Goal: Feedback & Contribution: Contribute content

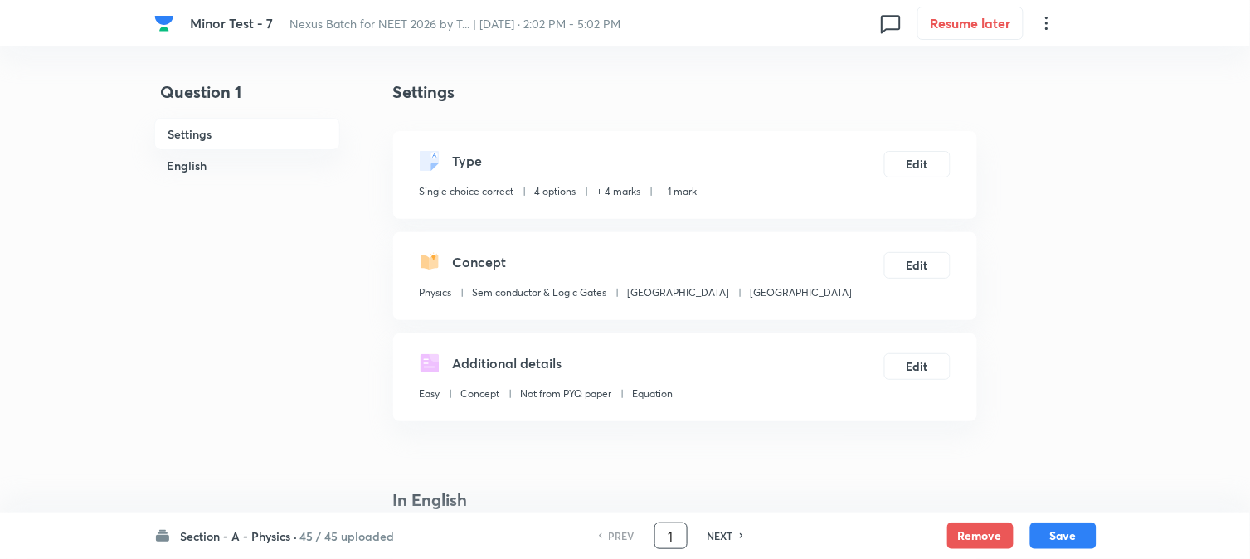
click at [667, 528] on input "1" at bounding box center [671, 536] width 32 height 29
type input "91"
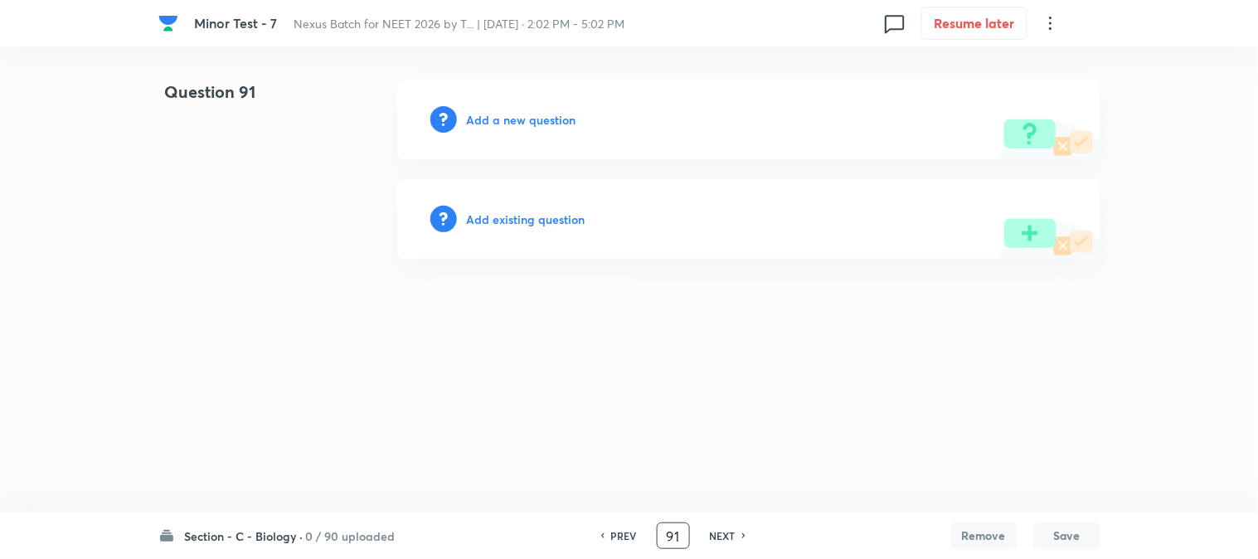
click at [533, 114] on h6 "Add a new question" at bounding box center [522, 119] width 110 height 17
click at [533, 114] on h6 "Choose a question type" at bounding box center [531, 119] width 128 height 17
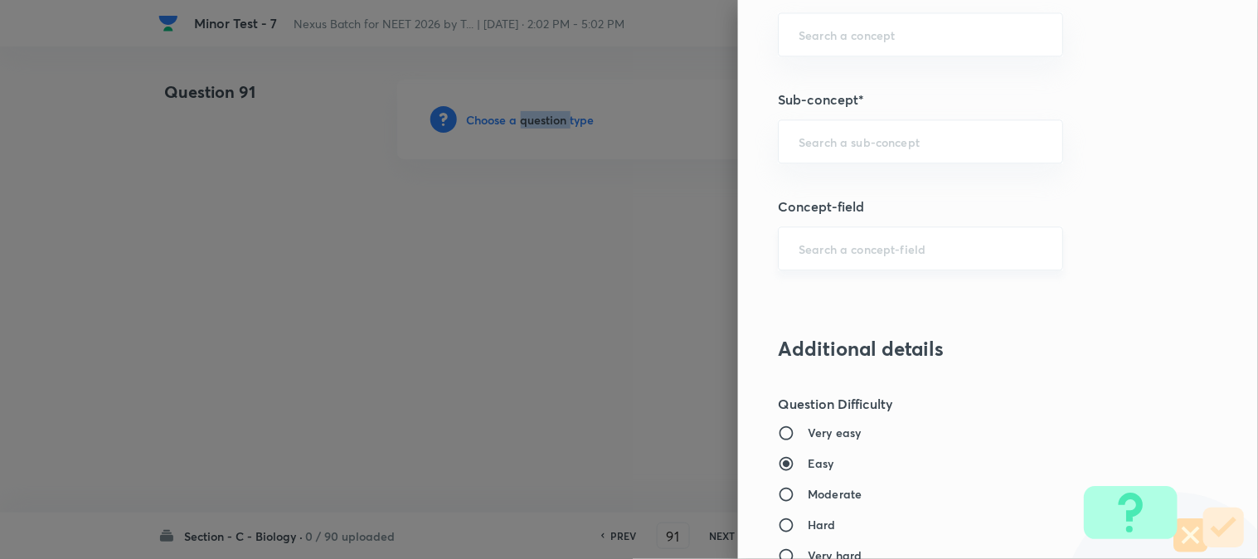
scroll to position [1014, 0]
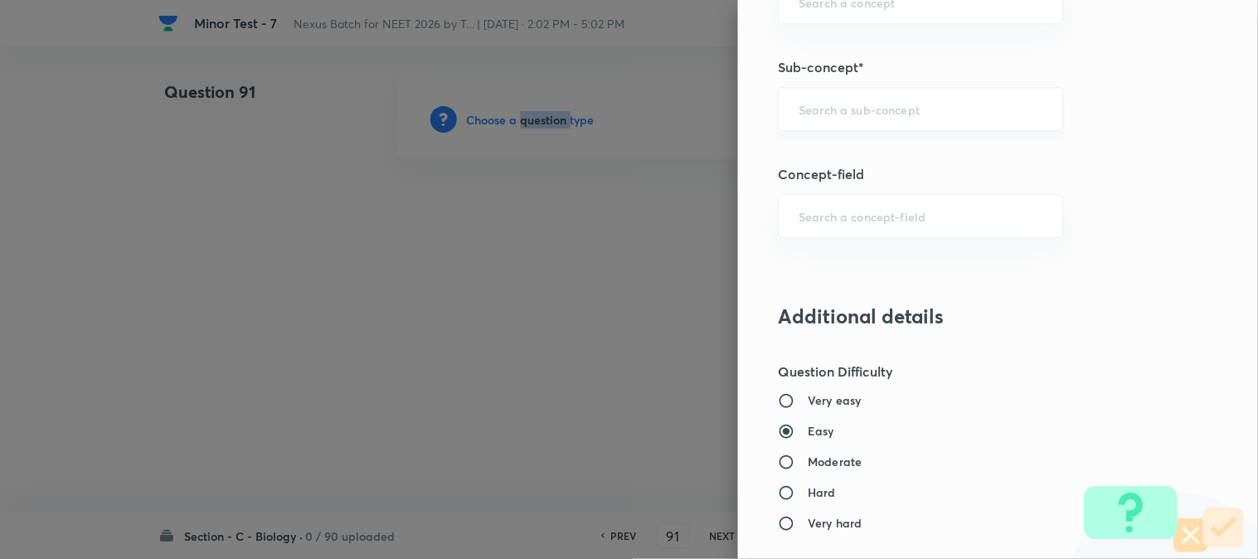
click at [855, 125] on div "​" at bounding box center [920, 109] width 285 height 44
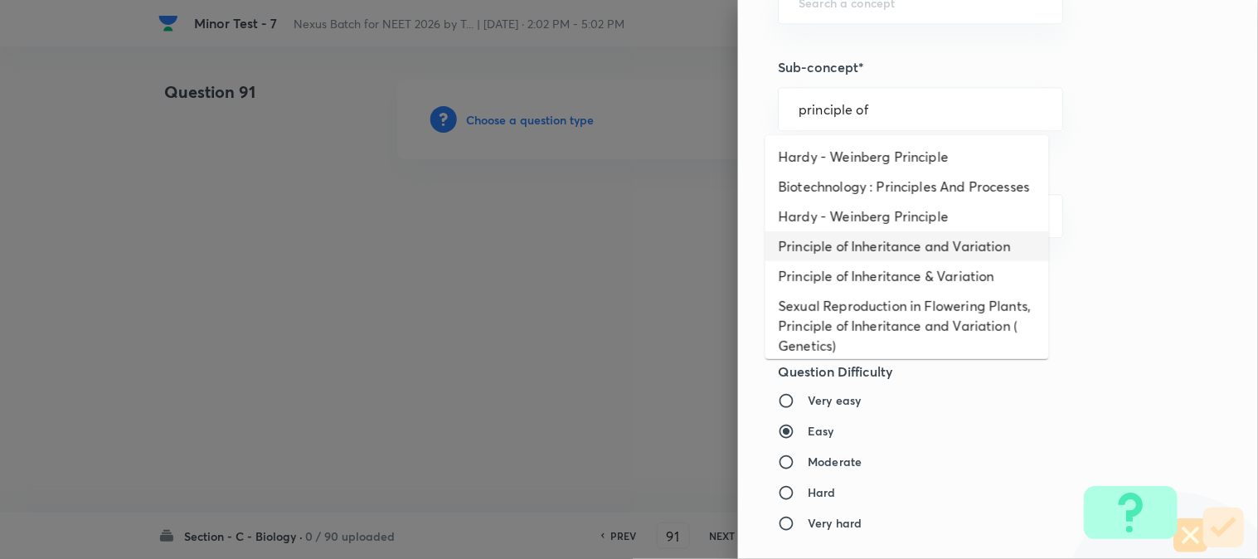
click at [878, 257] on li "Principle of Inheritance and Variation" at bounding box center [908, 246] width 284 height 30
type input "Principle of Inheritance and Variation"
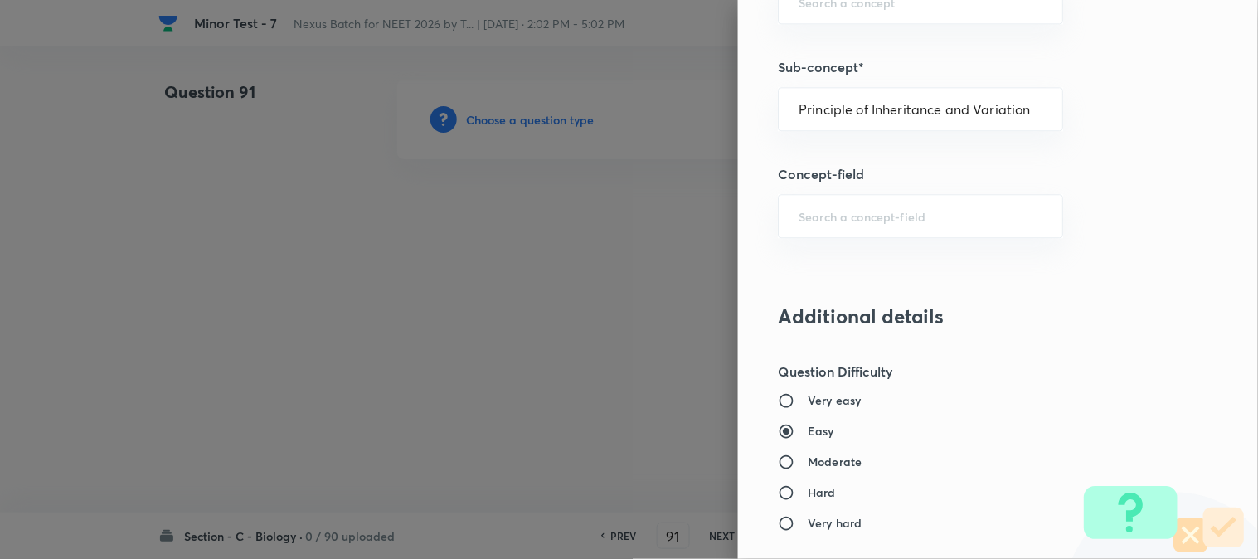
type input "Biology"
type input "Genetics & Evolution"
type input "Principle of Inheritance and Variation"
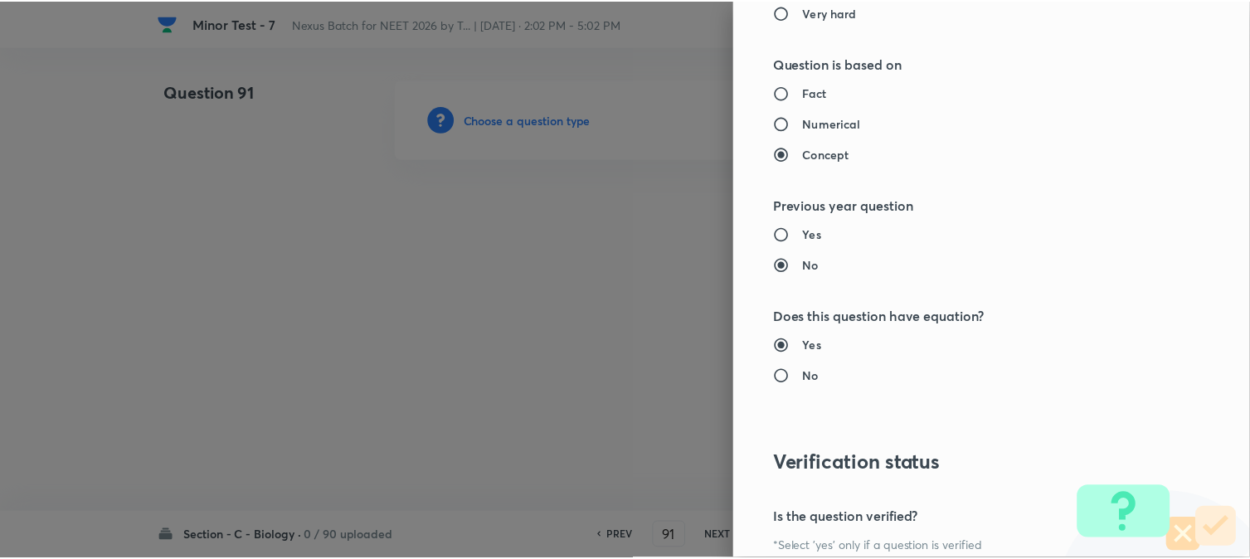
scroll to position [1702, 0]
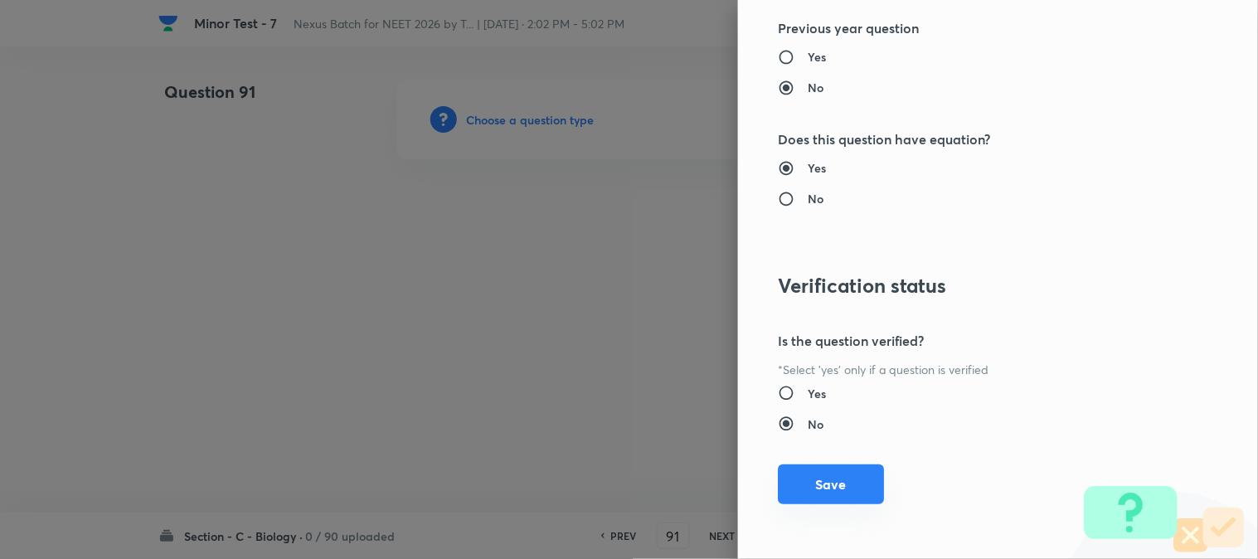
click at [842, 499] on button "Save" at bounding box center [831, 485] width 106 height 40
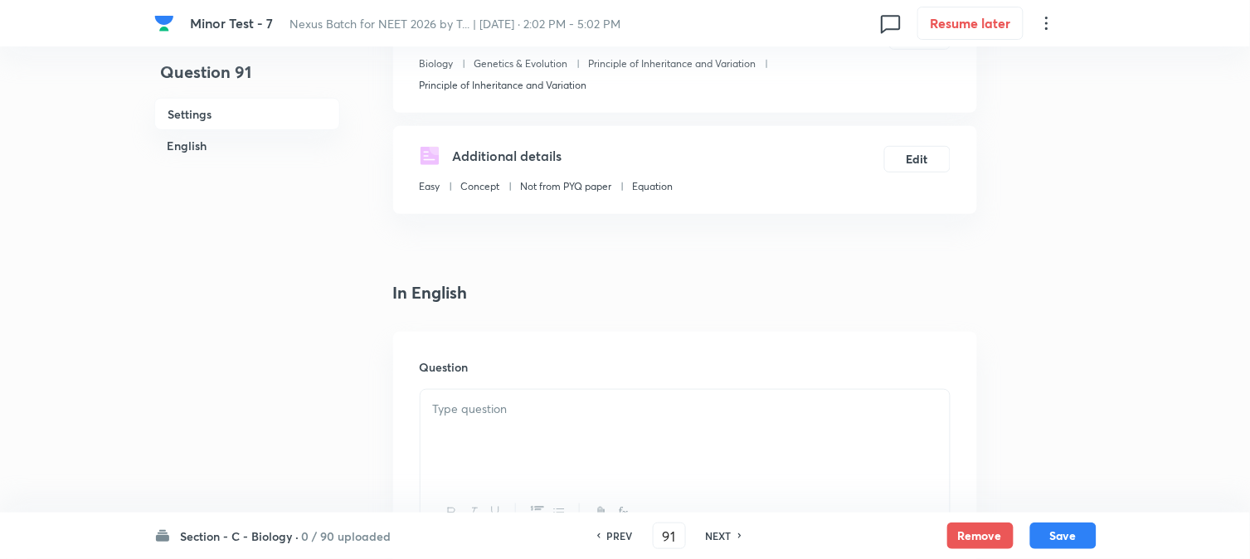
scroll to position [489, 0]
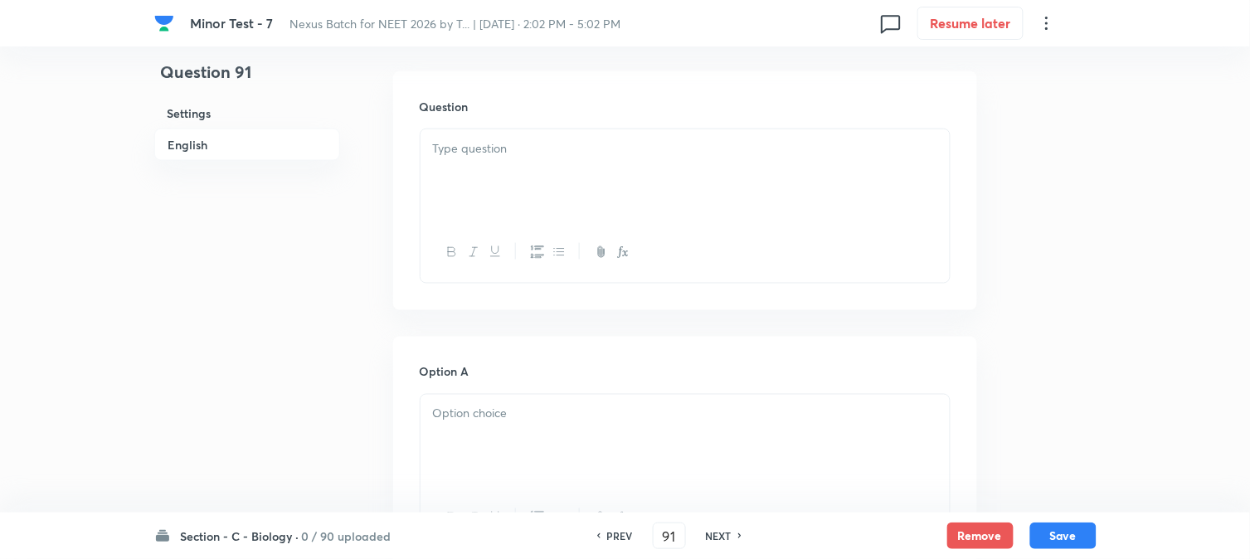
click at [495, 177] on div at bounding box center [685, 175] width 529 height 93
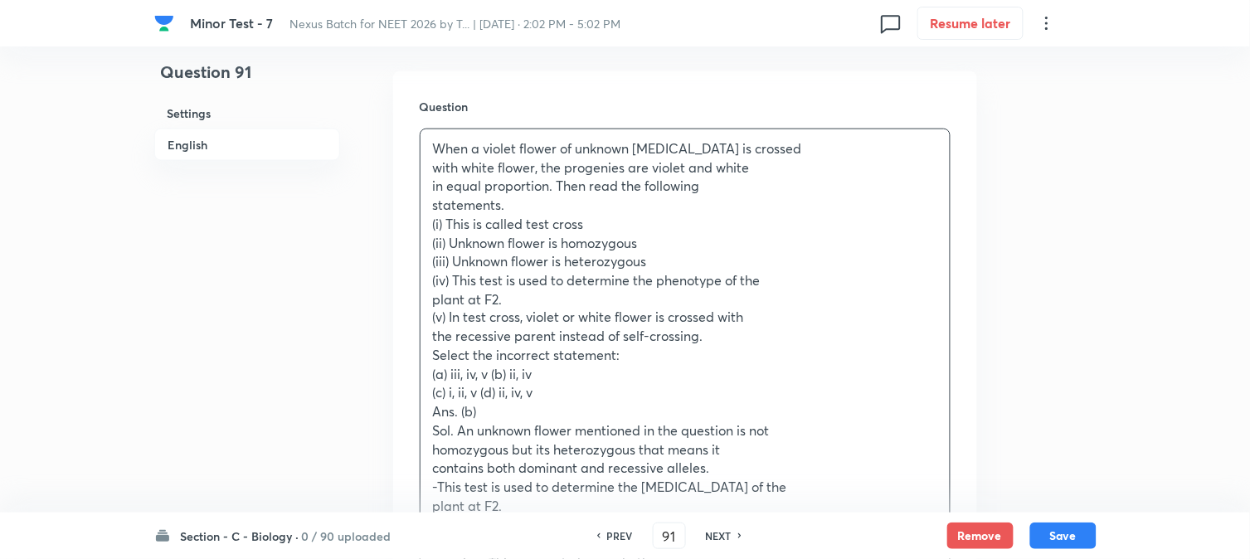
click at [494, 376] on p "(a) iii, iv, v (b) ii, iv" at bounding box center [685, 375] width 504 height 19
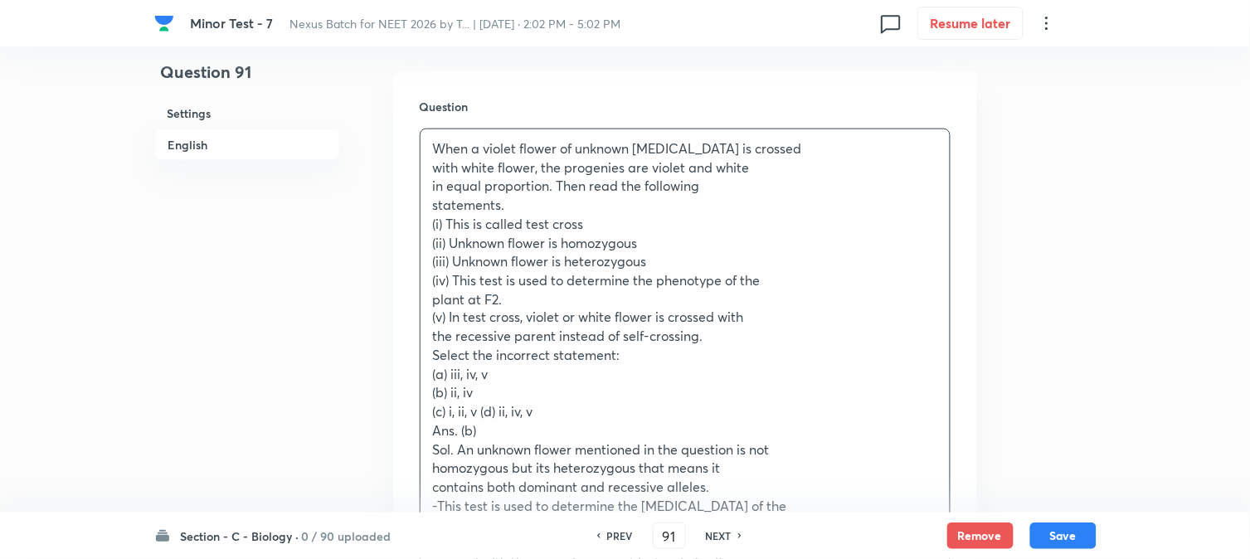
click at [484, 410] on p "(c) i, ii, v (d) ii, iv, v" at bounding box center [685, 412] width 504 height 19
drag, startPoint x: 452, startPoint y: 374, endPoint x: 518, endPoint y: 372, distance: 65.6
click at [517, 372] on p "(a) iii, iv, v" at bounding box center [685, 375] width 504 height 19
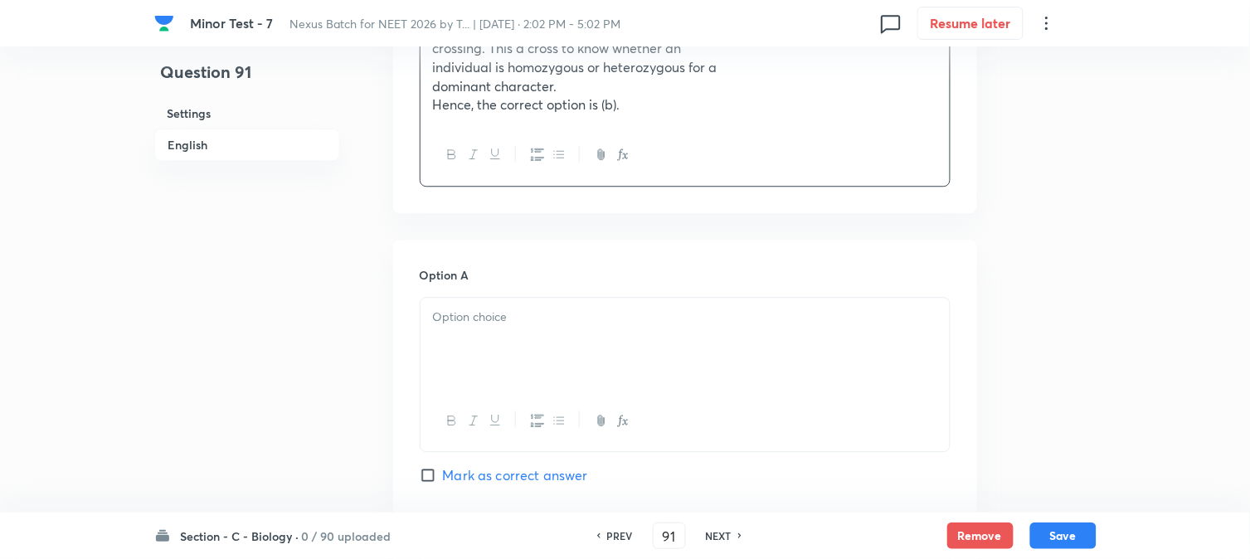
click at [470, 343] on div at bounding box center [685, 344] width 529 height 93
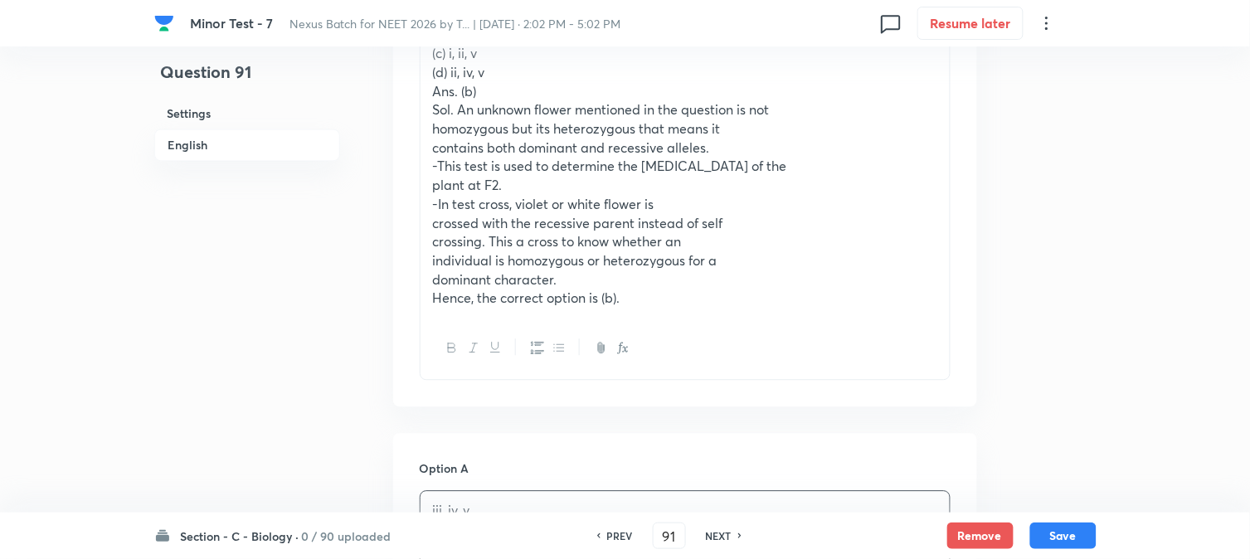
scroll to position [674, 0]
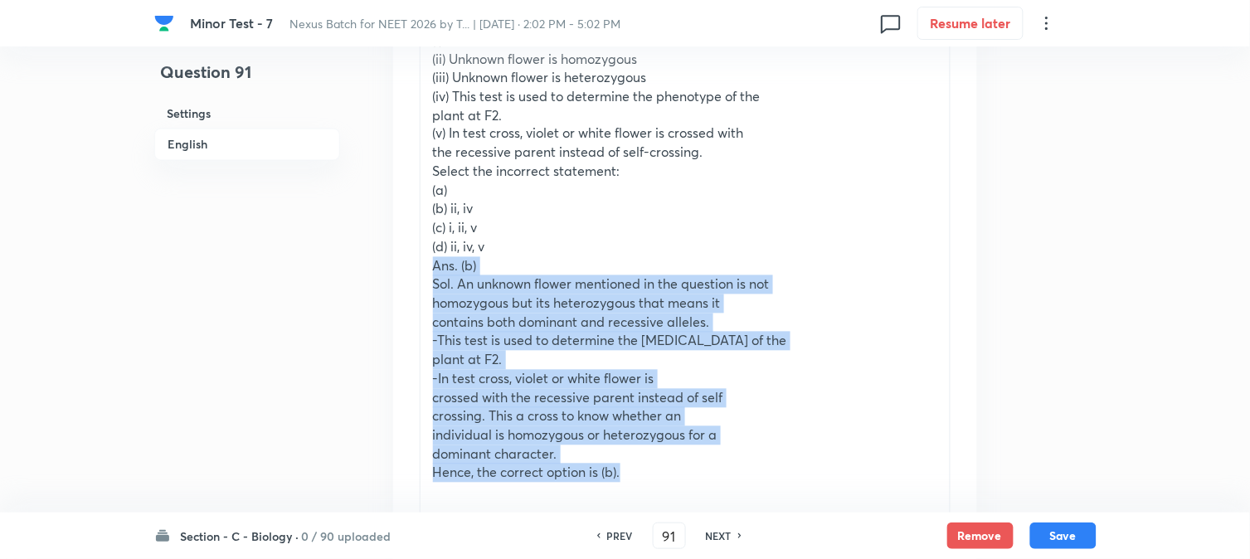
drag, startPoint x: 433, startPoint y: 274, endPoint x: 685, endPoint y: 373, distance: 271.1
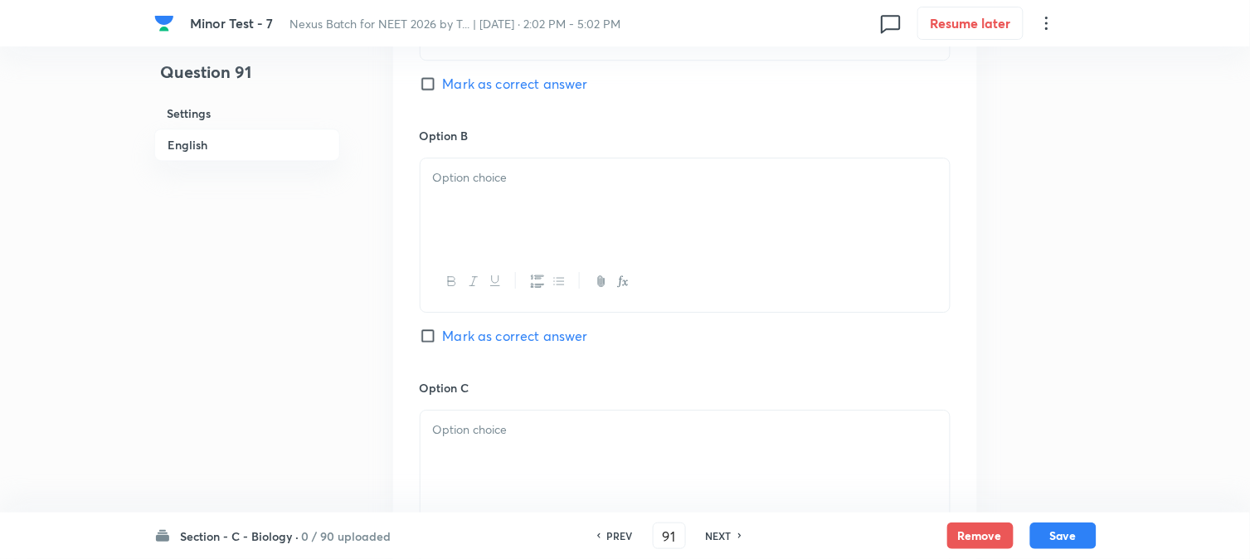
click at [517, 335] on span "Mark as correct answer" at bounding box center [515, 336] width 145 height 20
click at [443, 335] on input "Mark as correct answer" at bounding box center [431, 336] width 23 height 17
checkbox input "true"
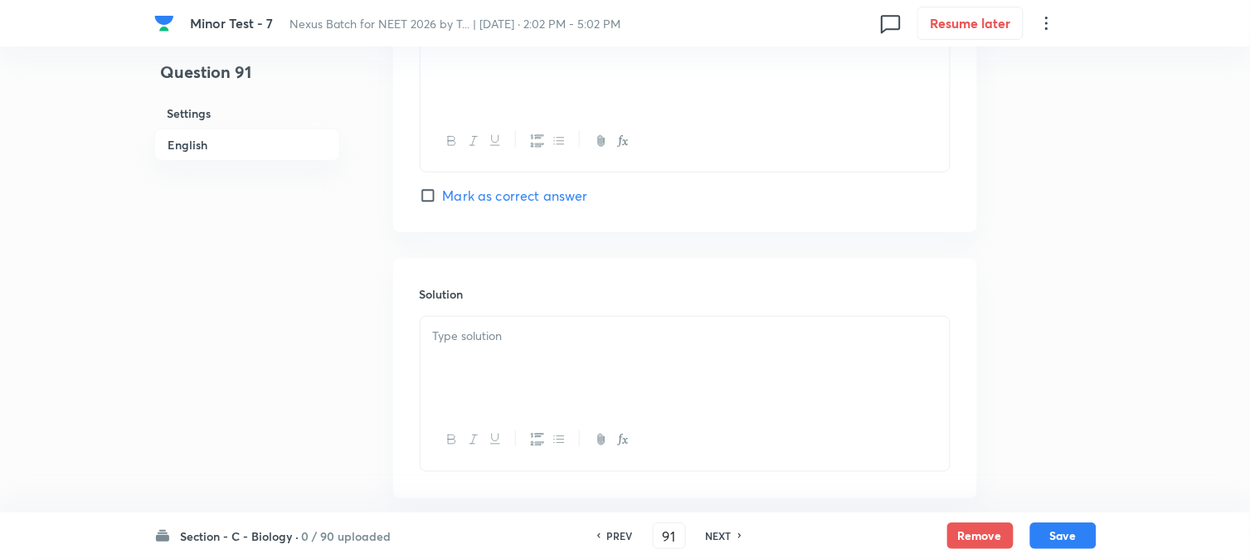
click at [475, 386] on div at bounding box center [685, 363] width 529 height 93
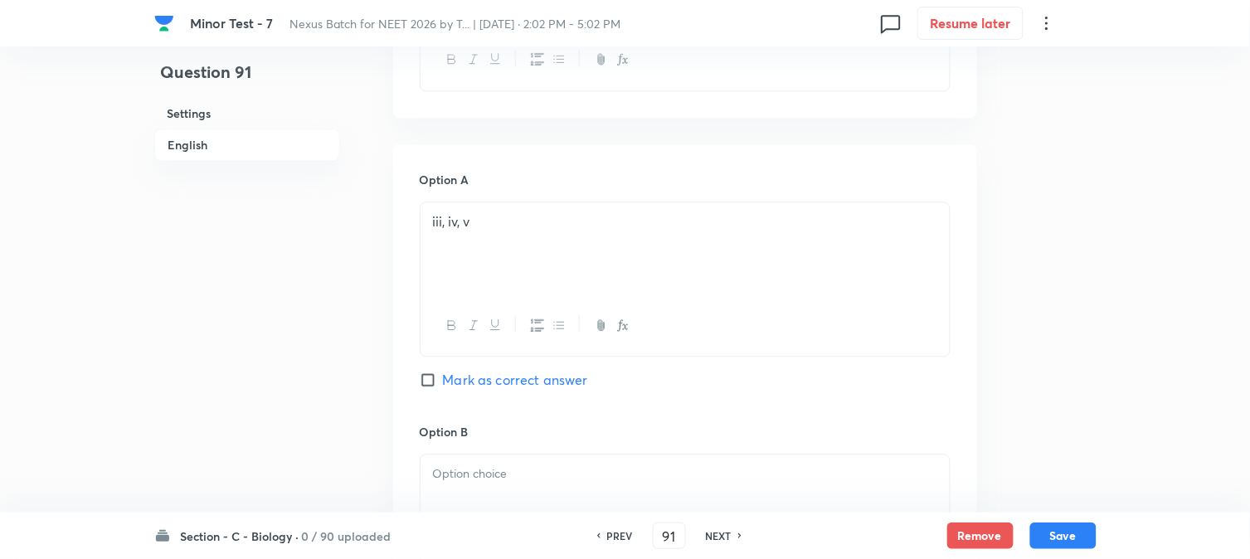
scroll to position [766, 0]
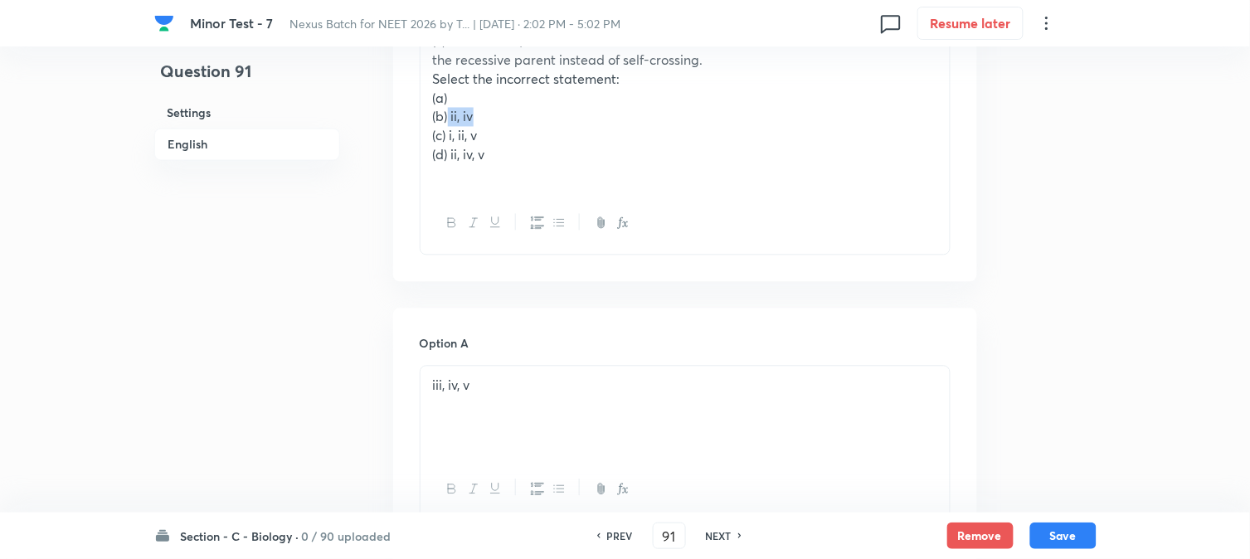
drag, startPoint x: 451, startPoint y: 110, endPoint x: 499, endPoint y: 121, distance: 48.5
click at [496, 119] on p "(b) ii, iv" at bounding box center [685, 117] width 504 height 19
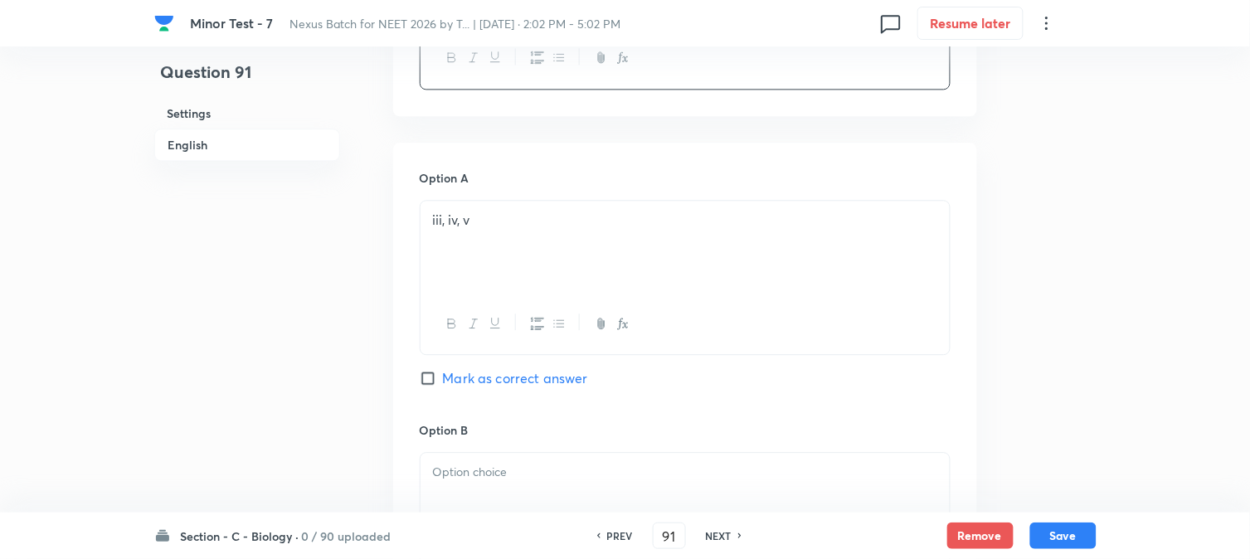
scroll to position [1226, 0]
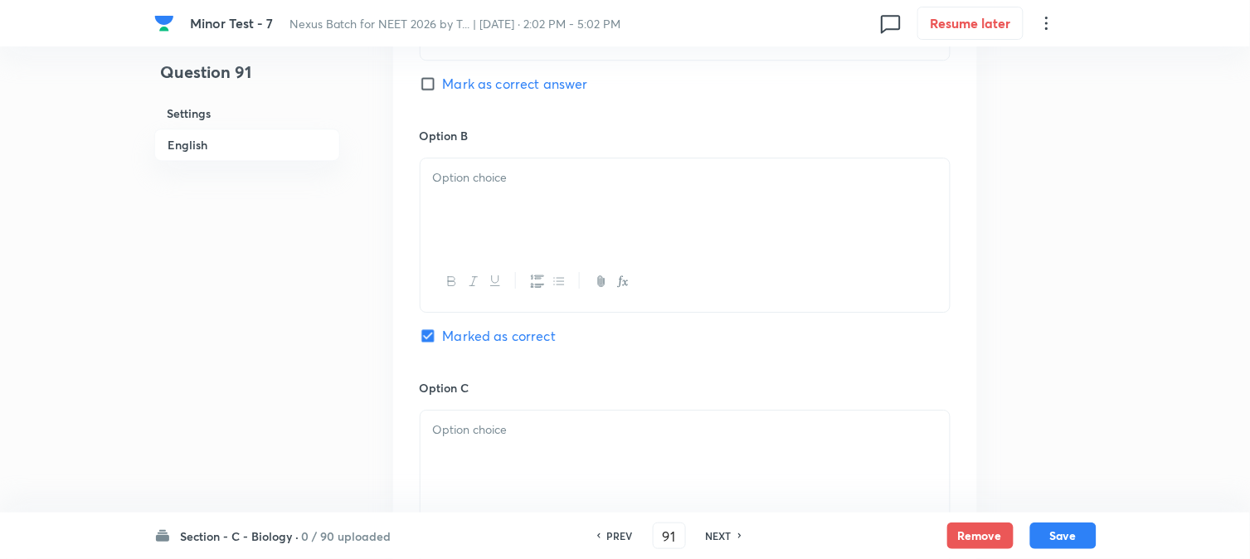
click at [468, 254] on div at bounding box center [685, 281] width 529 height 61
click at [460, 228] on div at bounding box center [685, 204] width 529 height 93
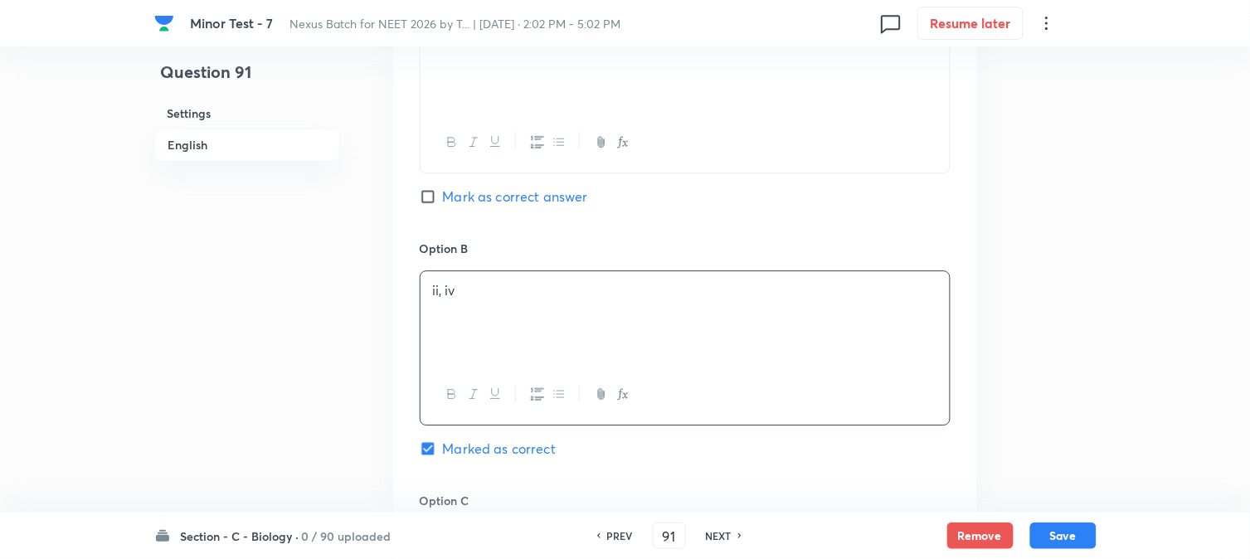
scroll to position [674, 0]
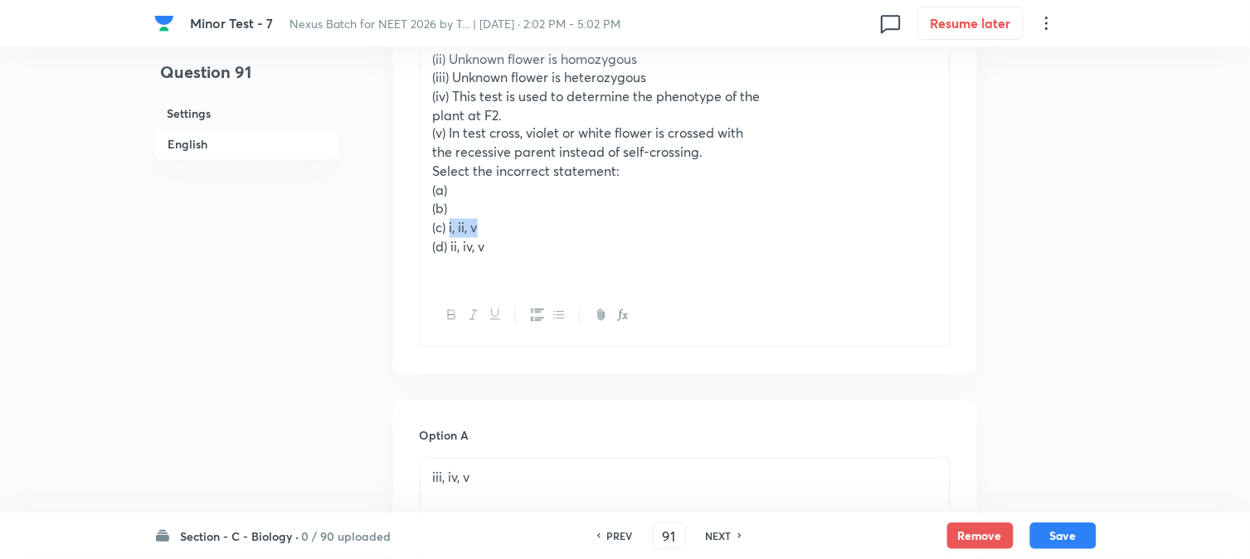
drag, startPoint x: 450, startPoint y: 224, endPoint x: 506, endPoint y: 220, distance: 56.6
click at [506, 220] on p "(c) i, ii, v" at bounding box center [685, 228] width 504 height 19
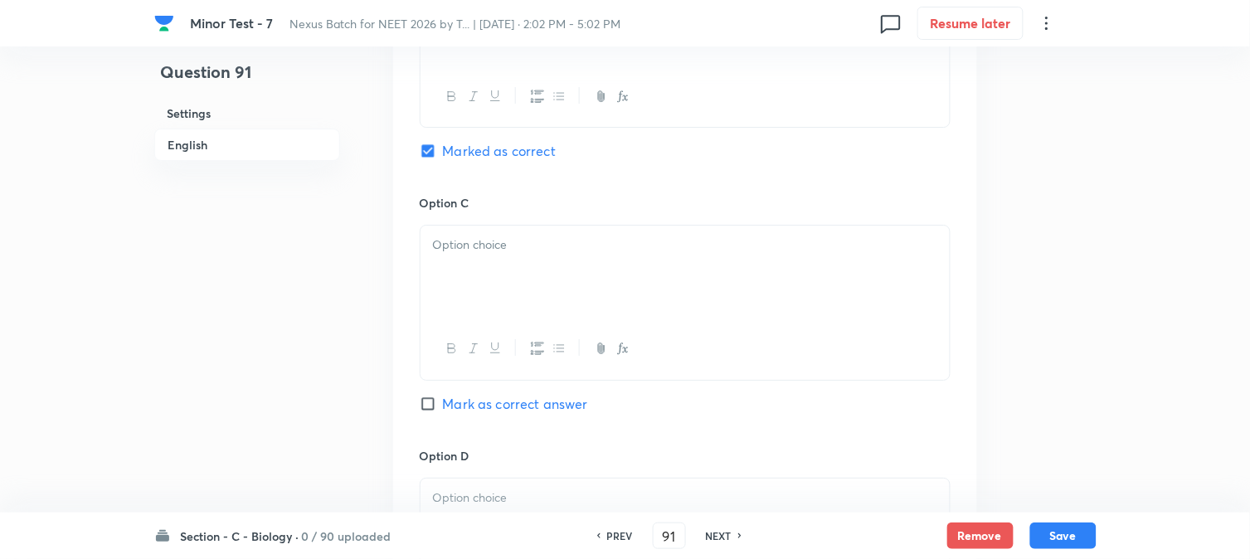
click at [450, 272] on div at bounding box center [685, 272] width 529 height 93
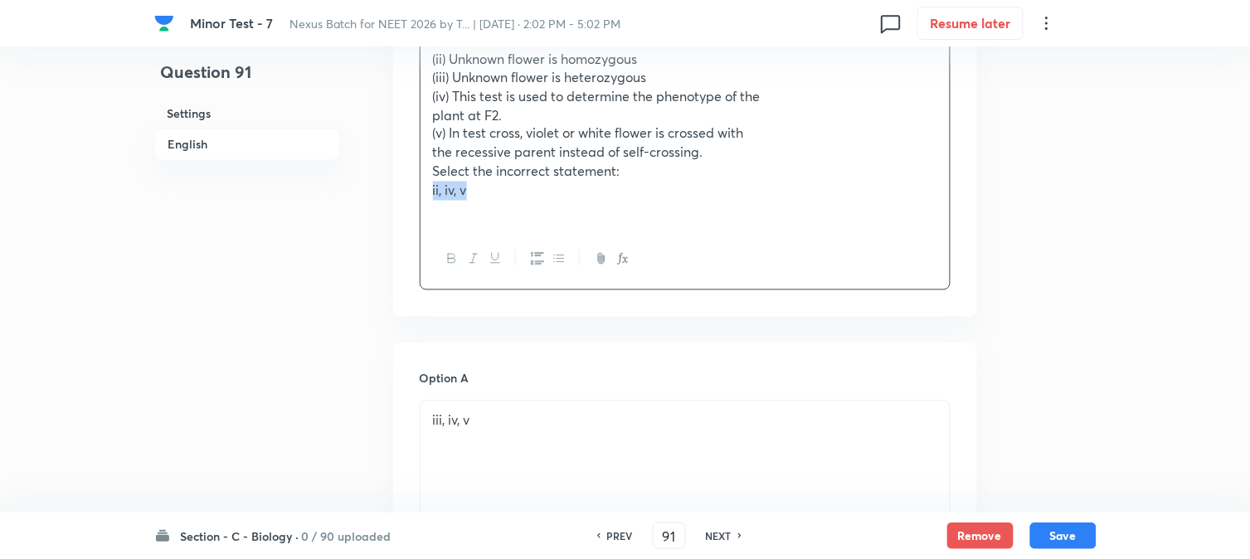
drag, startPoint x: 450, startPoint y: 251, endPoint x: 491, endPoint y: 206, distance: 61.1
click at [504, 197] on p "ii, iv, v" at bounding box center [685, 191] width 504 height 19
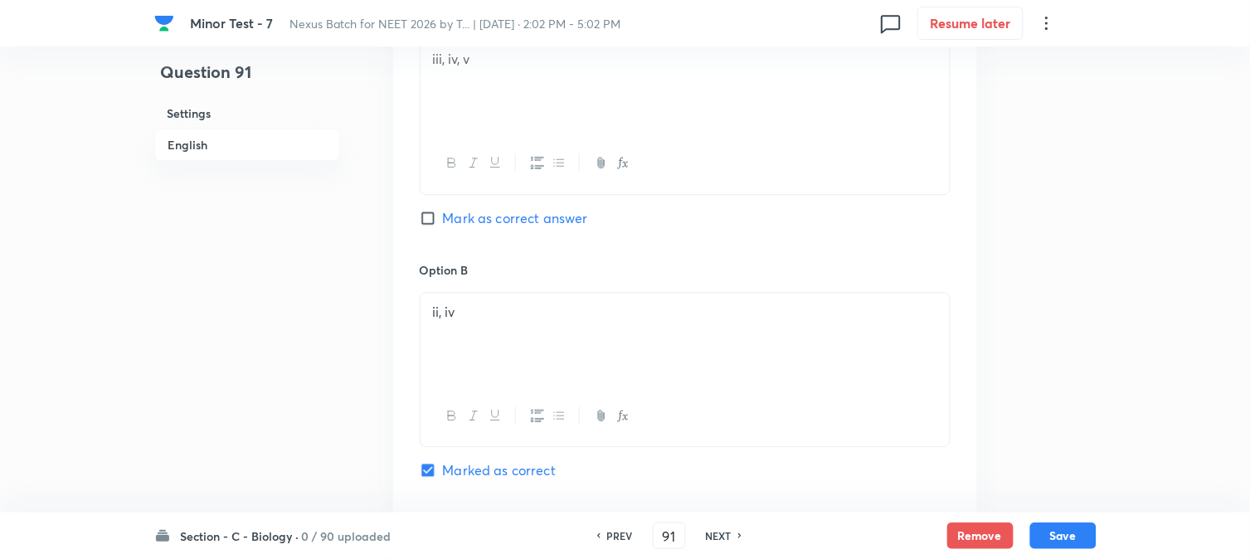
scroll to position [1503, 0]
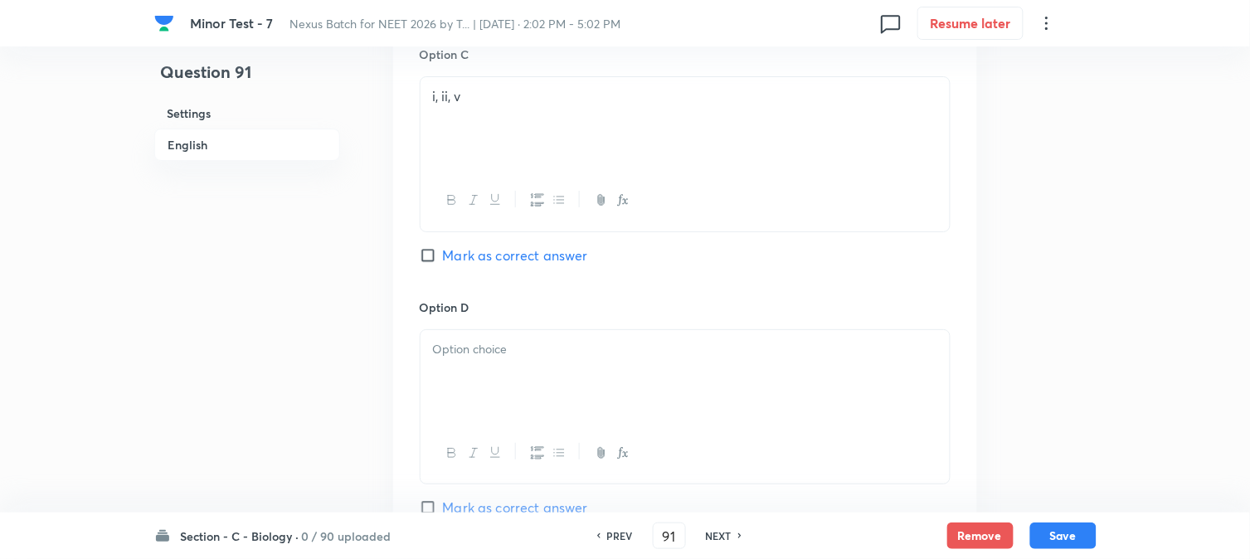
click at [461, 357] on p at bounding box center [685, 349] width 504 height 19
click at [1073, 532] on button "Save" at bounding box center [1063, 534] width 66 height 27
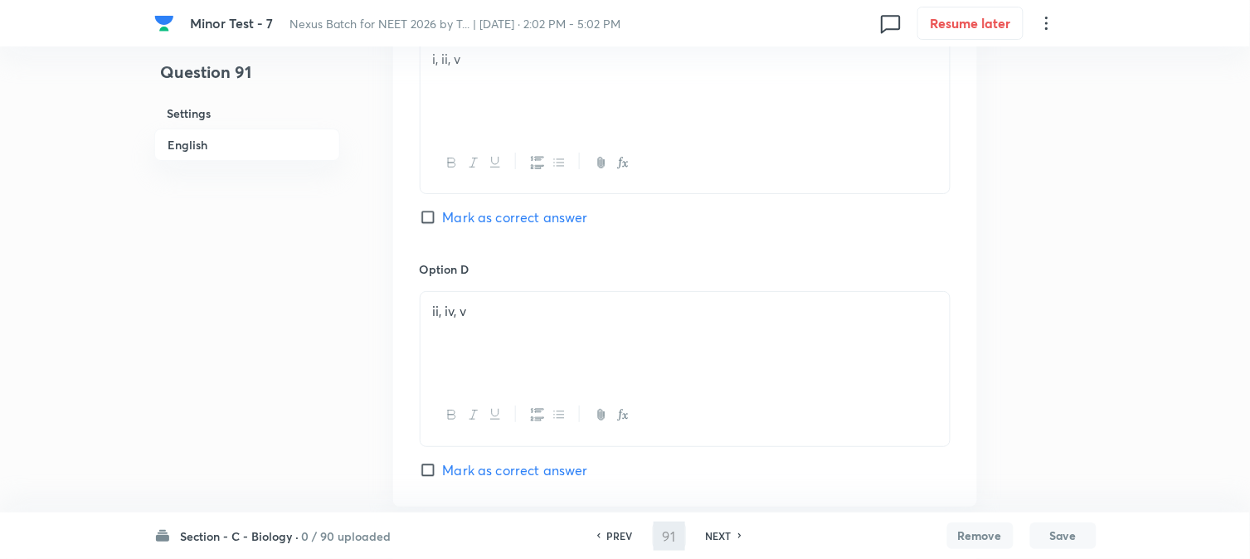
type input "92"
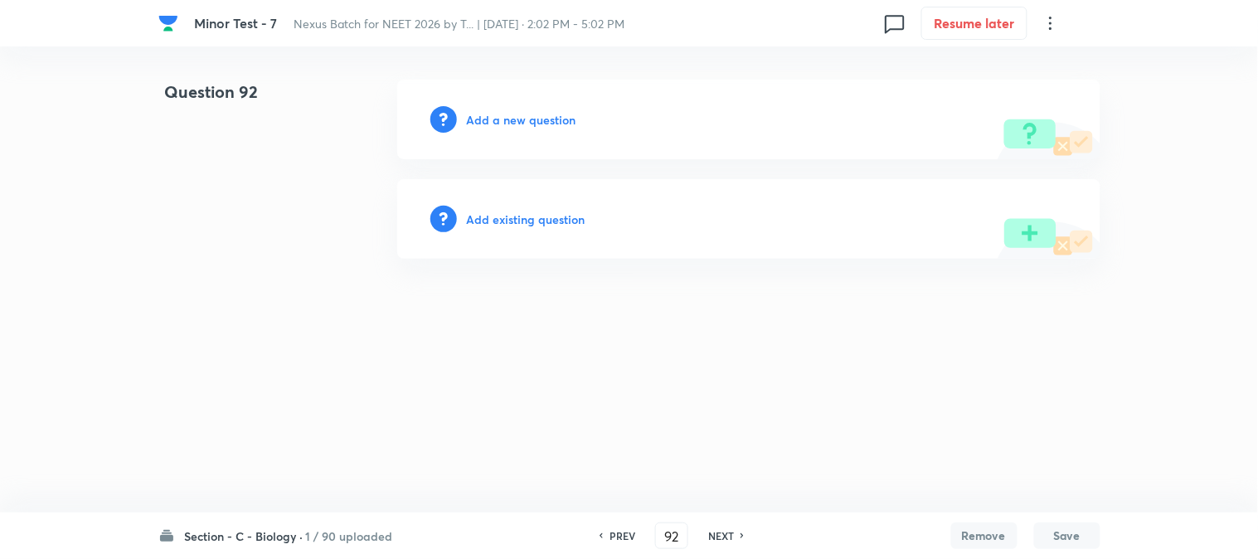
click at [535, 111] on h6 "Add a new question" at bounding box center [522, 119] width 110 height 17
click at [536, 117] on h6 "Choose a question type" at bounding box center [531, 119] width 128 height 17
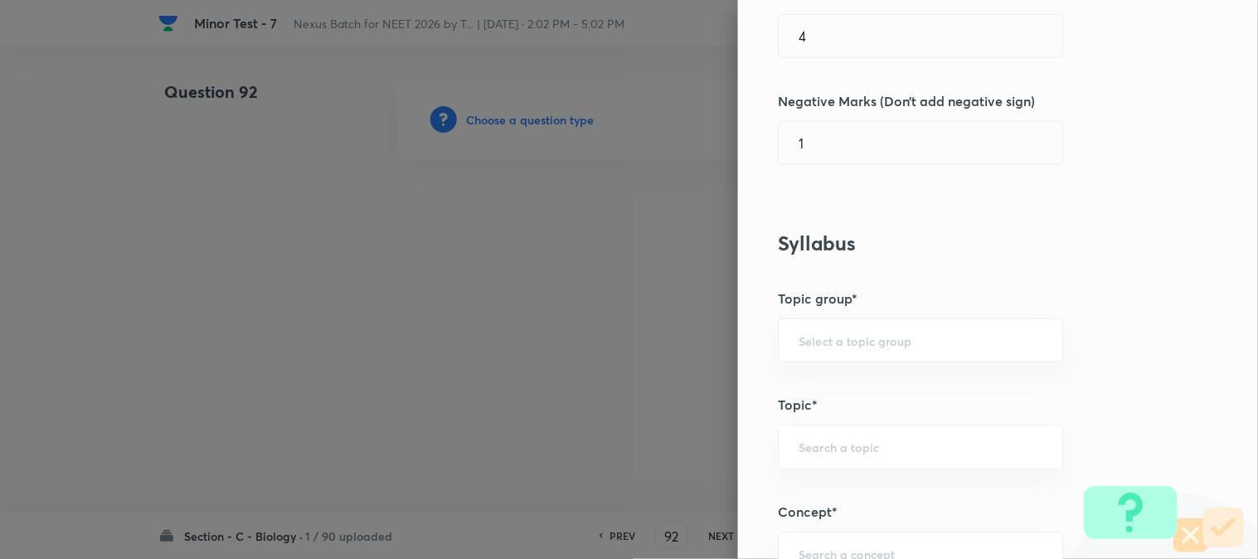
scroll to position [979, 0]
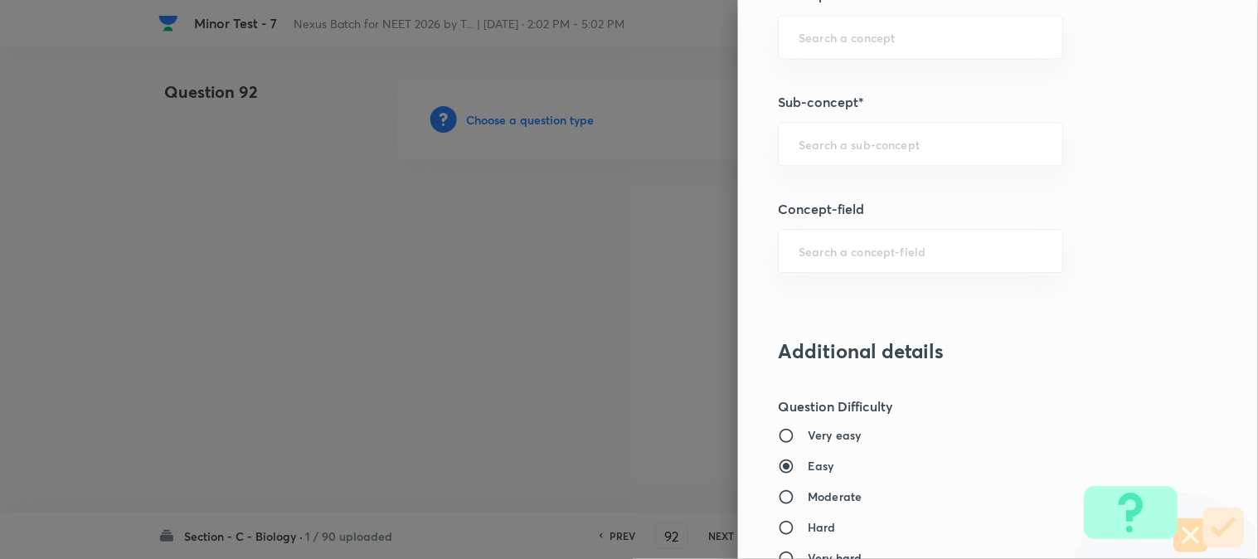
click at [860, 158] on div "​" at bounding box center [920, 144] width 285 height 44
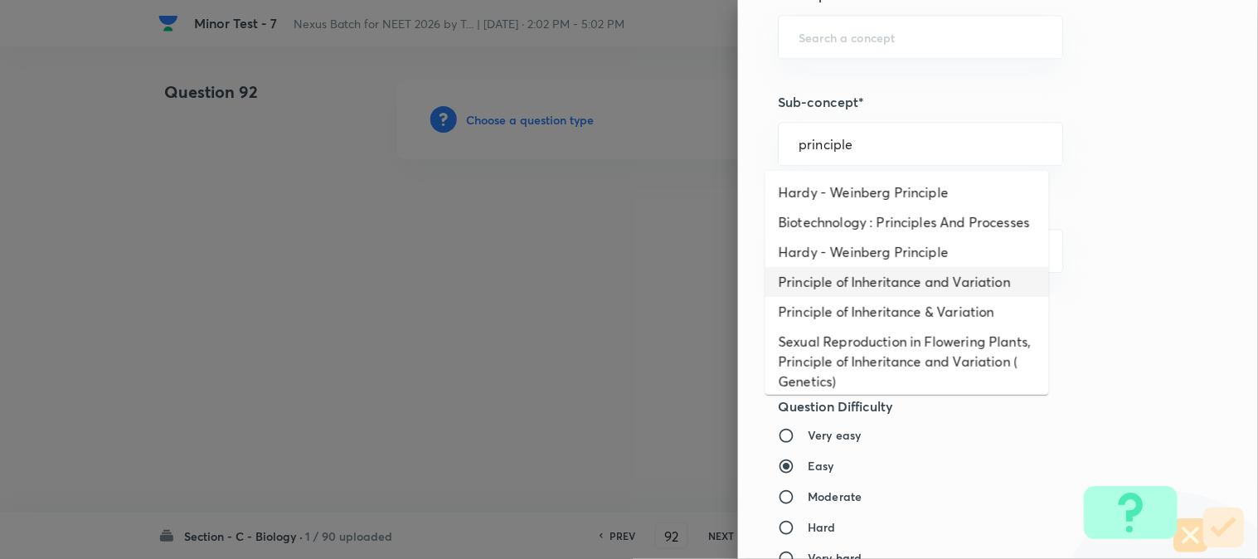
click at [910, 295] on li "Principle of Inheritance and Variation" at bounding box center [908, 282] width 284 height 30
type input "Principle of Inheritance and Variation"
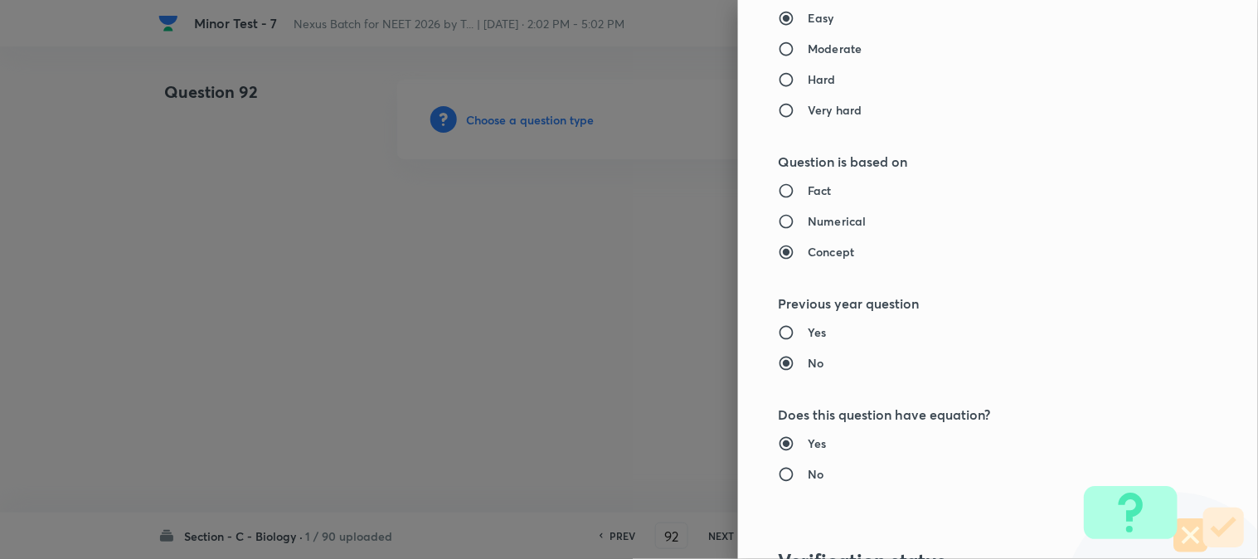
type input "Biology"
type input "Genetics & Evolution"
type input "Principle of Inheritance and Variation"
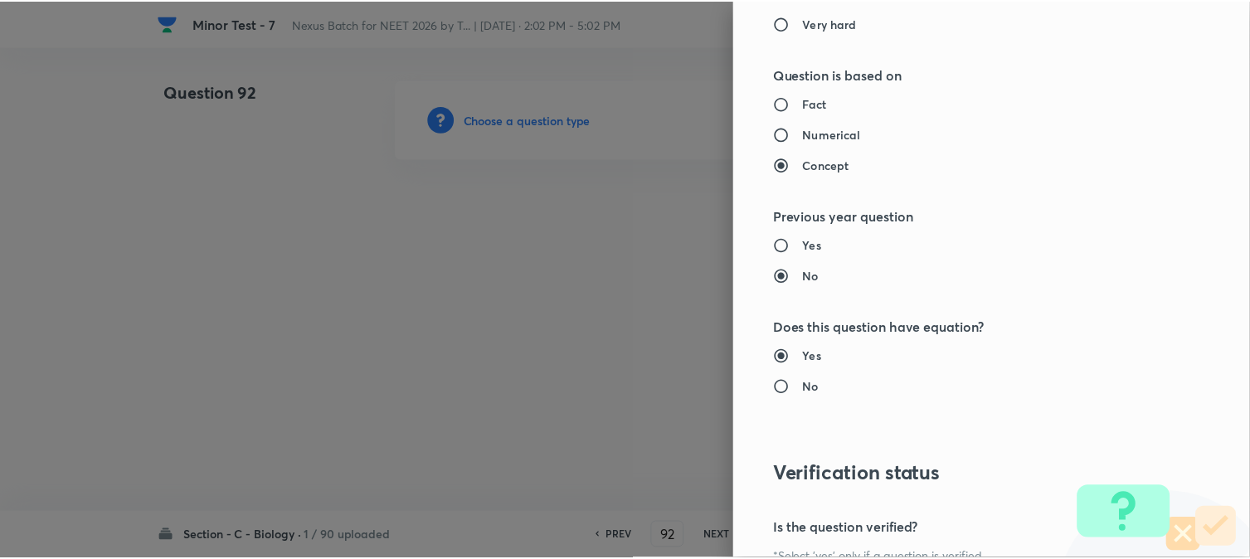
scroll to position [1702, 0]
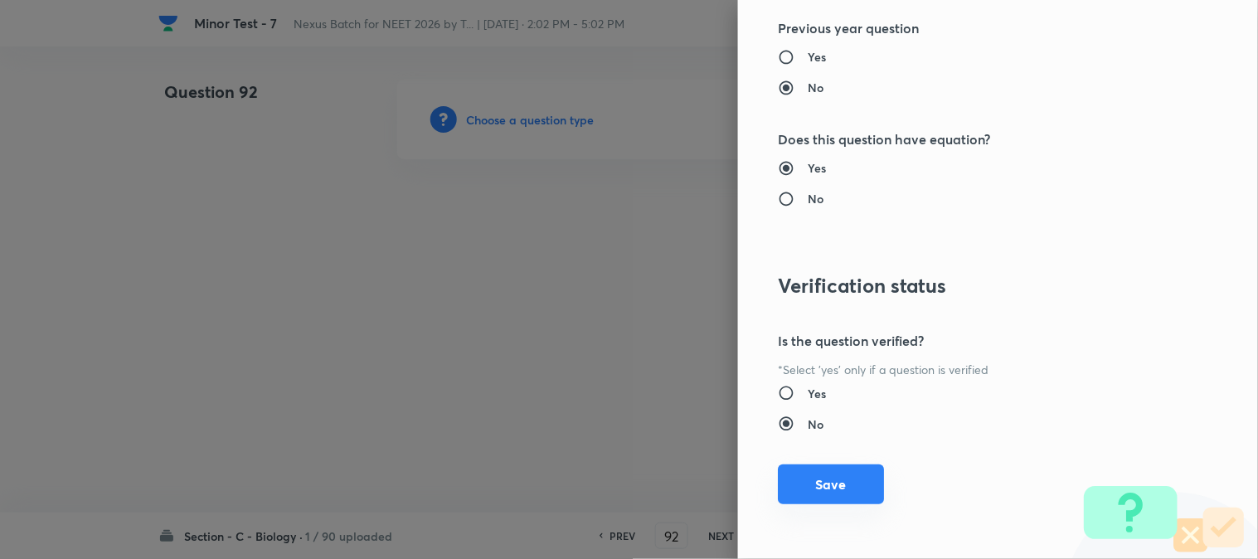
drag, startPoint x: 843, startPoint y: 475, endPoint x: 817, endPoint y: 465, distance: 27.9
click at [843, 476] on button "Save" at bounding box center [831, 485] width 106 height 40
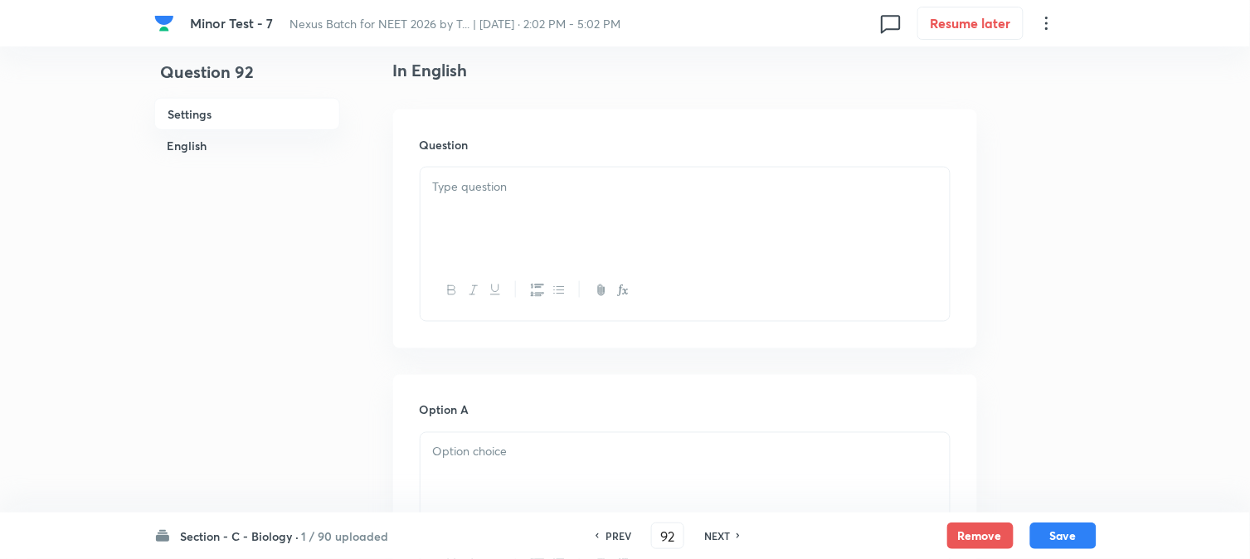
scroll to position [489, 0]
click at [466, 173] on div at bounding box center [685, 175] width 529 height 93
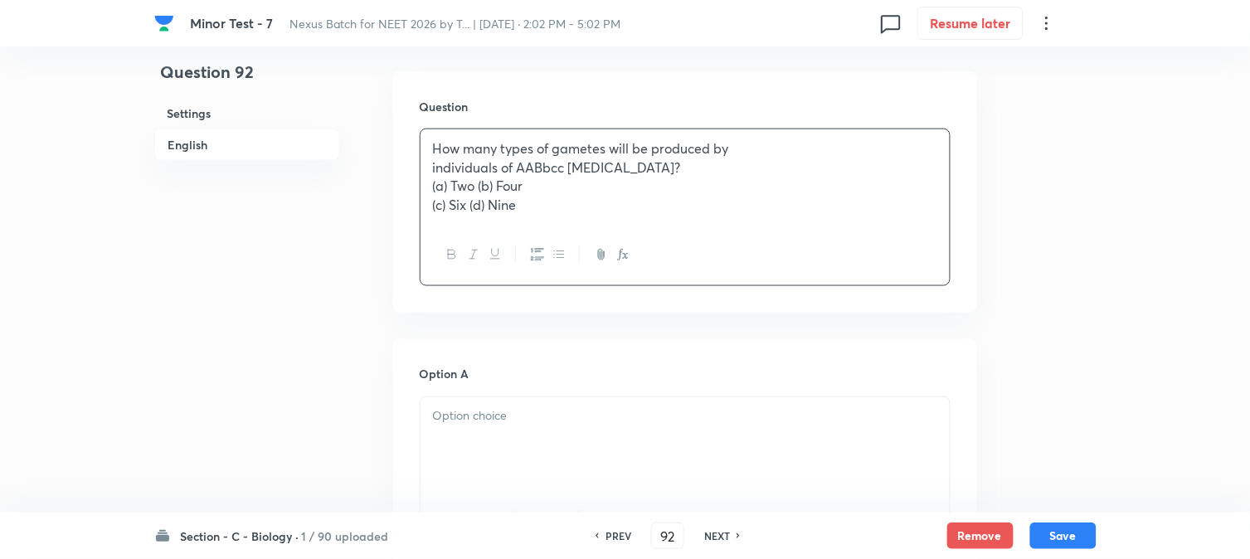
click at [476, 188] on p "(a) Two (b) Four" at bounding box center [685, 186] width 504 height 19
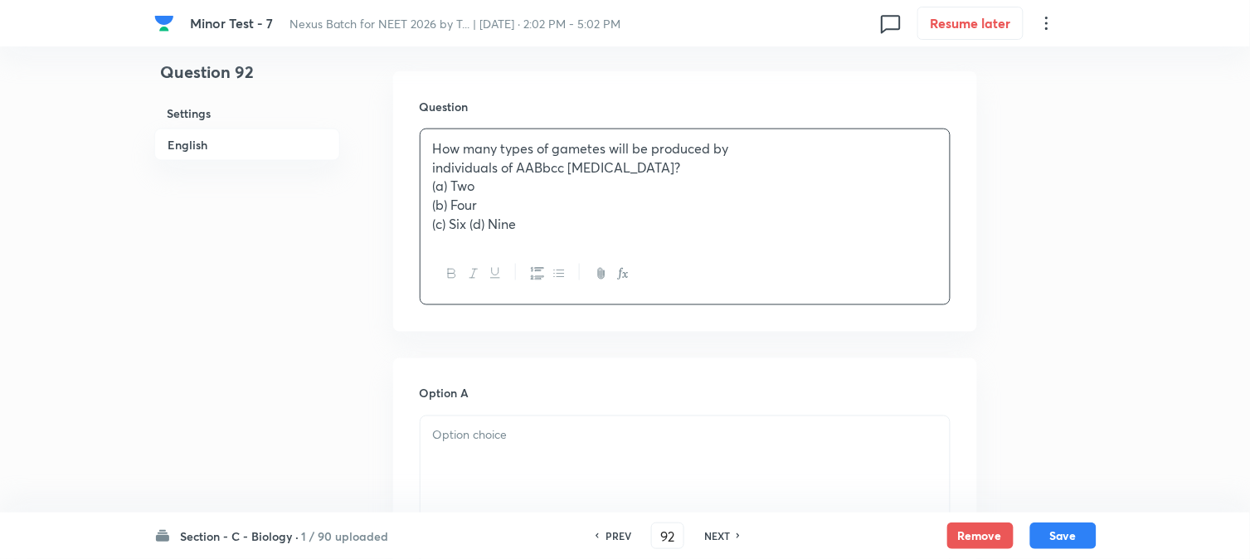
click at [470, 222] on p "(c) Six (d) Nine" at bounding box center [685, 224] width 504 height 19
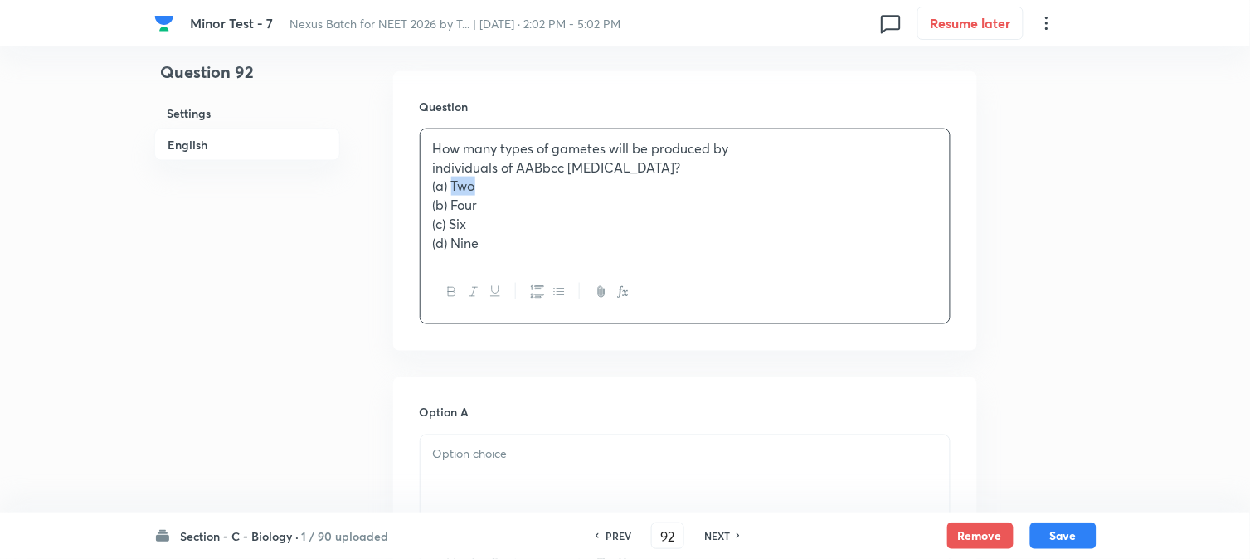
drag, startPoint x: 450, startPoint y: 187, endPoint x: 506, endPoint y: 184, distance: 55.6
click at [504, 184] on p "(a) Two" at bounding box center [685, 186] width 504 height 19
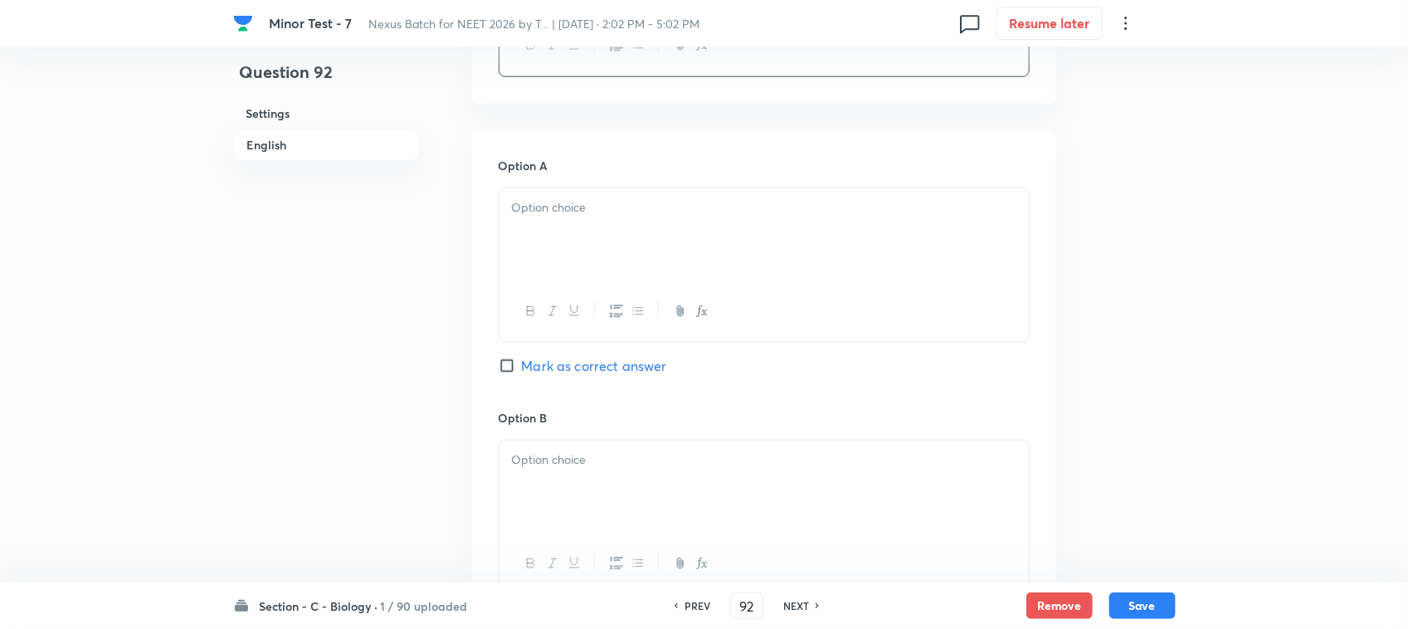
scroll to position [757, 0]
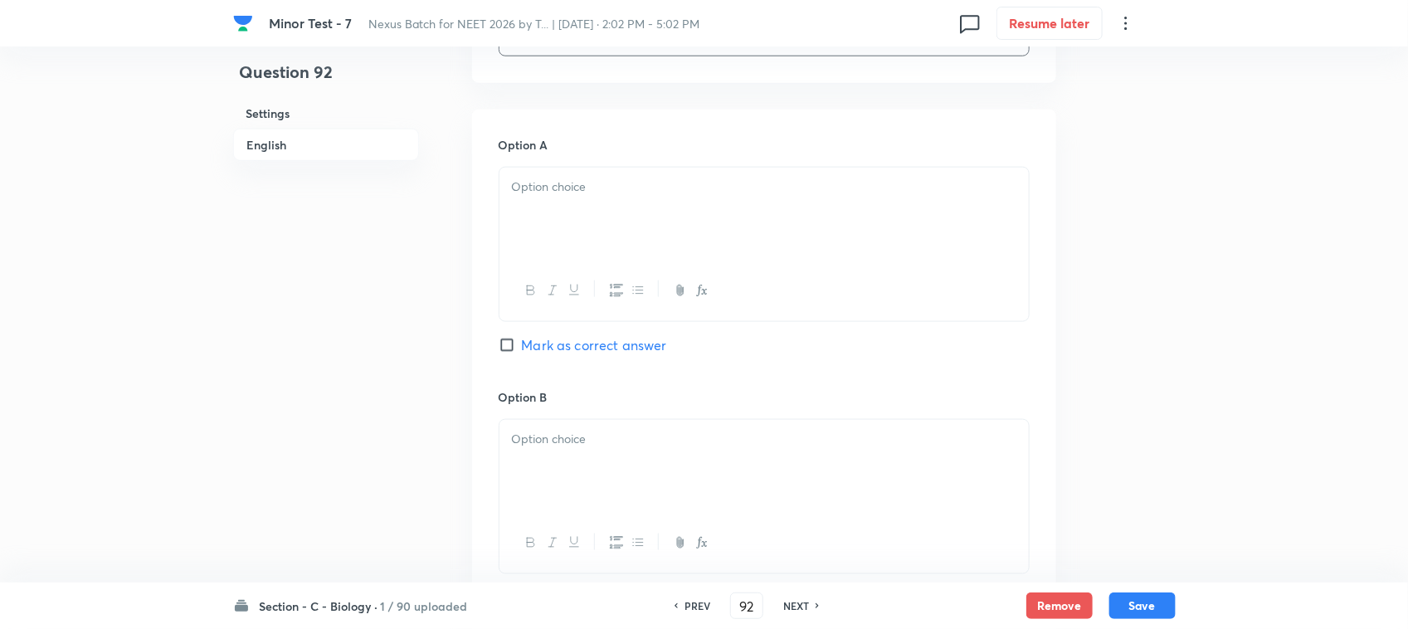
click at [537, 221] on div at bounding box center [763, 214] width 529 height 93
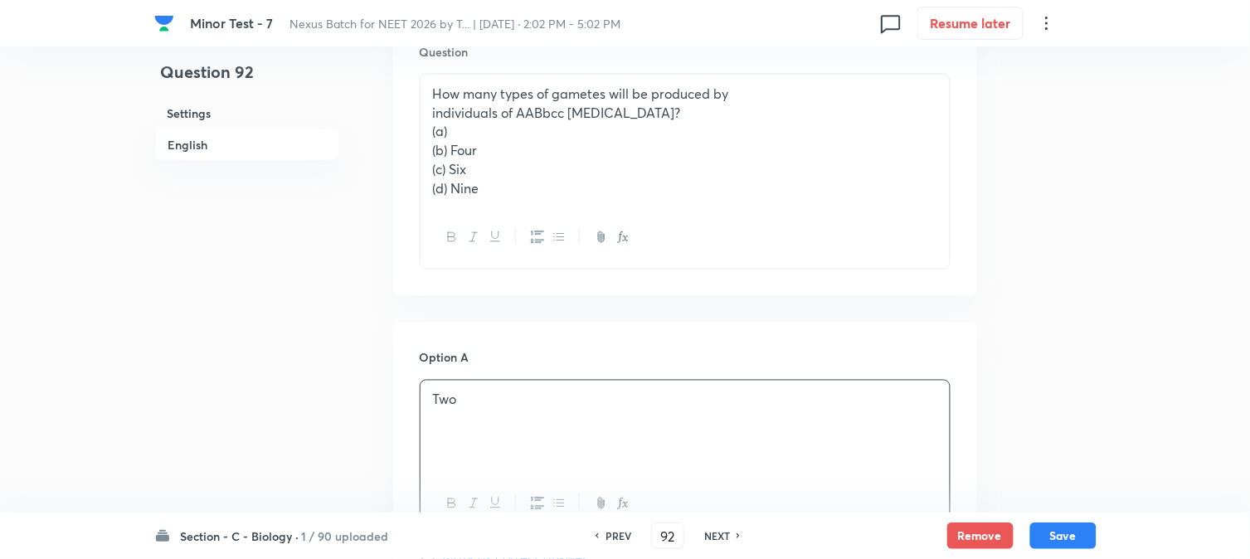
scroll to position [481, 0]
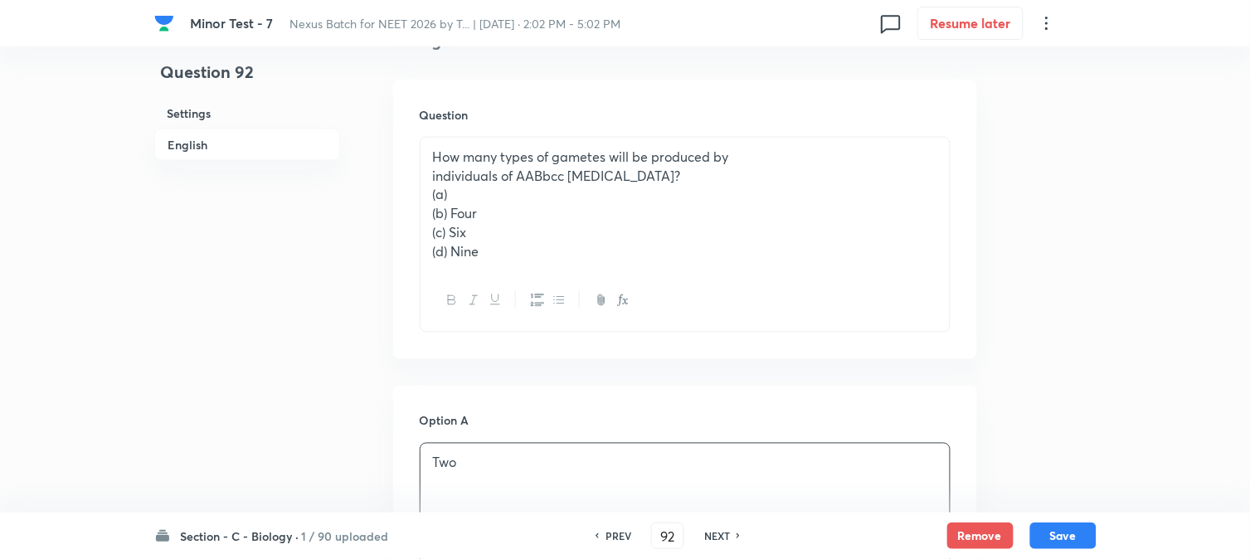
drag, startPoint x: 451, startPoint y: 217, endPoint x: 501, endPoint y: 209, distance: 50.5
click at [501, 209] on p "(b) Four" at bounding box center [685, 213] width 504 height 19
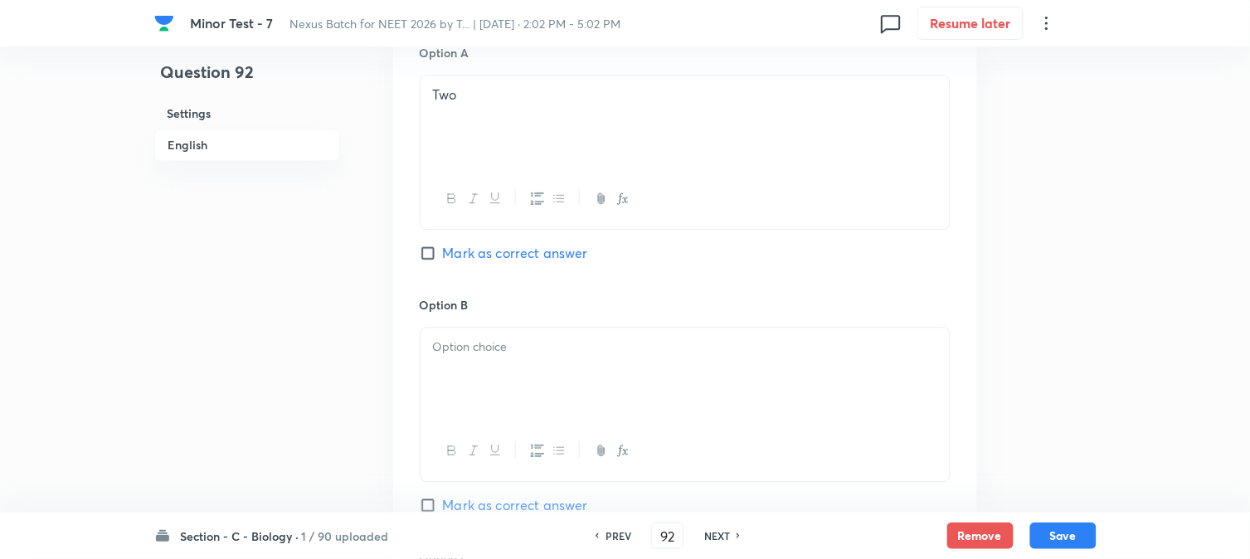
click at [465, 358] on div at bounding box center [685, 374] width 529 height 93
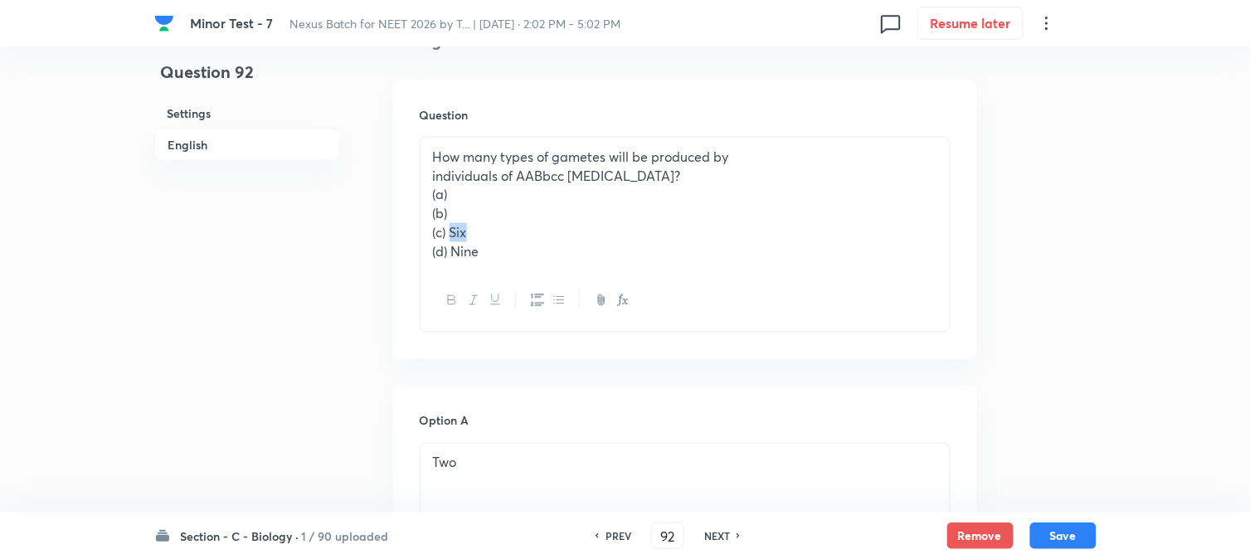
drag, startPoint x: 450, startPoint y: 226, endPoint x: 485, endPoint y: 232, distance: 35.3
click at [488, 229] on p "(c) Six" at bounding box center [685, 232] width 504 height 19
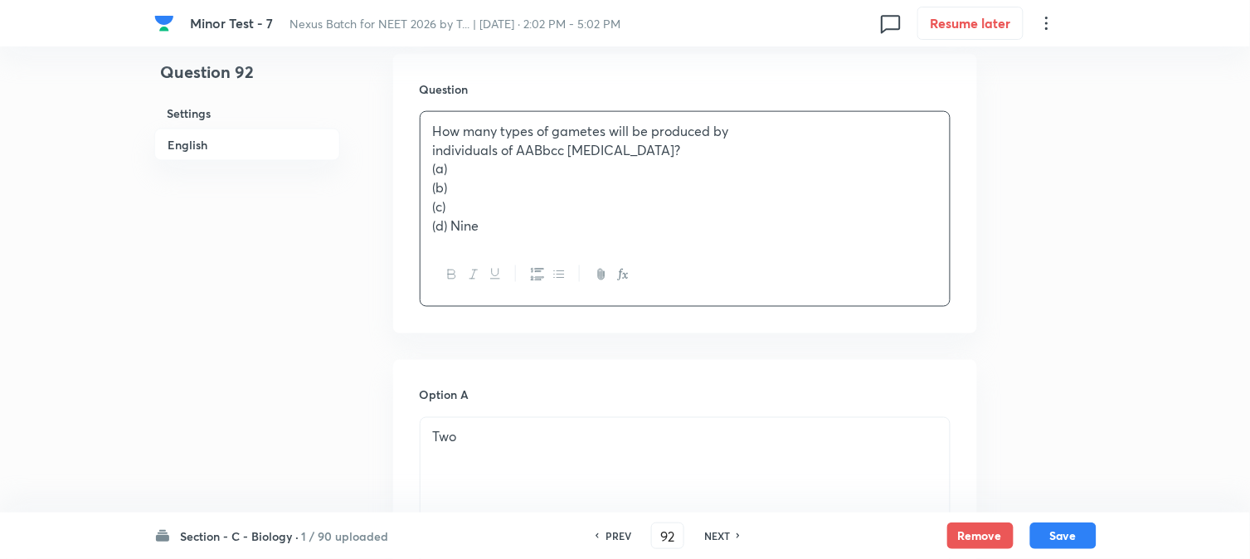
scroll to position [1034, 0]
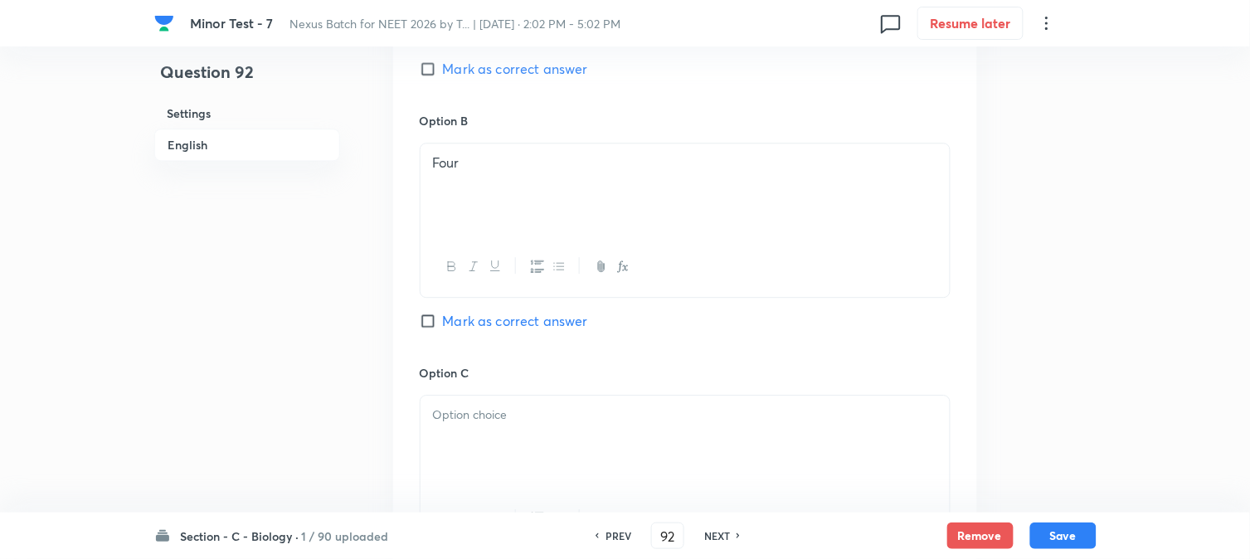
drag, startPoint x: 456, startPoint y: 421, endPoint x: 456, endPoint y: 430, distance: 9.1
click at [456, 430] on div at bounding box center [685, 442] width 529 height 93
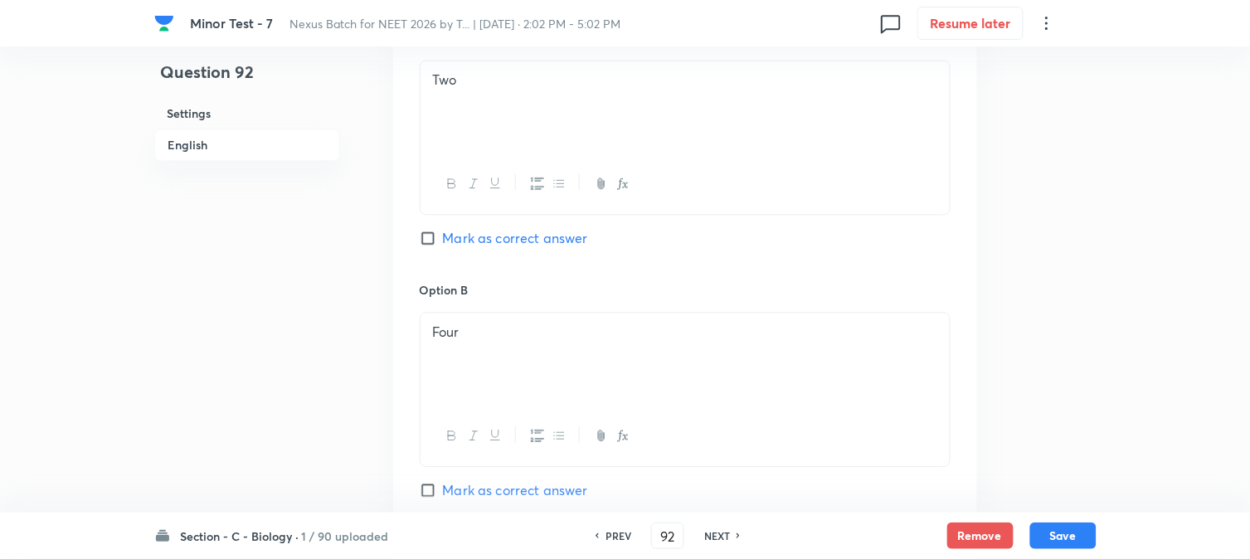
scroll to position [573, 0]
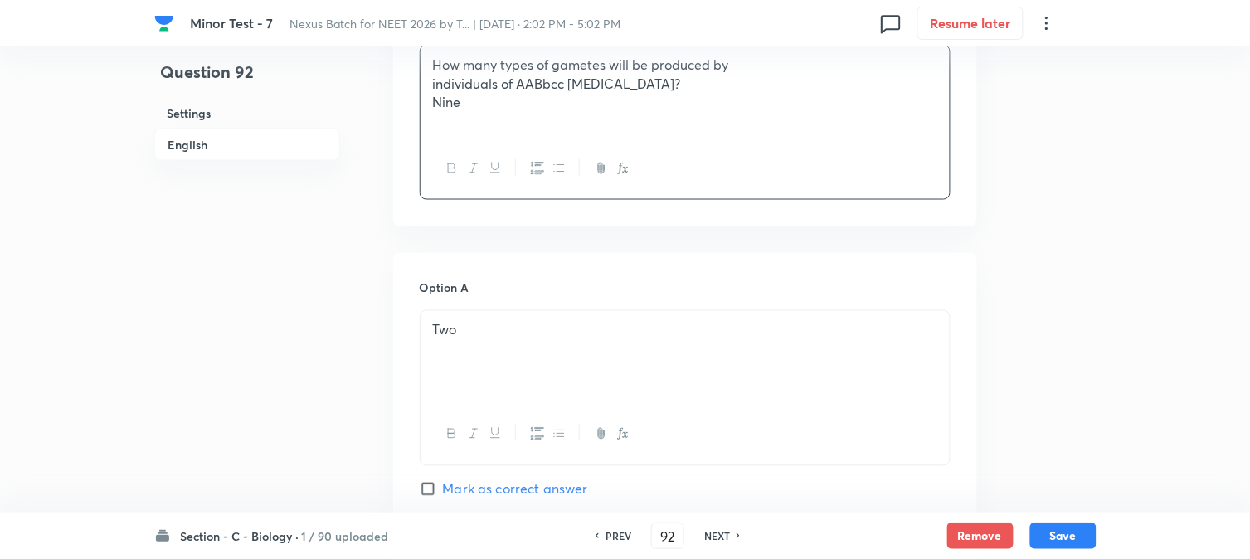
drag, startPoint x: 449, startPoint y: 158, endPoint x: 498, endPoint y: 116, distance: 64.2
click at [496, 116] on div "How many types of gametes will be produced by individuals of AABbcc [MEDICAL_DA…" at bounding box center [685, 92] width 529 height 93
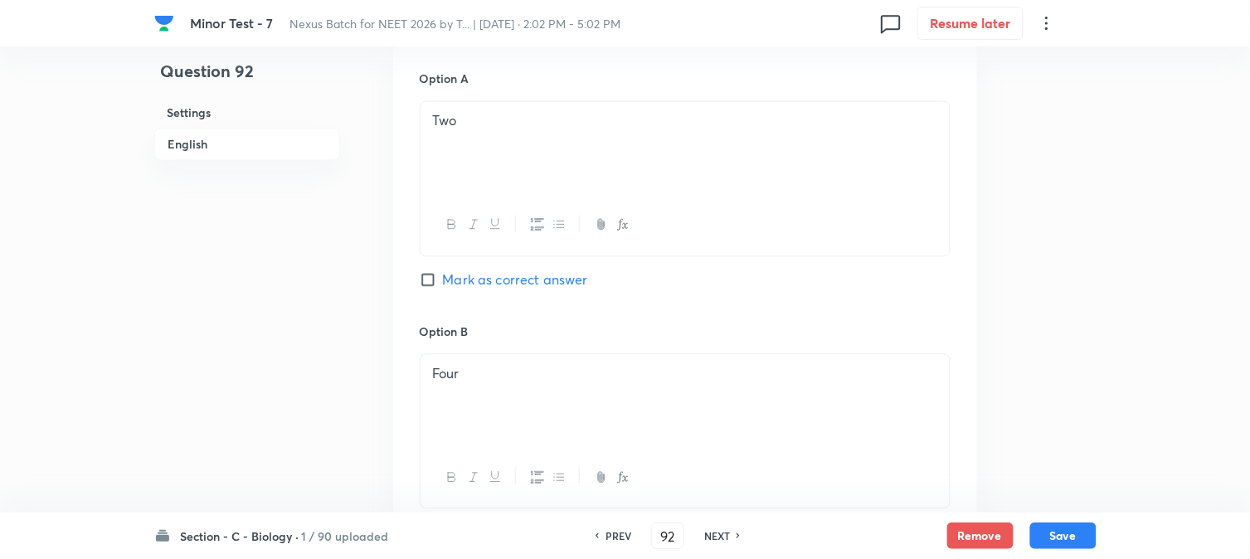
scroll to position [1311, 0]
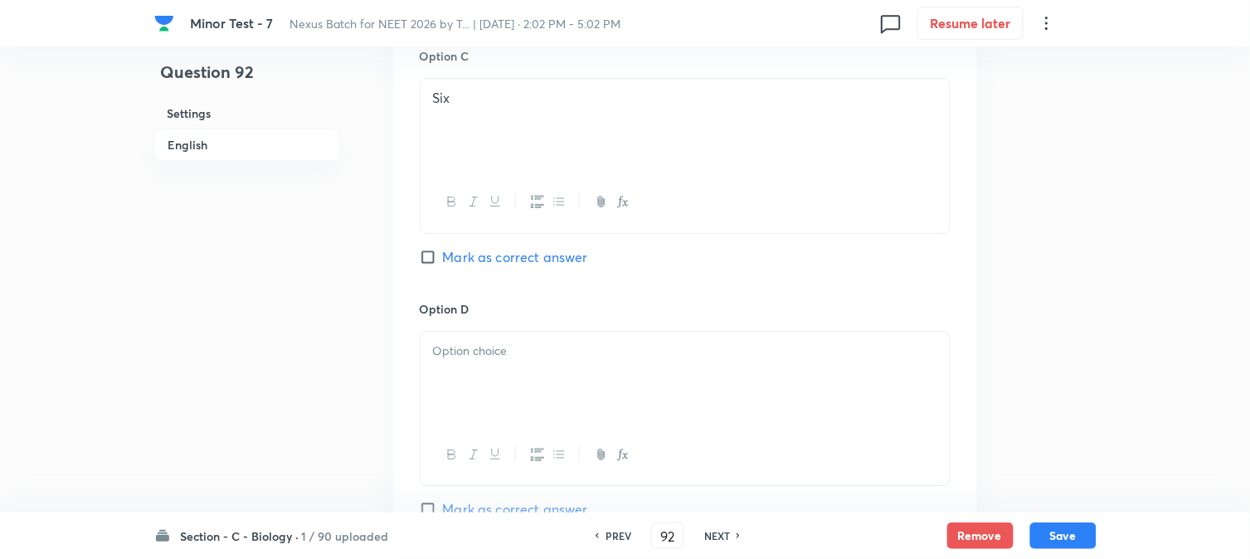
click at [459, 376] on div at bounding box center [685, 378] width 529 height 93
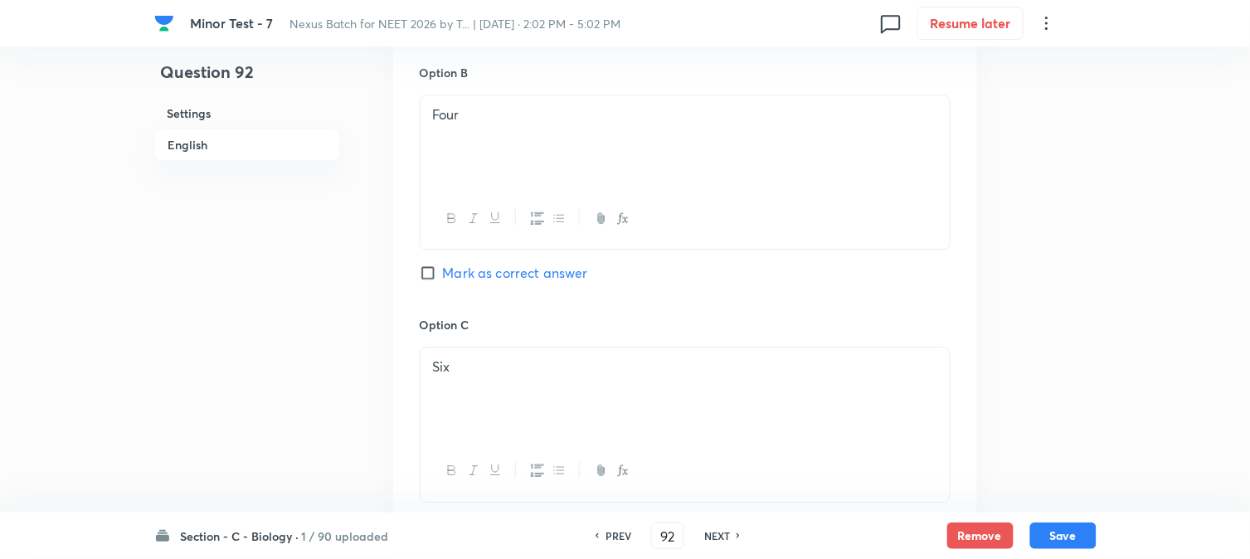
scroll to position [757, 0]
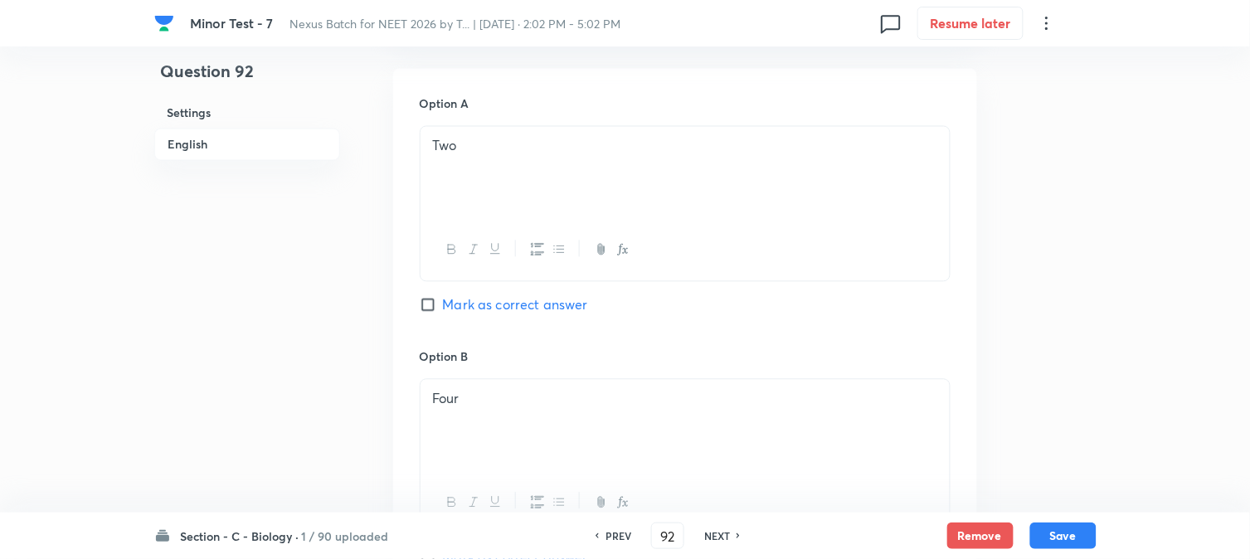
click at [486, 311] on span "Mark as correct answer" at bounding box center [515, 305] width 145 height 20
click at [443, 311] on input "Mark as correct answer" at bounding box center [431, 305] width 23 height 17
checkbox input "true"
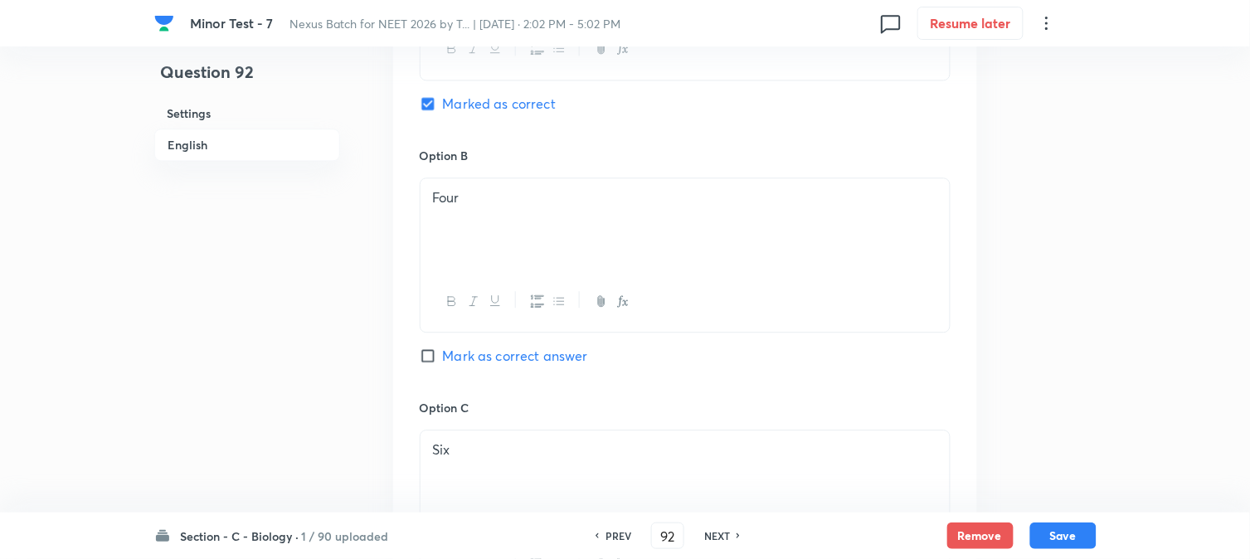
scroll to position [1679, 0]
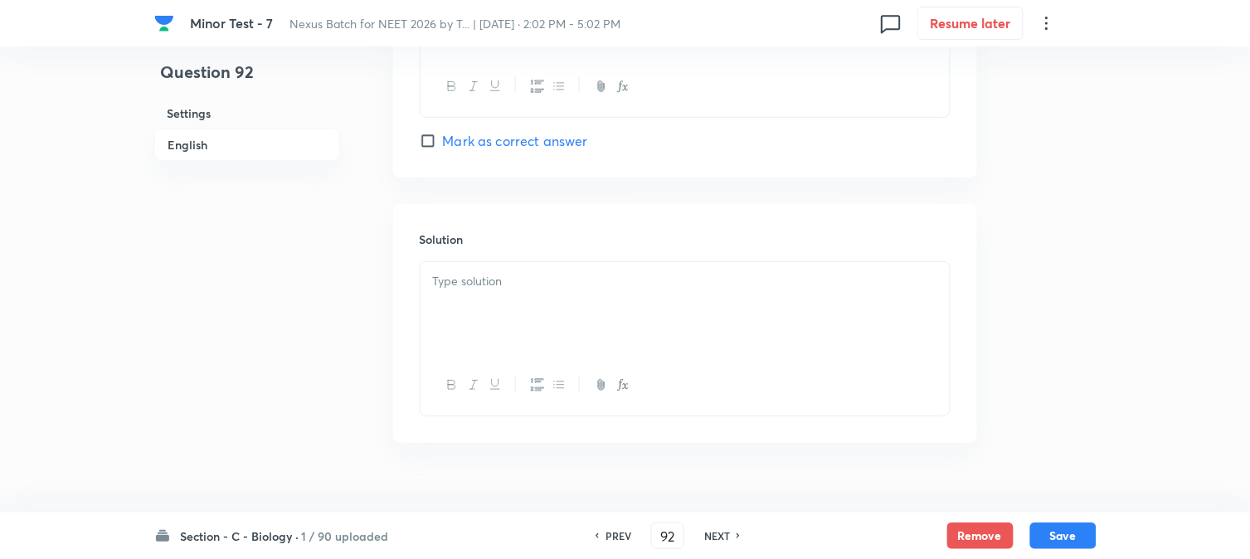
click at [482, 301] on div at bounding box center [685, 308] width 529 height 93
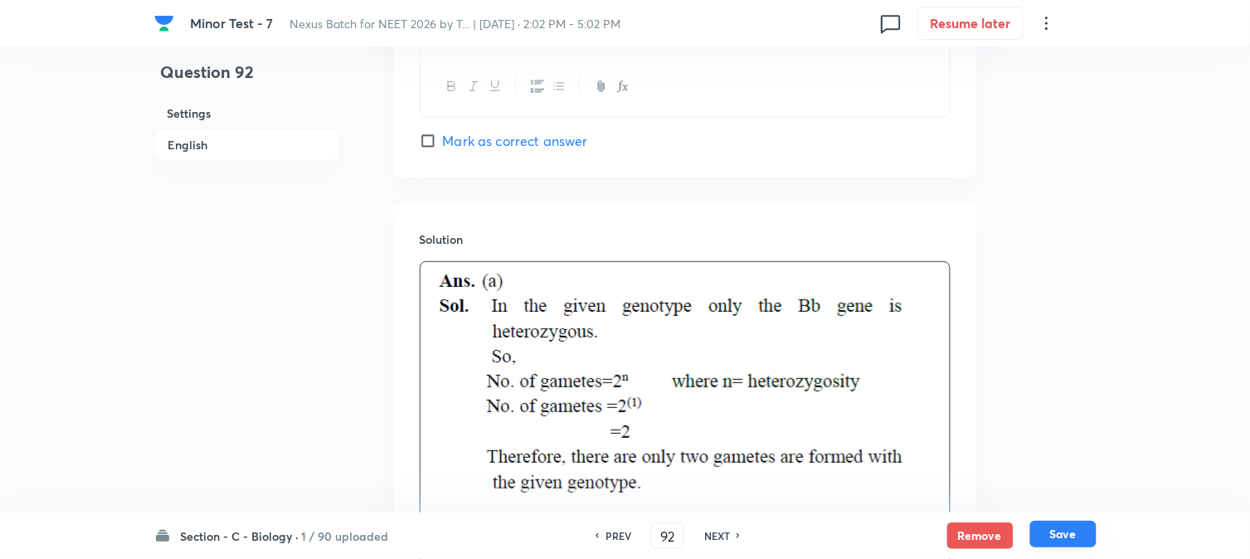
click at [1085, 533] on button "Save" at bounding box center [1063, 534] width 66 height 27
type input "93"
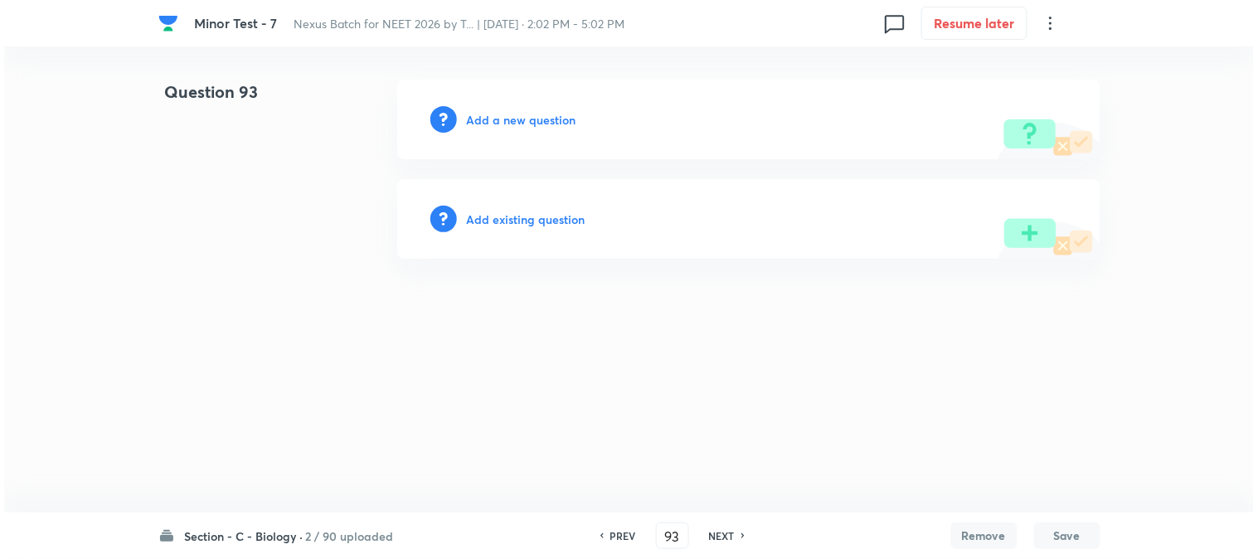
scroll to position [0, 0]
click at [545, 128] on h6 "Add a new question" at bounding box center [522, 119] width 110 height 17
click at [554, 112] on h6 "Choose a question type" at bounding box center [531, 119] width 128 height 17
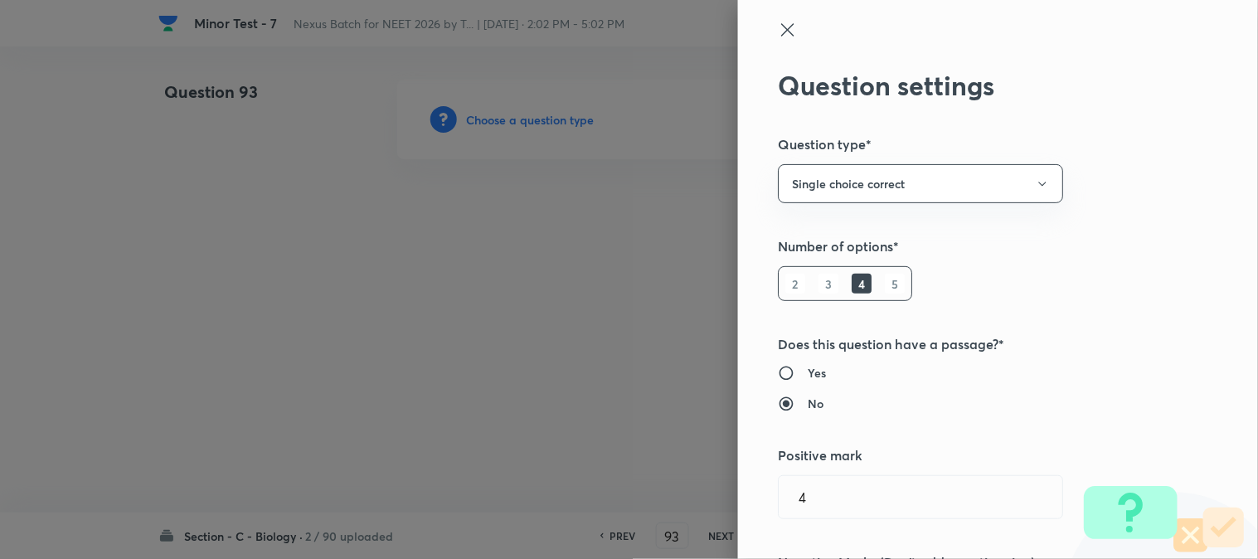
click at [554, 112] on div at bounding box center [629, 279] width 1258 height 559
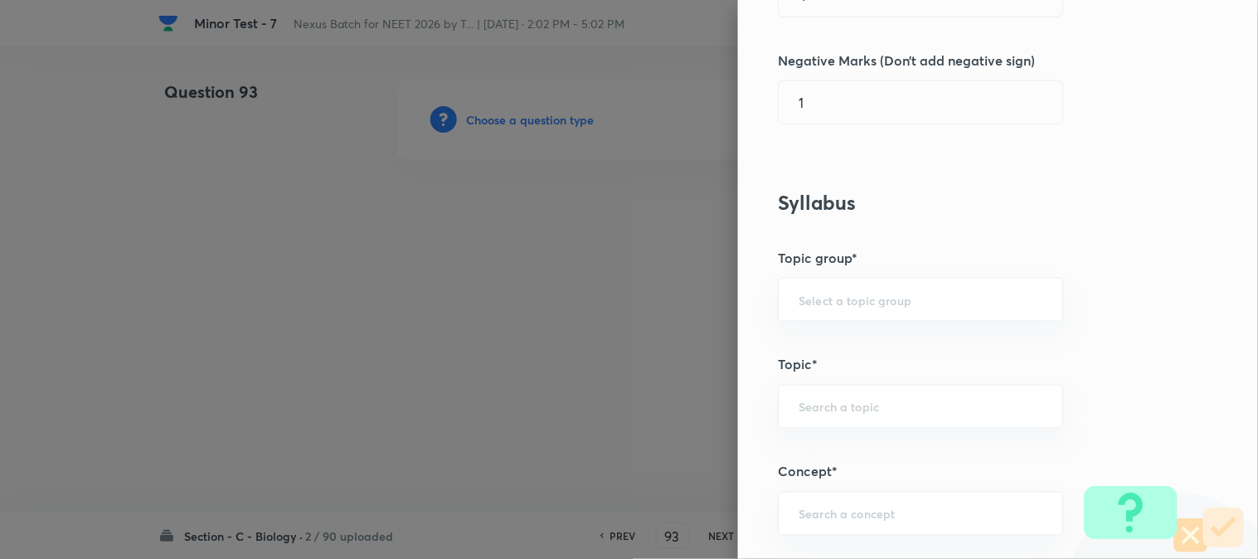
scroll to position [979, 0]
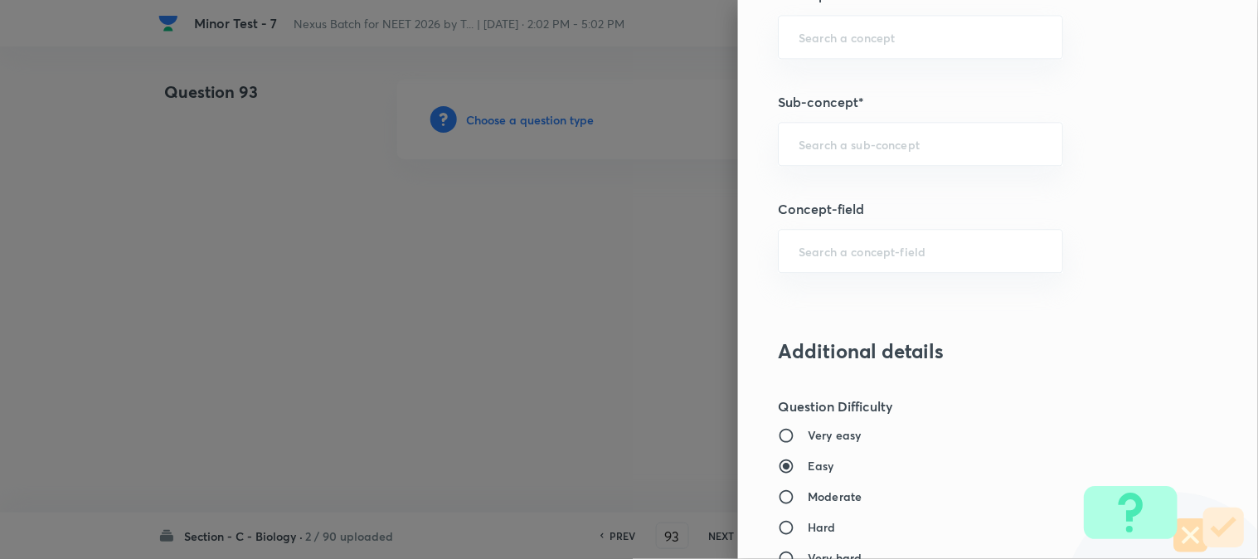
click at [864, 153] on div "​" at bounding box center [920, 144] width 285 height 44
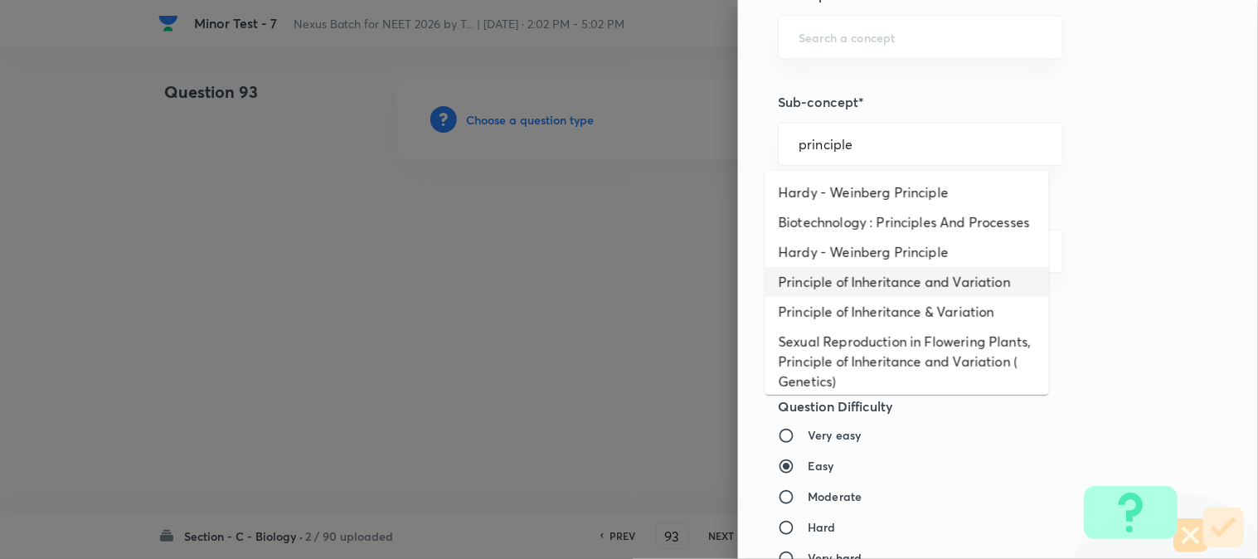
click at [922, 297] on li "Principle of Inheritance and Variation" at bounding box center [908, 282] width 284 height 30
type input "Principle of Inheritance and Variation"
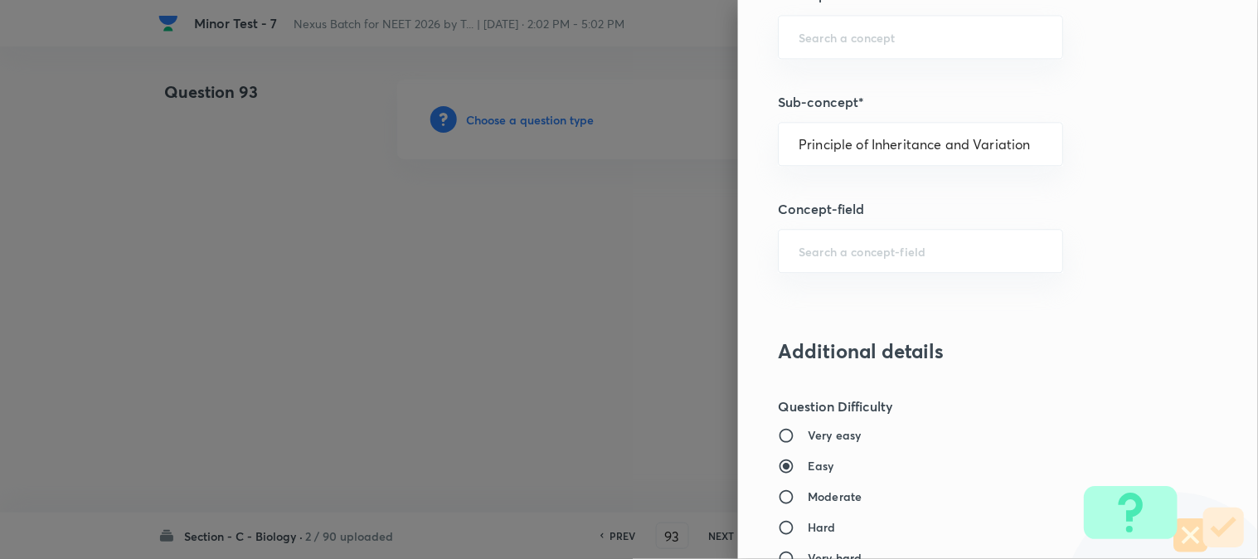
type input "Biology"
type input "Genetics & Evolution"
type input "Principle of Inheritance and Variation"
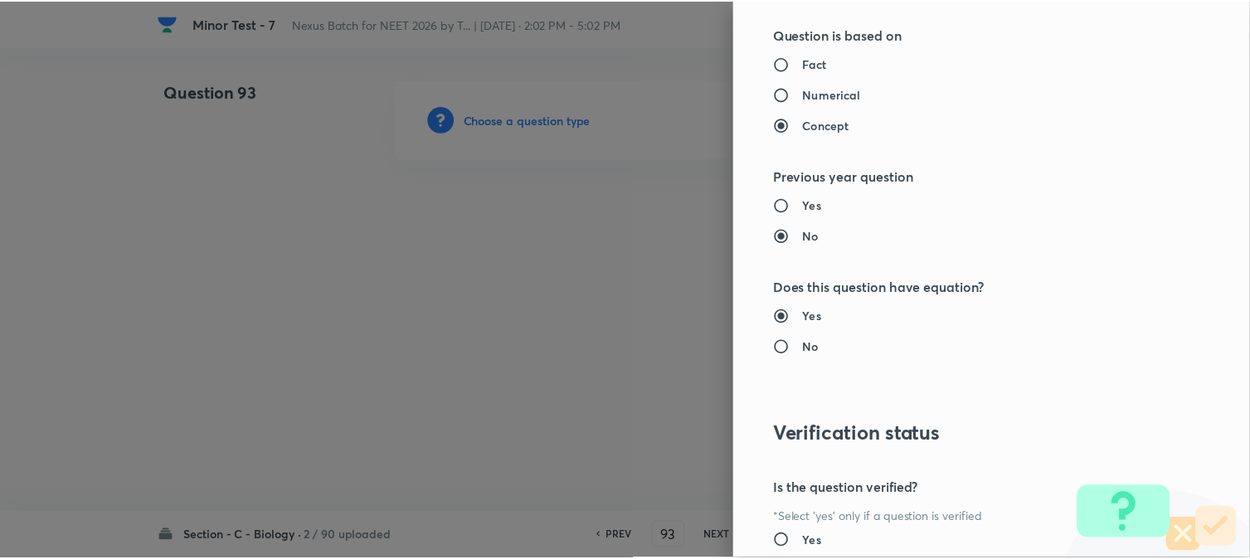
scroll to position [1702, 0]
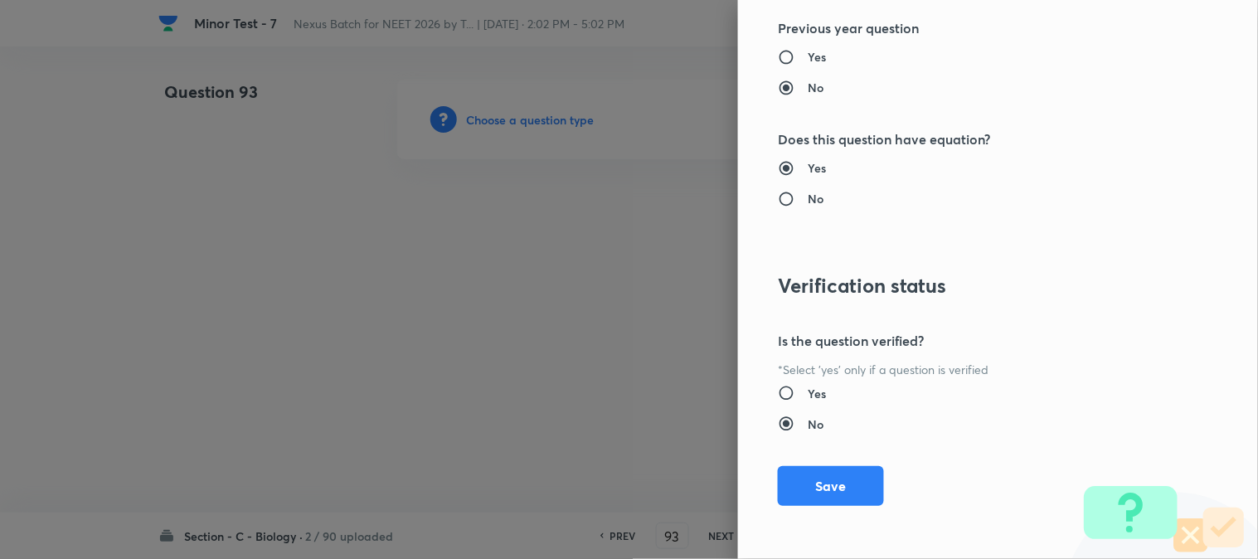
click at [858, 484] on button "Save" at bounding box center [831, 486] width 106 height 40
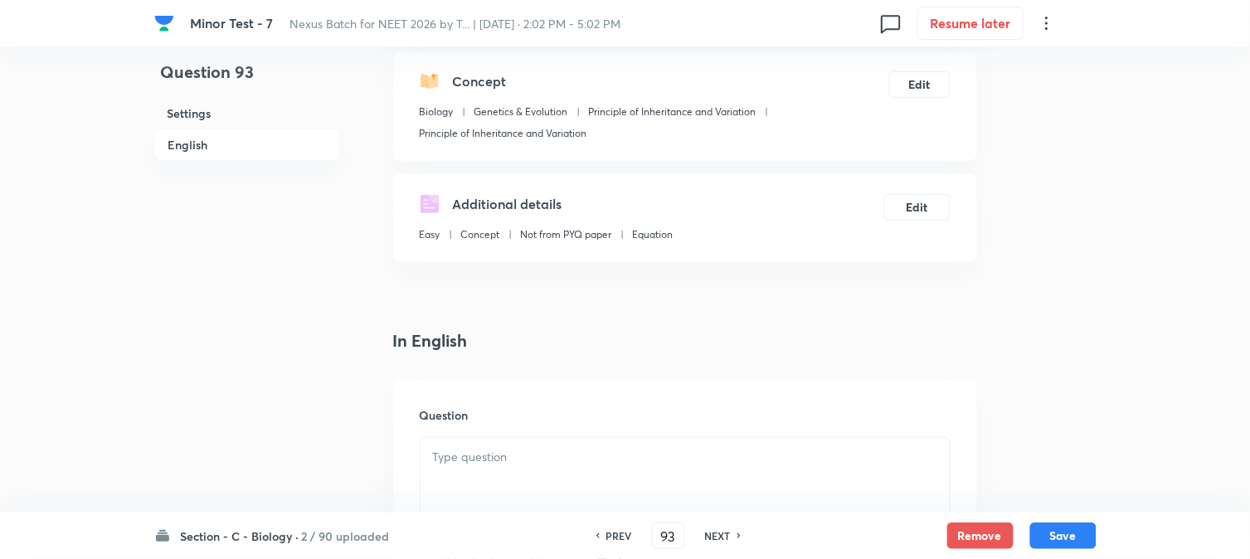
scroll to position [489, 0]
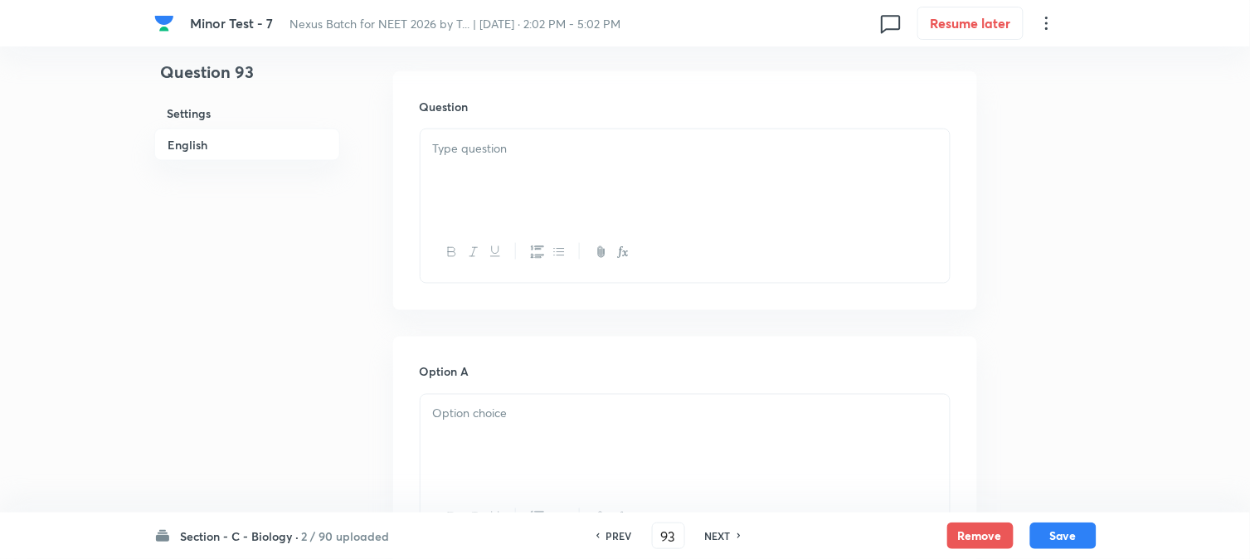
click at [517, 179] on div at bounding box center [685, 175] width 529 height 93
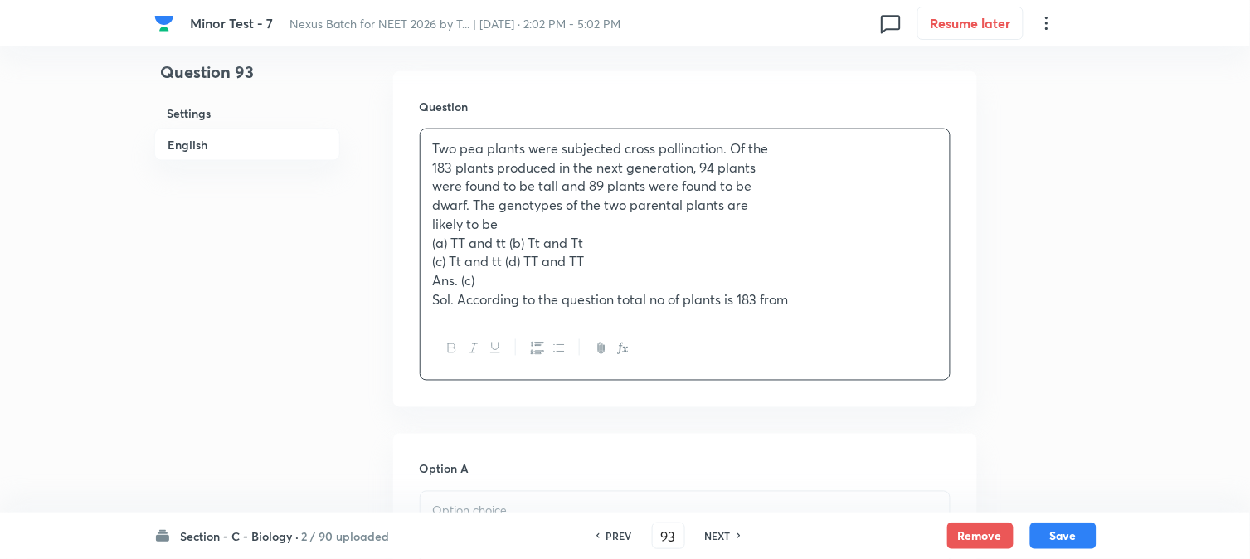
click at [508, 245] on p "(a) TT and tt (b) Tt and Tt" at bounding box center [685, 243] width 504 height 19
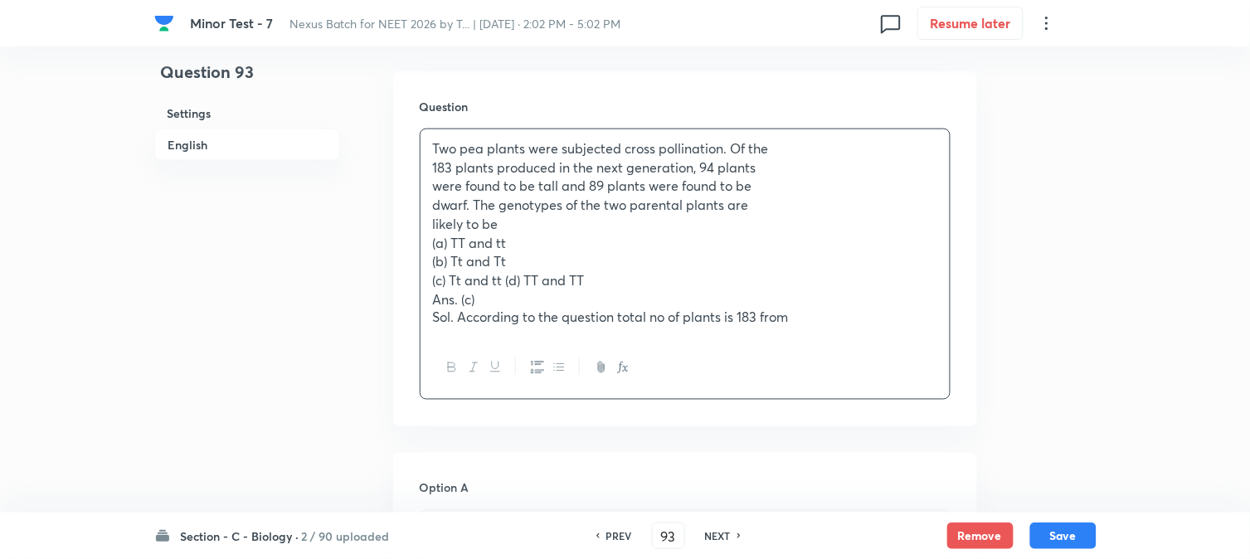
click at [509, 275] on p "(c) Tt and tt (d) TT and TT" at bounding box center [685, 280] width 504 height 19
click at [506, 279] on p "(c) Tt and tt (d) TT and TT" at bounding box center [685, 280] width 504 height 19
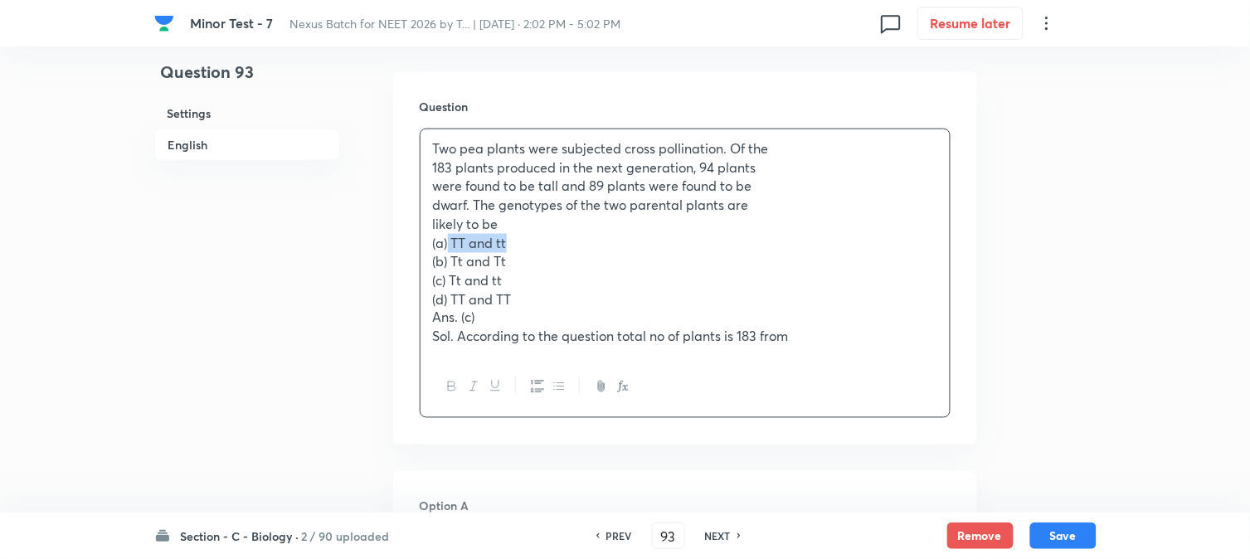
drag, startPoint x: 449, startPoint y: 235, endPoint x: 552, endPoint y: 239, distance: 103.8
click at [552, 239] on p "(a) TT and tt" at bounding box center [685, 243] width 504 height 19
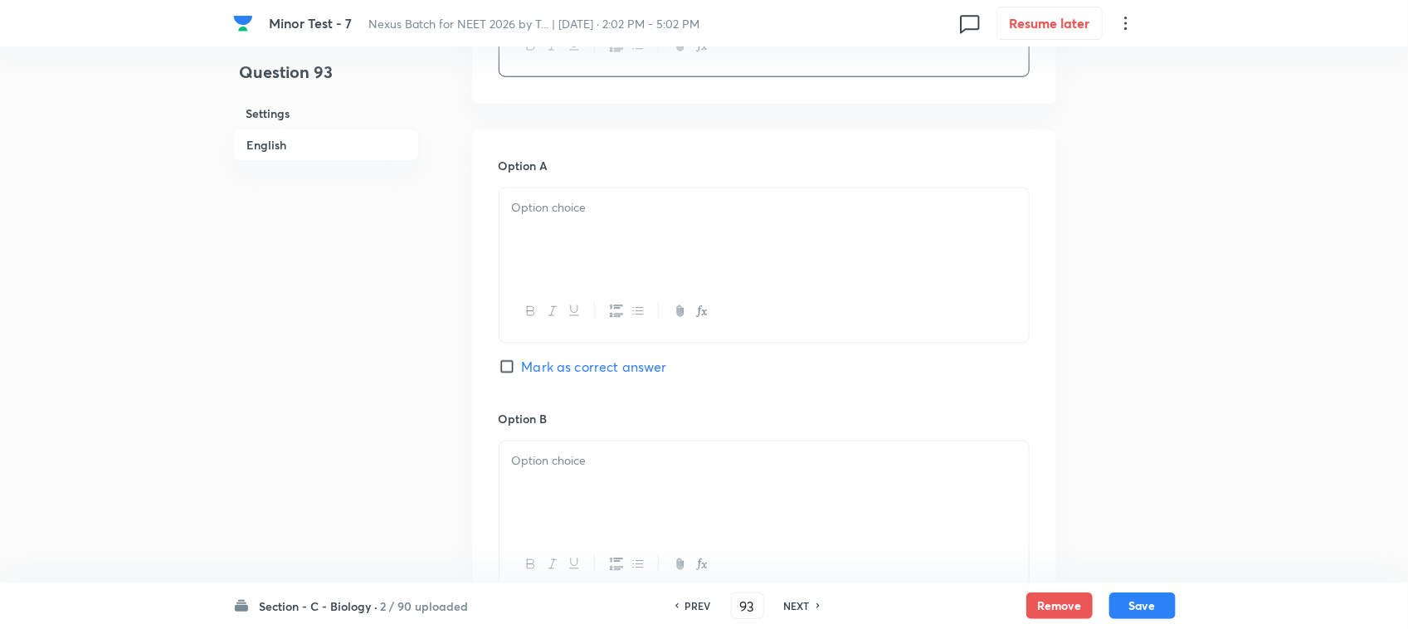
scroll to position [861, 0]
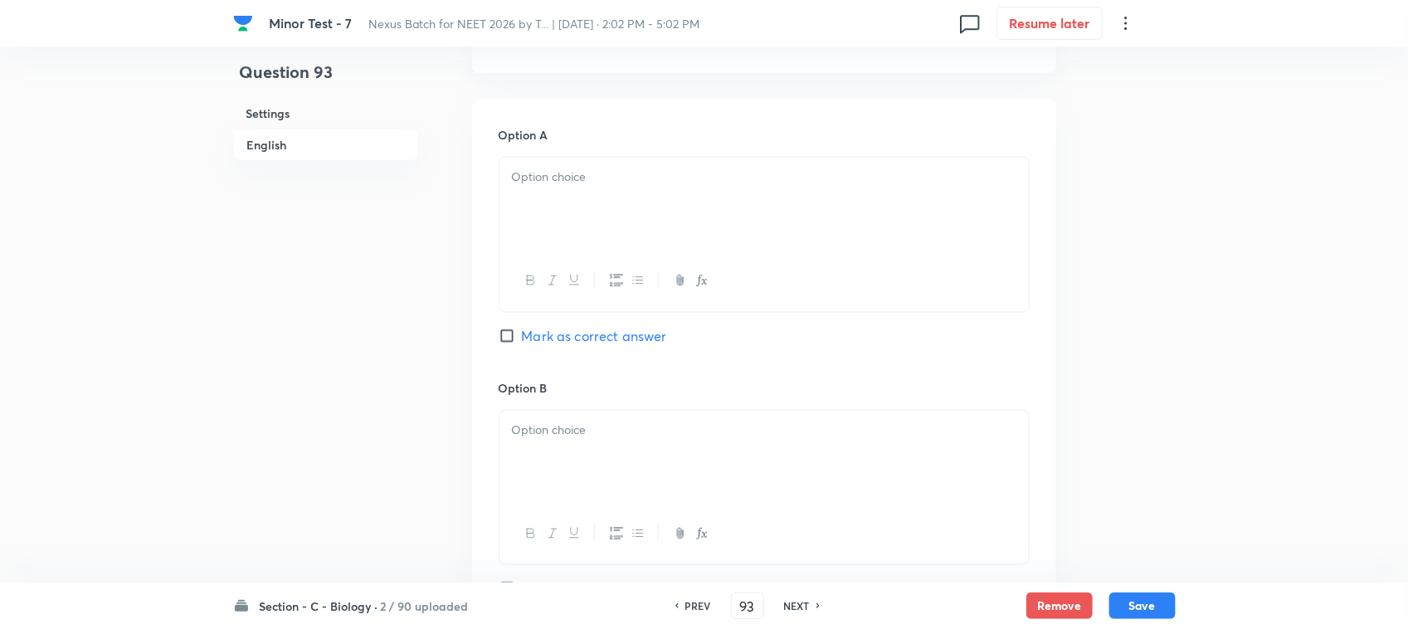
click at [537, 234] on div at bounding box center [763, 204] width 529 height 93
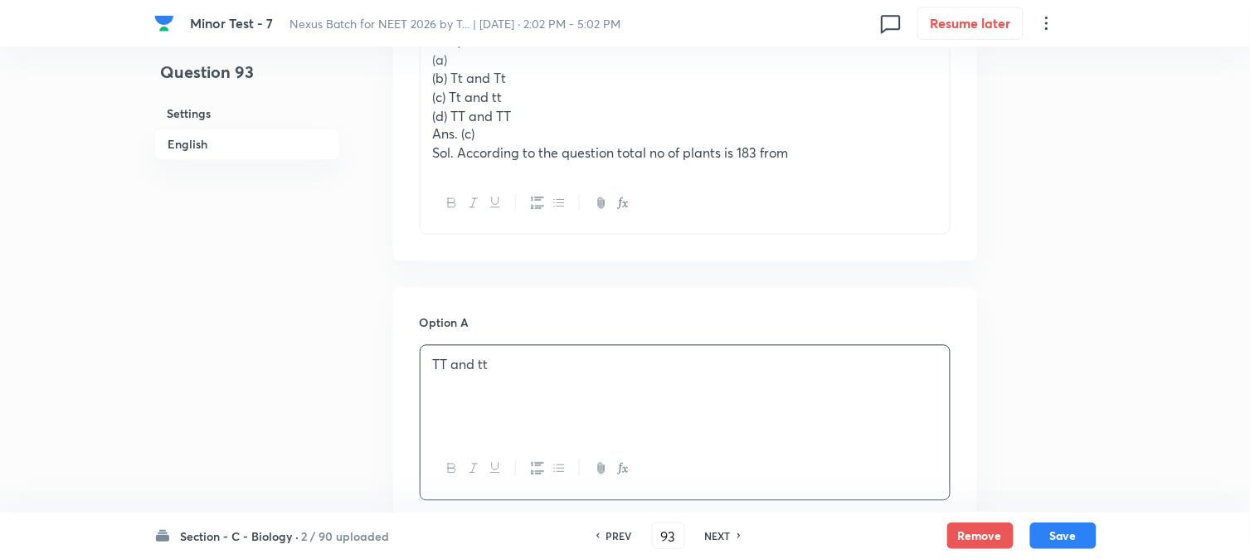
scroll to position [585, 0]
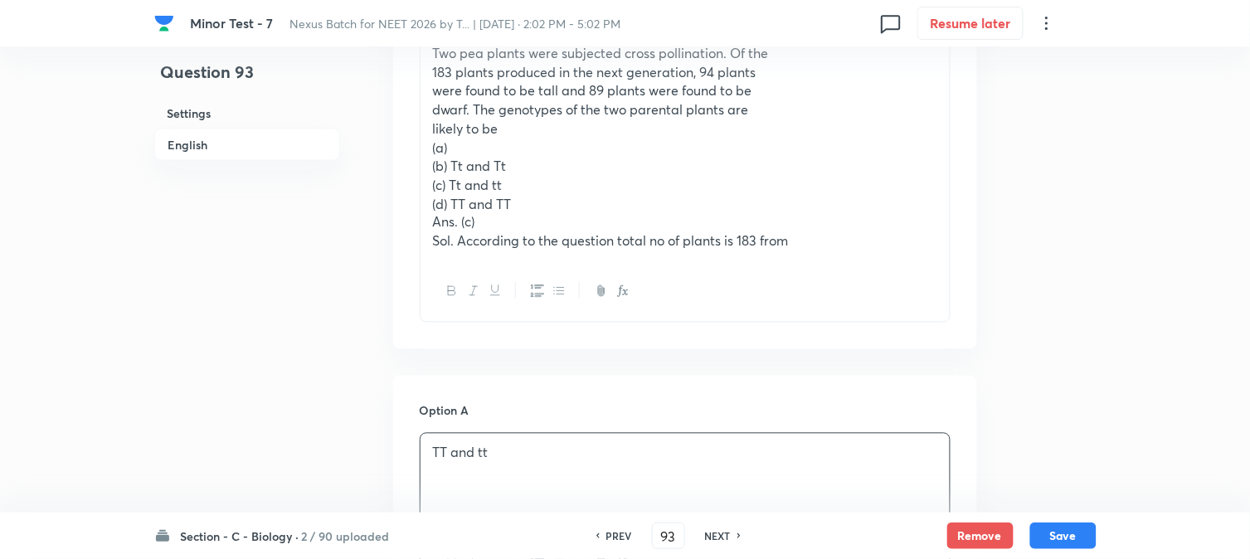
drag, startPoint x: 469, startPoint y: 158, endPoint x: 556, endPoint y: 160, distance: 87.1
click at [556, 160] on p "(b) Tt and Tt" at bounding box center [685, 166] width 504 height 19
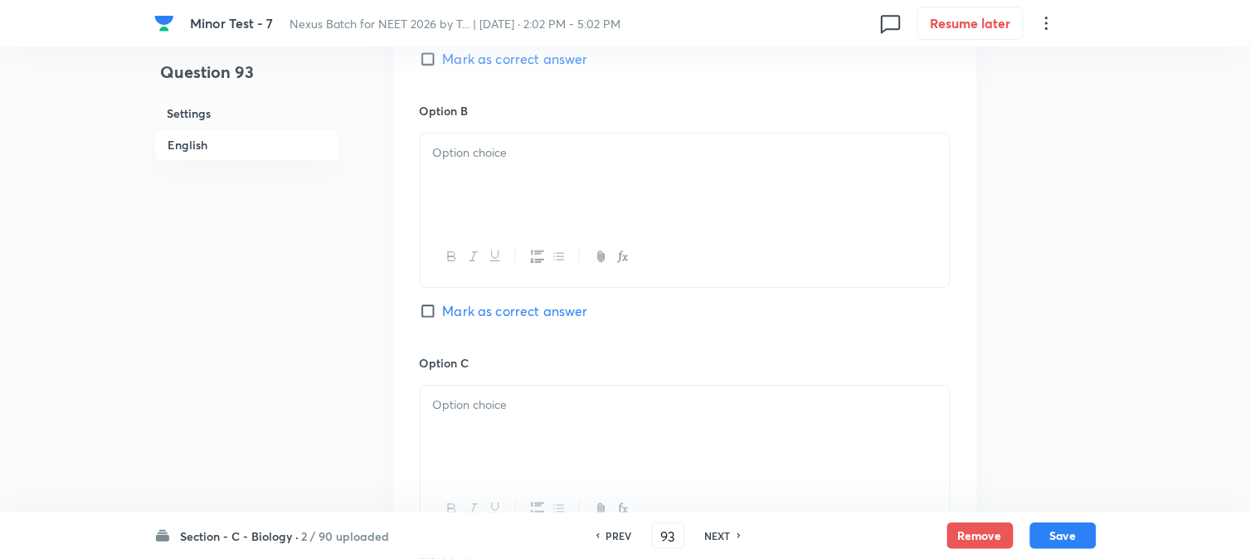
click at [468, 179] on div at bounding box center [685, 180] width 529 height 93
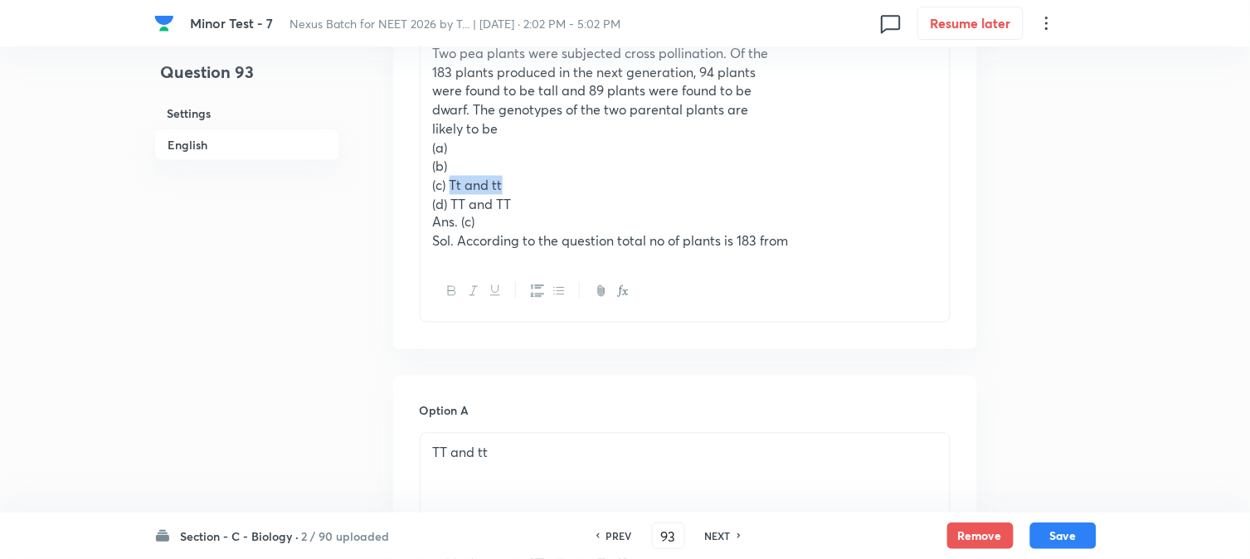
drag, startPoint x: 450, startPoint y: 187, endPoint x: 533, endPoint y: 183, distance: 83.1
click at [533, 183] on p "(c) Tt and tt" at bounding box center [685, 185] width 504 height 19
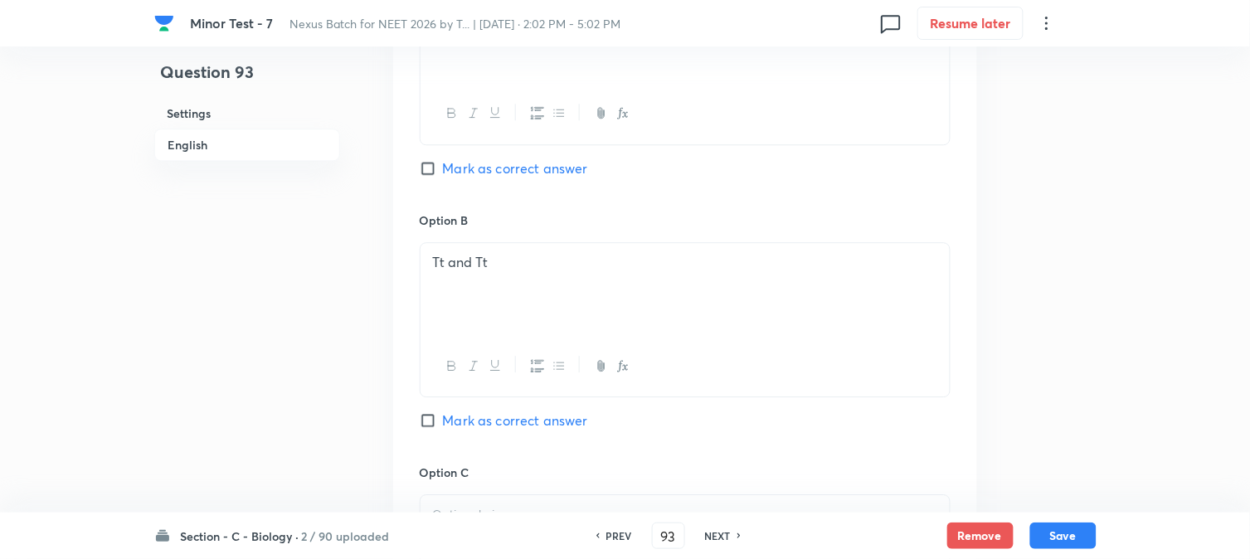
scroll to position [1414, 0]
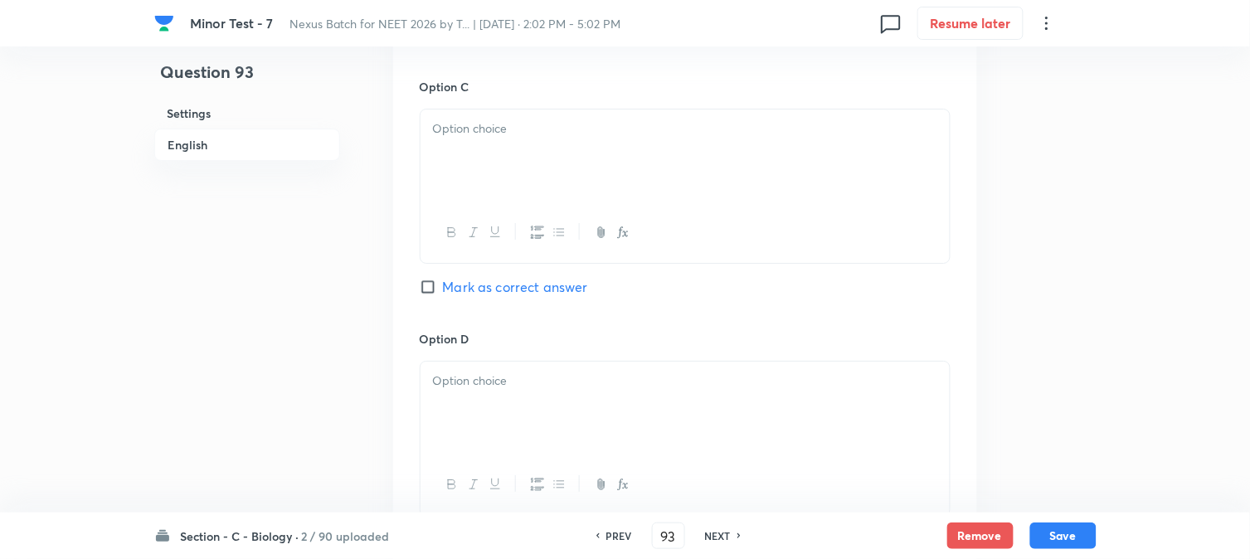
click at [452, 187] on div at bounding box center [685, 156] width 529 height 93
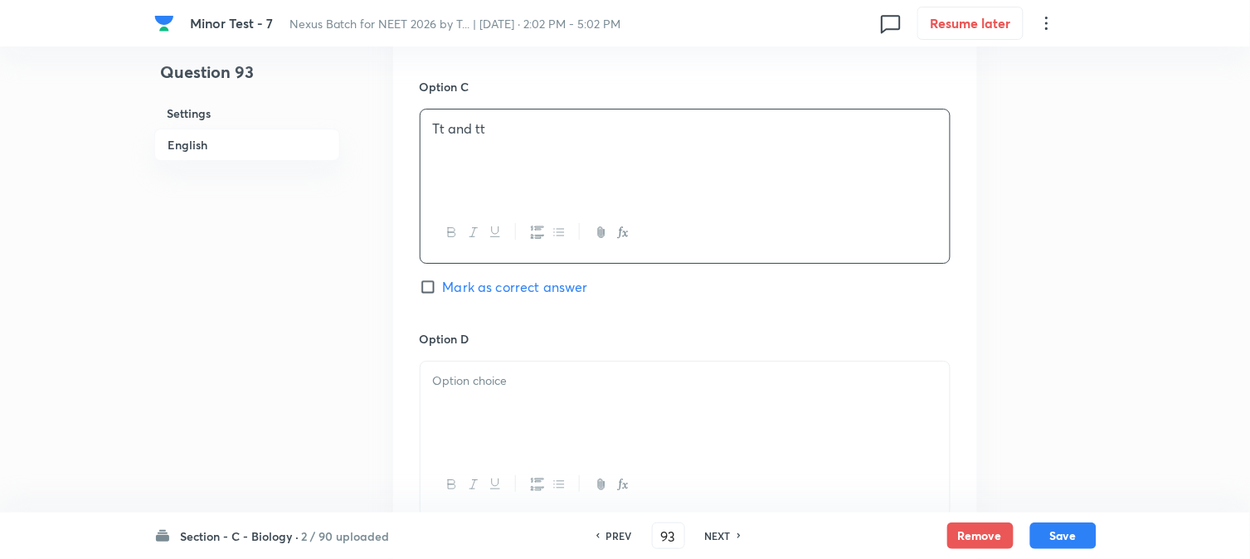
click at [481, 278] on div "Option C Tt and tt Mark as correct answer" at bounding box center [685, 204] width 531 height 252
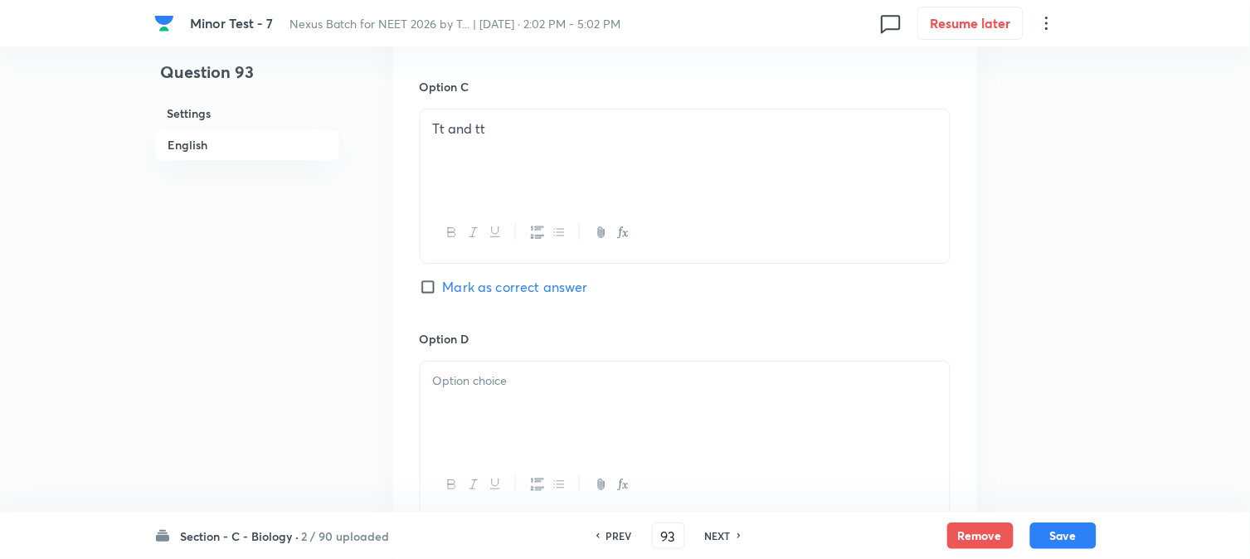
click at [479, 285] on span "Mark as correct answer" at bounding box center [515, 287] width 145 height 20
click at [443, 285] on input "Mark as correct answer" at bounding box center [431, 287] width 23 height 17
checkbox input "true"
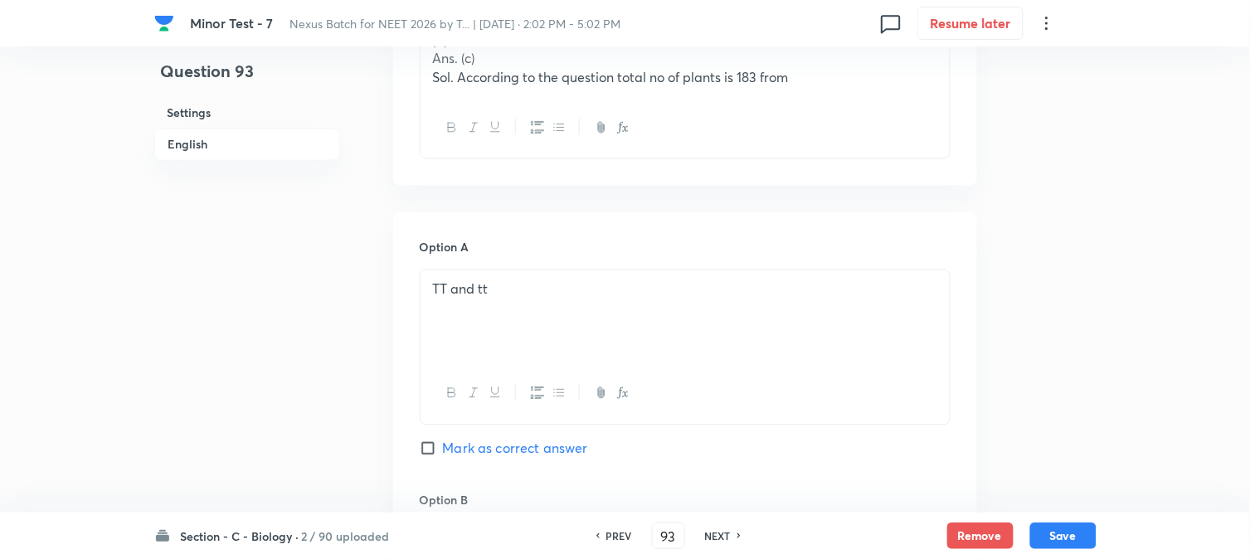
scroll to position [677, 0]
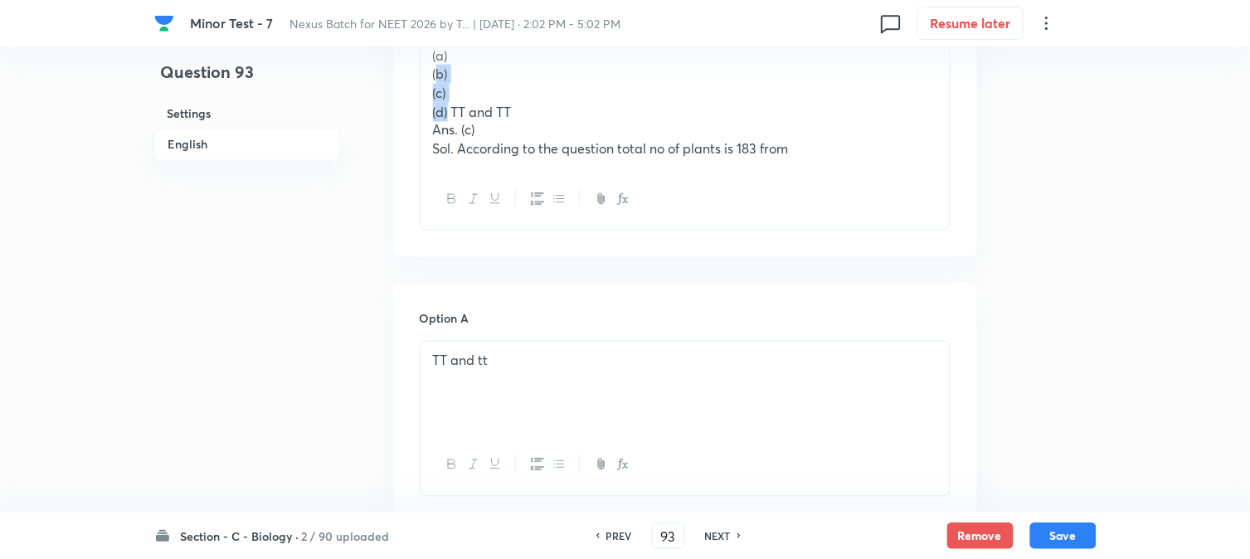
drag, startPoint x: 450, startPoint y: 106, endPoint x: 426, endPoint y: 66, distance: 46.1
click at [426, 66] on div "Two pea plants were subjected cross pollination. Of the 183 plants produced in …" at bounding box center [685, 55] width 529 height 227
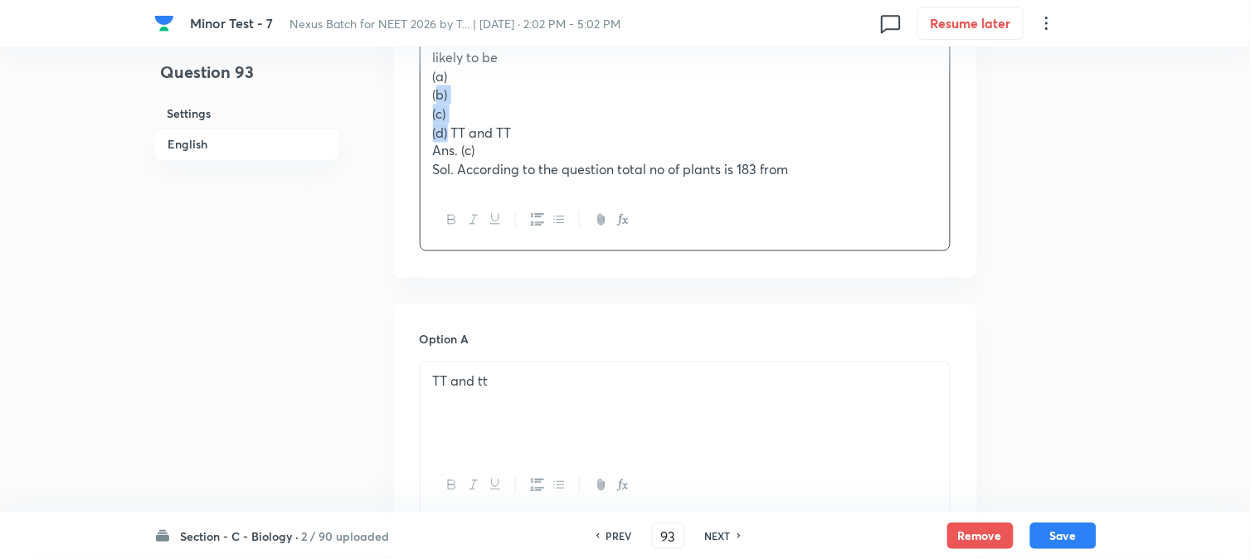
scroll to position [585, 0]
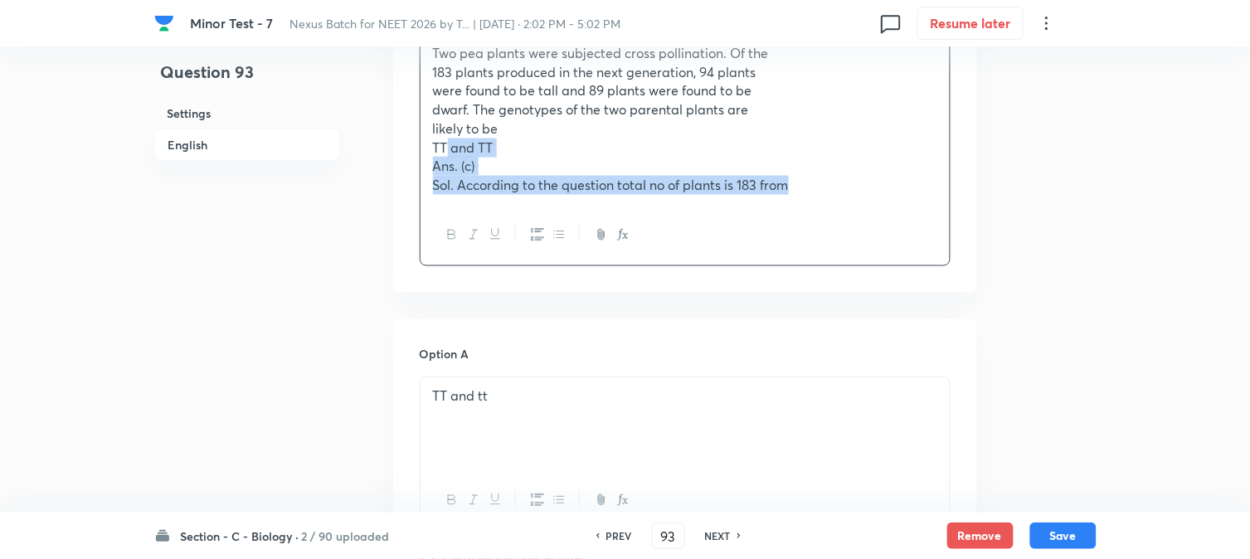
drag, startPoint x: 428, startPoint y: 160, endPoint x: 1049, endPoint y: 226, distance: 624.9
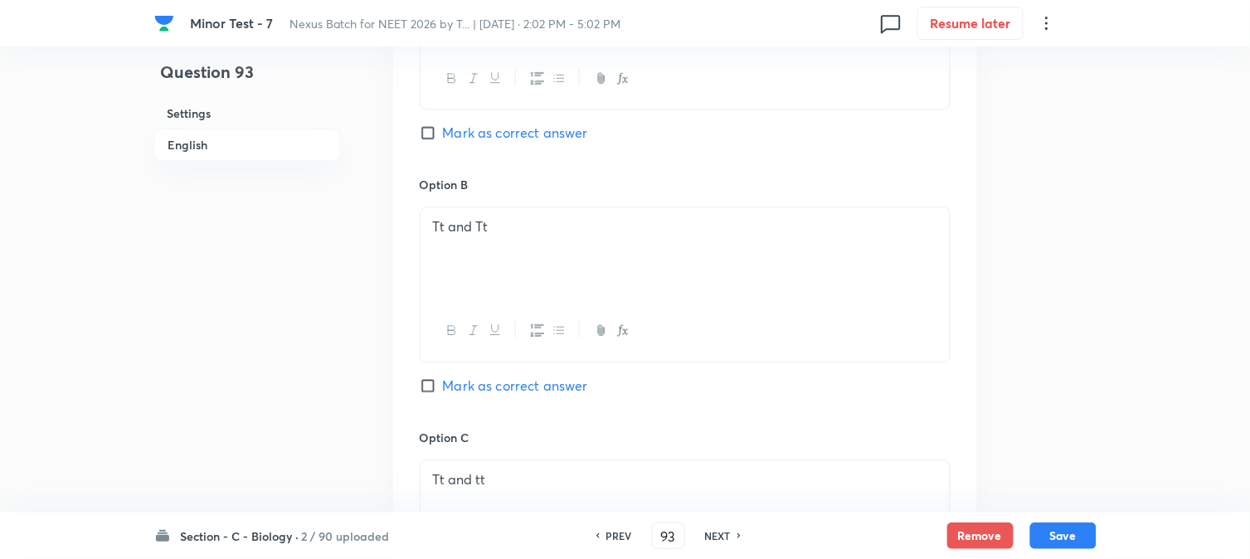
scroll to position [1506, 0]
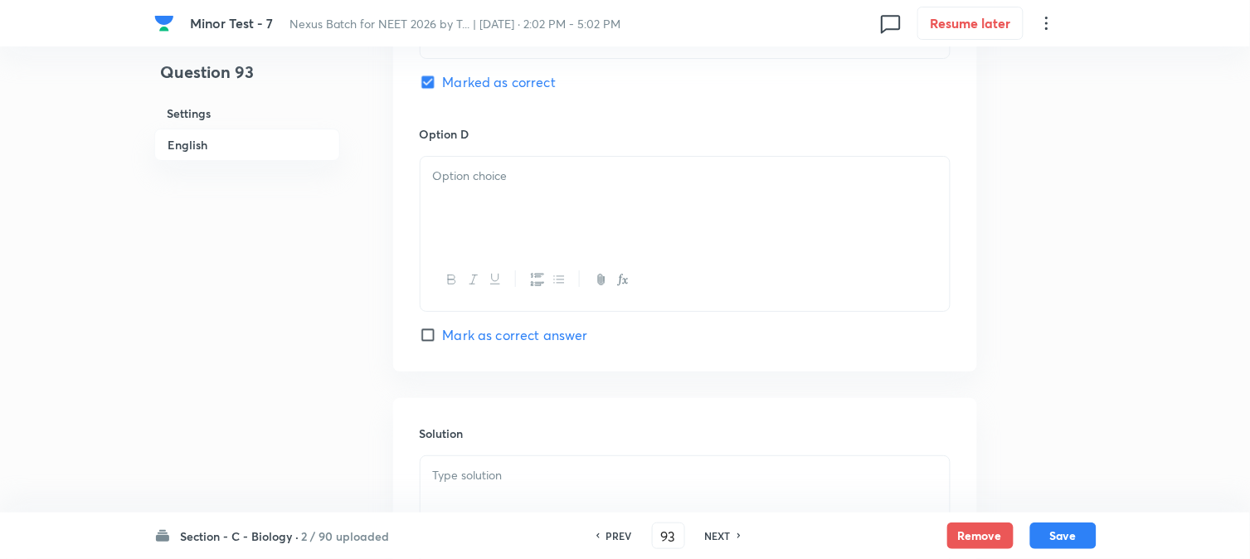
click at [491, 178] on p at bounding box center [685, 176] width 504 height 19
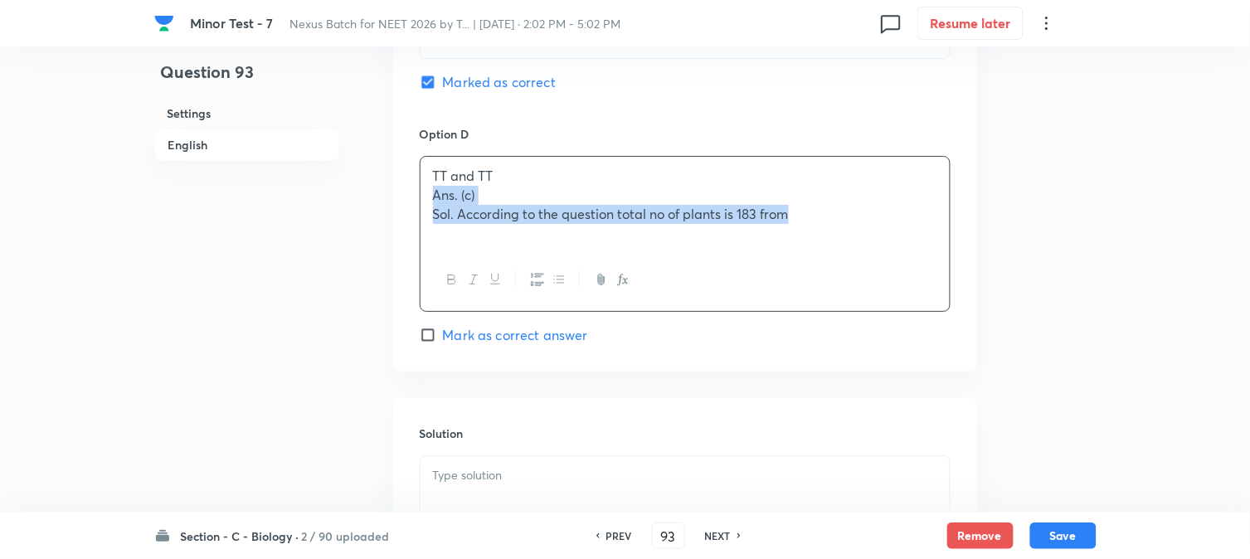
drag, startPoint x: 435, startPoint y: 197, endPoint x: 1062, endPoint y: 244, distance: 628.9
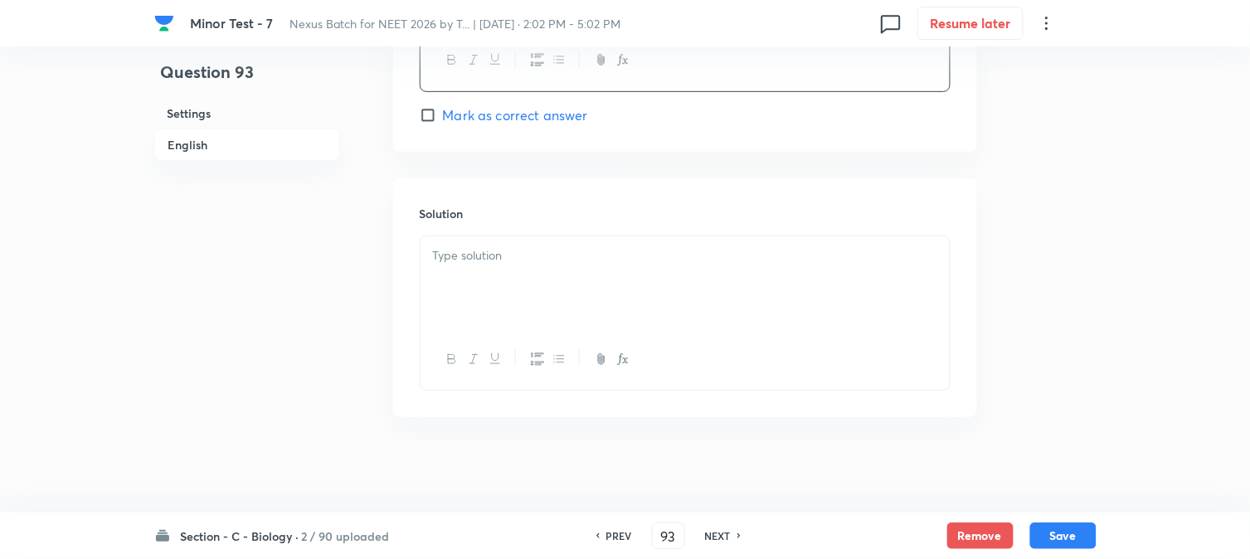
scroll to position [1734, 0]
click at [513, 249] on p at bounding box center [685, 251] width 504 height 19
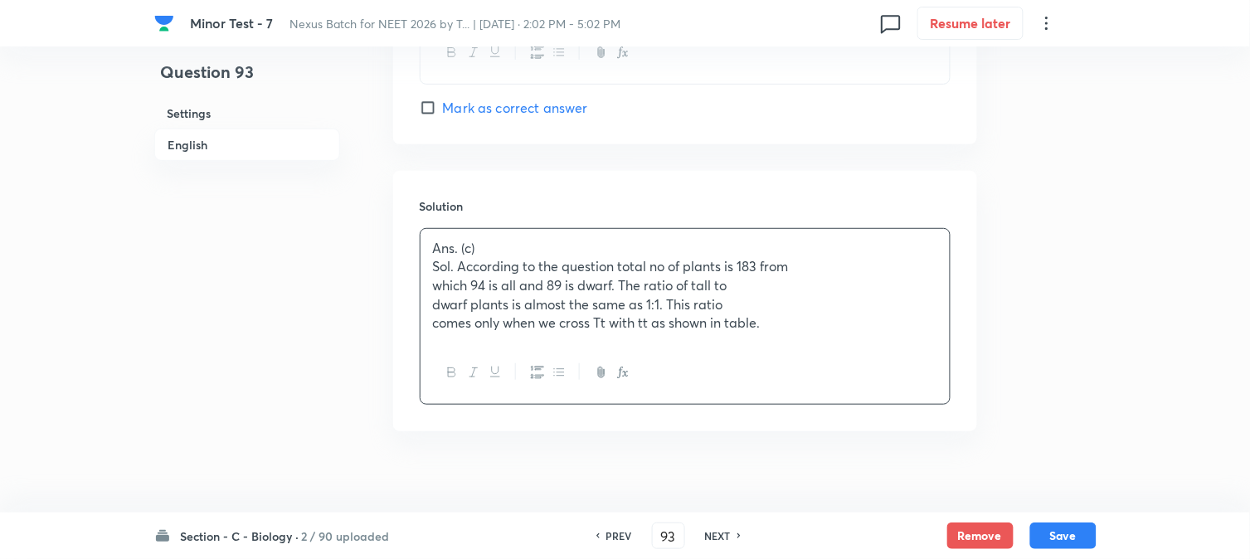
click at [824, 333] on p "comes only when we cross Tt with tt as shown in table." at bounding box center [685, 323] width 504 height 19
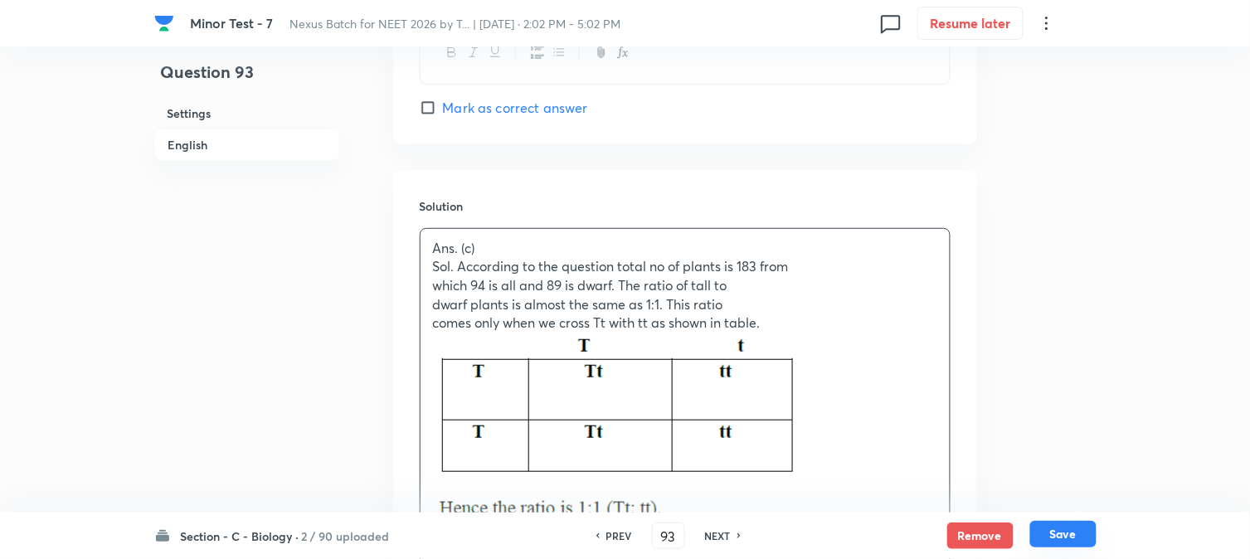
click at [1063, 533] on button "Save" at bounding box center [1063, 534] width 66 height 27
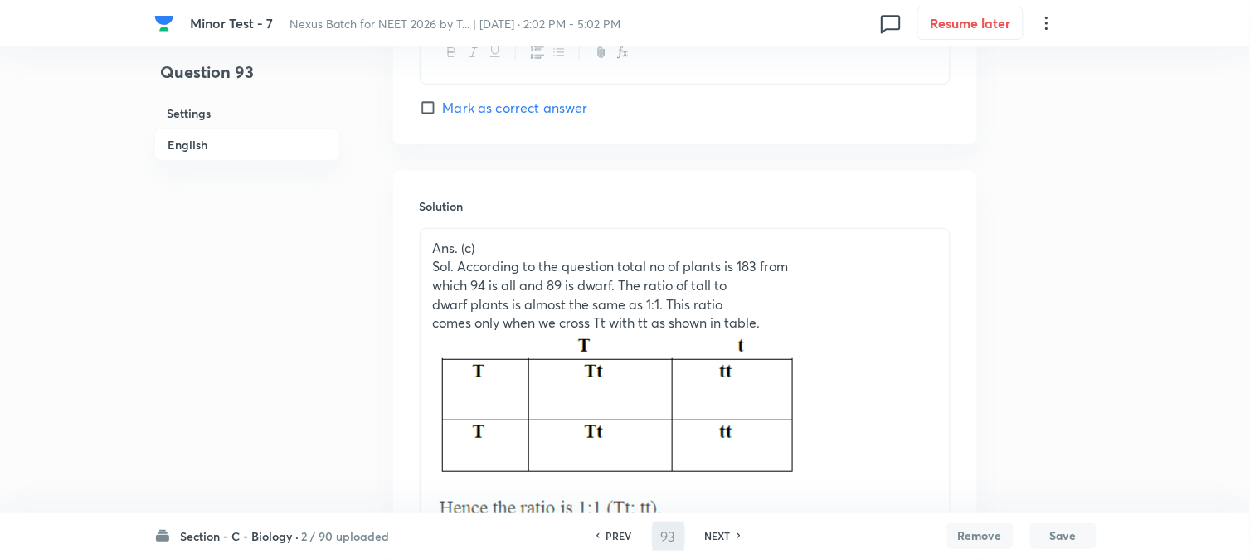
type input "94"
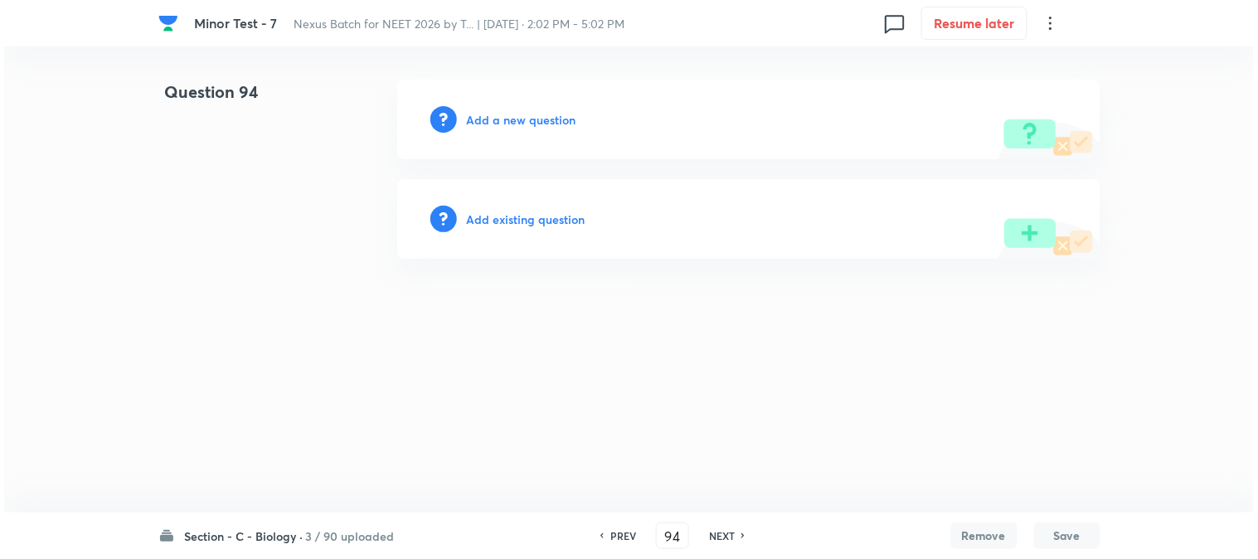
scroll to position [0, 0]
click at [529, 114] on h6 "Add a new question" at bounding box center [522, 119] width 110 height 17
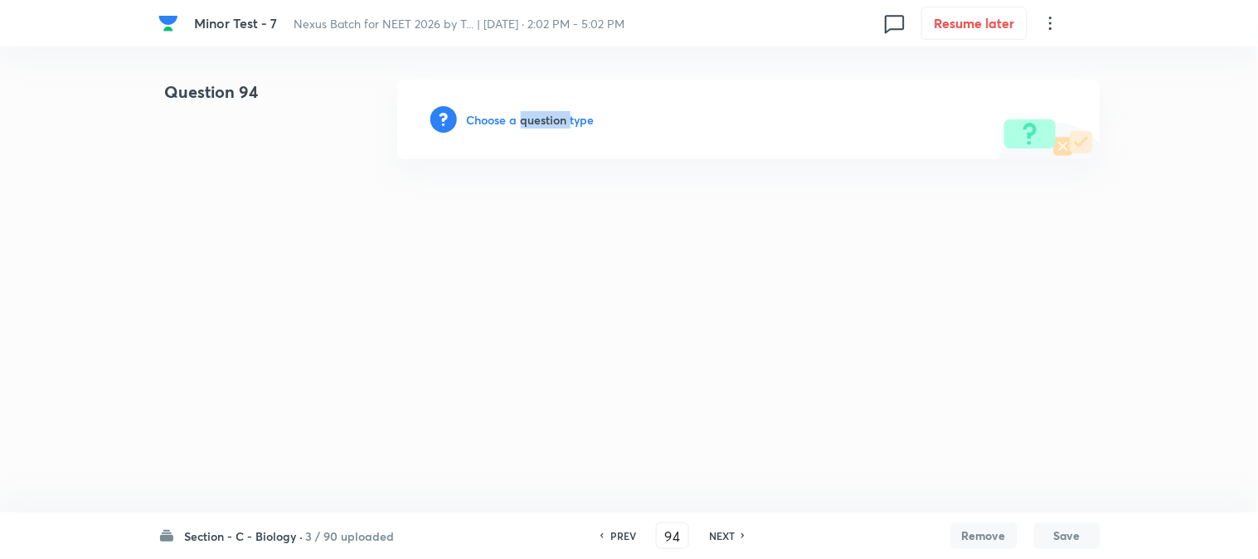
click at [529, 114] on h6 "Choose a question type" at bounding box center [531, 119] width 128 height 17
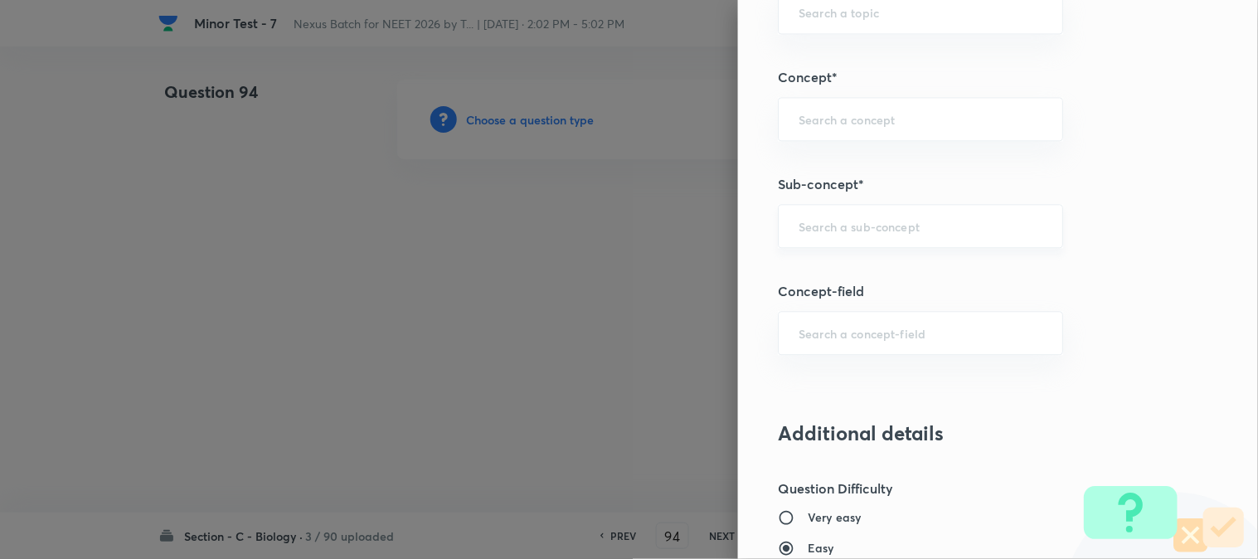
scroll to position [979, 0]
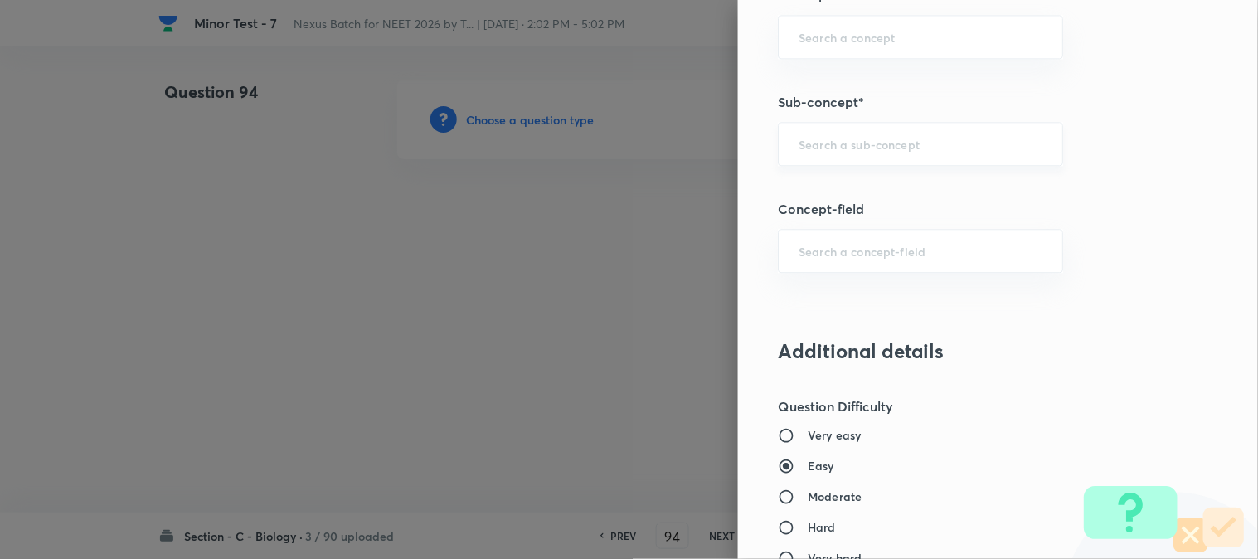
click at [844, 141] on input "text" at bounding box center [921, 144] width 244 height 16
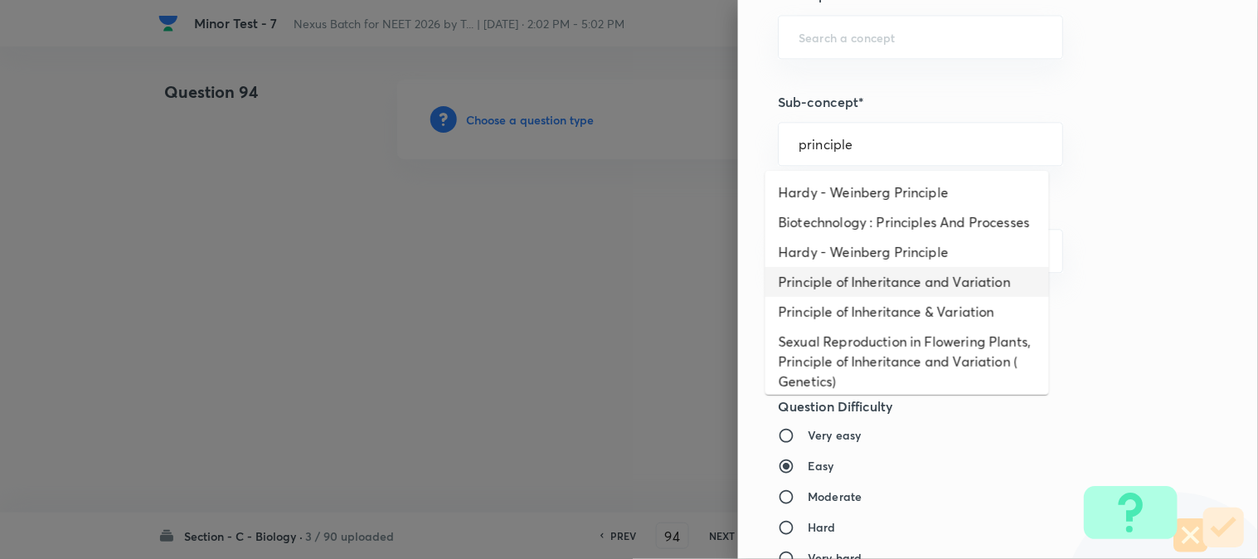
click at [913, 293] on li "Principle of Inheritance and Variation" at bounding box center [908, 282] width 284 height 30
type input "Principle of Inheritance and Variation"
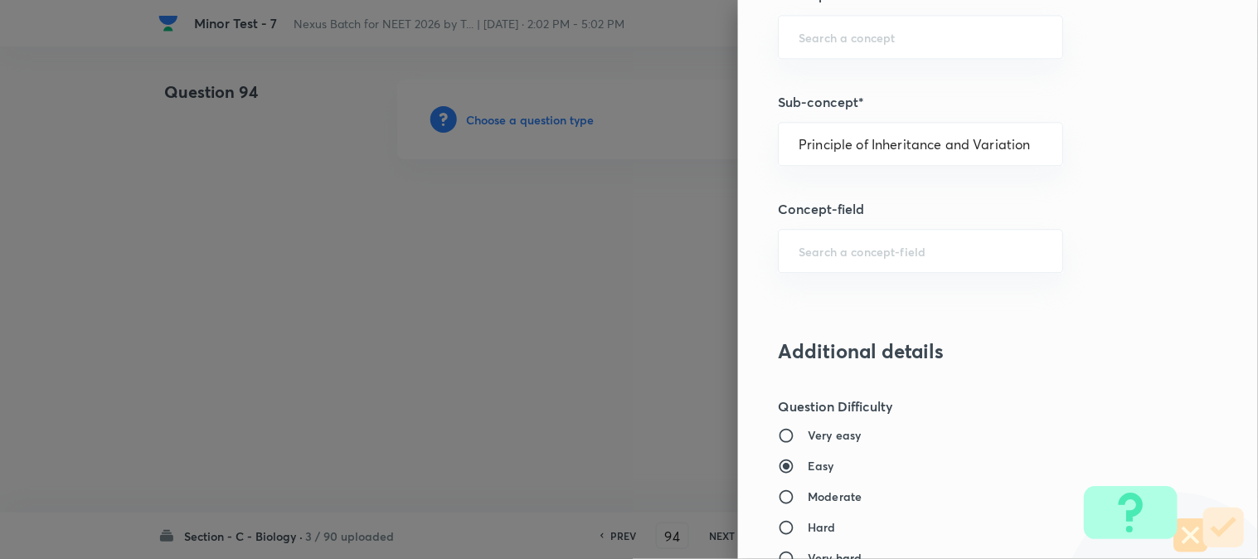
type input "Biology"
type input "Genetics & Evolution"
type input "Principle of Inheritance and Variation"
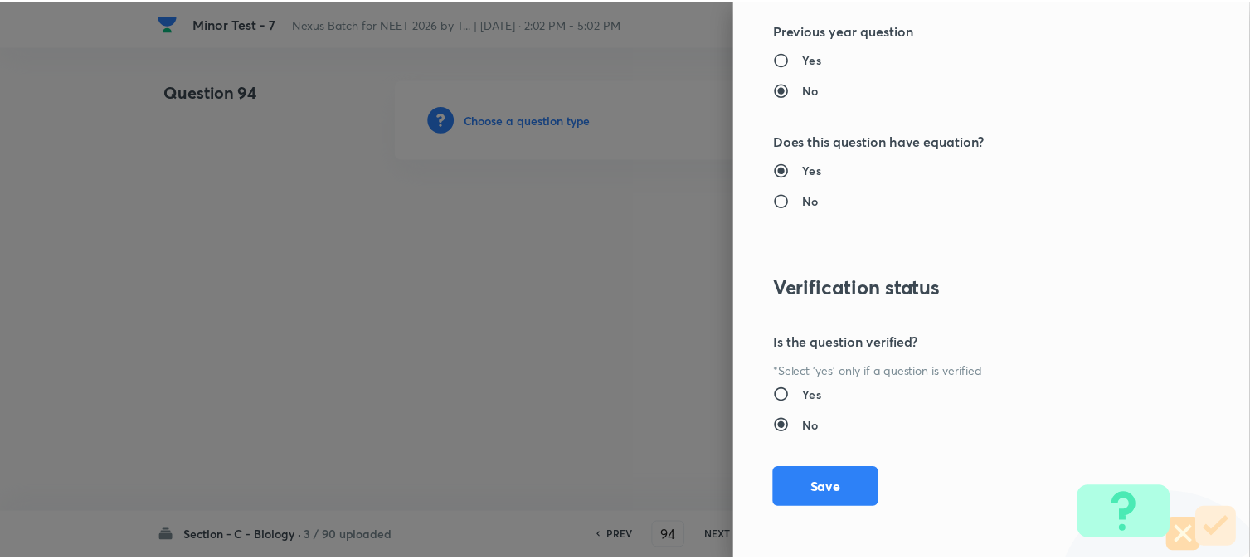
scroll to position [1702, 0]
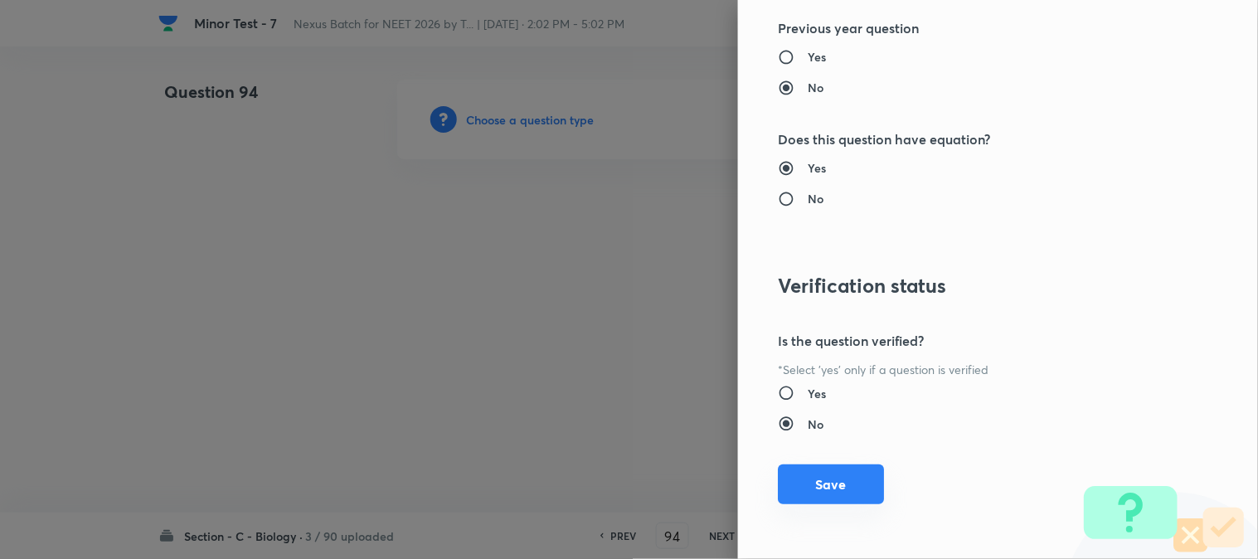
click at [840, 484] on button "Save" at bounding box center [831, 485] width 106 height 40
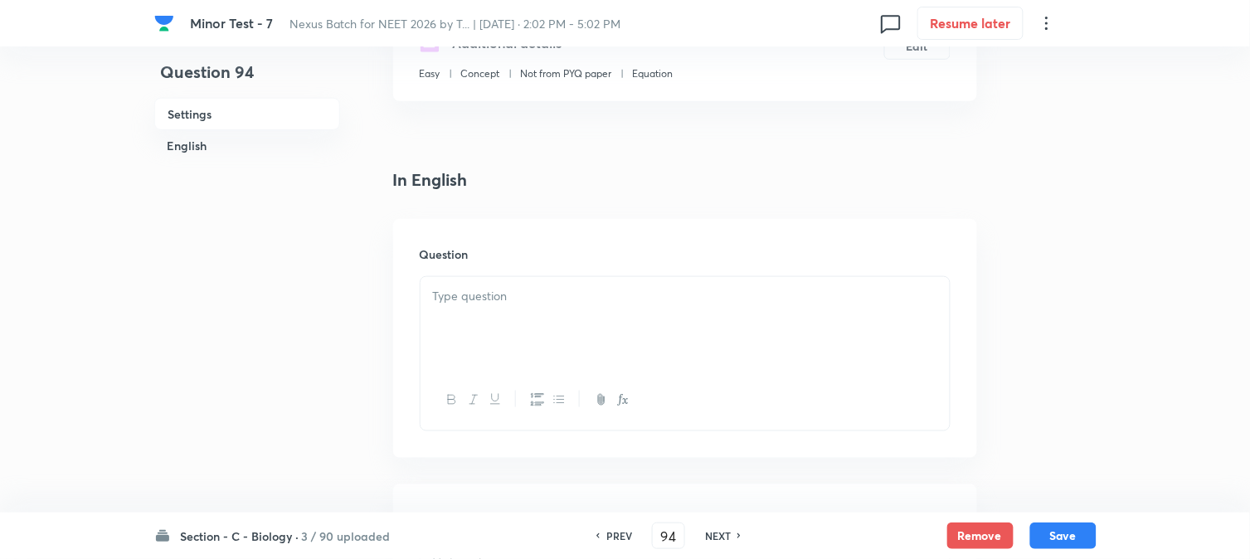
scroll to position [489, 0]
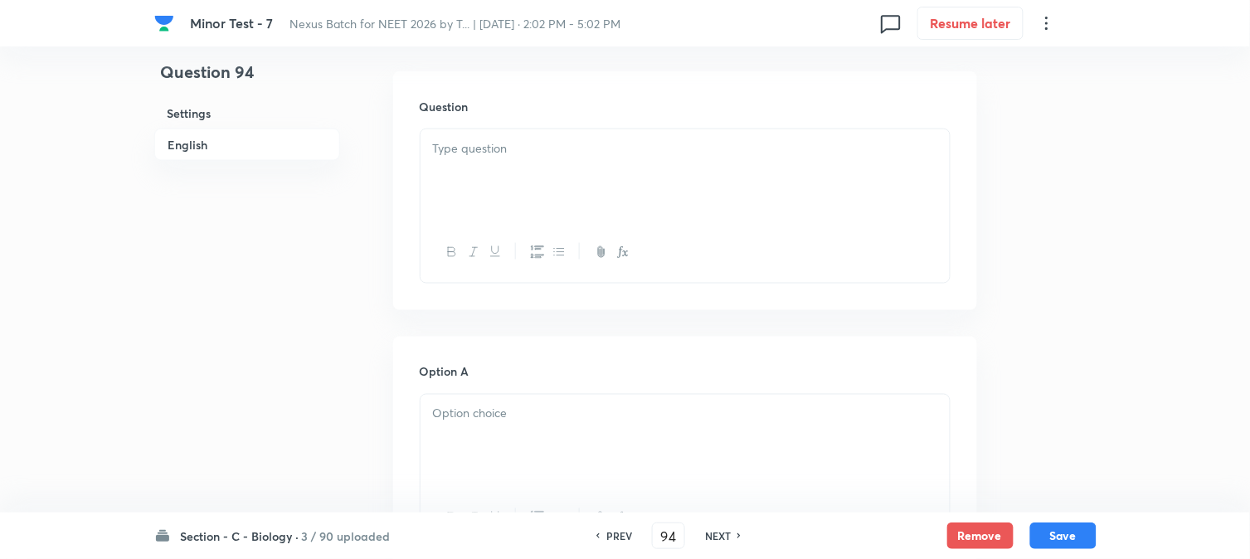
click at [483, 162] on div at bounding box center [685, 175] width 529 height 93
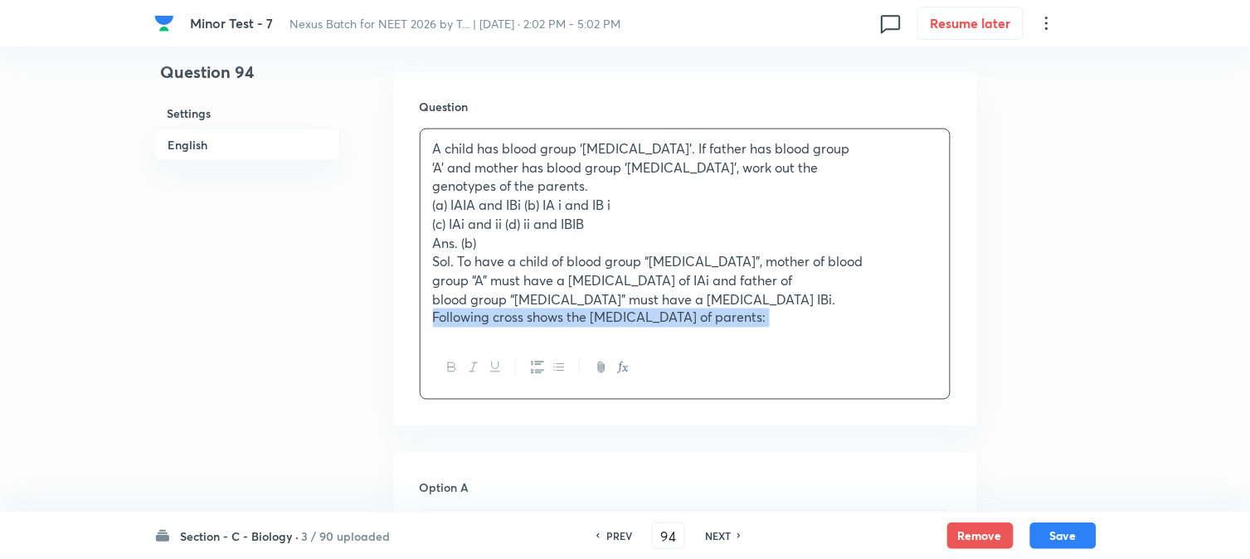
drag, startPoint x: 791, startPoint y: 349, endPoint x: 28, endPoint y: 7, distance: 836.6
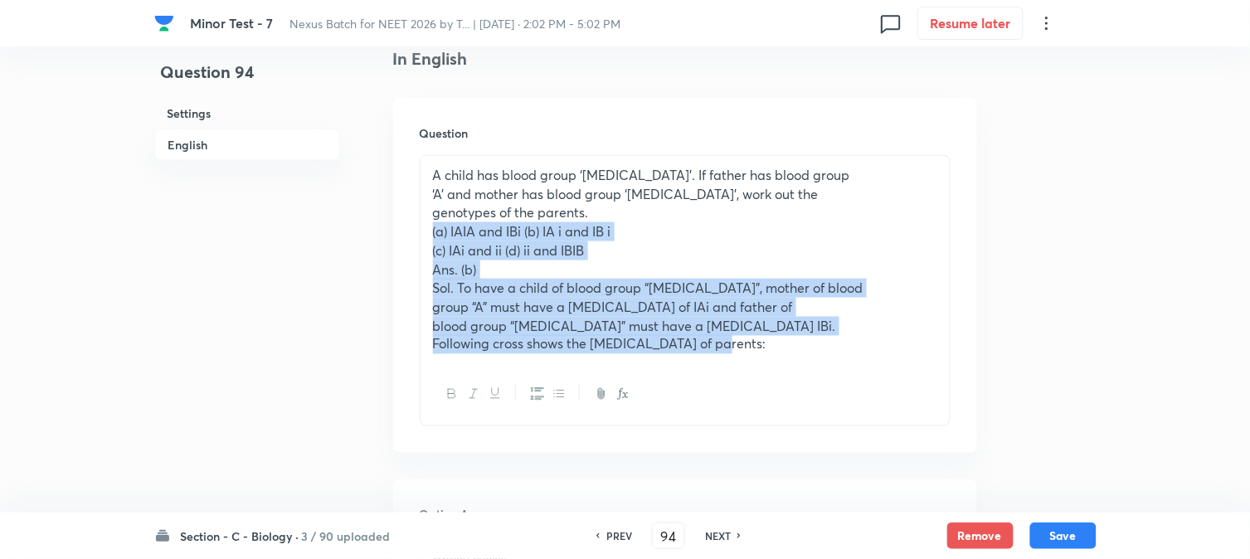
drag, startPoint x: 426, startPoint y: 226, endPoint x: 1175, endPoint y: 411, distance: 771.4
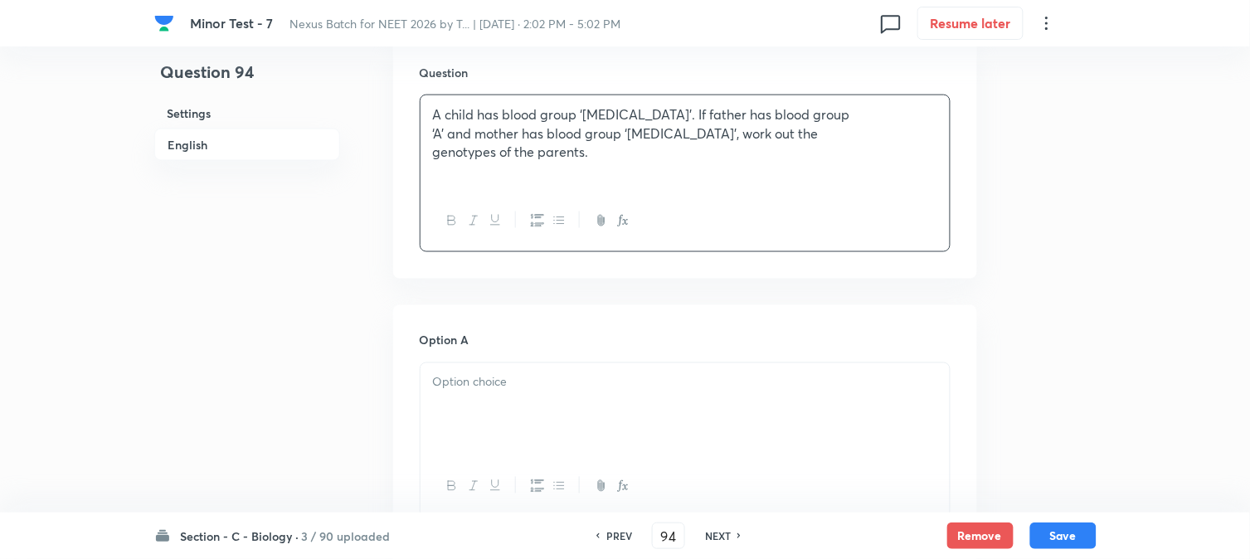
scroll to position [556, 0]
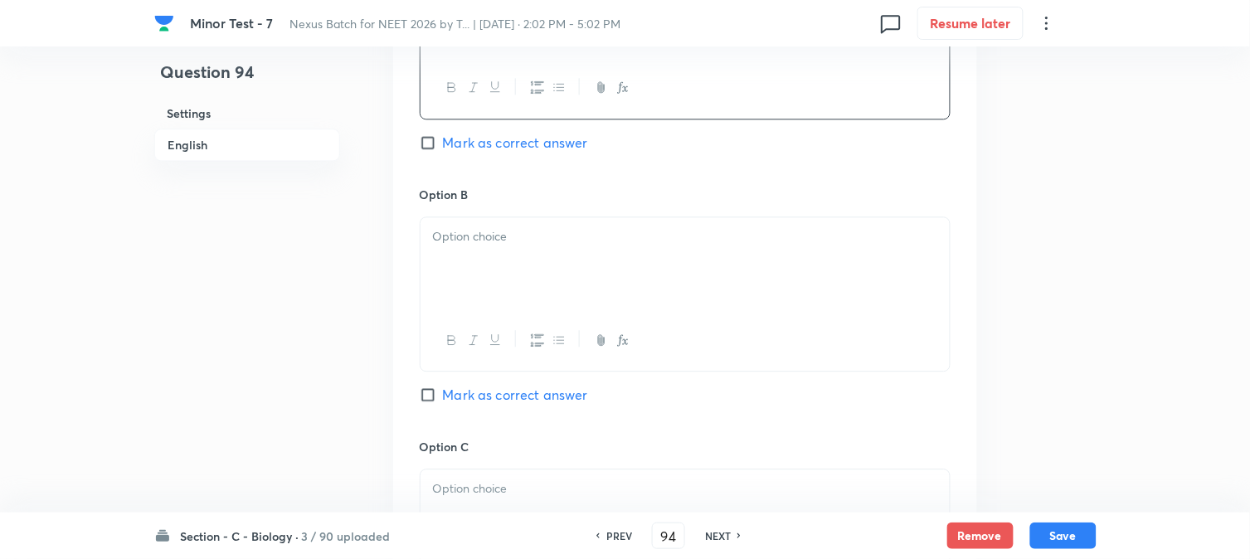
scroll to position [924, 0]
click at [511, 263] on div at bounding box center [685, 262] width 529 height 93
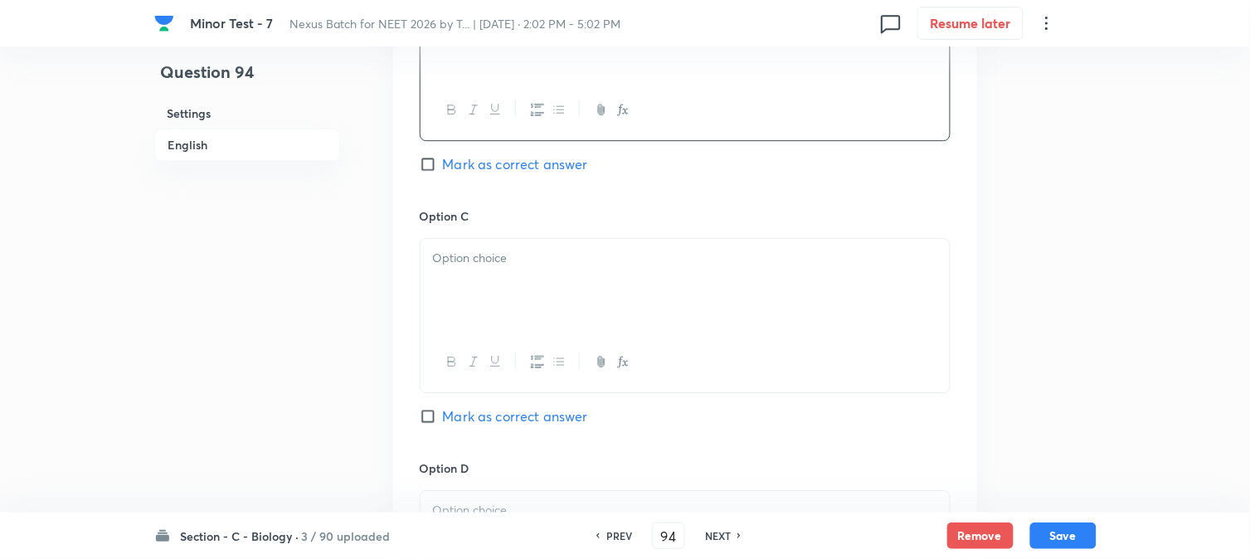
scroll to position [1200, 0]
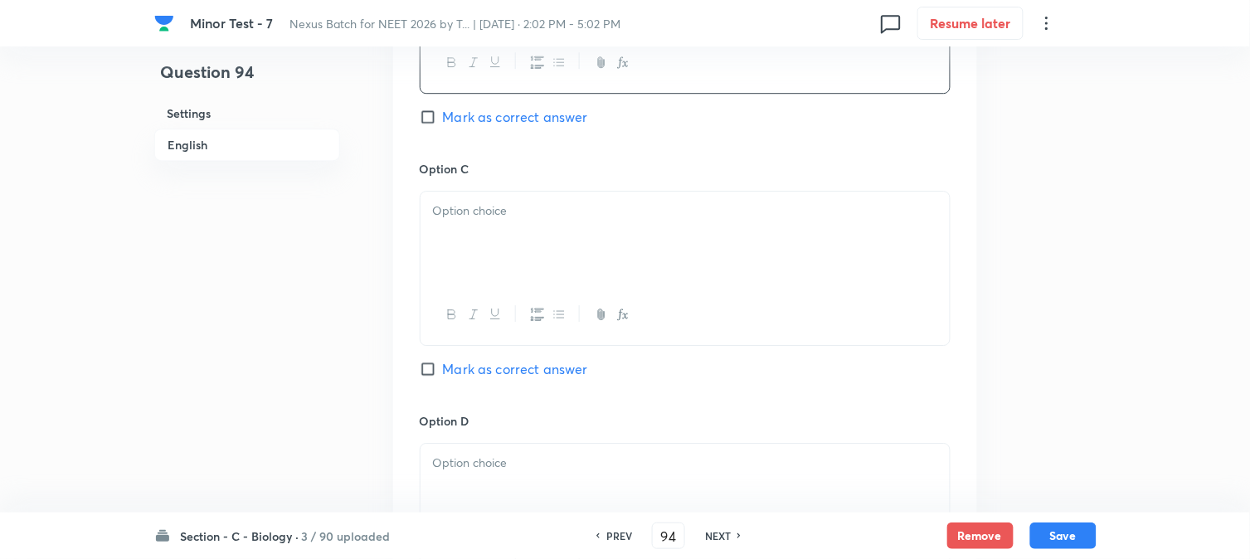
click at [495, 255] on div at bounding box center [685, 238] width 529 height 93
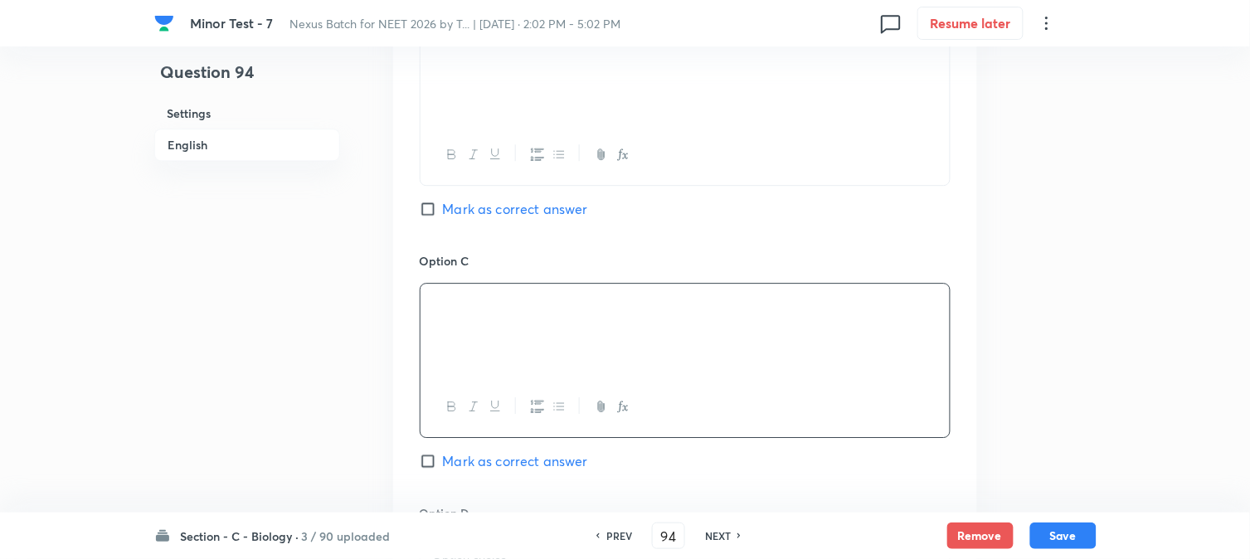
click at [538, 202] on span "Mark as correct answer" at bounding box center [515, 209] width 145 height 20
click at [443, 202] on input "Mark as correct answer" at bounding box center [431, 209] width 23 height 17
checkbox input "true"
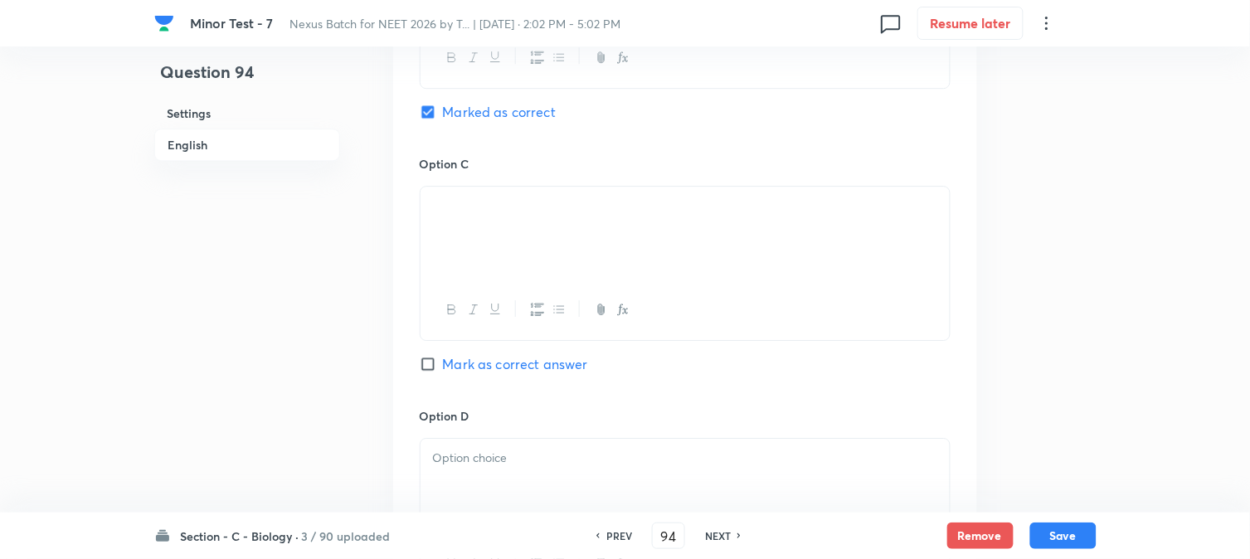
scroll to position [1385, 0]
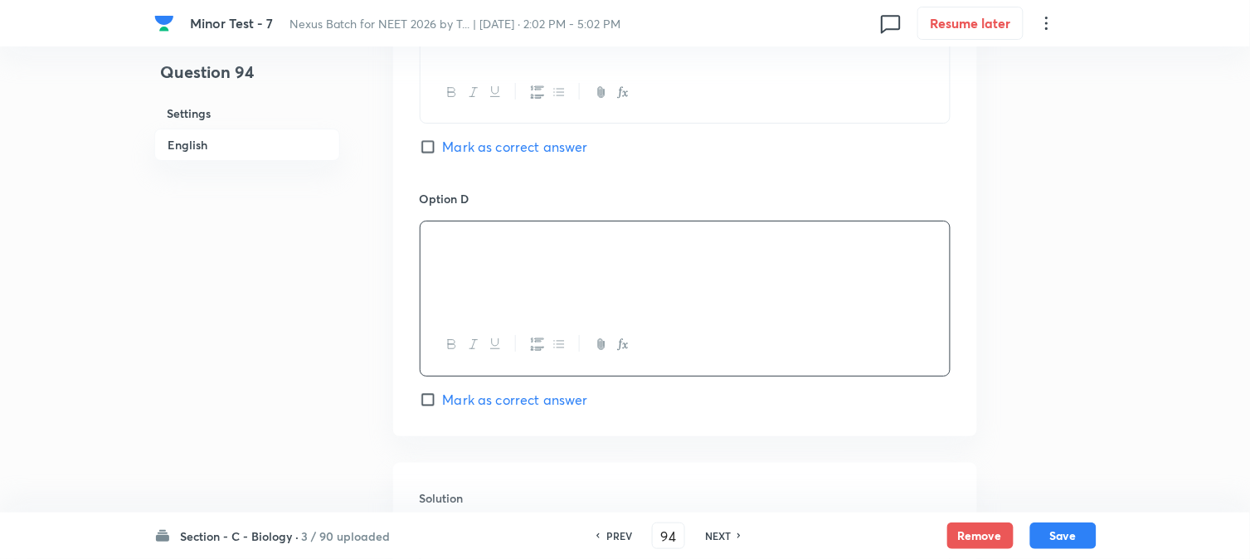
scroll to position [1714, 0]
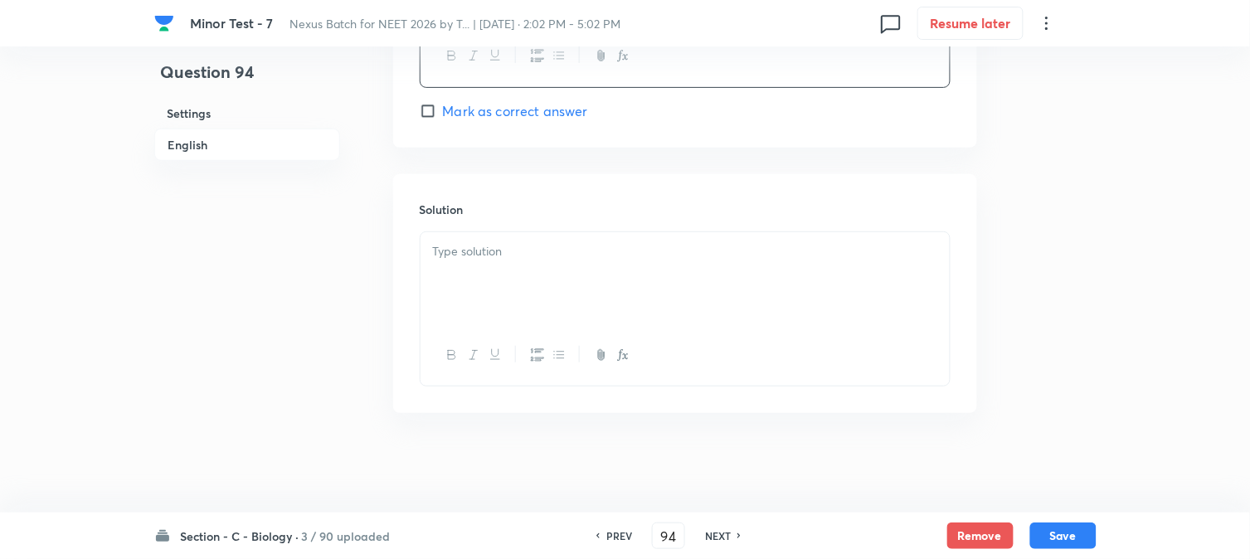
click at [467, 286] on div at bounding box center [685, 278] width 529 height 93
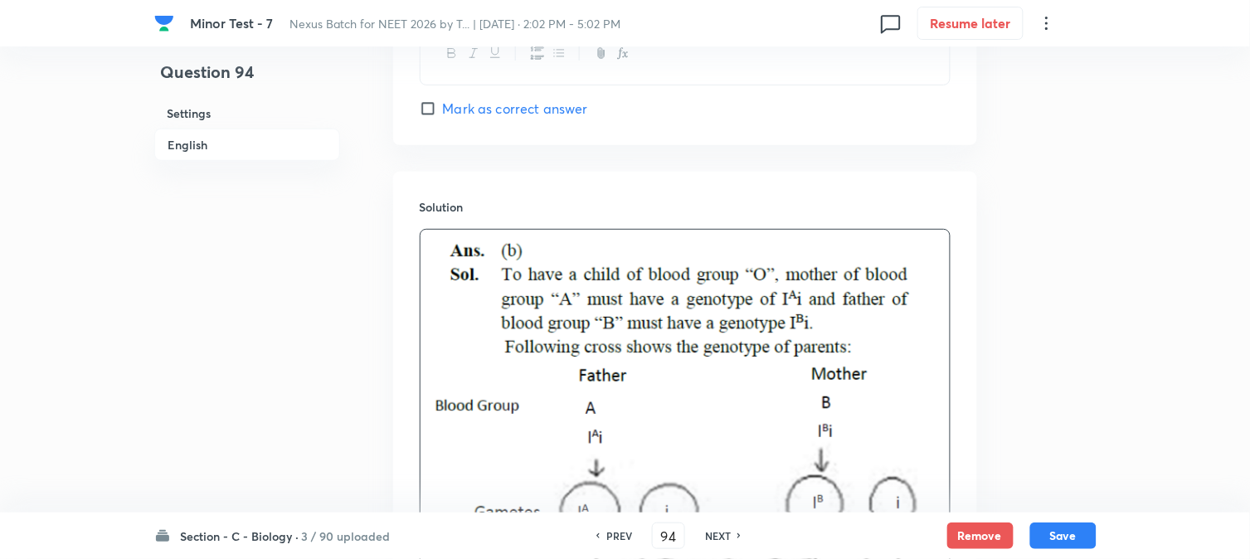
click at [1059, 536] on button "Save" at bounding box center [1063, 536] width 66 height 27
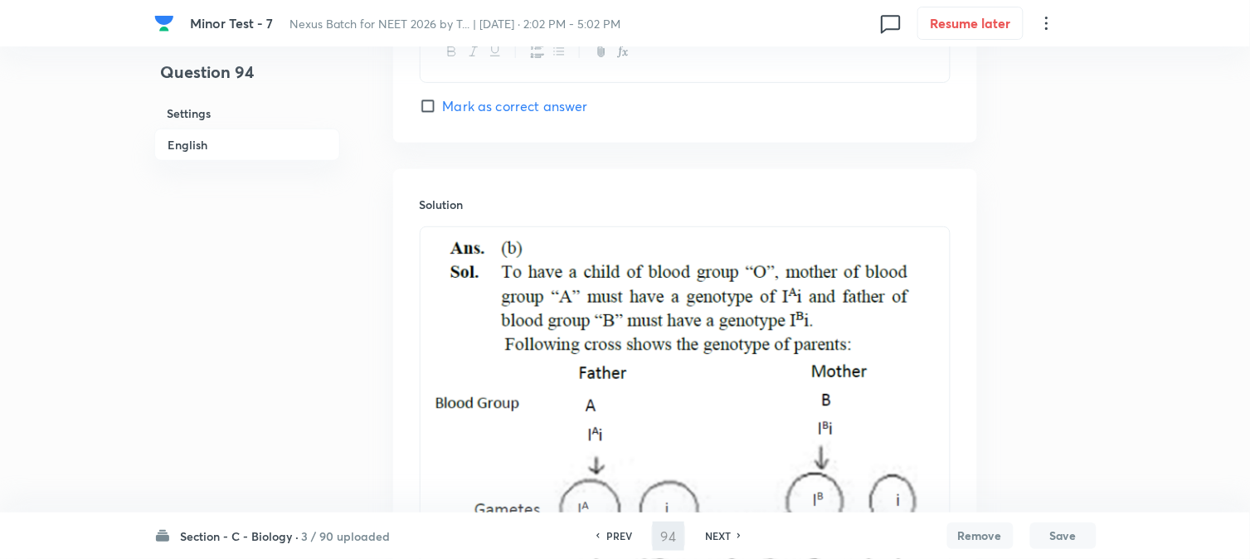
type input "95"
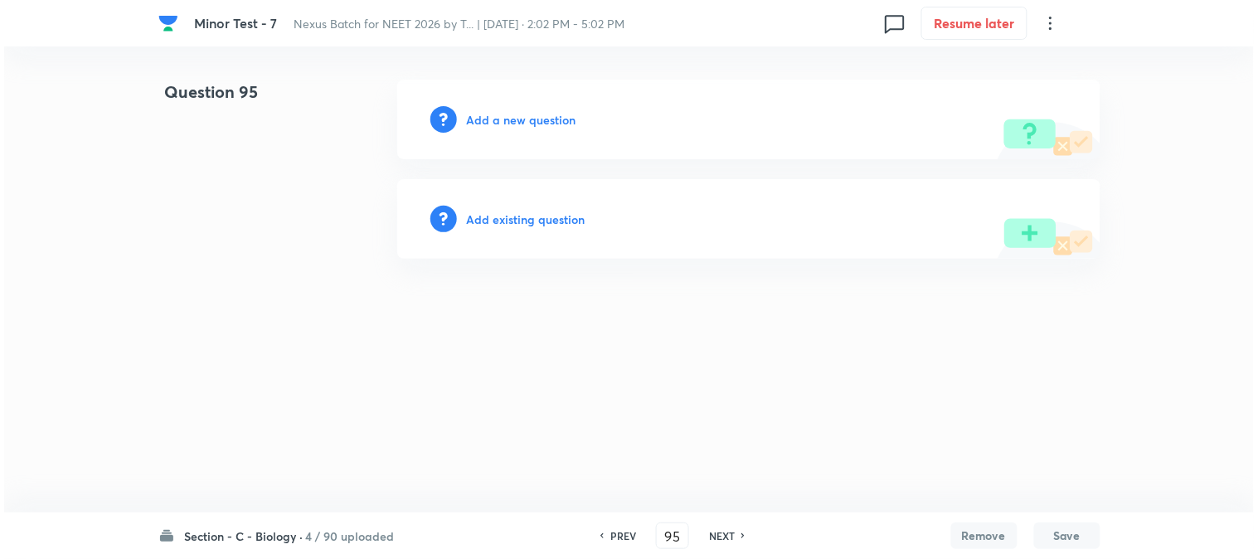
scroll to position [0, 0]
click at [532, 128] on h6 "Add a new question" at bounding box center [522, 119] width 110 height 17
click at [533, 126] on h6 "Choose a question type" at bounding box center [531, 119] width 128 height 17
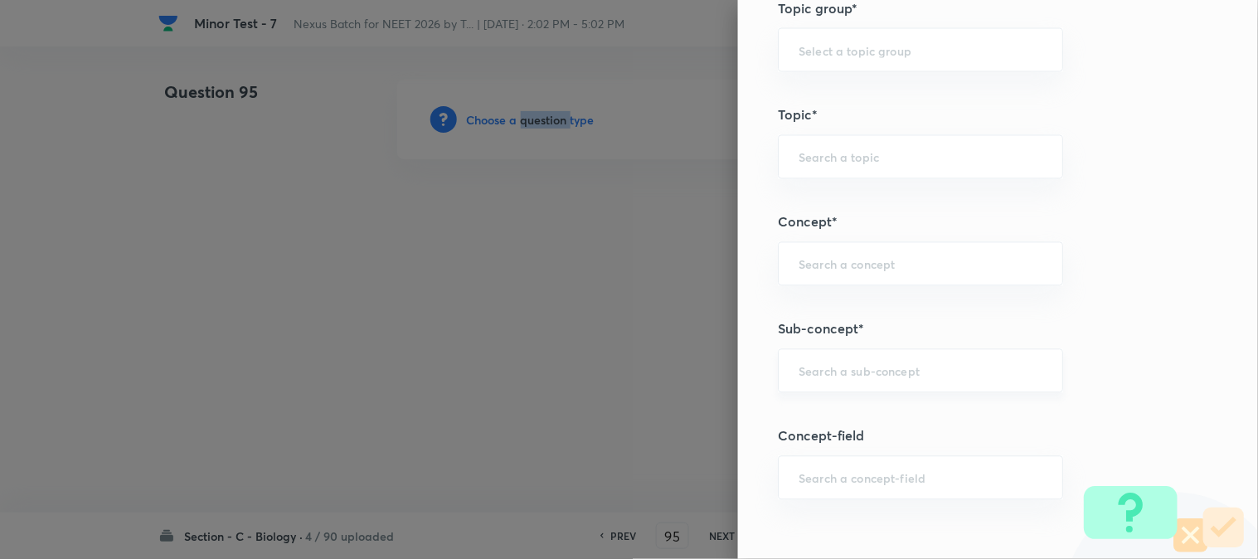
scroll to position [979, 0]
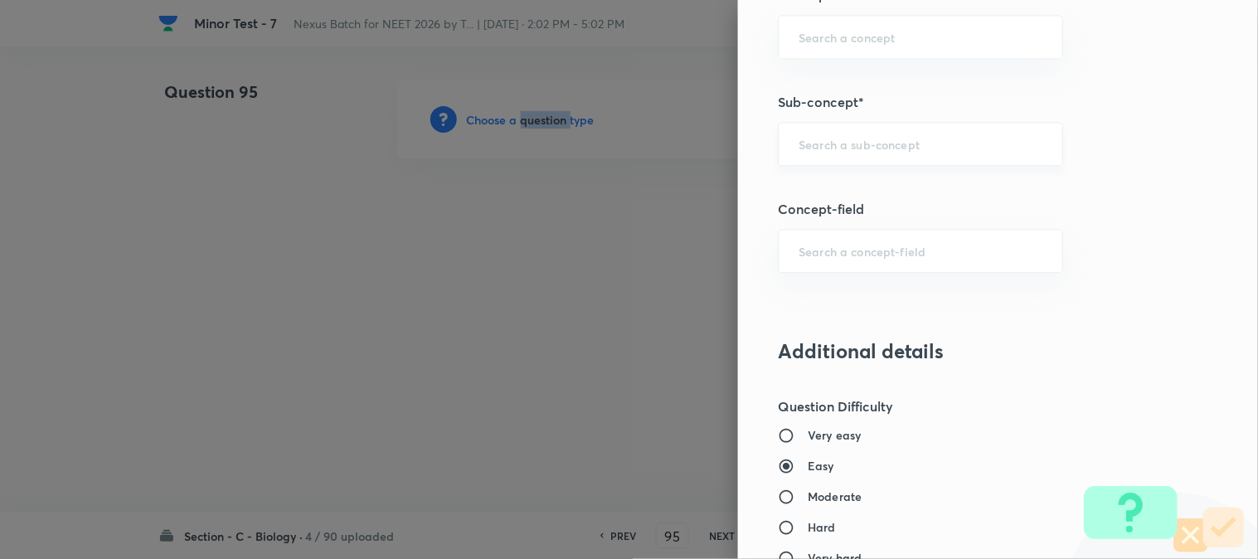
click at [888, 134] on div "​" at bounding box center [920, 144] width 285 height 44
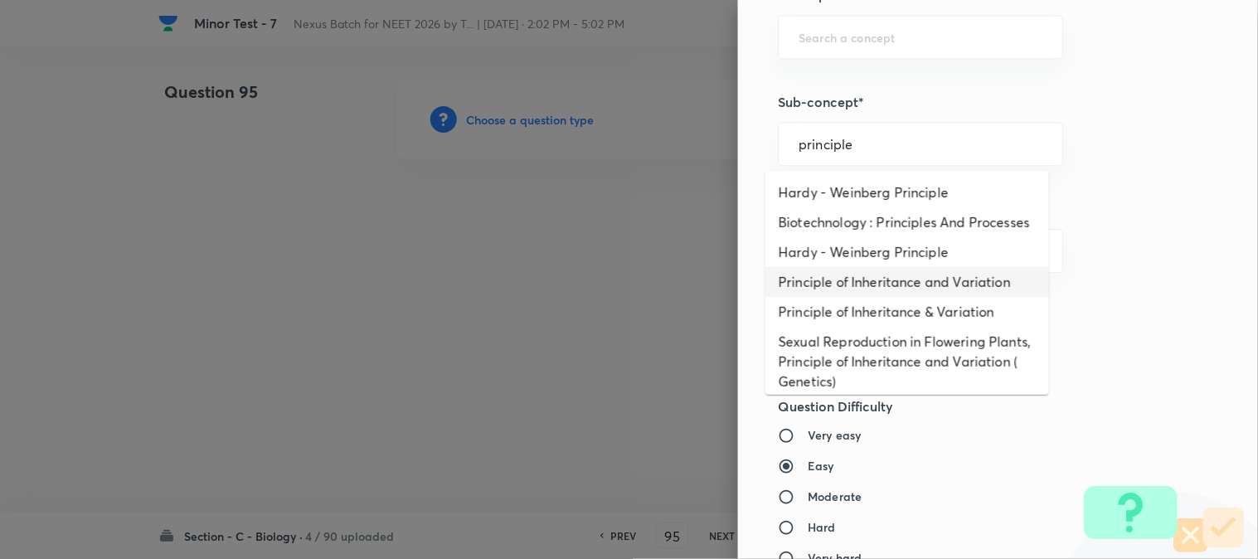
click at [925, 297] on li "Principle of Inheritance and Variation" at bounding box center [908, 282] width 284 height 30
type input "Principle of Inheritance and Variation"
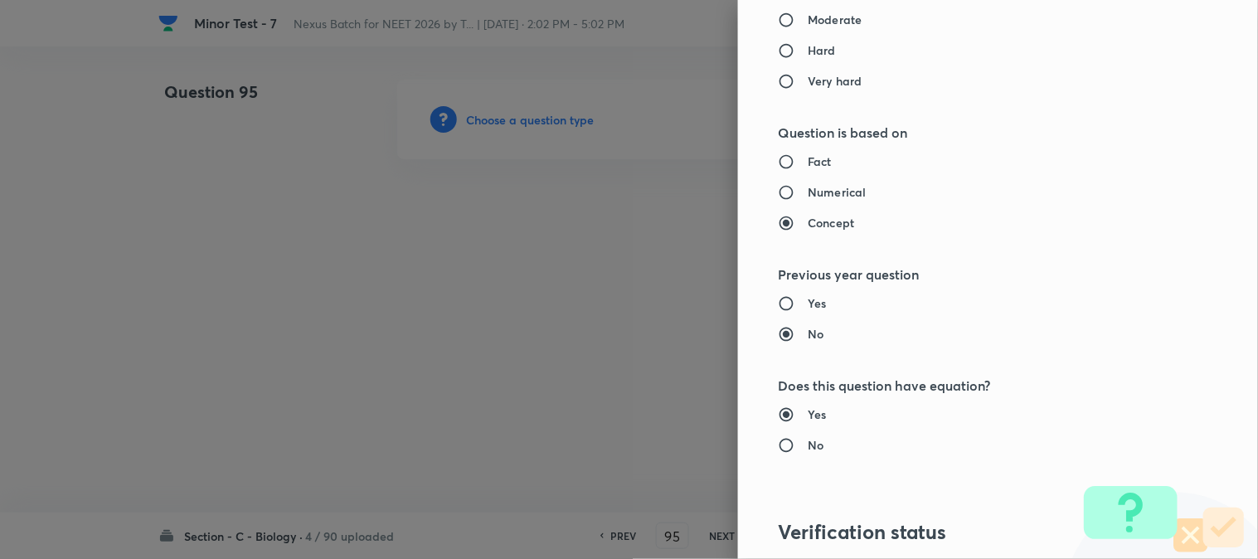
type input "Biology"
type input "Genetics & Evolution"
type input "Principle of Inheritance and Variation"
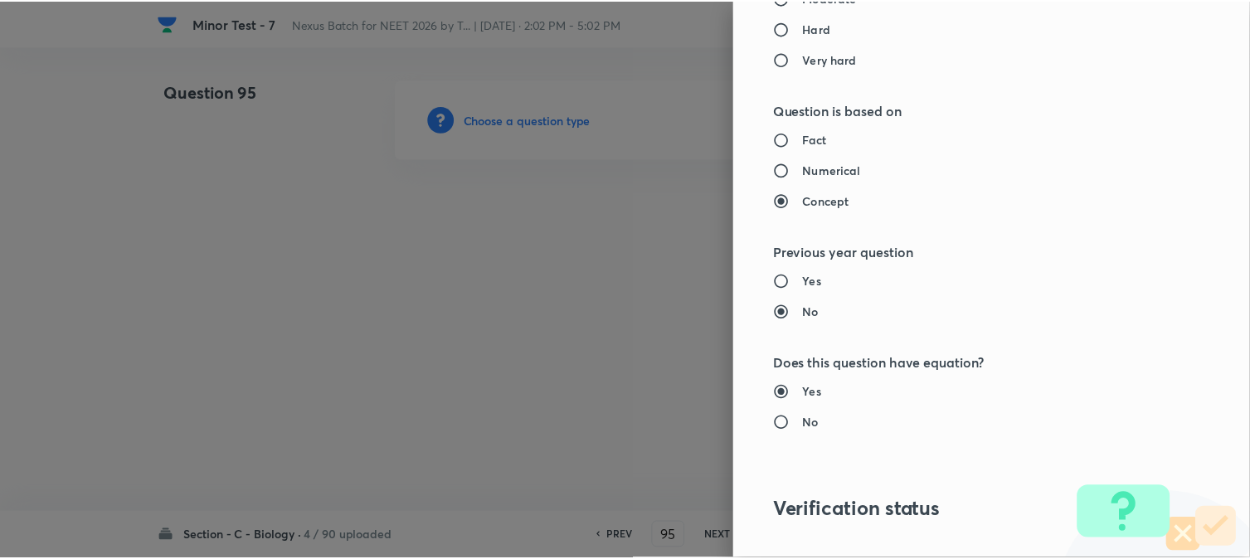
scroll to position [1702, 0]
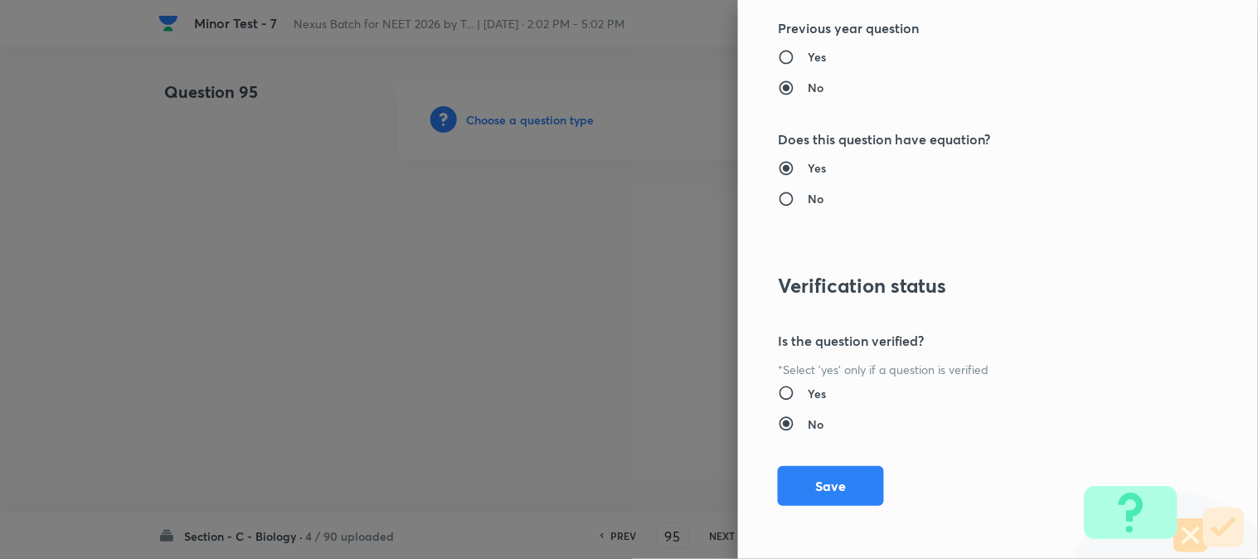
click at [838, 498] on button "Save" at bounding box center [831, 486] width 106 height 40
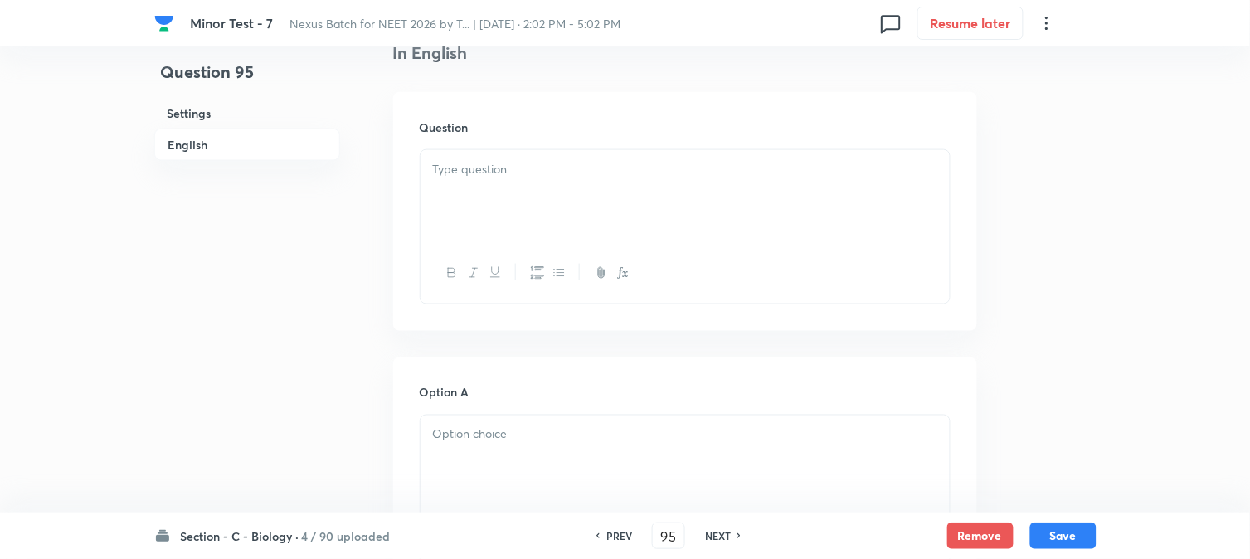
scroll to position [489, 0]
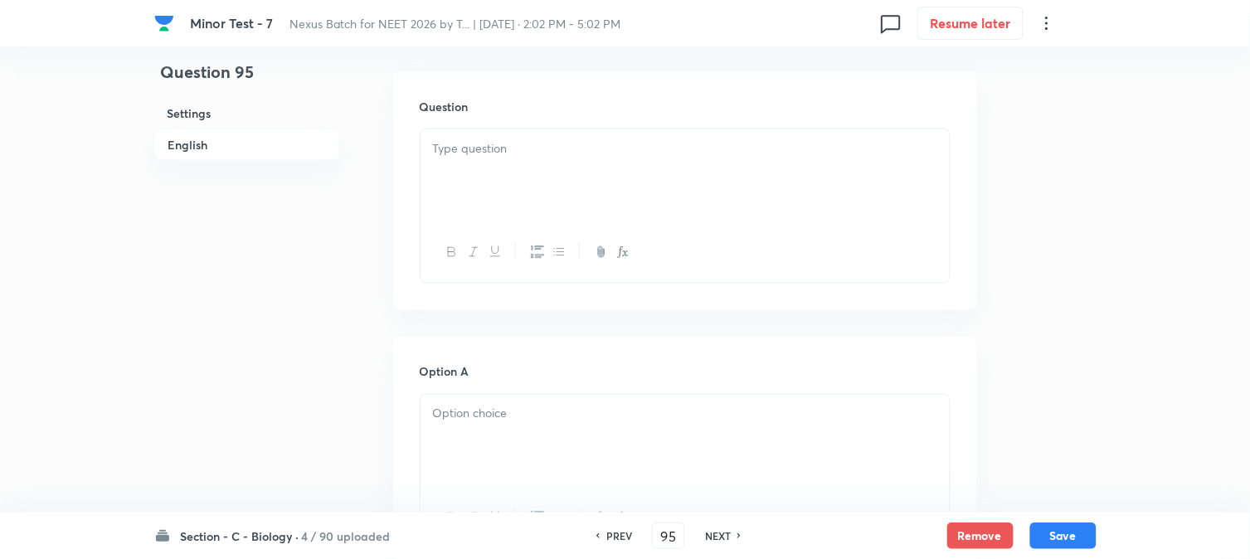
click at [490, 163] on div at bounding box center [685, 175] width 529 height 93
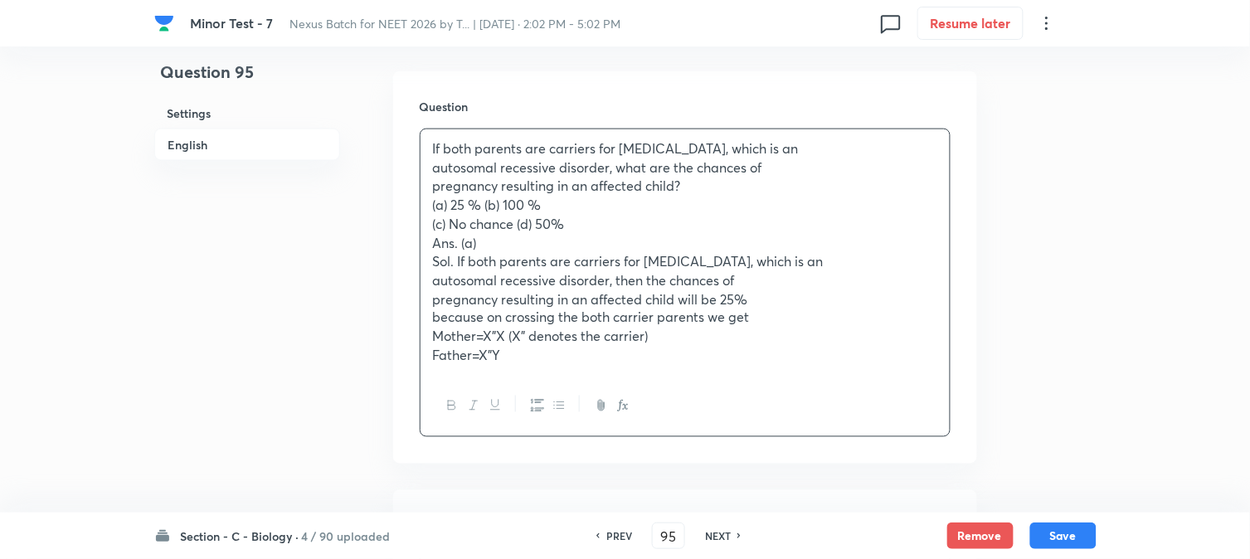
click at [484, 202] on p "(a) 25 % (b) 100 %" at bounding box center [685, 205] width 504 height 19
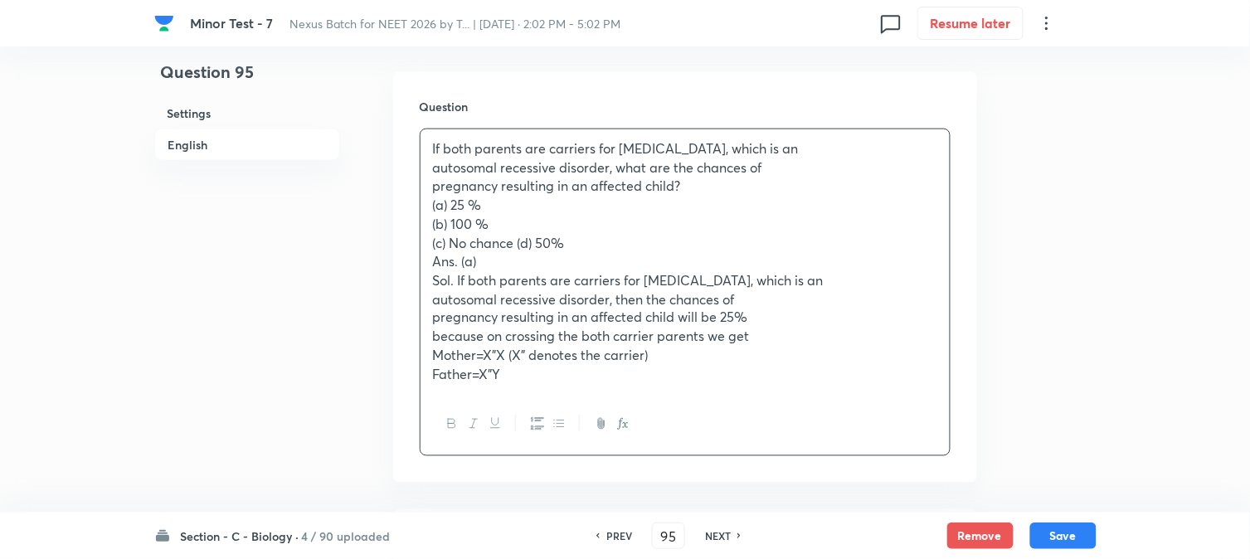
click at [518, 241] on p "(c) No chance (d) 50%" at bounding box center [685, 243] width 504 height 19
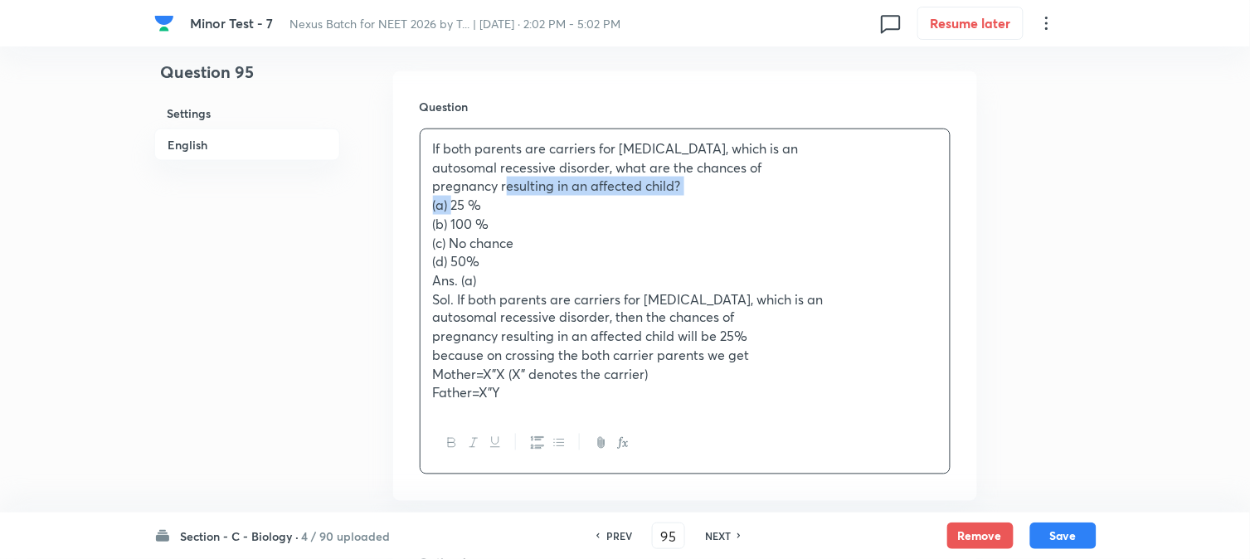
drag, startPoint x: 450, startPoint y: 202, endPoint x: 508, endPoint y: 193, distance: 57.8
click at [508, 193] on div "If both parents are carriers for [MEDICAL_DATA], which is an autosomal recessiv…" at bounding box center [685, 271] width 529 height 284
drag, startPoint x: 453, startPoint y: 202, endPoint x: 498, endPoint y: 202, distance: 44.8
click at [498, 202] on p "(a) 25 %" at bounding box center [685, 205] width 504 height 19
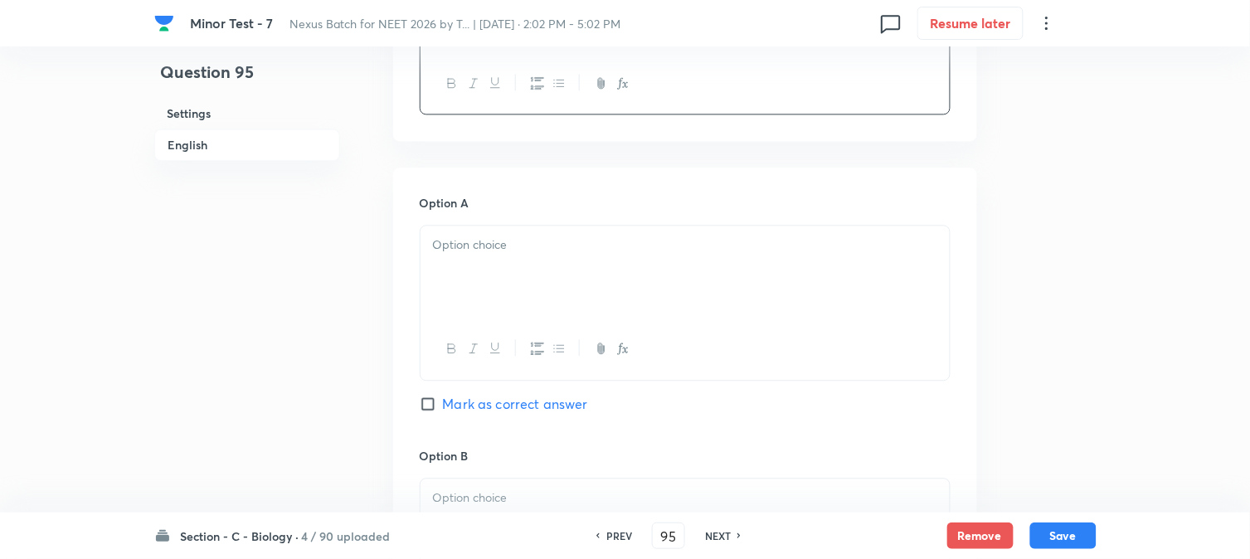
scroll to position [858, 0]
click at [465, 269] on div at bounding box center [685, 263] width 529 height 93
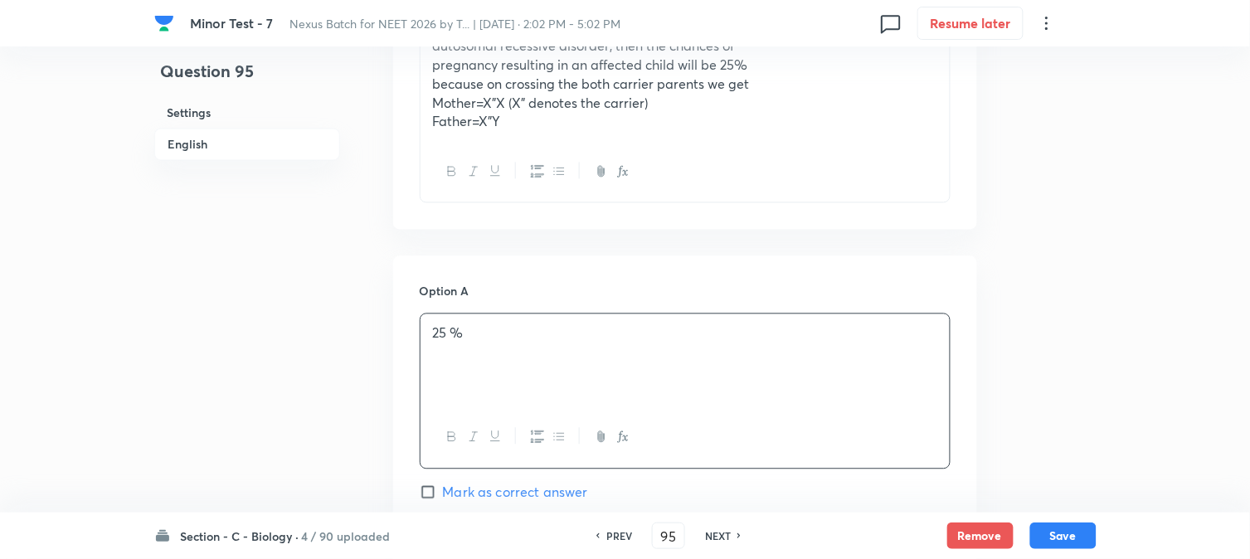
scroll to position [582, 0]
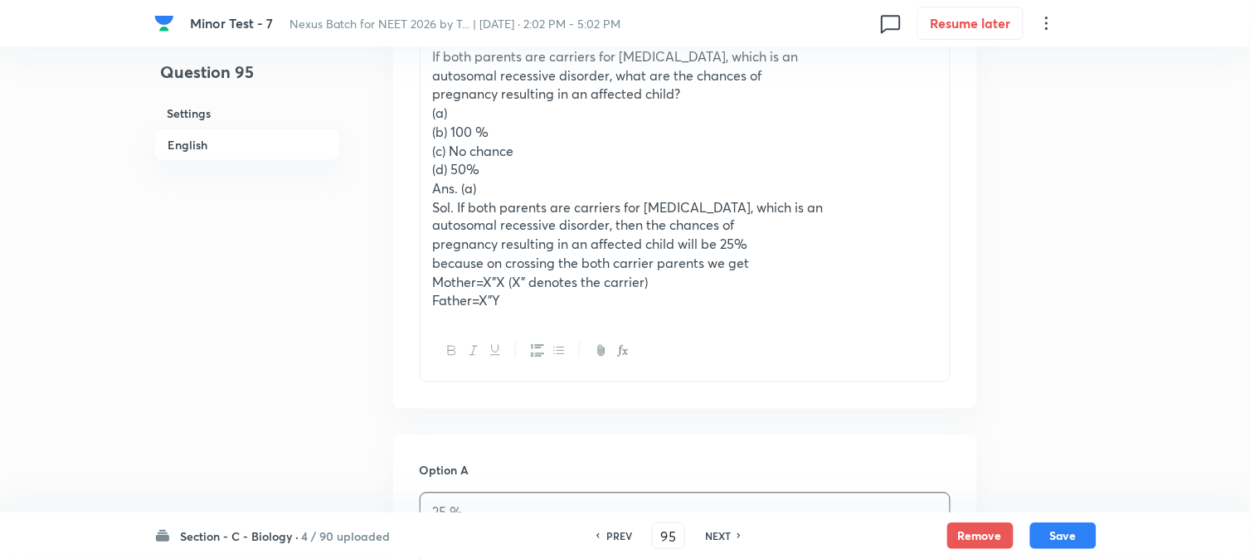
drag, startPoint x: 452, startPoint y: 129, endPoint x: 511, endPoint y: 128, distance: 58.9
click at [511, 128] on p "(b) 100 %" at bounding box center [685, 132] width 504 height 19
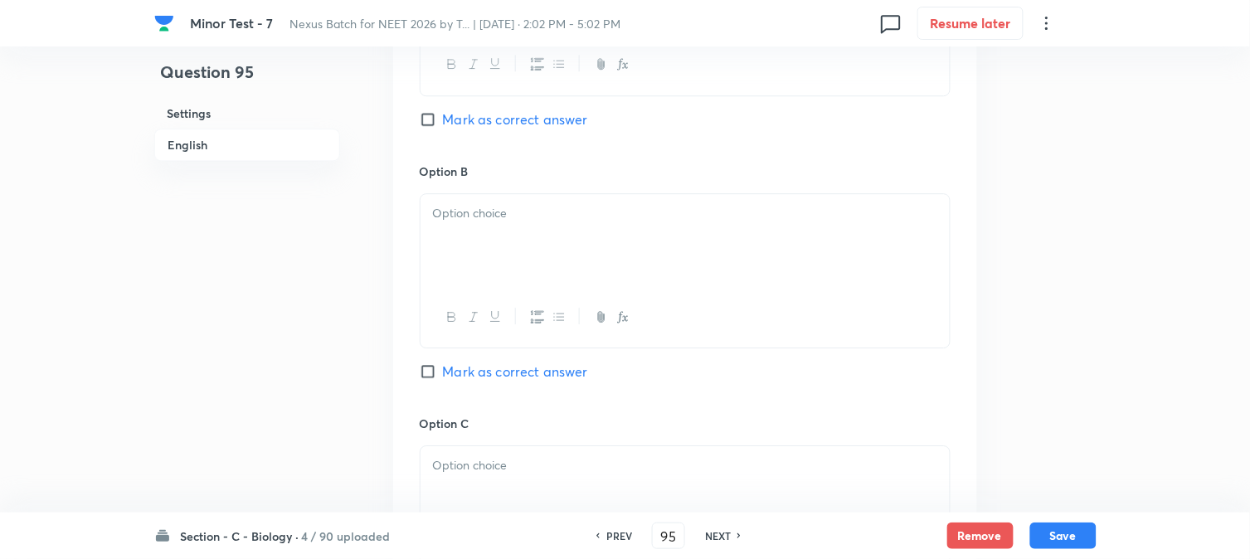
click at [466, 288] on div at bounding box center [685, 317] width 529 height 61
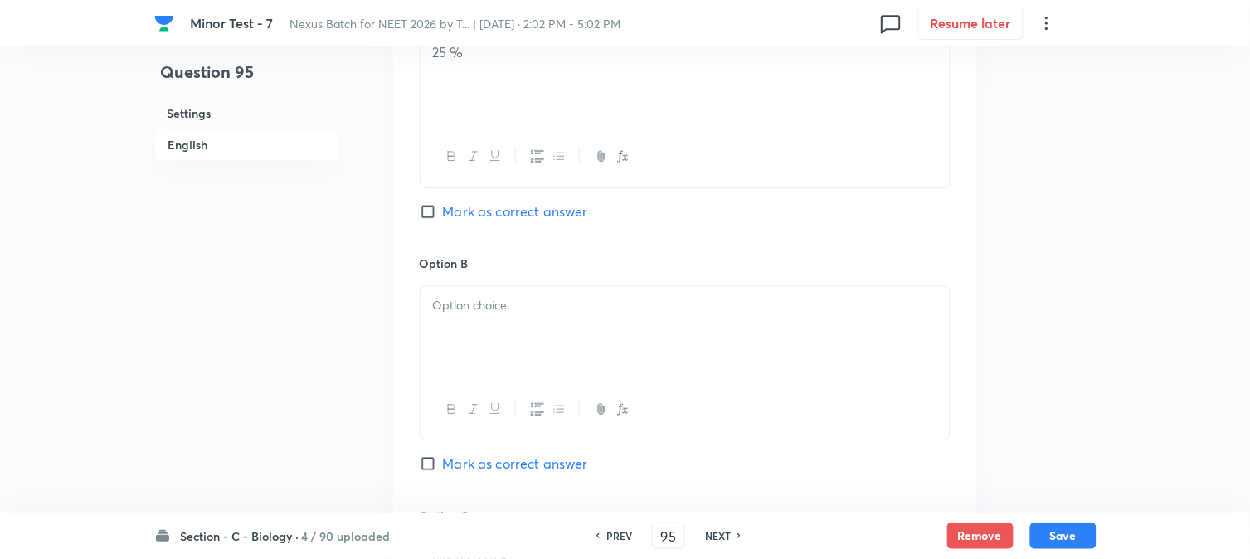
click at [456, 301] on p at bounding box center [685, 305] width 504 height 19
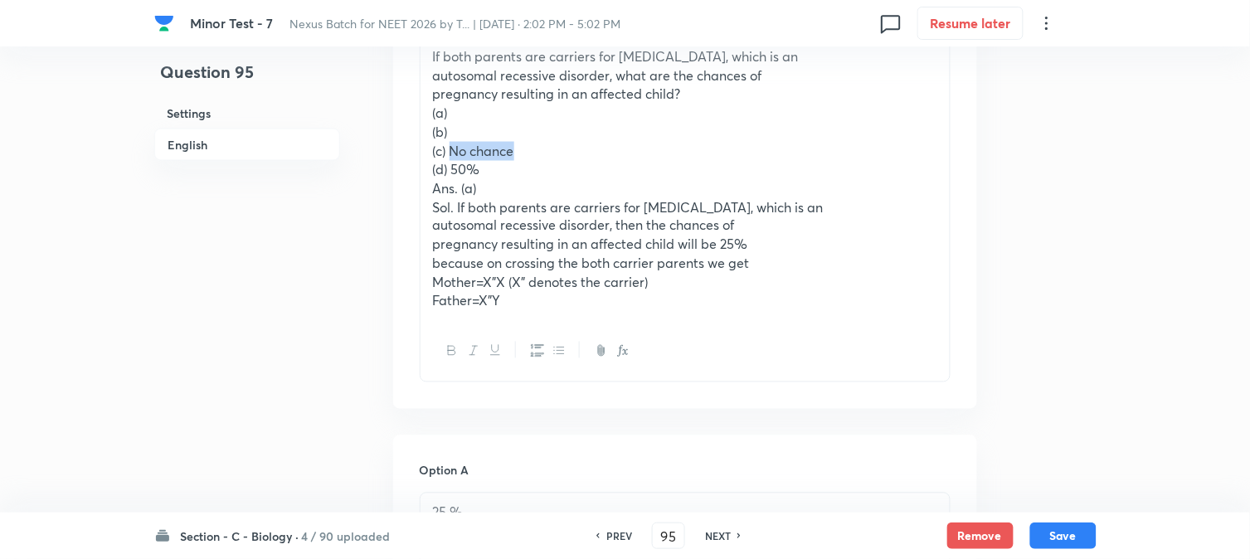
drag, startPoint x: 451, startPoint y: 152, endPoint x: 557, endPoint y: 151, distance: 106.2
click at [557, 151] on p "(c) No chance" at bounding box center [685, 151] width 504 height 19
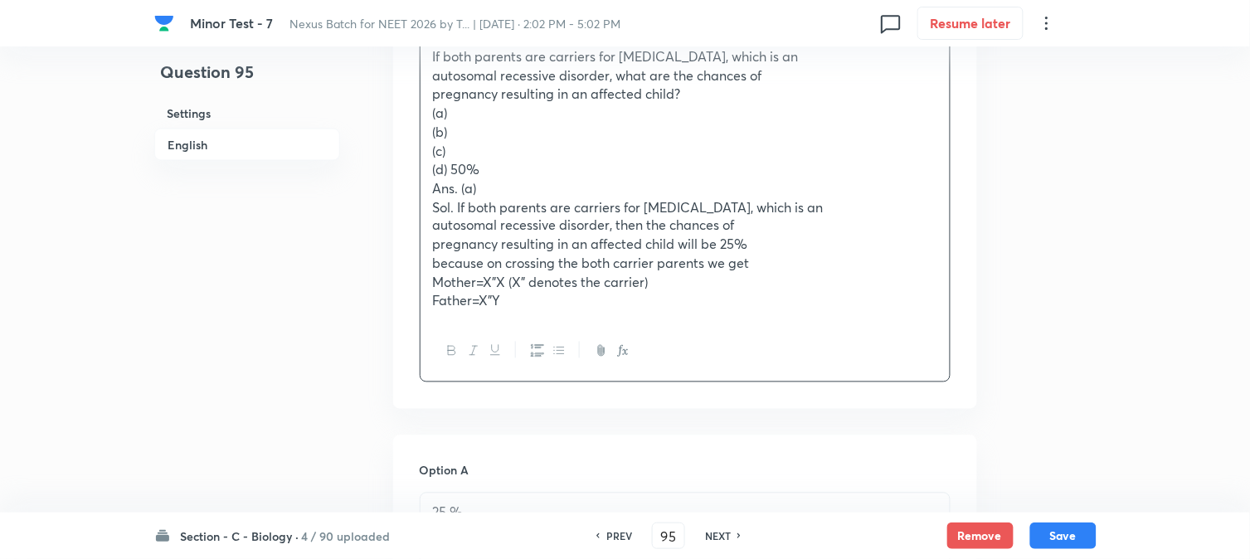
scroll to position [950, 0]
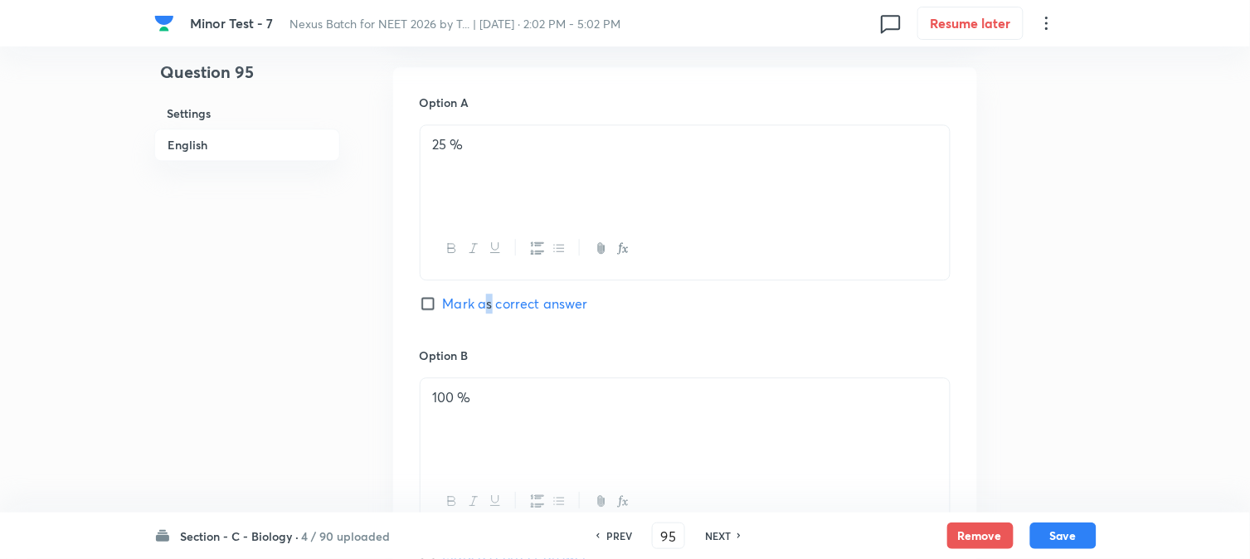
click at [489, 310] on span "Mark as correct answer" at bounding box center [515, 304] width 145 height 20
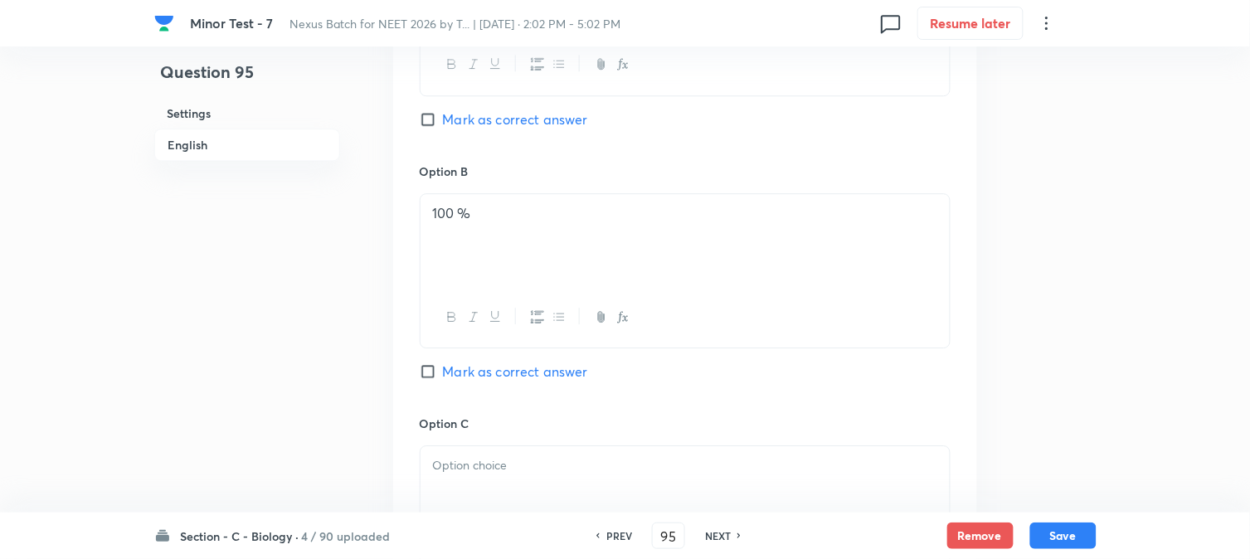
click at [506, 120] on span "Mark as correct answer" at bounding box center [515, 120] width 145 height 20
click at [443, 120] on input "Mark as correct answer" at bounding box center [431, 119] width 23 height 17
checkbox input "true"
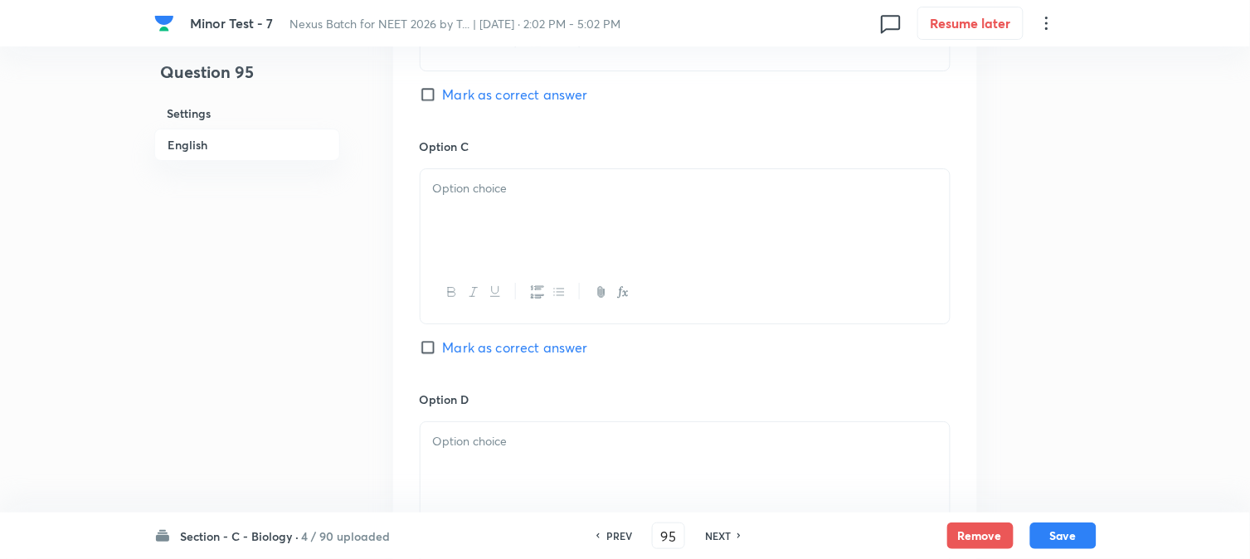
click at [470, 251] on div at bounding box center [685, 215] width 529 height 93
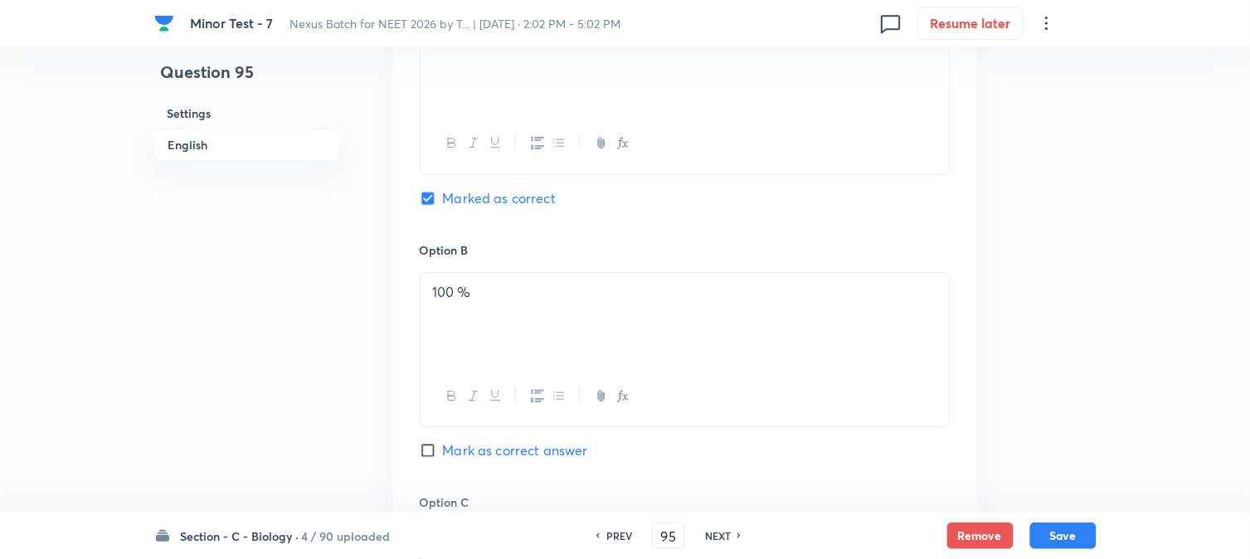
scroll to position [582, 0]
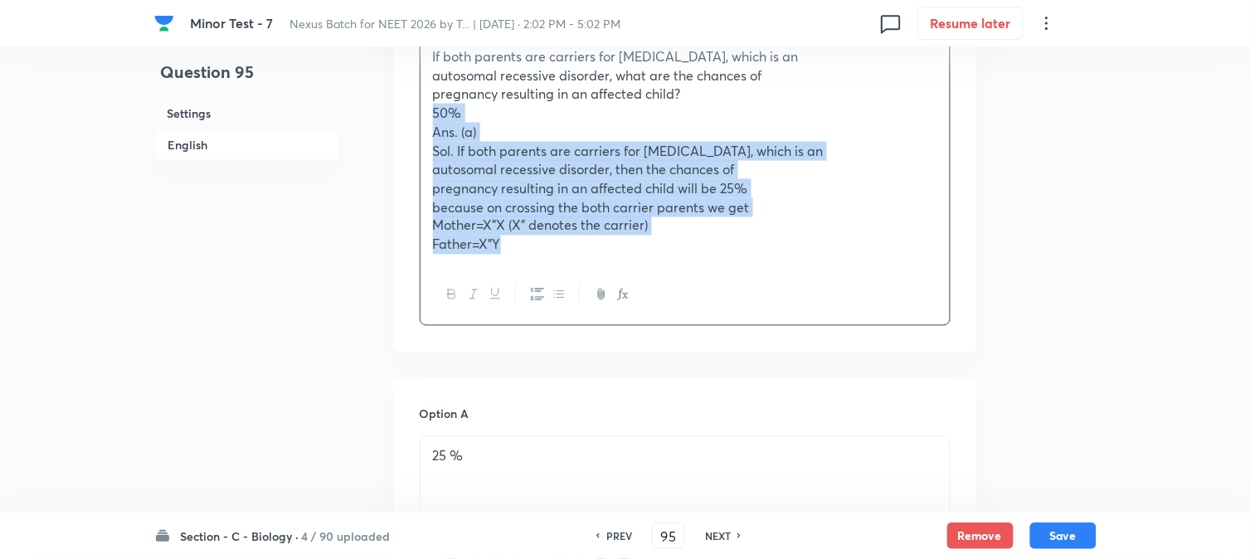
drag, startPoint x: 450, startPoint y: 173, endPoint x: 606, endPoint y: 287, distance: 193.5
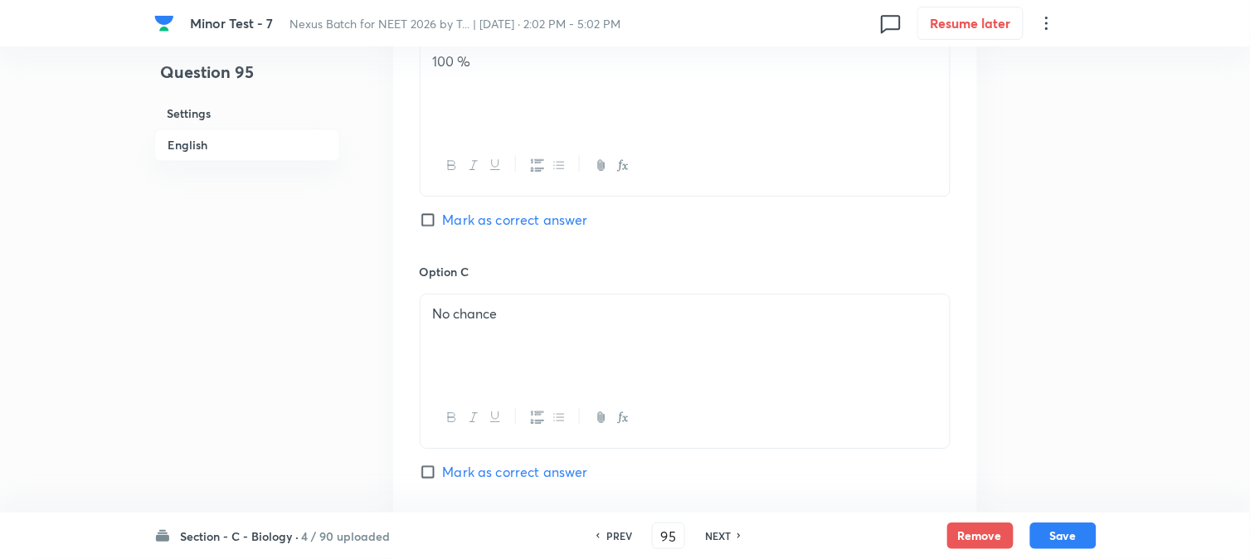
scroll to position [1595, 0]
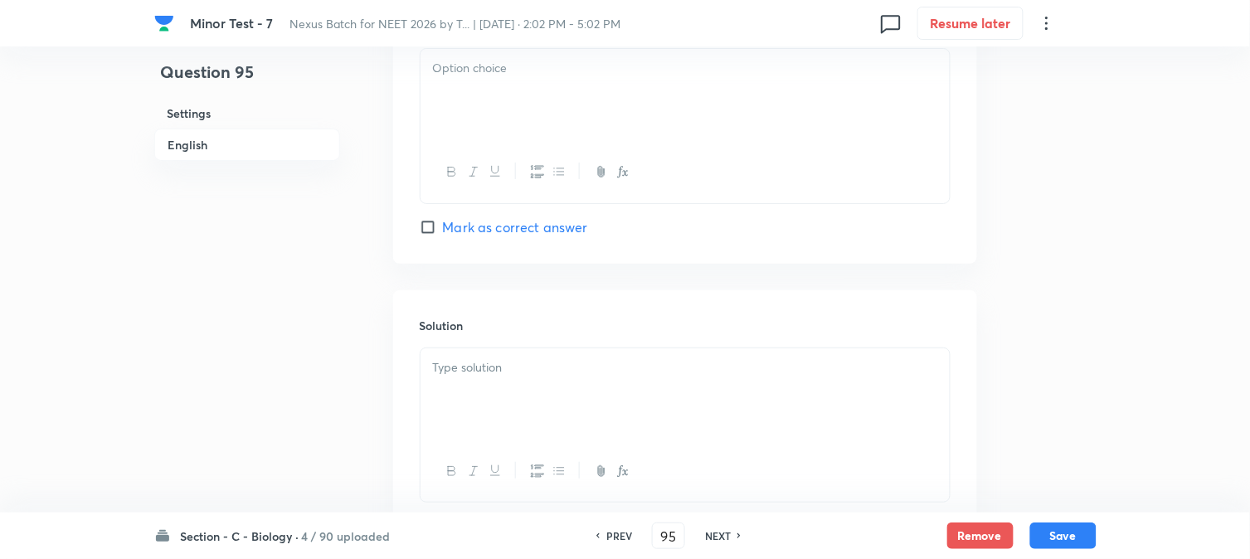
click at [459, 86] on div at bounding box center [685, 95] width 529 height 93
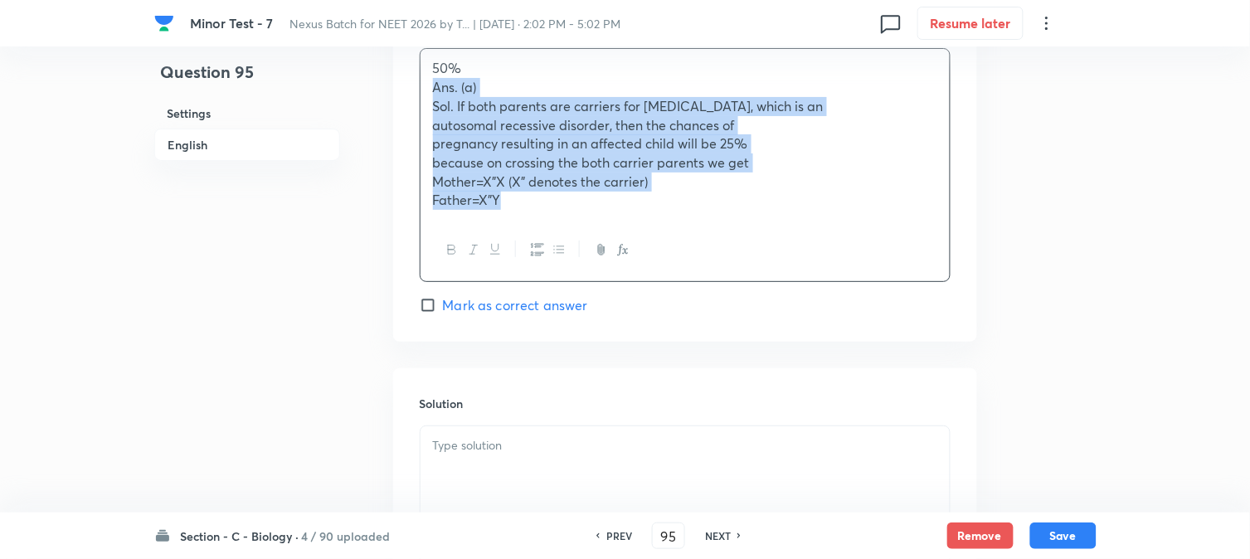
drag, startPoint x: 425, startPoint y: 87, endPoint x: 625, endPoint y: 277, distance: 275.8
click at [655, 261] on div "50% Ans. (a) Sol. If both parents are carriers for [MEDICAL_DATA], which is an …" at bounding box center [685, 164] width 531 height 233
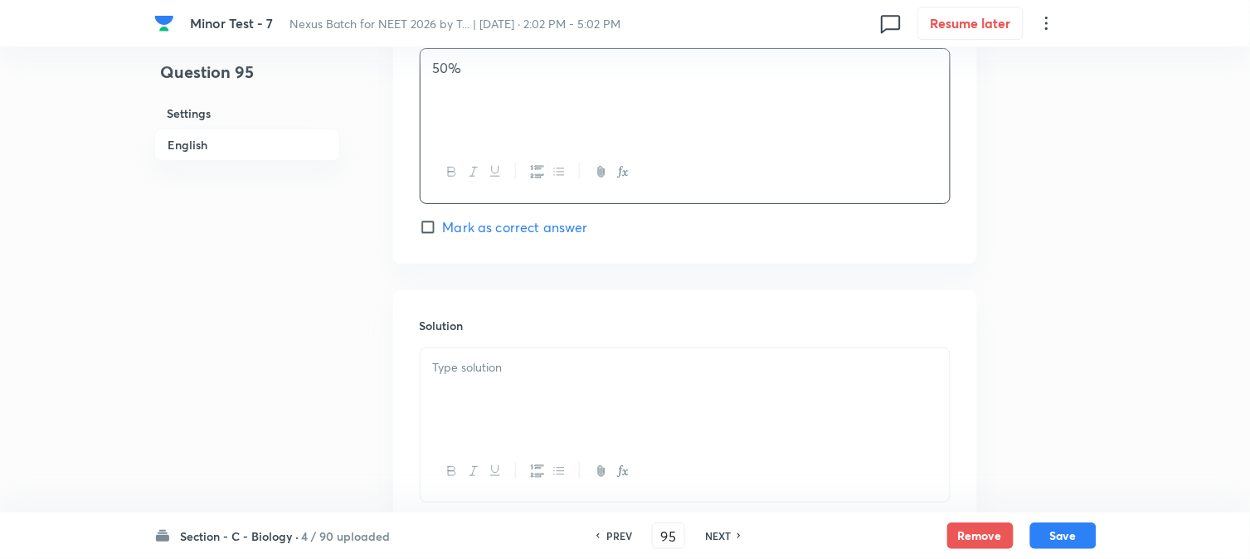
click at [482, 377] on p at bounding box center [685, 367] width 504 height 19
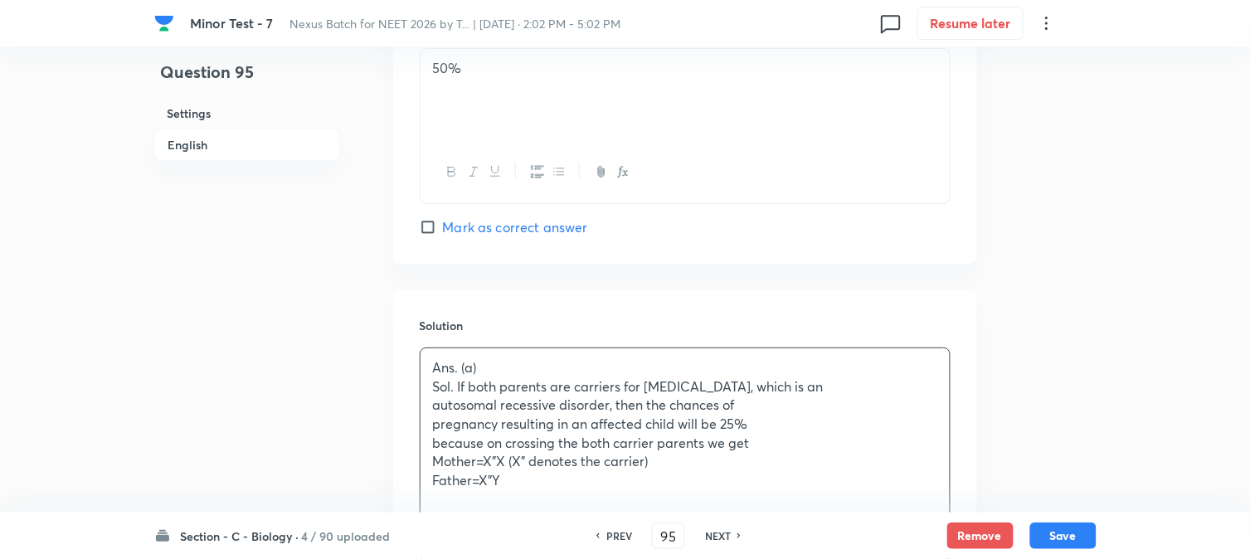
scroll to position [1773, 0]
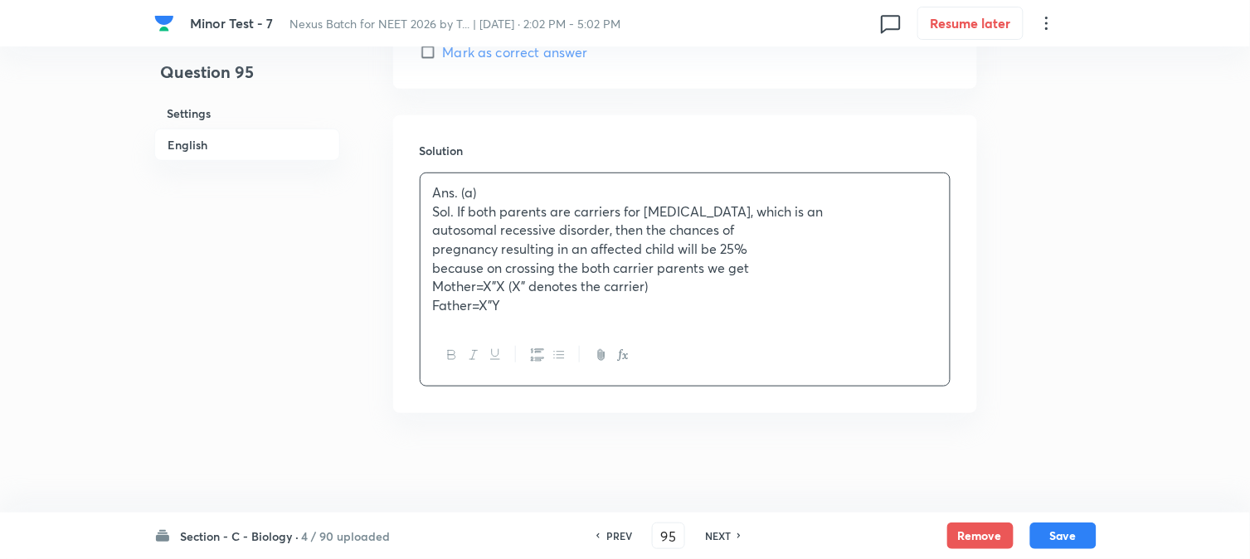
click at [578, 324] on div "Ans. (a) Sol. If both parents are carriers for [MEDICAL_DATA], which is an auto…" at bounding box center [685, 249] width 529 height 152
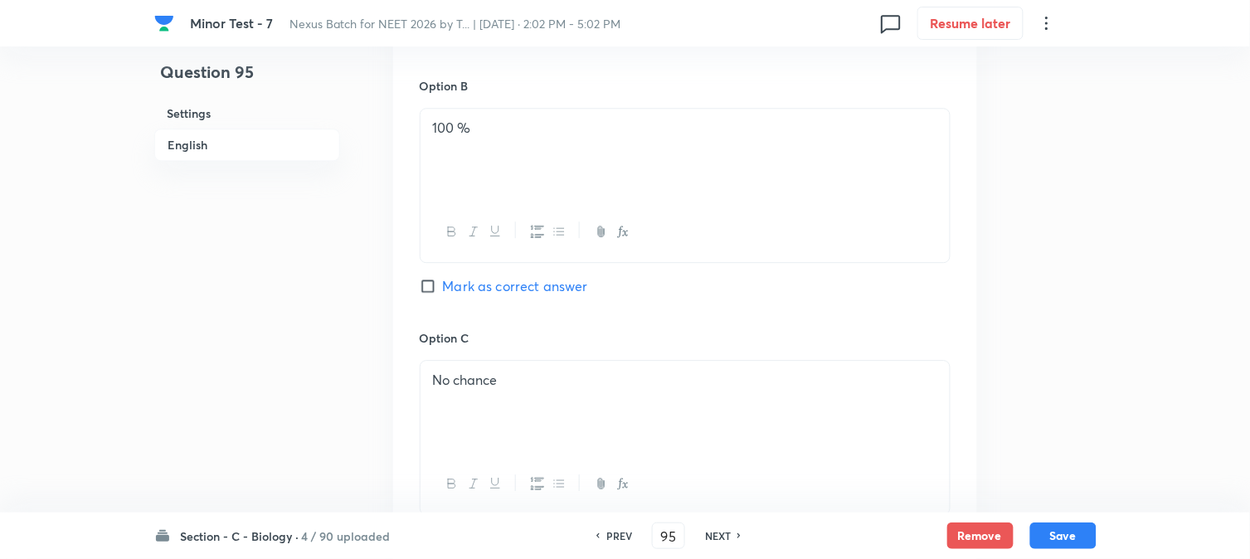
scroll to position [943, 0]
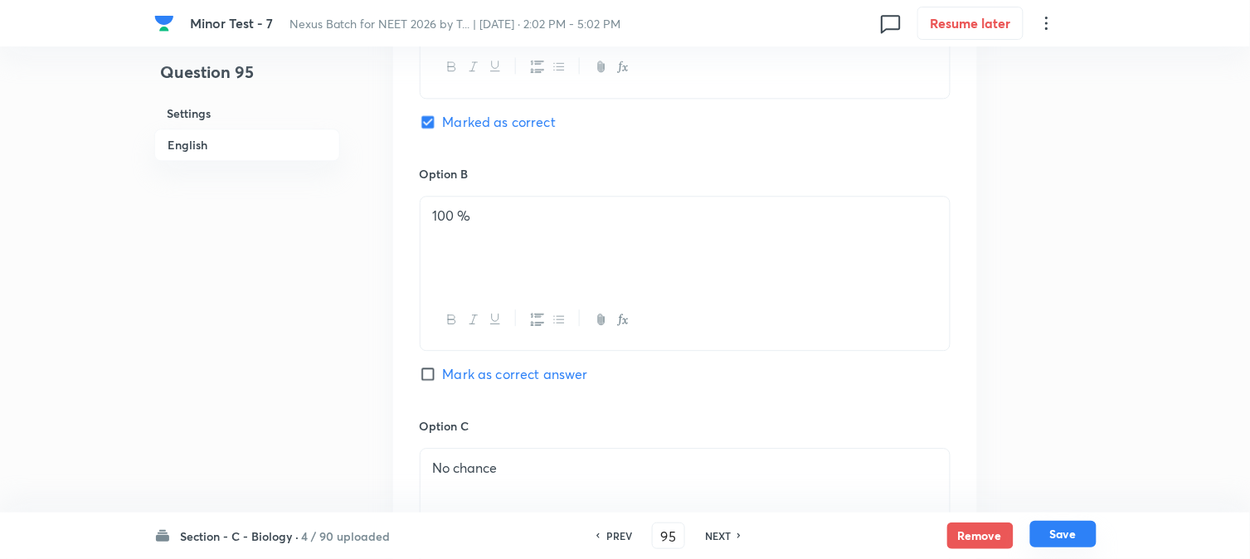
click at [1057, 541] on button "Save" at bounding box center [1063, 534] width 66 height 27
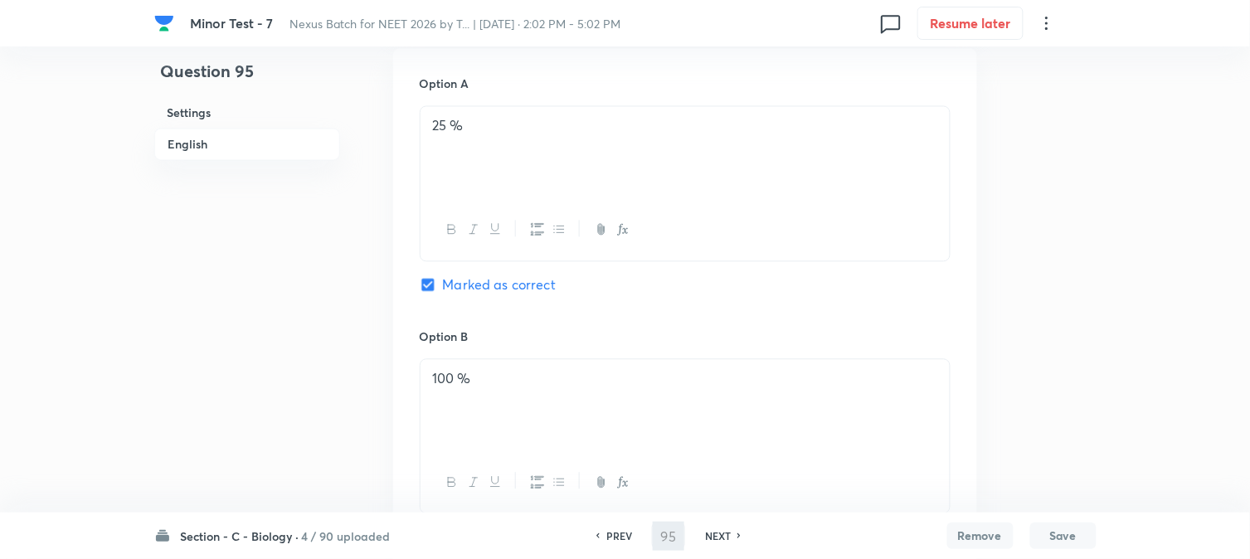
scroll to position [483, 0]
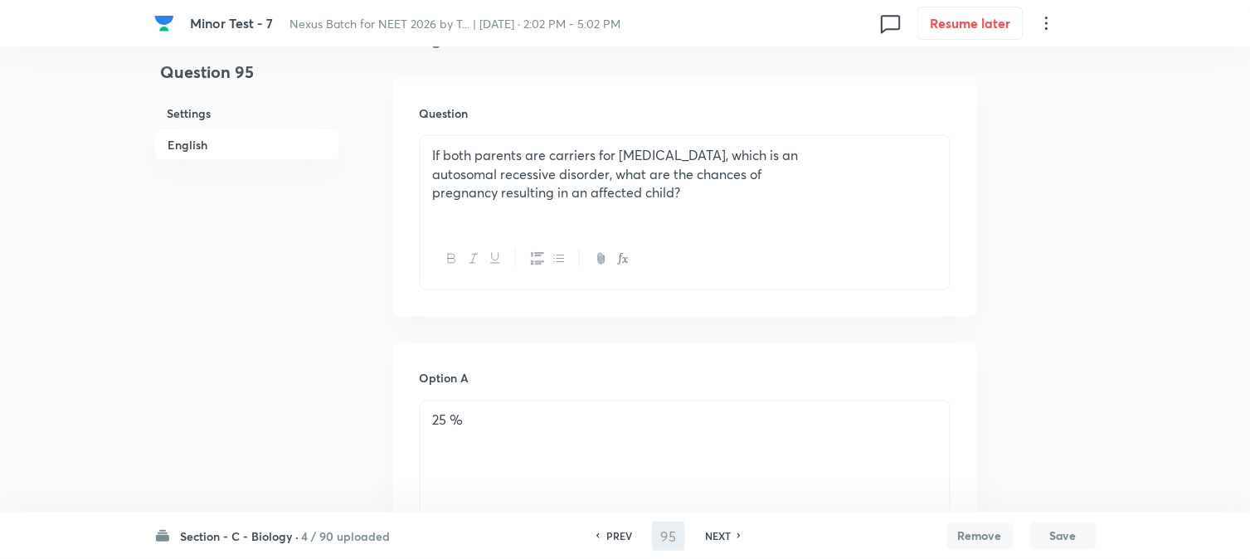
type input "96"
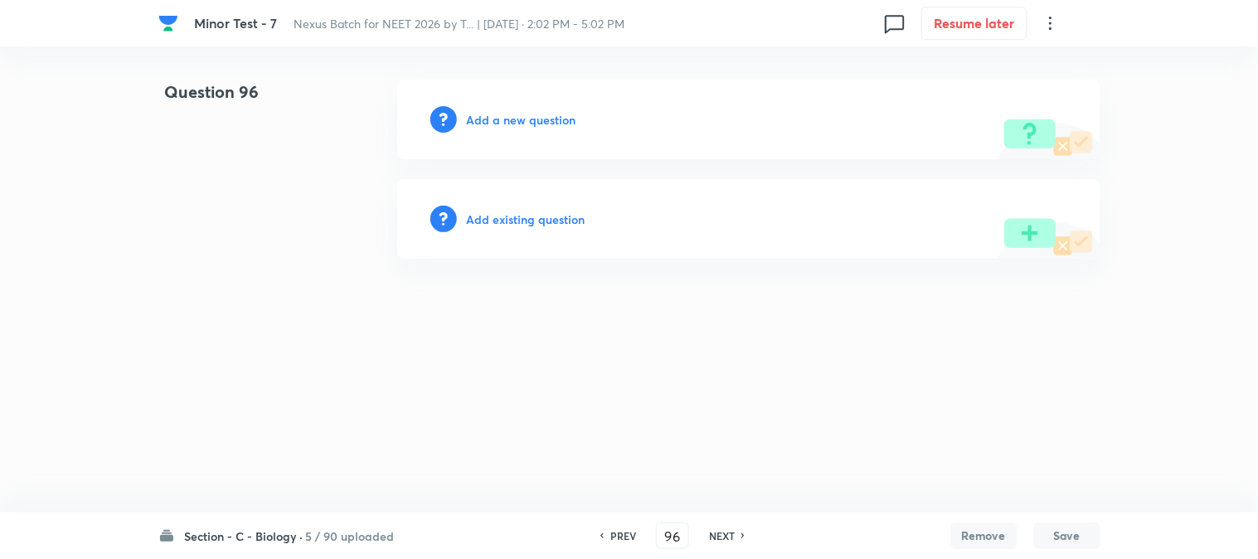
click at [542, 123] on h6 "Add a new question" at bounding box center [522, 119] width 110 height 17
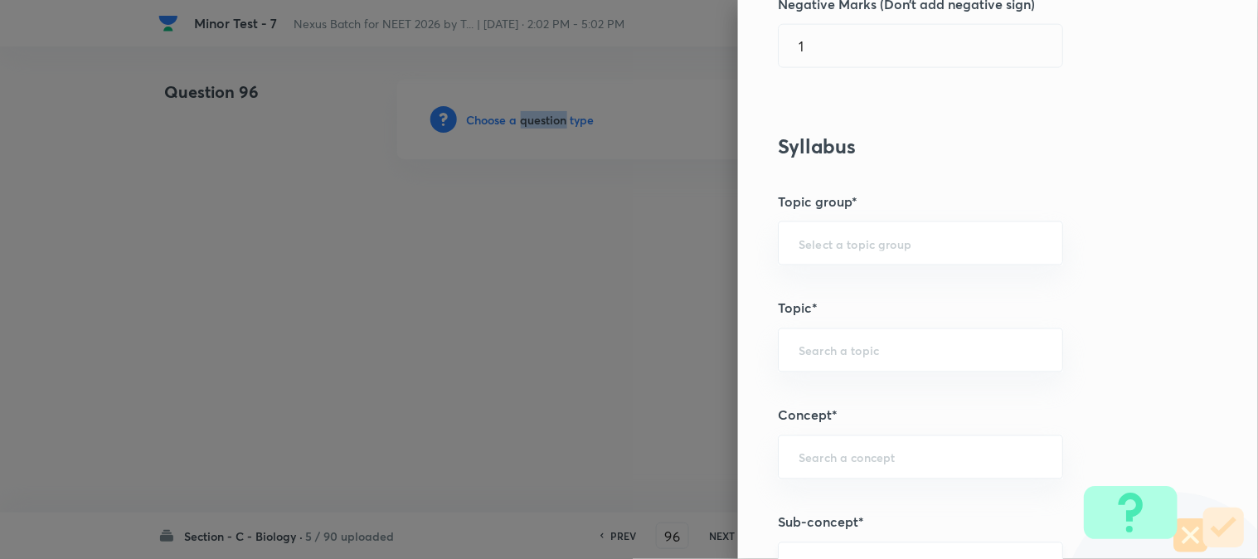
scroll to position [979, 0]
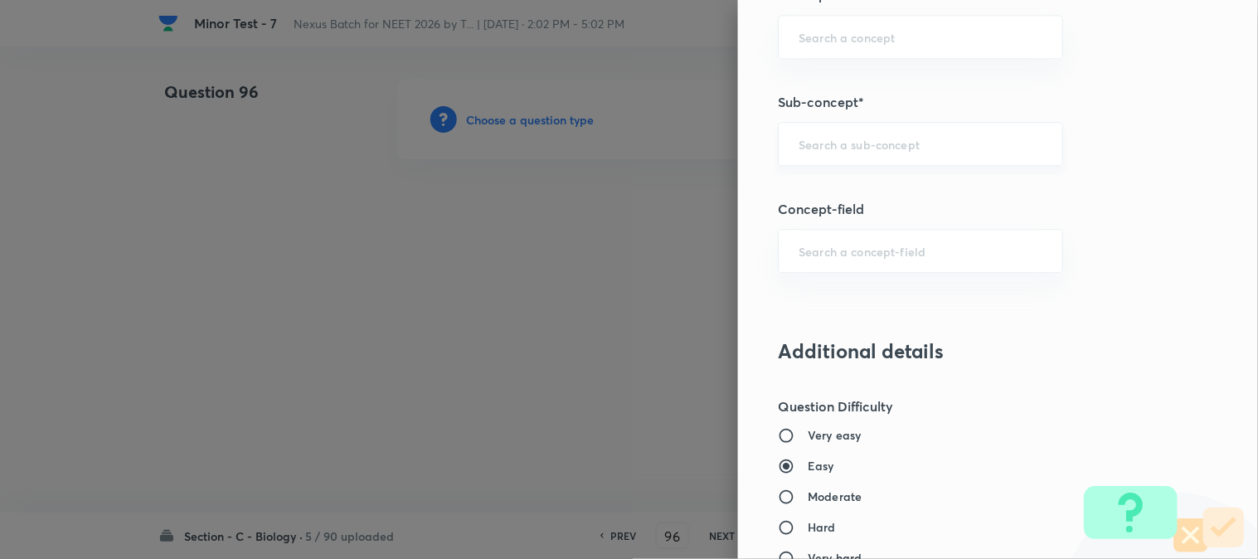
click at [851, 150] on input "text" at bounding box center [921, 144] width 244 height 16
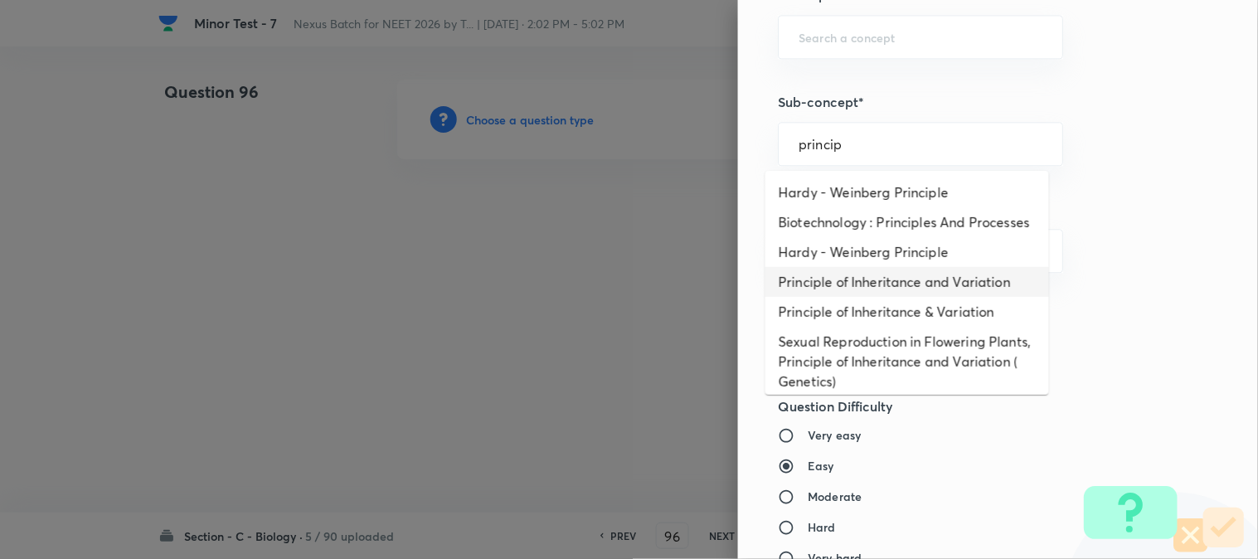
click at [897, 295] on li "Principle of Inheritance and Variation" at bounding box center [908, 282] width 284 height 30
type input "Principle of Inheritance and Variation"
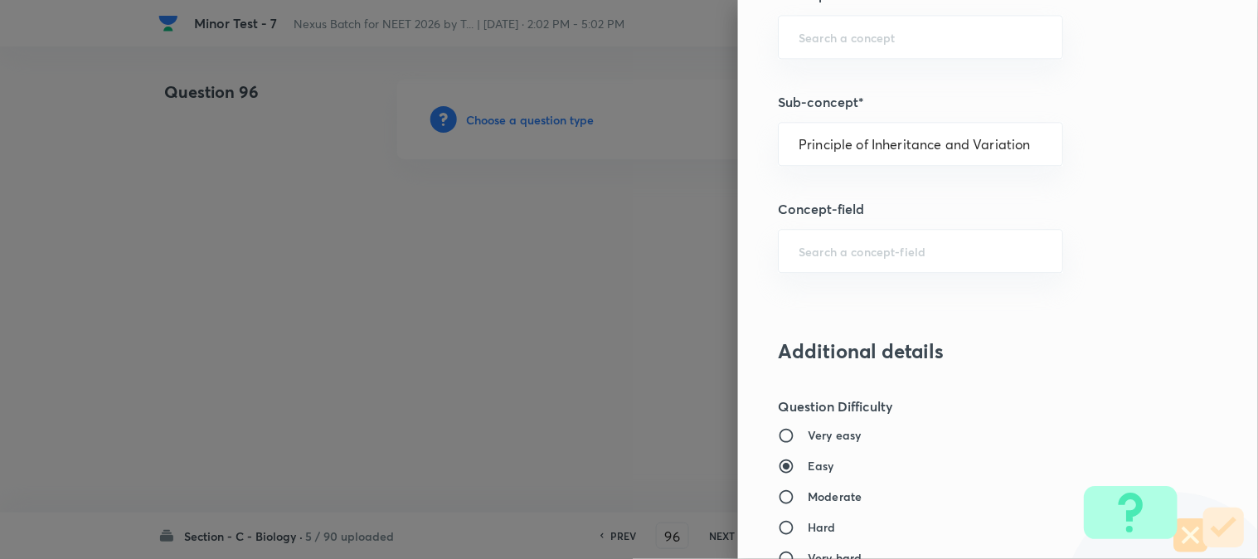
type input "Biology"
type input "Genetics & Evolution"
type input "Principle of Inheritance and Variation"
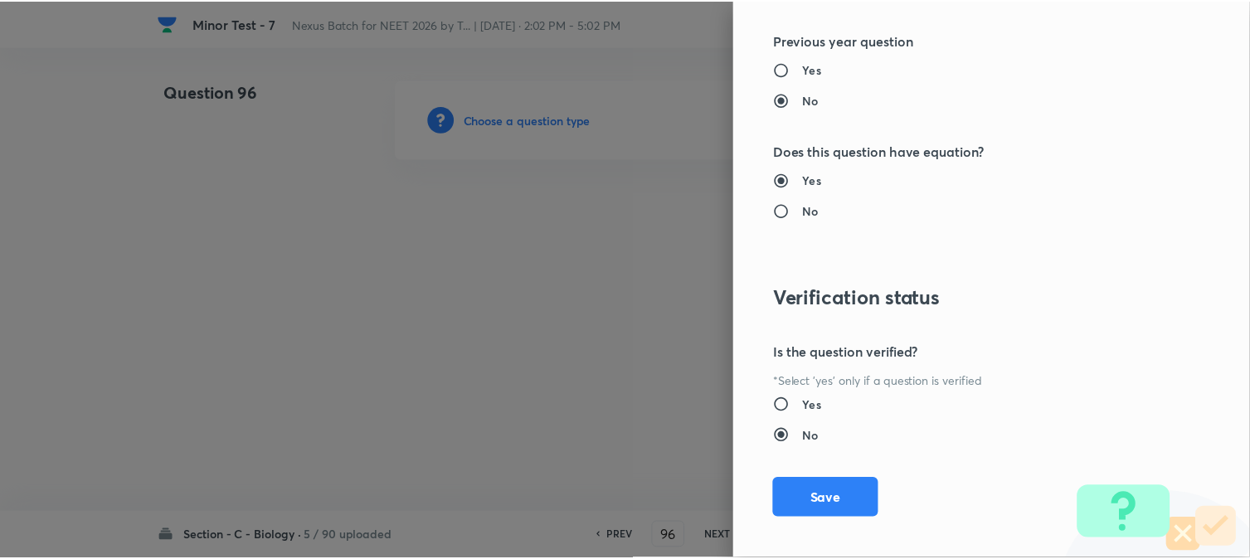
scroll to position [1702, 0]
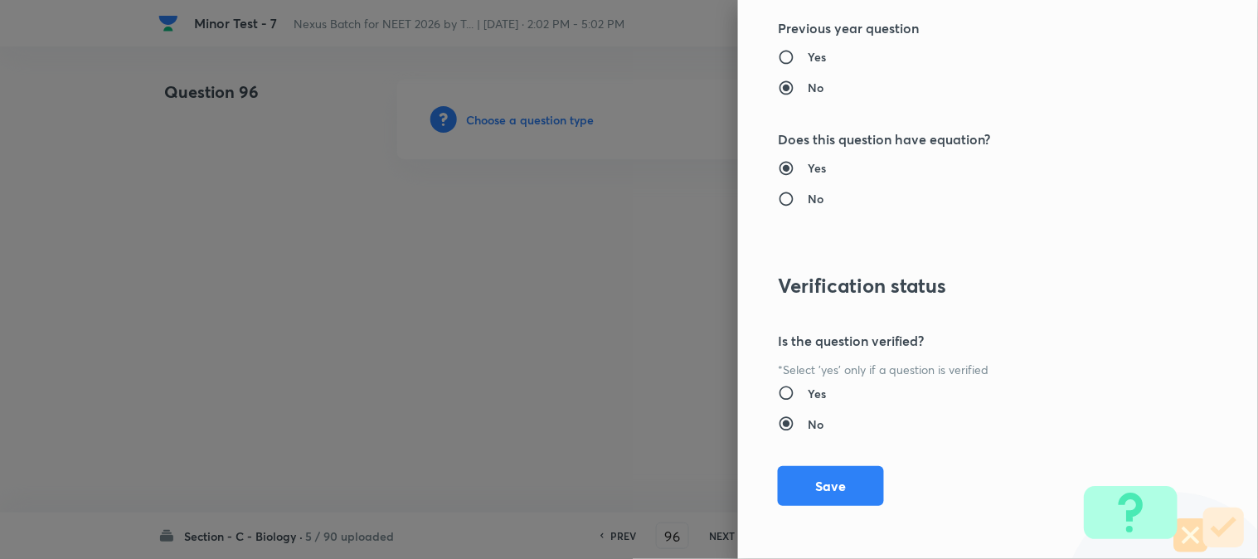
click at [849, 460] on div "Question settings Question type* Single choice correct Number of options* 2 3 4…" at bounding box center [998, 279] width 520 height 559
click at [839, 484] on button "Save" at bounding box center [831, 486] width 106 height 40
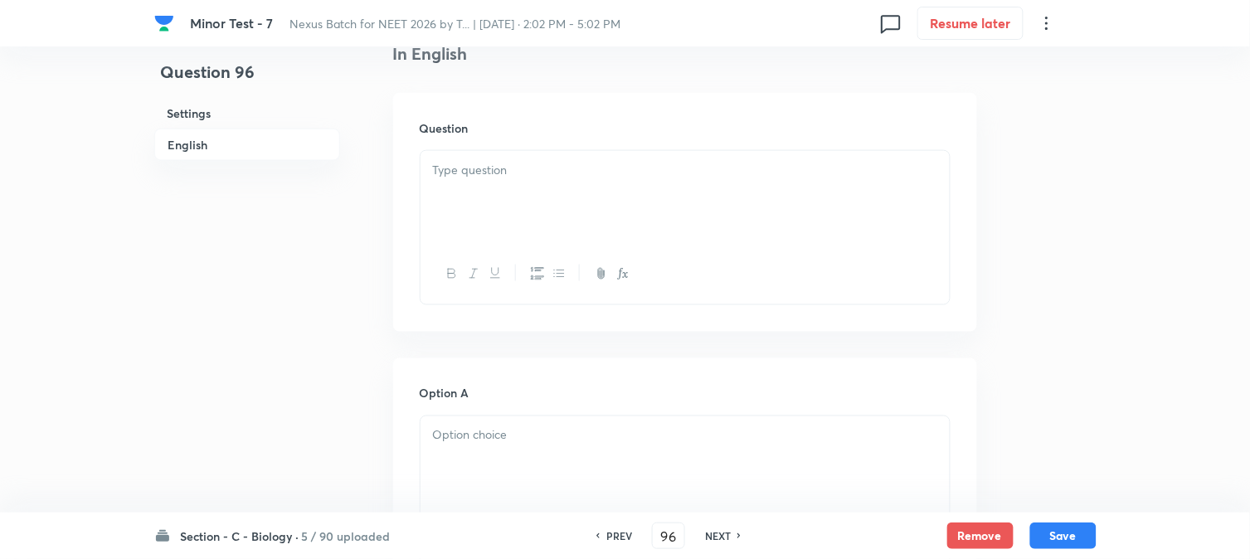
scroll to position [489, 0]
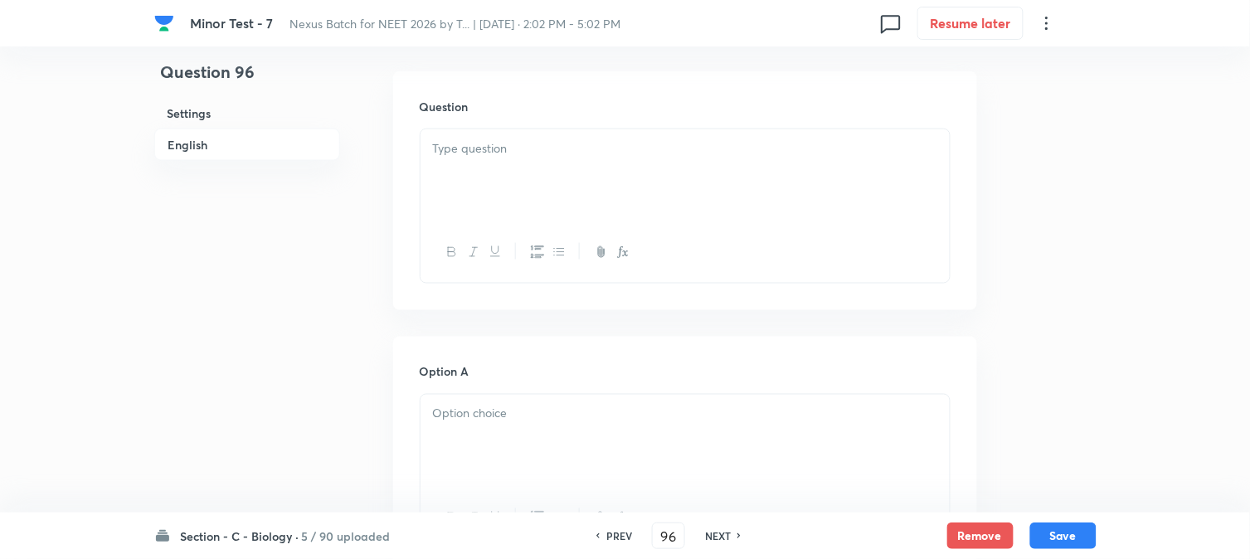
click at [495, 169] on div at bounding box center [685, 175] width 529 height 93
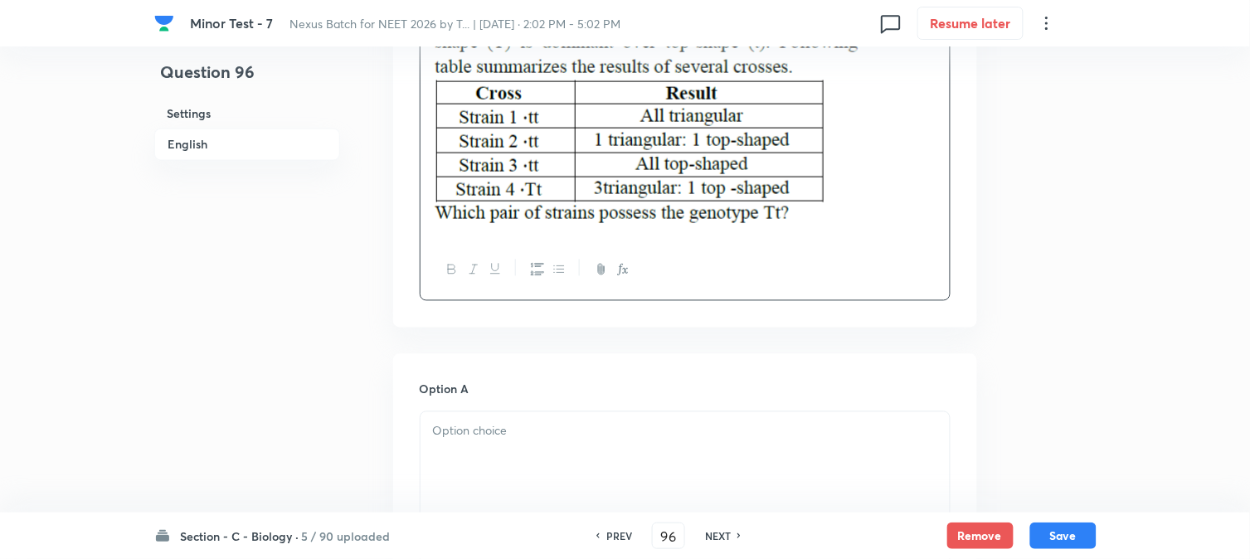
click at [463, 442] on div at bounding box center [685, 458] width 529 height 93
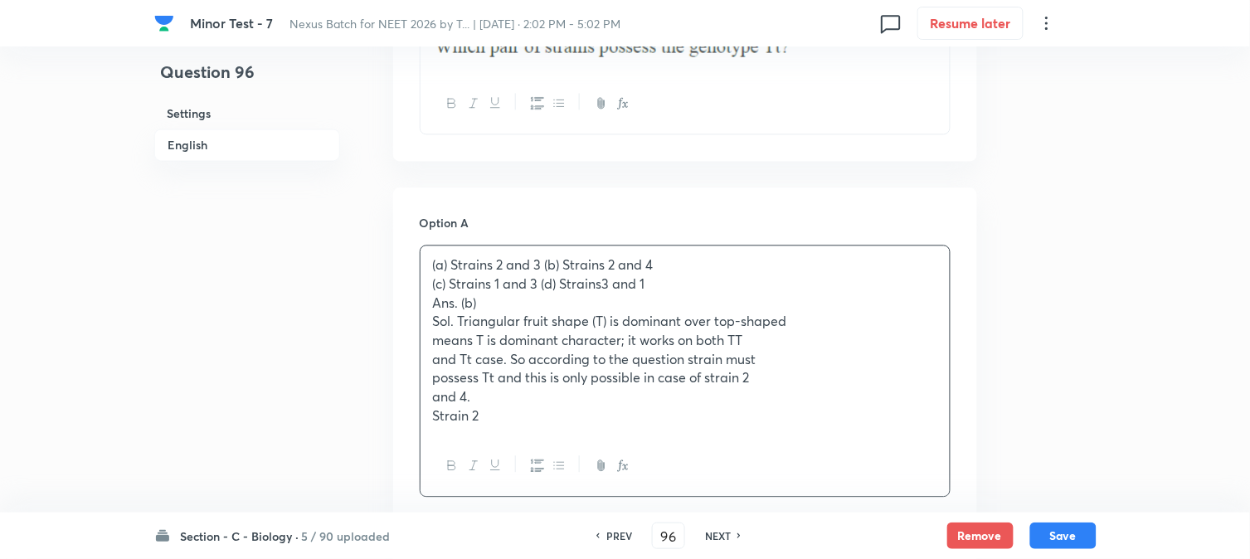
scroll to position [858, 0]
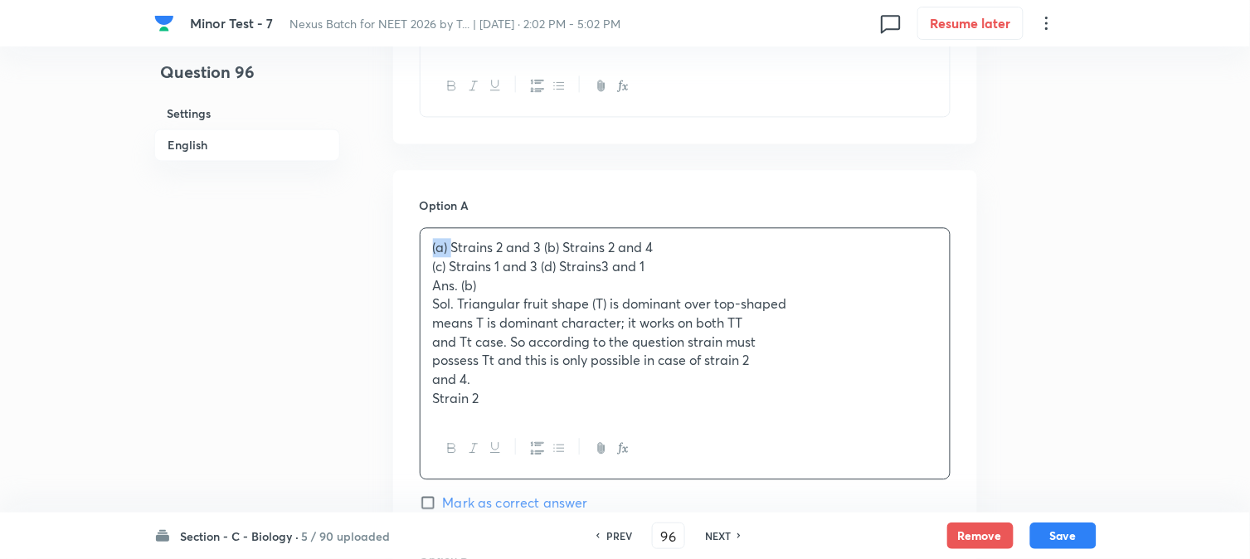
drag, startPoint x: 451, startPoint y: 245, endPoint x: 425, endPoint y: 236, distance: 28.1
click at [425, 236] on div "(a) Strains 2 and 3 (b) Strains 2 and 4 (c) Strains 1 and 3 (d) Strains3 and 1 …" at bounding box center [685, 322] width 529 height 189
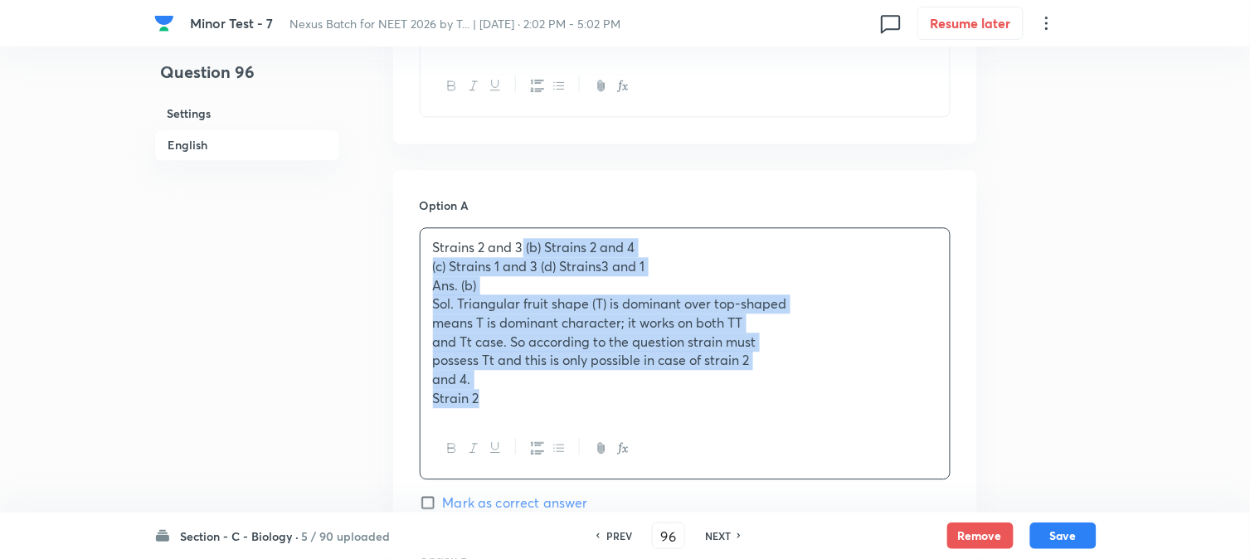
drag, startPoint x: 523, startPoint y: 245, endPoint x: 659, endPoint y: 421, distance: 221.8
click at [659, 421] on div "Strains 2 and 3 (b) Strains 2 and 4 (c) Strains 1 and 3 (d) Strains3 and 1 Ans.…" at bounding box center [685, 353] width 531 height 252
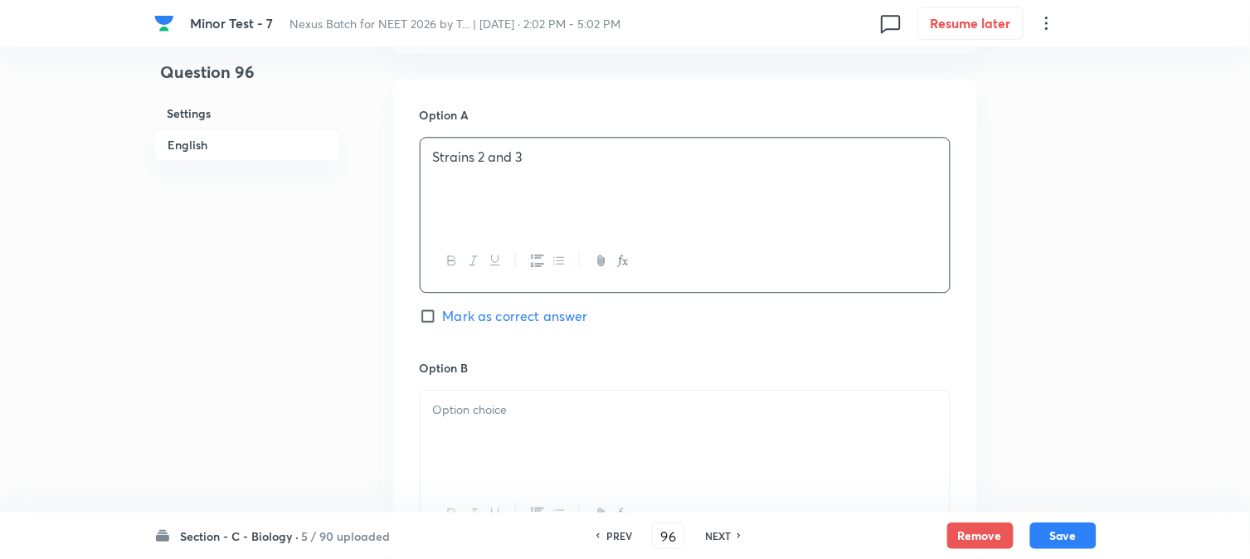
scroll to position [1042, 0]
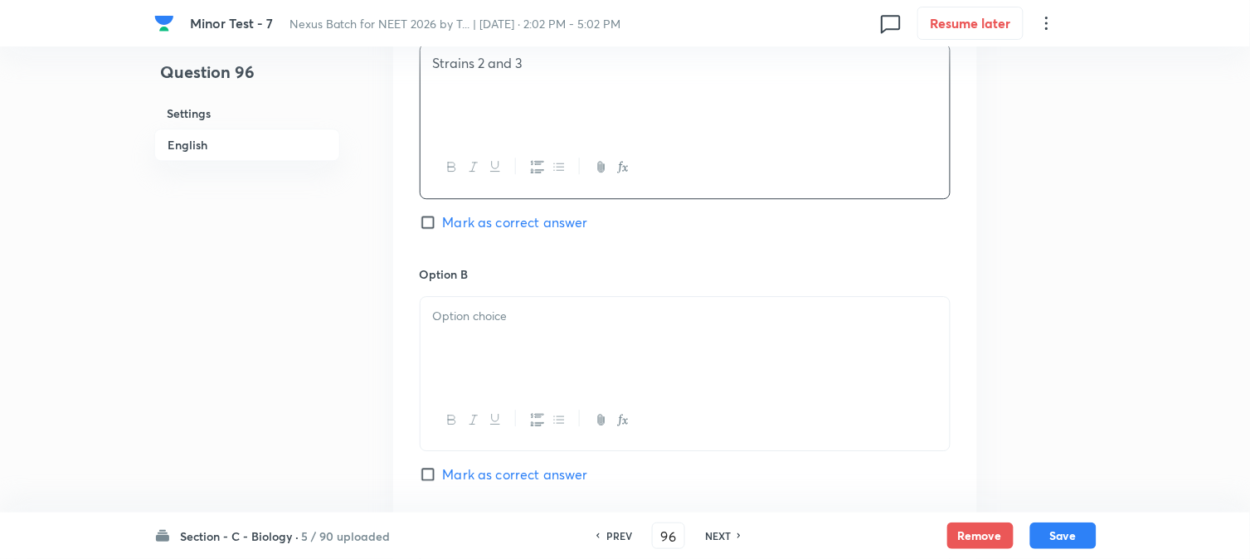
click at [448, 320] on p at bounding box center [685, 316] width 504 height 19
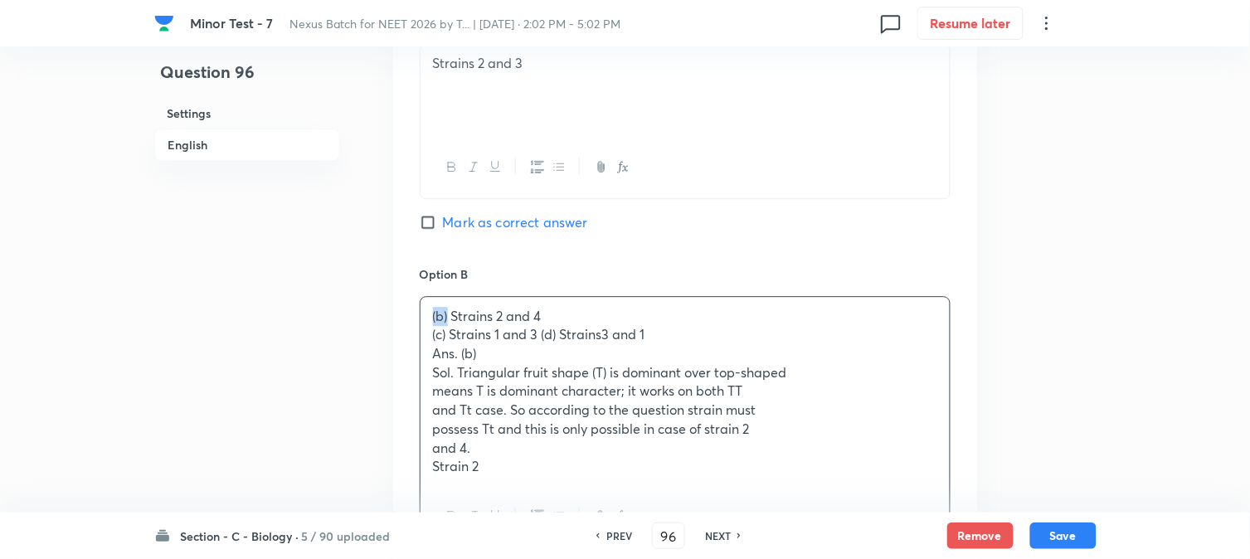
drag, startPoint x: 446, startPoint y: 309, endPoint x: 428, endPoint y: 299, distance: 20.8
click at [428, 299] on div "(b) Strains 2 and 4 (c) Strains 1 and 3 (d) Strains3 and 1 Ans. (b) Sol. Triang…" at bounding box center [685, 391] width 529 height 189
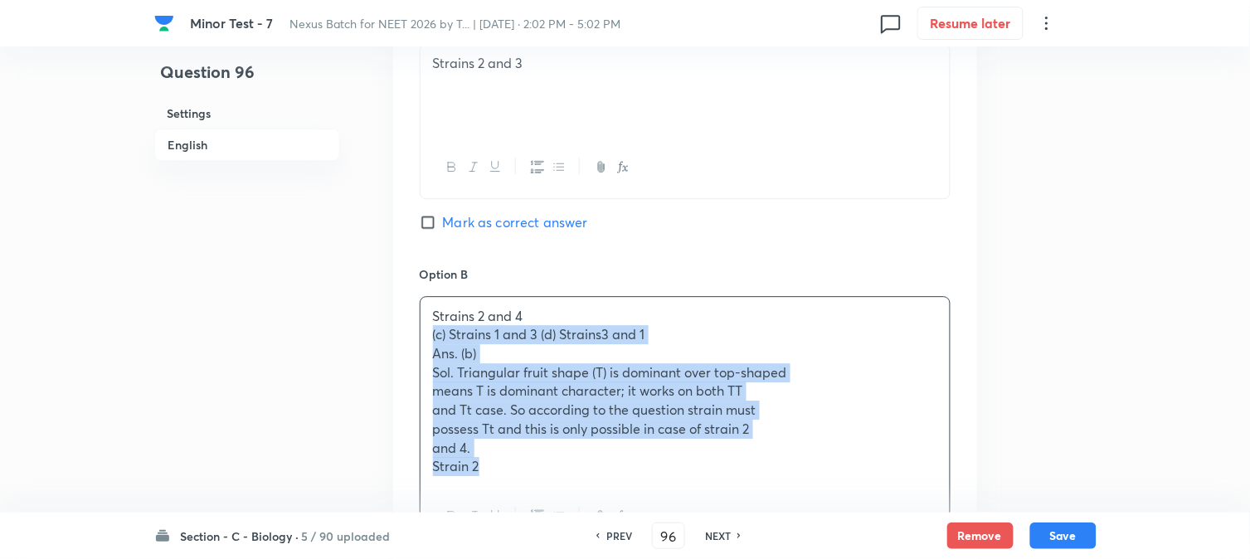
drag, startPoint x: 432, startPoint y: 335, endPoint x: 545, endPoint y: 484, distance: 186.5
click at [545, 484] on div "Strains 2 and 4 (c) Strains 1 and 3 (d) Strains3 and 1 Ans. (b) Sol. Triangular…" at bounding box center [685, 391] width 529 height 189
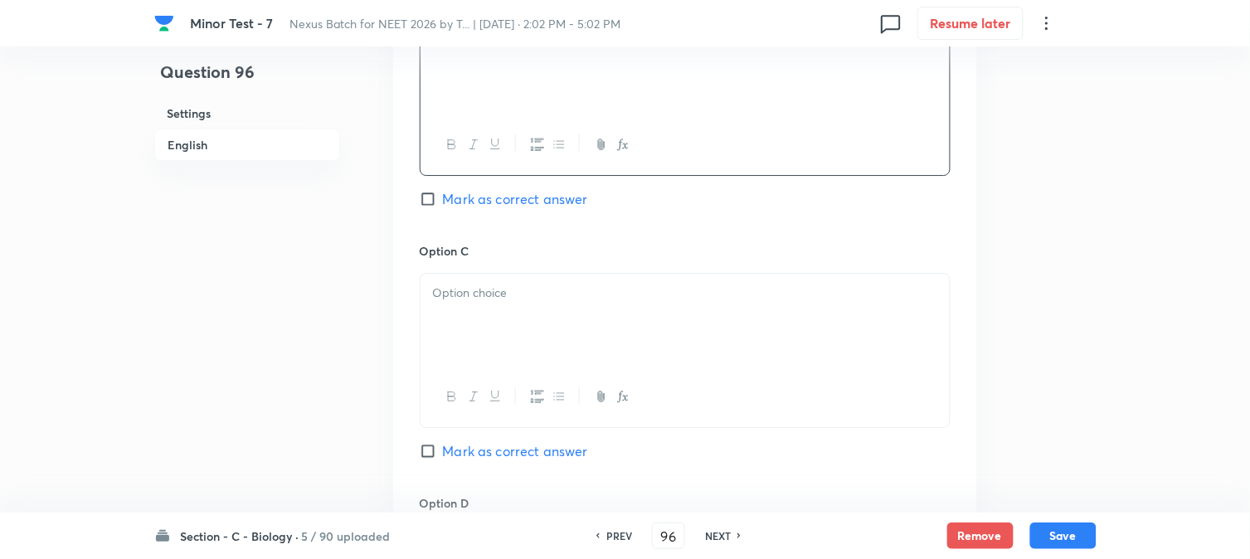
scroll to position [1319, 0]
click at [475, 311] on div at bounding box center [685, 318] width 529 height 93
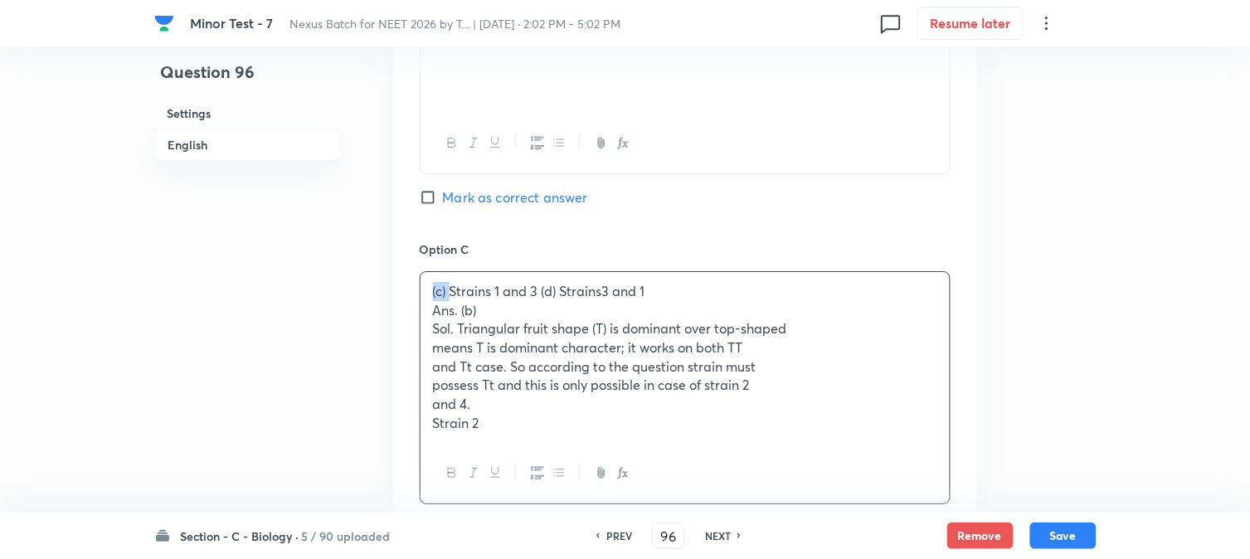
drag, startPoint x: 450, startPoint y: 289, endPoint x: 412, endPoint y: 289, distance: 37.3
click at [412, 289] on div "Option A Strains 2 and 3 Mark as correct answer Option B Strains 2 and 4 Mark a…" at bounding box center [685, 262] width 584 height 1107
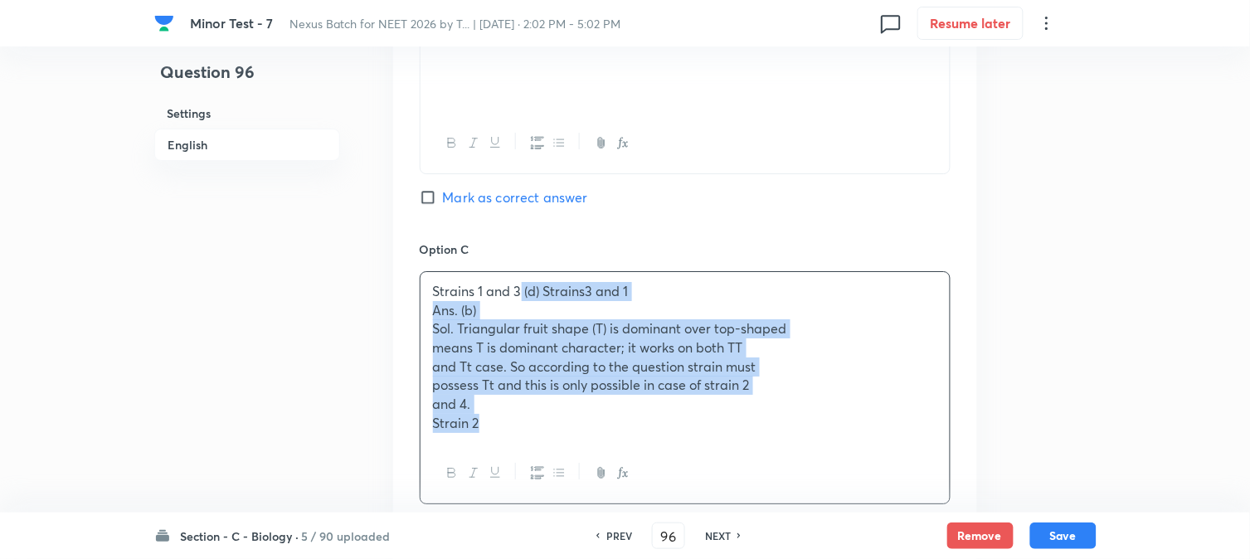
drag, startPoint x: 523, startPoint y: 292, endPoint x: 603, endPoint y: 369, distance: 111.5
click at [637, 461] on div "Strains 1 and 3 (d) Strains3 and 1 Ans. (b) Sol. Triangular fruit shape (T) is …" at bounding box center [685, 387] width 531 height 233
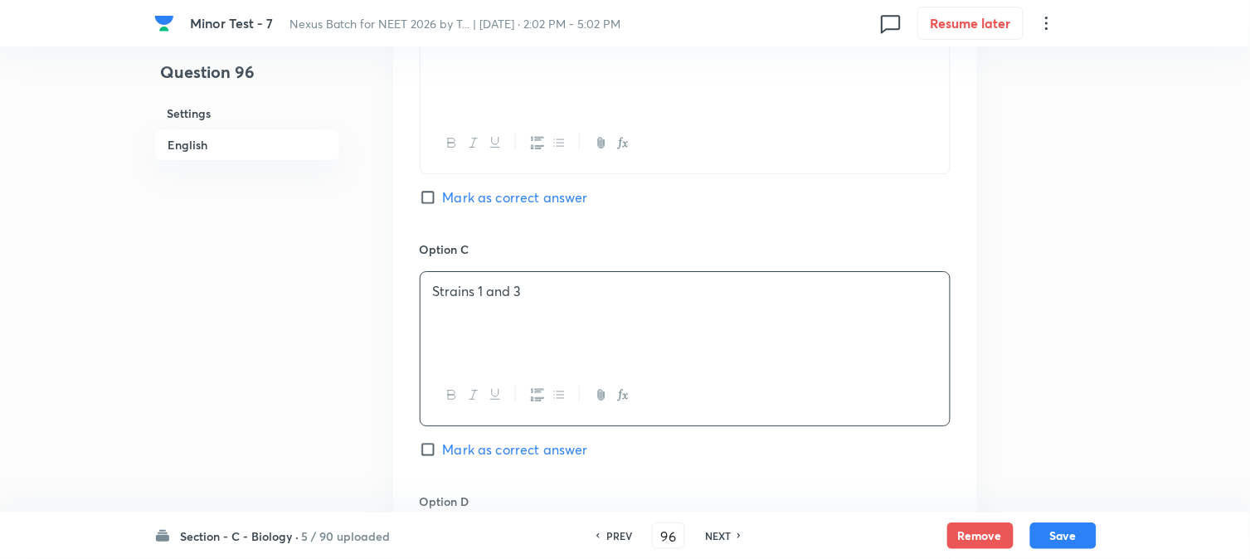
click at [523, 201] on span "Mark as correct answer" at bounding box center [515, 197] width 145 height 20
click at [443, 201] on input "Mark as correct answer" at bounding box center [431, 197] width 23 height 17
checkbox input "true"
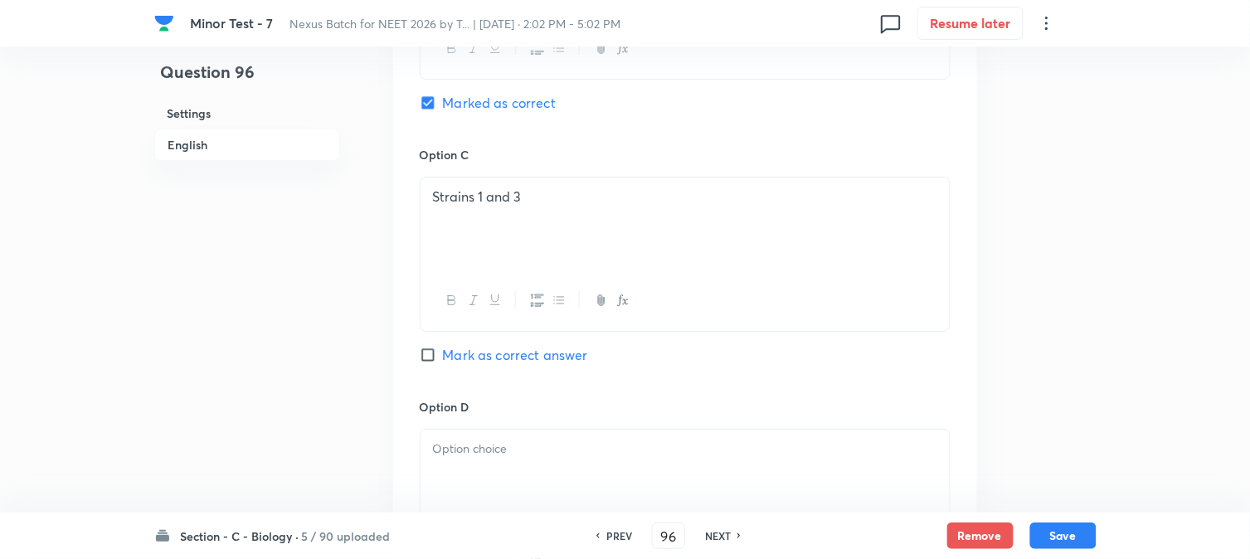
scroll to position [1503, 0]
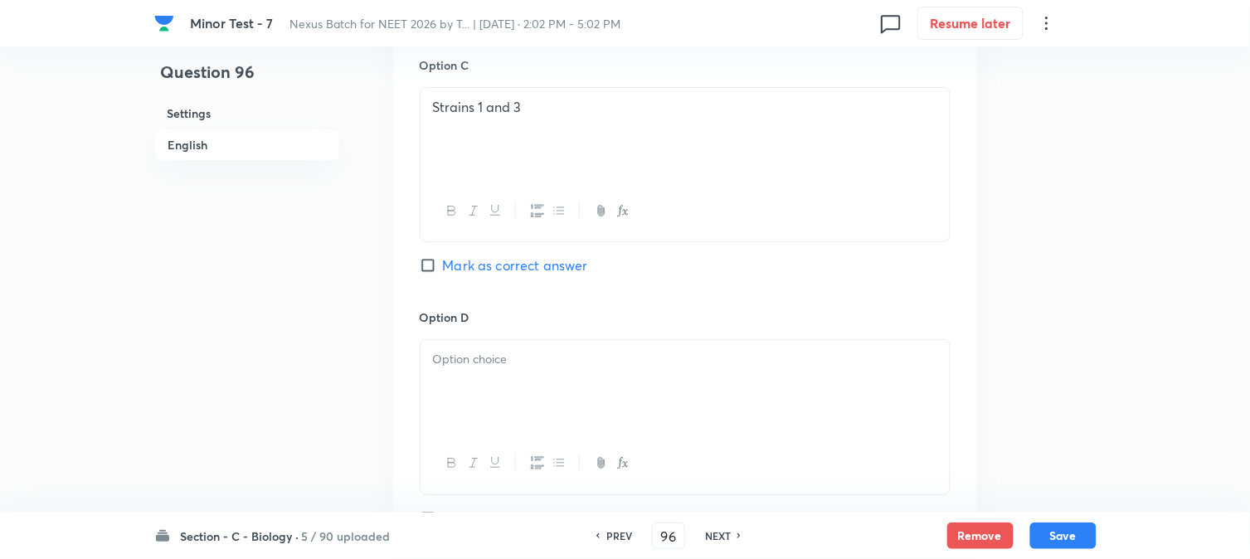
click at [463, 362] on p at bounding box center [685, 359] width 504 height 19
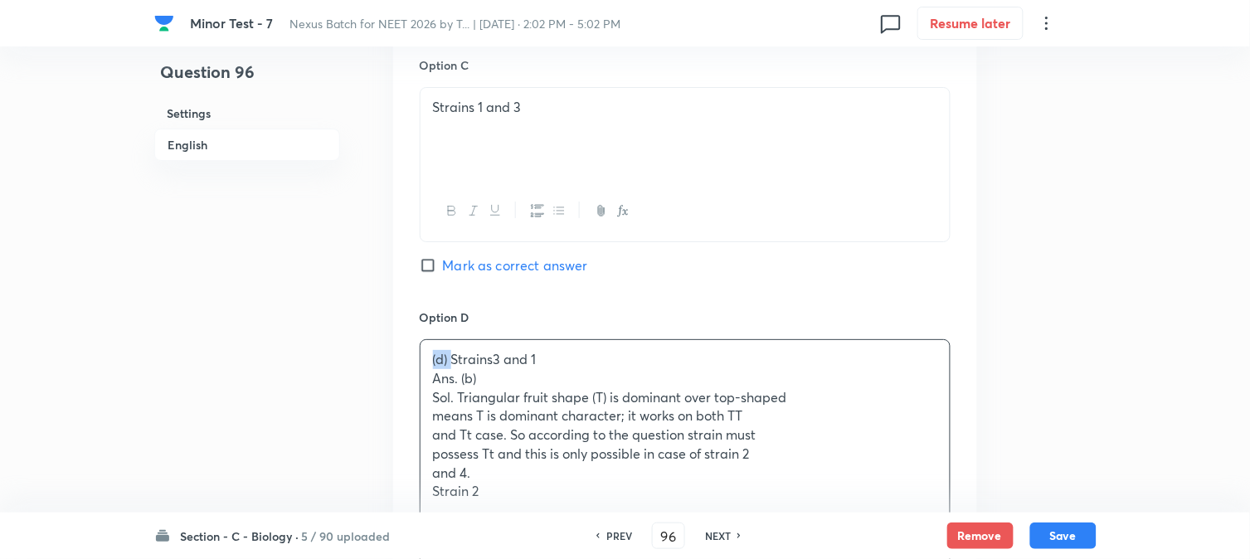
drag, startPoint x: 453, startPoint y: 360, endPoint x: 434, endPoint y: 353, distance: 20.5
click at [434, 353] on p "(d) Strains3 and 1" at bounding box center [685, 359] width 504 height 19
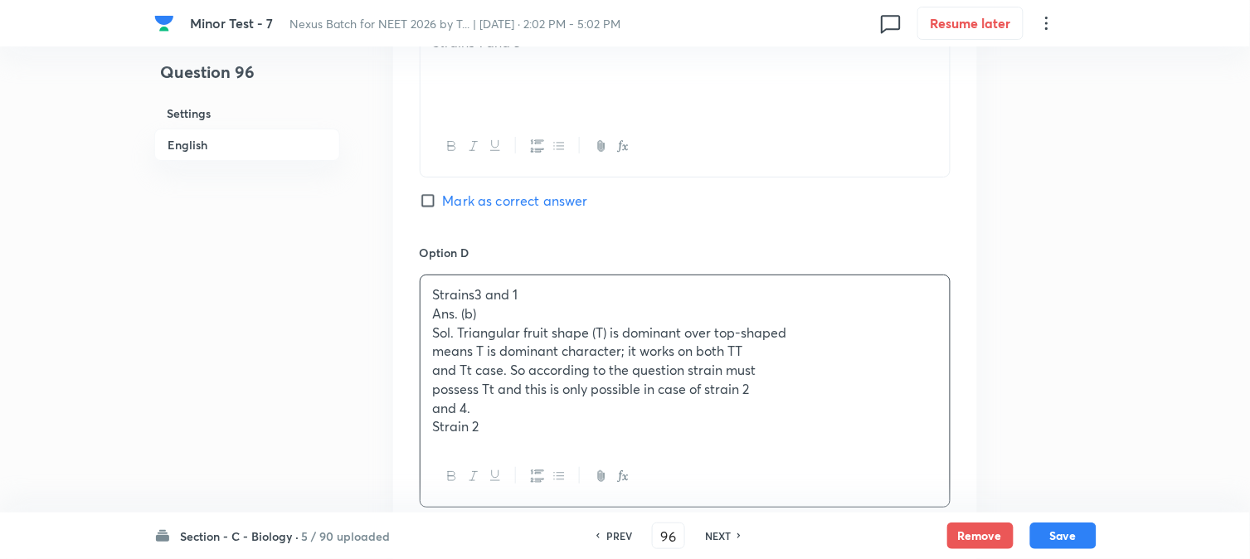
scroll to position [1595, 0]
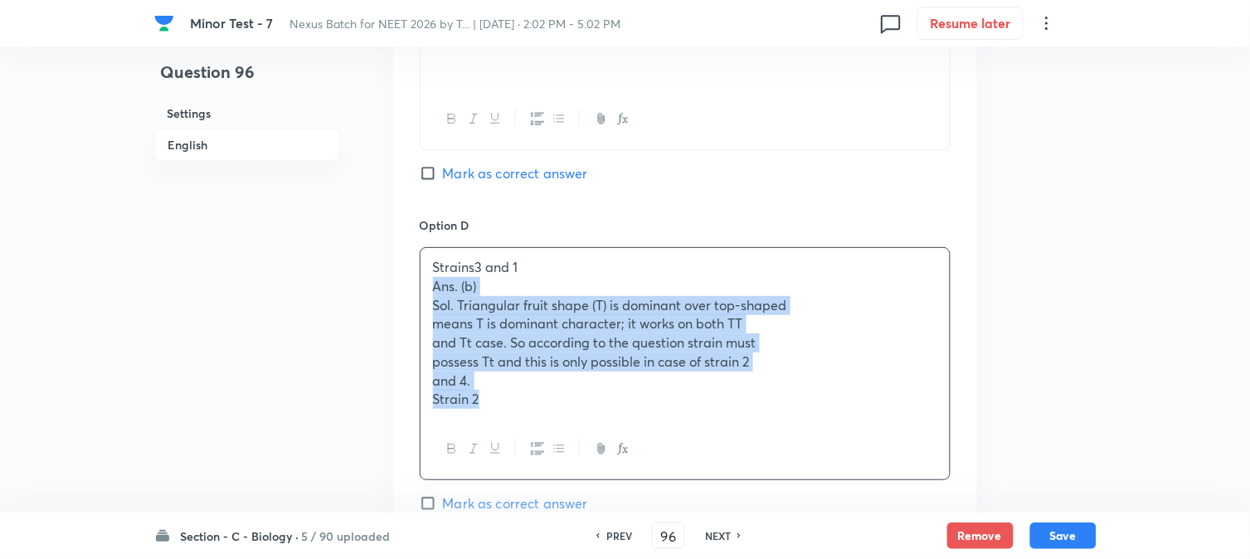
drag, startPoint x: 426, startPoint y: 288, endPoint x: 536, endPoint y: 407, distance: 162.0
click at [536, 407] on div "Strains3 and 1 Ans. (b) Sol. Triangular fruit shape (T) is dominant over top-sh…" at bounding box center [685, 333] width 529 height 171
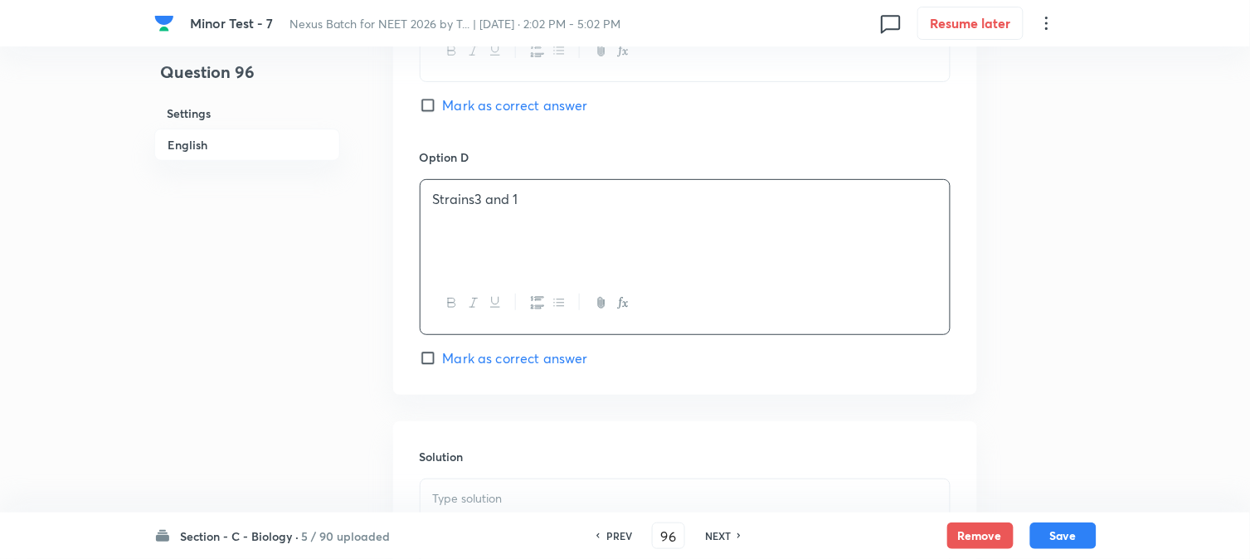
scroll to position [1871, 0]
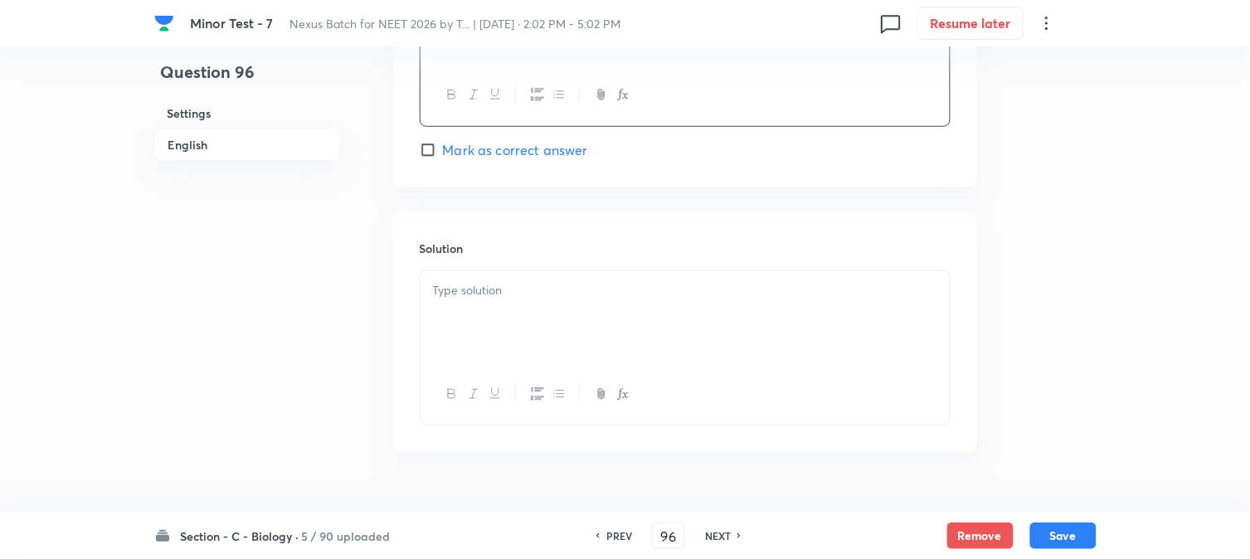
click at [473, 319] on div at bounding box center [685, 317] width 529 height 93
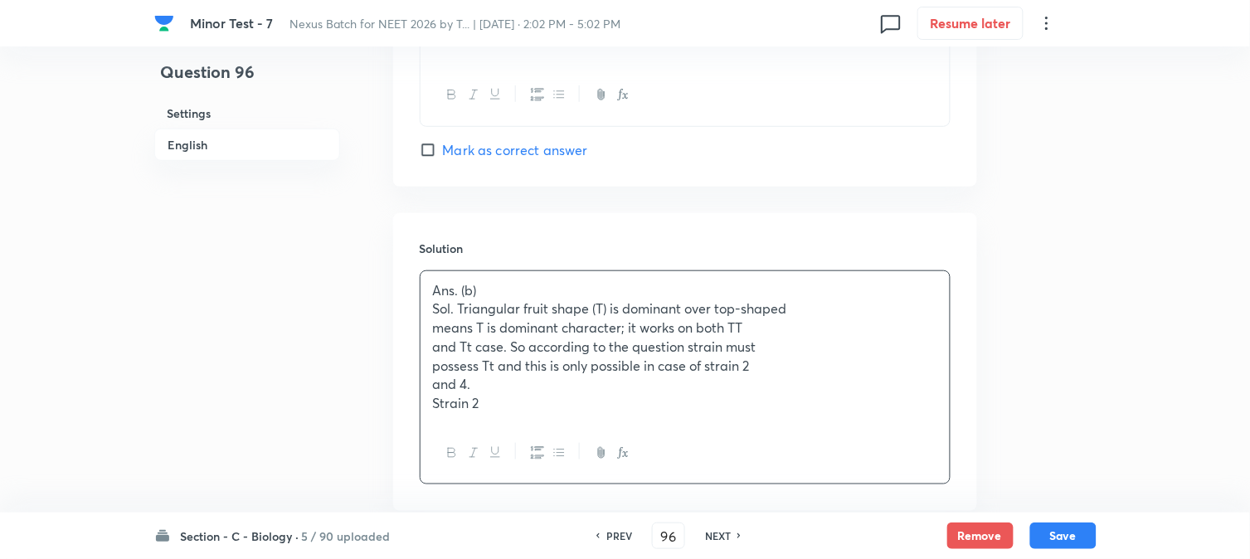
scroll to position [1964, 0]
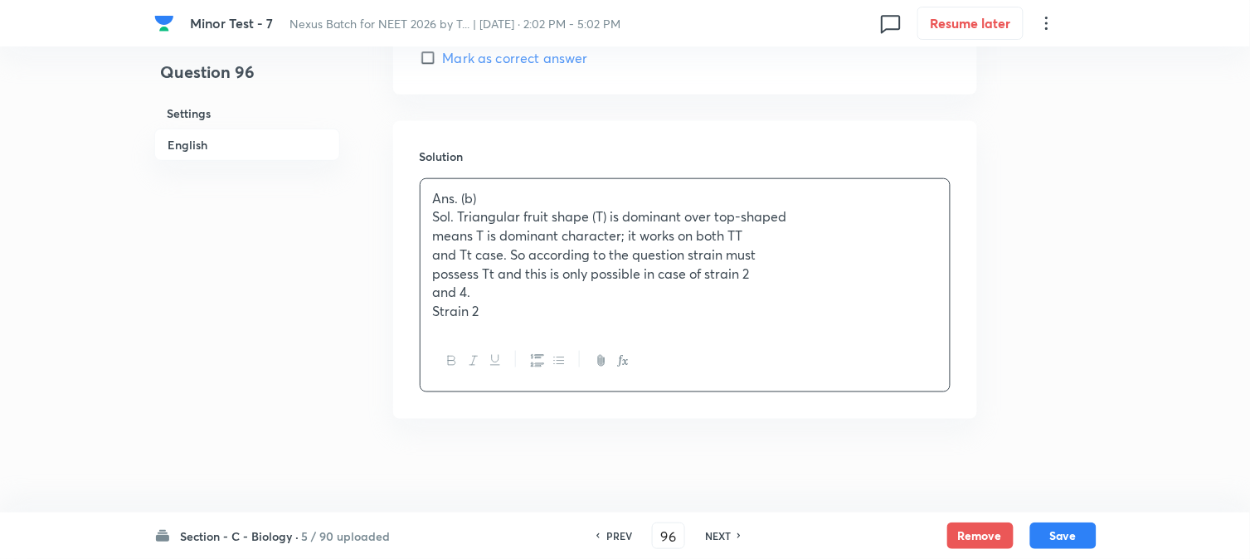
click at [559, 321] on p "Strain 2" at bounding box center [685, 311] width 504 height 19
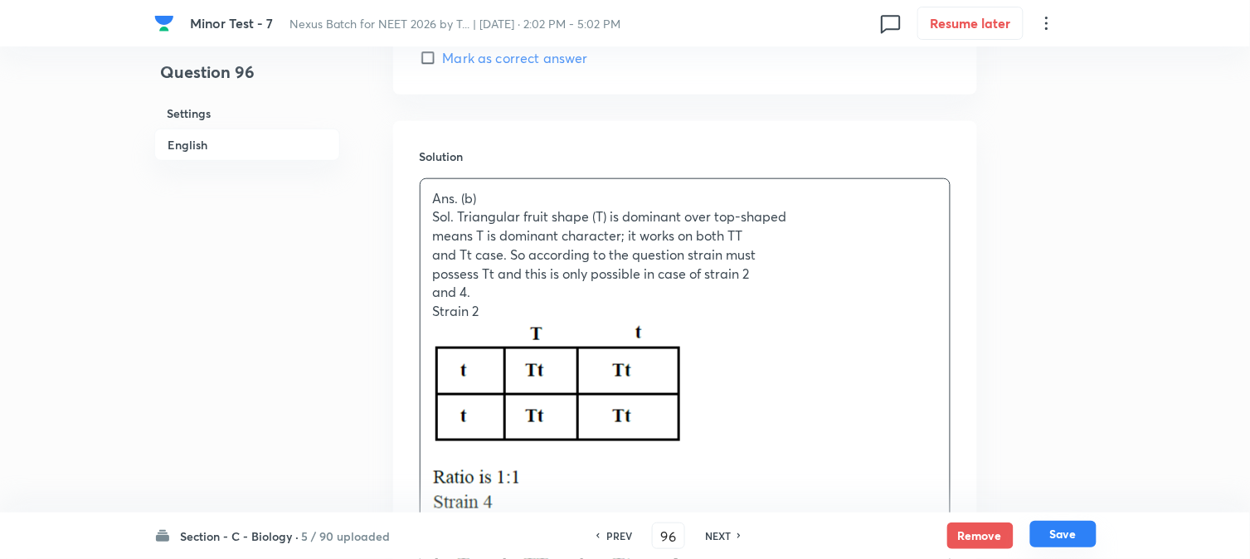
click at [1075, 543] on button "Save" at bounding box center [1063, 534] width 66 height 27
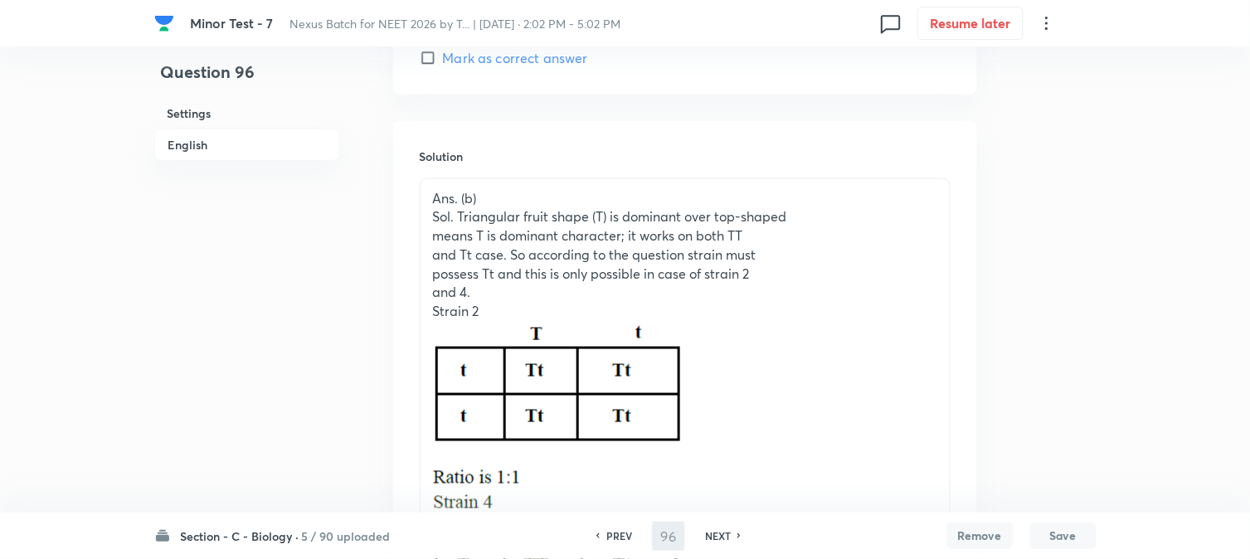
type input "97"
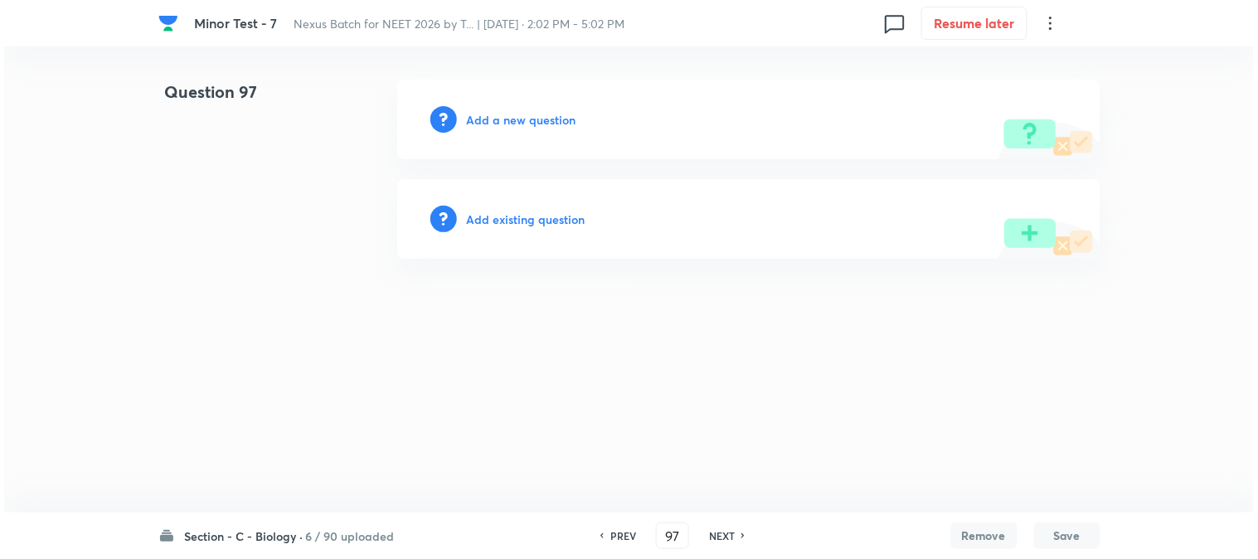
scroll to position [0, 0]
click at [927, 338] on html "[MEDICAL_DATA] - 7 Nexus Batch for NEET 2026 by T... | [DATE] · 2:02 PM - 5:02 …" at bounding box center [629, 169] width 1258 height 338
click at [550, 108] on div "Add a new question" at bounding box center [748, 120] width 703 height 80
click at [548, 112] on h6 "Add a new question" at bounding box center [522, 119] width 110 height 17
click at [546, 117] on h6 "Choose a question type" at bounding box center [531, 119] width 128 height 17
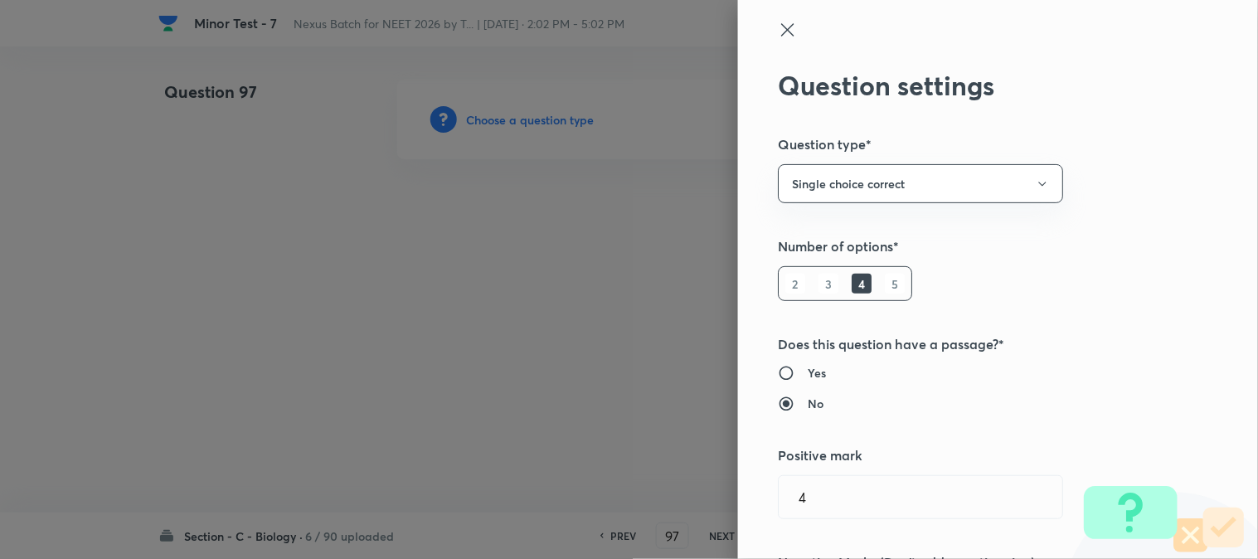
click at [543, 123] on div at bounding box center [629, 279] width 1258 height 559
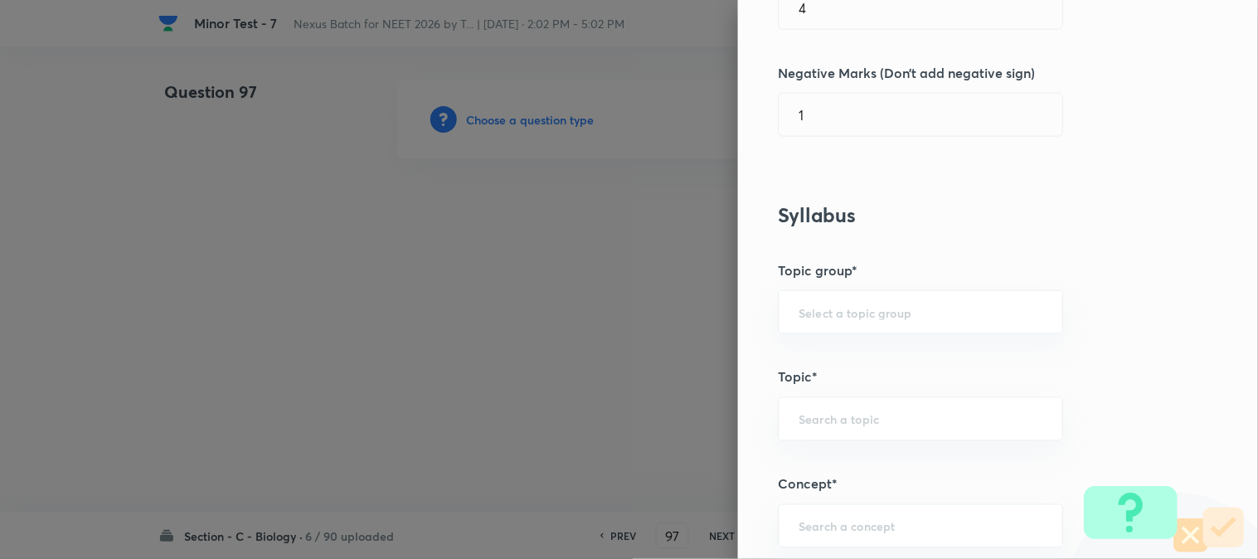
click at [826, 164] on div "Question settings Question type* Single choice correct Number of options* 2 3 4…" at bounding box center [998, 279] width 520 height 559
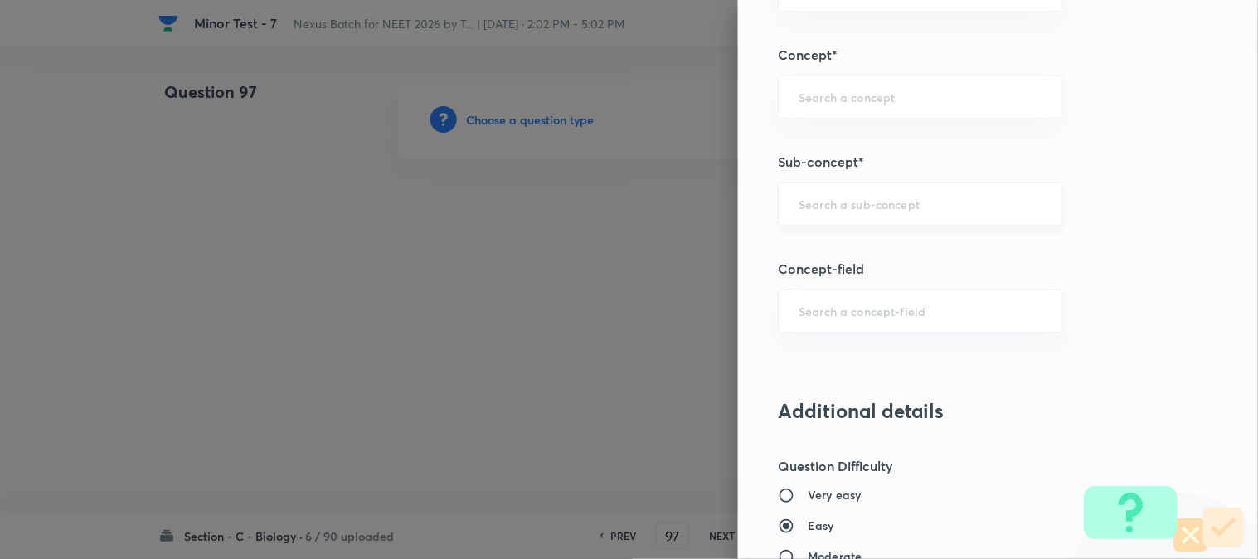
scroll to position [979, 0]
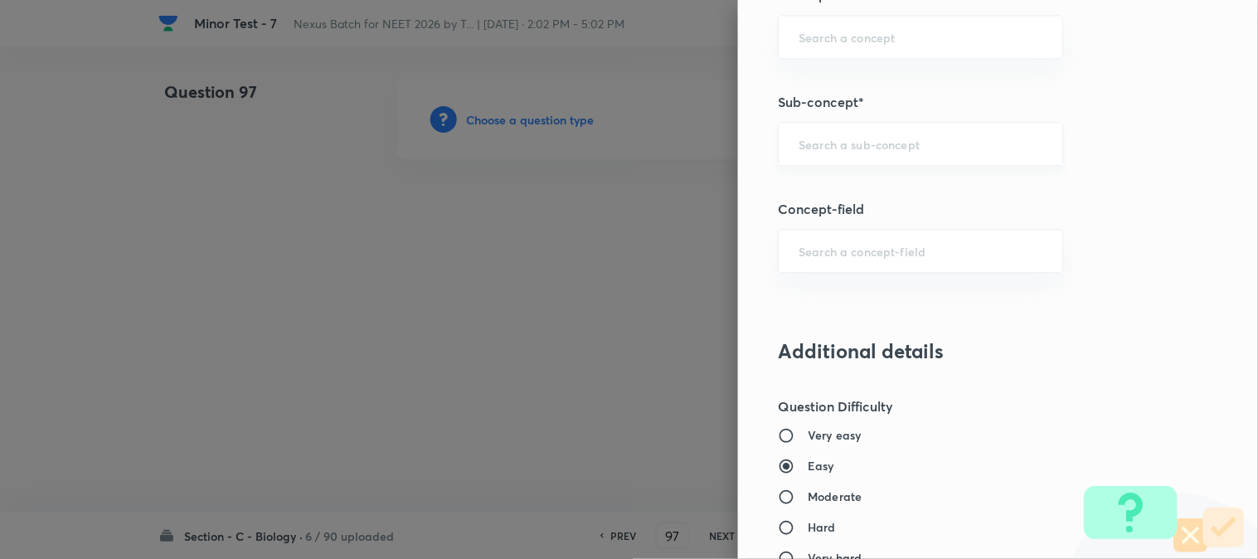
click at [827, 163] on div "​" at bounding box center [920, 144] width 285 height 44
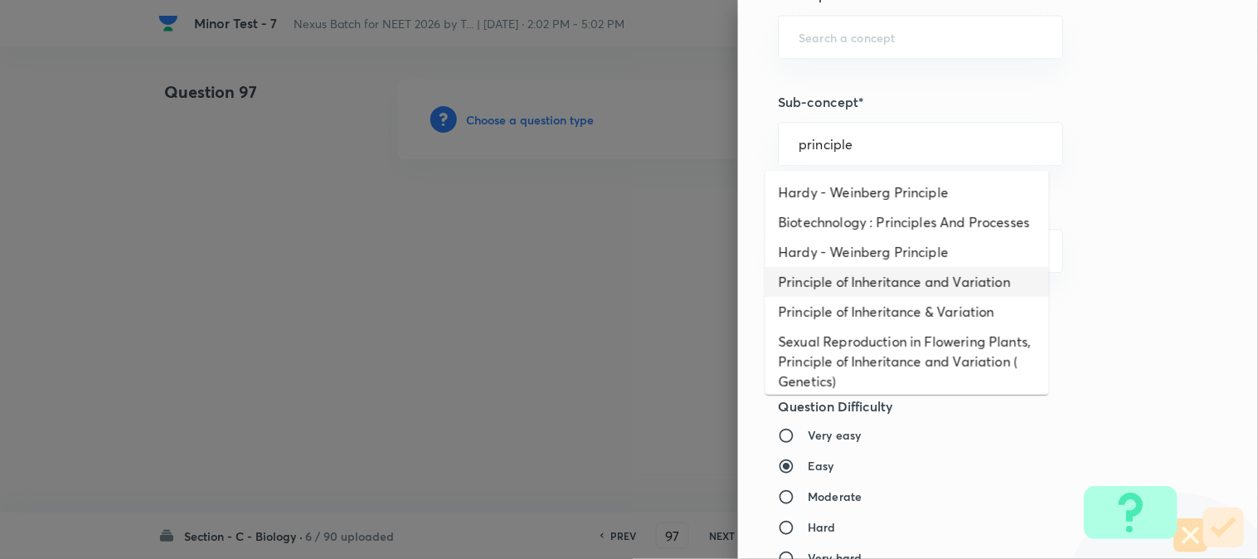
click at [886, 297] on li "Principle of Inheritance and Variation" at bounding box center [908, 282] width 284 height 30
type input "Principle of Inheritance and Variation"
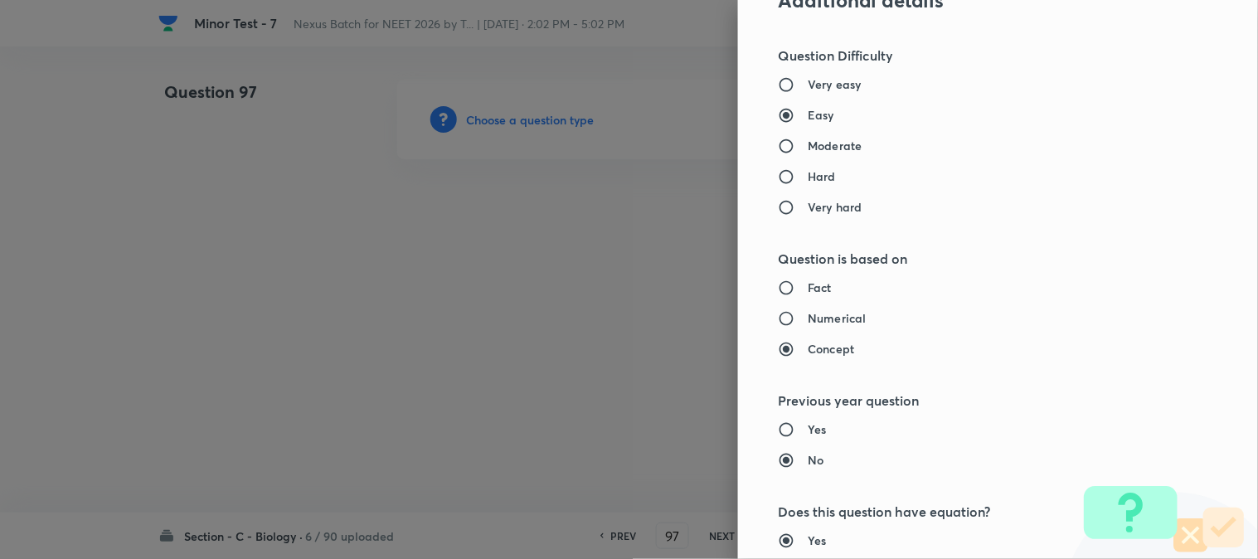
type input "Biology"
type input "Genetics & Evolution"
type input "Principle of Inheritance and Variation"
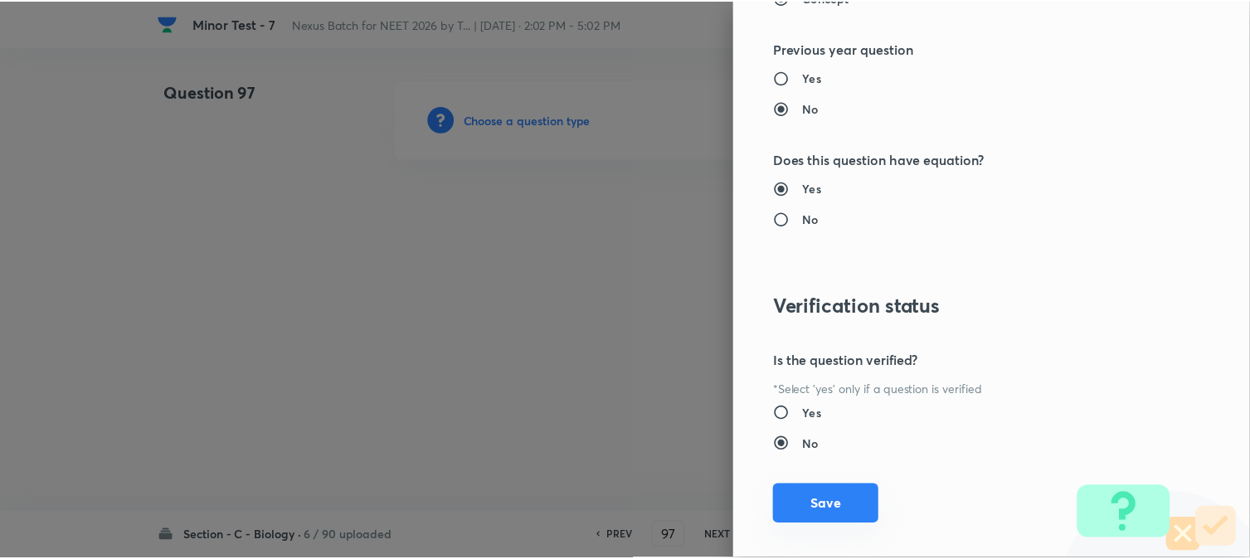
scroll to position [1702, 0]
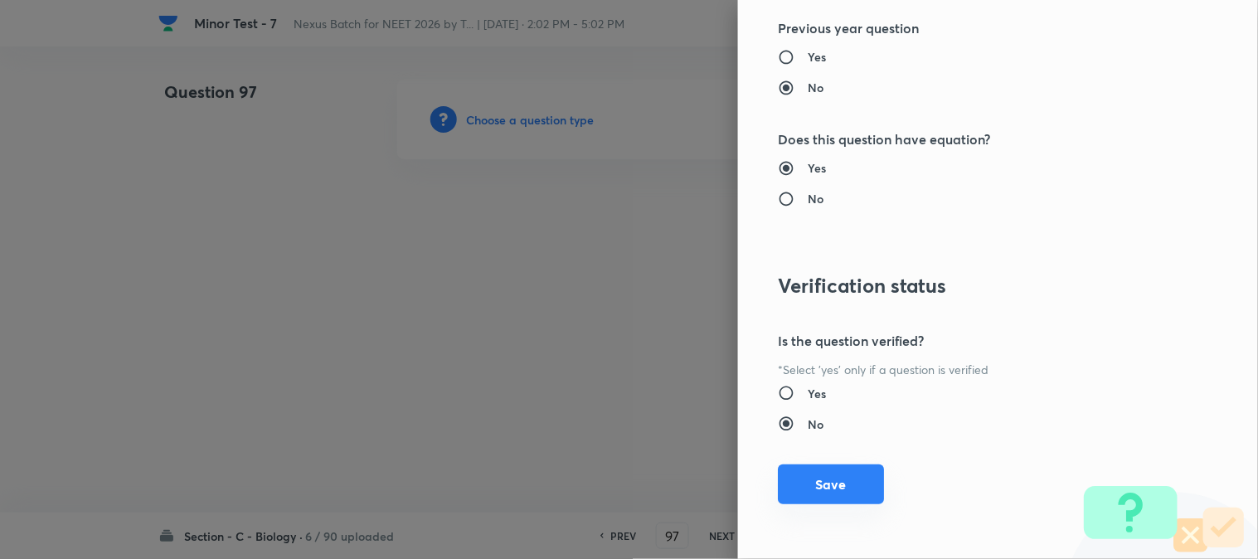
click at [842, 499] on button "Save" at bounding box center [831, 485] width 106 height 40
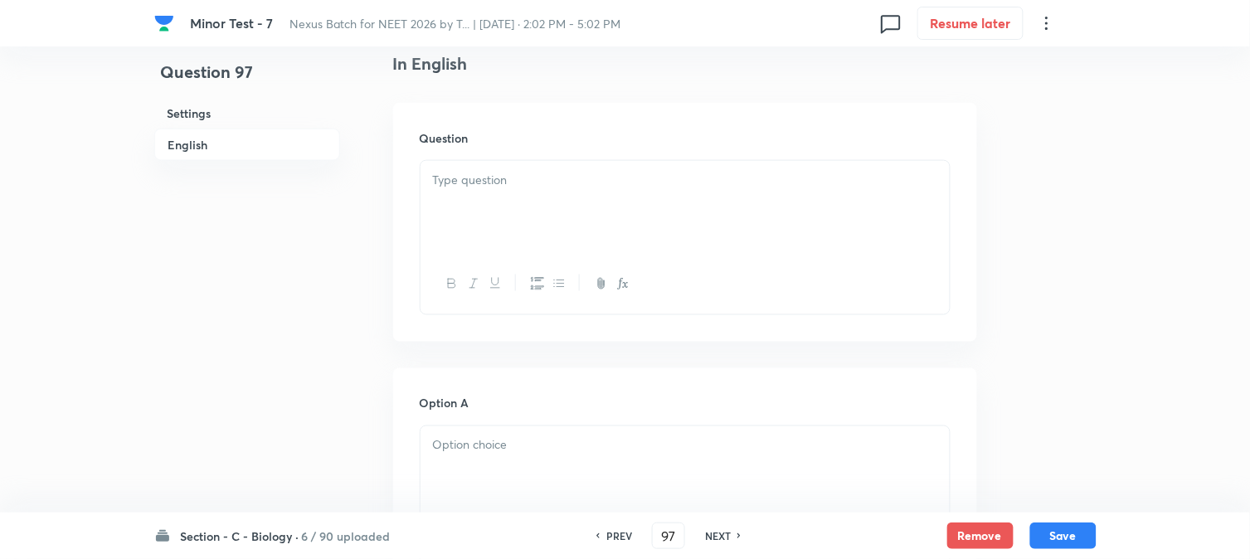
scroll to position [489, 0]
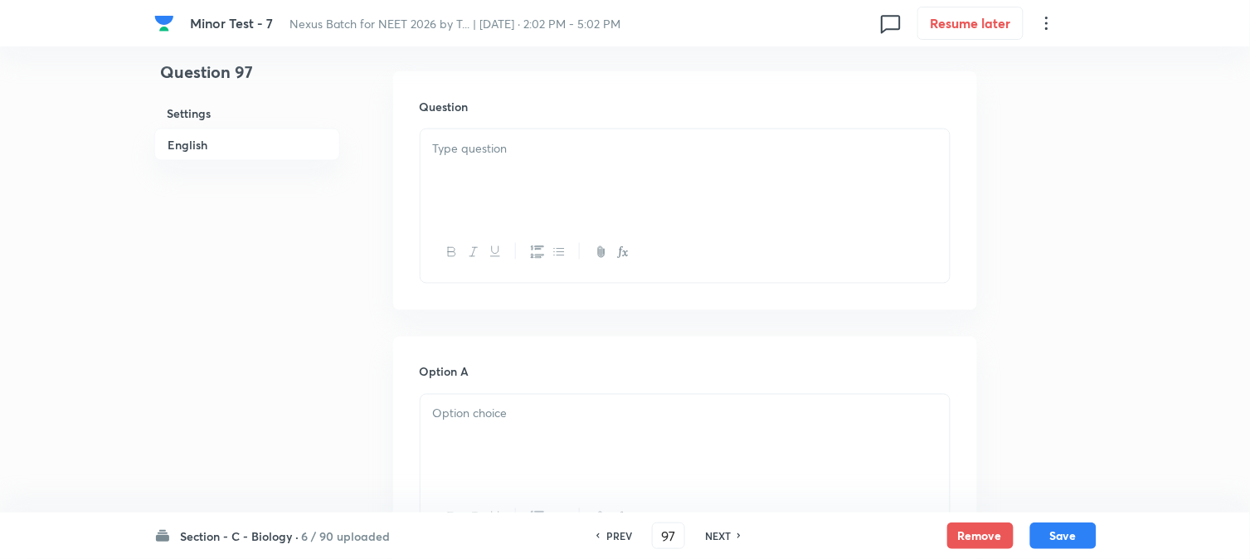
click at [479, 163] on div at bounding box center [685, 175] width 529 height 93
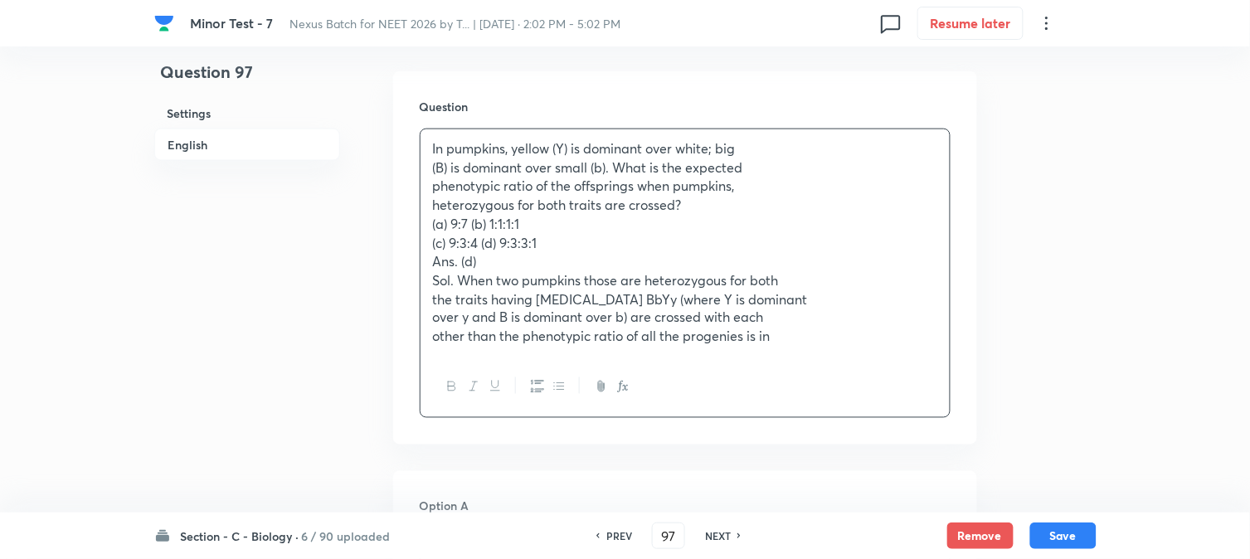
click at [477, 224] on p "(a) 9:7 (b) 1:1:1:1" at bounding box center [685, 224] width 504 height 19
click at [474, 221] on p "(a) 9:7 (b) 1:1:1:1" at bounding box center [685, 224] width 504 height 19
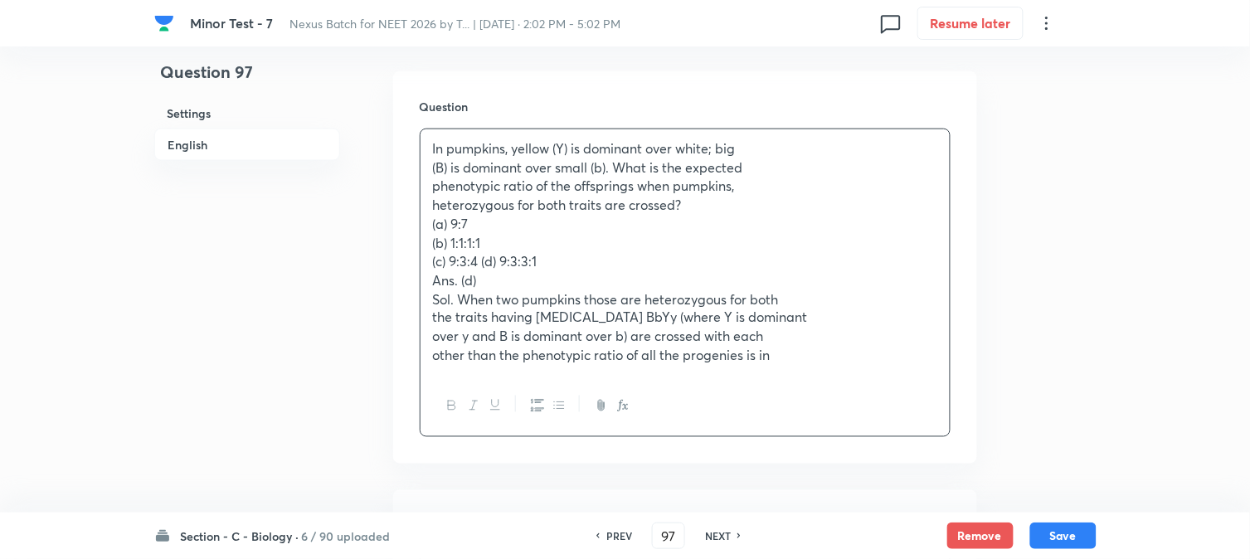
click at [481, 260] on p "(c) 9:3:4 (d) 9:3:3:1" at bounding box center [685, 261] width 504 height 19
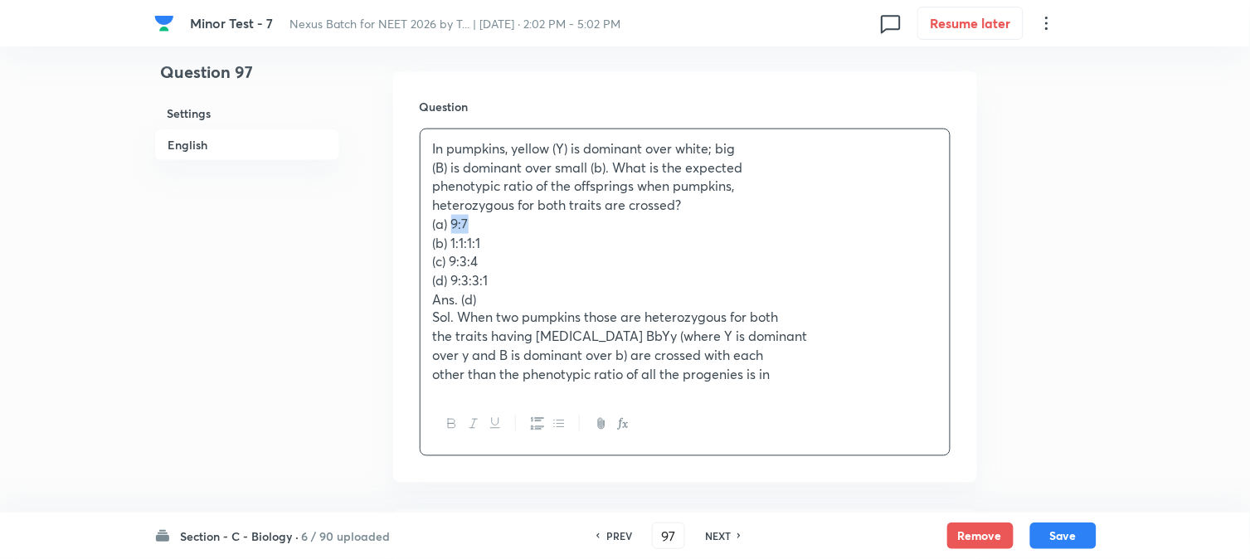
drag, startPoint x: 450, startPoint y: 226, endPoint x: 477, endPoint y: 226, distance: 26.5
click at [475, 226] on p "(a) 9:7" at bounding box center [685, 224] width 504 height 19
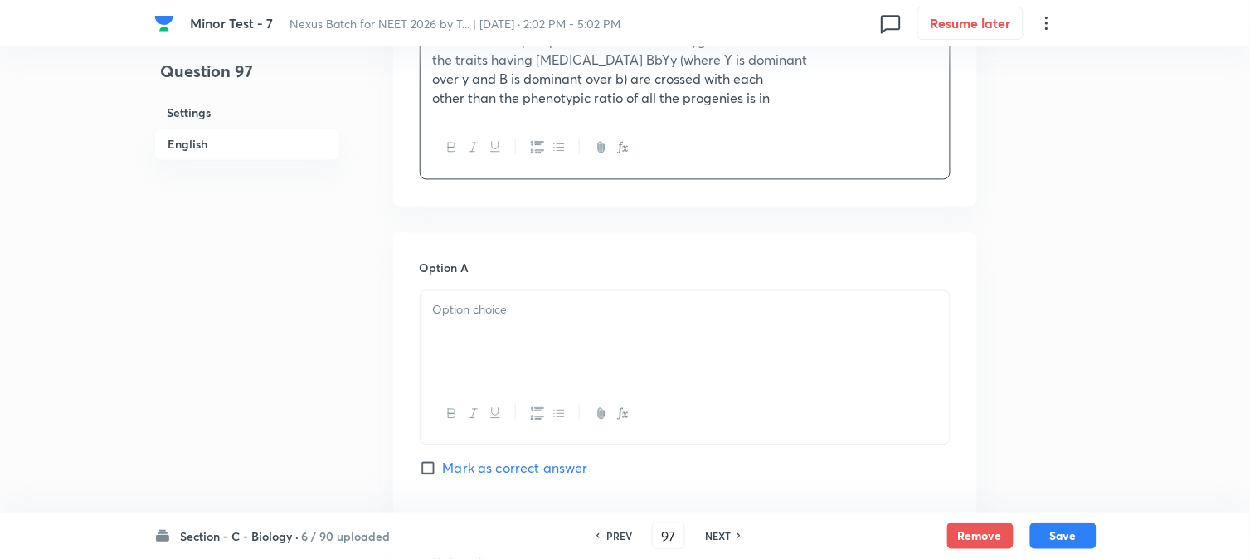
click at [460, 344] on div at bounding box center [685, 337] width 529 height 93
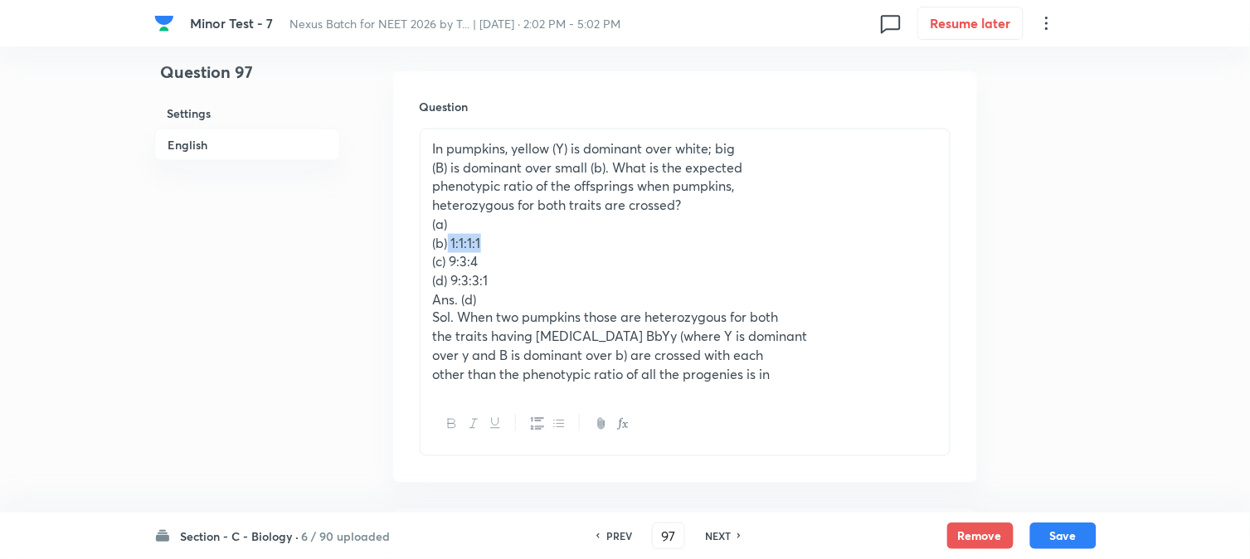
drag, startPoint x: 449, startPoint y: 238, endPoint x: 494, endPoint y: 246, distance: 45.4
click at [494, 246] on p "(b) 1:1:1:1" at bounding box center [685, 243] width 504 height 19
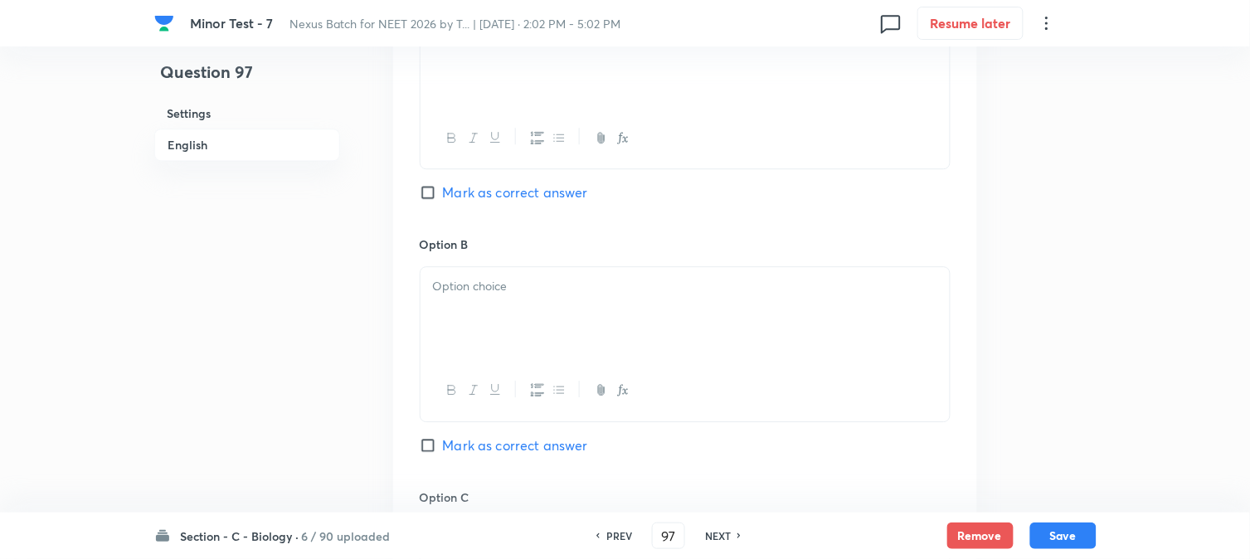
click at [458, 325] on div at bounding box center [685, 313] width 529 height 93
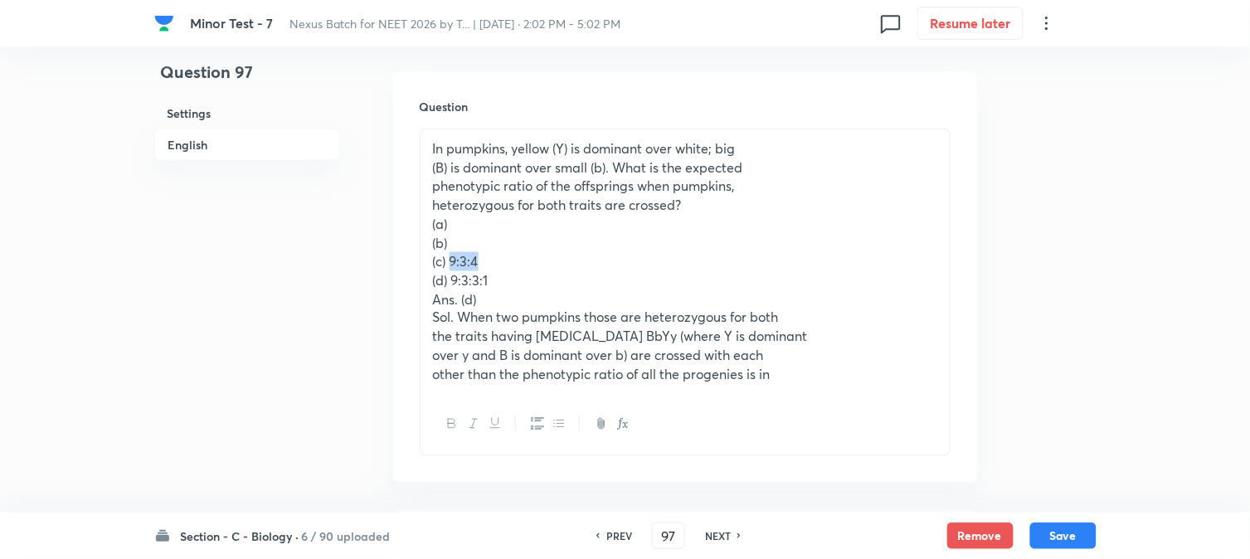
drag, startPoint x: 452, startPoint y: 267, endPoint x: 494, endPoint y: 262, distance: 42.6
click at [494, 262] on p "(c) 9:3:4" at bounding box center [685, 261] width 504 height 19
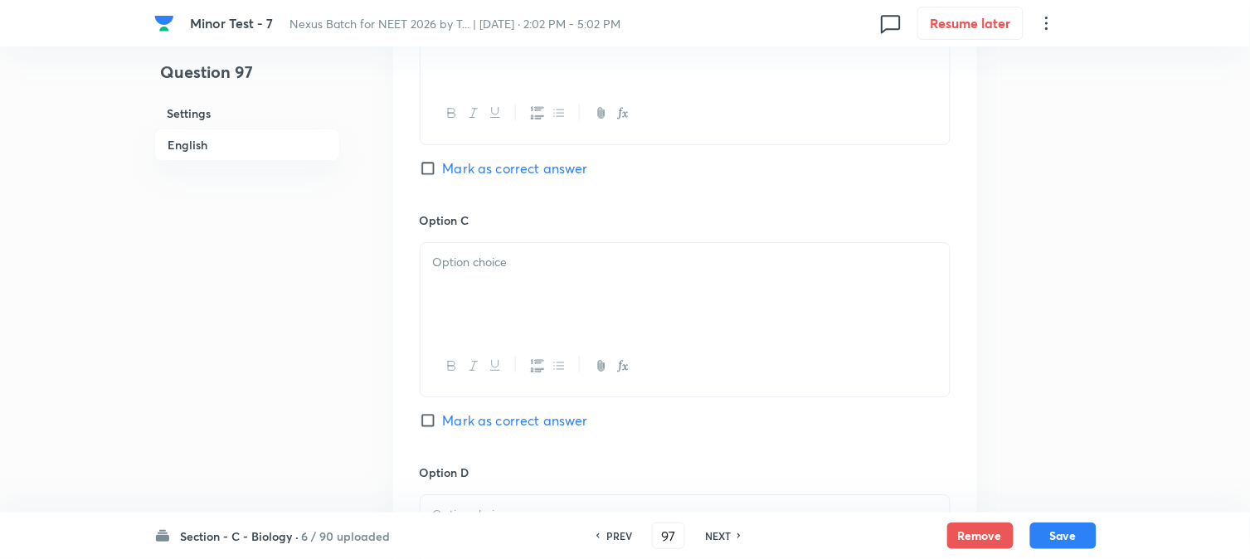
click at [462, 319] on div at bounding box center [685, 289] width 529 height 93
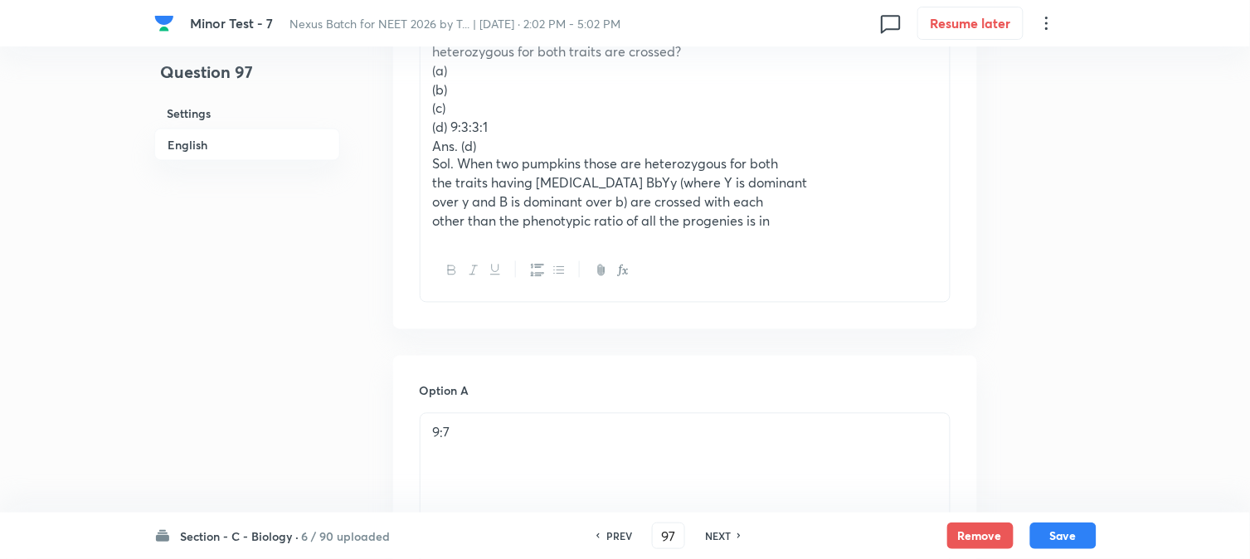
scroll to position [582, 0]
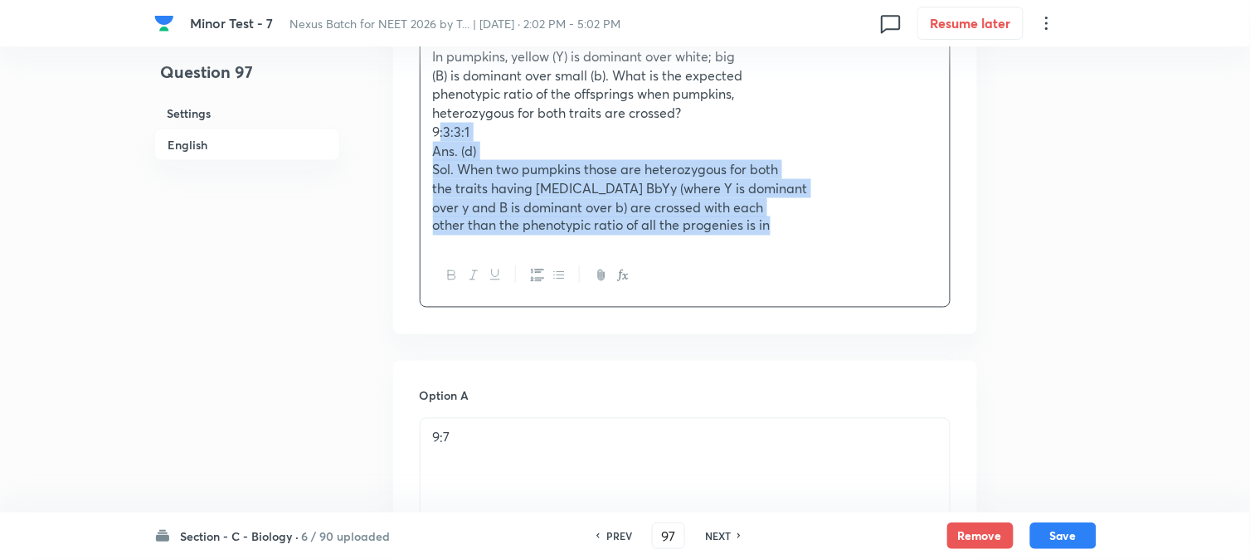
drag, startPoint x: 450, startPoint y: 186, endPoint x: 1076, endPoint y: 344, distance: 646.0
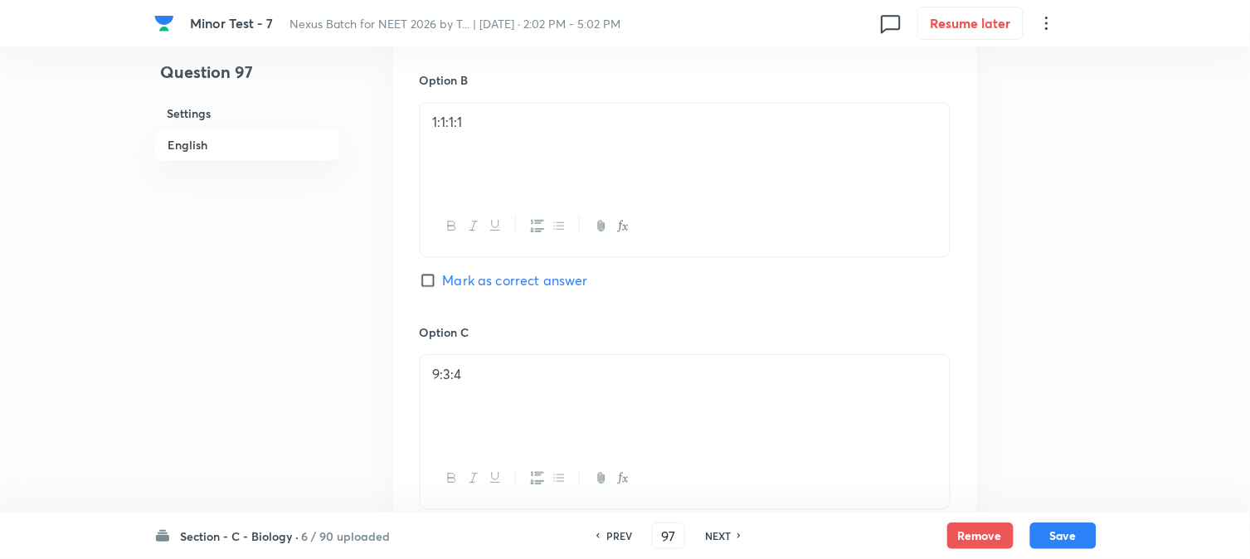
scroll to position [1503, 0]
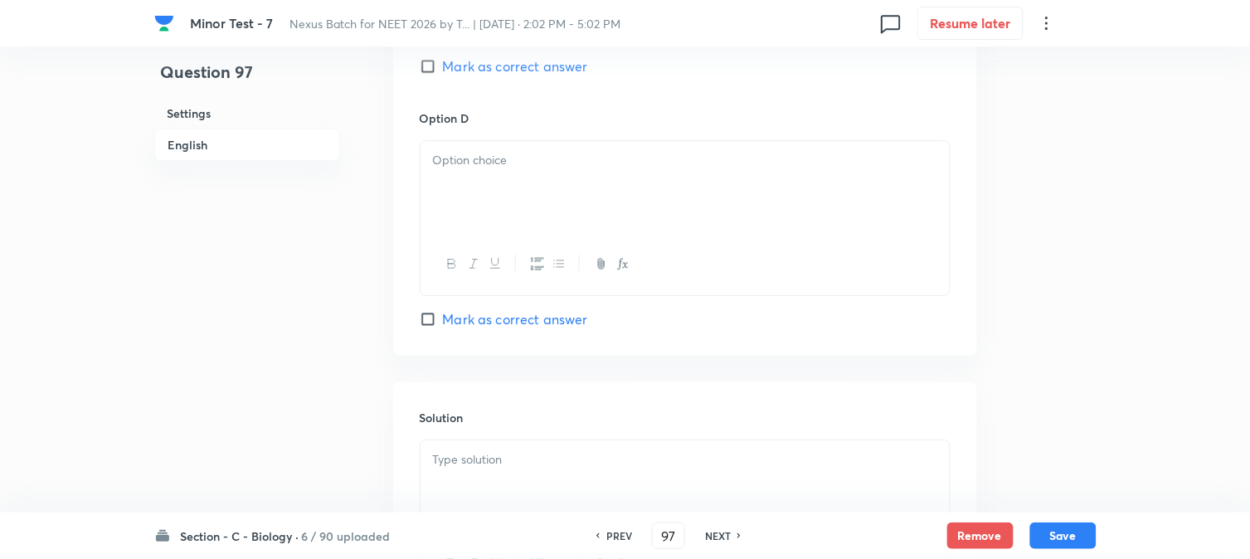
click at [469, 196] on div at bounding box center [685, 187] width 529 height 93
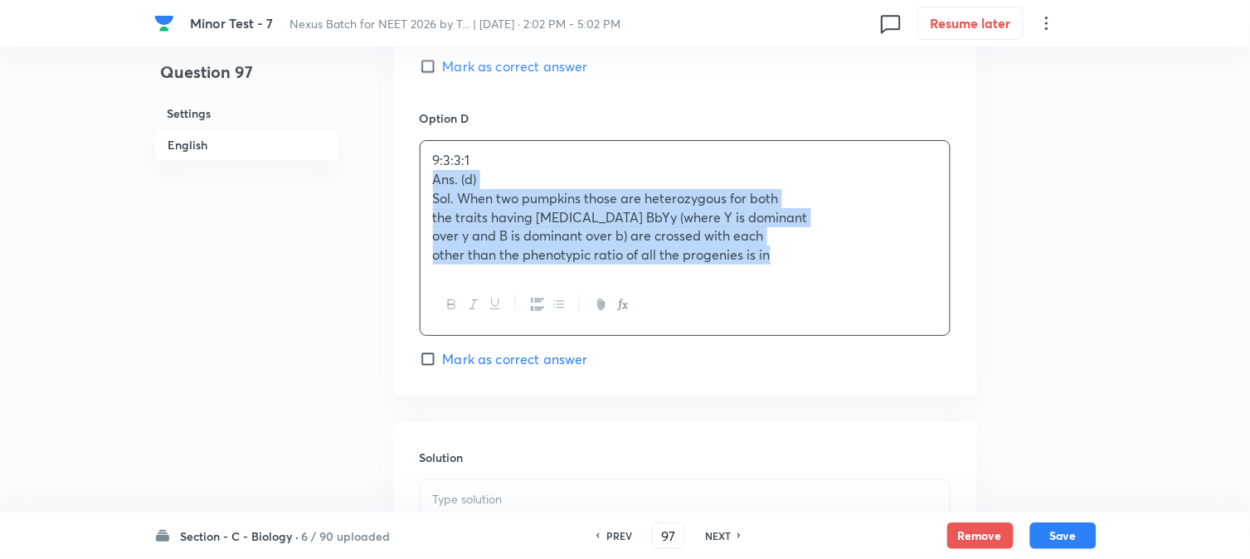
drag, startPoint x: 428, startPoint y: 183, endPoint x: 885, endPoint y: 299, distance: 471.6
click at [888, 299] on div "9:3:3:1 Ans. (d) Sol. When two pumpkins those are heterozygous for both the tra…" at bounding box center [685, 238] width 531 height 196
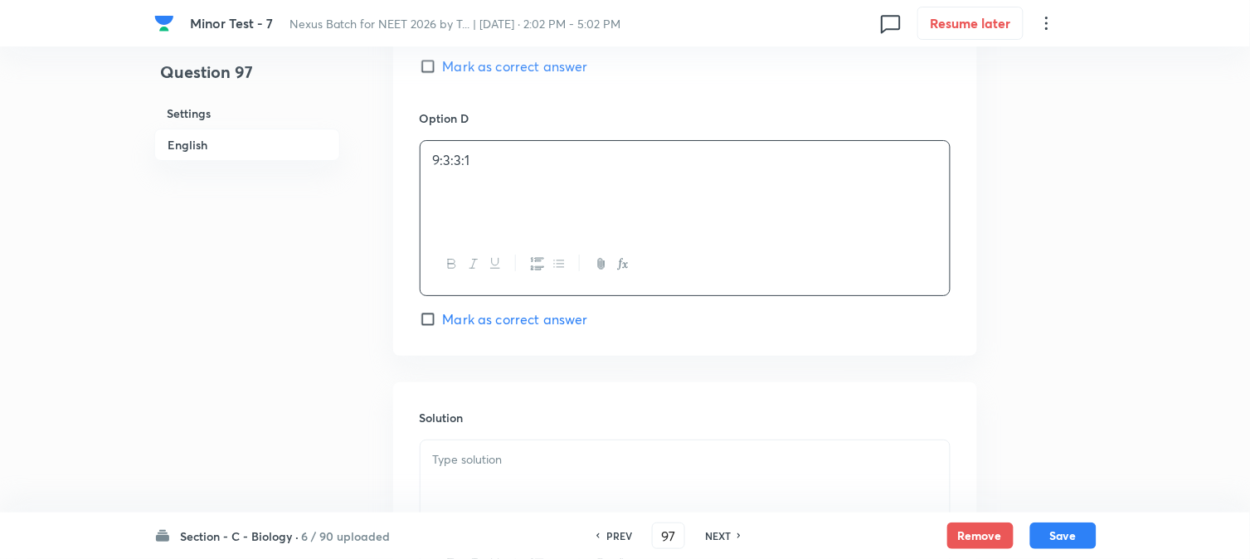
click at [543, 324] on span "Mark as correct answer" at bounding box center [515, 319] width 145 height 20
click at [443, 324] on input "Mark as correct answer" at bounding box center [431, 319] width 23 height 17
checkbox input "true"
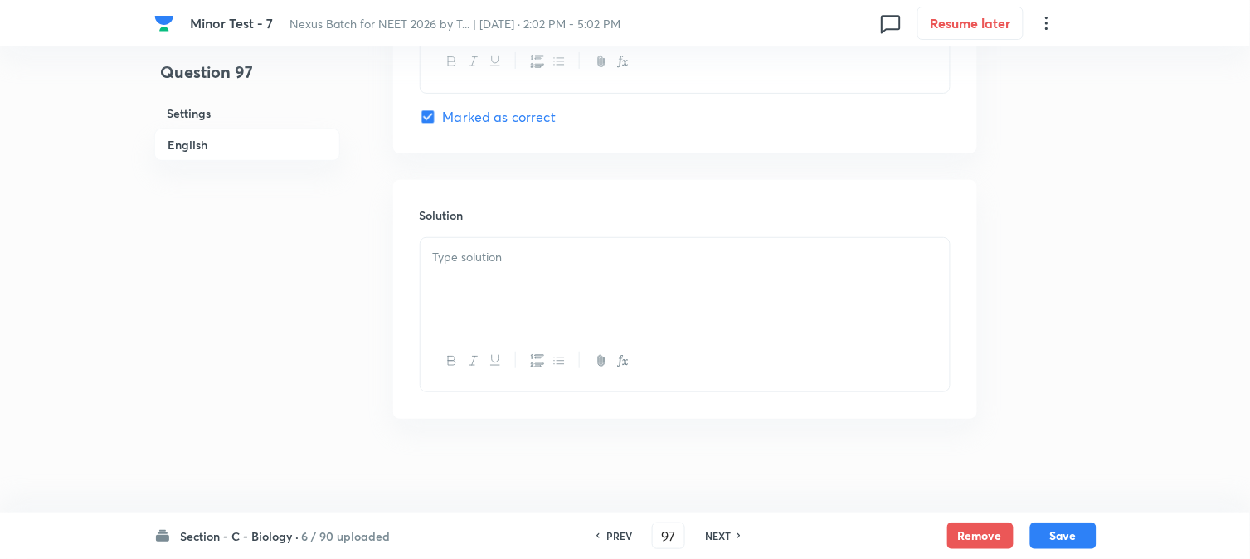
scroll to position [1714, 0]
click at [484, 269] on div at bounding box center [685, 278] width 529 height 93
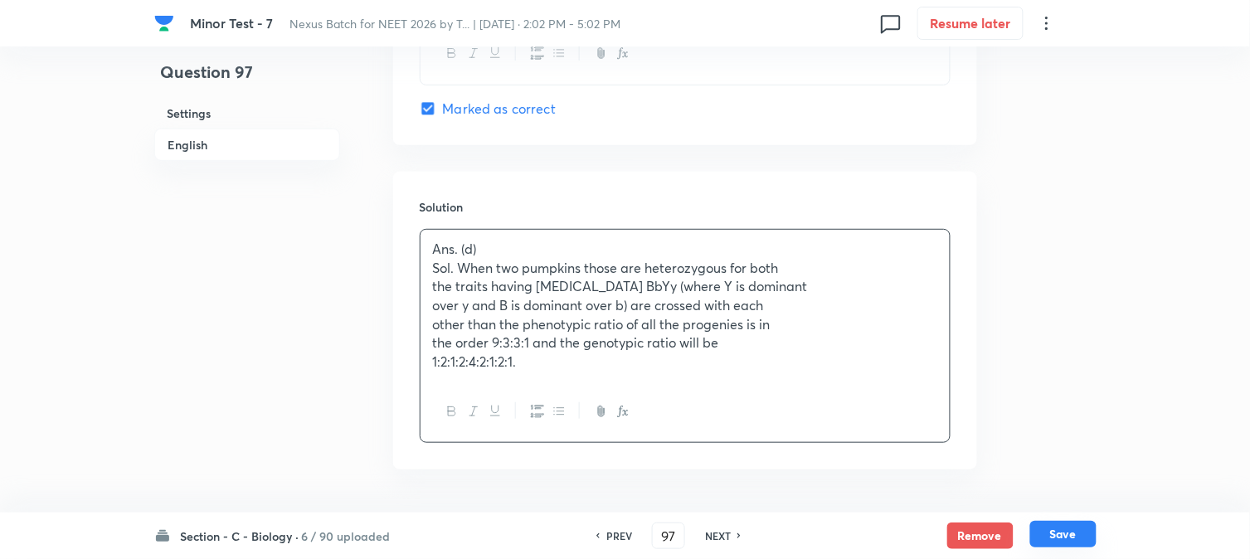
click at [1065, 541] on button "Save" at bounding box center [1063, 534] width 66 height 27
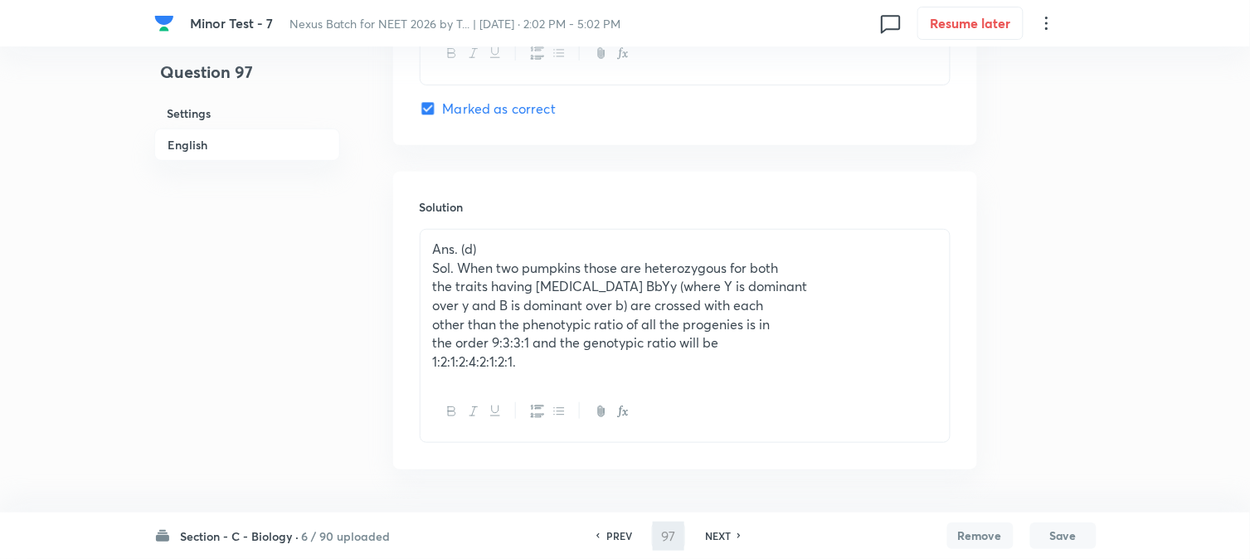
type input "98"
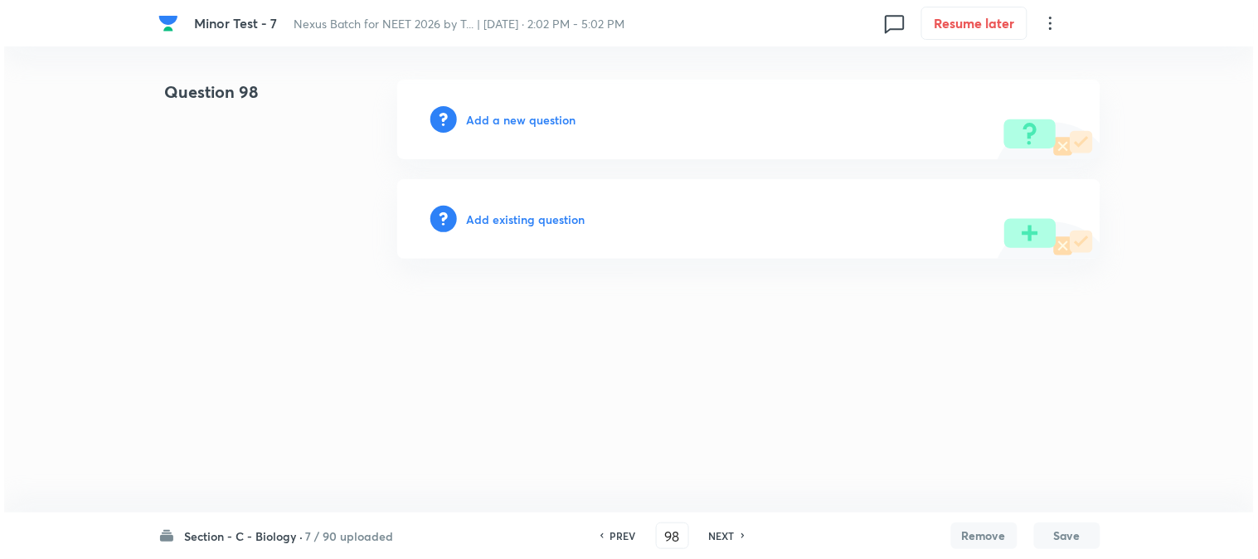
scroll to position [0, 0]
click at [551, 119] on h6 "Add a new question" at bounding box center [522, 119] width 110 height 17
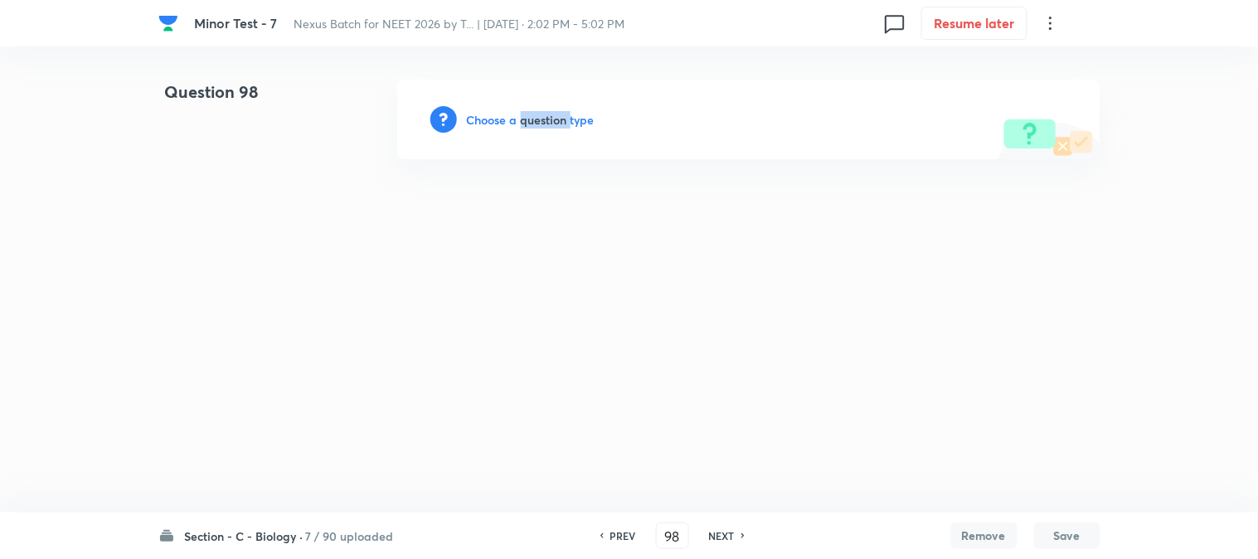
click at [551, 119] on h6 "Choose a question type" at bounding box center [531, 119] width 128 height 17
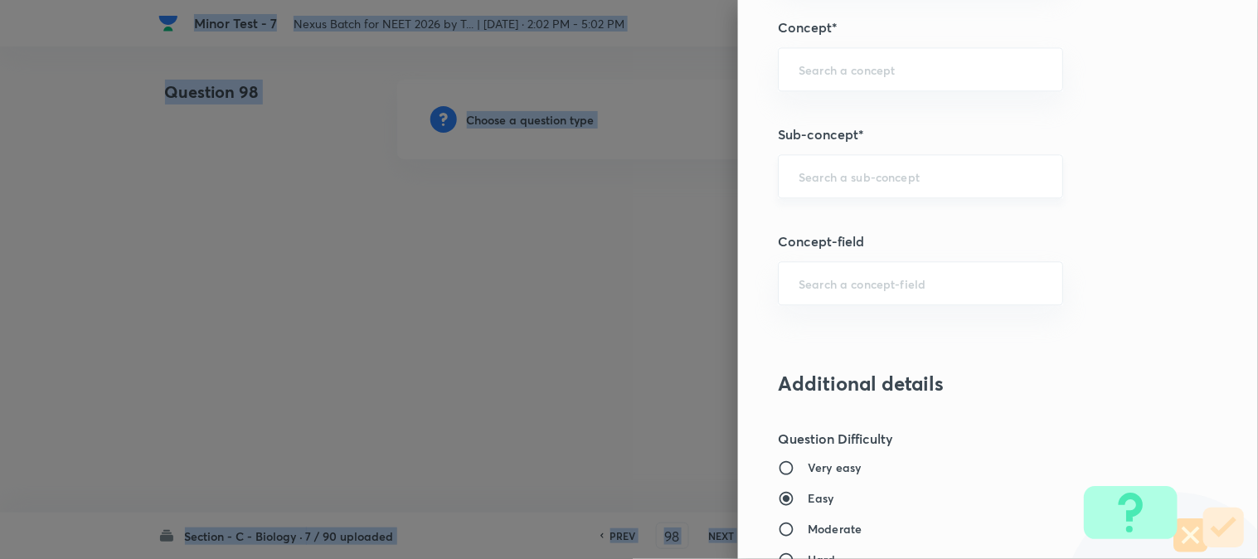
scroll to position [979, 0]
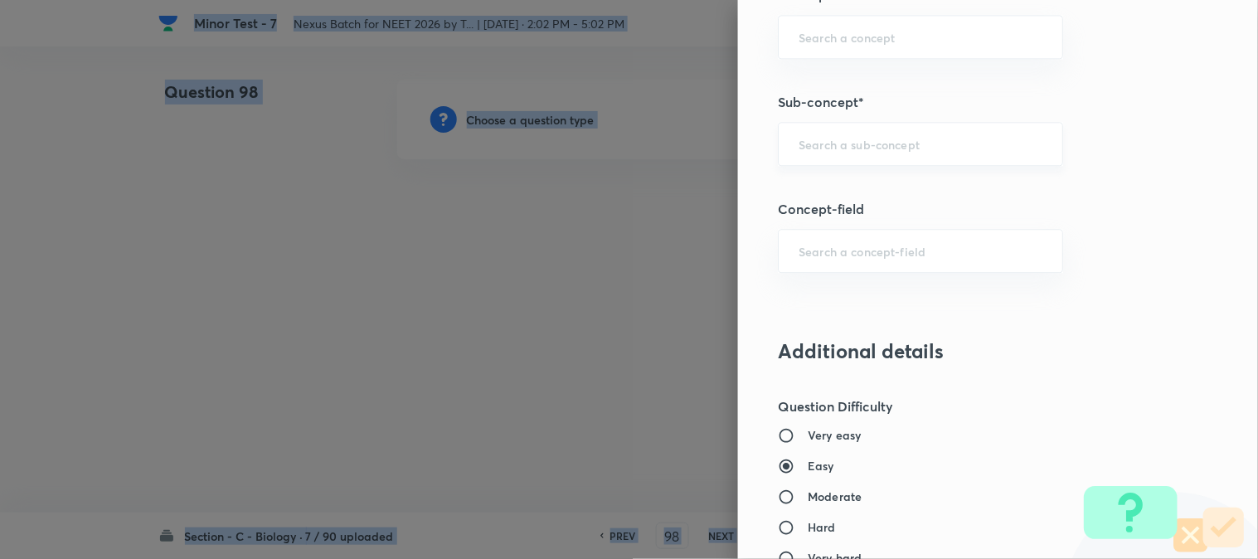
click at [817, 153] on div "​" at bounding box center [920, 144] width 285 height 44
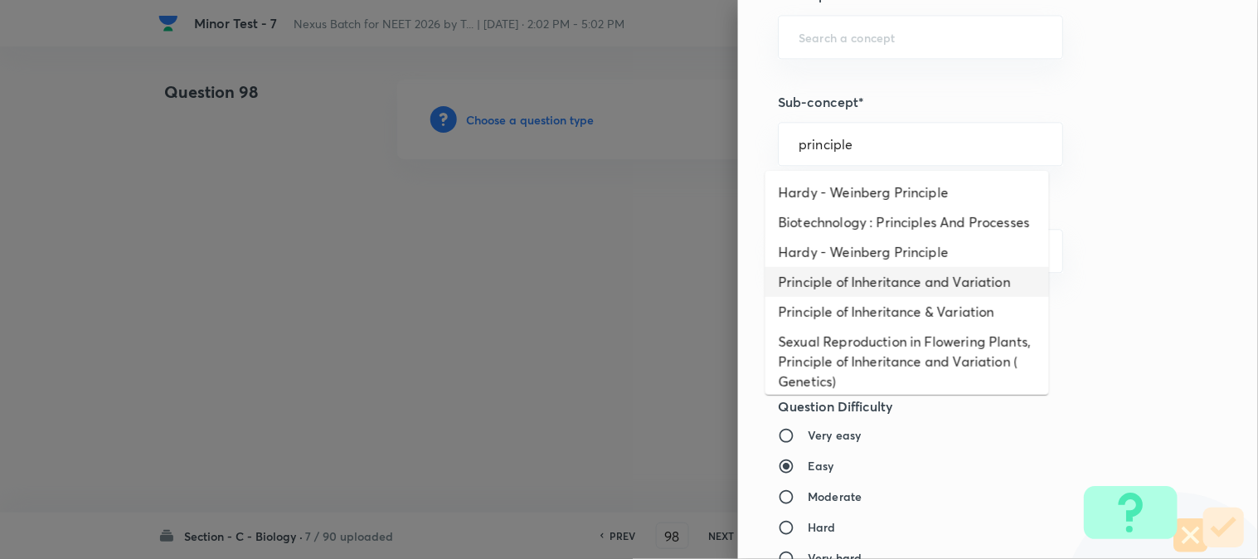
click at [850, 286] on li "Principle of Inheritance and Variation" at bounding box center [908, 282] width 284 height 30
type input "Principle of Inheritance and Variation"
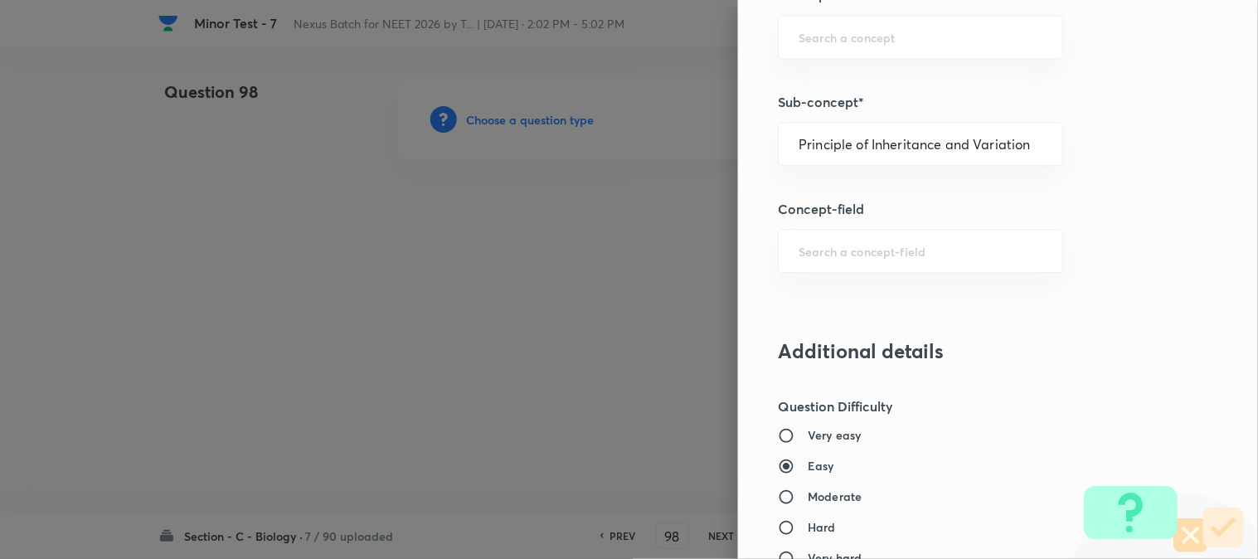
type input "Biology"
type input "Genetics & Evolution"
type input "Principle of Inheritance and Variation"
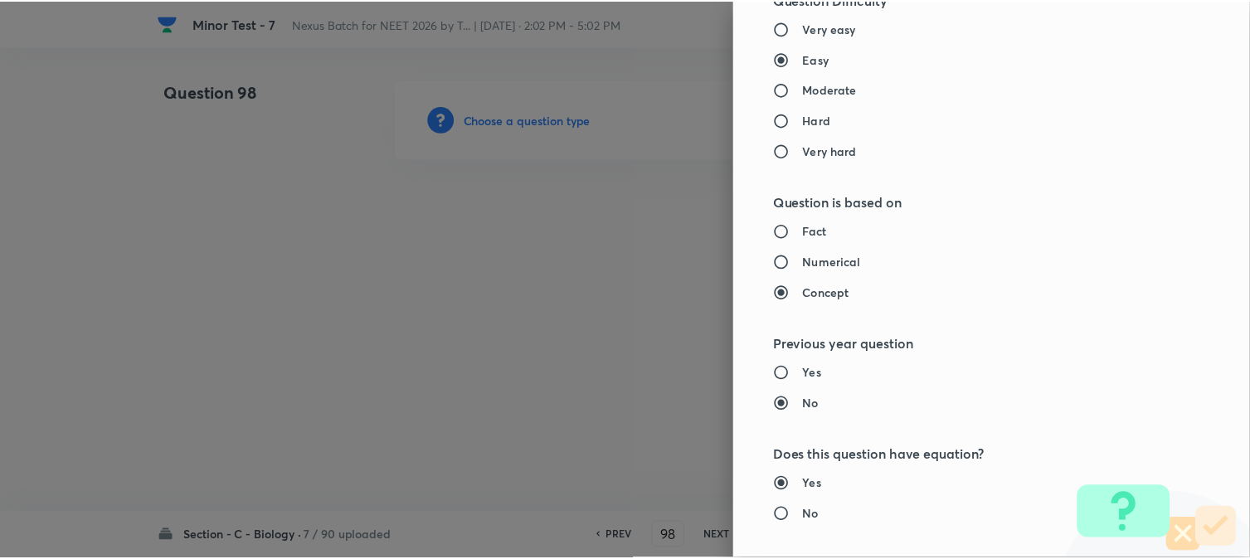
scroll to position [1702, 0]
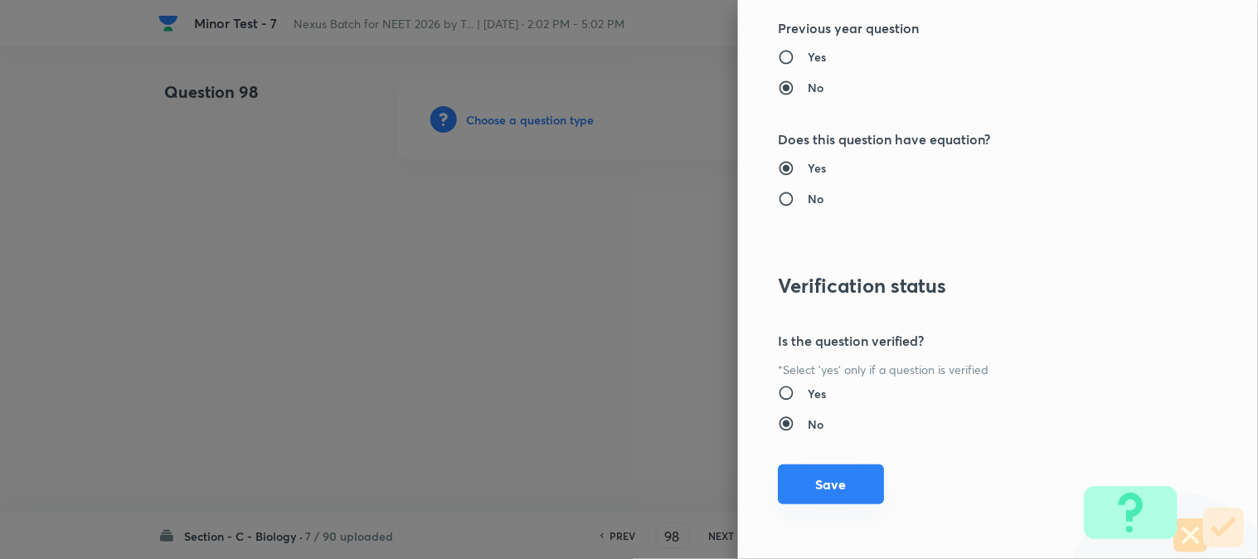
click at [848, 491] on button "Save" at bounding box center [831, 485] width 106 height 40
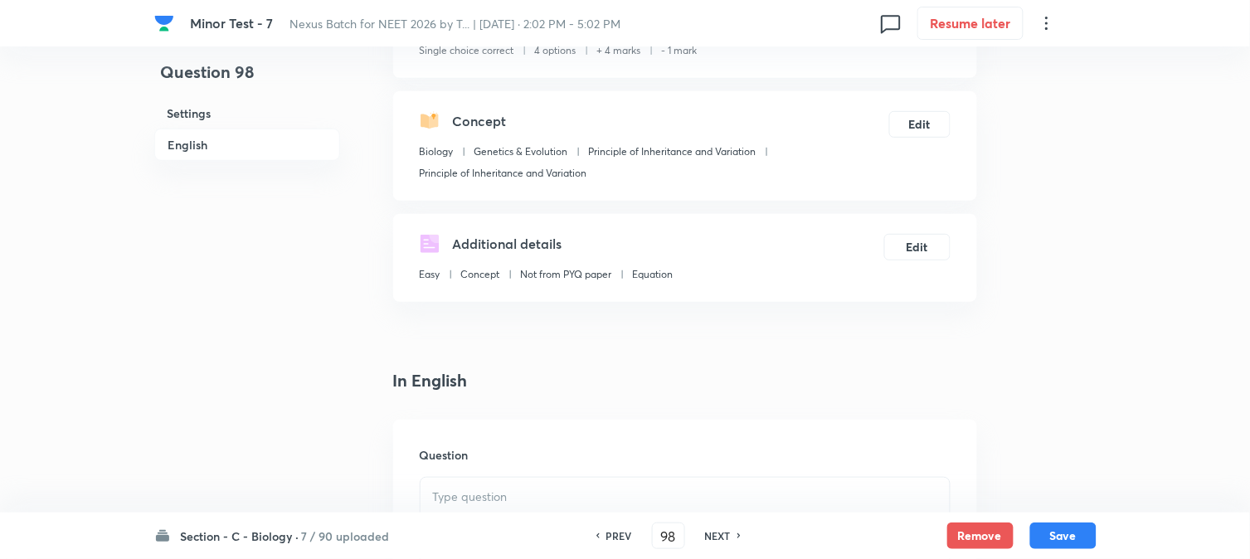
scroll to position [489, 0]
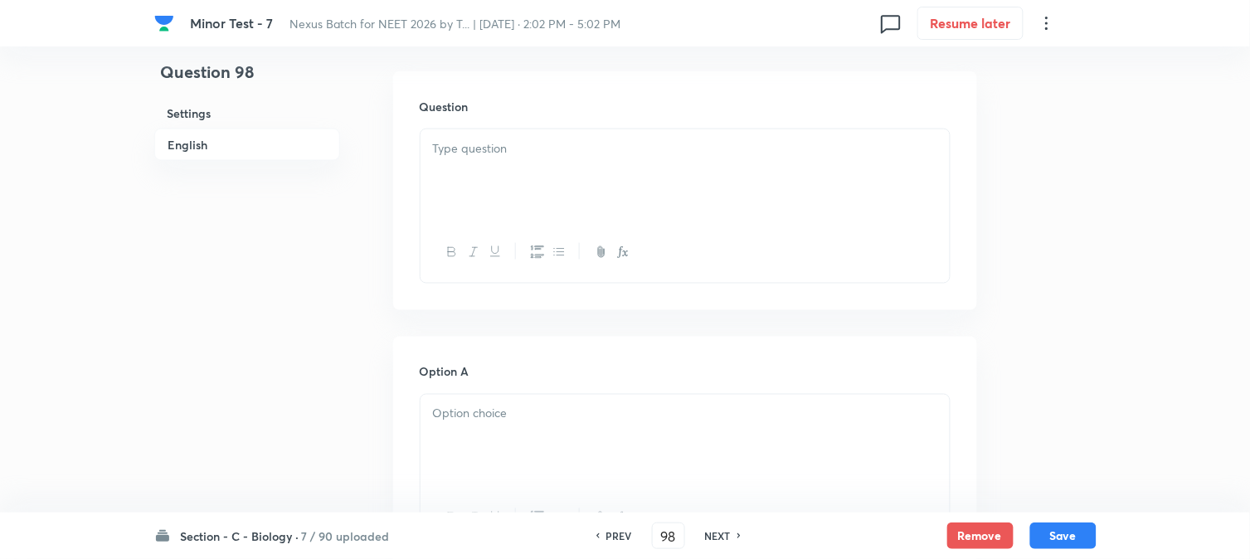
click at [491, 187] on div at bounding box center [685, 175] width 529 height 93
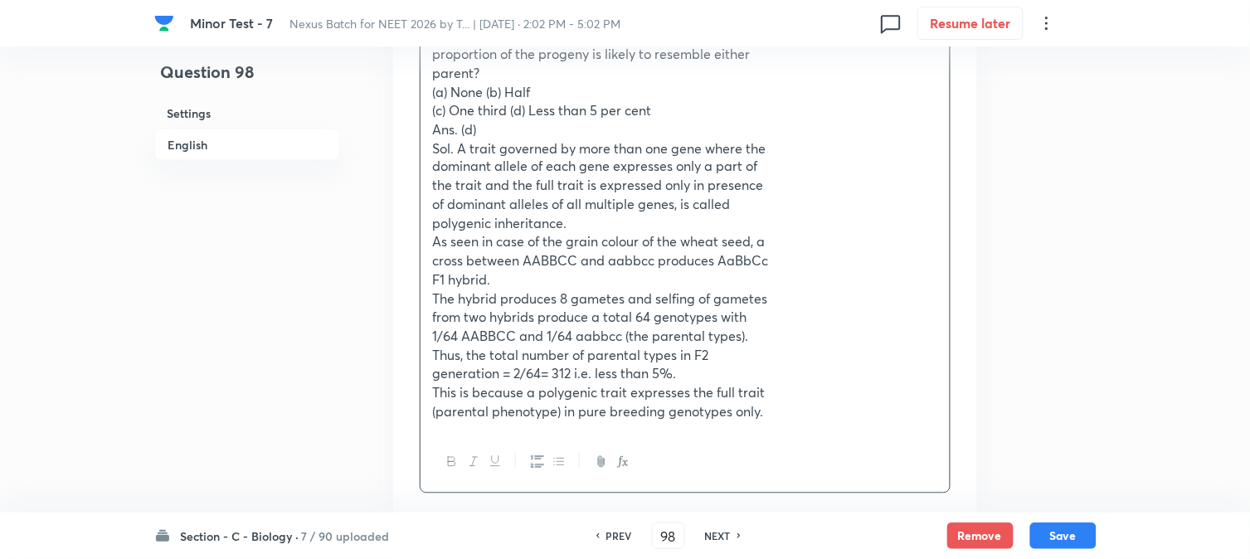
scroll to position [674, 0]
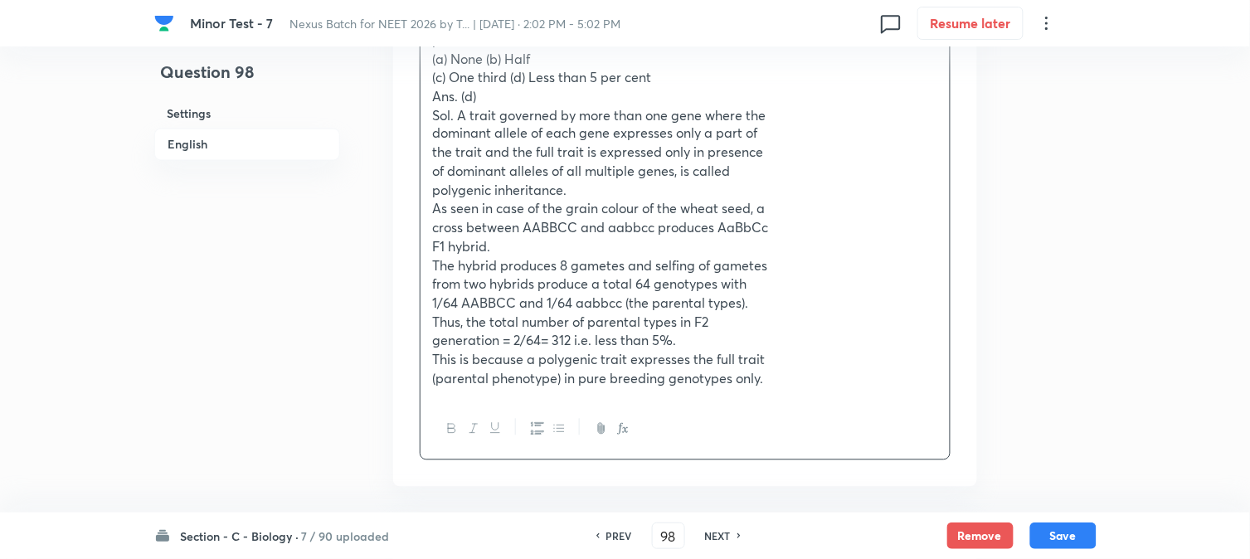
click at [637, 374] on p "(parental phenotype) in pure breeding genotypes only." at bounding box center [685, 379] width 504 height 19
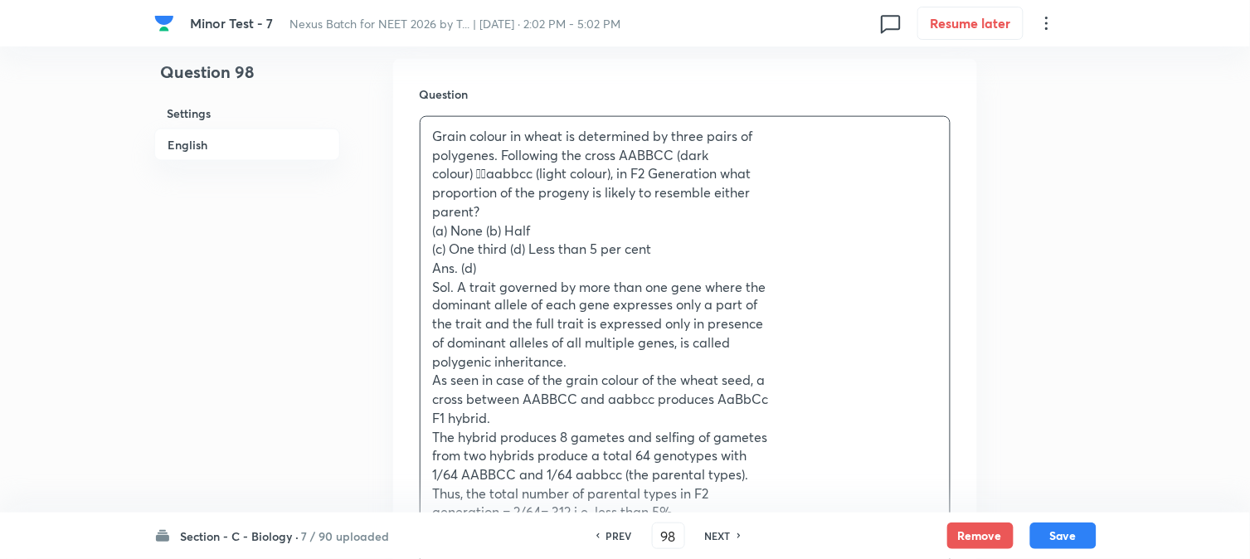
scroll to position [489, 0]
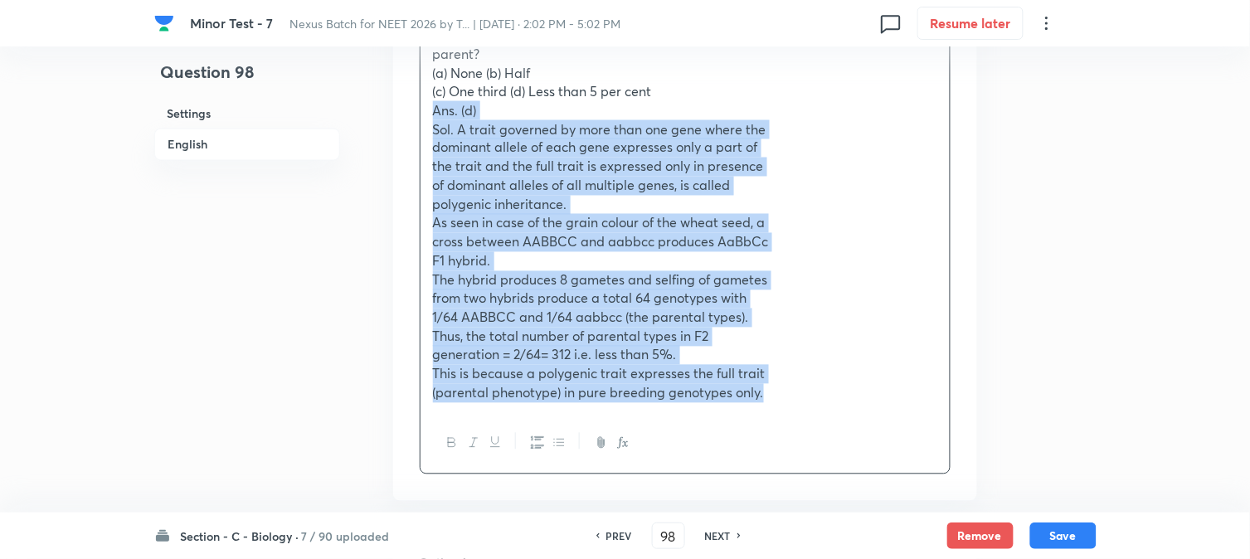
drag, startPoint x: 434, startPoint y: 280, endPoint x: 1021, endPoint y: 493, distance: 624.8
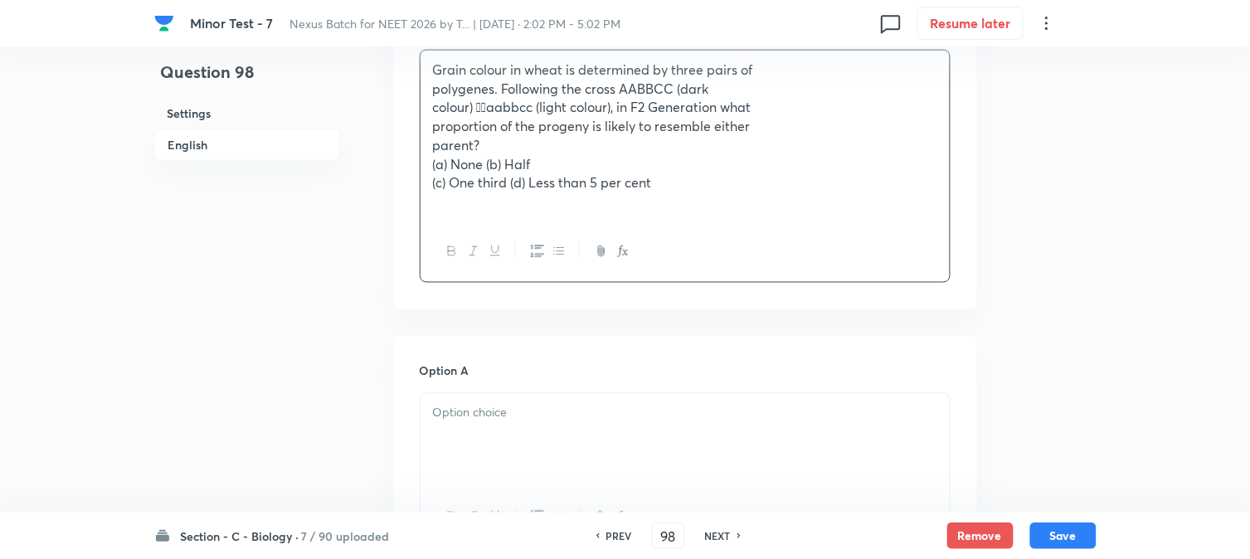
scroll to position [567, 0]
click at [479, 161] on p "(a) None (b) Half" at bounding box center [685, 165] width 504 height 19
click at [482, 162] on p "(a) None (b) Half" at bounding box center [685, 165] width 504 height 19
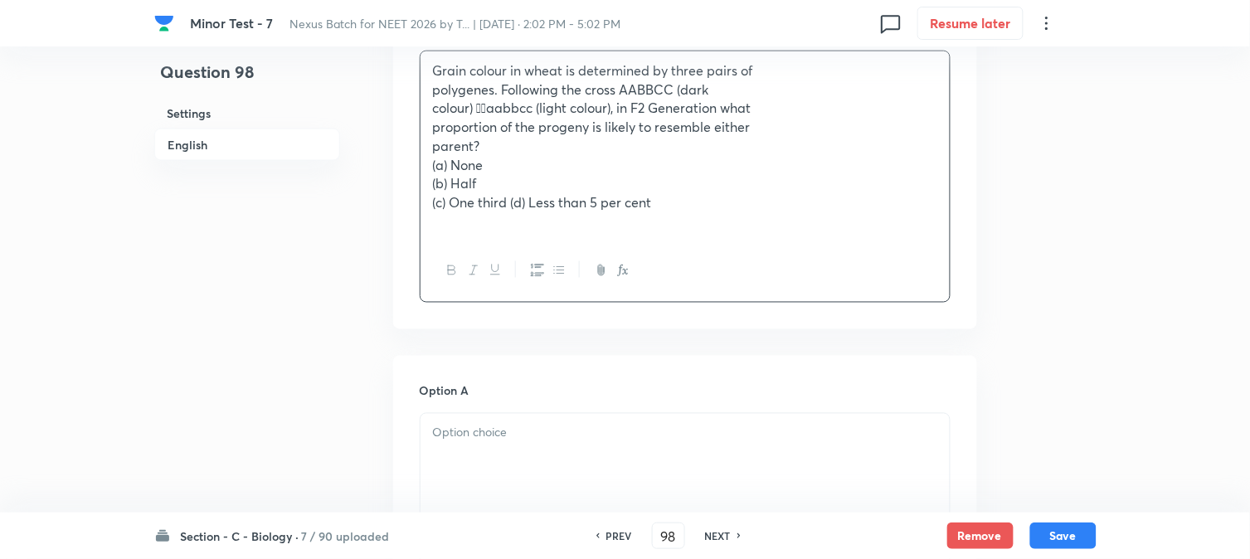
click at [516, 199] on p "(c) One third (d) Less than 5 per cent" at bounding box center [685, 202] width 504 height 19
click at [509, 202] on p "(c) One third (d) Less than 5 per cent" at bounding box center [685, 202] width 504 height 19
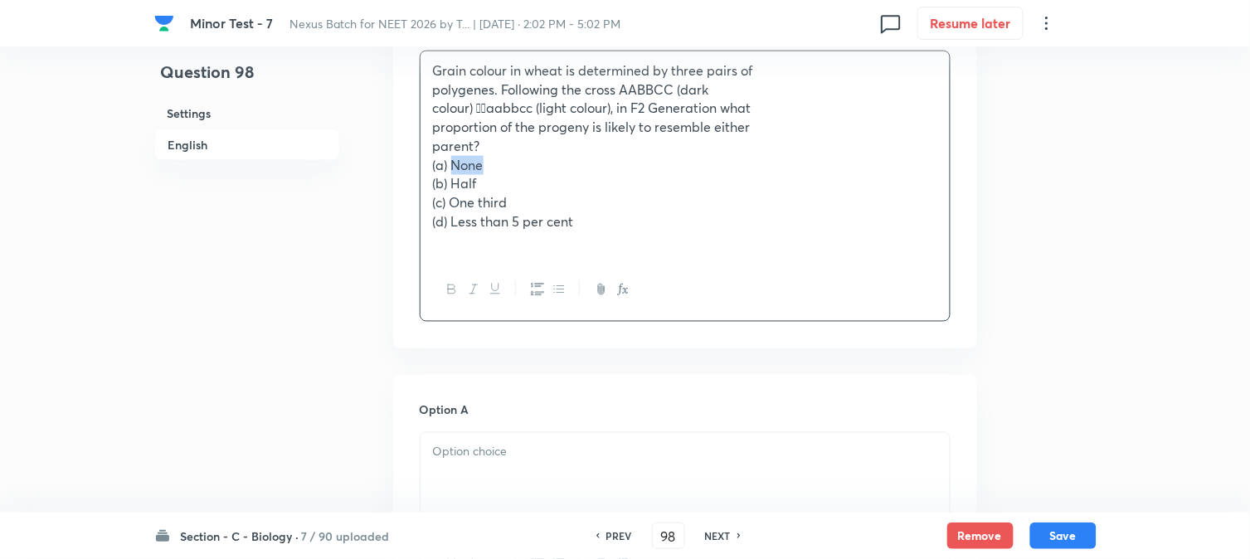
drag, startPoint x: 452, startPoint y: 159, endPoint x: 508, endPoint y: 160, distance: 55.6
click at [499, 156] on p "(a) None" at bounding box center [685, 165] width 504 height 19
click at [495, 487] on div at bounding box center [685, 479] width 529 height 93
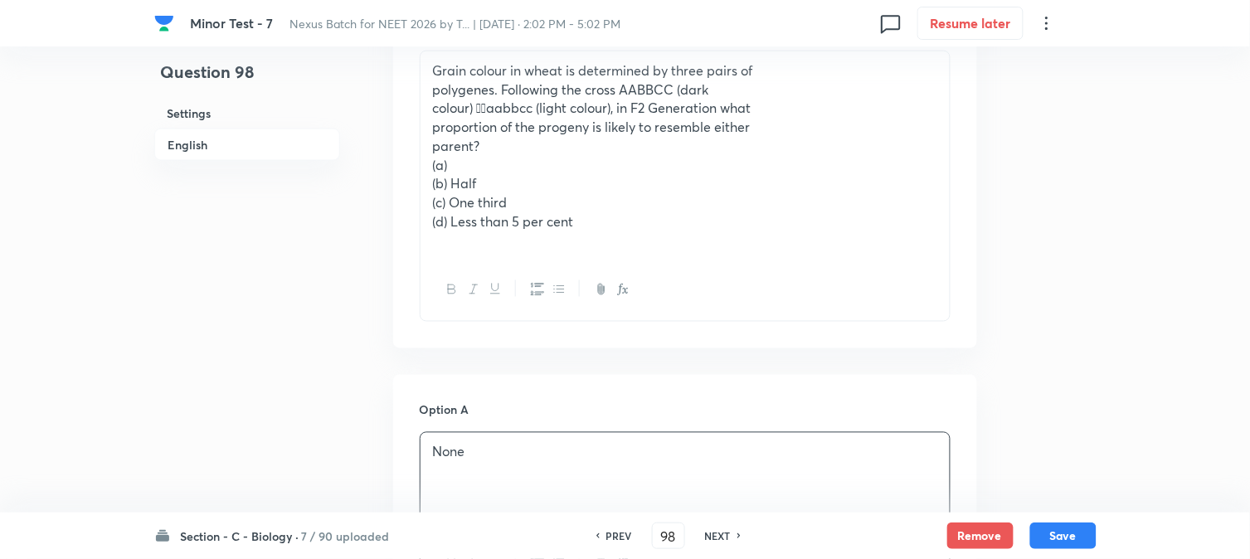
drag, startPoint x: 451, startPoint y: 183, endPoint x: 535, endPoint y: 167, distance: 85.4
click at [534, 167] on div "Grain colour in wheat is determined by three pairs of polygenes. Following the …" at bounding box center [685, 155] width 529 height 208
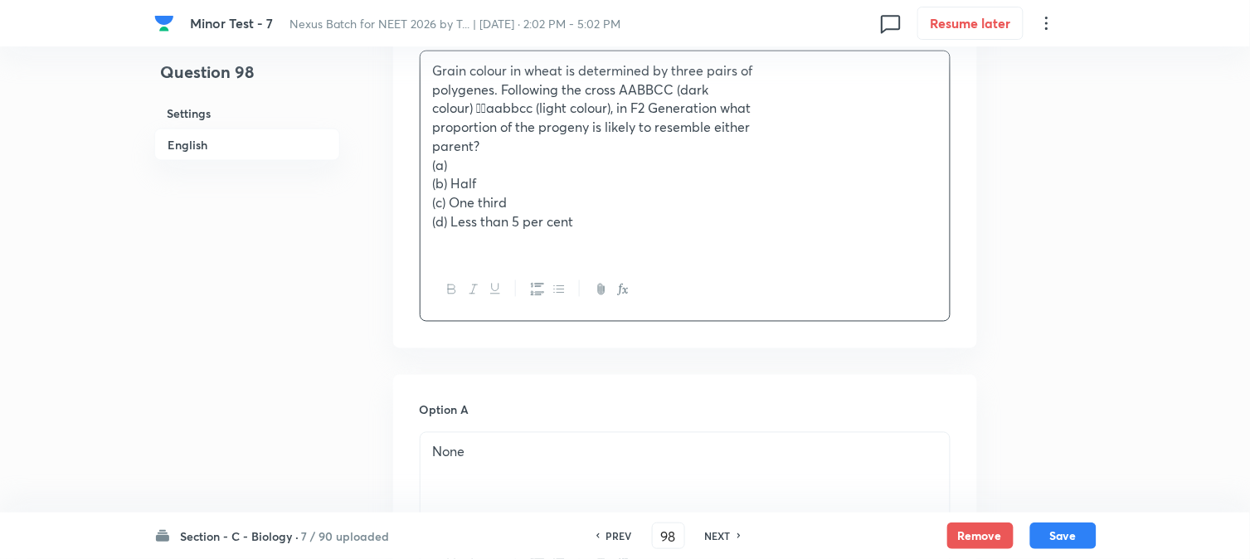
click at [513, 189] on p "(b) Half" at bounding box center [685, 183] width 504 height 19
drag, startPoint x: 451, startPoint y: 175, endPoint x: 495, endPoint y: 177, distance: 44.0
click at [495, 177] on p "(b) Half" at bounding box center [685, 183] width 504 height 19
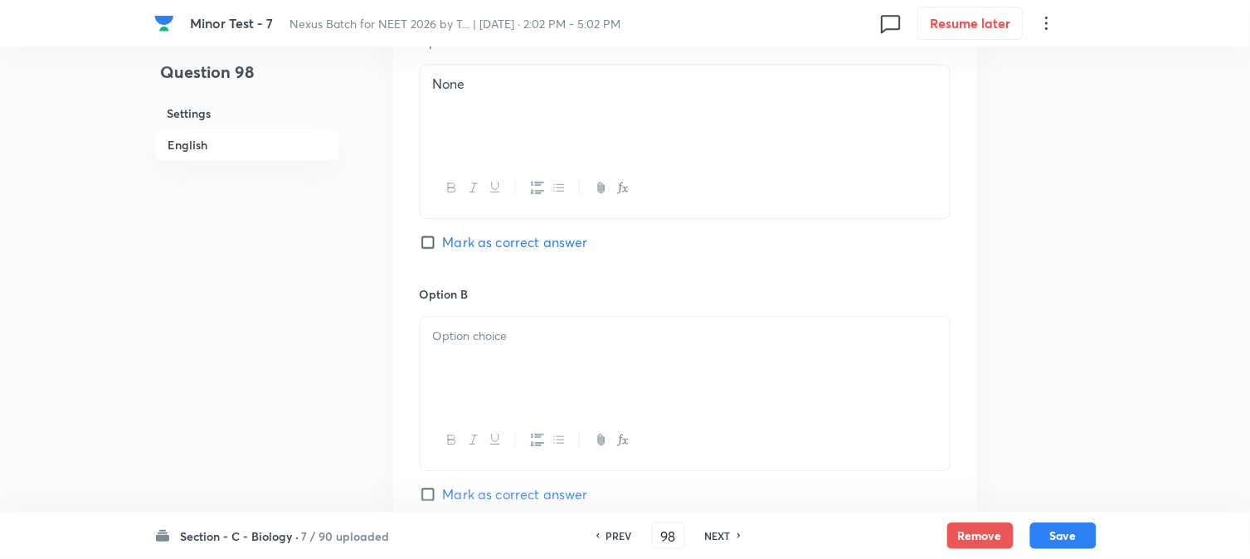
click at [463, 355] on div at bounding box center [685, 363] width 529 height 93
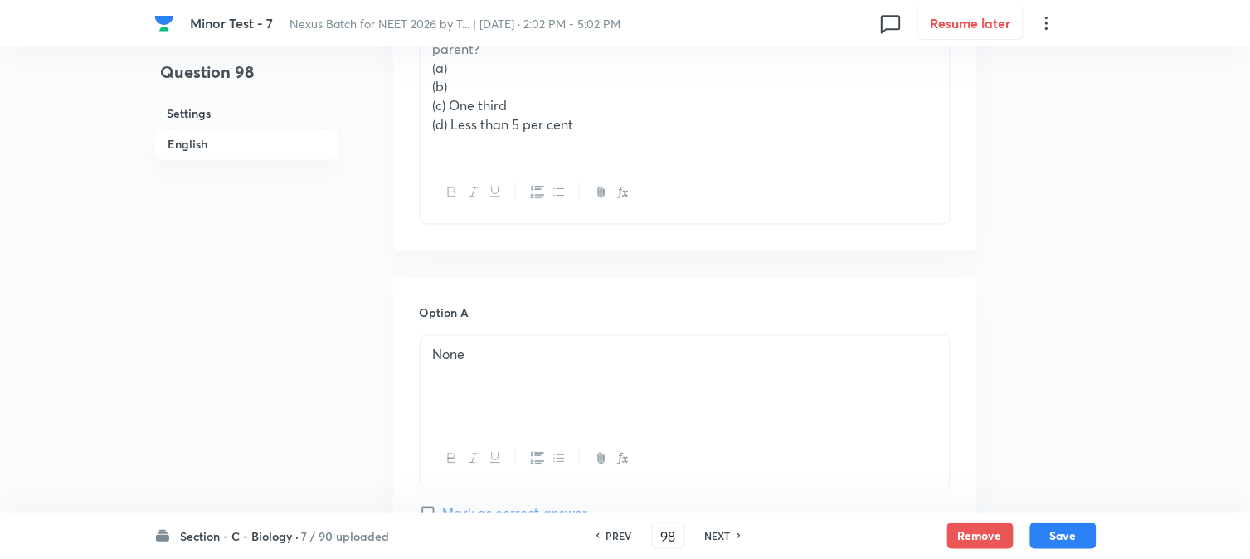
scroll to position [659, 0]
drag, startPoint x: 450, startPoint y: 102, endPoint x: 551, endPoint y: 105, distance: 100.4
click at [550, 105] on p "(c) One third" at bounding box center [685, 110] width 504 height 19
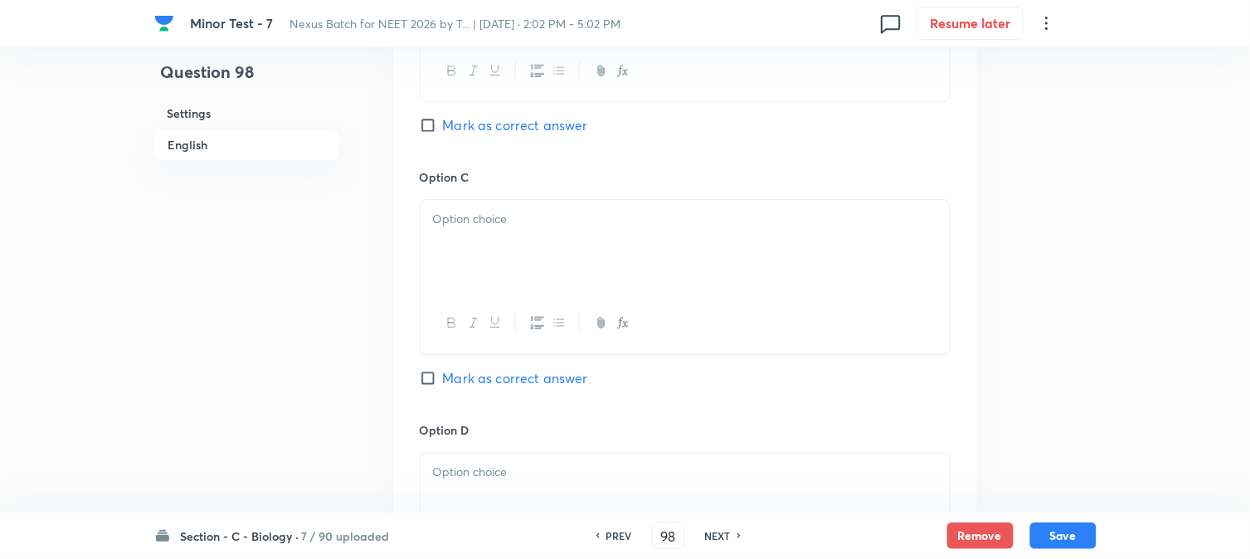
click at [446, 246] on div at bounding box center [685, 246] width 529 height 93
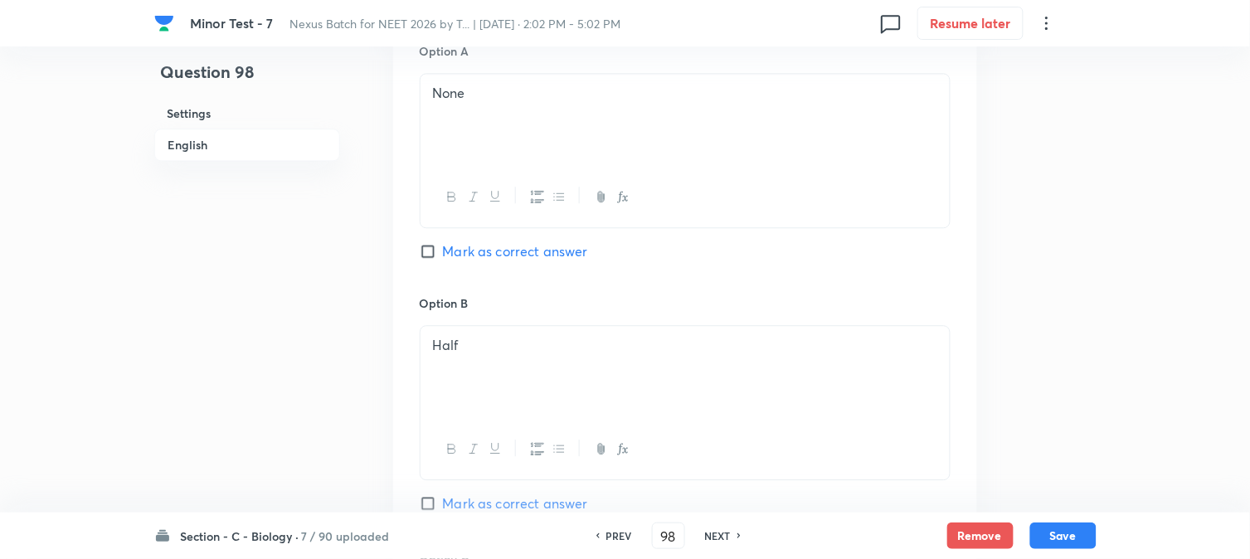
scroll to position [567, 0]
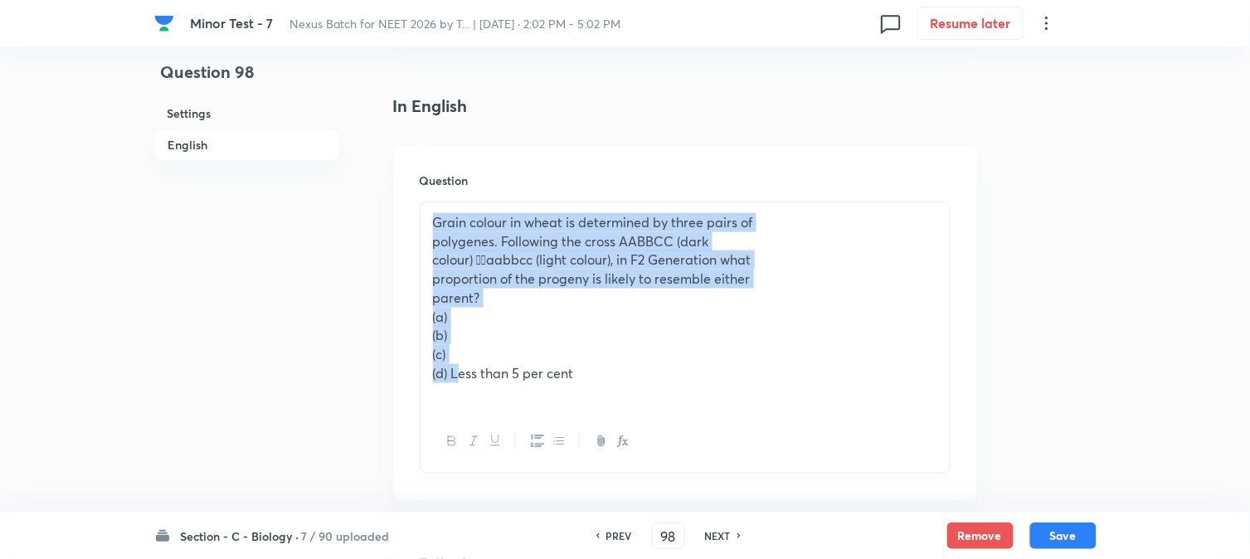
drag, startPoint x: 451, startPoint y: 219, endPoint x: 432, endPoint y: 53, distance: 167.0
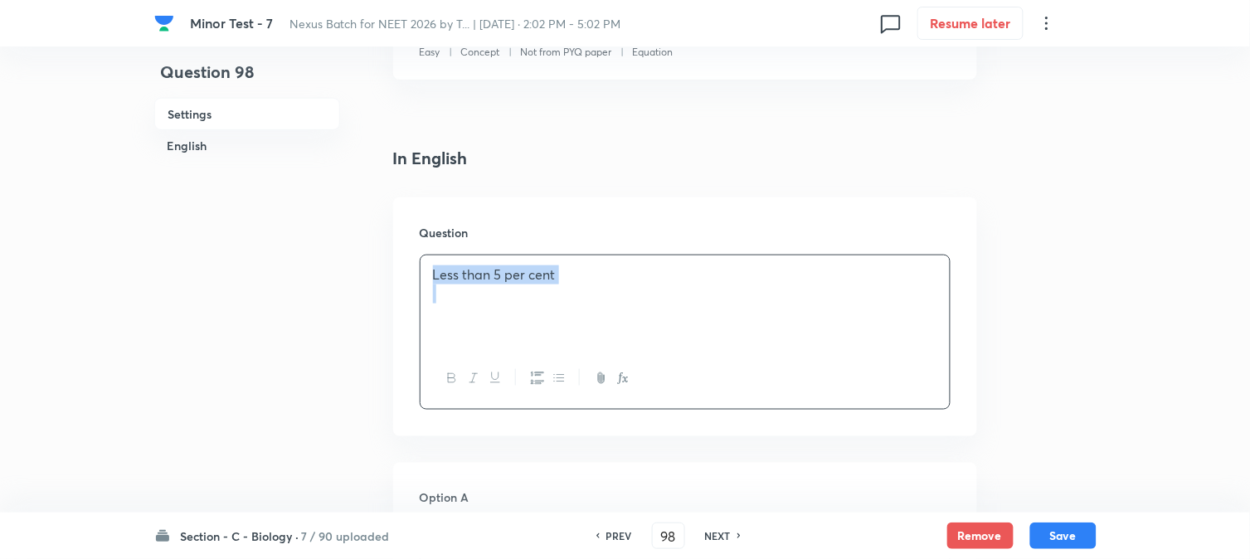
drag, startPoint x: 435, startPoint y: 271, endPoint x: 653, endPoint y: 284, distance: 218.5
click at [653, 284] on div "Less than 5 per cent" at bounding box center [685, 302] width 529 height 93
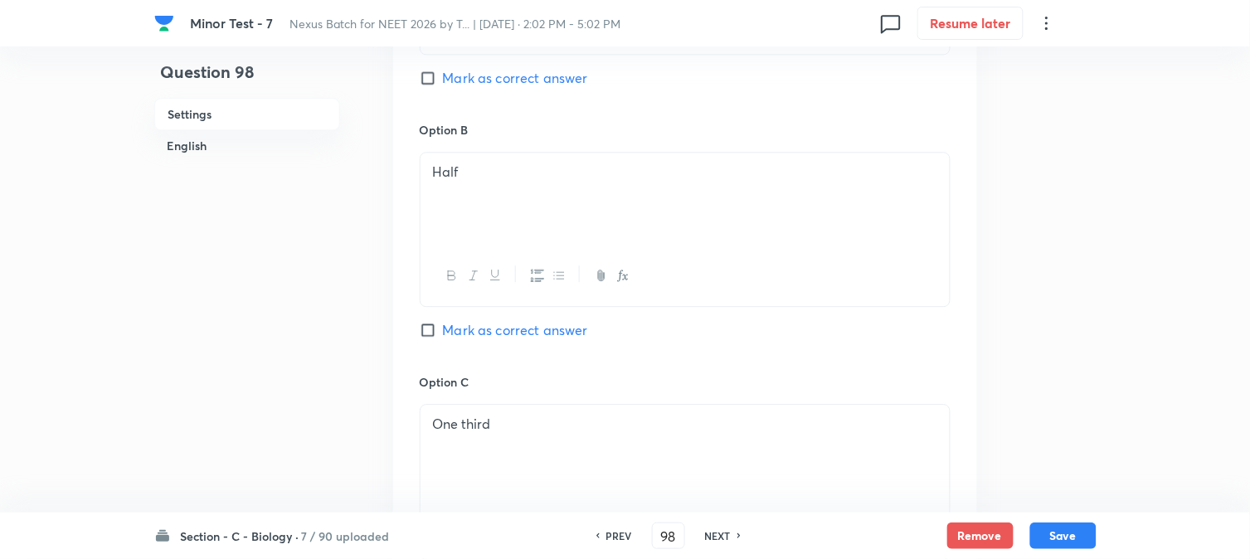
scroll to position [1286, 0]
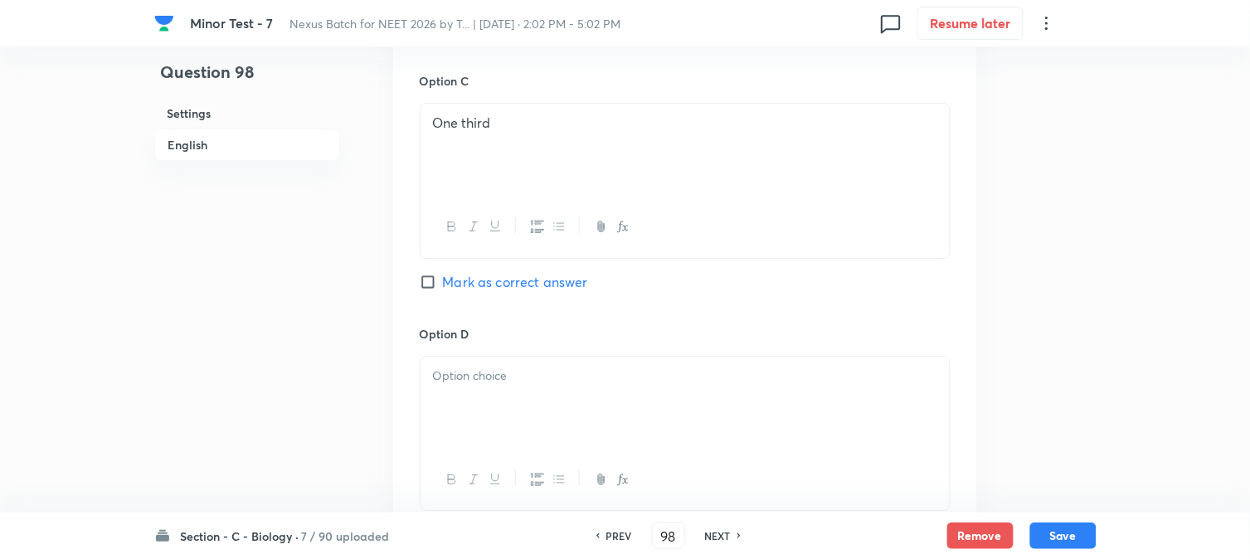
click at [475, 410] on div at bounding box center [685, 403] width 529 height 93
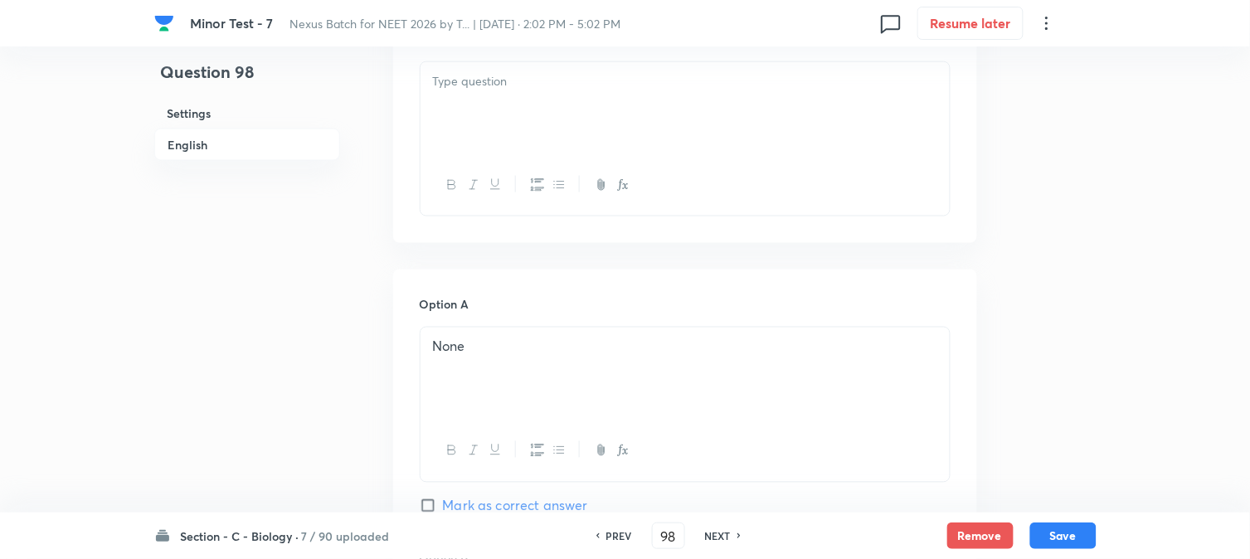
scroll to position [548, 0]
click at [487, 116] on div at bounding box center [685, 117] width 529 height 93
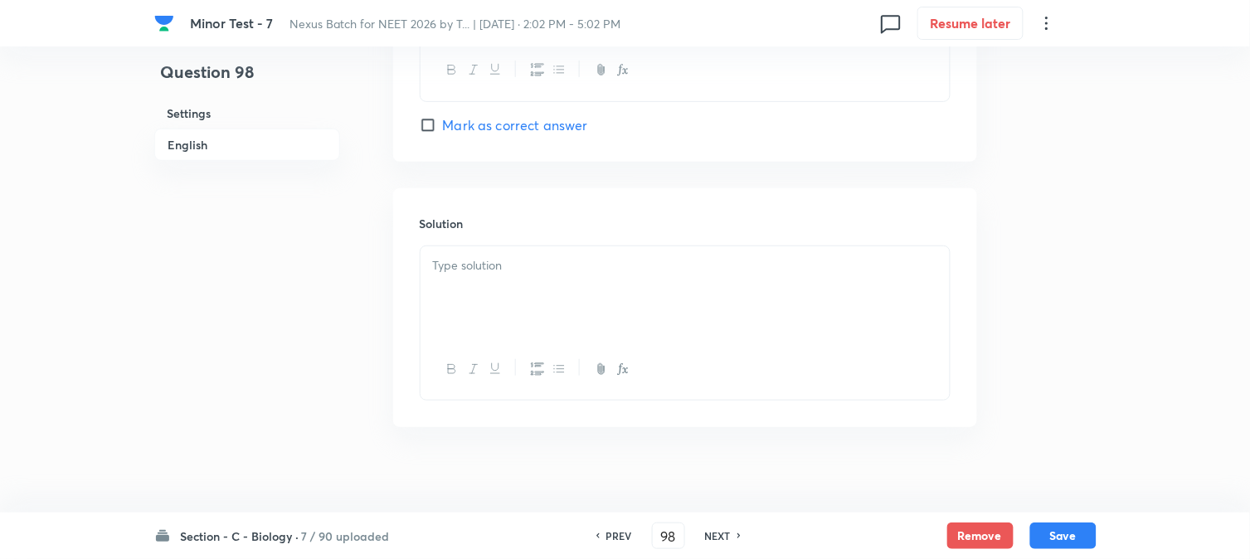
scroll to position [1769, 0]
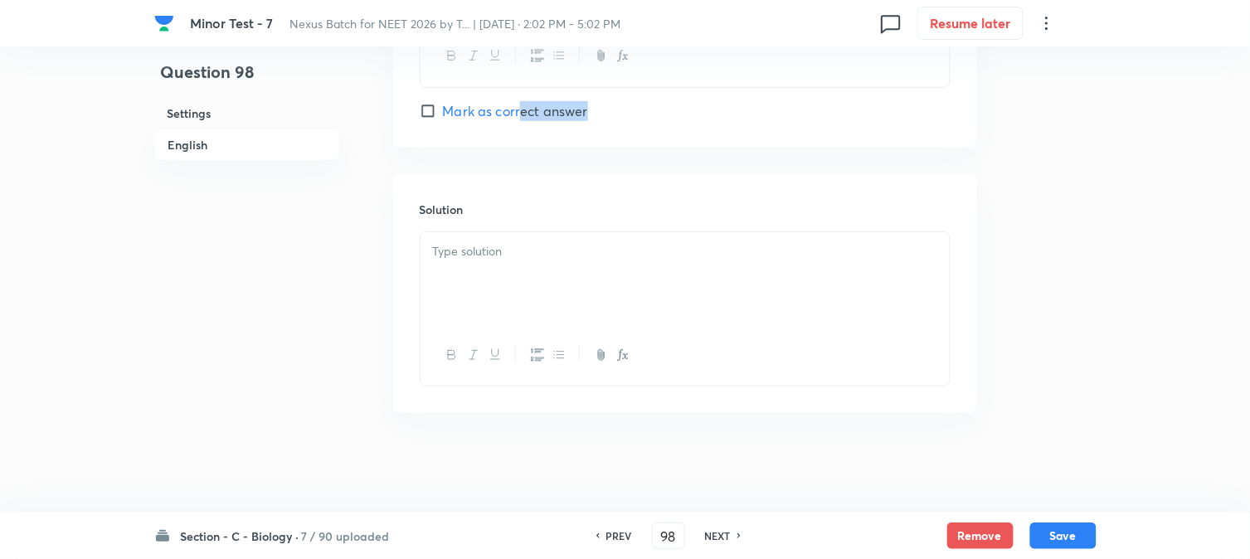
click at [525, 114] on span "Mark as correct answer" at bounding box center [515, 111] width 145 height 20
click at [443, 114] on input "Mark as correct answer" at bounding box center [431, 111] width 23 height 17
checkbox input "true"
click at [518, 272] on div at bounding box center [685, 278] width 529 height 93
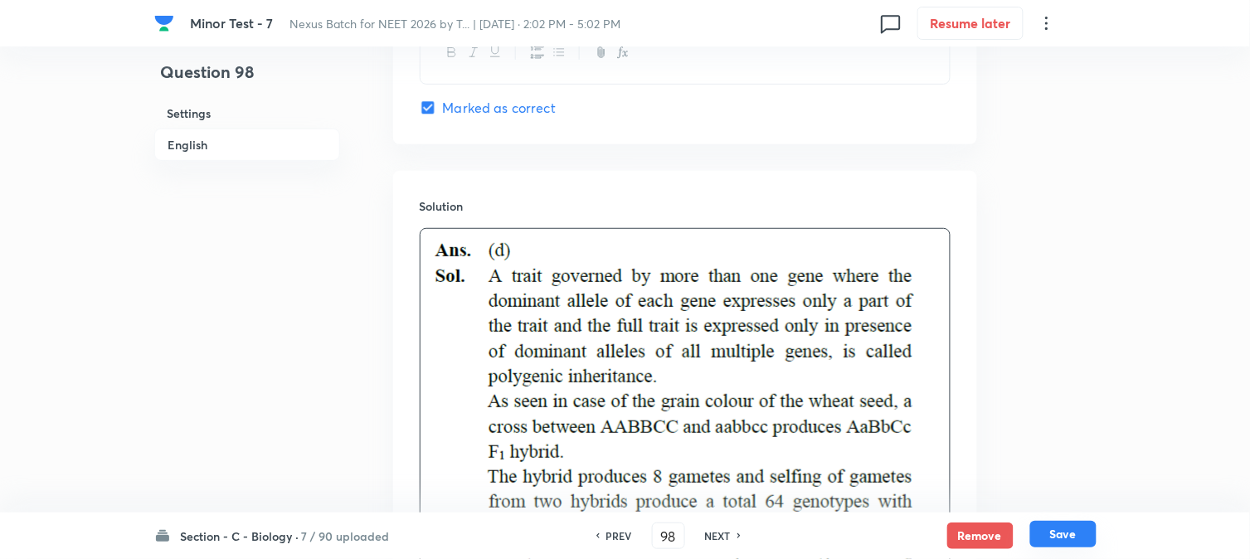
click at [1068, 533] on button "Save" at bounding box center [1063, 534] width 66 height 27
type input "99"
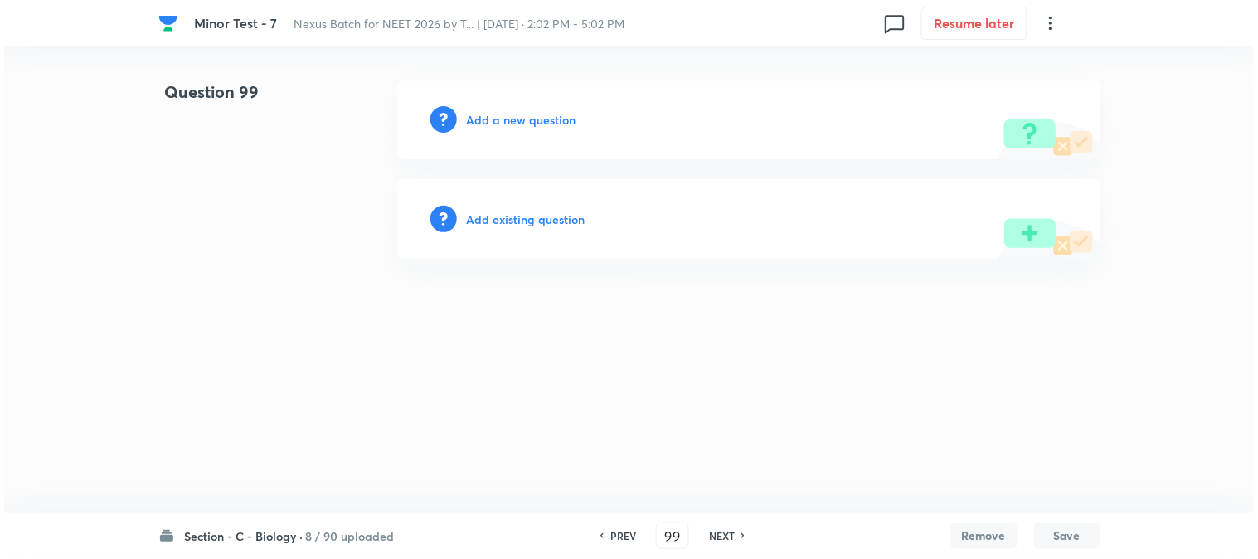
scroll to position [0, 0]
click at [553, 111] on div "Add a new question" at bounding box center [748, 120] width 703 height 80
click at [552, 126] on h6 "Add a new question" at bounding box center [522, 119] width 110 height 17
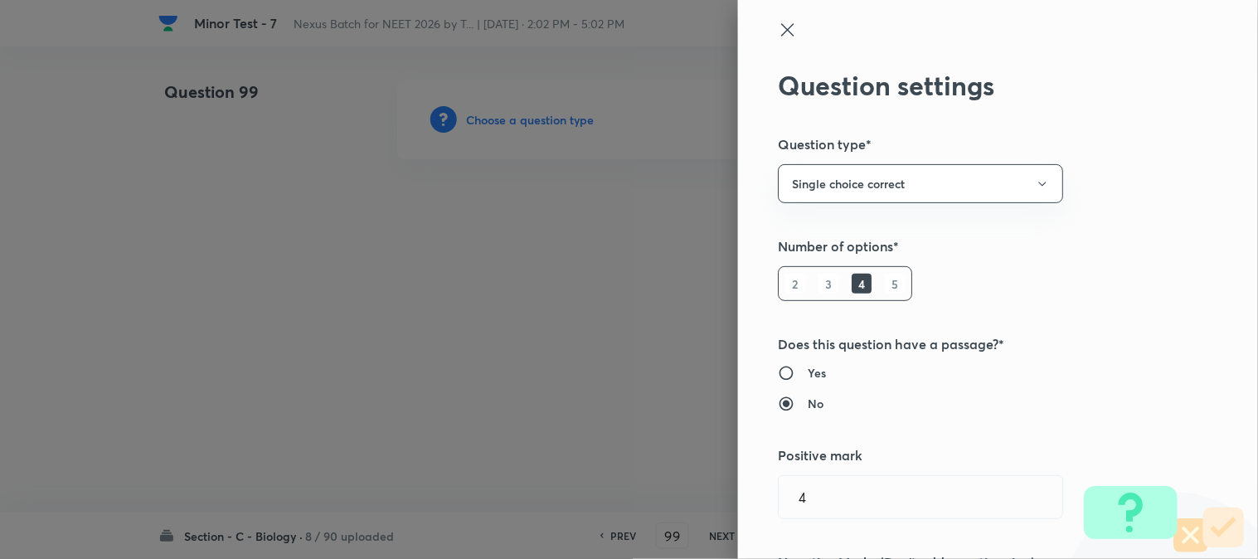
click at [552, 126] on div at bounding box center [629, 279] width 1258 height 559
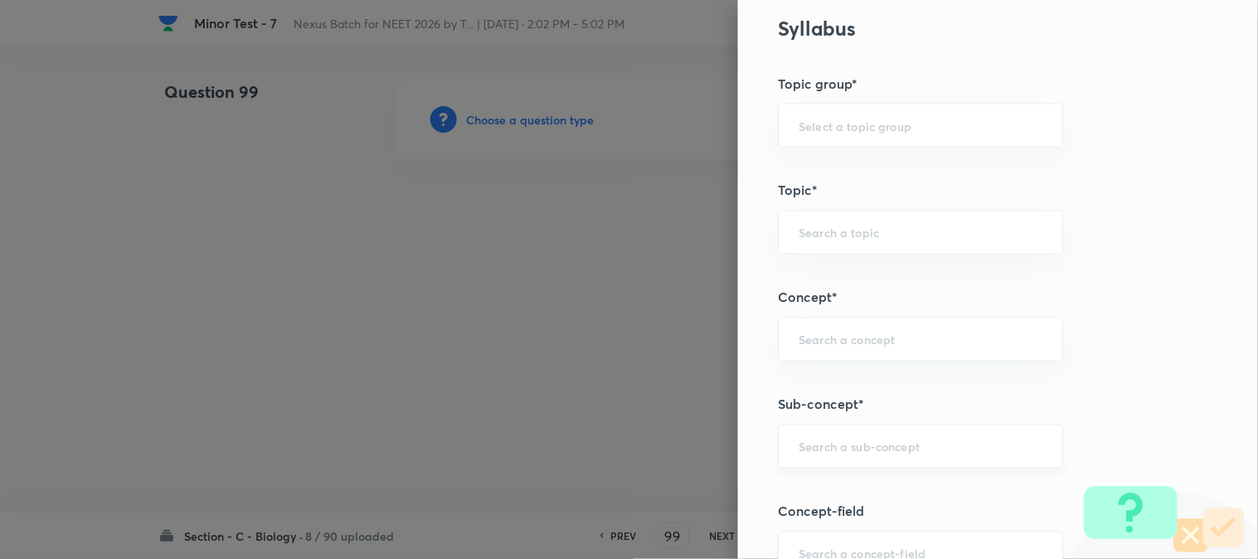
scroll to position [979, 0]
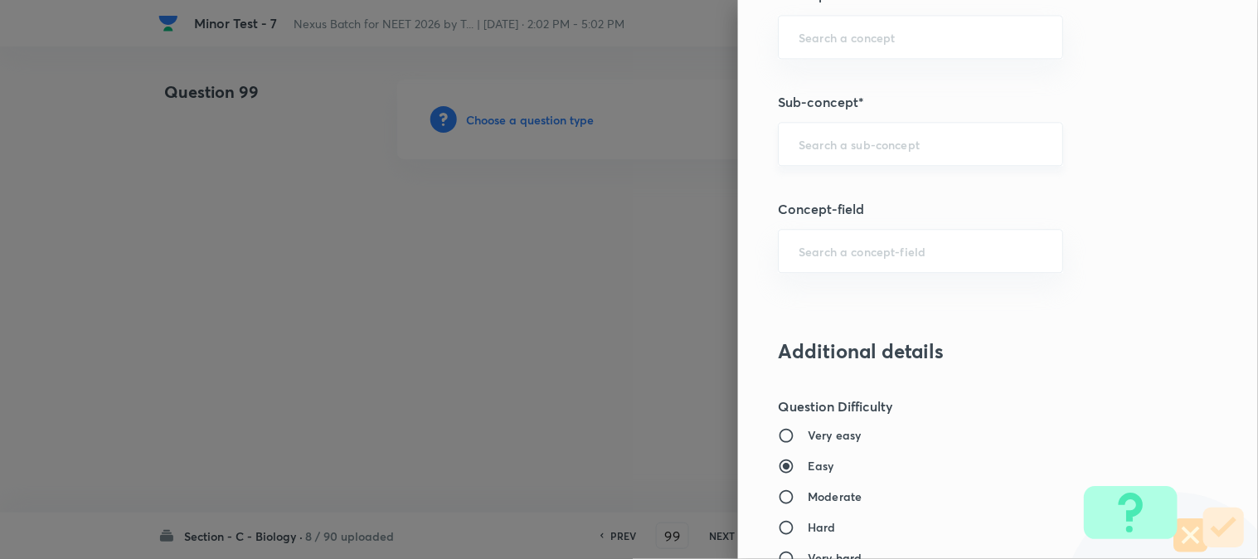
click at [824, 145] on input "text" at bounding box center [921, 144] width 244 height 16
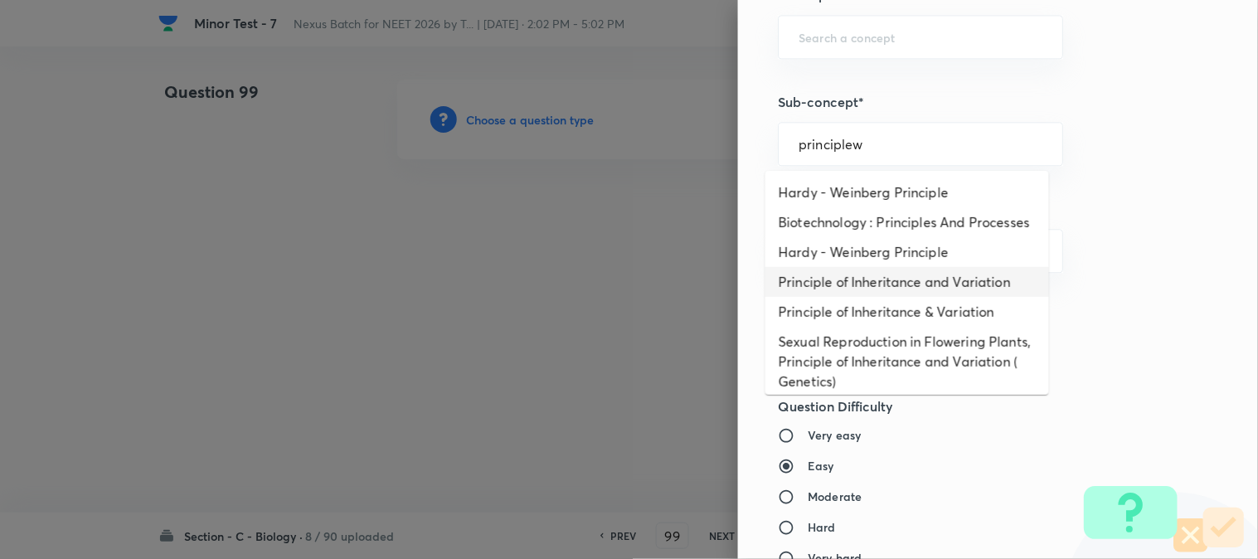
click at [871, 295] on li "Principle of Inheritance and Variation" at bounding box center [908, 282] width 284 height 30
type input "Principle of Inheritance and Variation"
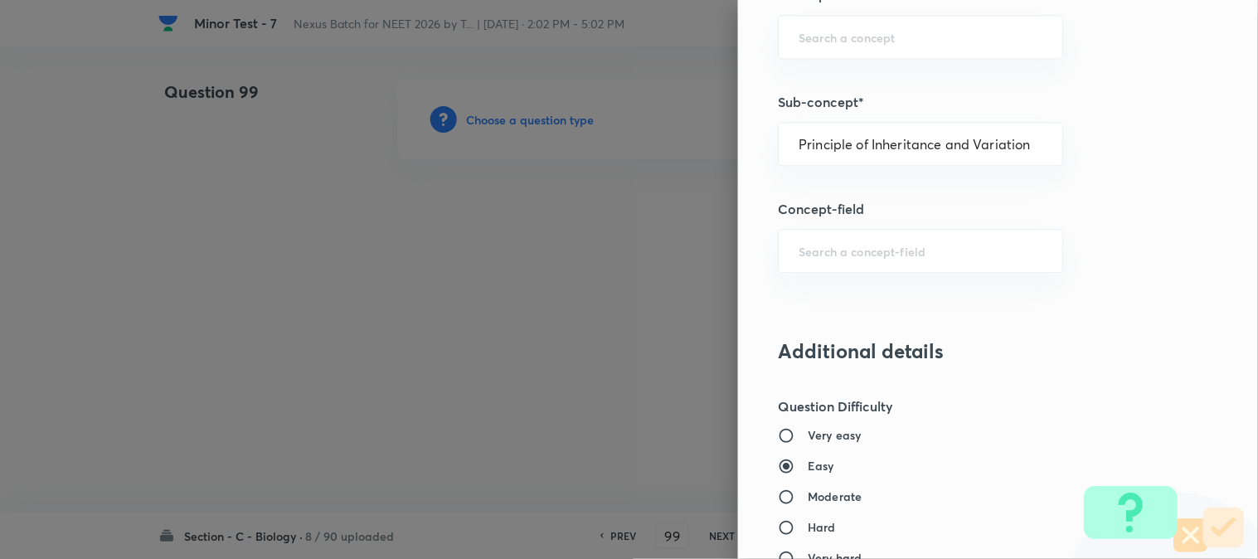
type input "Biology"
type input "Genetics & Evolution"
type input "Principle of Inheritance and Variation"
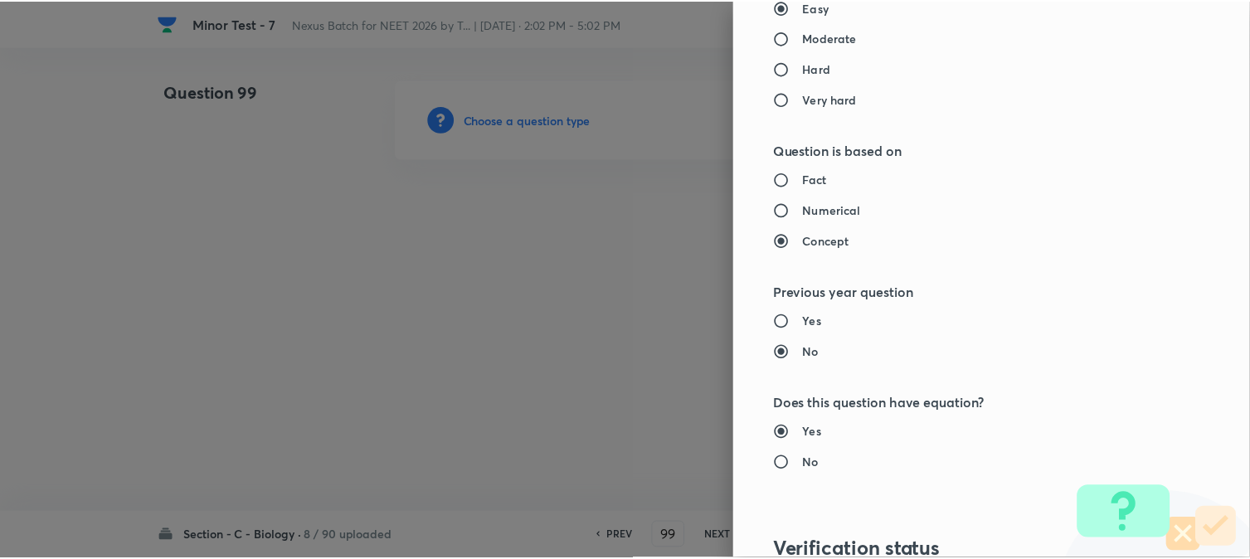
scroll to position [1702, 0]
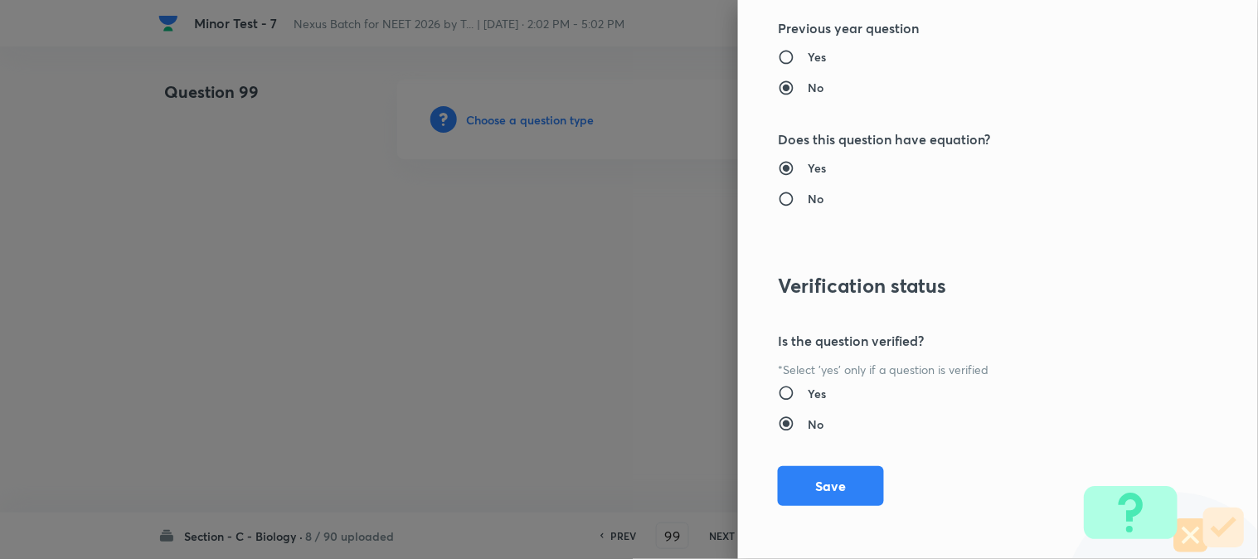
click at [830, 508] on div "Question settings Question type* Single choice correct Number of options* 2 3 4…" at bounding box center [998, 279] width 520 height 559
click at [836, 491] on button "Save" at bounding box center [831, 485] width 106 height 40
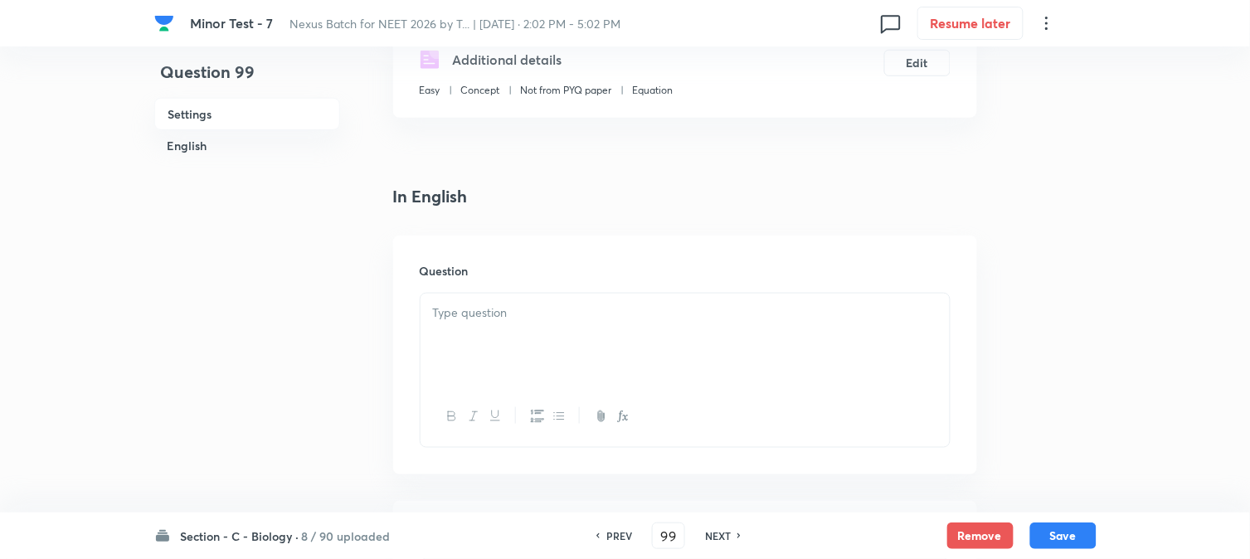
scroll to position [489, 0]
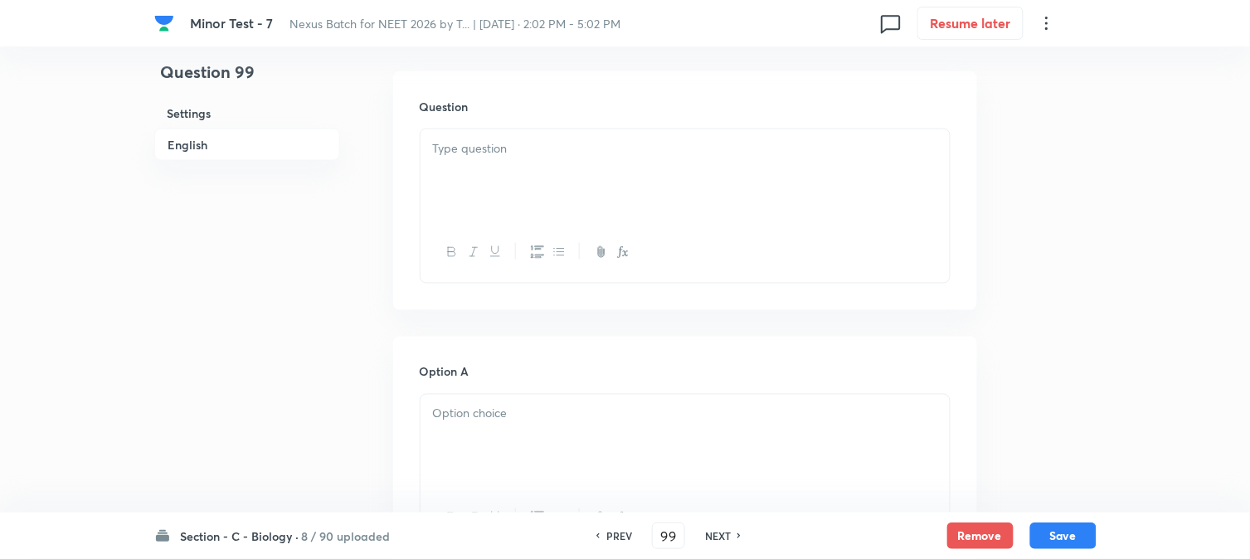
click at [494, 168] on div at bounding box center [685, 175] width 529 height 93
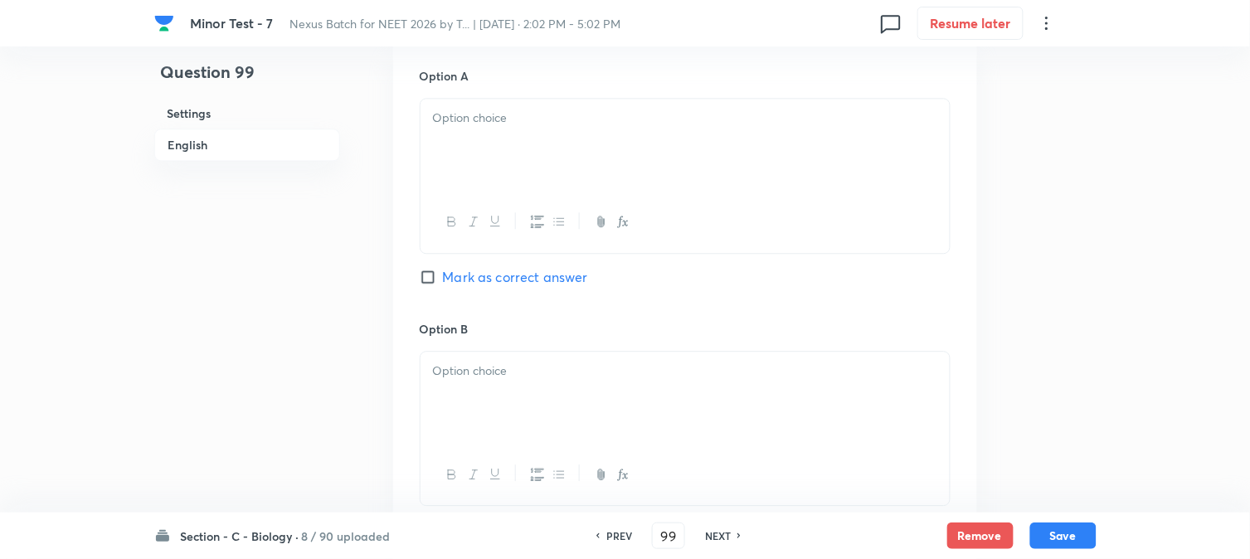
click at [465, 152] on div at bounding box center [685, 145] width 529 height 93
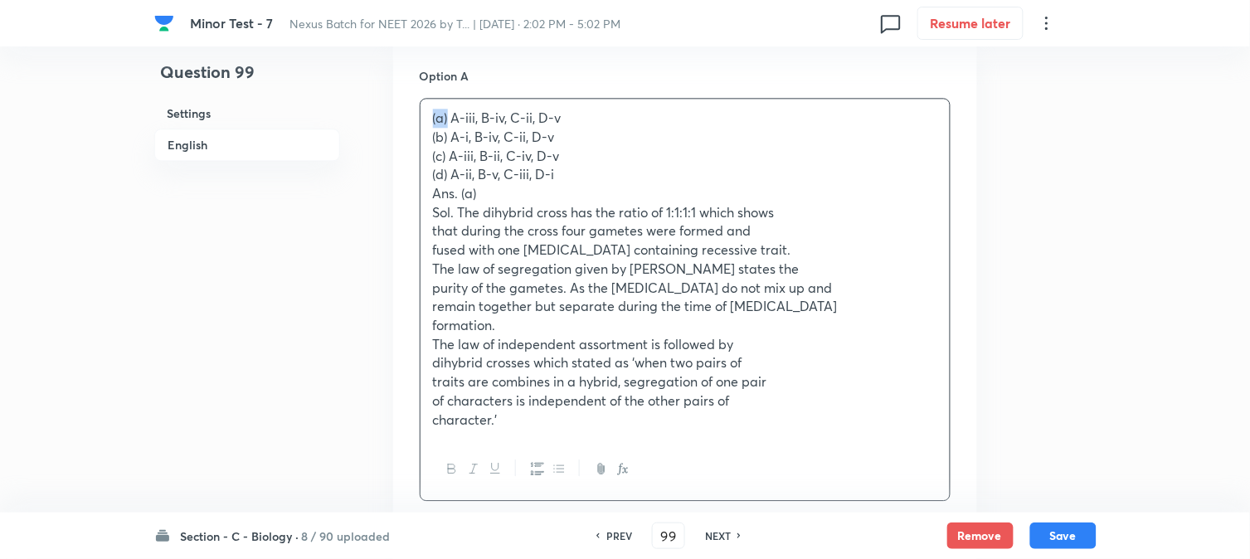
drag, startPoint x: 450, startPoint y: 116, endPoint x: 431, endPoint y: 110, distance: 19.4
click at [431, 110] on div "(a) A-iii, B-iv, C-ii, D-v (b) A-i, B-iv, C-ii, D-v (c) A-iii, B-ii, C-iv, D-v …" at bounding box center [685, 269] width 529 height 340
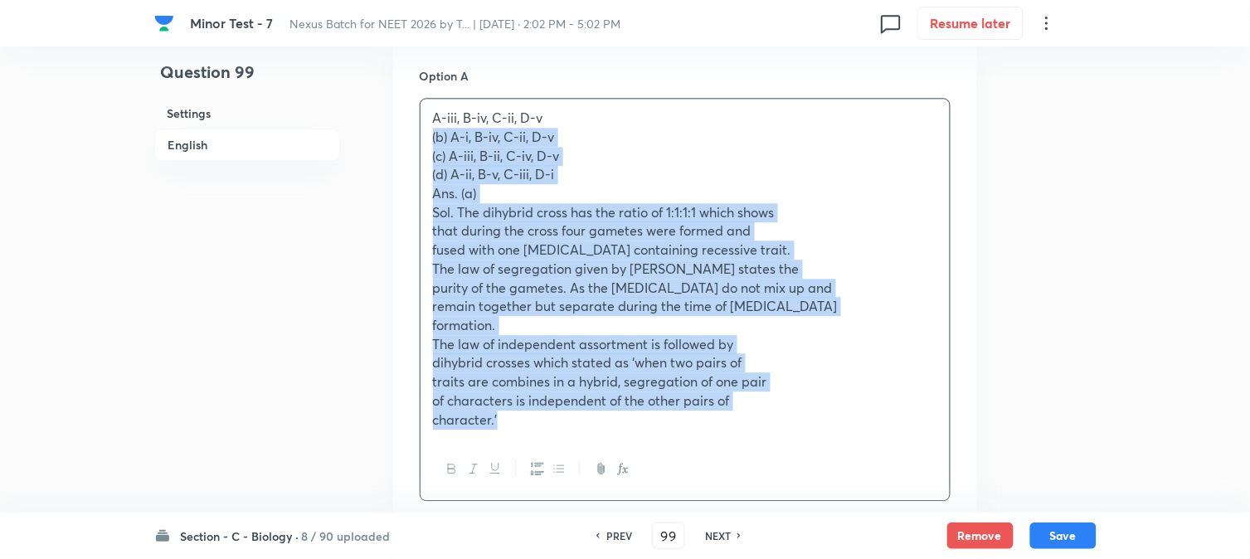
drag, startPoint x: 431, startPoint y: 128, endPoint x: 643, endPoint y: 465, distance: 398.4
click at [643, 465] on div "A-iii, B-iv, C-ii, D-v (b) A-i, B-iv, C-ii, D-v (c) A-iii, B-ii, C-iv, D-v (d) …" at bounding box center [685, 299] width 531 height 403
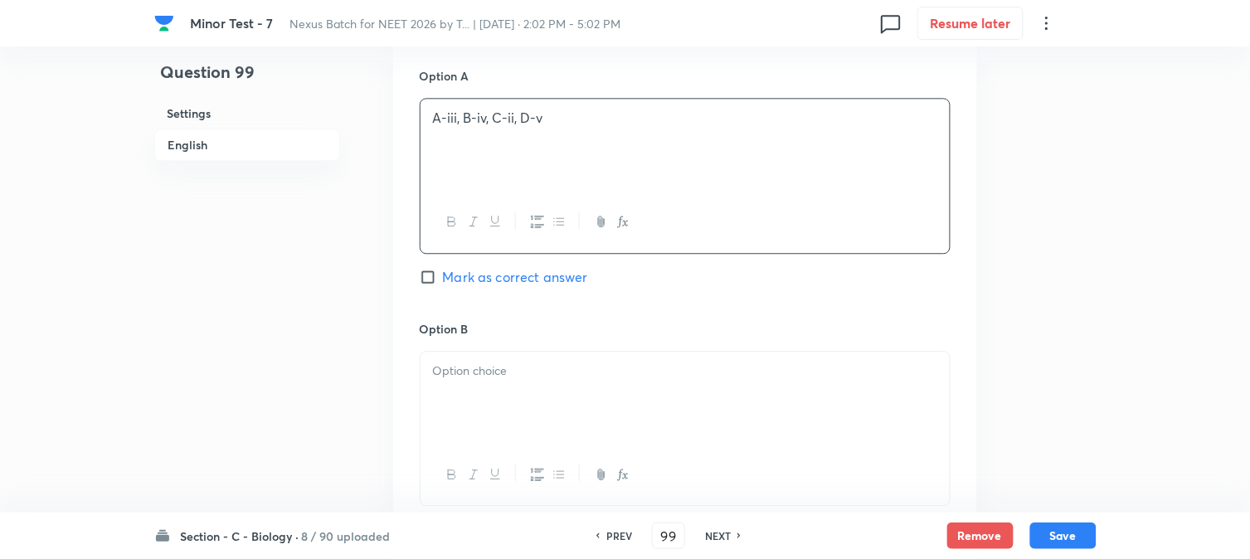
drag, startPoint x: 568, startPoint y: 409, endPoint x: 516, endPoint y: 392, distance: 55.1
click at [549, 403] on div at bounding box center [685, 398] width 529 height 93
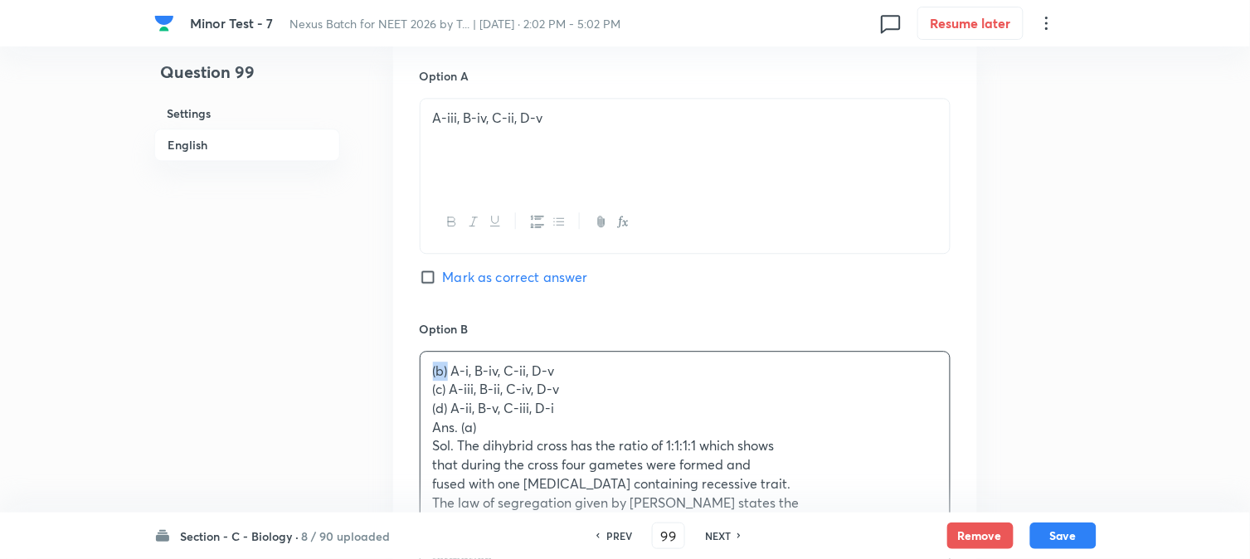
drag, startPoint x: 446, startPoint y: 374, endPoint x: 412, endPoint y: 351, distance: 41.2
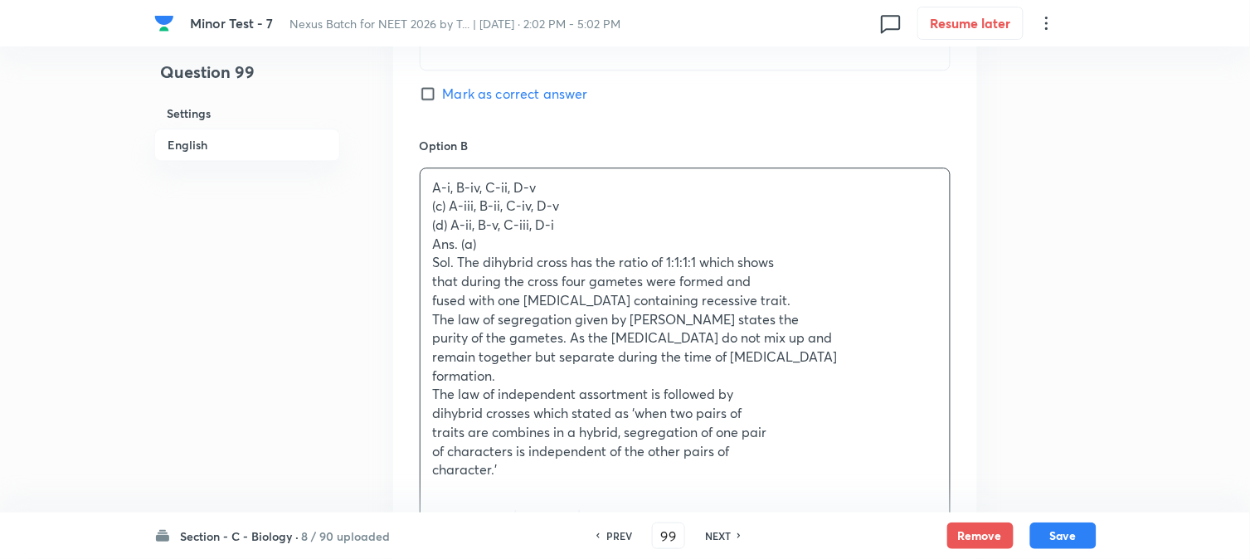
scroll to position [1134, 0]
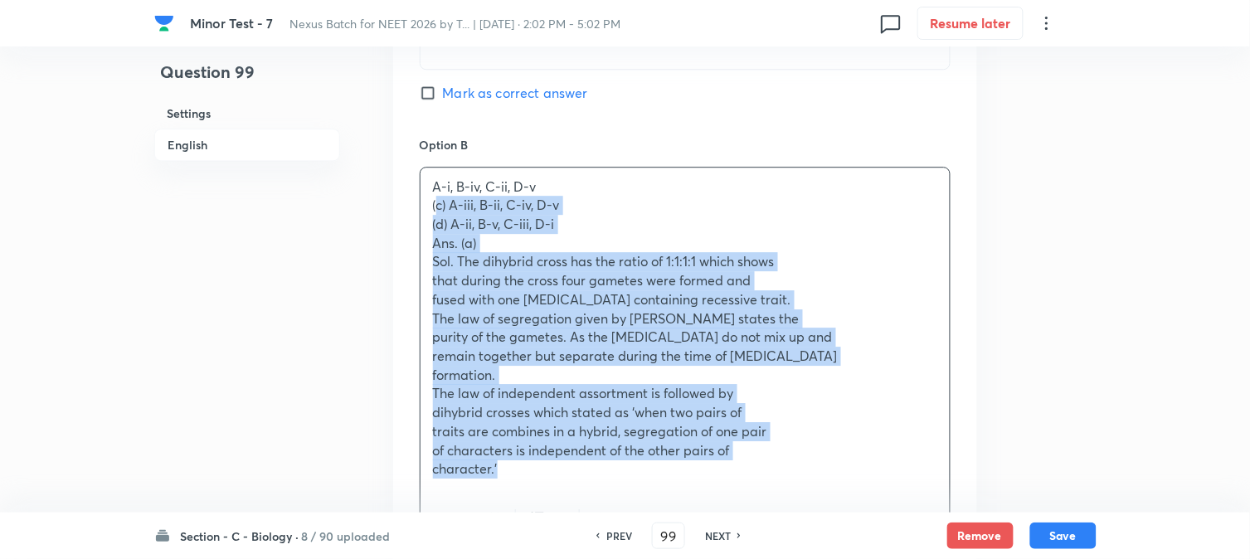
drag, startPoint x: 435, startPoint y: 208, endPoint x: 589, endPoint y: 477, distance: 309.9
click at [595, 490] on div "A-i, B-iv, C-ii, D-v (c) A-iii, B-ii, C-iv, D-v (d) A-ii, B-v, C-iii, D-i Ans. …" at bounding box center [685, 359] width 531 height 384
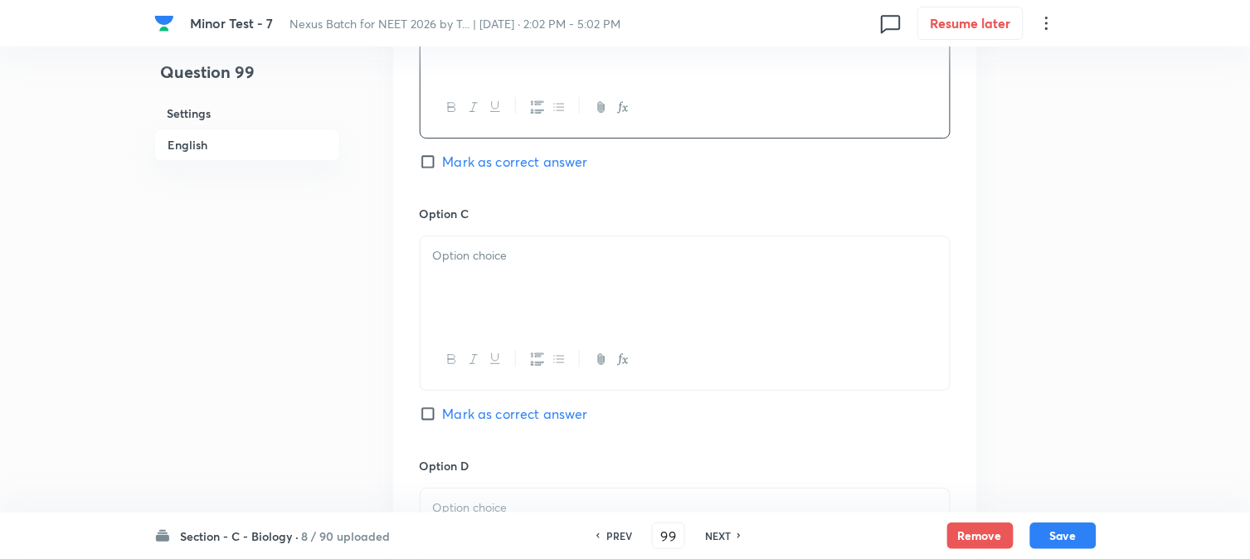
scroll to position [1319, 0]
click at [450, 270] on div at bounding box center [685, 281] width 529 height 93
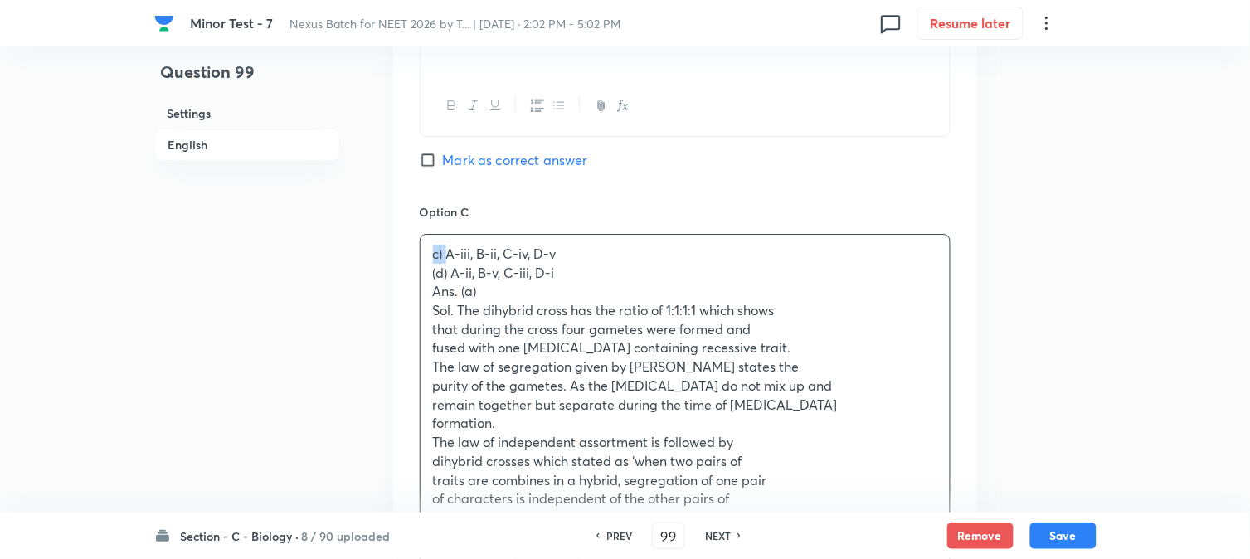
drag, startPoint x: 448, startPoint y: 257, endPoint x: 409, endPoint y: 256, distance: 39.0
click at [409, 256] on div "Option A A-iii, B-iv, C-ii, D-v Mark as correct answer Option B A-i, B-iv, C-ii…" at bounding box center [685, 290] width 584 height 1239
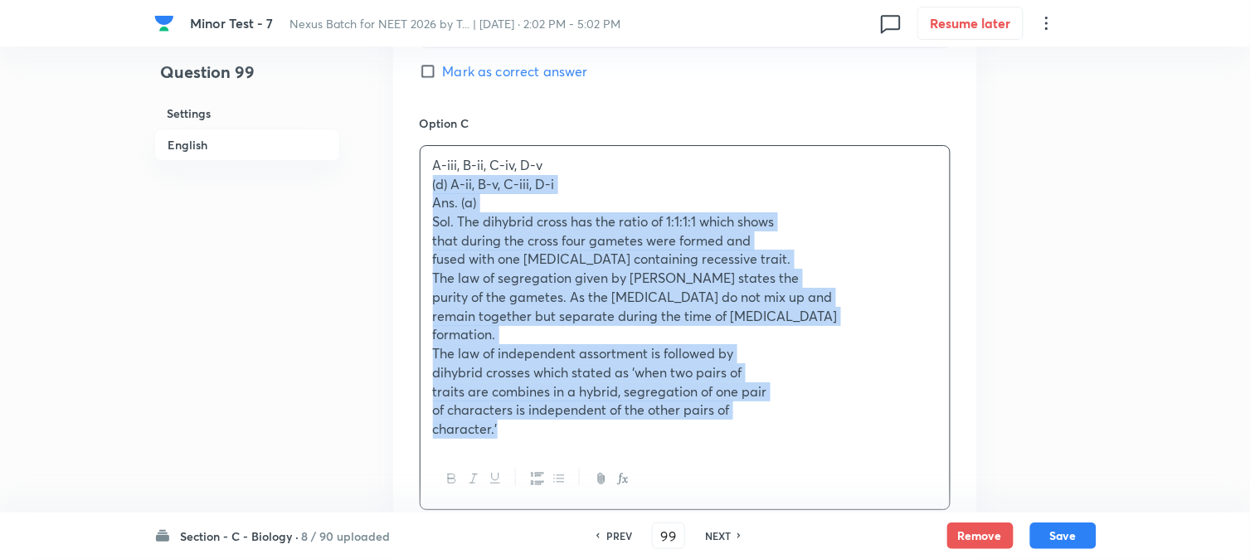
scroll to position [1536, 0]
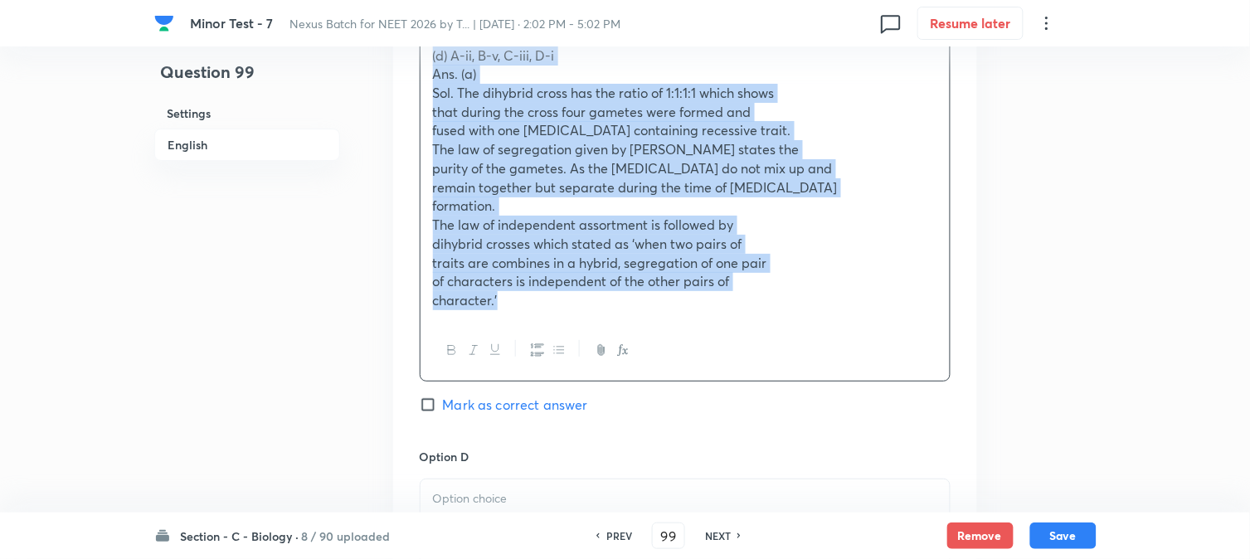
drag, startPoint x: 429, startPoint y: 280, endPoint x: 715, endPoint y: 402, distance: 310.8
click at [713, 404] on div "Option C A-iii, B-ii, C-iv, D-v (d) A-ii, B-v, C-iii, D-i Ans. (a) Sol. The dih…" at bounding box center [685, 217] width 531 height 462
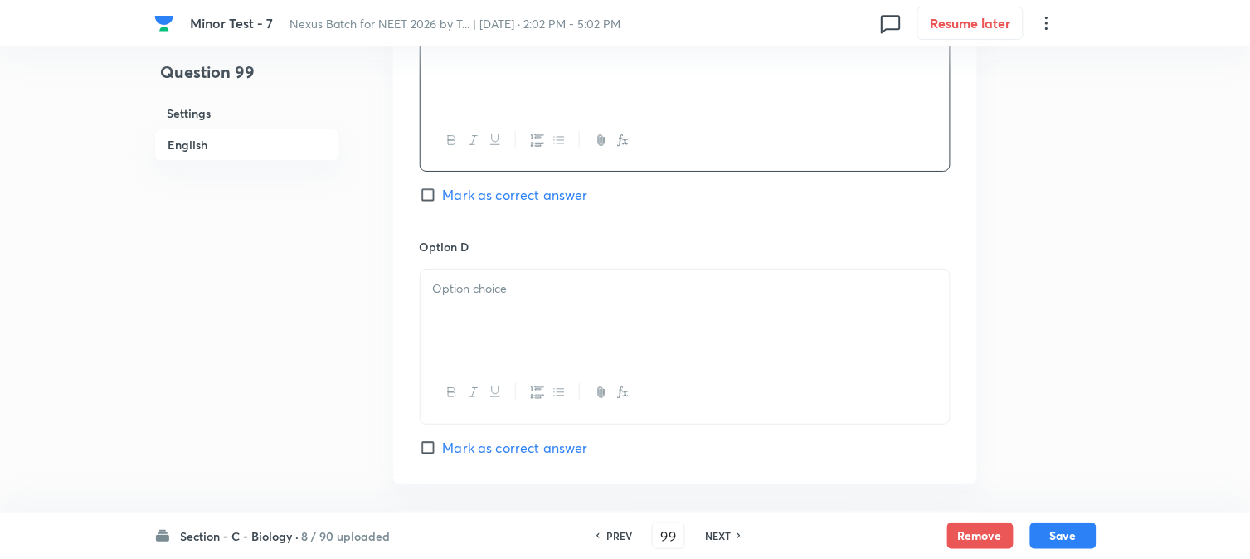
click at [443, 299] on p at bounding box center [685, 289] width 504 height 19
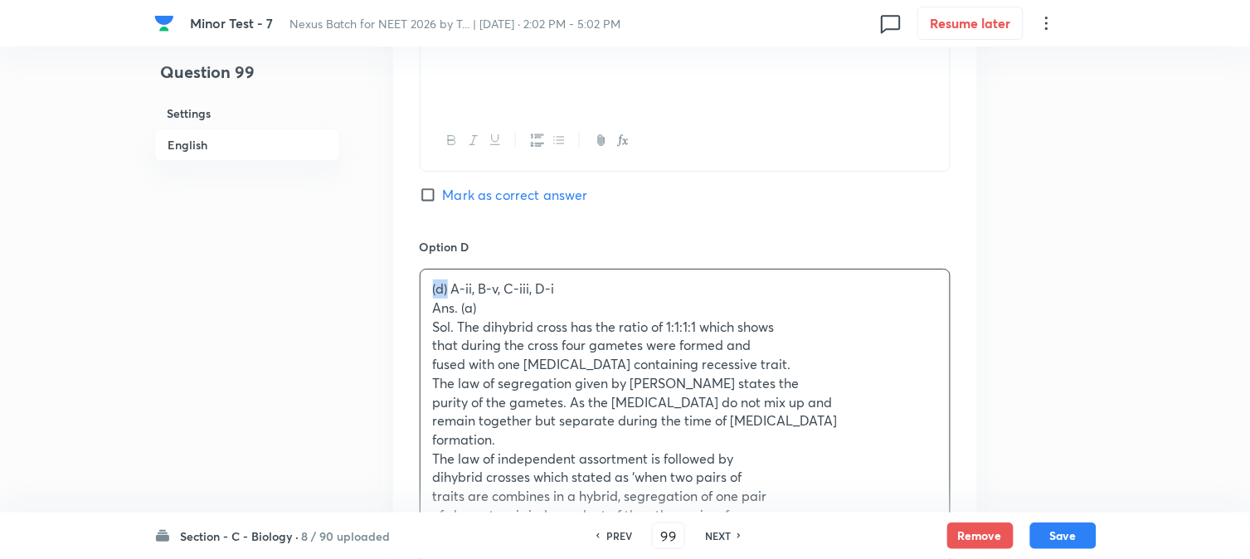
drag, startPoint x: 449, startPoint y: 282, endPoint x: 407, endPoint y: 287, distance: 41.8
click at [407, 287] on div "Option A A-iii, B-iv, C-ii, D-v Mark as correct answer Option B A-i, B-iv, C-ii…" at bounding box center [685, 64] width 584 height 1221
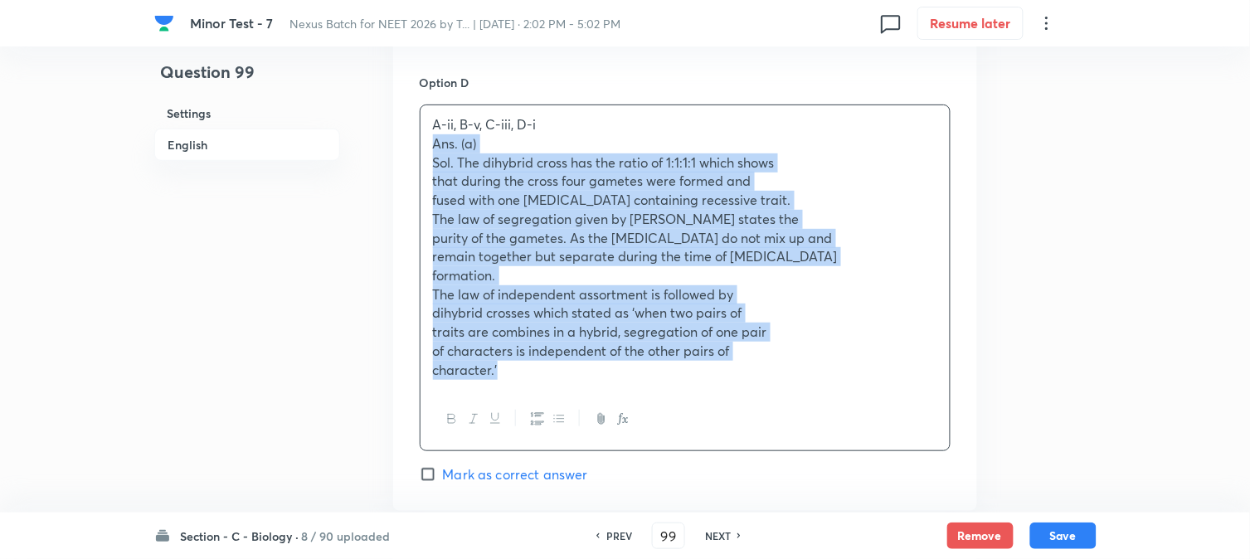
drag, startPoint x: 426, startPoint y: 309, endPoint x: 612, endPoint y: 344, distance: 189.1
click at [679, 467] on div "Option D A-ii, B-v, C-iii, D-i Ans. (a) Sol. The dihybrid cross has the ratio o…" at bounding box center [685, 279] width 531 height 410
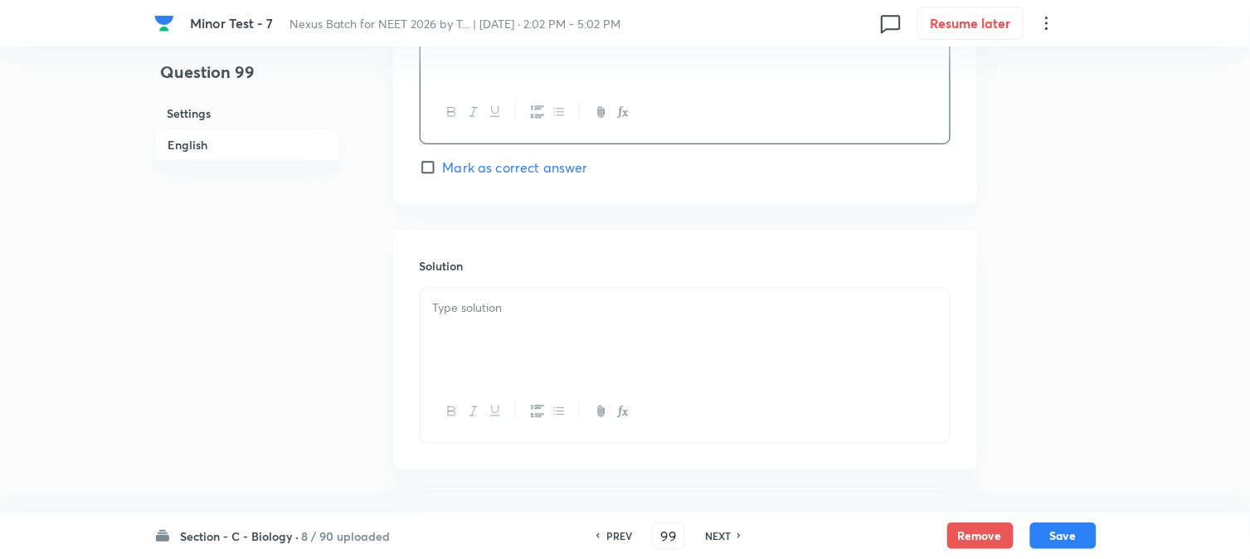
scroll to position [1876, 0]
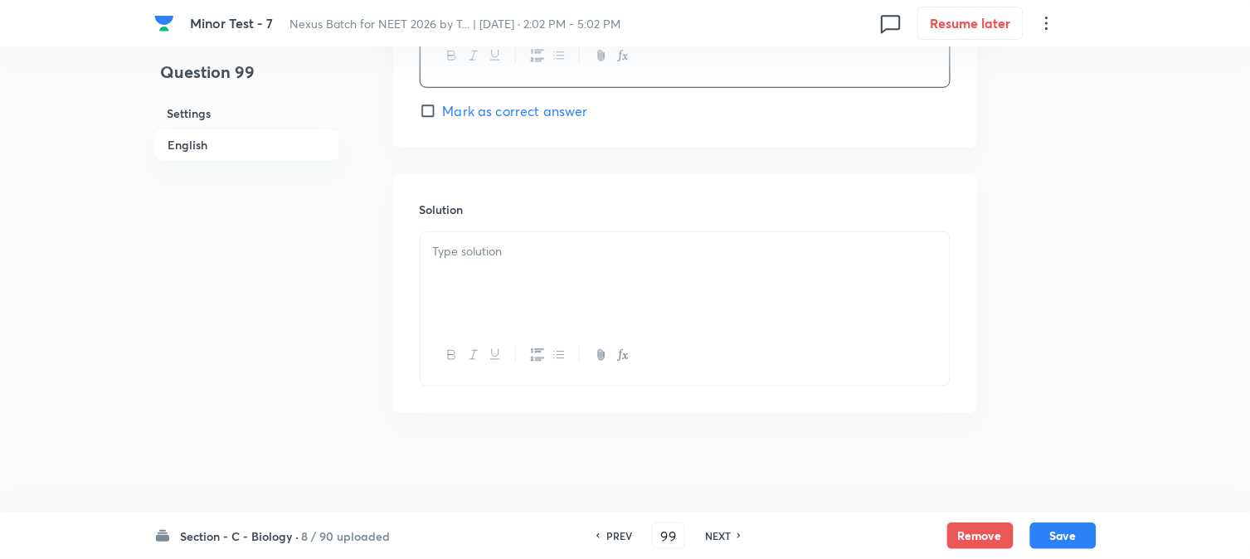
click at [486, 269] on div at bounding box center [685, 278] width 529 height 93
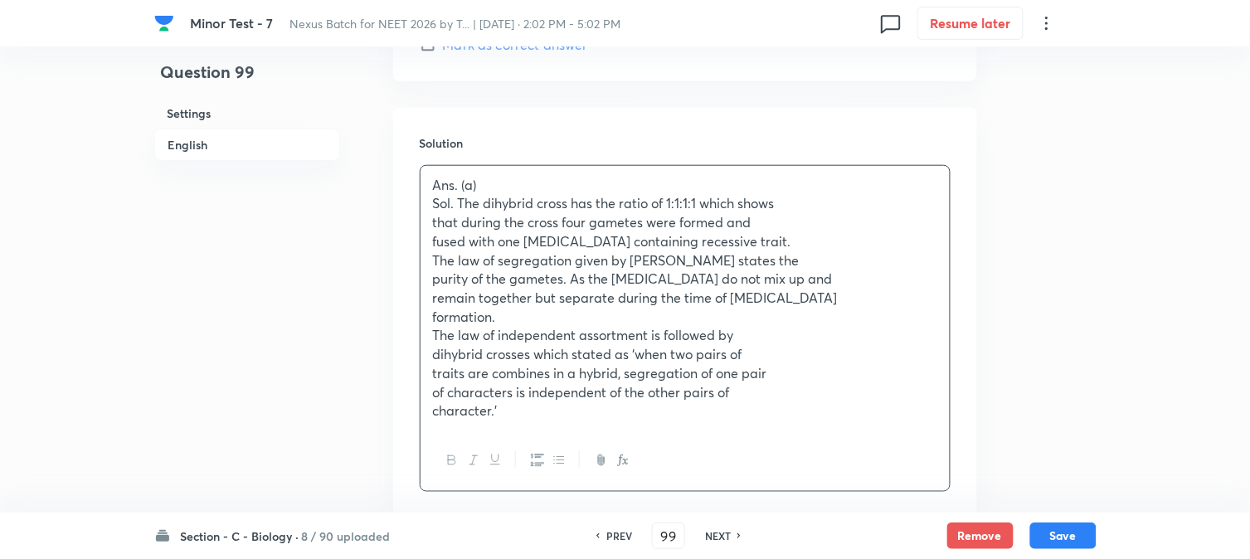
scroll to position [2049, 0]
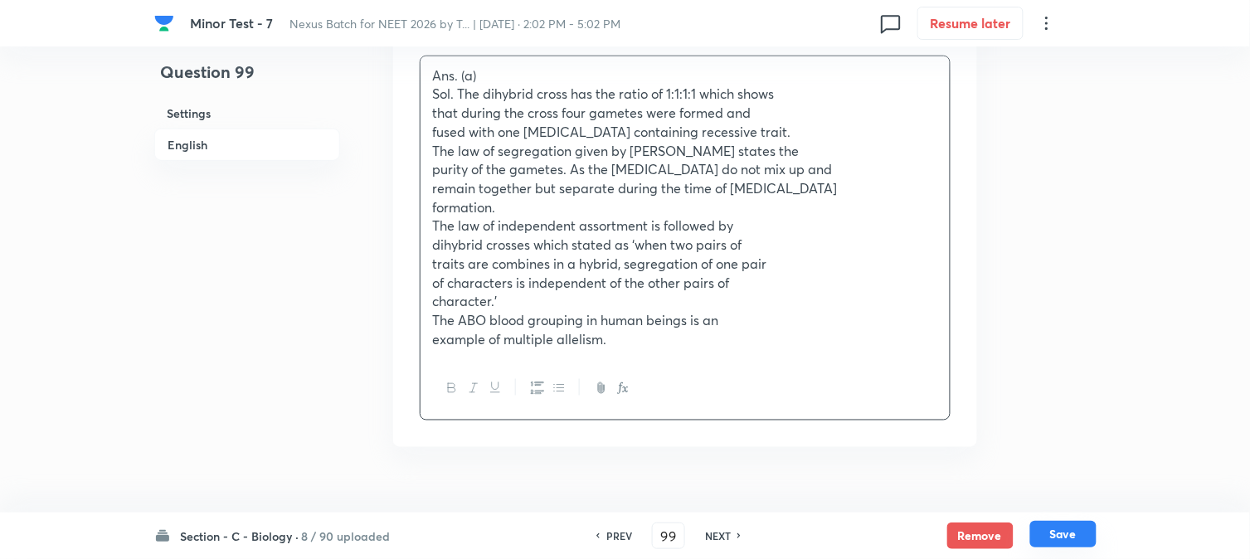
click at [1087, 543] on button "Save" at bounding box center [1063, 534] width 66 height 27
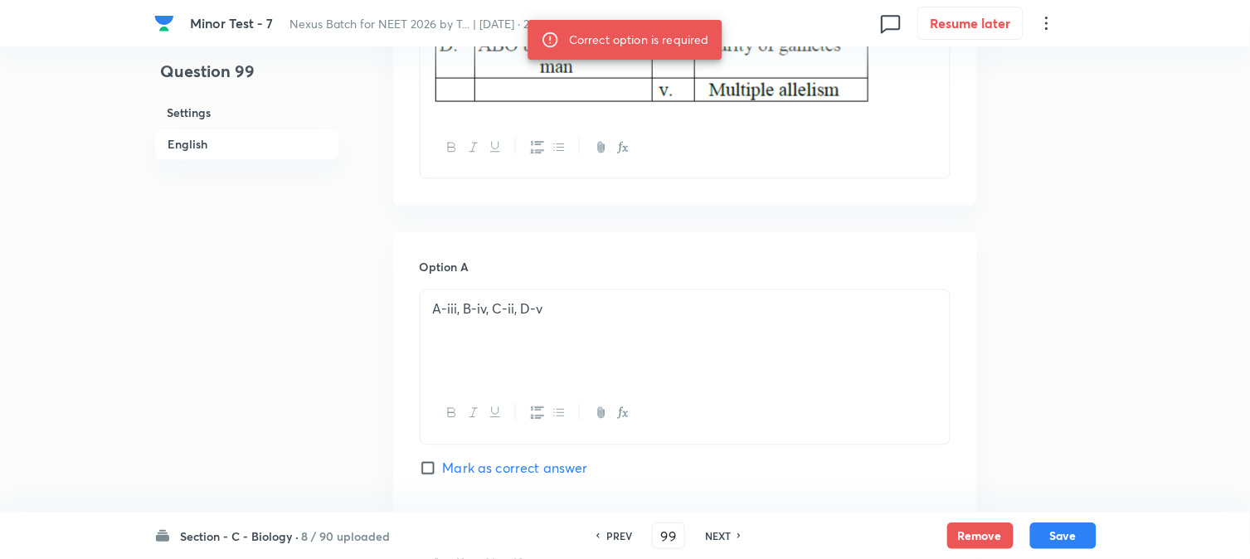
scroll to position [942, 0]
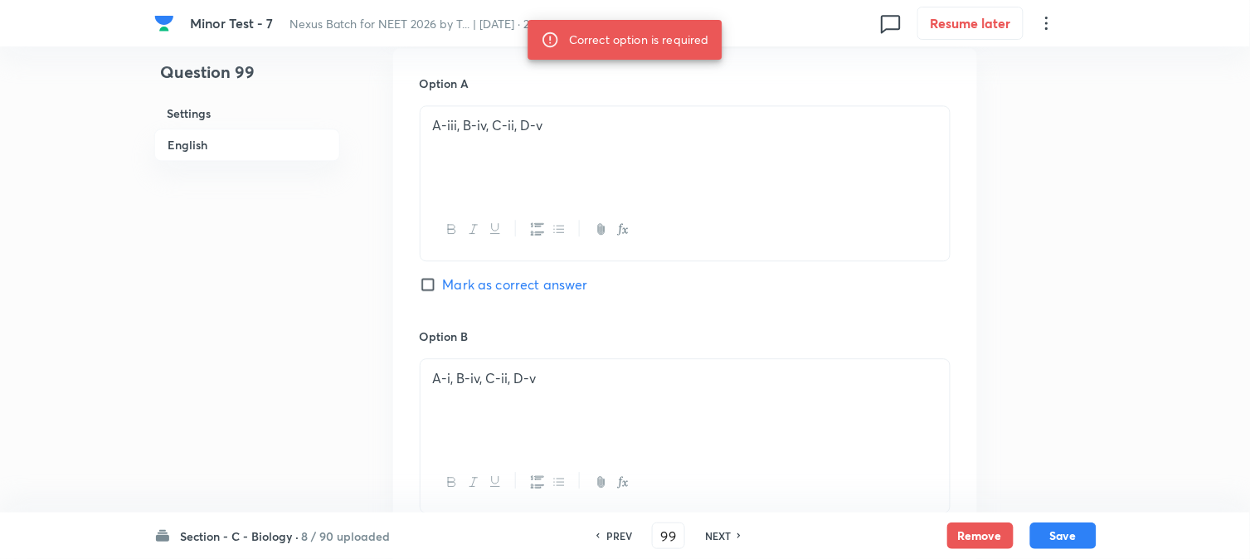
click at [493, 285] on span "Mark as correct answer" at bounding box center [515, 285] width 145 height 20
click at [443, 285] on input "Mark as correct answer" at bounding box center [431, 284] width 23 height 17
checkbox input "true"
click at [1070, 528] on button "Save" at bounding box center [1063, 534] width 66 height 27
type input "100"
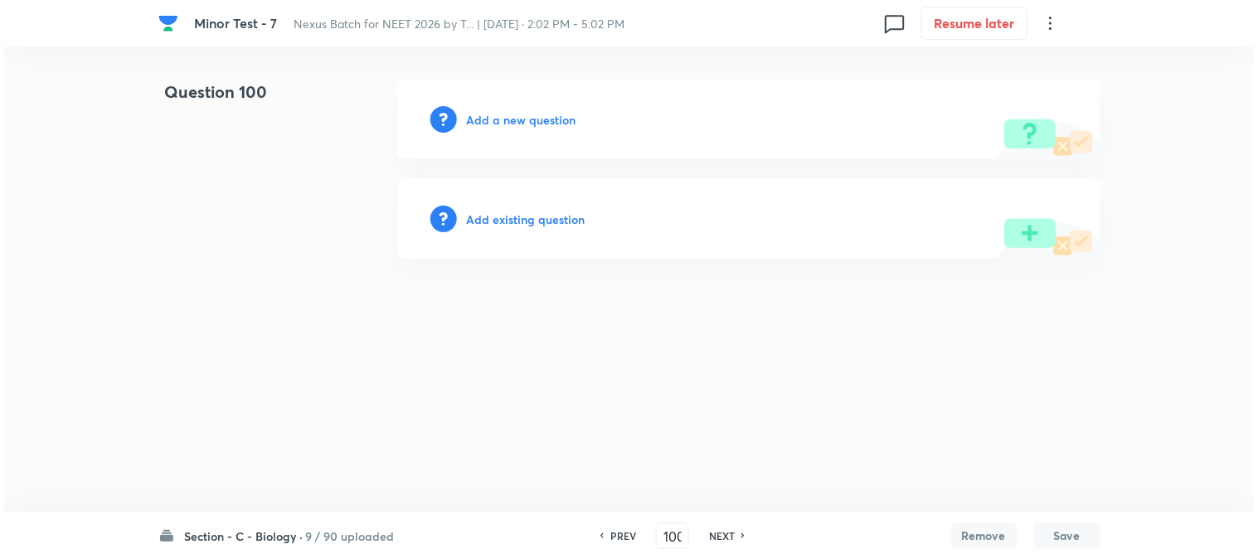
scroll to position [0, 0]
click at [1034, 523] on button "Save" at bounding box center [1067, 536] width 66 height 27
click at [550, 109] on div "Add a new question" at bounding box center [748, 120] width 703 height 80
click at [548, 111] on h6 "Add a new question" at bounding box center [522, 119] width 110 height 17
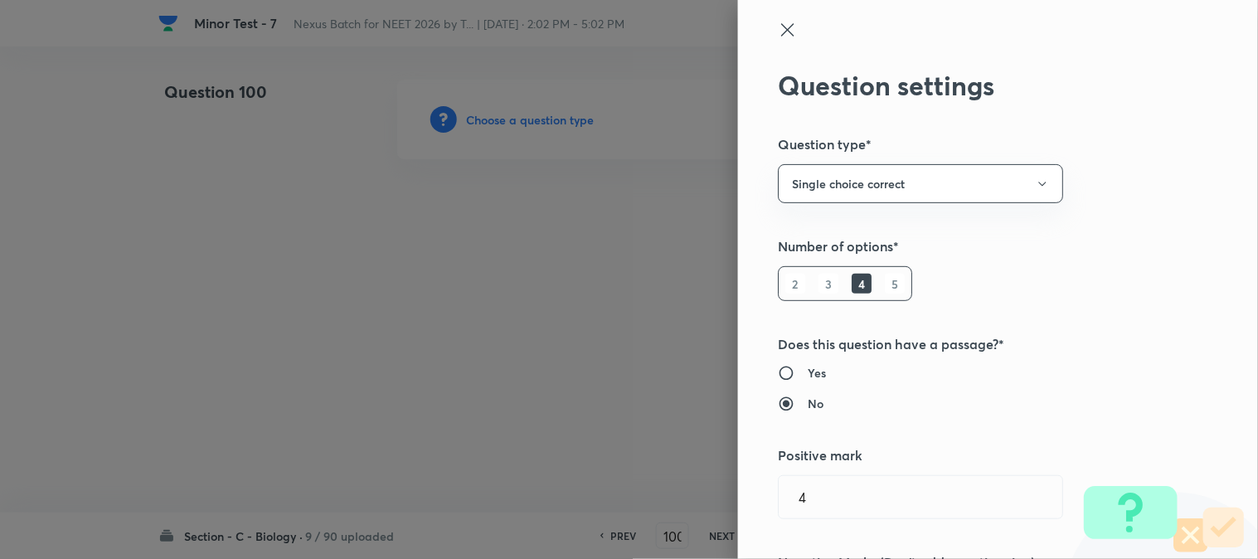
click at [545, 118] on div at bounding box center [629, 279] width 1258 height 559
drag, startPoint x: 548, startPoint y: 111, endPoint x: 669, endPoint y: 164, distance: 131.5
click at [548, 119] on div at bounding box center [629, 279] width 1258 height 559
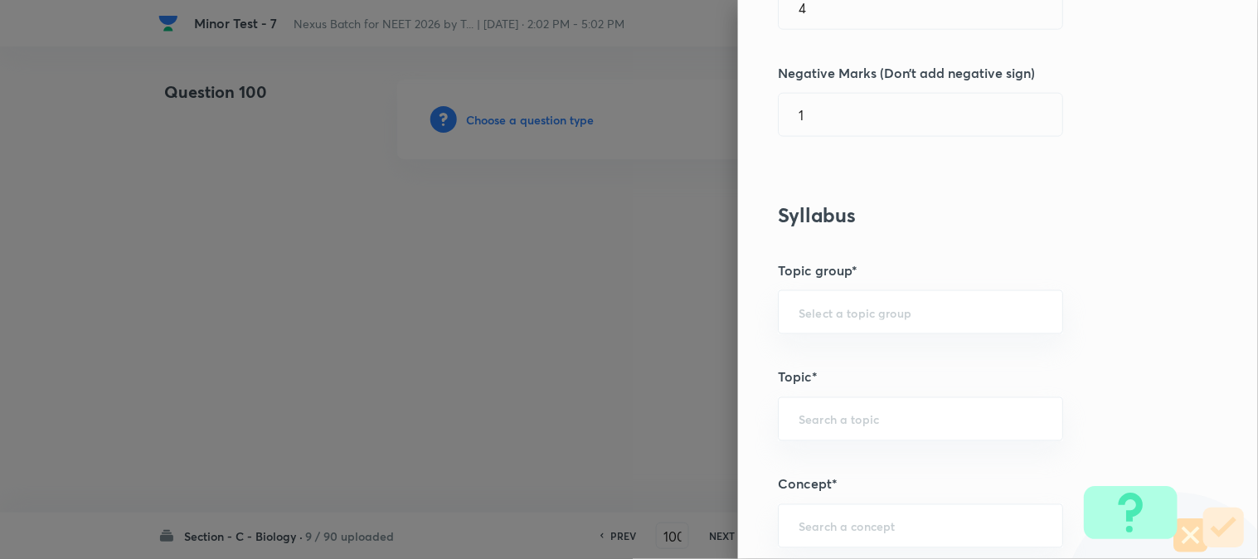
scroll to position [979, 0]
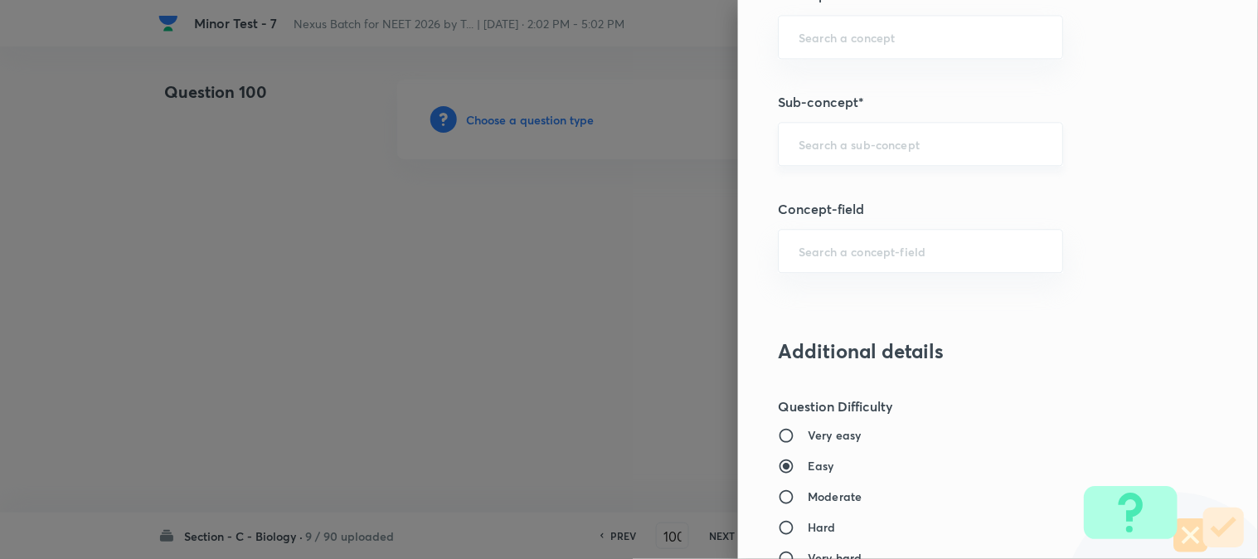
click at [816, 138] on input "text" at bounding box center [921, 144] width 244 height 16
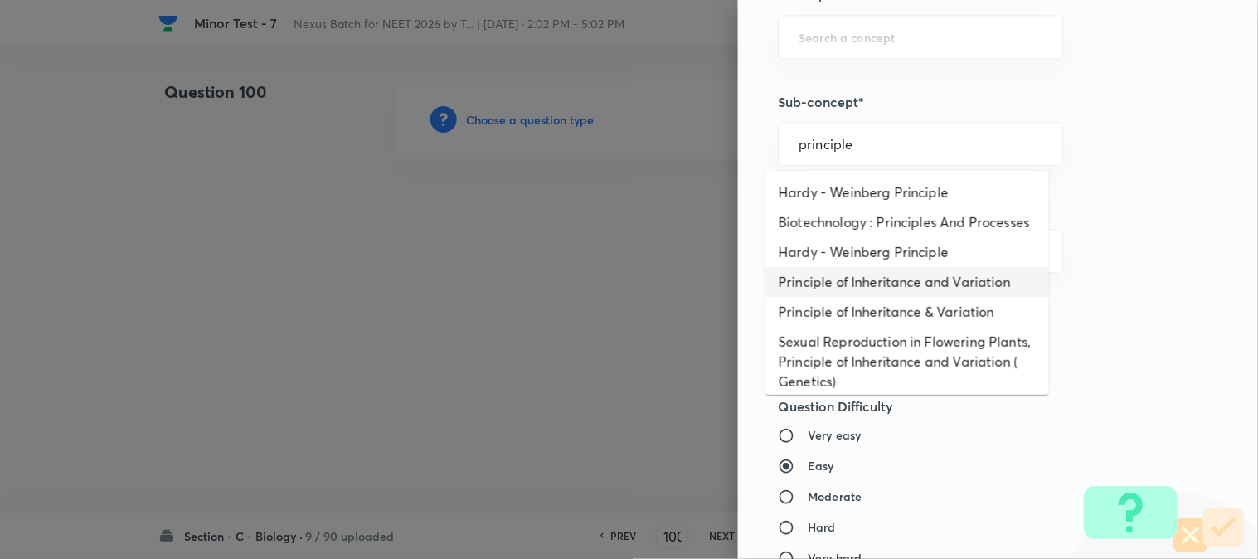
click at [875, 296] on li "Principle of Inheritance and Variation" at bounding box center [908, 282] width 284 height 30
type input "Principle of Inheritance and Variation"
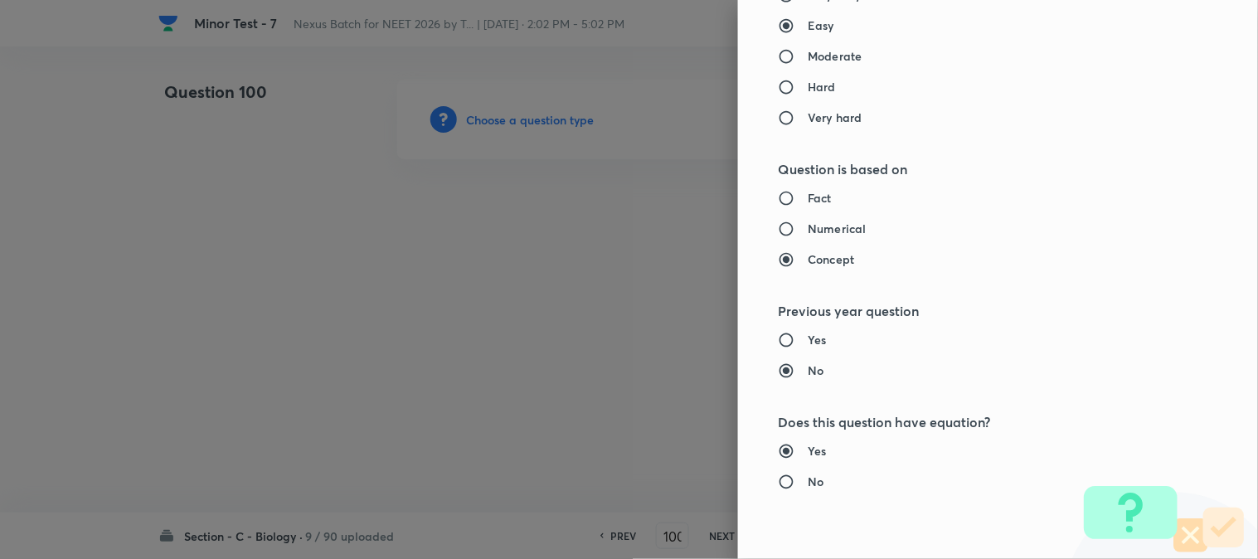
type input "Biology"
type input "Genetics & Evolution"
type input "Principle of Inheritance and Variation"
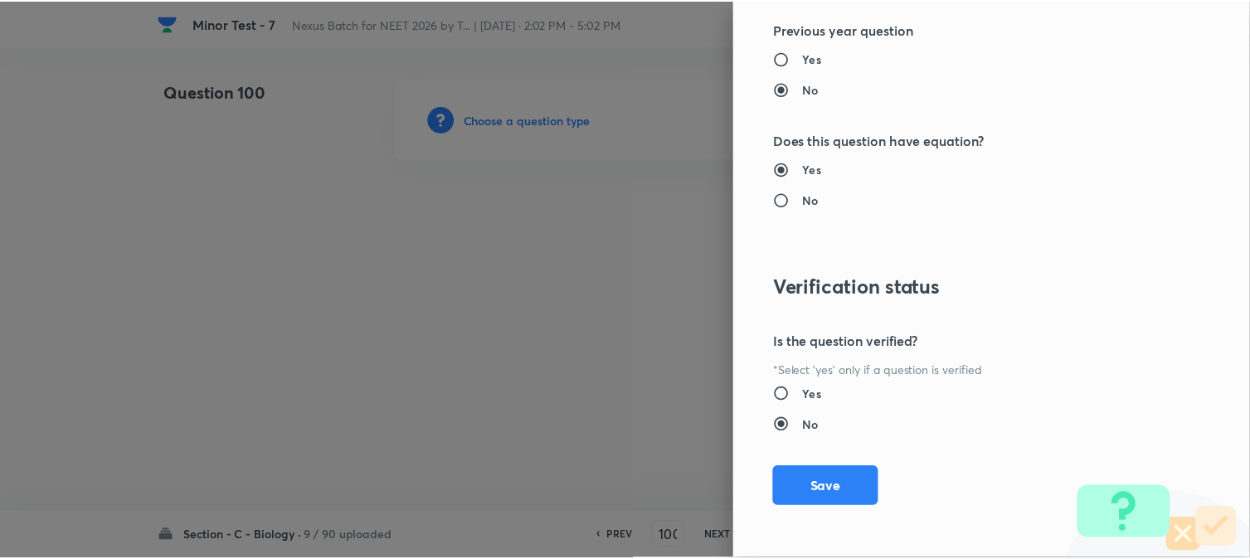
scroll to position [1702, 0]
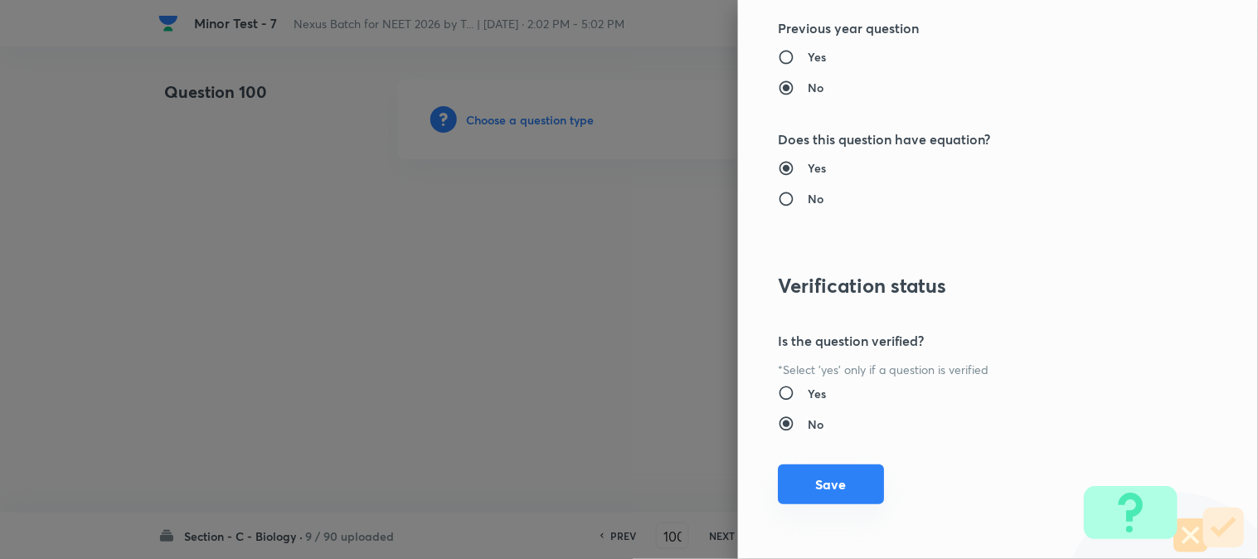
click at [852, 482] on button "Save" at bounding box center [831, 485] width 106 height 40
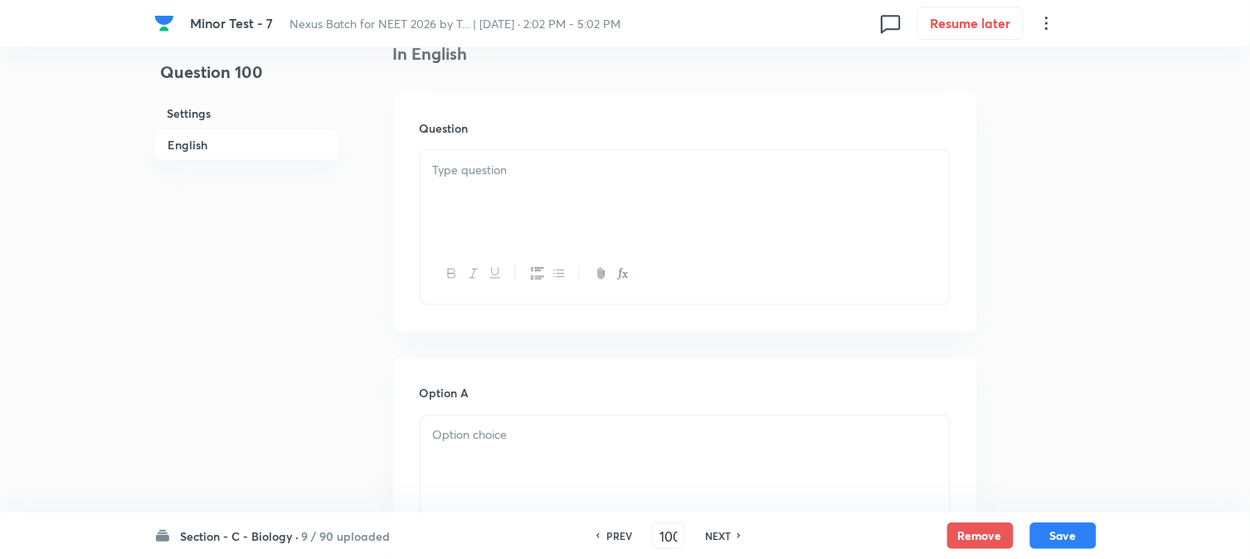
scroll to position [489, 0]
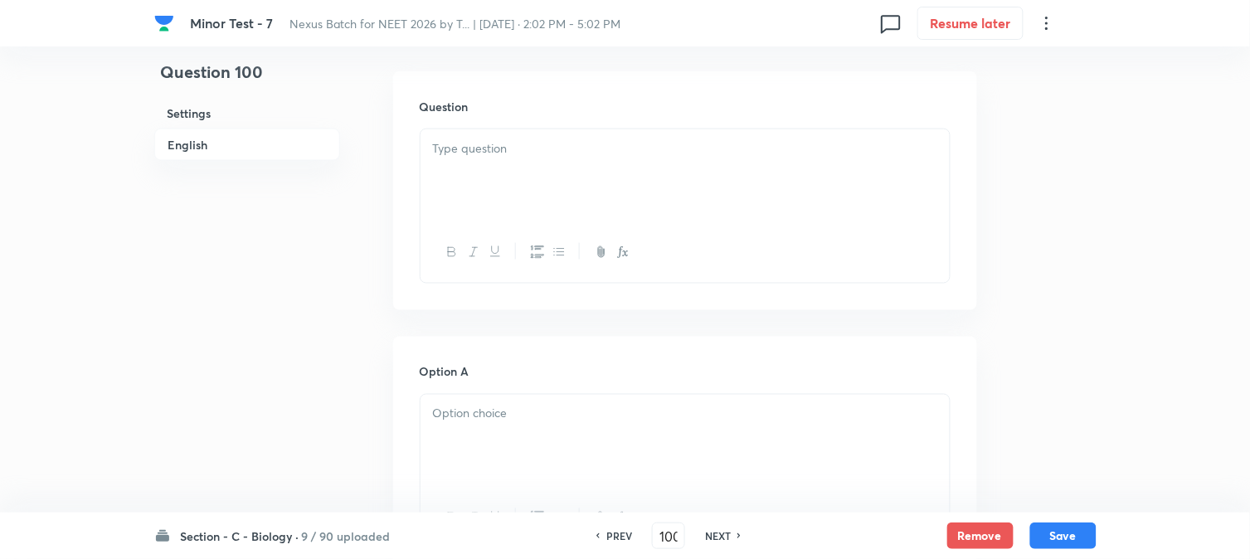
click at [499, 168] on div at bounding box center [685, 175] width 529 height 93
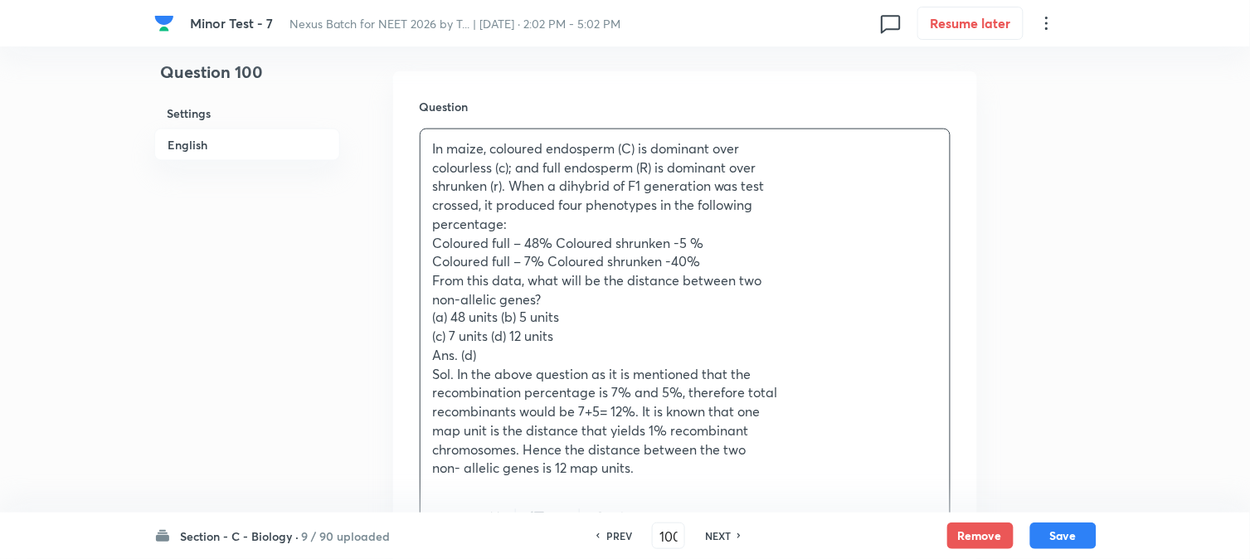
click at [500, 319] on p "(a) 48 units (b) 5 units" at bounding box center [685, 318] width 504 height 19
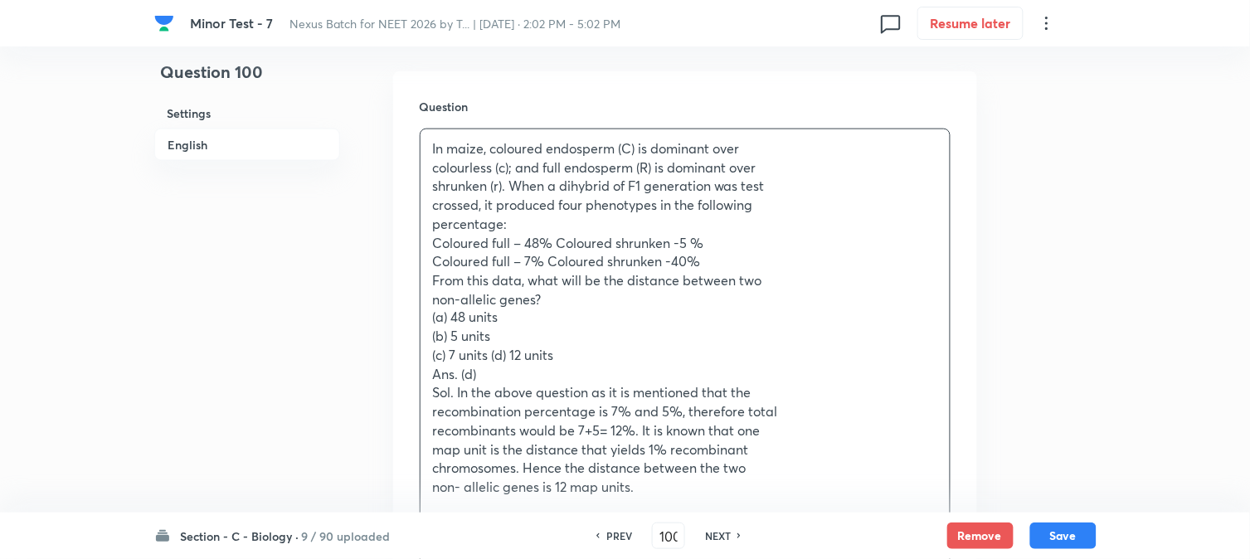
click at [494, 360] on p "(c) 7 units (d) 12 units" at bounding box center [685, 356] width 504 height 19
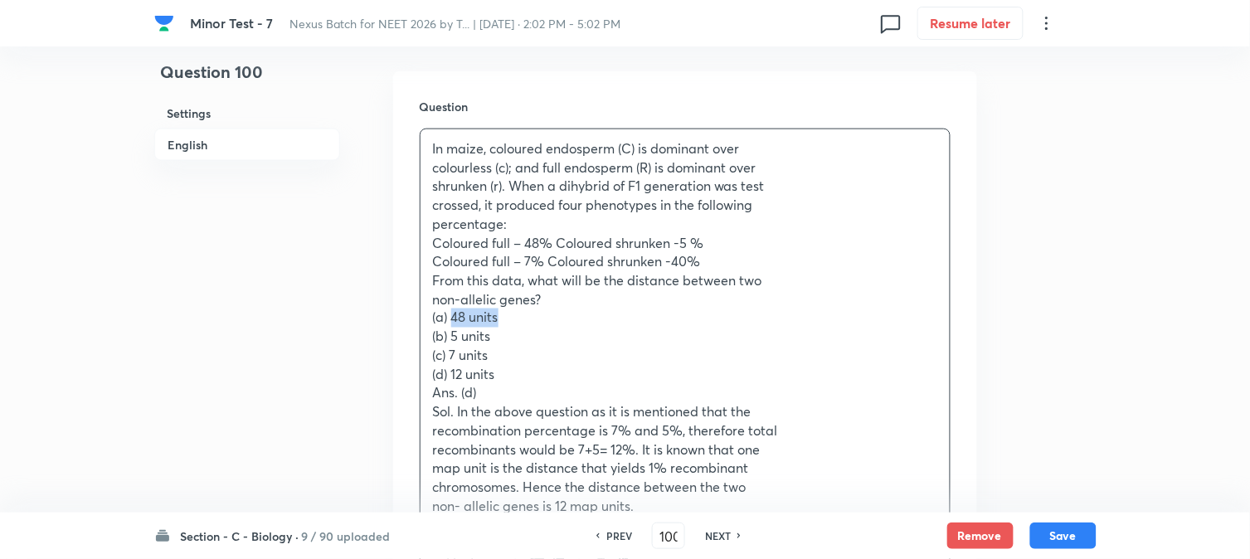
drag, startPoint x: 452, startPoint y: 319, endPoint x: 529, endPoint y: 319, distance: 77.1
click at [529, 319] on p "(a) 48 units" at bounding box center [685, 318] width 504 height 19
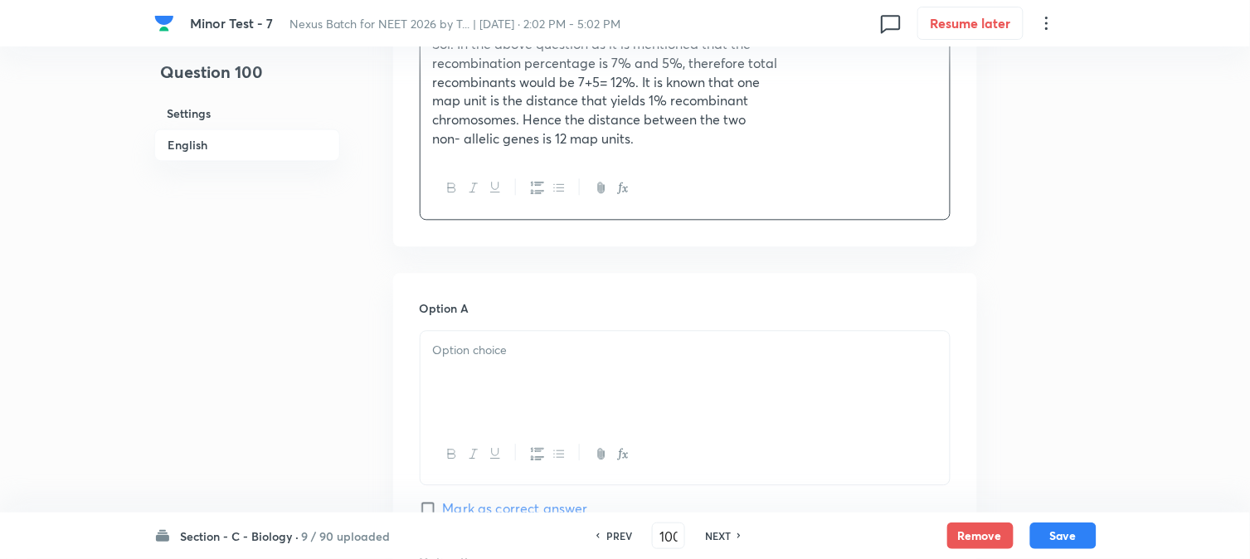
click at [471, 367] on div at bounding box center [685, 377] width 529 height 93
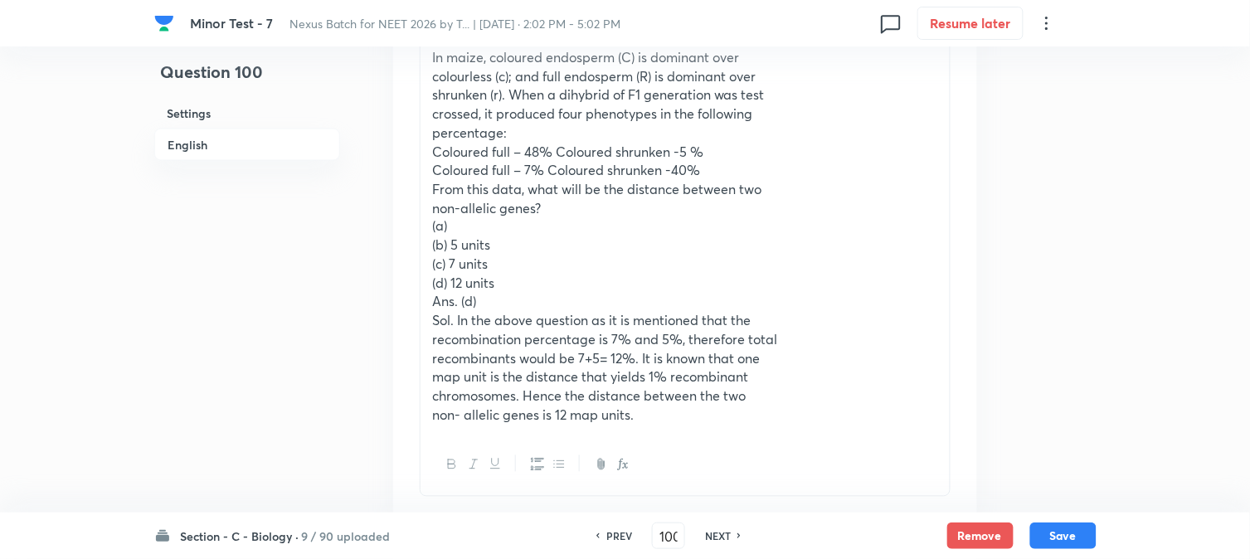
scroll to position [582, 0]
drag, startPoint x: 453, startPoint y: 245, endPoint x: 523, endPoint y: 245, distance: 70.5
click at [523, 245] on p "(b) 5 units" at bounding box center [685, 245] width 504 height 19
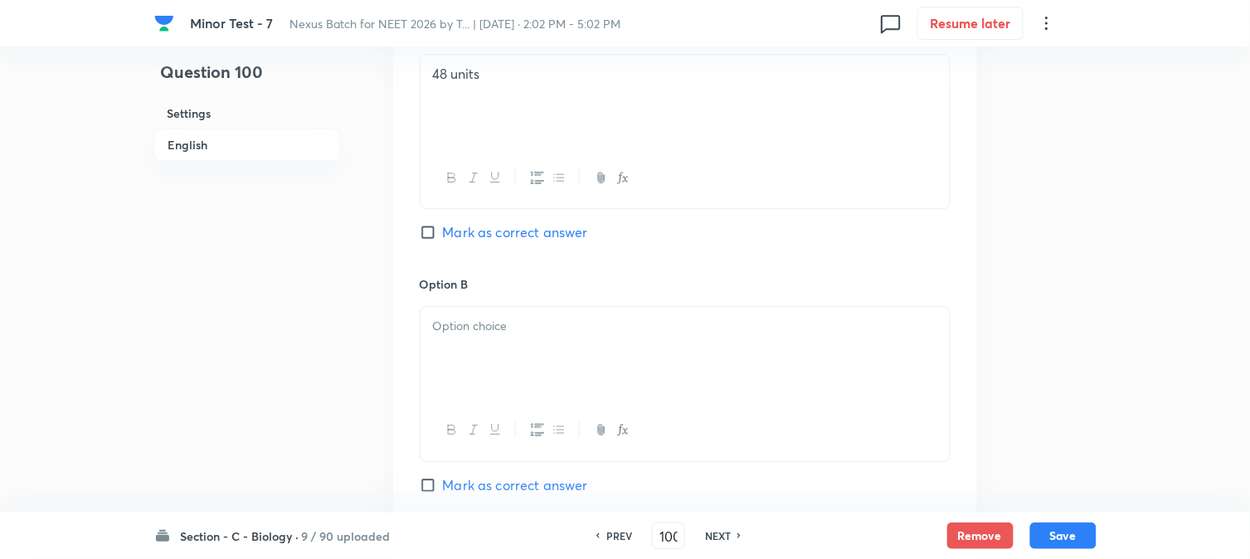
click at [457, 350] on div at bounding box center [685, 353] width 529 height 93
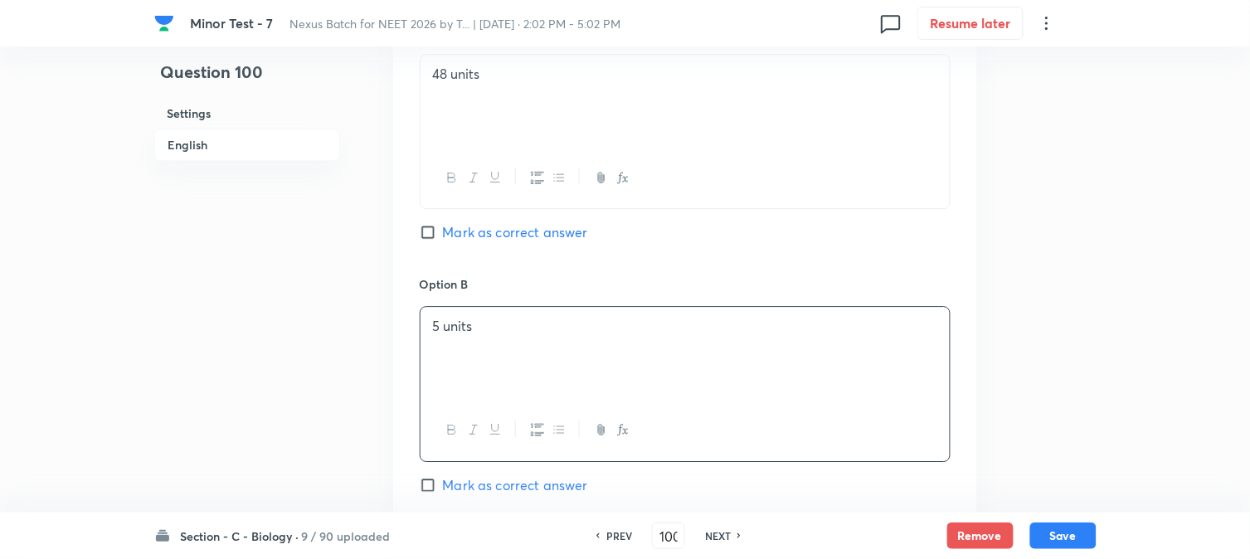
scroll to position [674, 0]
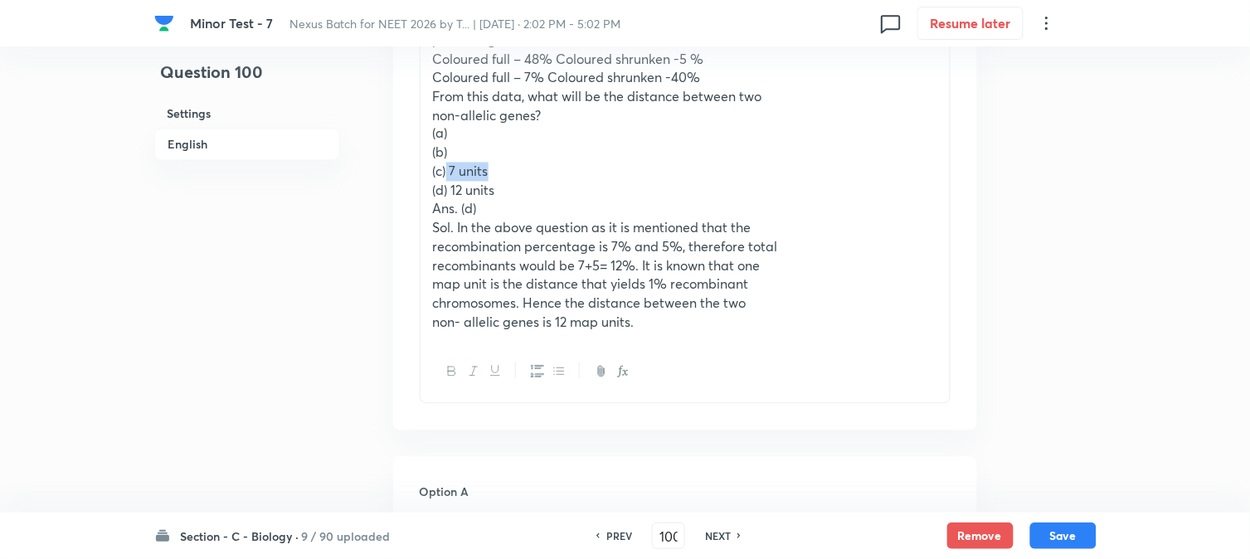
drag, startPoint x: 448, startPoint y: 168, endPoint x: 501, endPoint y: 168, distance: 53.1
click at [501, 168] on p "(c) 7 units" at bounding box center [685, 172] width 504 height 19
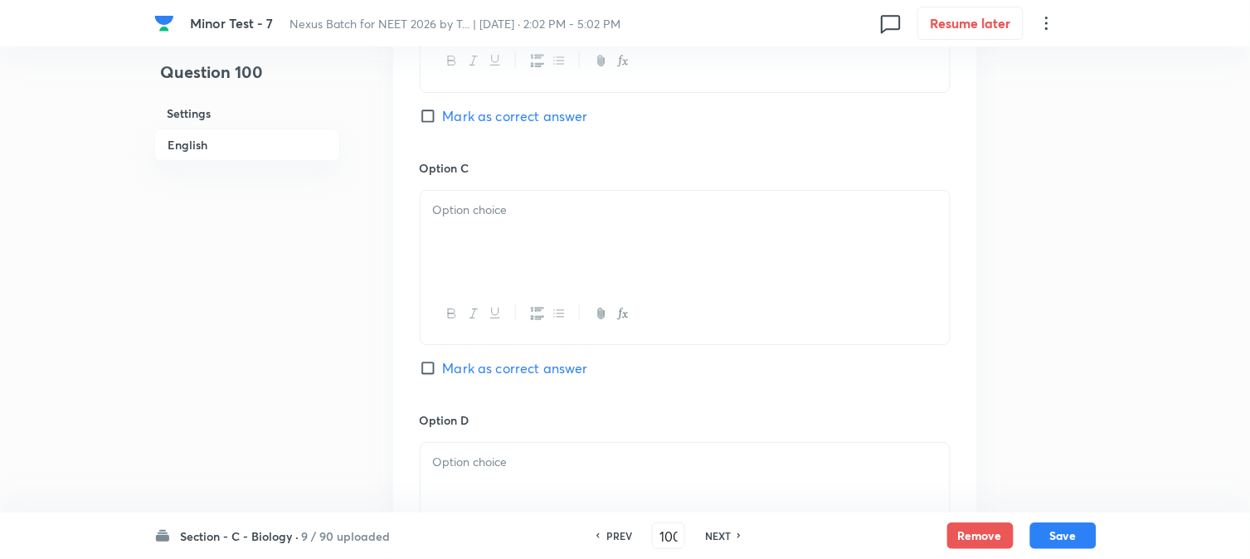
click at [462, 263] on div at bounding box center [685, 237] width 529 height 93
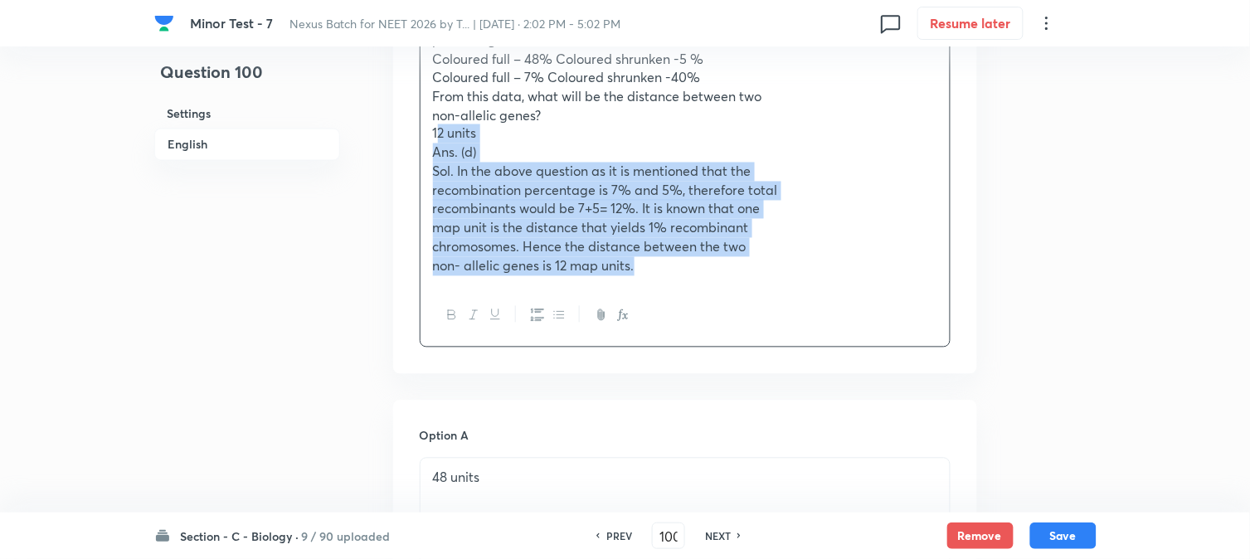
drag, startPoint x: 450, startPoint y: 187, endPoint x: 798, endPoint y: 337, distance: 379.1
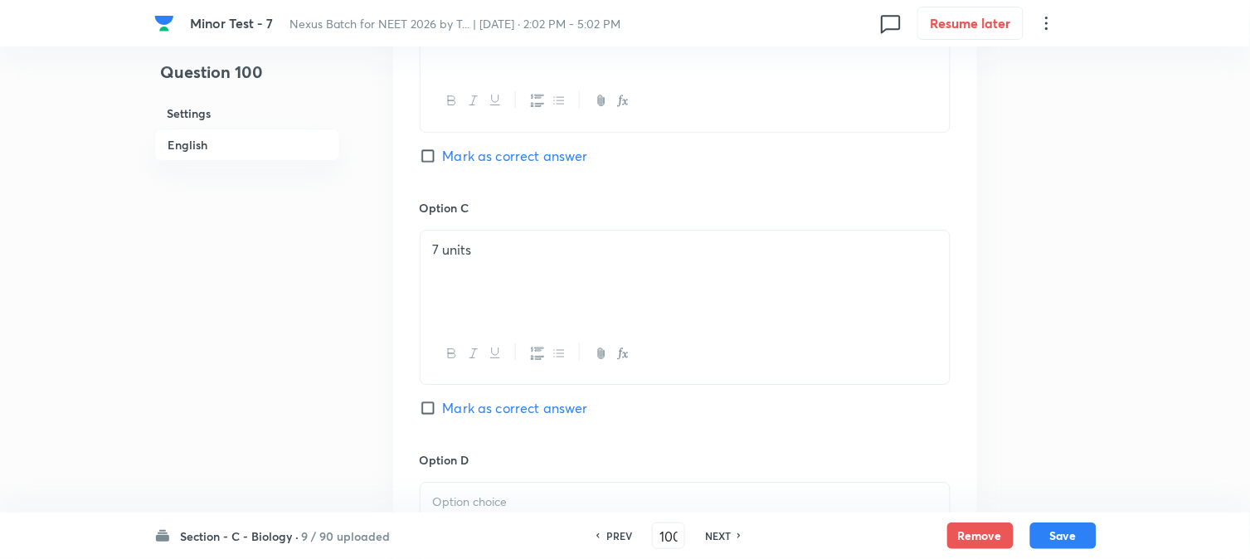
scroll to position [1503, 0]
click at [426, 287] on div at bounding box center [685, 282] width 529 height 93
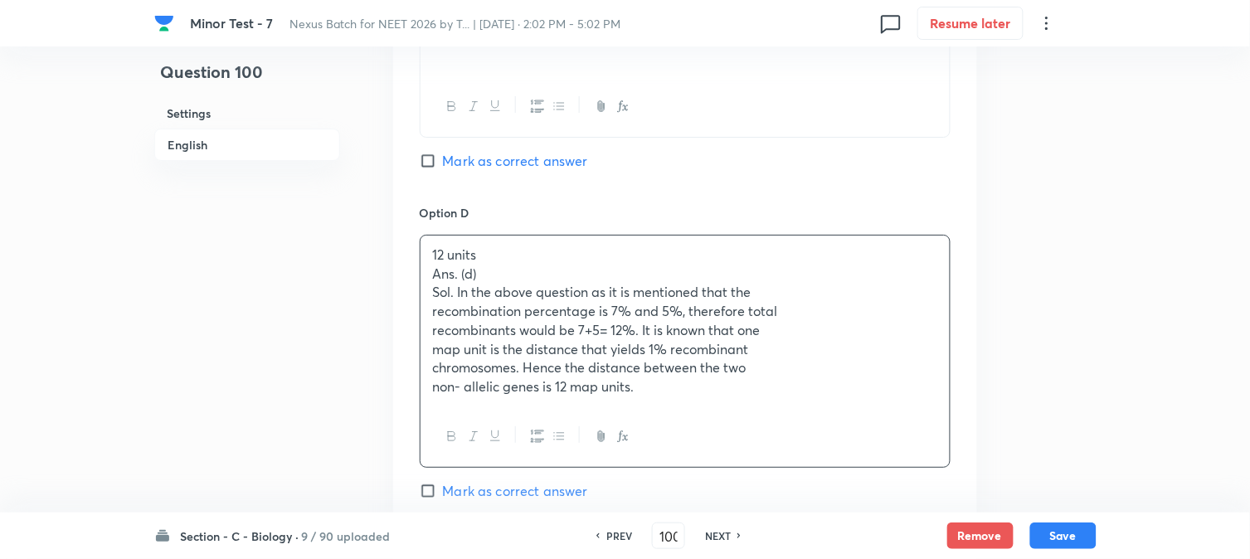
click at [429, 267] on div "12 units Ans. (d) Sol. In the above question as it is mentioned that the recomb…" at bounding box center [685, 321] width 529 height 171
drag, startPoint x: 429, startPoint y: 279, endPoint x: 454, endPoint y: 291, distance: 27.8
click at [454, 291] on div "12 units Ans. (d) Sol. In the above question as it is mentioned that the recomb…" at bounding box center [685, 321] width 529 height 171
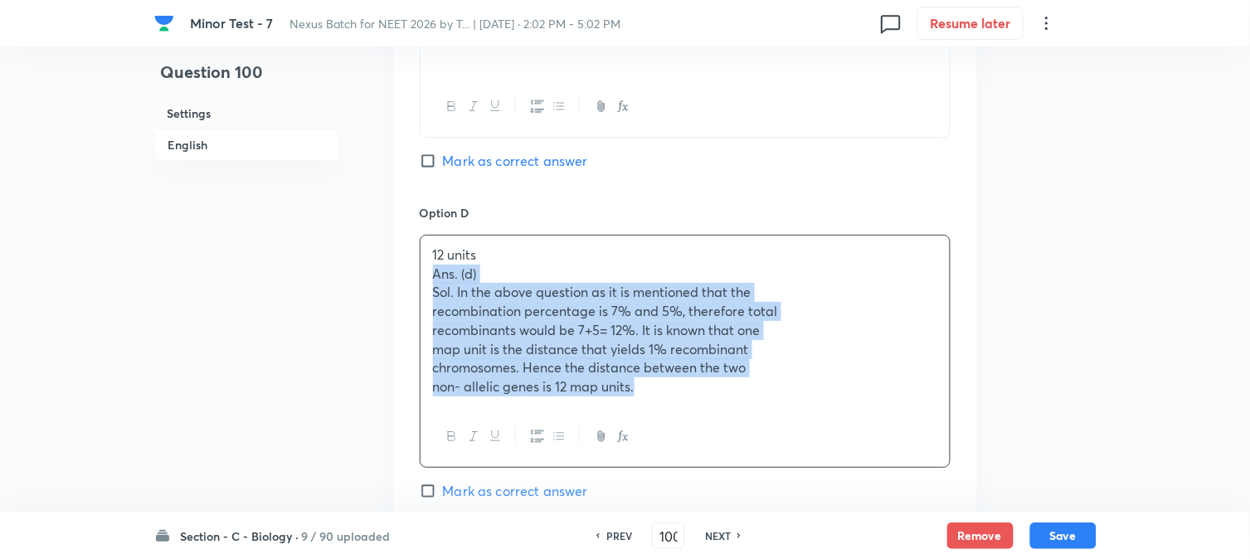
drag, startPoint x: 433, startPoint y: 272, endPoint x: 724, endPoint y: 411, distance: 322.4
click at [726, 411] on div "12 units Ans. (d) Sol. In the above question as it is mentioned that the recomb…" at bounding box center [685, 351] width 531 height 233
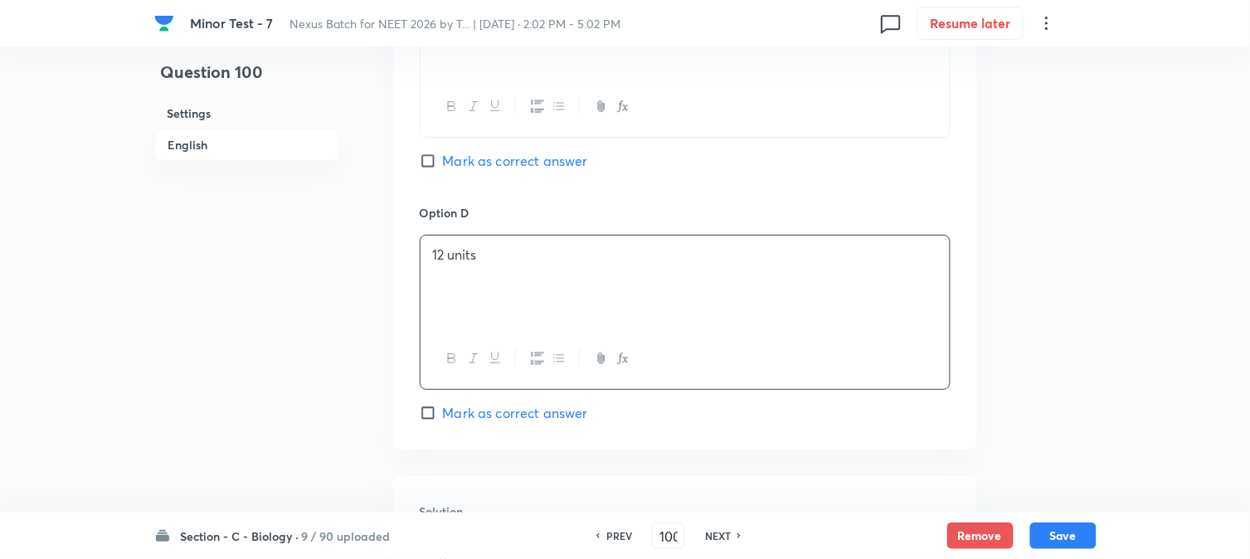
click at [509, 423] on span "Mark as correct answer" at bounding box center [515, 413] width 145 height 20
click at [443, 421] on input "Mark as correct answer" at bounding box center [431, 413] width 23 height 17
checkbox input "true"
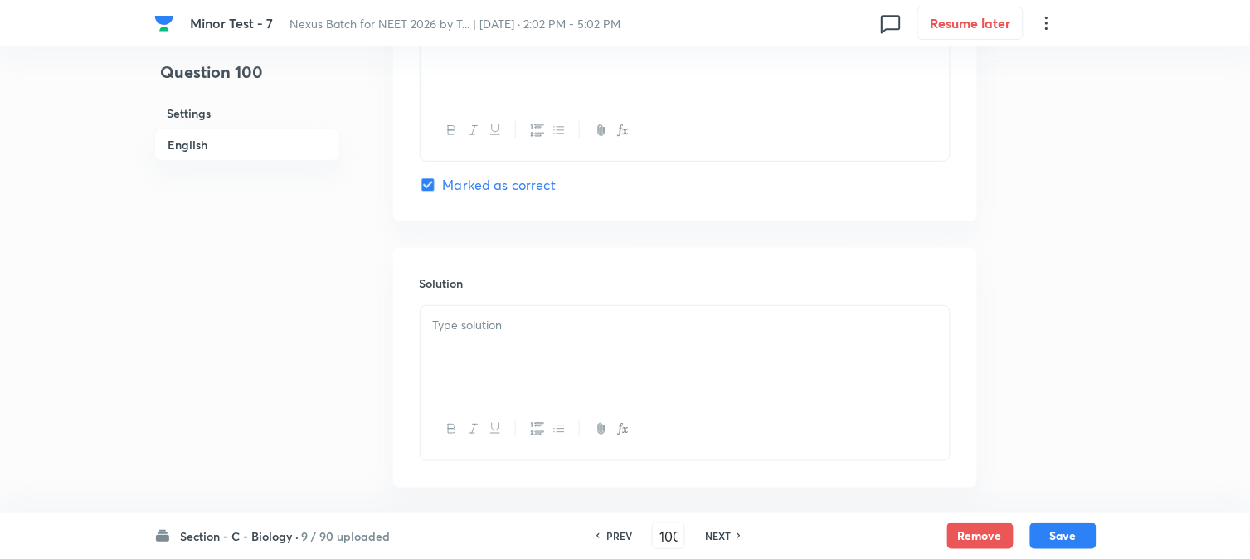
scroll to position [1779, 0]
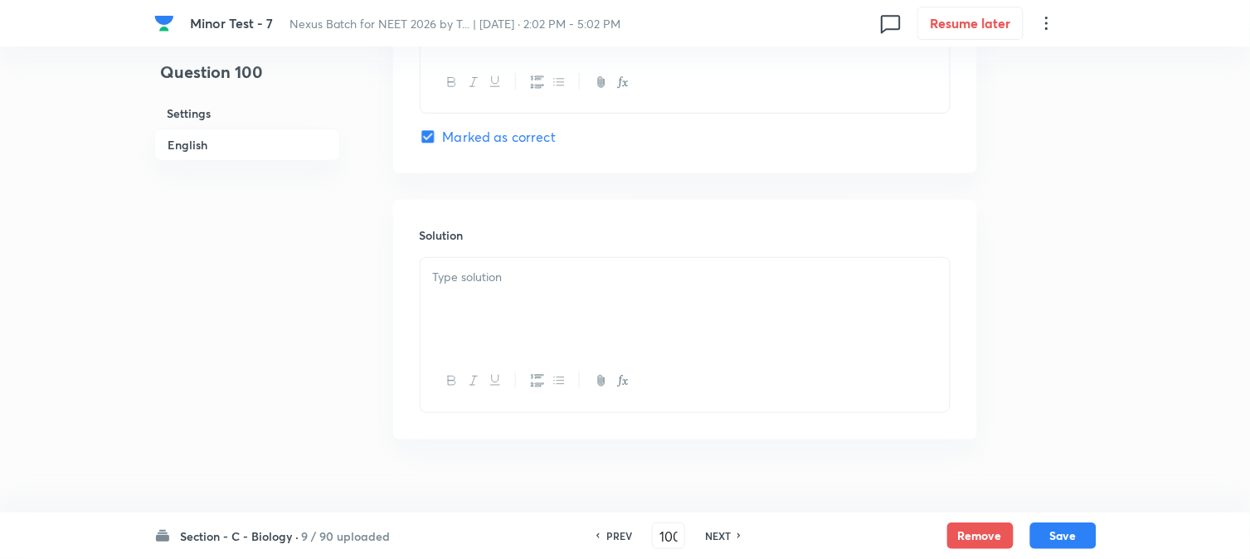
click at [494, 340] on div at bounding box center [685, 304] width 529 height 93
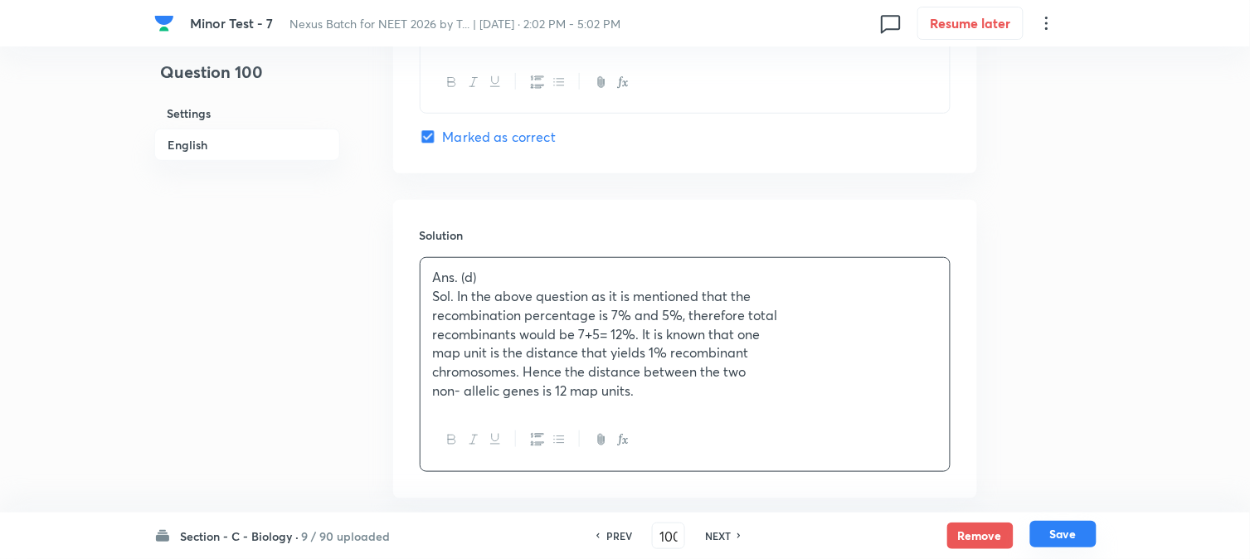
click at [1073, 535] on button "Save" at bounding box center [1063, 534] width 66 height 27
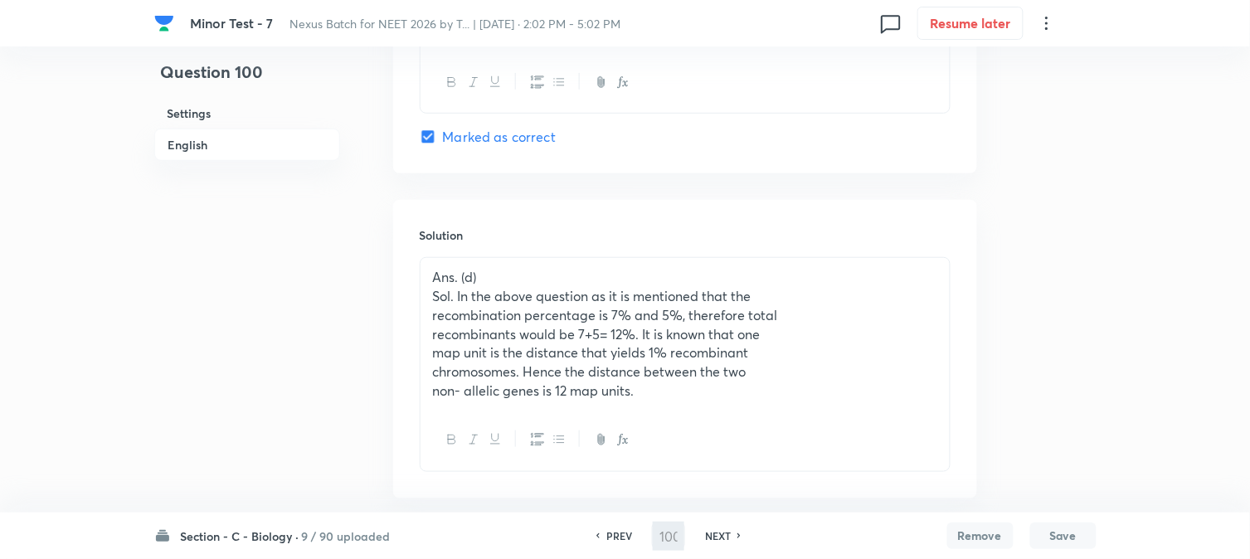
type input "101"
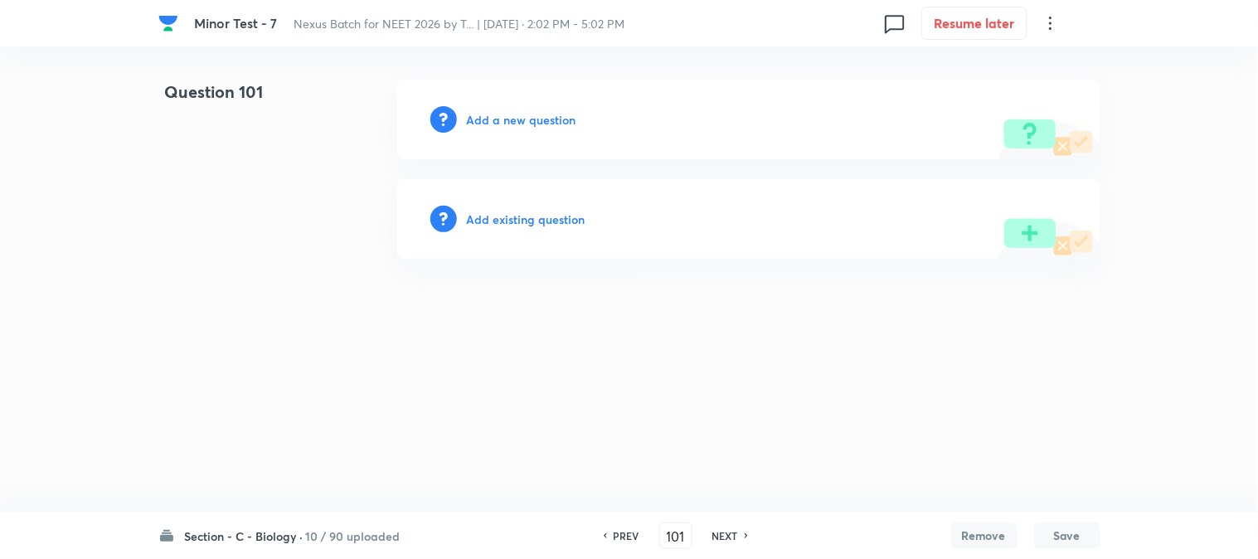
click at [516, 111] on h6 "Add a new question" at bounding box center [522, 119] width 110 height 17
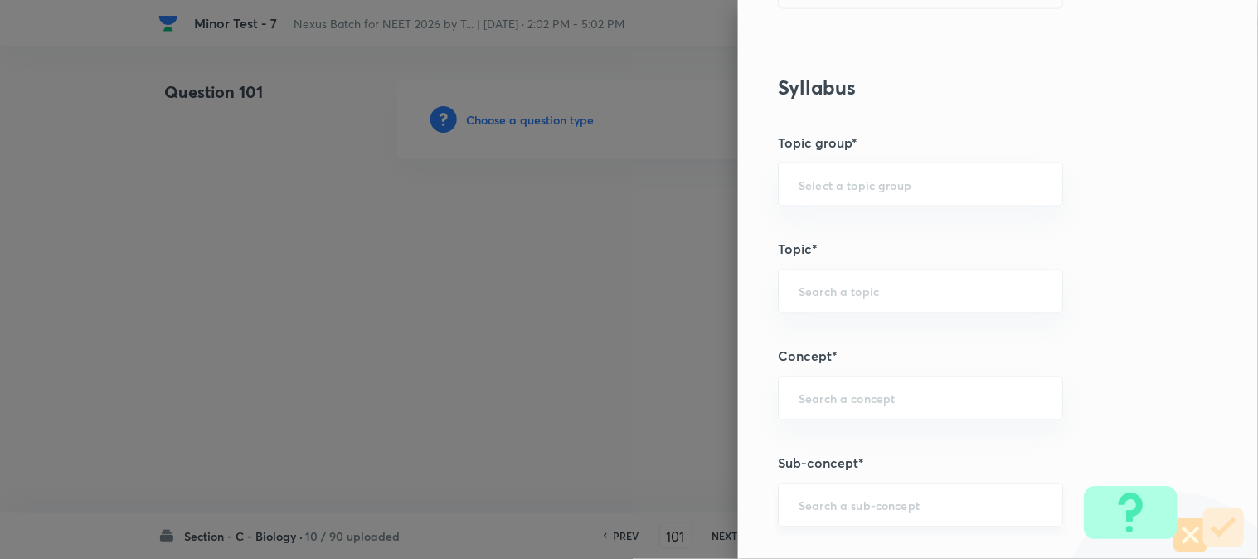
scroll to position [979, 0]
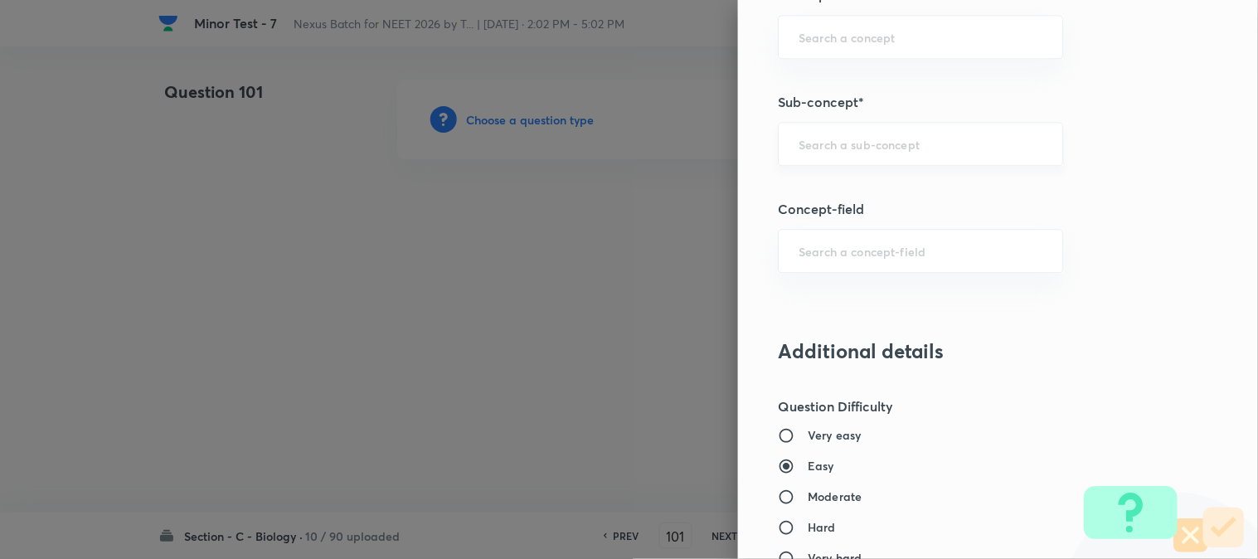
click at [834, 126] on div "​" at bounding box center [920, 144] width 285 height 44
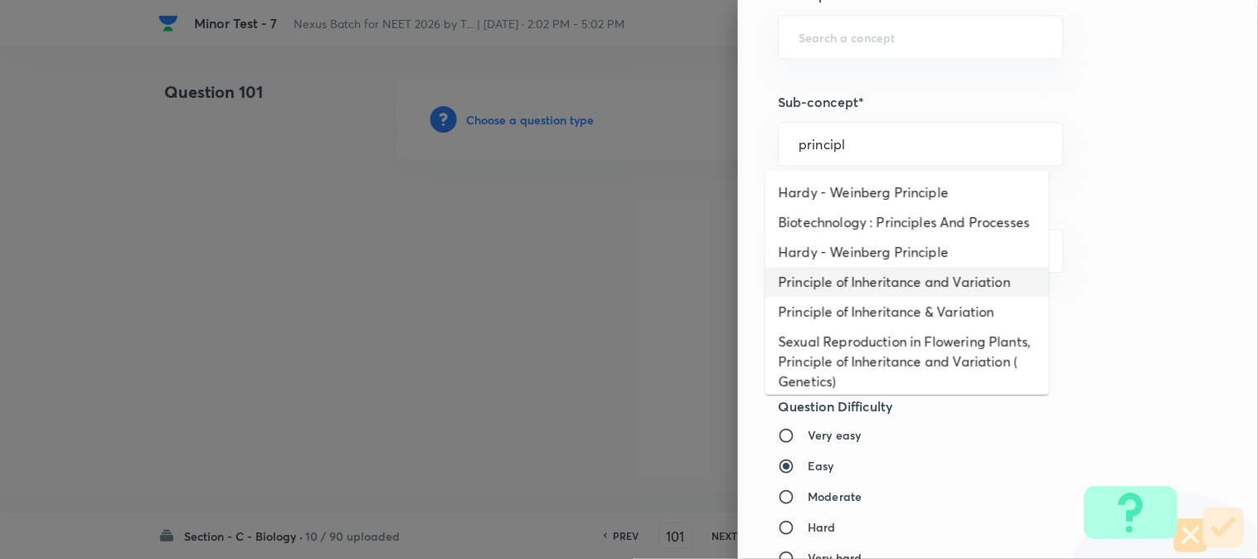
click at [882, 297] on li "Principle of Inheritance and Variation" at bounding box center [908, 282] width 284 height 30
type input "Principle of Inheritance and Variation"
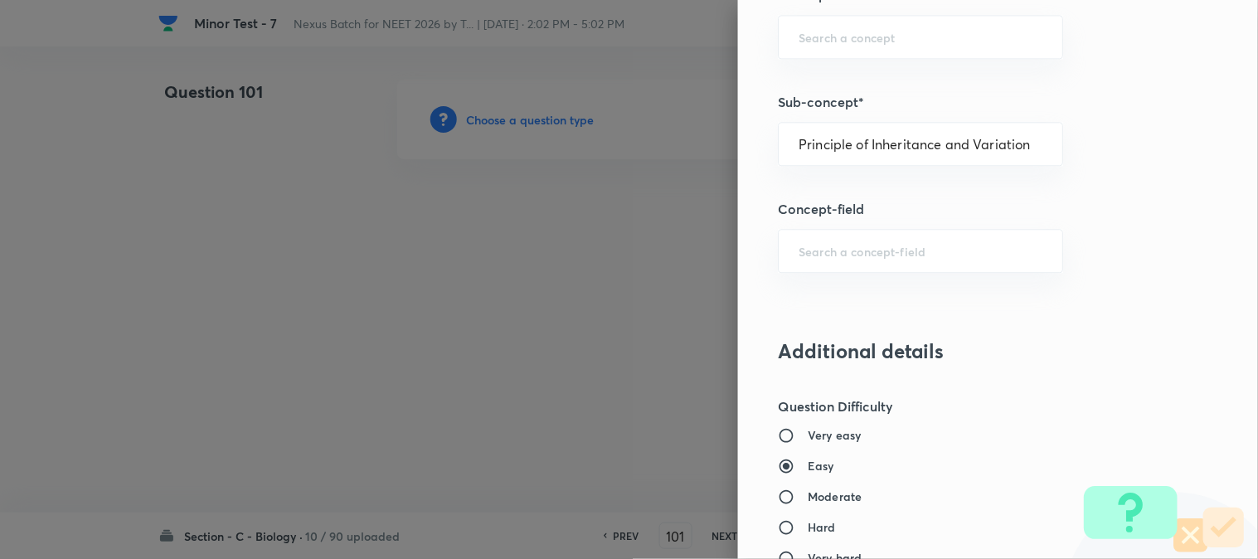
type input "Biology"
type input "Genetics & Evolution"
type input "Principle of Inheritance and Variation"
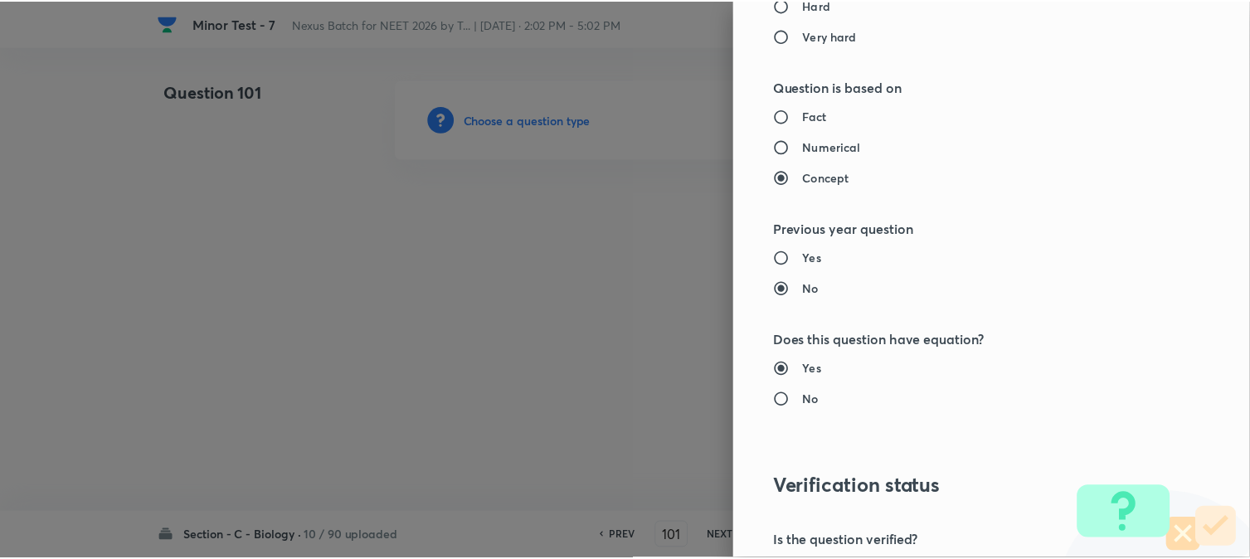
scroll to position [1702, 0]
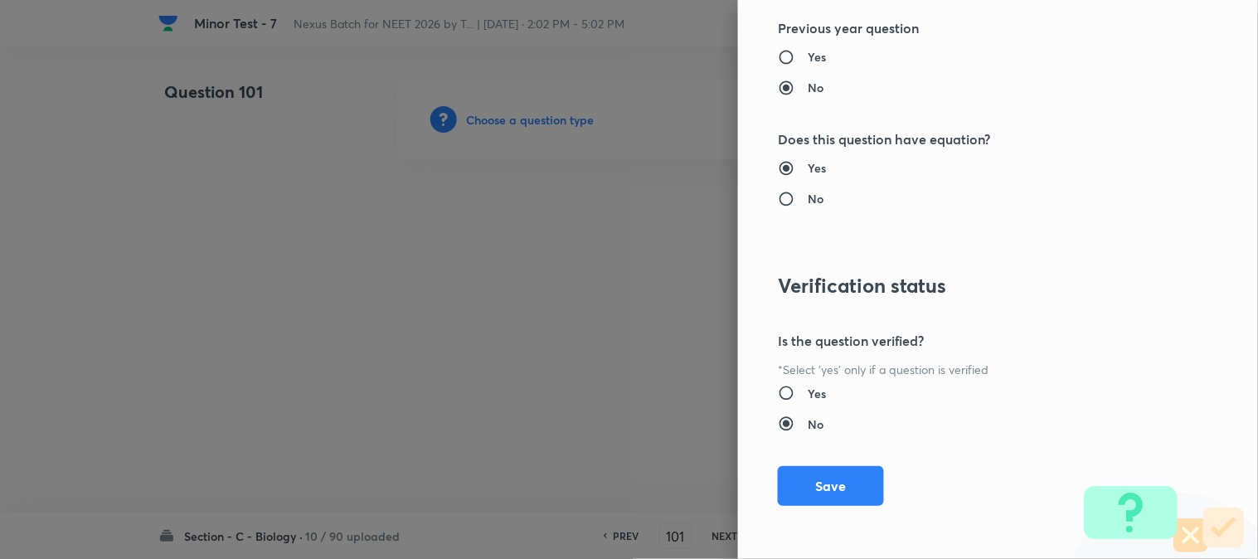
drag, startPoint x: 825, startPoint y: 475, endPoint x: 765, endPoint y: 438, distance: 70.0
click at [825, 475] on button "Save" at bounding box center [831, 486] width 106 height 40
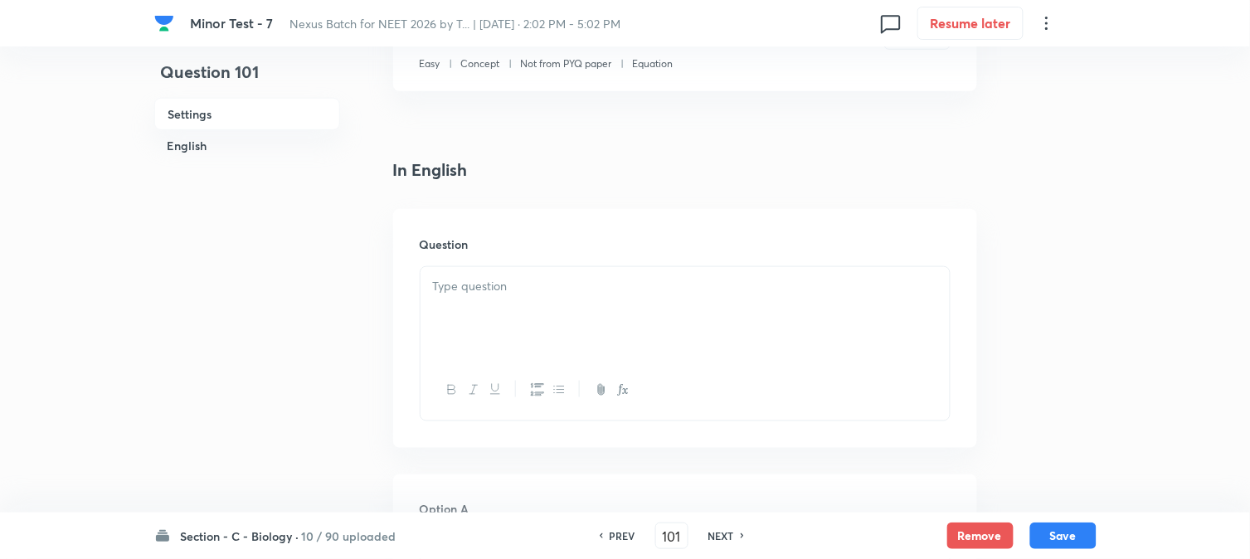
scroll to position [489, 0]
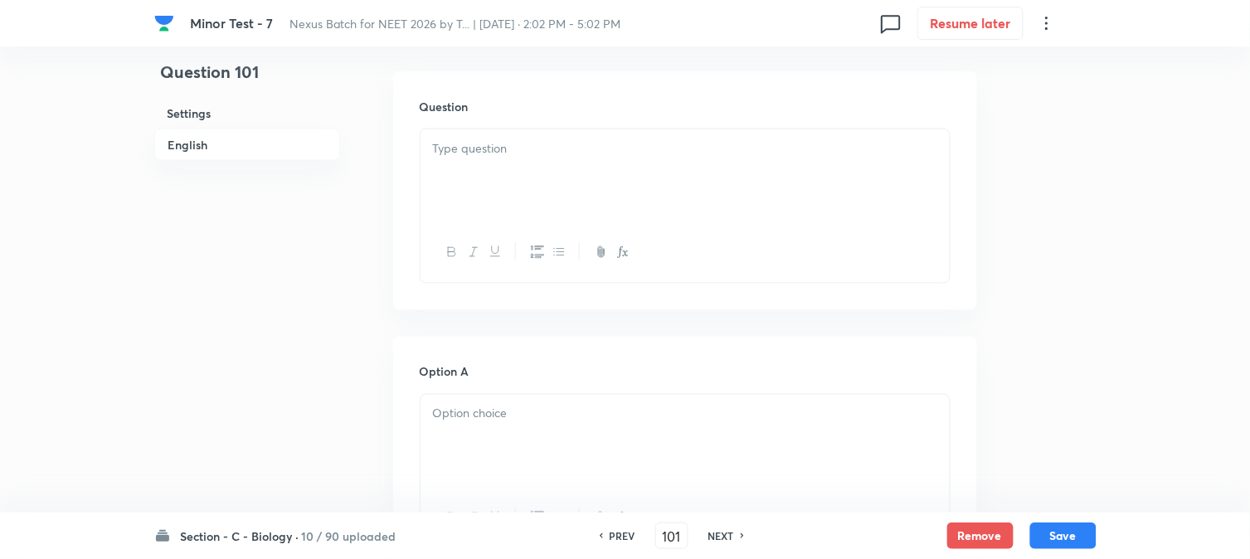
click at [528, 177] on div at bounding box center [685, 175] width 529 height 93
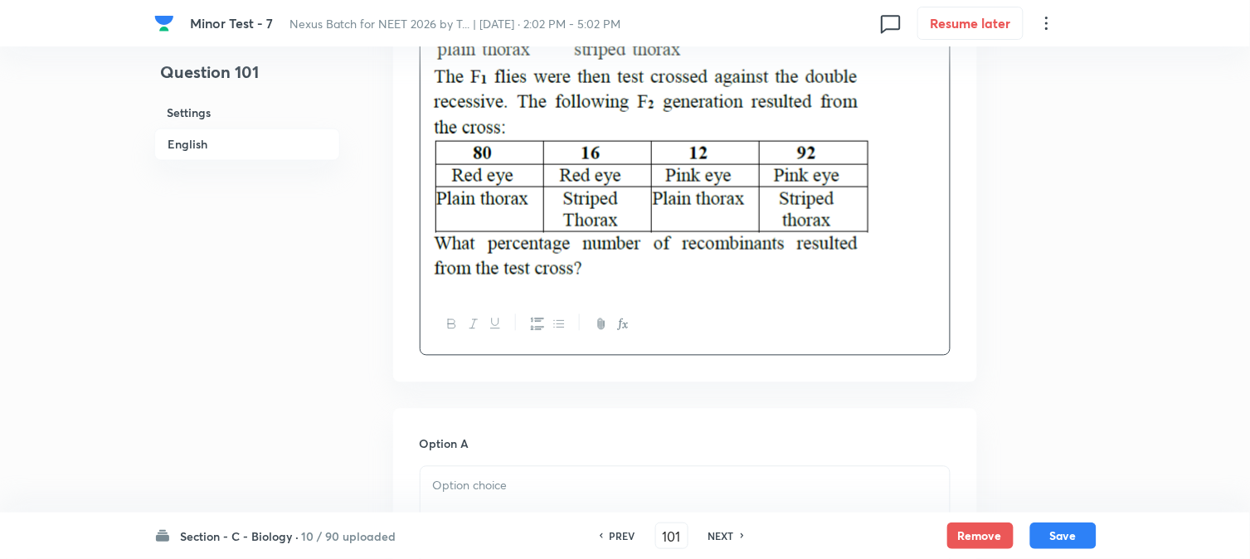
scroll to position [950, 0]
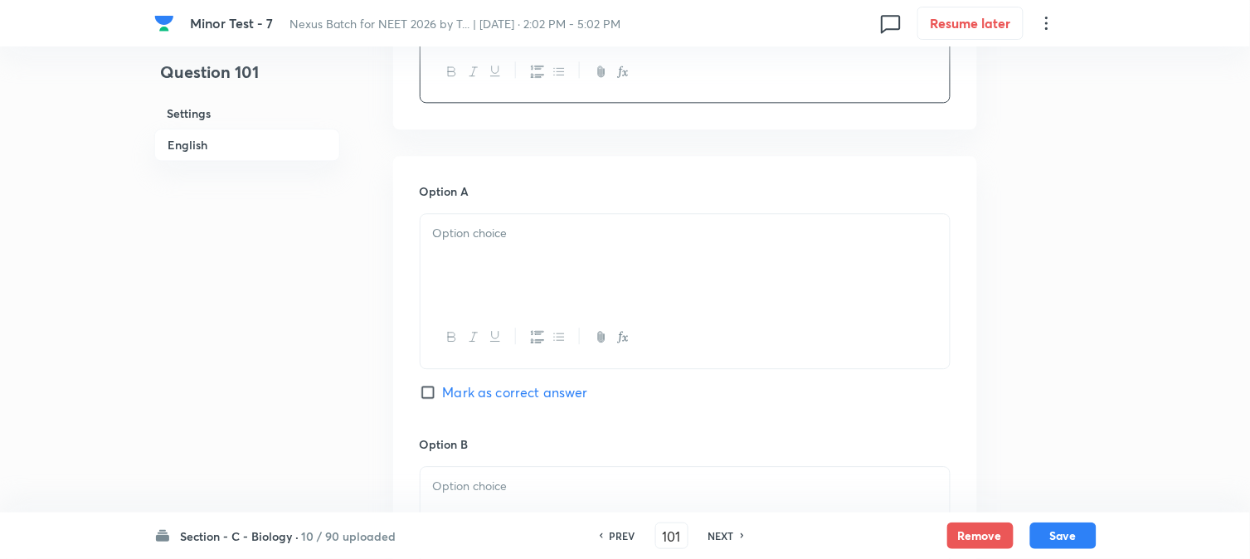
click at [484, 259] on div at bounding box center [685, 260] width 529 height 93
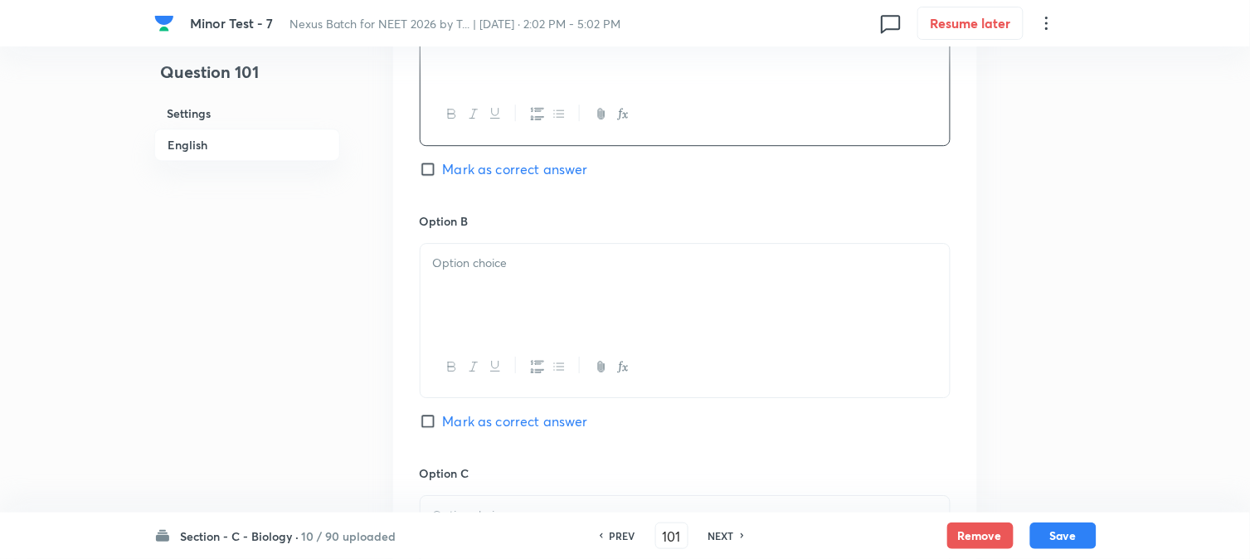
scroll to position [1319, 0]
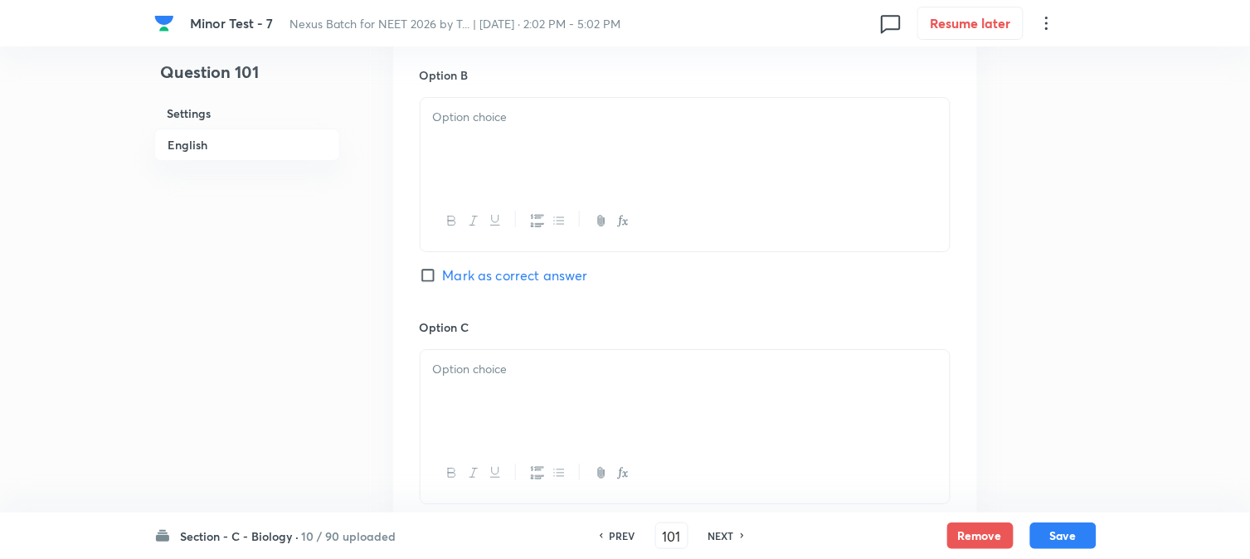
drag, startPoint x: 460, startPoint y: 246, endPoint x: 492, endPoint y: 162, distance: 89.5
click at [460, 245] on div at bounding box center [685, 221] width 529 height 61
click at [500, 135] on div at bounding box center [685, 144] width 529 height 93
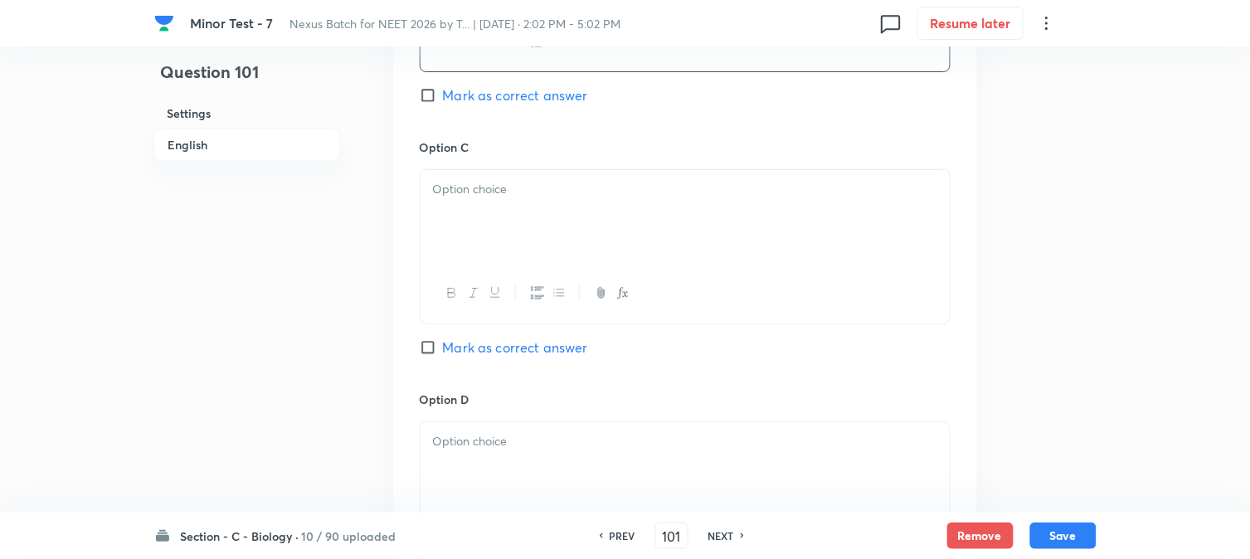
scroll to position [1503, 0]
click at [475, 211] on div at bounding box center [685, 212] width 529 height 93
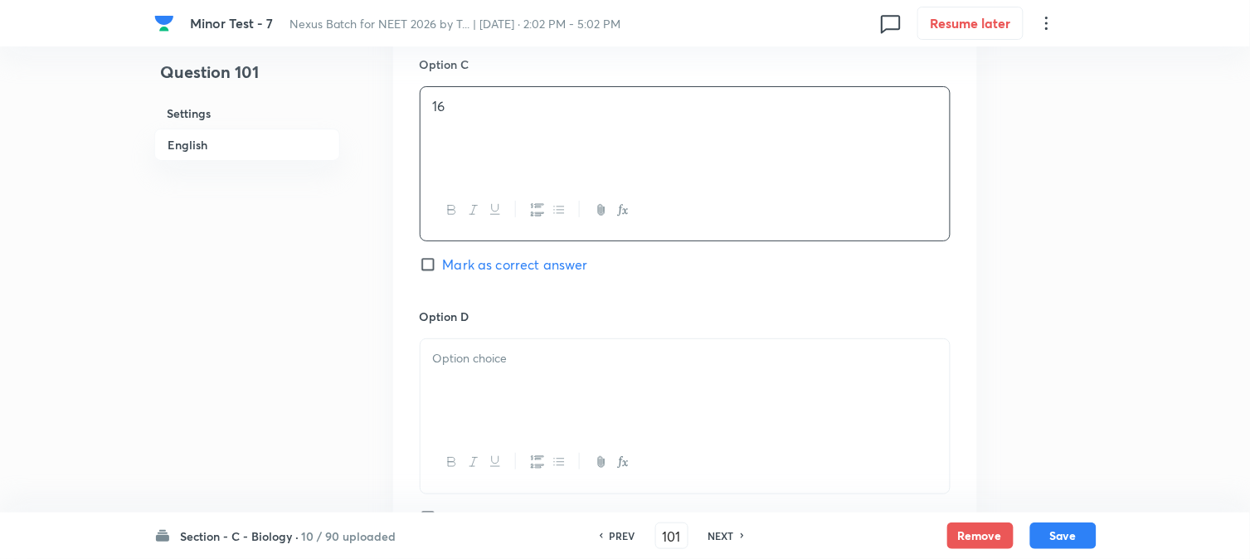
scroll to position [1779, 0]
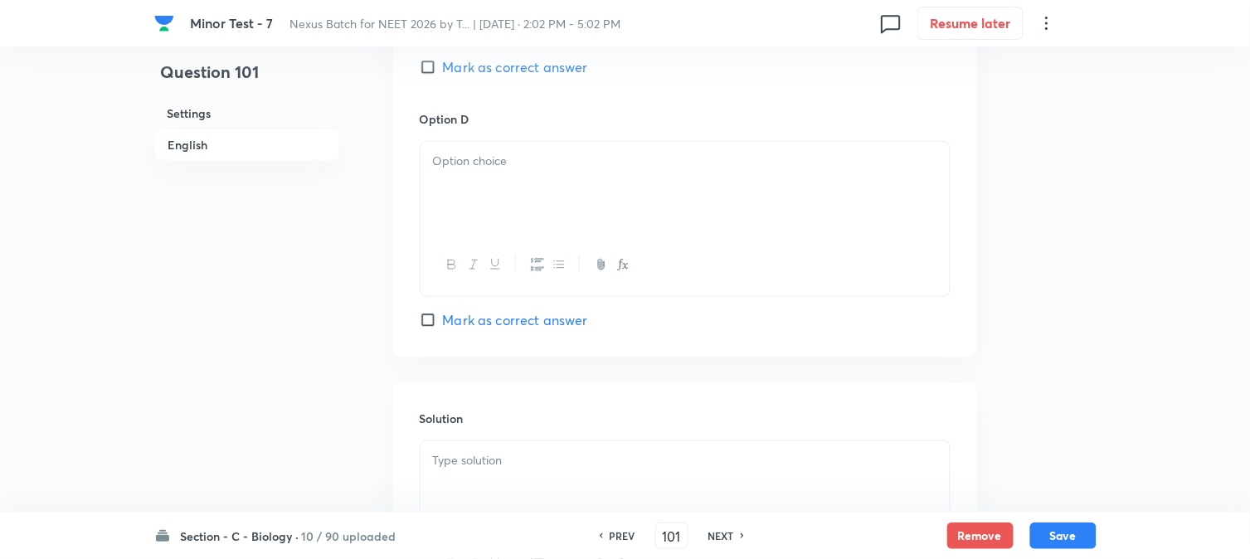
click at [500, 179] on div at bounding box center [685, 188] width 529 height 93
drag, startPoint x: 510, startPoint y: 441, endPoint x: 515, endPoint y: 491, distance: 50.0
click at [512, 445] on div "Solution" at bounding box center [685, 502] width 584 height 239
click at [521, 491] on div at bounding box center [685, 487] width 529 height 93
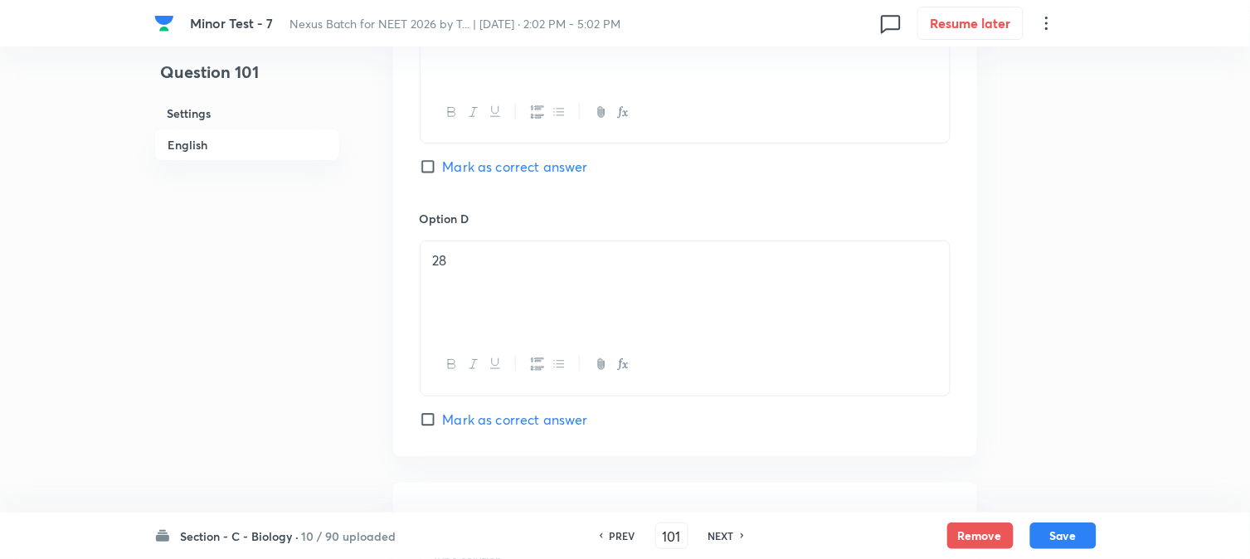
scroll to position [1503, 0]
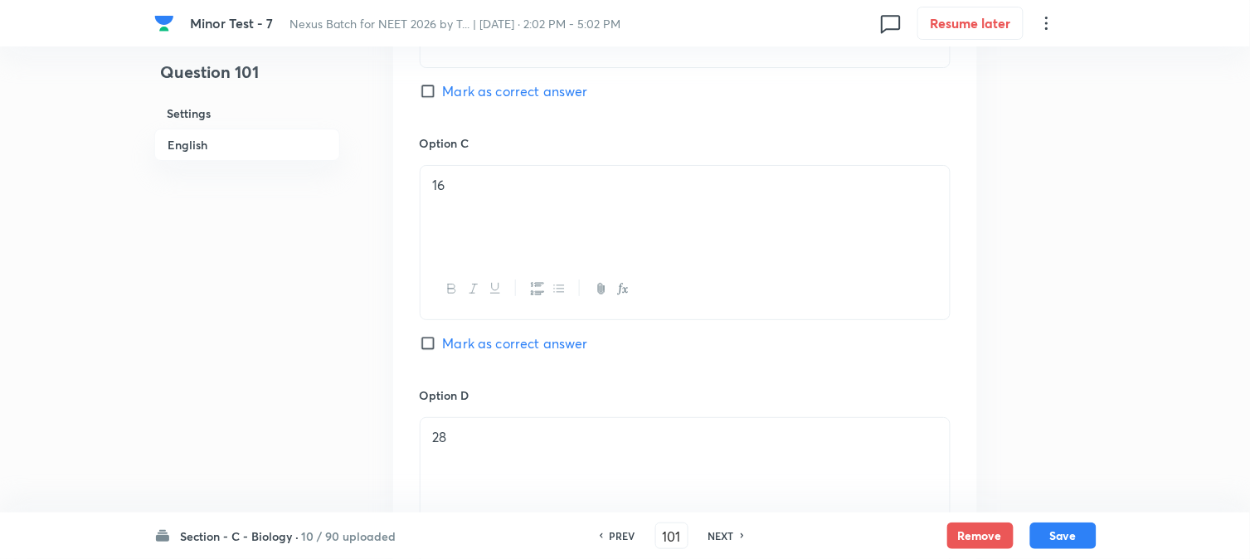
click at [529, 101] on span "Mark as correct answer" at bounding box center [515, 91] width 145 height 20
click at [443, 100] on input "Mark as correct answer" at bounding box center [431, 91] width 23 height 17
checkbox input "true"
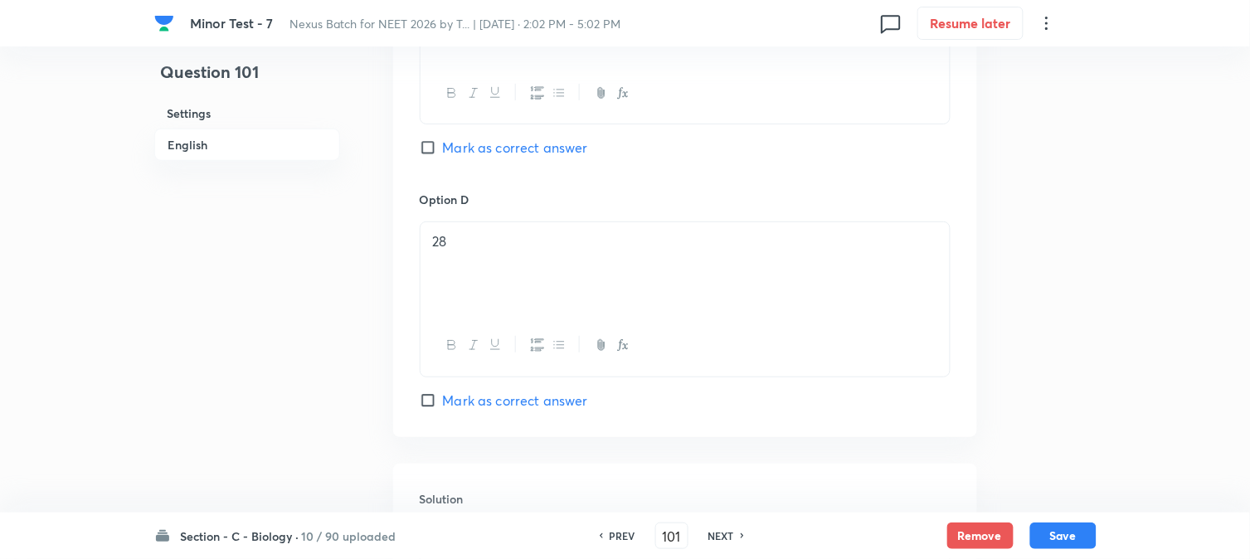
scroll to position [1964, 0]
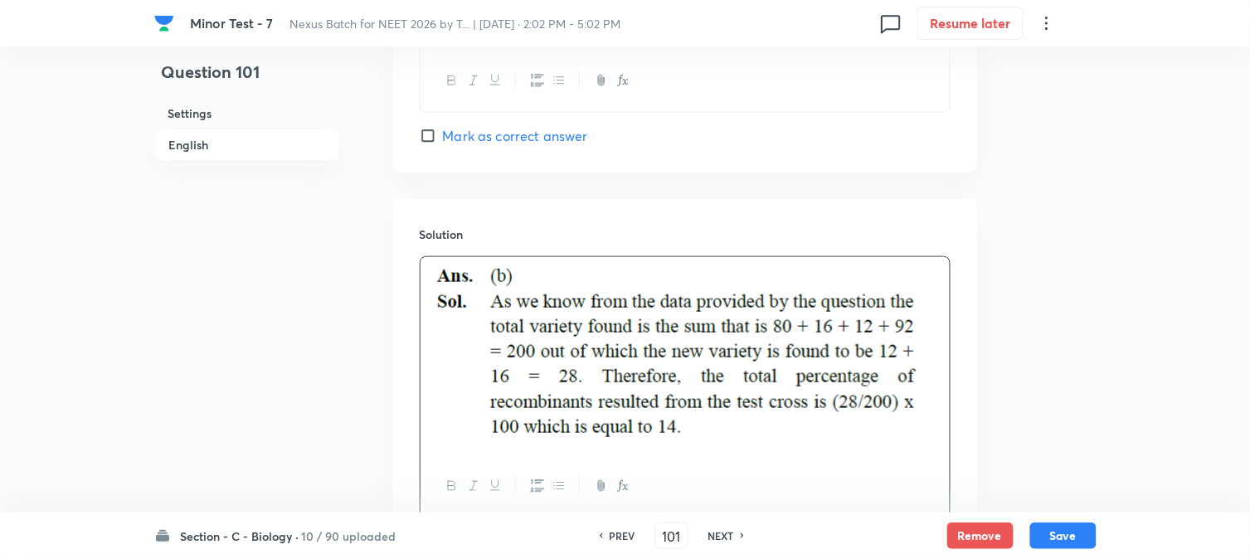
click at [1076, 533] on button "Save" at bounding box center [1063, 536] width 66 height 27
type input "102"
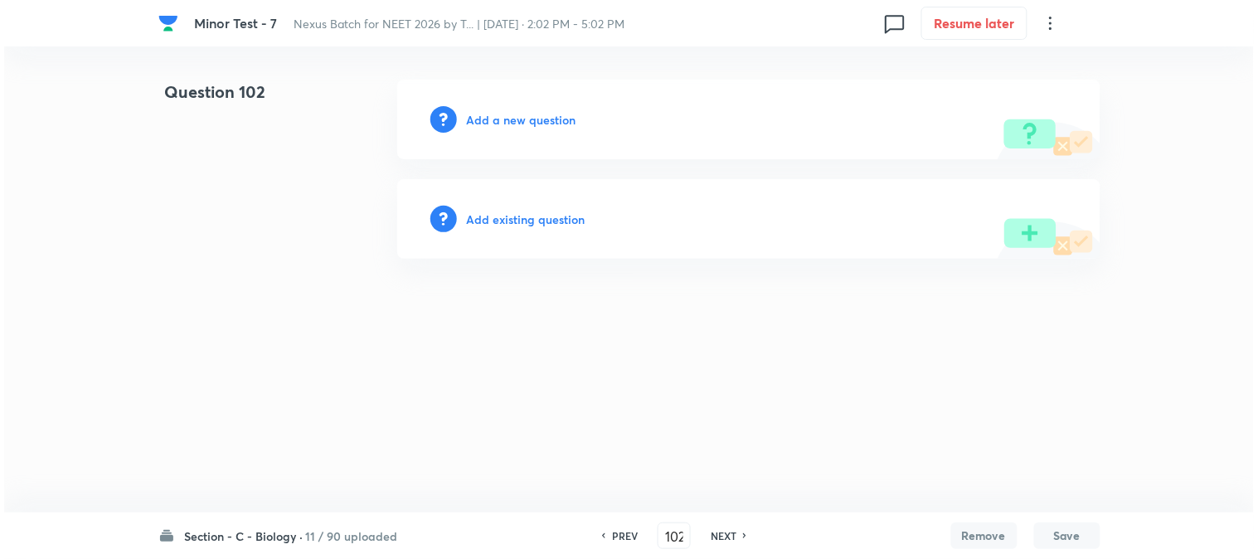
scroll to position [0, 0]
click at [557, 113] on h6 "Add a new question" at bounding box center [522, 119] width 110 height 17
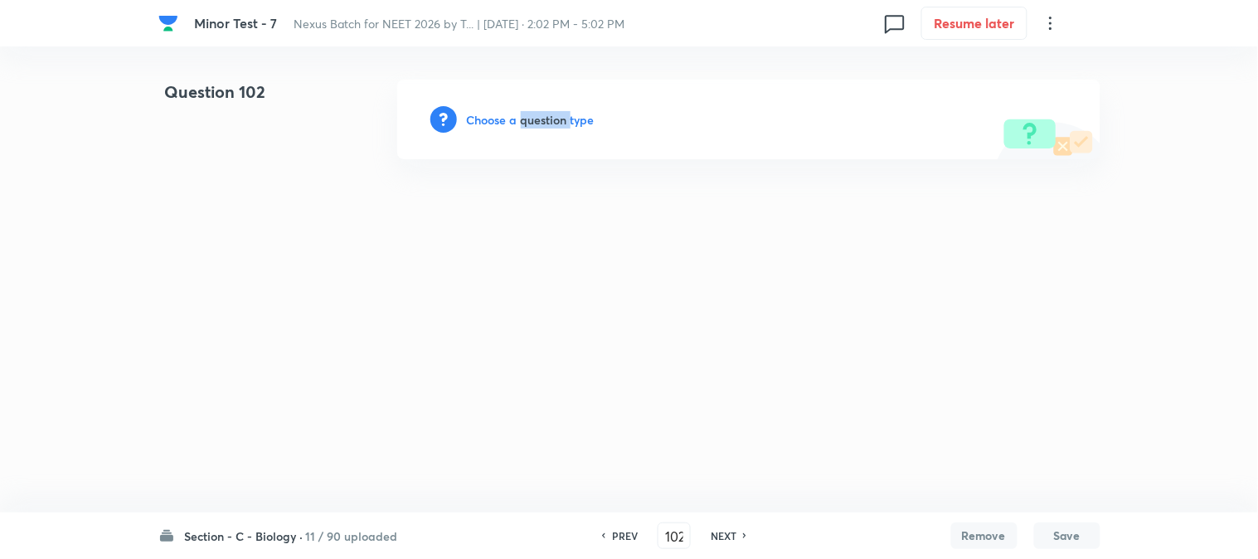
click at [557, 113] on h6 "Choose a question type" at bounding box center [531, 119] width 128 height 17
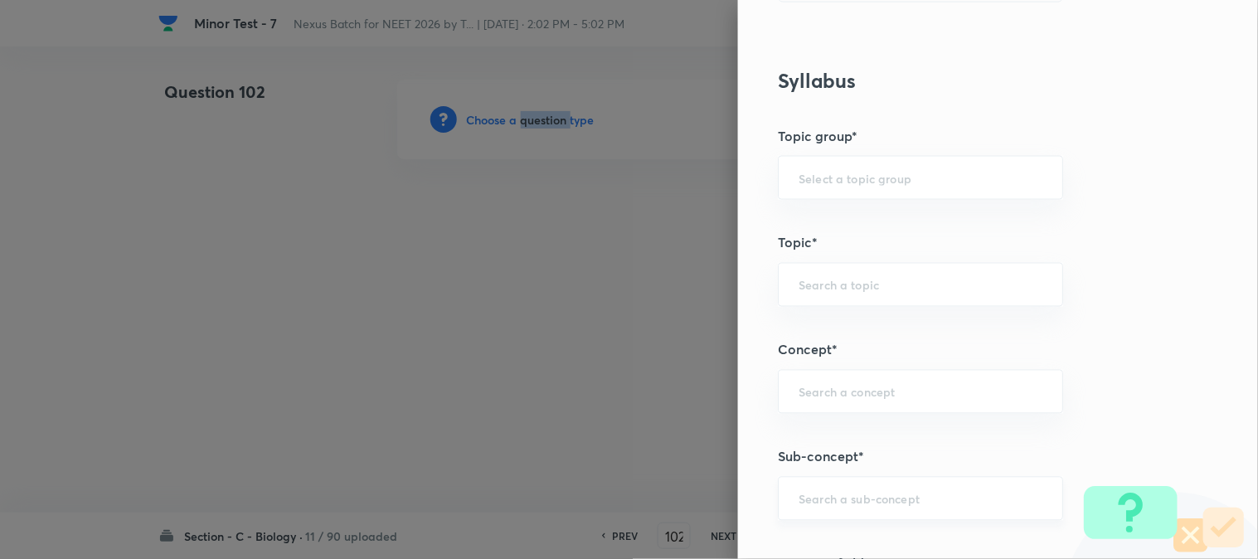
scroll to position [979, 0]
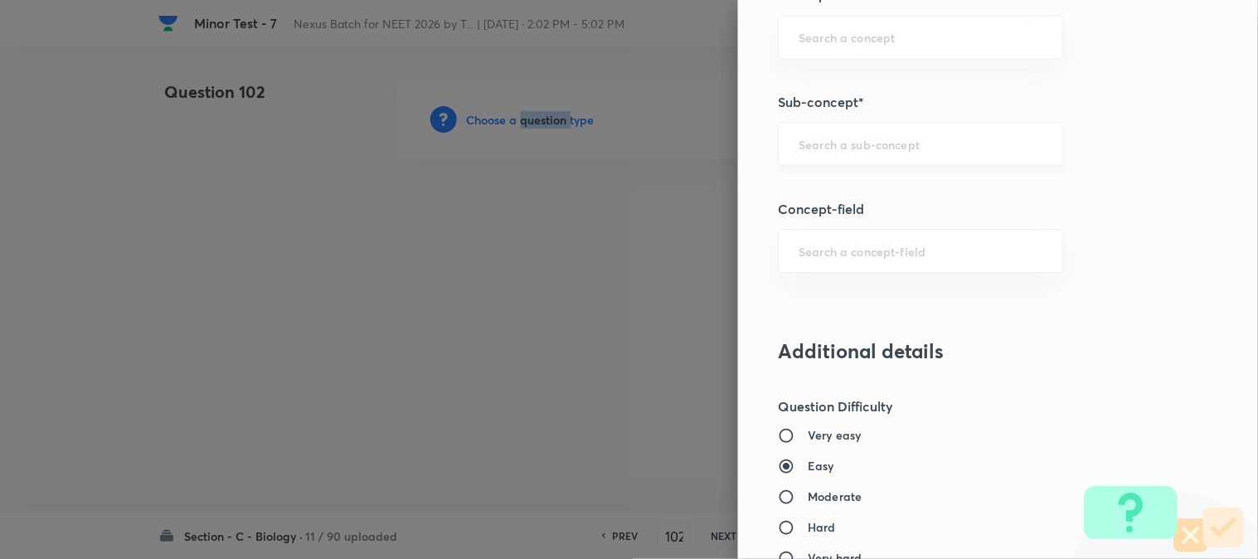
click at [838, 153] on div "​" at bounding box center [920, 144] width 285 height 44
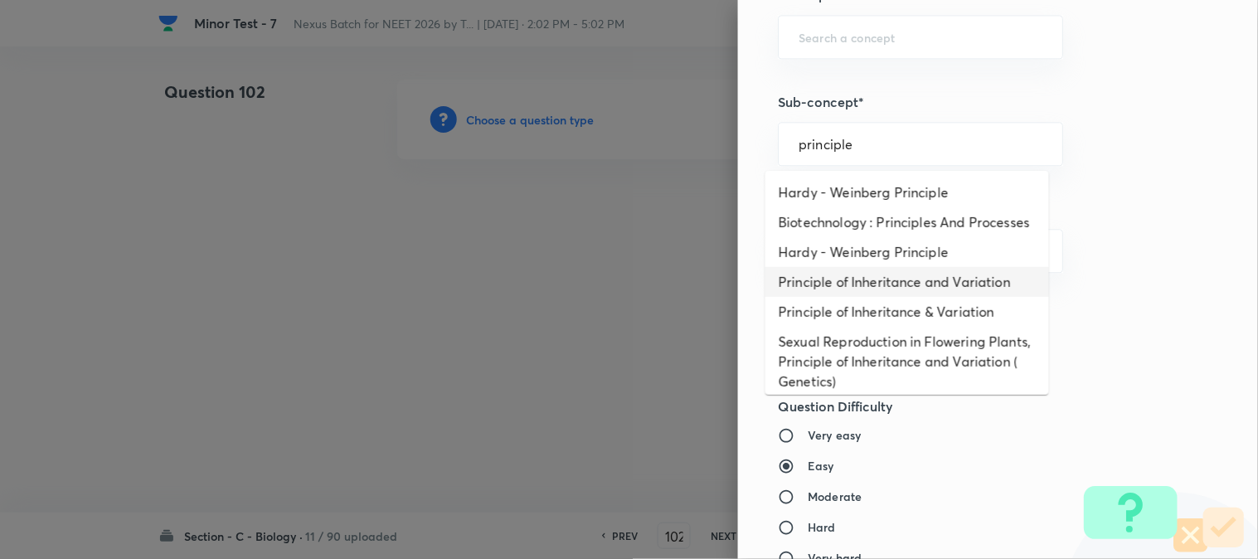
click at [881, 297] on li "Principle of Inheritance and Variation" at bounding box center [908, 282] width 284 height 30
type input "Principle of Inheritance and Variation"
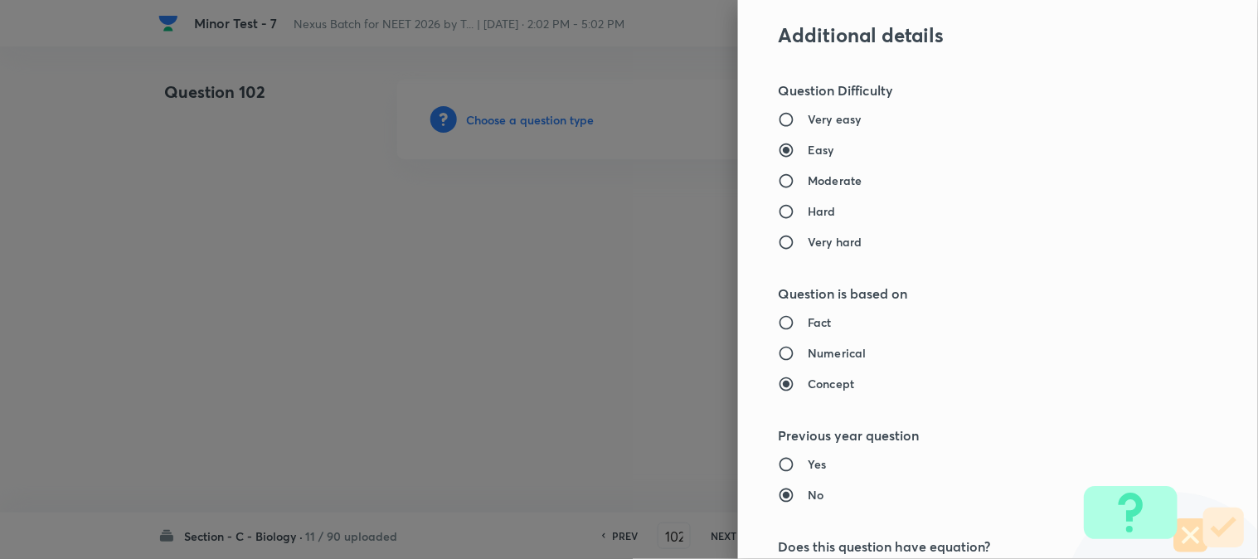
type input "Biology"
type input "Genetics & Evolution"
type input "Principle of Inheritance and Variation"
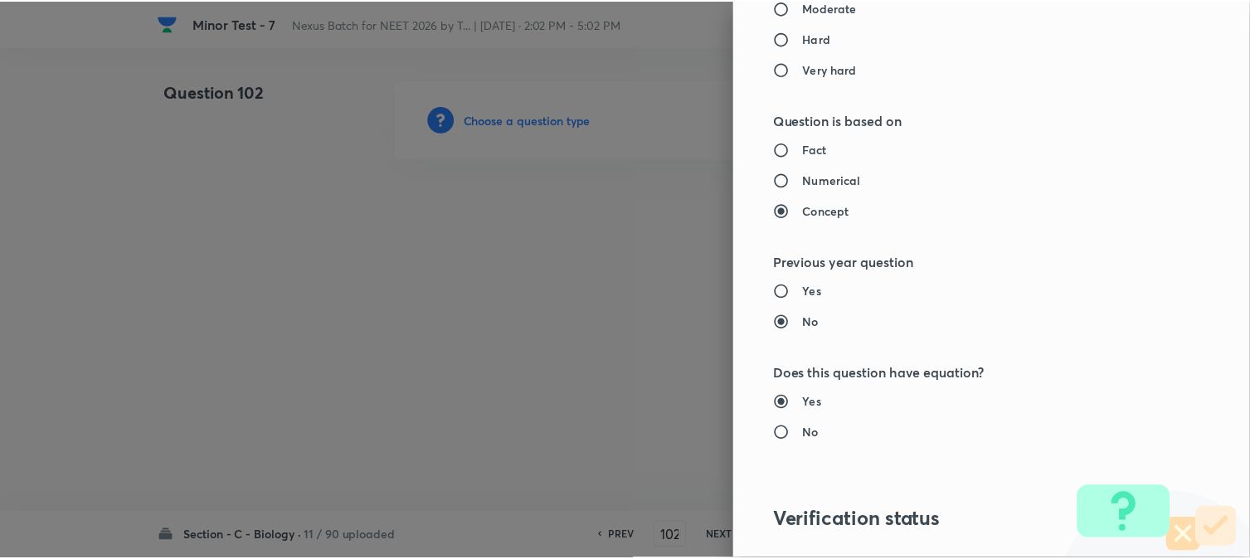
scroll to position [1702, 0]
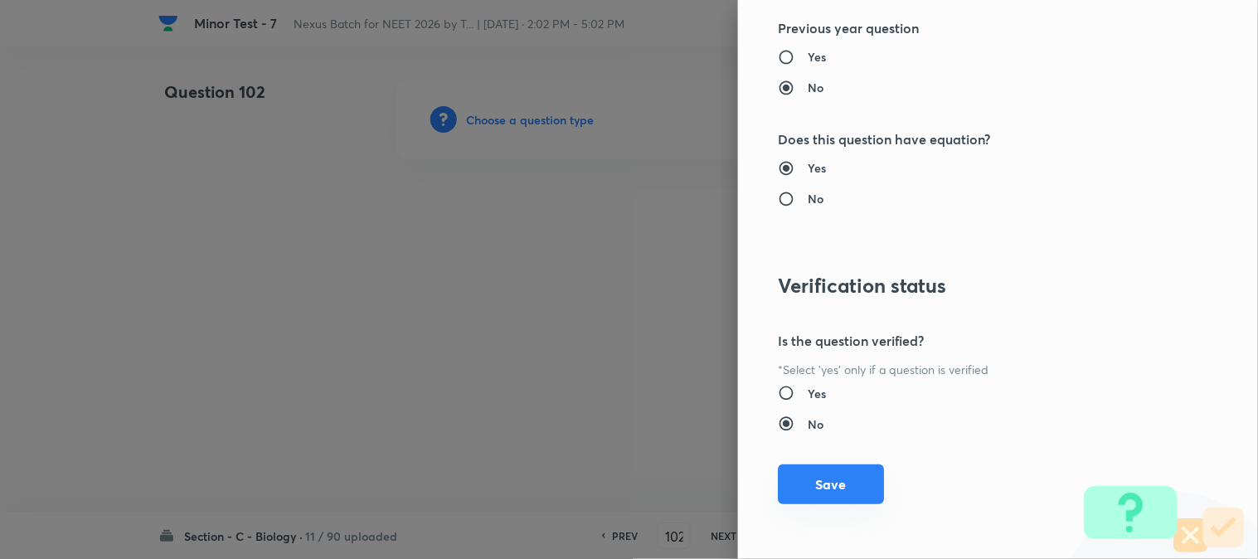
click at [827, 484] on button "Save" at bounding box center [831, 485] width 106 height 40
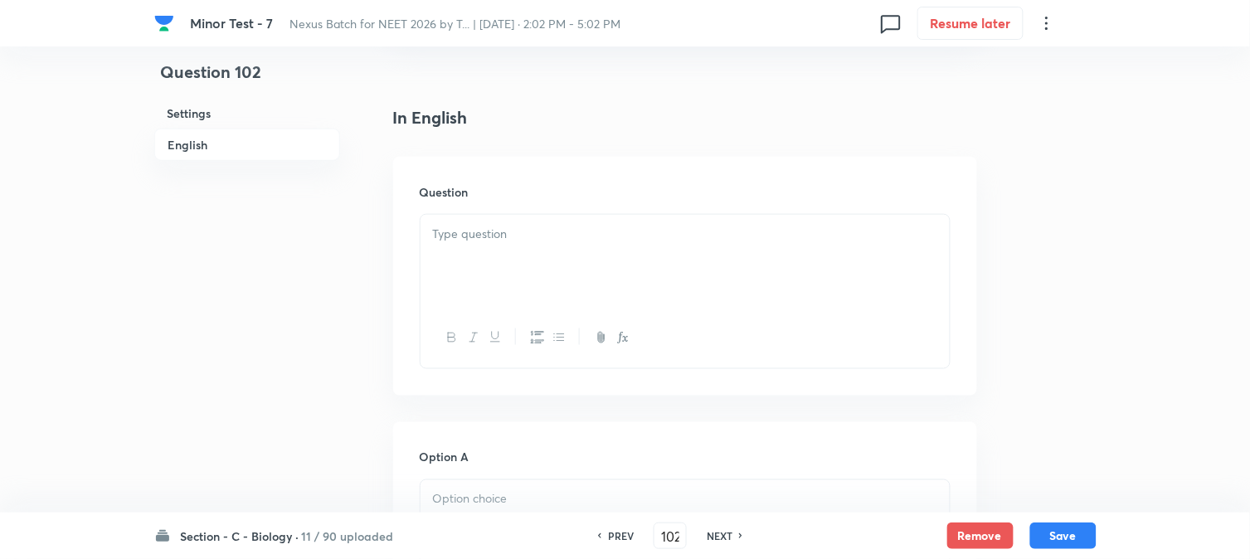
scroll to position [489, 0]
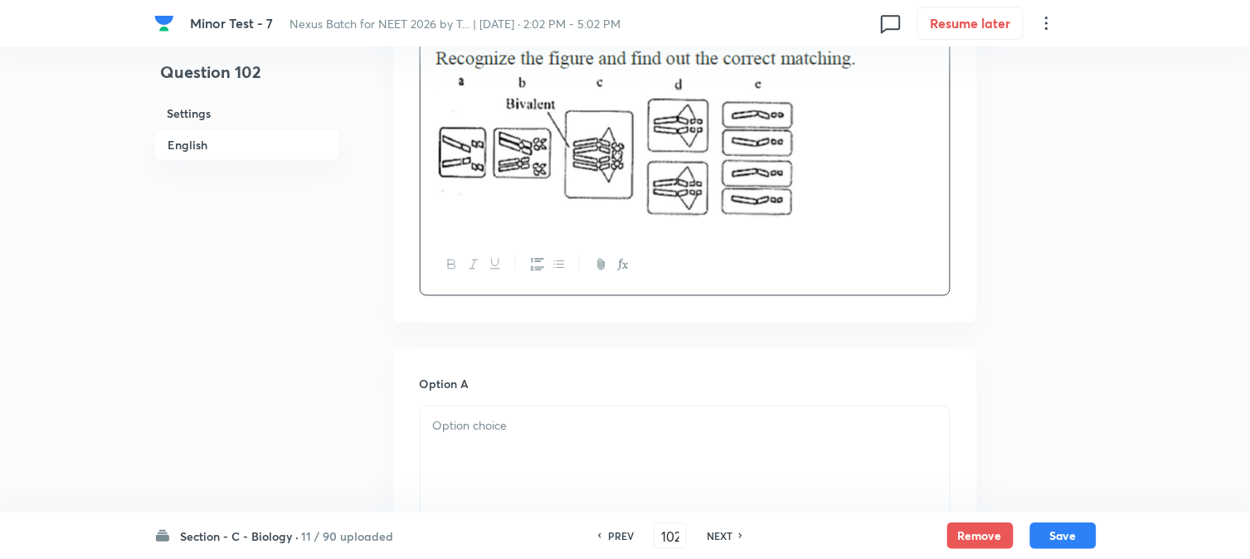
scroll to position [674, 0]
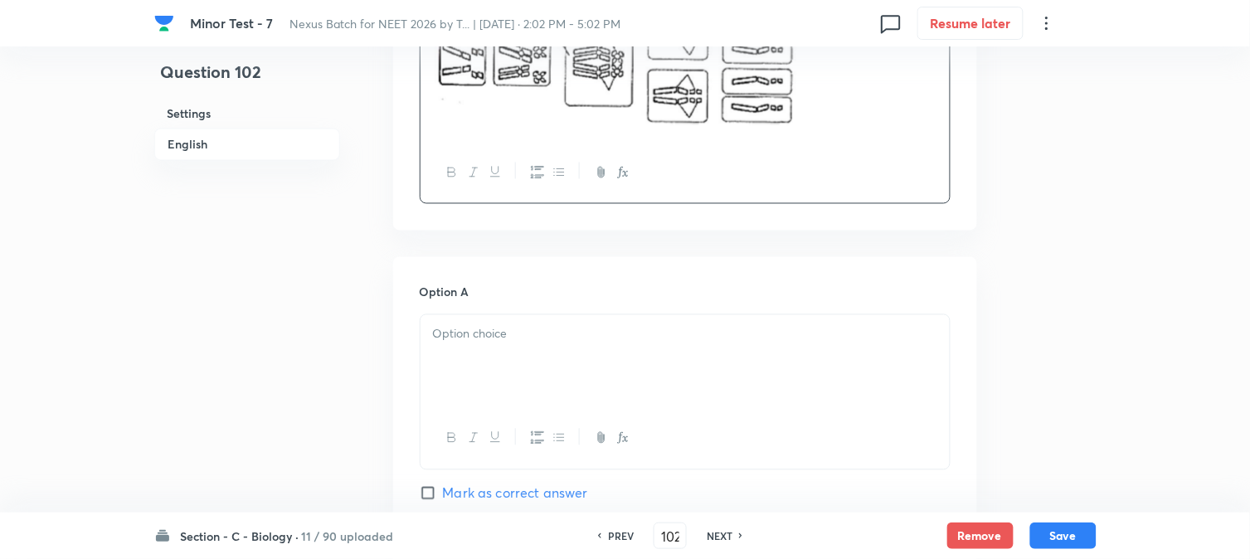
drag, startPoint x: 461, startPoint y: 328, endPoint x: 444, endPoint y: 351, distance: 29.0
click at [461, 335] on div at bounding box center [685, 361] width 529 height 93
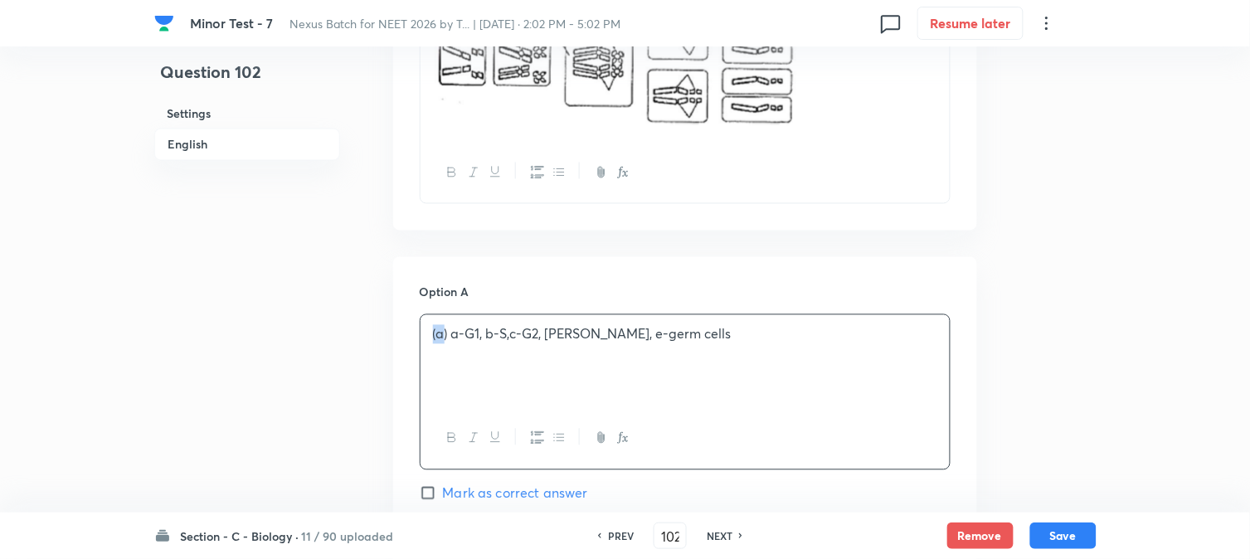
drag, startPoint x: 444, startPoint y: 333, endPoint x: 421, endPoint y: 334, distance: 23.2
click at [421, 334] on div "(a) a-G1, b-S,c-G2, [PERSON_NAME], e-germ cells" at bounding box center [685, 361] width 529 height 93
drag, startPoint x: 448, startPoint y: 337, endPoint x: 417, endPoint y: 334, distance: 30.8
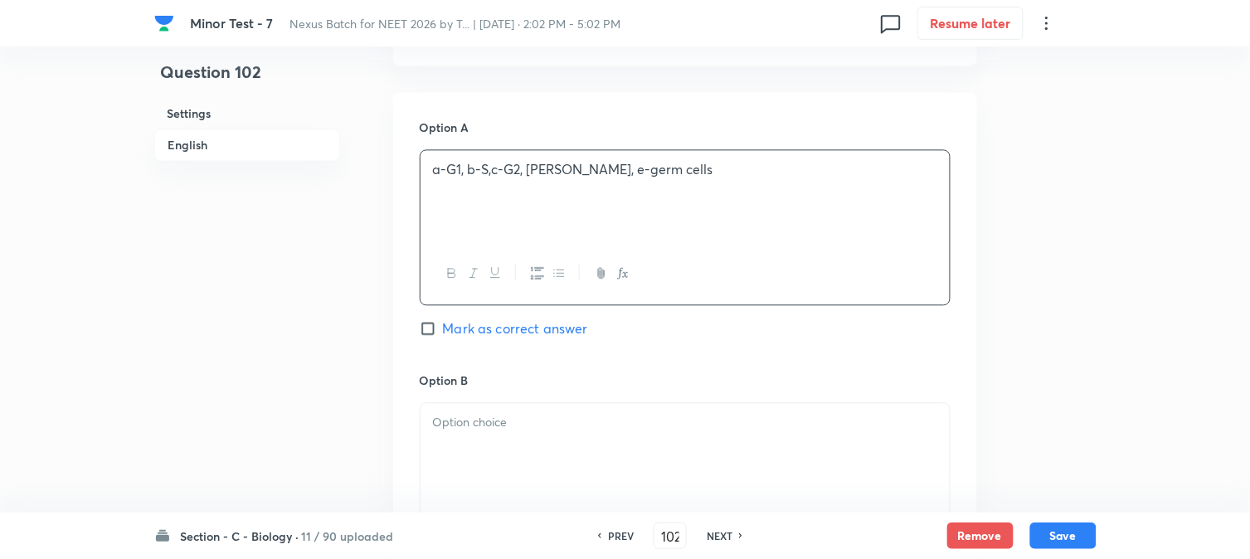
scroll to position [950, 0]
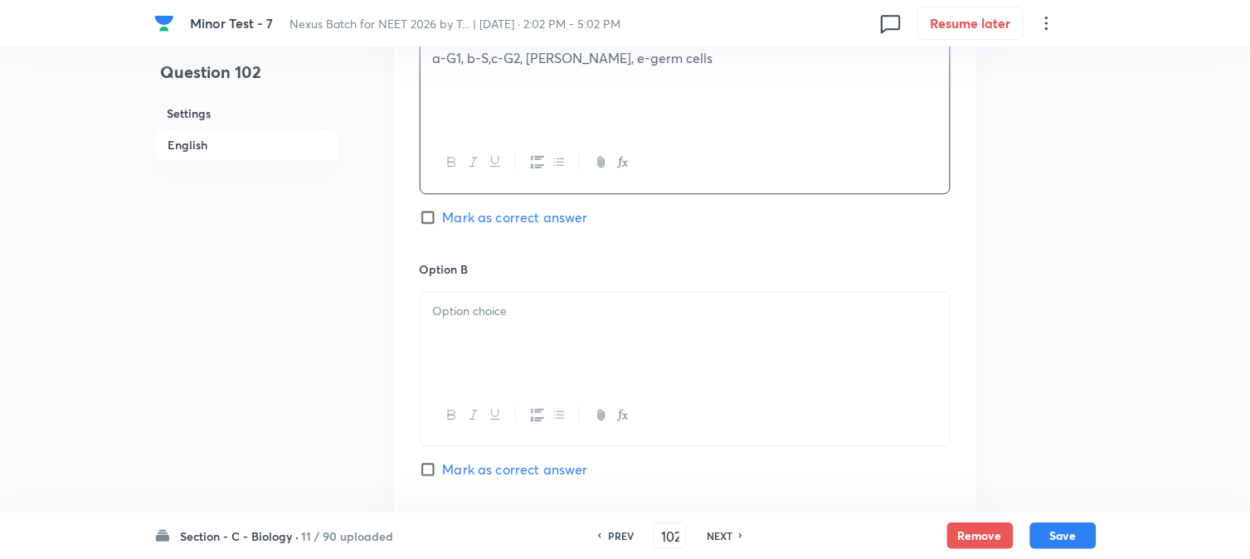
click at [469, 326] on div at bounding box center [685, 338] width 529 height 93
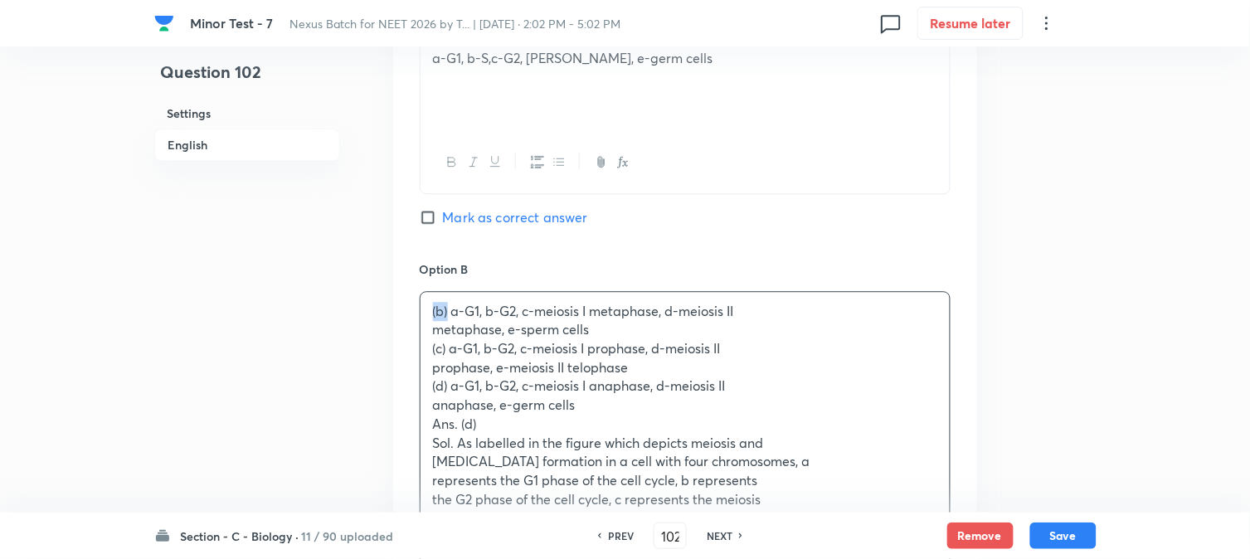
drag, startPoint x: 446, startPoint y: 307, endPoint x: 424, endPoint y: 308, distance: 22.4
click at [426, 303] on div "(b) a-G1, b-G2, c-meiosis I metaphase, d-meiosis II metaphase, e-sperm cells (c…" at bounding box center [685, 424] width 529 height 265
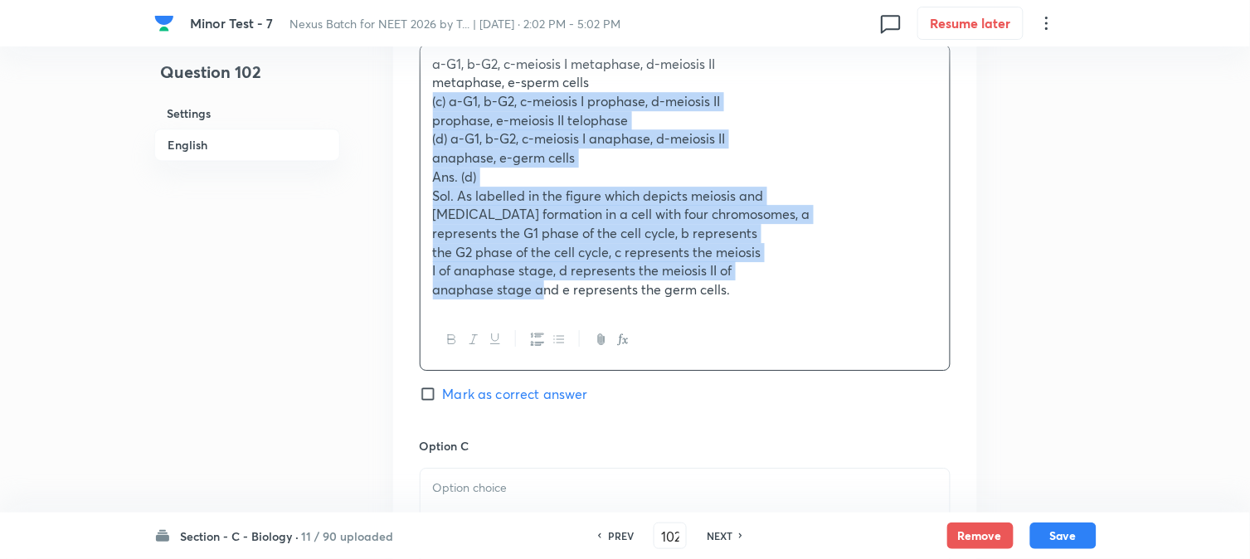
scroll to position [1279, 0]
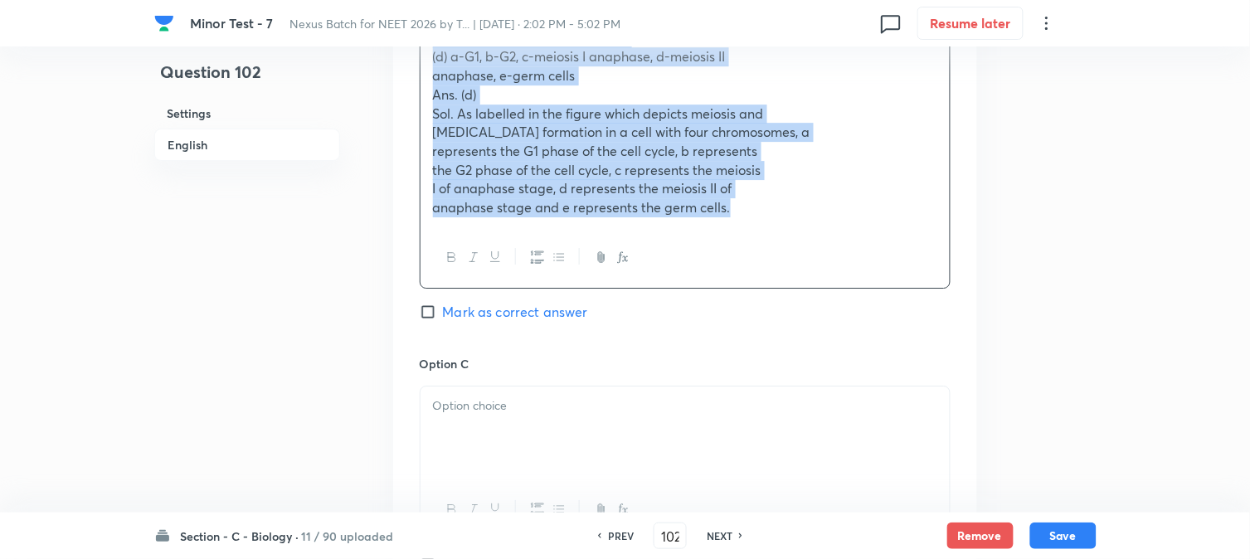
drag, startPoint x: 428, startPoint y: 350, endPoint x: 861, endPoint y: 346, distance: 433.0
click at [866, 351] on div "Option B a-G1, b-G2, c-meiosis I metaphase, d-meiosis II metaphase, e-sperm cel…" at bounding box center [685, 143] width 531 height 425
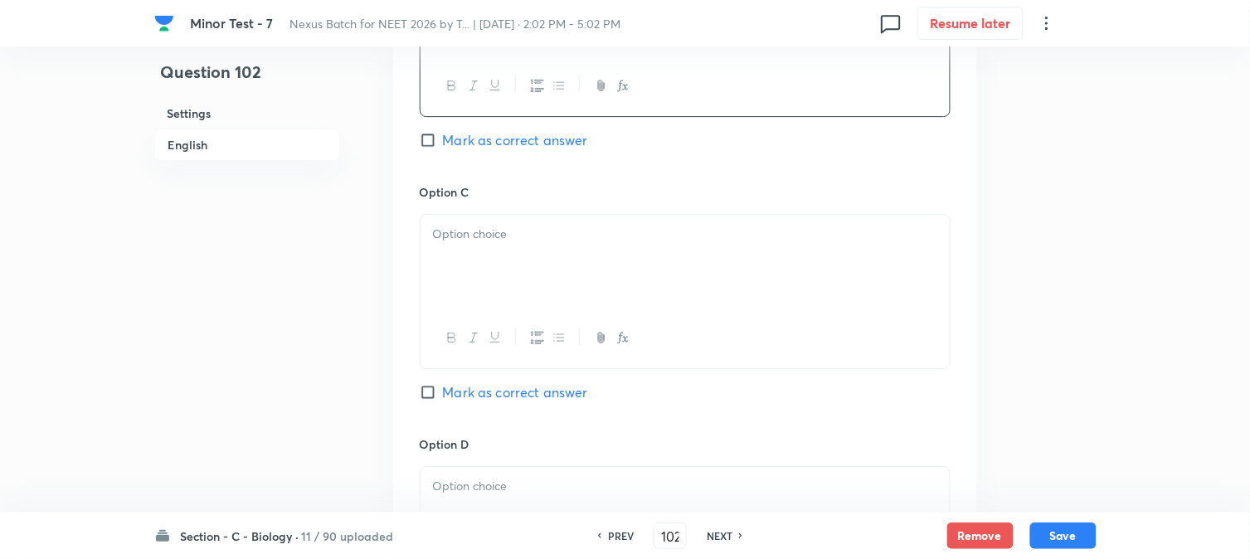
click at [469, 249] on div at bounding box center [685, 261] width 529 height 93
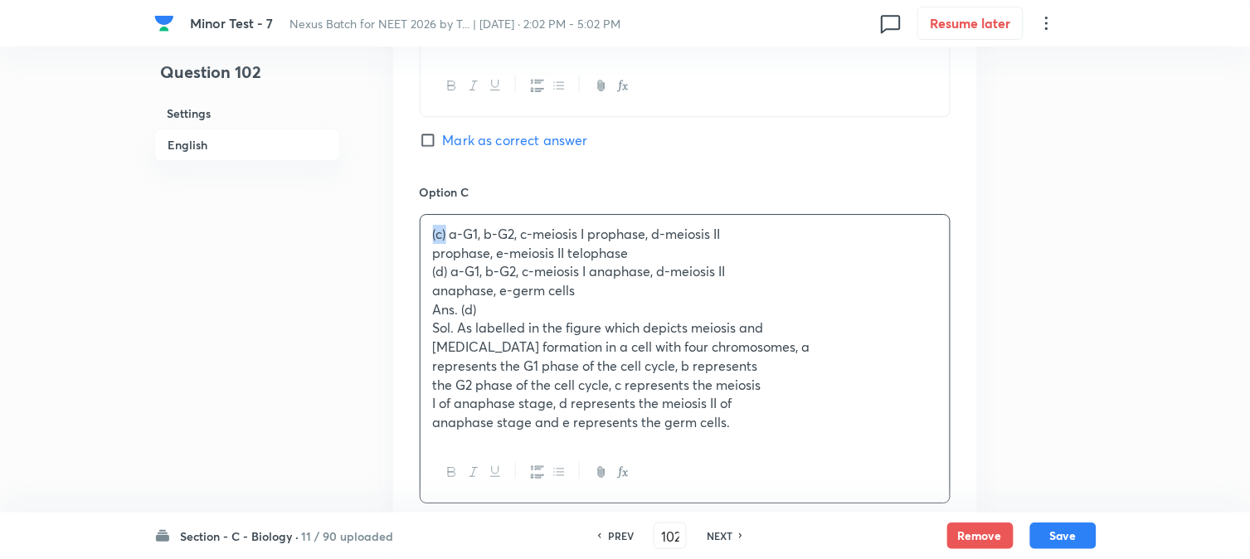
drag, startPoint x: 448, startPoint y: 237, endPoint x: 429, endPoint y: 231, distance: 20.2
click at [429, 231] on div "(c) a-G1, b-G2, c-meiosis I prophase, d-meiosis II prophase, e-meiosis II telop…" at bounding box center [685, 328] width 529 height 227
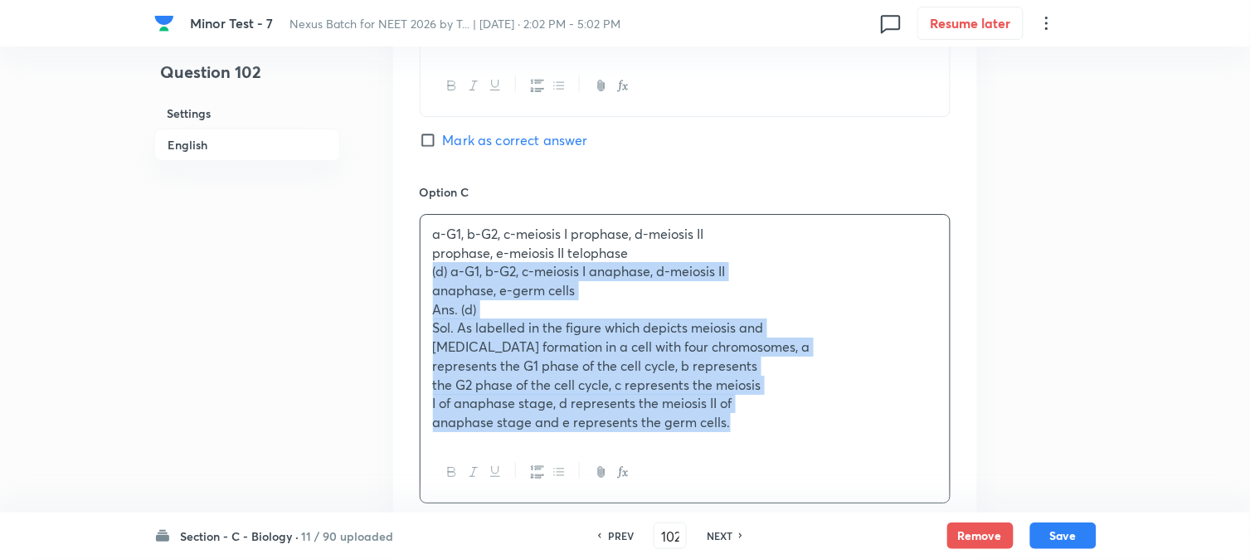
drag, startPoint x: 426, startPoint y: 270, endPoint x: 917, endPoint y: 462, distance: 527.2
click at [917, 462] on div "a-G1, b-G2, c-meiosis I prophase, d-meiosis II prophase, e-meiosis II telophase…" at bounding box center [685, 359] width 531 height 290
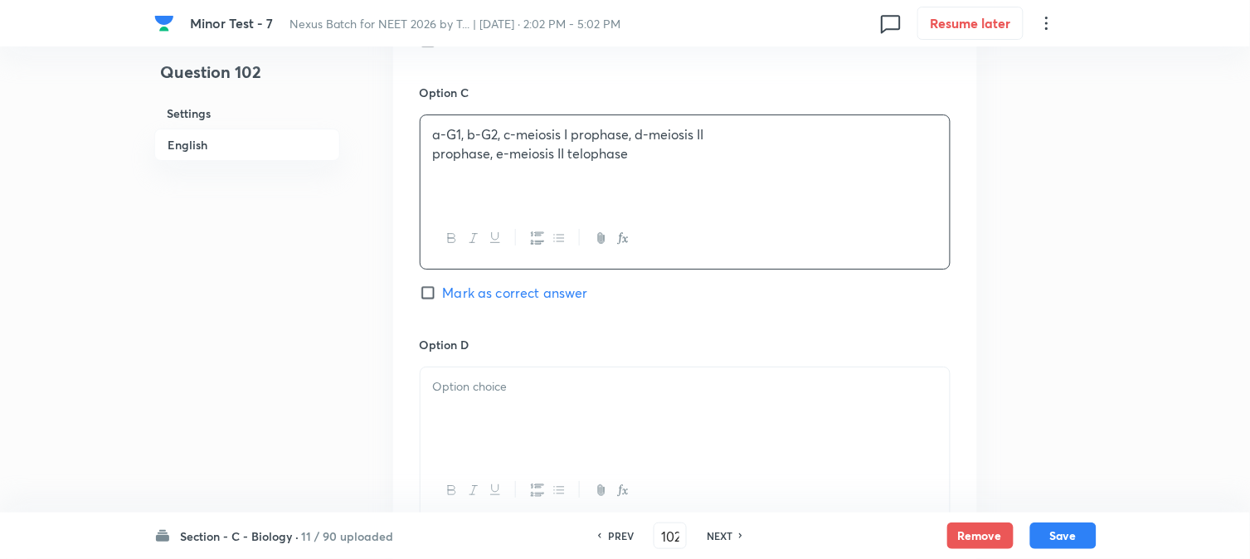
scroll to position [1555, 0]
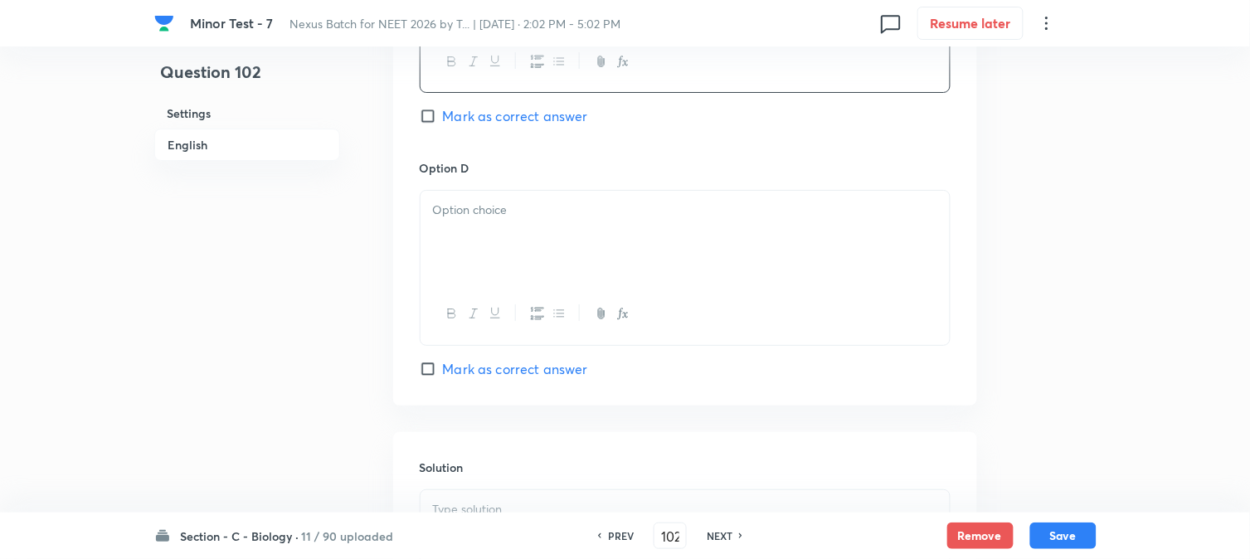
drag, startPoint x: 469, startPoint y: 258, endPoint x: 456, endPoint y: 253, distance: 13.4
click at [460, 255] on div at bounding box center [685, 237] width 529 height 93
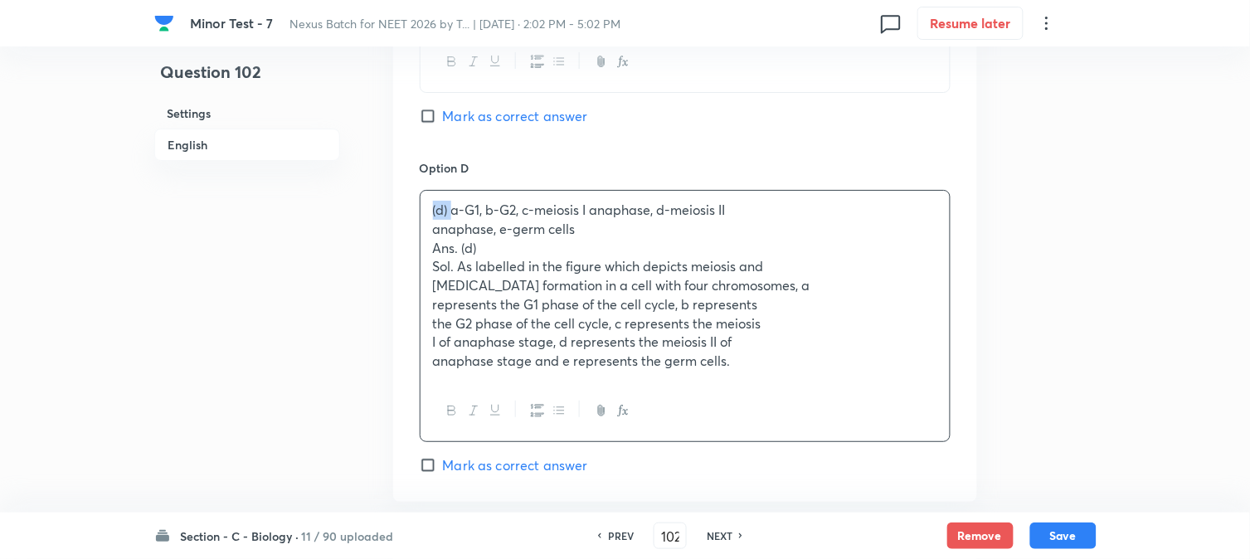
drag, startPoint x: 451, startPoint y: 219, endPoint x: 418, endPoint y: 201, distance: 37.9
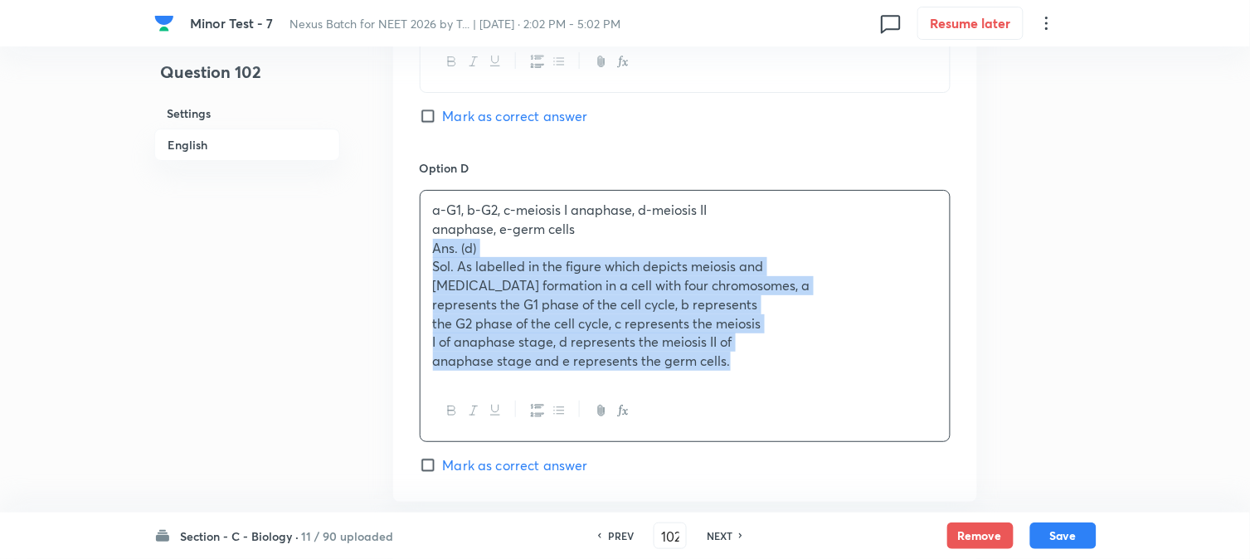
drag, startPoint x: 423, startPoint y: 246, endPoint x: 909, endPoint y: 453, distance: 528.2
click at [909, 453] on div "Option D a-G1, b-G2, c-meiosis I anaphase, d-meiosis II anaphase, e-germ cells …" at bounding box center [685, 317] width 531 height 316
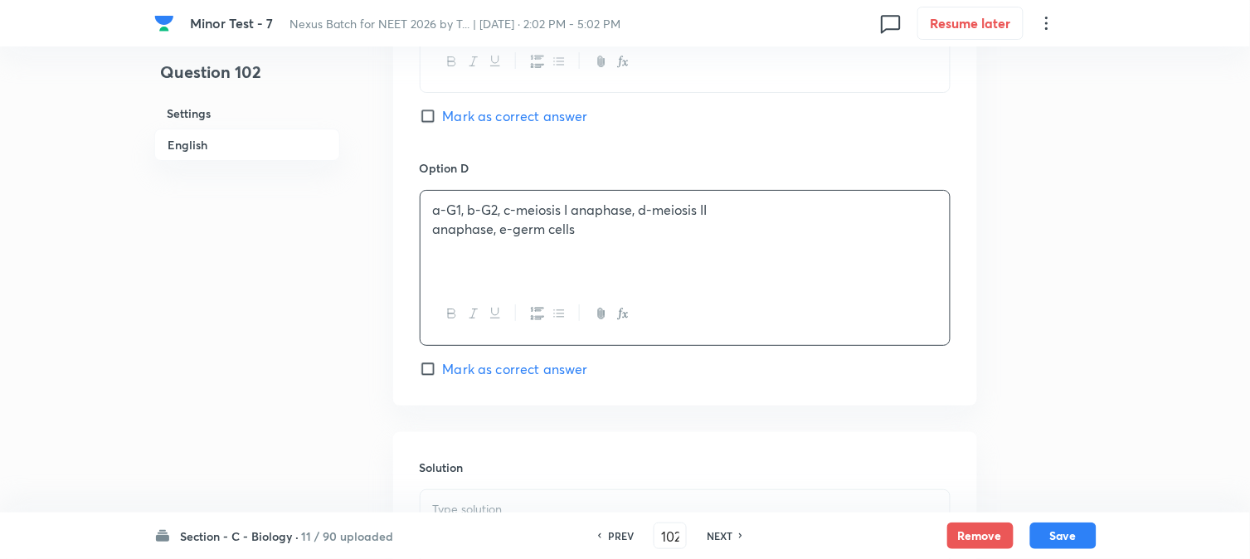
click at [520, 363] on span "Mark as correct answer" at bounding box center [515, 369] width 145 height 20
click at [443, 363] on input "Mark as correct answer" at bounding box center [431, 369] width 23 height 17
checkbox input "true"
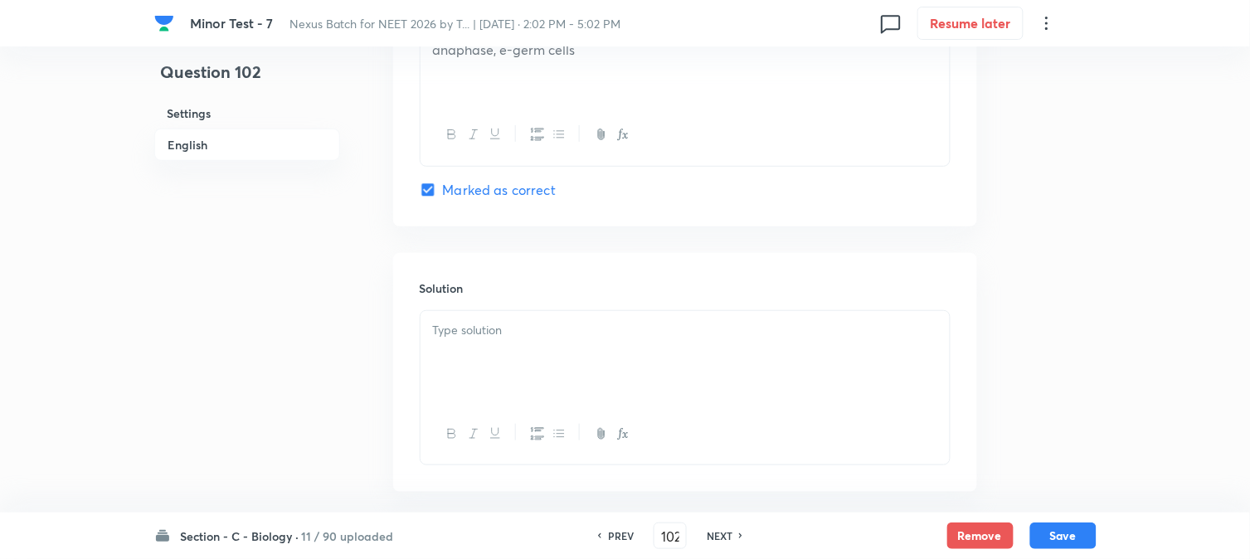
scroll to position [1740, 0]
click at [495, 338] on div at bounding box center [685, 352] width 529 height 93
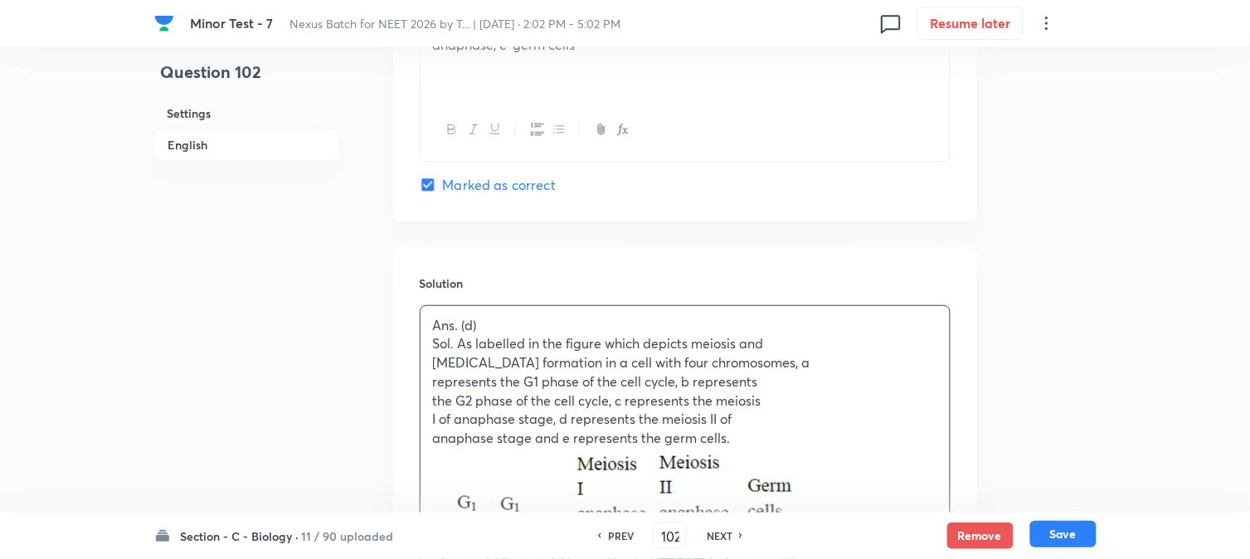
click at [1059, 529] on button "Save" at bounding box center [1063, 534] width 66 height 27
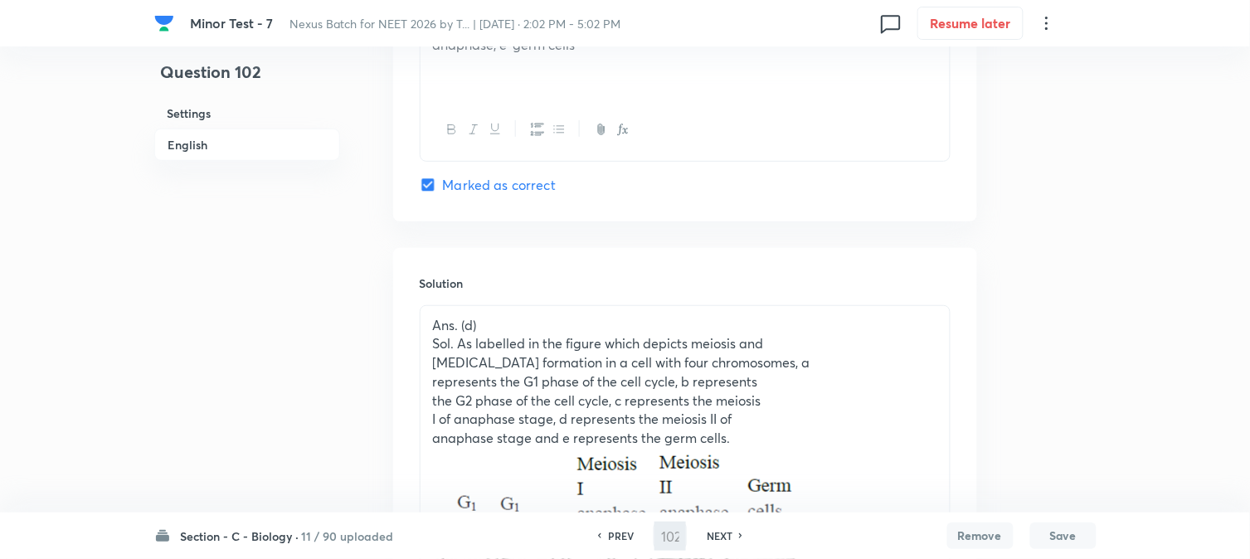
type input "103"
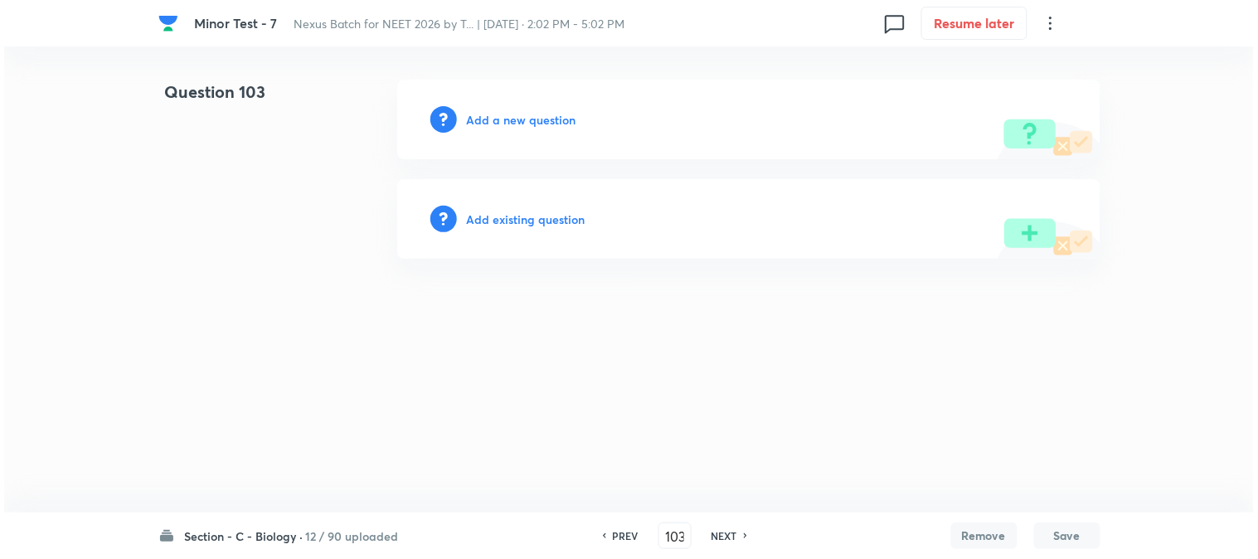
scroll to position [0, 0]
click at [565, 111] on div "Add a new question" at bounding box center [748, 120] width 703 height 80
click at [562, 114] on h6 "Add a new question" at bounding box center [522, 119] width 110 height 17
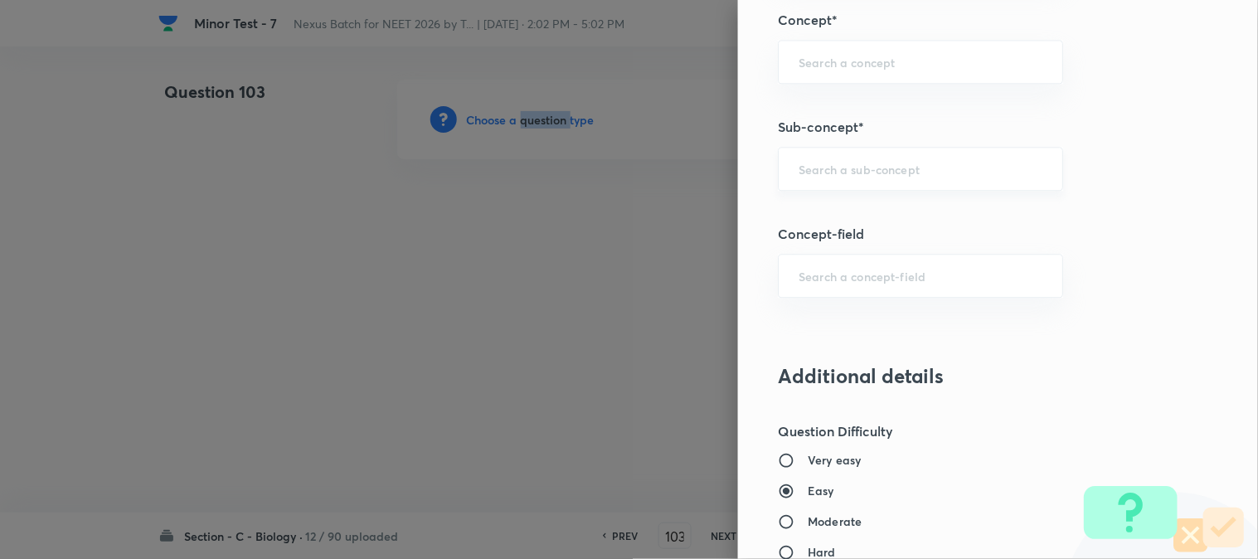
scroll to position [979, 0]
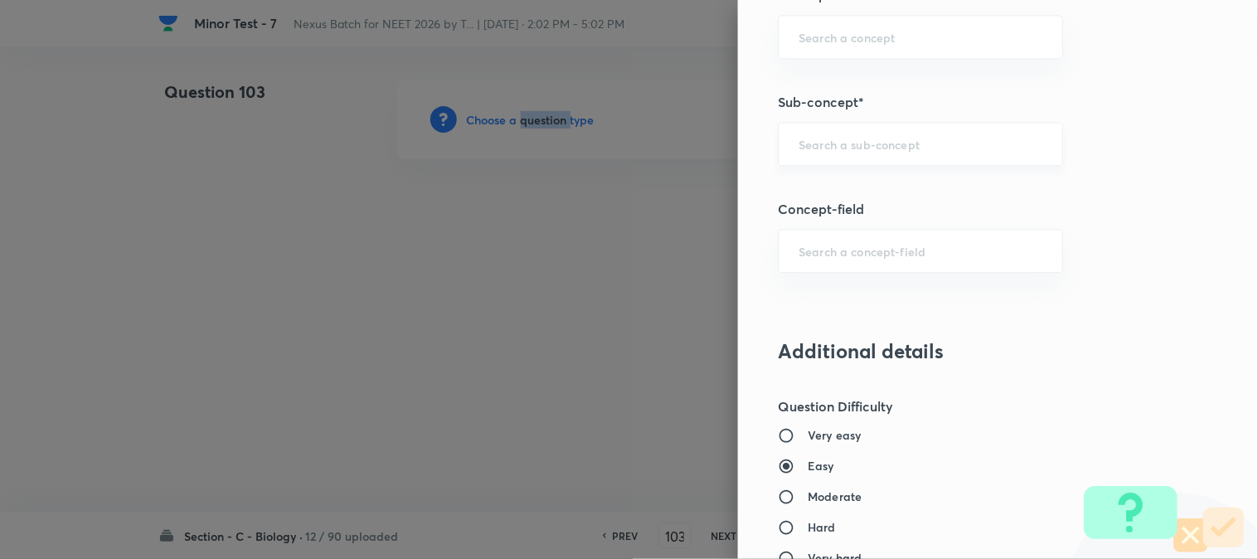
click at [858, 153] on div "​" at bounding box center [920, 144] width 285 height 44
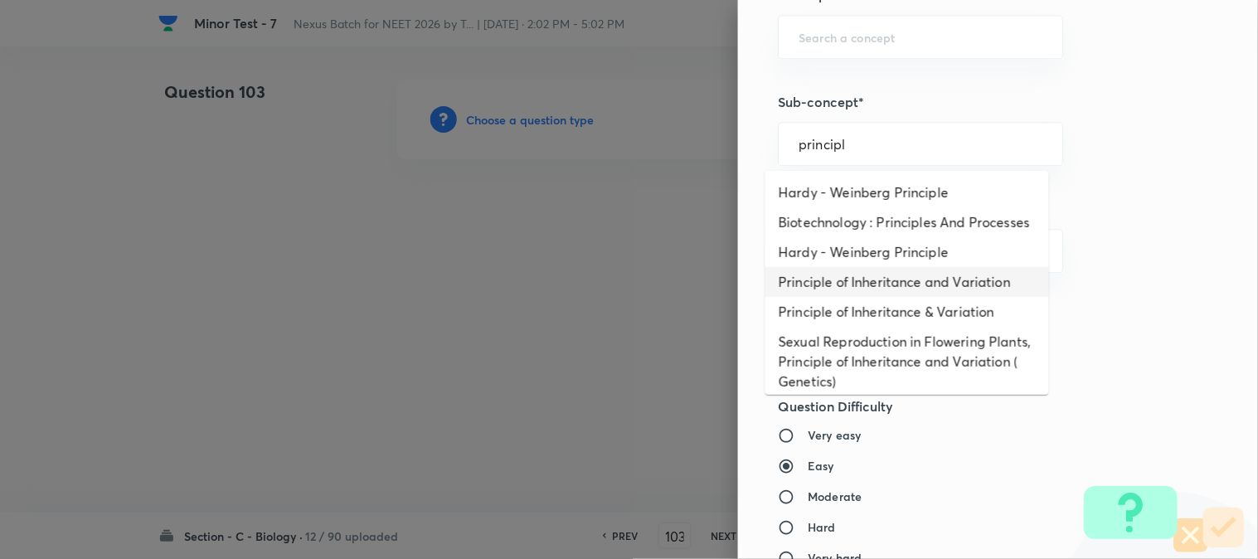
click at [889, 297] on li "Principle of Inheritance and Variation" at bounding box center [908, 282] width 284 height 30
type input "Principle of Inheritance and Variation"
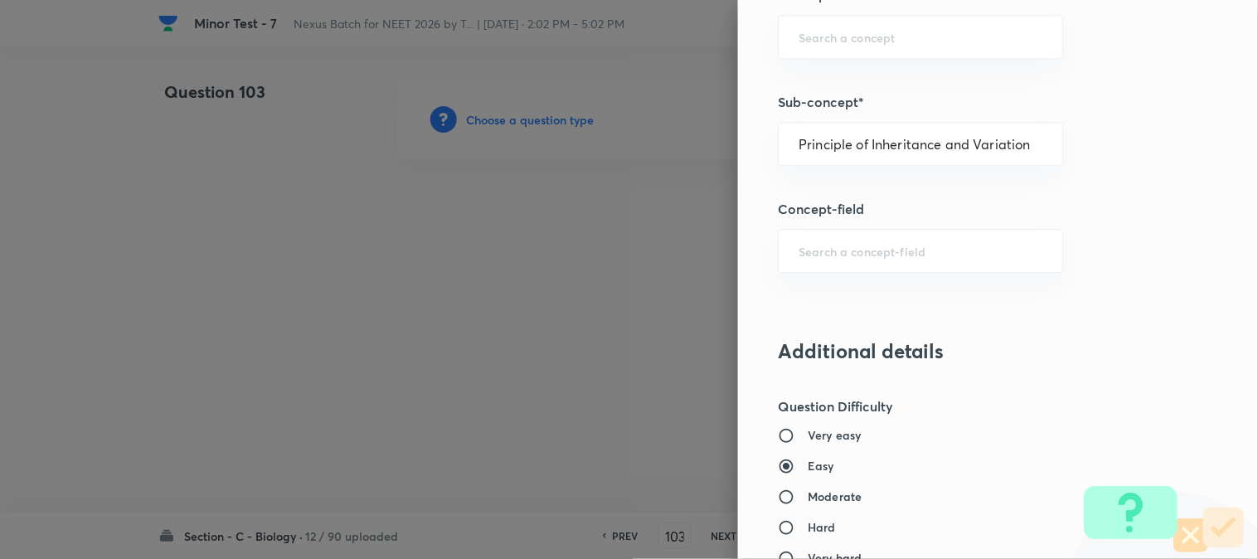
type input "Biology"
type input "Genetics & Evolution"
type input "Principle of Inheritance and Variation"
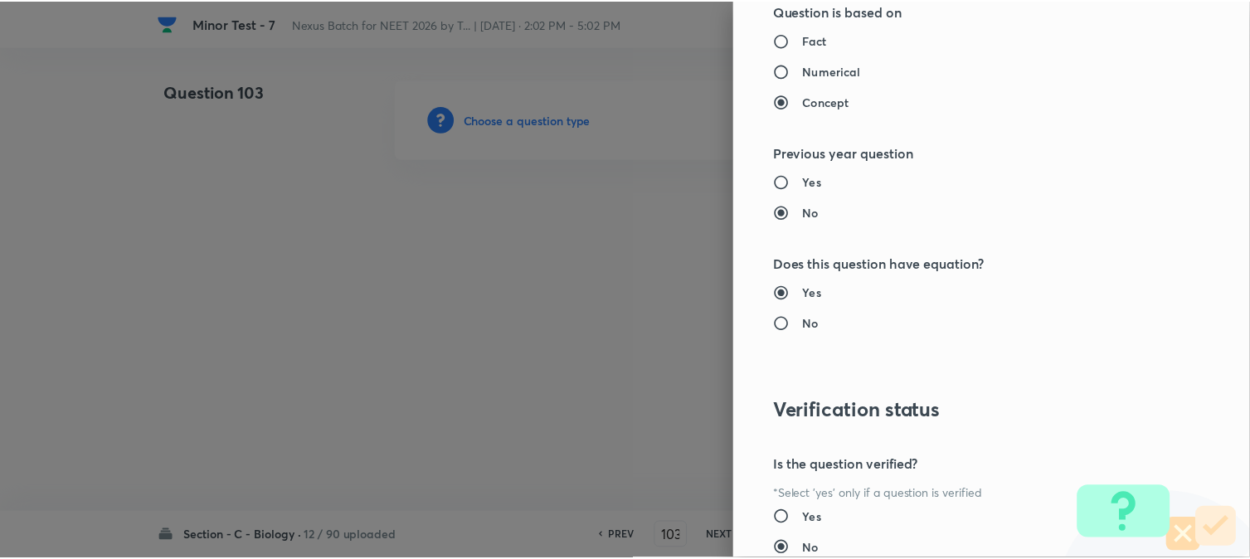
scroll to position [1702, 0]
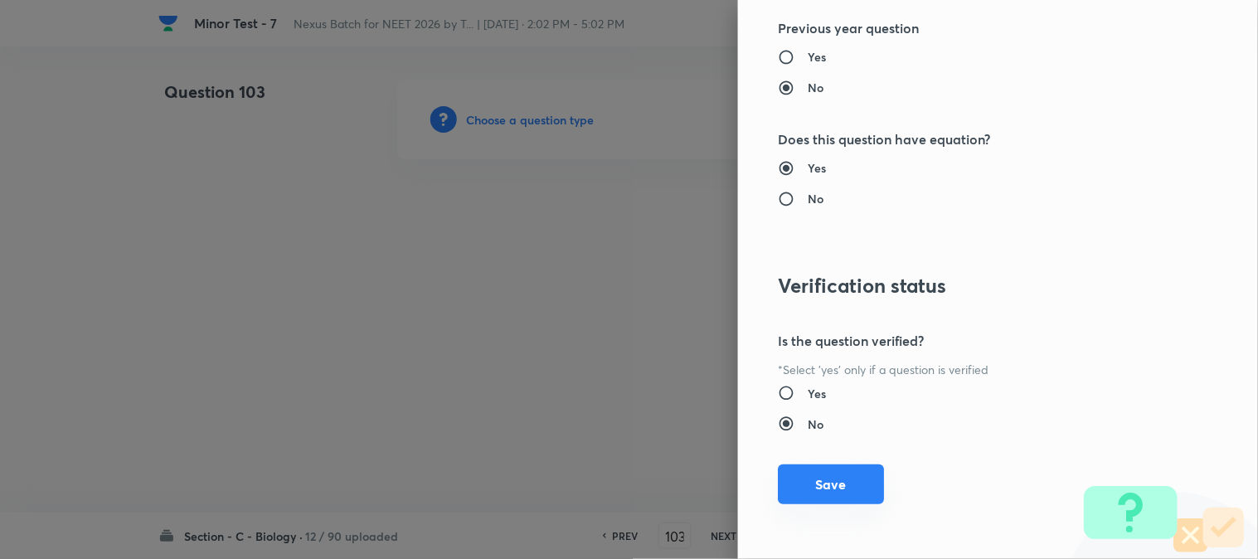
click at [820, 499] on button "Save" at bounding box center [831, 485] width 106 height 40
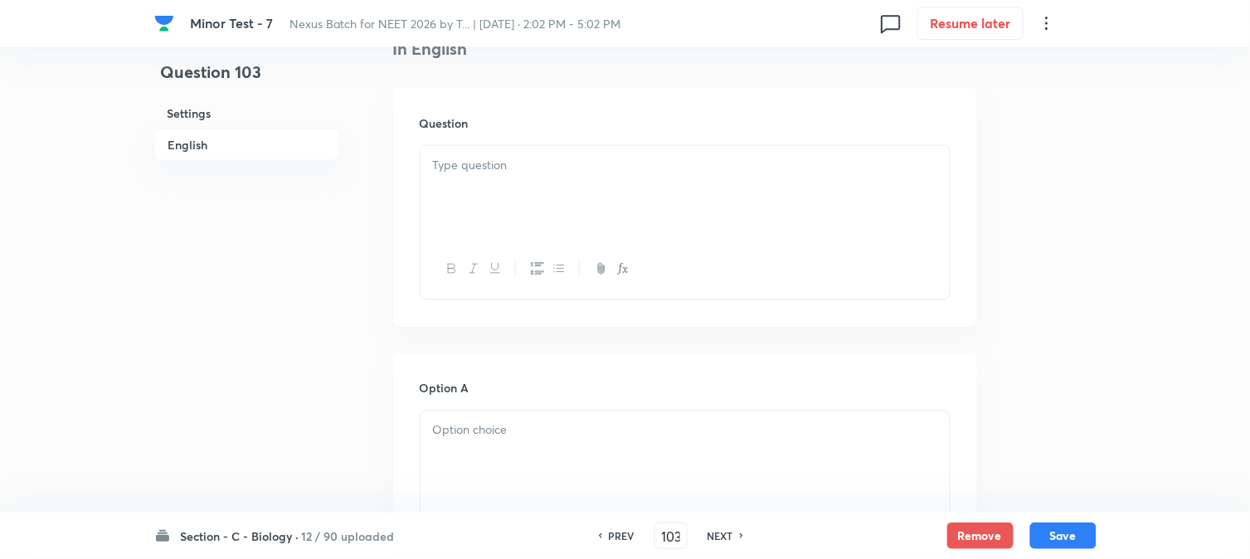
scroll to position [489, 0]
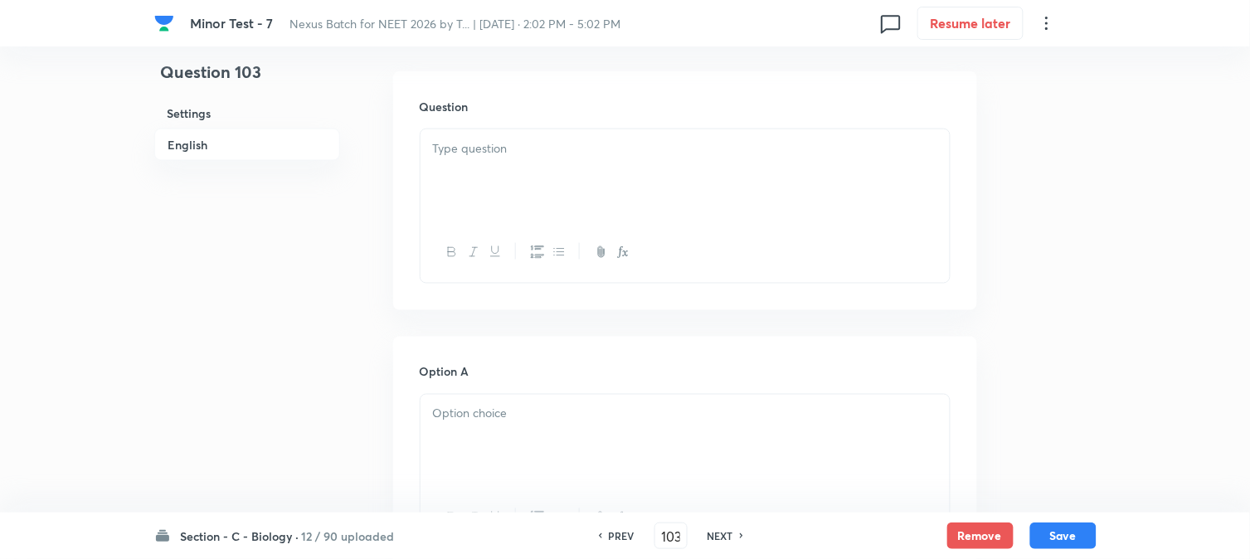
click at [470, 154] on p at bounding box center [685, 148] width 504 height 19
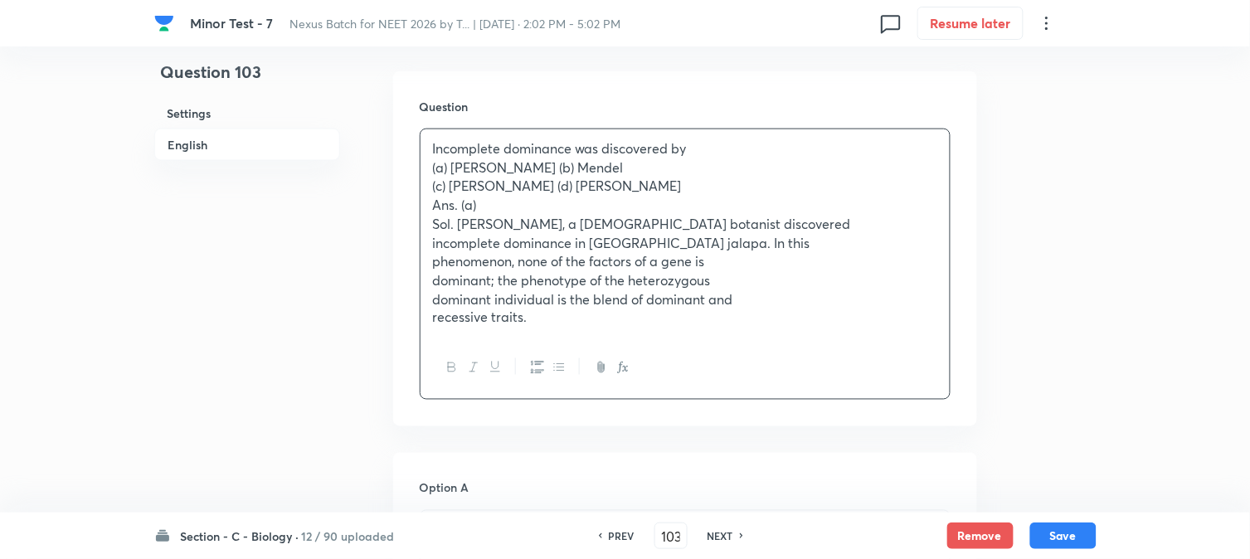
click at [500, 168] on p "(a) [PERSON_NAME] (b) Mendel" at bounding box center [685, 167] width 504 height 19
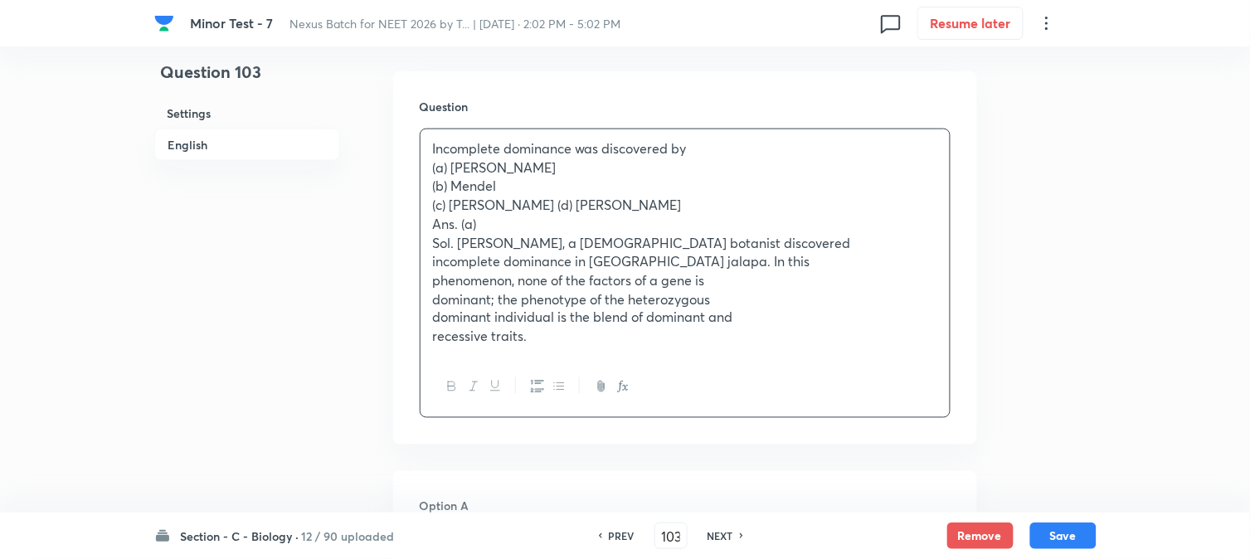
click at [520, 203] on p "(c) [PERSON_NAME] (d) [PERSON_NAME]" at bounding box center [685, 205] width 504 height 19
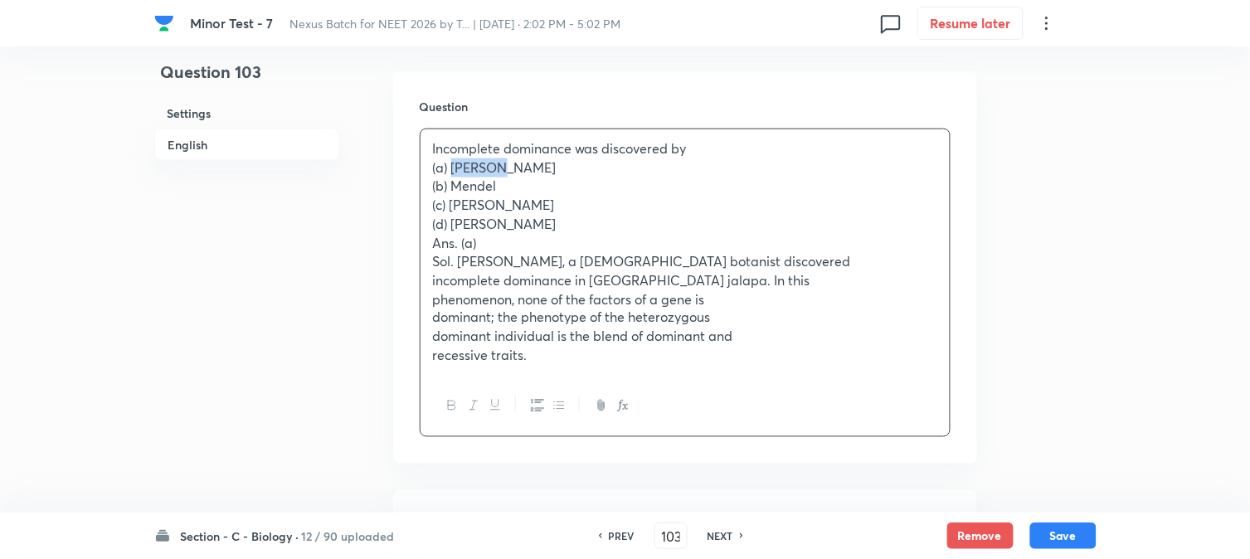
drag, startPoint x: 451, startPoint y: 163, endPoint x: 509, endPoint y: 163, distance: 58.1
click at [509, 163] on p "(a) [PERSON_NAME]" at bounding box center [685, 167] width 504 height 19
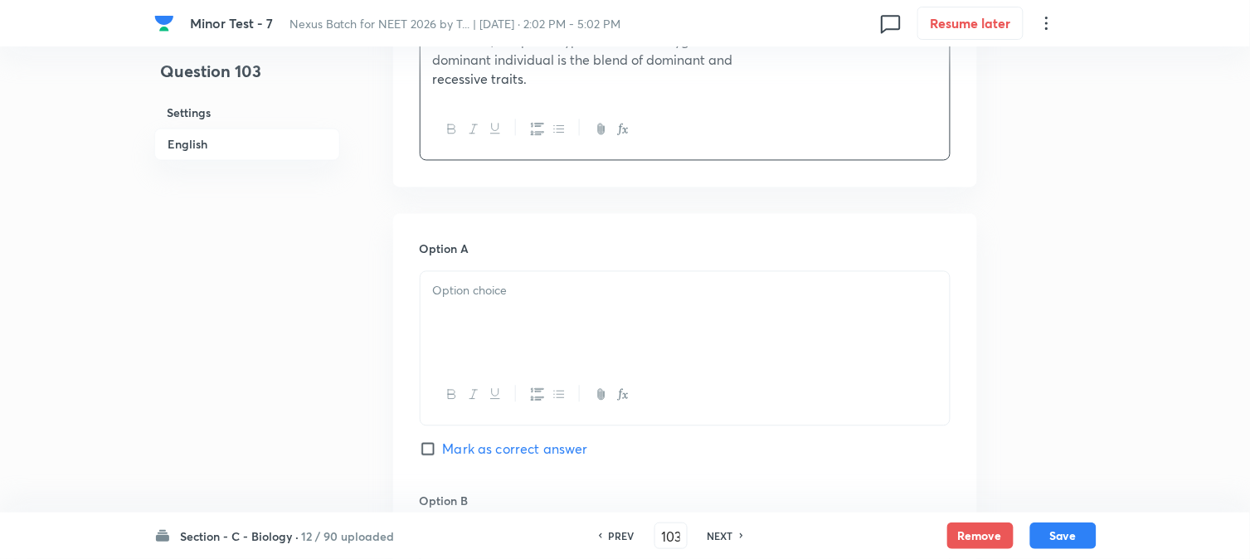
click at [456, 314] on div at bounding box center [685, 318] width 529 height 93
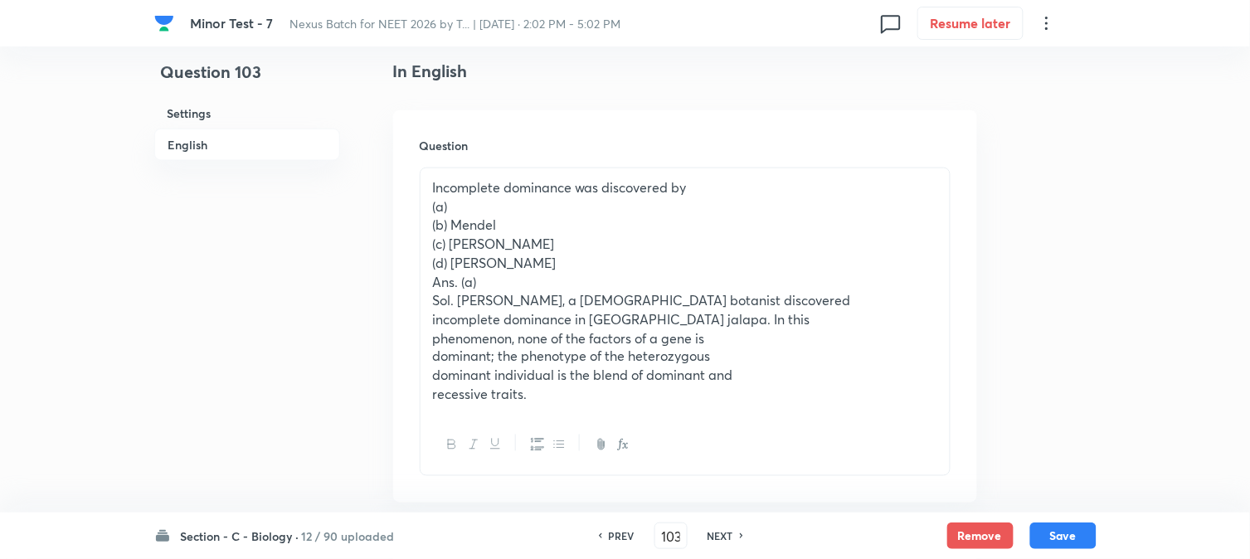
scroll to position [397, 0]
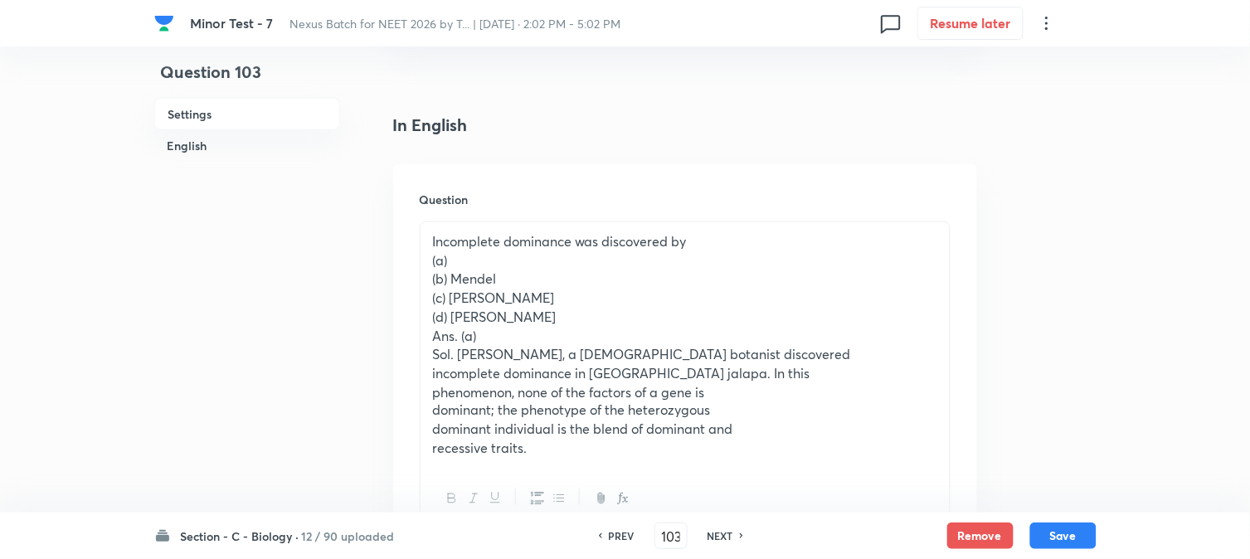
drag, startPoint x: 455, startPoint y: 276, endPoint x: 516, endPoint y: 276, distance: 61.4
click at [514, 276] on p "(b) Mendel" at bounding box center [685, 279] width 504 height 19
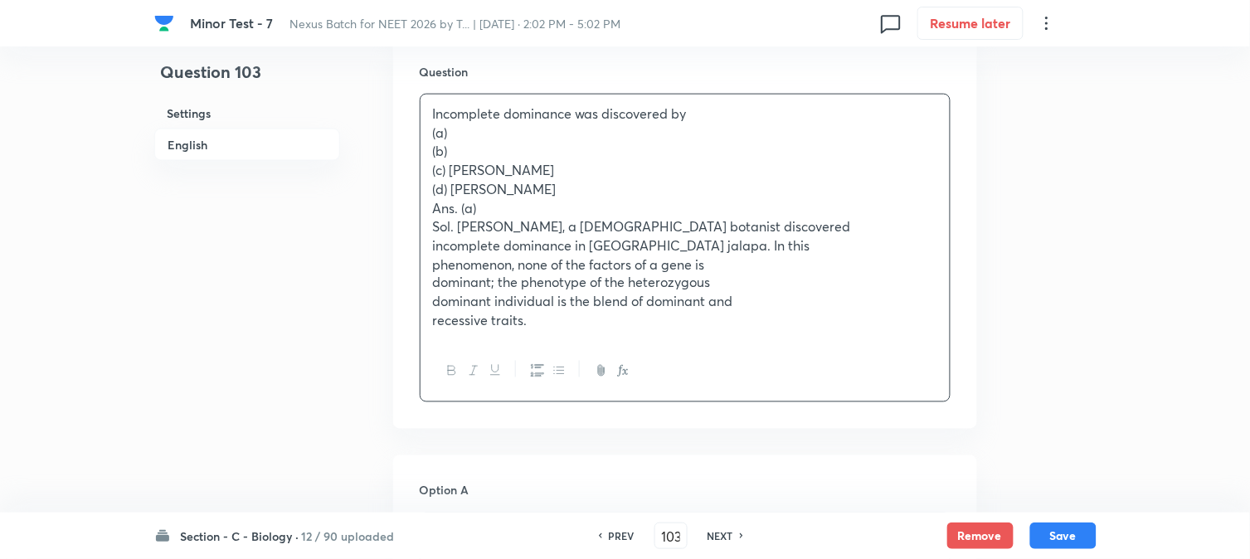
scroll to position [858, 0]
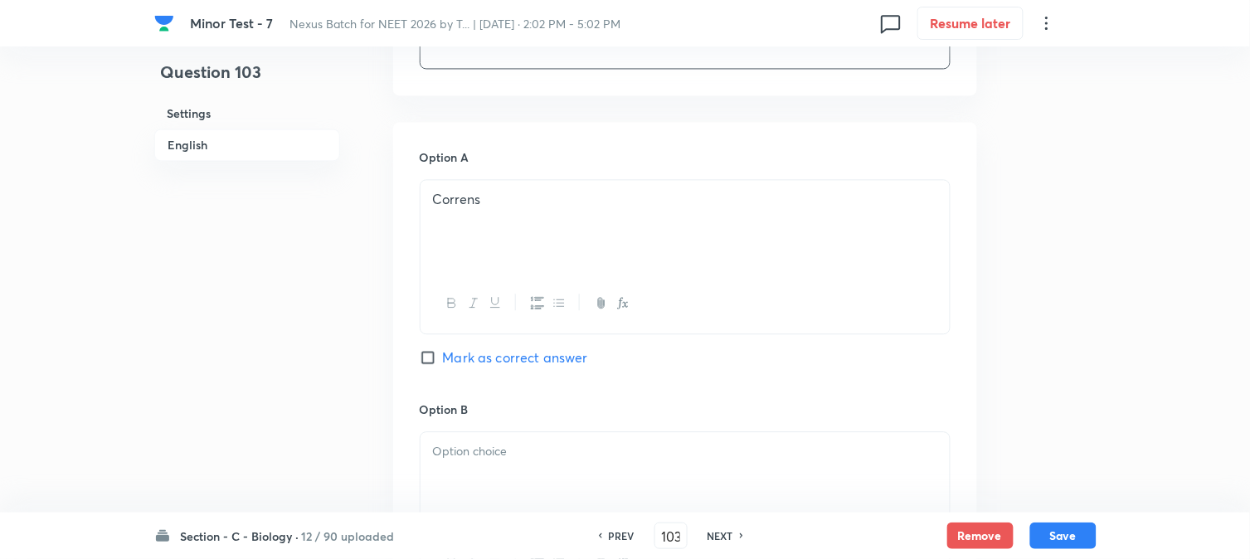
click at [476, 361] on span "Mark as correct answer" at bounding box center [515, 358] width 145 height 20
click at [443, 361] on input "Mark as correct answer" at bounding box center [431, 357] width 23 height 17
checkbox input "true"
click at [499, 470] on div at bounding box center [685, 478] width 529 height 93
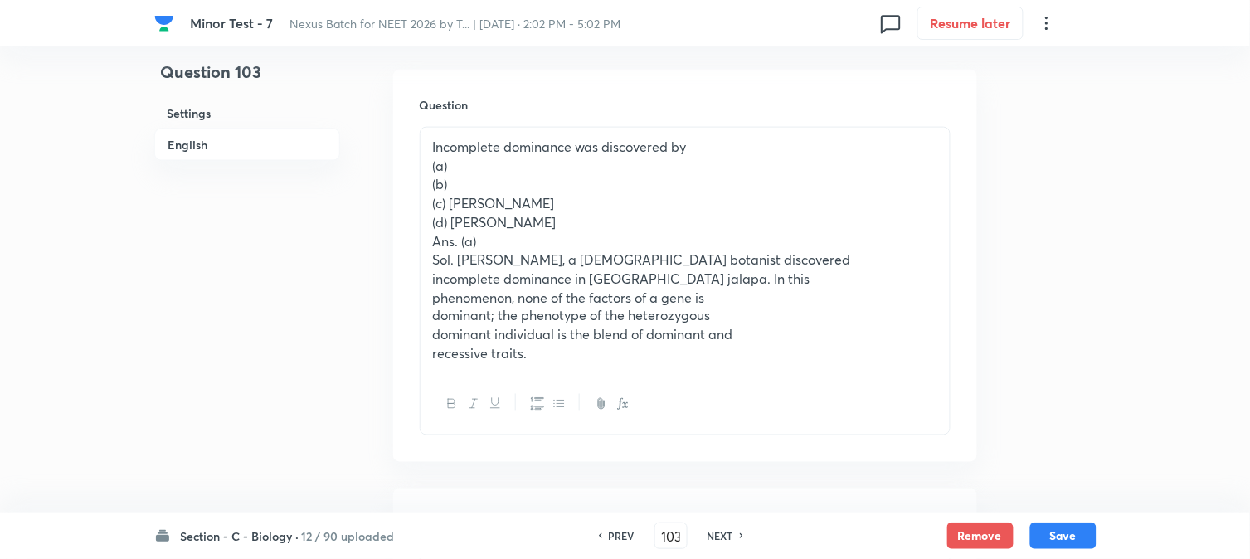
scroll to position [489, 0]
drag, startPoint x: 450, startPoint y: 208, endPoint x: 532, endPoint y: 206, distance: 81.3
click at [532, 206] on p "(c) [PERSON_NAME]" at bounding box center [685, 205] width 504 height 19
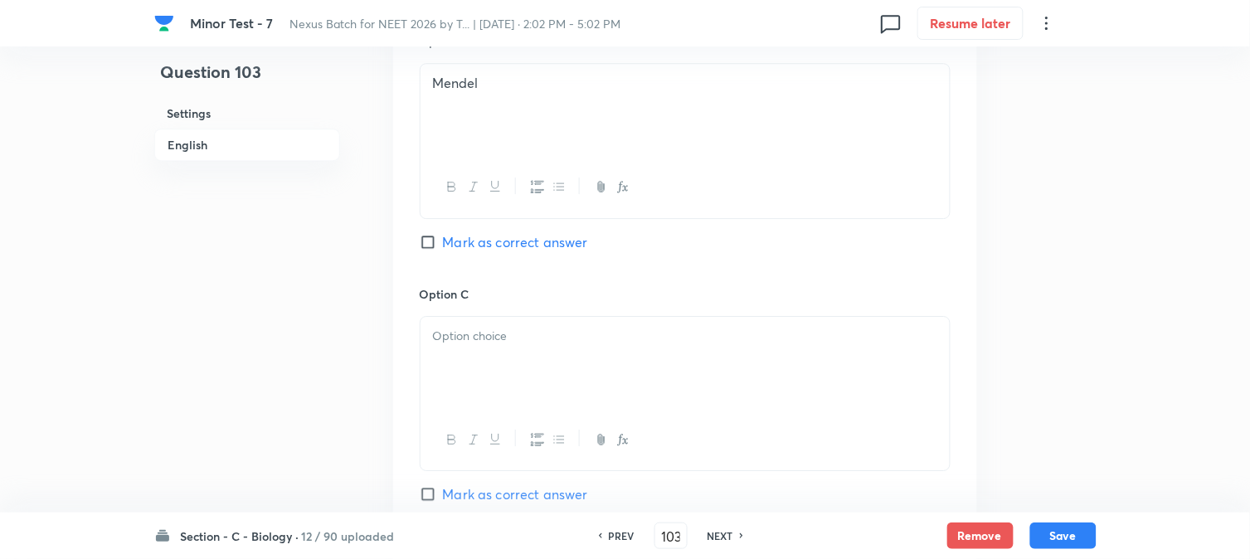
click at [469, 372] on div at bounding box center [685, 363] width 529 height 93
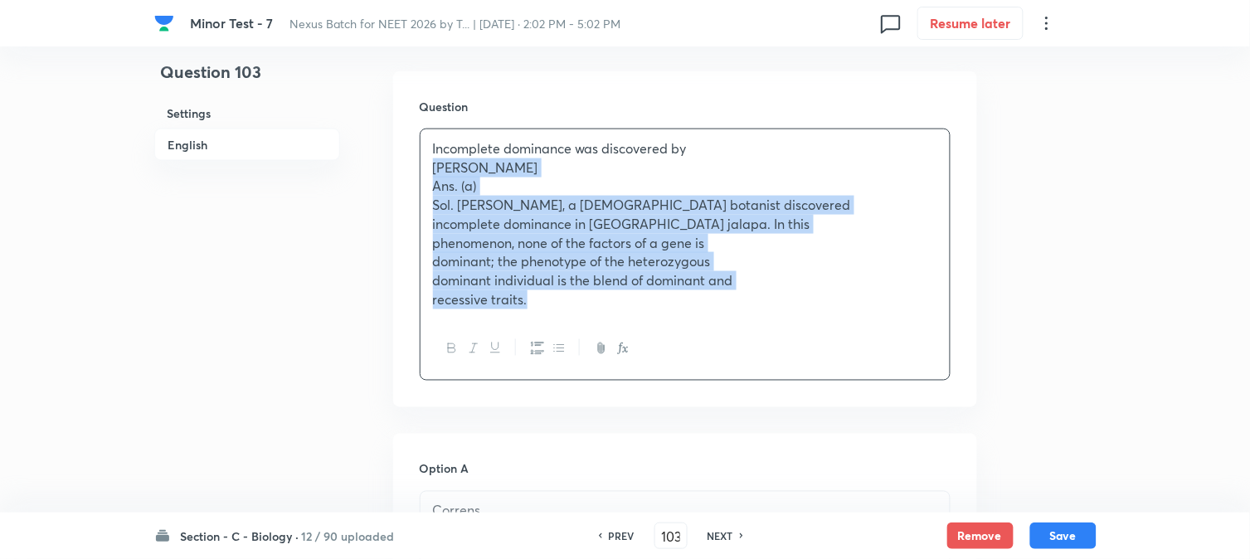
drag, startPoint x: 450, startPoint y: 217, endPoint x: 703, endPoint y: 367, distance: 293.8
click at [703, 367] on div "Incomplete dominance was discovered by [PERSON_NAME] Ans. (a) Sol. [PERSON_NAME…" at bounding box center [685, 255] width 531 height 252
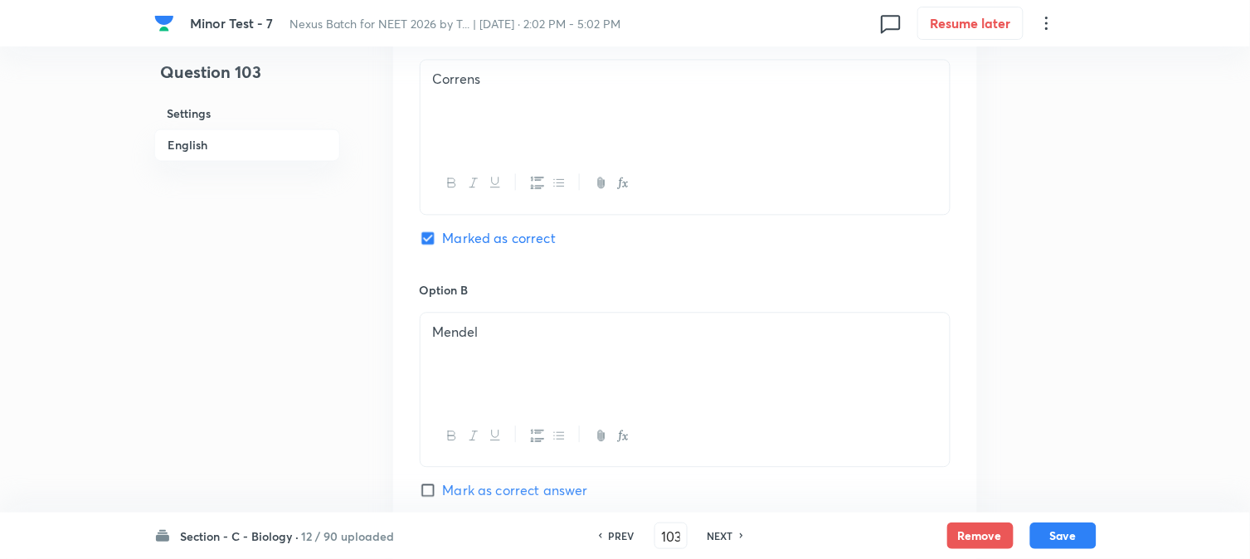
scroll to position [1503, 0]
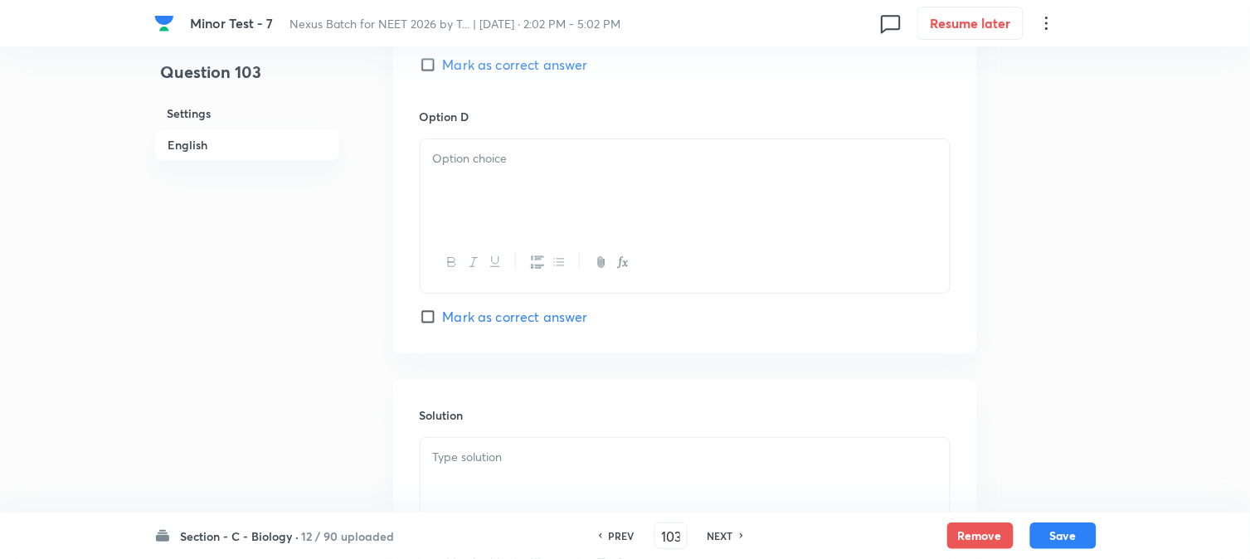
drag, startPoint x: 459, startPoint y: 201, endPoint x: 453, endPoint y: 194, distance: 8.8
click at [456, 197] on div at bounding box center [685, 185] width 529 height 93
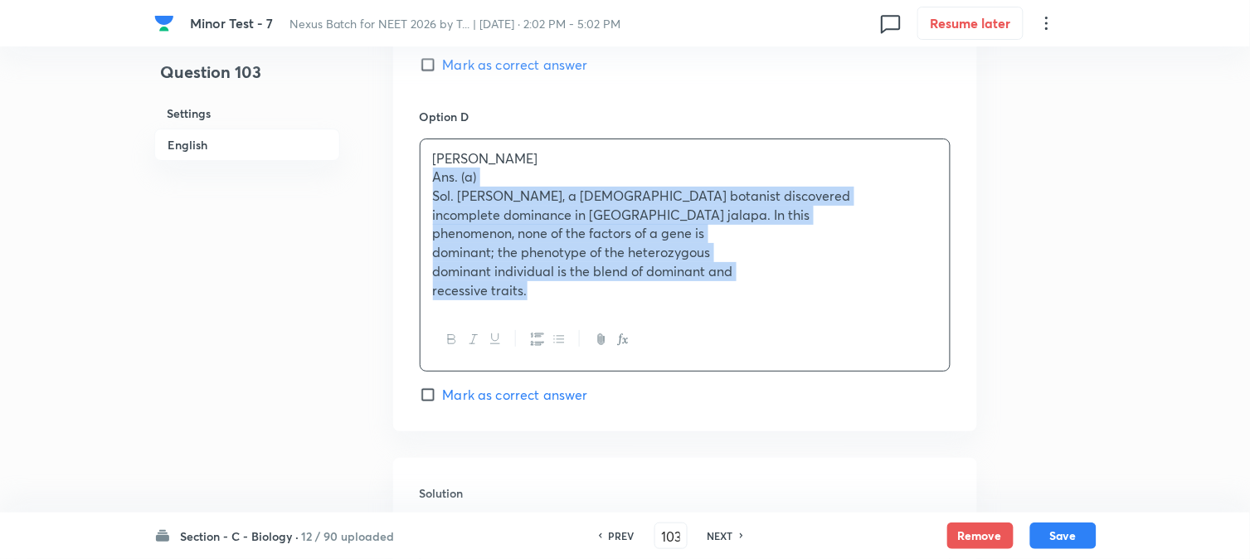
drag, startPoint x: 434, startPoint y: 178, endPoint x: 640, endPoint y: 325, distance: 252.8
click at [640, 325] on div "[PERSON_NAME] Ans. (a) Sol. [PERSON_NAME], a [DEMOGRAPHIC_DATA] botanist discov…" at bounding box center [685, 255] width 531 height 233
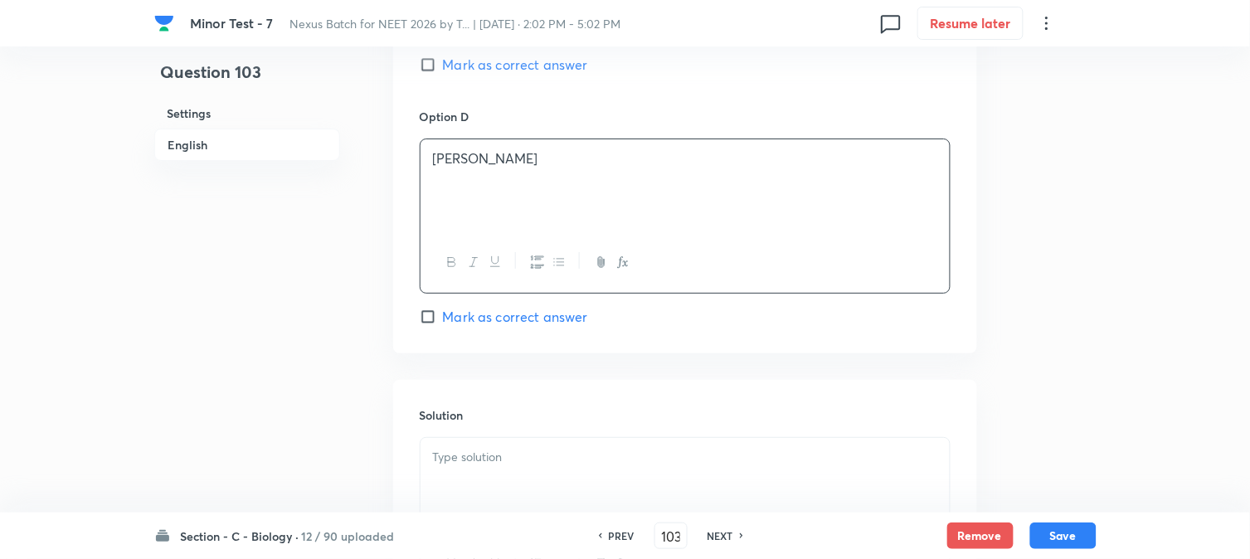
click at [491, 536] on div "Section - C - Biology · 12 / 90 uploaded PREV 103 ​ NEXT Remove Save" at bounding box center [625, 536] width 942 height 46
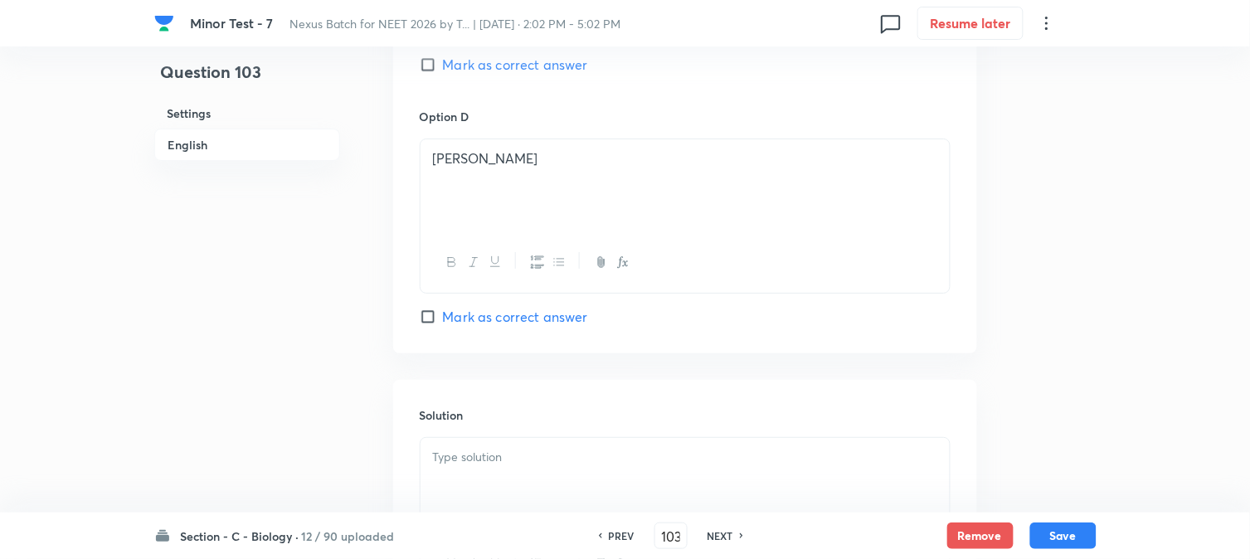
click at [511, 465] on p at bounding box center [685, 457] width 504 height 19
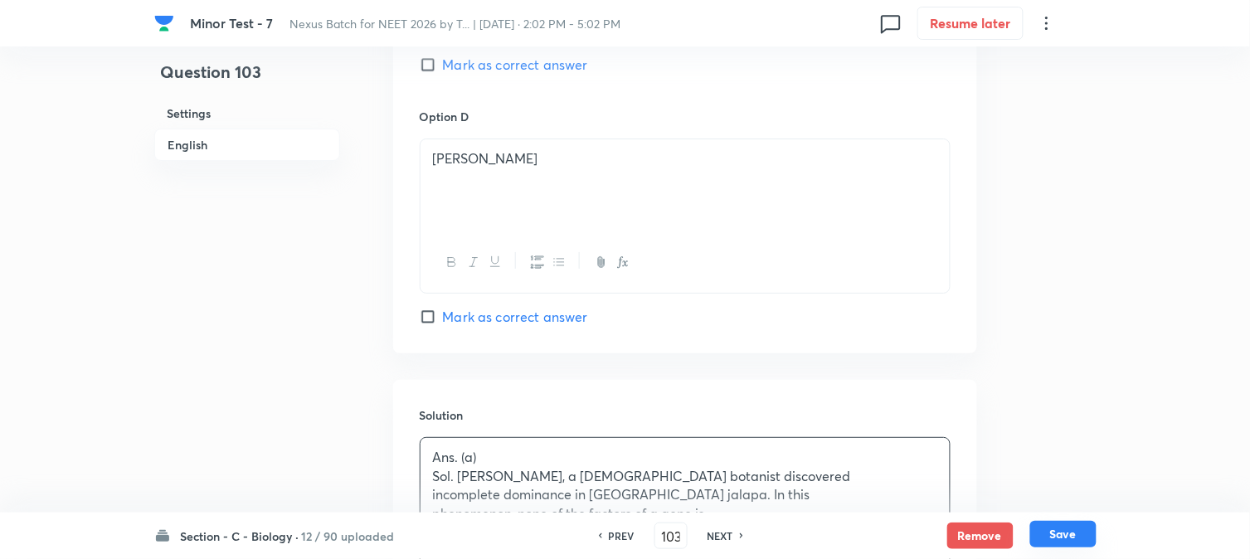
click at [1070, 542] on button "Save" at bounding box center [1063, 534] width 66 height 27
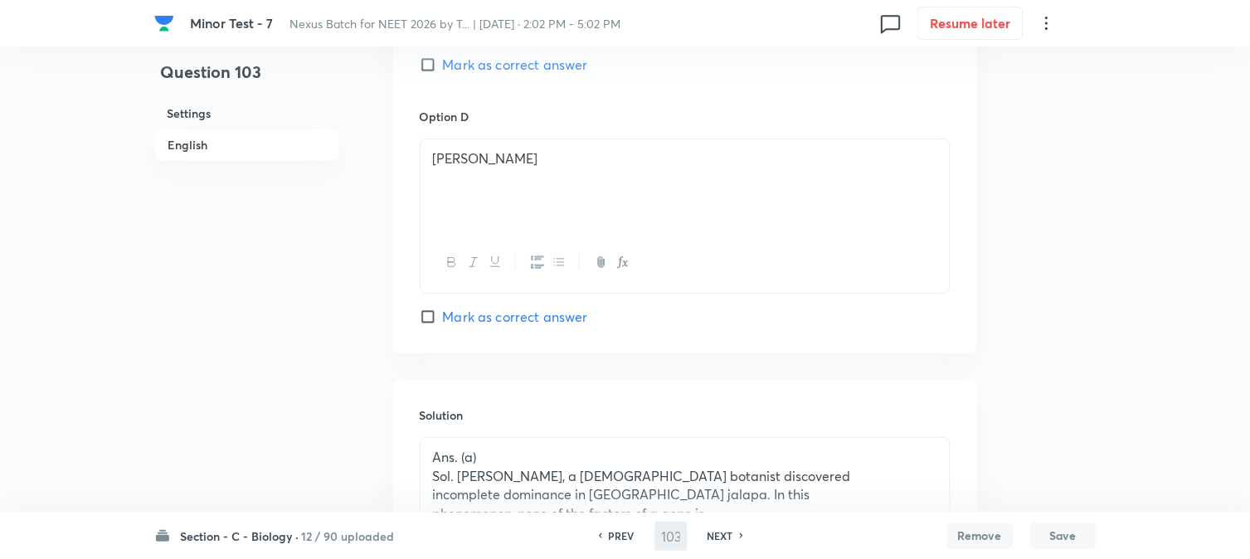
type input "104"
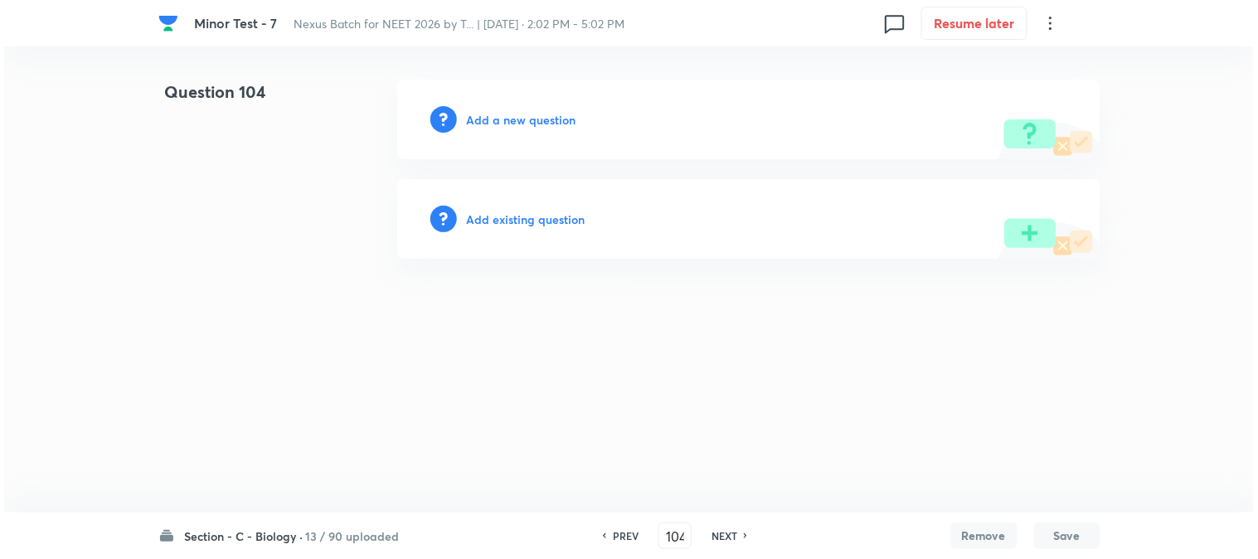
scroll to position [0, 0]
click at [542, 124] on h6 "Add a new question" at bounding box center [522, 119] width 110 height 17
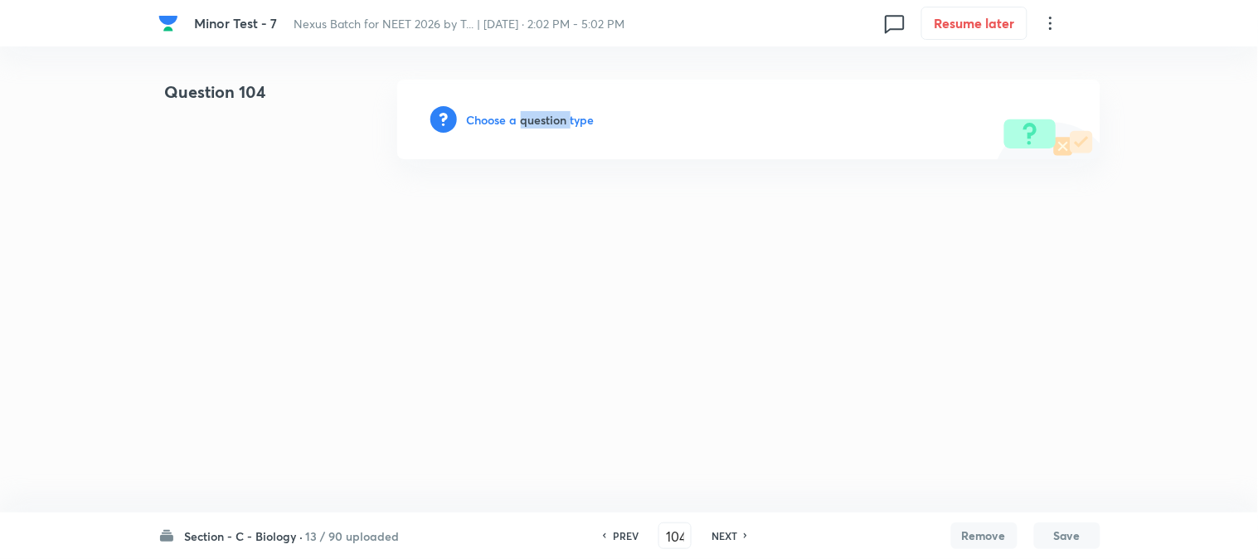
click at [542, 124] on h6 "Choose a question type" at bounding box center [531, 119] width 128 height 17
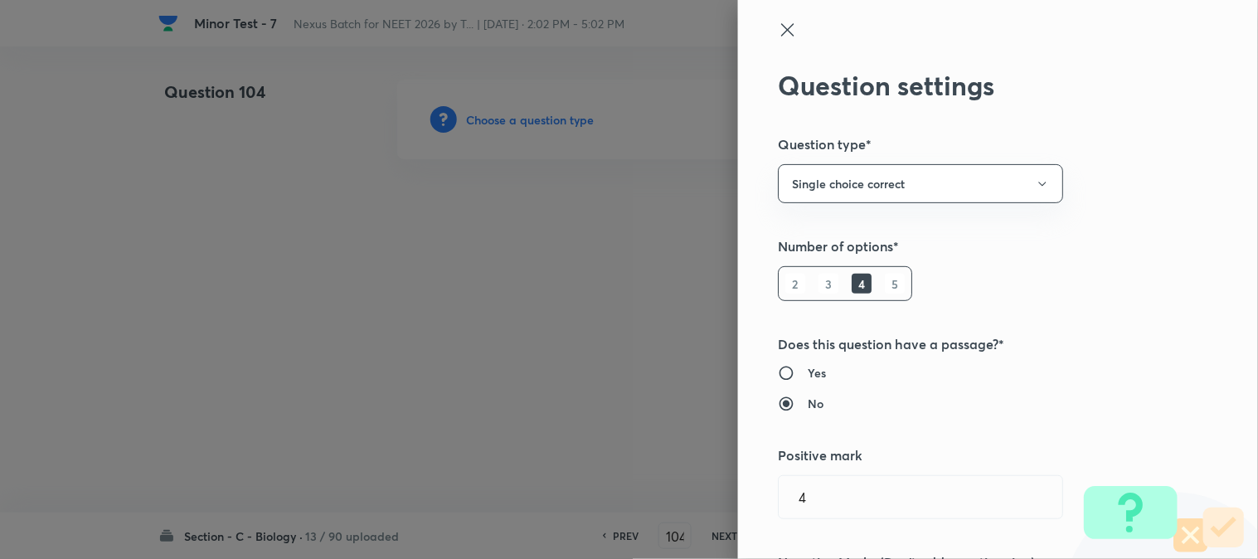
click at [542, 124] on div at bounding box center [629, 279] width 1258 height 559
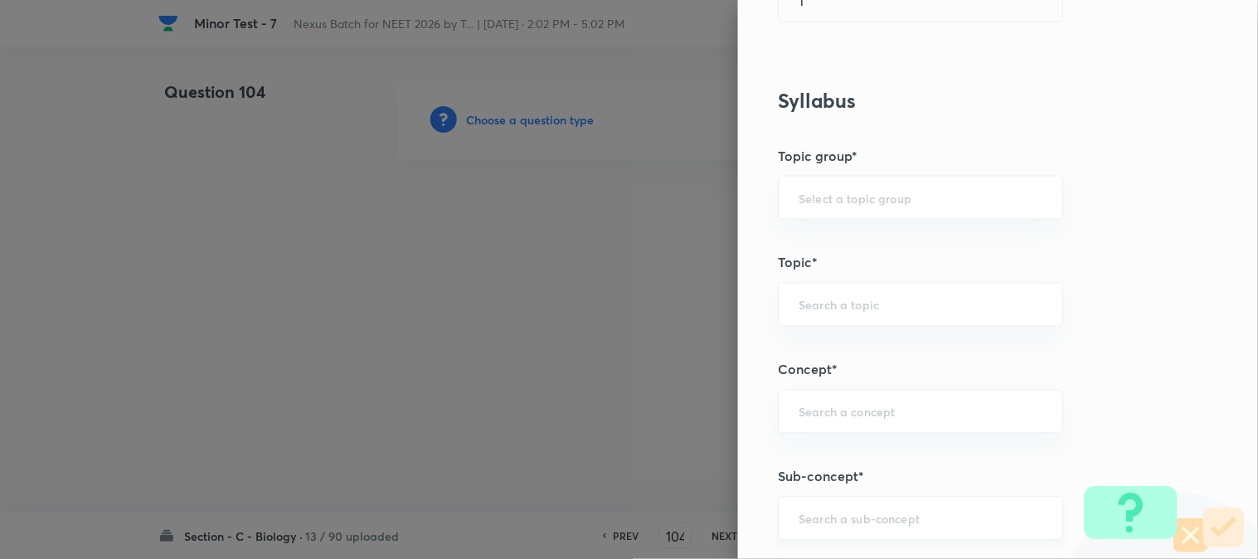
scroll to position [979, 0]
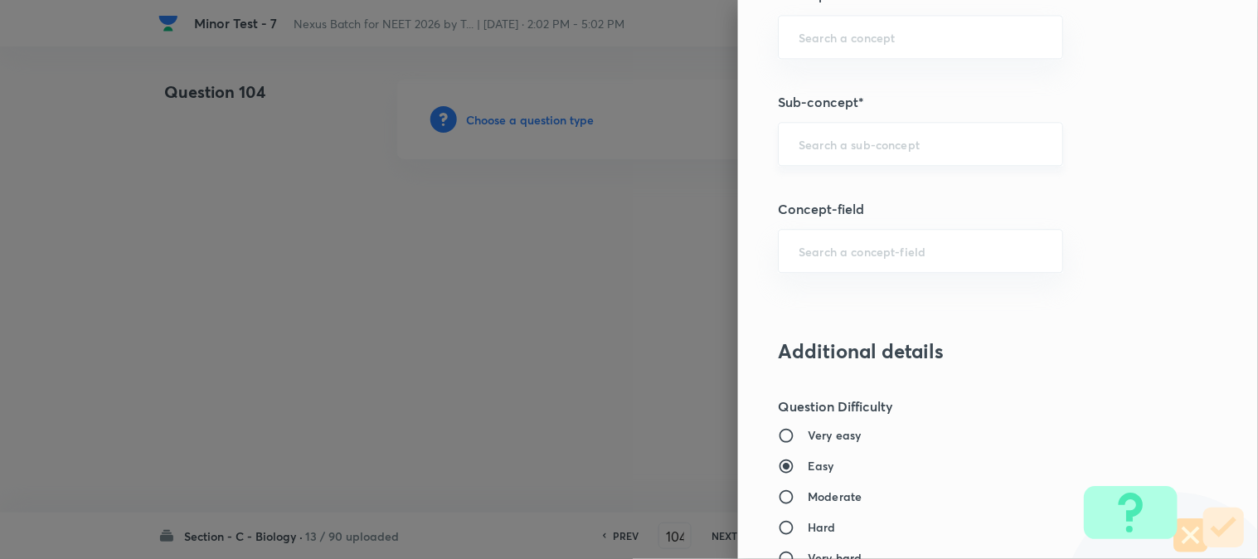
click at [874, 139] on input "text" at bounding box center [921, 144] width 244 height 16
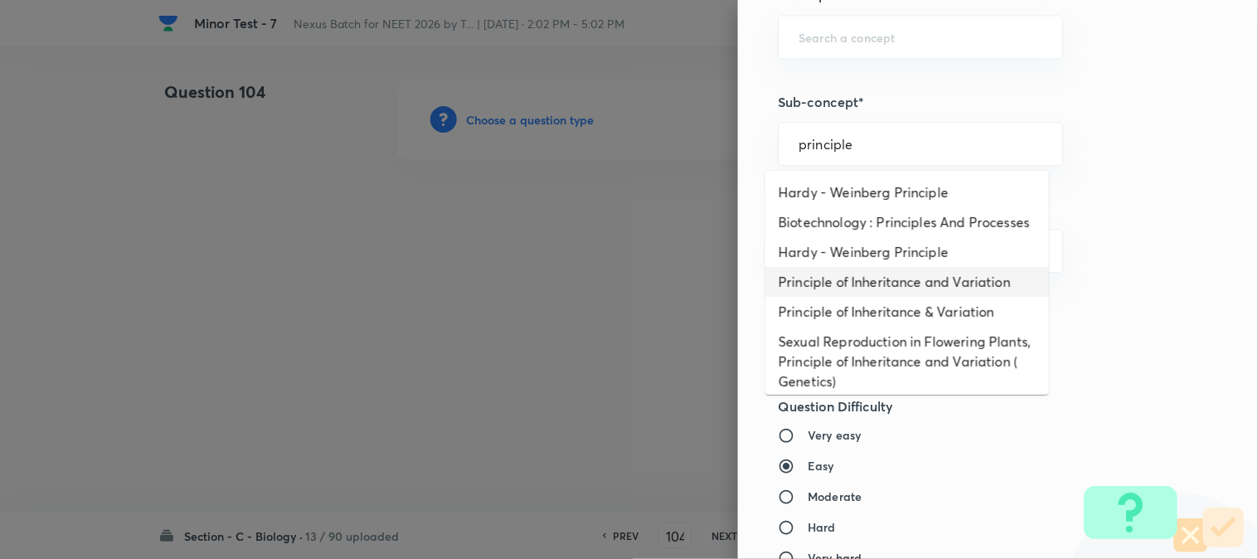
click at [915, 297] on li "Principle of Inheritance and Variation" at bounding box center [908, 282] width 284 height 30
type input "Principle of Inheritance and Variation"
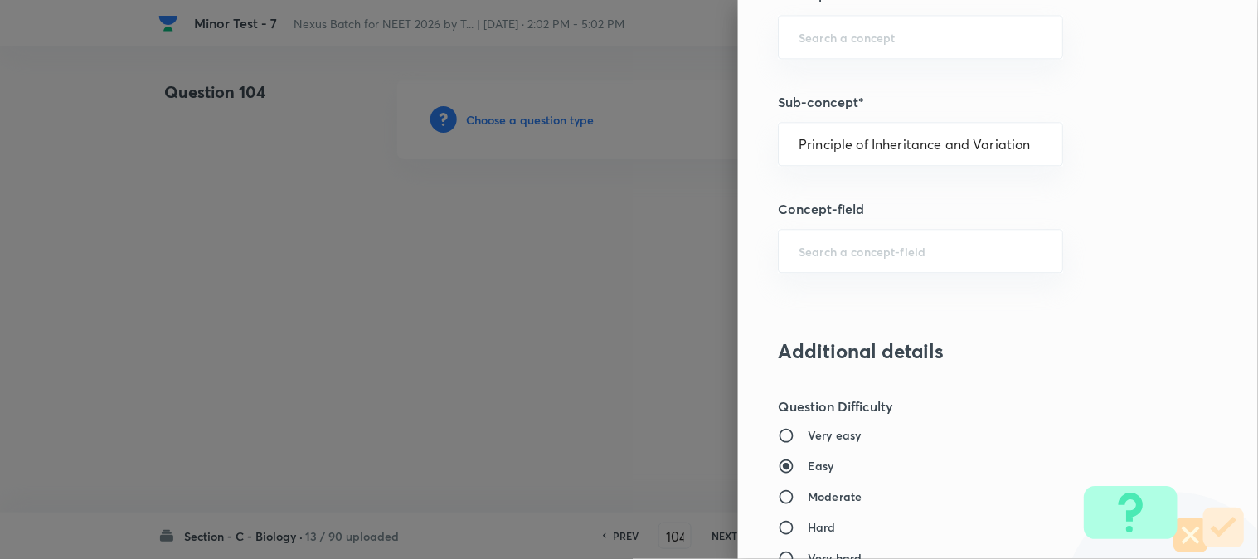
type input "Biology"
type input "Genetics & Evolution"
type input "Principle of Inheritance and Variation"
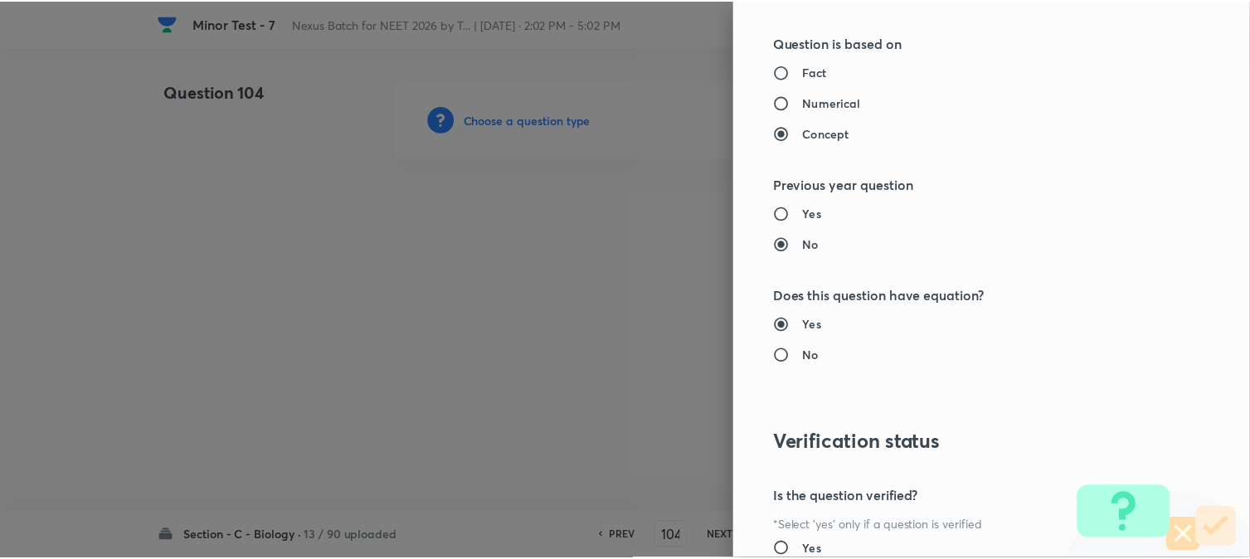
scroll to position [1702, 0]
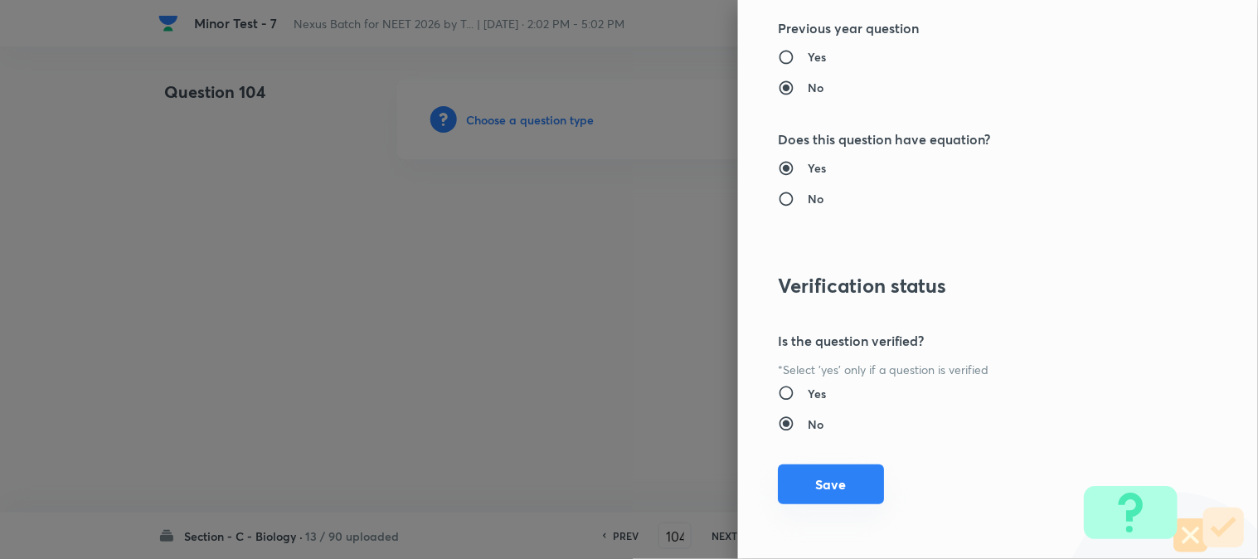
click at [838, 485] on button "Save" at bounding box center [831, 485] width 106 height 40
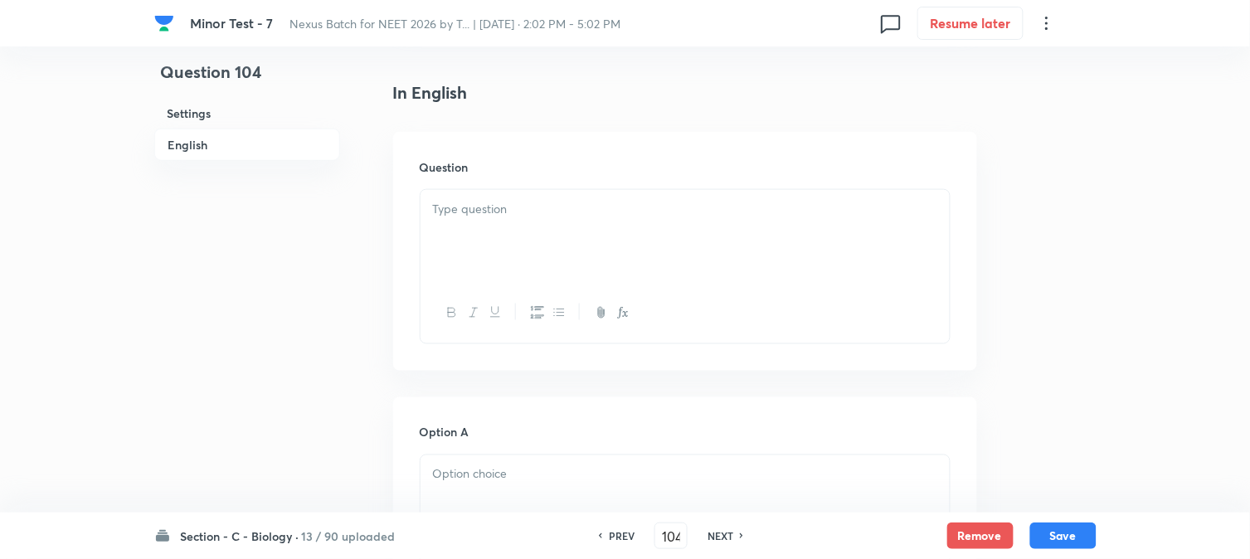
scroll to position [489, 0]
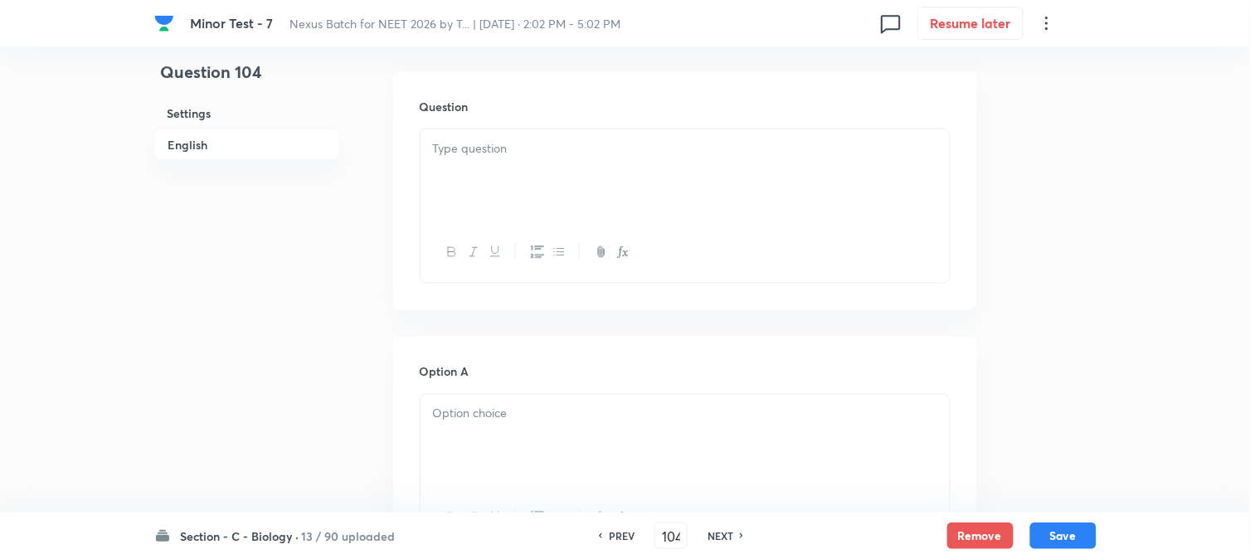
click at [494, 163] on div at bounding box center [685, 175] width 529 height 93
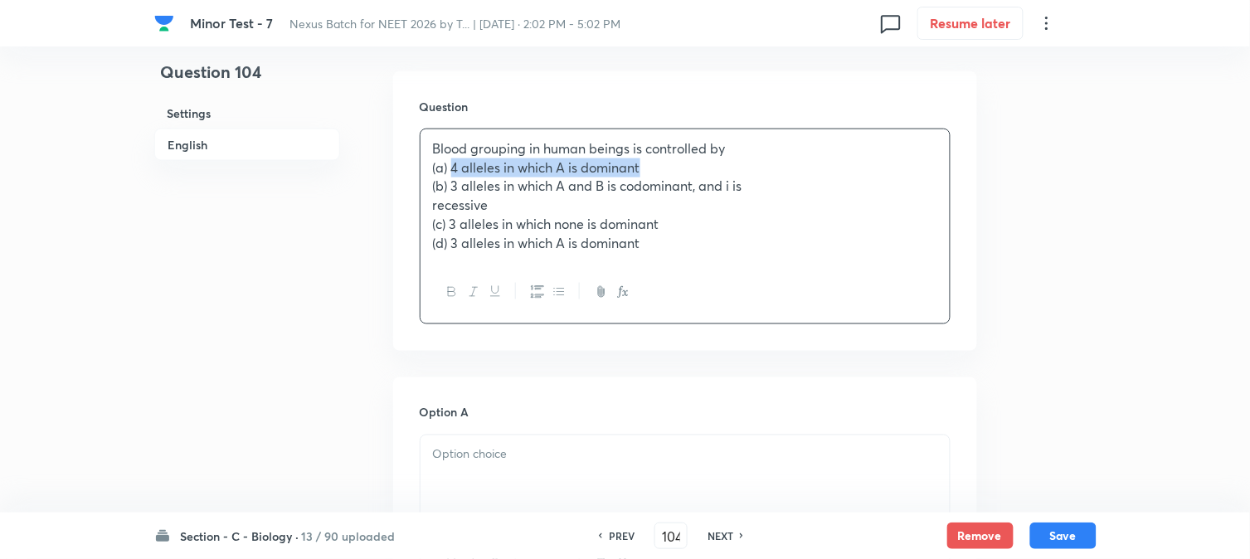
drag, startPoint x: 450, startPoint y: 173, endPoint x: 693, endPoint y: 164, distance: 242.4
click at [693, 164] on p "(a) 4 alleles in which A is dominant" at bounding box center [685, 167] width 504 height 19
drag, startPoint x: 485, startPoint y: 465, endPoint x: 465, endPoint y: 343, distance: 123.7
click at [485, 466] on div at bounding box center [685, 482] width 529 height 93
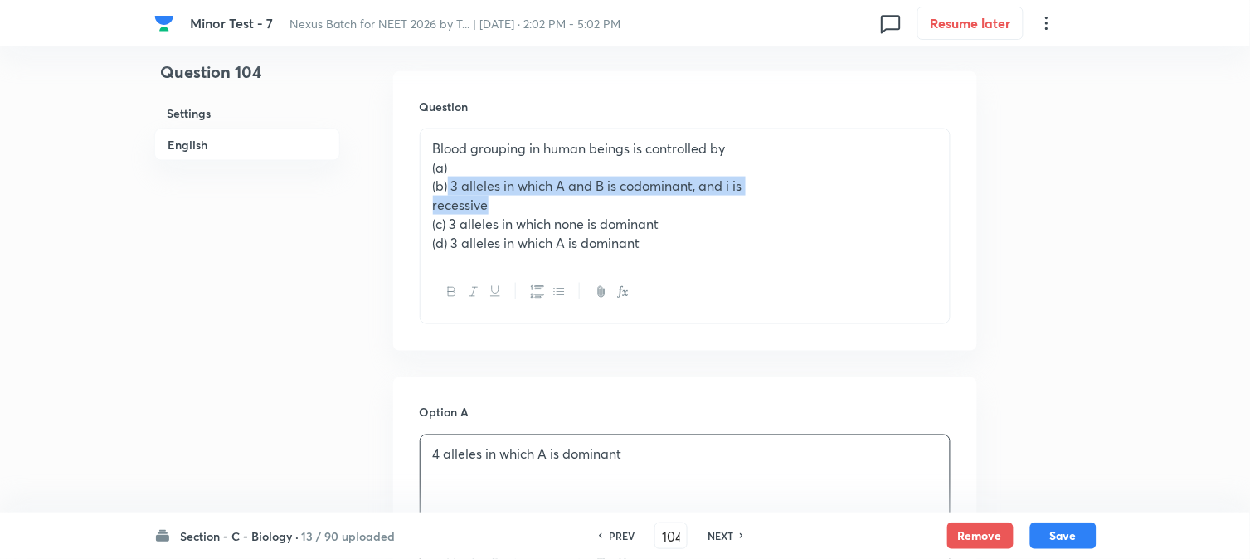
drag, startPoint x: 449, startPoint y: 189, endPoint x: 500, endPoint y: 203, distance: 53.3
click at [500, 203] on div "Blood grouping in human beings is controlled by (a) (b) 3 alleles in which A an…" at bounding box center [685, 195] width 529 height 133
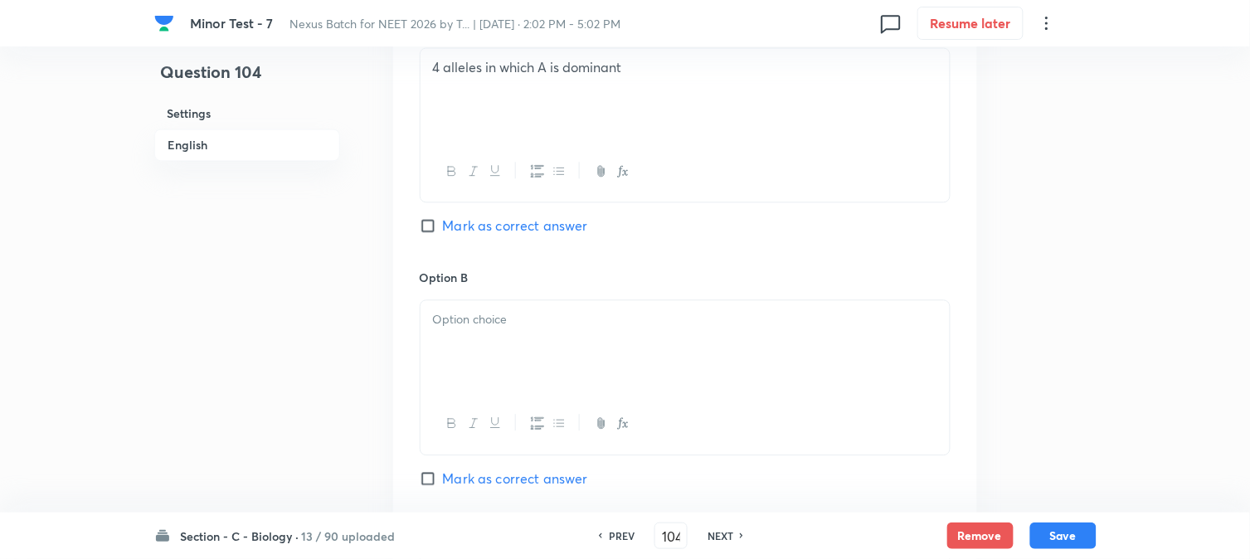
click at [467, 332] on div at bounding box center [685, 346] width 529 height 93
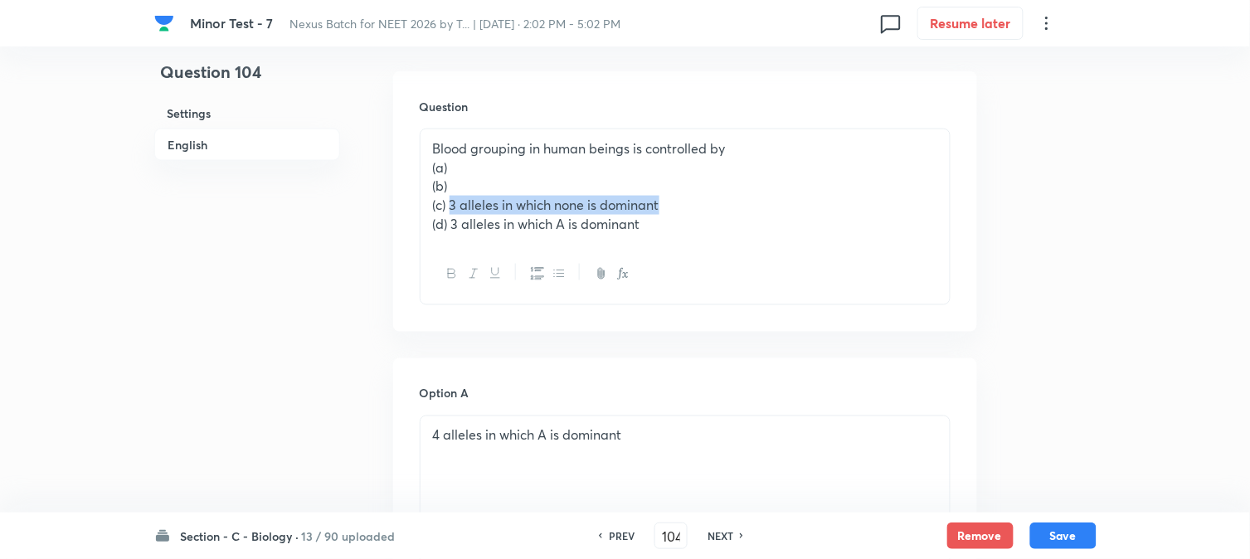
drag, startPoint x: 452, startPoint y: 202, endPoint x: 742, endPoint y: 195, distance: 289.6
click at [742, 196] on p "(c) 3 alleles in which none is dominant" at bounding box center [685, 205] width 504 height 19
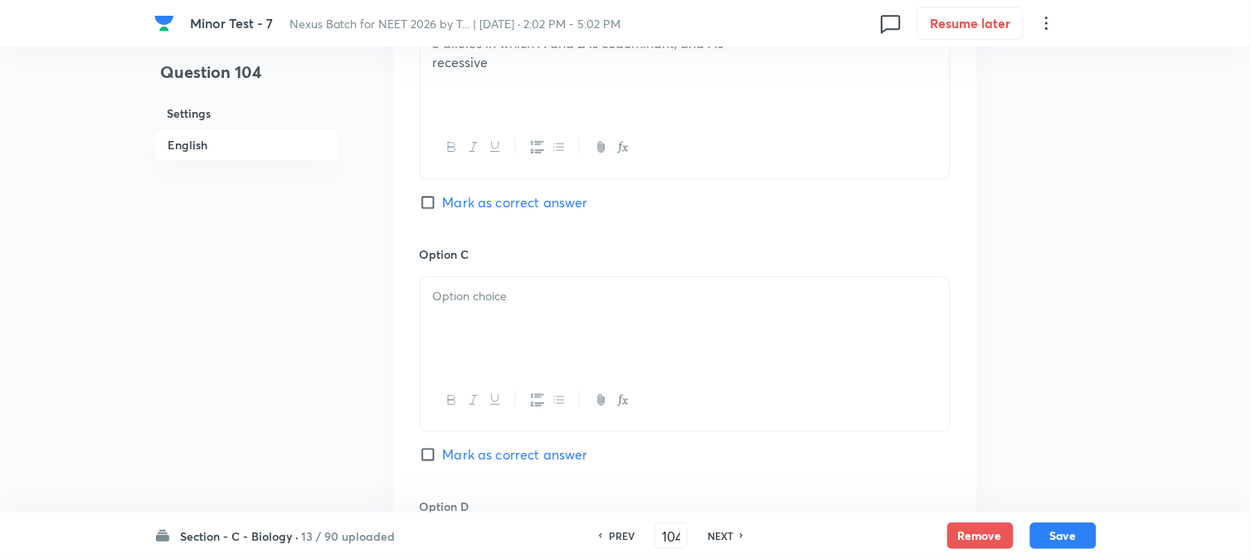
drag, startPoint x: 461, startPoint y: 313, endPoint x: 451, endPoint y: 329, distance: 19.3
click at [461, 314] on div at bounding box center [685, 323] width 529 height 93
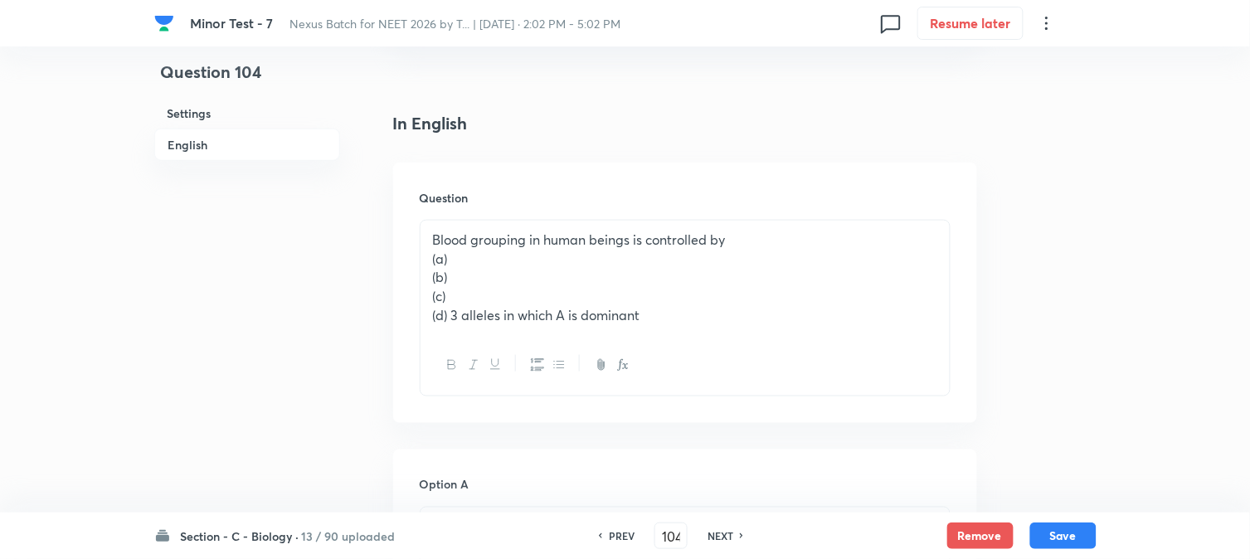
scroll to position [397, 0]
drag, startPoint x: 444, startPoint y: 315, endPoint x: 426, endPoint y: 270, distance: 48.4
click at [426, 270] on div "Blood grouping in human beings is controlled by (a) (b) (c) (d) 3 alleles in wh…" at bounding box center [685, 279] width 529 height 114
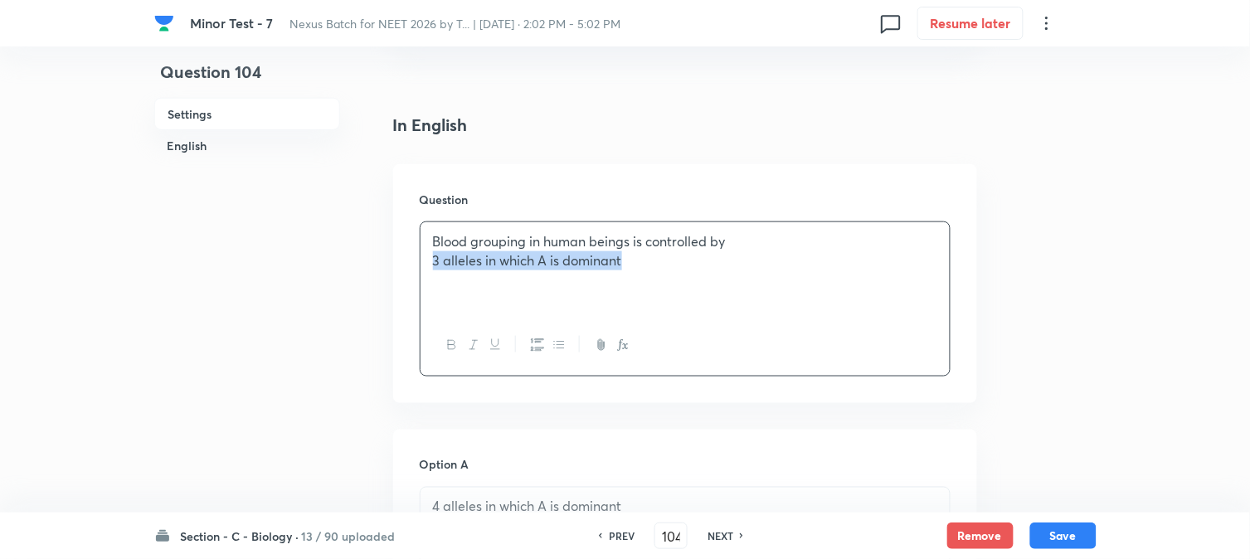
drag, startPoint x: 451, startPoint y: 319, endPoint x: 722, endPoint y: 270, distance: 274.8
click at [722, 270] on div "Blood grouping in human beings is controlled by 3 alleles in which A is dominant" at bounding box center [685, 268] width 529 height 93
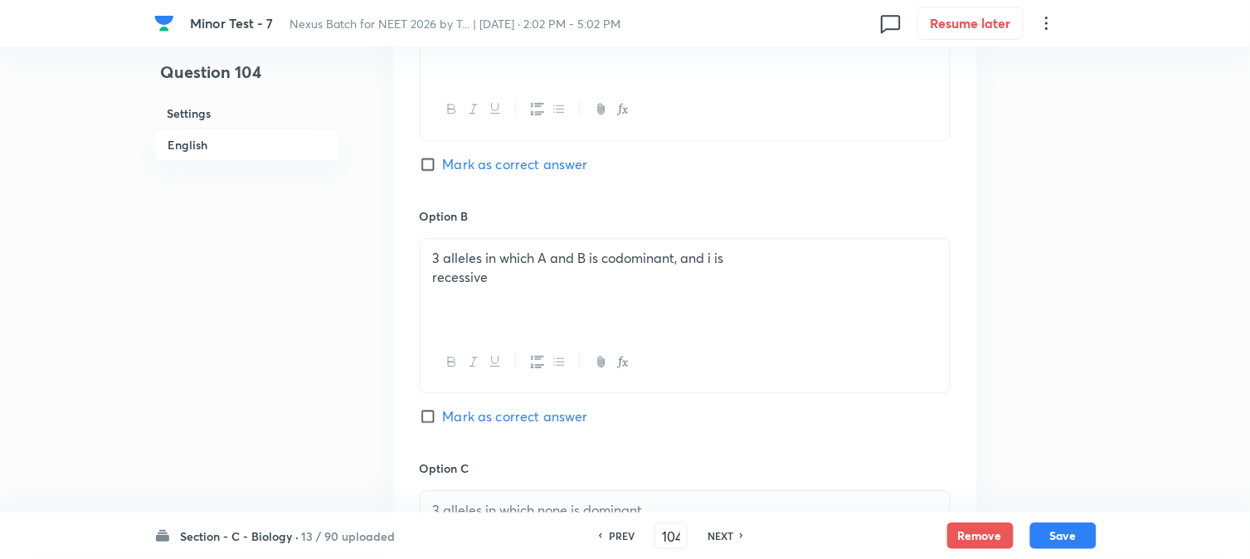
scroll to position [1319, 0]
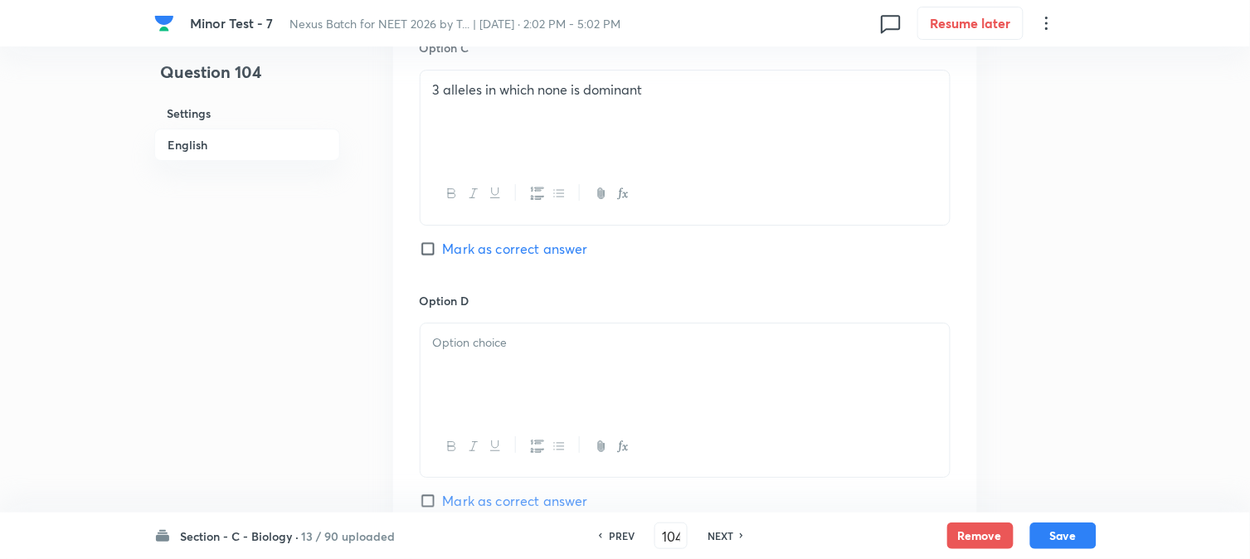
click at [484, 353] on p at bounding box center [685, 342] width 504 height 19
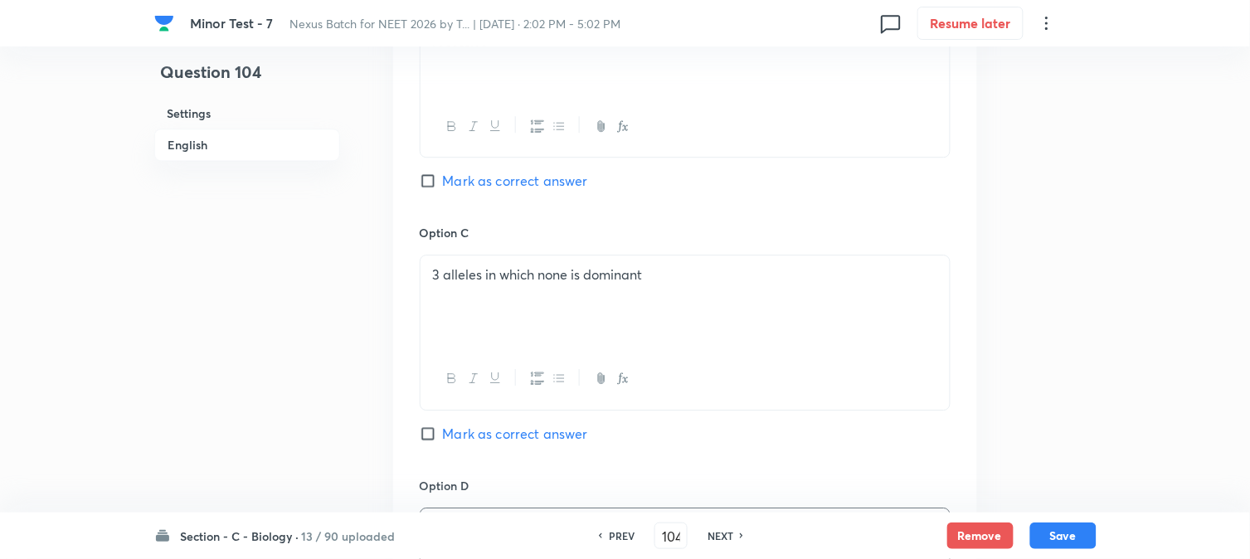
click at [518, 178] on span "Mark as correct answer" at bounding box center [515, 181] width 145 height 20
click at [443, 178] on input "Mark as correct answer" at bounding box center [431, 181] width 23 height 17
checkbox input "true"
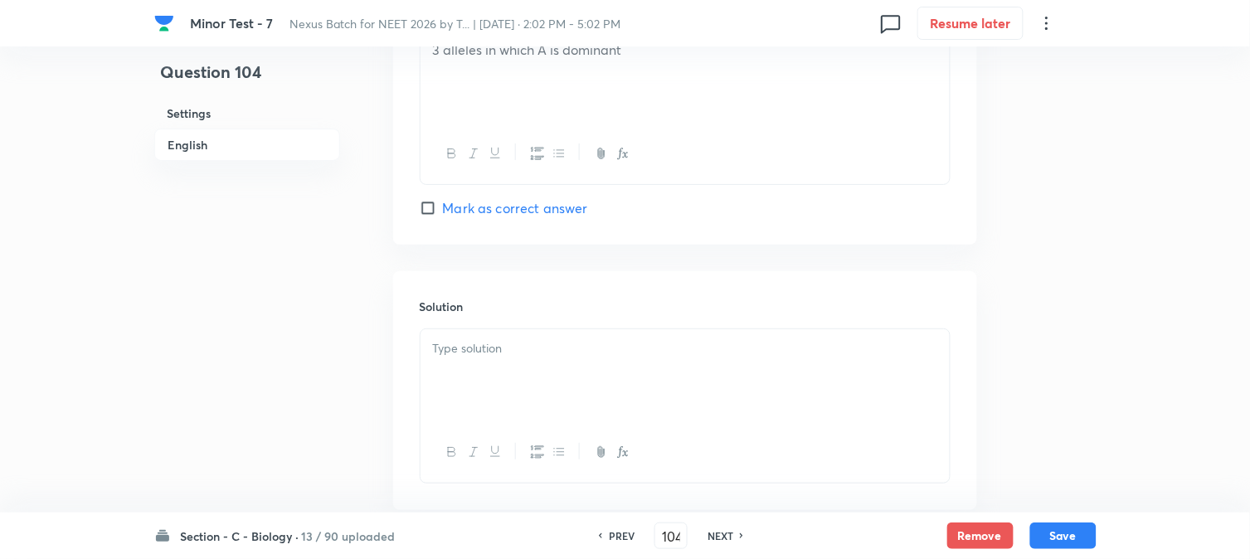
scroll to position [1712, 0]
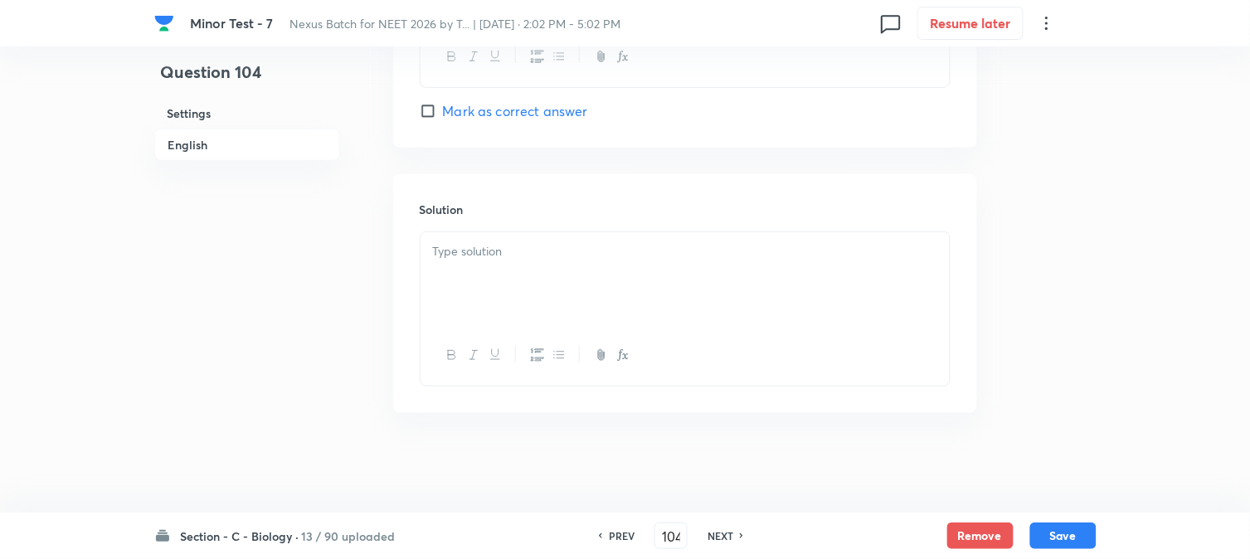
click at [450, 310] on div at bounding box center [685, 278] width 529 height 93
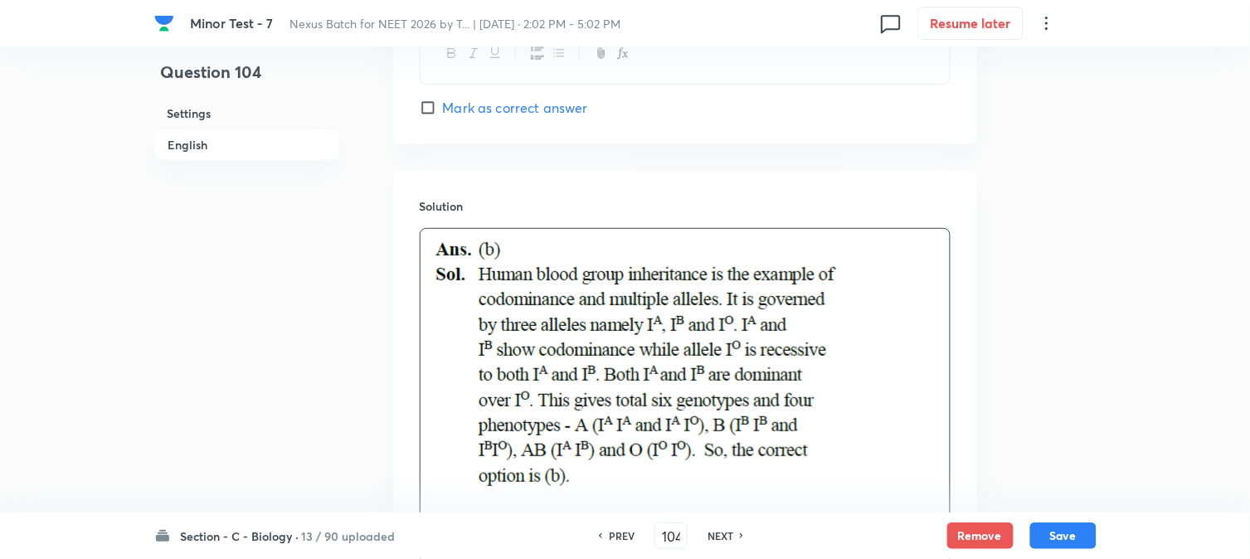
click at [1068, 533] on button "Save" at bounding box center [1063, 536] width 66 height 27
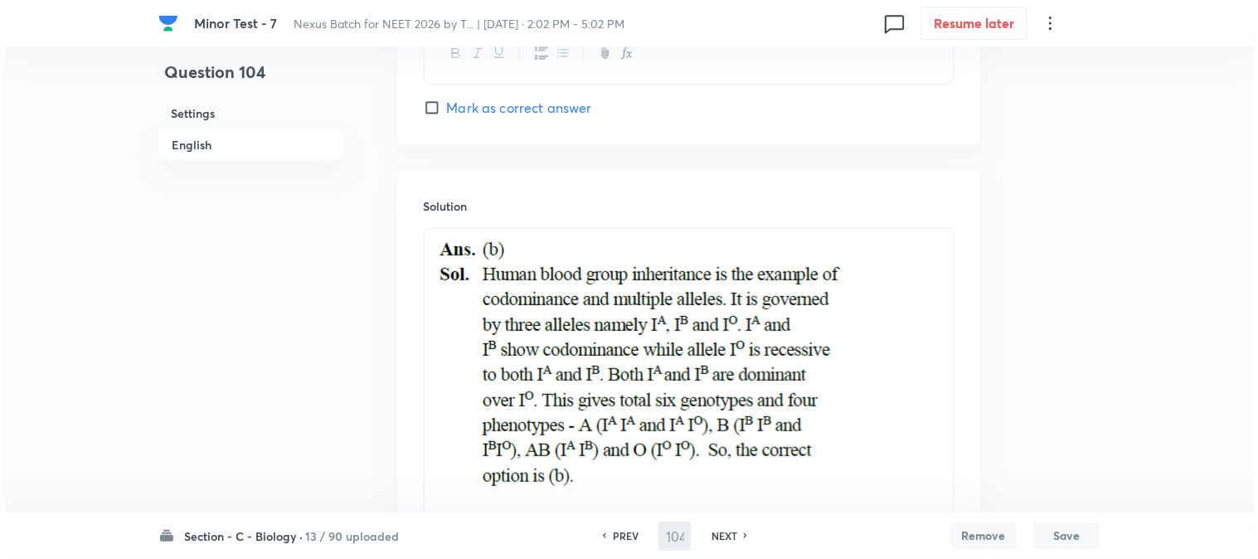
scroll to position [0, 0]
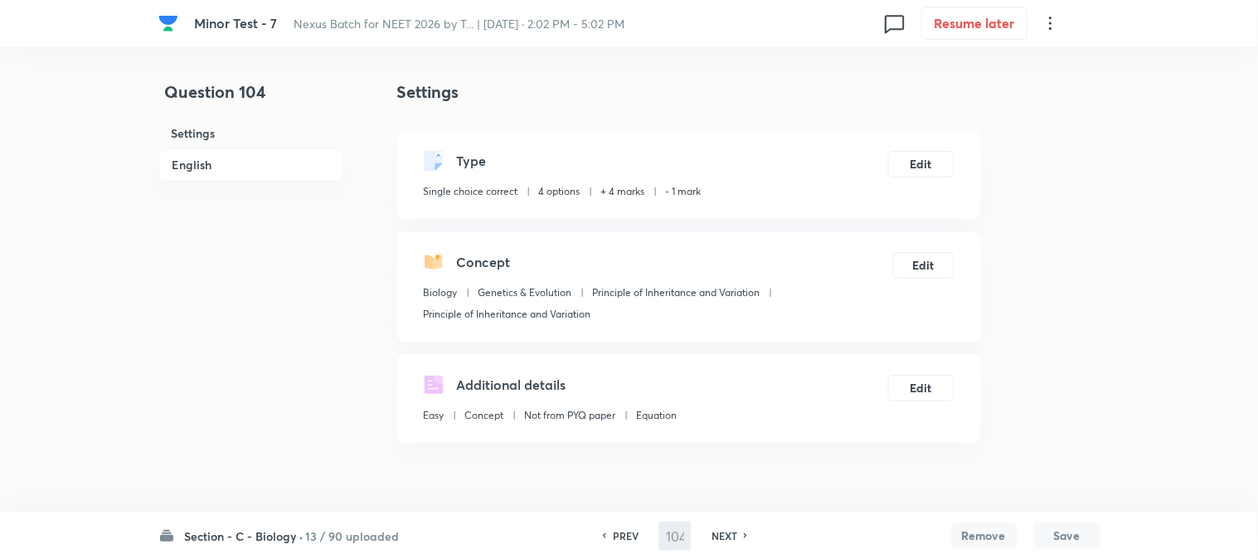
type input "105"
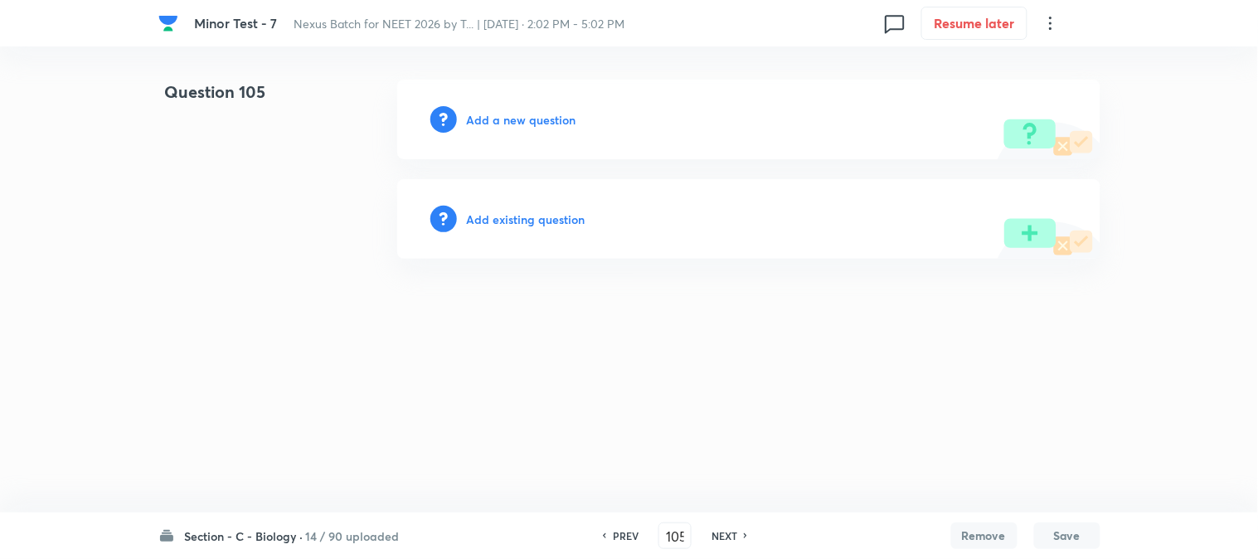
click at [554, 114] on h6 "Add a new question" at bounding box center [522, 119] width 110 height 17
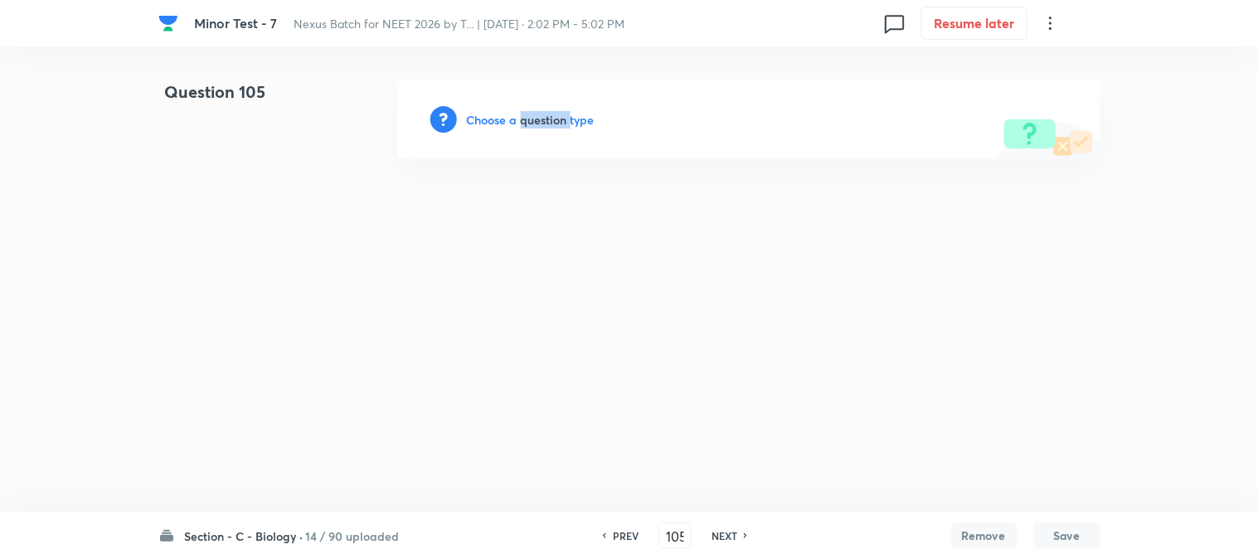
click at [554, 114] on h6 "Choose a question type" at bounding box center [531, 119] width 128 height 17
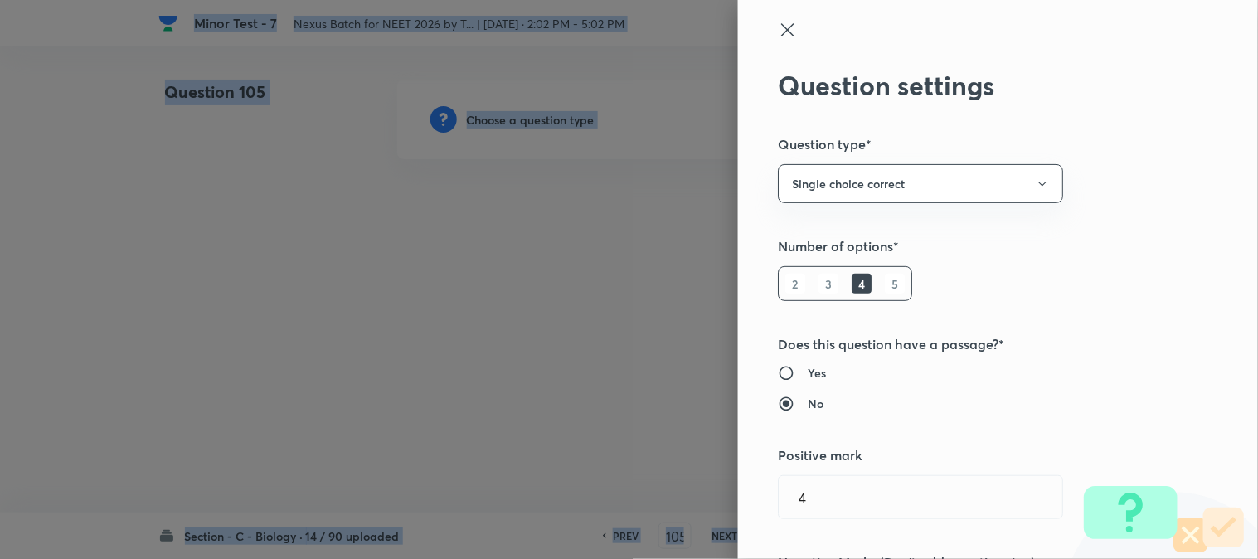
click at [554, 114] on div at bounding box center [629, 279] width 1258 height 559
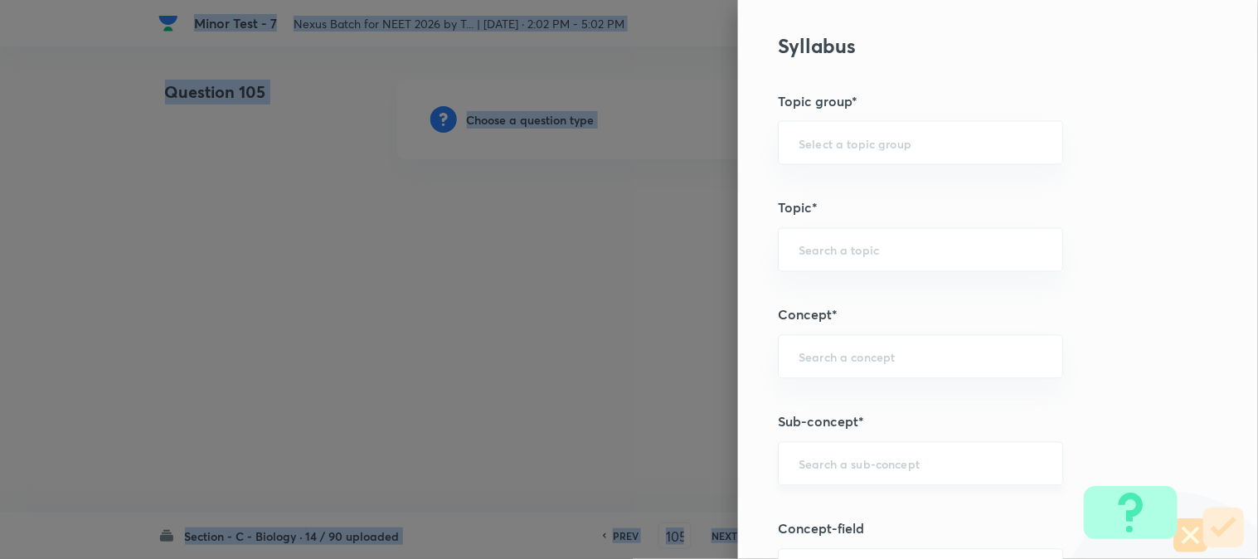
scroll to position [979, 0]
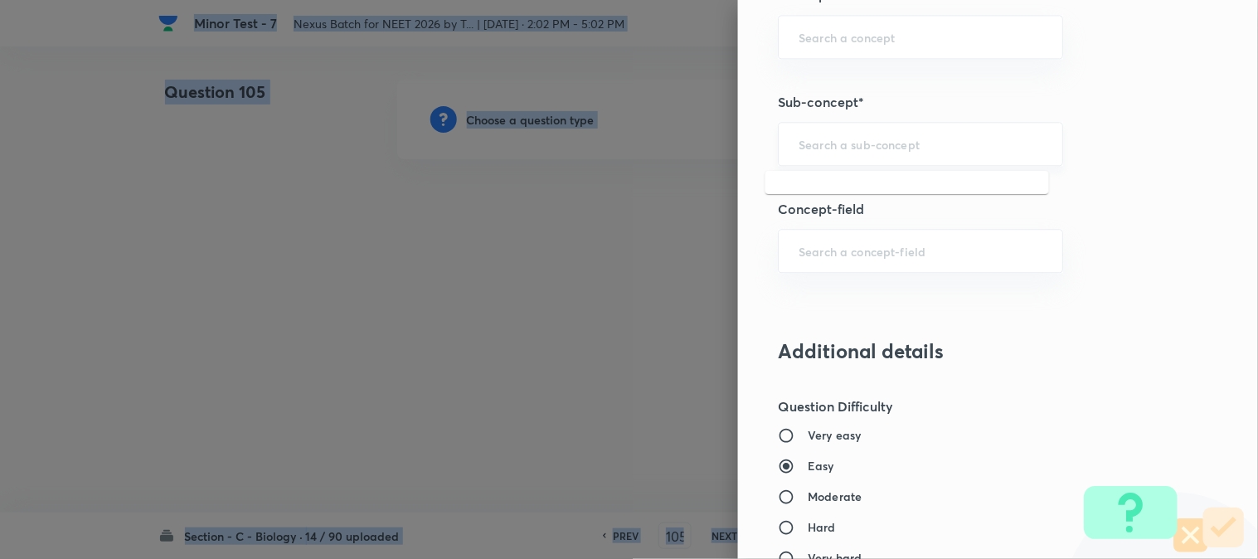
click at [850, 148] on input "text" at bounding box center [921, 144] width 244 height 16
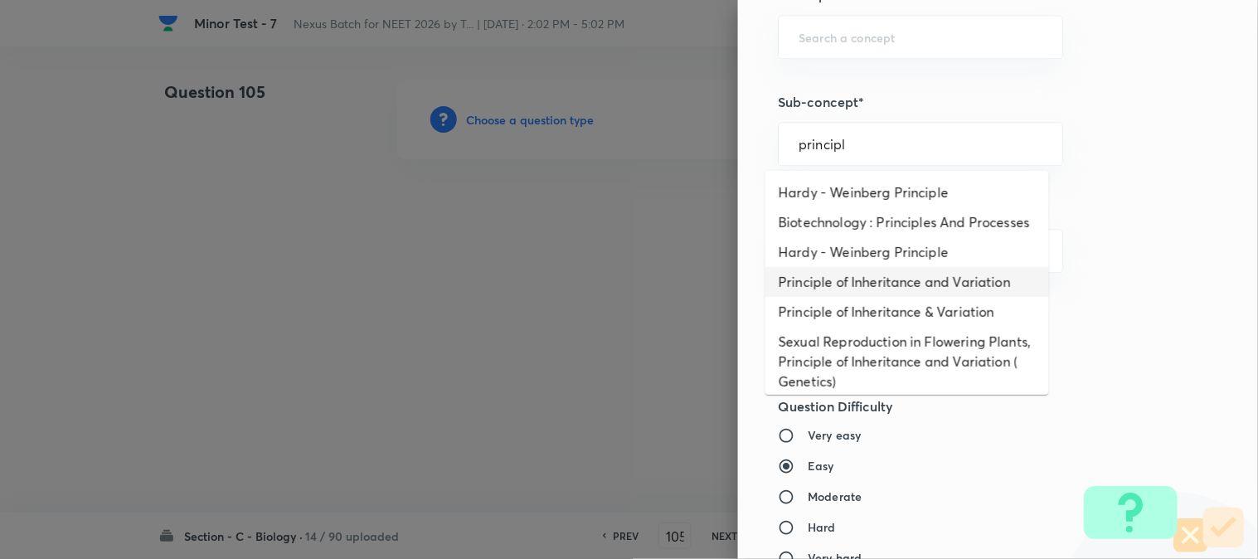
click at [917, 293] on li "Principle of Inheritance and Variation" at bounding box center [908, 282] width 284 height 30
type input "Principle of Inheritance and Variation"
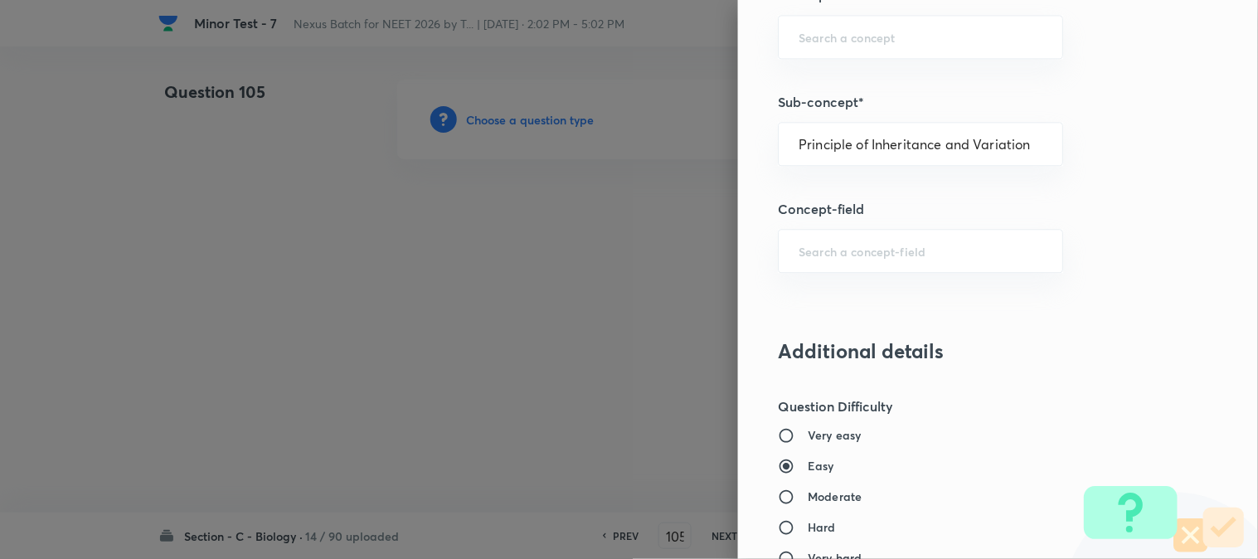
type input "Biology"
type input "Genetics & Evolution"
type input "Principle of Inheritance and Variation"
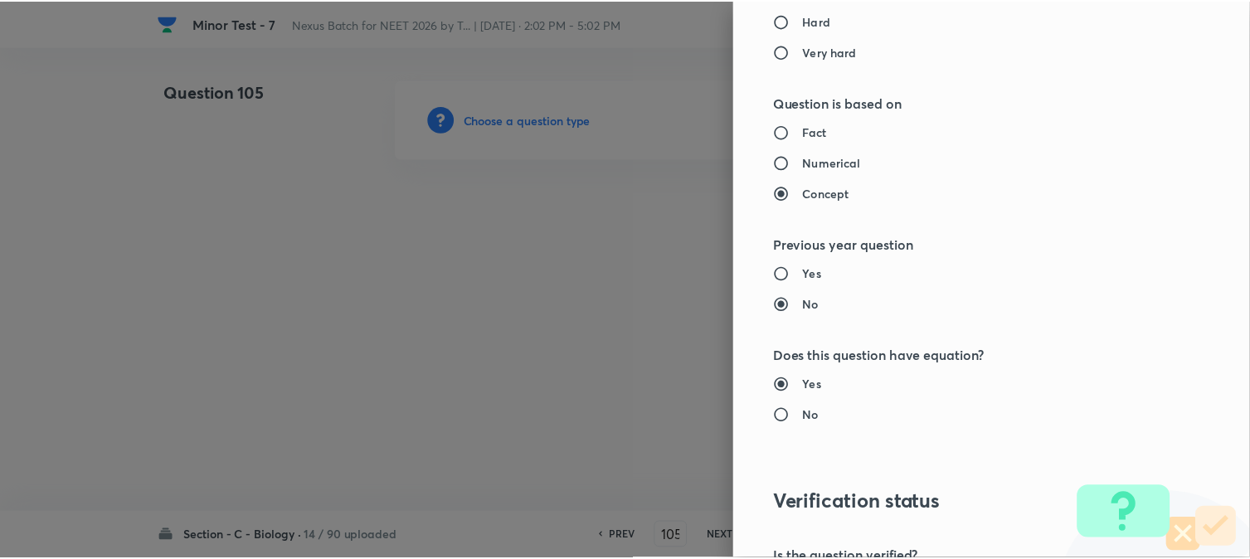
scroll to position [1702, 0]
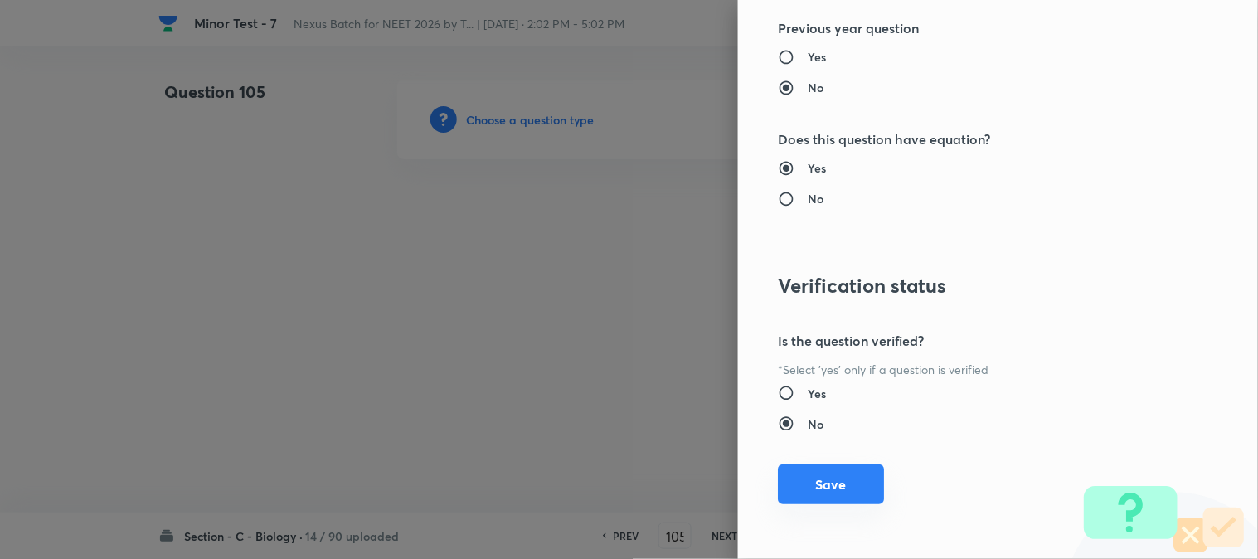
click at [847, 490] on button "Save" at bounding box center [831, 485] width 106 height 40
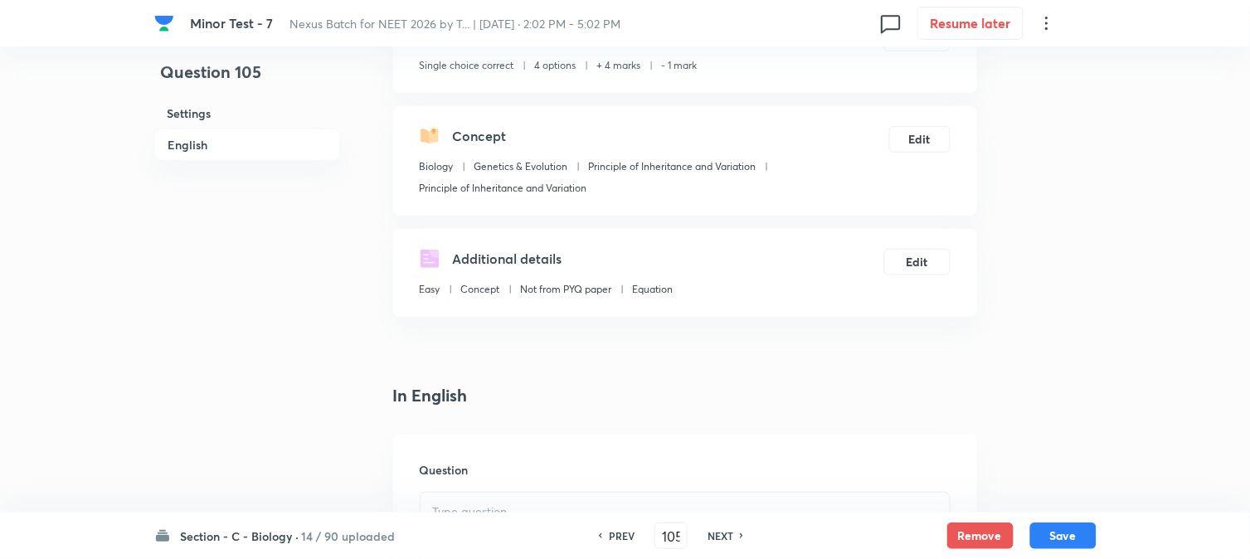
scroll to position [489, 0]
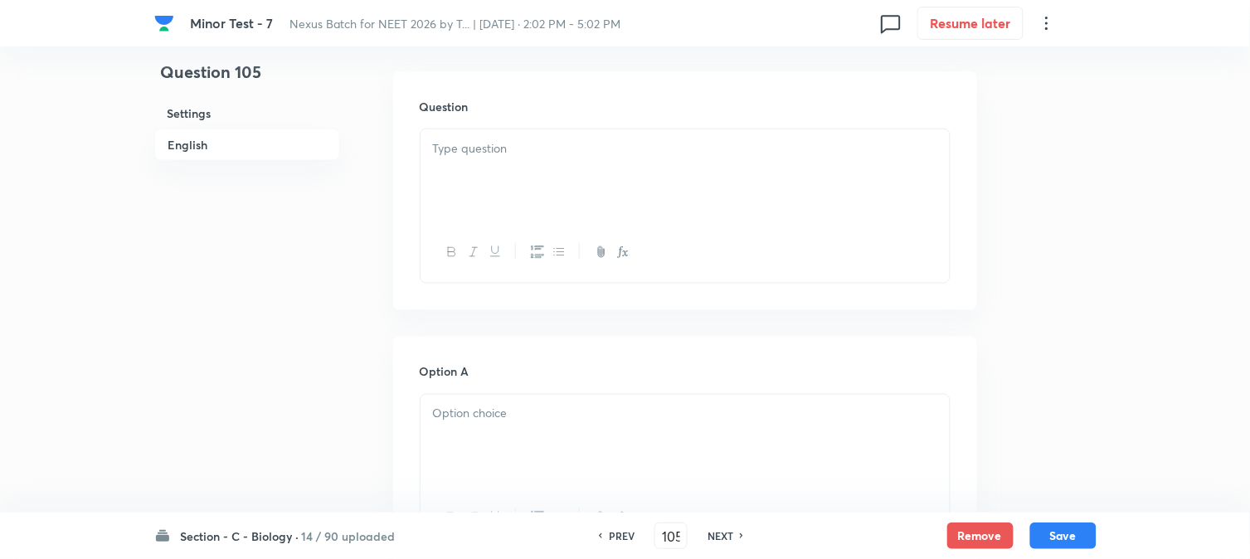
click at [450, 160] on div at bounding box center [685, 175] width 529 height 93
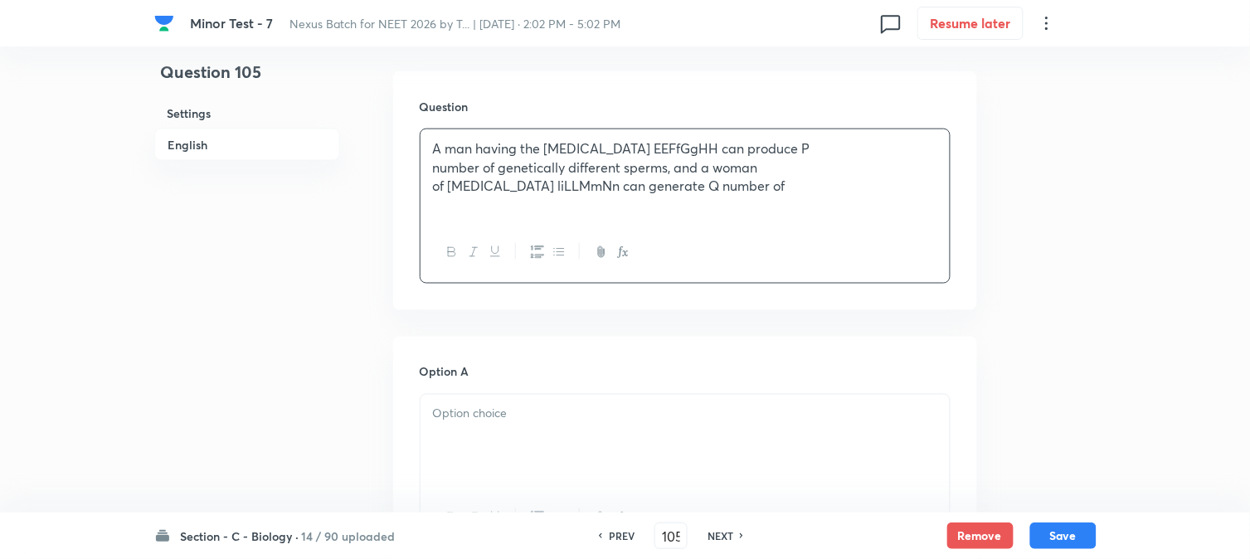
click at [767, 183] on p "of [MEDICAL_DATA] liLLMmNn can generate Q number of" at bounding box center [685, 186] width 504 height 19
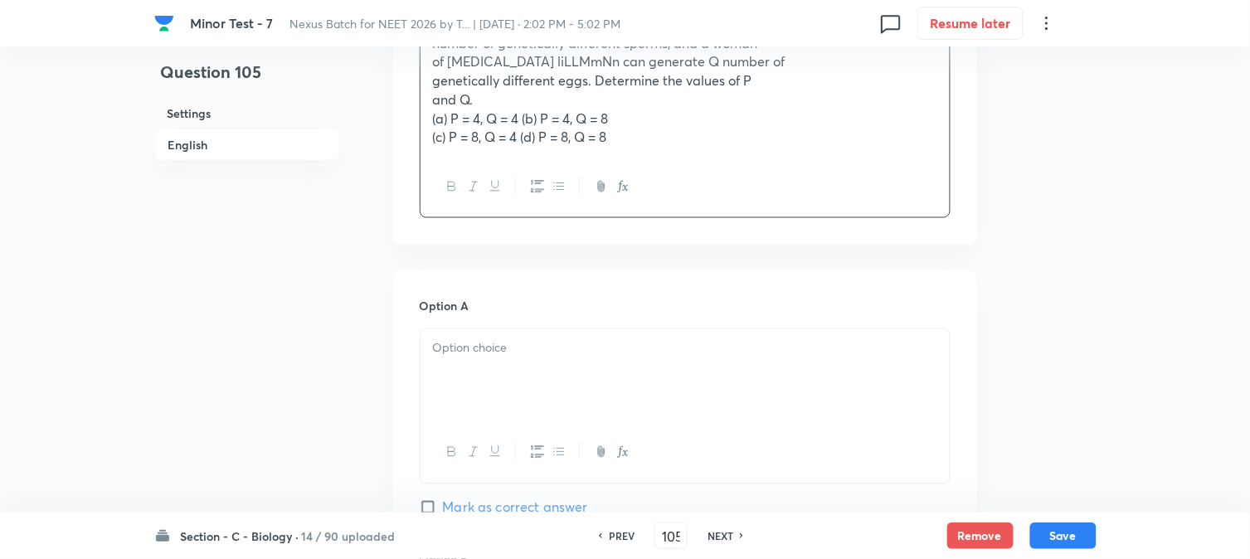
scroll to position [582, 0]
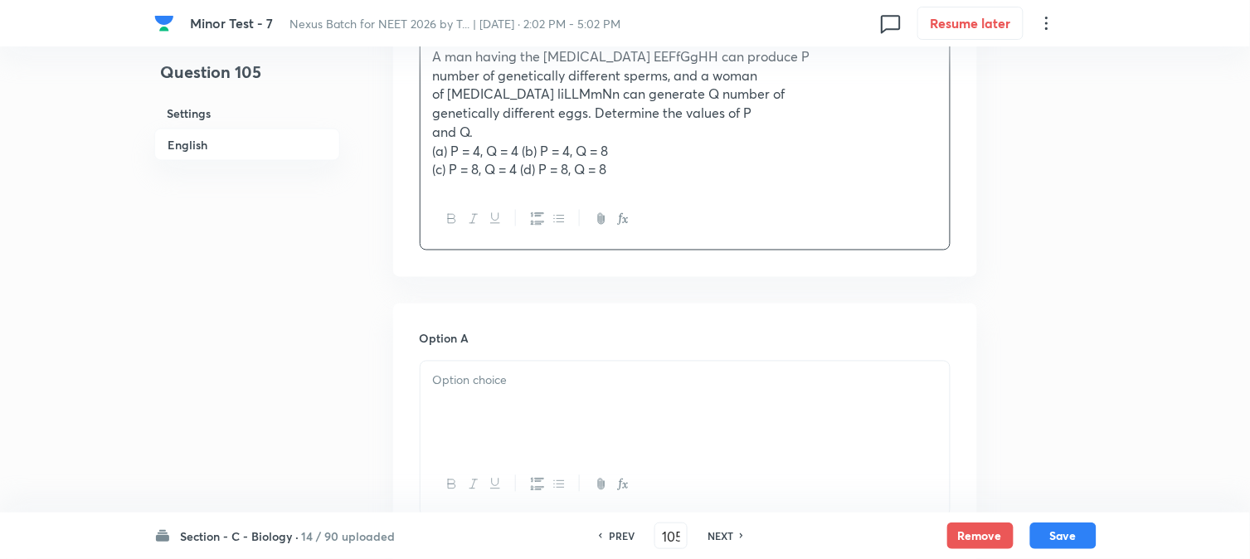
click at [523, 144] on p "(a) P = 4, Q = 4 (b) P = 4, Q = 8" at bounding box center [685, 151] width 504 height 19
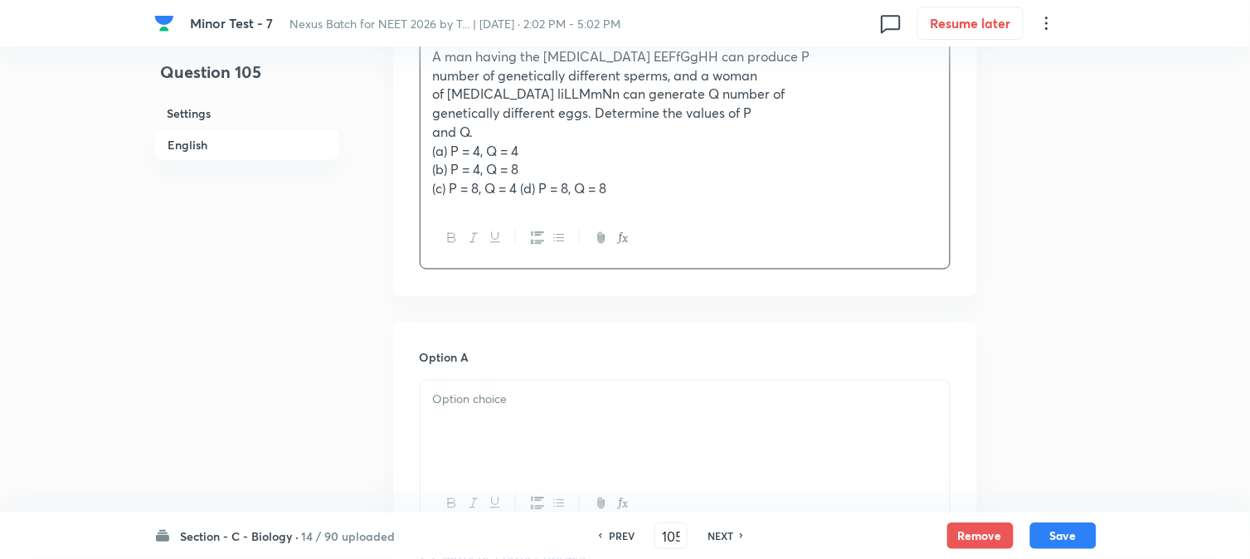
click at [519, 194] on p "(c) P = 8, Q = 4 (d) P = 8, Q = 8" at bounding box center [685, 188] width 504 height 19
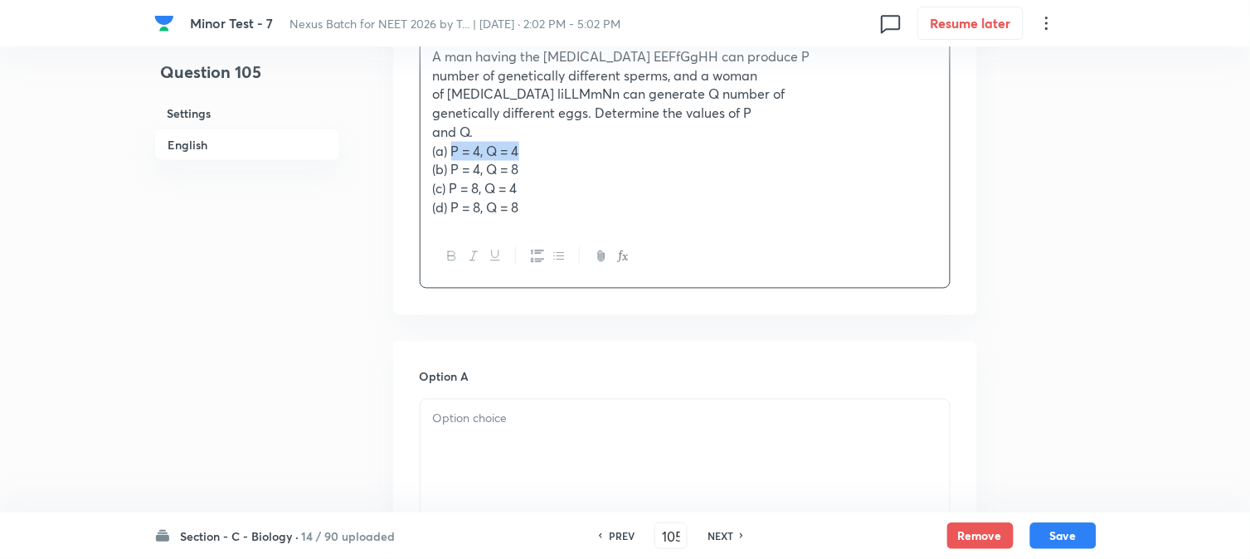
drag, startPoint x: 451, startPoint y: 151, endPoint x: 528, endPoint y: 153, distance: 76.4
click at [528, 153] on p "(a) P = 4, Q = 4" at bounding box center [685, 151] width 504 height 19
drag, startPoint x: 506, startPoint y: 421, endPoint x: 489, endPoint y: 393, distance: 32.0
click at [506, 423] on p at bounding box center [685, 419] width 504 height 19
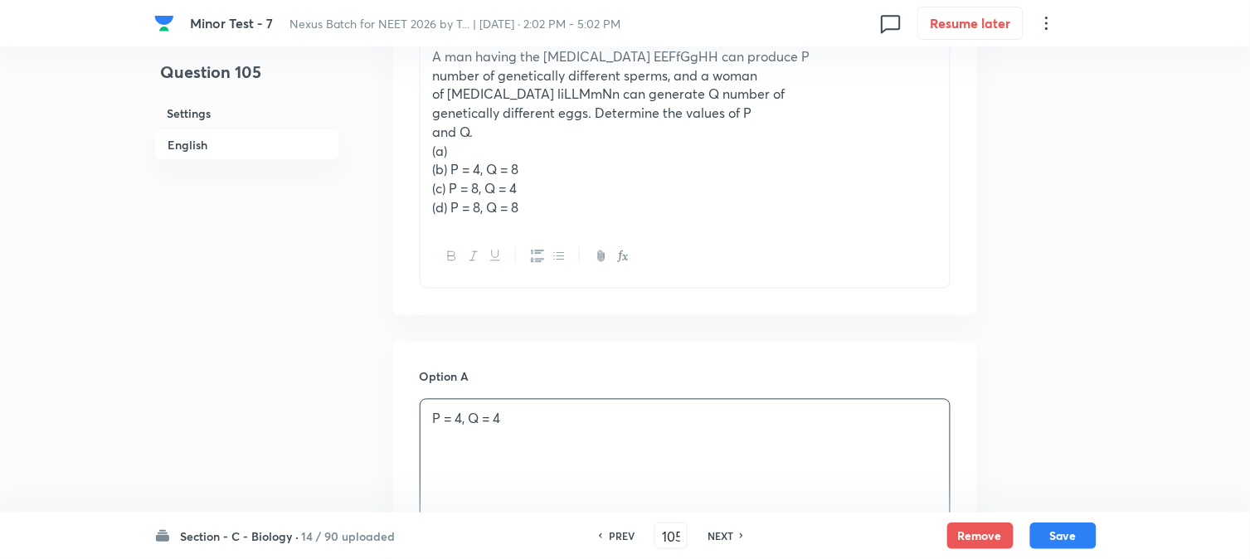
drag, startPoint x: 451, startPoint y: 168, endPoint x: 579, endPoint y: 161, distance: 127.9
click at [579, 161] on p "(b) P = 4, Q = 8" at bounding box center [685, 169] width 504 height 19
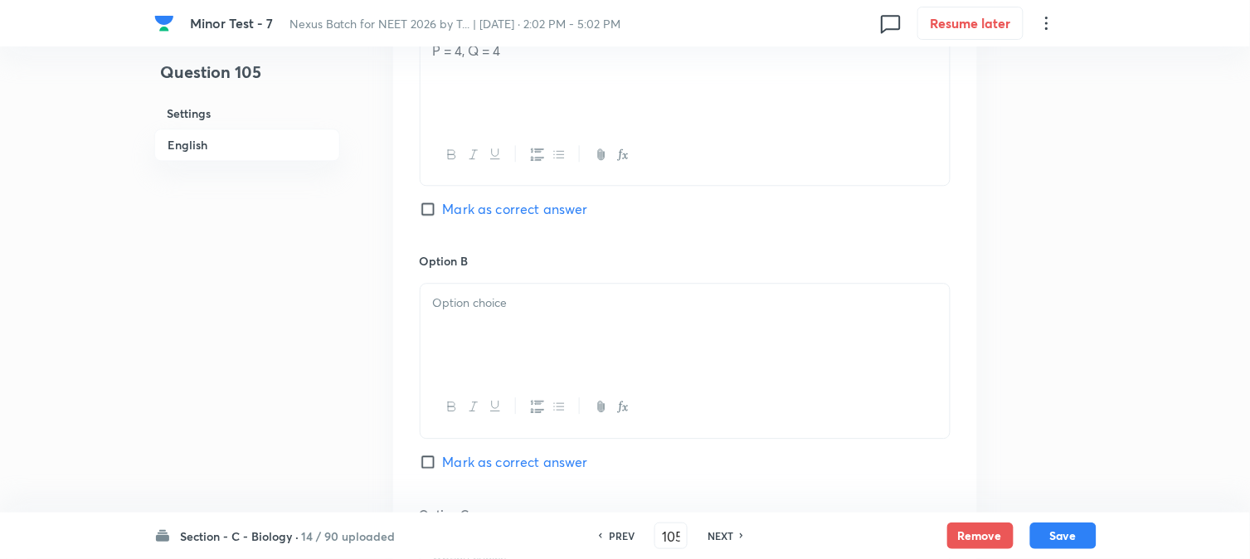
click at [475, 321] on div at bounding box center [685, 330] width 529 height 93
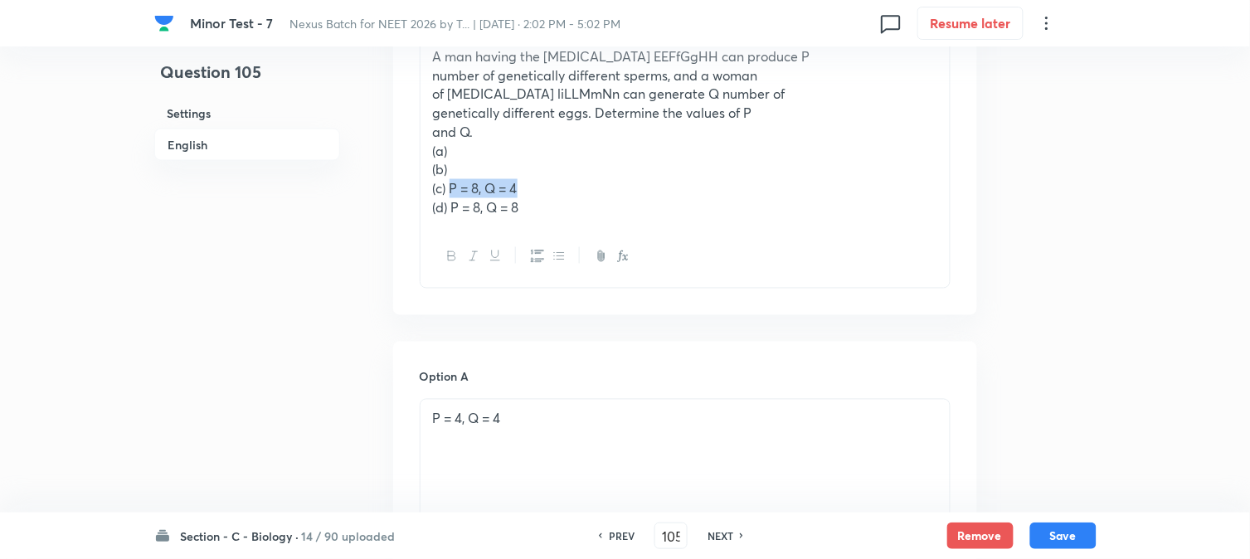
drag, startPoint x: 450, startPoint y: 184, endPoint x: 538, endPoint y: 181, distance: 87.2
click at [538, 181] on p "(c) P = 8, Q = 4" at bounding box center [685, 188] width 504 height 19
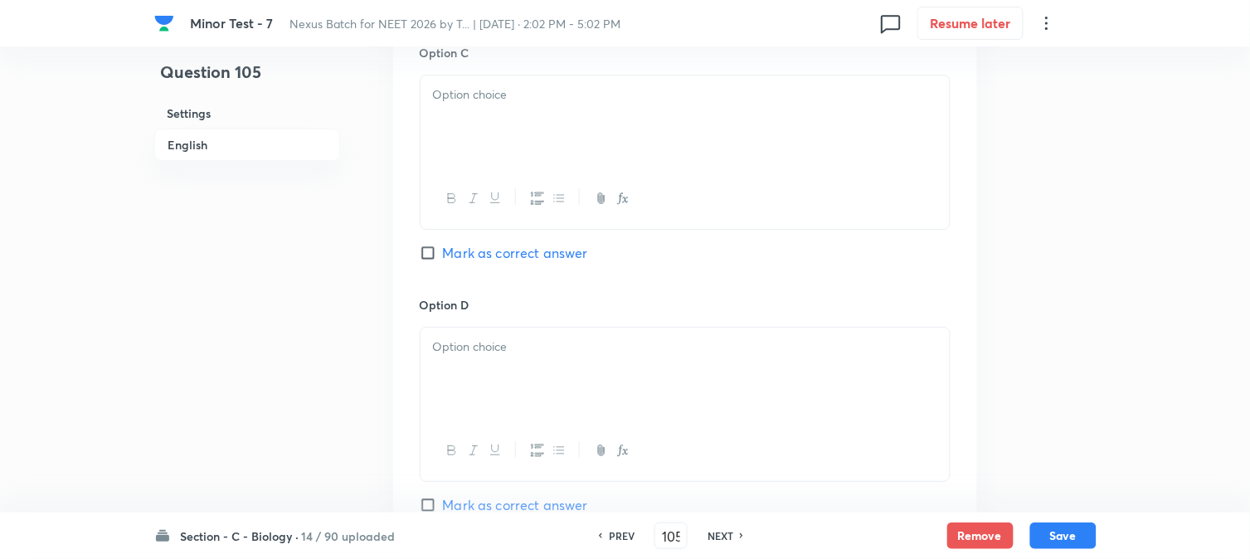
click at [460, 125] on div at bounding box center [685, 121] width 529 height 93
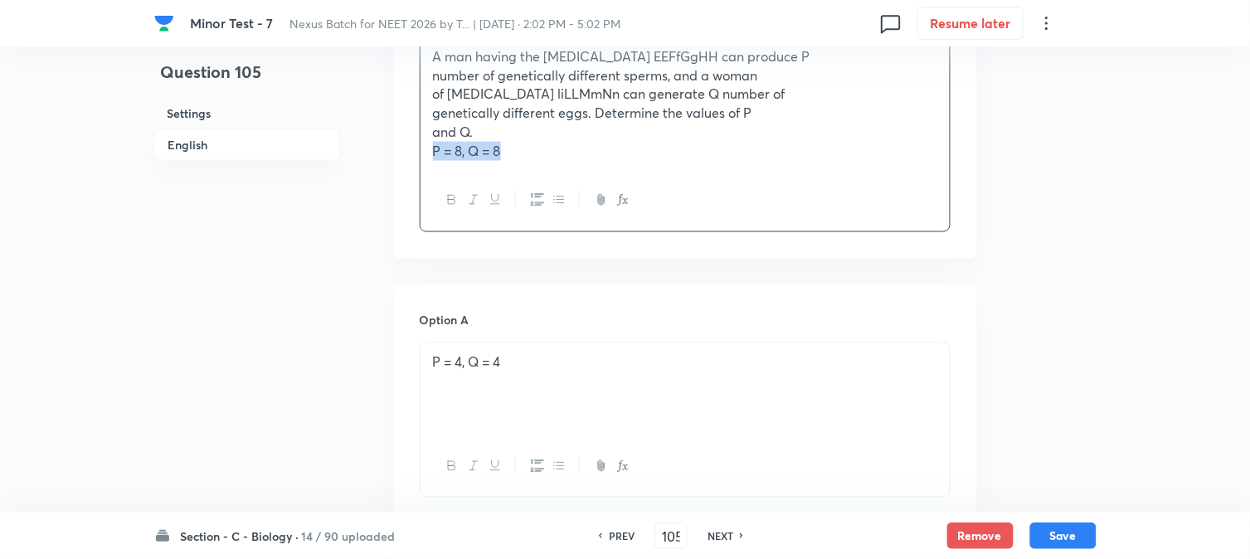
drag, startPoint x: 452, startPoint y: 208, endPoint x: 589, endPoint y: 167, distance: 143.0
click at [614, 168] on div "A man having the [MEDICAL_DATA] EEFfGgHH can produce P number of genetically di…" at bounding box center [685, 103] width 529 height 133
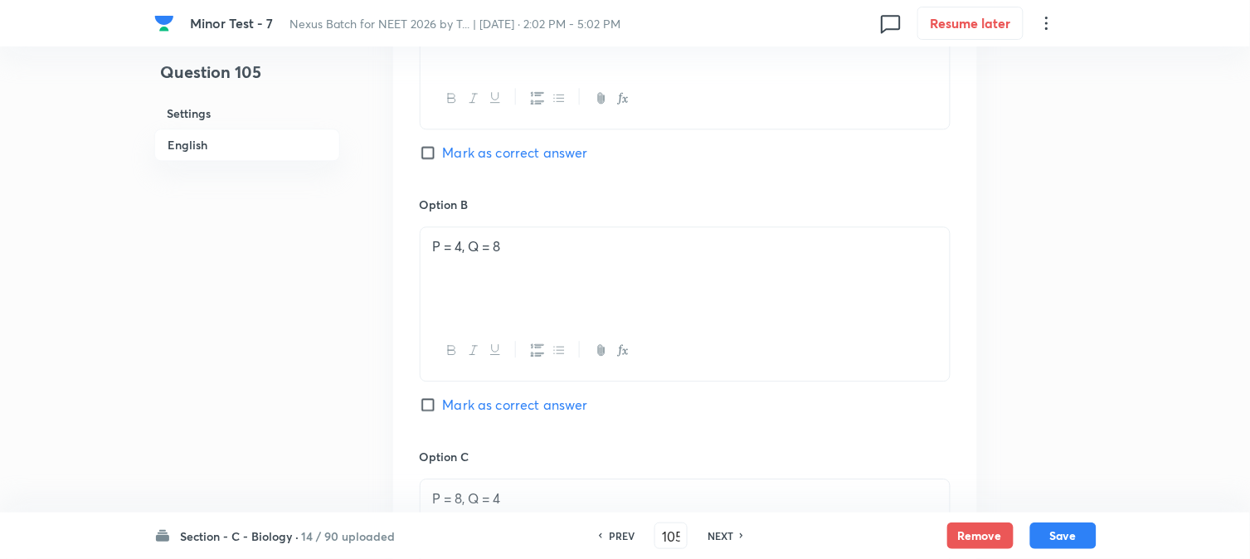
scroll to position [1503, 0]
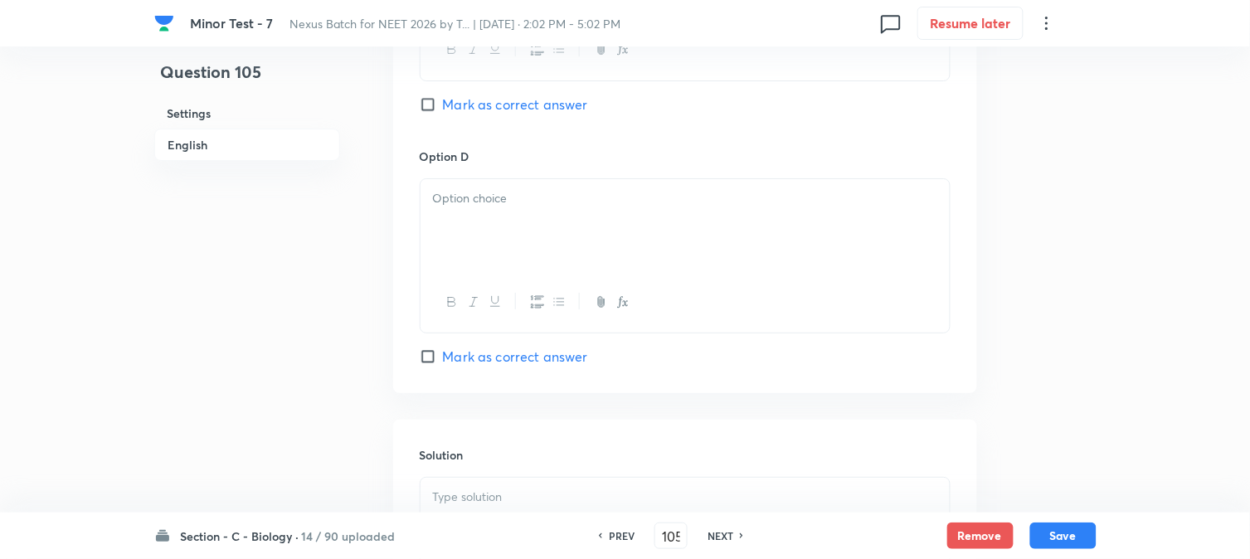
drag, startPoint x: 459, startPoint y: 220, endPoint x: 460, endPoint y: 228, distance: 8.3
click at [460, 228] on div at bounding box center [685, 225] width 529 height 93
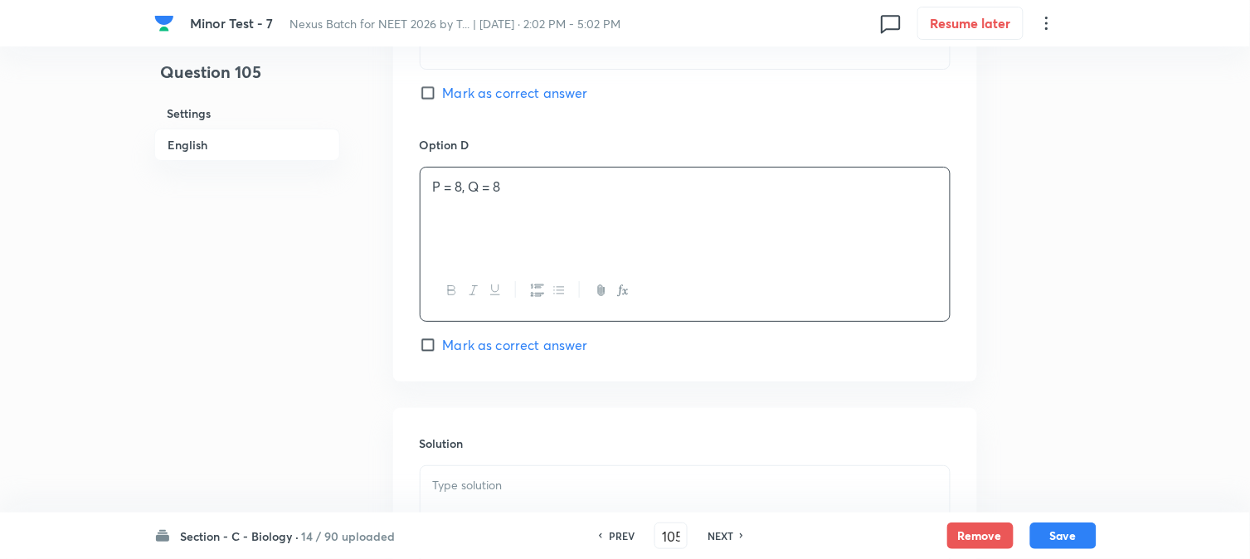
scroll to position [1687, 0]
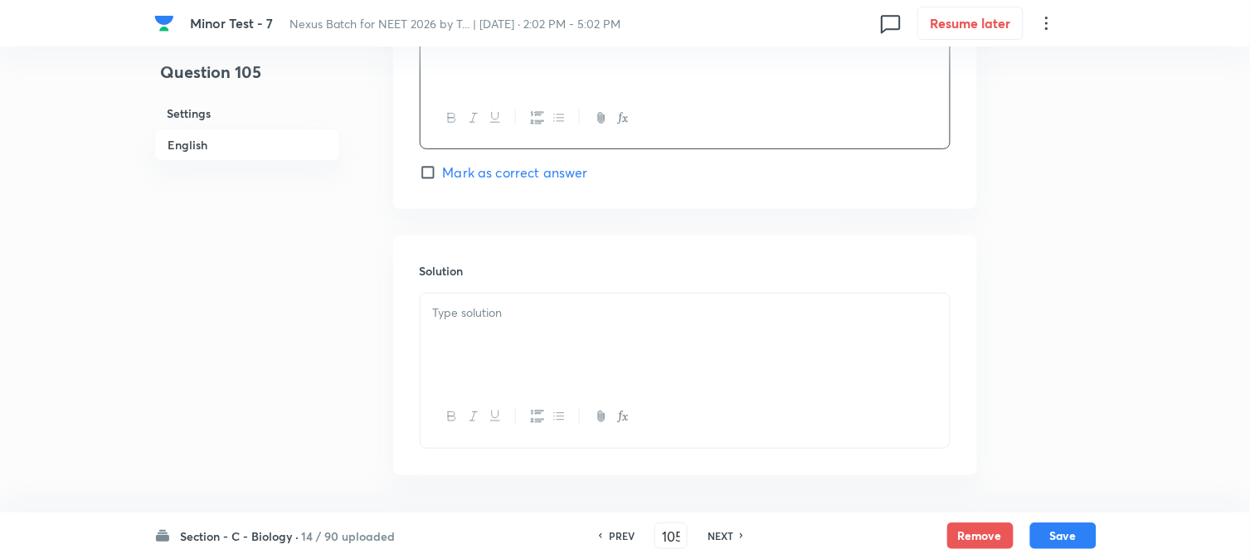
click at [487, 334] on div at bounding box center [685, 340] width 529 height 93
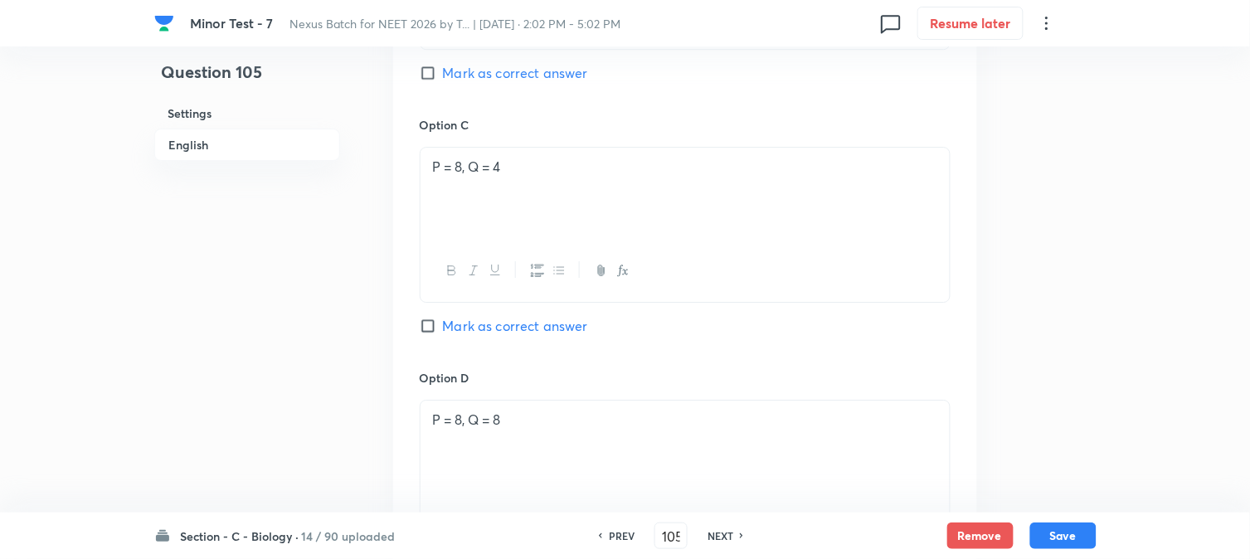
scroll to position [1226, 0]
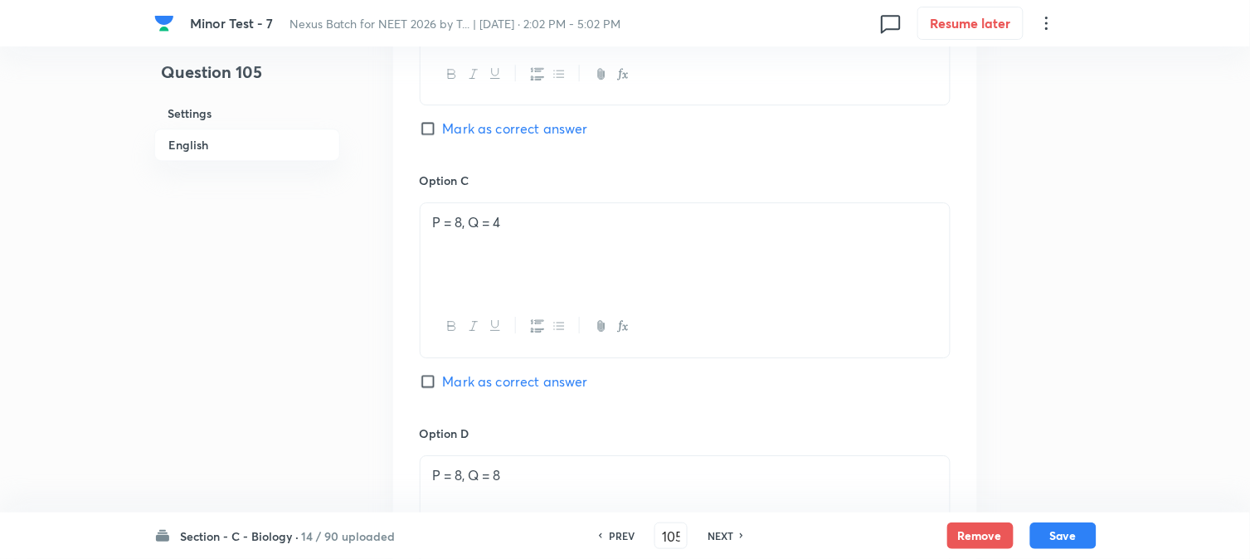
click at [504, 134] on span "Mark as correct answer" at bounding box center [515, 129] width 145 height 20
click at [443, 134] on input "Mark as correct answer" at bounding box center [431, 128] width 23 height 17
checkbox input "true"
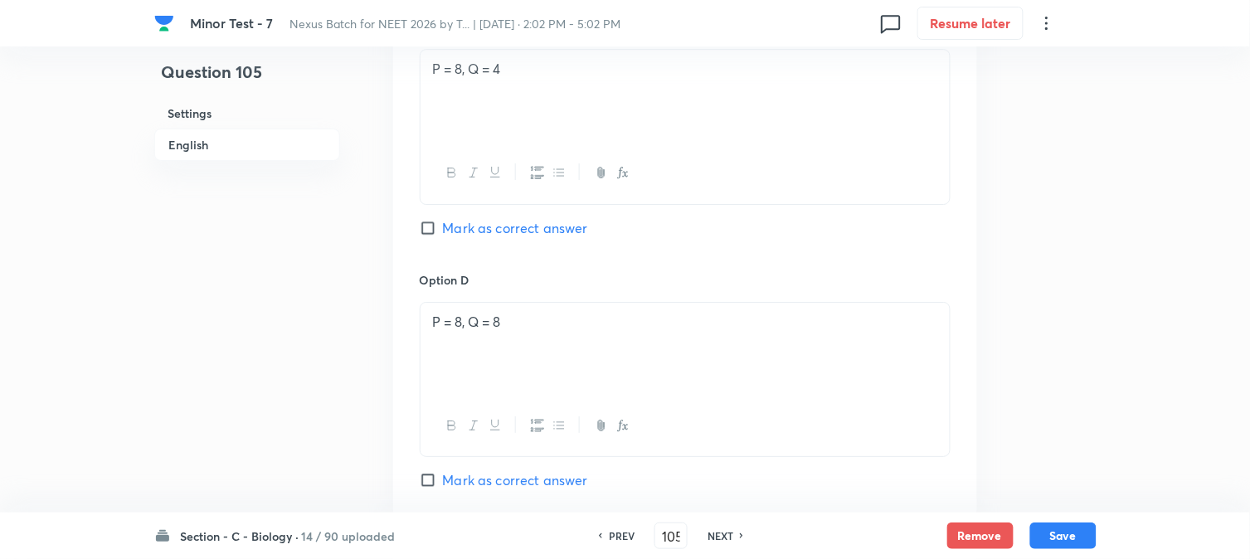
scroll to position [1687, 0]
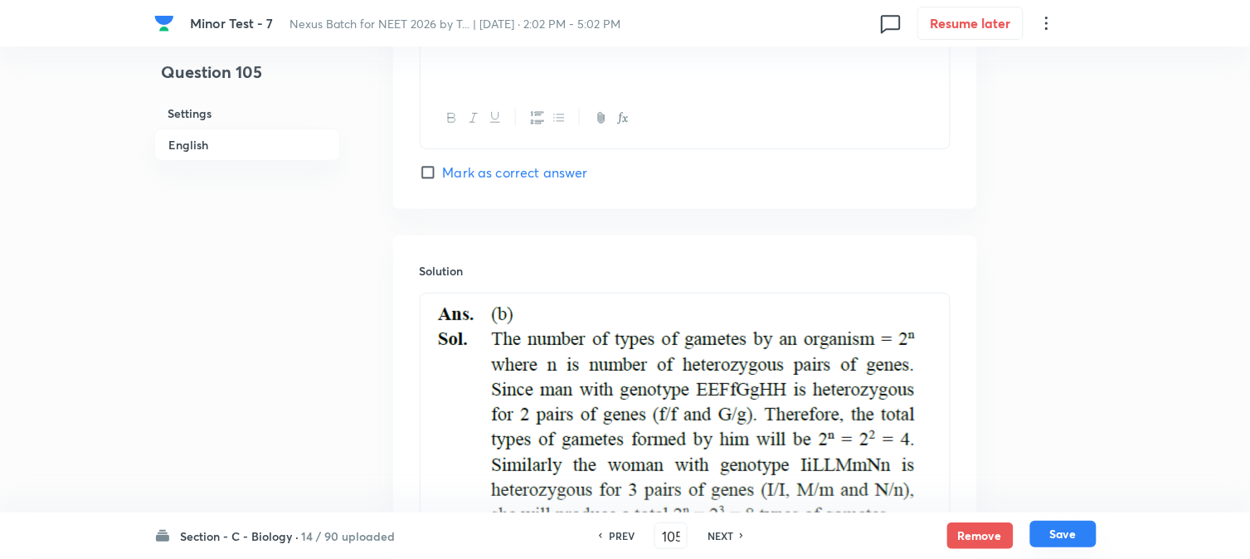
click at [1082, 542] on button "Save" at bounding box center [1063, 534] width 66 height 27
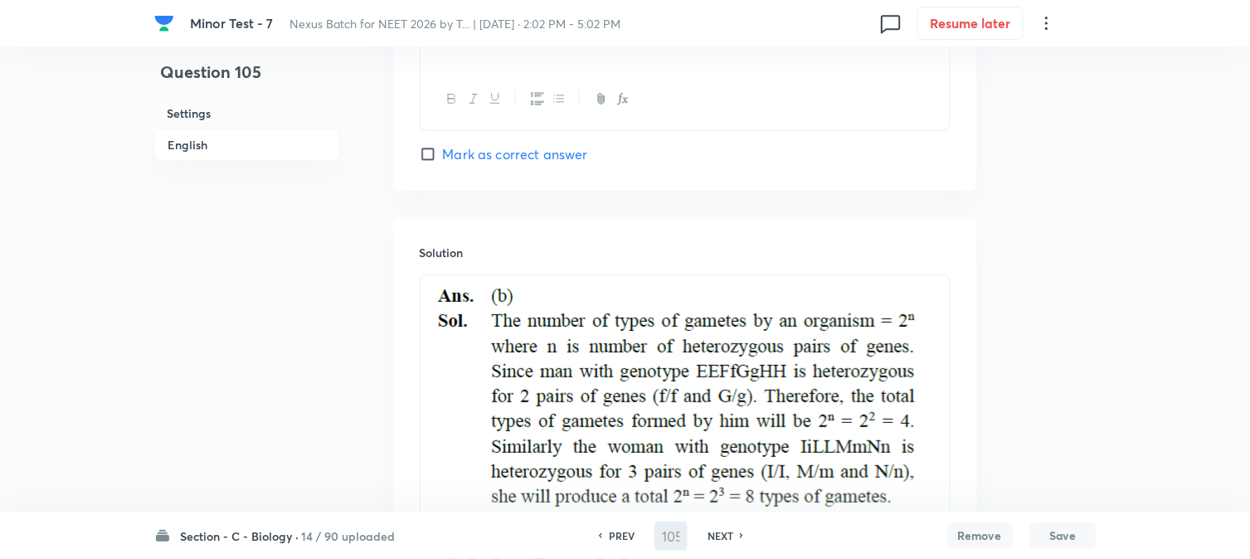
type input "106"
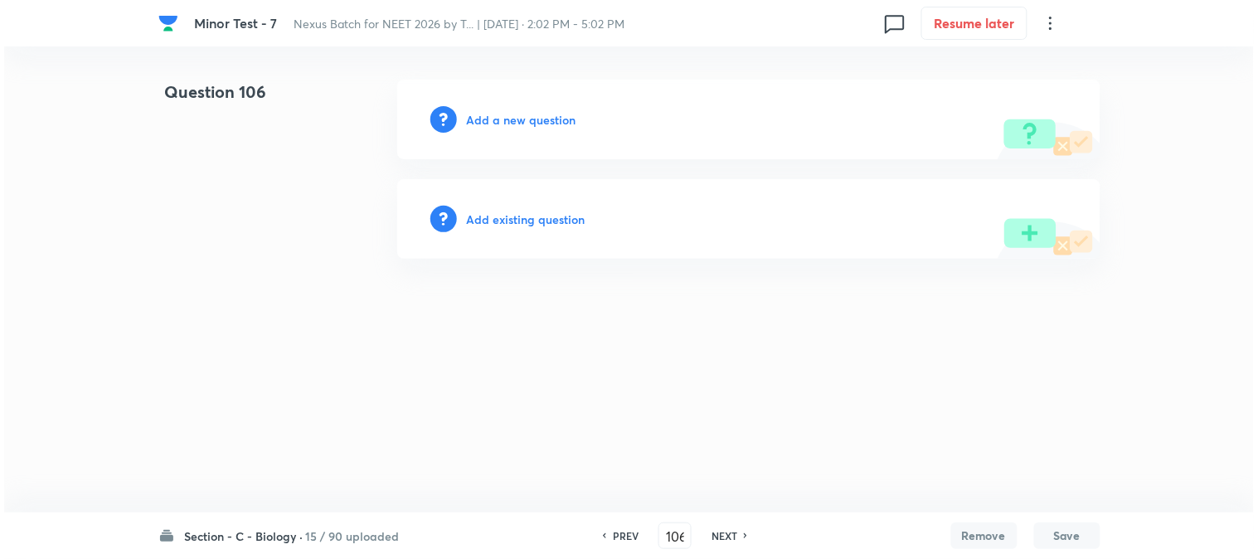
scroll to position [0, 0]
click at [507, 120] on h6 "Add a new question" at bounding box center [522, 119] width 110 height 17
click at [507, 120] on h6 "Choose a question type" at bounding box center [531, 119] width 128 height 17
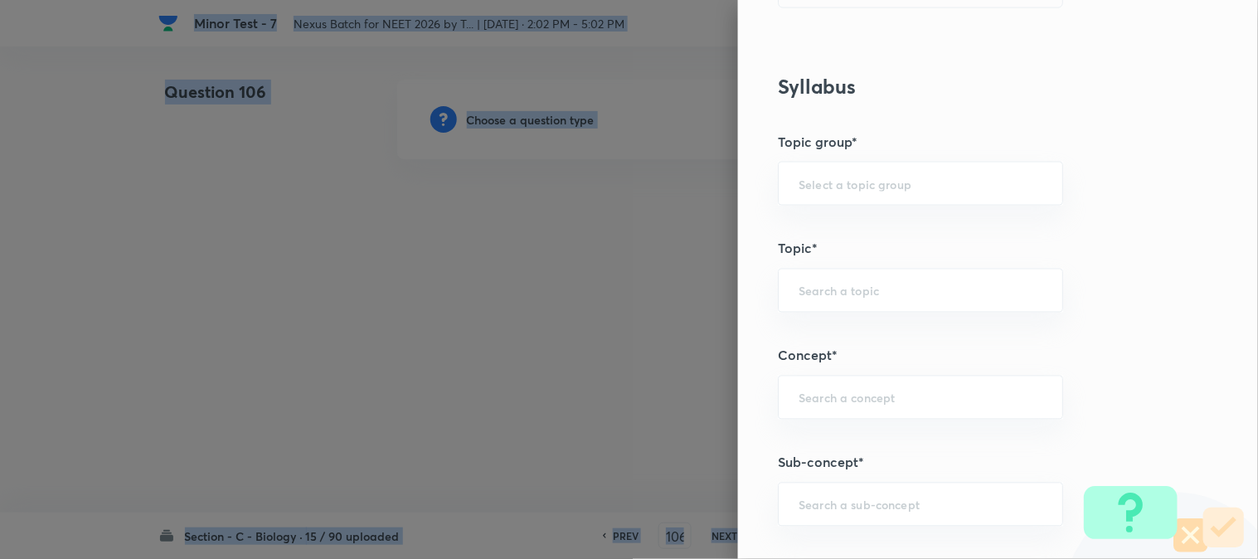
scroll to position [979, 0]
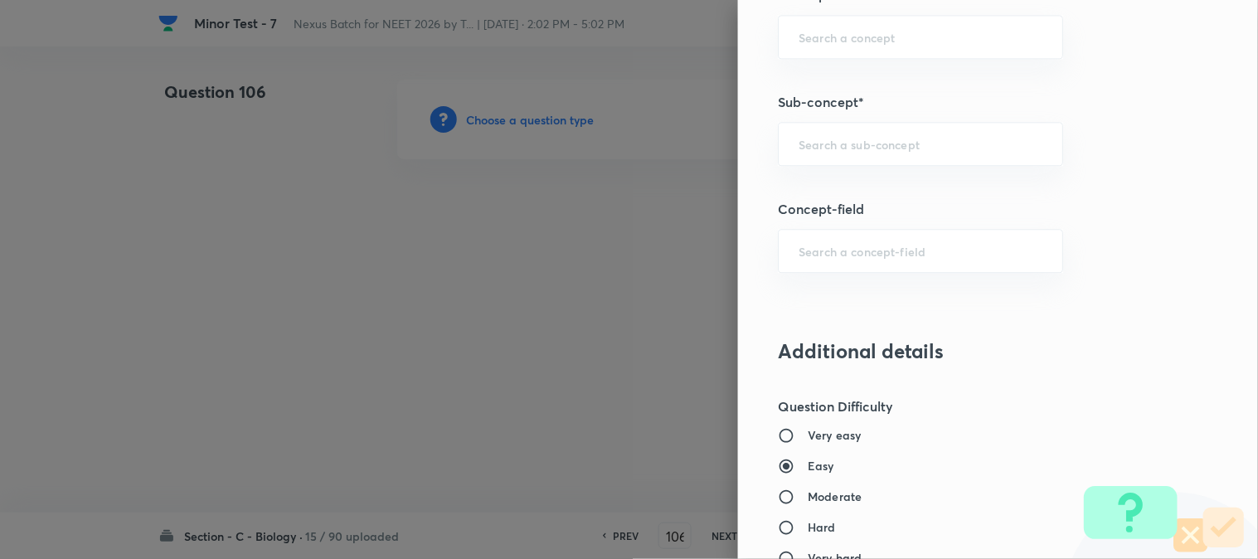
click at [865, 170] on div "Question settings Question type* Single choice correct Number of options* 2 3 4…" at bounding box center [998, 279] width 520 height 559
click at [864, 143] on input "text" at bounding box center [921, 144] width 244 height 16
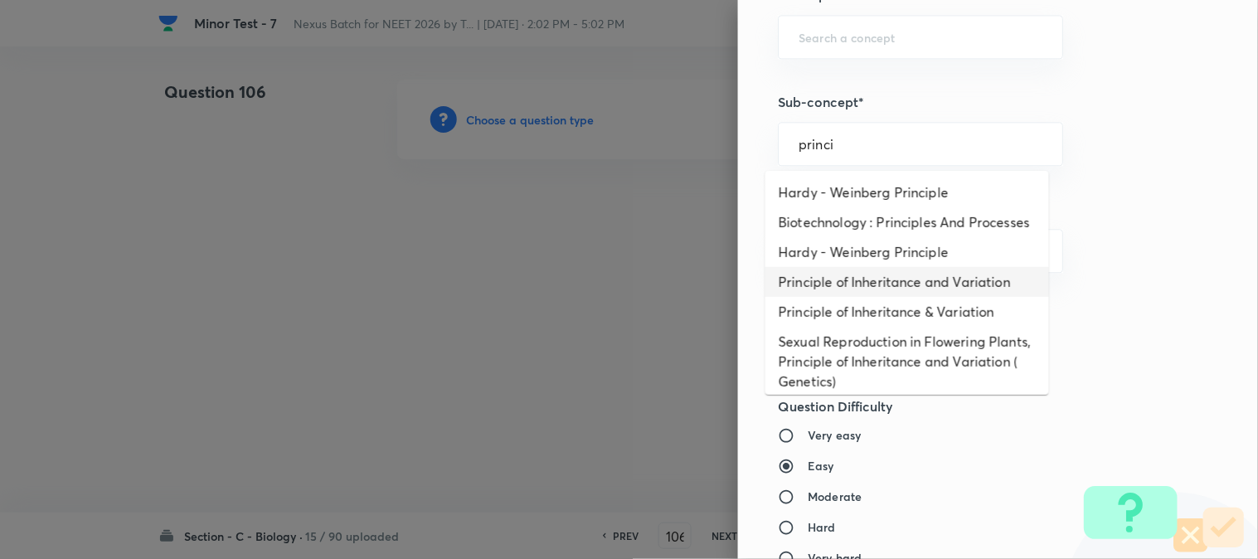
click at [903, 296] on li "Principle of Inheritance and Variation" at bounding box center [908, 282] width 284 height 30
type input "Principle of Inheritance and Variation"
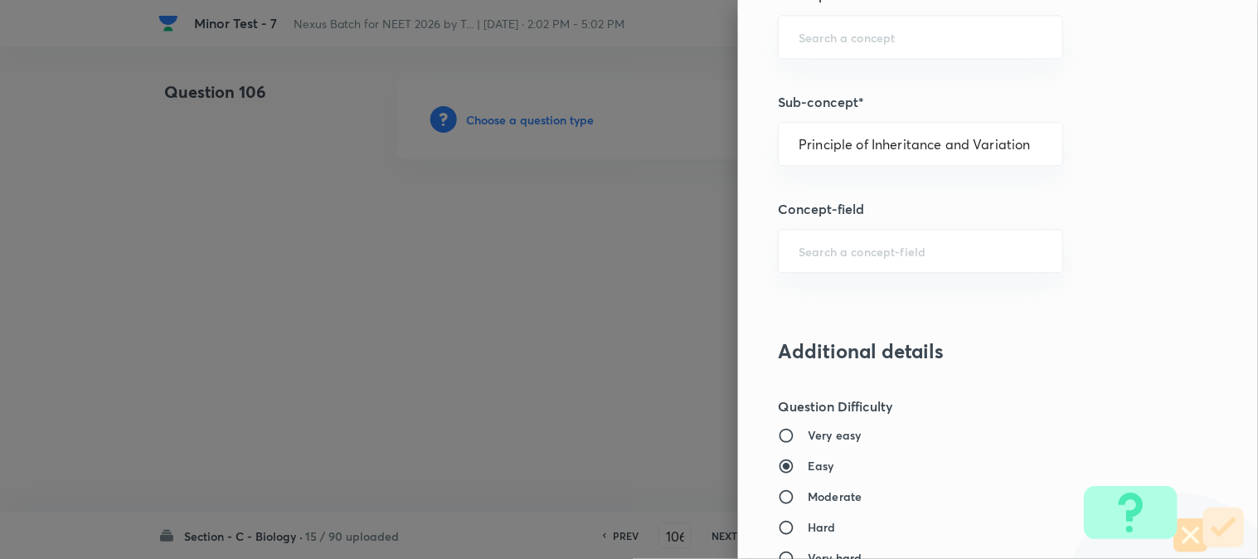
type input "Biology"
type input "Genetics & Evolution"
type input "Principle of Inheritance and Variation"
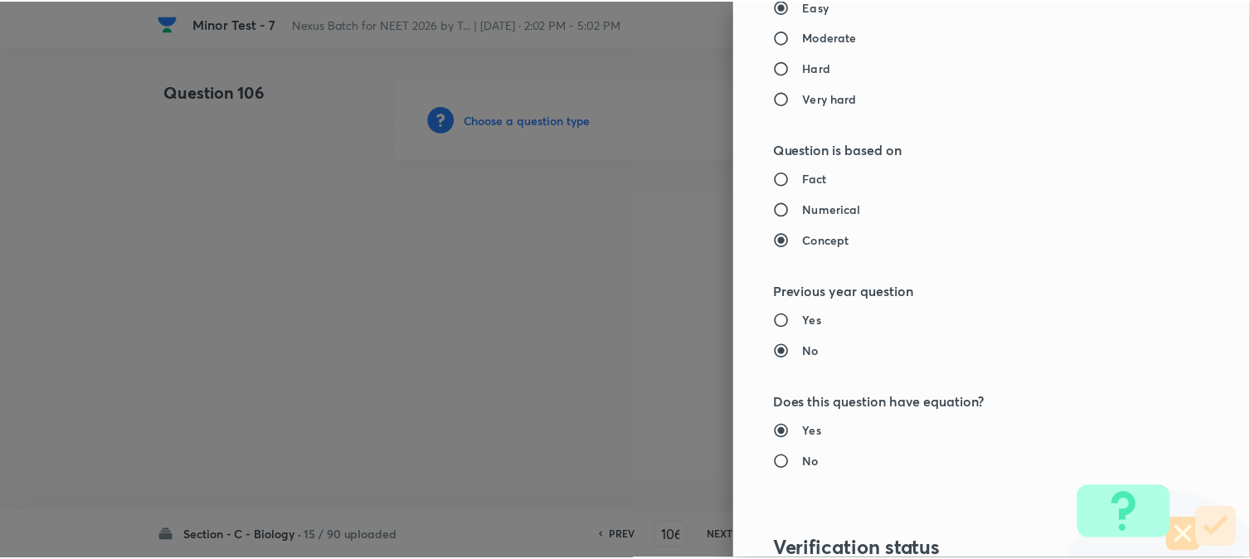
scroll to position [1702, 0]
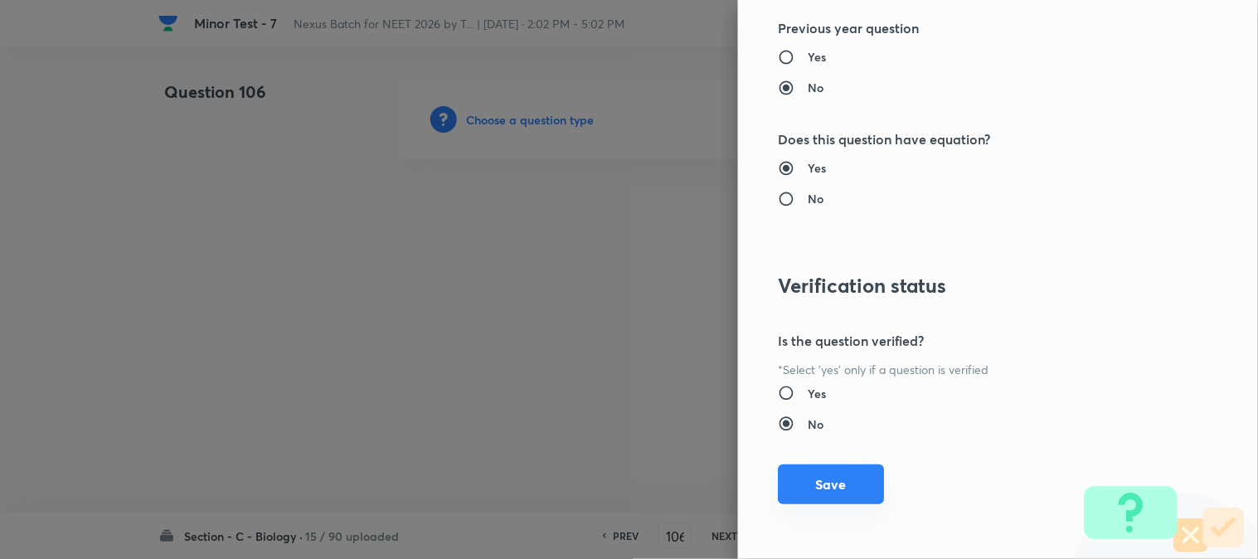
click at [815, 496] on button "Save" at bounding box center [831, 485] width 106 height 40
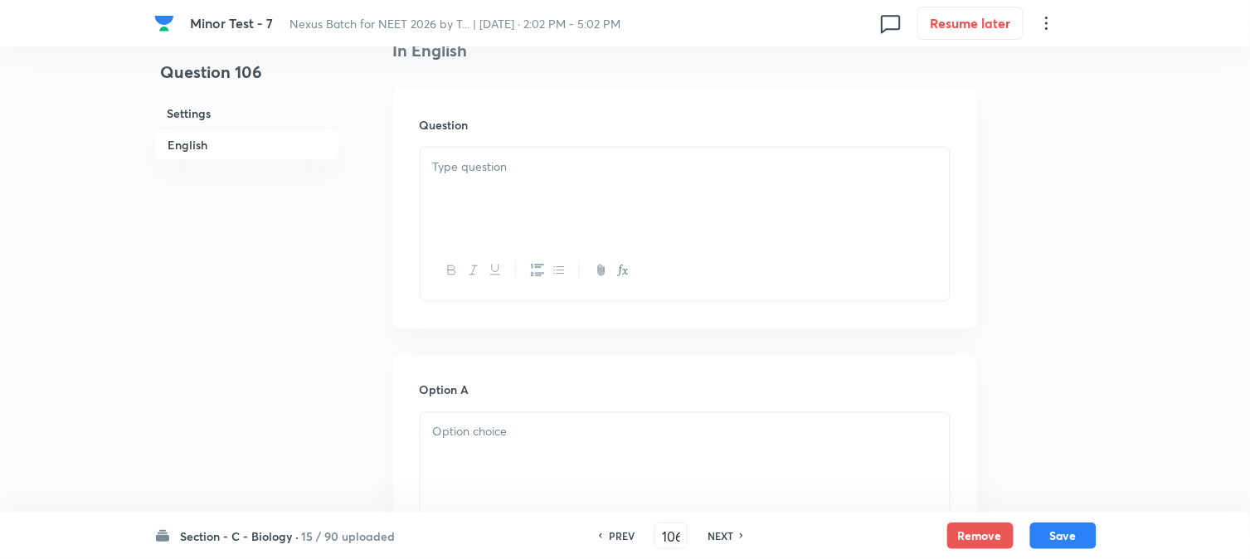
scroll to position [489, 0]
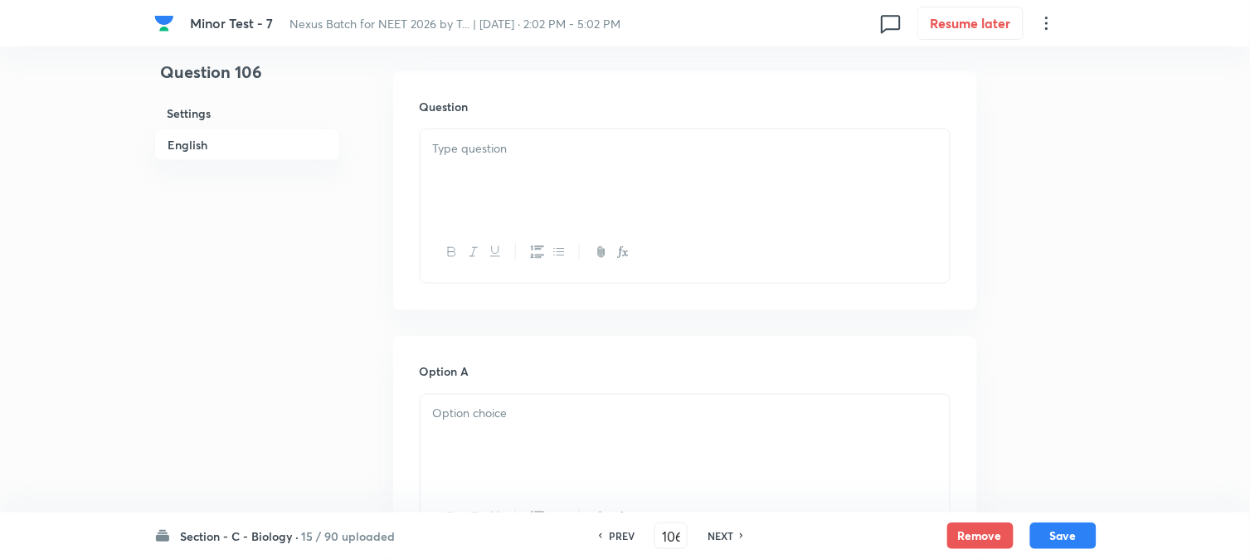
click at [461, 163] on div at bounding box center [685, 175] width 529 height 93
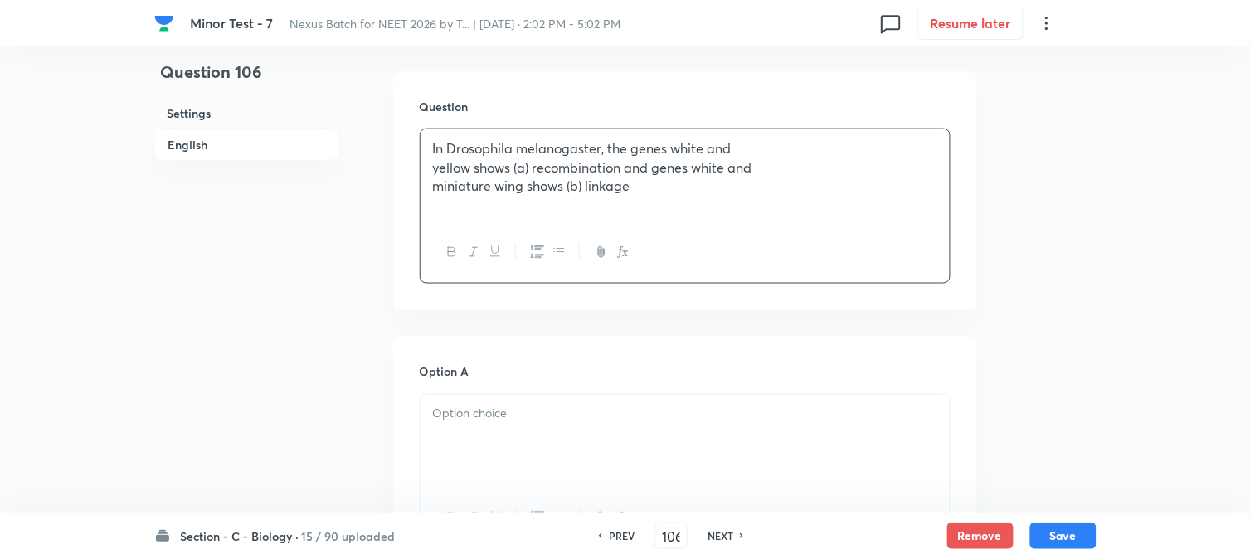
click at [490, 438] on div at bounding box center [685, 441] width 529 height 93
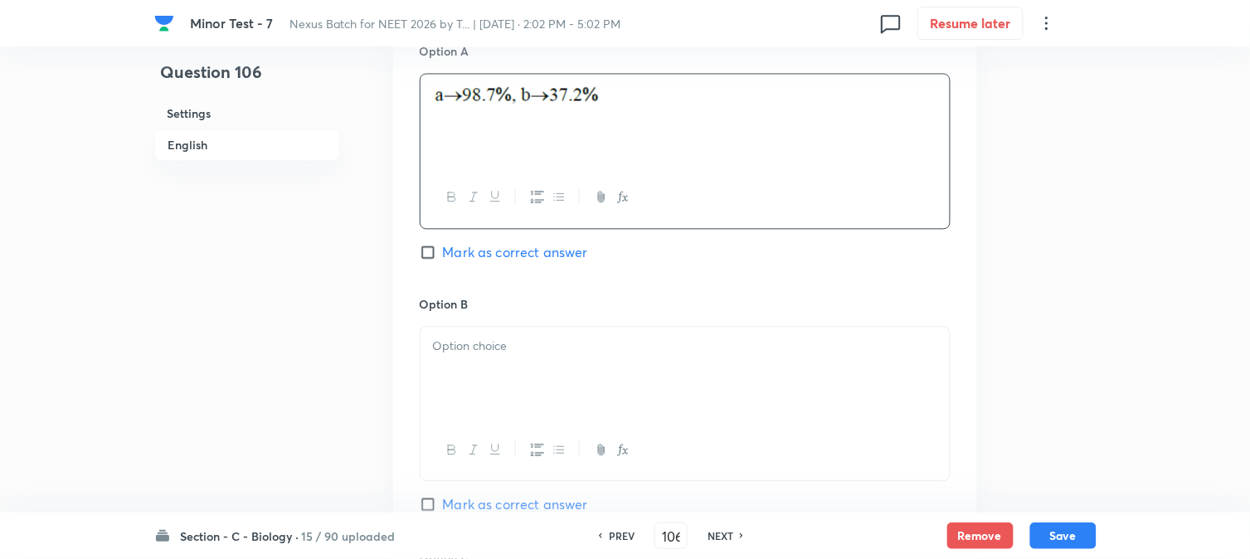
scroll to position [858, 0]
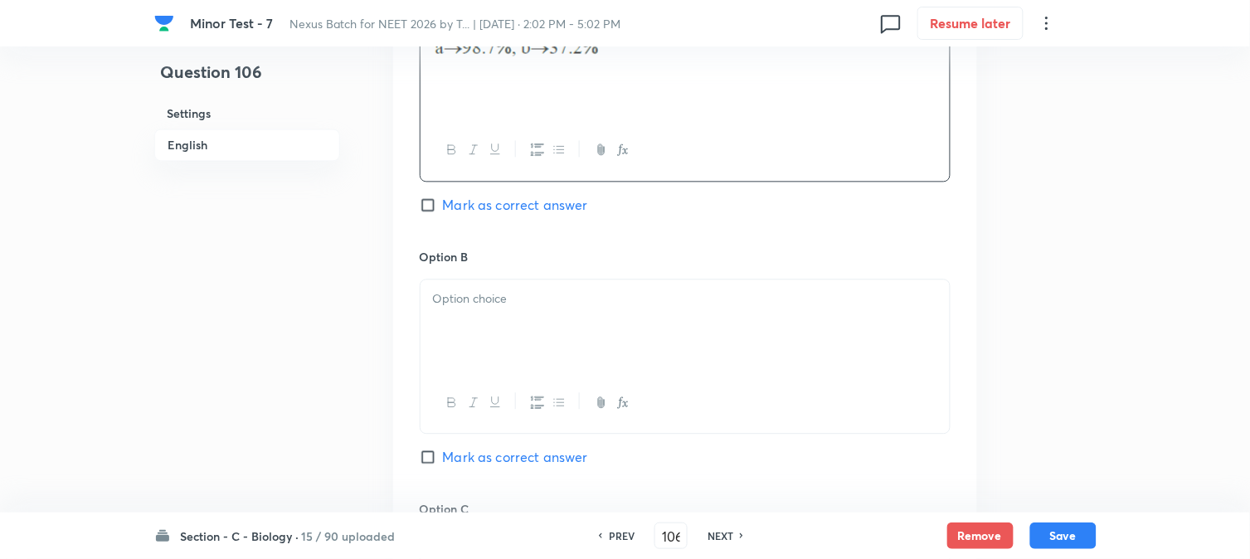
click at [514, 333] on div at bounding box center [685, 326] width 529 height 93
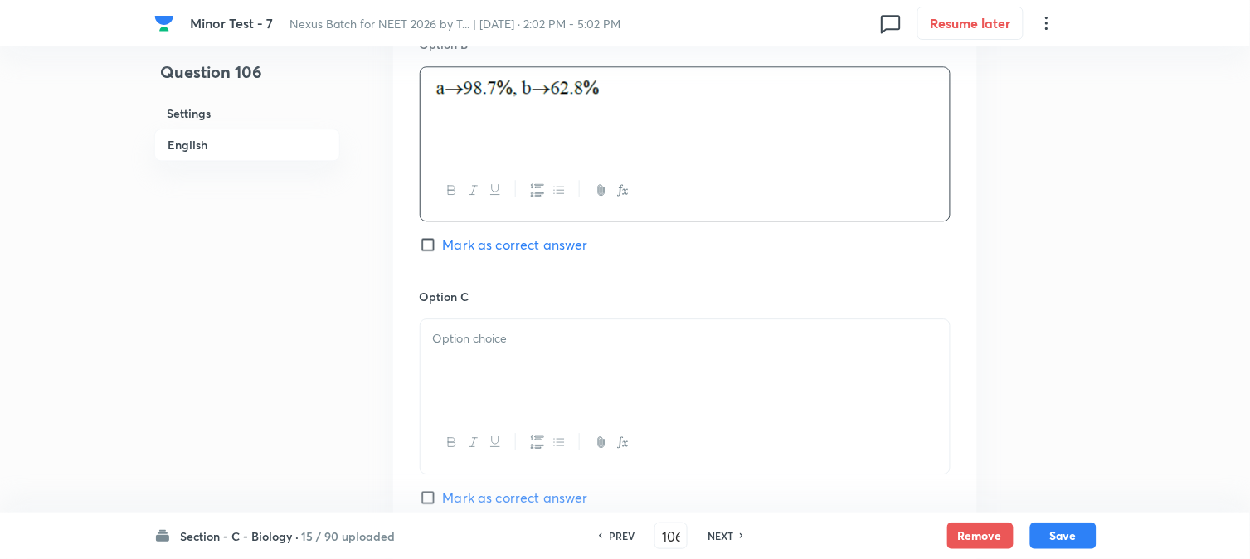
scroll to position [1134, 0]
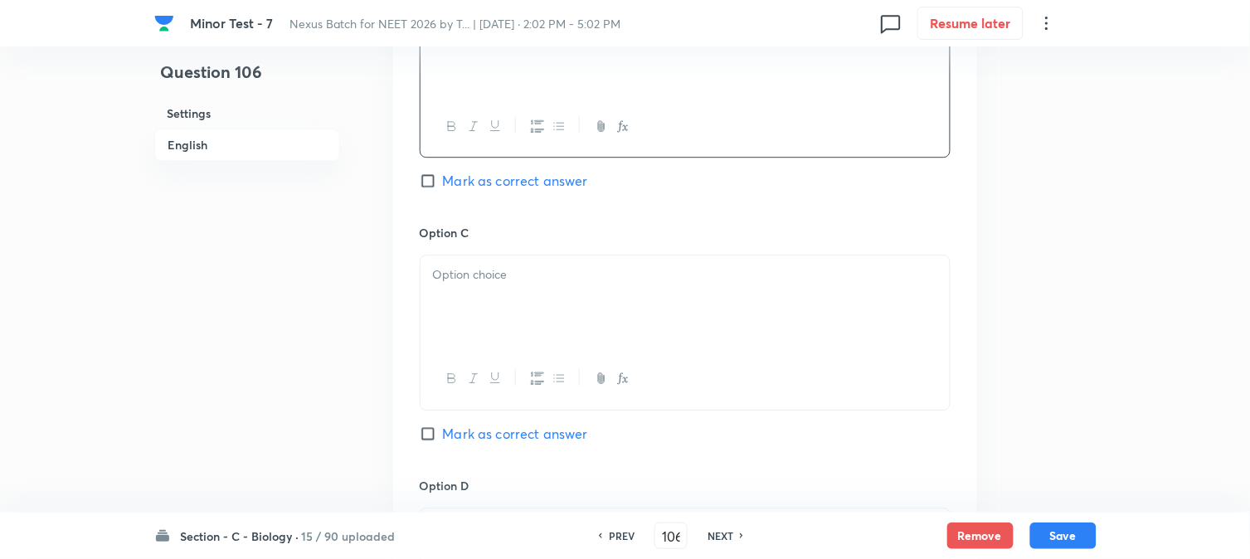
click at [529, 312] on div at bounding box center [685, 302] width 529 height 93
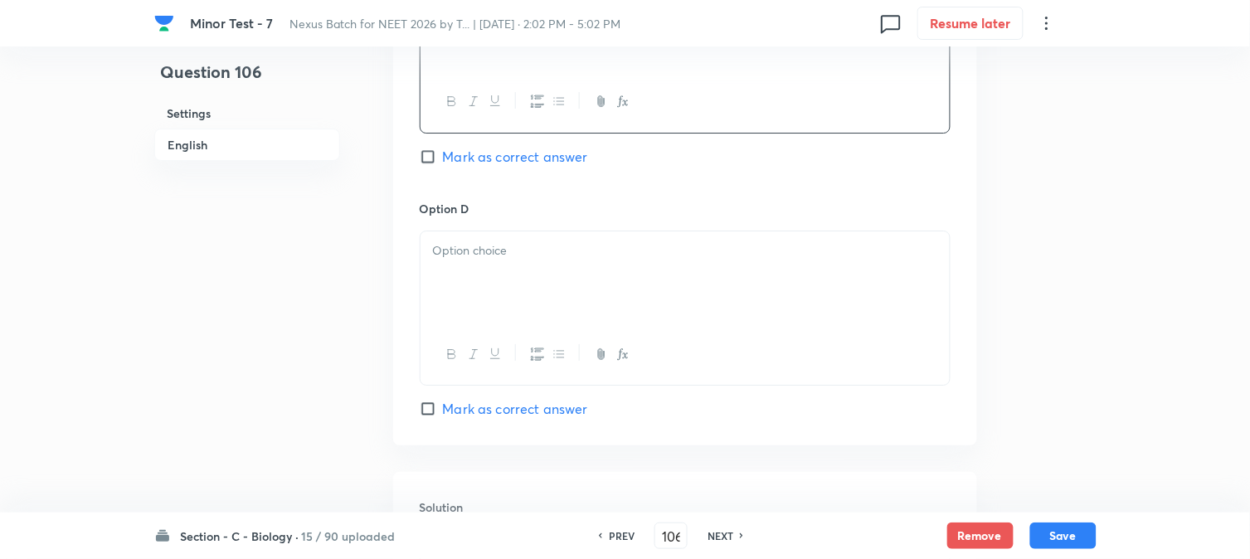
click at [481, 293] on div at bounding box center [685, 277] width 529 height 93
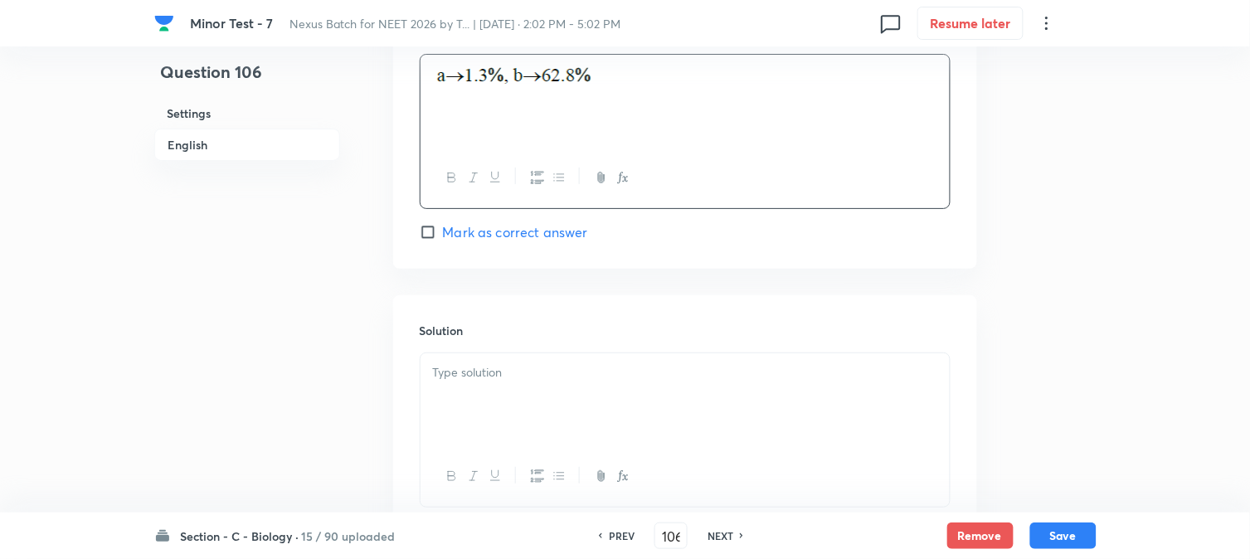
scroll to position [1595, 0]
click at [506, 230] on span "Mark as correct answer" at bounding box center [515, 225] width 145 height 20
click at [443, 230] on input "Mark as correct answer" at bounding box center [431, 225] width 23 height 17
checkbox input "true"
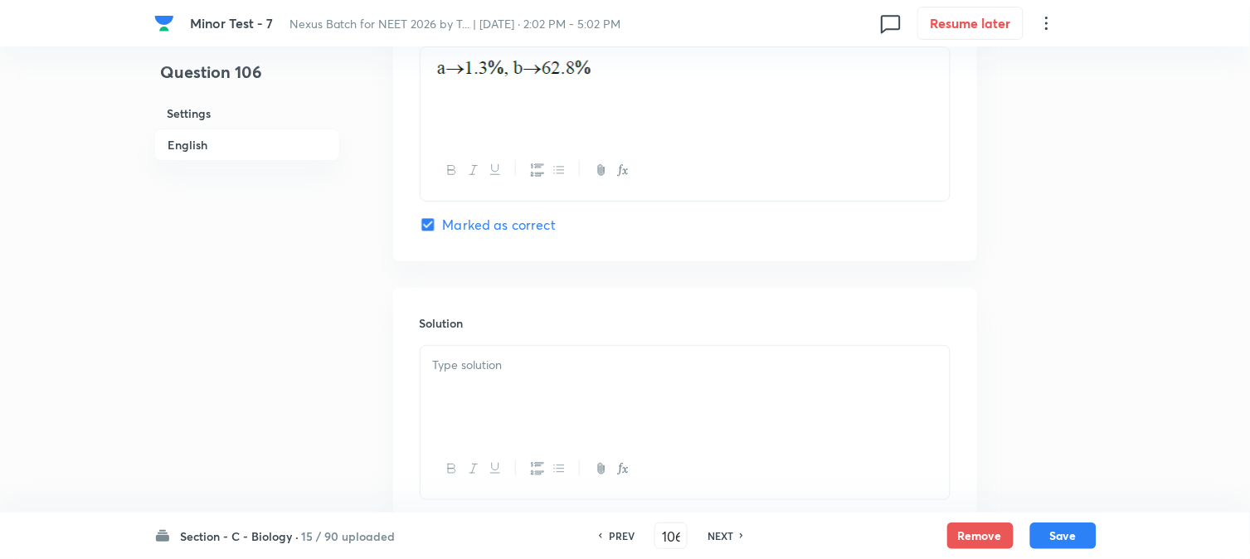
click at [499, 382] on div at bounding box center [685, 392] width 529 height 93
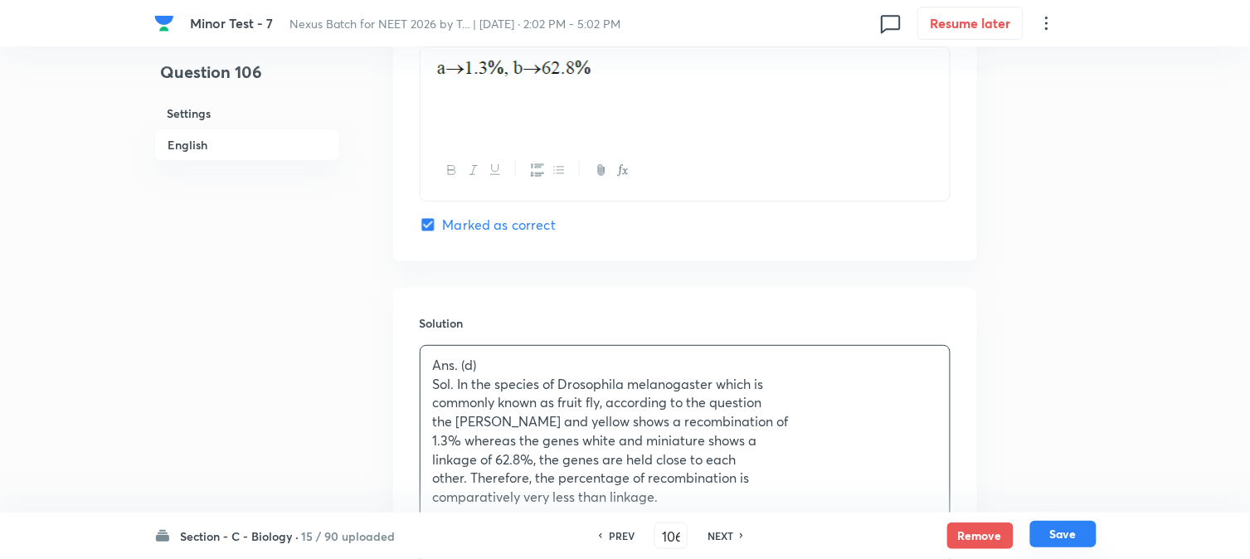
click at [1075, 536] on button "Save" at bounding box center [1063, 534] width 66 height 27
type input "107"
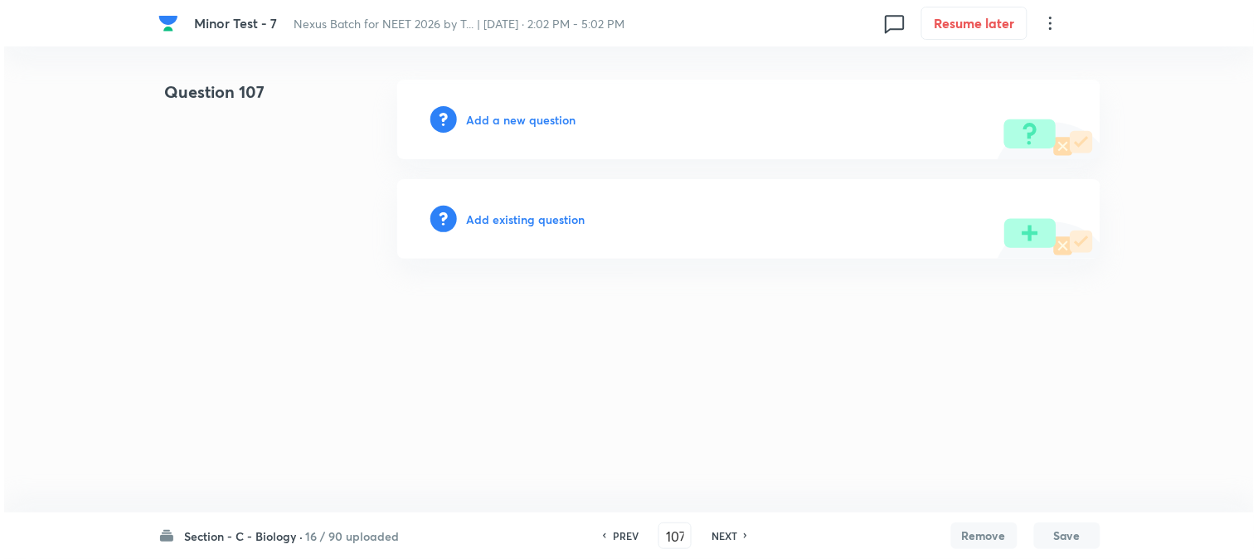
scroll to position [0, 0]
click at [542, 111] on h6 "Add a new question" at bounding box center [522, 119] width 110 height 17
click at [542, 119] on h6 "Choose a question type" at bounding box center [531, 119] width 128 height 17
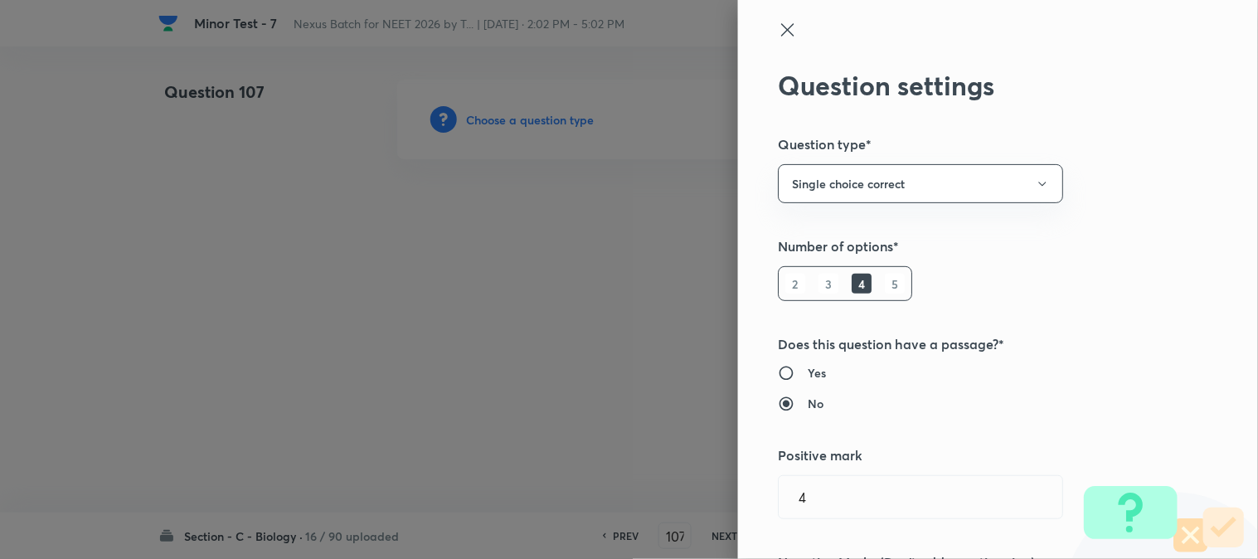
click at [542, 119] on div at bounding box center [629, 279] width 1258 height 559
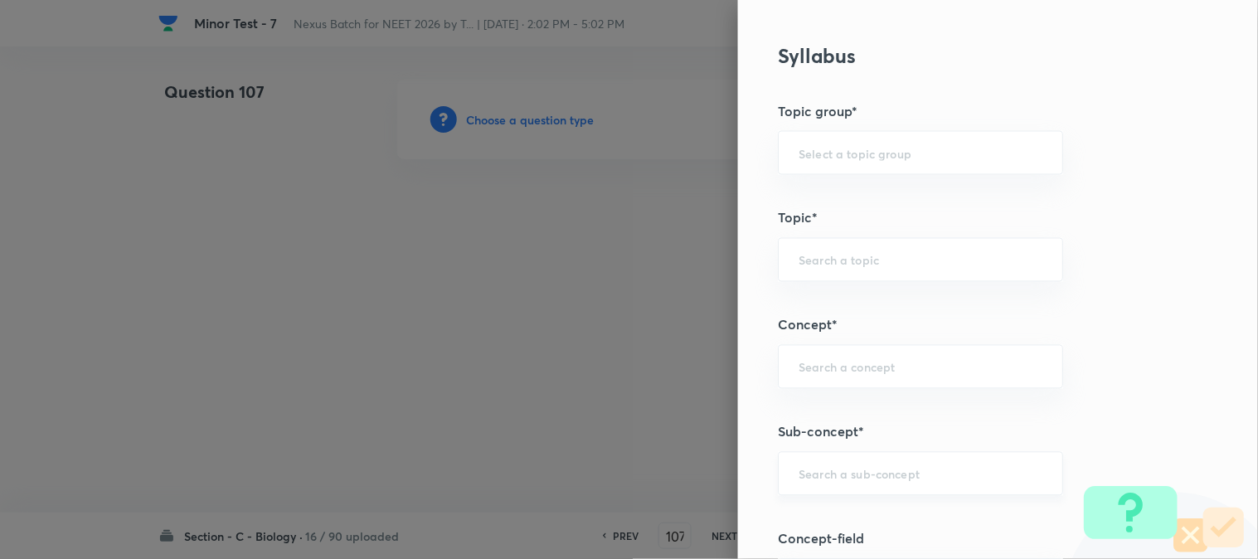
scroll to position [979, 0]
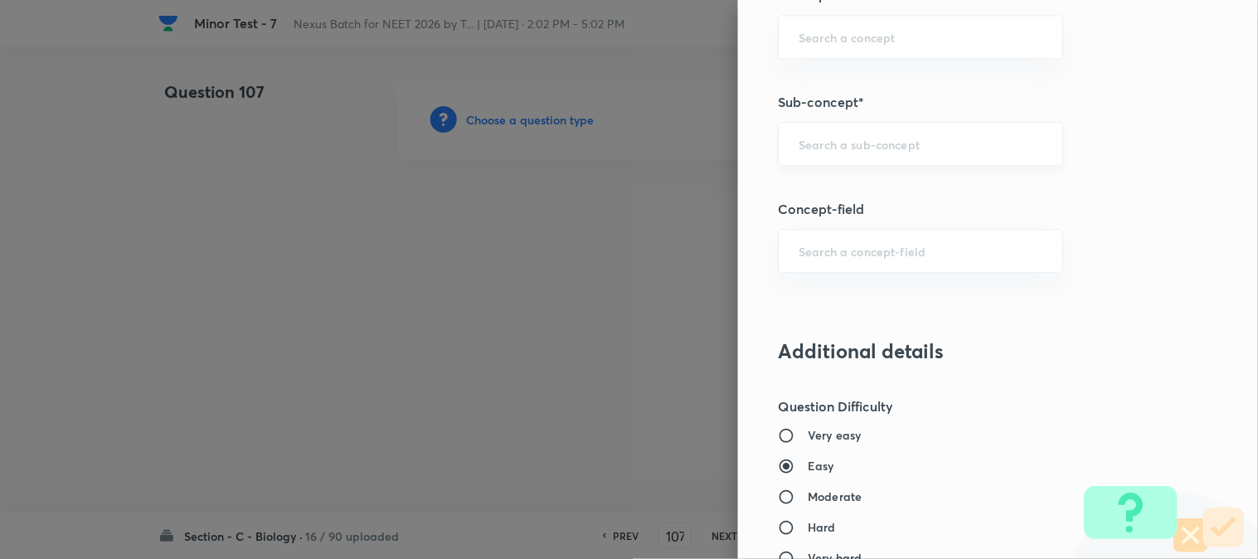
click at [894, 145] on input "text" at bounding box center [921, 144] width 244 height 16
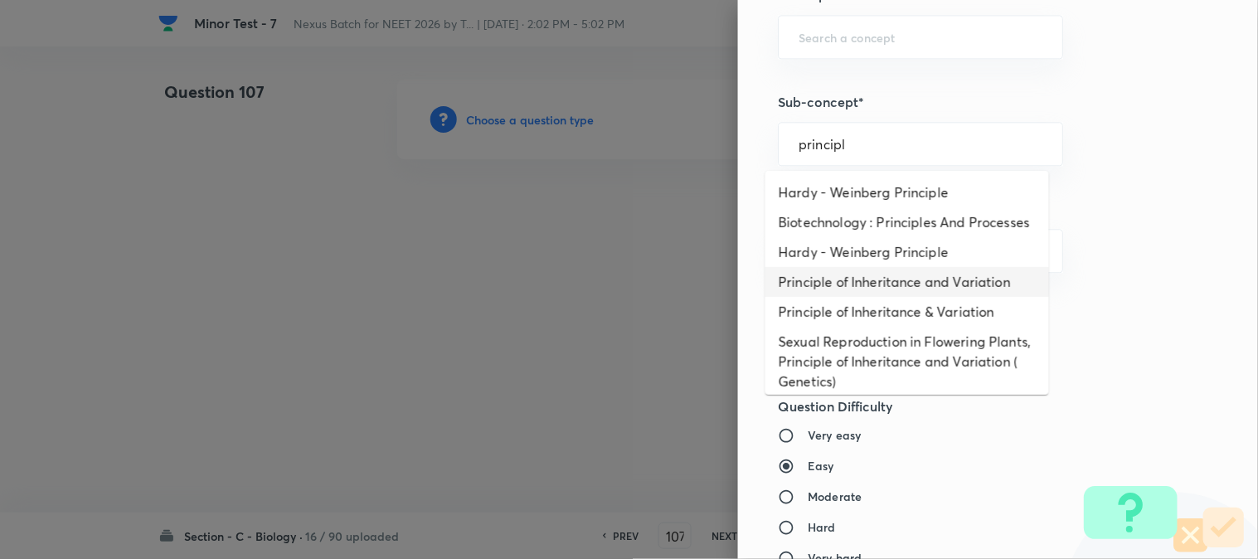
click at [883, 297] on li "Principle of Inheritance and Variation" at bounding box center [908, 282] width 284 height 30
type input "Principle of Inheritance and Variation"
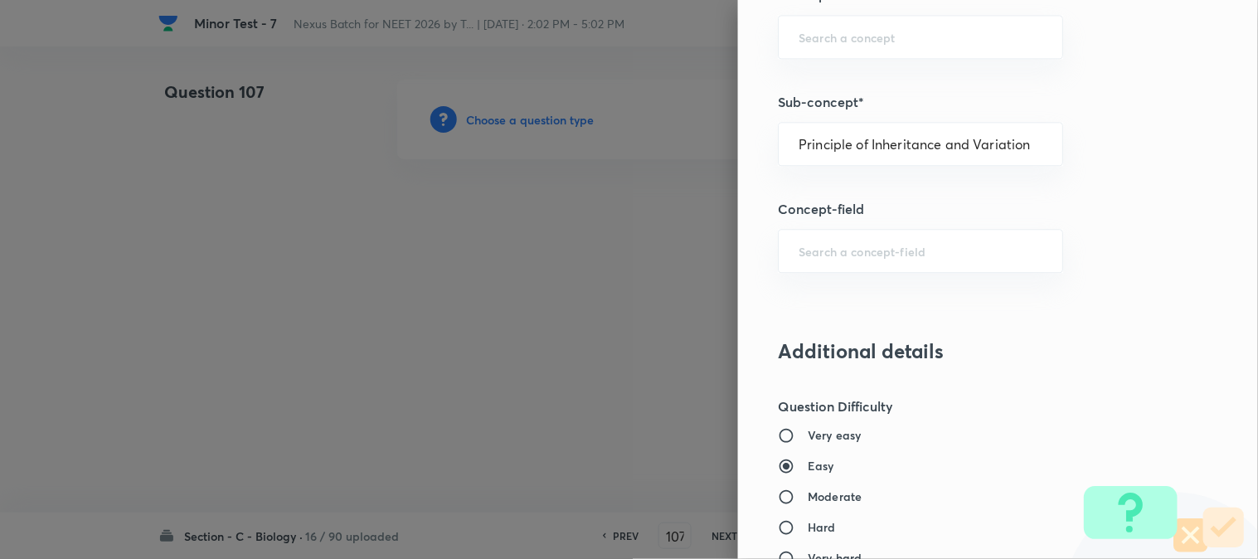
type input "Biology"
type input "Genetics & Evolution"
type input "Principle of Inheritance and Variation"
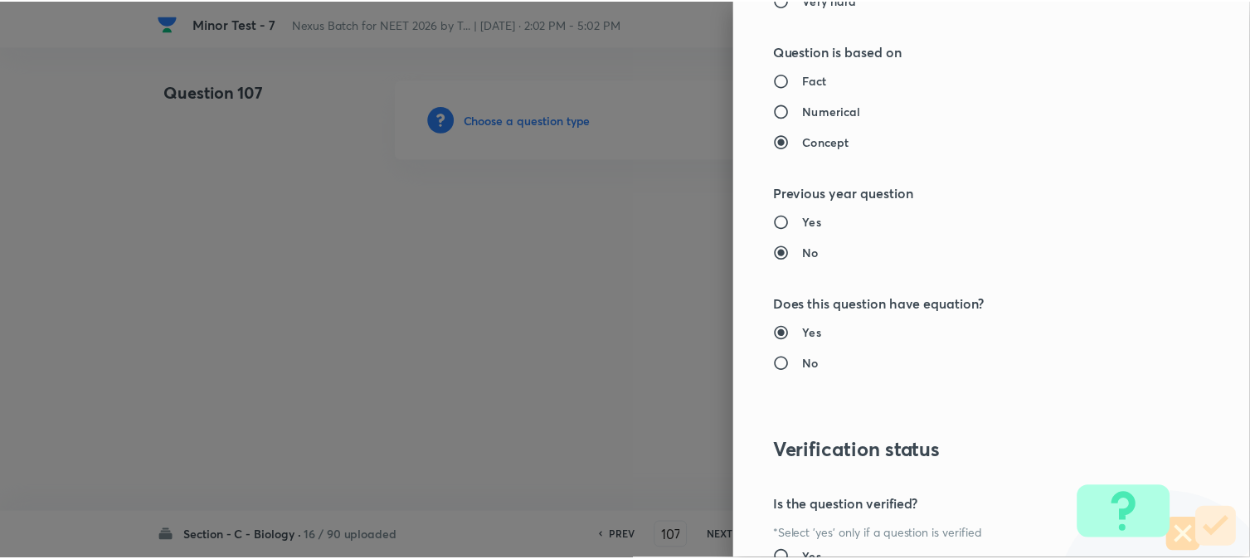
scroll to position [1702, 0]
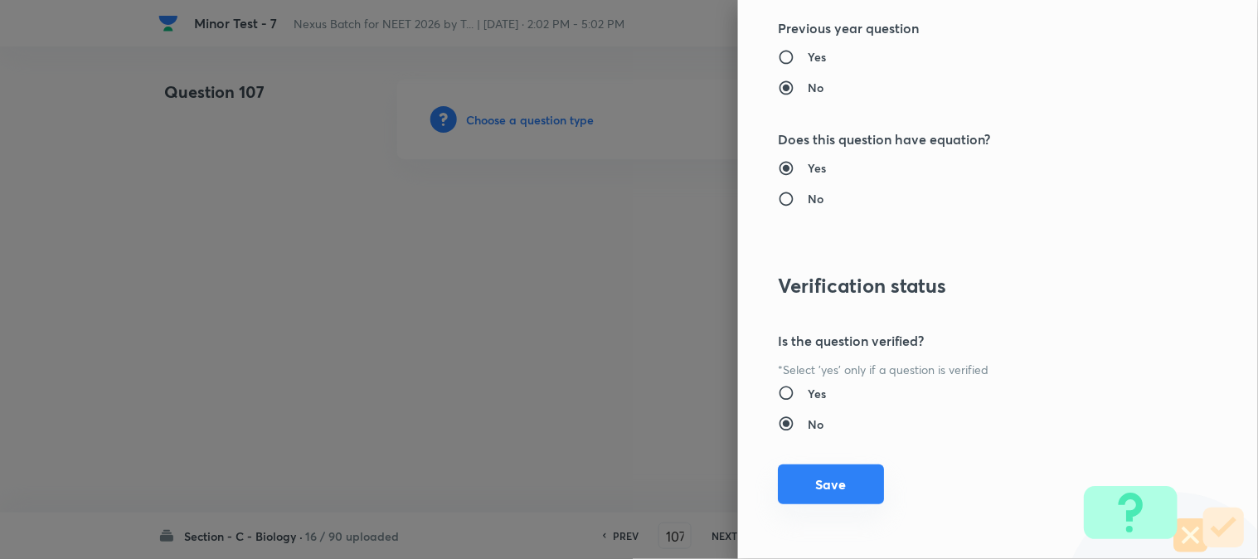
click at [836, 503] on button "Save" at bounding box center [831, 485] width 106 height 40
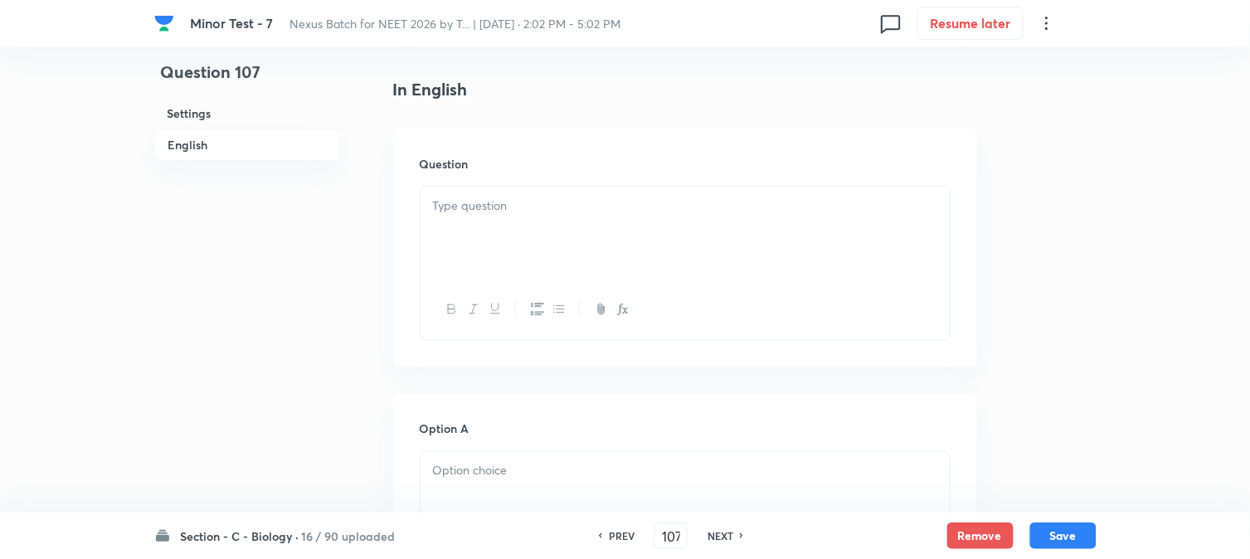
scroll to position [489, 0]
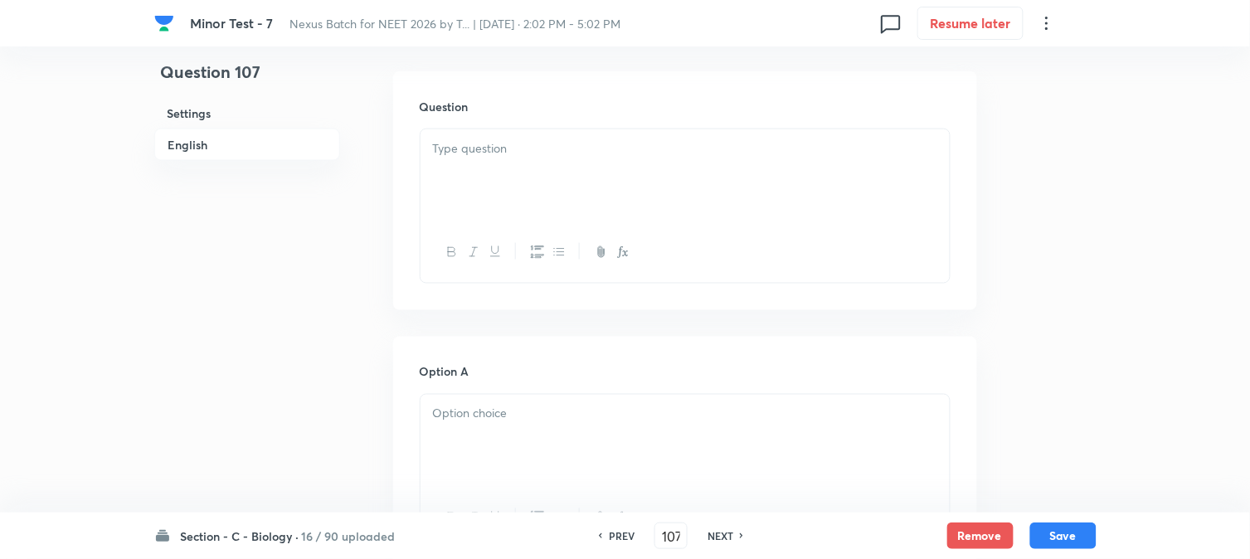
click at [559, 191] on div at bounding box center [685, 175] width 529 height 93
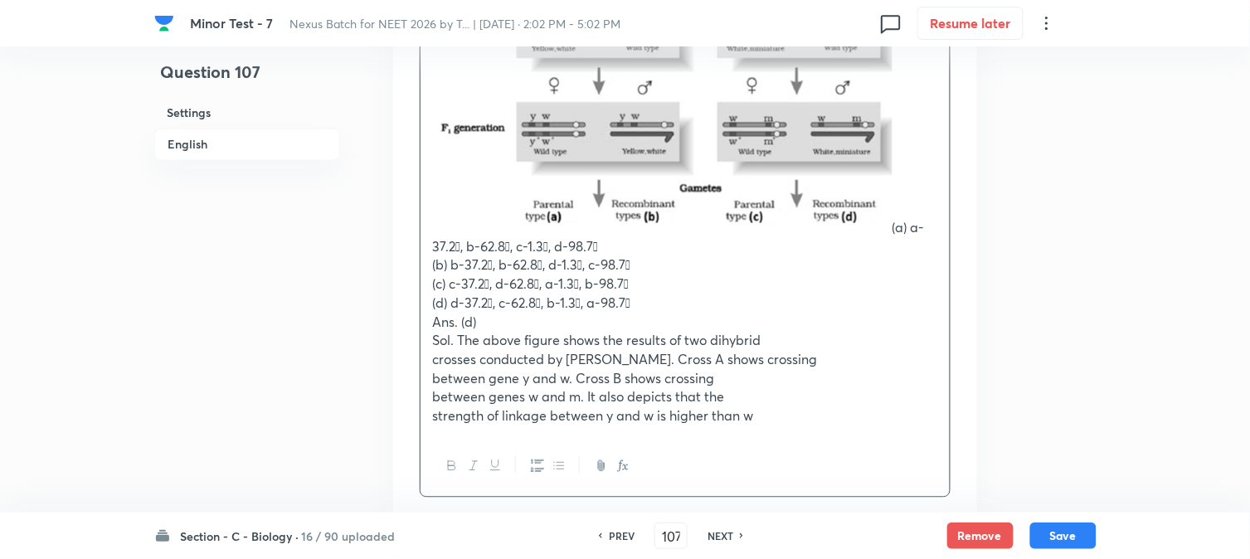
scroll to position [674, 0]
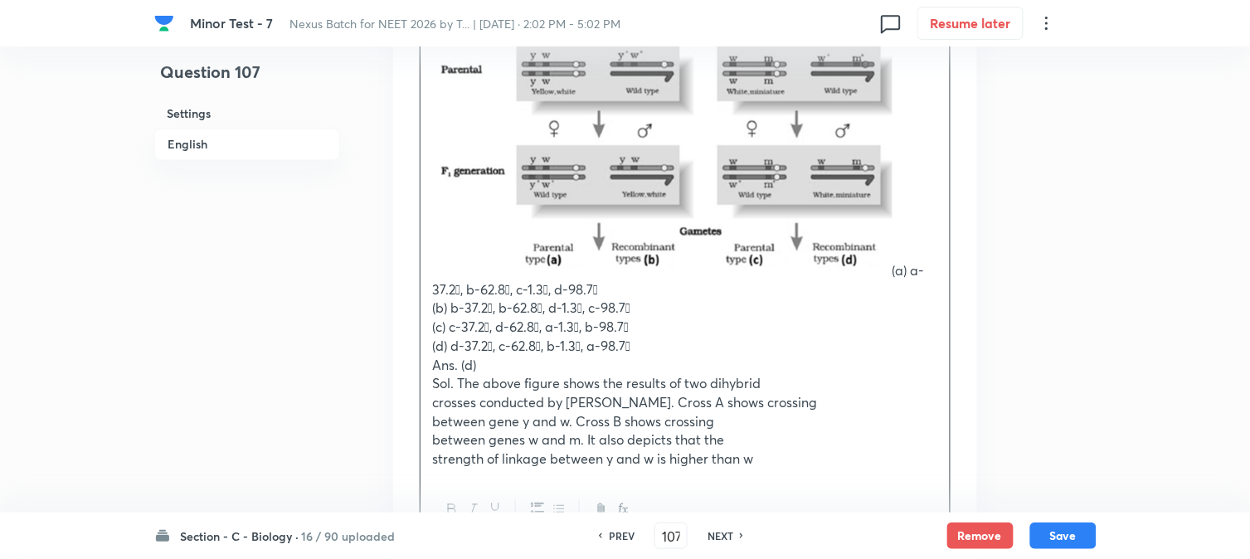
click at [901, 264] on p "(a) a-37.2, b-62.8, c-1.3, d-98.7" at bounding box center [685, 127] width 504 height 344
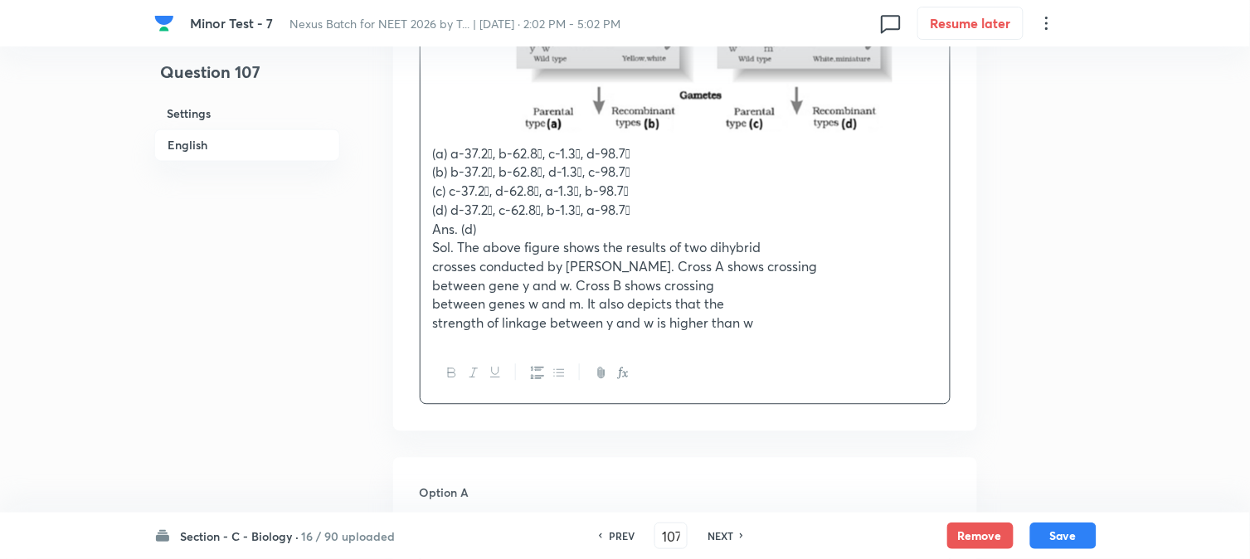
scroll to position [813, 0]
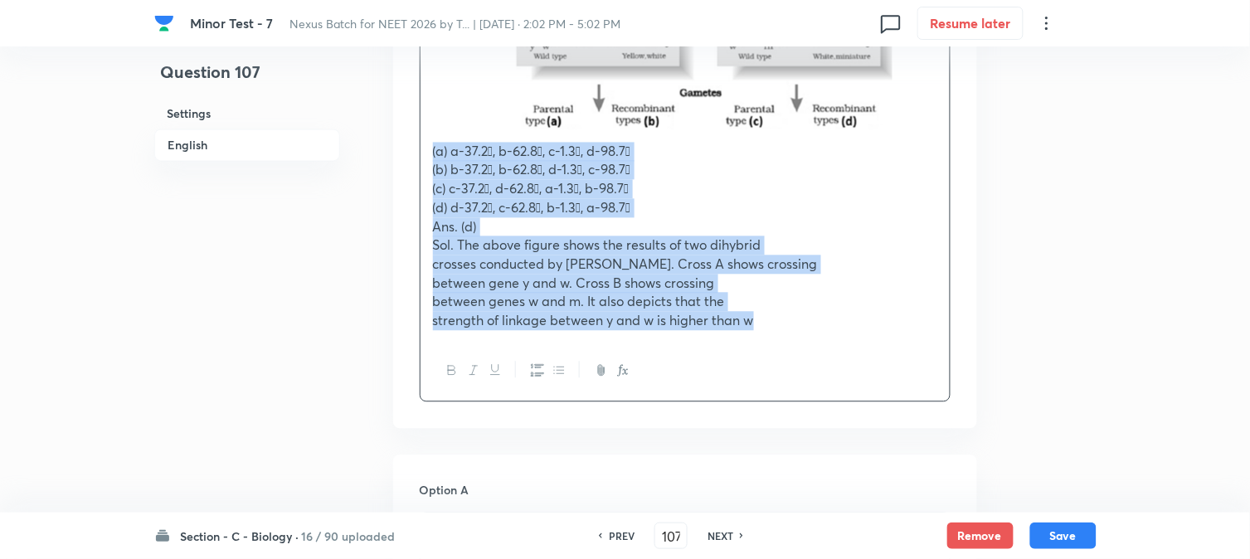
drag, startPoint x: 426, startPoint y: 147, endPoint x: 849, endPoint y: 348, distance: 469.4
click at [849, 348] on div "(a) a-37.2, b-62.8, c-1.3, d-98.7 (b) b-37.2, b-62.8, d-1.3, c-98.7 (c)…" at bounding box center [685, 103] width 531 height 596
copy div "(a) a-37.2, b-62.8, c-1.3, d-98.7 (b) b-37.2, b-62.8, d-1.3, c-98.7 (c)…"
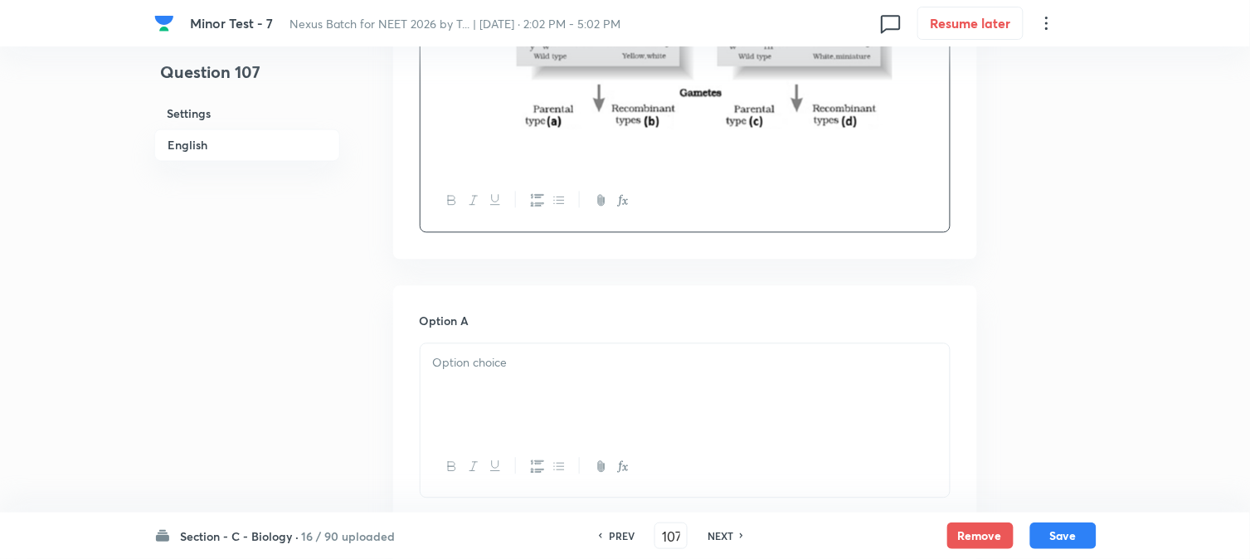
click at [531, 385] on div at bounding box center [685, 389] width 529 height 93
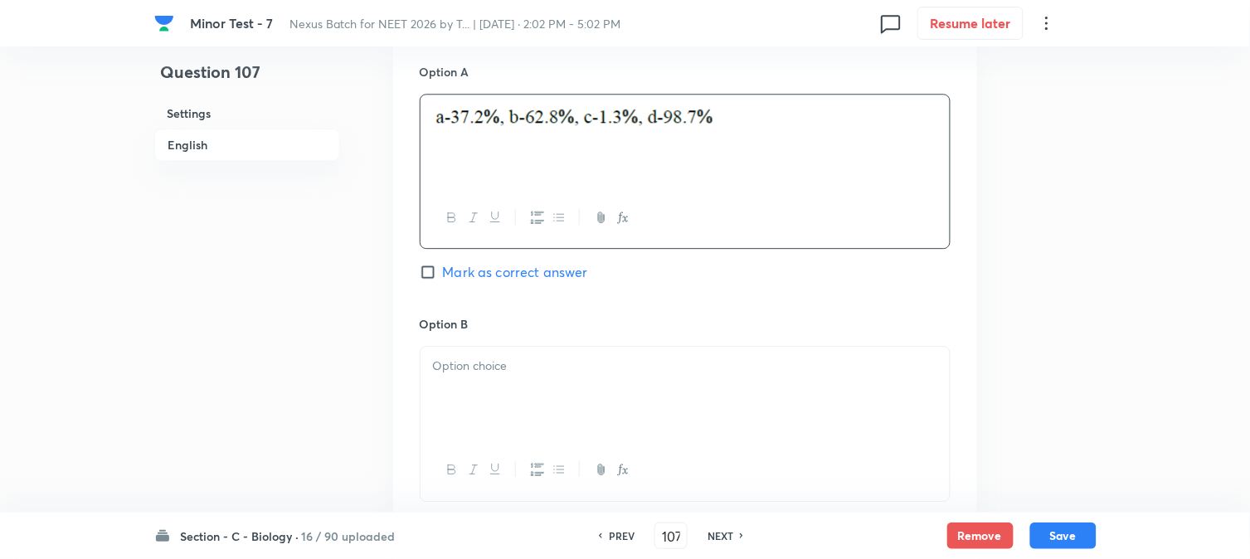
scroll to position [1089, 0]
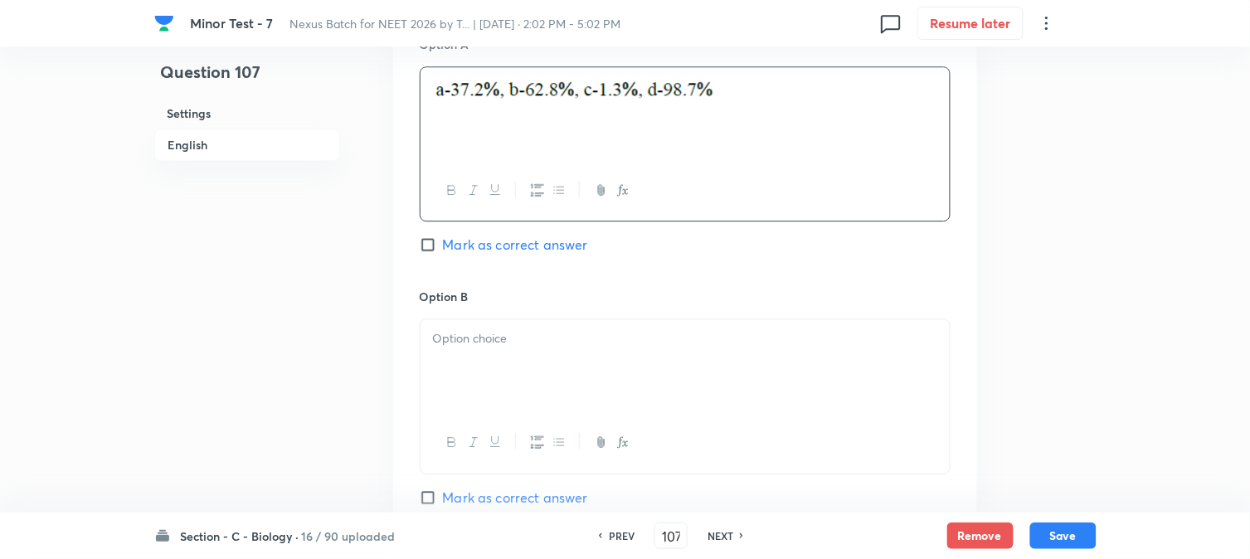
drag, startPoint x: 495, startPoint y: 334, endPoint x: 498, endPoint y: 355, distance: 20.9
click at [495, 340] on div at bounding box center [685, 365] width 529 height 93
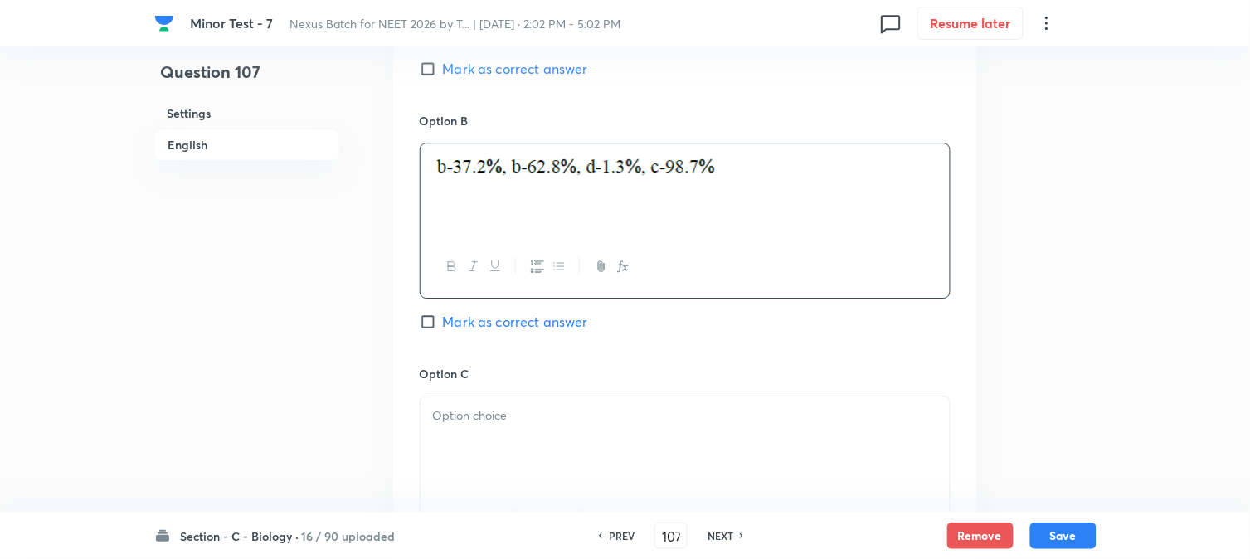
scroll to position [1365, 0]
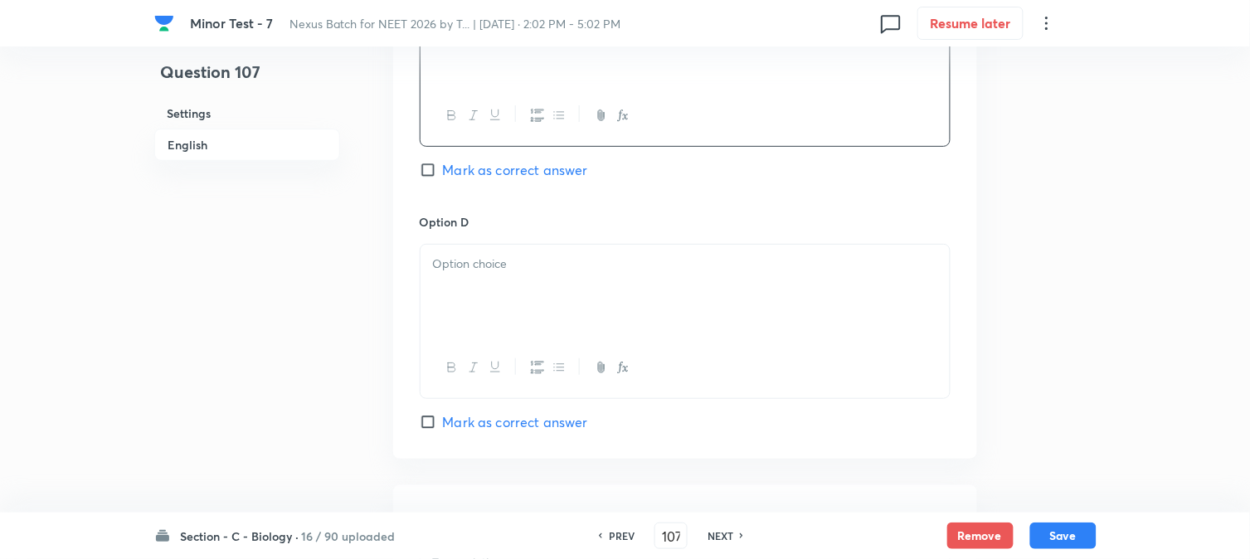
scroll to position [1735, 0]
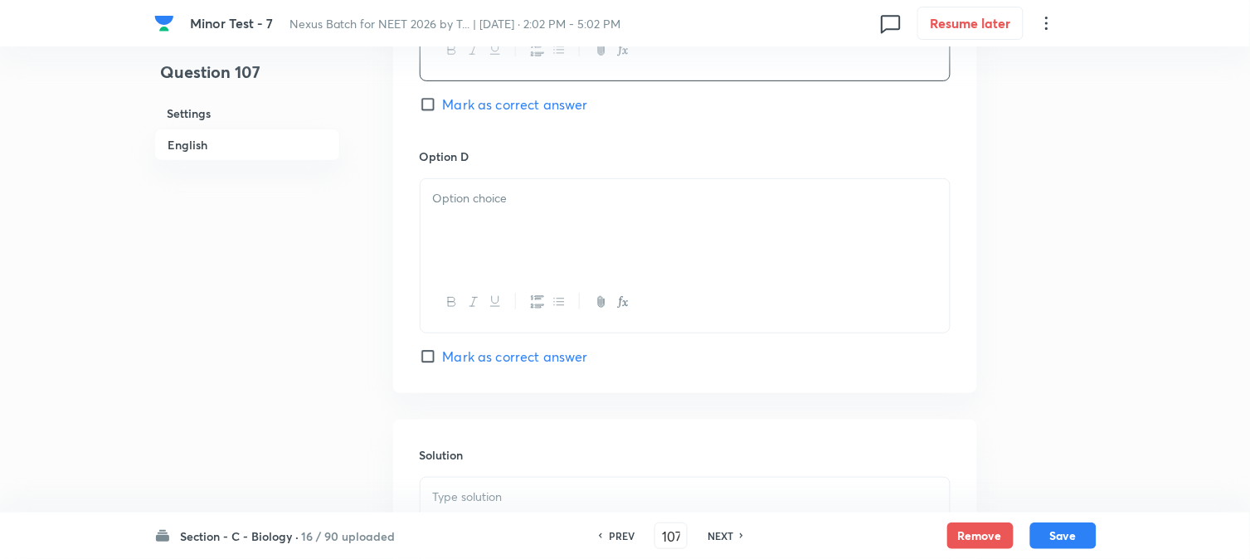
click at [498, 358] on span "Mark as correct answer" at bounding box center [515, 357] width 145 height 20
click at [443, 358] on input "Mark as correct answer" at bounding box center [431, 356] width 23 height 17
checkbox input "true"
click at [484, 202] on p at bounding box center [685, 198] width 504 height 19
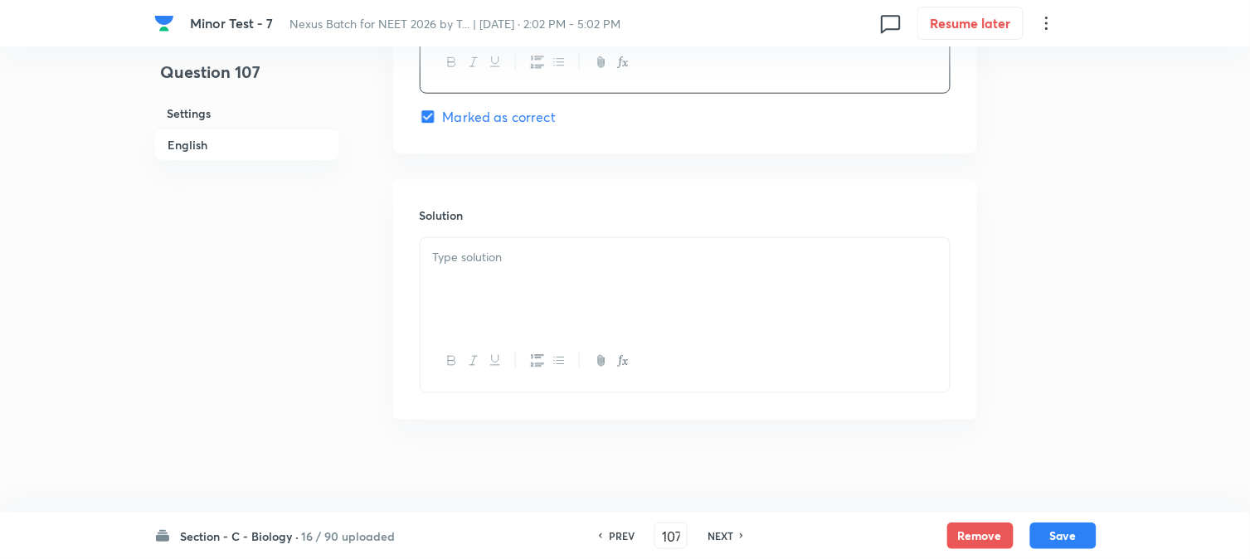
scroll to position [1984, 0]
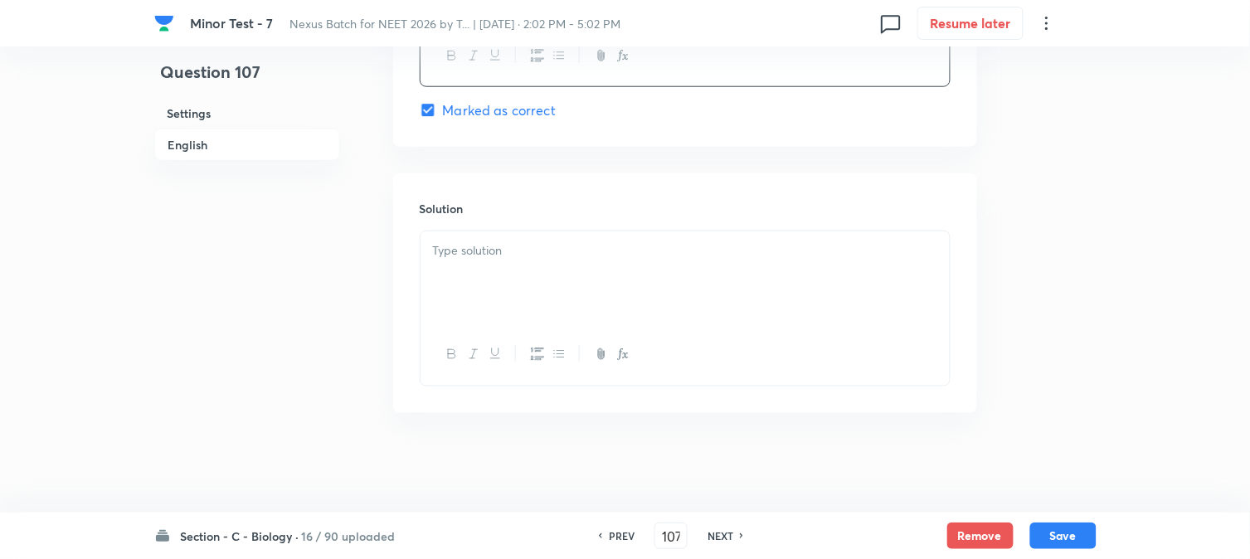
click at [491, 310] on div at bounding box center [685, 277] width 529 height 93
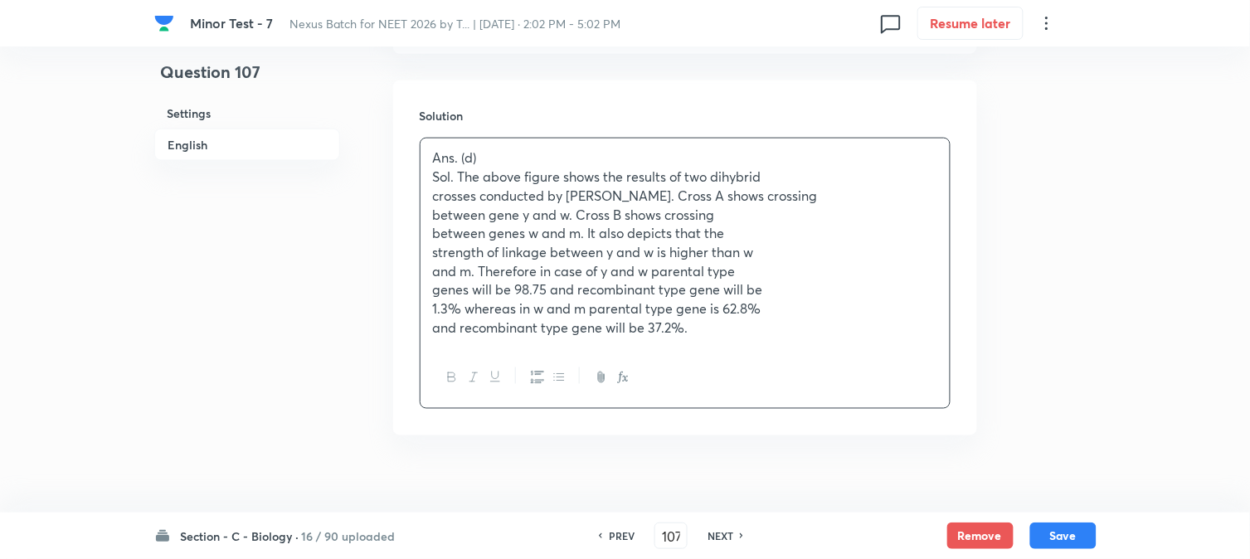
scroll to position [2100, 0]
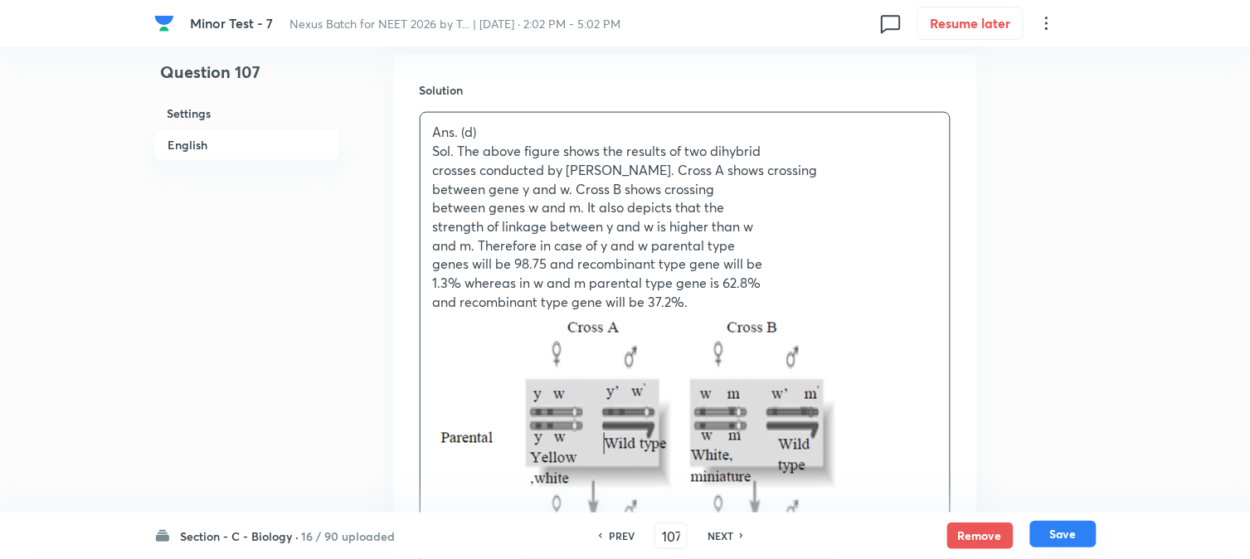
click at [1064, 543] on button "Save" at bounding box center [1063, 534] width 66 height 27
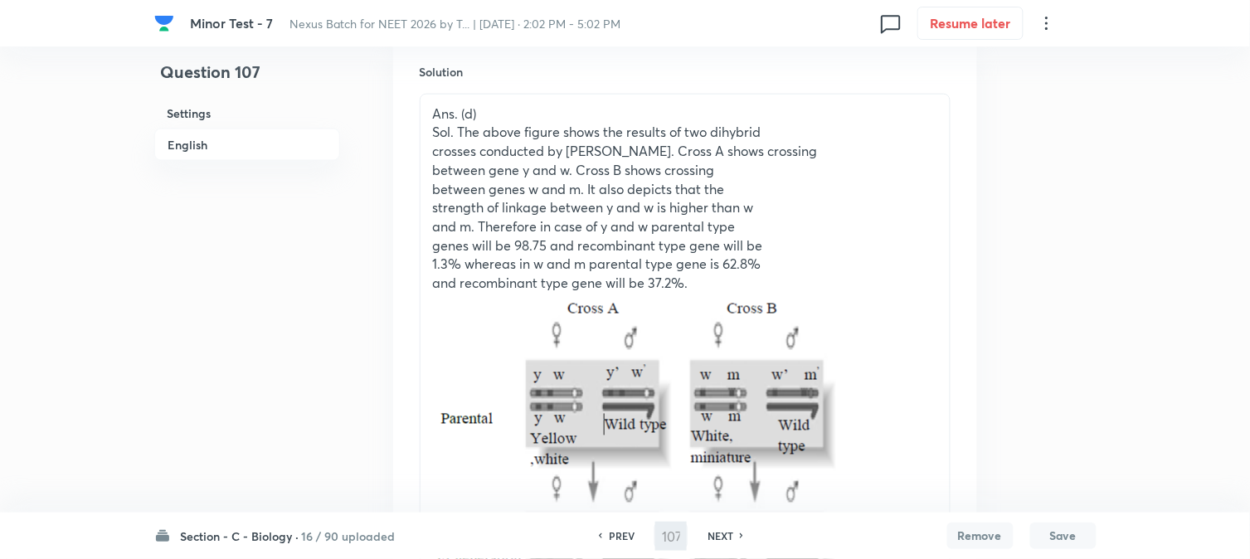
type input "108"
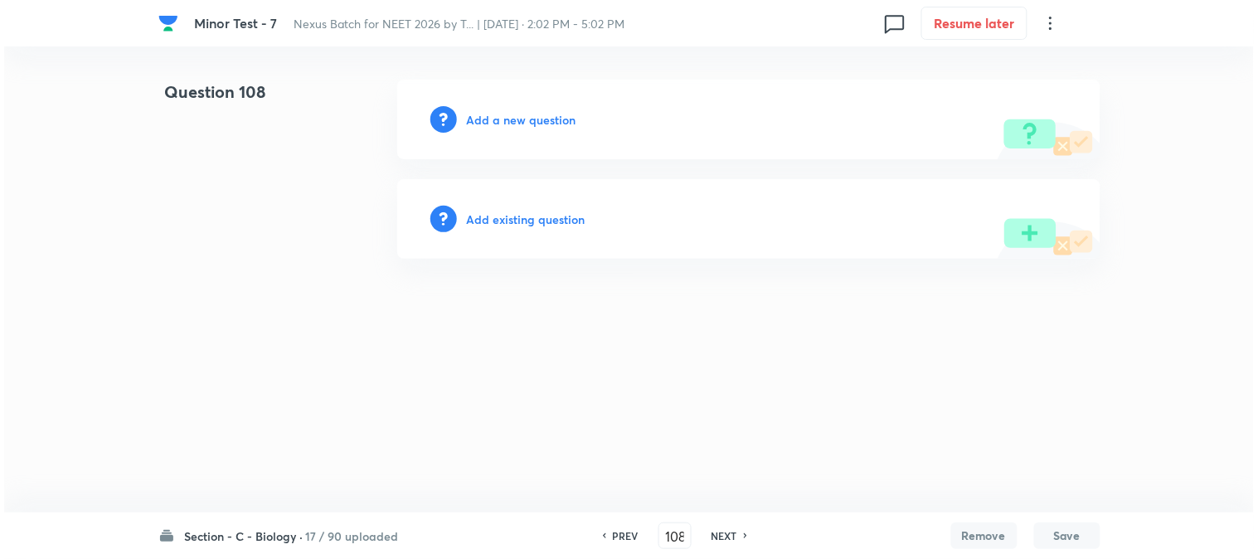
scroll to position [0, 0]
click at [548, 124] on h6 "Add a new question" at bounding box center [522, 119] width 110 height 17
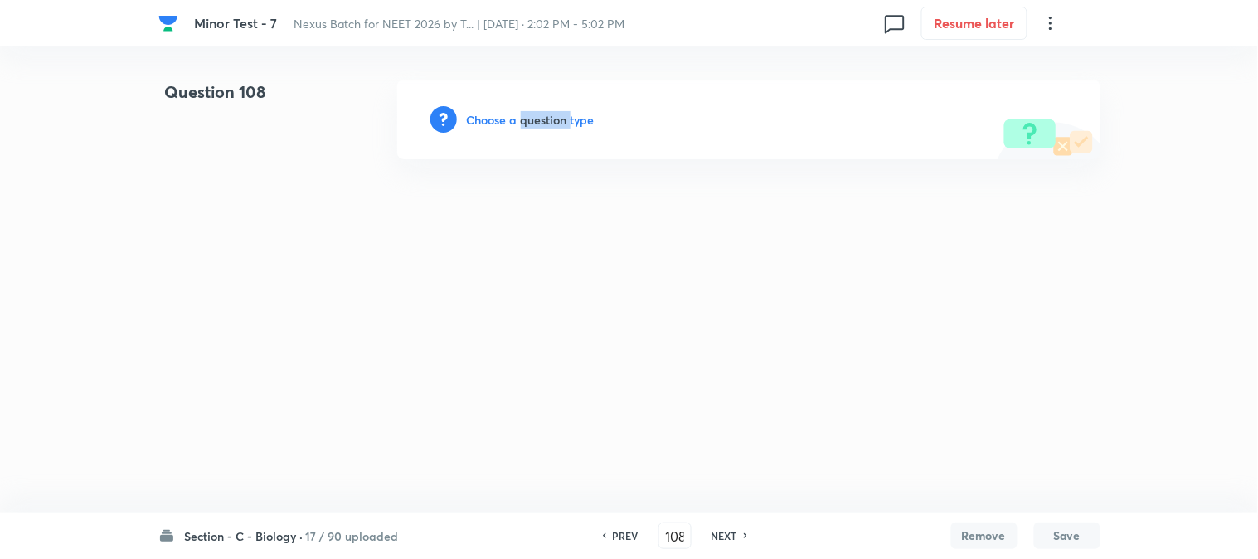
click at [548, 124] on h6 "Choose a question type" at bounding box center [531, 119] width 128 height 17
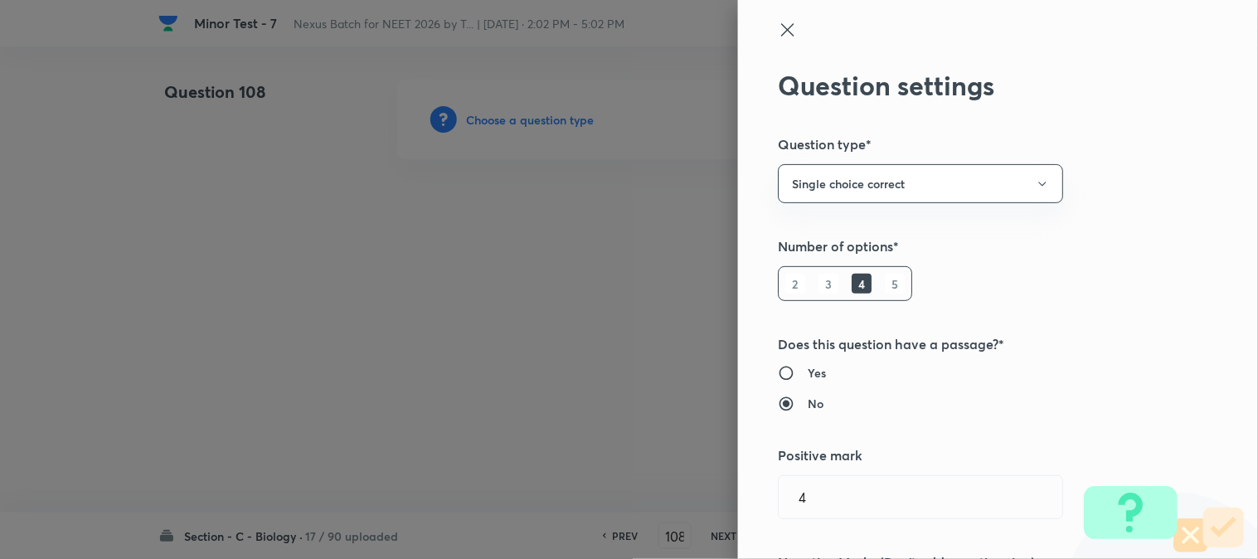
click at [548, 124] on div at bounding box center [629, 279] width 1258 height 559
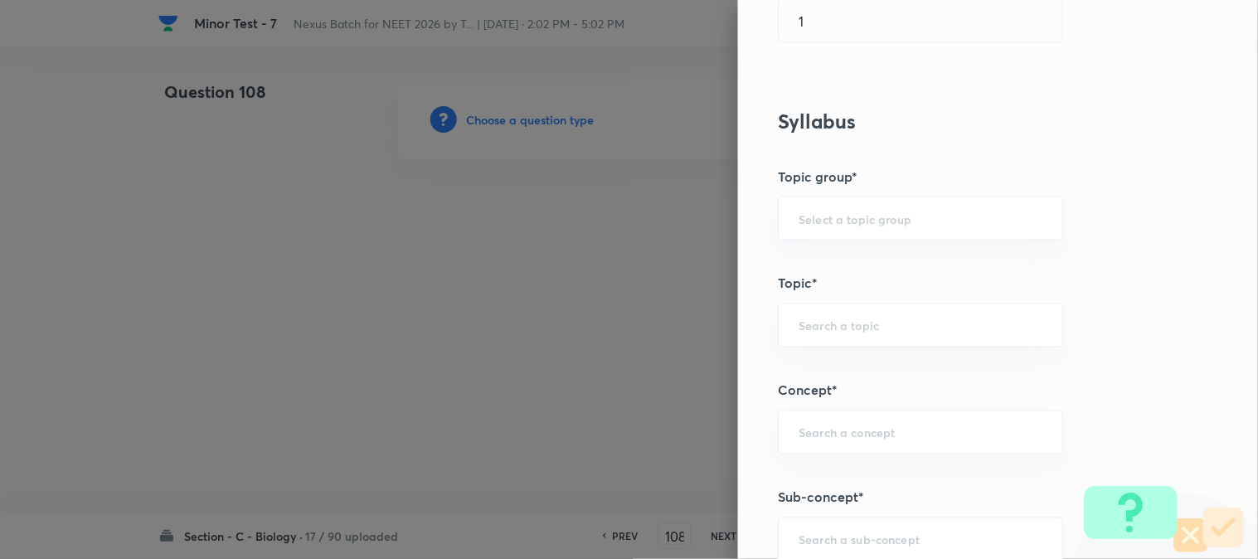
scroll to position [979, 0]
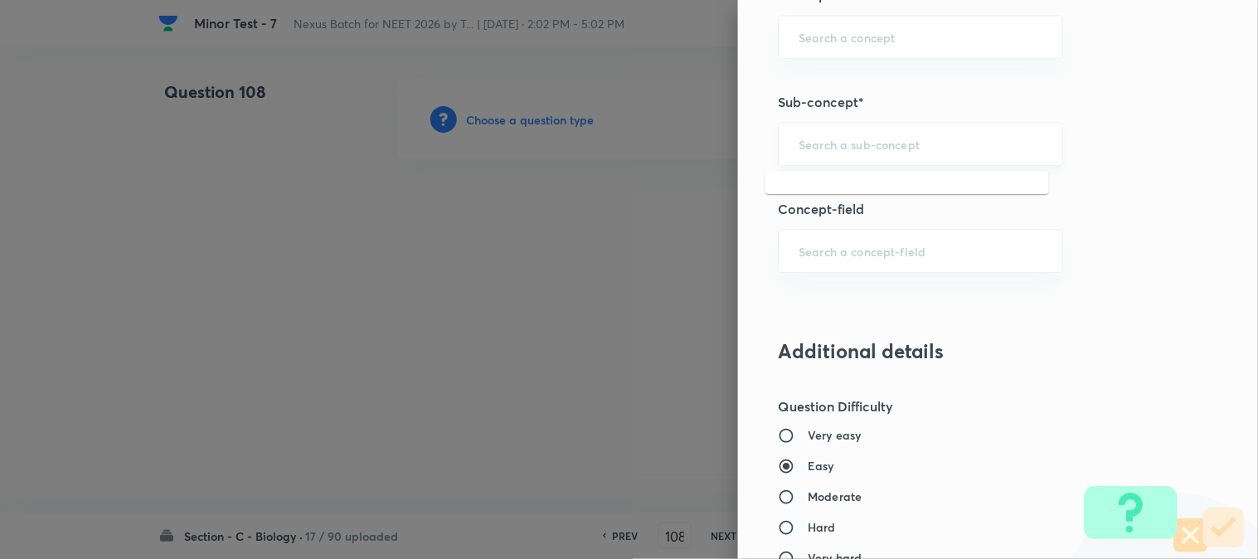
click at [842, 142] on input "text" at bounding box center [921, 144] width 244 height 16
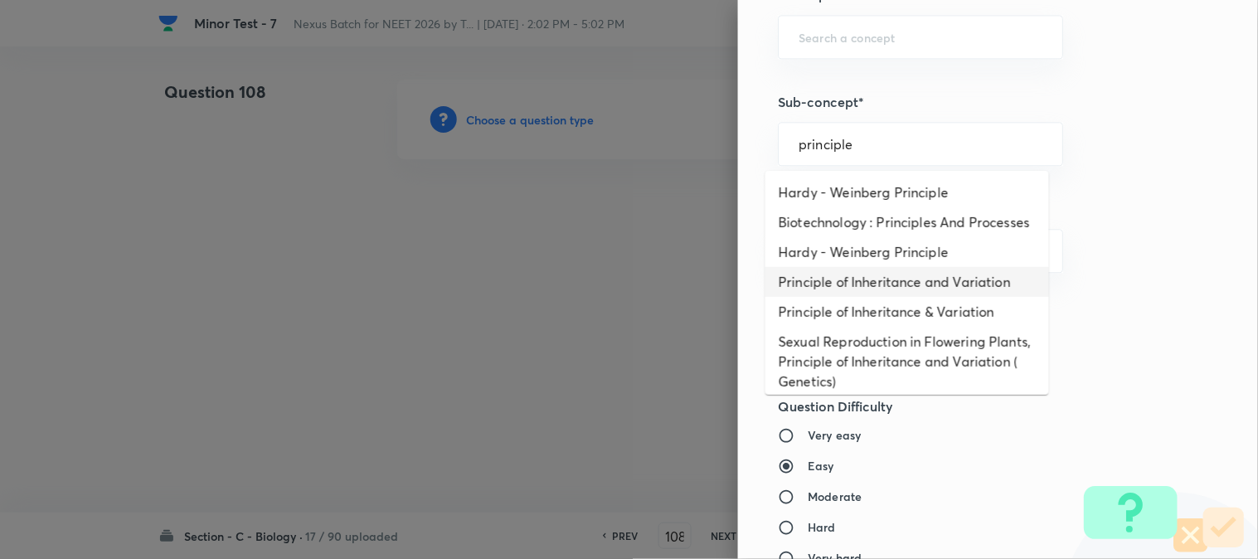
click at [868, 297] on li "Principle of Inheritance and Variation" at bounding box center [908, 282] width 284 height 30
type input "Principle of Inheritance and Variation"
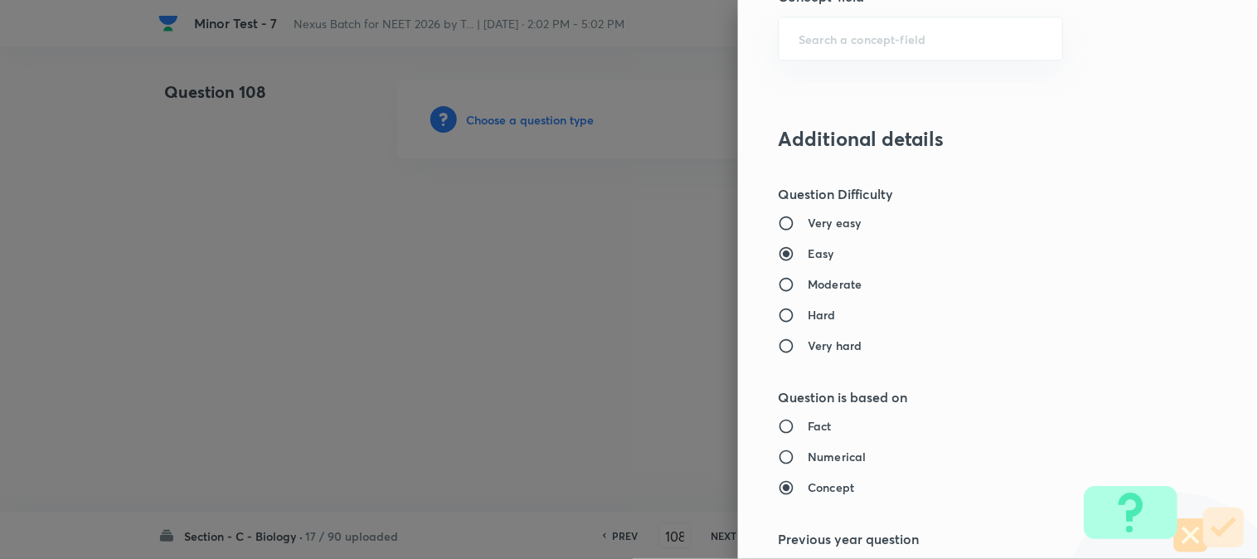
type input "Biology"
type input "Genetics & Evolution"
type input "Principle of Inheritance and Variation"
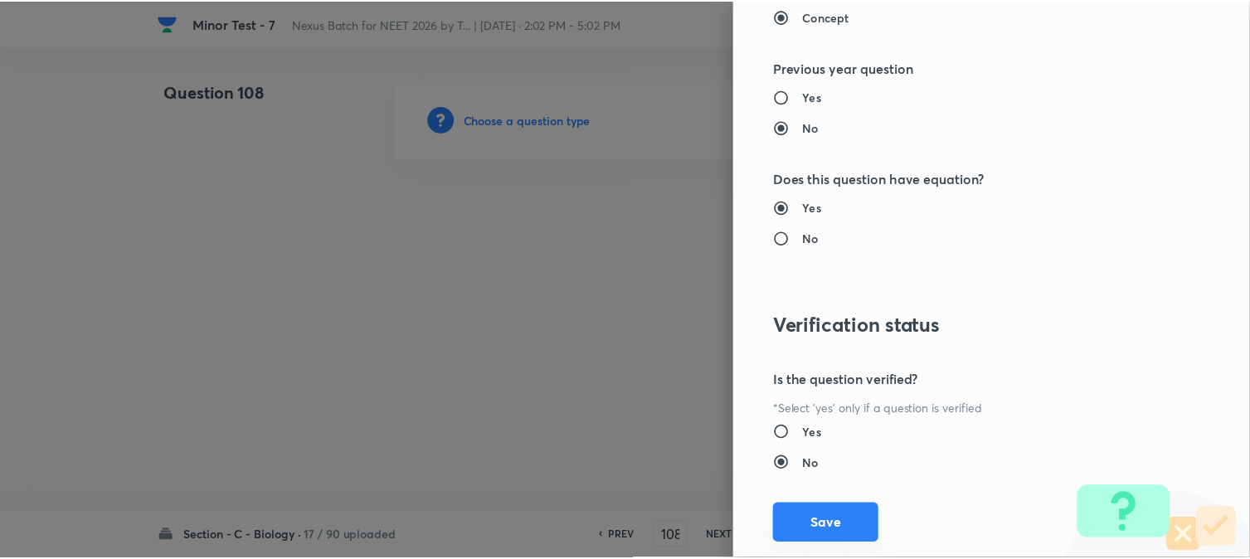
scroll to position [1702, 0]
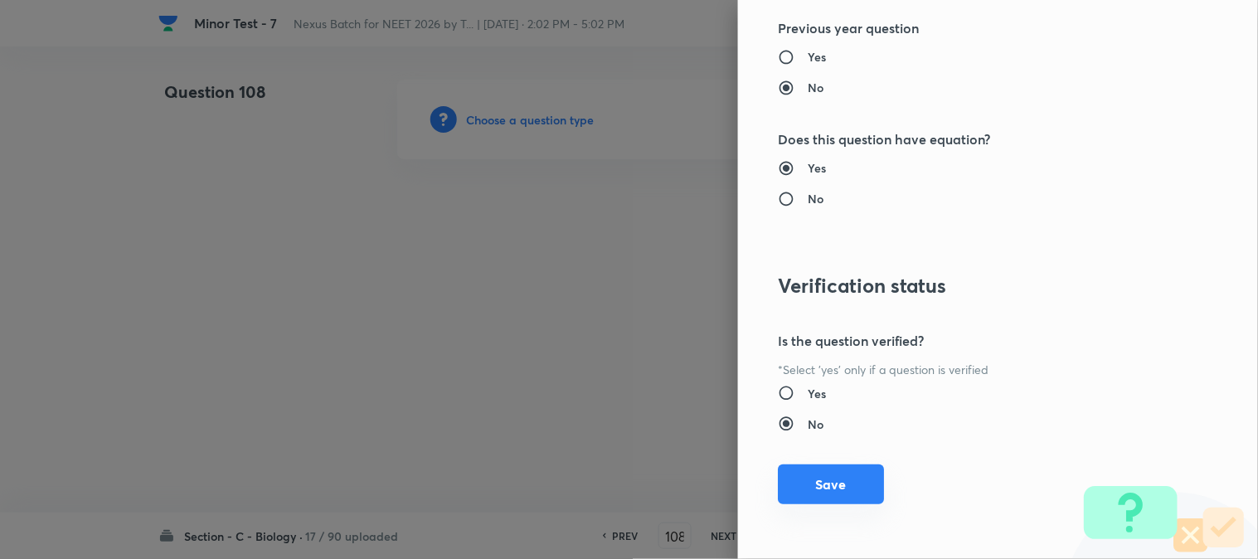
click at [826, 487] on button "Save" at bounding box center [831, 485] width 106 height 40
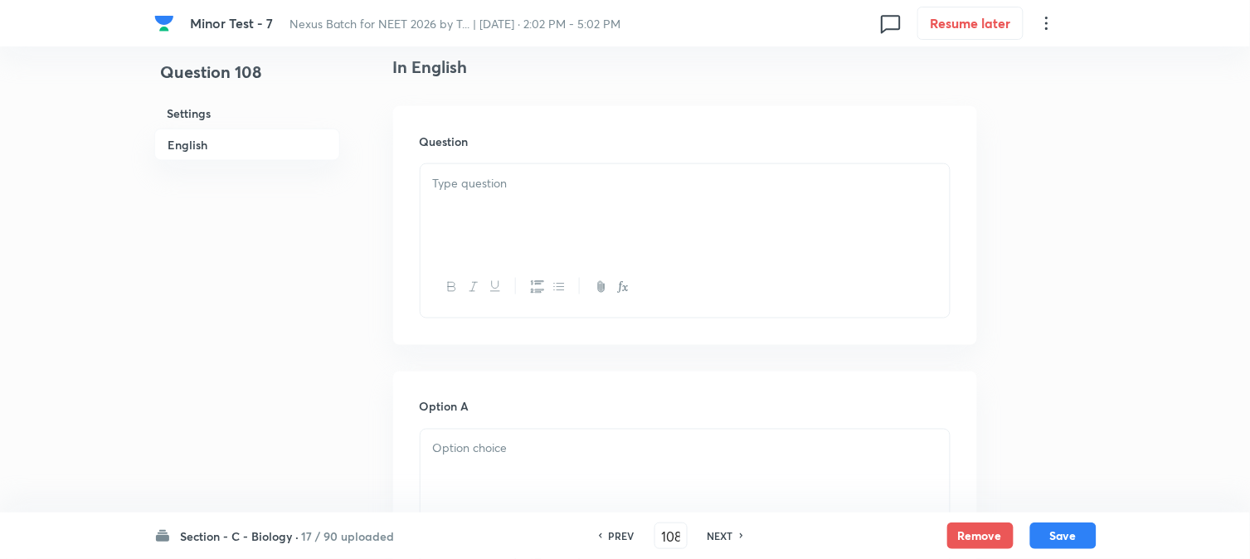
scroll to position [489, 0]
click at [496, 163] on div at bounding box center [685, 175] width 529 height 93
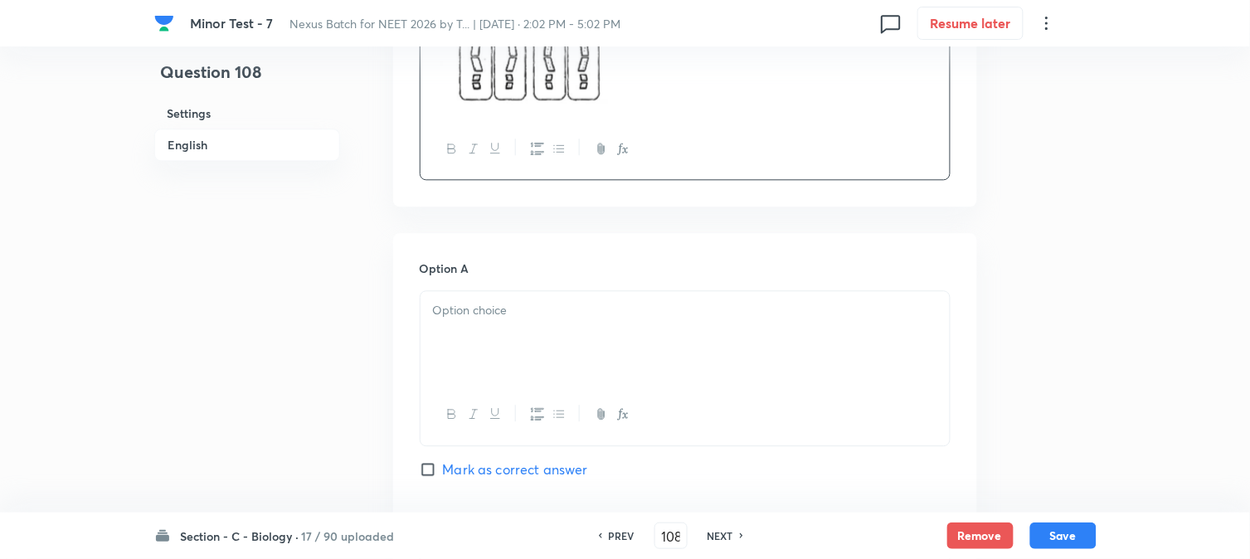
scroll to position [1042, 0]
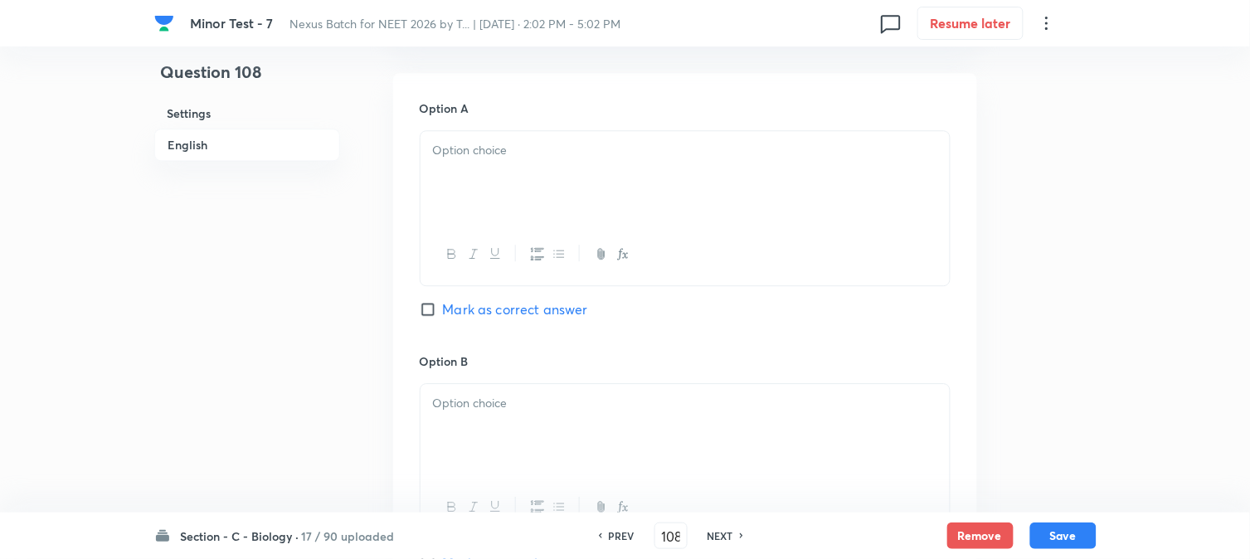
click at [491, 191] on div at bounding box center [685, 177] width 529 height 93
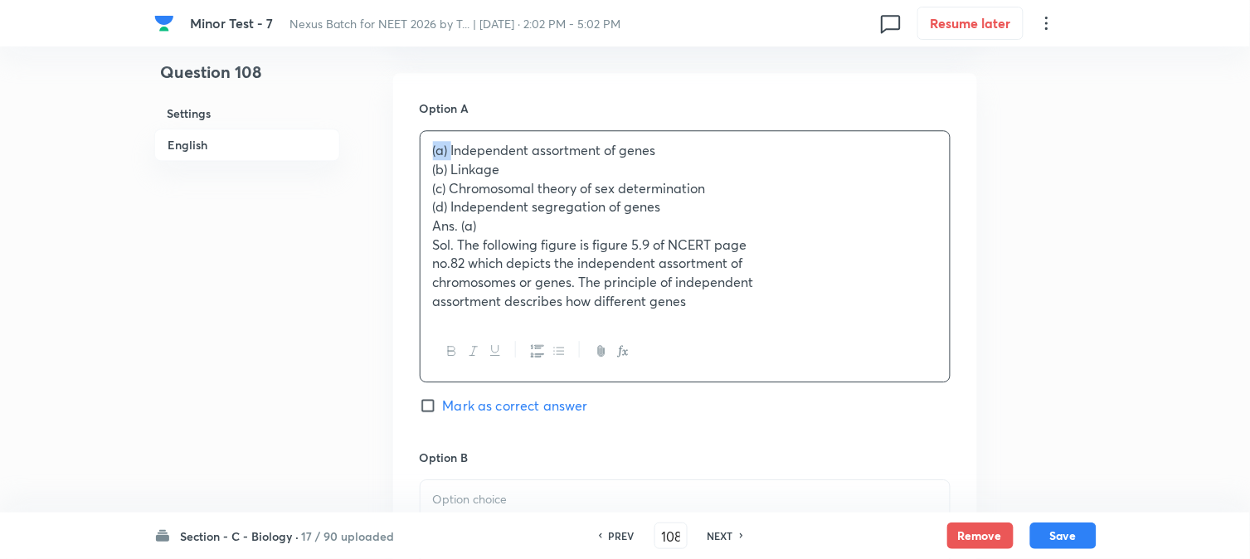
drag, startPoint x: 452, startPoint y: 150, endPoint x: 399, endPoint y: 149, distance: 53.1
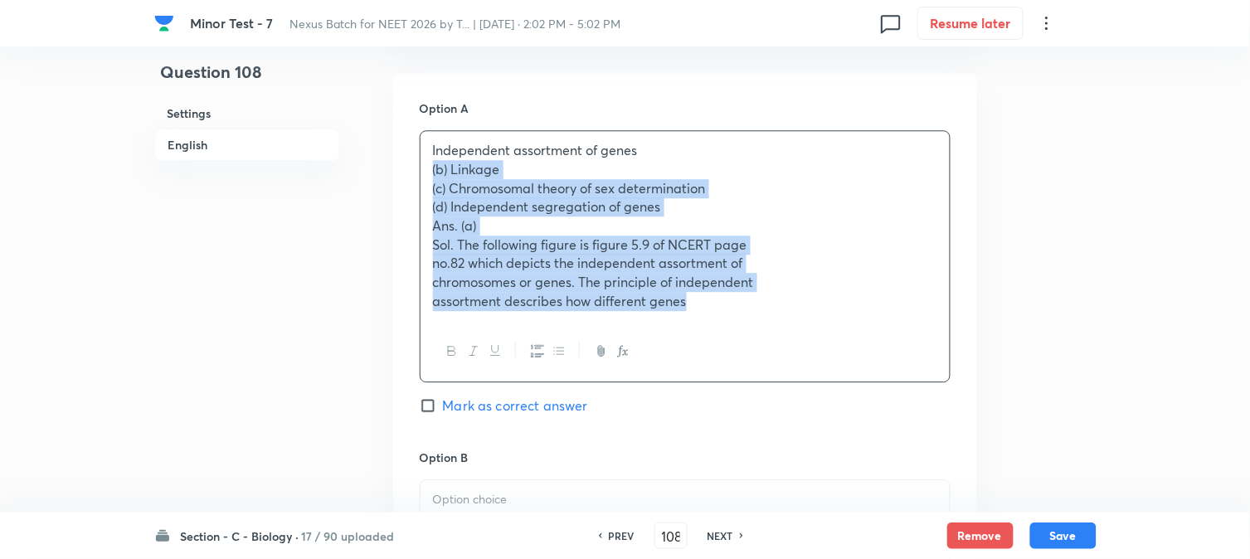
drag, startPoint x: 426, startPoint y: 167, endPoint x: 995, endPoint y: 404, distance: 617.3
click at [995, 404] on div "Question 108 Settings English Settings Type Single choice correct 4 options + 4…" at bounding box center [625, 285] width 942 height 2494
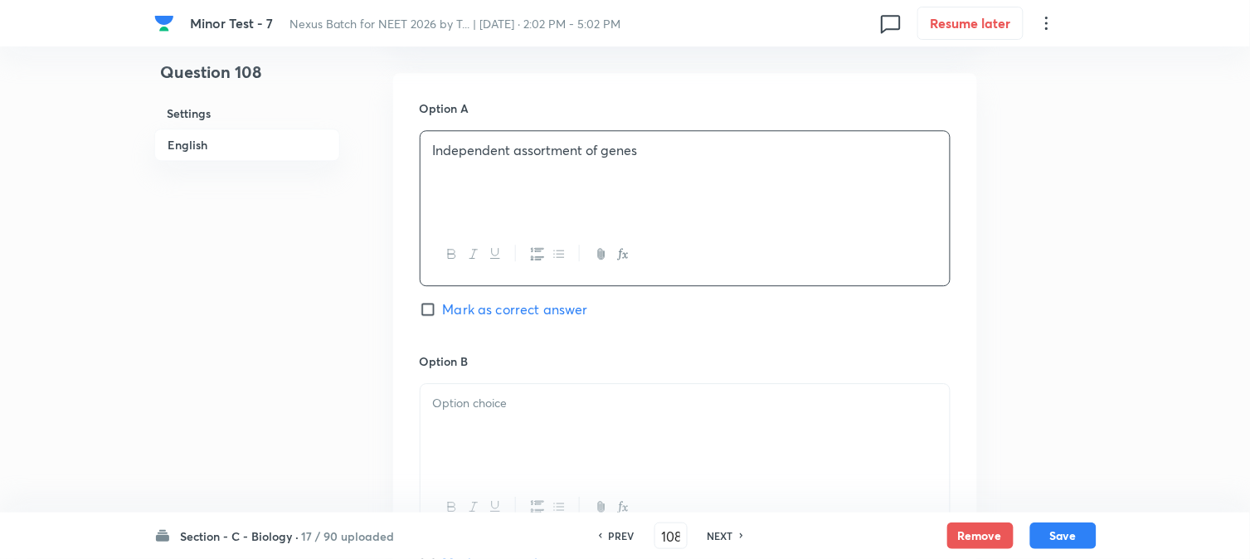
click at [515, 321] on div "Option A Independent assortment of genes Mark as correct answer" at bounding box center [685, 226] width 531 height 252
click at [518, 312] on span "Mark as correct answer" at bounding box center [515, 309] width 145 height 20
click at [443, 312] on input "Mark as correct answer" at bounding box center [431, 309] width 23 height 17
checkbox input "true"
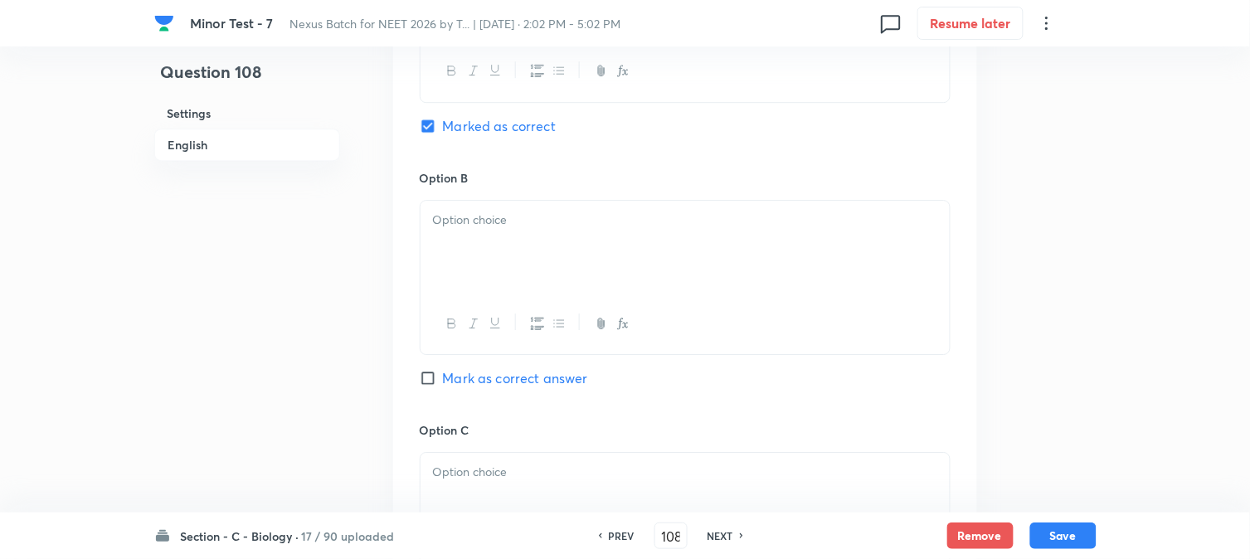
scroll to position [1226, 0]
click at [470, 266] on div at bounding box center [685, 246] width 529 height 93
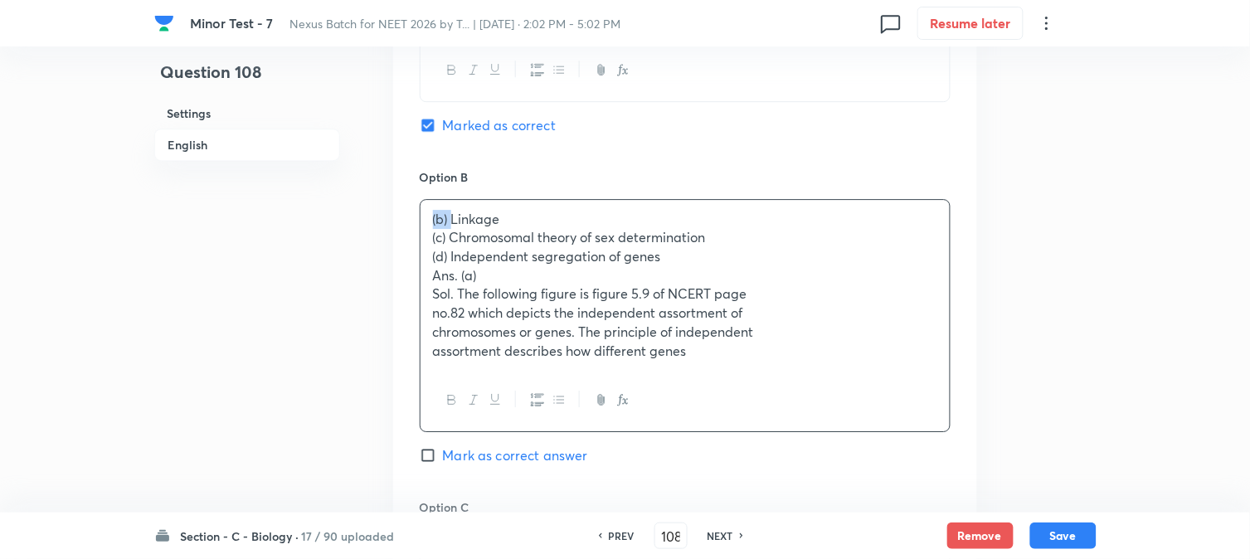
drag, startPoint x: 452, startPoint y: 216, endPoint x: 404, endPoint y: 219, distance: 48.2
click at [404, 219] on div "Option A Independent assortment of genes Marked as correct Option B (b) Linkage…" at bounding box center [685, 442] width 584 height 1107
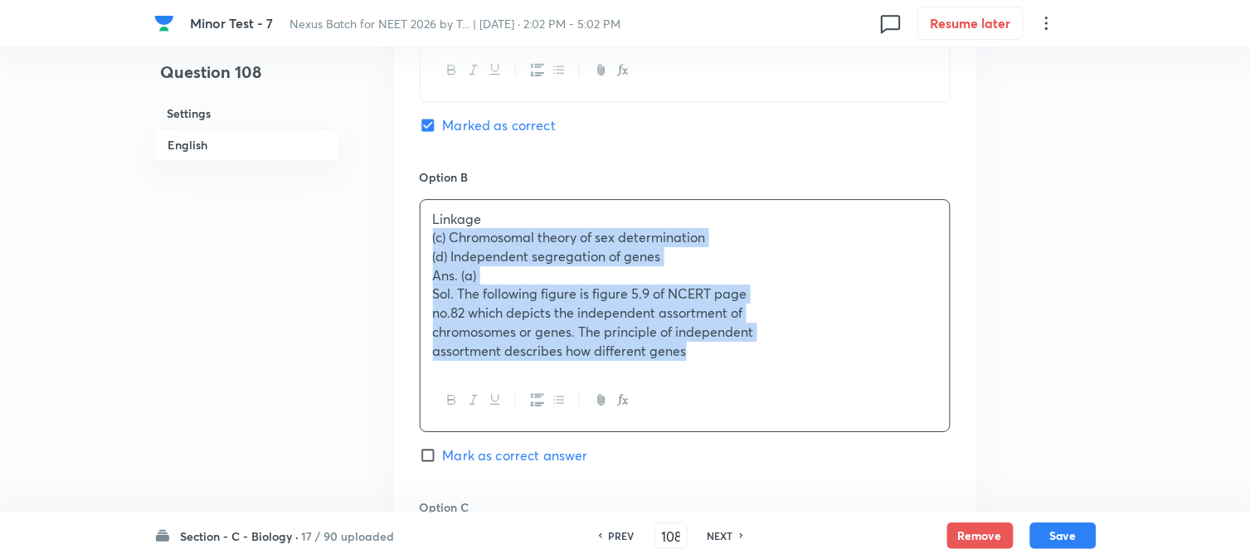
drag, startPoint x: 433, startPoint y: 242, endPoint x: 847, endPoint y: 379, distance: 436.0
click at [847, 379] on div "Linkage (c) Chromosomal theory of sex determination (d) Independent segregation…" at bounding box center [685, 315] width 531 height 233
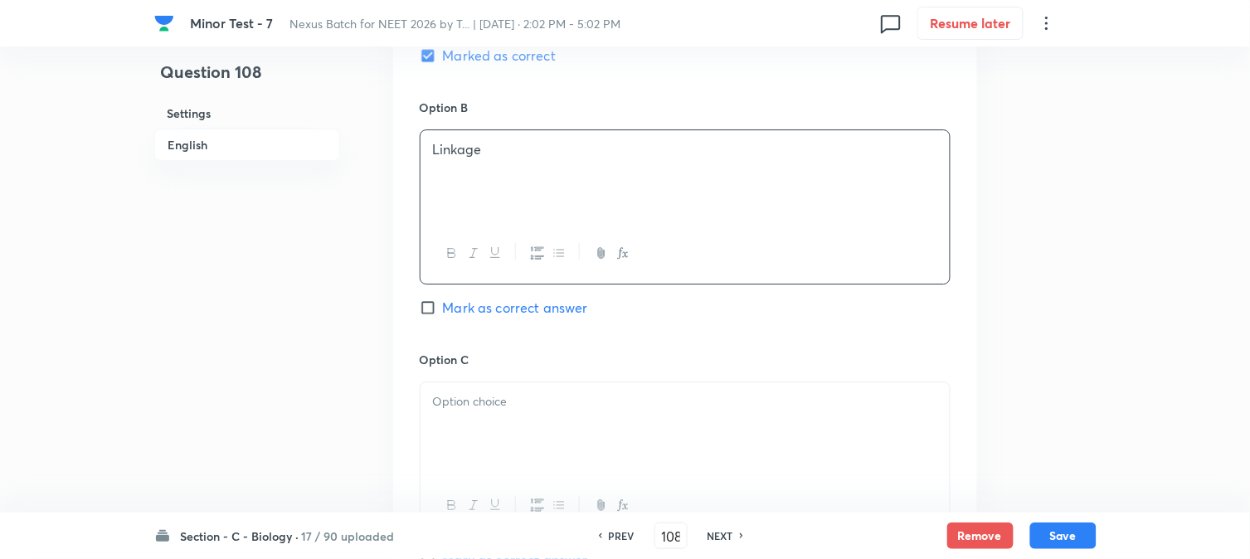
scroll to position [1411, 0]
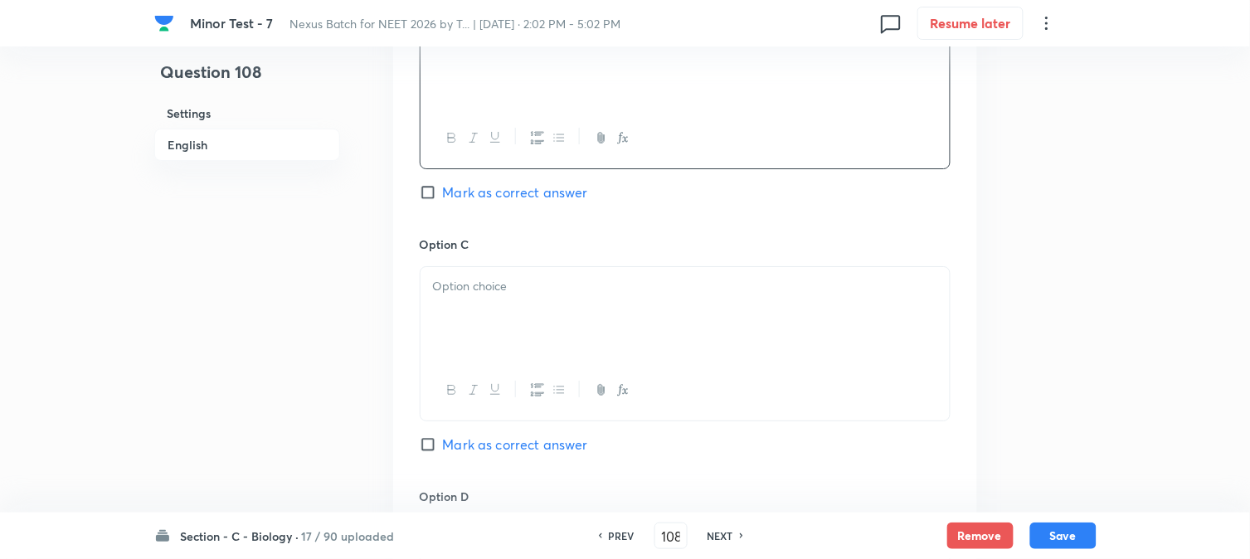
click at [466, 292] on p at bounding box center [685, 286] width 504 height 19
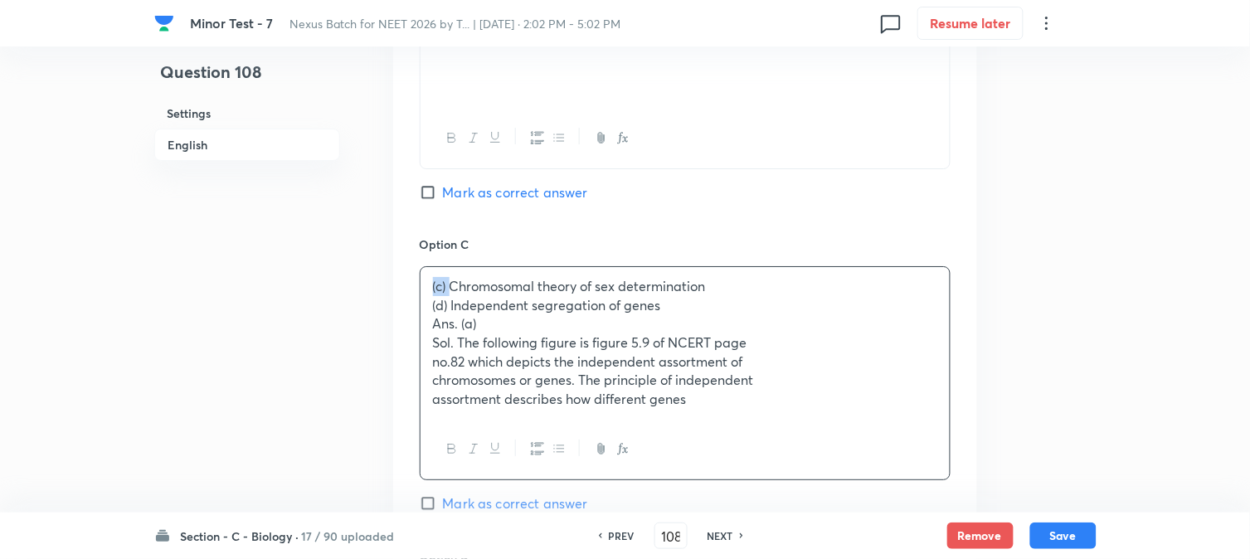
drag, startPoint x: 449, startPoint y: 285, endPoint x: 410, endPoint y: 285, distance: 39.0
click at [410, 285] on div "Option A Independent assortment of genes Marked as correct Option B Linkage Mar…" at bounding box center [685, 248] width 584 height 1089
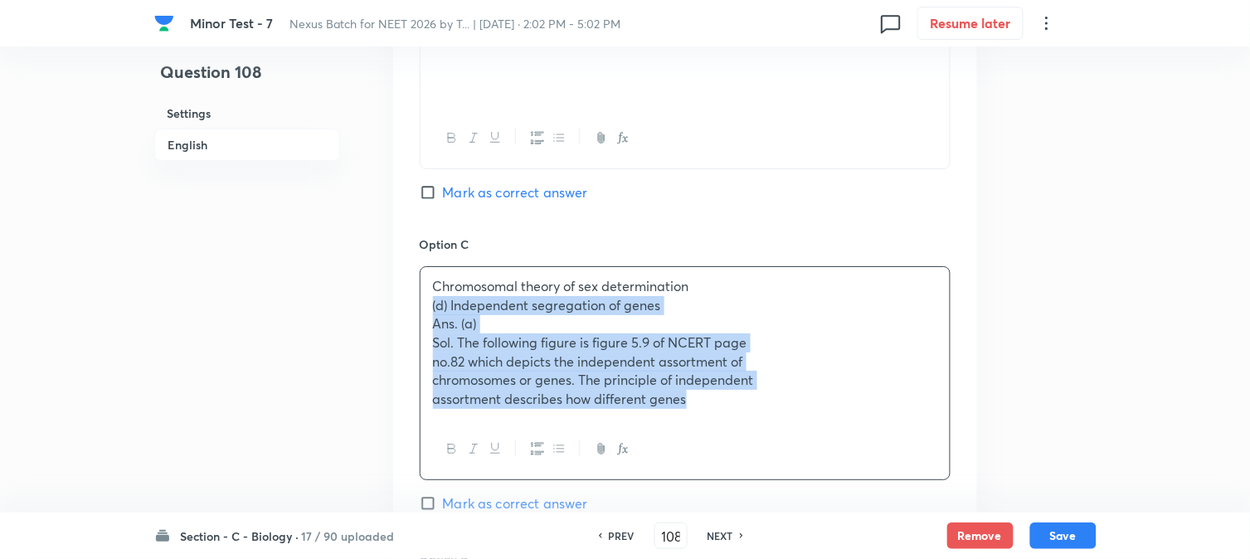
drag, startPoint x: 424, startPoint y: 309, endPoint x: 1000, endPoint y: 469, distance: 598.1
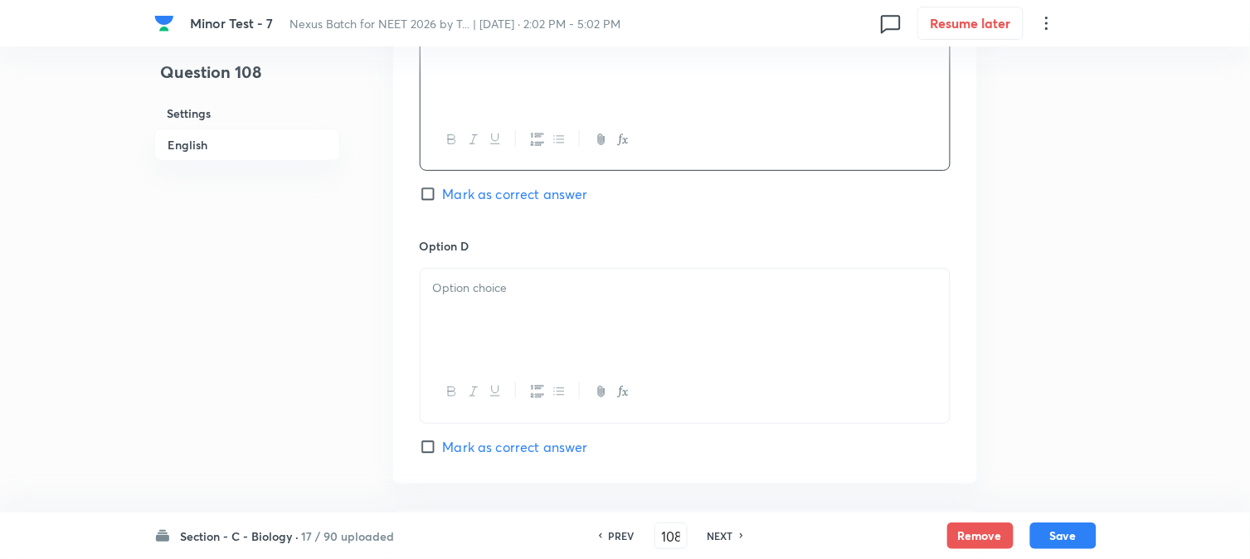
scroll to position [1687, 0]
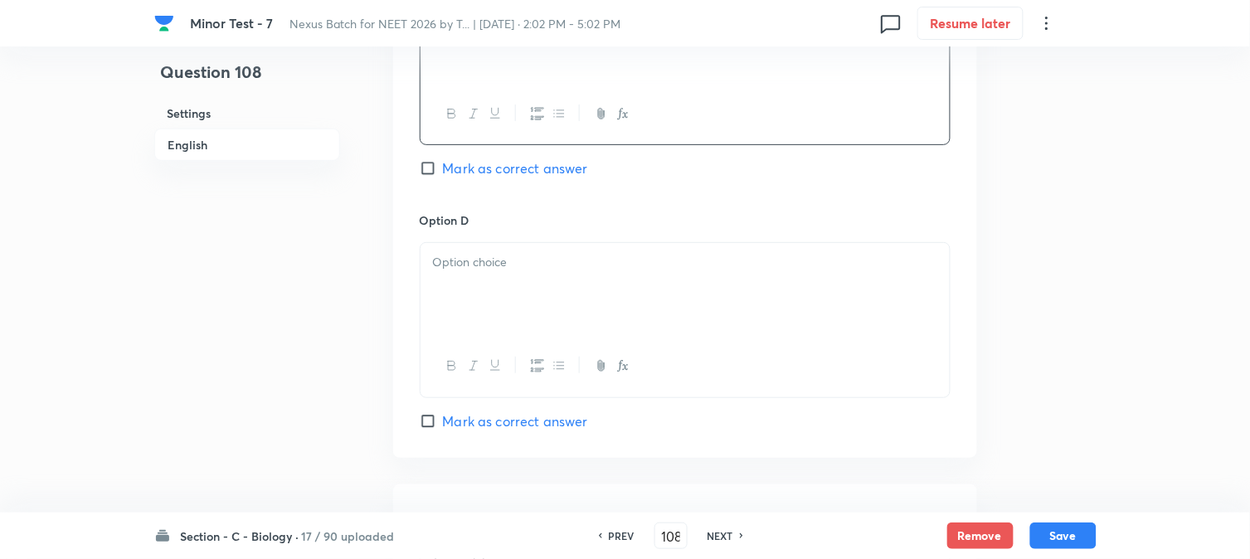
click at [452, 301] on div at bounding box center [685, 289] width 529 height 93
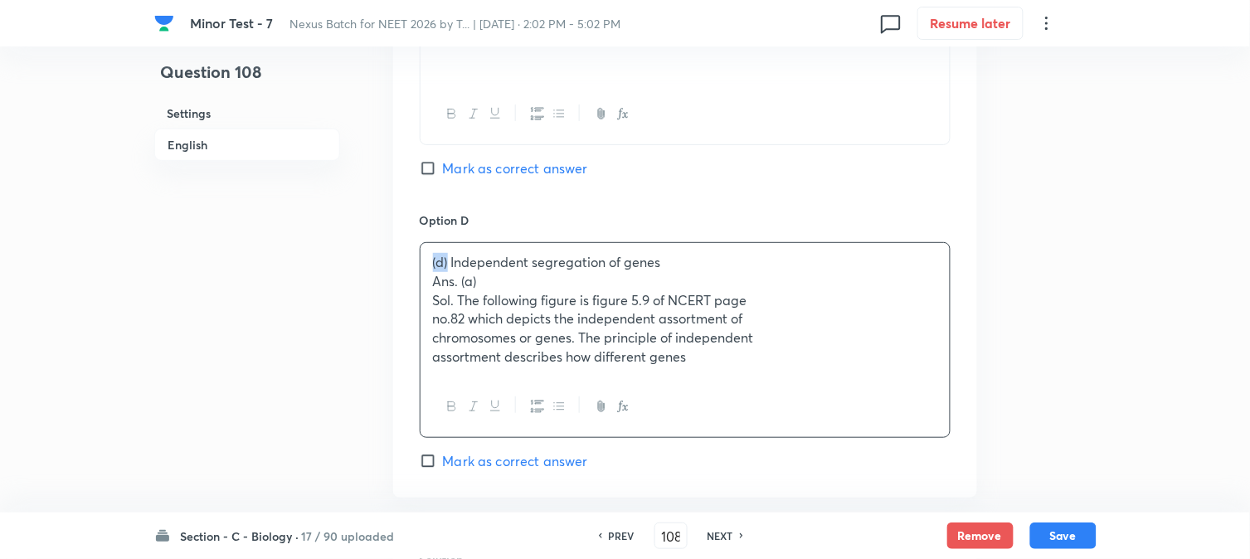
drag, startPoint x: 448, startPoint y: 262, endPoint x: 407, endPoint y: 268, distance: 41.1
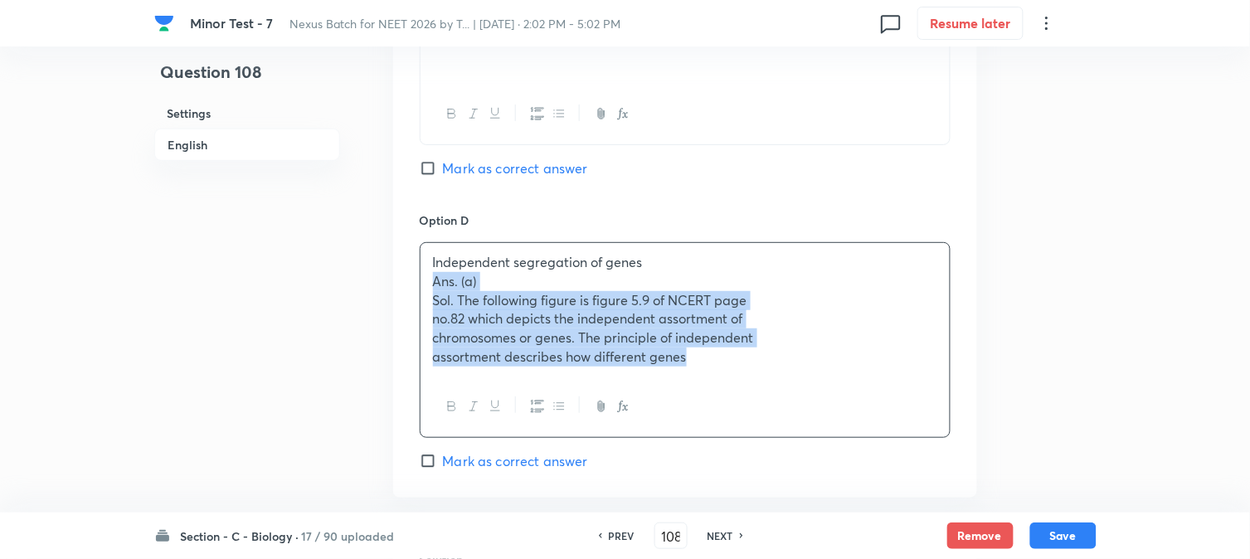
drag, startPoint x: 429, startPoint y: 280, endPoint x: 918, endPoint y: 361, distance: 496.0
click at [943, 407] on div "Independent segregation of genes Ans. (a) Sol. The following figure is figure 5…" at bounding box center [685, 340] width 531 height 196
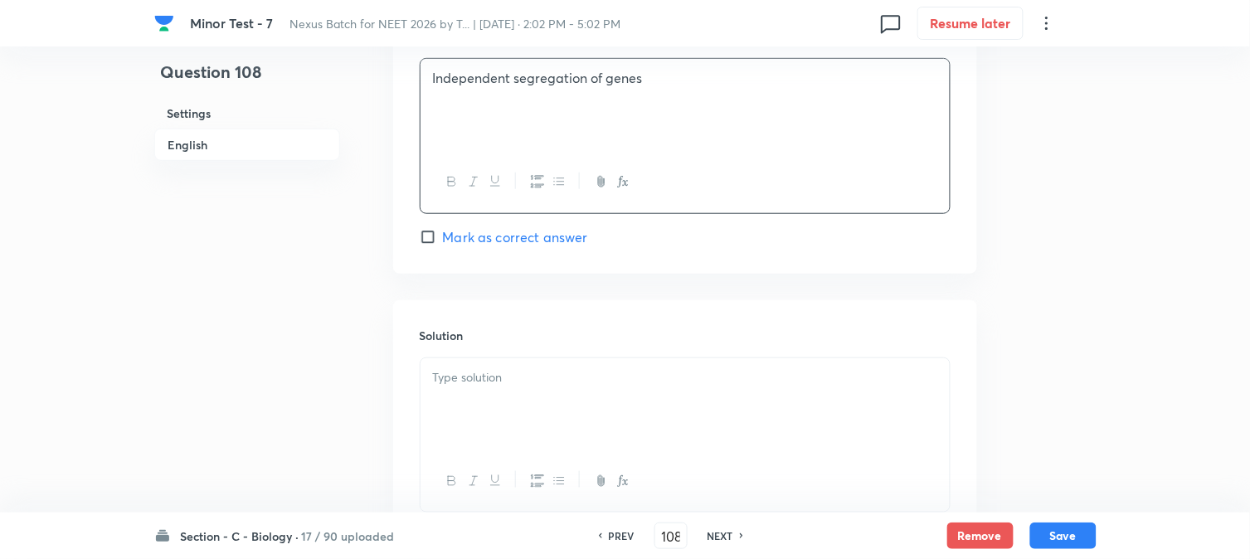
click at [482, 420] on div at bounding box center [685, 404] width 529 height 93
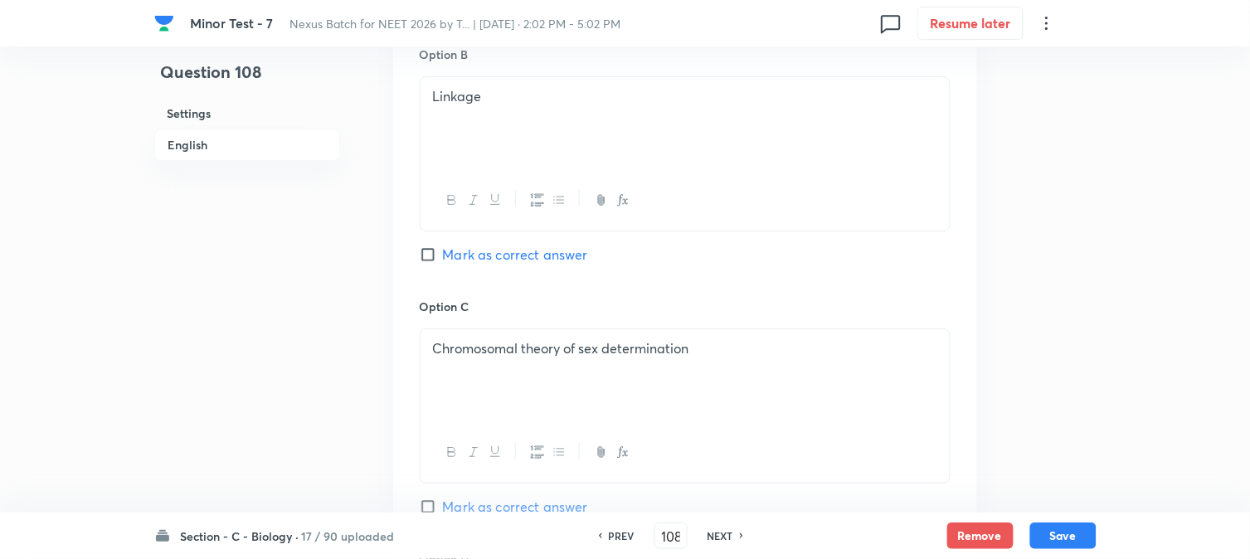
scroll to position [1284, 0]
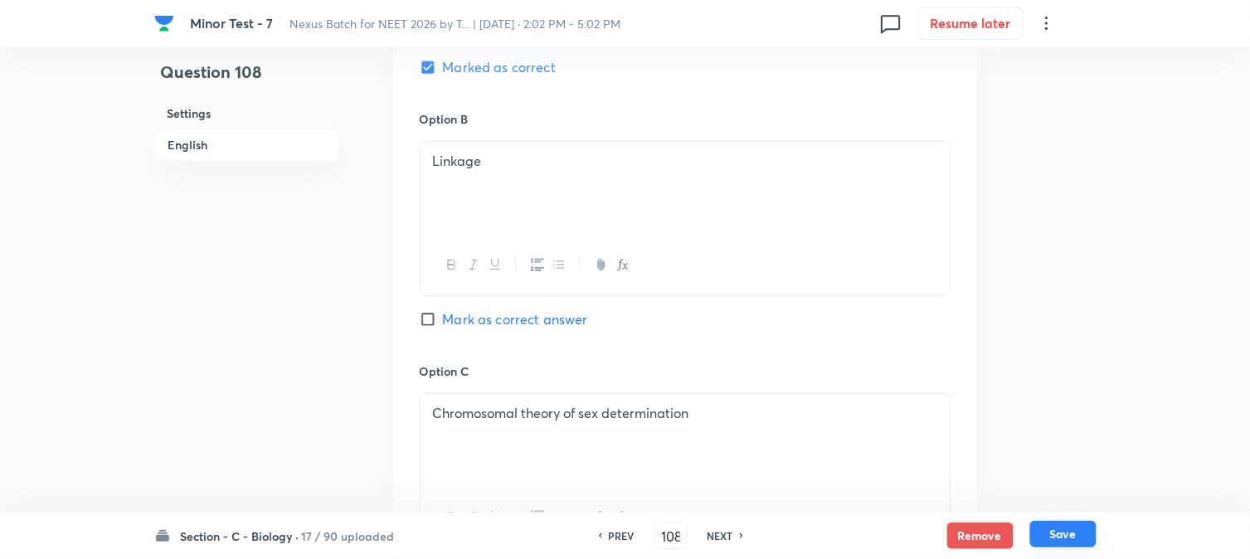
click at [1054, 531] on button "Save" at bounding box center [1063, 534] width 66 height 27
type input "109"
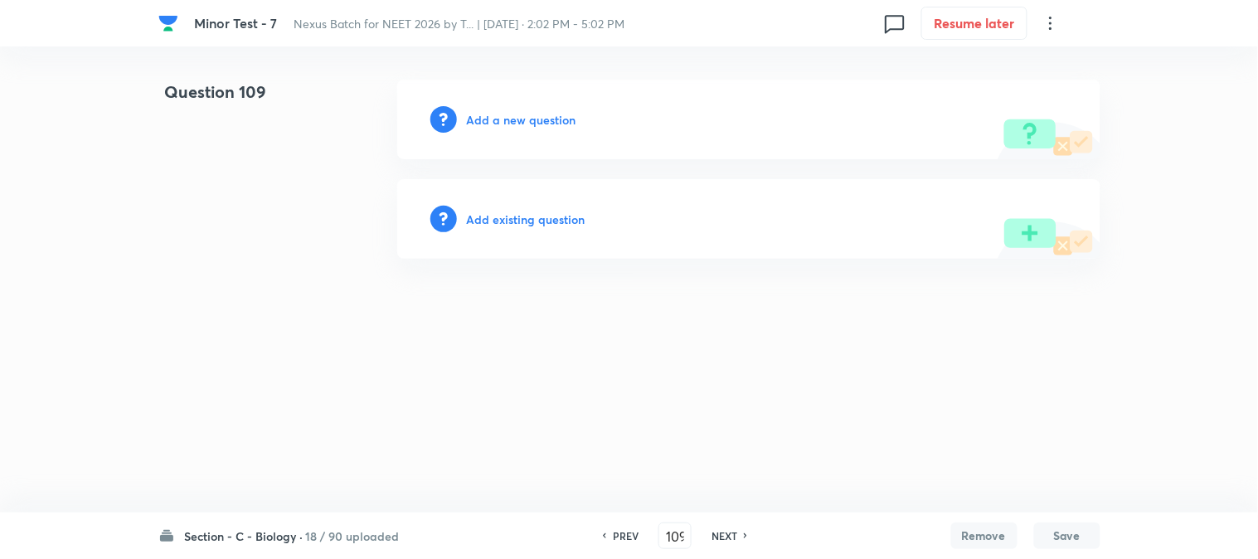
click at [552, 121] on h6 "Add a new question" at bounding box center [522, 119] width 110 height 17
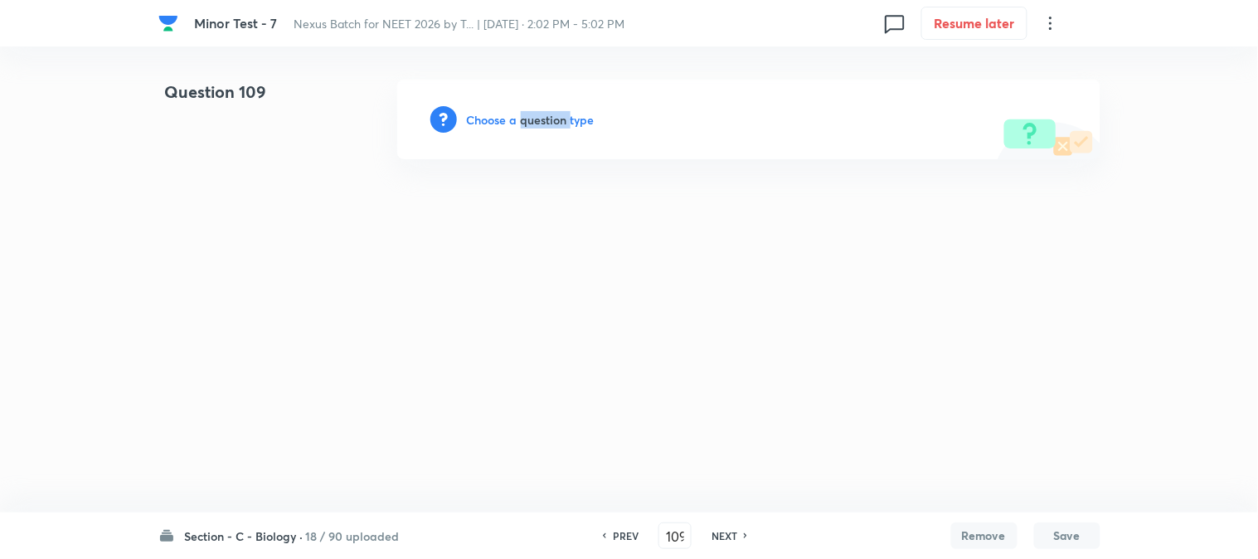
click at [552, 121] on h6 "Choose a question type" at bounding box center [531, 119] width 128 height 17
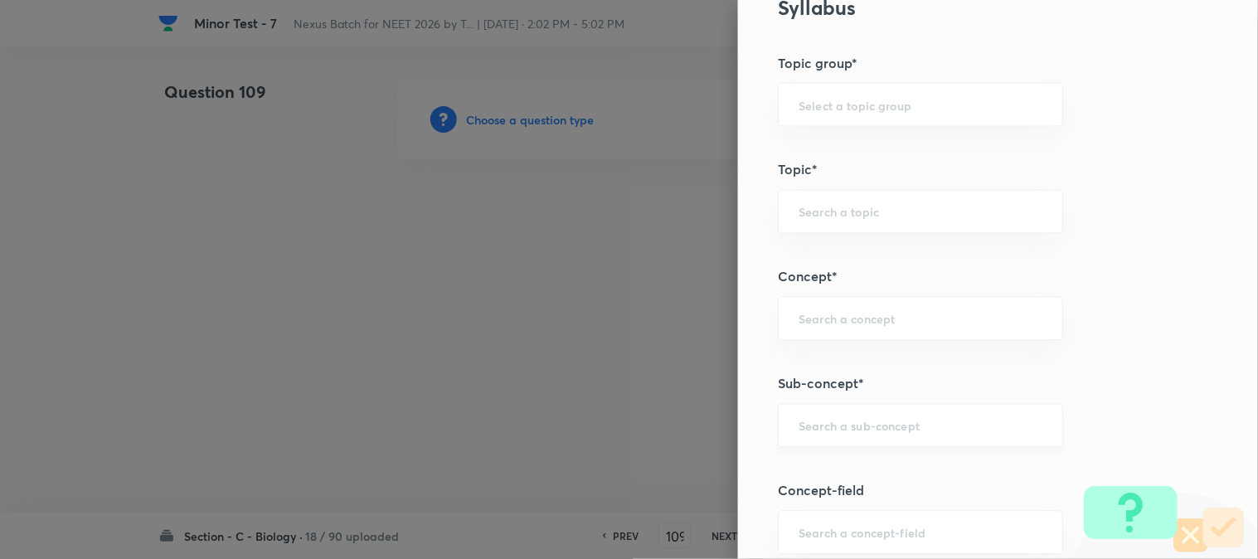
scroll to position [979, 0]
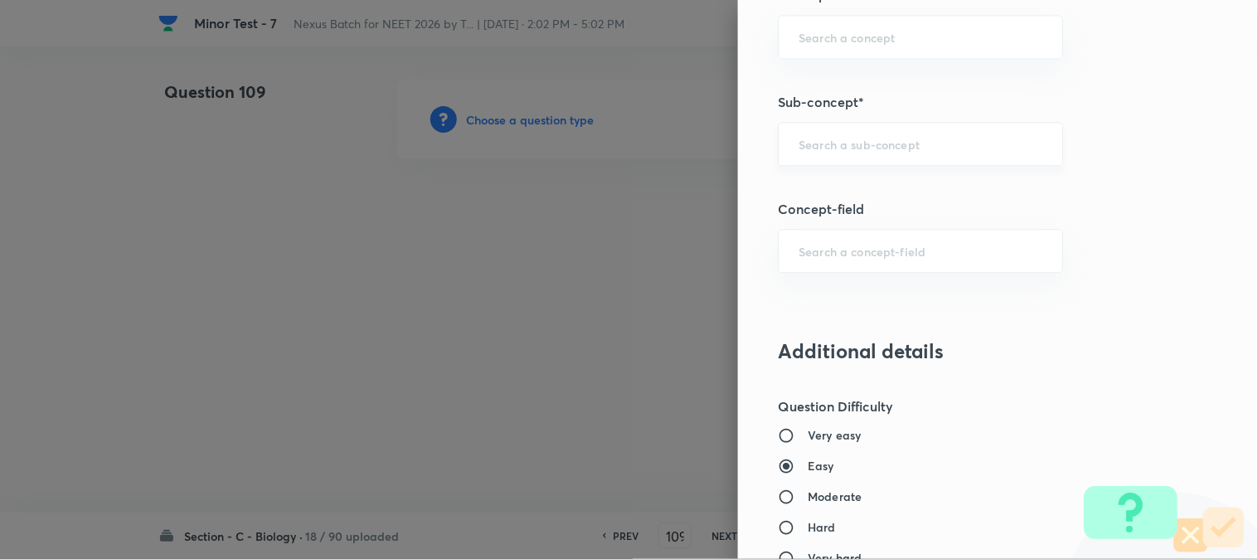
click at [856, 148] on input "text" at bounding box center [921, 144] width 244 height 16
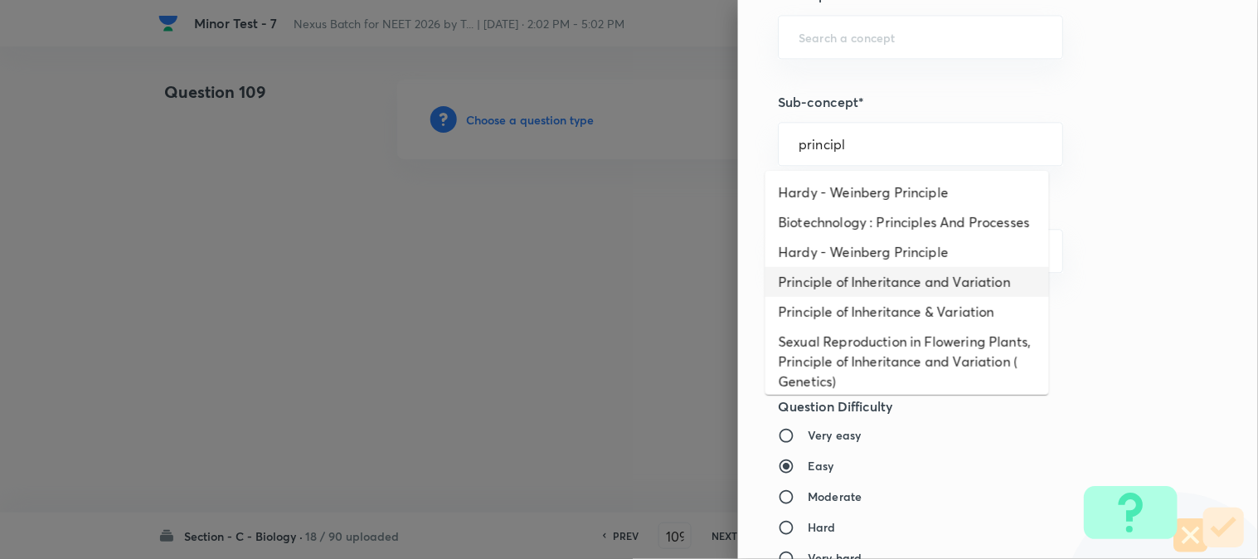
click at [891, 296] on li "Principle of Inheritance and Variation" at bounding box center [908, 282] width 284 height 30
type input "Principle of Inheritance and Variation"
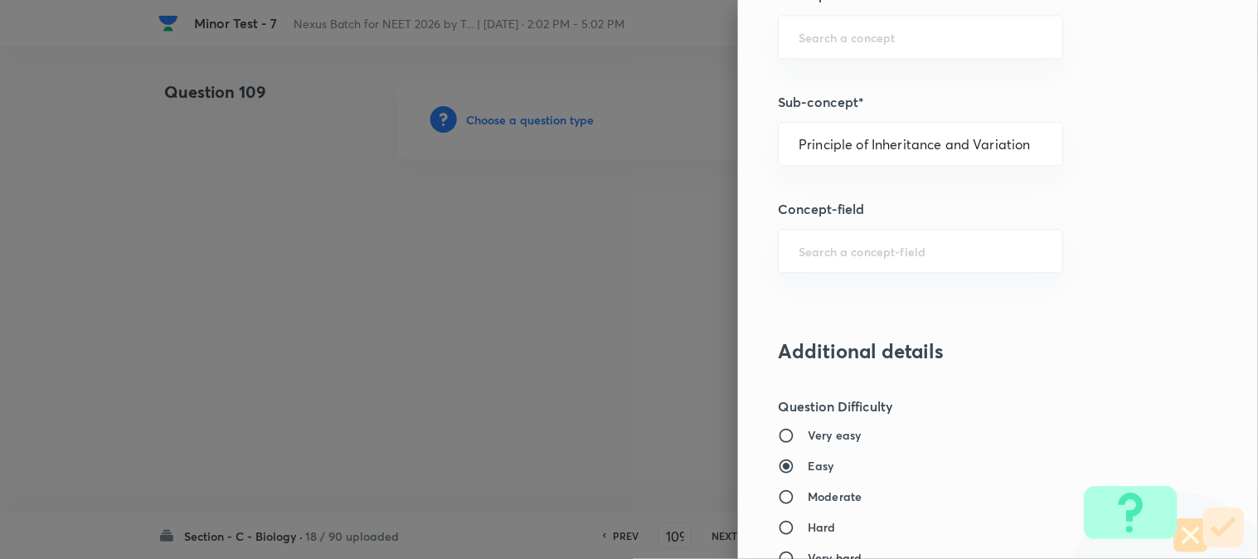
type input "Biology"
type input "Genetics & Evolution"
type input "Principle of Inheritance and Variation"
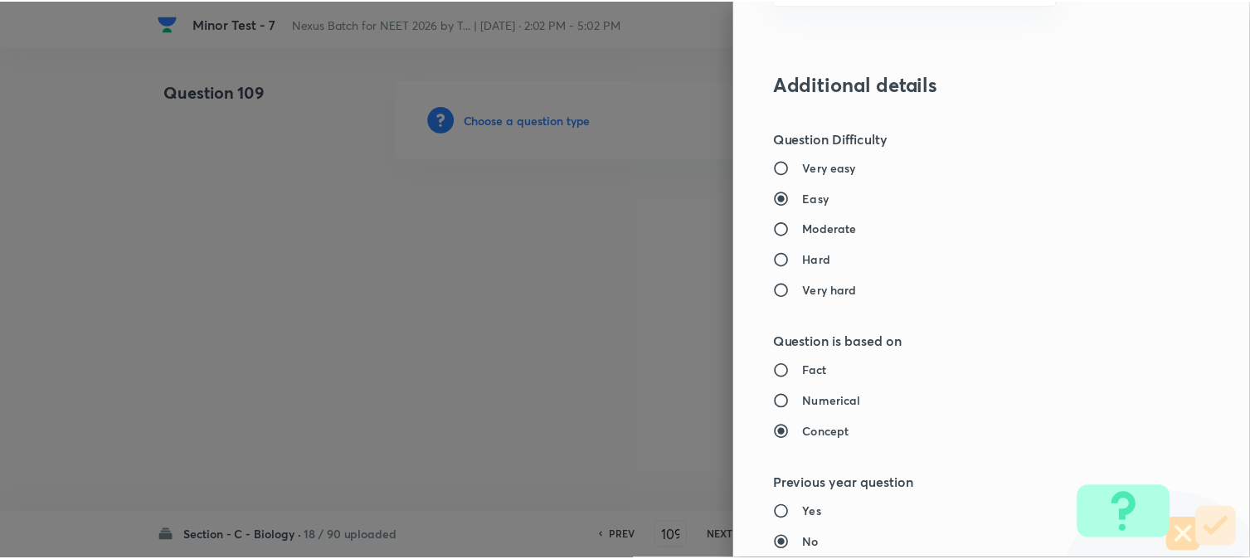
scroll to position [1702, 0]
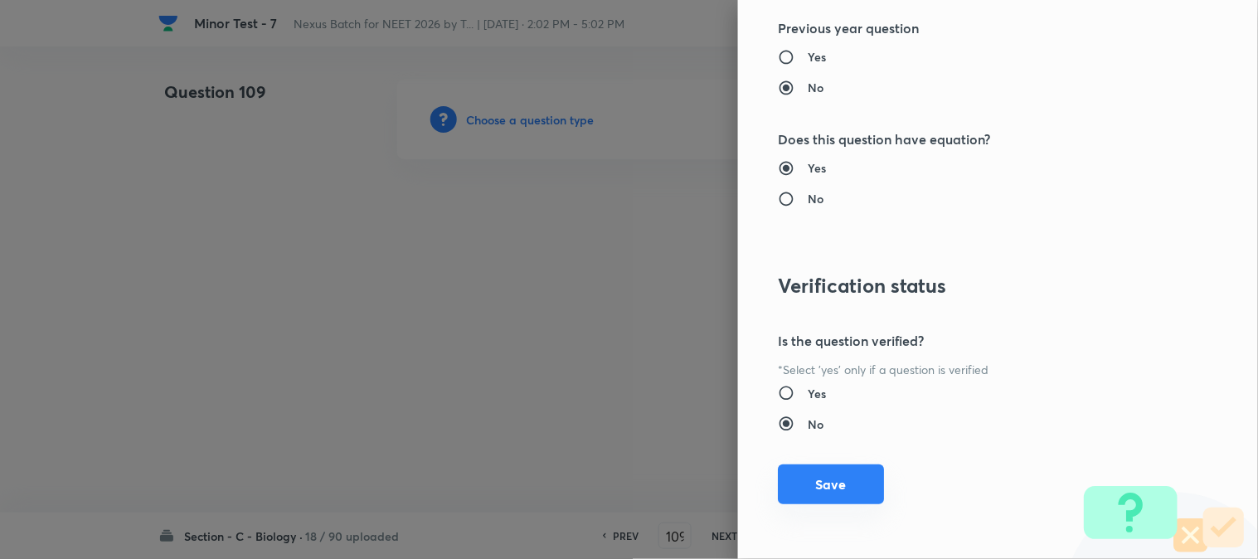
click at [832, 494] on button "Save" at bounding box center [831, 485] width 106 height 40
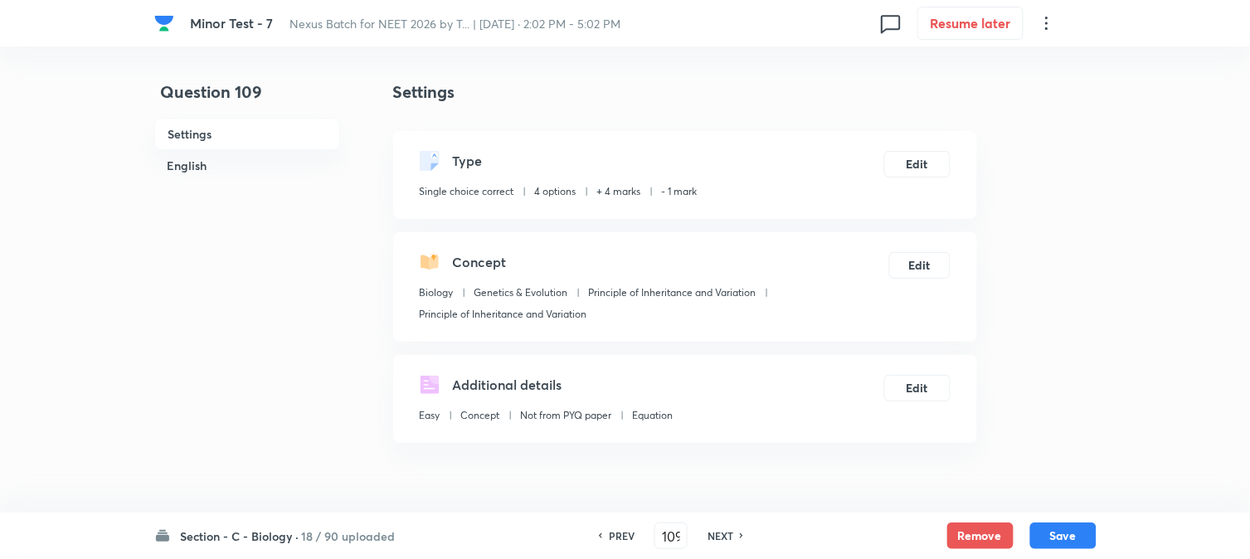
scroll to position [489, 0]
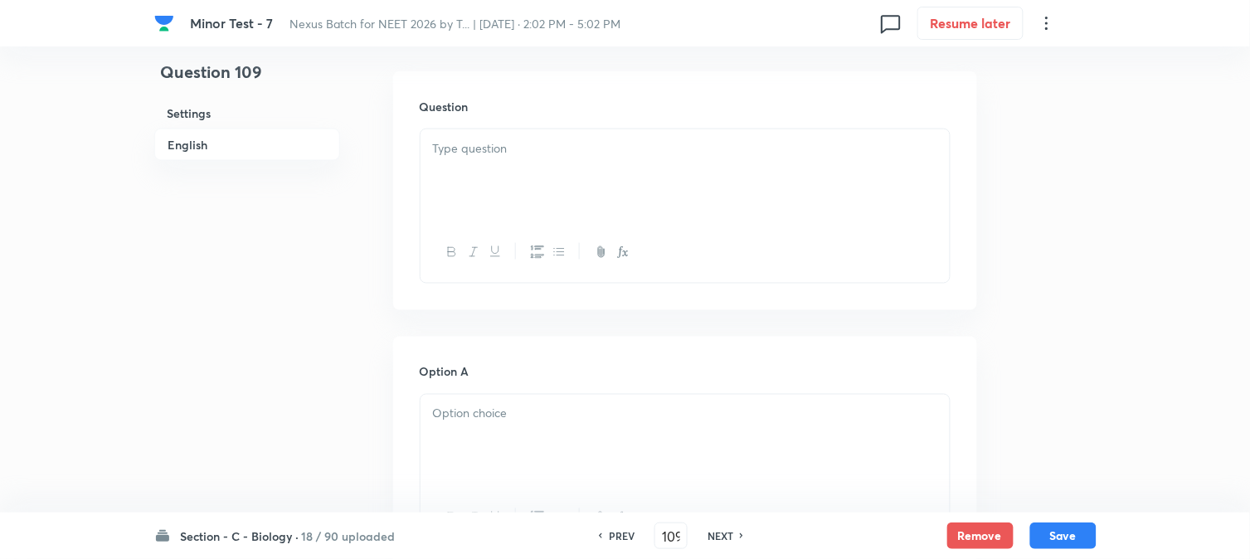
click at [503, 168] on div at bounding box center [685, 175] width 529 height 93
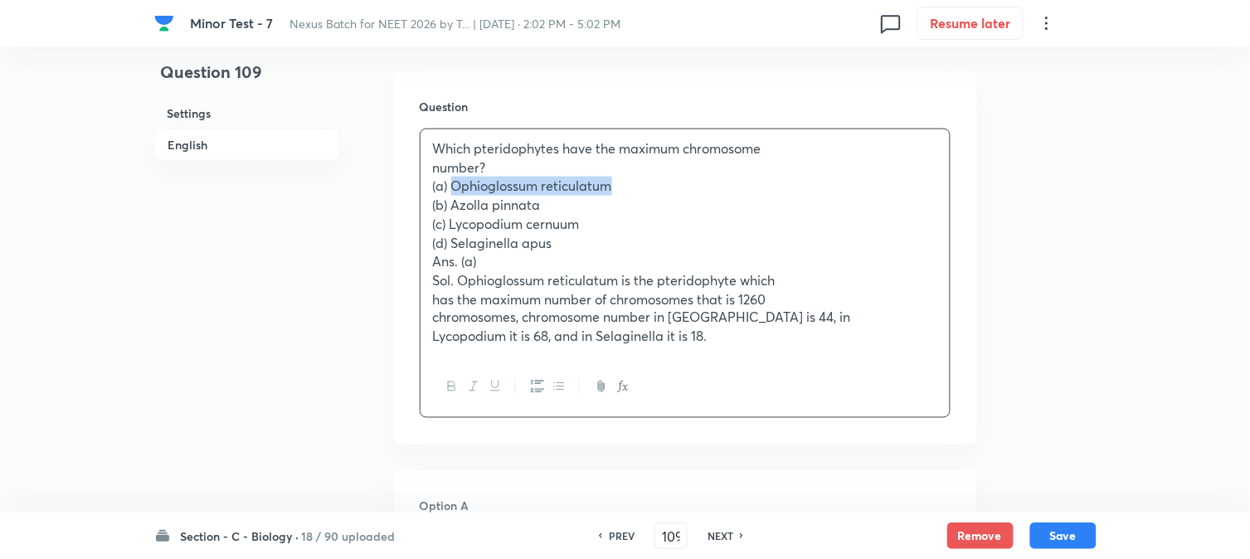
drag, startPoint x: 451, startPoint y: 184, endPoint x: 668, endPoint y: 184, distance: 216.5
click at [668, 184] on p "(a) Ophioglossum reticulatum" at bounding box center [685, 186] width 504 height 19
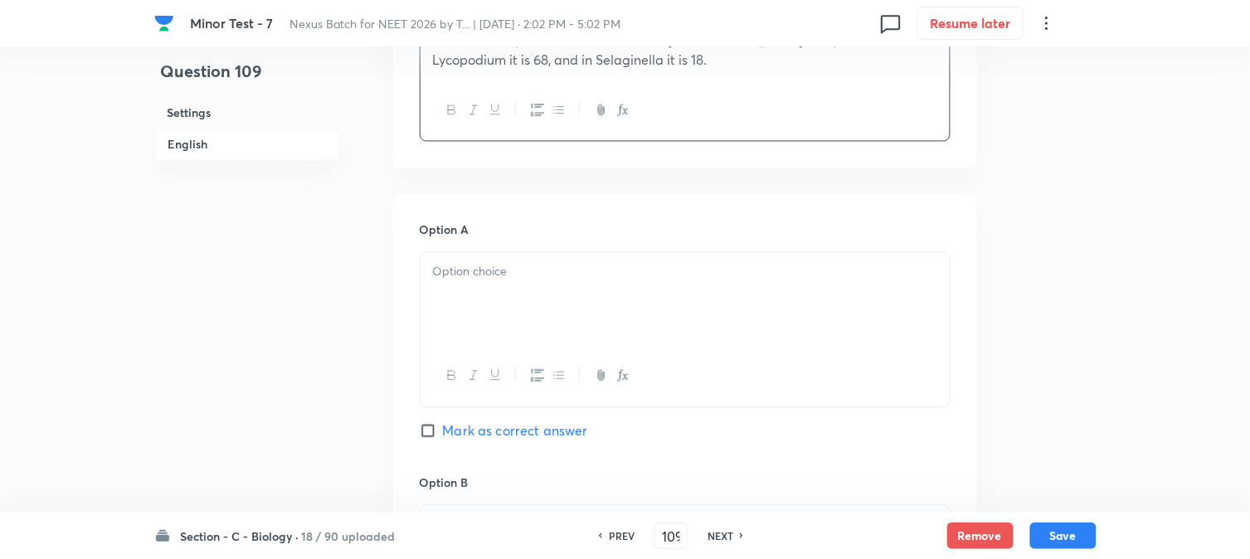
click at [471, 296] on div at bounding box center [685, 299] width 529 height 93
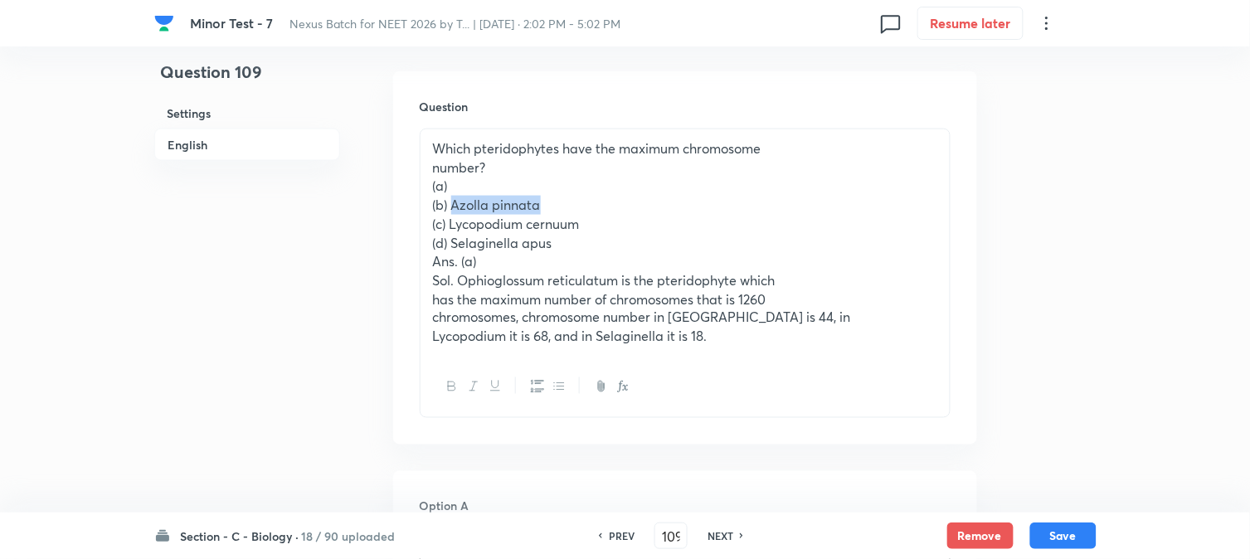
drag, startPoint x: 451, startPoint y: 202, endPoint x: 597, endPoint y: 195, distance: 146.2
click at [597, 196] on p "(b) Azolla pinnata" at bounding box center [685, 205] width 504 height 19
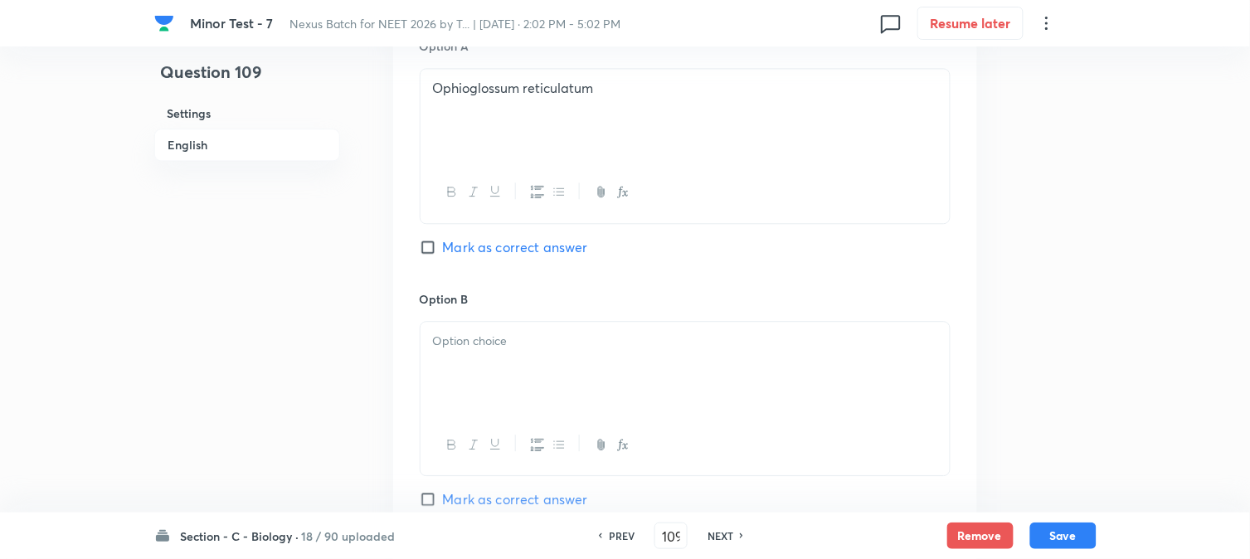
click at [463, 377] on div at bounding box center [685, 368] width 529 height 93
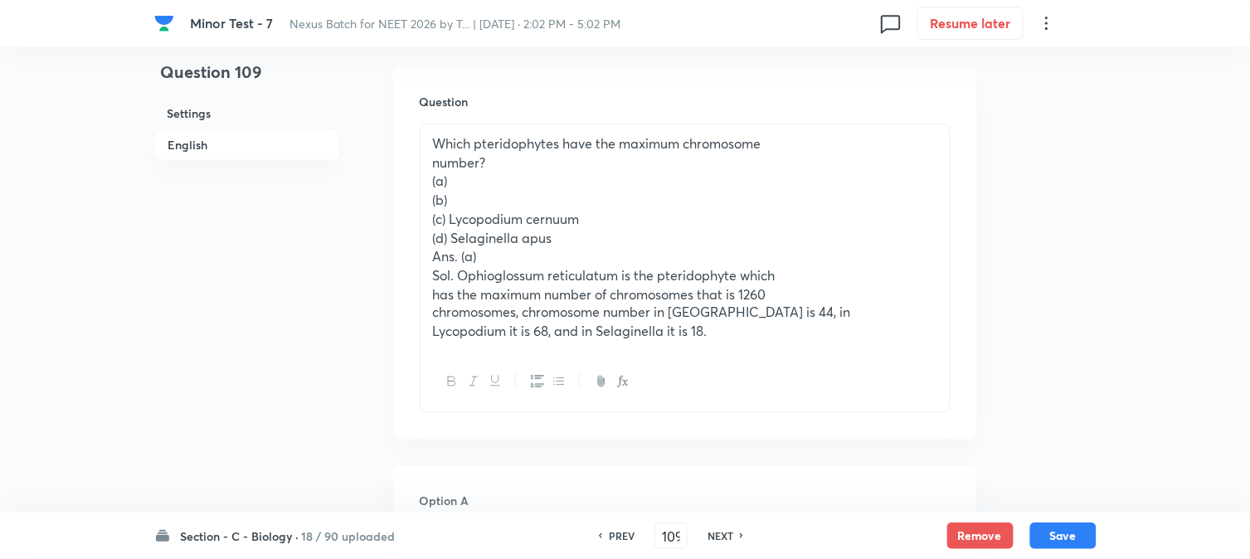
scroll to position [397, 0]
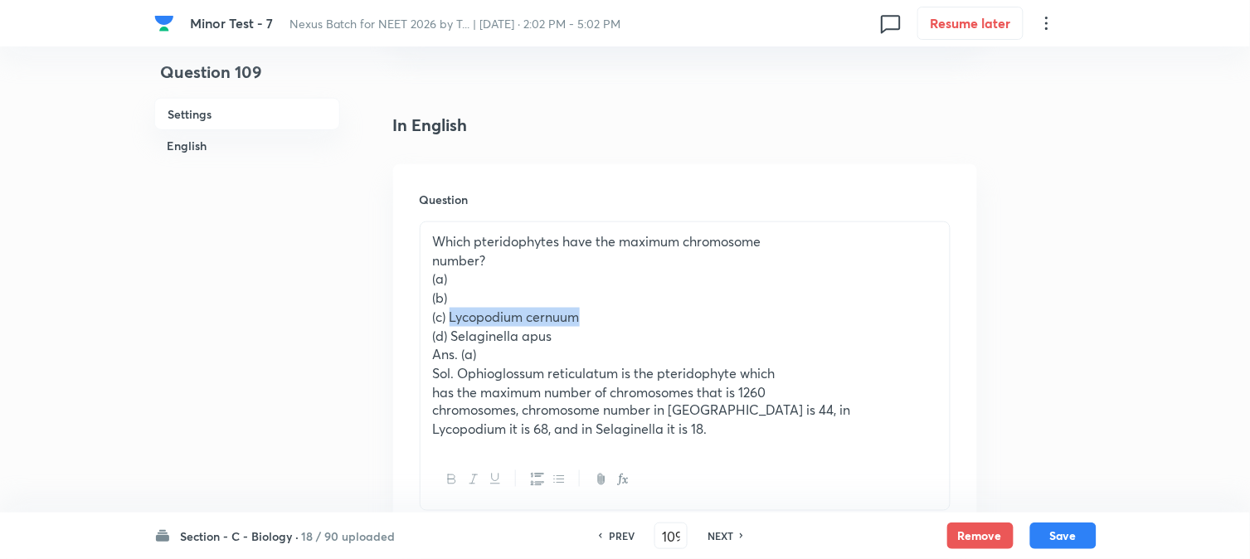
drag, startPoint x: 451, startPoint y: 313, endPoint x: 669, endPoint y: 312, distance: 217.3
click at [669, 312] on p "(c) Lycopodium cernuum" at bounding box center [685, 317] width 504 height 19
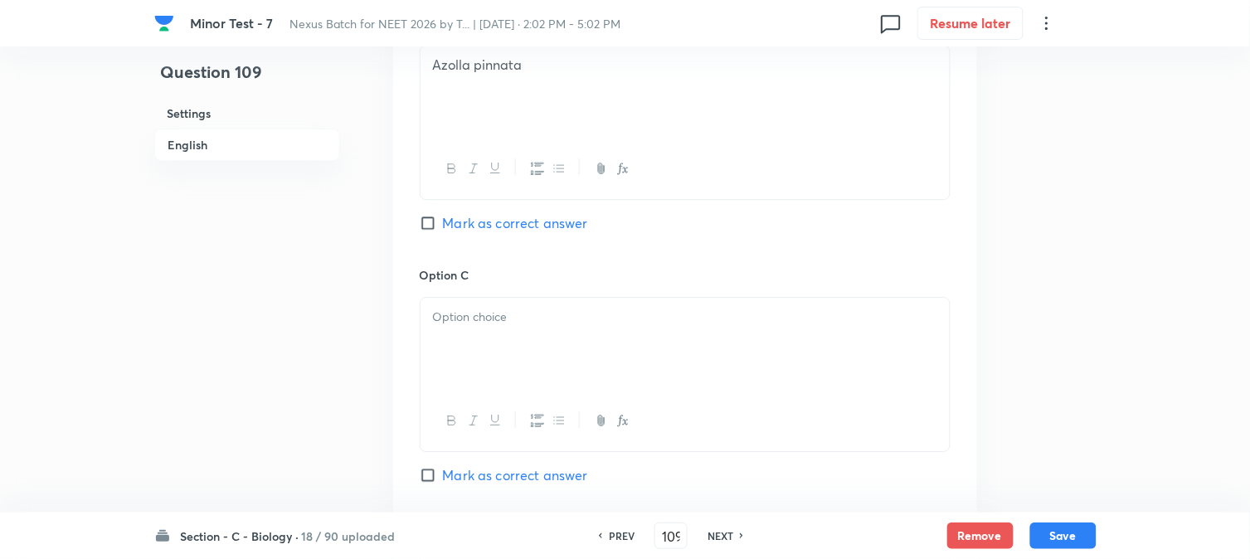
click at [453, 357] on div at bounding box center [685, 344] width 529 height 93
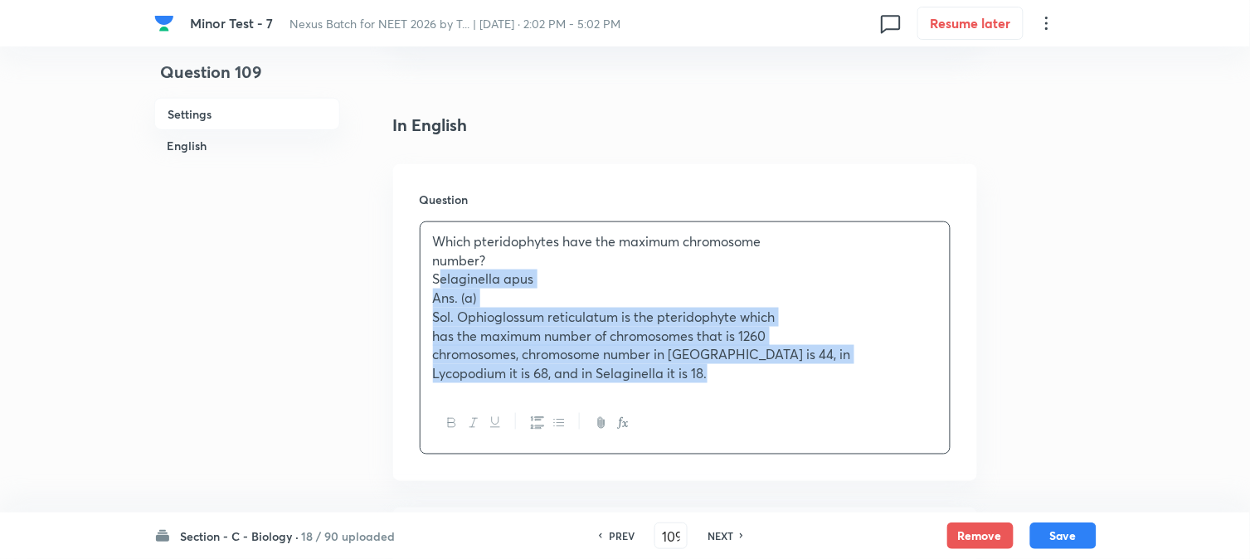
drag, startPoint x: 448, startPoint y: 335, endPoint x: 971, endPoint y: 429, distance: 531.0
click at [971, 429] on div "Question Which pteridophytes have the maximum chromosome number? Selaginella ap…" at bounding box center [685, 322] width 584 height 317
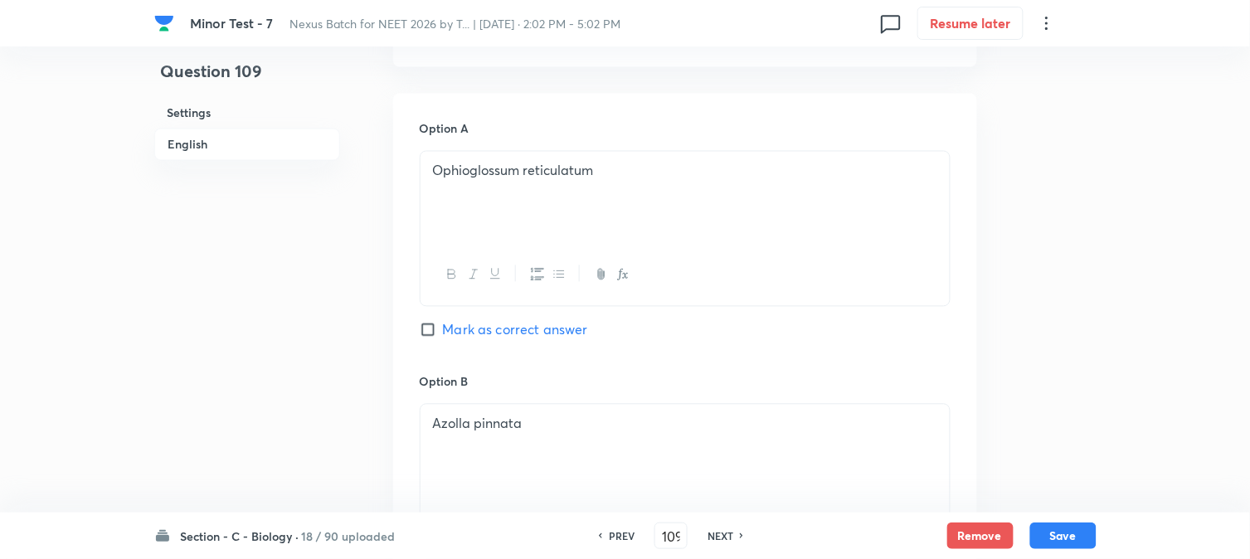
scroll to position [766, 0]
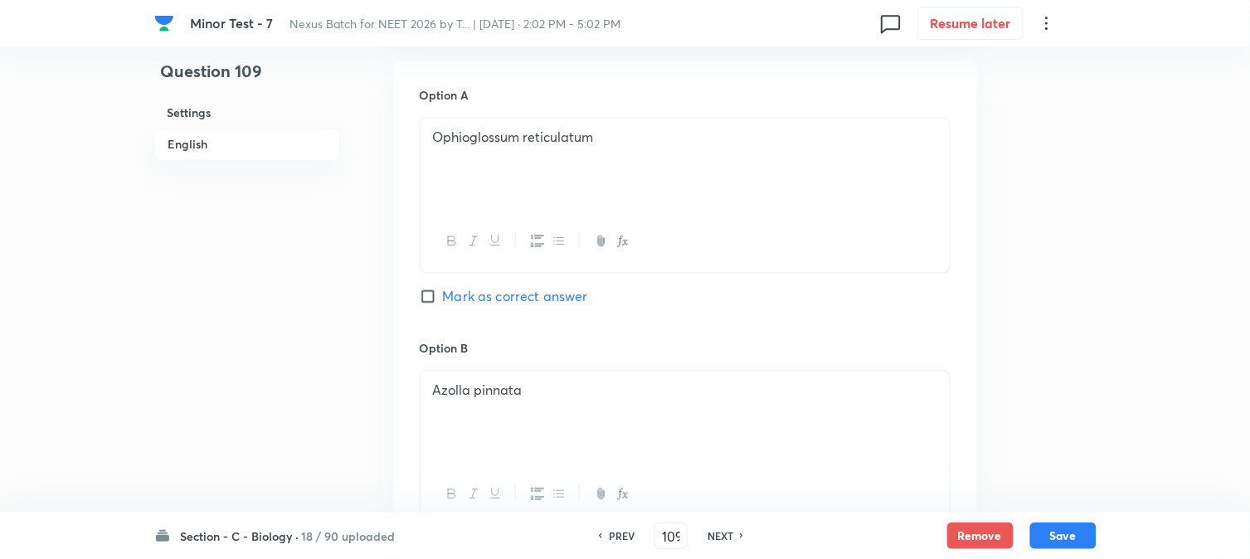
click at [457, 316] on div "Option A Ophioglossum reticulatum Mark as correct answer" at bounding box center [685, 213] width 531 height 252
click at [479, 301] on span "Mark as correct answer" at bounding box center [515, 297] width 145 height 20
click at [443, 301] on input "Mark as correct answer" at bounding box center [431, 297] width 23 height 17
checkbox input "true"
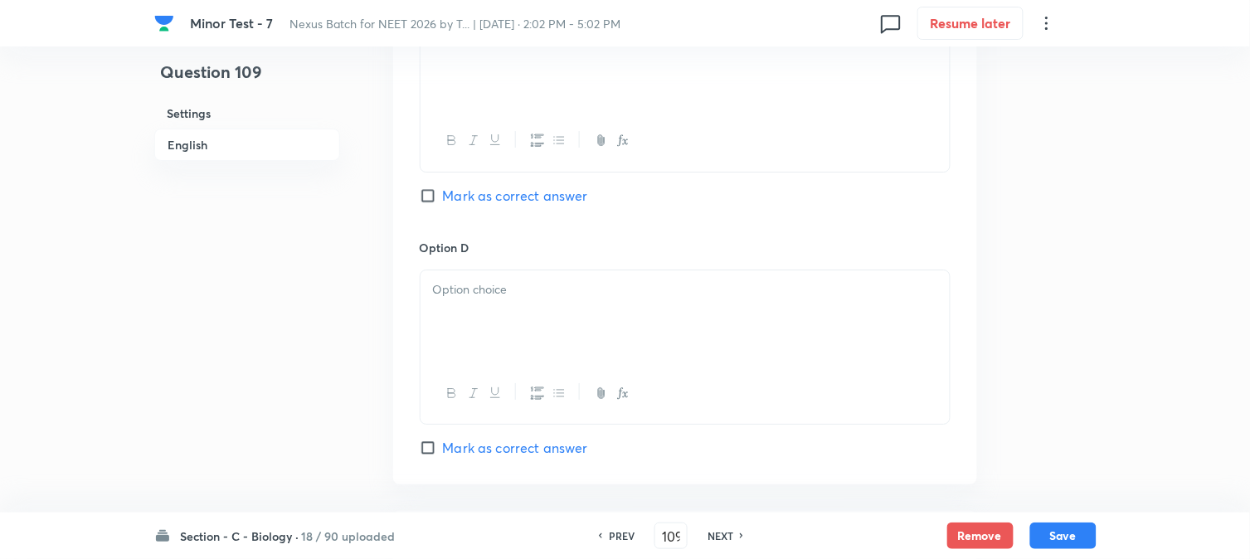
scroll to position [1411, 0]
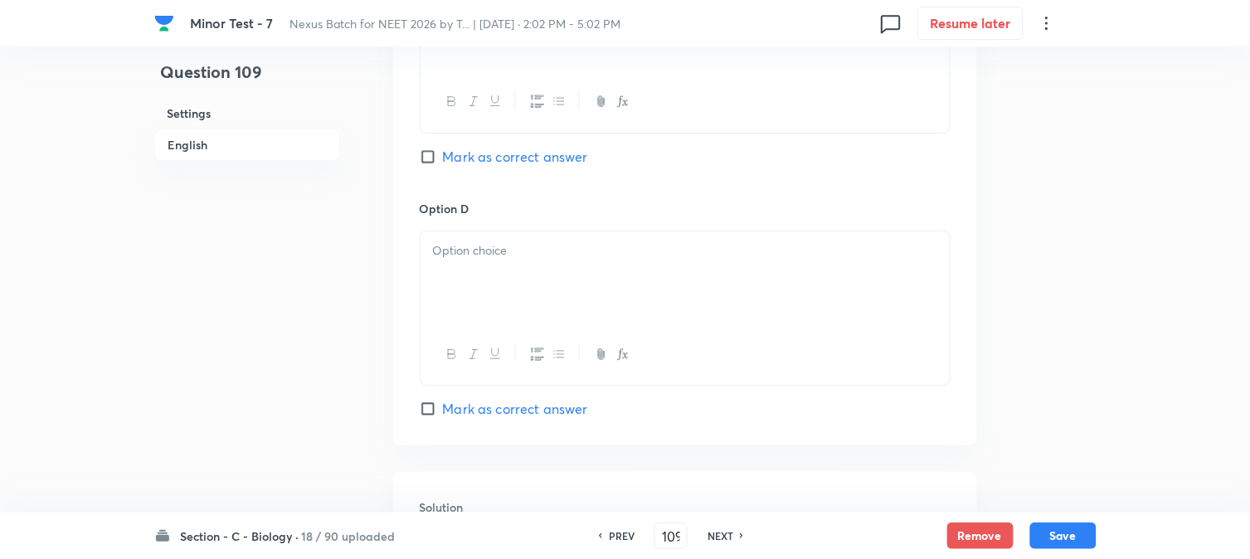
click at [458, 277] on div at bounding box center [685, 277] width 529 height 93
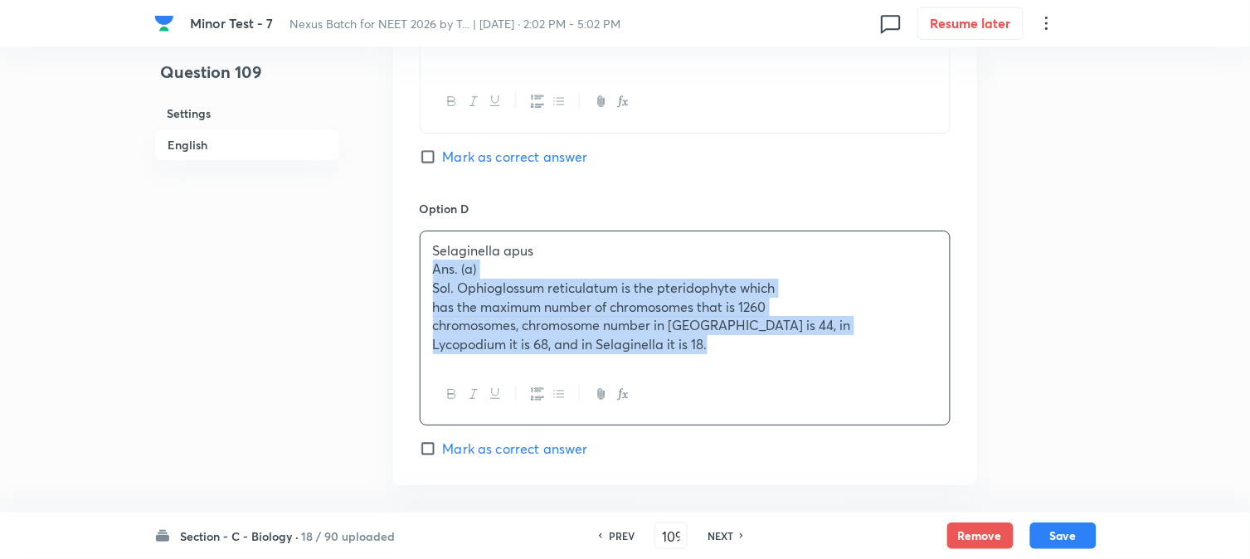
drag, startPoint x: 433, startPoint y: 267, endPoint x: 1081, endPoint y: 369, distance: 655.9
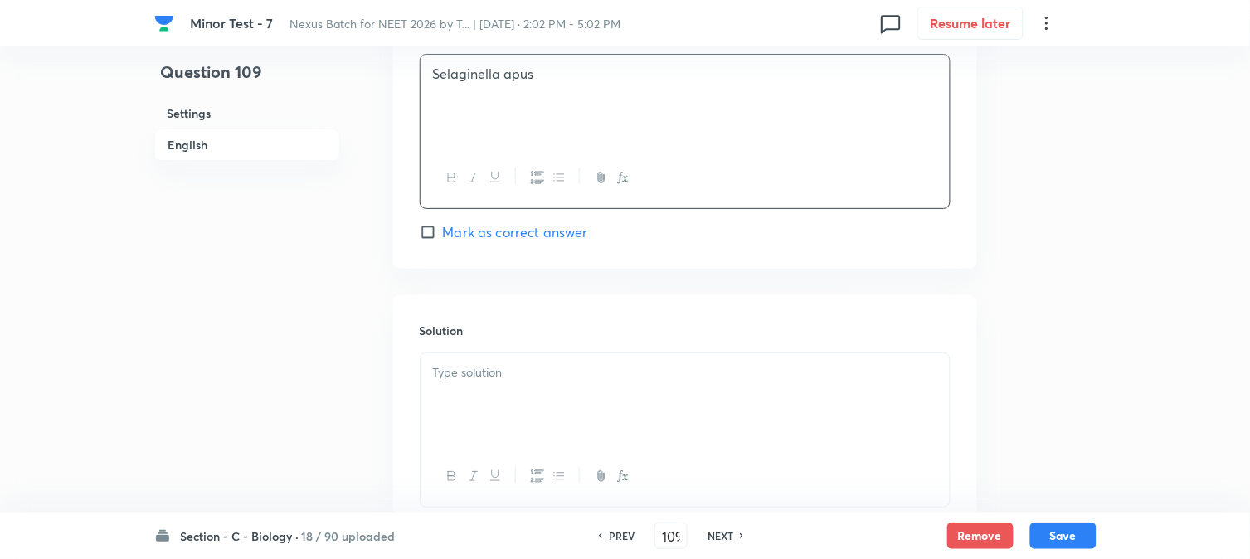
scroll to position [1595, 0]
drag, startPoint x: 443, startPoint y: 382, endPoint x: 466, endPoint y: 388, distance: 24.2
click at [444, 384] on div at bounding box center [685, 392] width 529 height 93
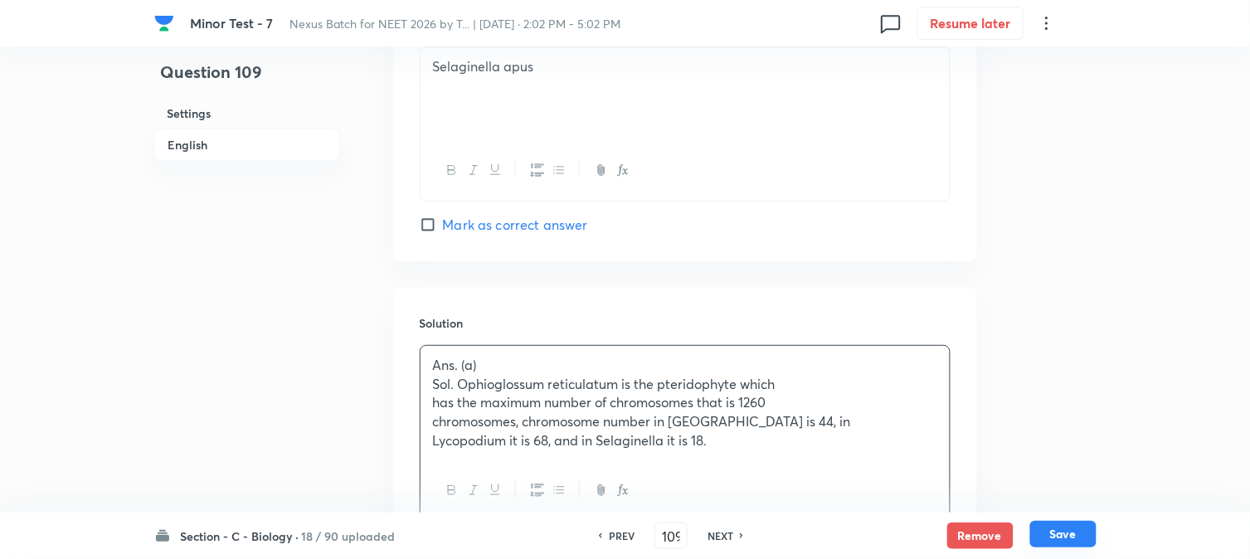
click at [1083, 531] on button "Save" at bounding box center [1063, 534] width 66 height 27
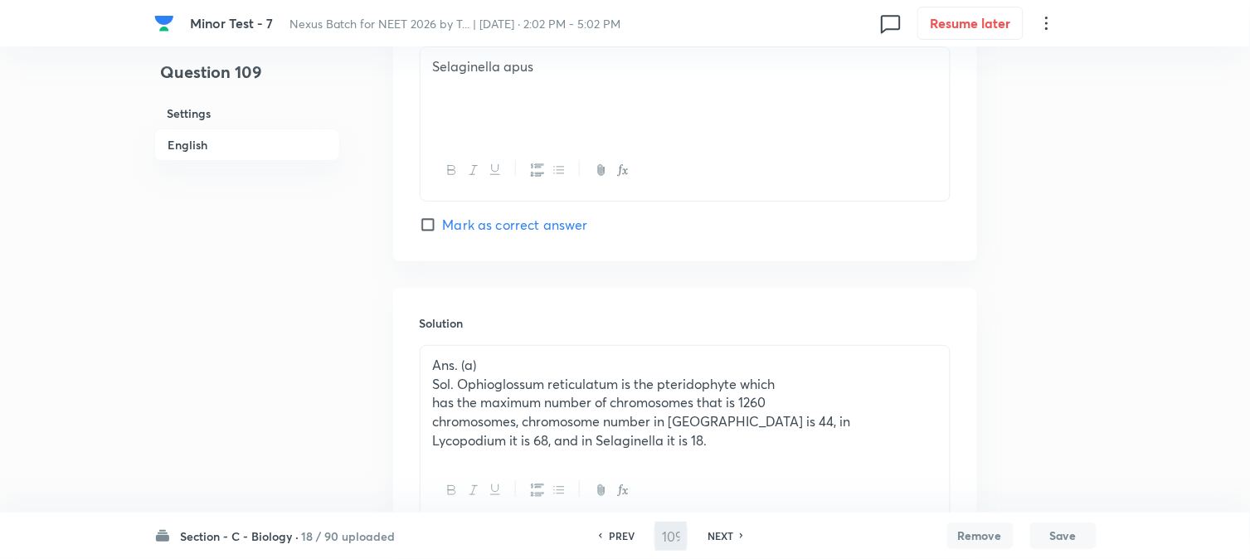
type input "110"
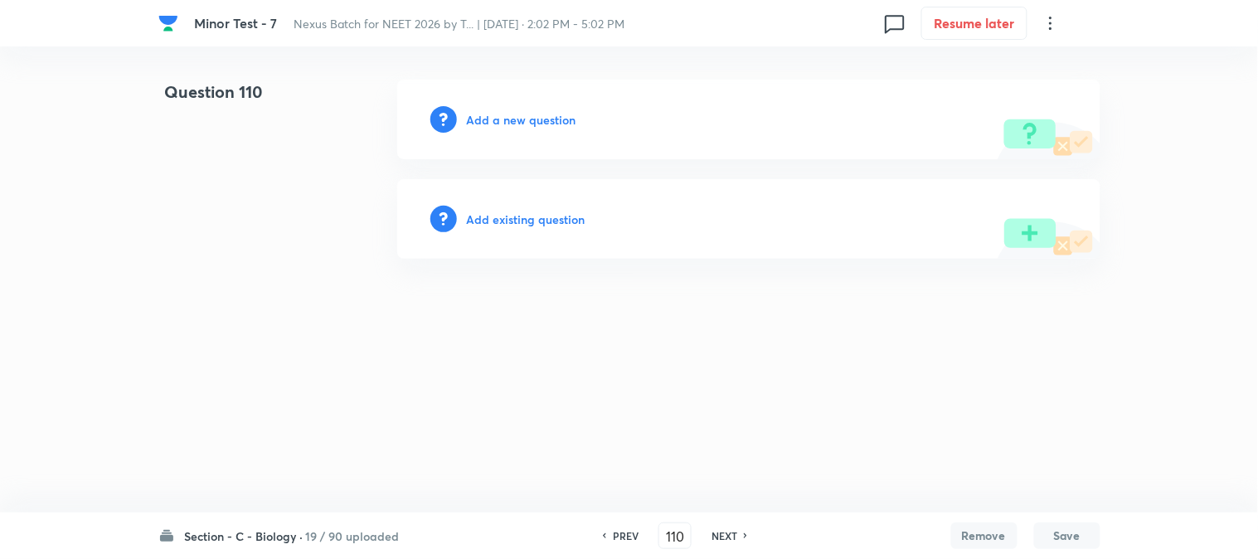
click at [1034, 523] on button "Save" at bounding box center [1067, 536] width 66 height 27
click at [512, 127] on h6 "Add a new question" at bounding box center [522, 119] width 110 height 17
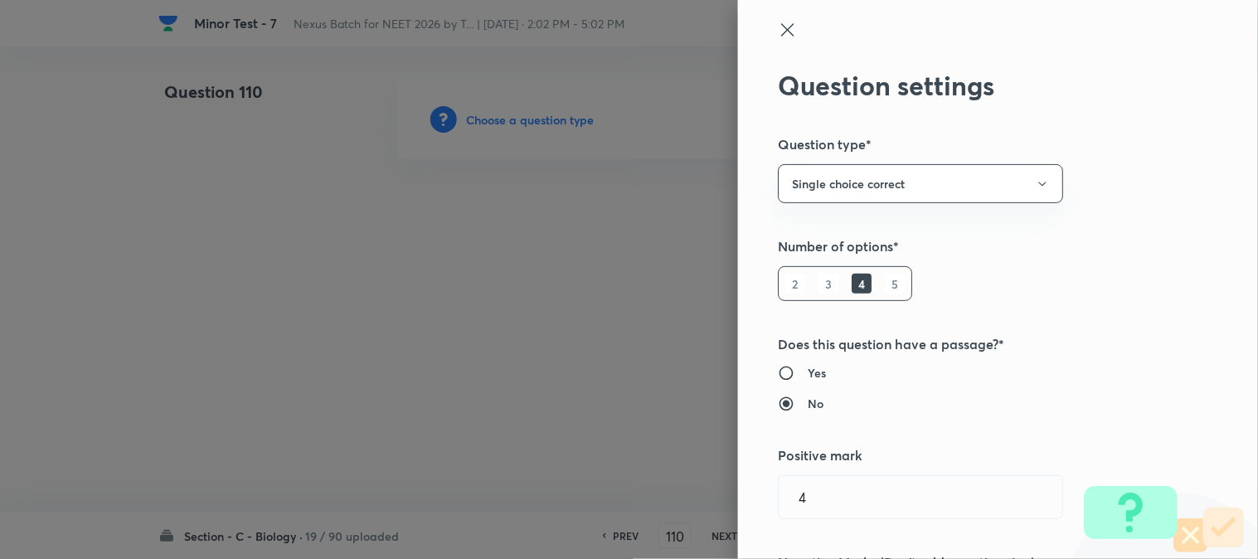
click at [512, 124] on div at bounding box center [629, 279] width 1258 height 559
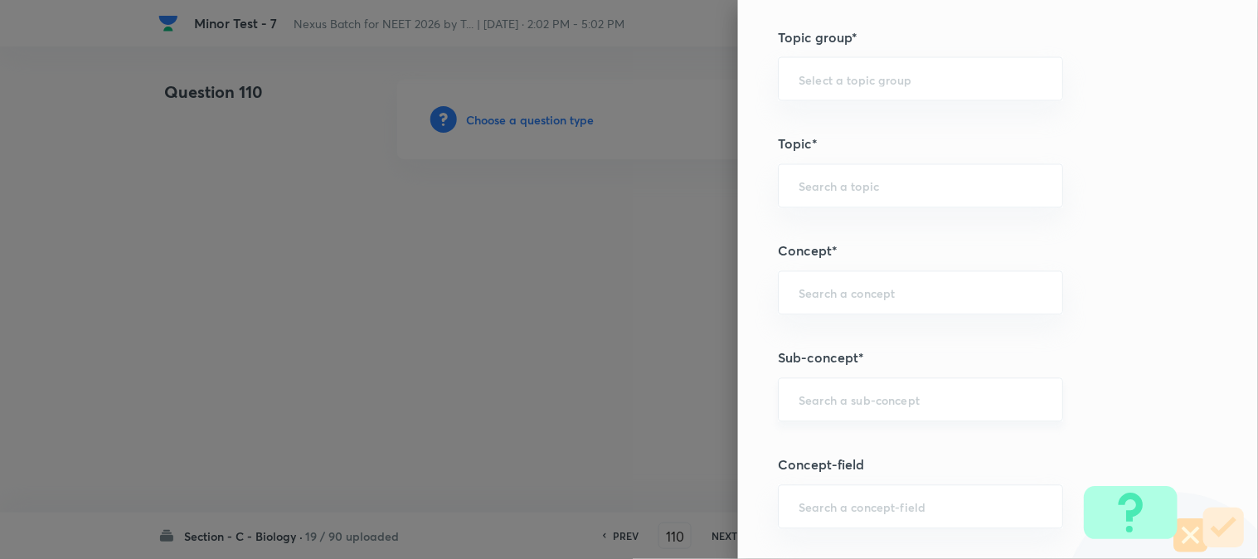
scroll to position [979, 0]
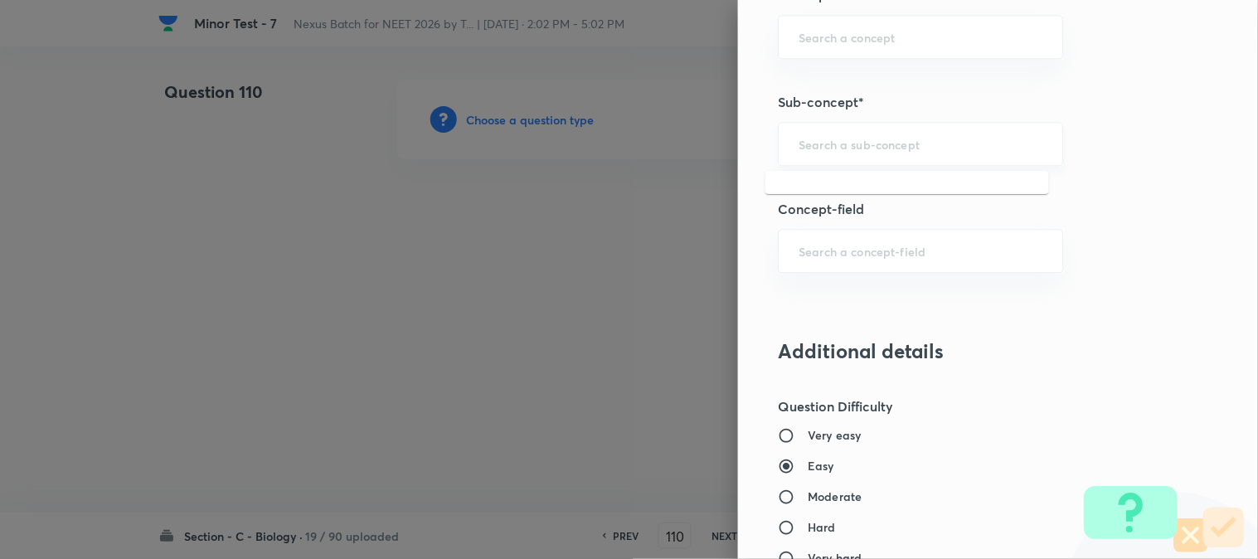
click at [863, 149] on input "text" at bounding box center [921, 144] width 244 height 16
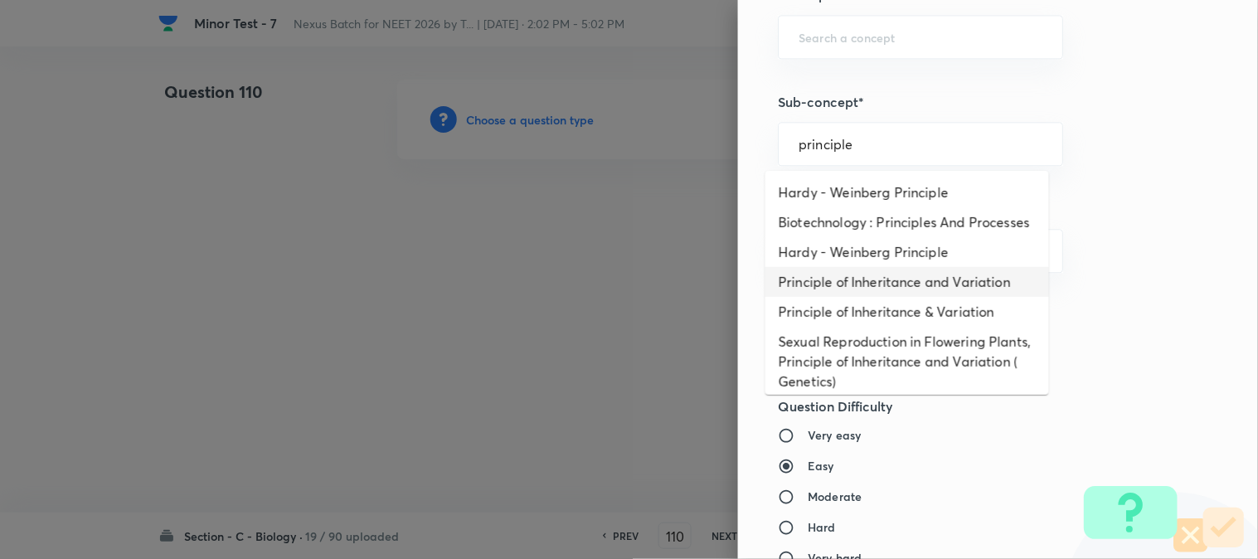
click at [901, 292] on li "Principle of Inheritance and Variation" at bounding box center [908, 282] width 284 height 30
type input "Principle of Inheritance and Variation"
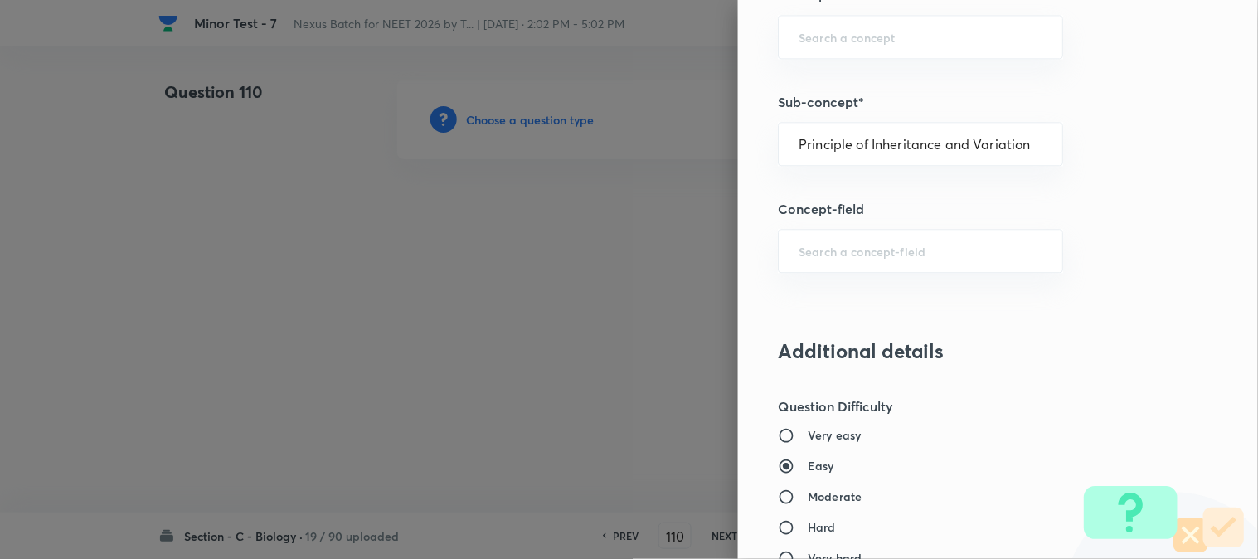
type input "Biology"
type input "Genetics & Evolution"
type input "Principle of Inheritance and Variation"
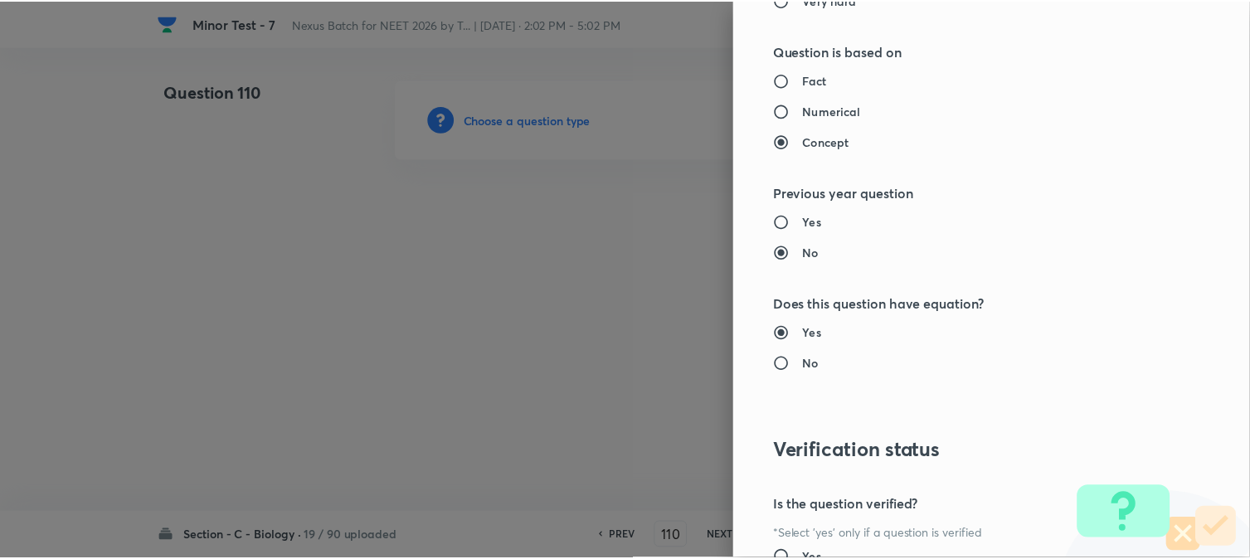
scroll to position [1702, 0]
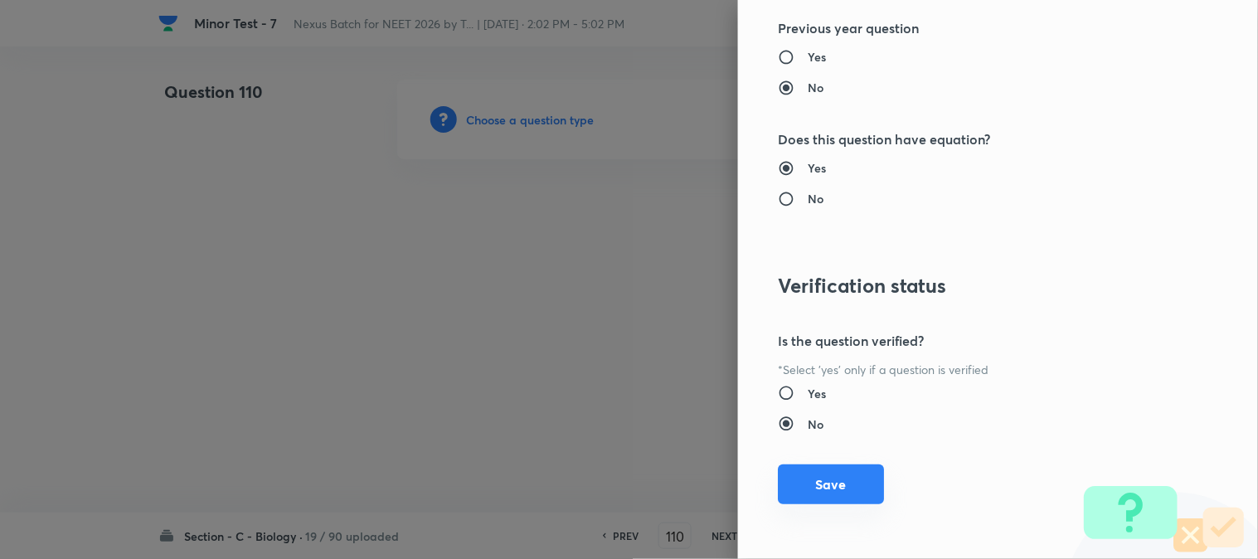
click at [863, 485] on button "Save" at bounding box center [831, 485] width 106 height 40
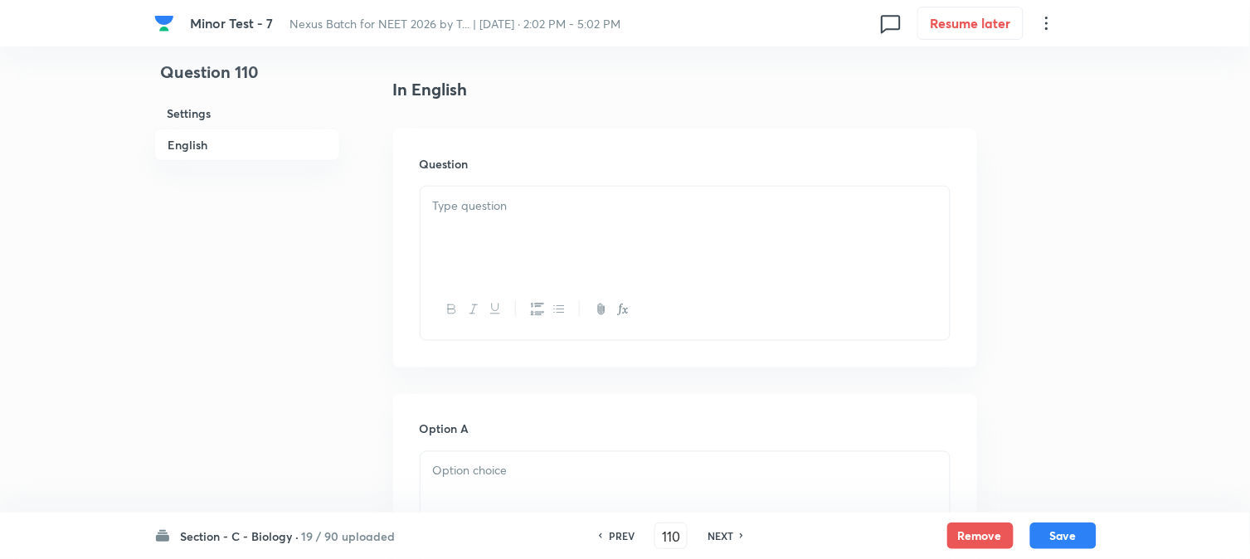
scroll to position [489, 0]
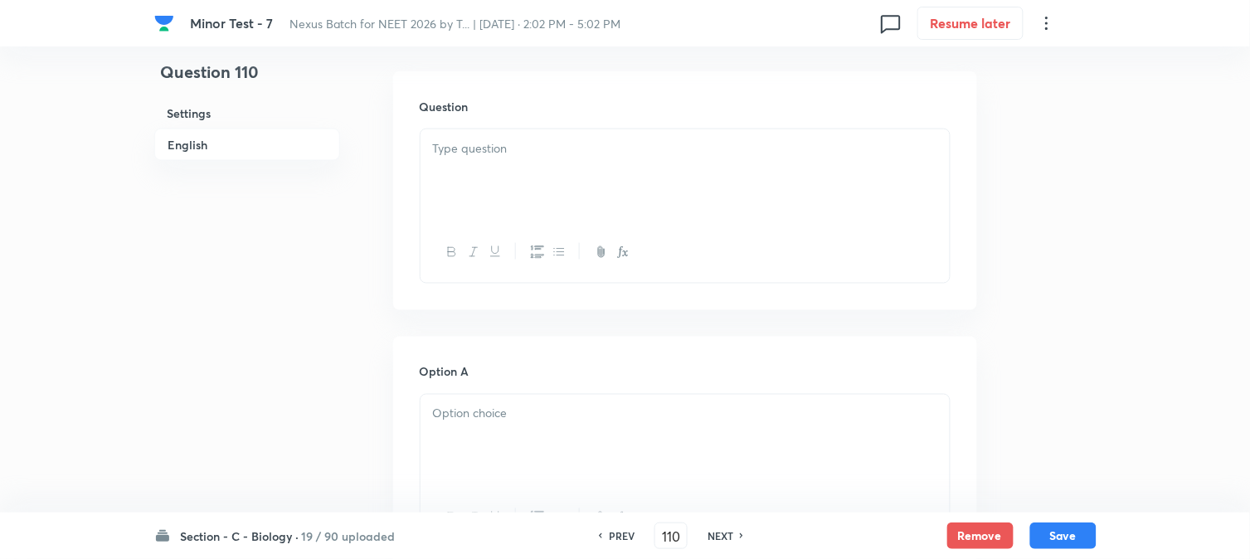
click at [487, 195] on div at bounding box center [685, 175] width 529 height 93
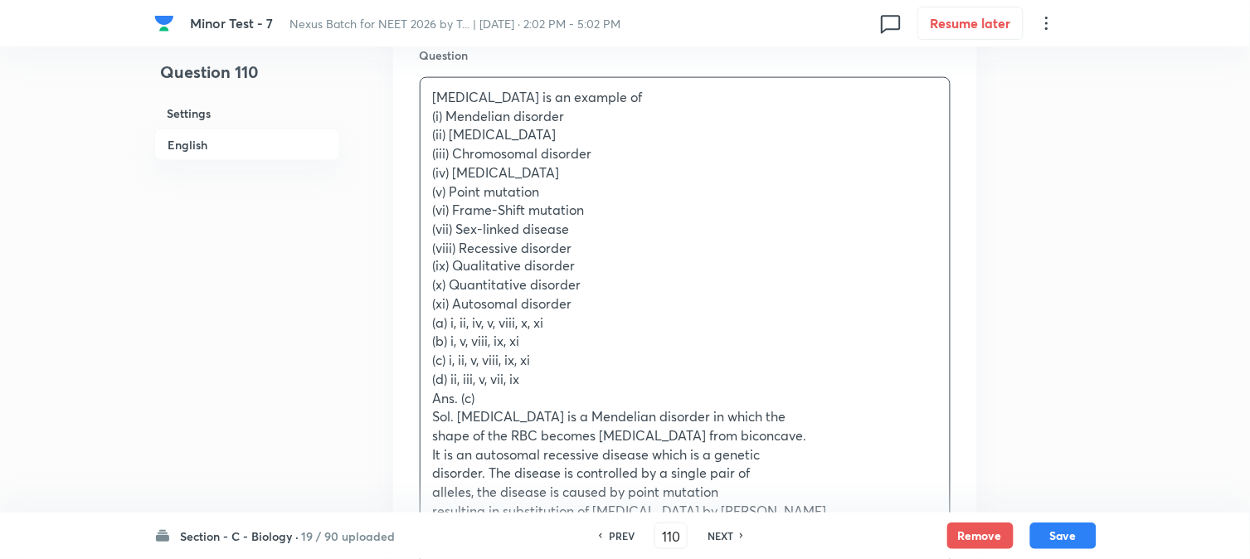
scroll to position [582, 0]
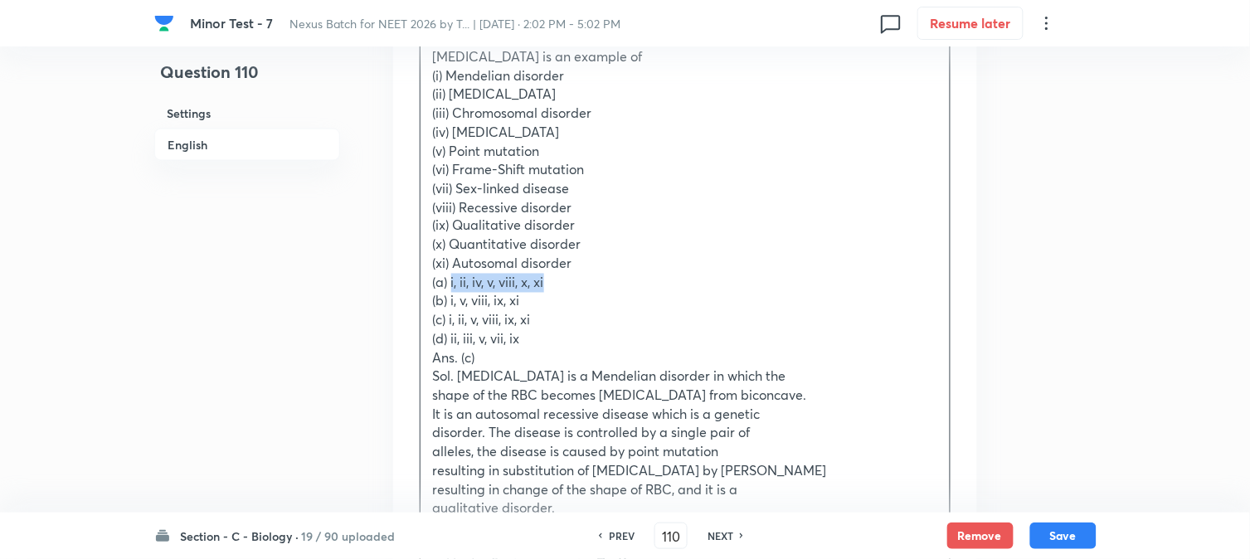
drag, startPoint x: 450, startPoint y: 280, endPoint x: 562, endPoint y: 275, distance: 111.3
click at [561, 275] on p "(a) i, ii, iv, v, viii, x, xi" at bounding box center [685, 283] width 504 height 19
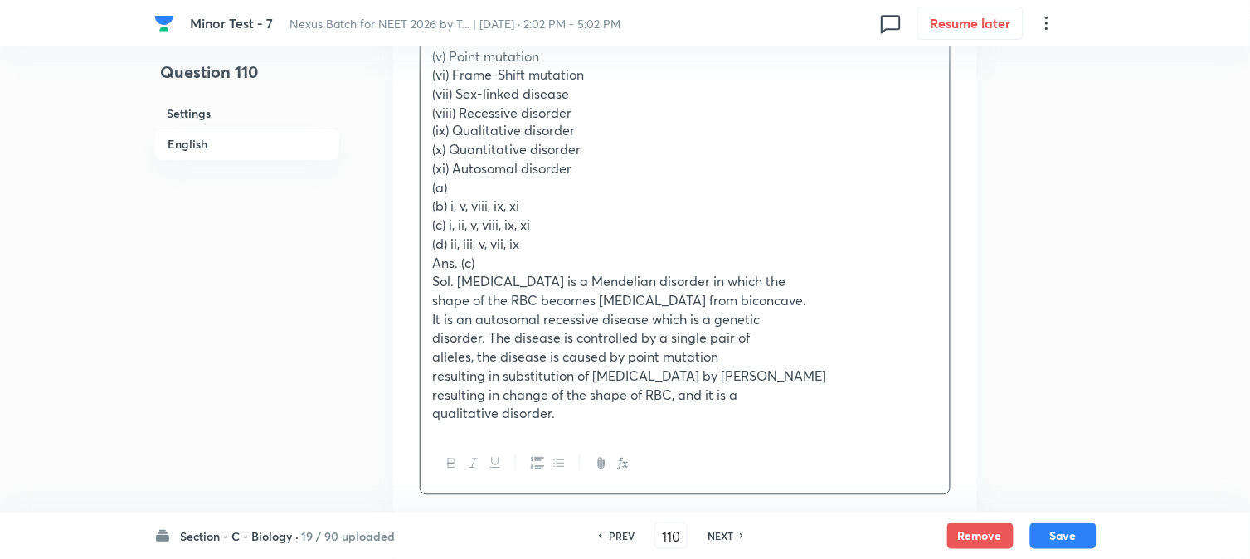
scroll to position [1042, 0]
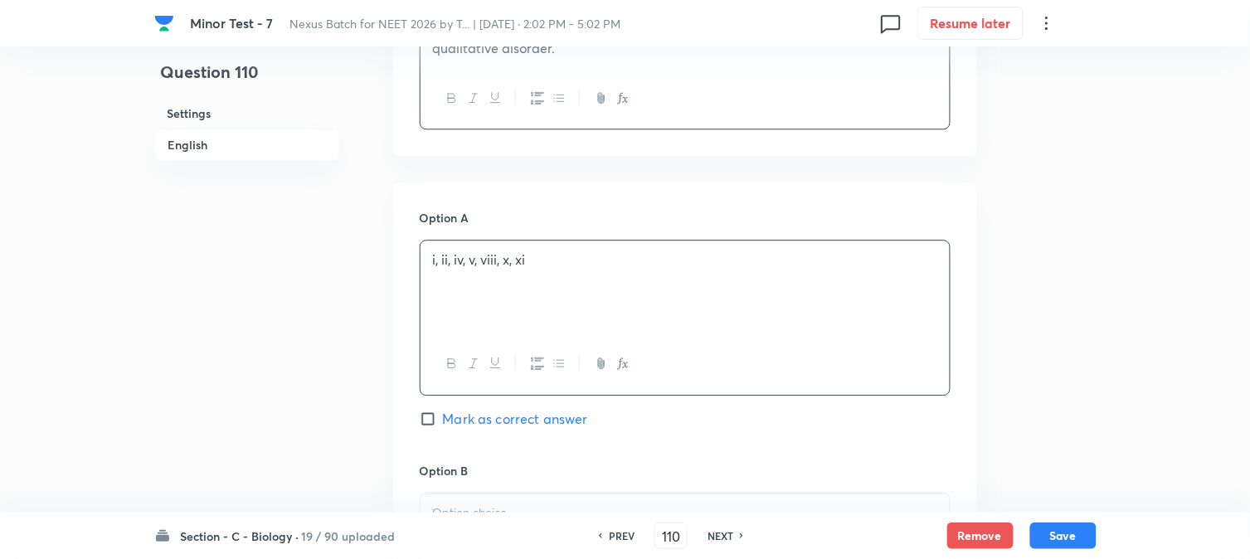
click at [481, 324] on div "i, ii, iv, v, viii, x, xi" at bounding box center [685, 287] width 529 height 93
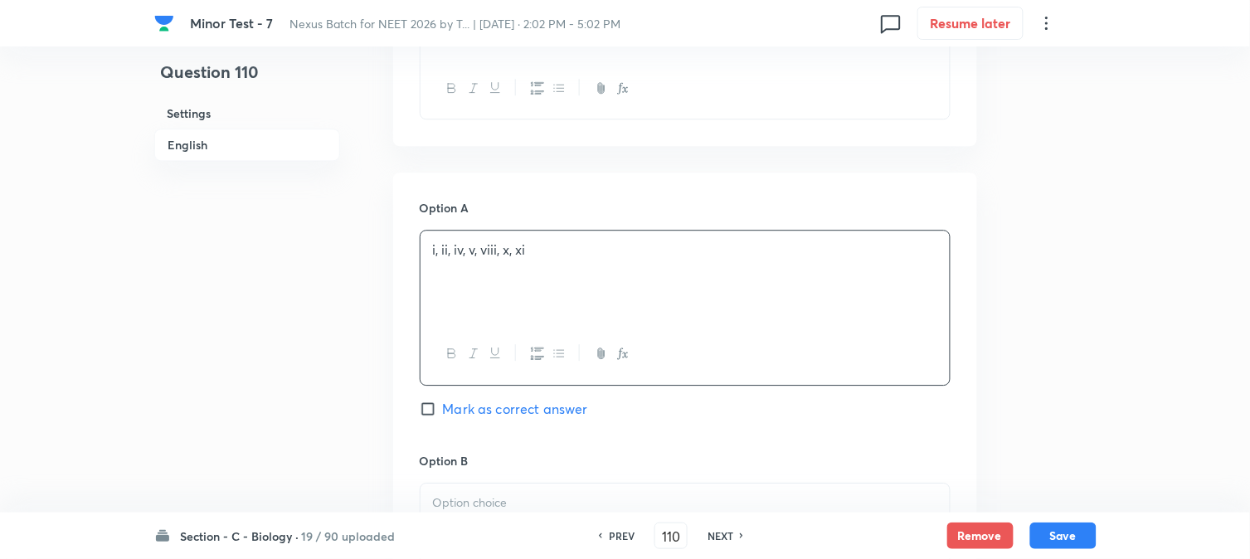
scroll to position [858, 0]
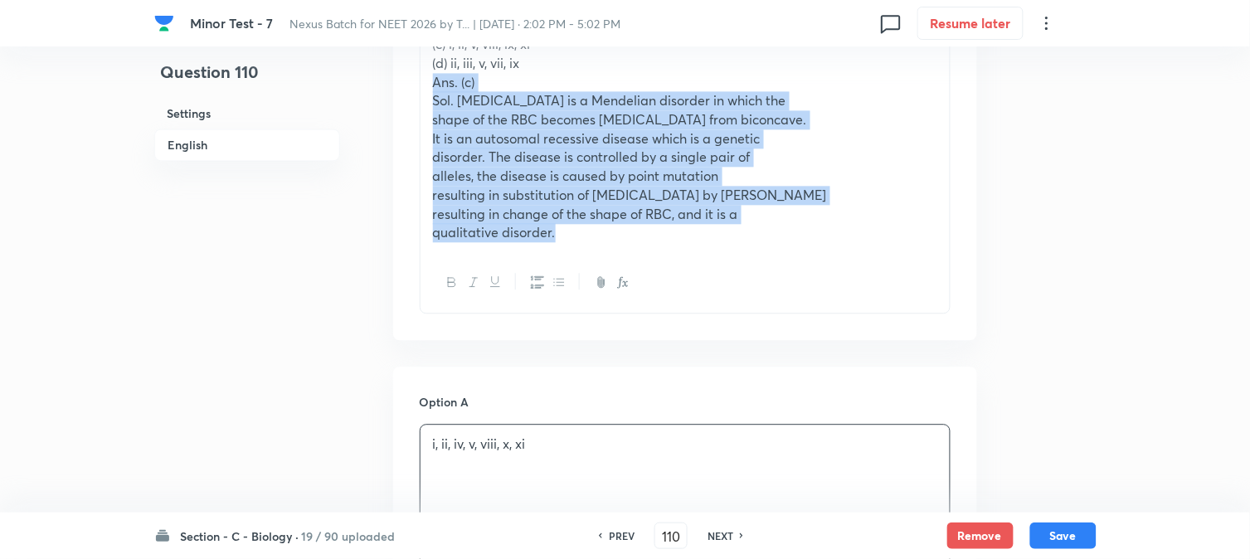
drag, startPoint x: 427, startPoint y: 83, endPoint x: 597, endPoint y: 252, distance: 239.9
click at [597, 252] on div "[MEDICAL_DATA] is an example of (i) Mendelian disorder (ii) [MEDICAL_DATA] (iii…" at bounding box center [685, 36] width 531 height 553
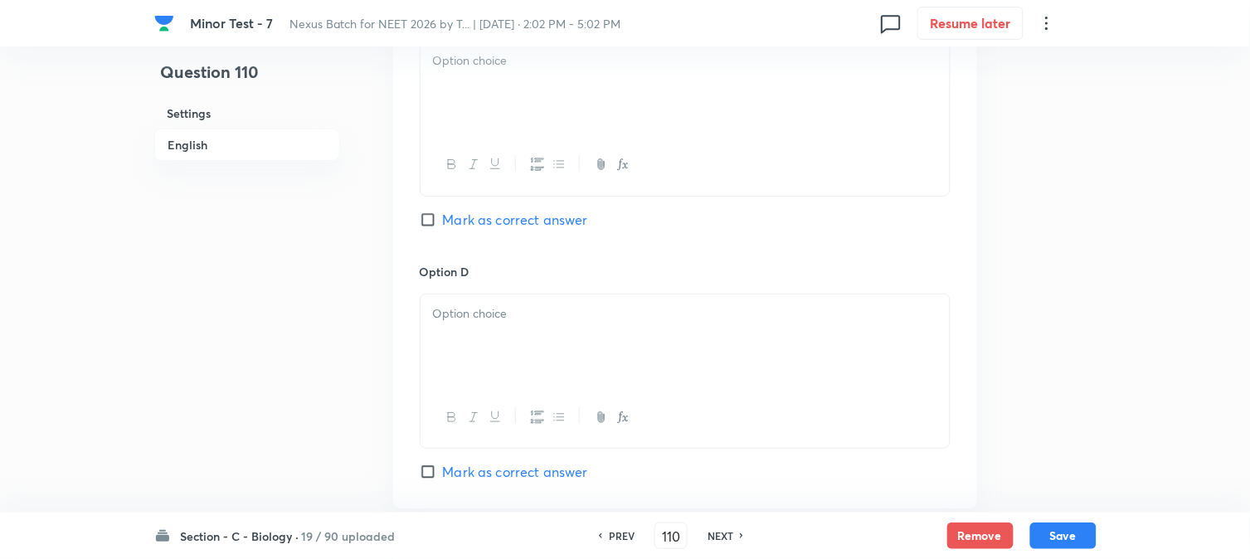
click at [499, 220] on span "Mark as correct answer" at bounding box center [515, 220] width 145 height 20
click at [443, 220] on input "Mark as correct answer" at bounding box center [431, 220] width 23 height 17
checkbox input "true"
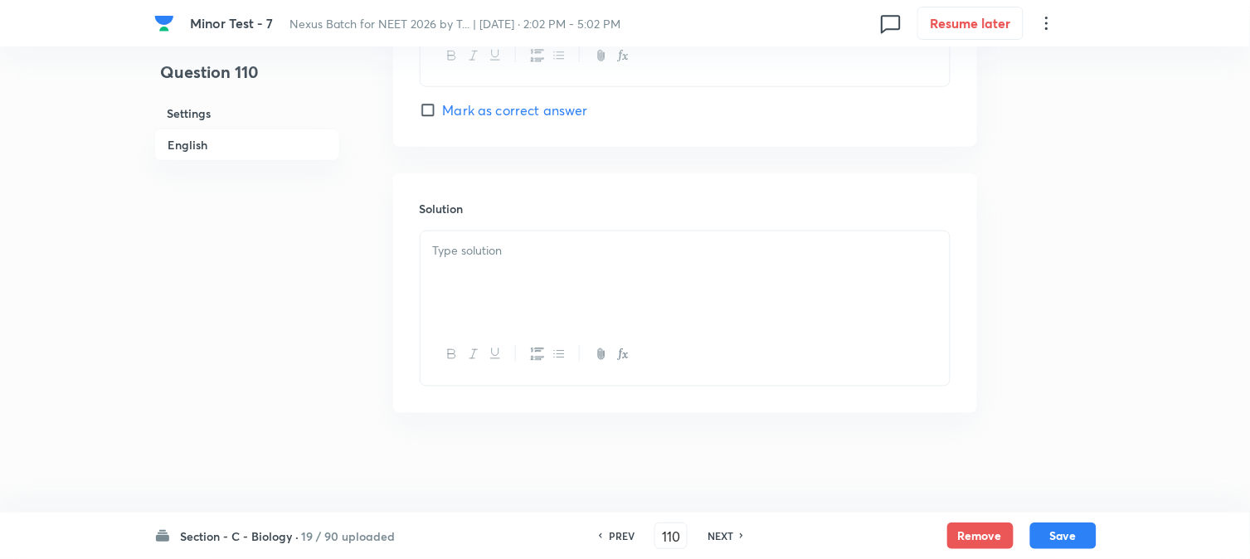
click at [466, 282] on div at bounding box center [685, 277] width 529 height 93
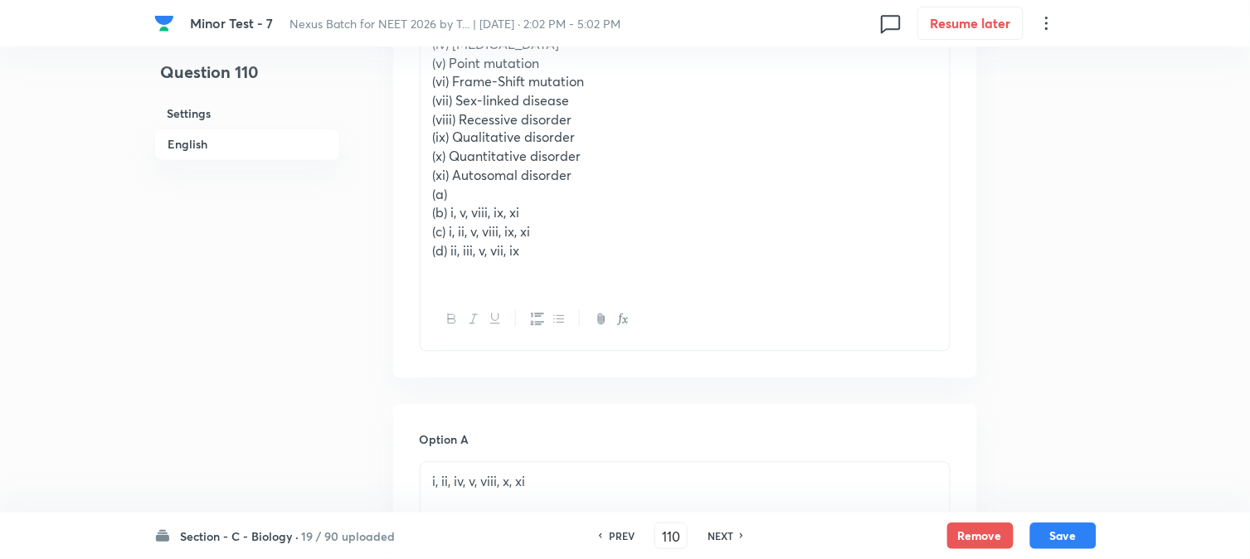
scroll to position [669, 0]
drag, startPoint x: 445, startPoint y: 214, endPoint x: 521, endPoint y: 224, distance: 76.1
click at [543, 212] on p "(b) i, v, viii, ix, xi" at bounding box center [685, 214] width 504 height 19
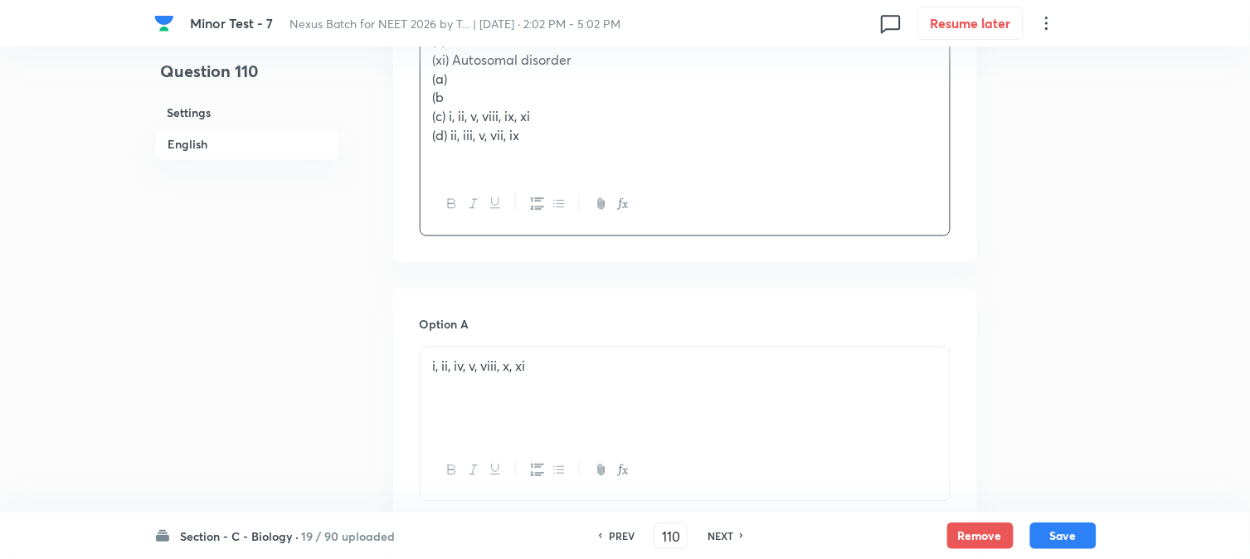
scroll to position [1038, 0]
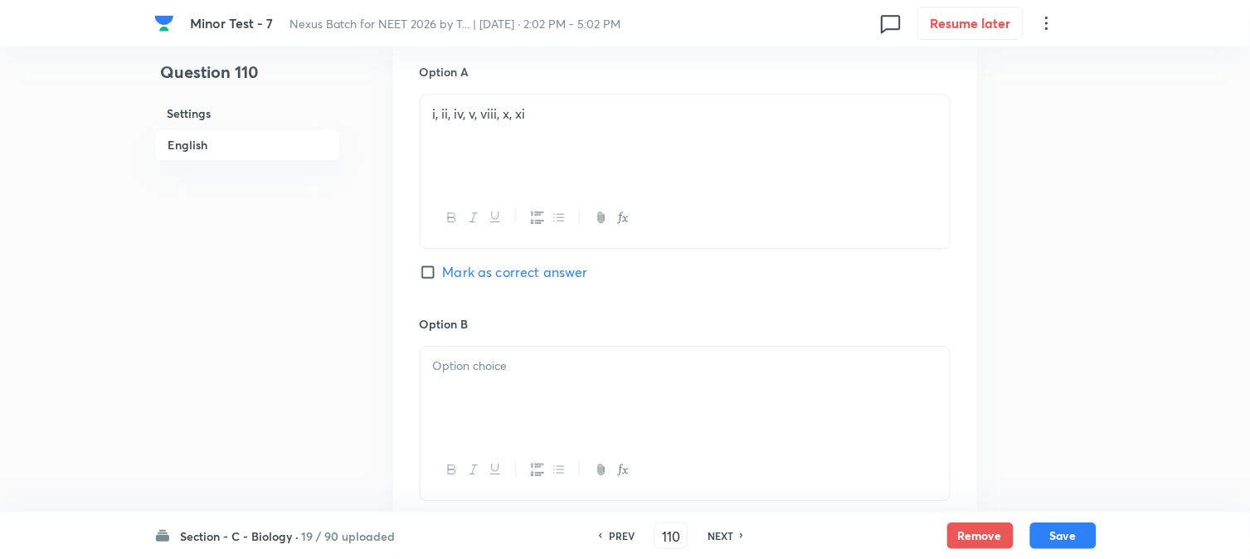
click at [450, 391] on div at bounding box center [685, 393] width 529 height 93
drag, startPoint x: 440, startPoint y: 367, endPoint x: 418, endPoint y: 352, distance: 26.7
click at [418, 352] on div "Option A i, ii, iv, v, viii, x, [PERSON_NAME] as correct answer Option B ) i, v…" at bounding box center [685, 552] width 584 height 1030
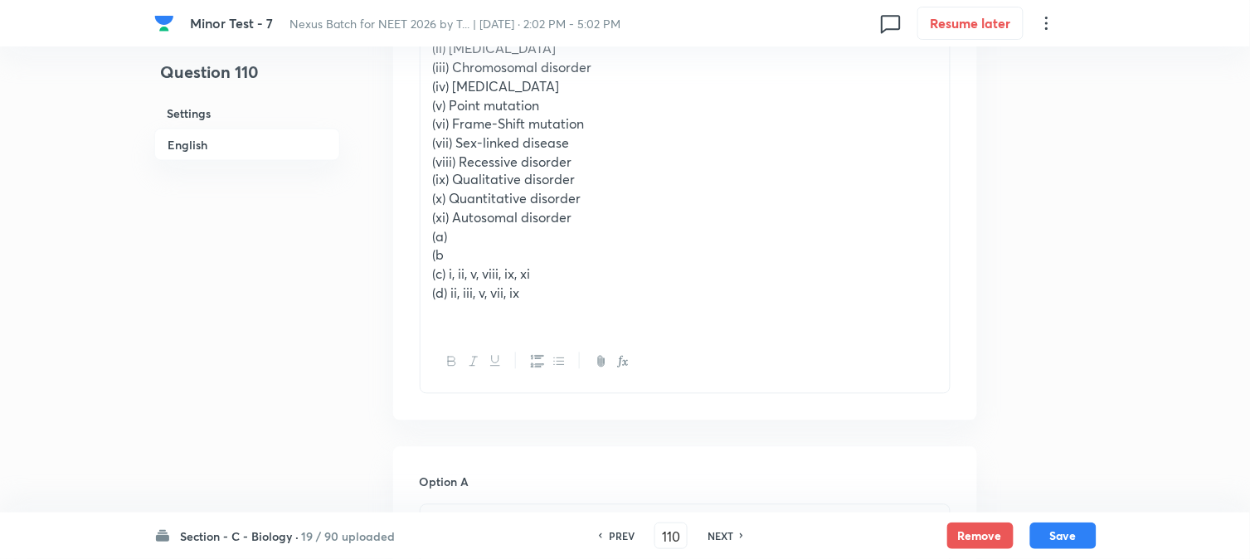
scroll to position [577, 0]
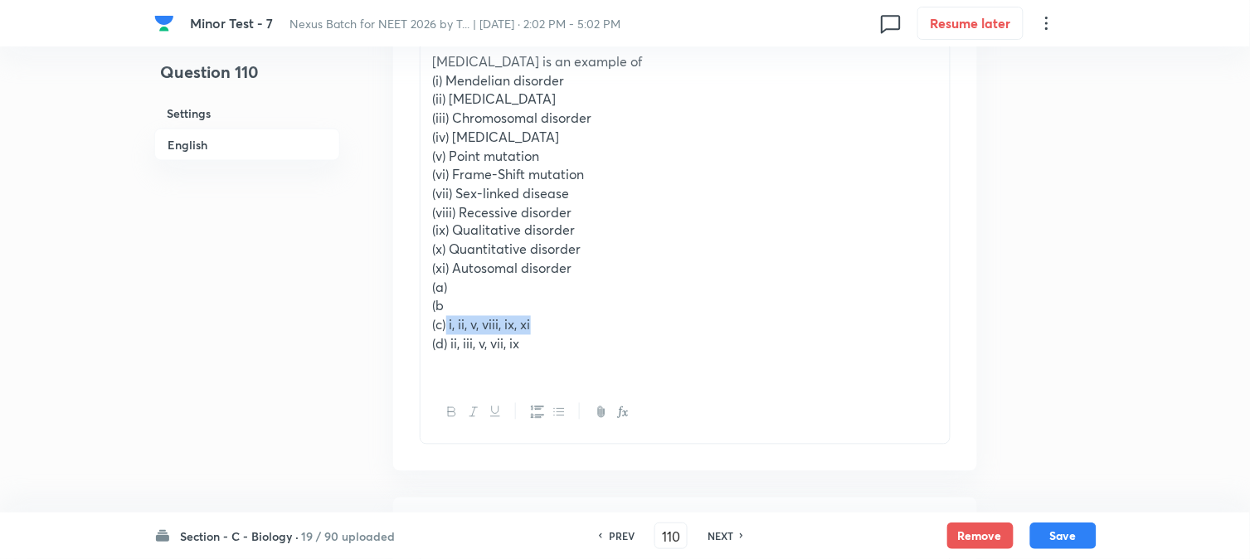
drag, startPoint x: 446, startPoint y: 320, endPoint x: 586, endPoint y: 320, distance: 140.2
click at [586, 320] on p "(c) i, ii, v, viii, ix, xi" at bounding box center [685, 325] width 504 height 19
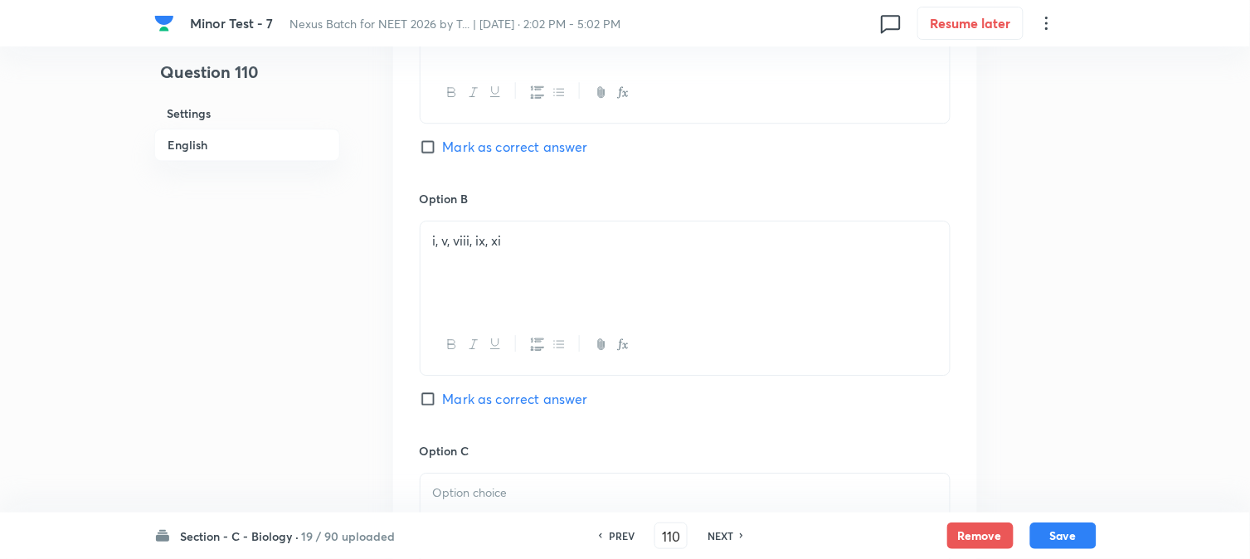
scroll to position [1498, 0]
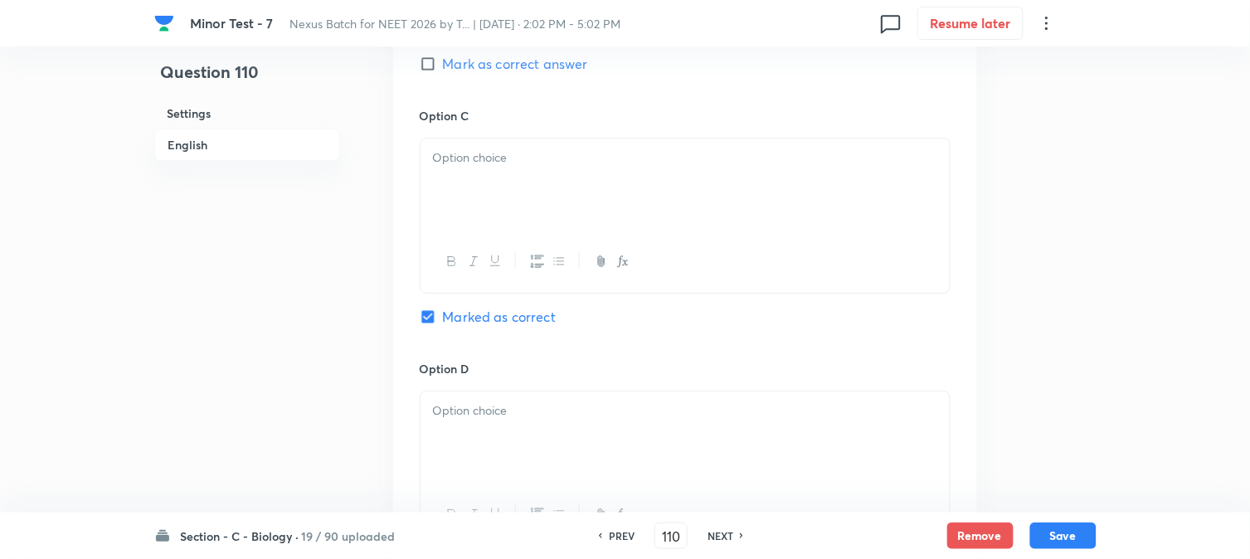
click at [456, 239] on div at bounding box center [685, 261] width 529 height 61
click at [456, 214] on div at bounding box center [685, 185] width 529 height 93
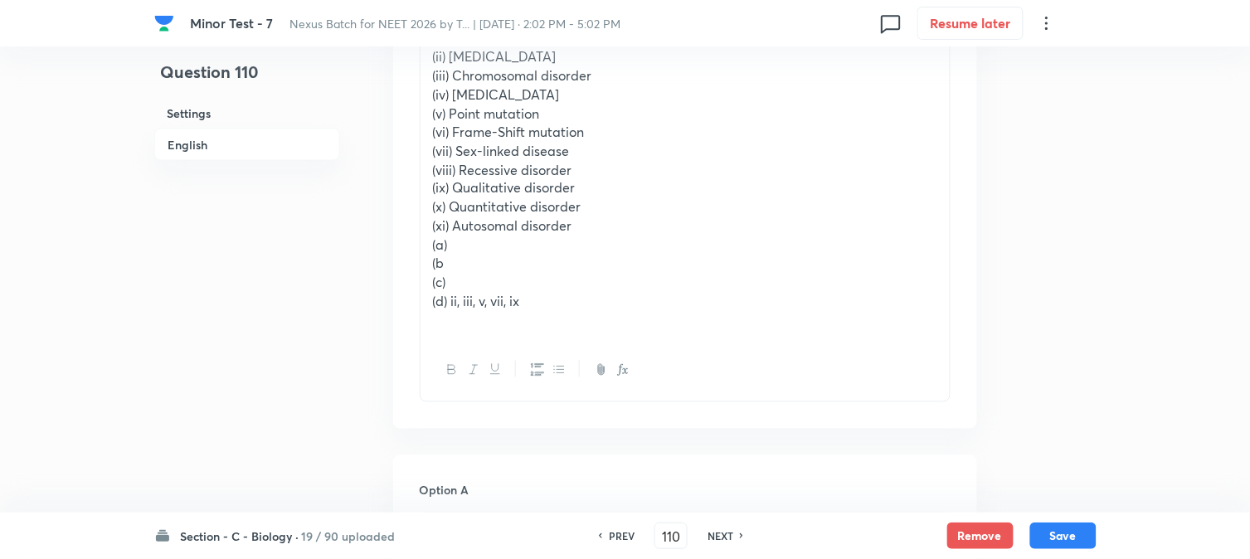
scroll to position [577, 0]
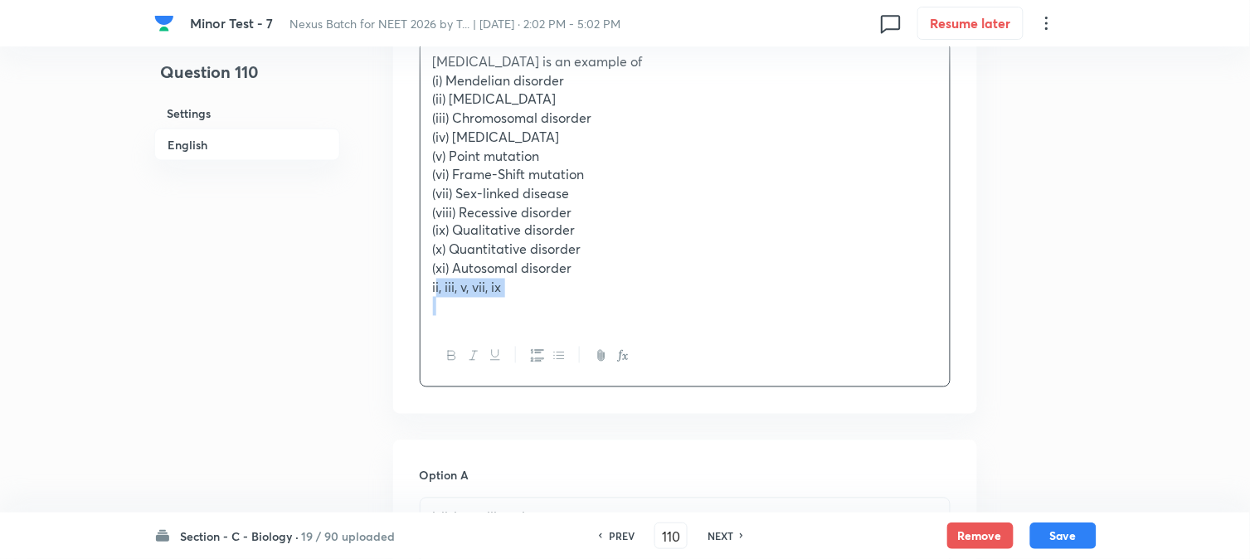
drag, startPoint x: 449, startPoint y: 343, endPoint x: 589, endPoint y: 309, distance: 144.3
click at [589, 309] on div "[MEDICAL_DATA] is an example of (i) Mendelian disorder (ii) [MEDICAL_DATA] (iii…" at bounding box center [685, 184] width 529 height 284
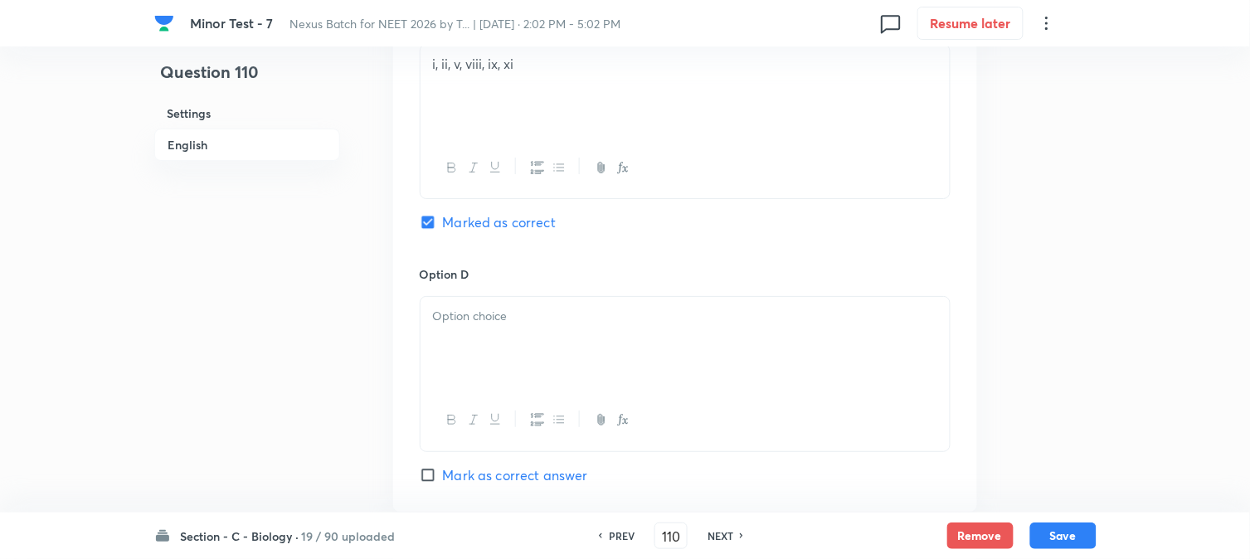
click at [473, 358] on div at bounding box center [685, 343] width 529 height 93
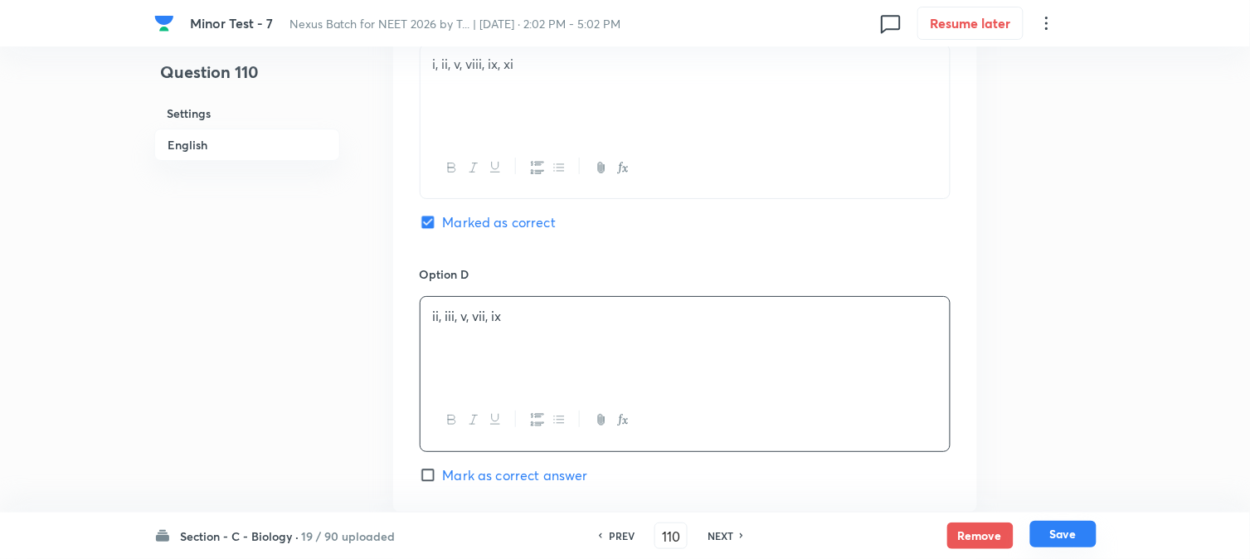
click at [1047, 542] on button "Save" at bounding box center [1063, 534] width 66 height 27
type input "111"
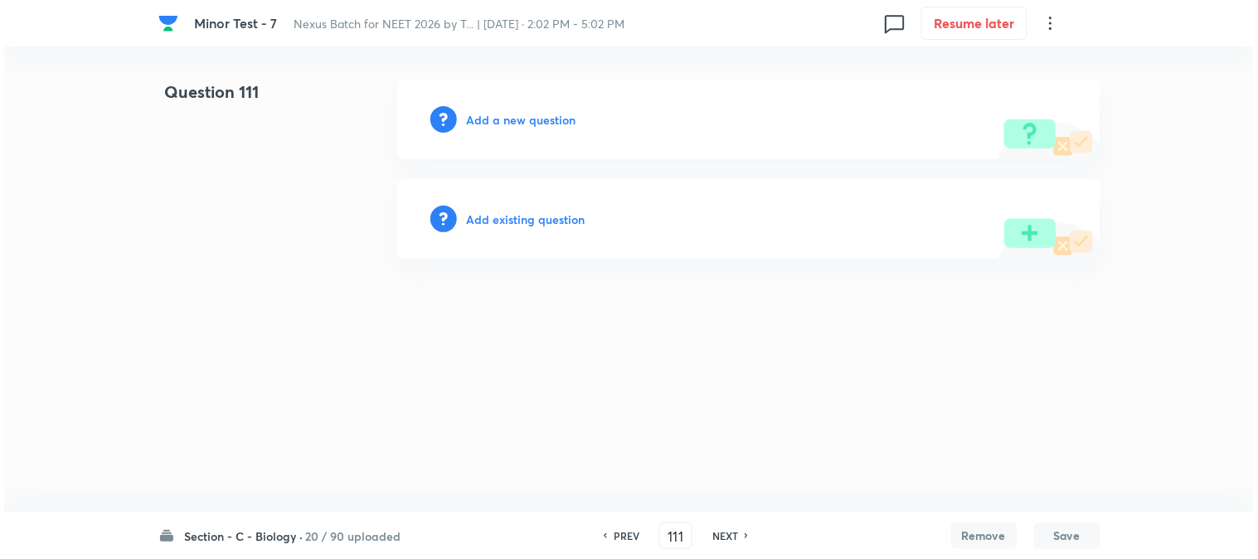
scroll to position [0, 0]
click at [526, 113] on h6 "Add a new question" at bounding box center [522, 119] width 110 height 17
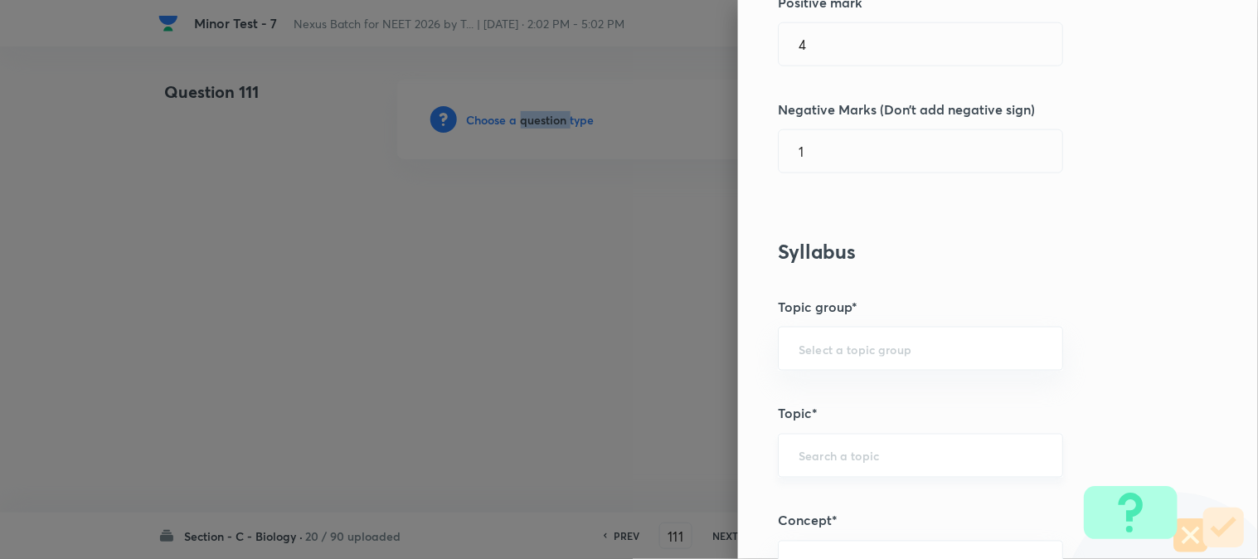
scroll to position [979, 0]
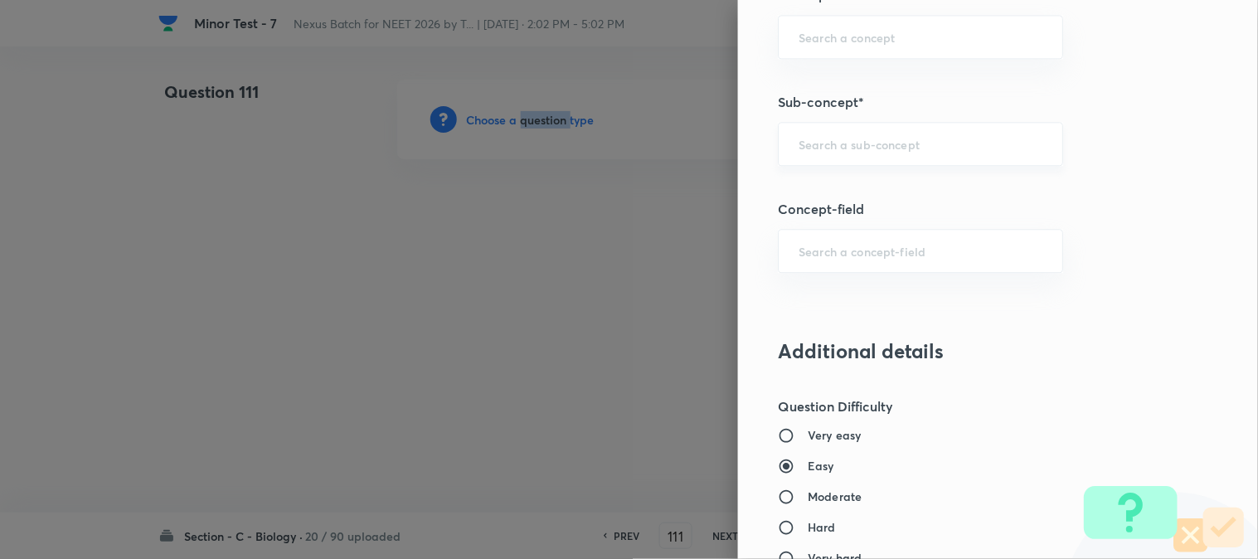
click at [803, 154] on div "​" at bounding box center [920, 144] width 285 height 44
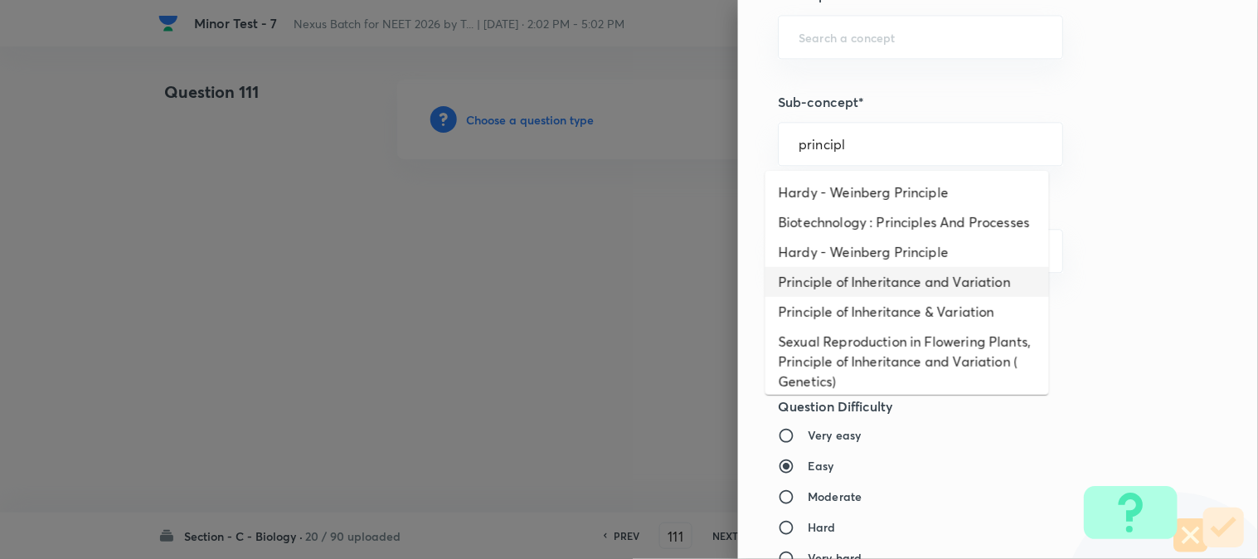
click at [884, 297] on li "Principle of Inheritance and Variation" at bounding box center [908, 282] width 284 height 30
type input "Principle of Inheritance and Variation"
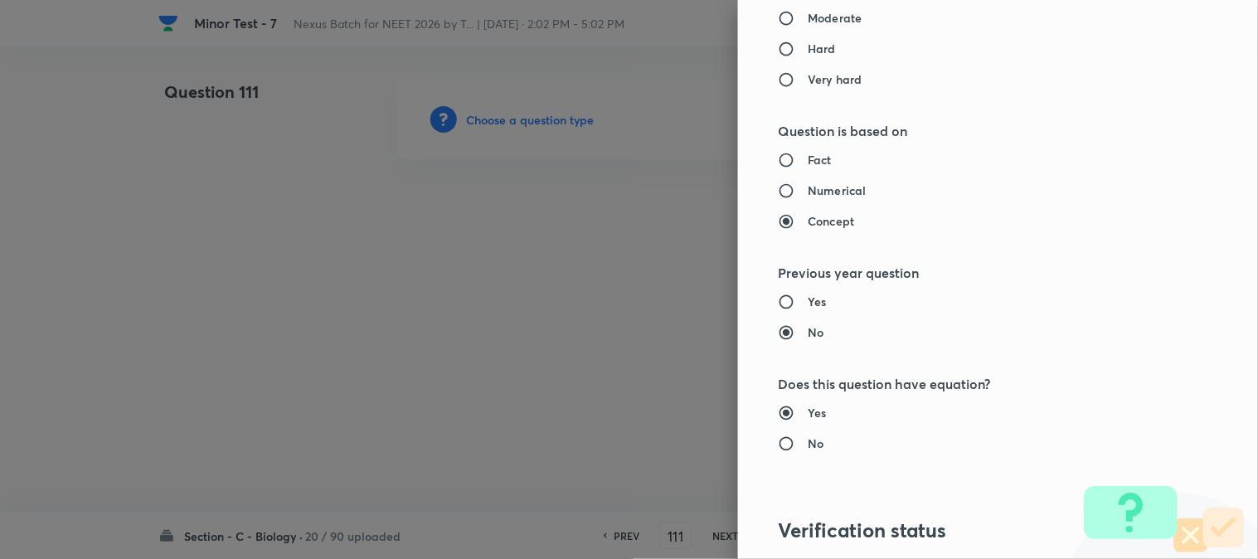
type input "Biology"
type input "Genetics & Evolution"
type input "Principle of Inheritance and Variation"
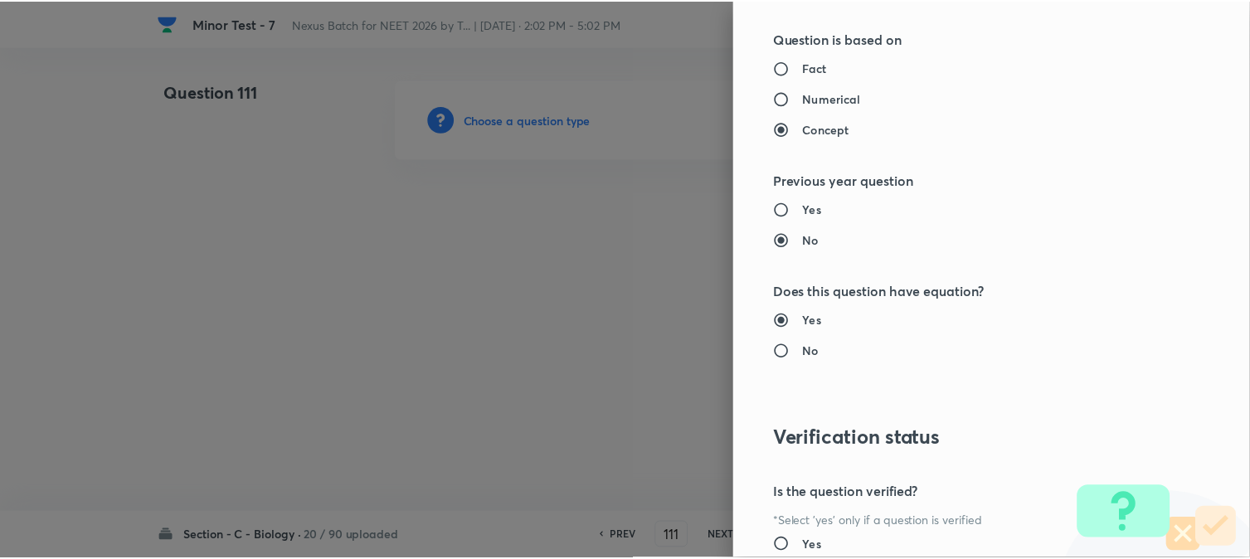
scroll to position [1702, 0]
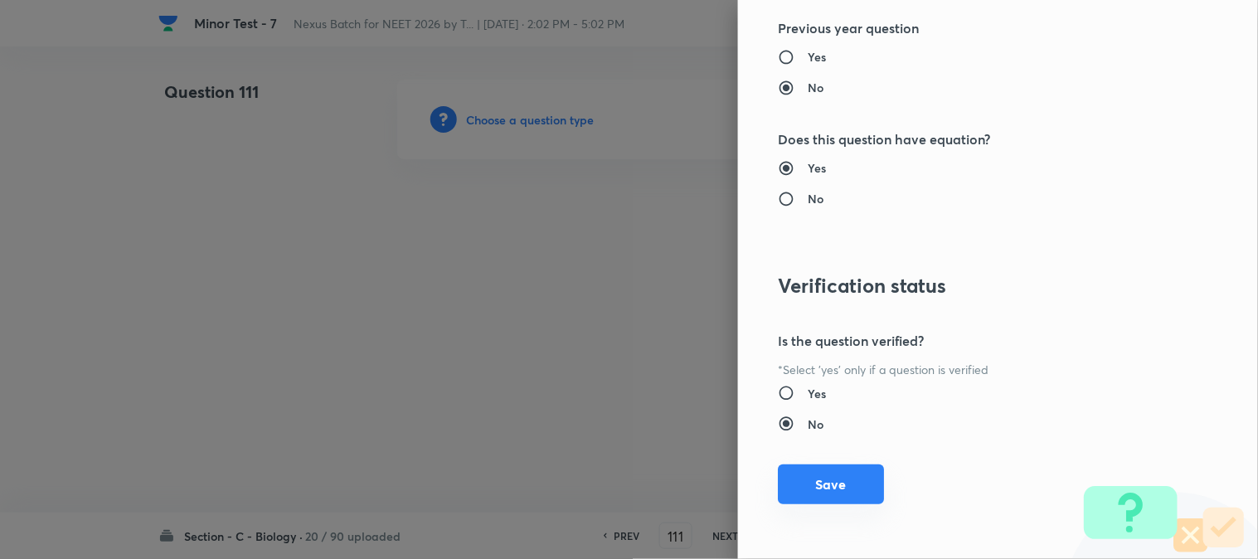
click at [858, 489] on button "Save" at bounding box center [831, 485] width 106 height 40
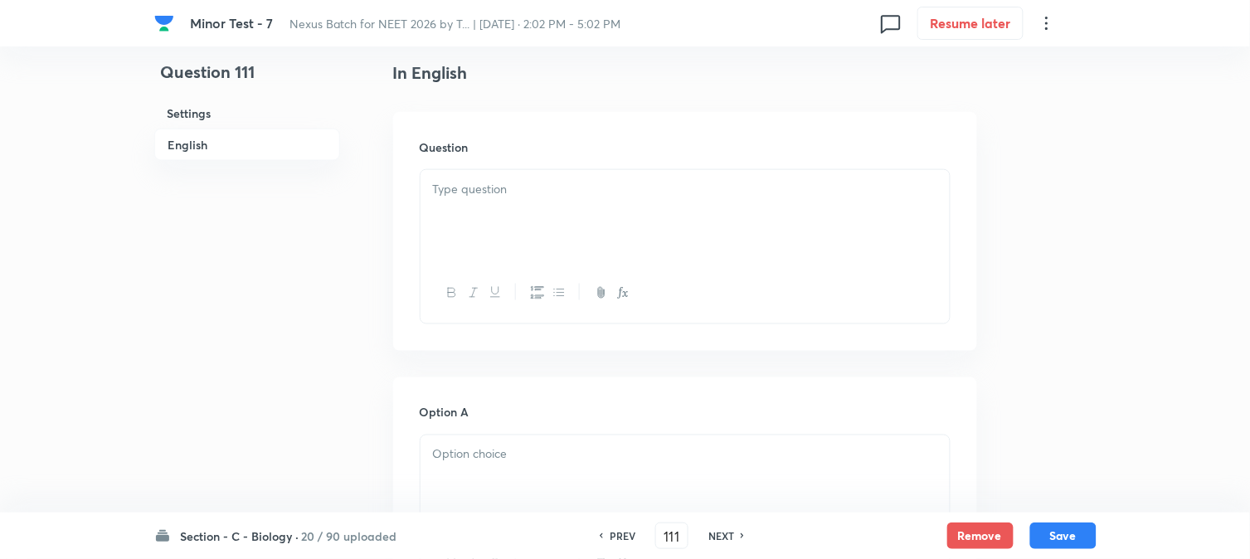
scroll to position [489, 0]
click at [528, 178] on div at bounding box center [685, 175] width 529 height 93
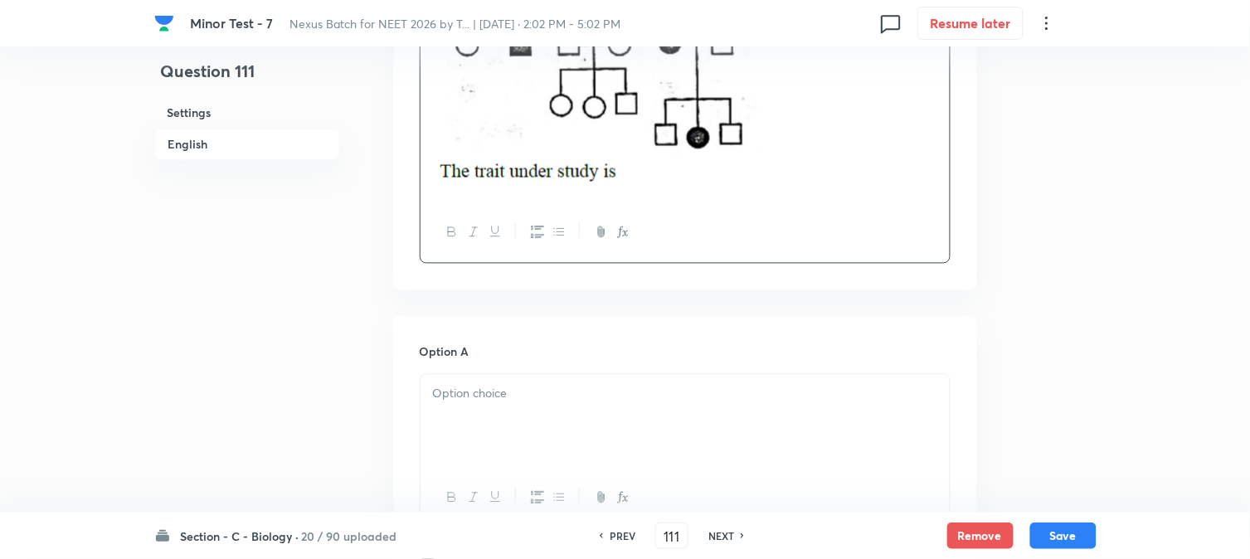
scroll to position [766, 0]
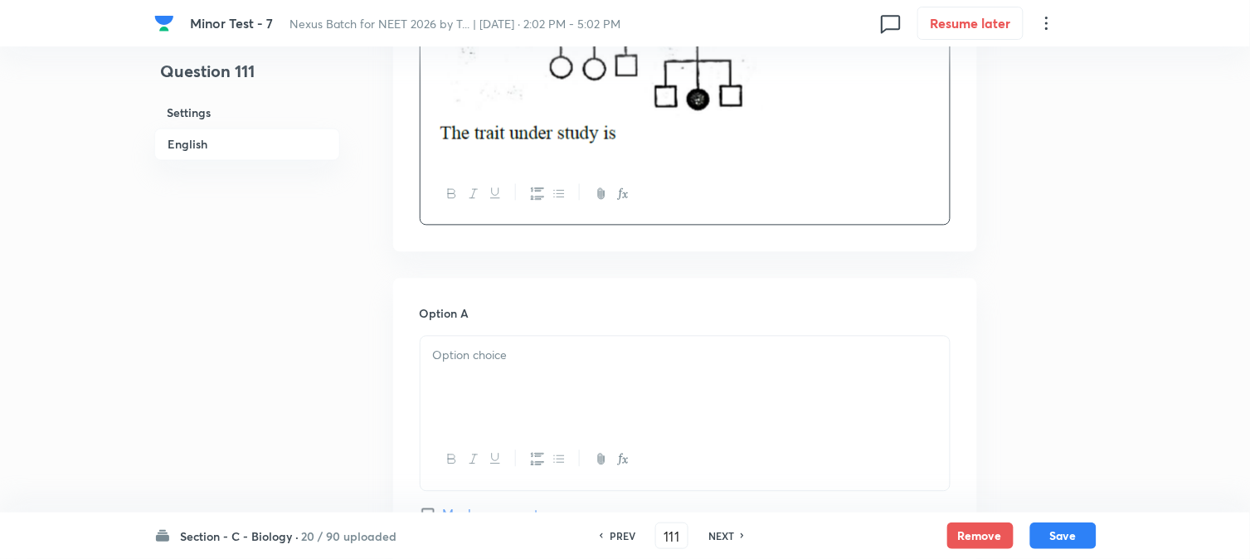
click at [470, 366] on div at bounding box center [685, 383] width 529 height 93
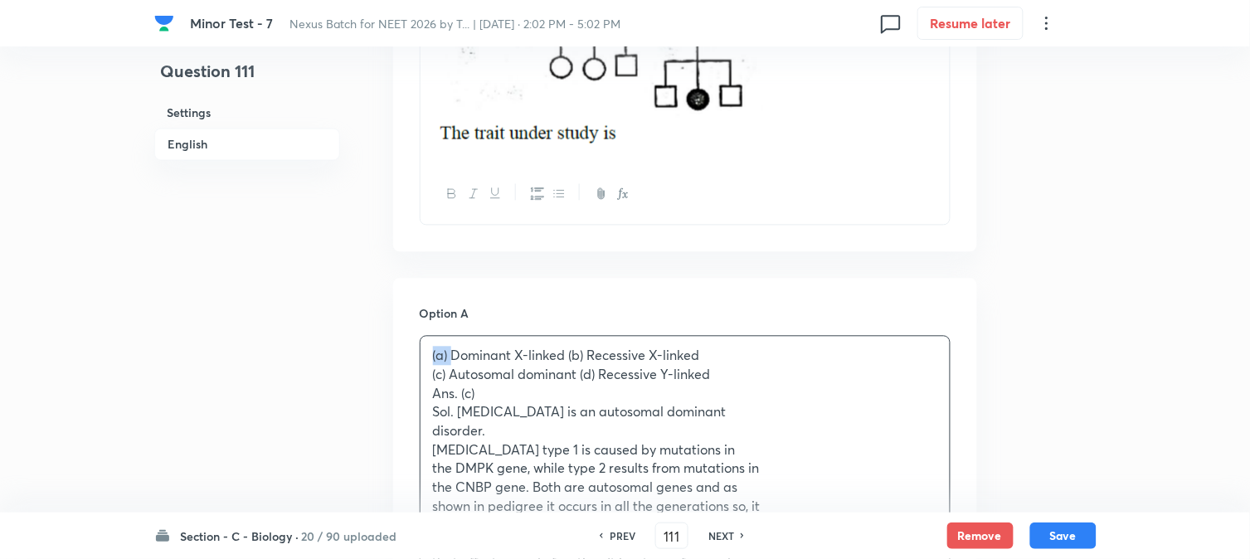
drag, startPoint x: 453, startPoint y: 349, endPoint x: 430, endPoint y: 344, distance: 23.8
click at [430, 344] on div "(a) Dominant X-linked (b) Recessive X-linked (c) Autosomal dominant (d) Recessi…" at bounding box center [685, 488] width 529 height 303
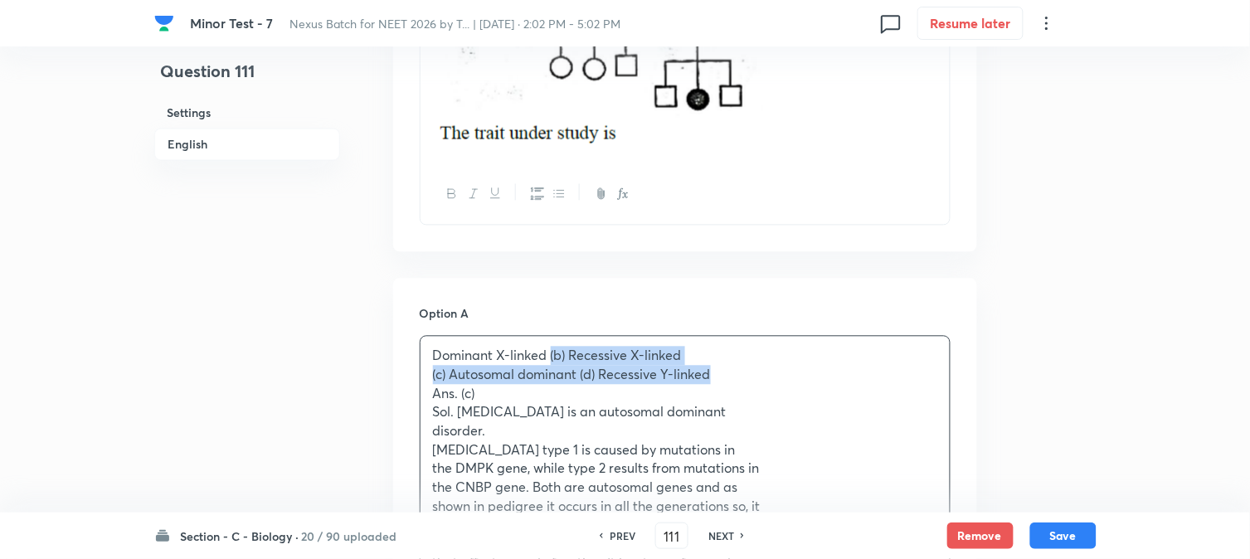
drag, startPoint x: 551, startPoint y: 360, endPoint x: 756, endPoint y: 366, distance: 205.0
click at [756, 366] on div "Dominant X-linked (b) Recessive X-linked (c) Autosomal dominant (d) Recessive Y…" at bounding box center [685, 488] width 529 height 303
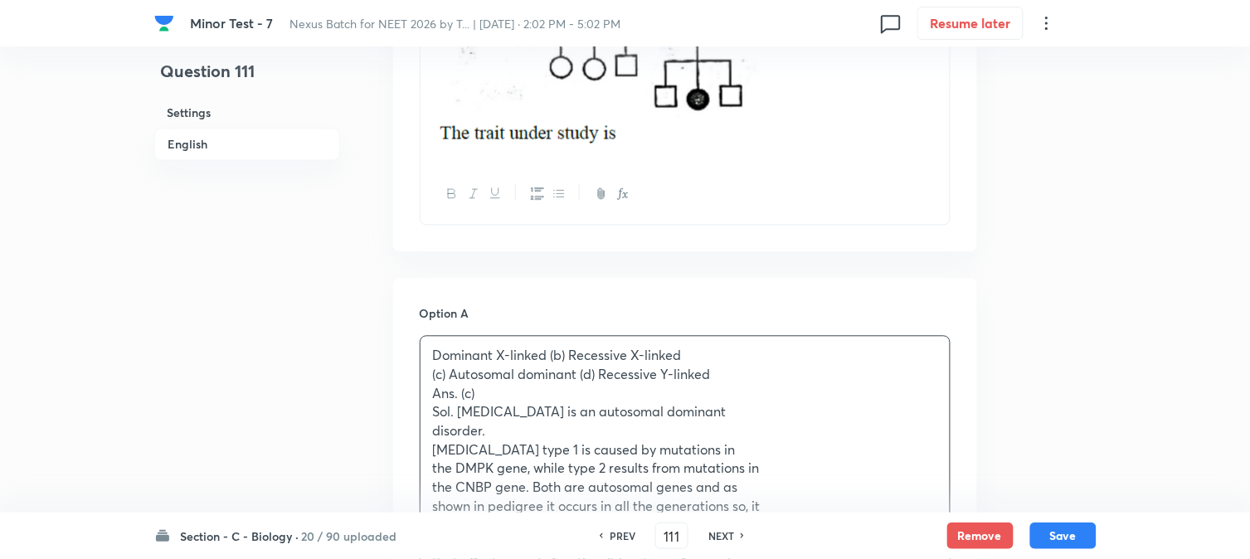
click at [621, 320] on h6 "Option A" at bounding box center [685, 313] width 531 height 17
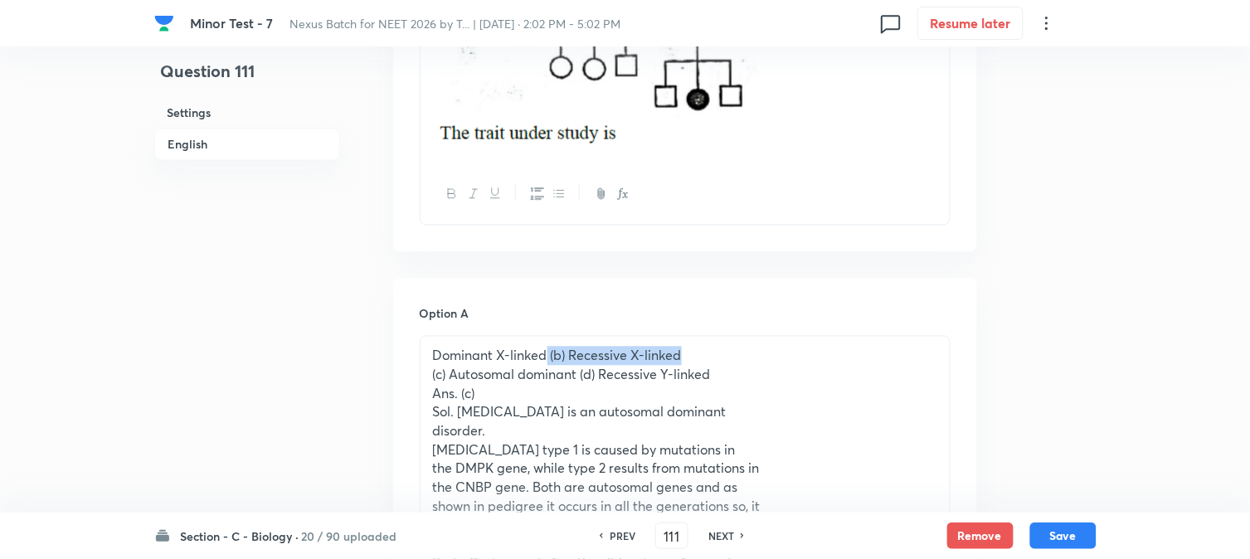
drag, startPoint x: 548, startPoint y: 359, endPoint x: 749, endPoint y: 350, distance: 201.0
click at [749, 350] on p "Dominant X-linked (b) Recessive X-linked" at bounding box center [685, 356] width 504 height 19
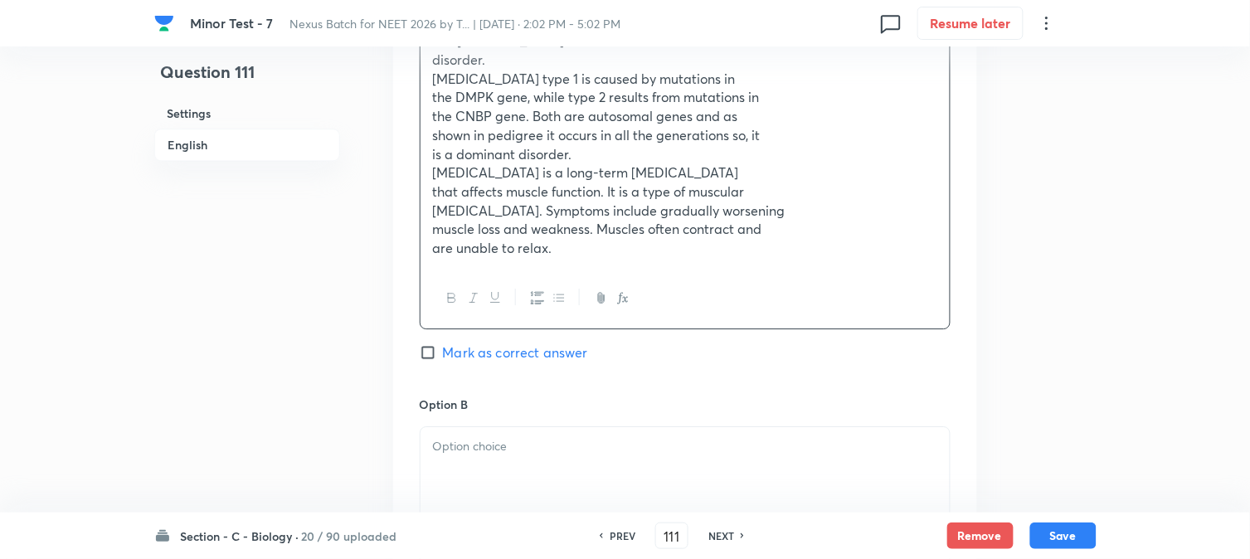
scroll to position [1226, 0]
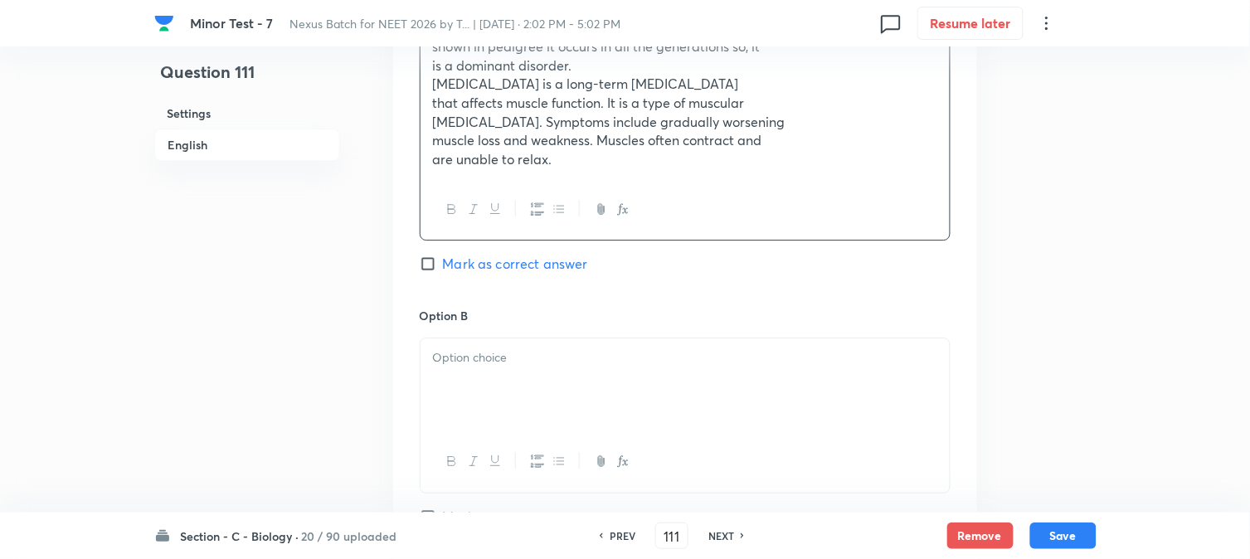
click at [446, 380] on div at bounding box center [685, 384] width 529 height 93
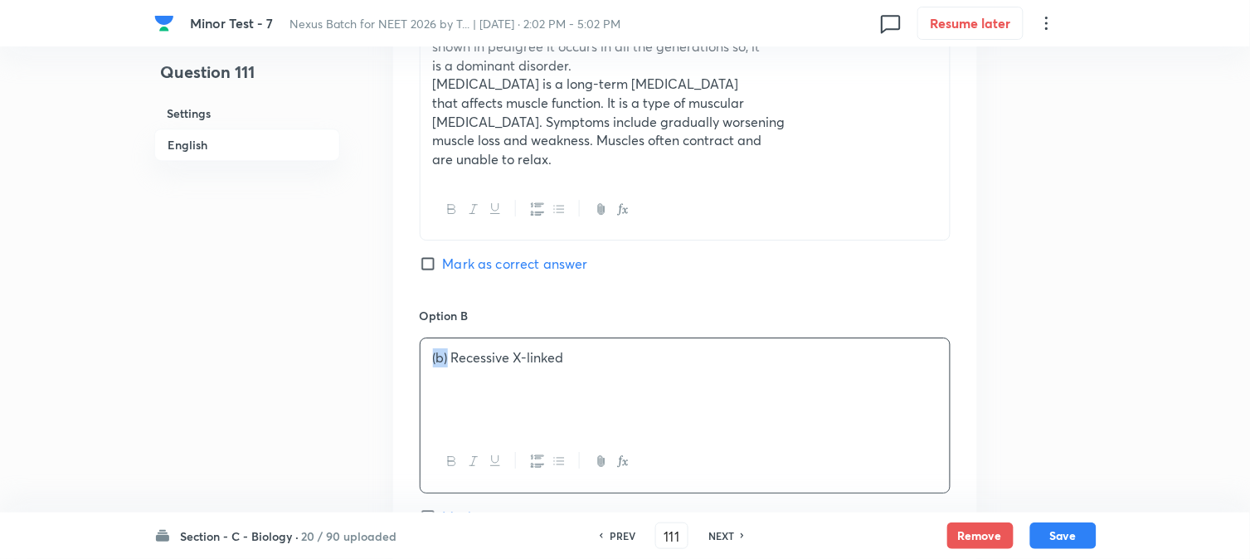
drag, startPoint x: 448, startPoint y: 363, endPoint x: 419, endPoint y: 354, distance: 30.4
click at [420, 354] on div "(b) Recessive X-linked" at bounding box center [685, 415] width 531 height 155
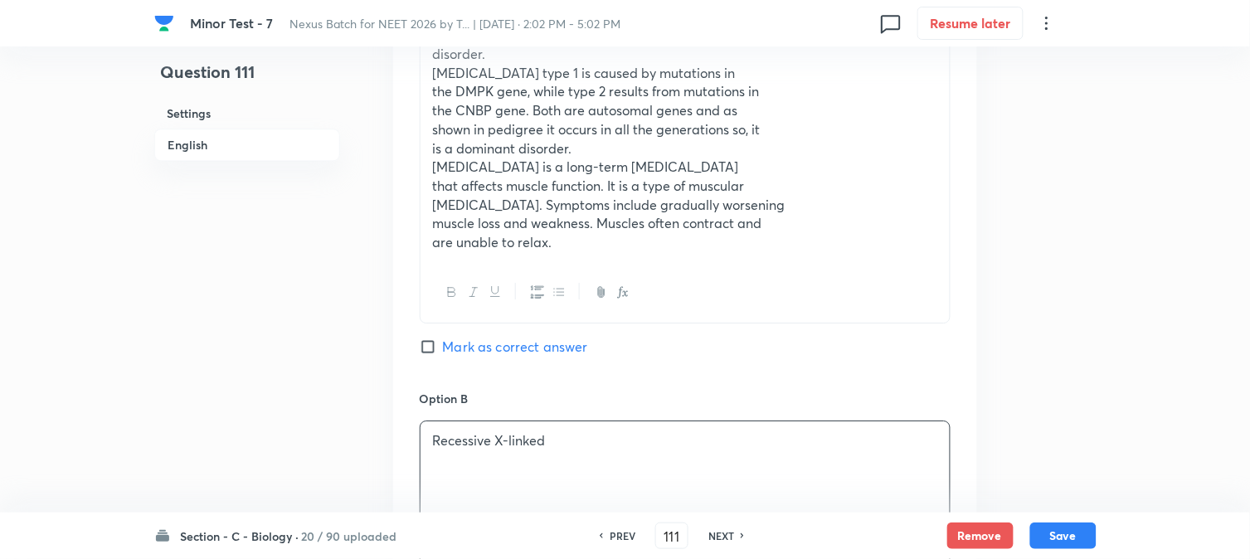
scroll to position [1042, 0]
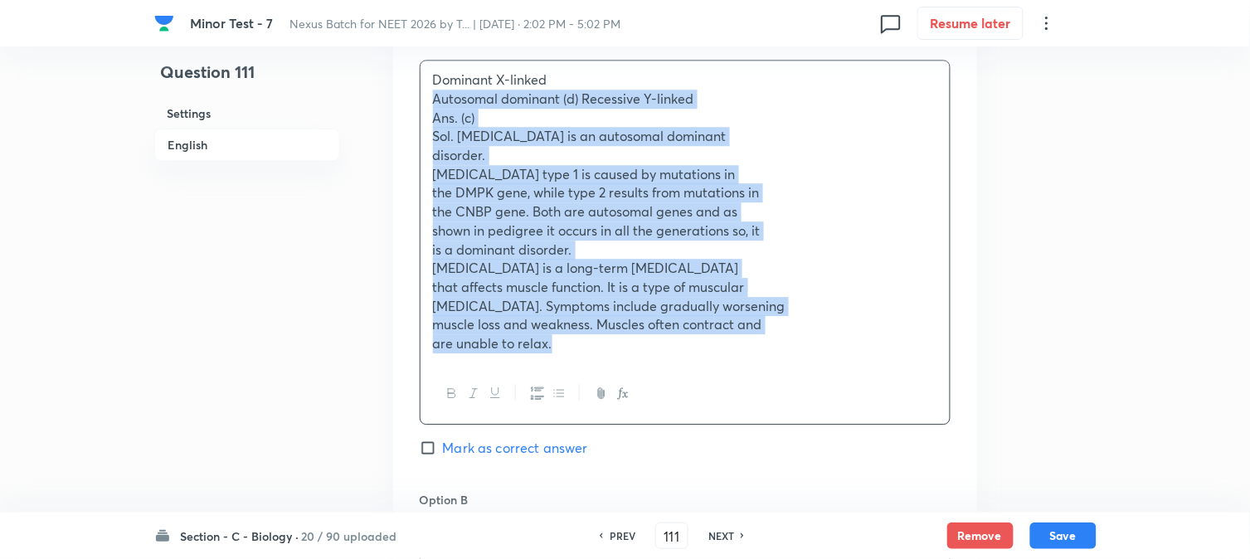
drag, startPoint x: 450, startPoint y: 95, endPoint x: 647, endPoint y: 337, distance: 312.0
click at [647, 337] on div "Dominant X-linked Autosomal dominant (d) Recessive Y-linked Ans. (c) Sol. [MEDI…" at bounding box center [685, 212] width 529 height 303
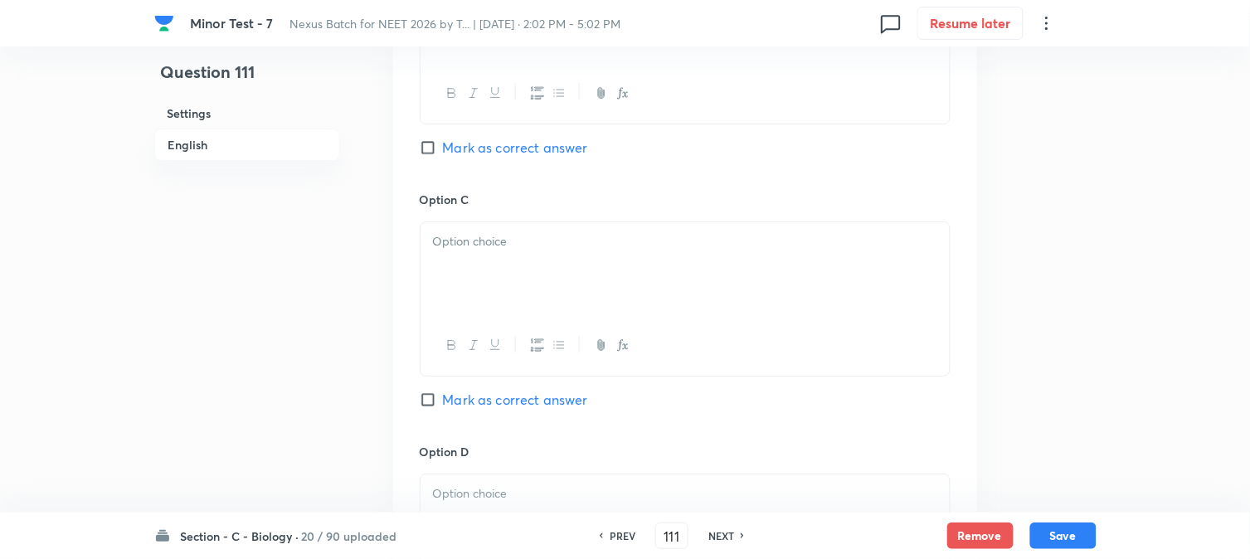
scroll to position [1503, 0]
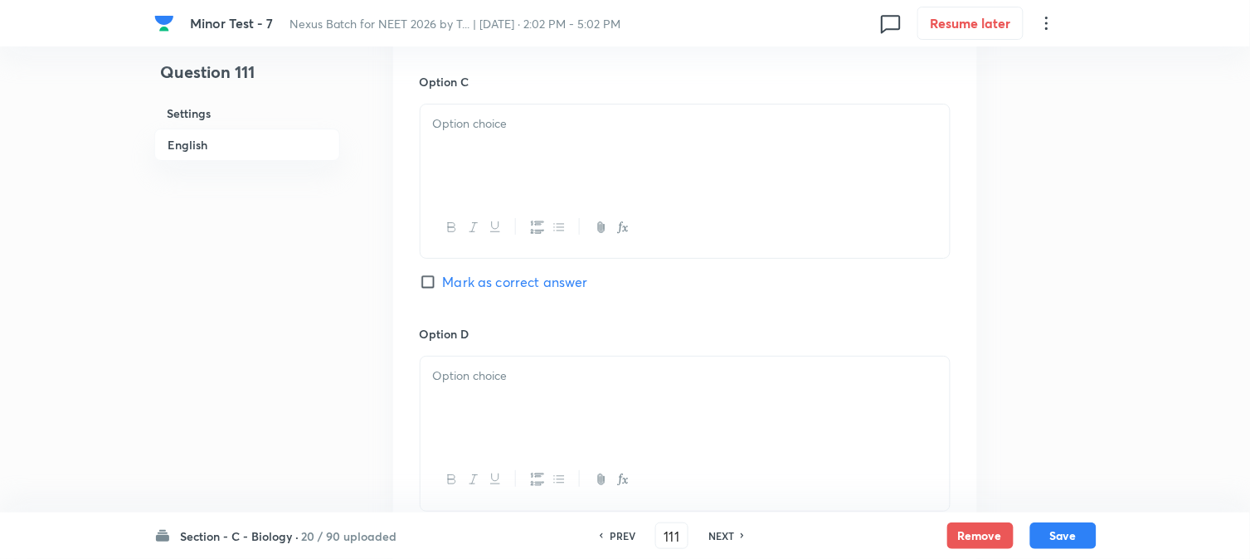
click at [454, 153] on div at bounding box center [685, 151] width 529 height 93
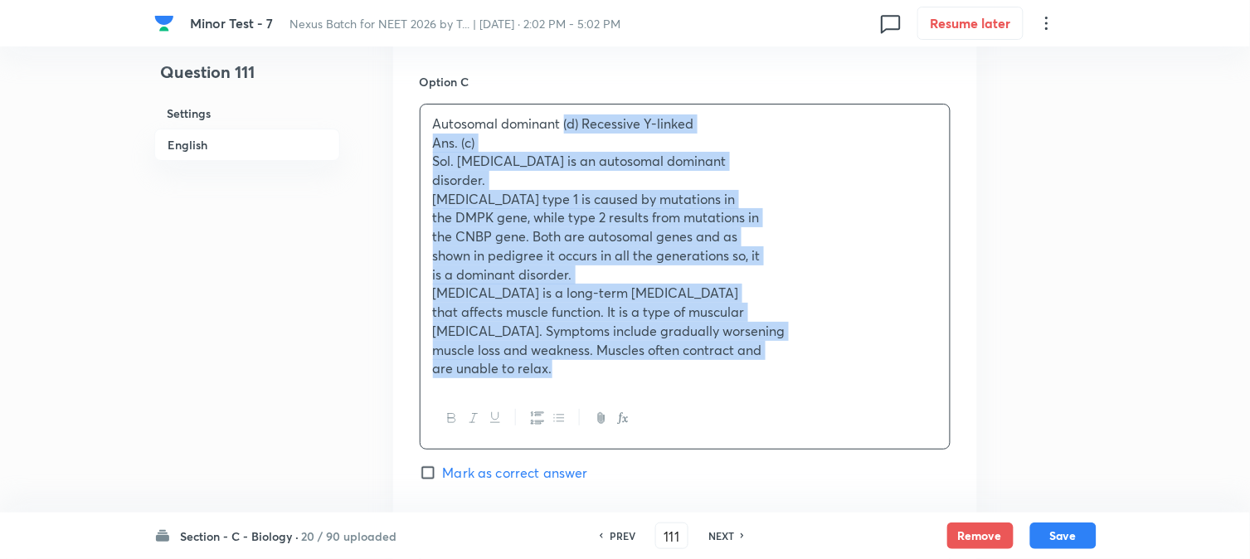
drag, startPoint x: 562, startPoint y: 125, endPoint x: 620, endPoint y: 347, distance: 228.8
click at [684, 377] on div "Autosomal dominant (d) Recessive Y-linked Ans. (c) Sol. [MEDICAL_DATA] is an au…" at bounding box center [685, 247] width 529 height 284
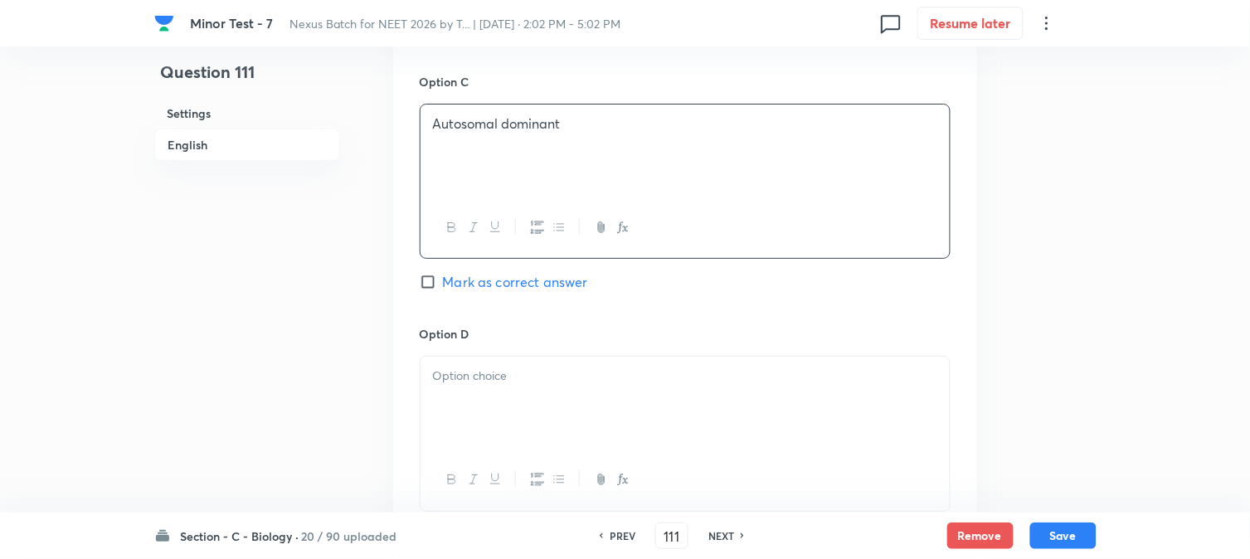
click at [527, 289] on span "Mark as correct answer" at bounding box center [515, 282] width 145 height 20
click at [443, 289] on input "Mark as correct answer" at bounding box center [431, 282] width 23 height 17
checkbox input "true"
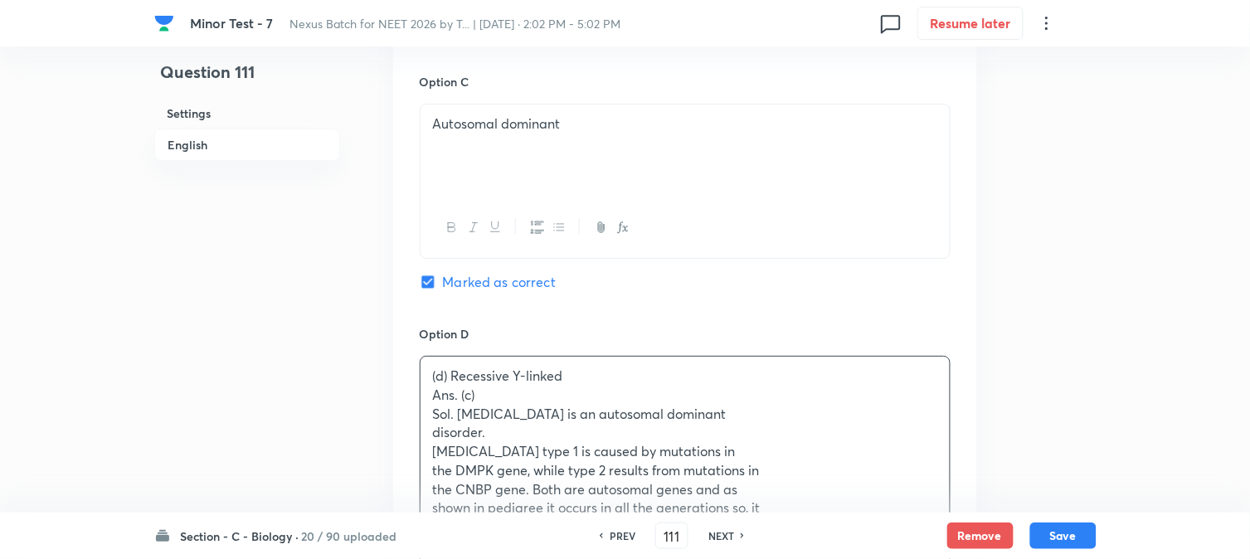
click at [481, 410] on div "(d) Recessive Y-linked Ans. (c) Sol. [MEDICAL_DATA] is an autosomal dominant di…" at bounding box center [685, 499] width 529 height 284
drag, startPoint x: 451, startPoint y: 377, endPoint x: 421, endPoint y: 362, distance: 34.5
click at [421, 362] on div "(d) Recessive Y-linked Ans. (c) Sol. [MEDICAL_DATA] is an autosomal dominant di…" at bounding box center [685, 499] width 529 height 284
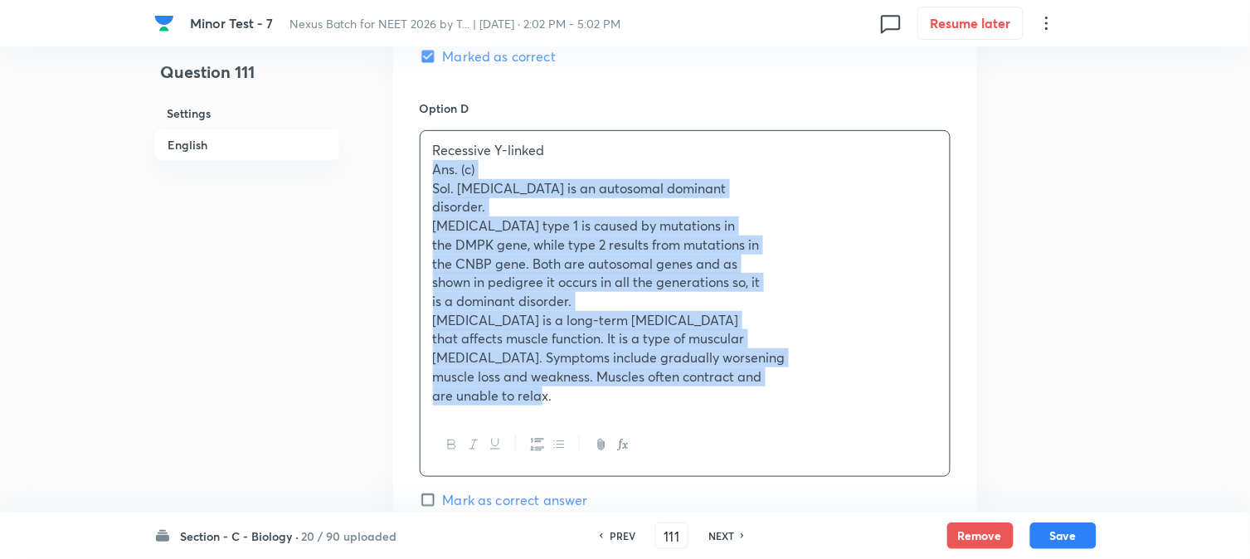
scroll to position [1756, 0]
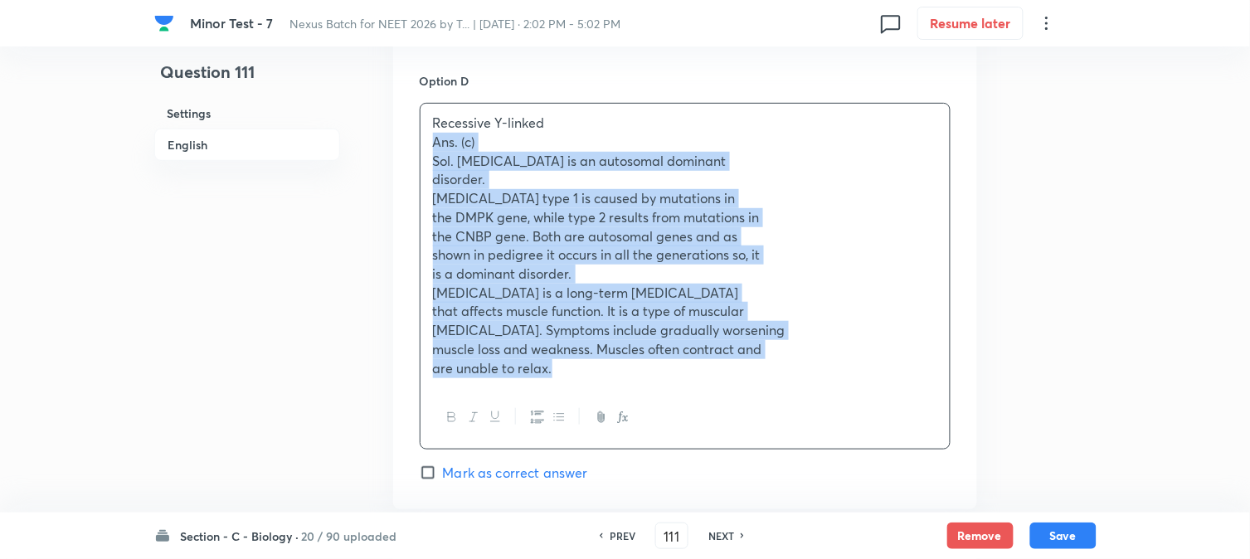
drag, startPoint x: 425, startPoint y: 400, endPoint x: 675, endPoint y: 473, distance: 260.9
click at [677, 476] on div "Option D Recessive Y-linked Ans. (c) Sol. [MEDICAL_DATA] is an autosomal domina…" at bounding box center [685, 277] width 531 height 410
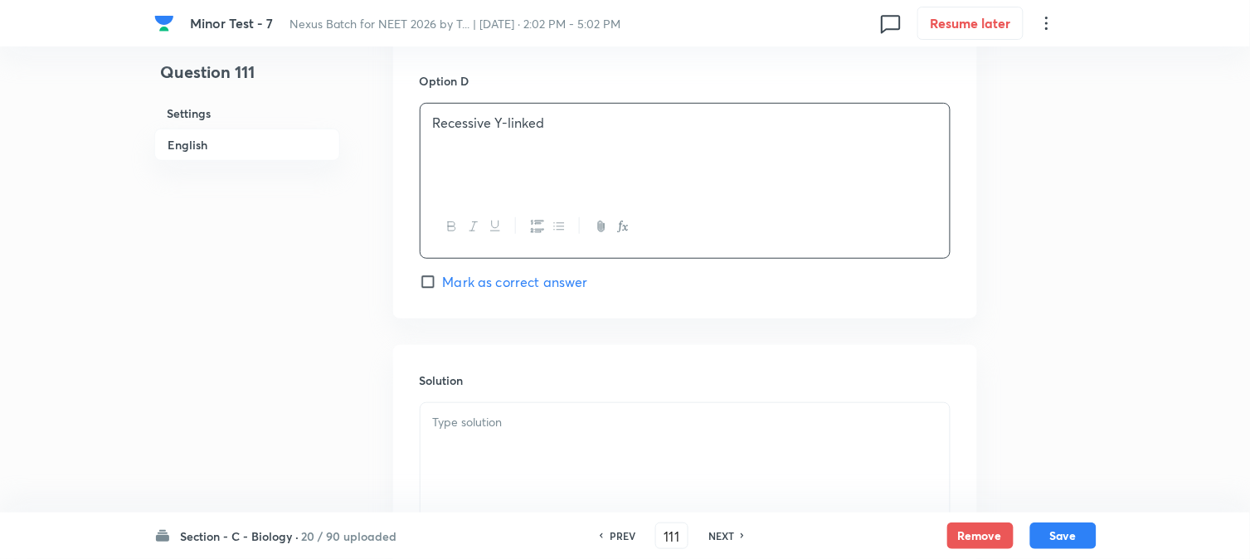
click at [473, 471] on div at bounding box center [685, 449] width 529 height 93
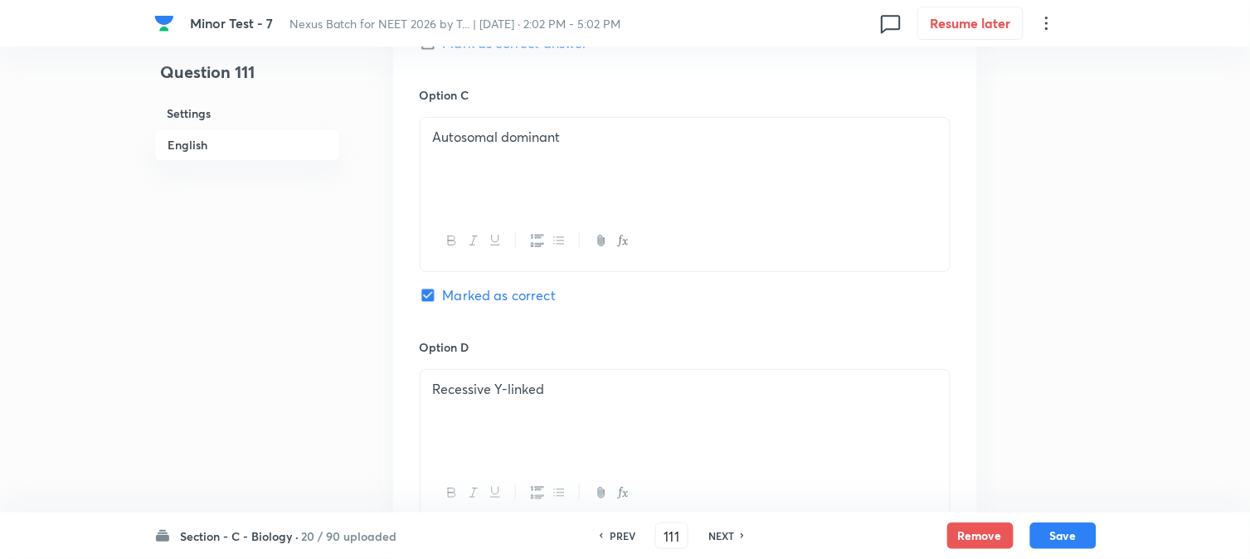
scroll to position [1480, 0]
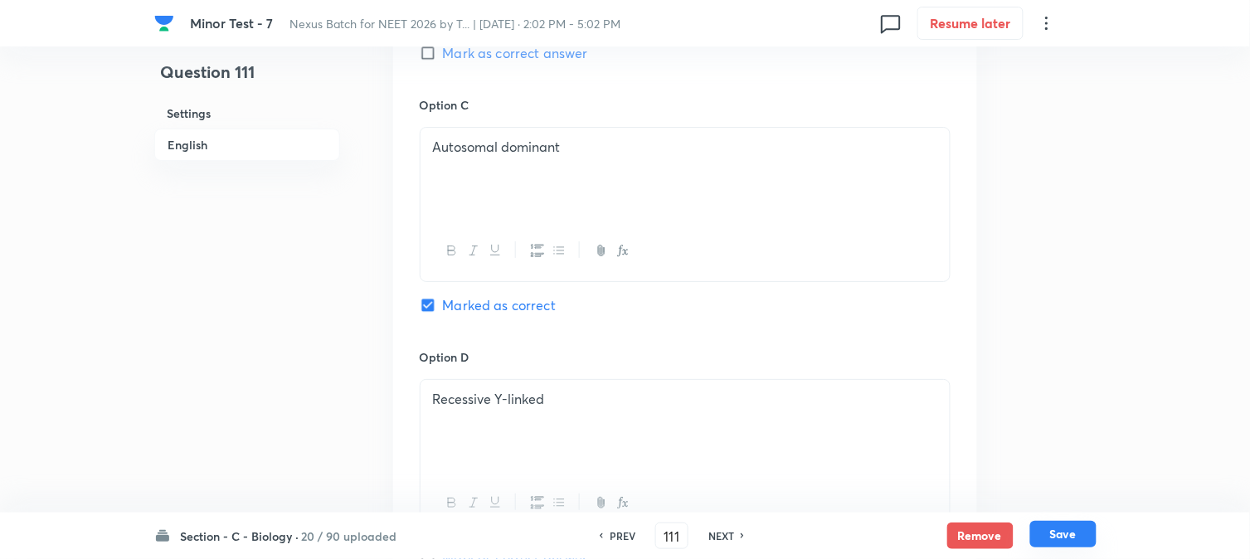
click at [1063, 534] on button "Save" at bounding box center [1063, 534] width 66 height 27
type input "112"
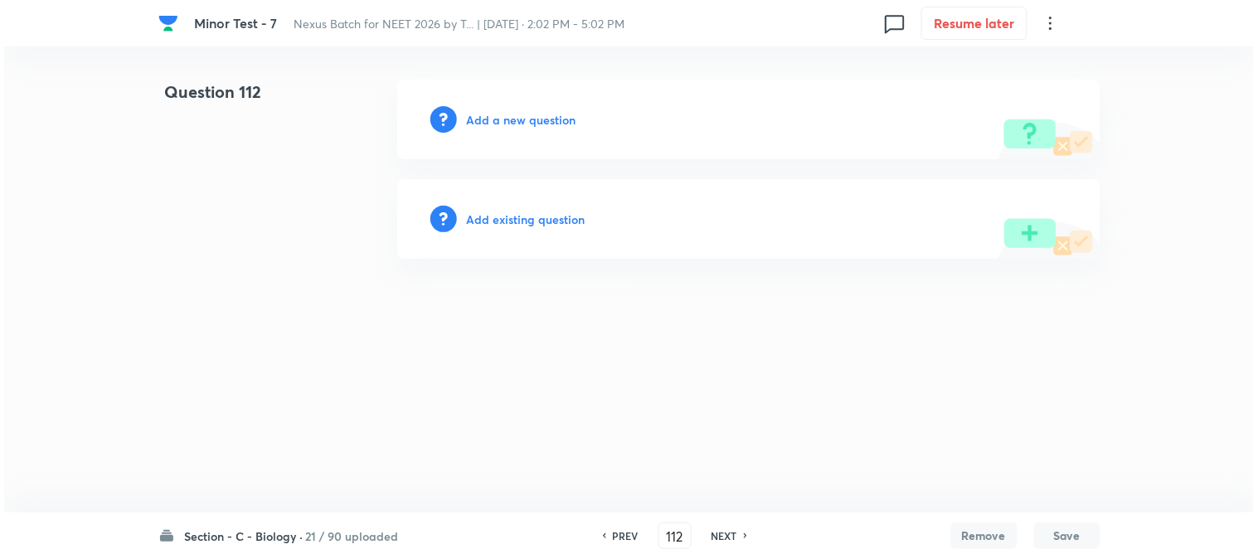
scroll to position [0, 0]
click at [523, 111] on h6 "Add a new question" at bounding box center [522, 119] width 110 height 17
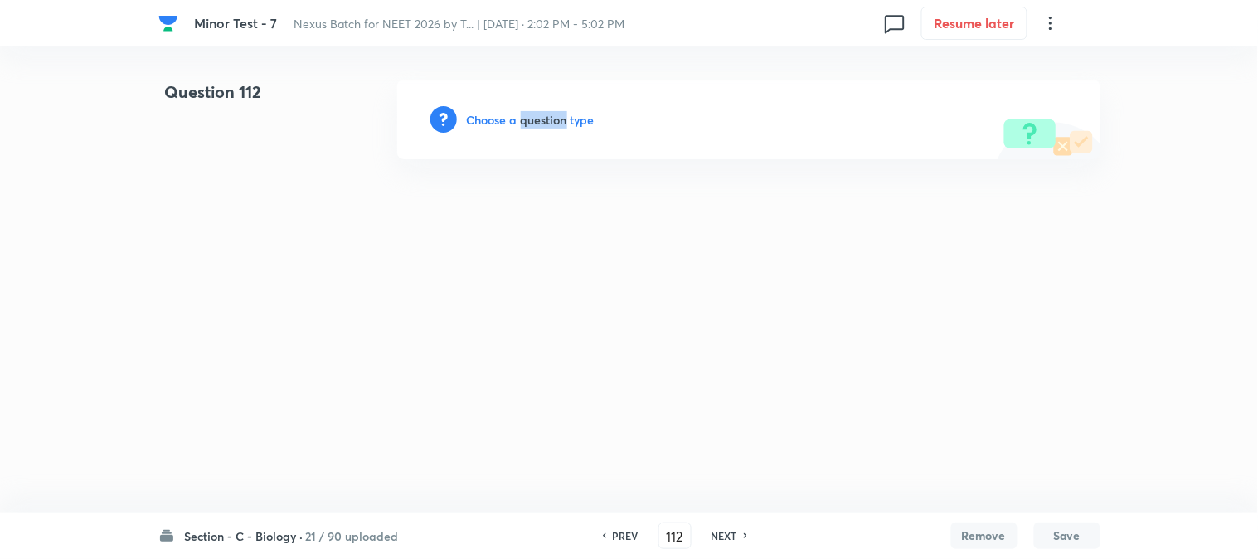
click at [523, 112] on h6 "Choose a question type" at bounding box center [531, 119] width 128 height 17
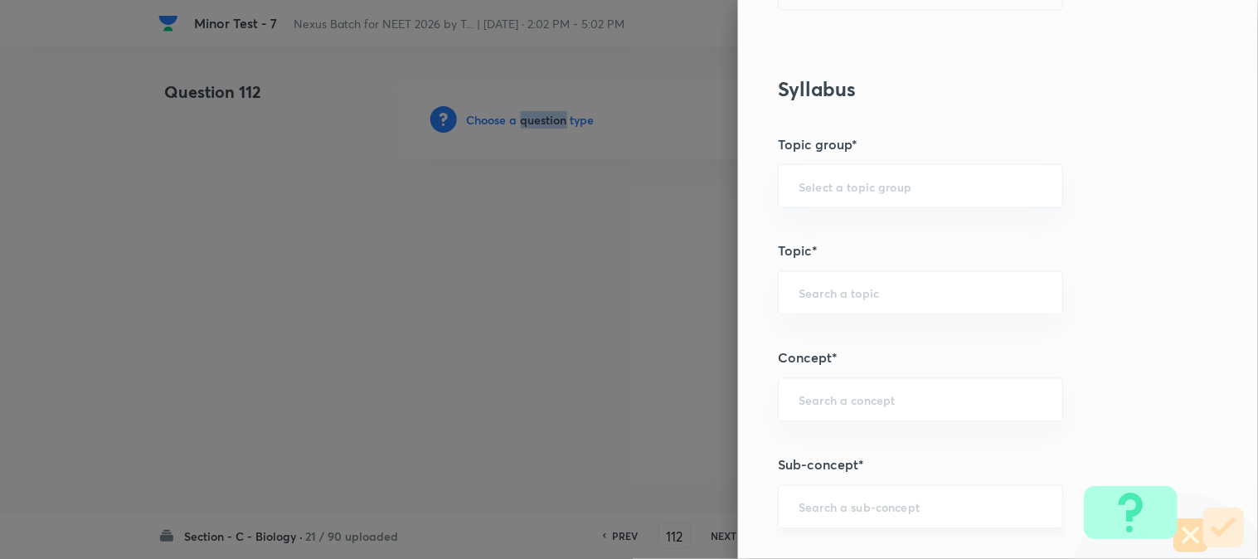
scroll to position [979, 0]
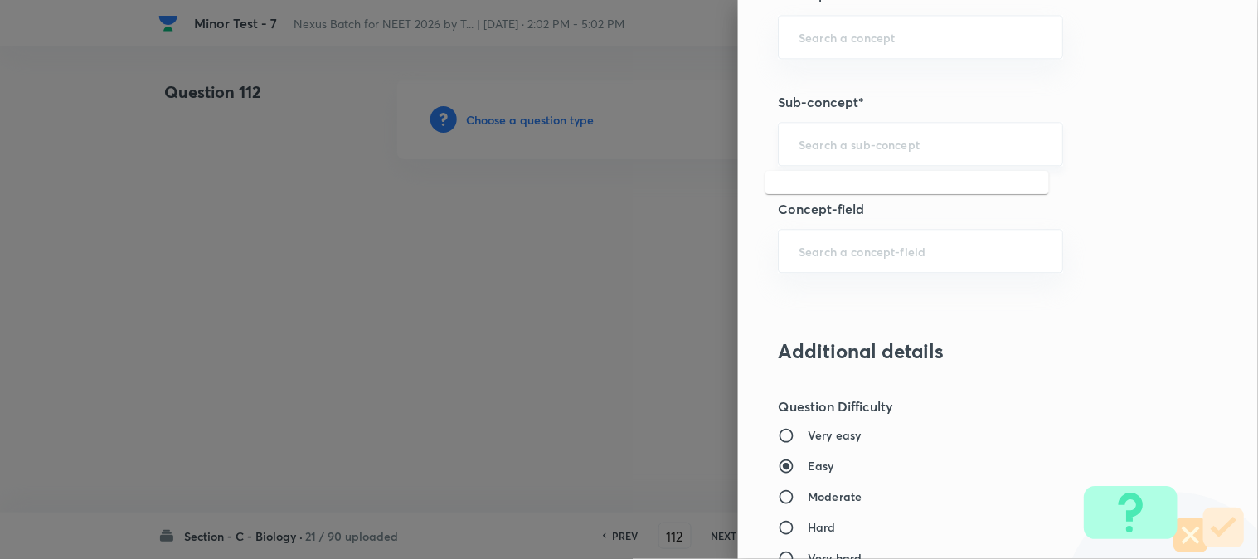
click at [831, 153] on div "​" at bounding box center [920, 144] width 285 height 44
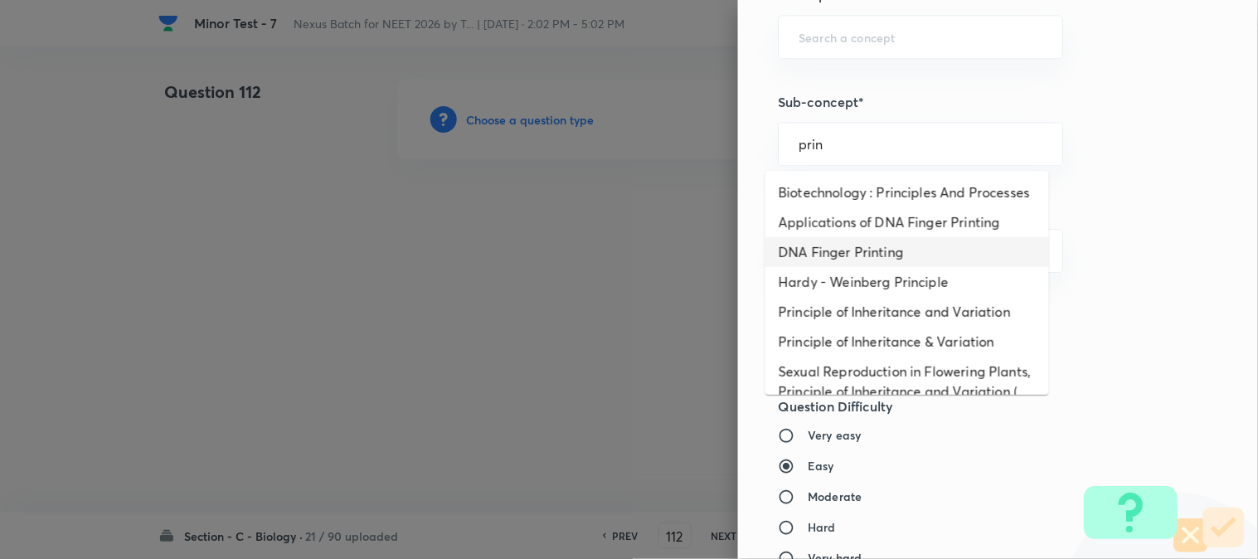
scroll to position [92, 0]
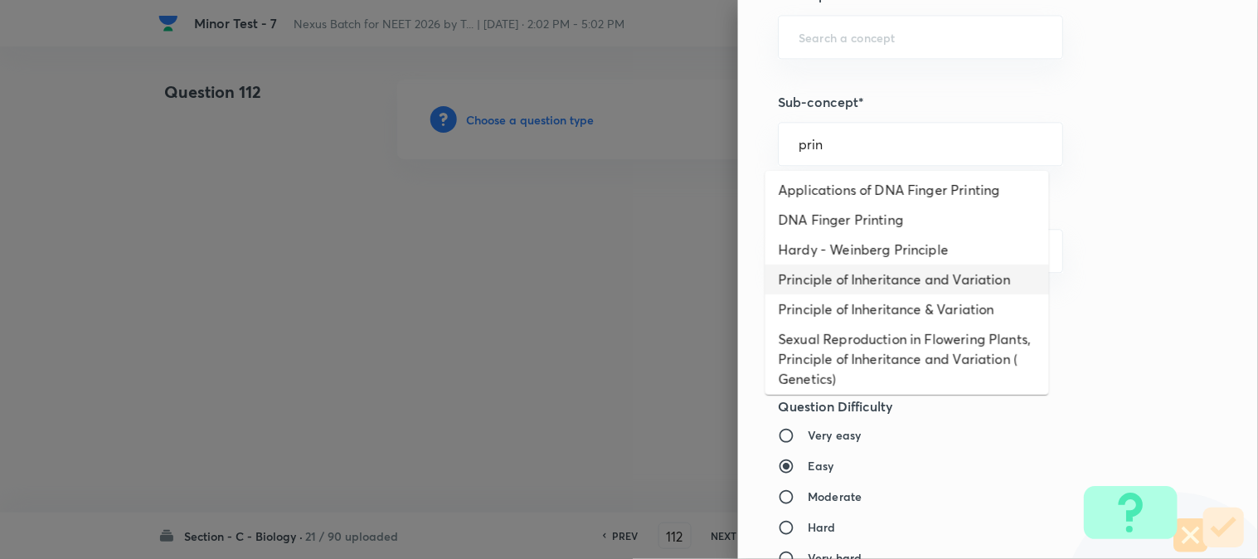
click at [860, 294] on li "Principle of Inheritance and Variation" at bounding box center [908, 280] width 284 height 30
type input "Principle of Inheritance and Variation"
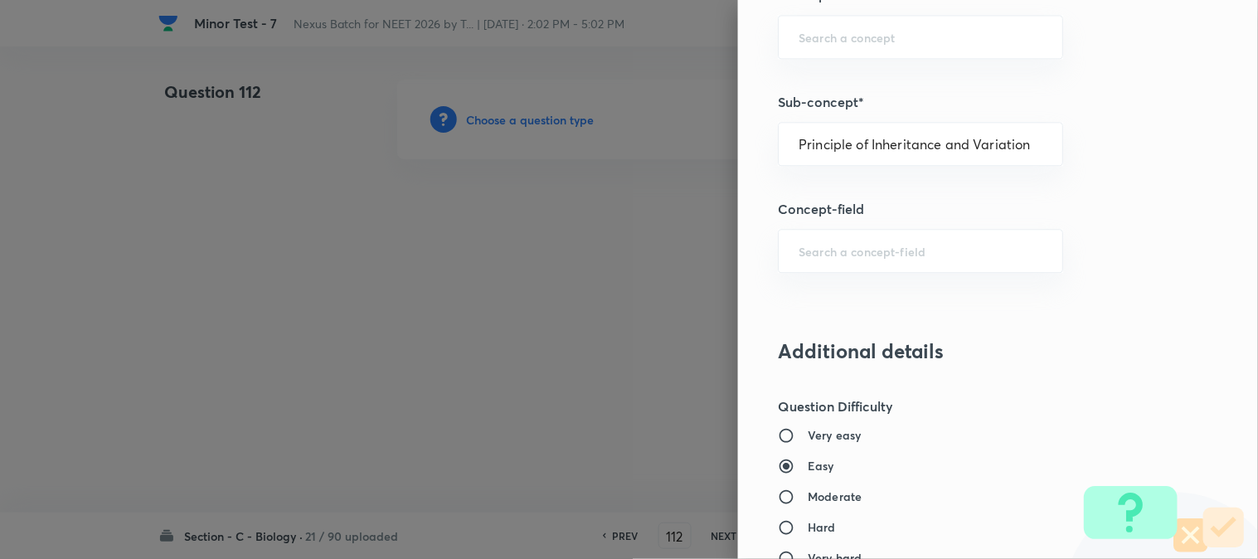
type input "Biology"
type input "Genetics & Evolution"
type input "Principle of Inheritance and Variation"
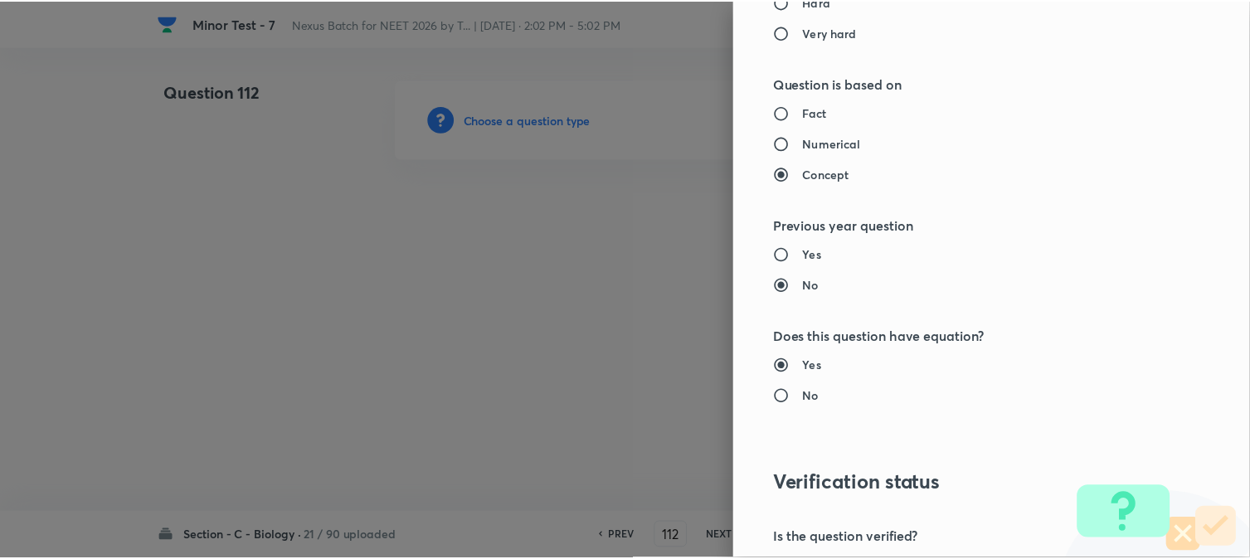
scroll to position [1702, 0]
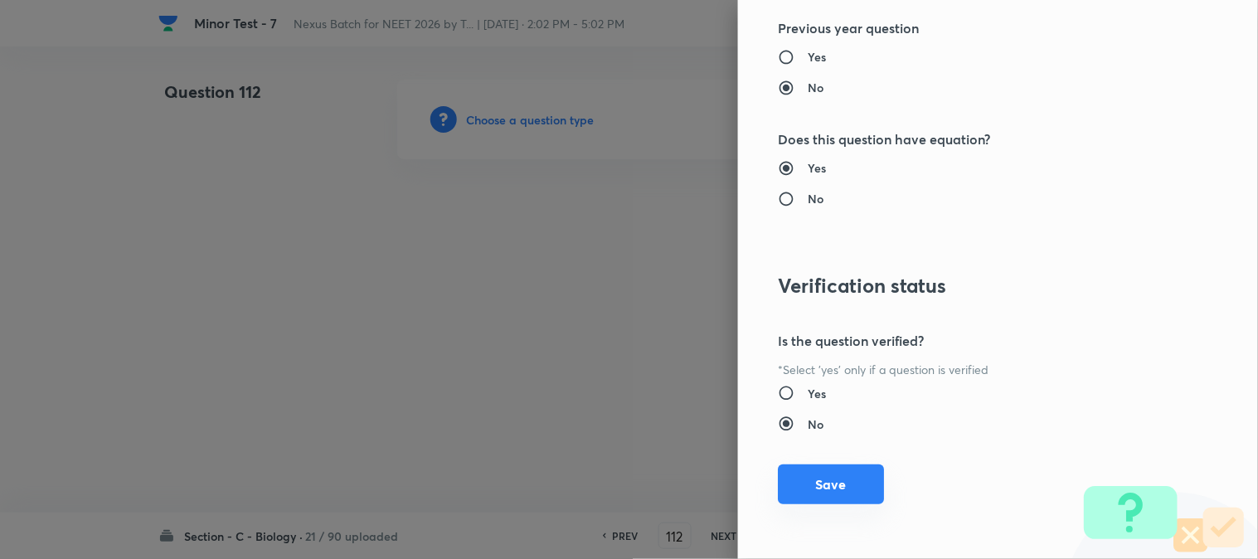
click at [836, 484] on button "Save" at bounding box center [831, 485] width 106 height 40
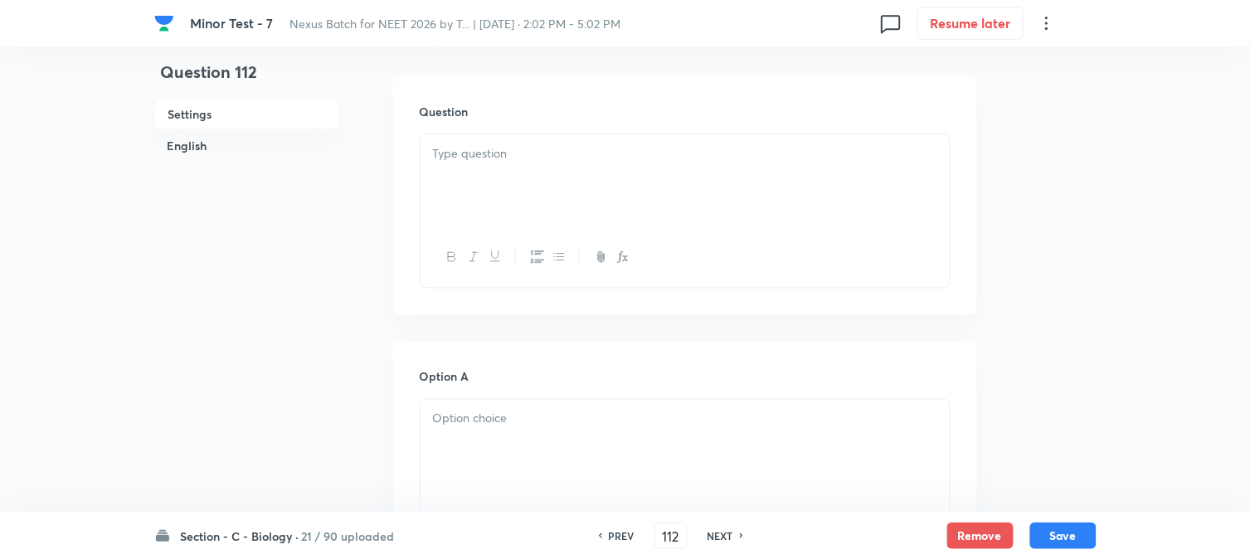
scroll to position [489, 0]
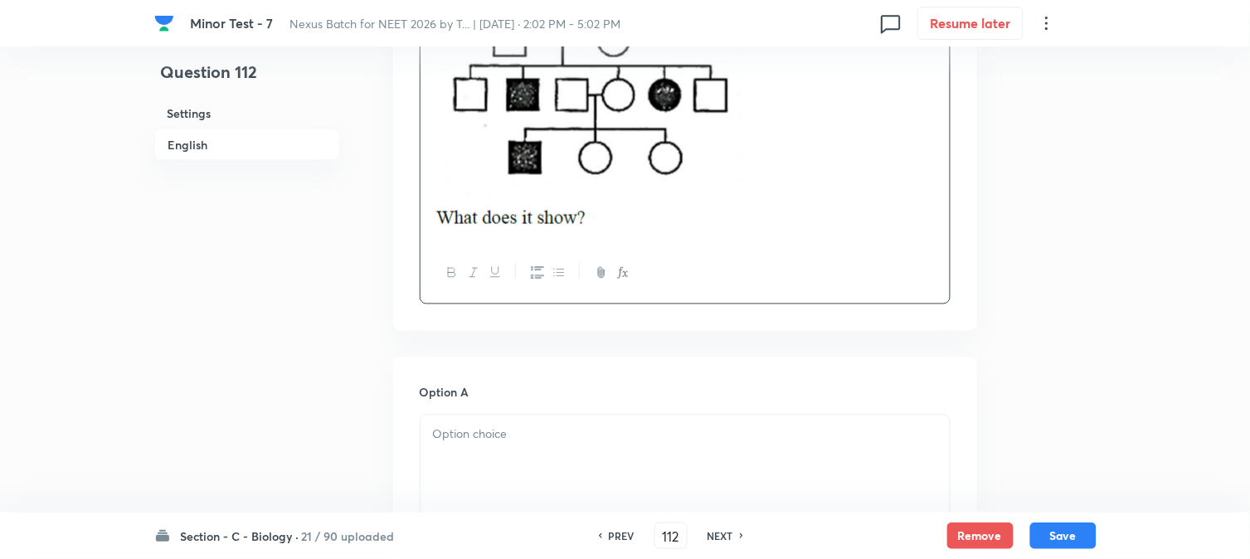
scroll to position [766, 0]
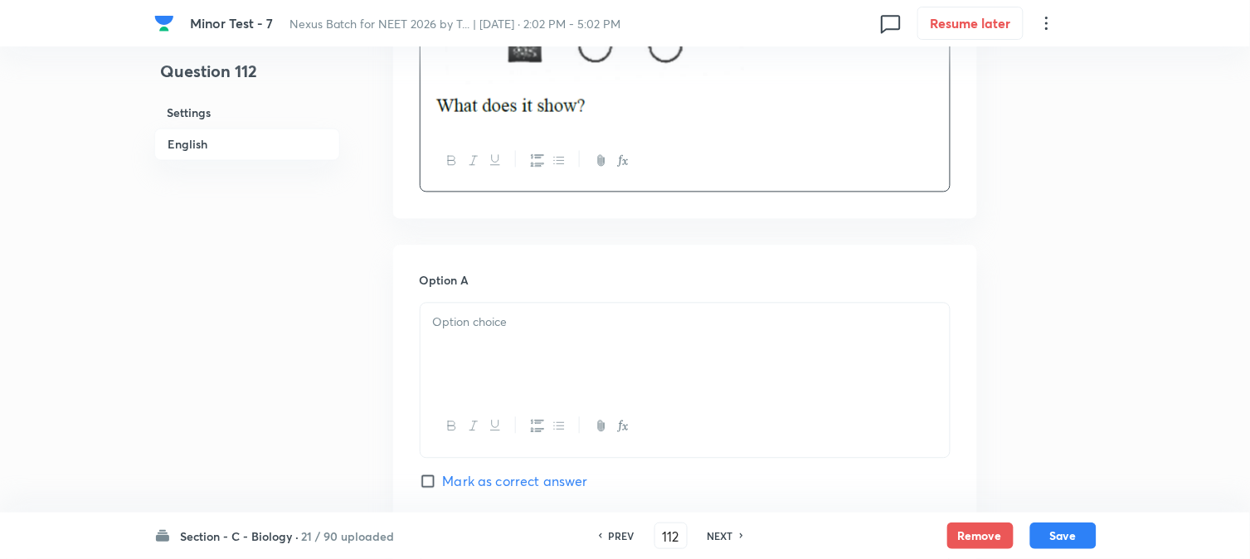
click at [460, 362] on div at bounding box center [685, 350] width 529 height 93
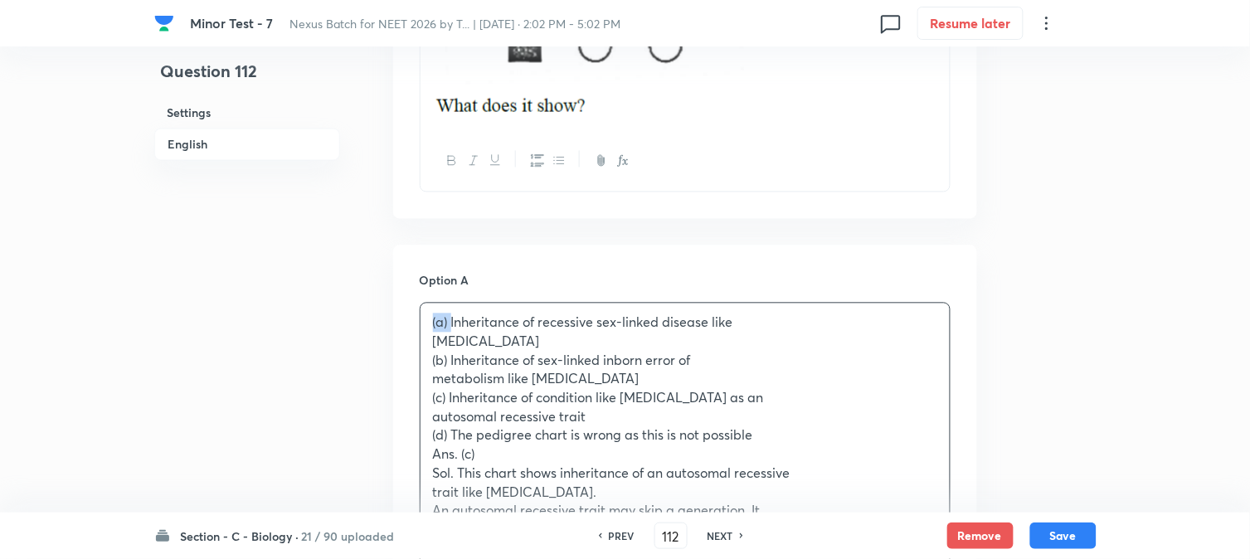
drag, startPoint x: 451, startPoint y: 325, endPoint x: 418, endPoint y: 311, distance: 36.1
drag, startPoint x: 452, startPoint y: 360, endPoint x: 680, endPoint y: 382, distance: 229.2
click at [680, 382] on div "Inheritance of recessive sex-linked disease like [MEDICAL_DATA]) Inheritance of…" at bounding box center [685, 512] width 529 height 416
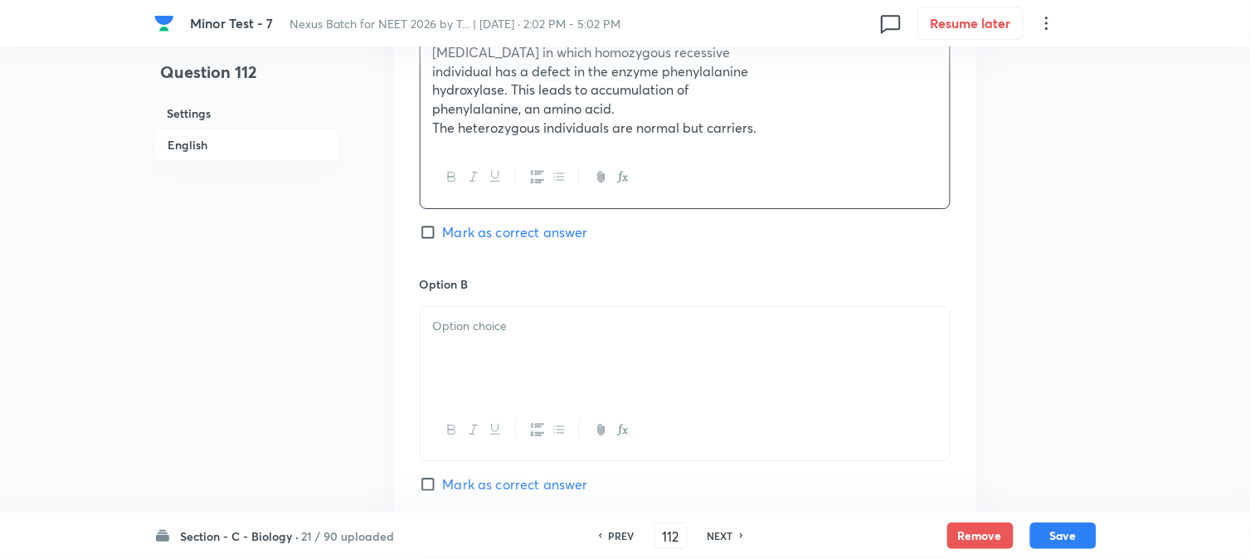
drag, startPoint x: 466, startPoint y: 315, endPoint x: 465, endPoint y: 329, distance: 14.2
click at [466, 324] on div at bounding box center [685, 353] width 529 height 93
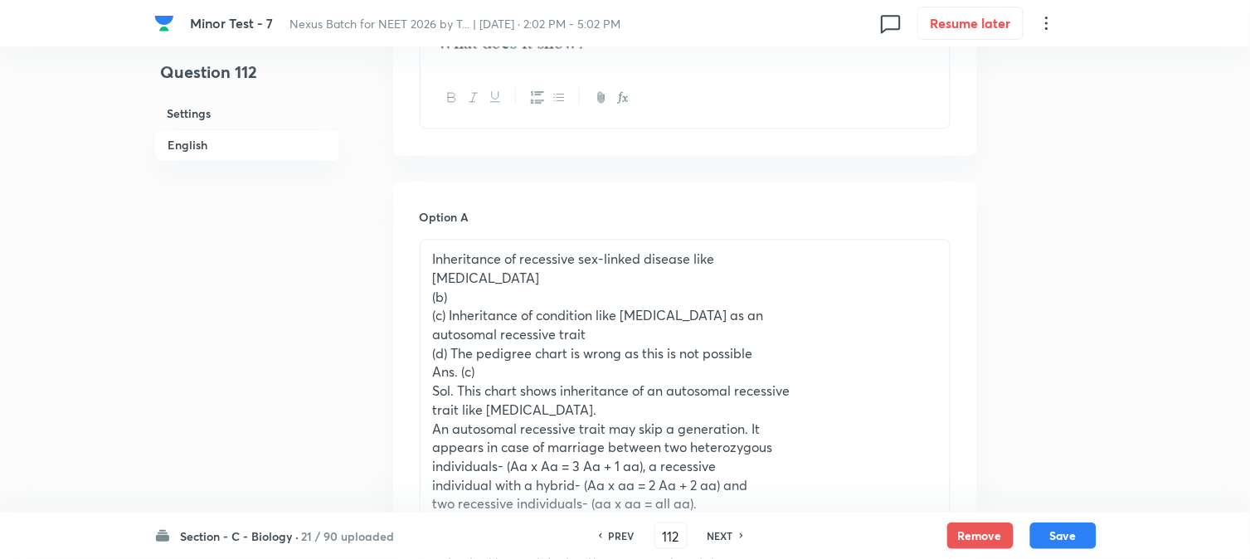
scroll to position [950, 0]
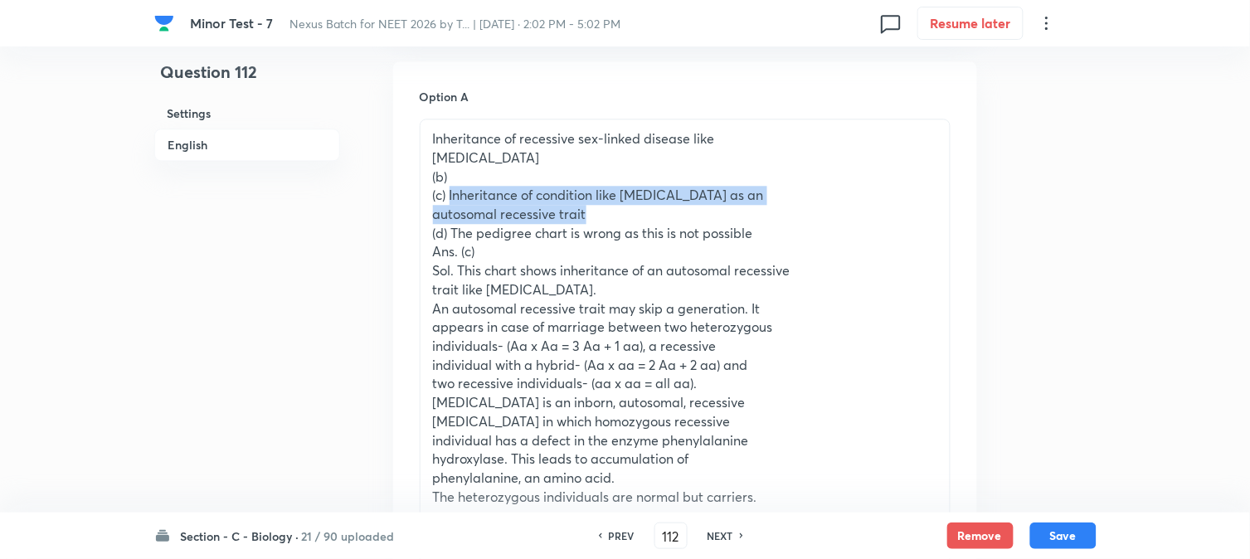
drag, startPoint x: 449, startPoint y: 196, endPoint x: 611, endPoint y: 212, distance: 163.4
click at [611, 212] on div "Inheritance of recessive sex-linked disease like [MEDICAL_DATA]) (c) Inheritanc…" at bounding box center [685, 317] width 529 height 397
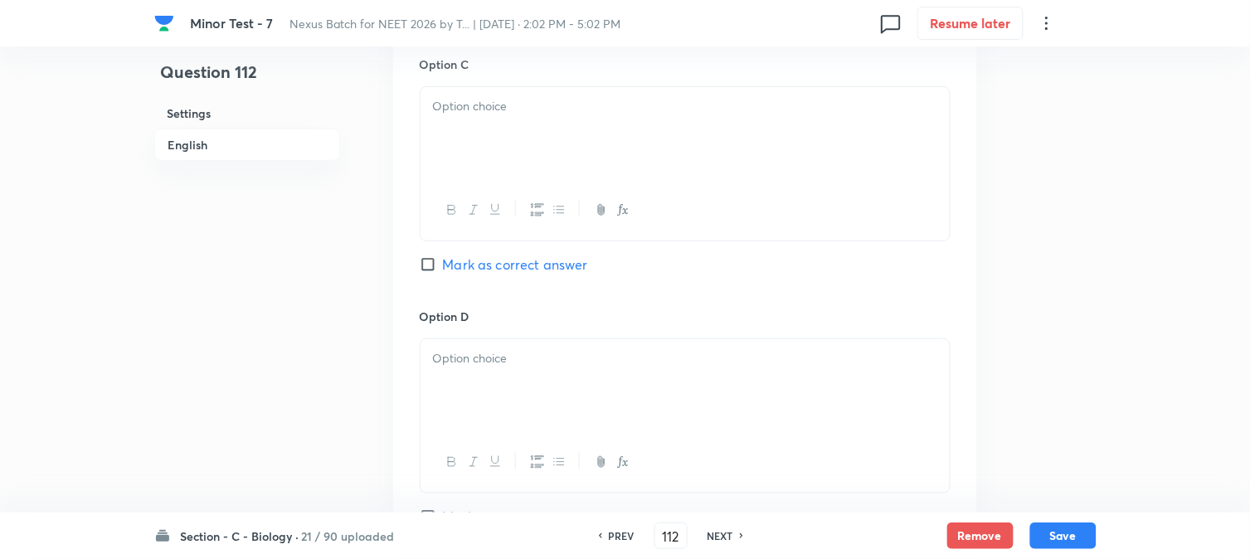
scroll to position [1779, 0]
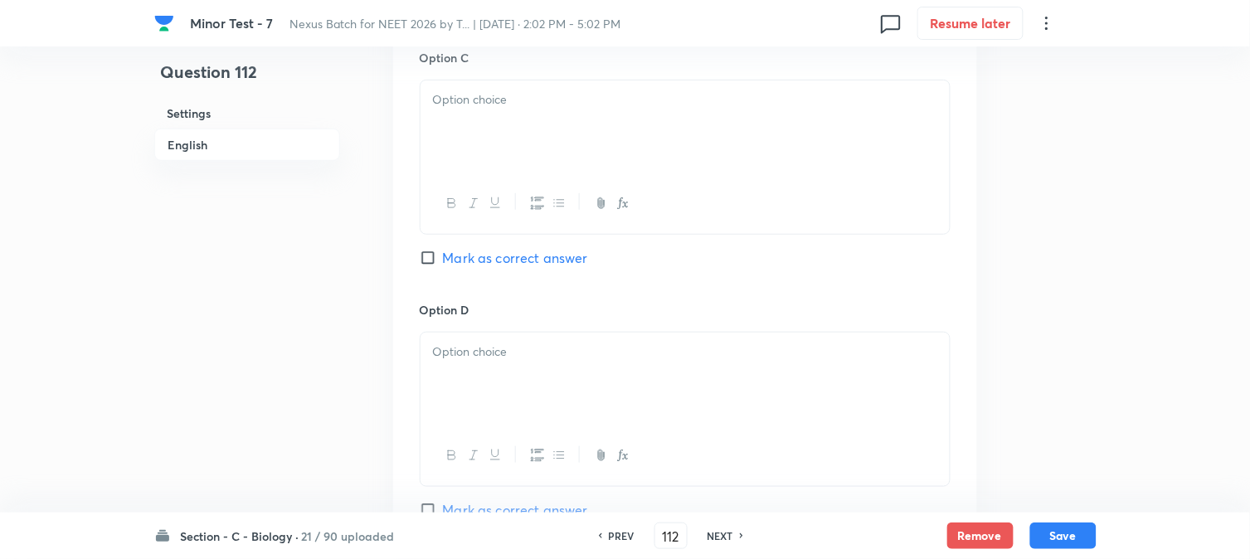
click at [488, 133] on div at bounding box center [685, 126] width 529 height 93
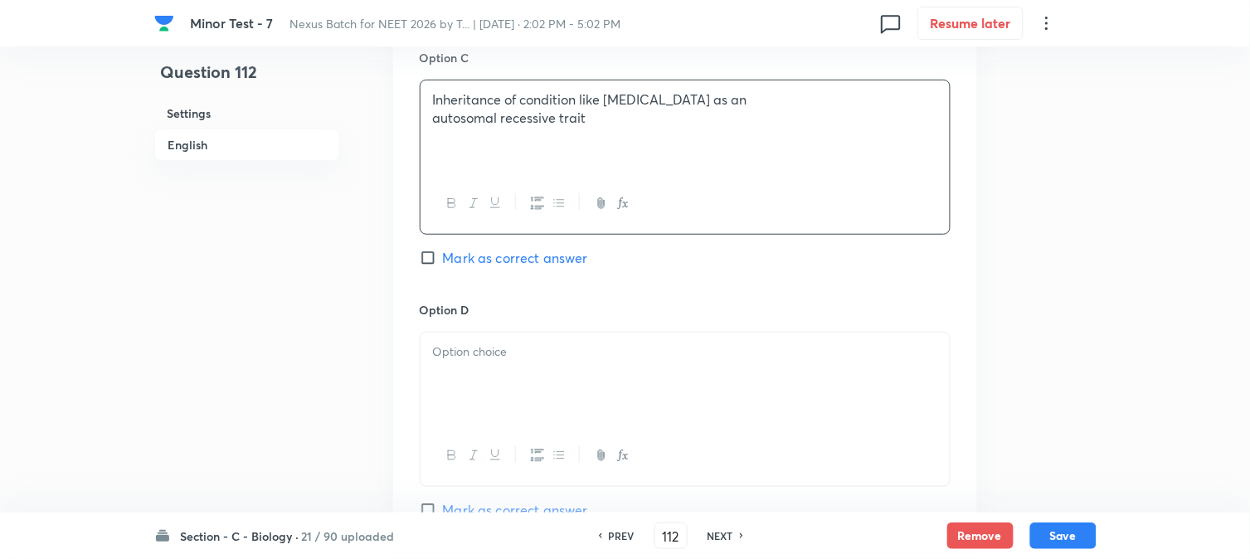
click at [494, 261] on span "Mark as correct answer" at bounding box center [515, 258] width 145 height 20
click at [443, 261] on input "Mark as correct answer" at bounding box center [431, 258] width 23 height 17
checkbox input "true"
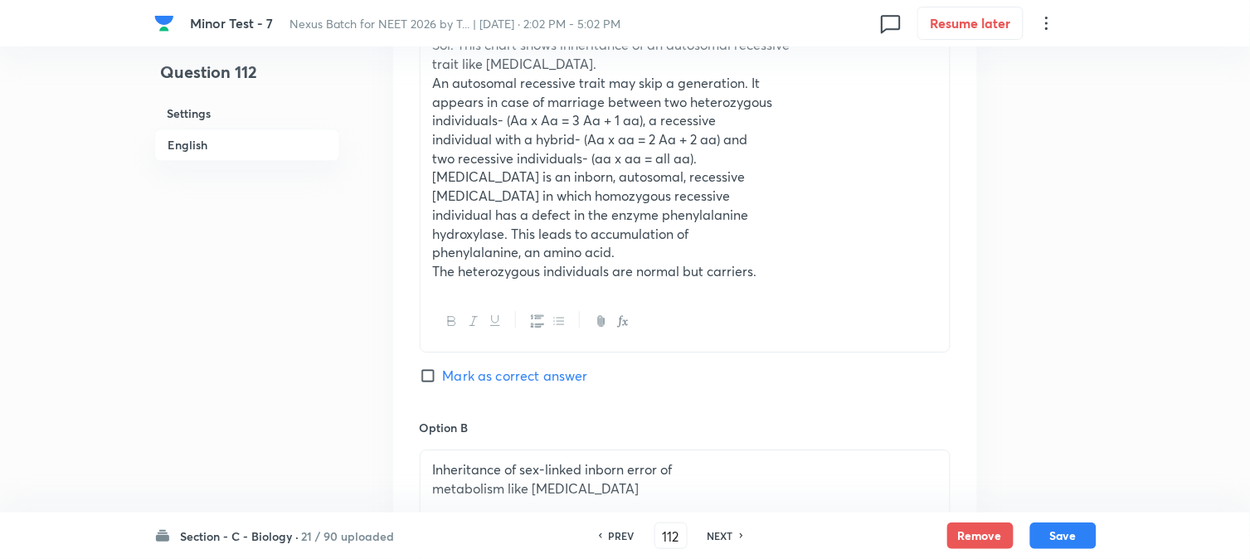
scroll to position [950, 0]
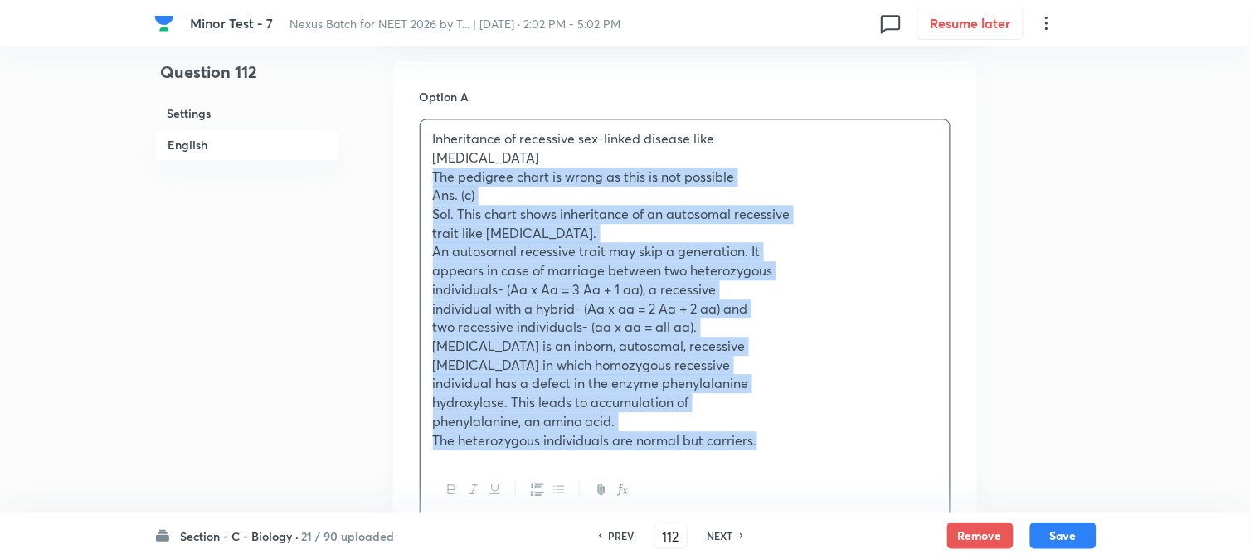
drag, startPoint x: 450, startPoint y: 209, endPoint x: 952, endPoint y: 498, distance: 579.0
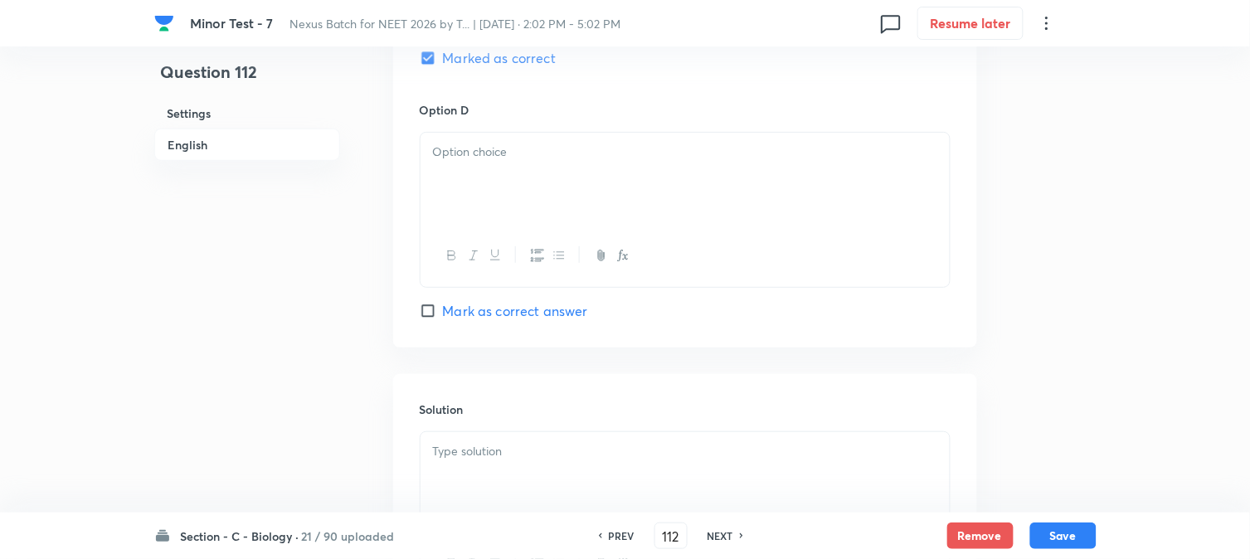
scroll to position [1687, 0]
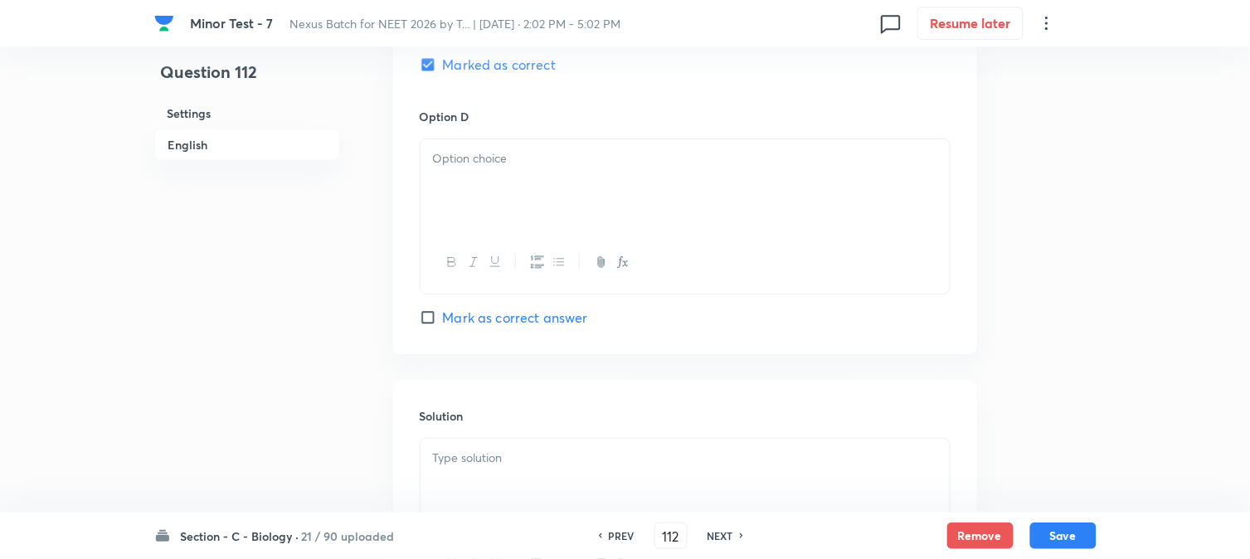
click at [460, 184] on div at bounding box center [685, 185] width 529 height 93
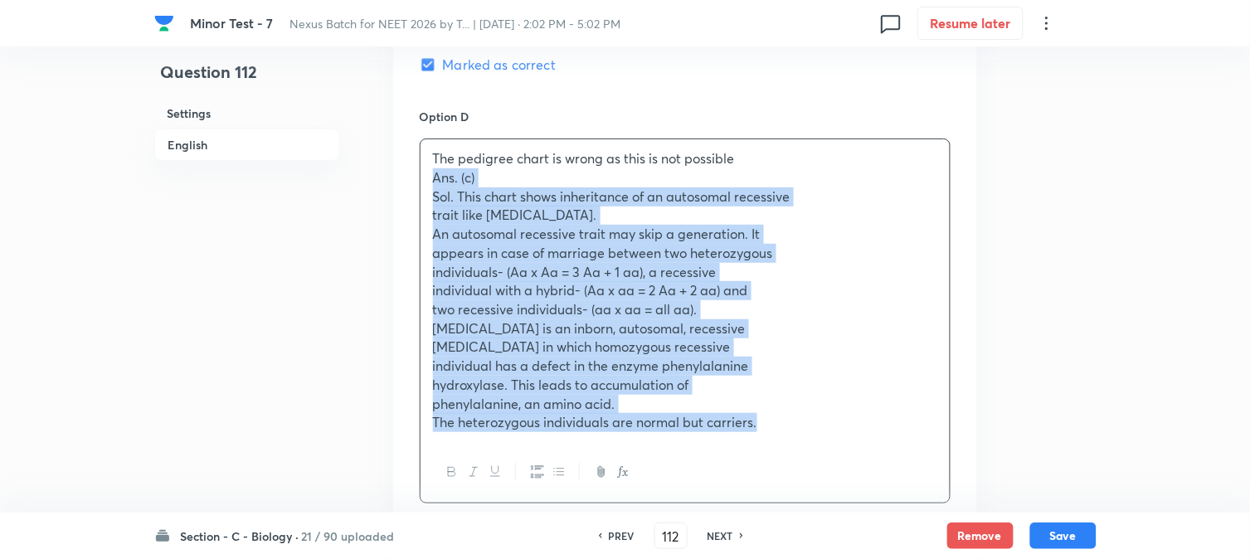
drag, startPoint x: 445, startPoint y: 197, endPoint x: 932, endPoint y: 493, distance: 568.8
click at [932, 495] on div "The pedigree chart is wrong as this is not possible Ans. (c) Sol. This chart sh…" at bounding box center [685, 321] width 531 height 365
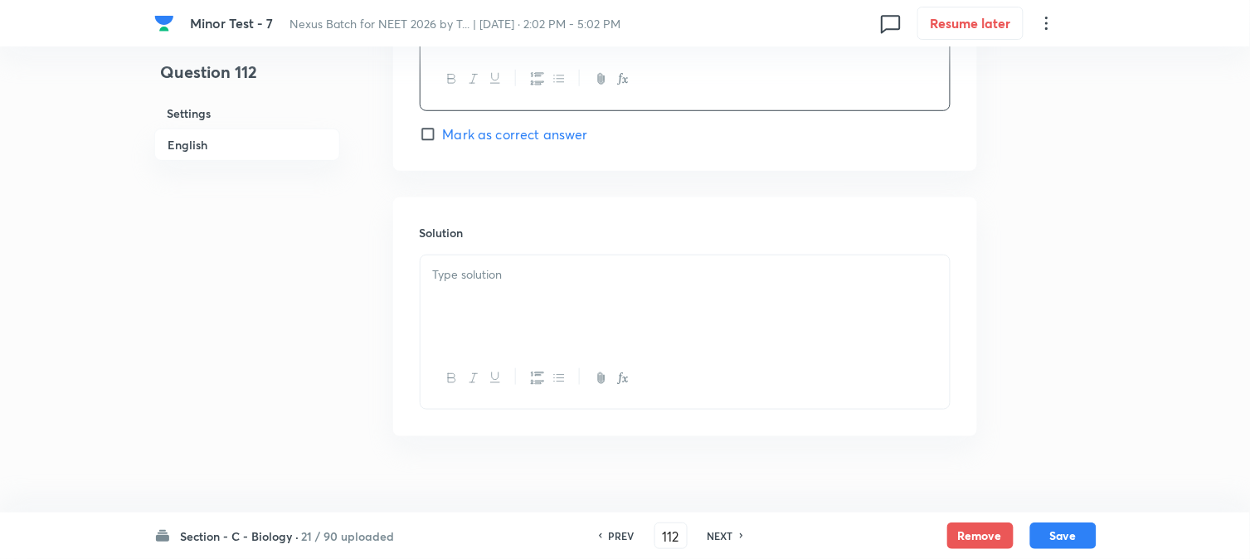
scroll to position [1871, 0]
click at [473, 301] on div at bounding box center [685, 301] width 529 height 93
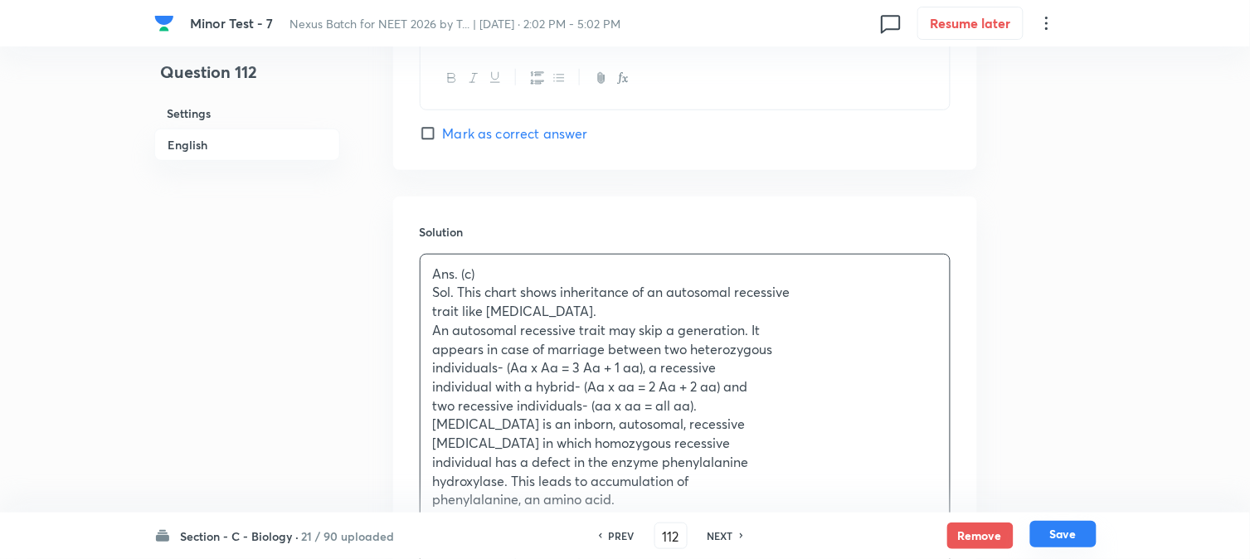
click at [1071, 531] on button "Save" at bounding box center [1063, 534] width 66 height 27
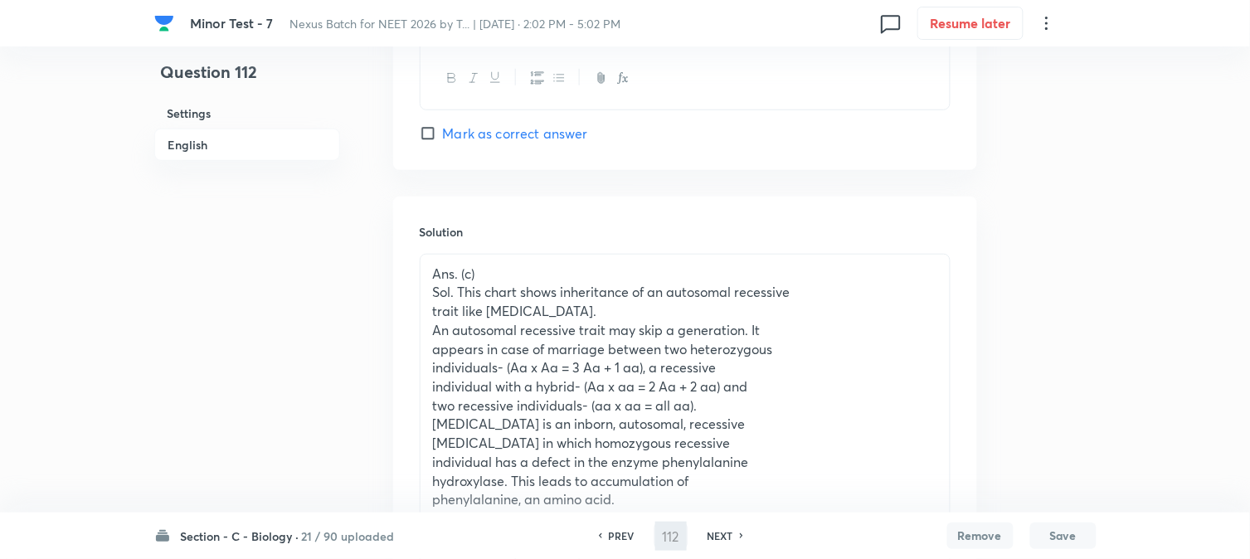
type input "113"
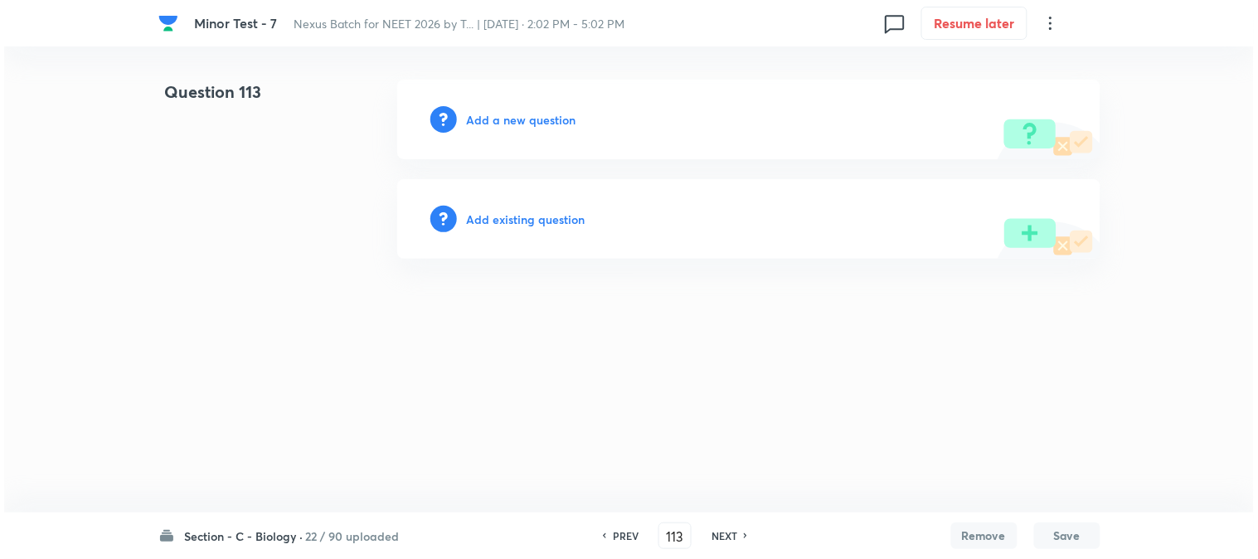
scroll to position [0, 0]
click at [537, 104] on div "Add a new question" at bounding box center [748, 120] width 703 height 80
click at [537, 119] on h6 "Add a new question" at bounding box center [522, 119] width 110 height 17
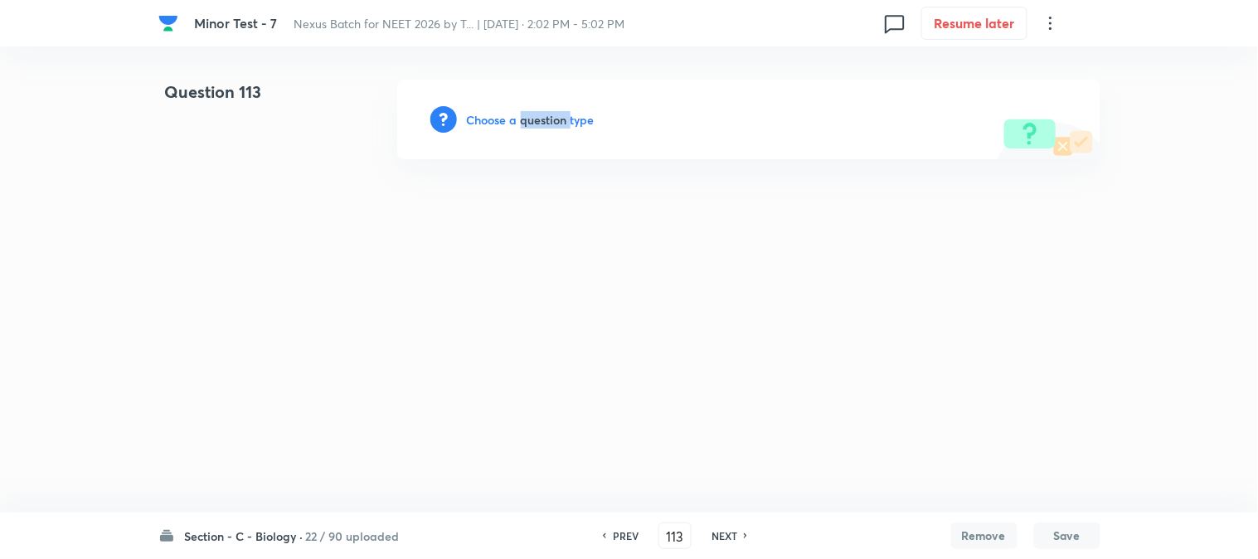
click at [537, 119] on h6 "Choose a question type" at bounding box center [531, 119] width 128 height 17
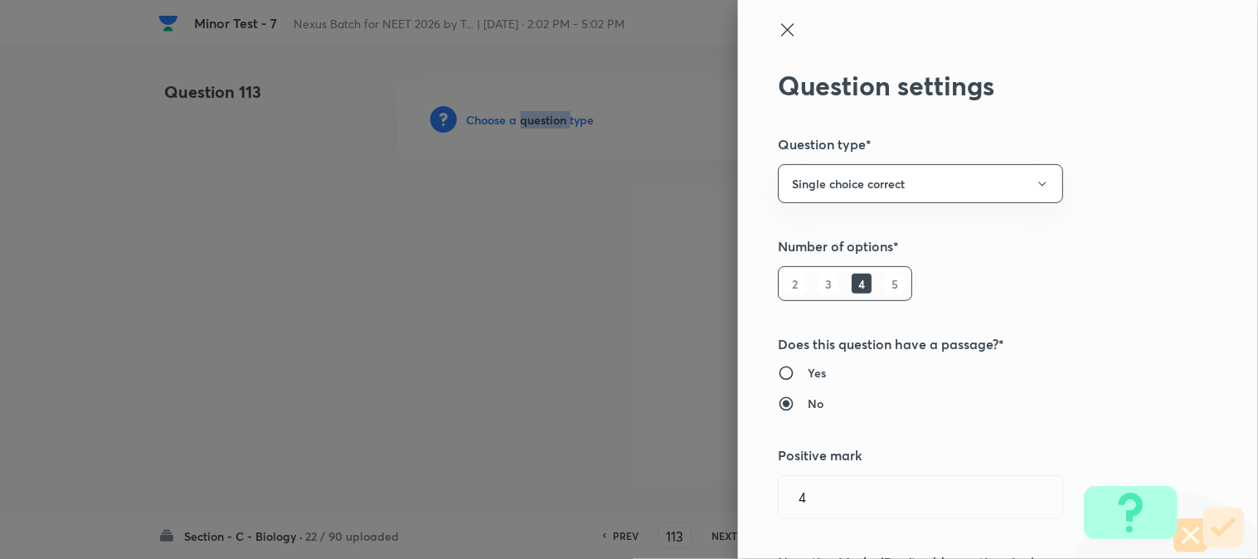
click at [537, 119] on div at bounding box center [629, 279] width 1258 height 559
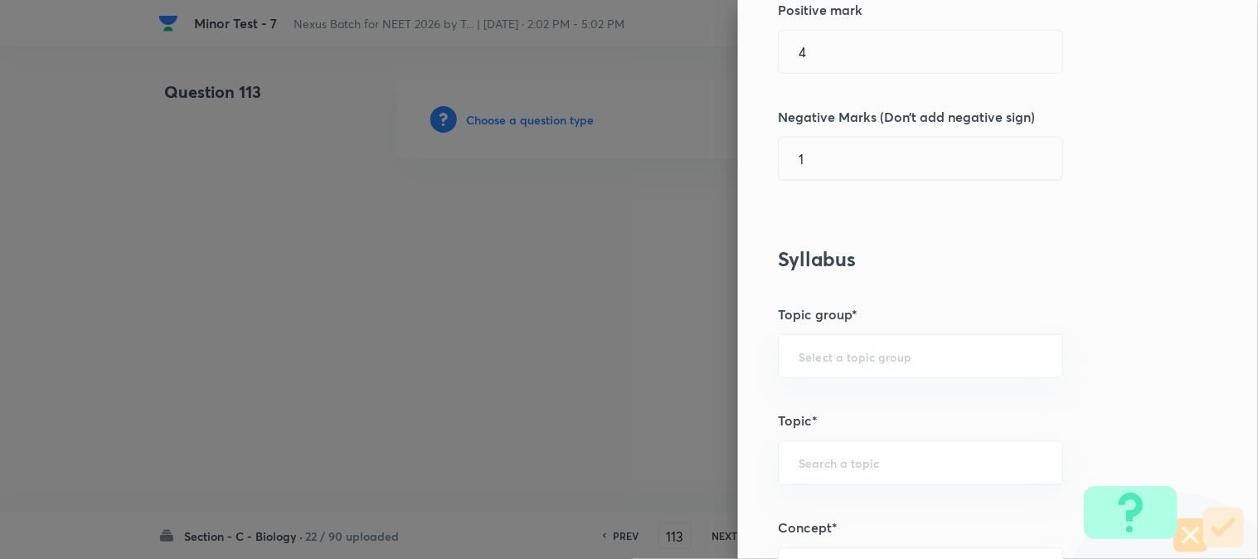
scroll to position [979, 0]
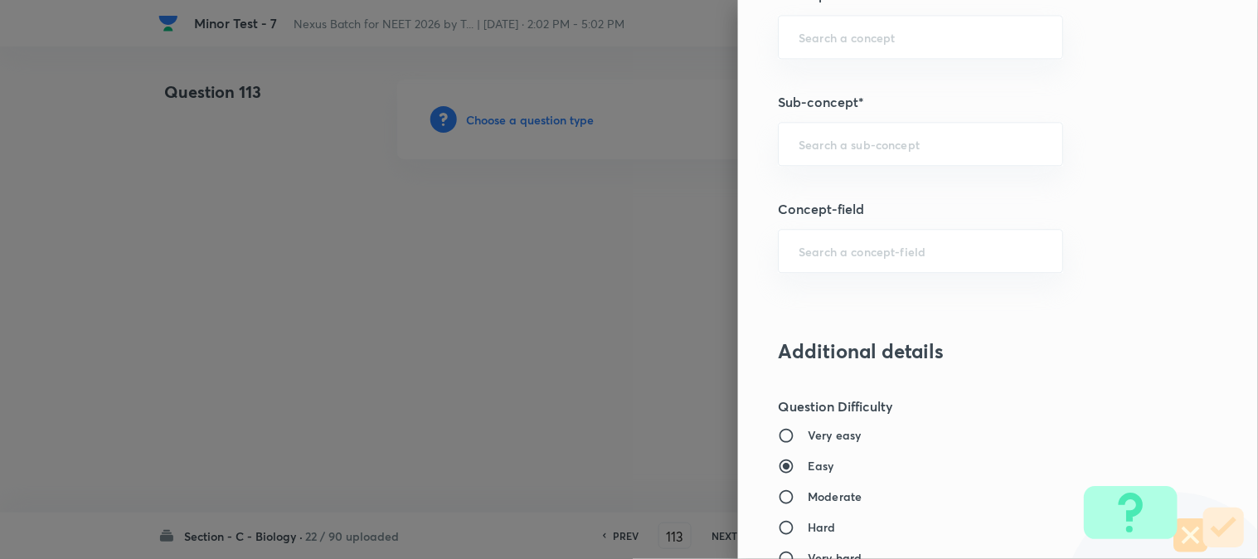
click at [883, 176] on div "Question settings Question type* Single choice correct Number of options* 2 3 4…" at bounding box center [998, 279] width 520 height 559
click at [886, 150] on input "text" at bounding box center [921, 144] width 244 height 16
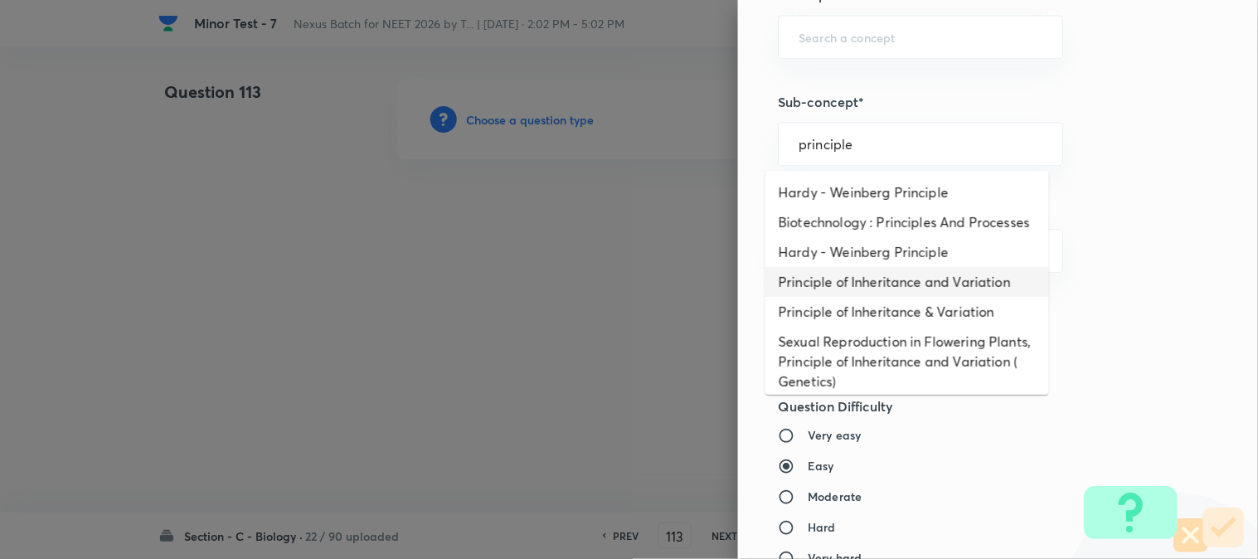
click at [898, 297] on li "Principle of Inheritance and Variation" at bounding box center [908, 282] width 284 height 30
type input "Principle of Inheritance and Variation"
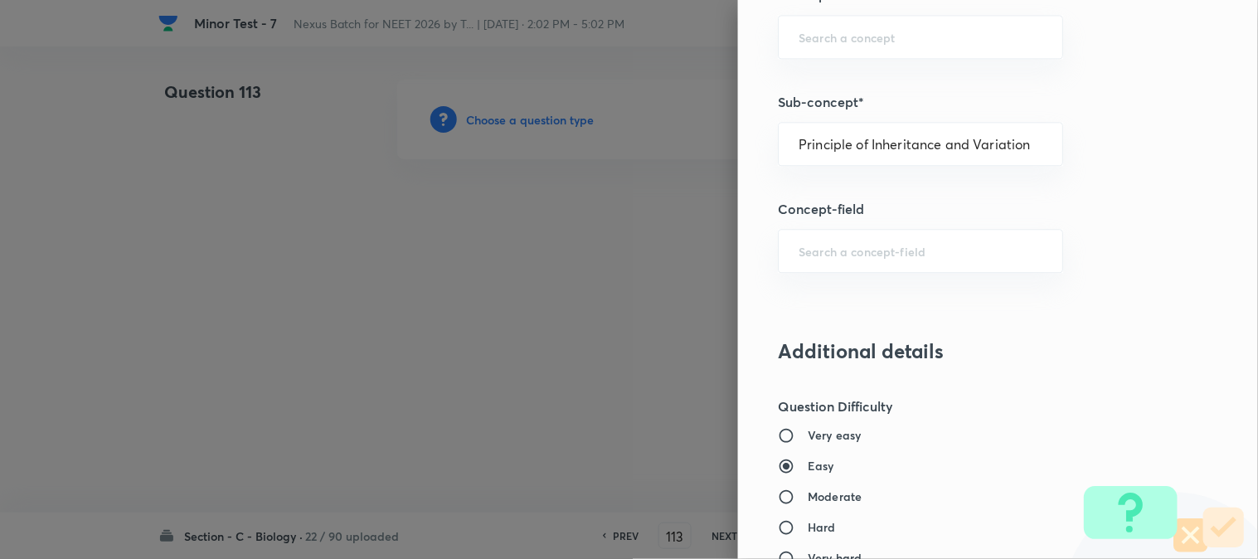
type input "Biology"
type input "Genetics & Evolution"
type input "Principle of Inheritance and Variation"
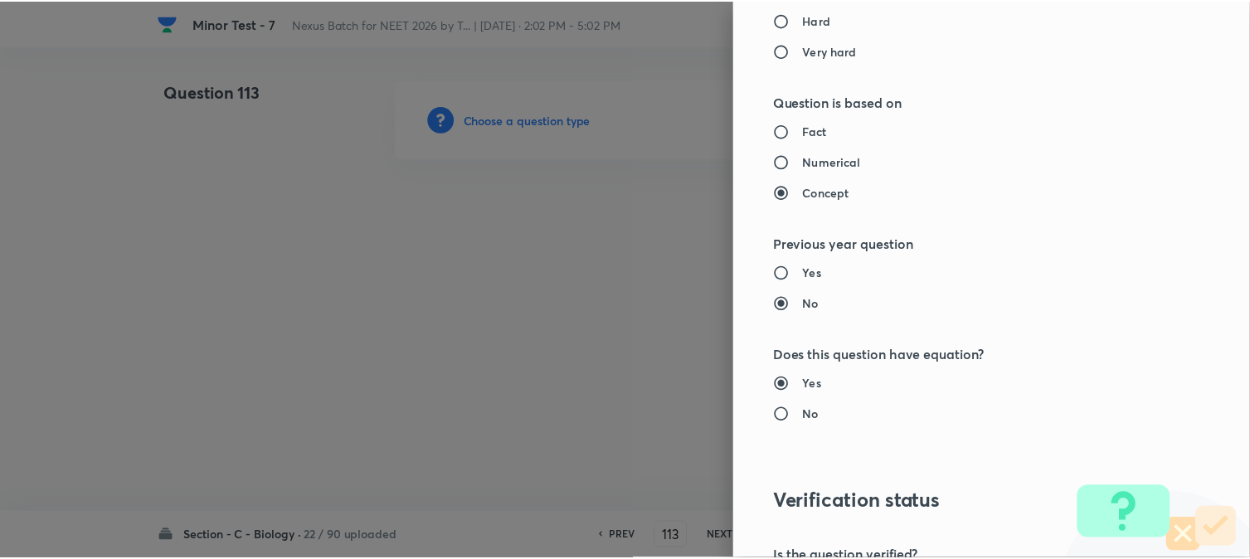
scroll to position [1702, 0]
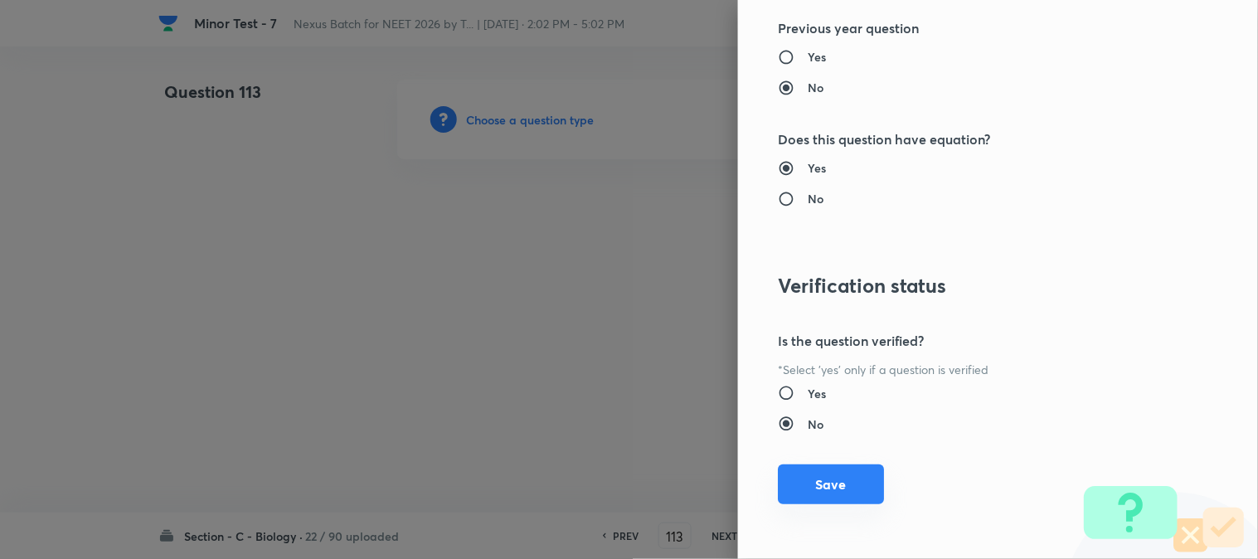
click at [844, 487] on button "Save" at bounding box center [831, 485] width 106 height 40
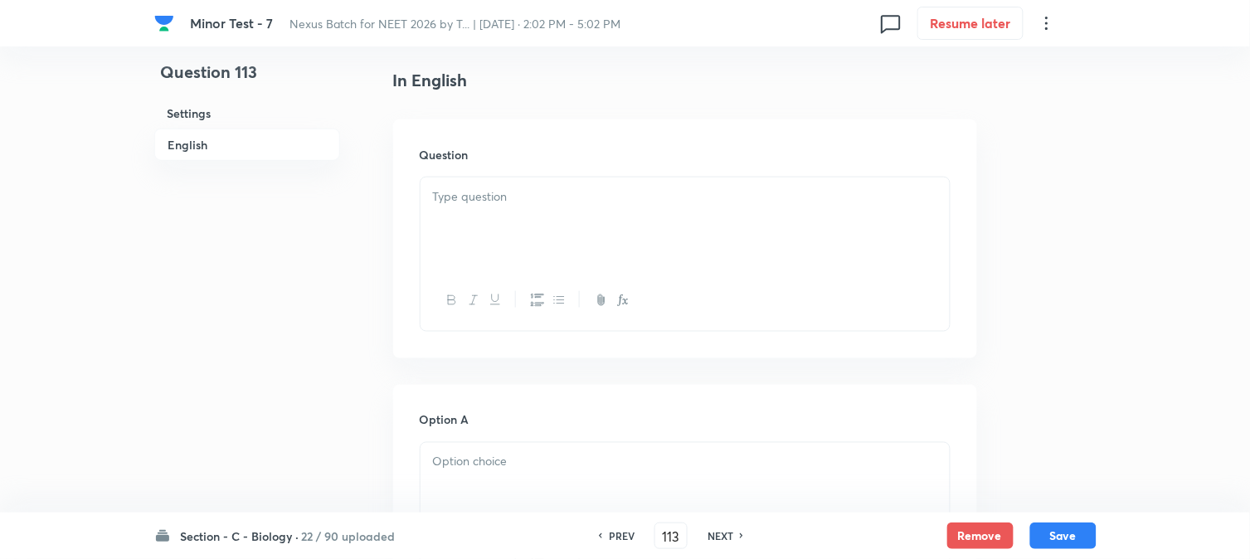
scroll to position [489, 0]
click at [467, 169] on div at bounding box center [685, 175] width 529 height 93
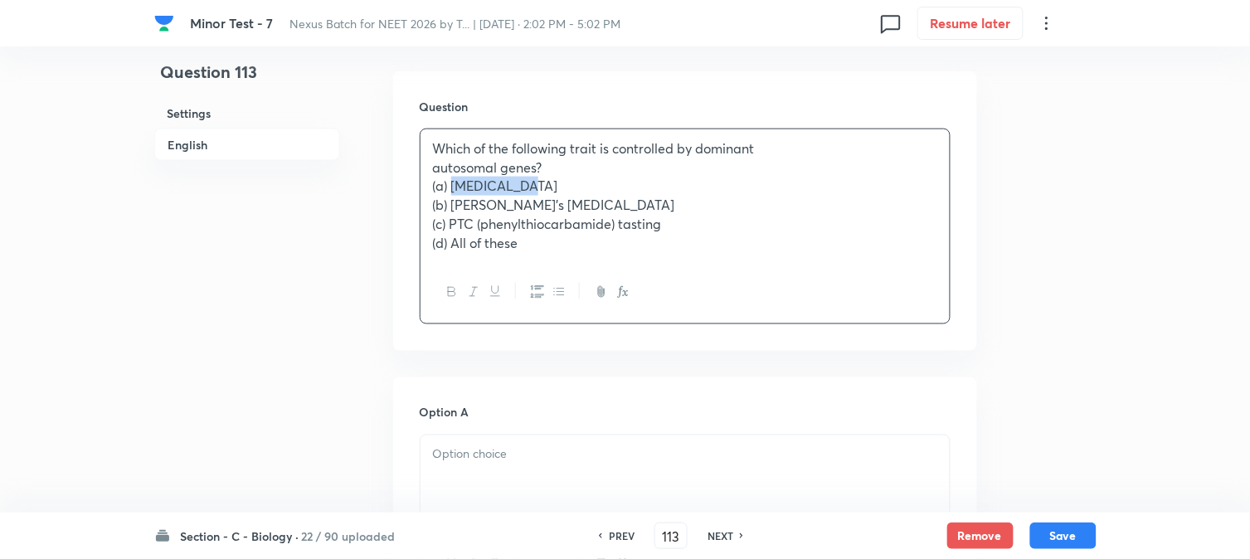
drag, startPoint x: 454, startPoint y: 189, endPoint x: 606, endPoint y: 186, distance: 151.8
click at [606, 186] on p "(a) [MEDICAL_DATA]" at bounding box center [685, 186] width 504 height 19
click at [477, 494] on div at bounding box center [685, 482] width 529 height 93
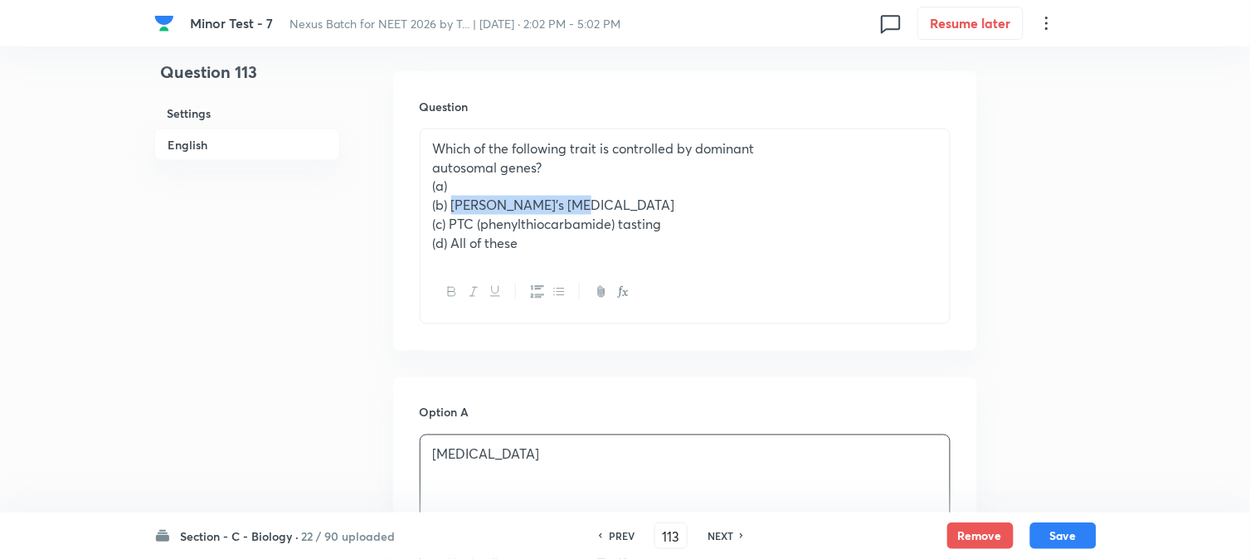
drag, startPoint x: 452, startPoint y: 203, endPoint x: 639, endPoint y: 208, distance: 186.7
click at [639, 208] on p "(b) [PERSON_NAME]’s [MEDICAL_DATA]" at bounding box center [685, 205] width 504 height 19
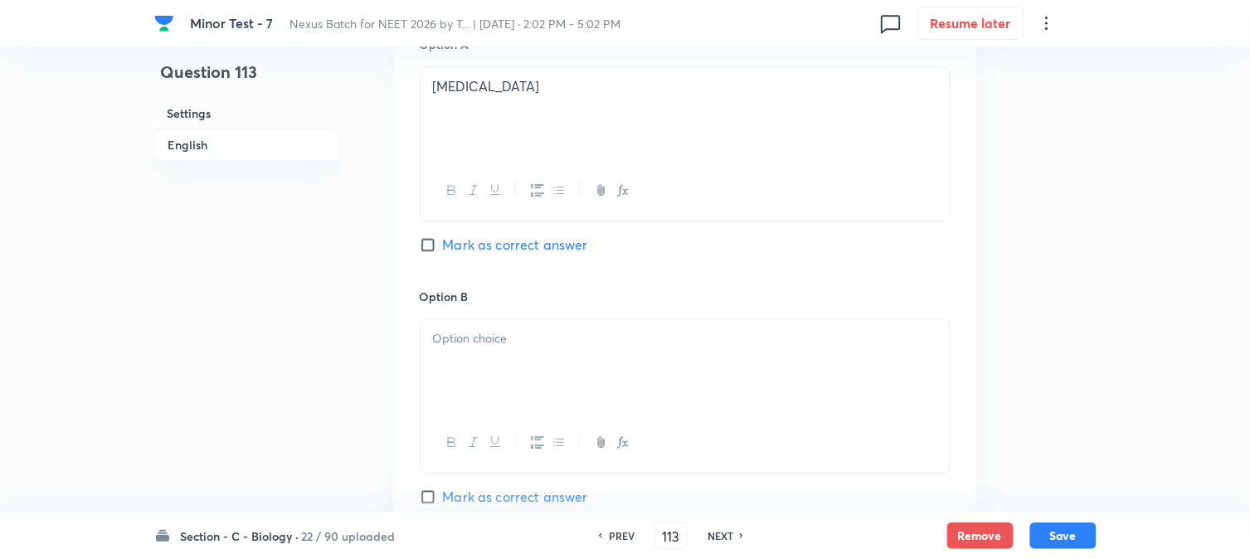
click at [463, 380] on div at bounding box center [685, 365] width 529 height 93
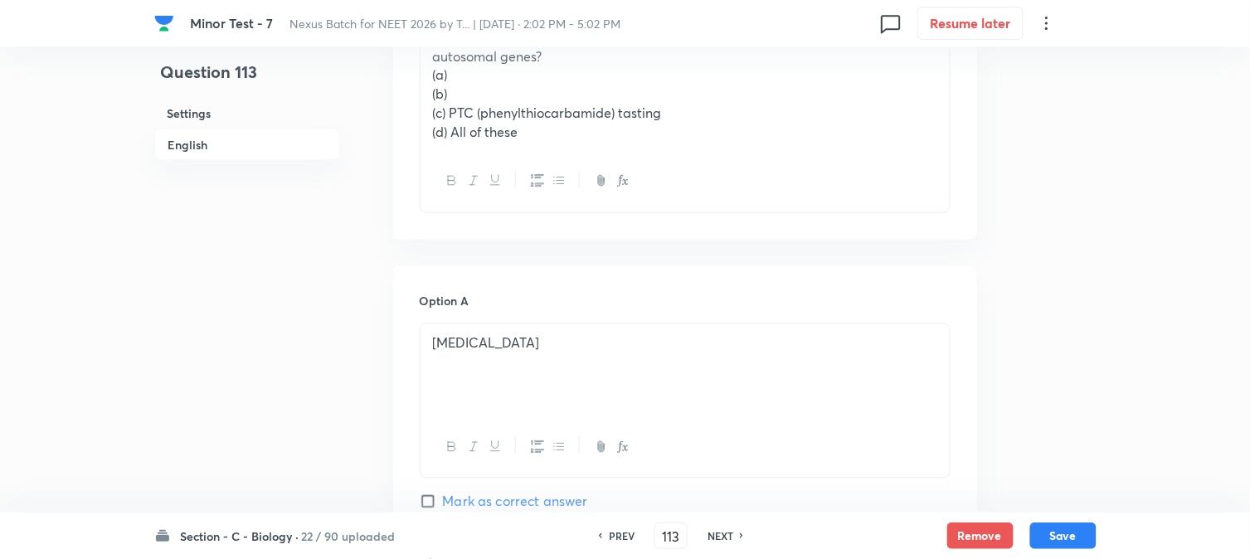
scroll to position [582, 0]
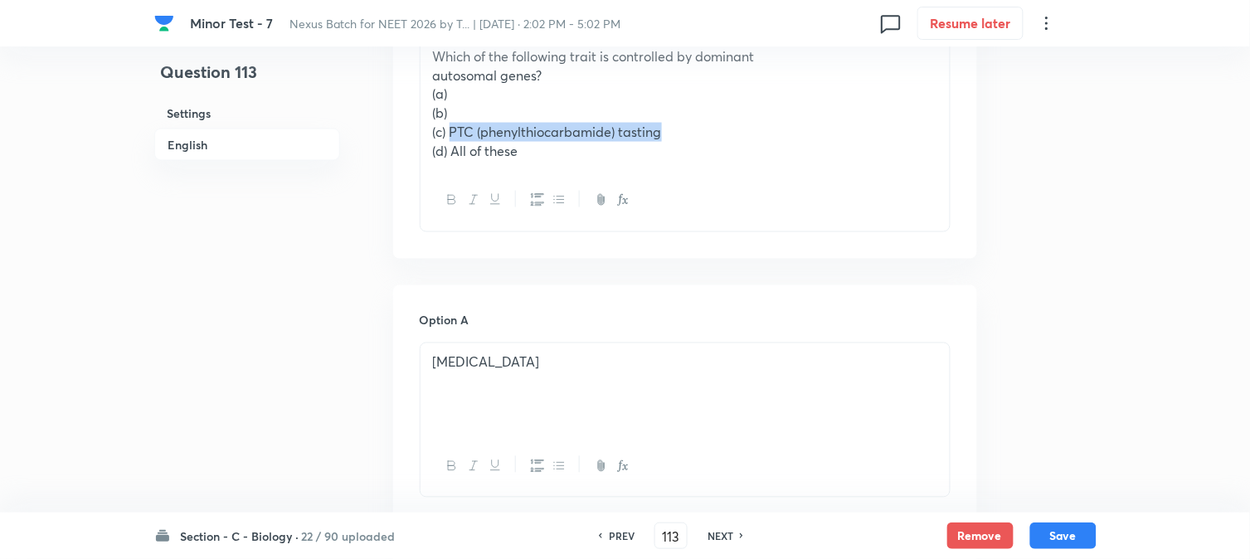
drag, startPoint x: 449, startPoint y: 136, endPoint x: 736, endPoint y: 138, distance: 287.0
click at [736, 138] on p "(c) PTC (phenylthiocarbamide) tasting" at bounding box center [685, 132] width 504 height 19
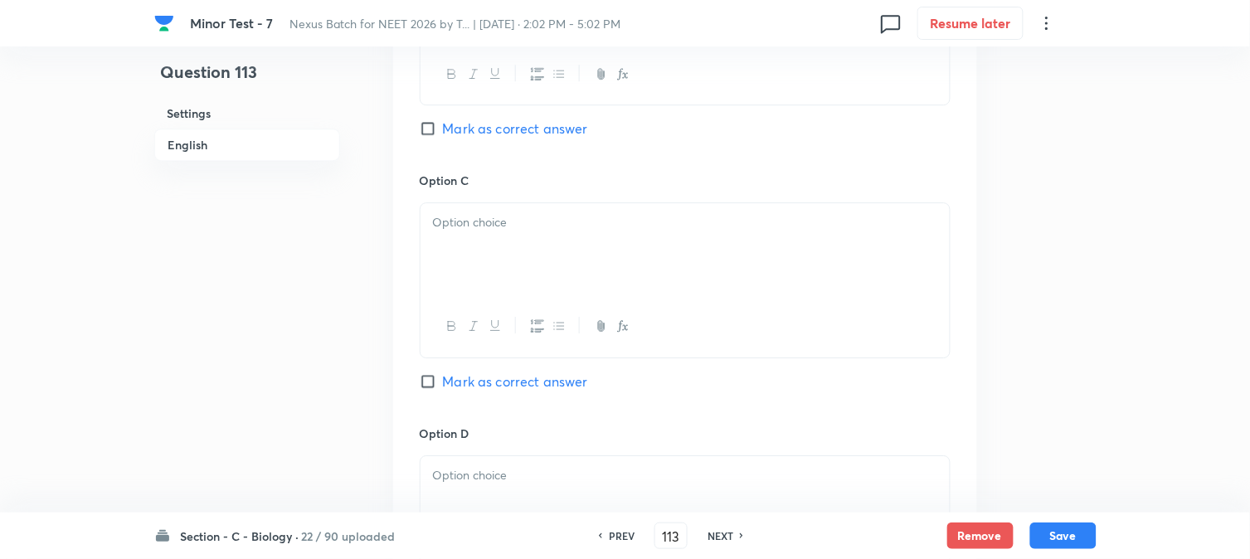
click at [460, 262] on div at bounding box center [685, 249] width 529 height 93
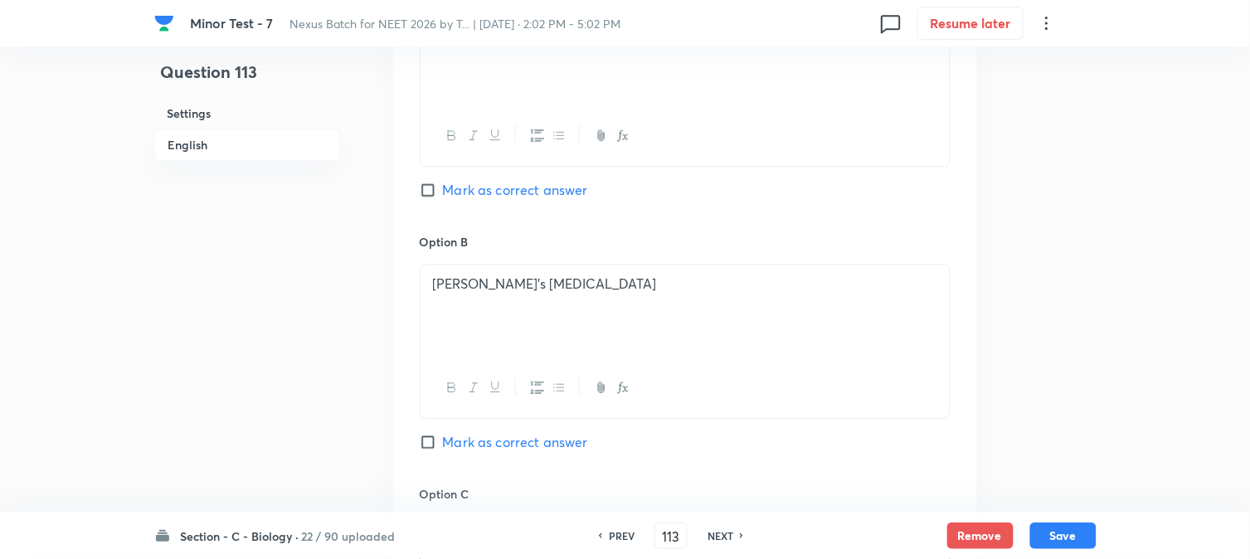
scroll to position [489, 0]
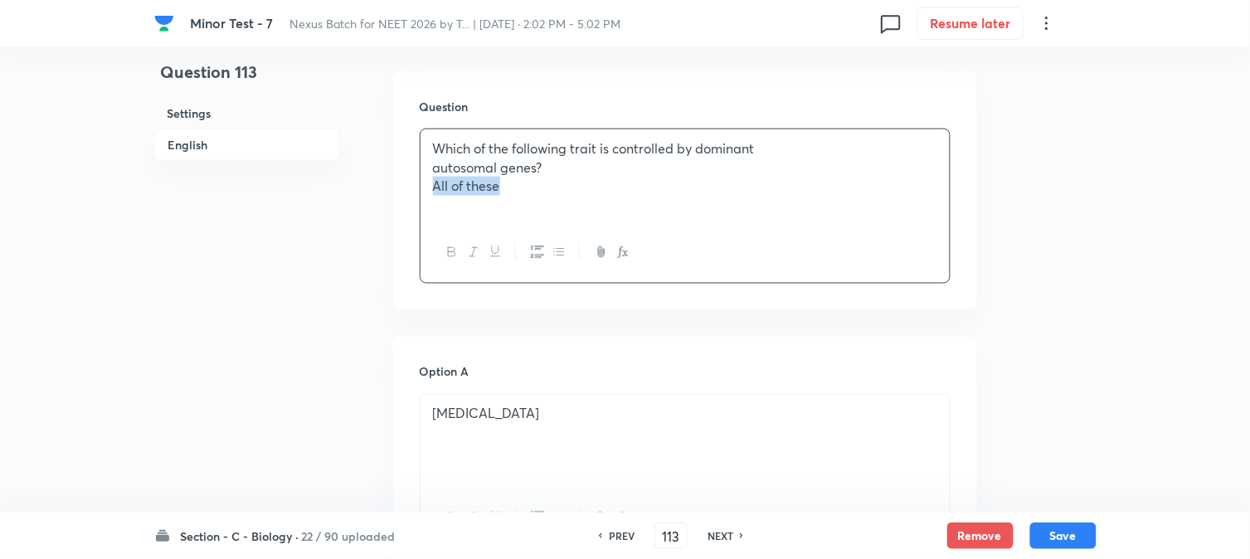
drag, startPoint x: 450, startPoint y: 242, endPoint x: 625, endPoint y: 200, distance: 180.1
click at [625, 200] on div "Which of the following trait is controlled by dominant autosomal genes? All of …" at bounding box center [685, 175] width 529 height 93
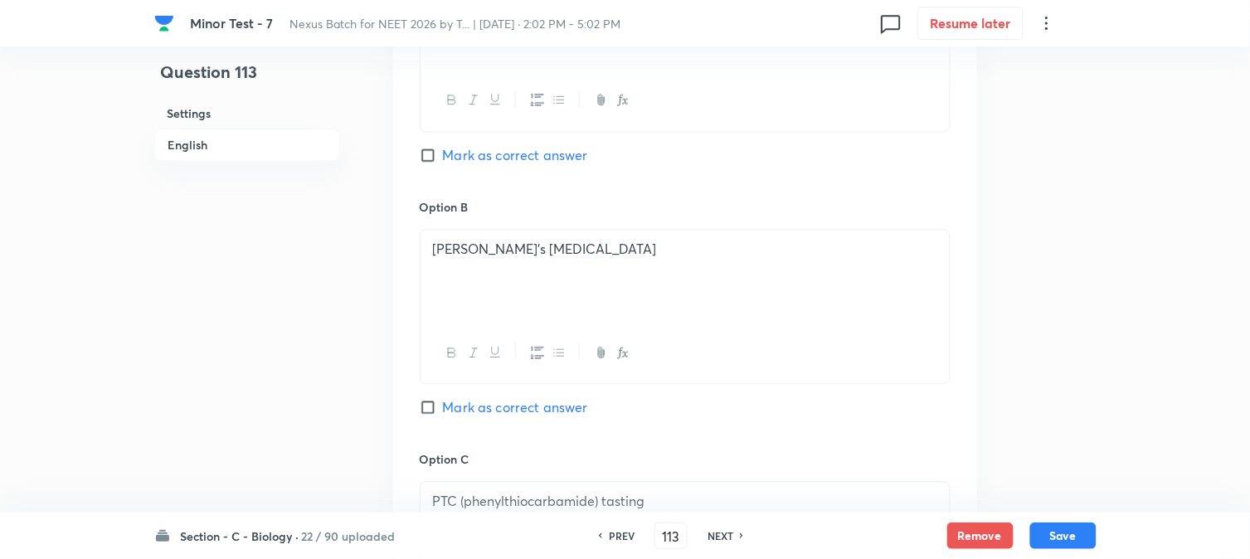
scroll to position [1503, 0]
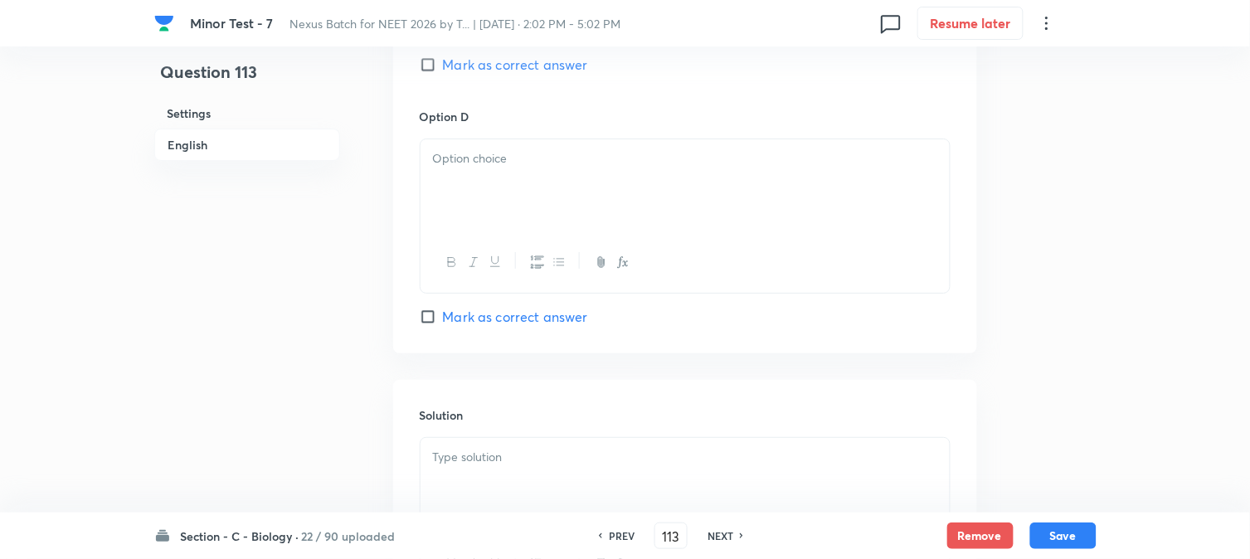
click at [468, 238] on div at bounding box center [685, 262] width 529 height 61
click at [476, 197] on div at bounding box center [685, 185] width 529 height 93
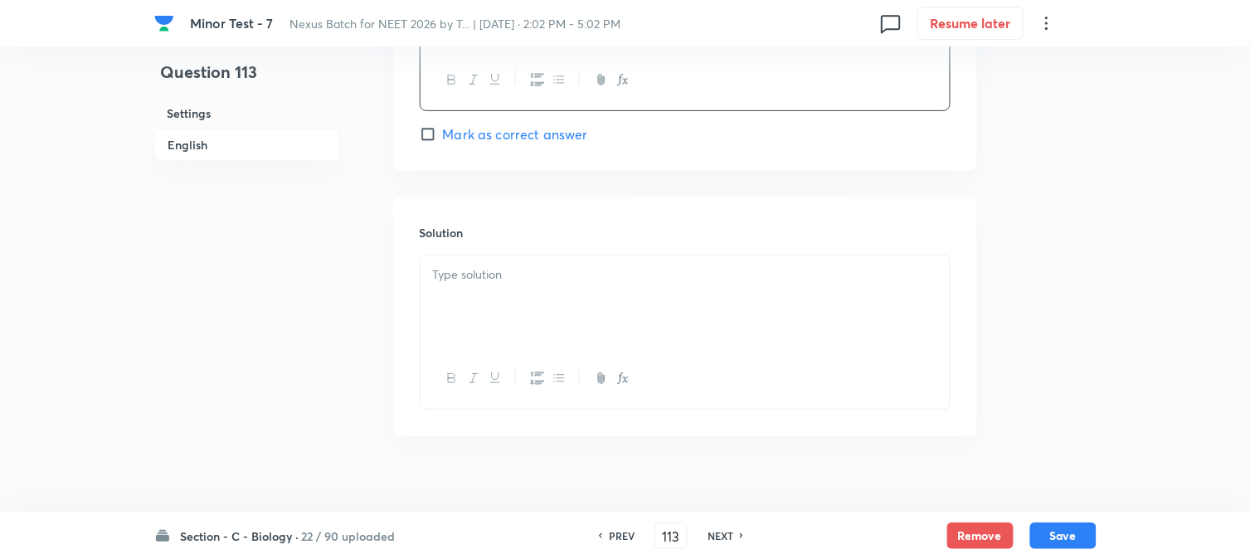
scroll to position [1687, 0]
click at [518, 134] on span "Mark as correct answer" at bounding box center [515, 133] width 145 height 20
click at [443, 134] on input "Mark as correct answer" at bounding box center [431, 132] width 23 height 17
checkbox input "true"
click at [511, 330] on div at bounding box center [685, 300] width 529 height 93
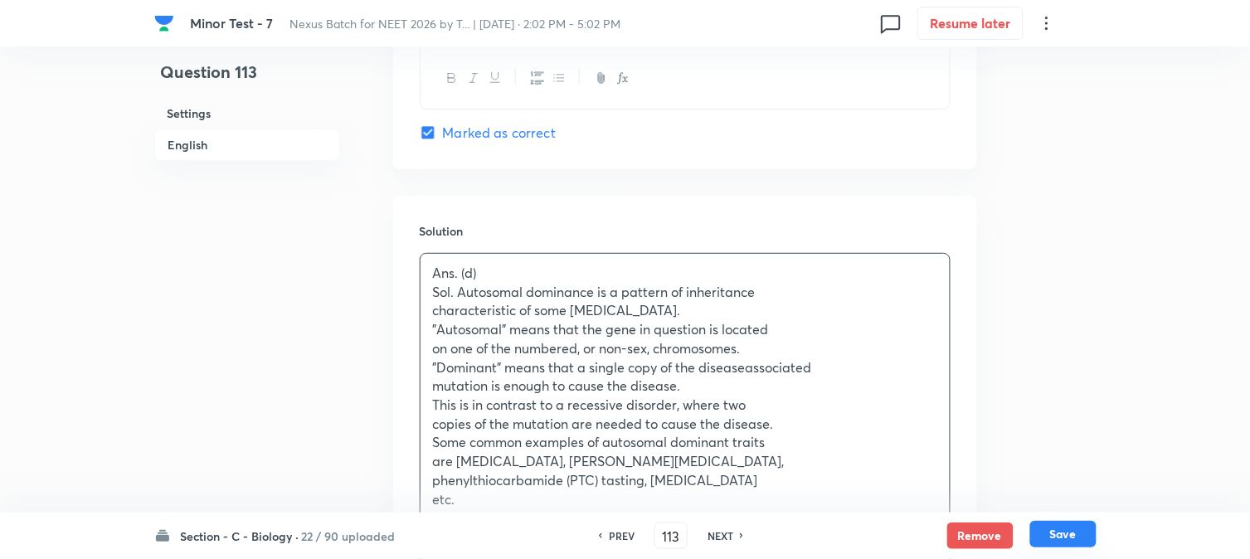
click at [1059, 543] on button "Save" at bounding box center [1063, 534] width 66 height 27
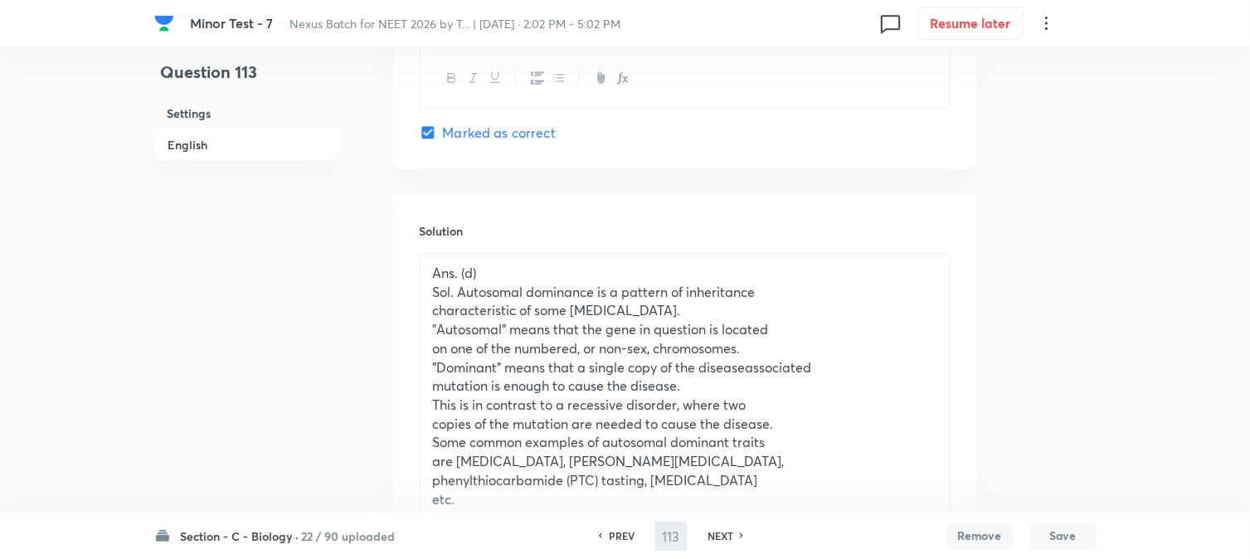
type input "114"
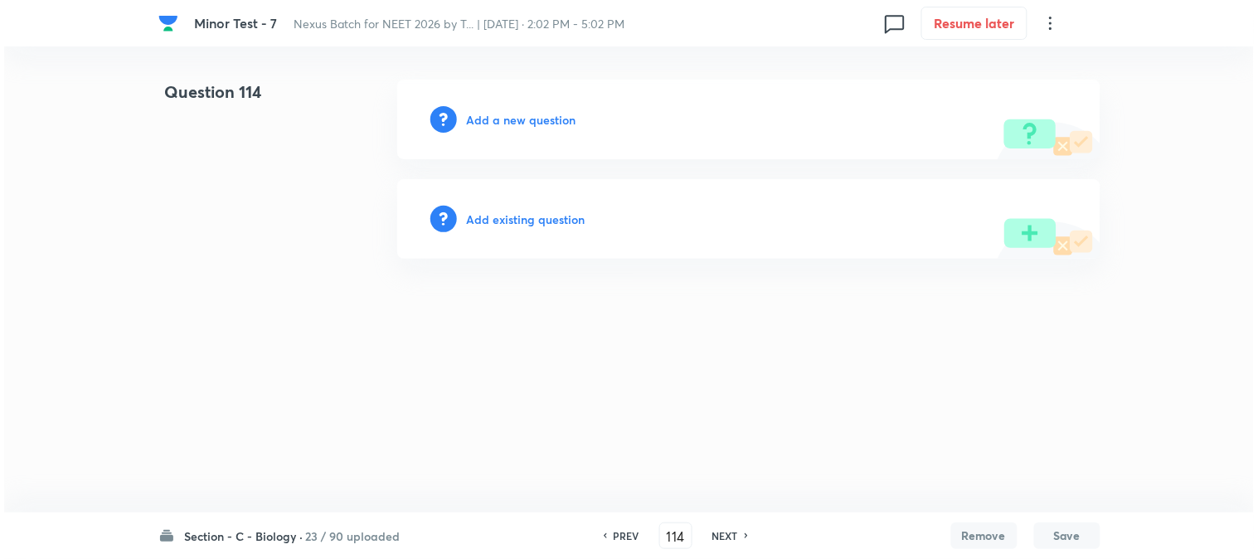
scroll to position [0, 0]
click at [562, 134] on div "Add a new question" at bounding box center [748, 120] width 703 height 80
click at [562, 127] on div "Add a new question" at bounding box center [748, 120] width 703 height 80
click at [562, 127] on h6 "Add a new question" at bounding box center [522, 119] width 110 height 17
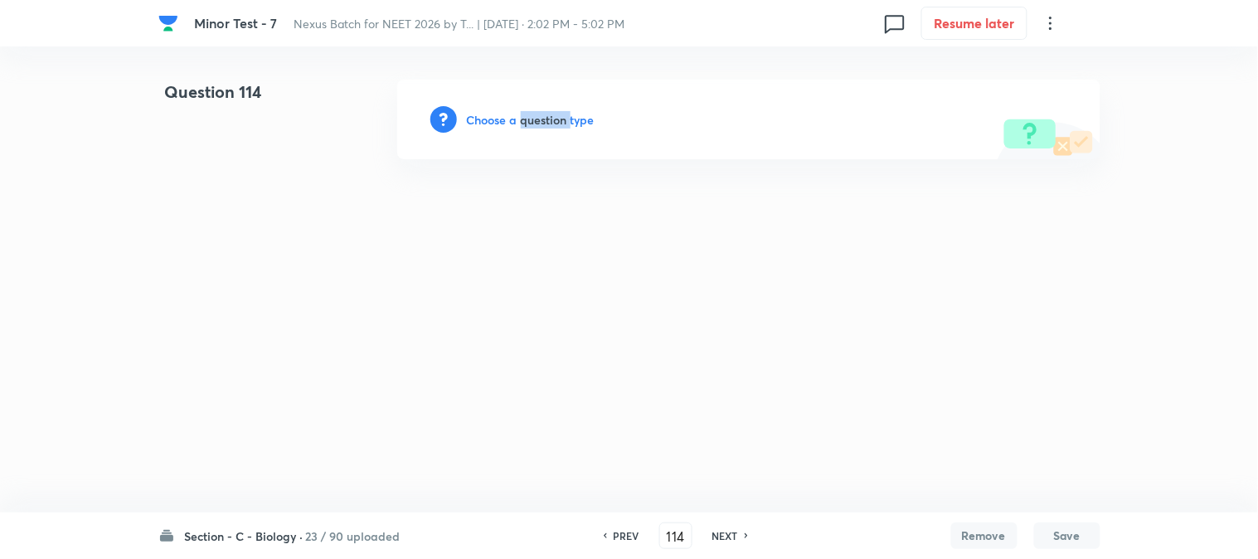
click at [562, 127] on h6 "Choose a question type" at bounding box center [531, 119] width 128 height 17
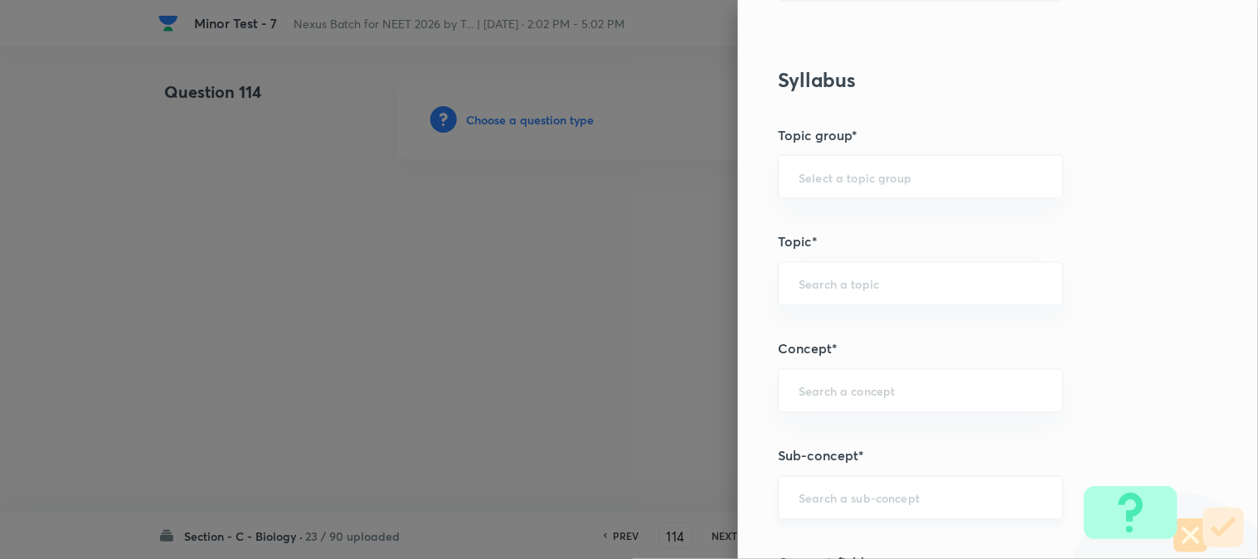
scroll to position [979, 0]
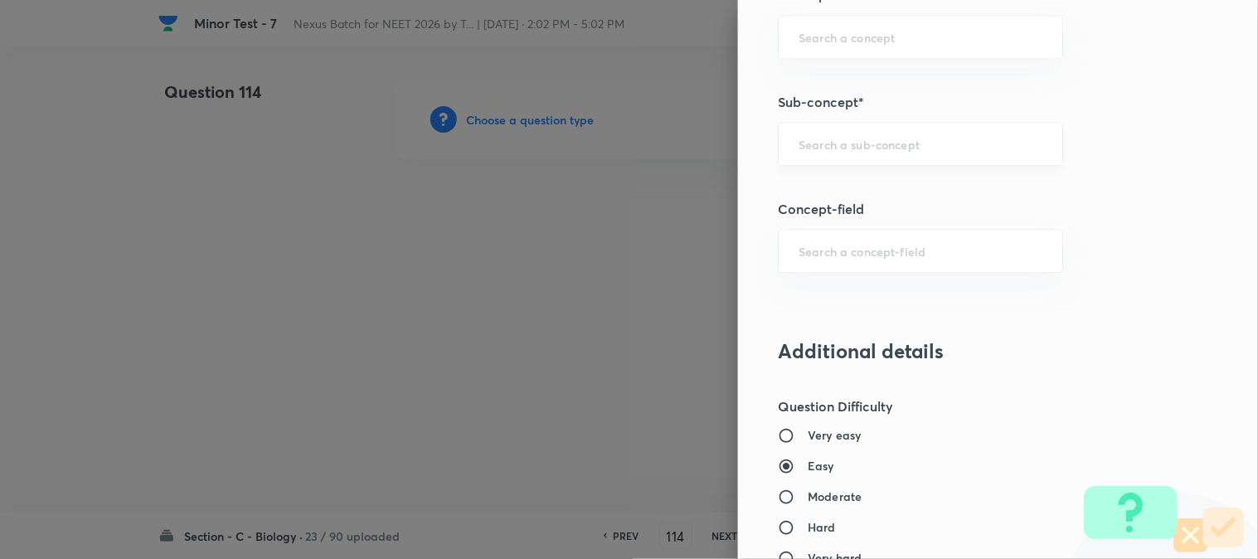
click at [831, 161] on div "​" at bounding box center [920, 144] width 285 height 44
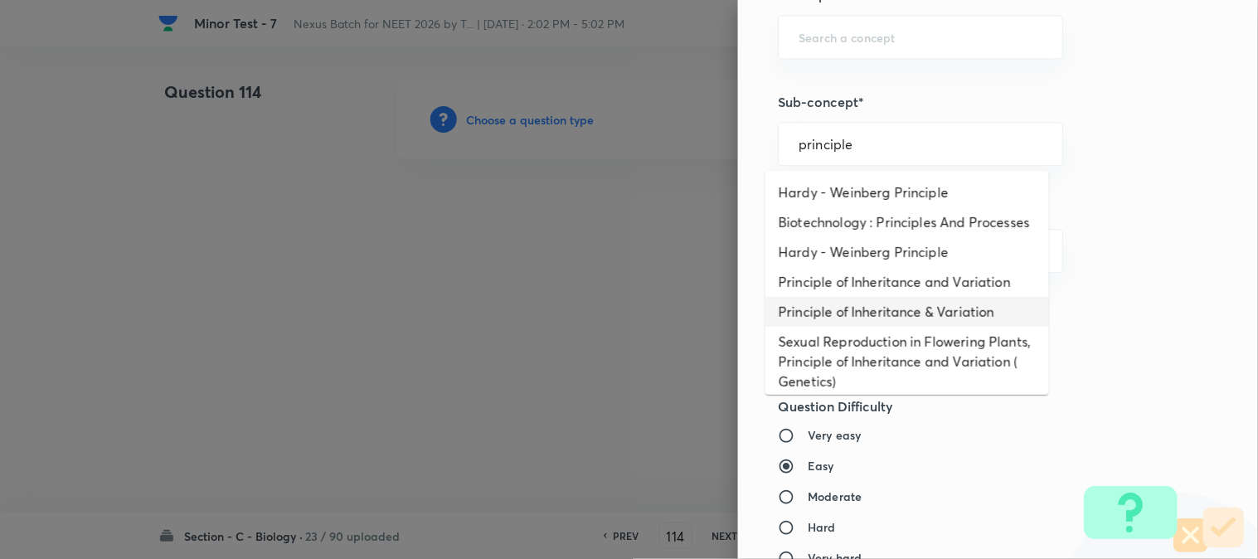
click at [898, 296] on li "Principle of Inheritance and Variation" at bounding box center [908, 282] width 284 height 30
type input "Principle of Inheritance and Variation"
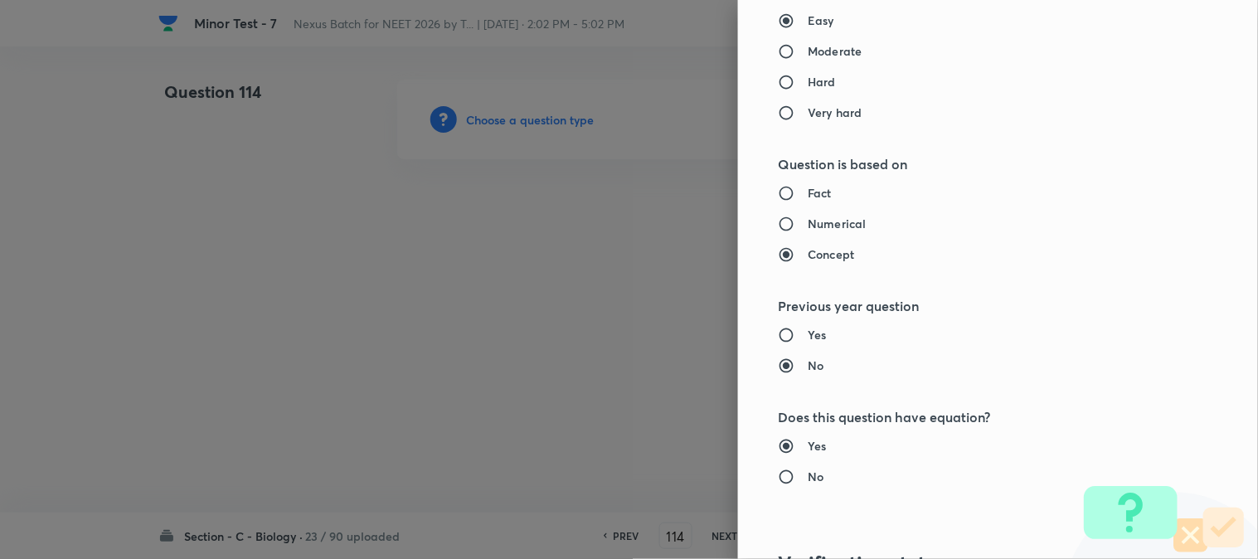
type input "Biology"
type input "Genetics & Evolution"
type input "Principle of Inheritance and Variation"
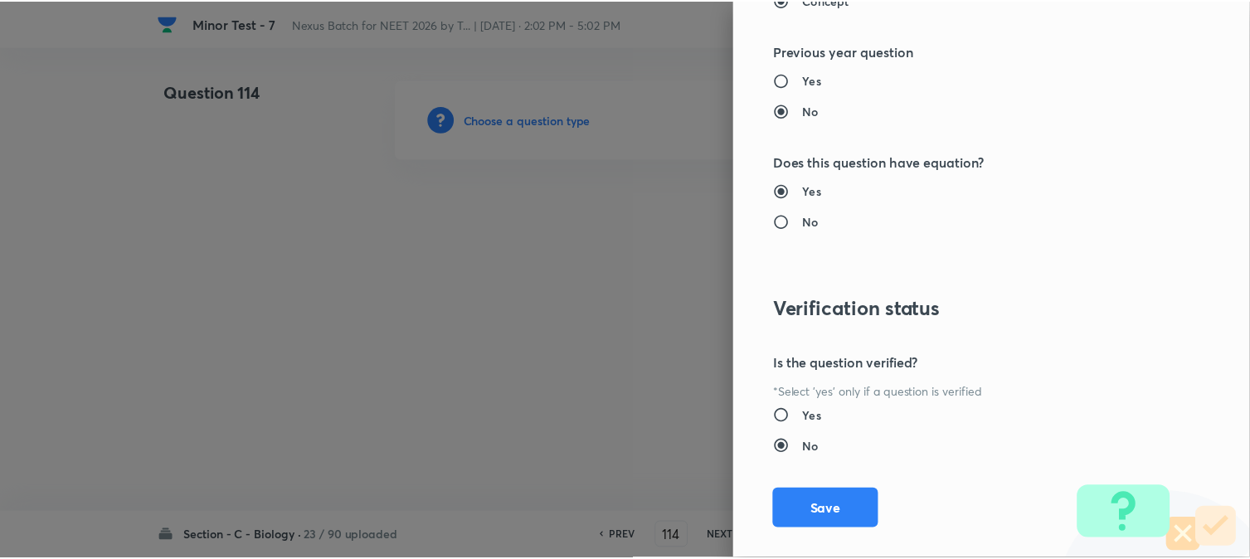
scroll to position [1702, 0]
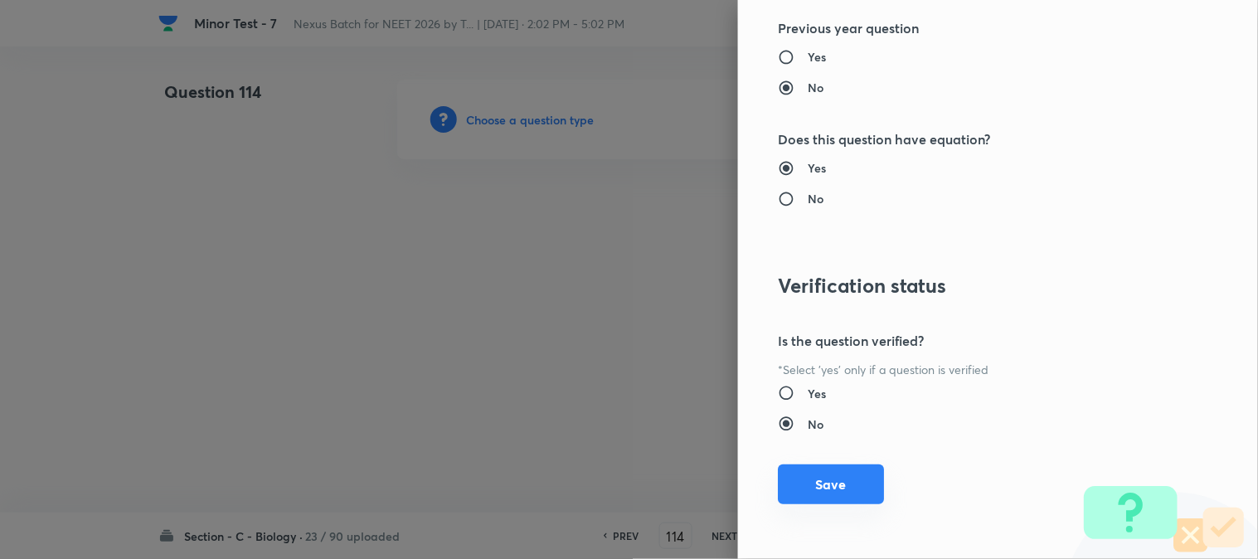
click at [842, 493] on button "Save" at bounding box center [831, 485] width 106 height 40
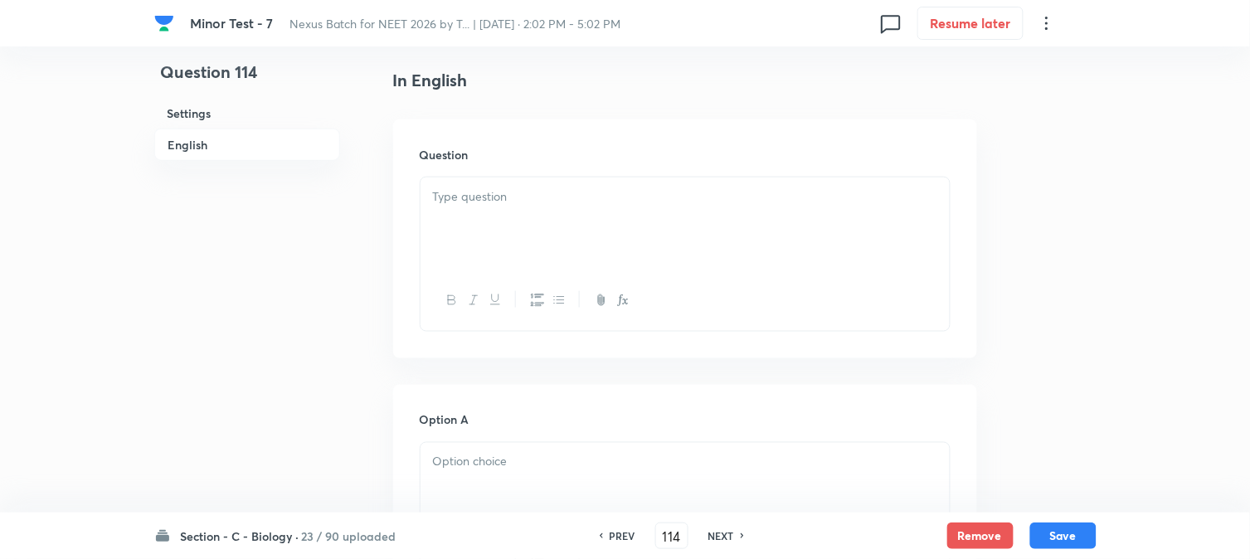
scroll to position [489, 0]
click at [528, 168] on div at bounding box center [685, 175] width 529 height 93
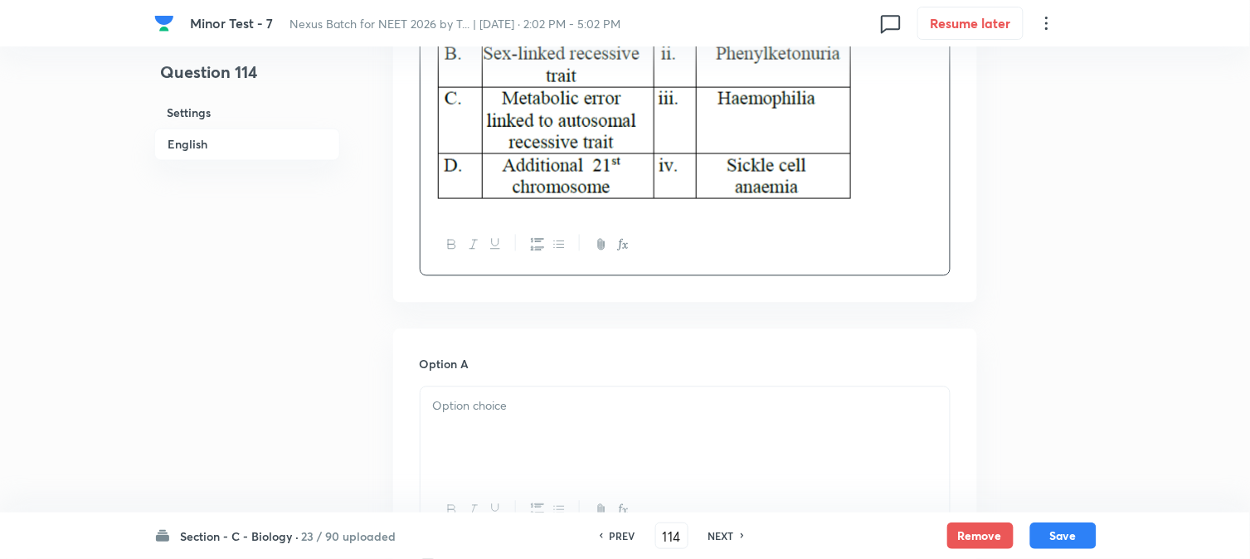
scroll to position [766, 0]
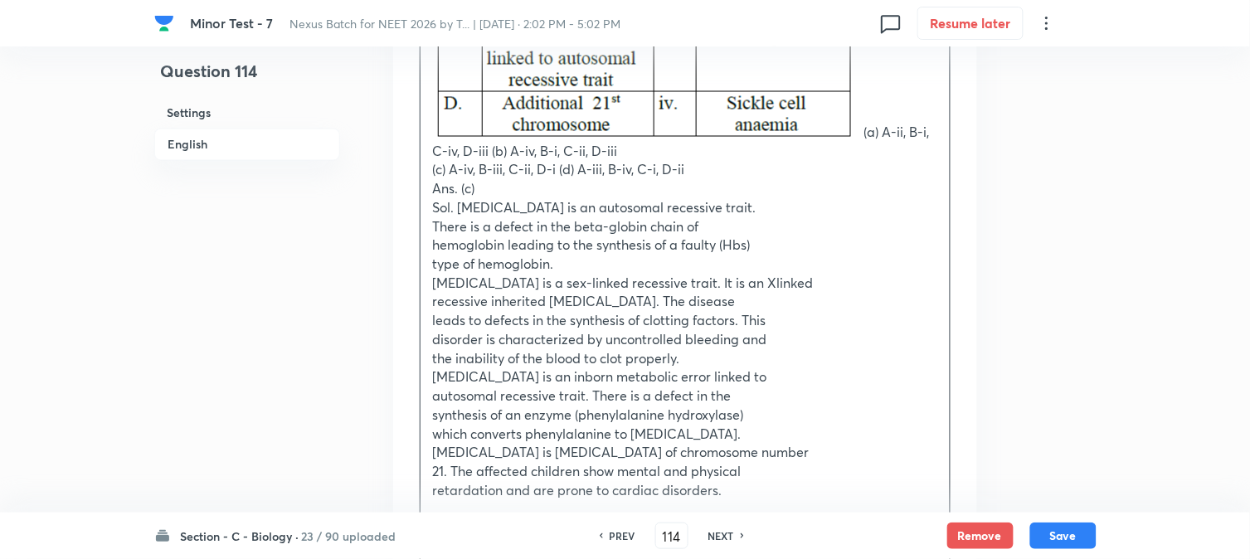
click at [859, 139] on p "(a) A-ii, B-i, C-iv, D-iii (b) A-iv, B-i, C-ii, D-iii" at bounding box center [685, 12] width 504 height 298
click at [557, 151] on p "(a) A-ii, B-i, C-iv, D-iii (b) A-iv, B-i, C-ii, D-iii" at bounding box center [685, 152] width 504 height 19
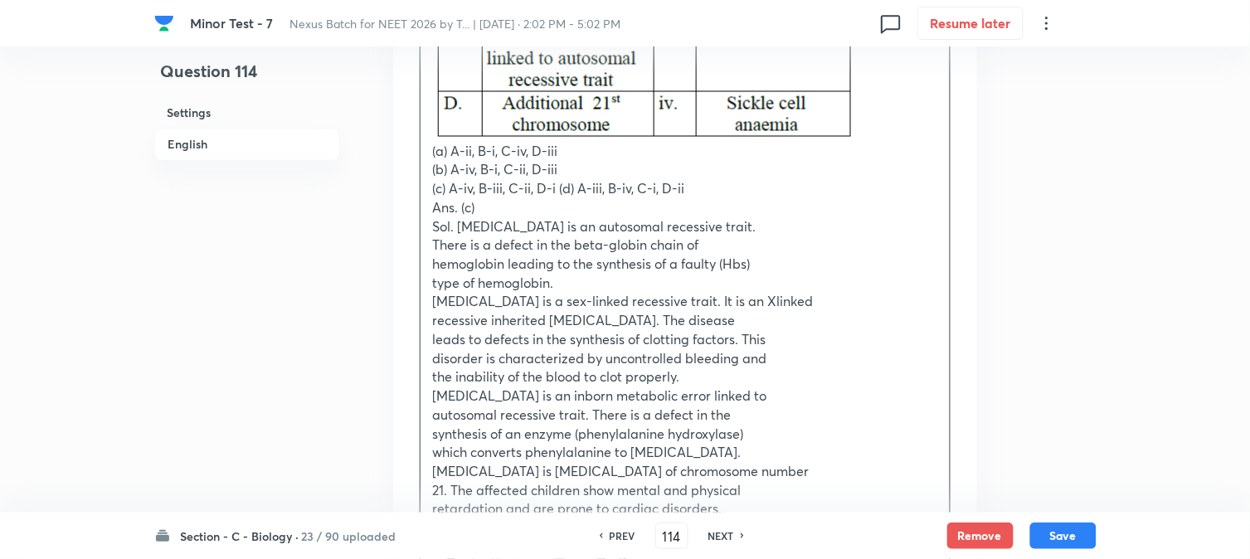
click at [558, 191] on p "(c) A-iv, B-iii, C-ii, D-i (d) A-iii, B-iv, C-i, D-ii" at bounding box center [685, 189] width 504 height 19
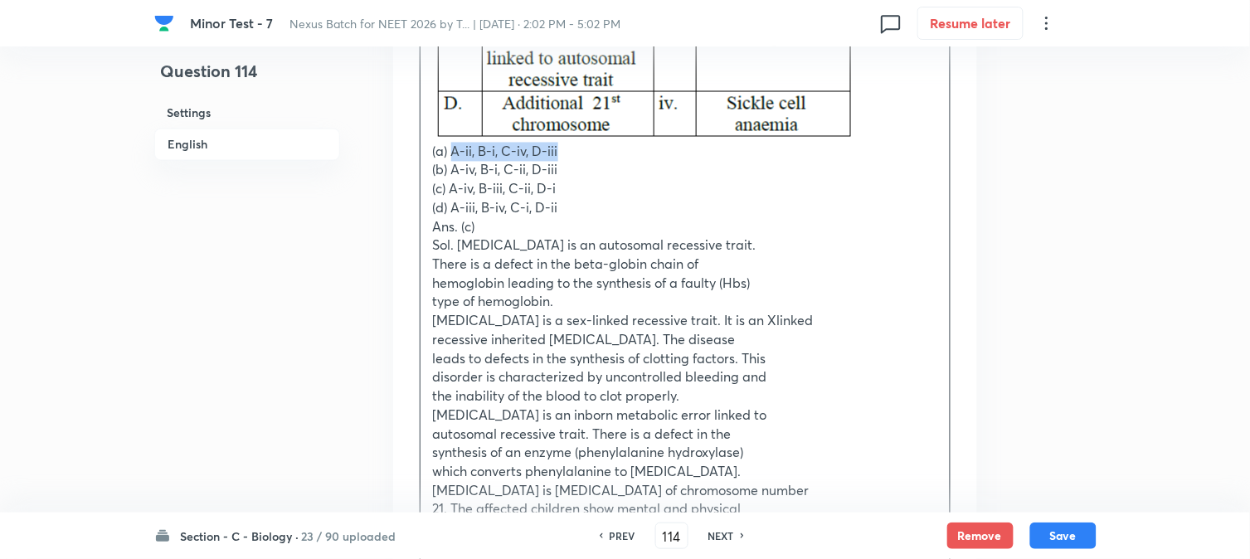
drag, startPoint x: 452, startPoint y: 151, endPoint x: 569, endPoint y: 151, distance: 117.0
click at [569, 151] on p "(a) A-ii, B-i, C-iv, D-iii" at bounding box center [685, 152] width 504 height 19
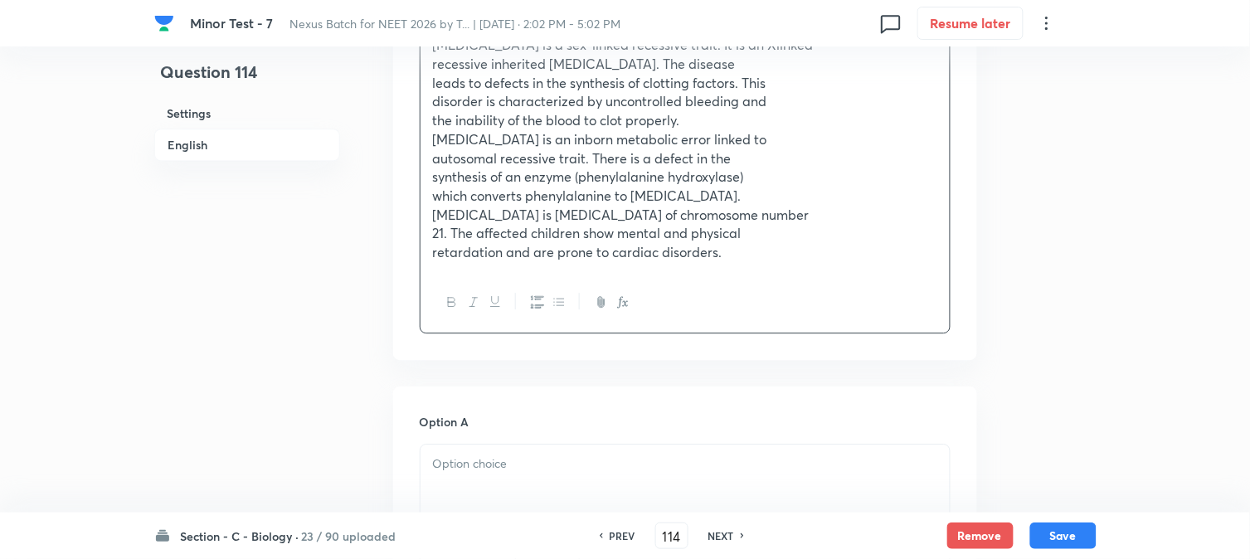
click at [475, 459] on div at bounding box center [685, 491] width 529 height 93
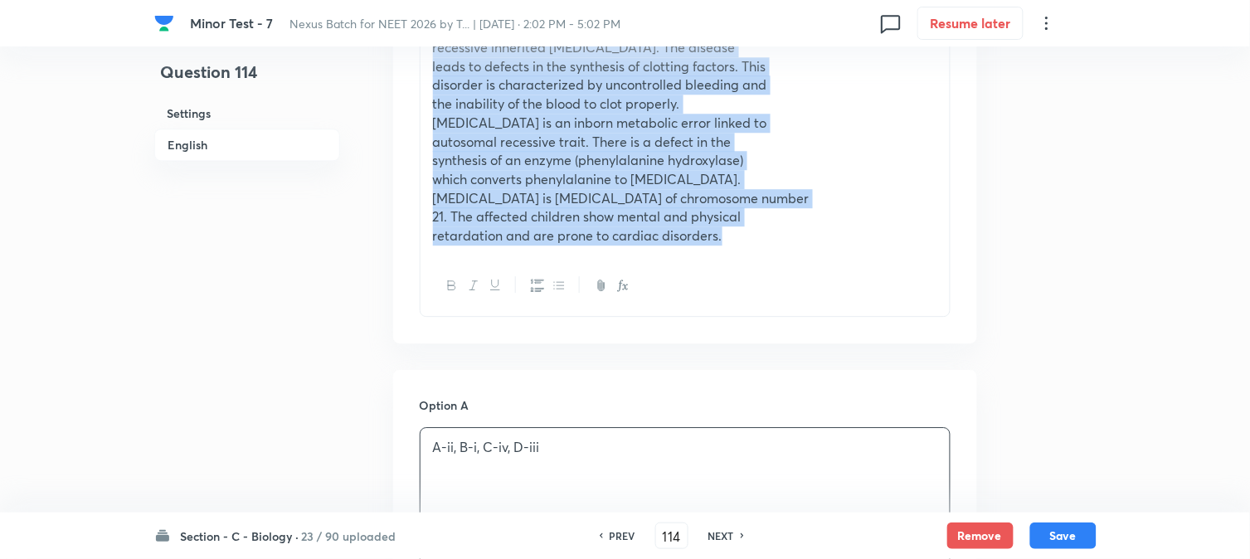
drag, startPoint x: 431, startPoint y: 231, endPoint x: 996, endPoint y: 408, distance: 592.2
click at [998, 416] on div "Question 114 Settings English Settings Type Single choice correct 4 options + 4…" at bounding box center [625, 376] width 942 height 2711
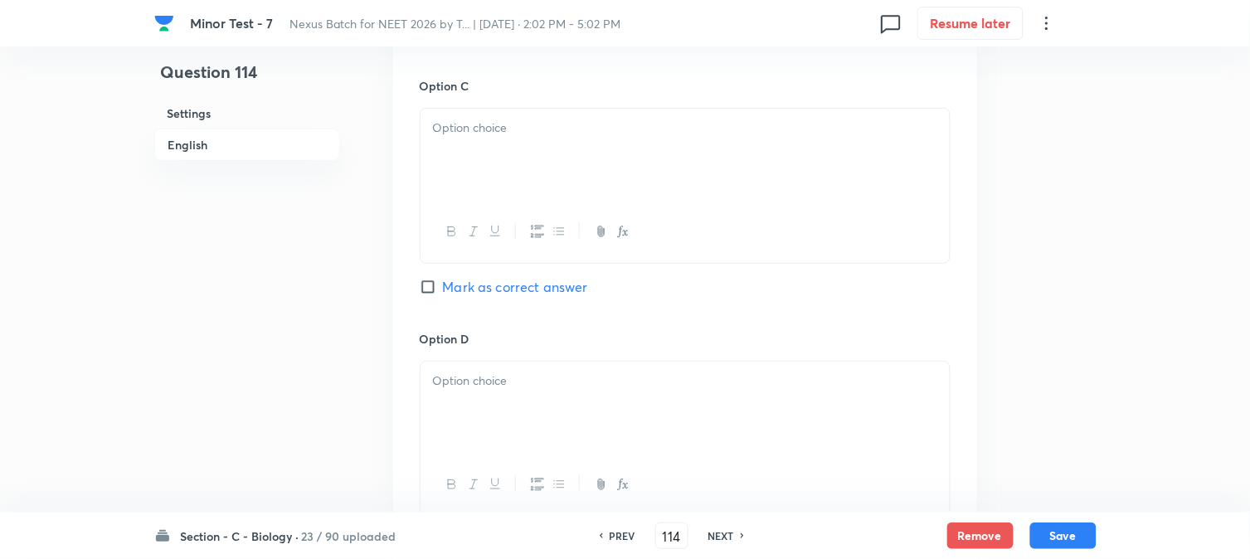
scroll to position [1586, 0]
click at [496, 294] on div "Option C Mark as correct answer" at bounding box center [685, 198] width 531 height 252
click at [499, 279] on span "Mark as correct answer" at bounding box center [515, 282] width 145 height 20
click at [443, 279] on input "Mark as correct answer" at bounding box center [431, 282] width 23 height 17
checkbox input "true"
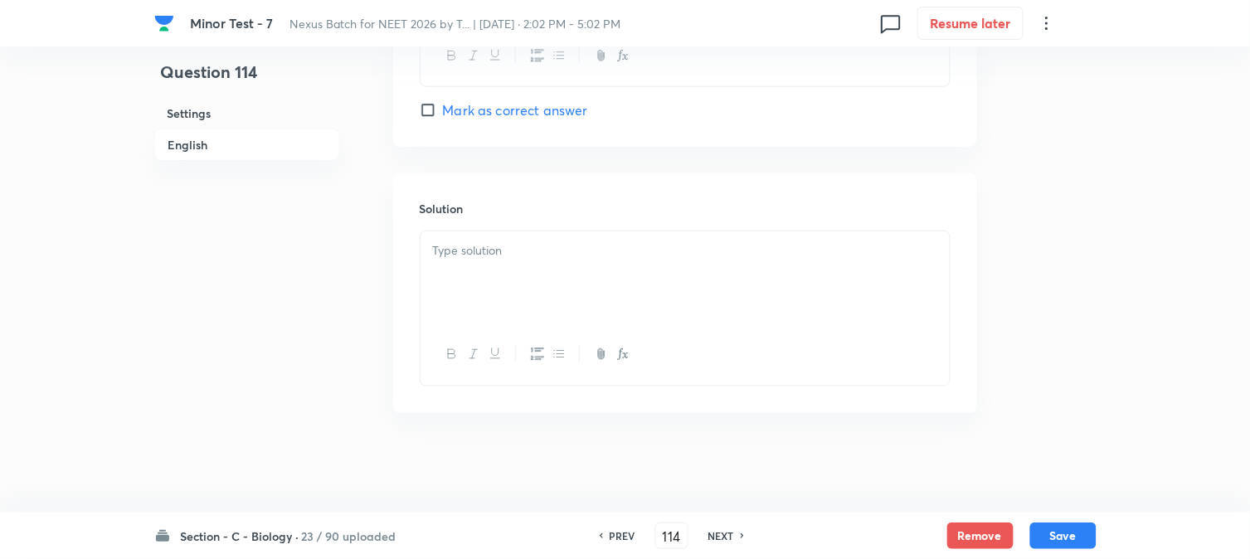
drag, startPoint x: 460, startPoint y: 242, endPoint x: 460, endPoint y: 258, distance: 15.8
click at [460, 256] on p at bounding box center [685, 250] width 504 height 19
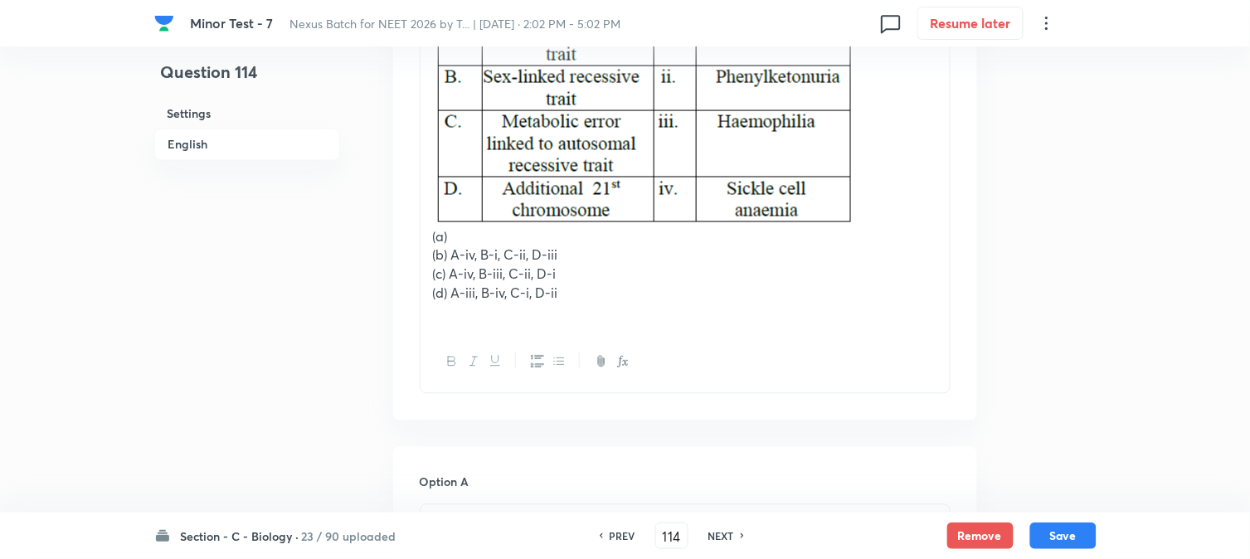
scroll to position [630, 0]
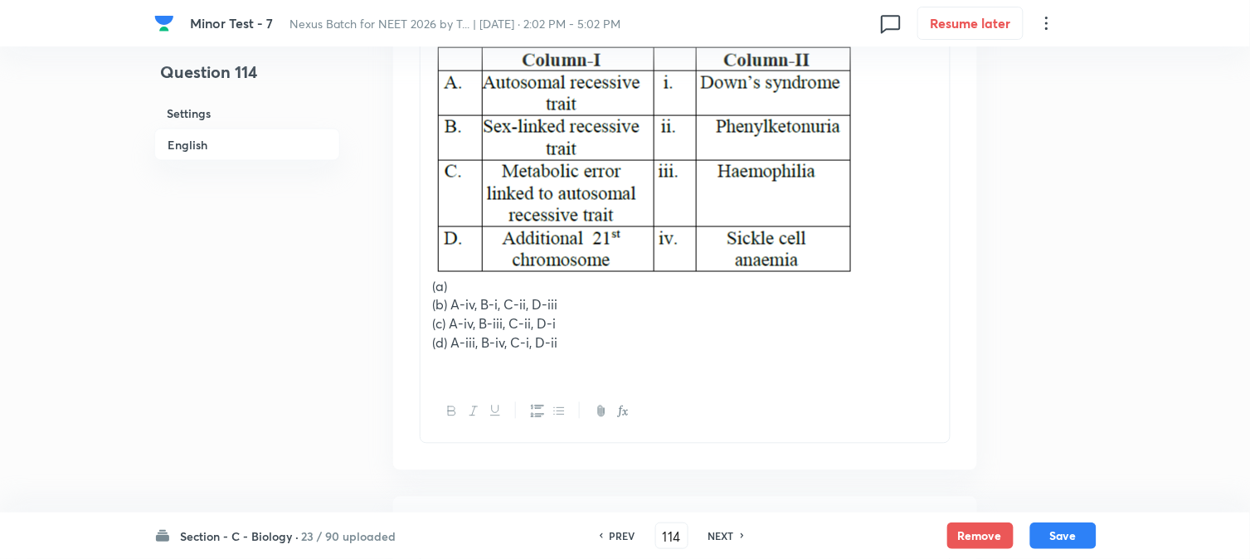
drag, startPoint x: 448, startPoint y: 295, endPoint x: 620, endPoint y: 305, distance: 172.0
click at [621, 308] on p "(b) A-iv, B-i, C-ii, D-iii" at bounding box center [685, 305] width 504 height 19
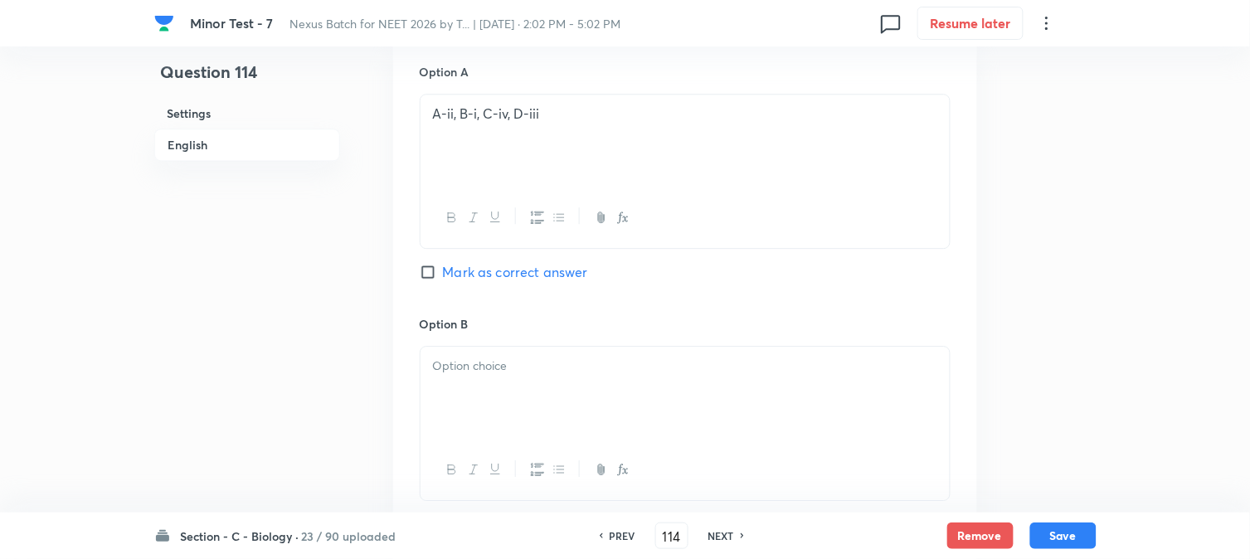
click at [475, 394] on div at bounding box center [685, 393] width 529 height 93
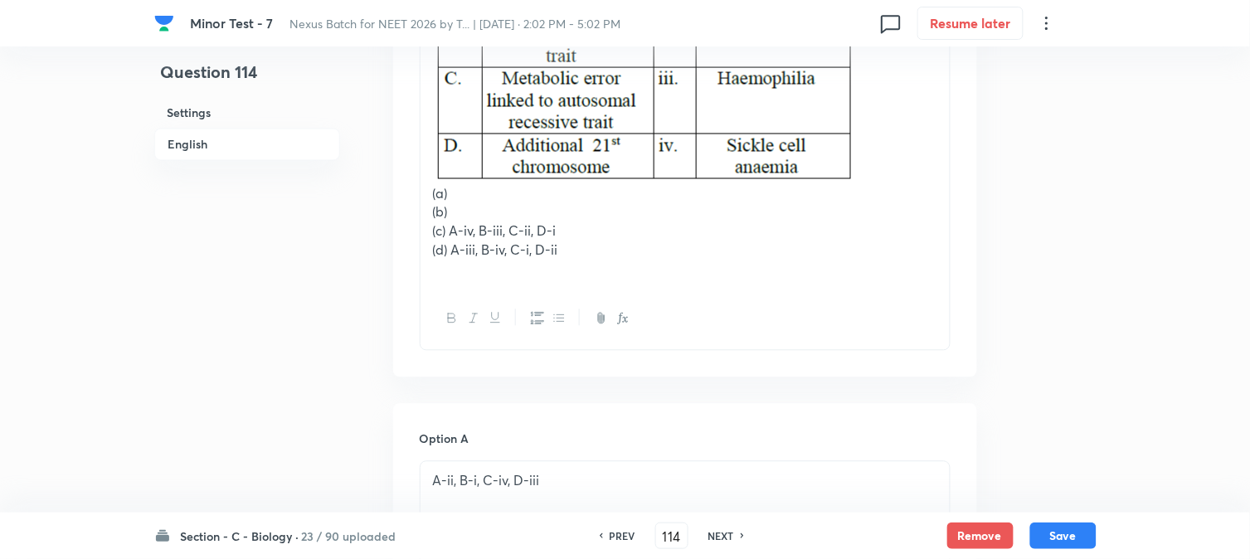
scroll to position [723, 0]
drag, startPoint x: 451, startPoint y: 229, endPoint x: 626, endPoint y: 234, distance: 175.1
click at [626, 234] on p "(c) A-iv, B-iii, C-ii, D-i" at bounding box center [685, 232] width 504 height 19
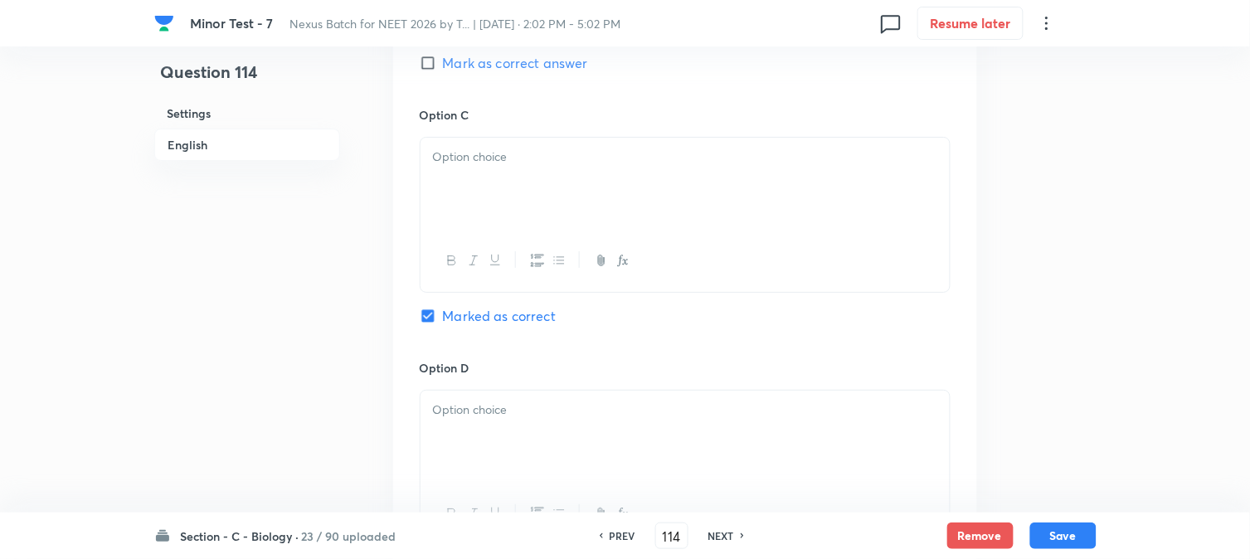
click at [469, 197] on div at bounding box center [685, 184] width 529 height 93
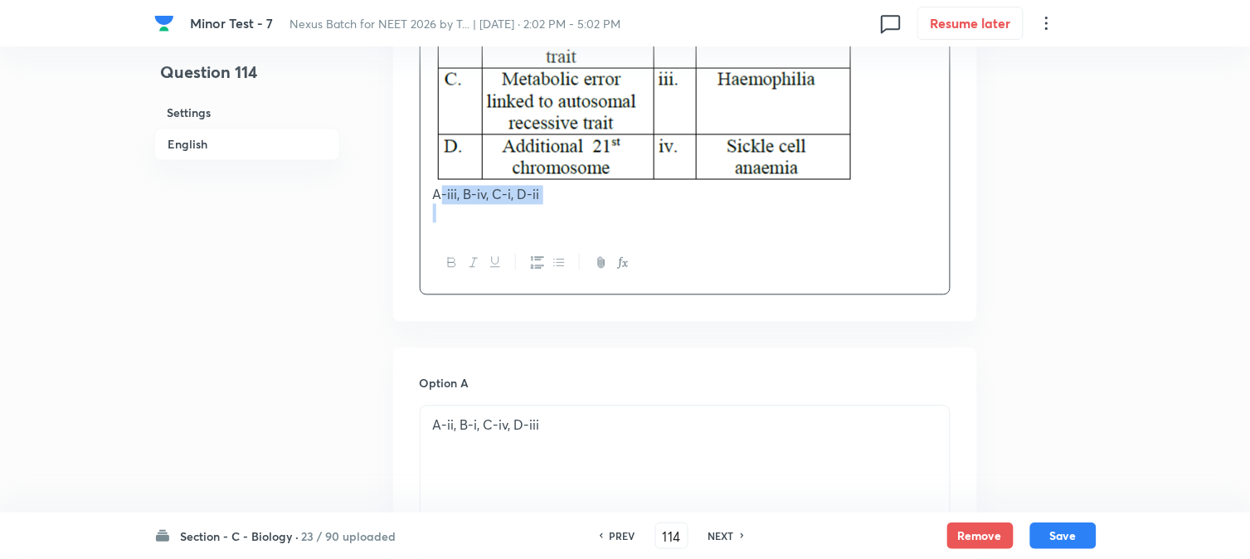
drag, startPoint x: 450, startPoint y: 249, endPoint x: 670, endPoint y: 216, distance: 223.1
click at [670, 216] on div "A-iii, B-iv, C-i, D-ii" at bounding box center [685, 64] width 529 height 337
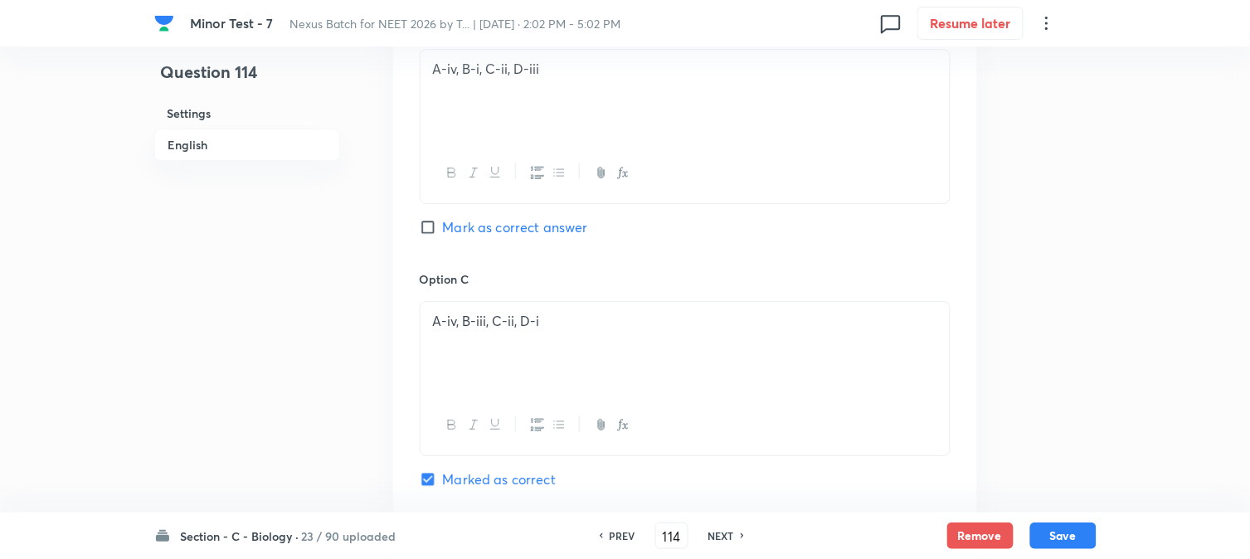
scroll to position [1736, 0]
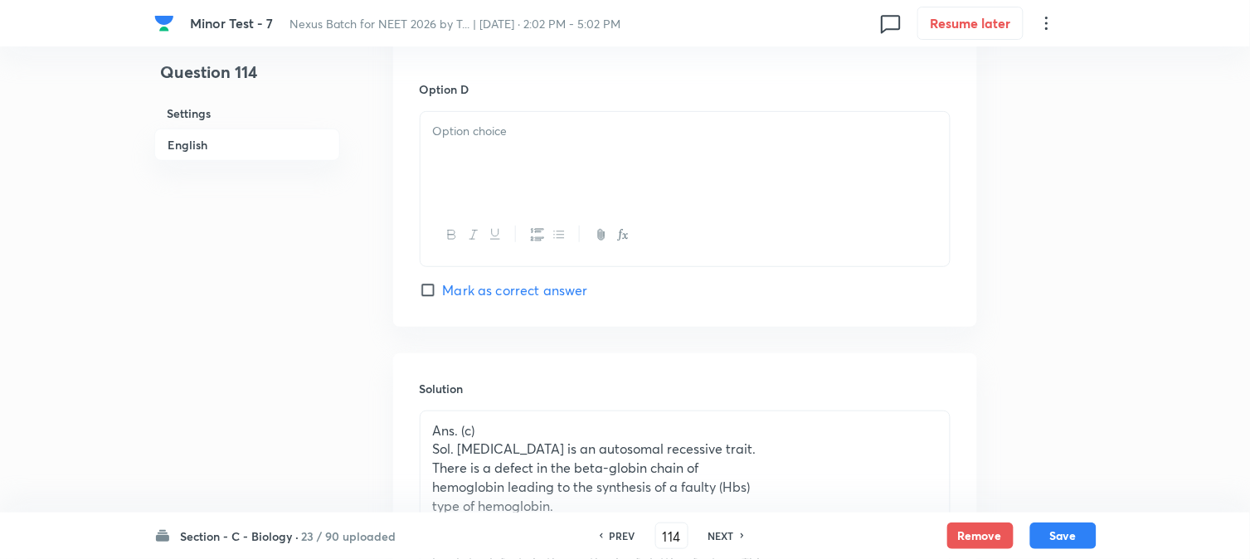
click at [484, 163] on div at bounding box center [685, 158] width 529 height 93
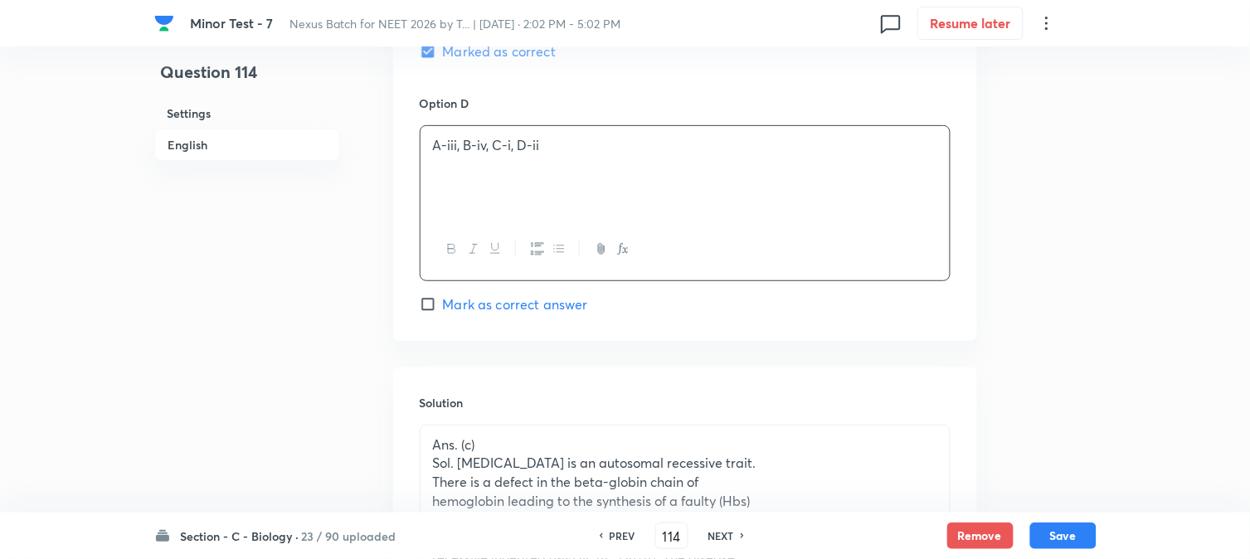
scroll to position [1552, 0]
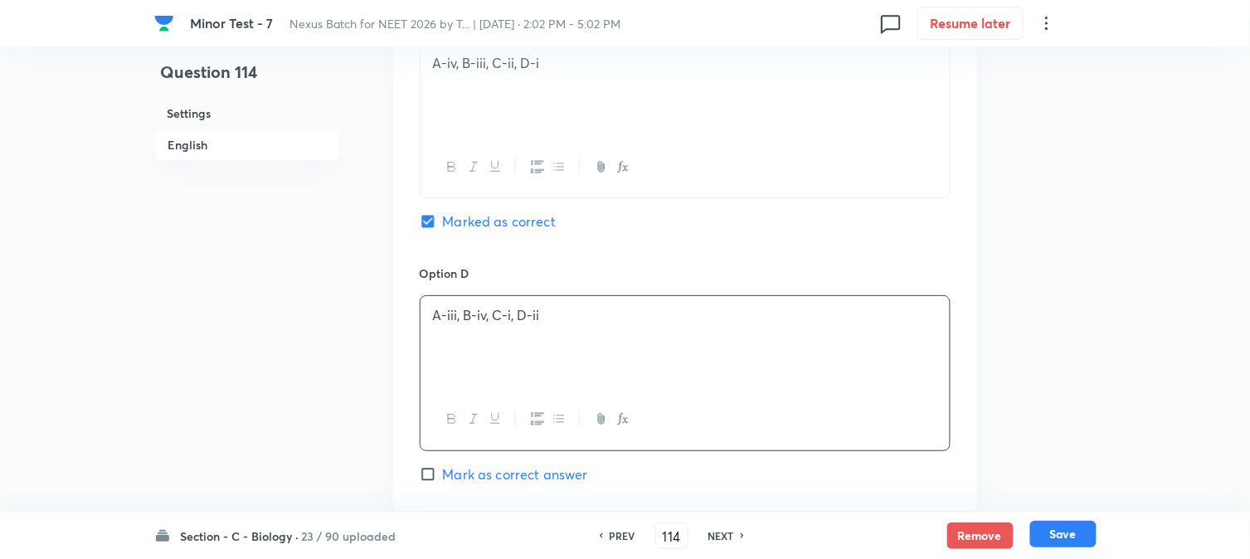
click at [1049, 540] on button "Save" at bounding box center [1063, 534] width 66 height 27
type input "115"
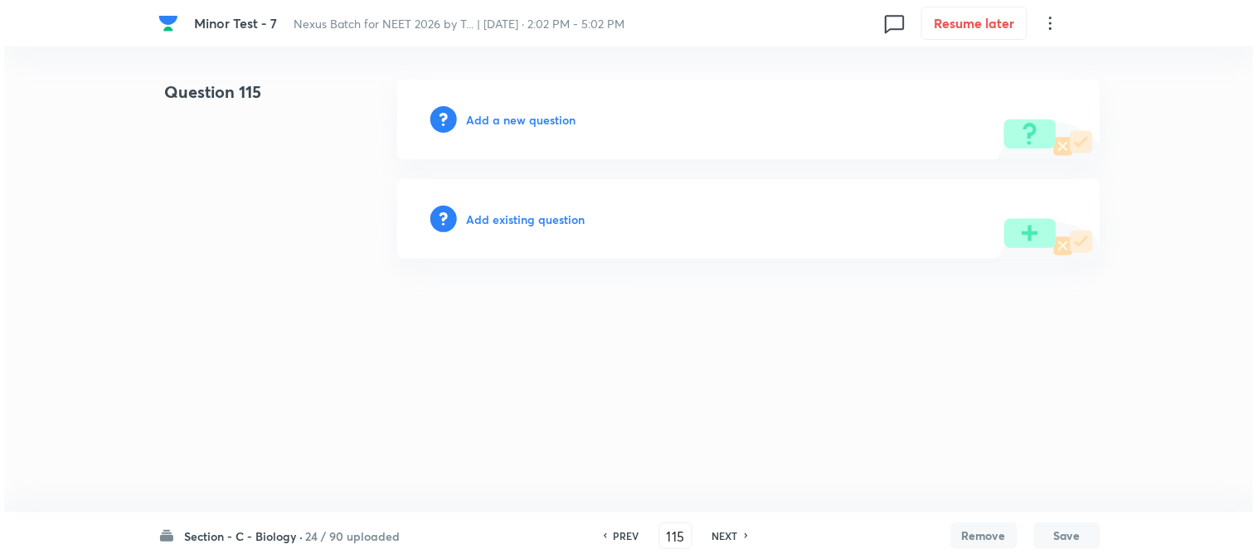
scroll to position [0, 0]
click at [520, 114] on h6 "Add a new question" at bounding box center [522, 119] width 110 height 17
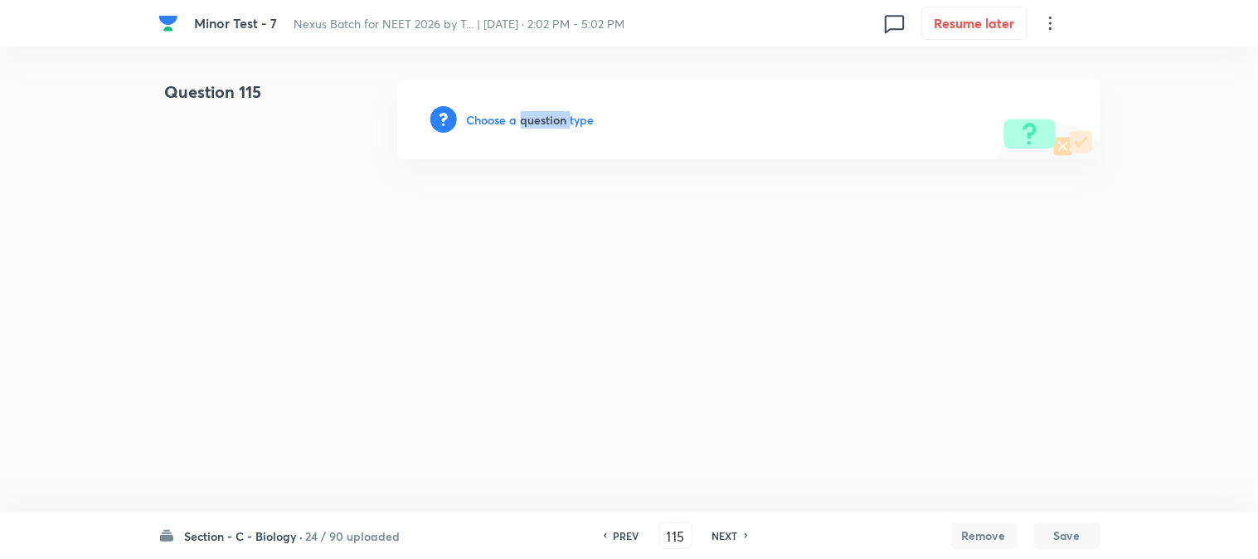
click at [520, 116] on h6 "Choose a question type" at bounding box center [531, 119] width 128 height 17
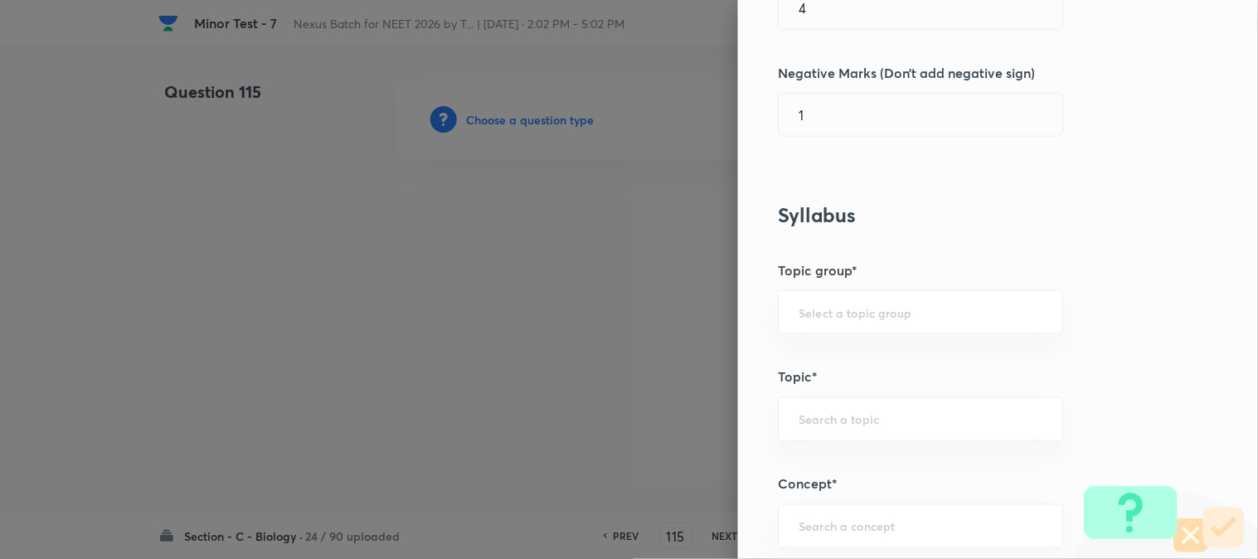
scroll to position [979, 0]
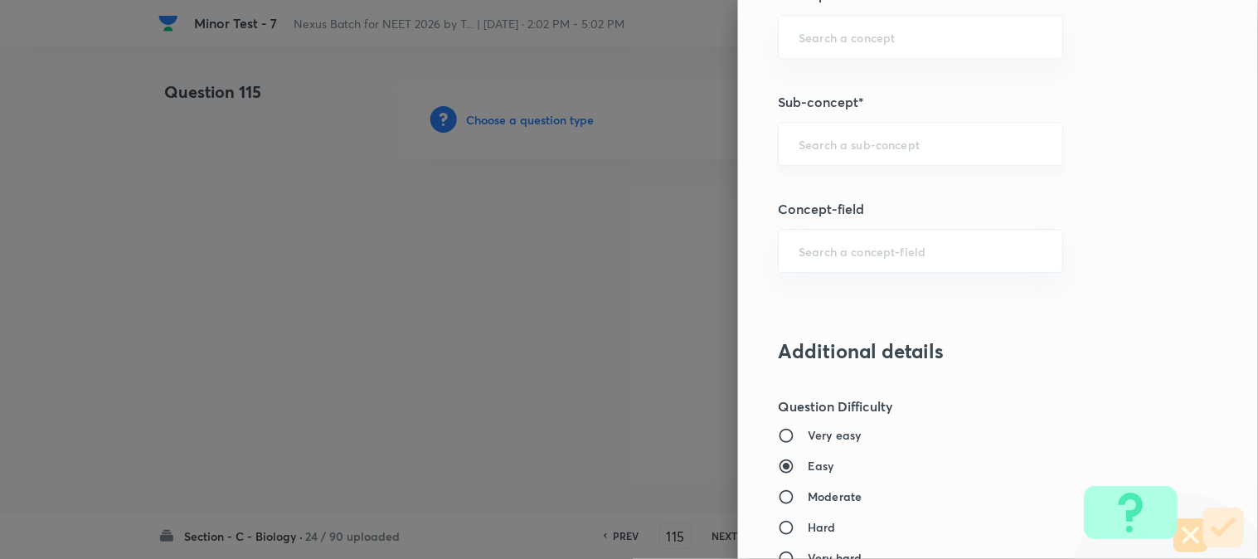
click at [865, 154] on div "​" at bounding box center [920, 144] width 285 height 44
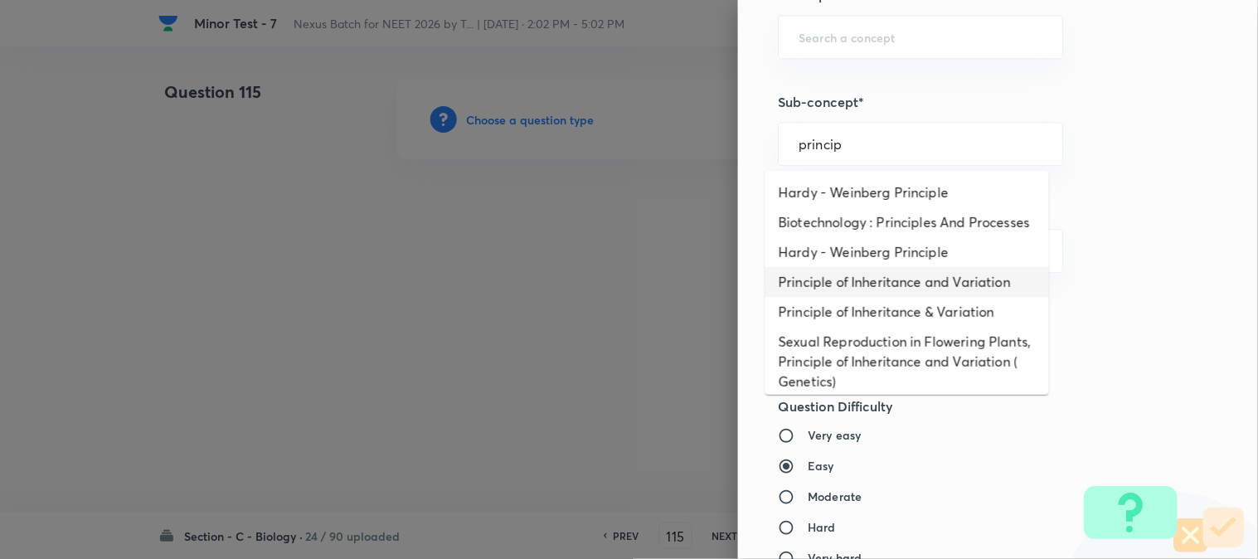
click at [892, 295] on li "Principle of Inheritance and Variation" at bounding box center [908, 282] width 284 height 30
type input "Principle of Inheritance and Variation"
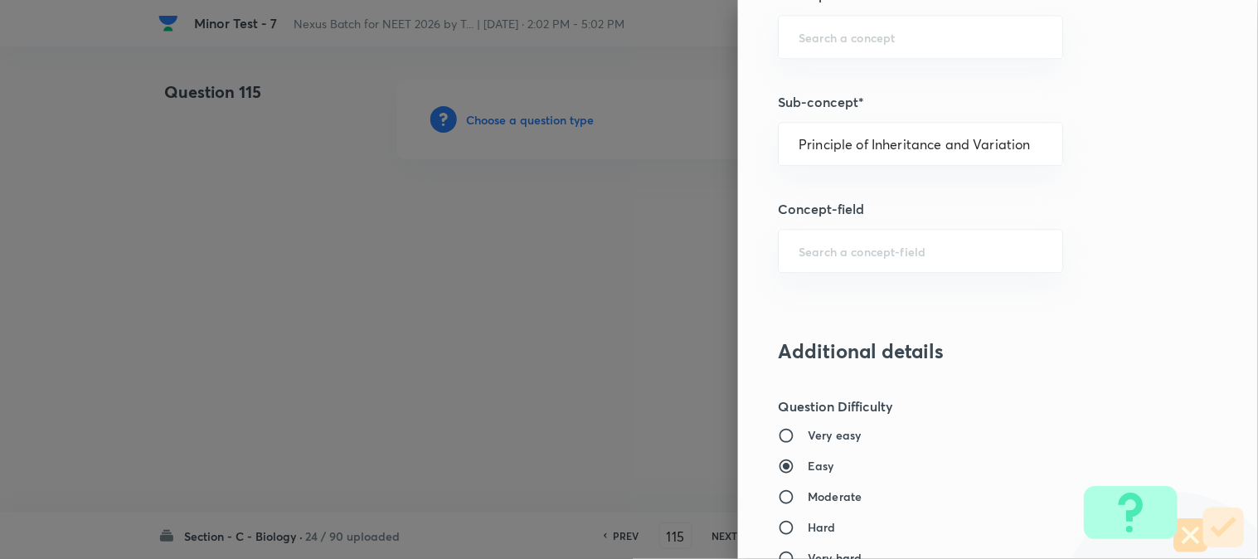
type input "Biology"
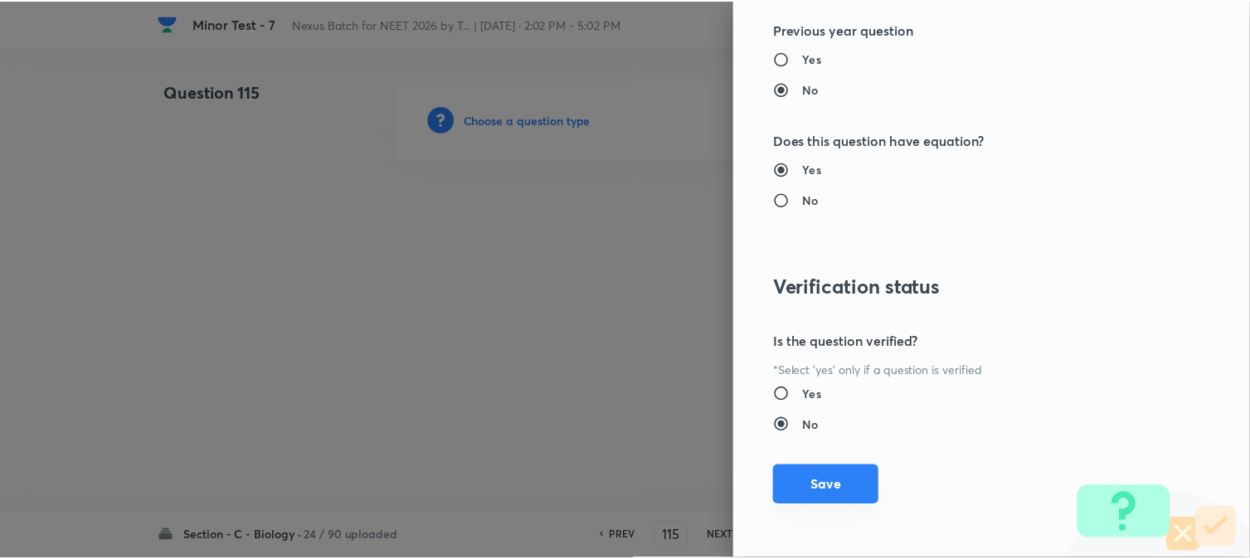
scroll to position [1702, 0]
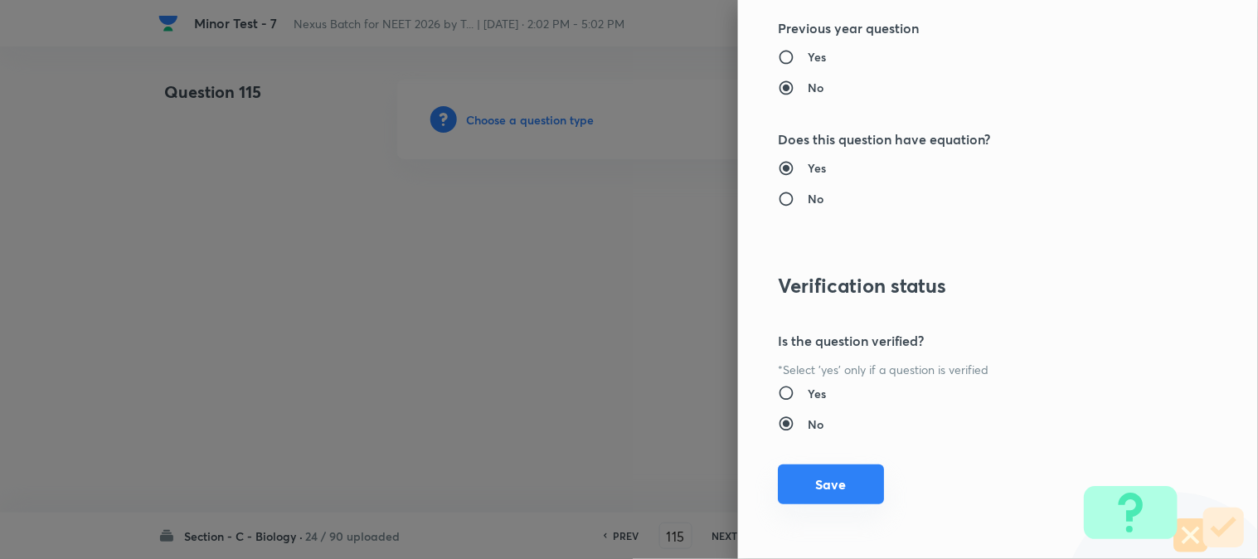
click at [827, 489] on button "Save" at bounding box center [831, 485] width 106 height 40
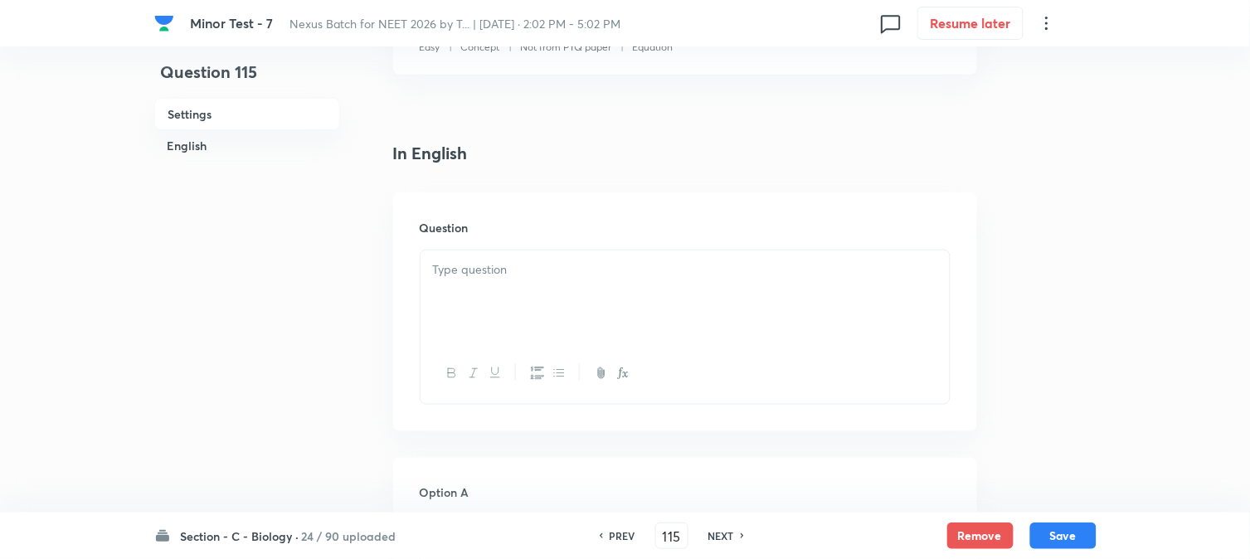
scroll to position [489, 0]
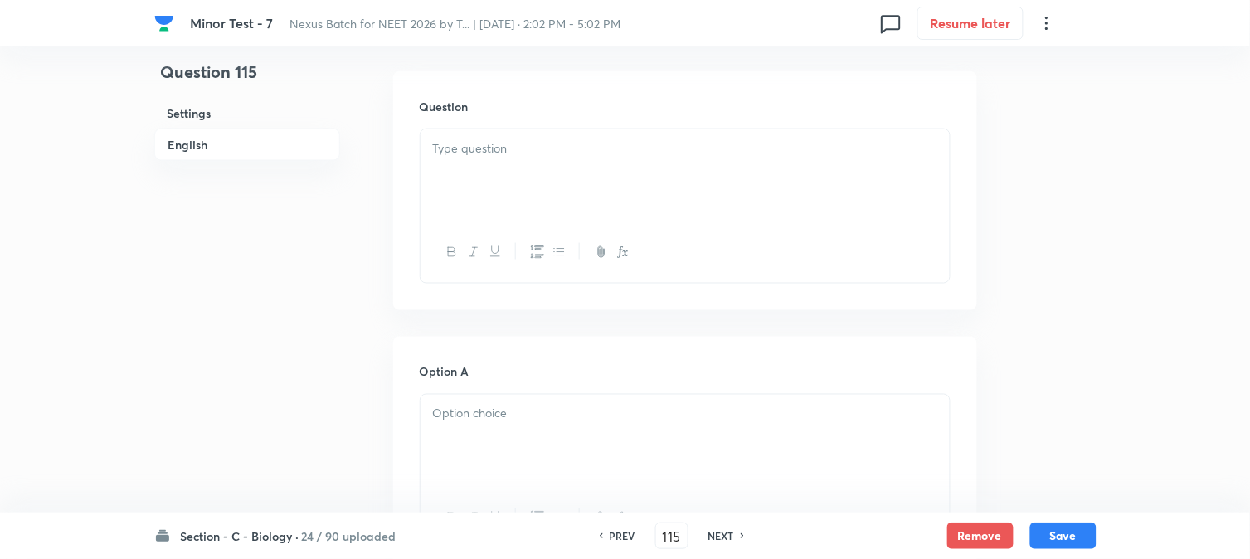
click at [476, 178] on div at bounding box center [685, 175] width 529 height 93
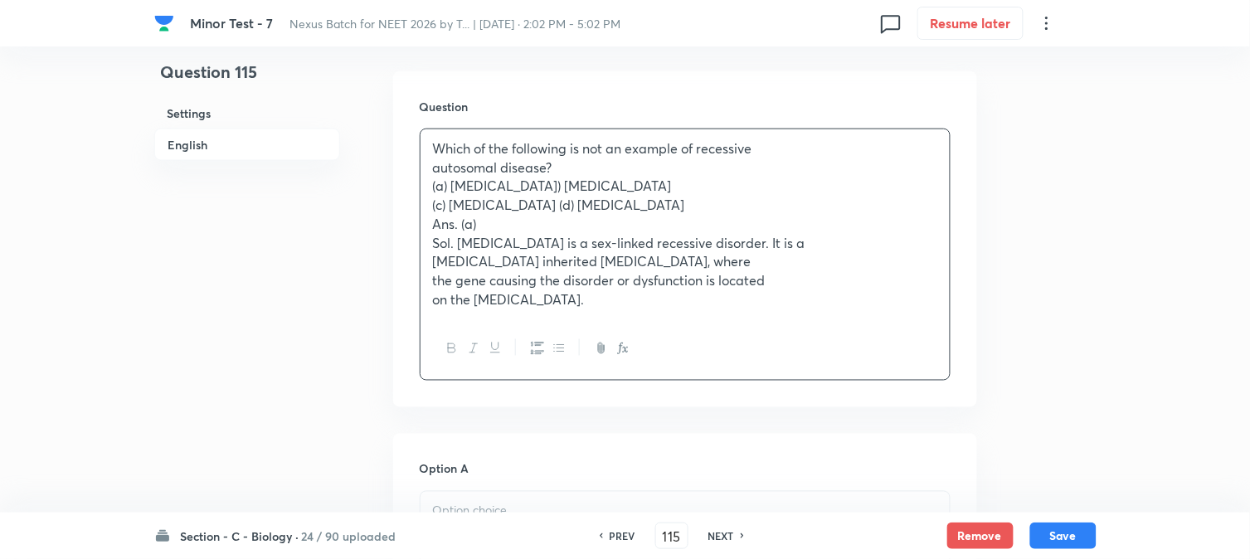
click at [531, 188] on p "(a) [MEDICAL_DATA]) [MEDICAL_DATA]" at bounding box center [685, 186] width 504 height 19
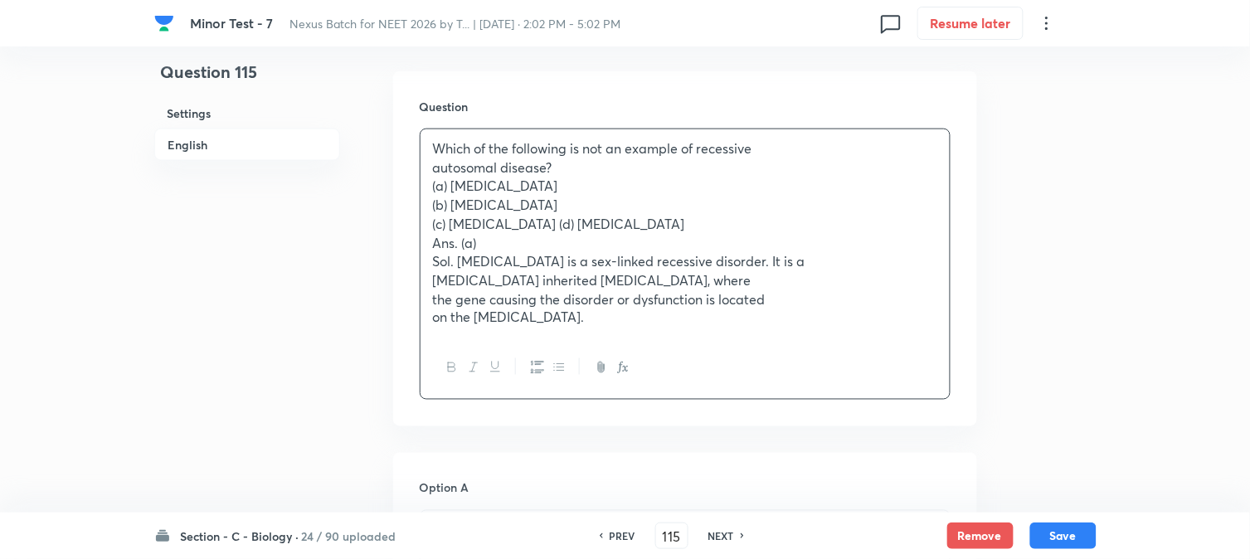
click at [551, 230] on p "(c) [MEDICAL_DATA] (d) [MEDICAL_DATA]" at bounding box center [685, 224] width 504 height 19
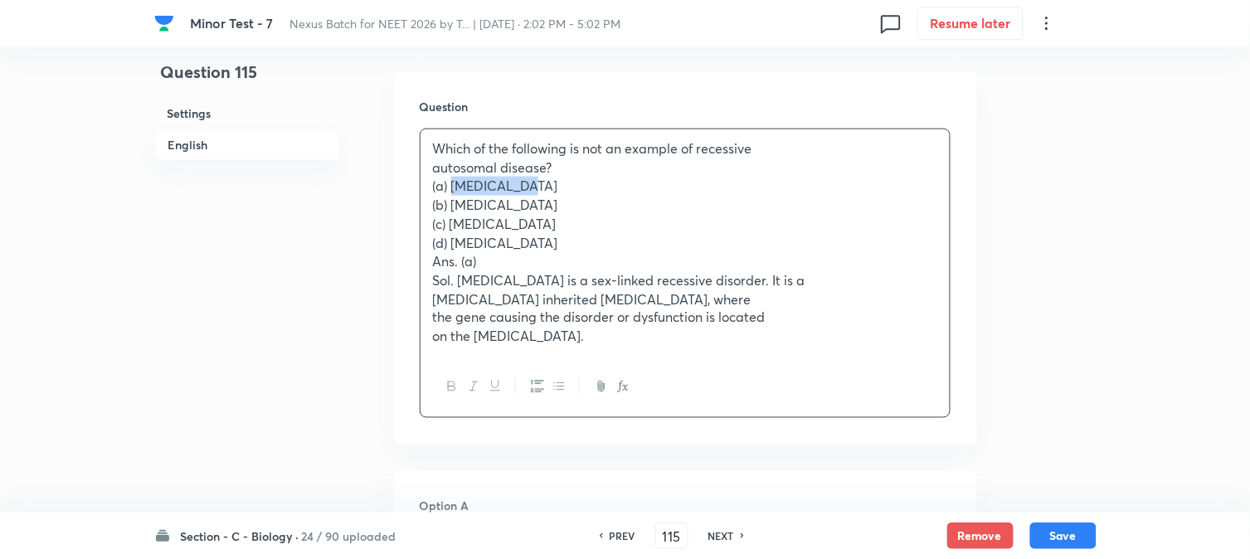
drag, startPoint x: 454, startPoint y: 185, endPoint x: 557, endPoint y: 183, distance: 103.7
click at [557, 183] on p "(a) [MEDICAL_DATA]" at bounding box center [685, 186] width 504 height 19
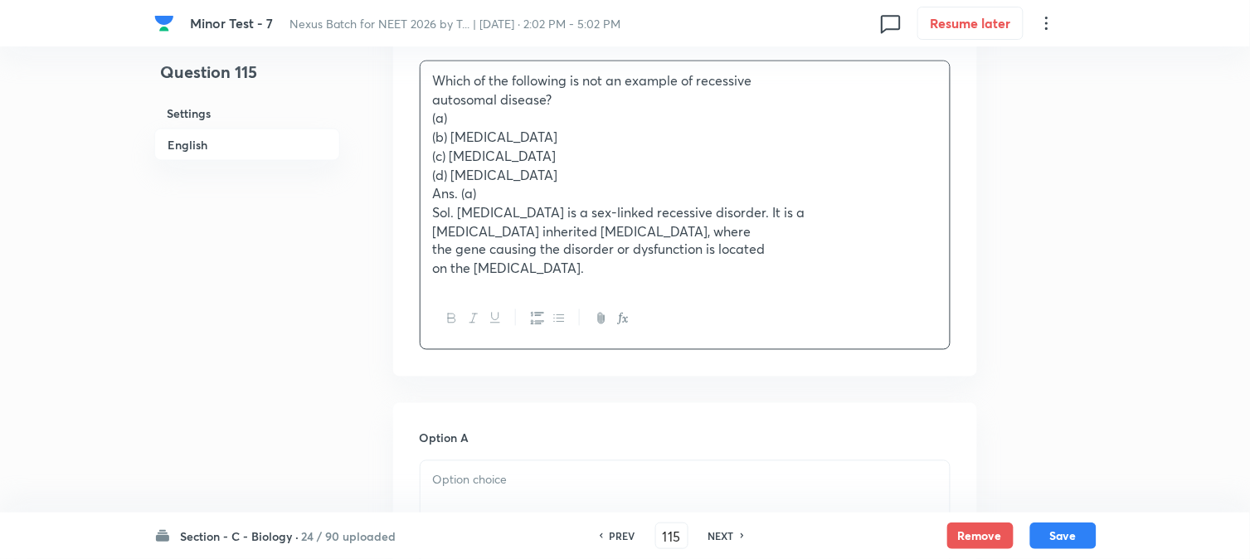
scroll to position [766, 0]
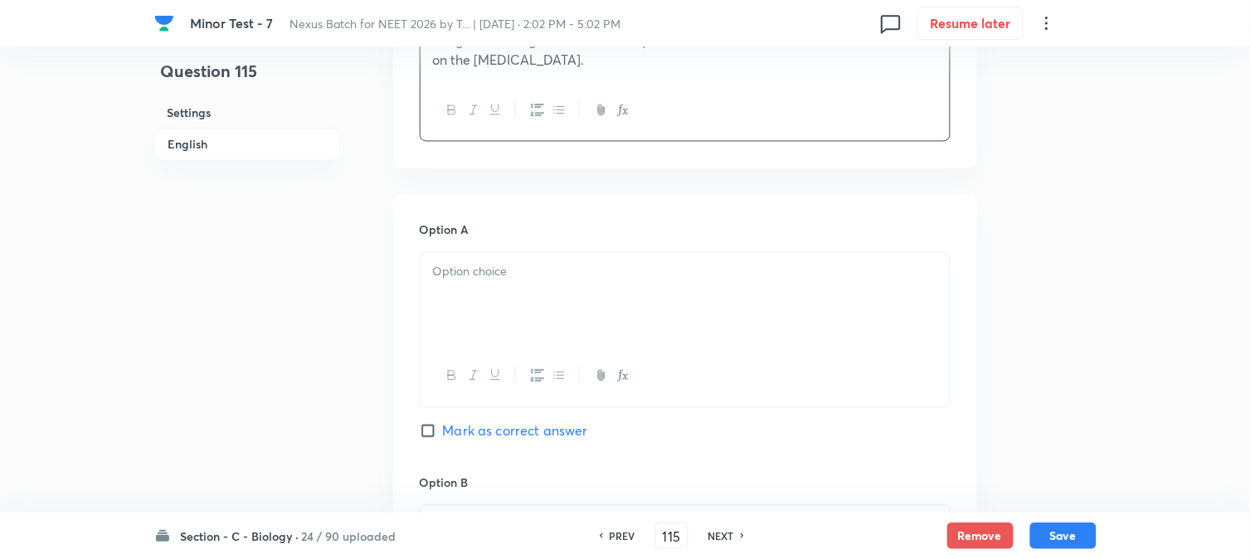
click at [474, 329] on div at bounding box center [685, 299] width 529 height 93
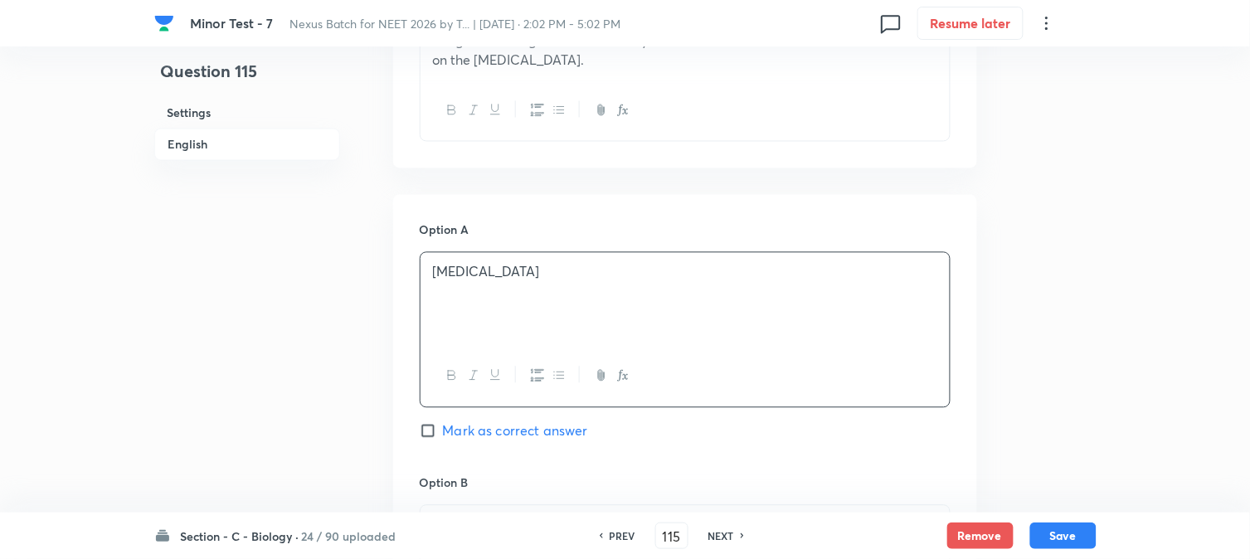
click at [487, 426] on span "Mark as correct answer" at bounding box center [515, 431] width 145 height 20
click at [443, 426] on input "Mark as correct answer" at bounding box center [431, 431] width 23 height 17
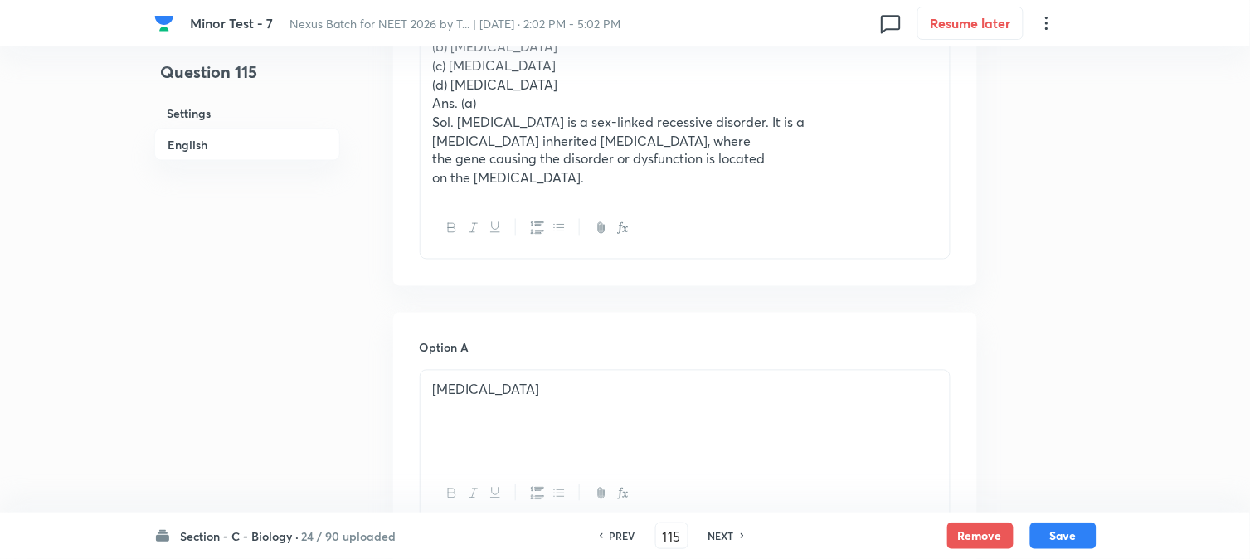
scroll to position [489, 0]
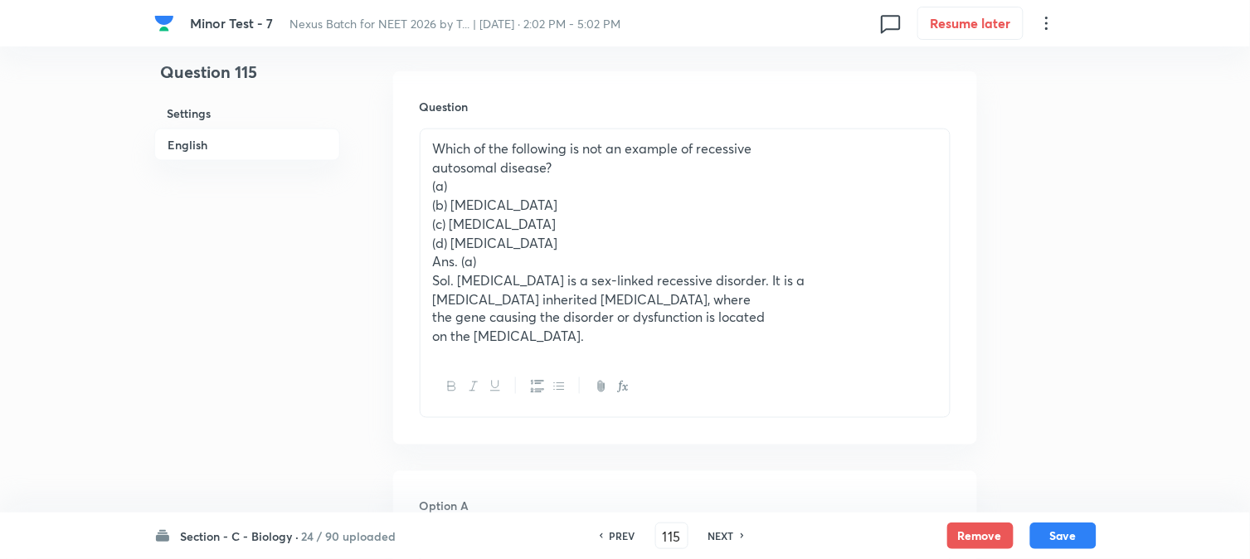
drag, startPoint x: 453, startPoint y: 211, endPoint x: 582, endPoint y: 206, distance: 128.7
click at [582, 206] on p "(b) [MEDICAL_DATA]" at bounding box center [685, 205] width 504 height 19
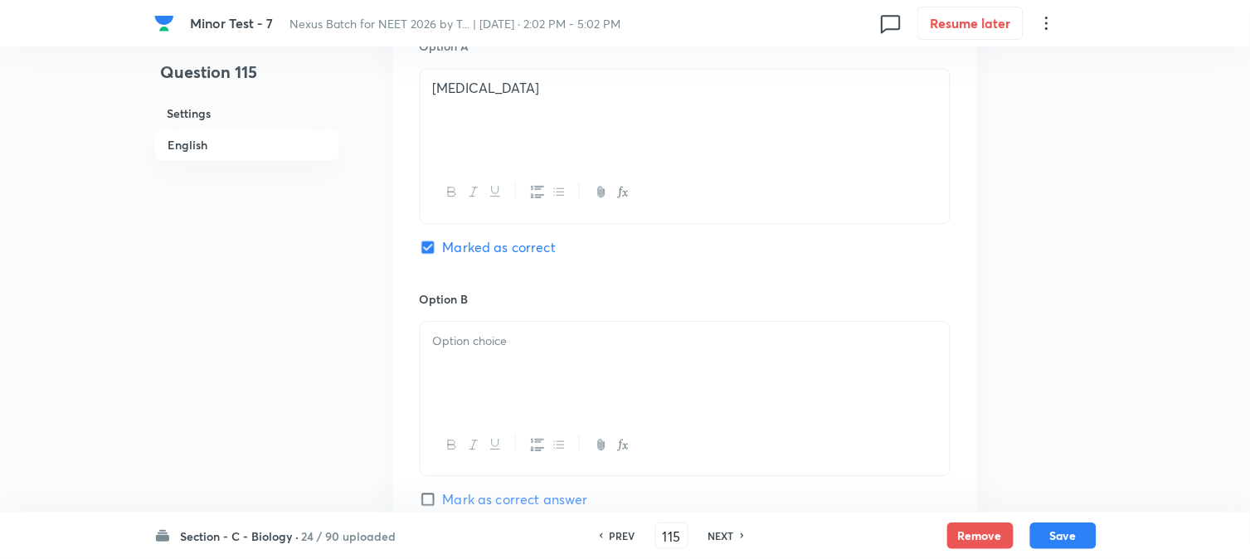
click at [475, 363] on div at bounding box center [685, 368] width 529 height 93
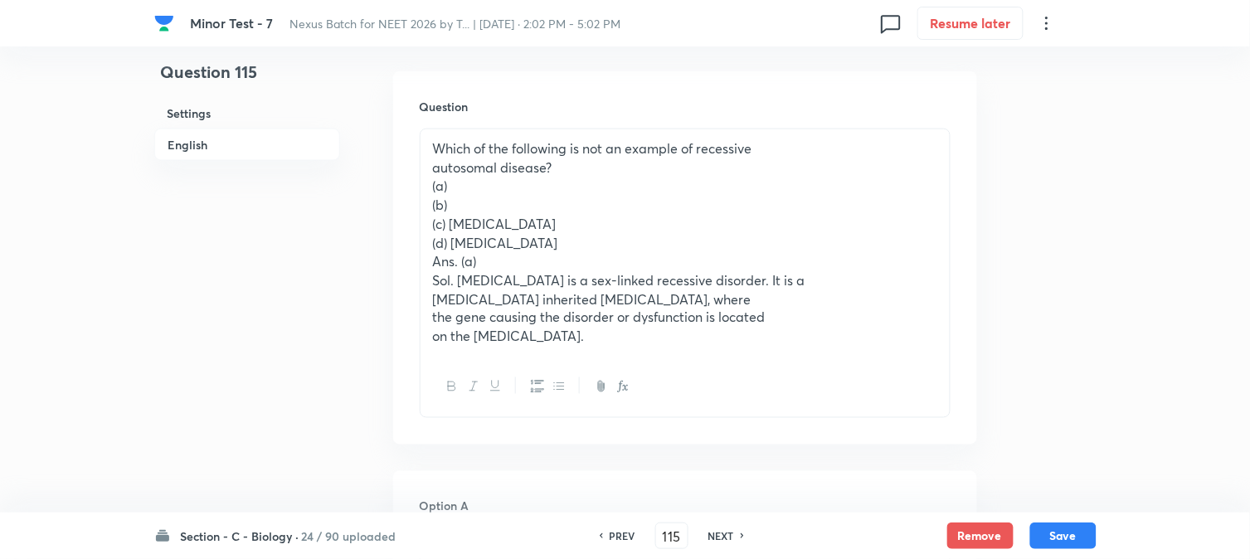
drag, startPoint x: 450, startPoint y: 221, endPoint x: 593, endPoint y: 219, distance: 143.5
click at [593, 219] on p "(c) [MEDICAL_DATA]" at bounding box center [685, 224] width 504 height 19
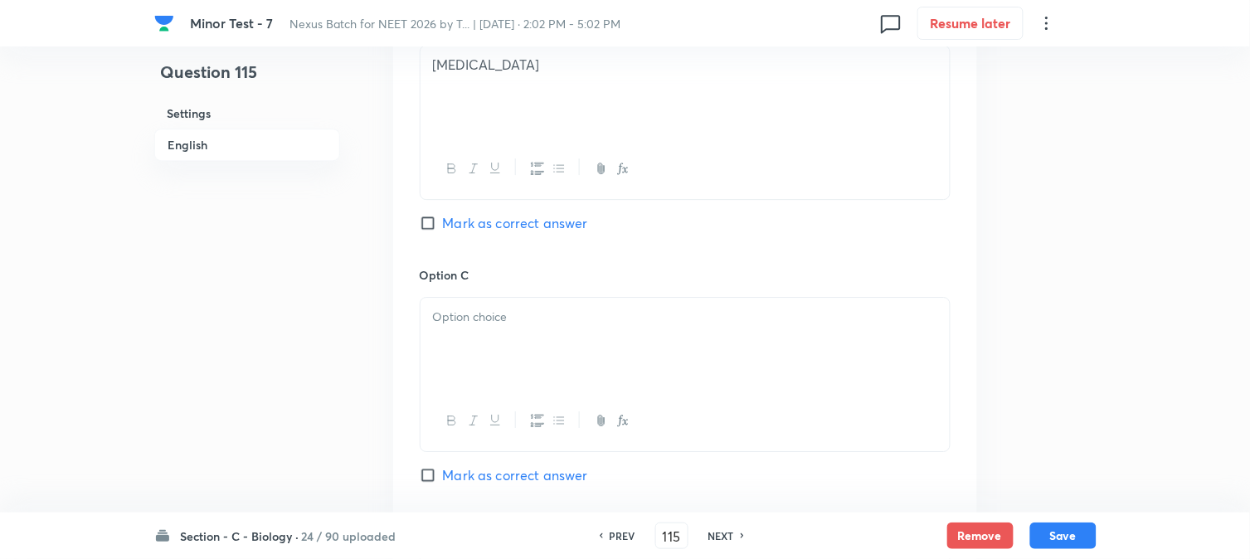
click at [455, 351] on div at bounding box center [685, 344] width 529 height 93
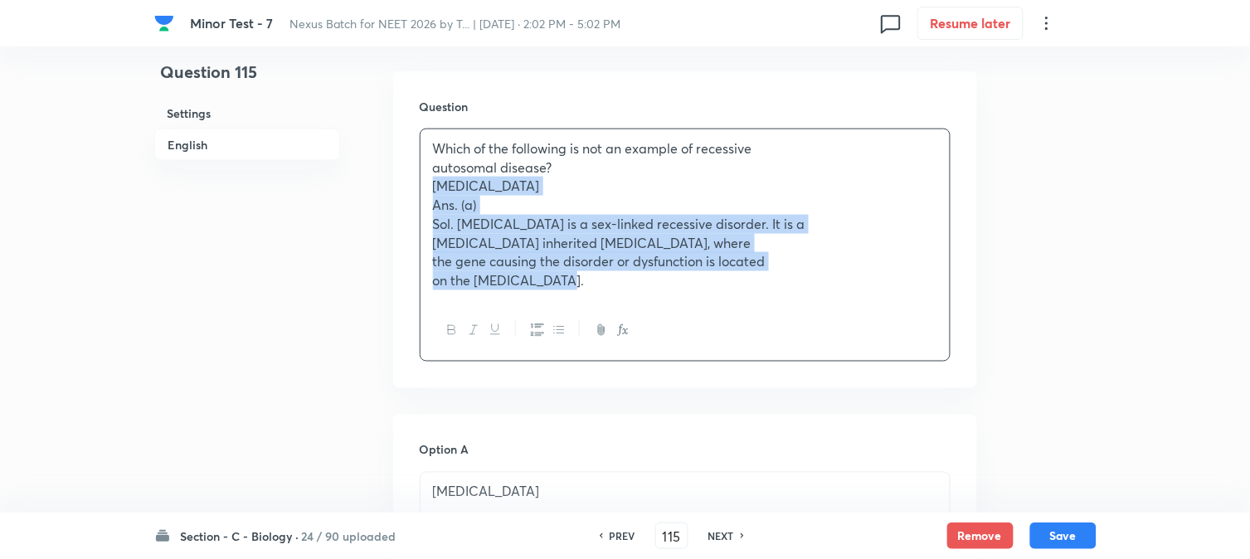
drag, startPoint x: 450, startPoint y: 238, endPoint x: 785, endPoint y: 336, distance: 348.3
click at [785, 336] on div "Which of the following is not an example of recessive autosomal disease? [MEDIC…" at bounding box center [685, 245] width 531 height 233
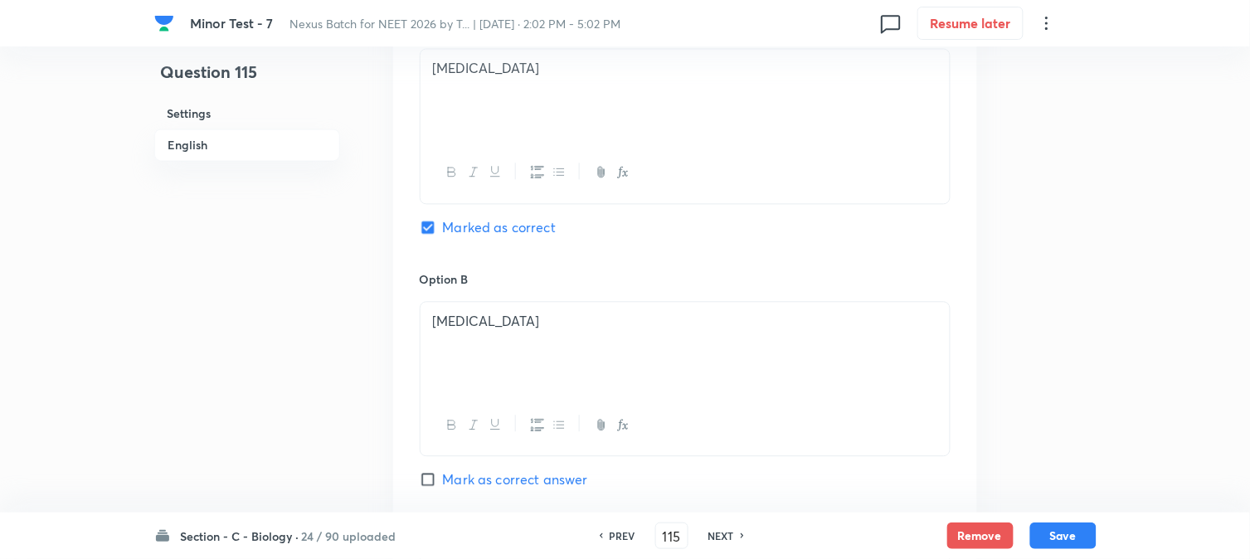
scroll to position [1411, 0]
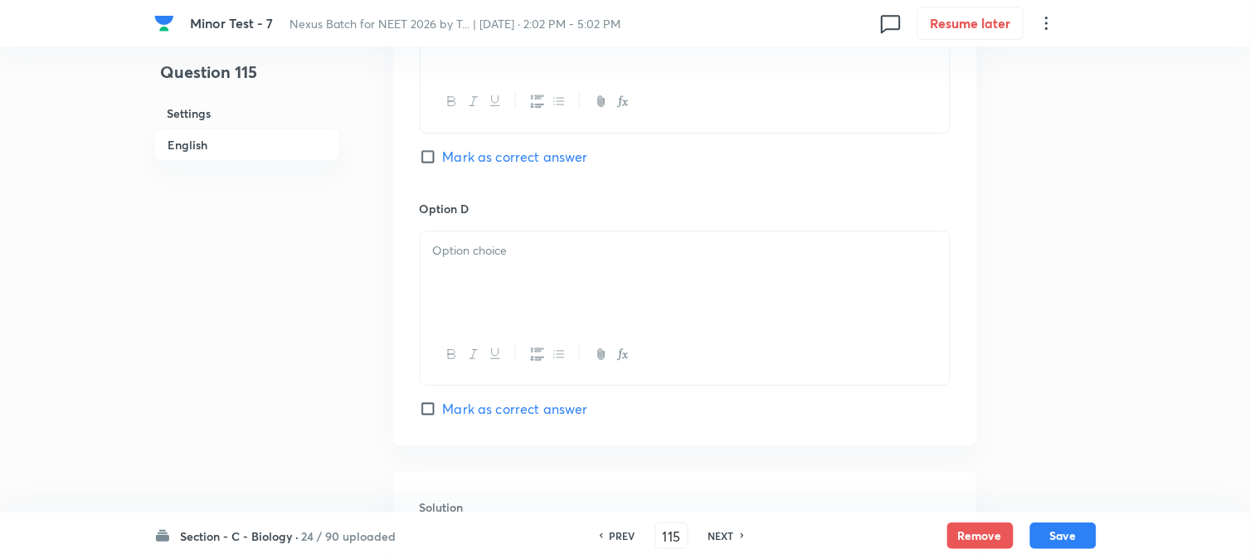
click at [450, 277] on div at bounding box center [685, 277] width 529 height 93
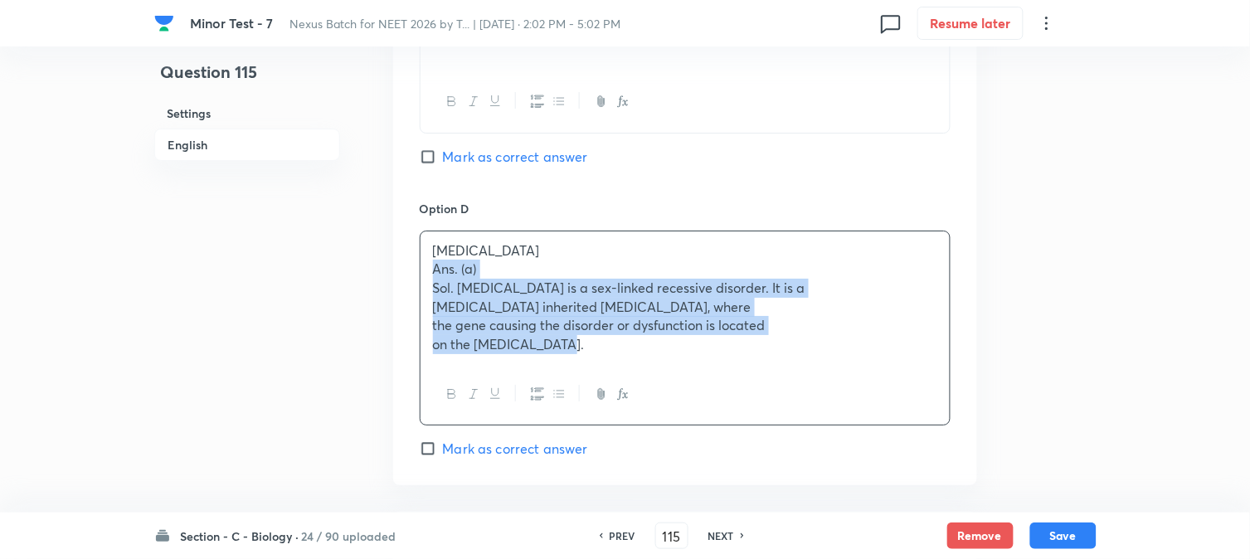
drag, startPoint x: 432, startPoint y: 271, endPoint x: 761, endPoint y: 390, distance: 349.3
click at [761, 390] on div "[MEDICAL_DATA] Ans. (a) Sol. [MEDICAL_DATA] is a sex-linked recessive disorder.…" at bounding box center [685, 329] width 531 height 196
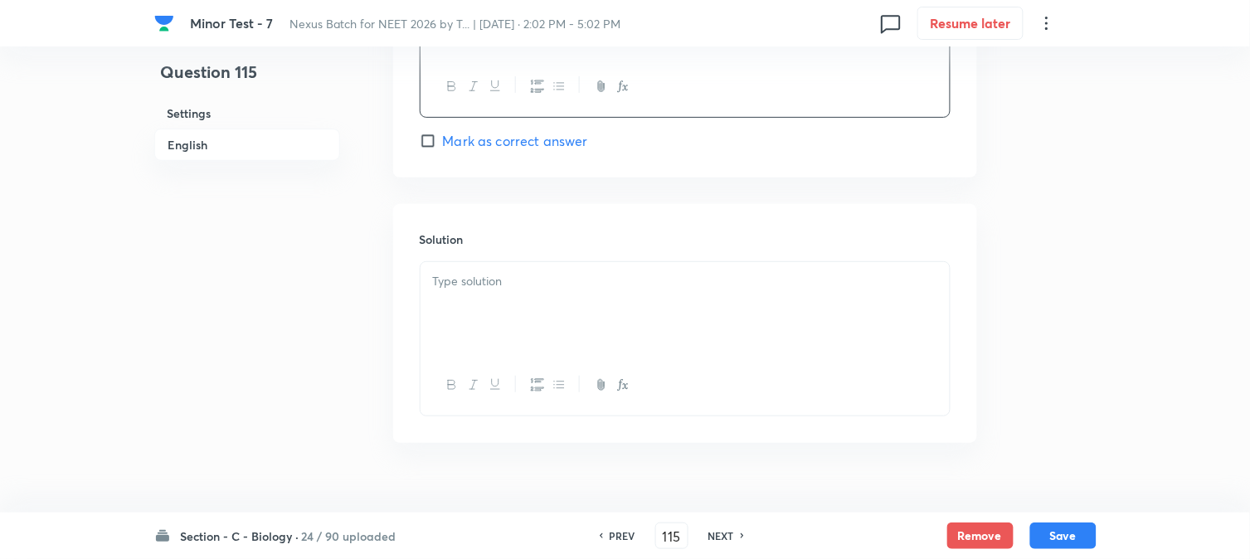
scroll to position [1687, 0]
click at [470, 310] on div at bounding box center [685, 300] width 529 height 93
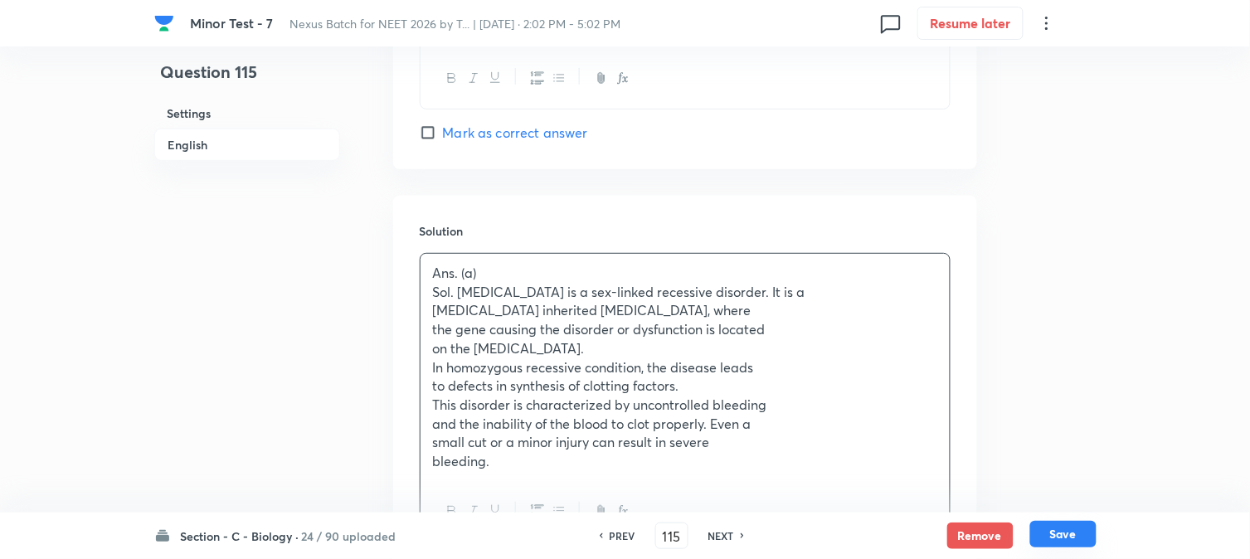
click at [1051, 532] on button "Save" at bounding box center [1063, 534] width 66 height 27
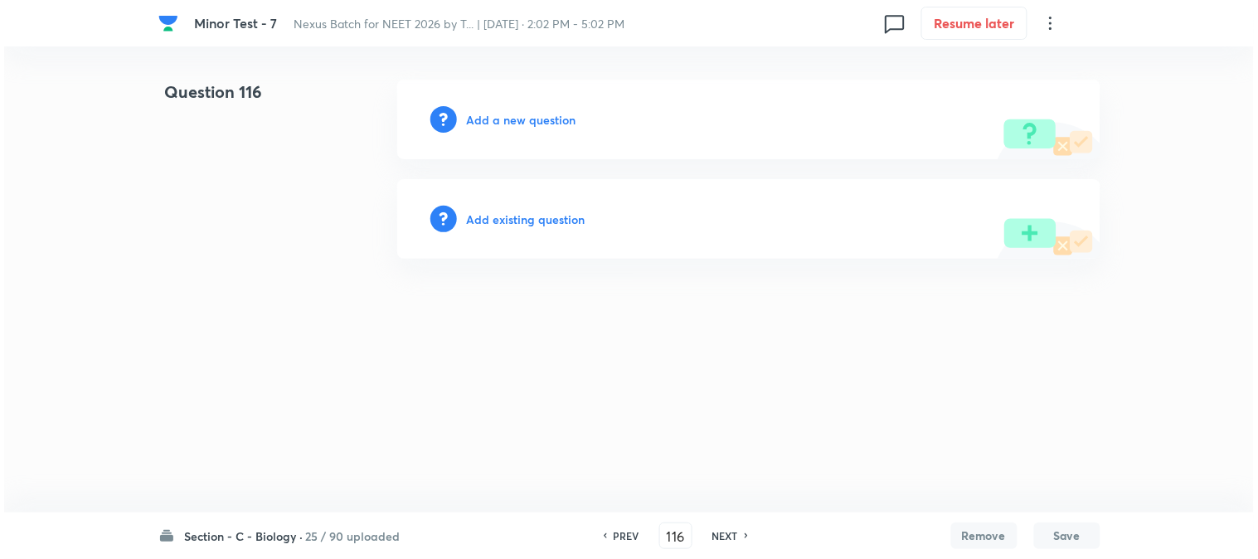
scroll to position [0, 0]
click at [543, 119] on h6 "Add a new question" at bounding box center [522, 119] width 110 height 17
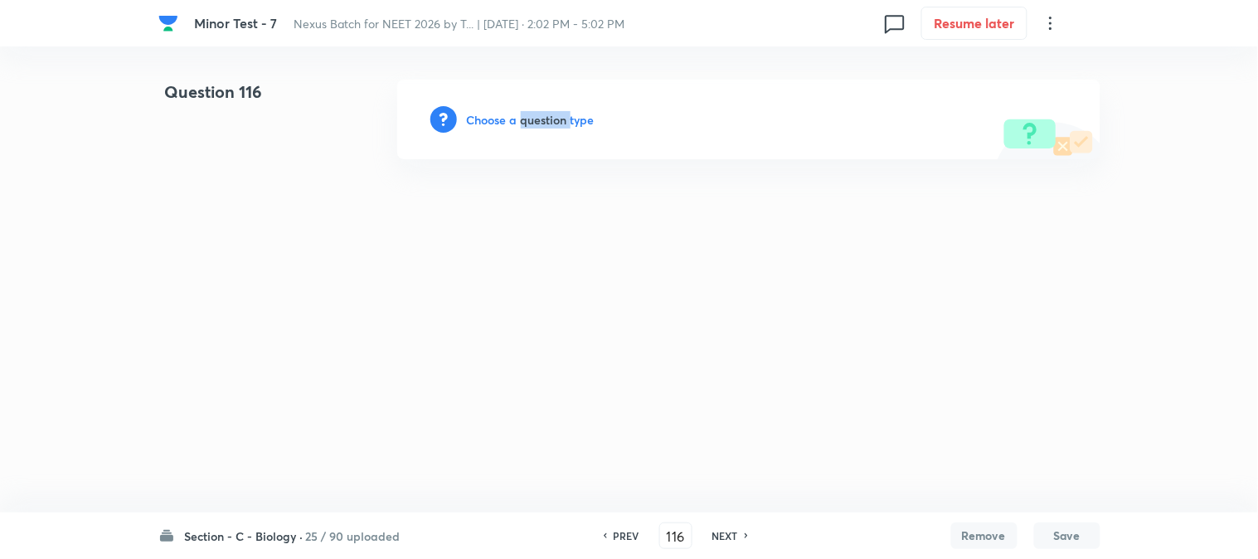
click at [543, 119] on h6 "Choose a question type" at bounding box center [531, 119] width 128 height 17
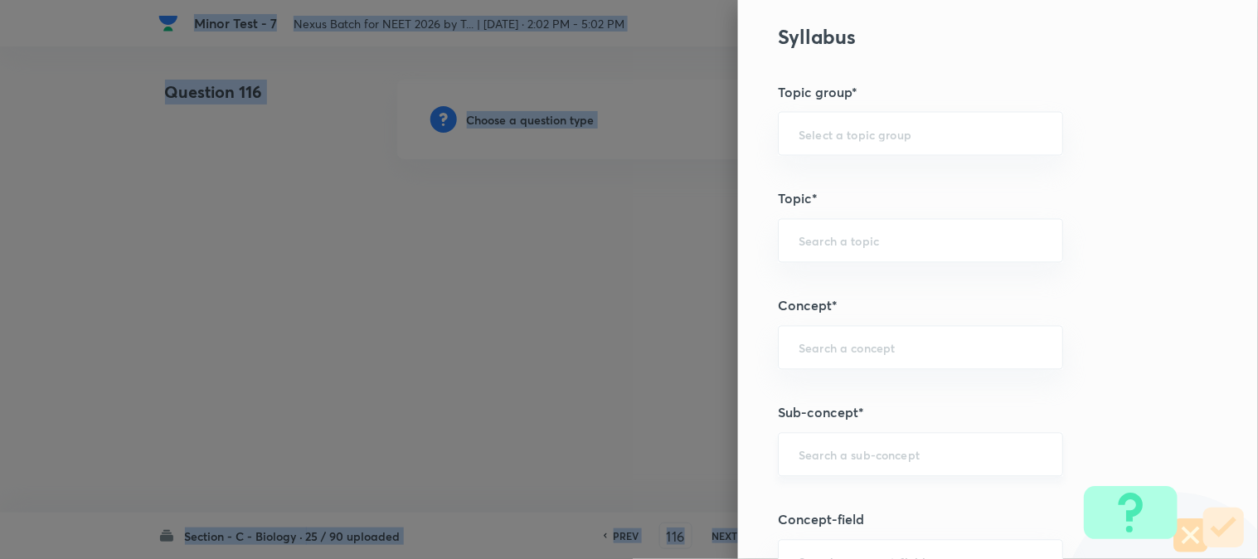
scroll to position [979, 0]
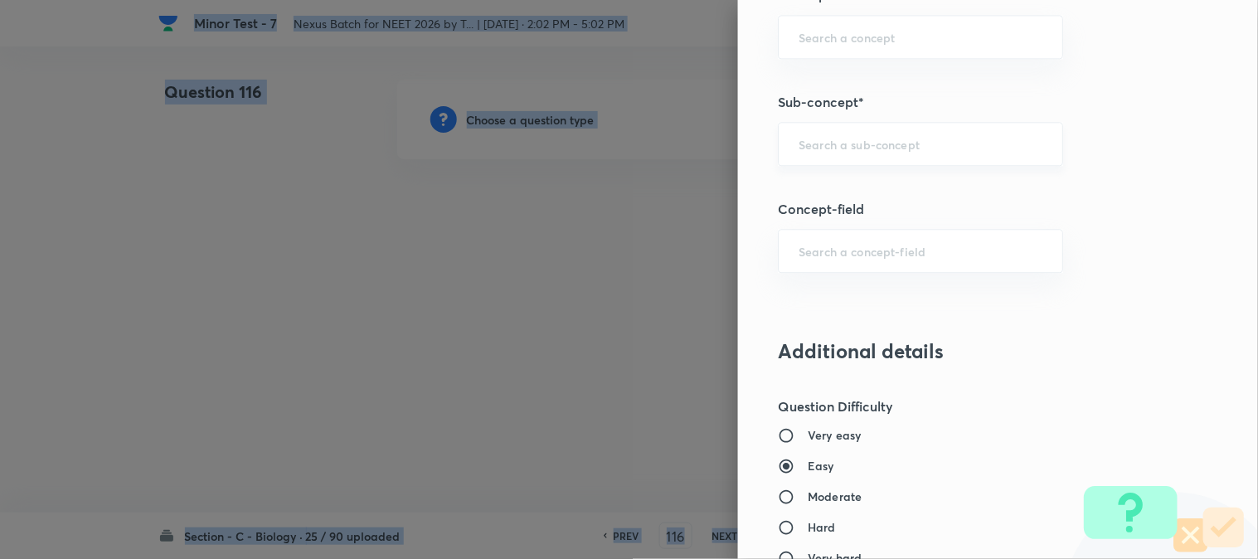
click at [831, 152] on input "text" at bounding box center [921, 144] width 244 height 16
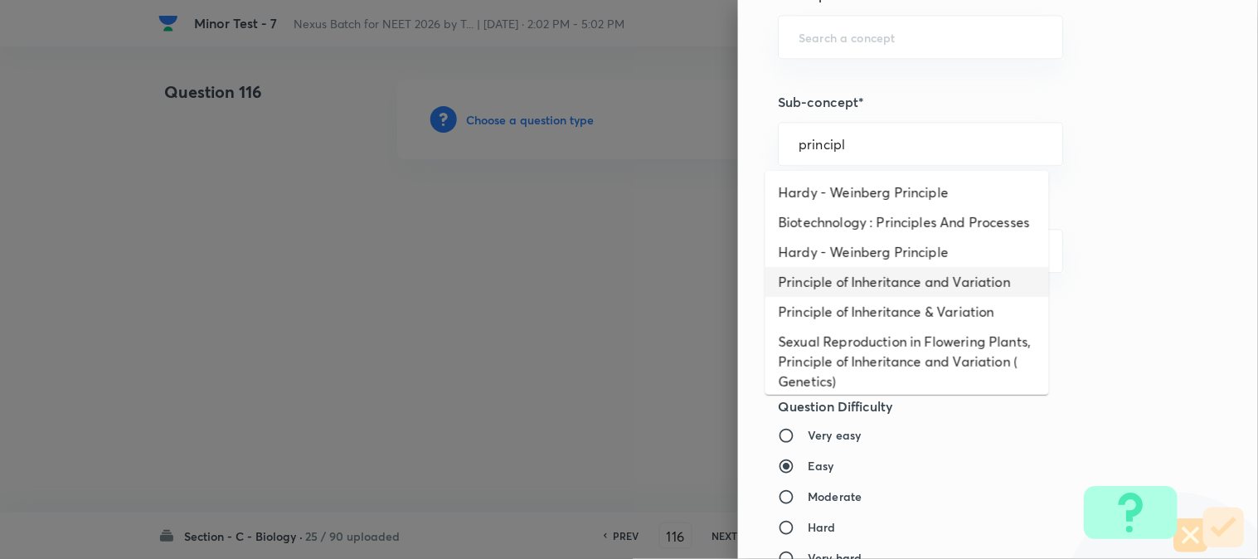
click at [898, 297] on li "Principle of Inheritance and Variation" at bounding box center [908, 282] width 284 height 30
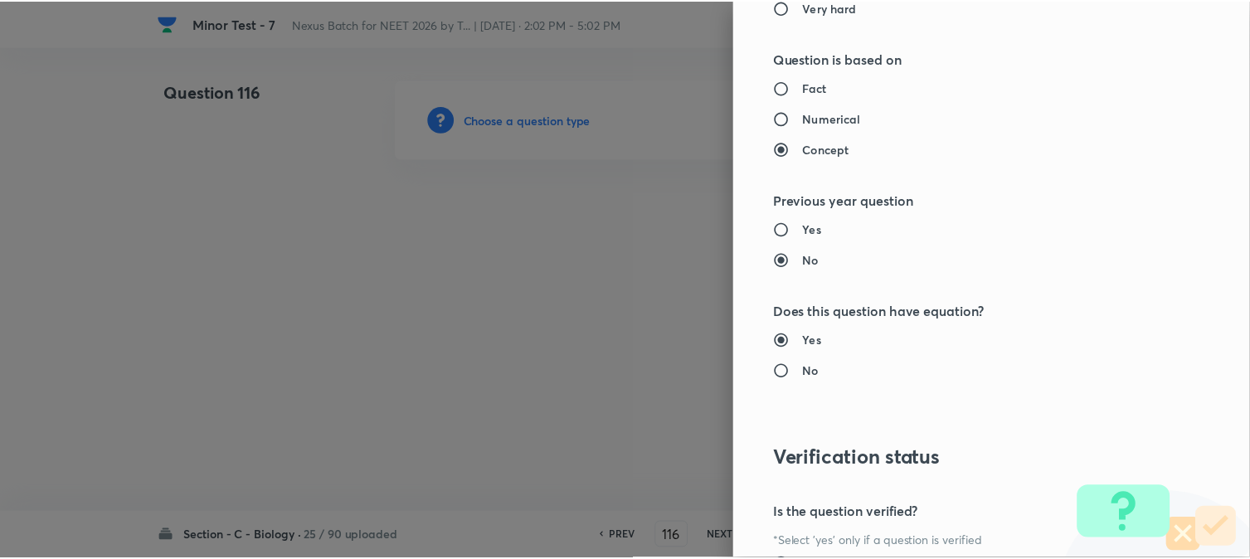
scroll to position [1702, 0]
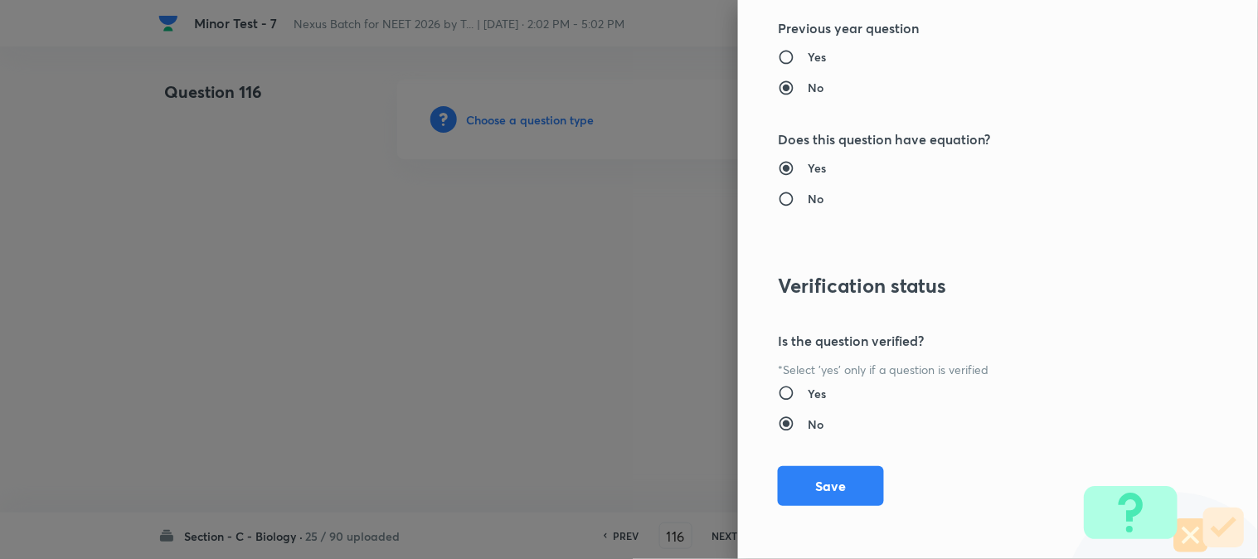
click at [822, 513] on div "Question settings Question type* Single choice correct Number of options* 2 3 4…" at bounding box center [998, 279] width 520 height 559
click at [833, 493] on button "Save" at bounding box center [831, 485] width 106 height 40
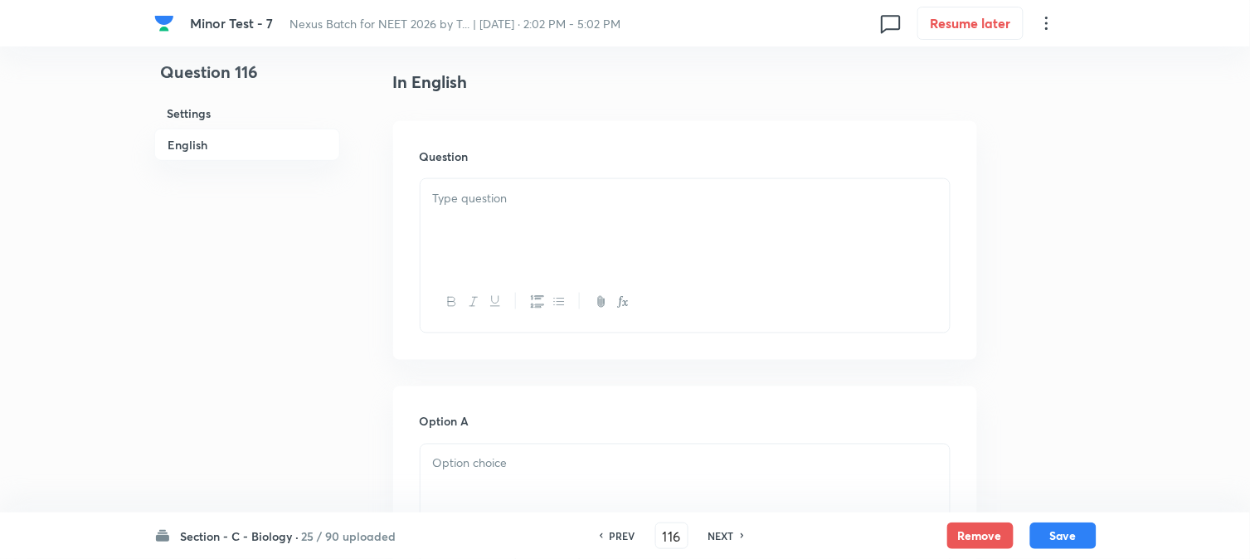
scroll to position [489, 0]
click at [508, 177] on div at bounding box center [685, 175] width 529 height 93
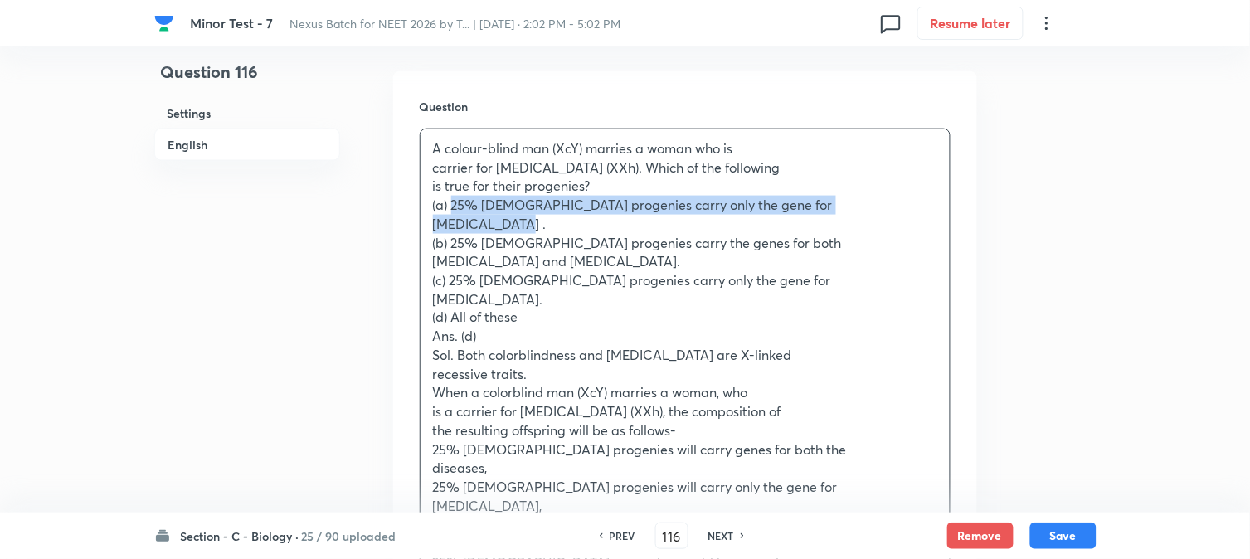
drag, startPoint x: 451, startPoint y: 202, endPoint x: 537, endPoint y: 220, distance: 87.4
click at [537, 220] on div "A colour-blind man (XcY) marries a woman who is carrier for [MEDICAL_DATA] (XXh…" at bounding box center [685, 365] width 529 height 472
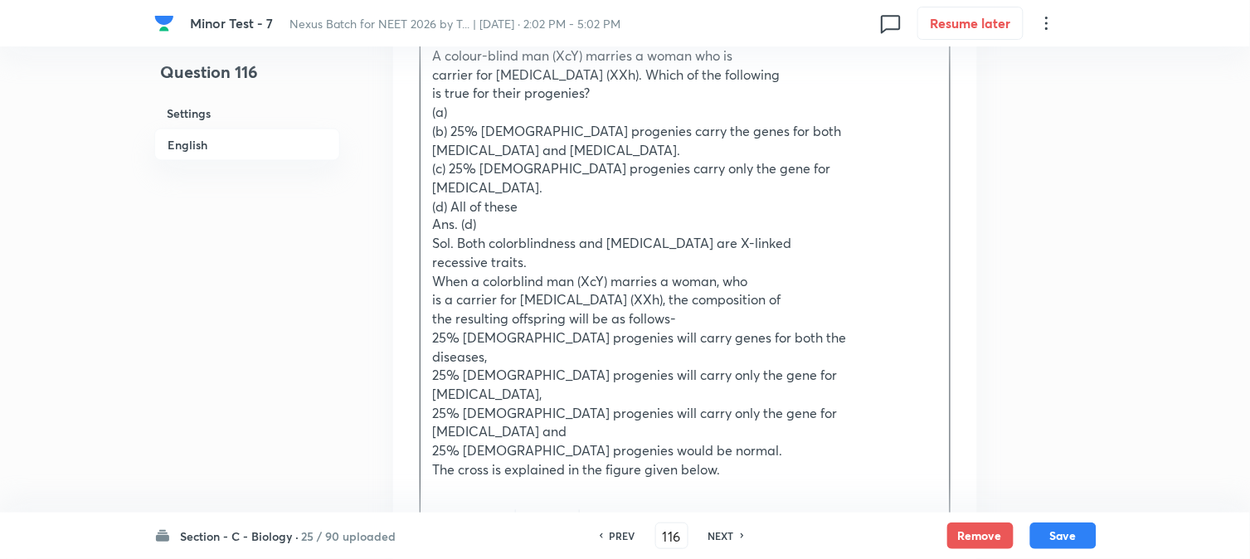
scroll to position [858, 0]
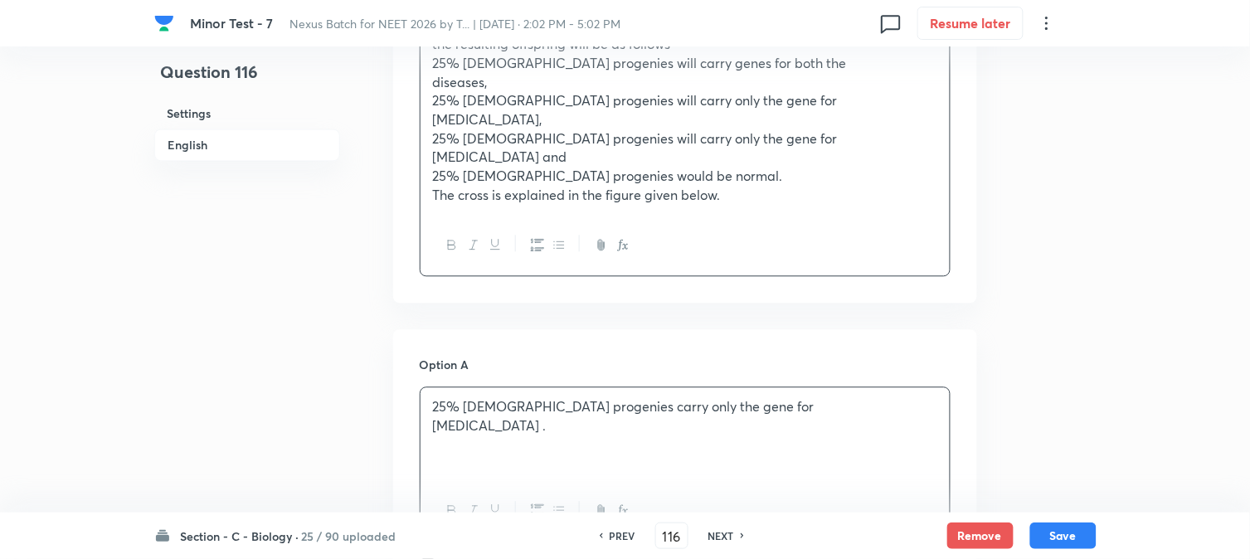
click at [474, 421] on div "25% [DEMOGRAPHIC_DATA] progenies carry only the gene for [MEDICAL_DATA] ." at bounding box center [685, 433] width 529 height 93
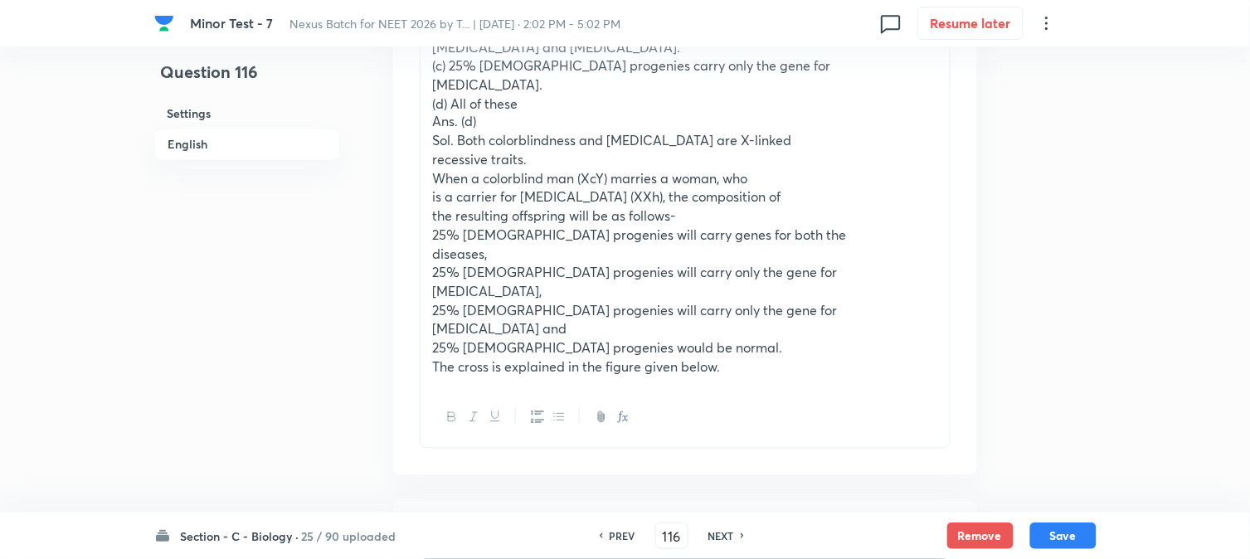
scroll to position [582, 0]
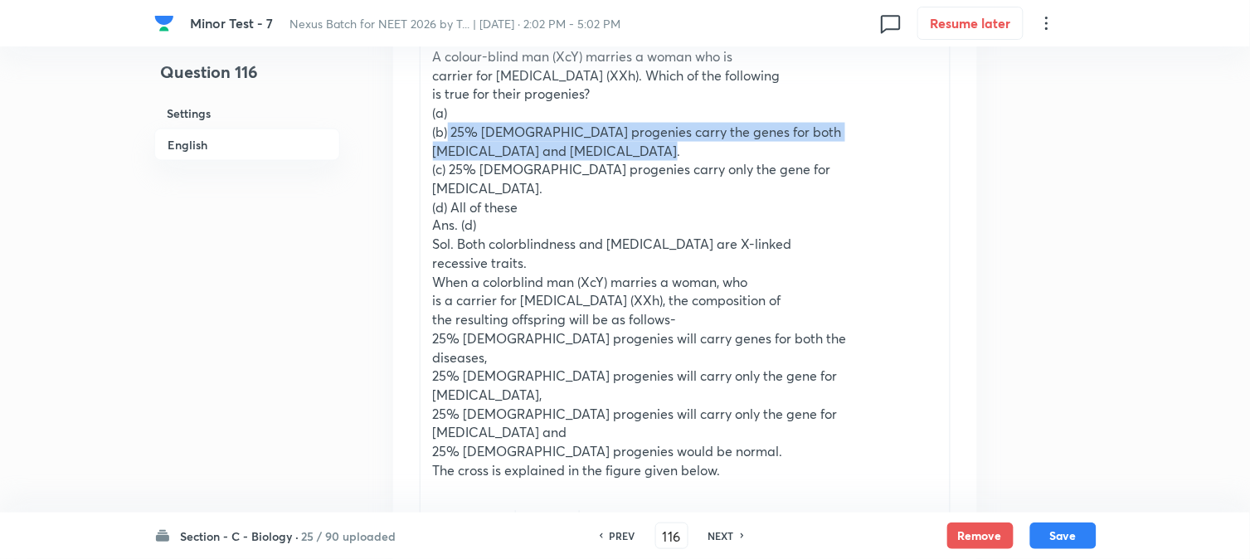
drag, startPoint x: 450, startPoint y: 130, endPoint x: 647, endPoint y: 148, distance: 198.2
click at [645, 148] on div "A colour-blind man (XcY) marries a woman who is carrier for [MEDICAL_DATA] (XXh…" at bounding box center [685, 264] width 529 height 454
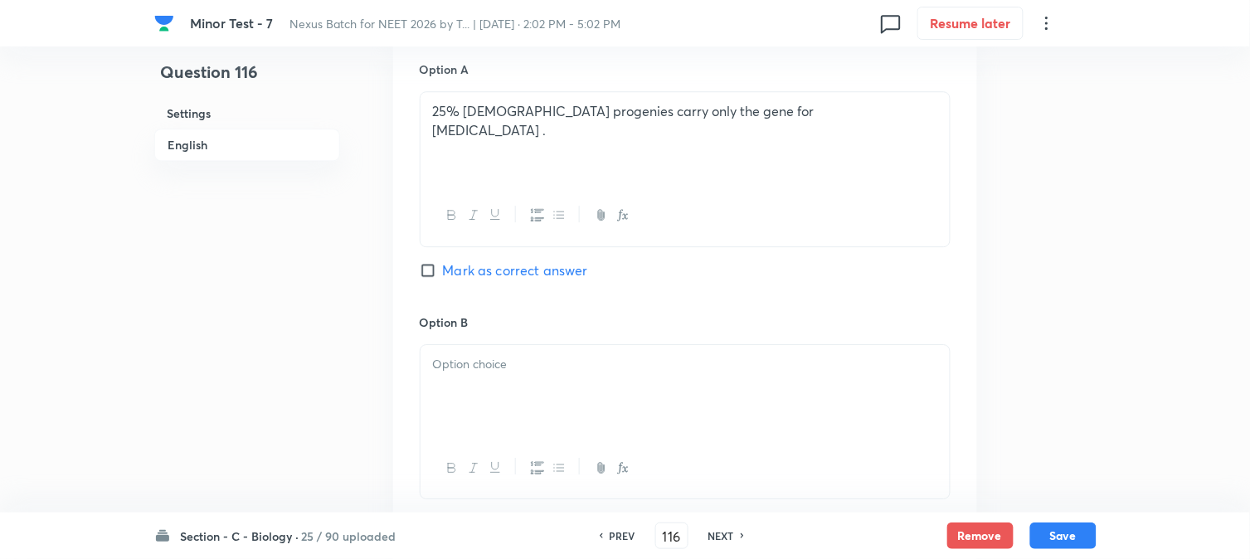
click at [487, 426] on div at bounding box center [685, 391] width 529 height 93
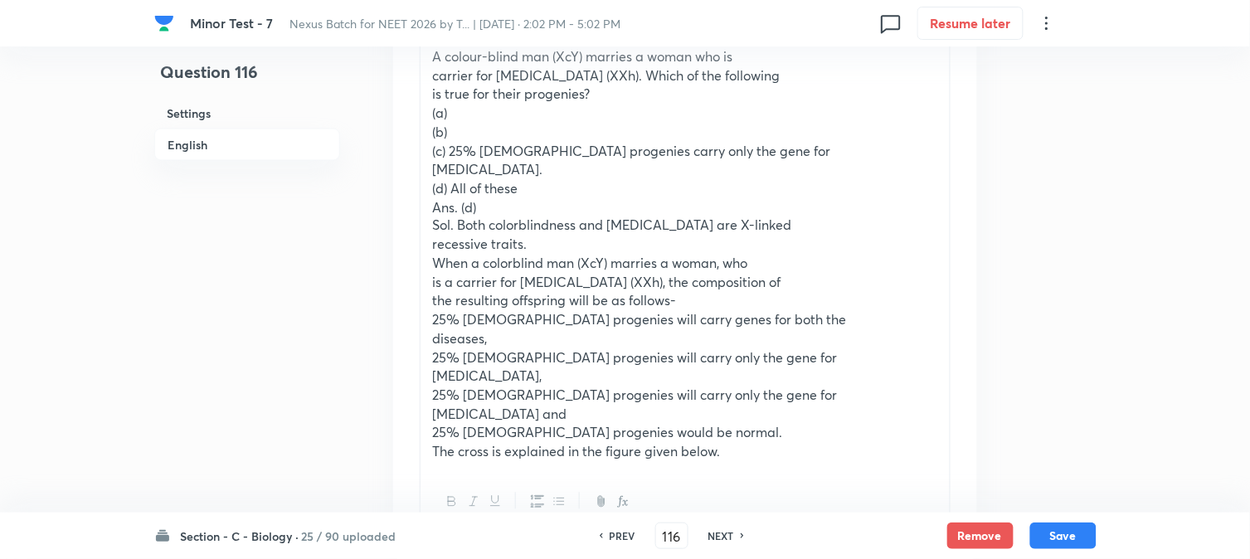
drag, startPoint x: 453, startPoint y: 147, endPoint x: 552, endPoint y: 173, distance: 102.0
click at [552, 173] on div "A colour-blind man (XcY) marries a woman who is carrier for [MEDICAL_DATA] (XXh…" at bounding box center [685, 254] width 529 height 435
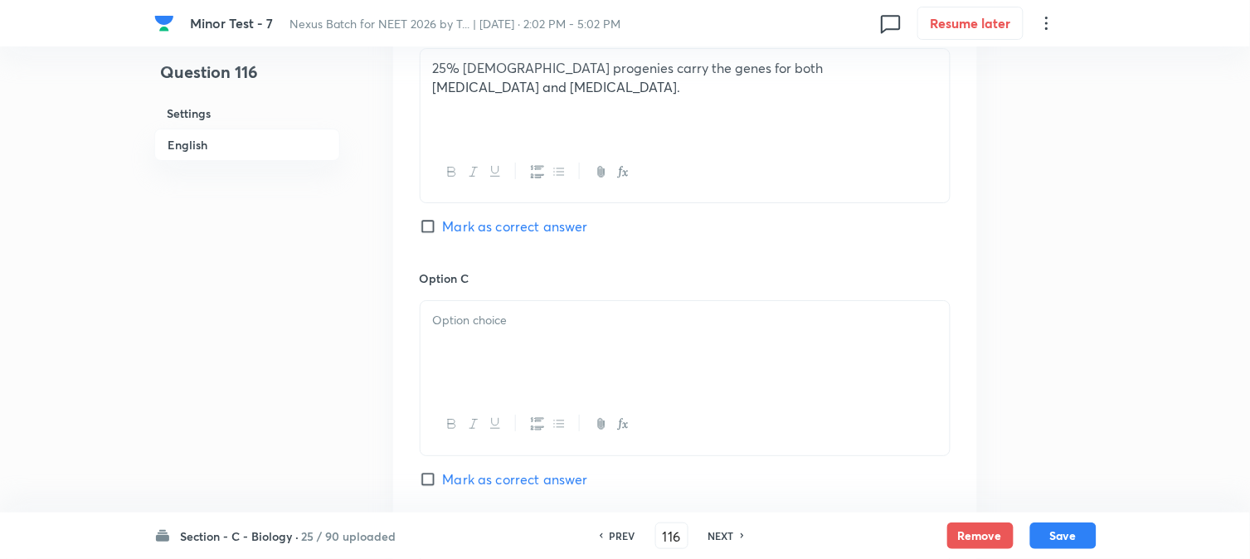
drag, startPoint x: 470, startPoint y: 333, endPoint x: 470, endPoint y: 344, distance: 10.8
click at [470, 343] on div at bounding box center [685, 347] width 529 height 93
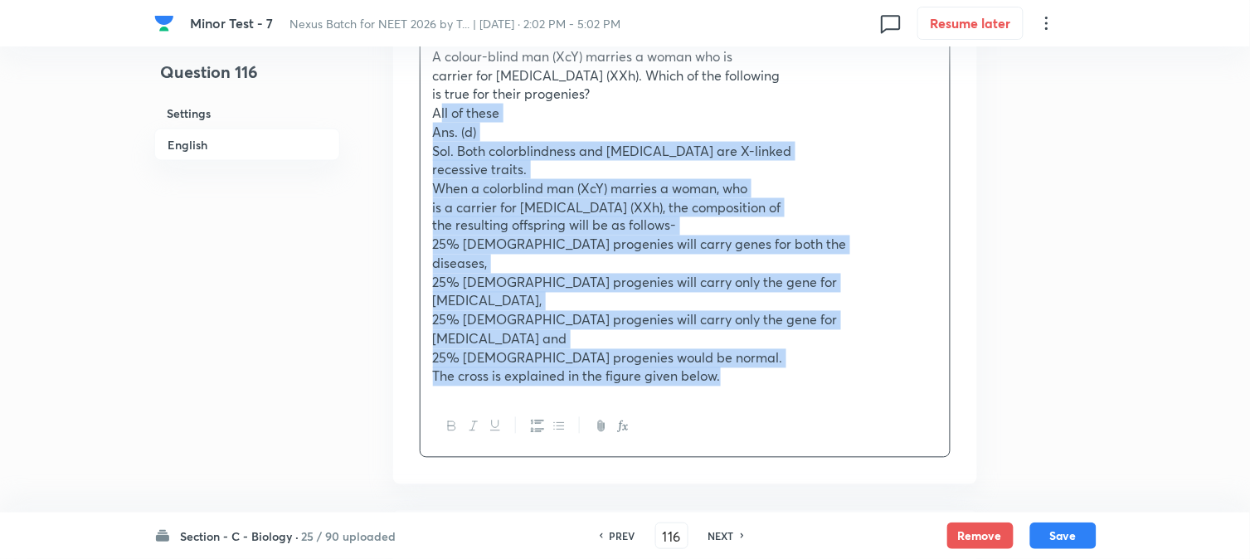
drag, startPoint x: 440, startPoint y: 160, endPoint x: 917, endPoint y: 458, distance: 561.6
click at [917, 458] on div "A colour-blind man (XcY) marries a woman who is carrier for [MEDICAL_DATA] (XXh…" at bounding box center [685, 247] width 531 height 421
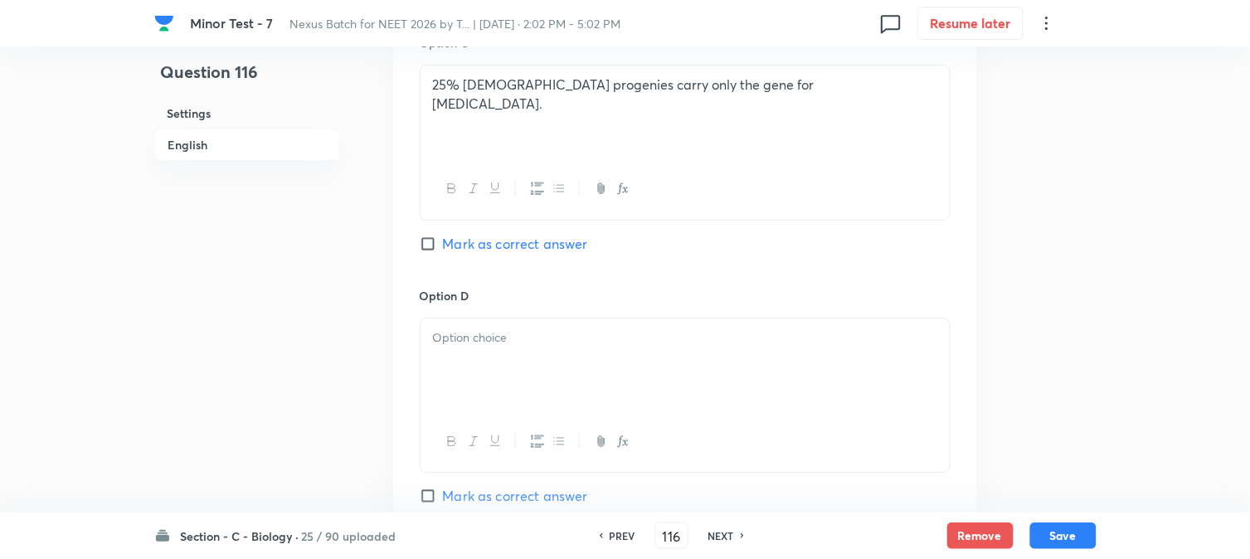
scroll to position [1595, 0]
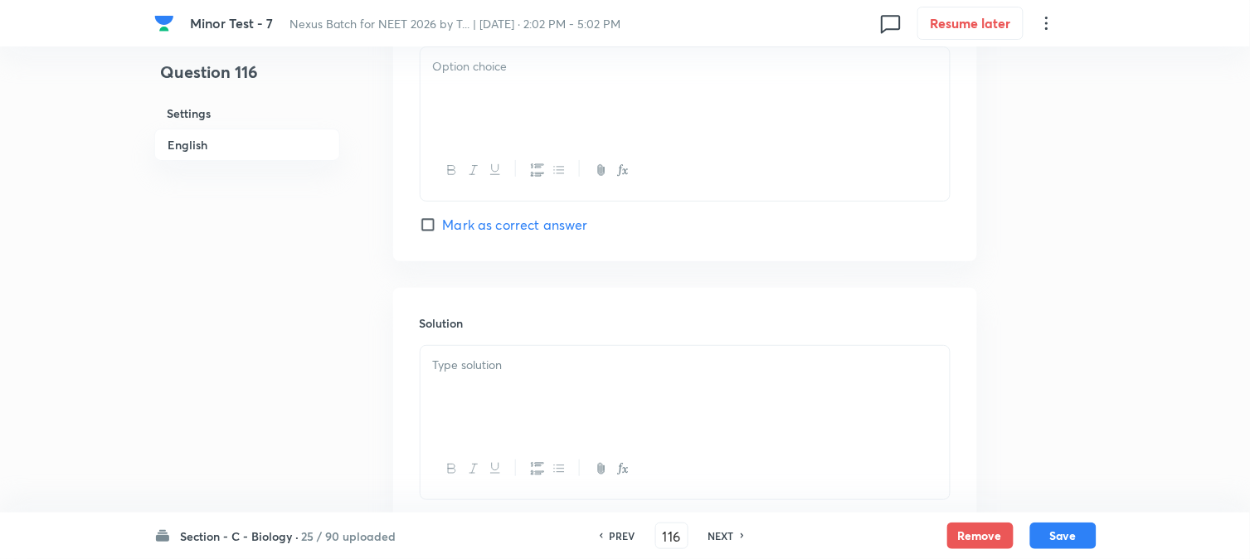
click at [440, 119] on div at bounding box center [685, 93] width 529 height 93
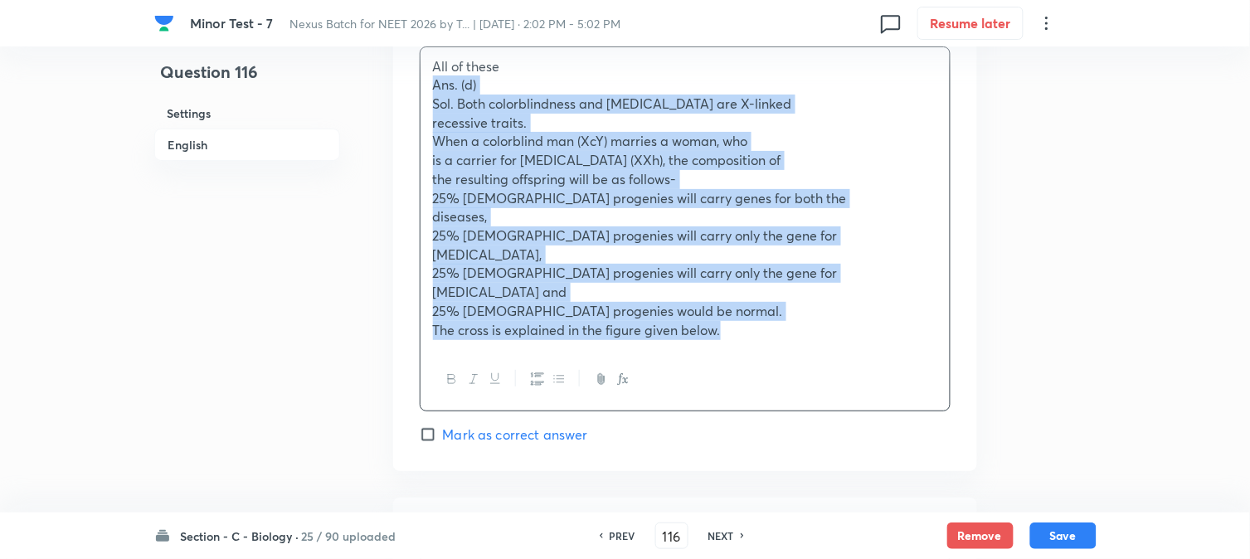
drag, startPoint x: 433, startPoint y: 94, endPoint x: 909, endPoint y: 375, distance: 553.0
click at [909, 375] on div "All of these Ans. (d) Sol. Both colorblindness and [MEDICAL_DATA] are [MEDICAL_…" at bounding box center [685, 228] width 531 height 365
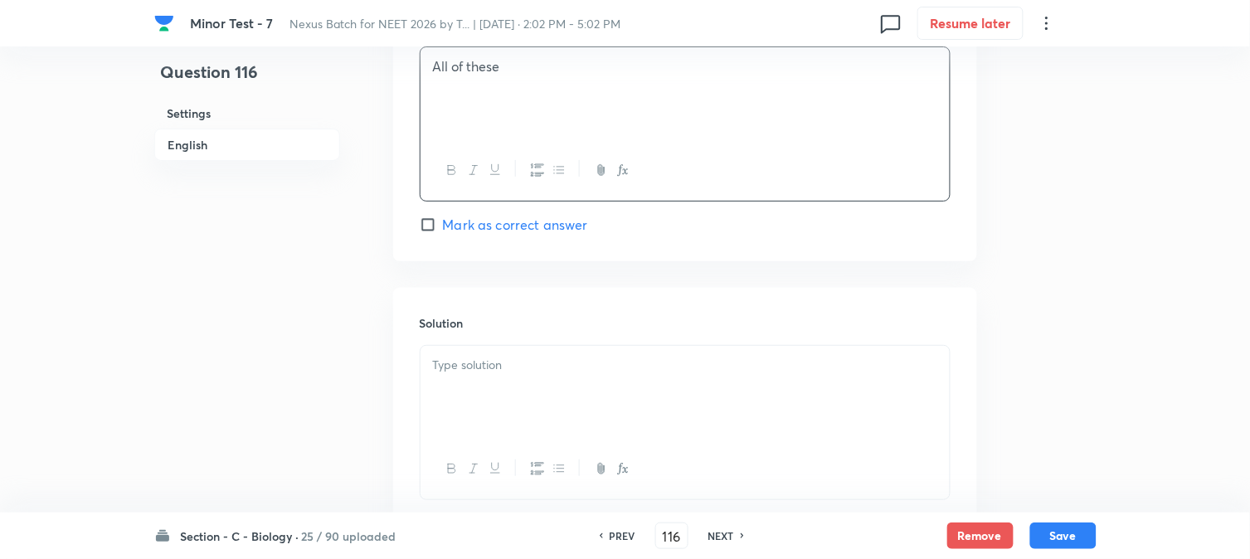
click at [468, 232] on span "Mark as correct answer" at bounding box center [515, 225] width 145 height 20
click at [443, 232] on input "Mark as correct answer" at bounding box center [431, 225] width 23 height 17
click at [487, 402] on div at bounding box center [685, 392] width 529 height 93
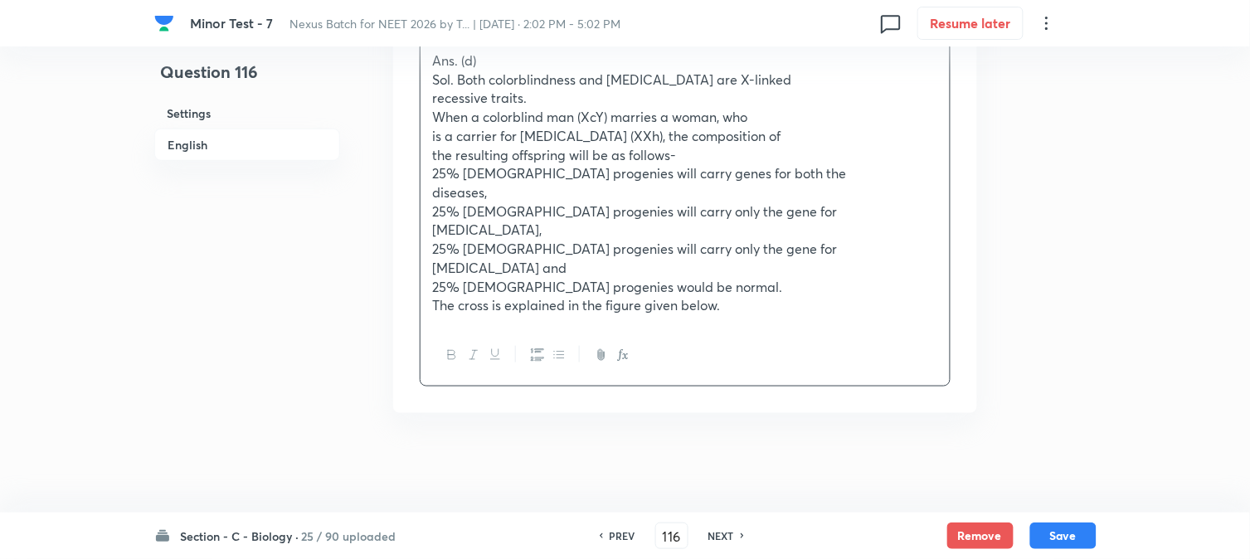
scroll to position [1903, 0]
click at [749, 305] on p "The cross is explained in the figure given below." at bounding box center [685, 305] width 504 height 19
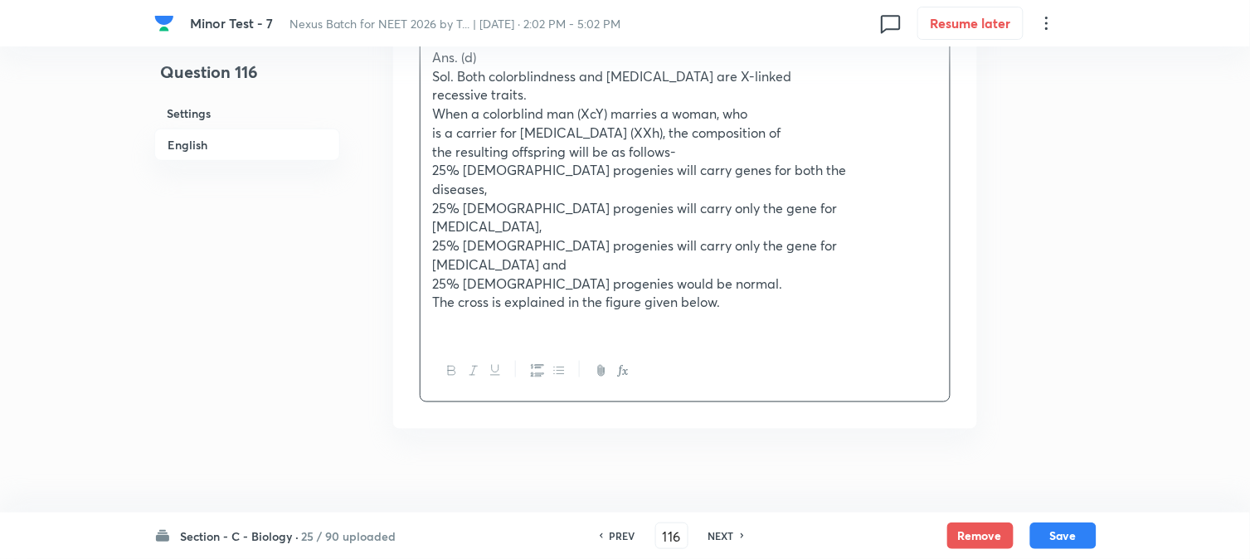
scroll to position [1921, 0]
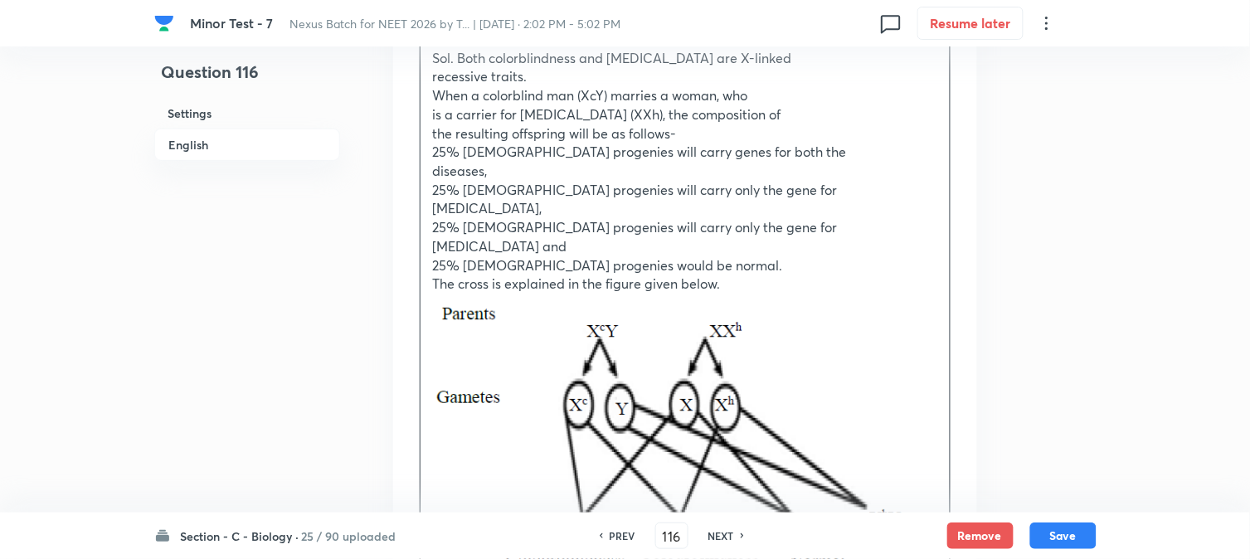
click at [1074, 526] on button "Save" at bounding box center [1063, 536] width 66 height 27
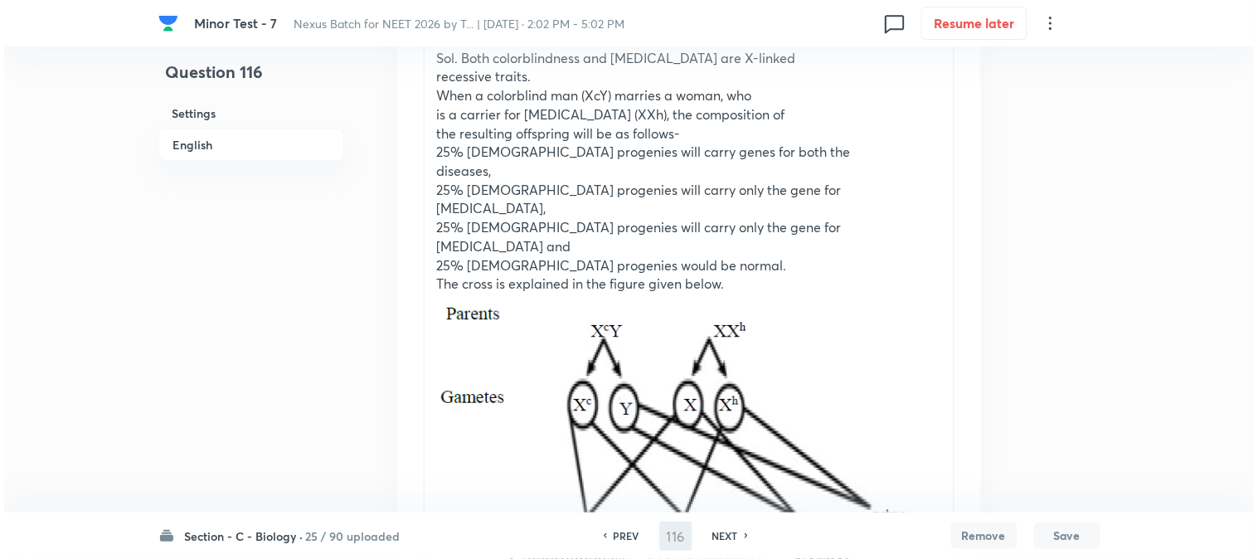
scroll to position [0, 0]
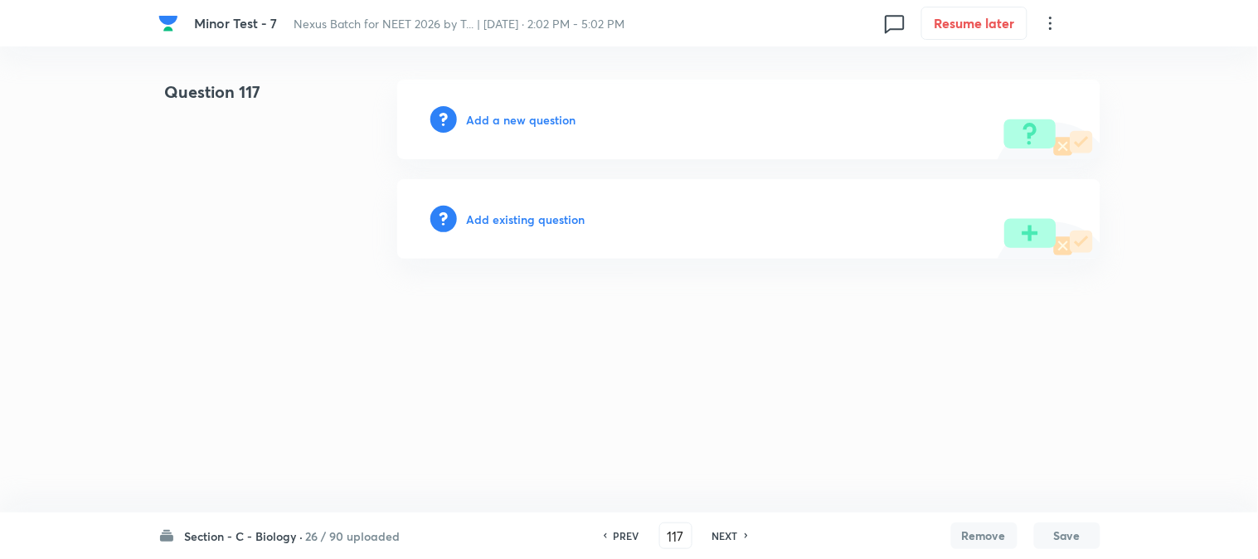
click at [533, 110] on div "Add a new question" at bounding box center [748, 120] width 703 height 80
click at [533, 113] on h6 "Add a new question" at bounding box center [522, 119] width 110 height 17
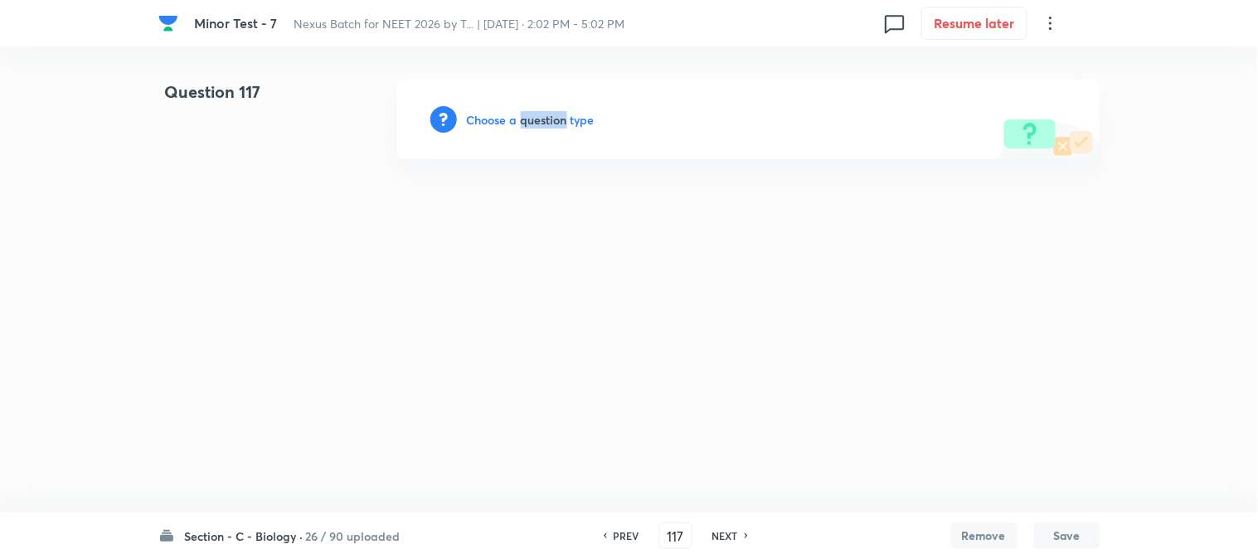
click at [533, 114] on h6 "Choose a question type" at bounding box center [531, 119] width 128 height 17
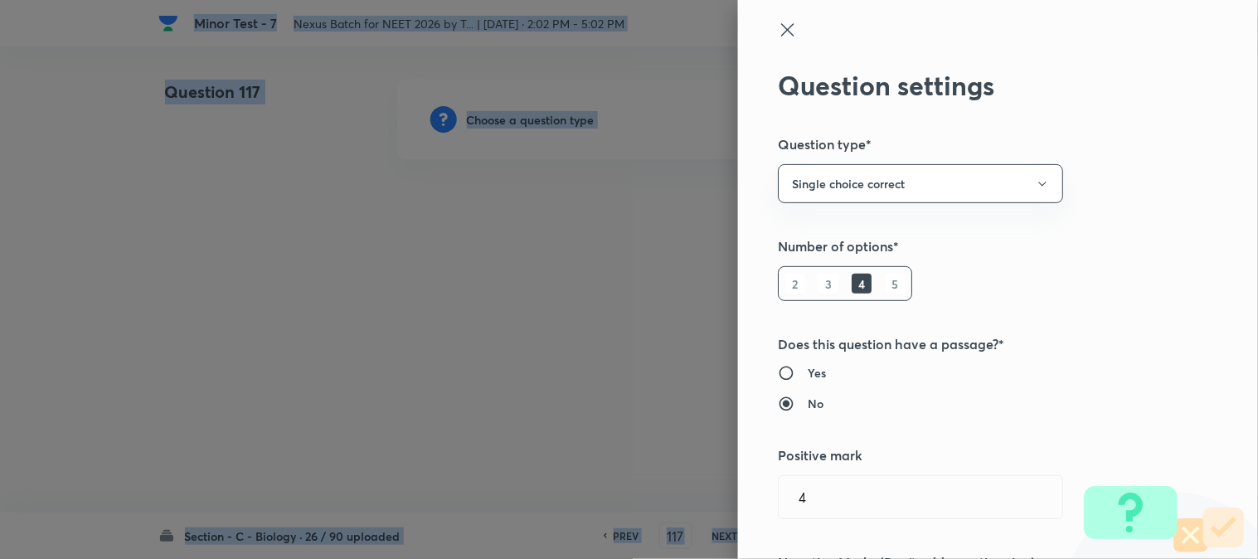
click at [533, 114] on div at bounding box center [629, 279] width 1258 height 559
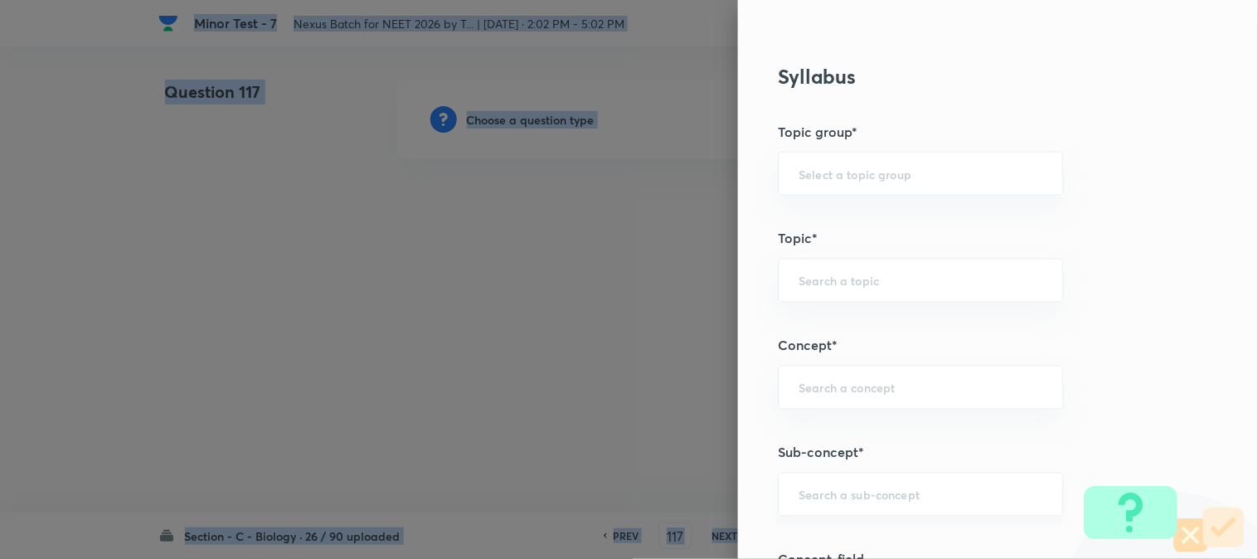
scroll to position [979, 0]
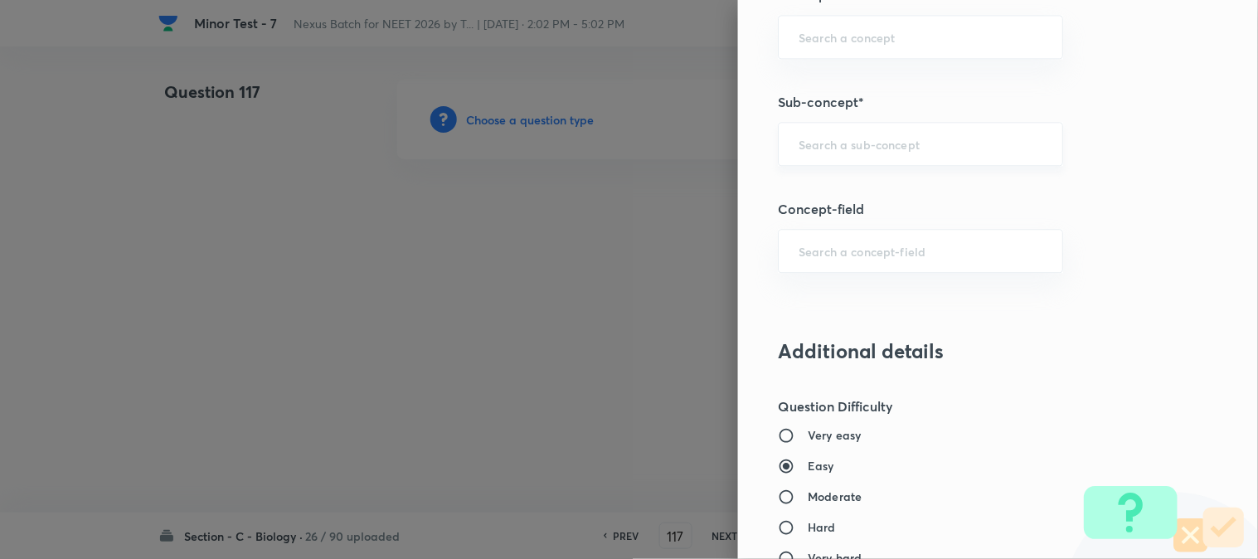
click at [873, 144] on input "text" at bounding box center [921, 144] width 244 height 16
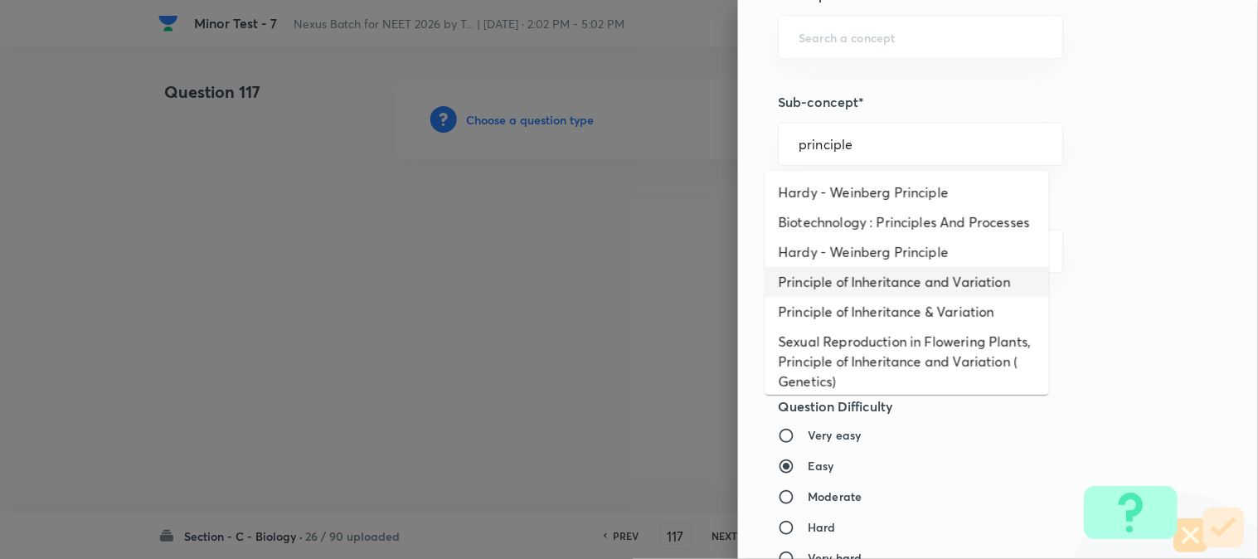
click at [913, 297] on li "Principle of Inheritance and Variation" at bounding box center [908, 282] width 284 height 30
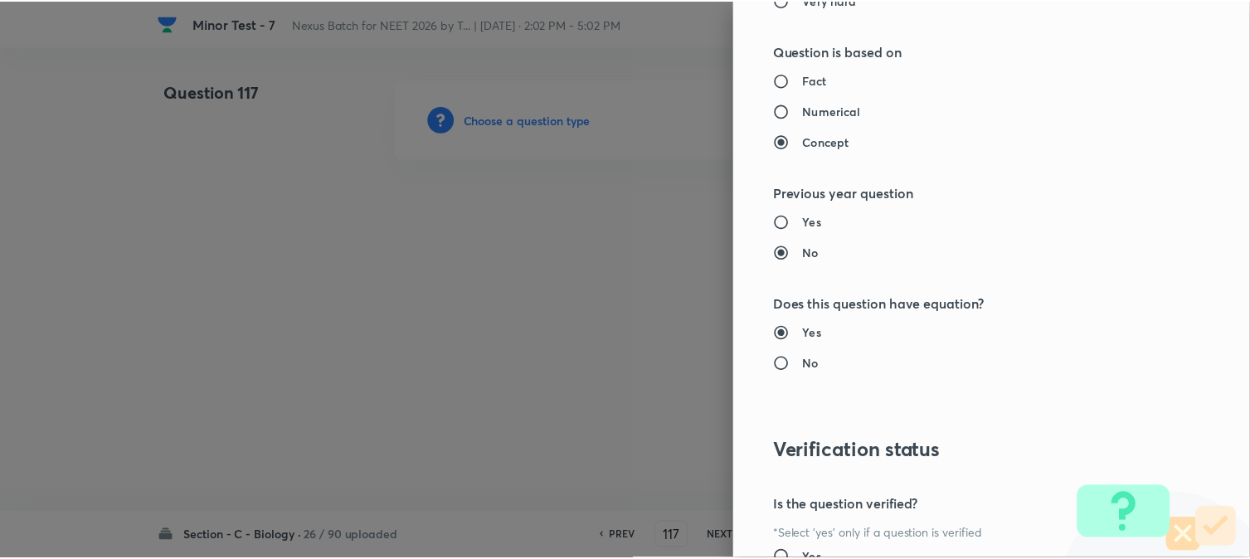
scroll to position [1702, 0]
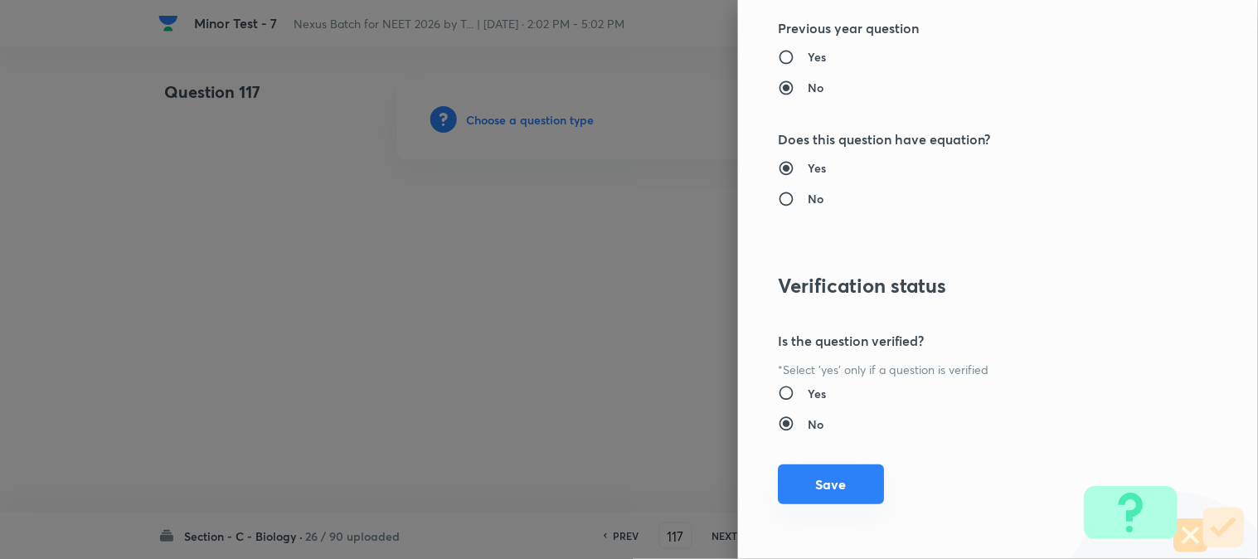
click at [861, 483] on button "Save" at bounding box center [831, 485] width 106 height 40
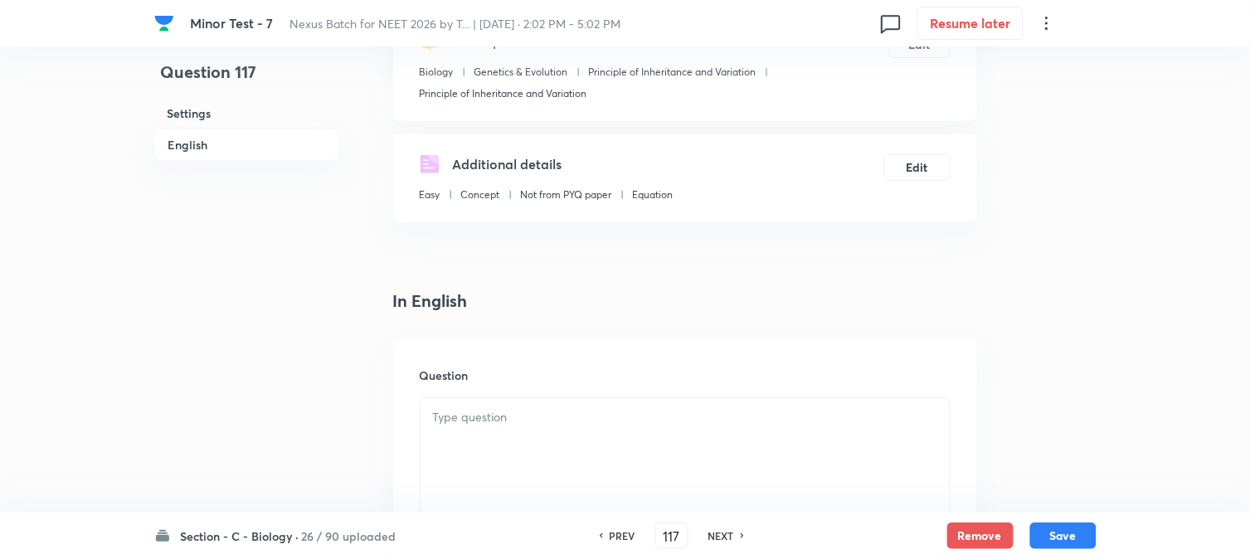
scroll to position [489, 0]
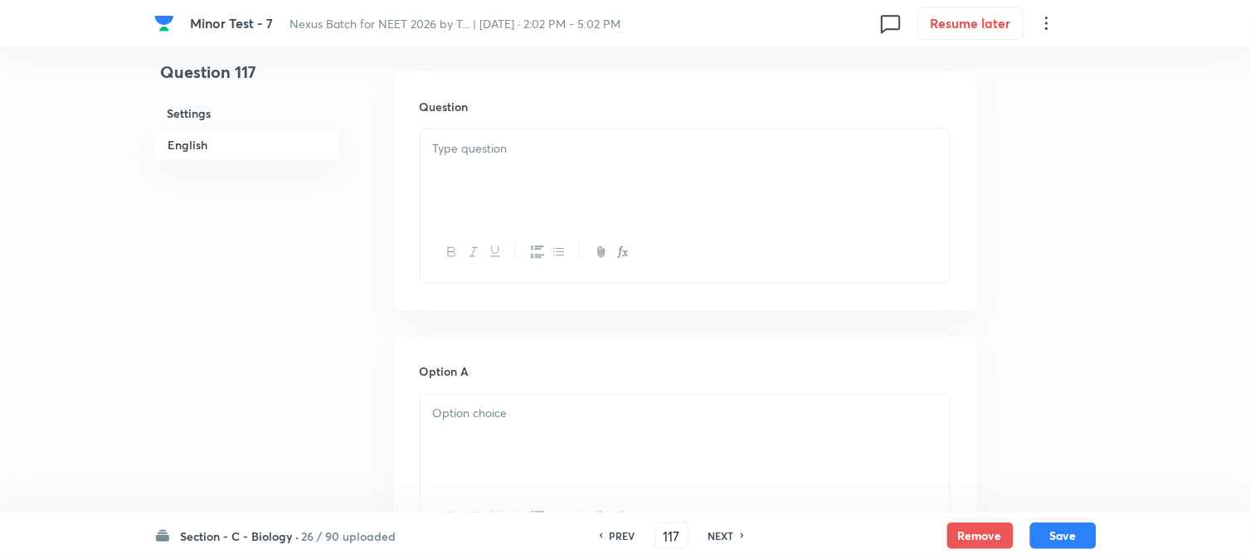
click at [528, 176] on div at bounding box center [685, 175] width 529 height 93
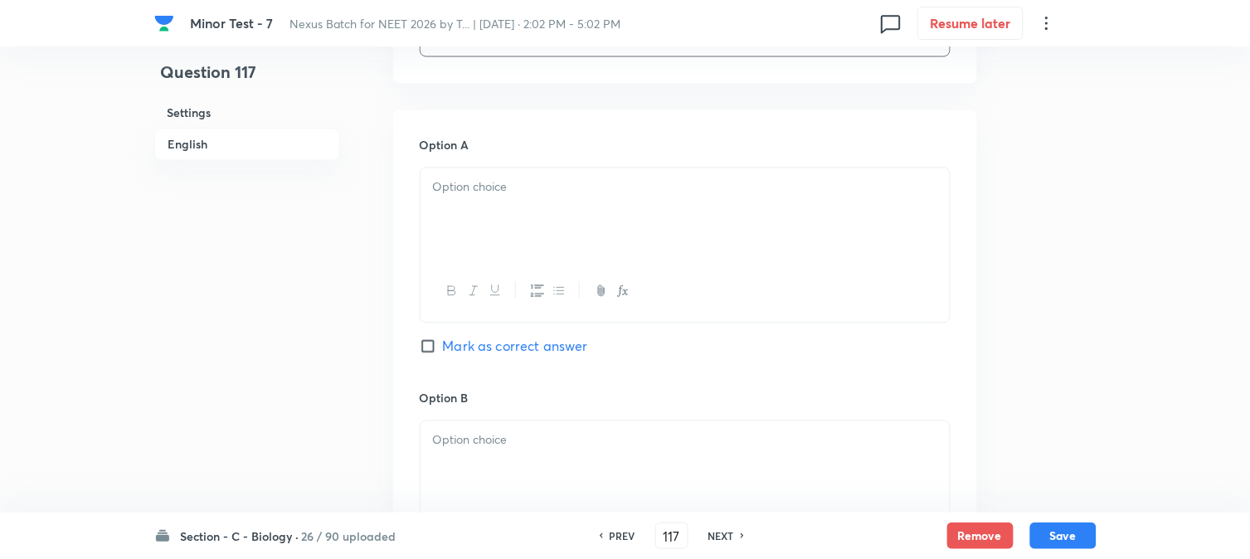
scroll to position [766, 0]
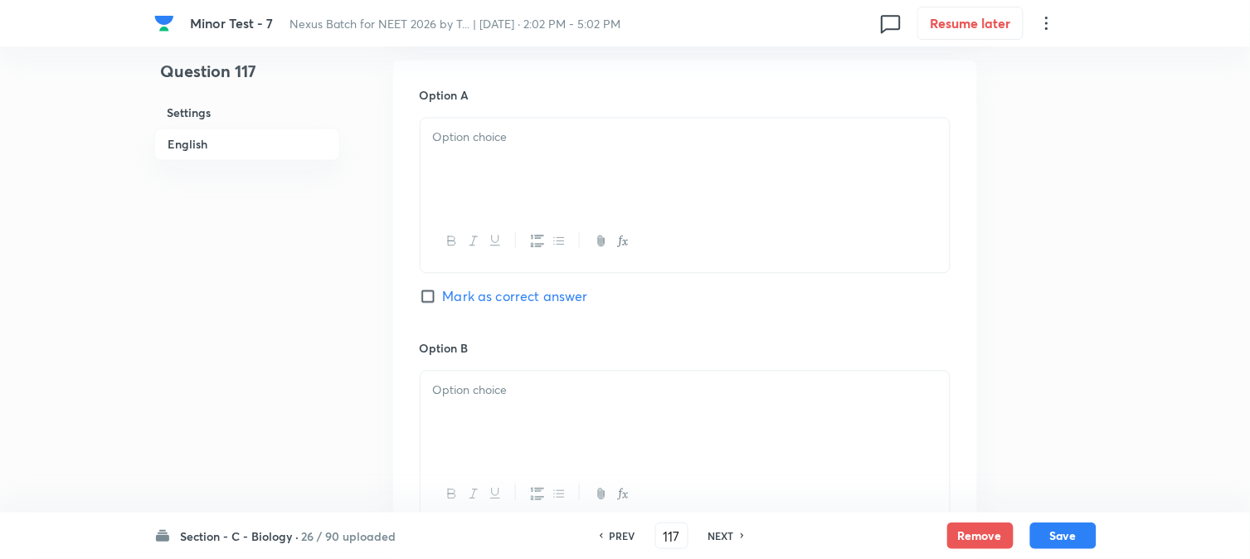
click at [440, 171] on div at bounding box center [685, 165] width 529 height 93
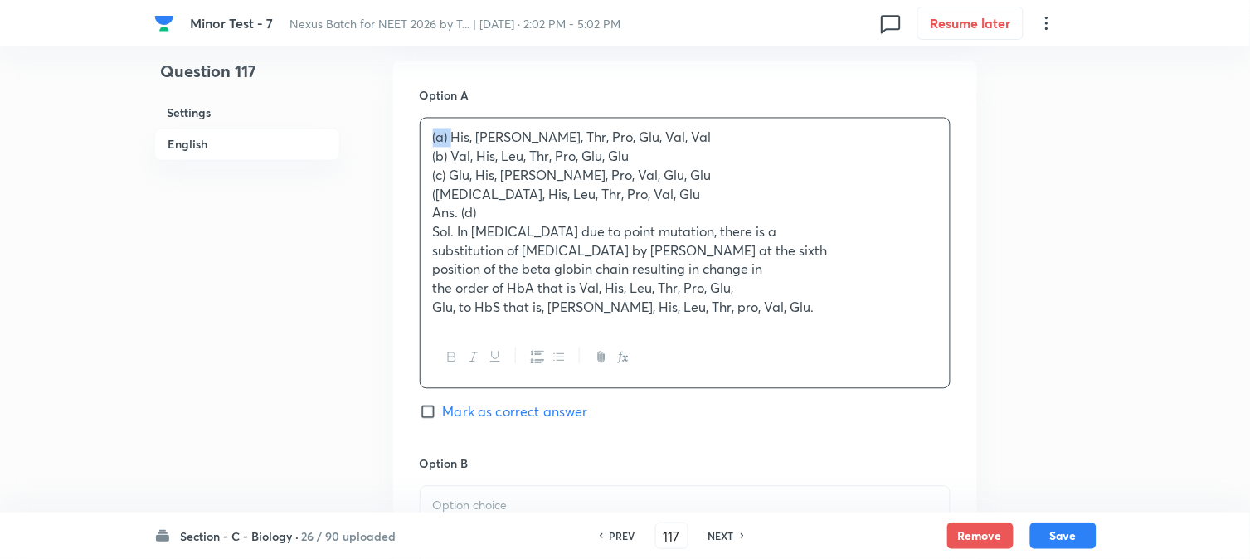
drag, startPoint x: 451, startPoint y: 134, endPoint x: 416, endPoint y: 129, distance: 35.2
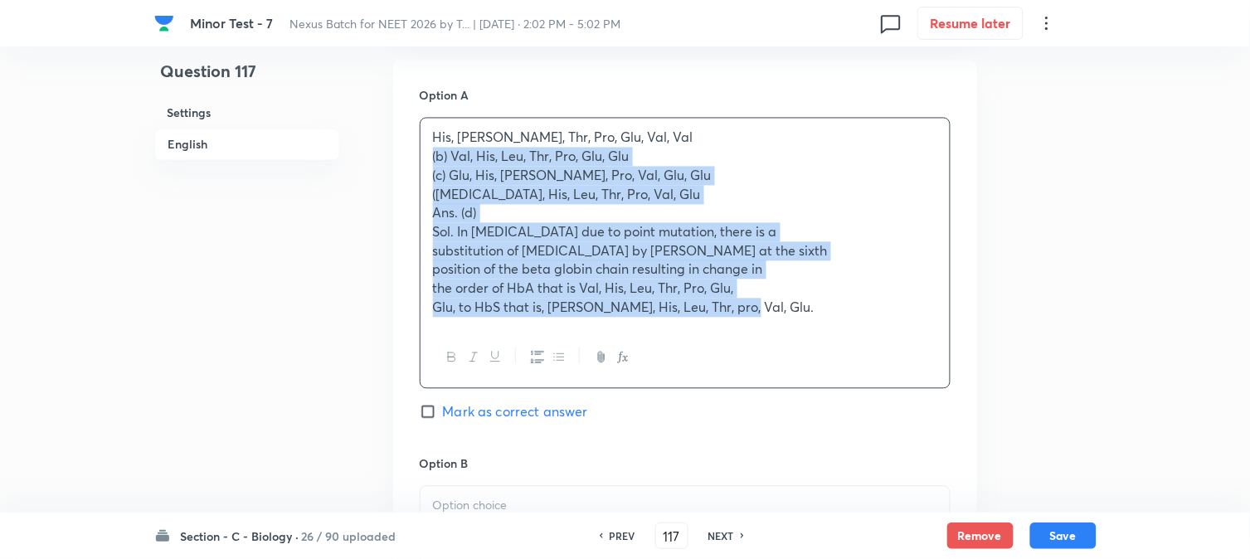
drag, startPoint x: 427, startPoint y: 158, endPoint x: 921, endPoint y: 367, distance: 535.7
click at [921, 367] on div "His, [PERSON_NAME], Thr, Pro, Glu, Val, Val (b) Val, His, Leu, Thr, Pro, Glu, G…" at bounding box center [685, 253] width 531 height 271
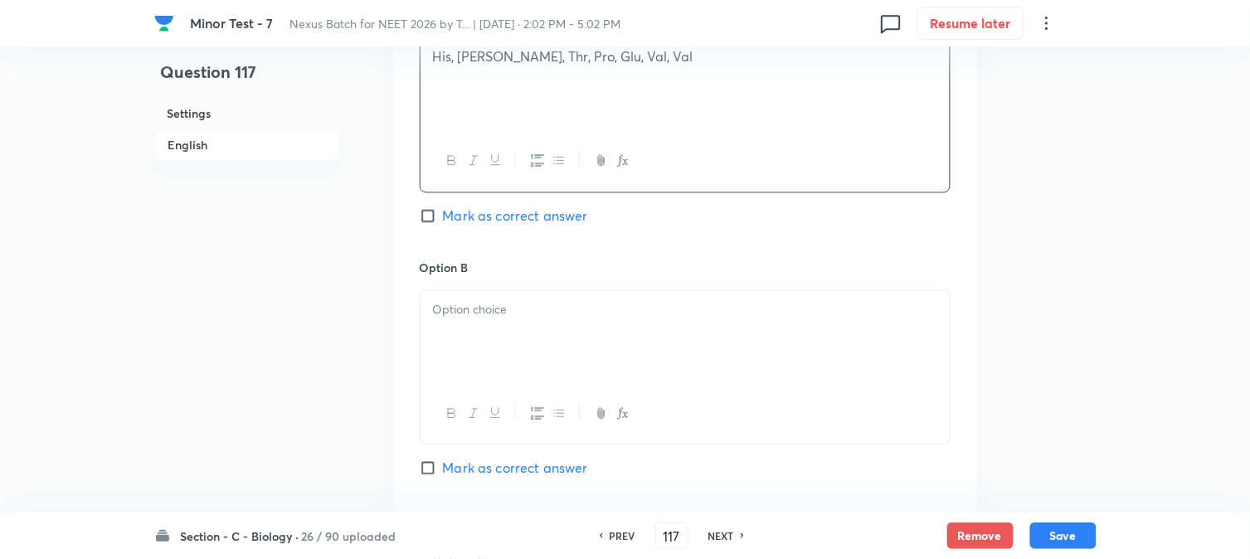
scroll to position [950, 0]
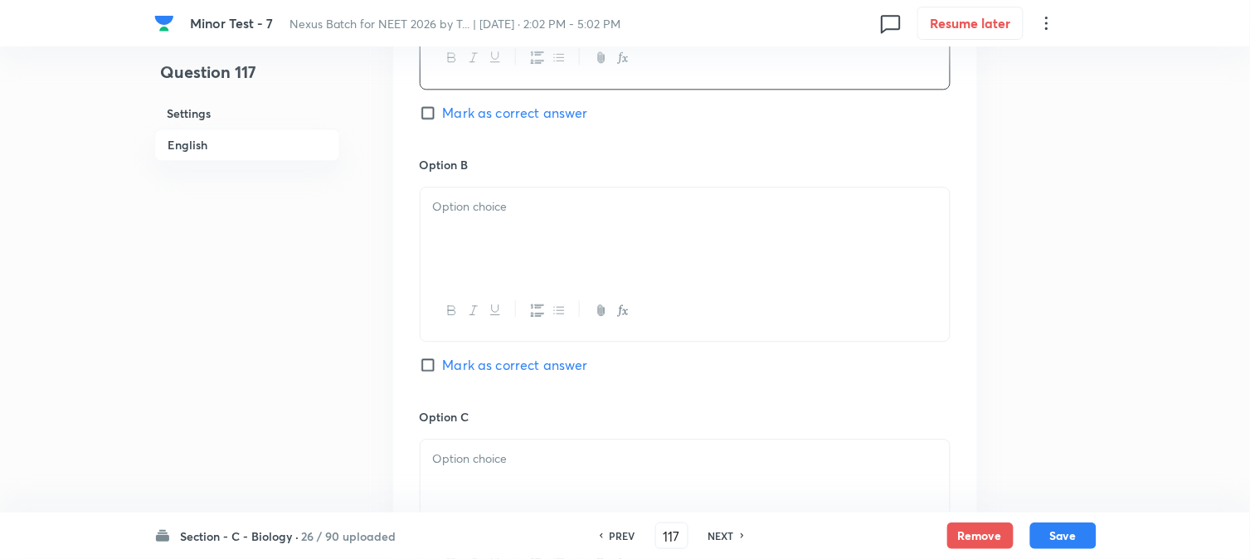
drag, startPoint x: 455, startPoint y: 210, endPoint x: 454, endPoint y: 227, distance: 17.4
click at [454, 227] on div at bounding box center [685, 233] width 529 height 93
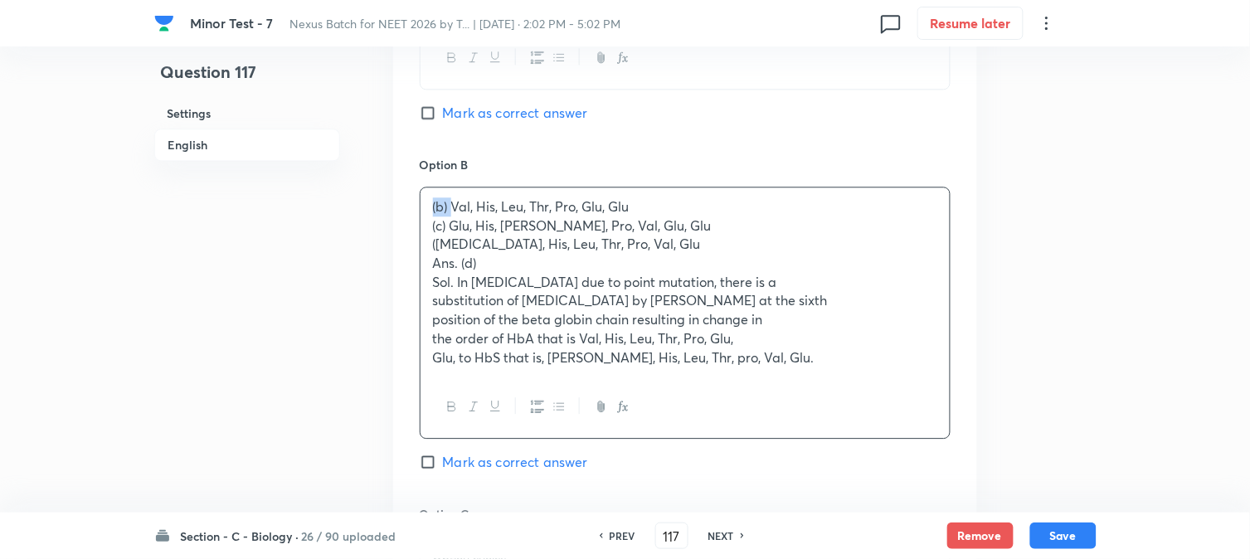
drag, startPoint x: 453, startPoint y: 203, endPoint x: 418, endPoint y: 194, distance: 36.0
click at [418, 194] on div "Option A His, [PERSON_NAME], Thr, Pro, Glu, Val, [PERSON_NAME] [PERSON_NAME] as…" at bounding box center [685, 439] width 584 height 1127
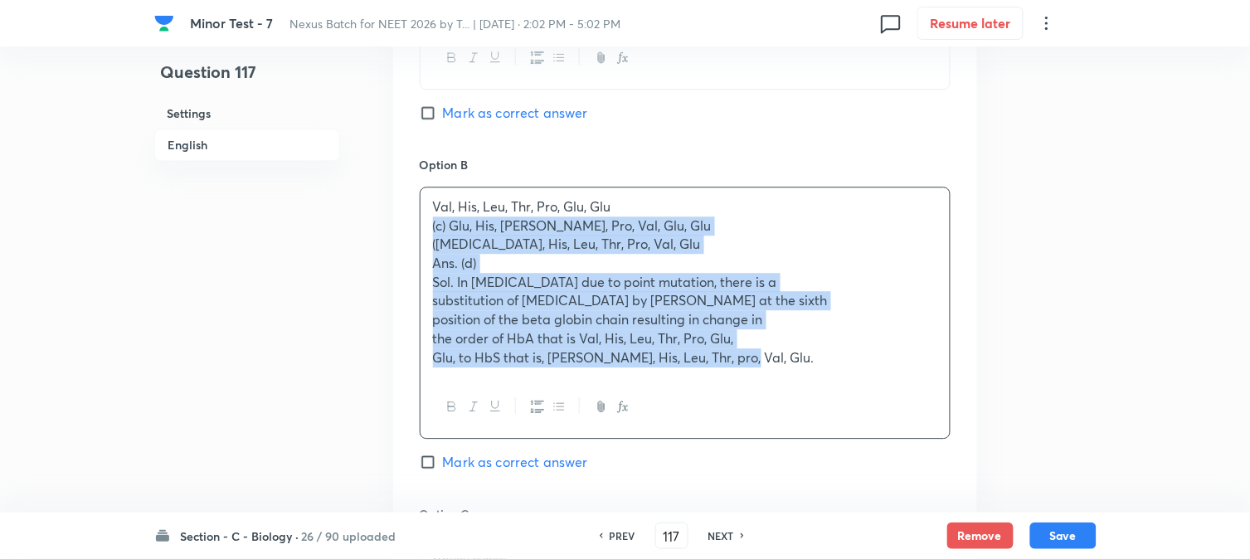
drag, startPoint x: 456, startPoint y: 243, endPoint x: 992, endPoint y: 425, distance: 565.8
click at [992, 425] on div "Question 117 Settings English Settings Type Single choice correct 4 options + 4…" at bounding box center [625, 233] width 942 height 2206
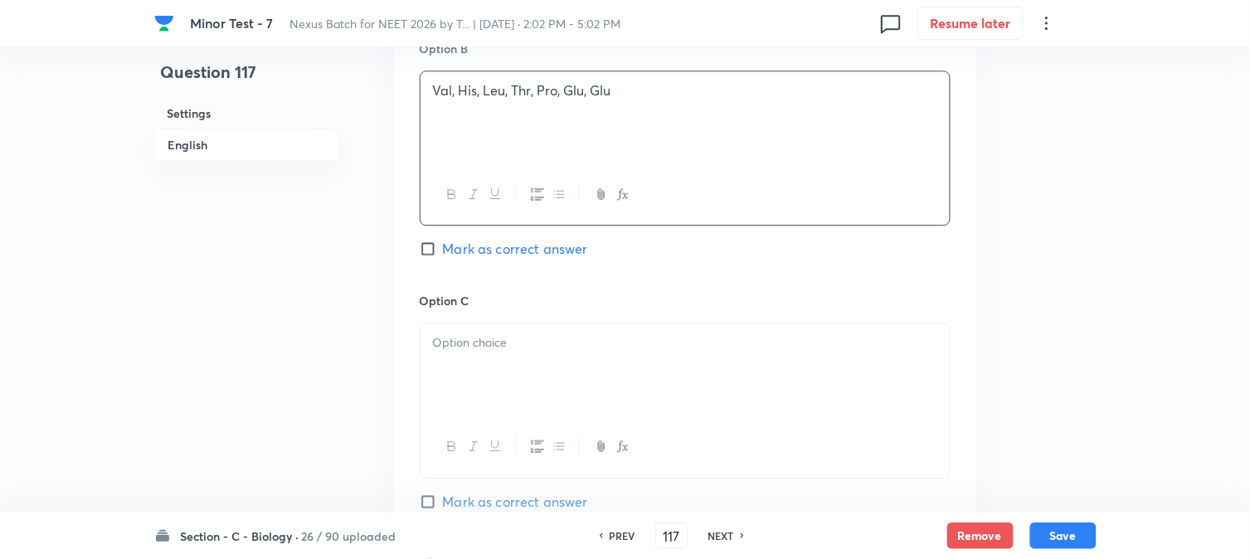
scroll to position [1226, 0]
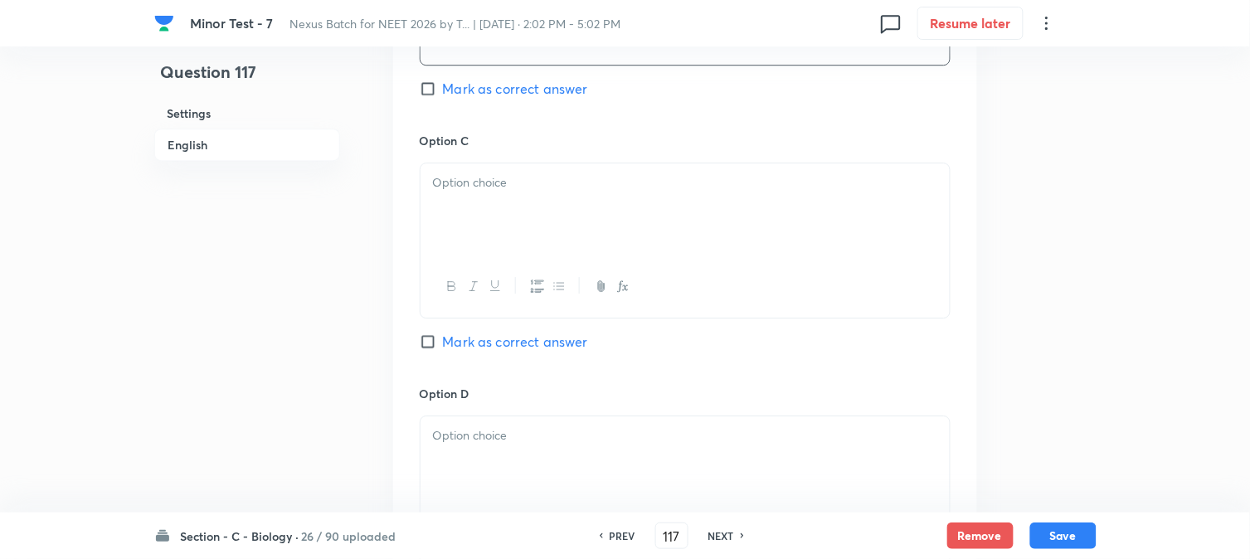
click at [425, 211] on div "Option A His, [PERSON_NAME], Thr, Pro, Glu, [PERSON_NAME], [PERSON_NAME] [PERSO…" at bounding box center [685, 115] width 584 height 1030
click at [452, 206] on div at bounding box center [685, 209] width 529 height 93
click at [448, 189] on p at bounding box center [685, 182] width 504 height 19
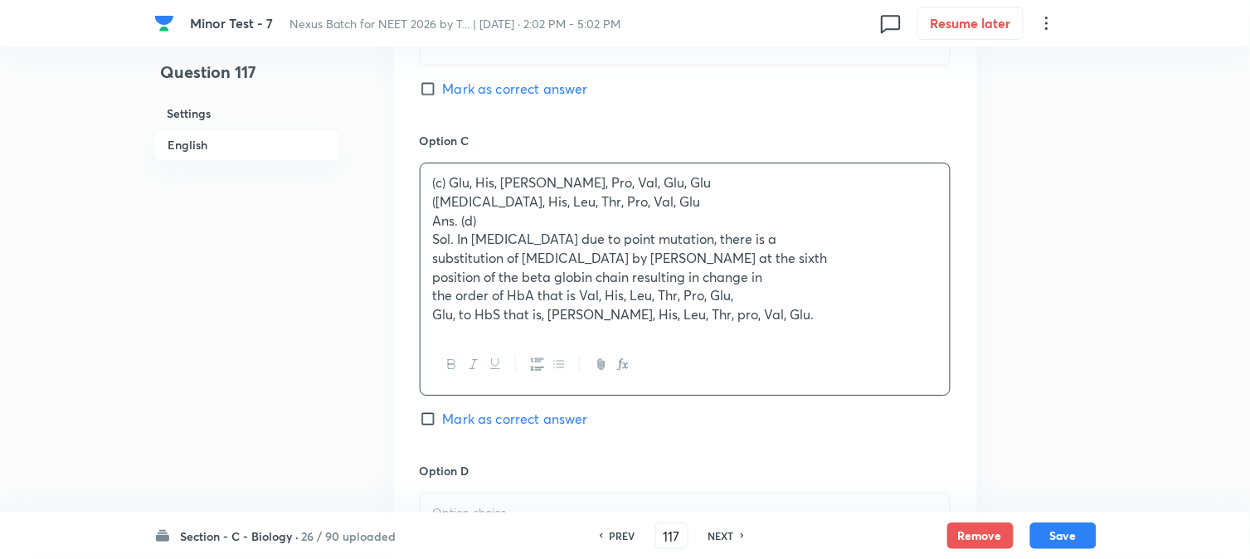
click at [448, 174] on p "(c) Glu, His, [PERSON_NAME], Pro, Val, Glu, Glu" at bounding box center [685, 182] width 504 height 19
drag, startPoint x: 448, startPoint y: 181, endPoint x: 425, endPoint y: 180, distance: 23.2
click at [426, 180] on div "(c) Glu, His, Leu, Pro, Val, Glu, Glu ([MEDICAL_DATA], His, Leu, Thr, Pro, Val,…" at bounding box center [685, 248] width 529 height 171
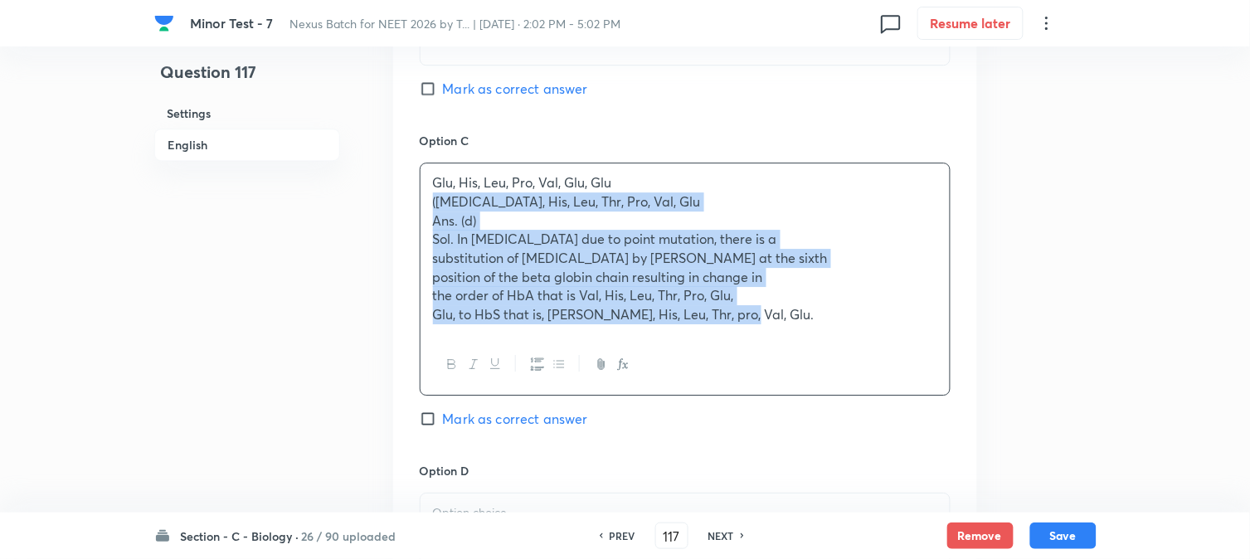
drag, startPoint x: 427, startPoint y: 200, endPoint x: 1020, endPoint y: 392, distance: 623.6
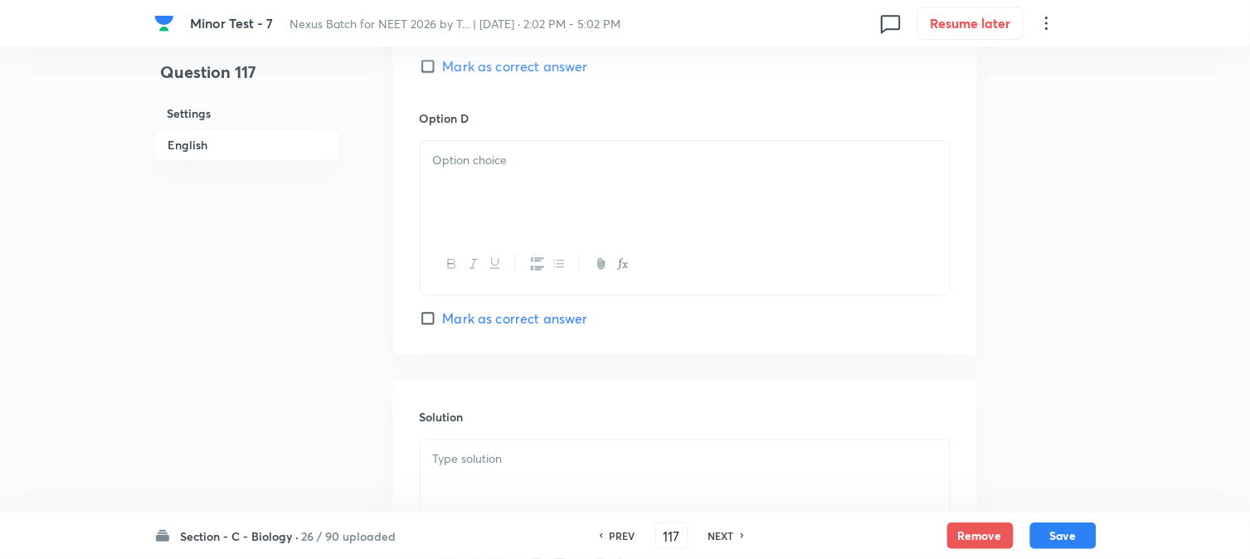
scroll to position [1503, 0]
click at [458, 183] on div at bounding box center [685, 185] width 529 height 93
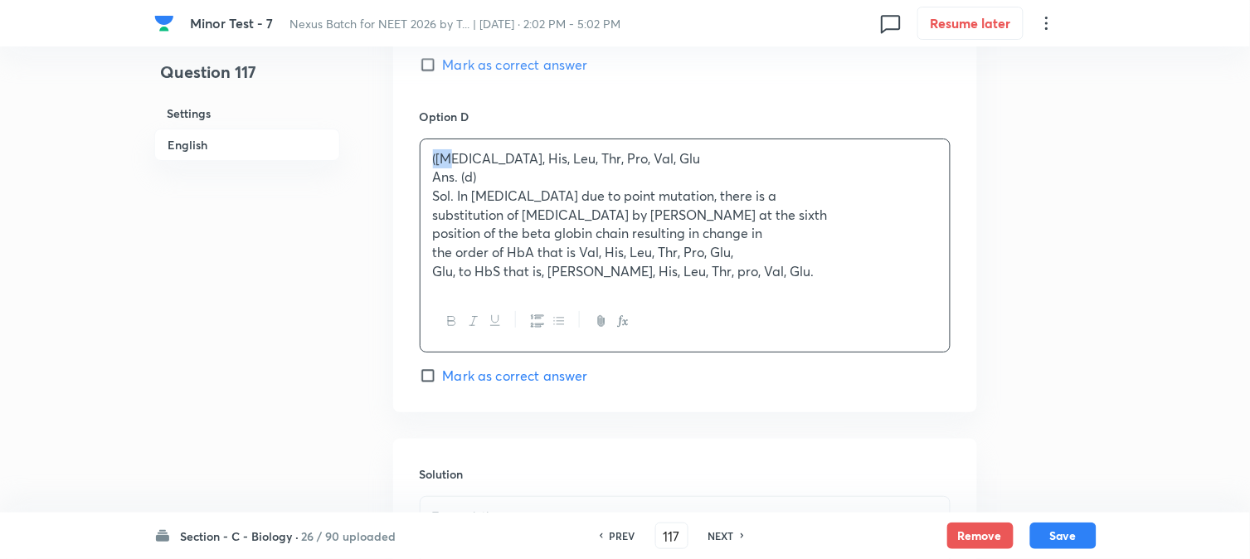
drag, startPoint x: 448, startPoint y: 155, endPoint x: 411, endPoint y: 151, distance: 36.7
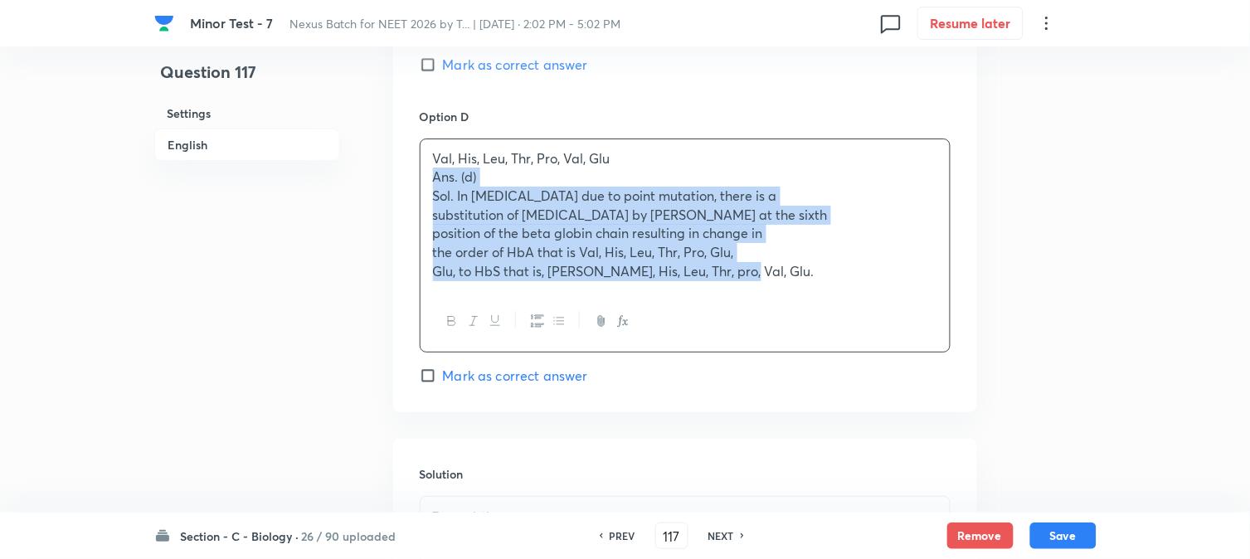
drag, startPoint x: 423, startPoint y: 174, endPoint x: 942, endPoint y: 354, distance: 549.6
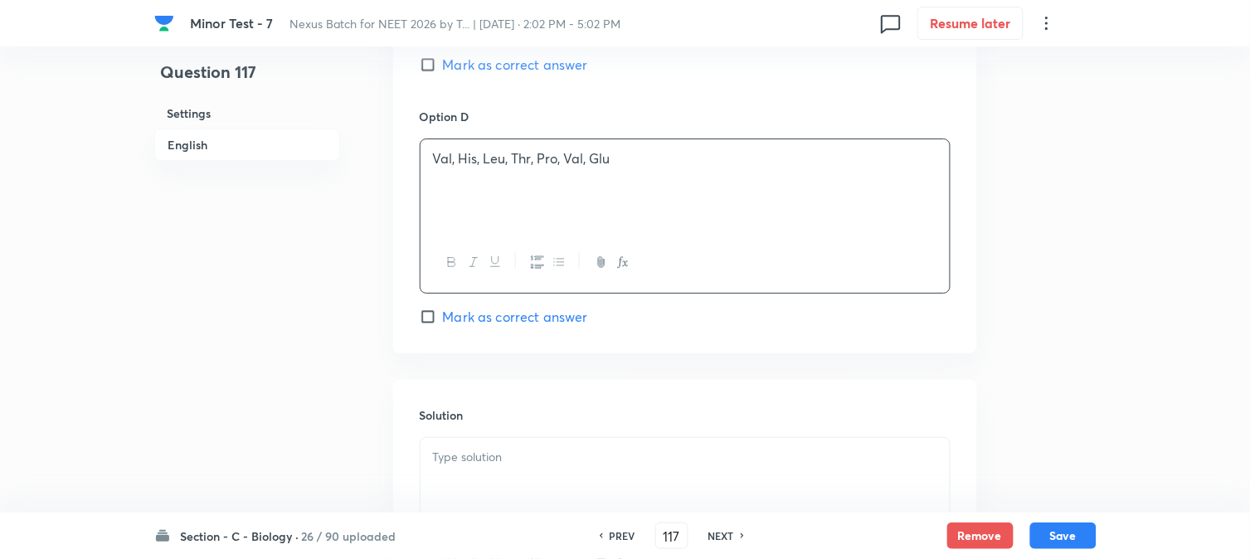
click at [565, 319] on span "Mark as correct answer" at bounding box center [515, 317] width 145 height 20
click at [443, 319] on input "Mark as correct answer" at bounding box center [431, 317] width 23 height 17
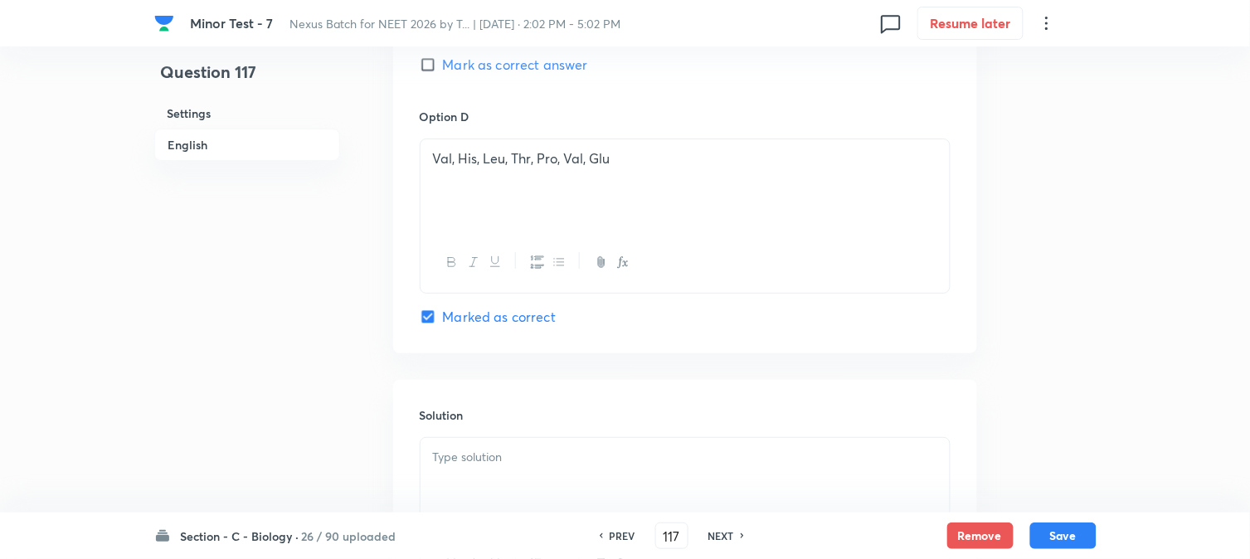
click at [544, 454] on div at bounding box center [685, 484] width 529 height 93
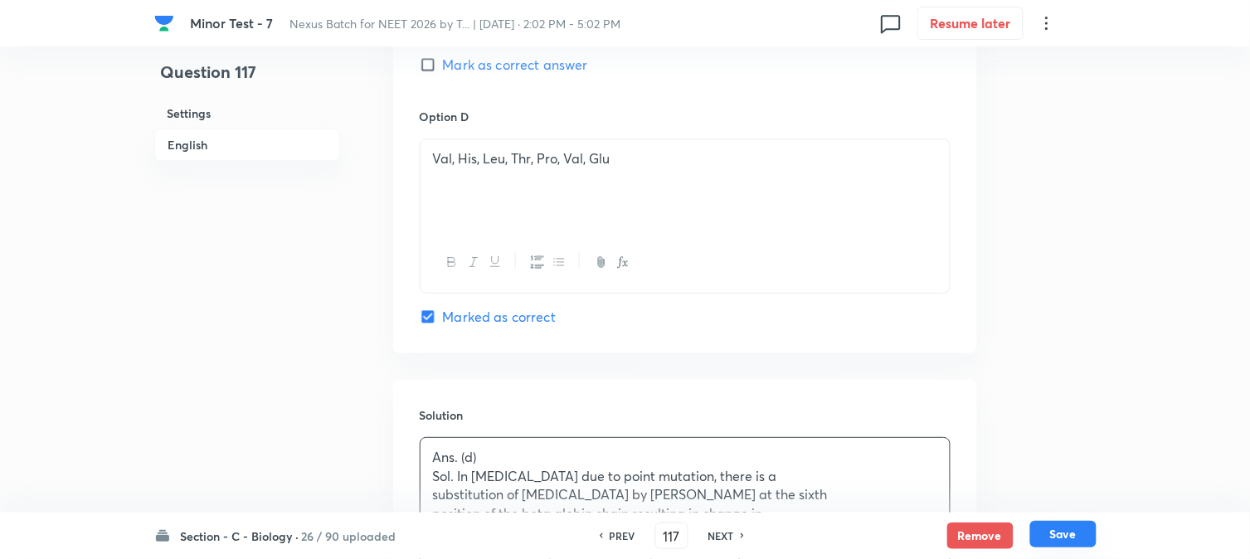
click at [1073, 548] on button "Save" at bounding box center [1063, 534] width 66 height 27
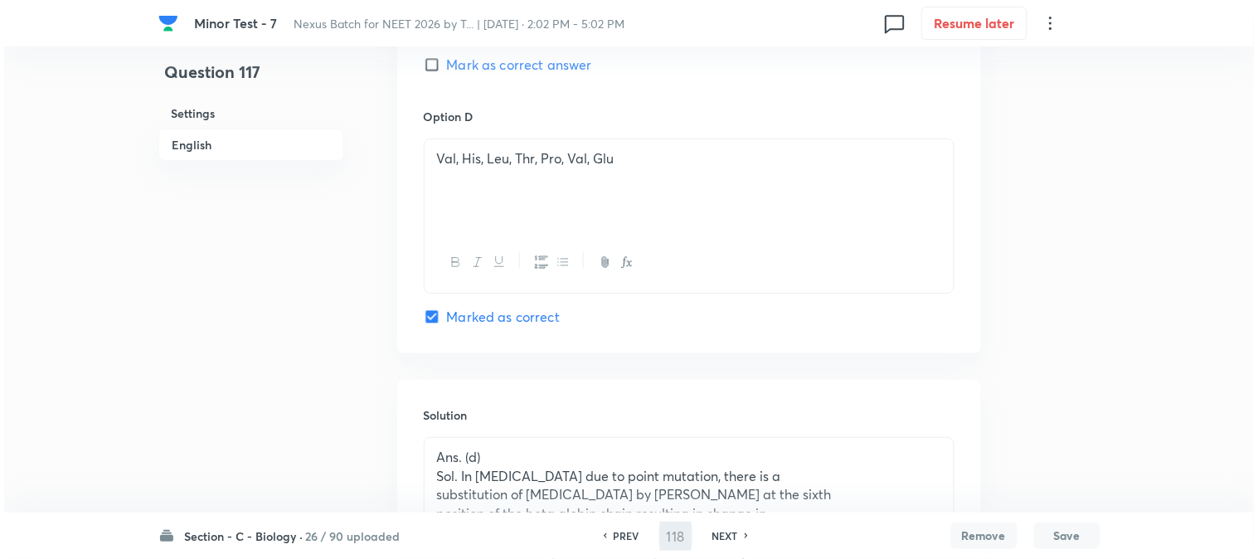
scroll to position [0, 0]
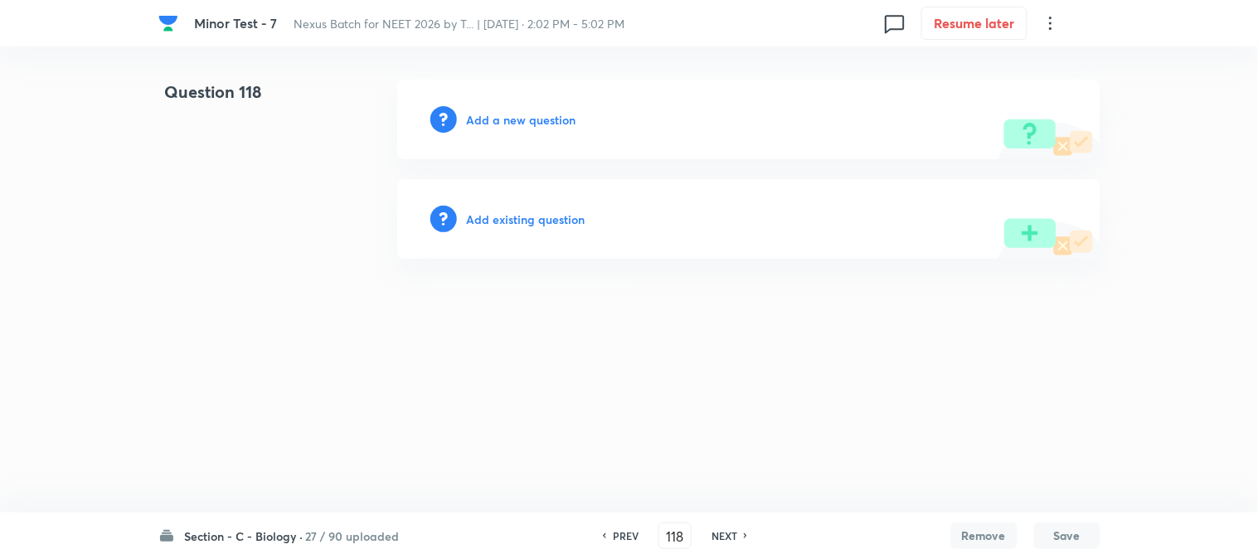
click at [521, 128] on h6 "Add a new question" at bounding box center [522, 119] width 110 height 17
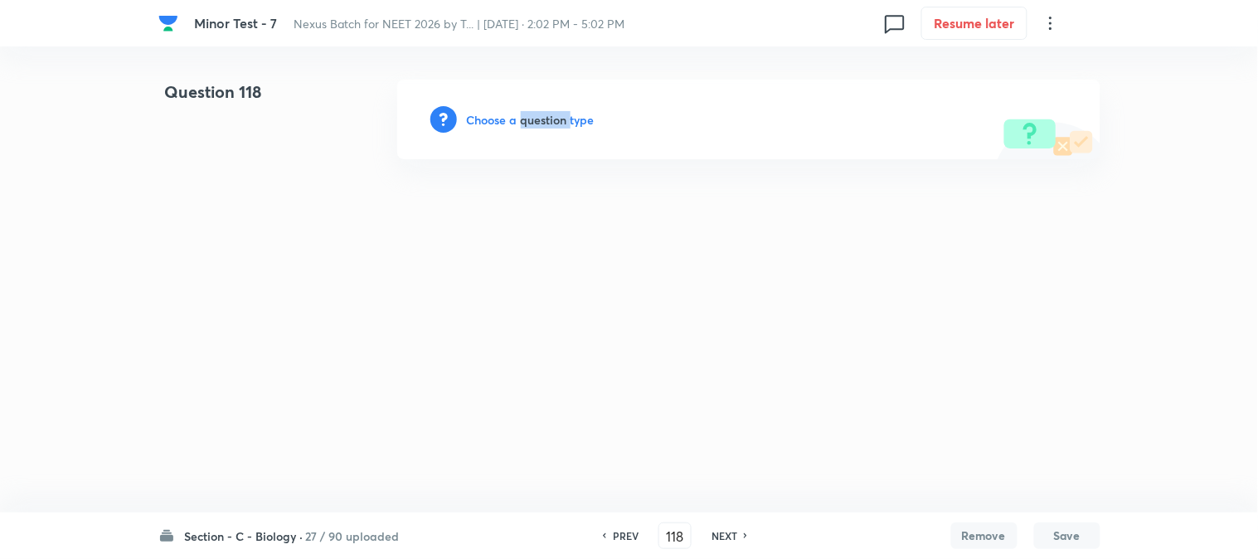
click at [521, 128] on h6 "Choose a question type" at bounding box center [531, 119] width 128 height 17
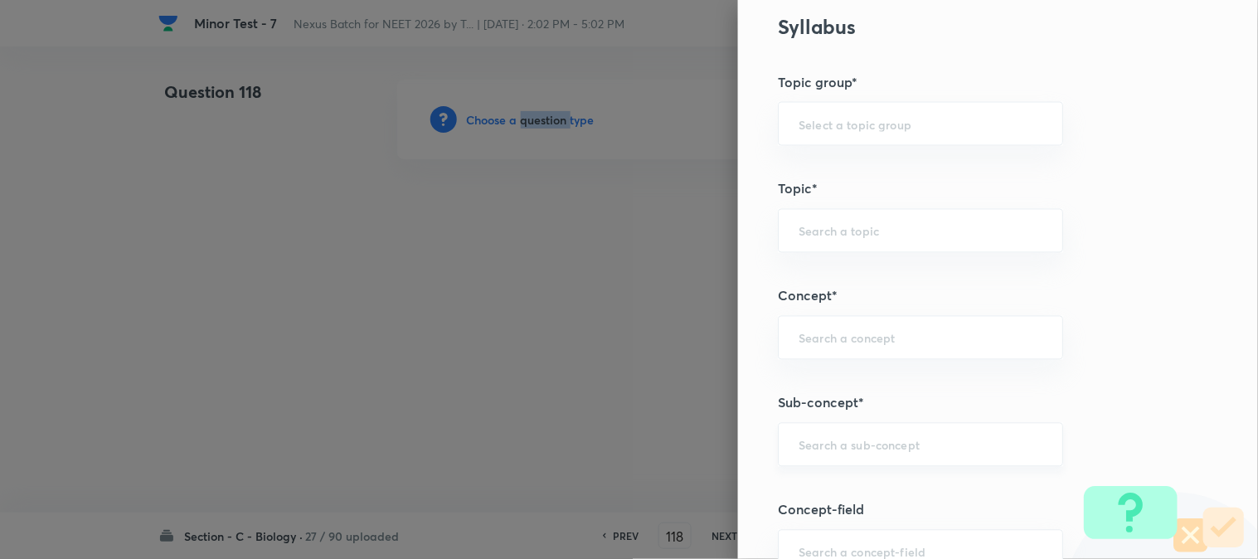
scroll to position [979, 0]
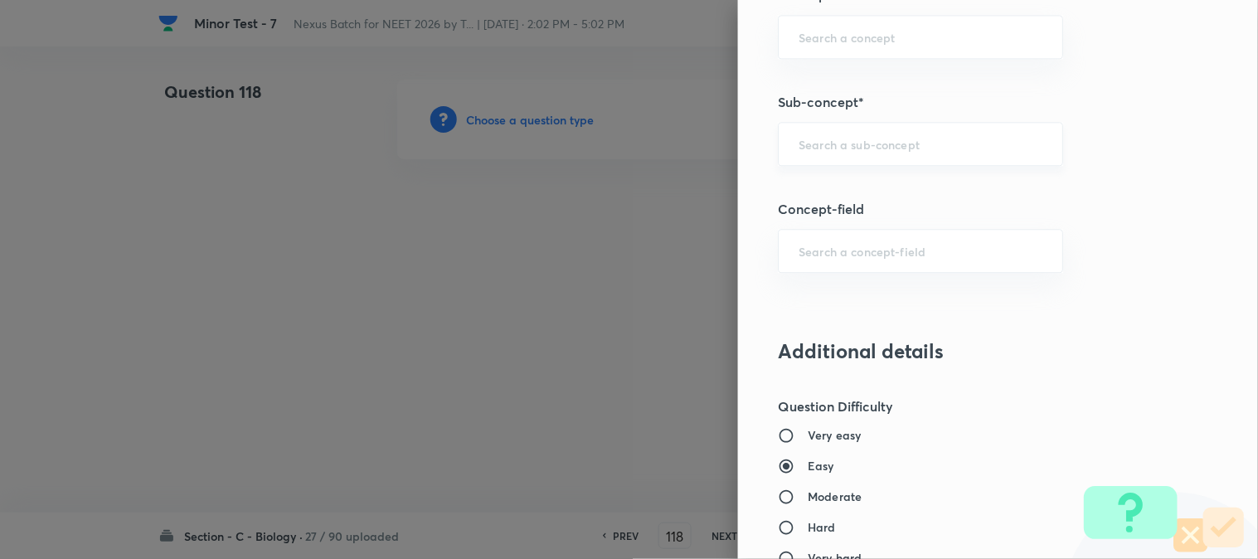
click at [830, 146] on input "text" at bounding box center [921, 144] width 244 height 16
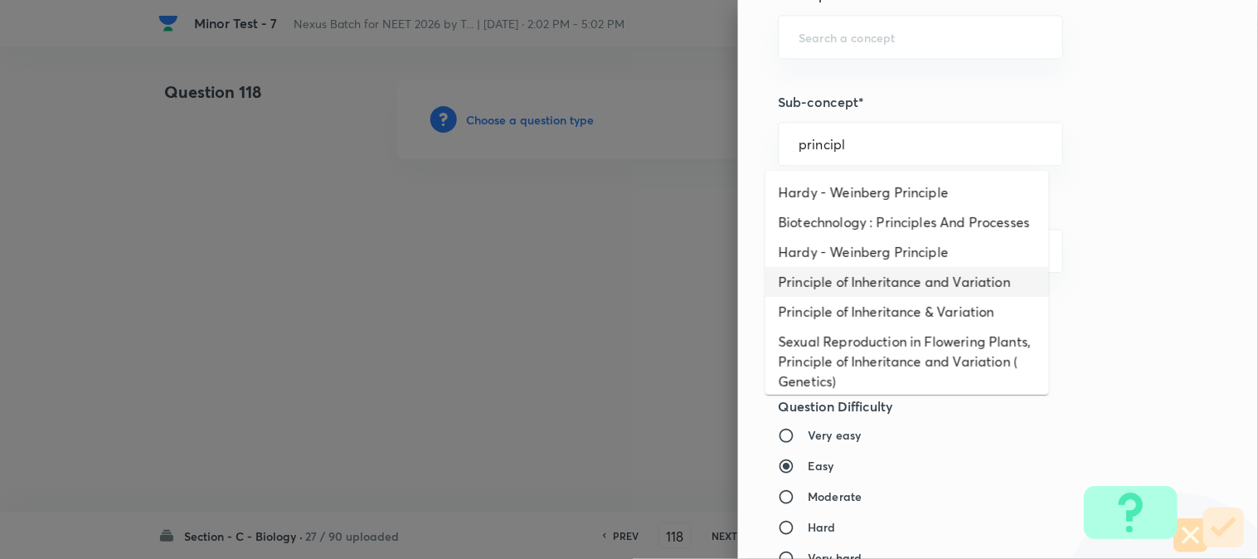
click at [856, 289] on li "Principle of Inheritance and Variation" at bounding box center [908, 282] width 284 height 30
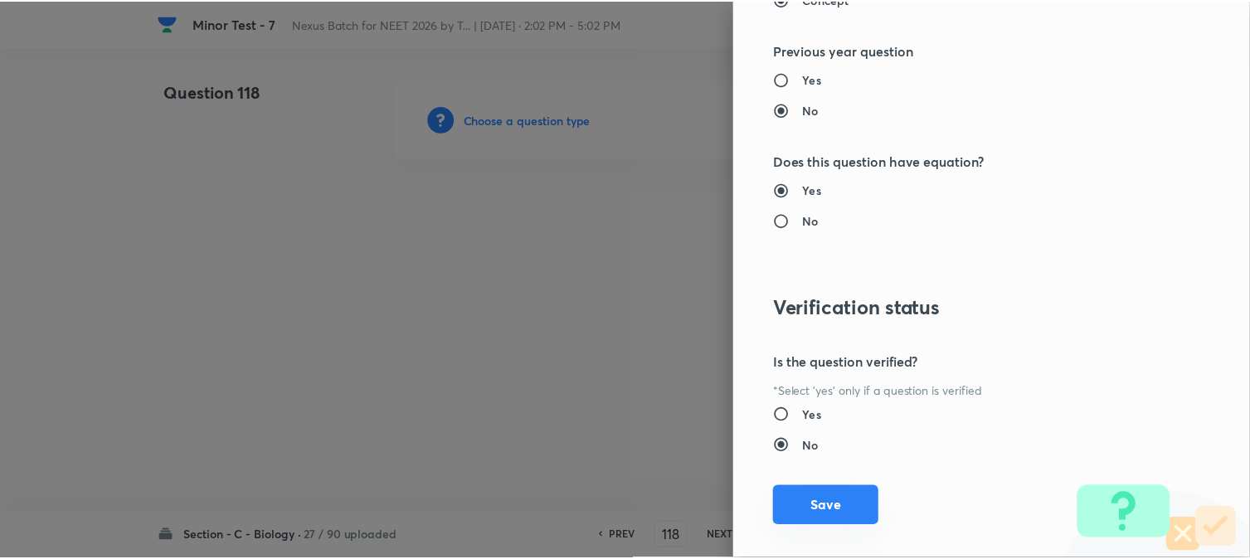
scroll to position [1702, 0]
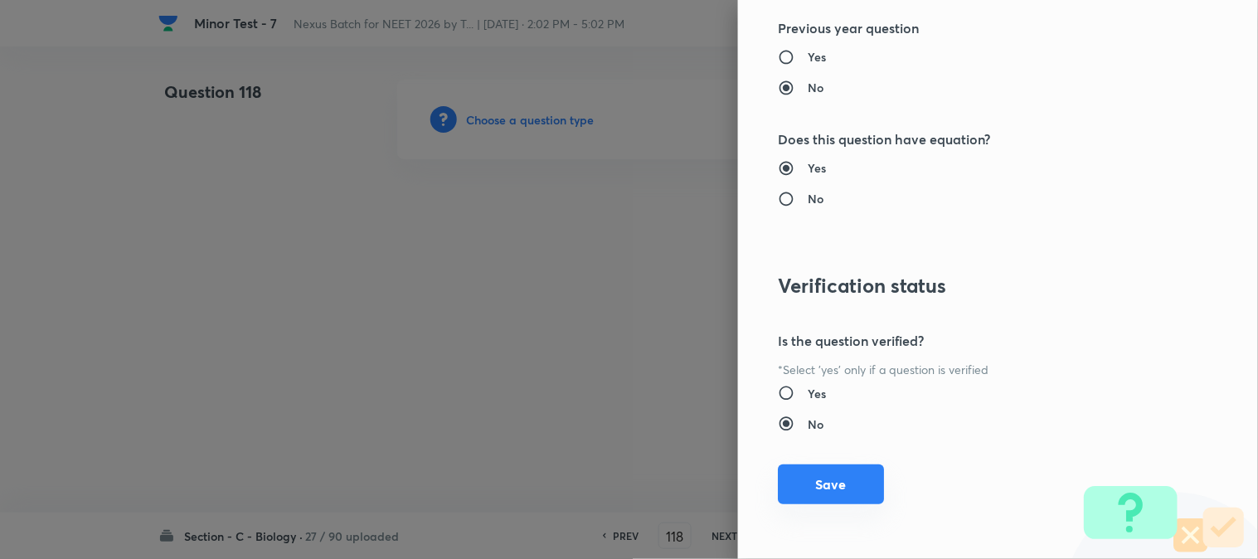
click at [840, 484] on button "Save" at bounding box center [831, 485] width 106 height 40
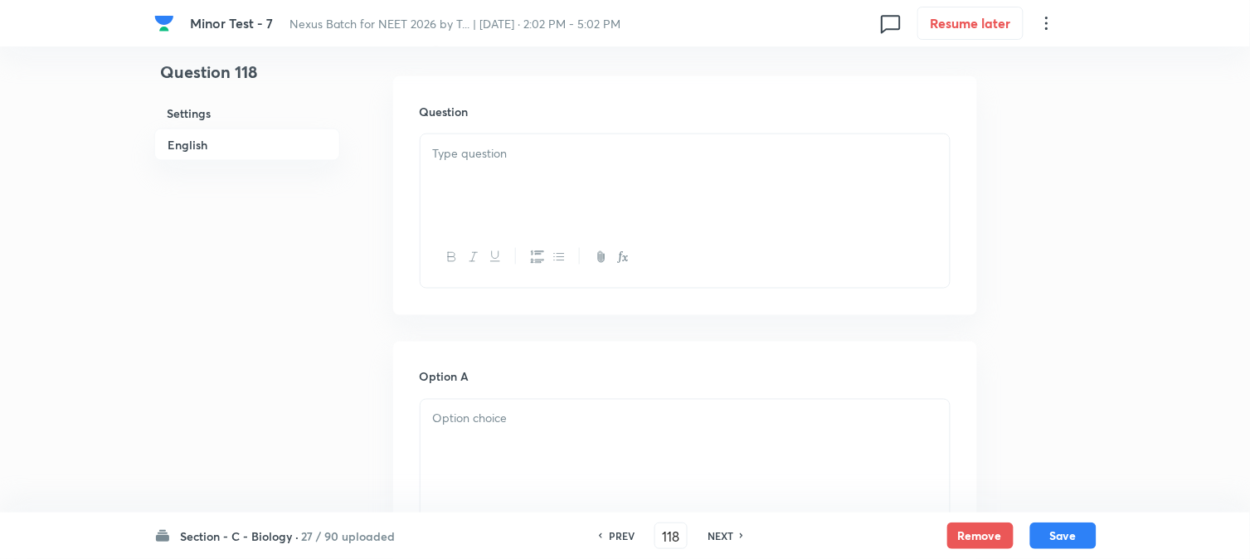
scroll to position [489, 0]
click at [502, 187] on div at bounding box center [685, 175] width 529 height 93
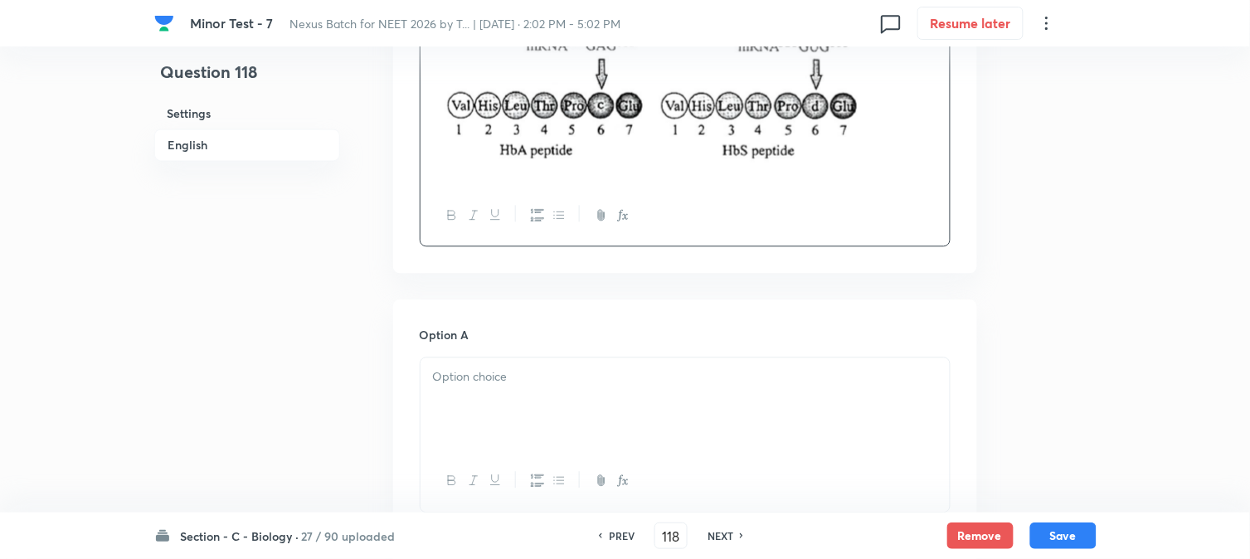
scroll to position [858, 0]
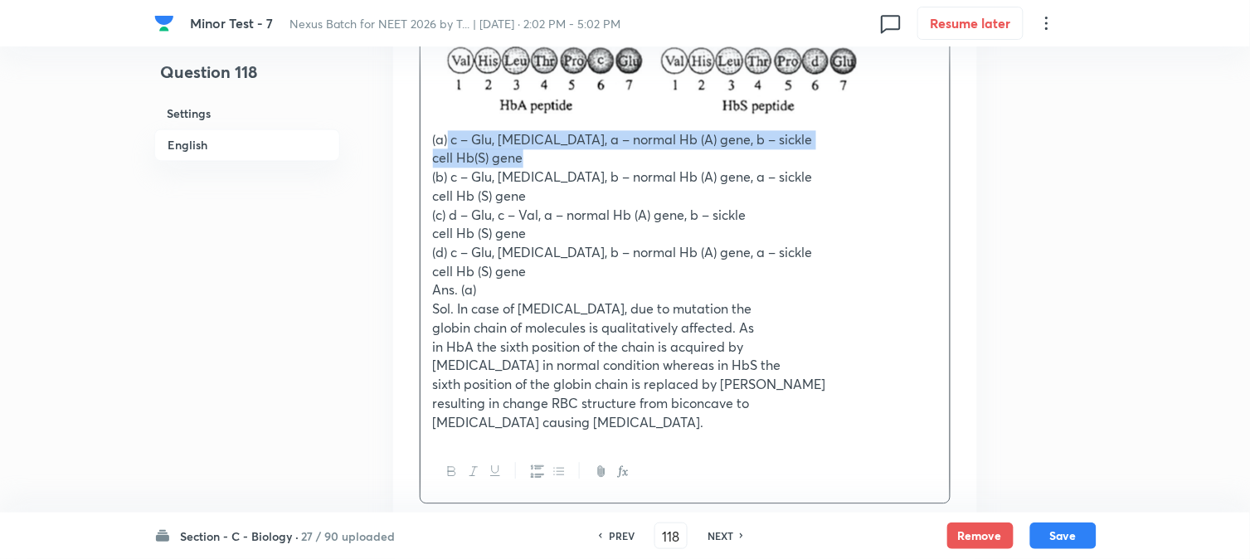
drag, startPoint x: 449, startPoint y: 138, endPoint x: 556, endPoint y: 153, distance: 108.2
click at [556, 153] on div "(a) c – Glu, [MEDICAL_DATA], a – normal Hb (A) gene, b – [MEDICAL_DATA] Hb(S) g…" at bounding box center [685, 101] width 529 height 680
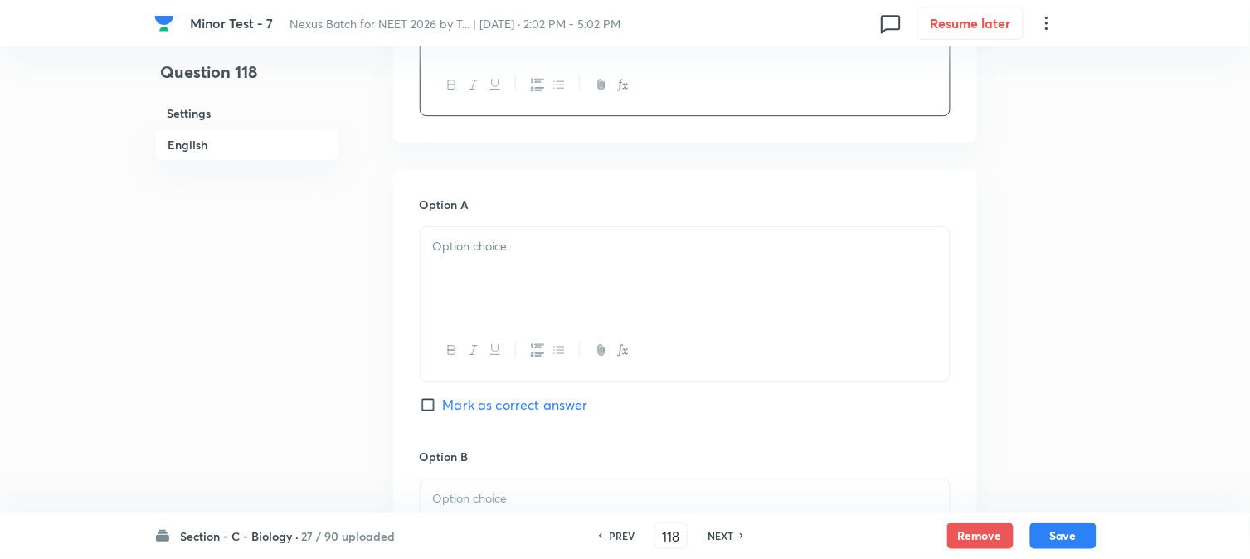
click at [444, 291] on div at bounding box center [685, 273] width 529 height 93
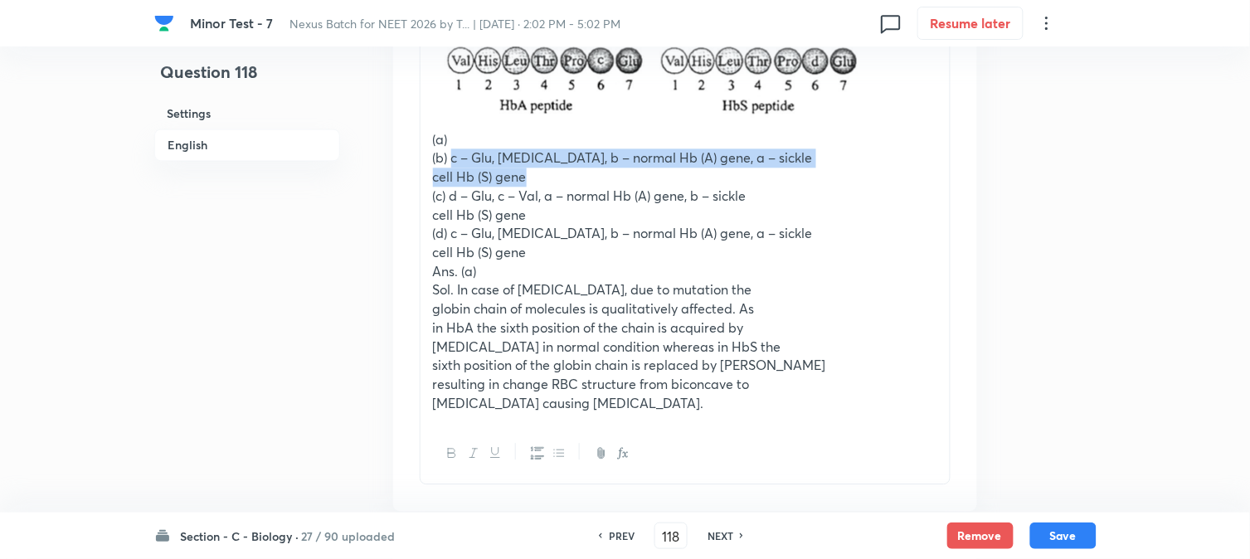
drag, startPoint x: 452, startPoint y: 158, endPoint x: 566, endPoint y: 184, distance: 116.7
click at [566, 184] on div "(a) (b) c – Glu, [MEDICAL_DATA], b – normal Hb (A) gene, a – [MEDICAL_DATA] Hb …" at bounding box center [685, 92] width 529 height 662
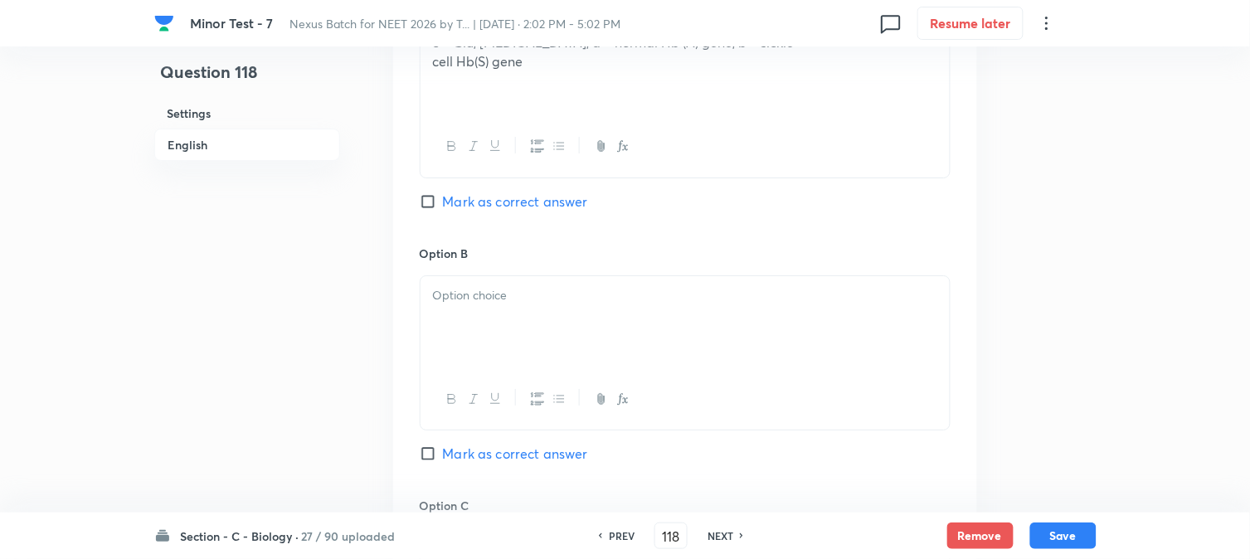
click at [450, 319] on div at bounding box center [685, 322] width 529 height 93
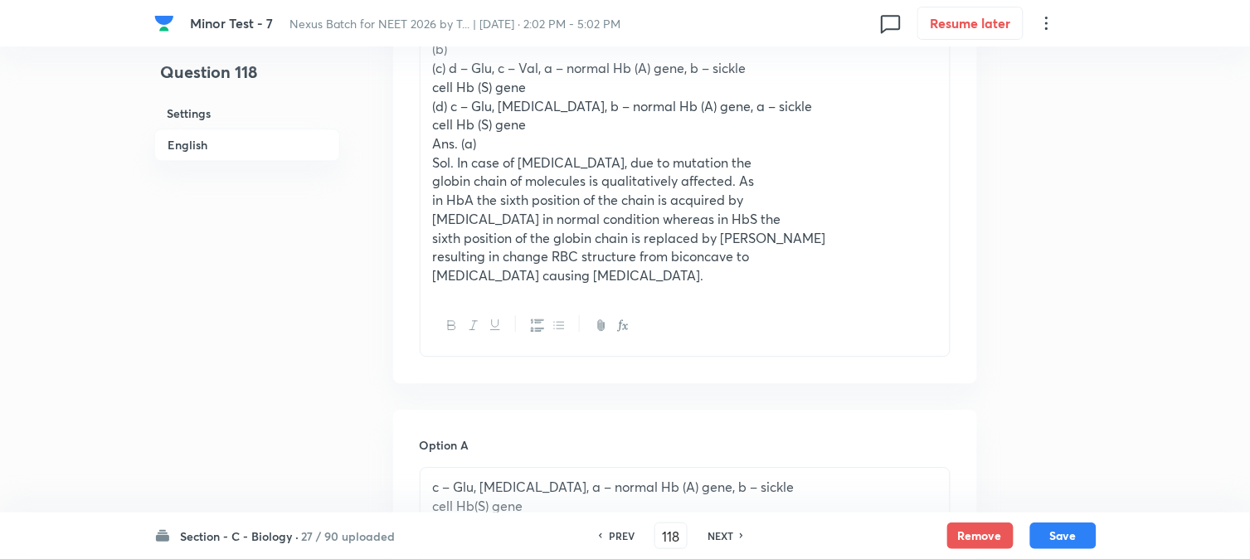
scroll to position [950, 0]
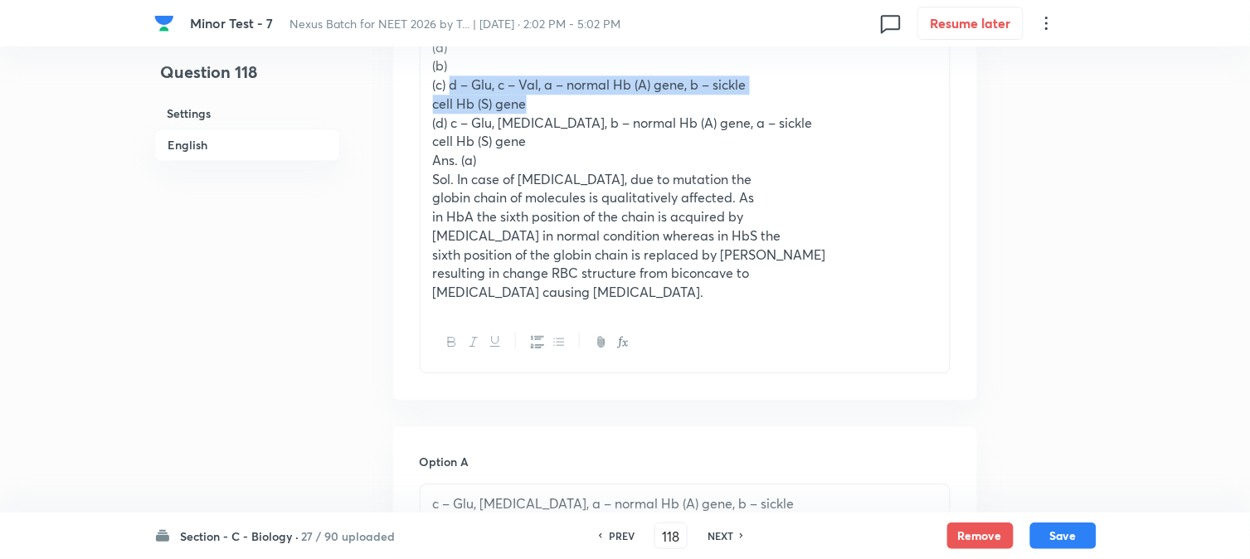
drag, startPoint x: 450, startPoint y: 80, endPoint x: 575, endPoint y: 95, distance: 126.1
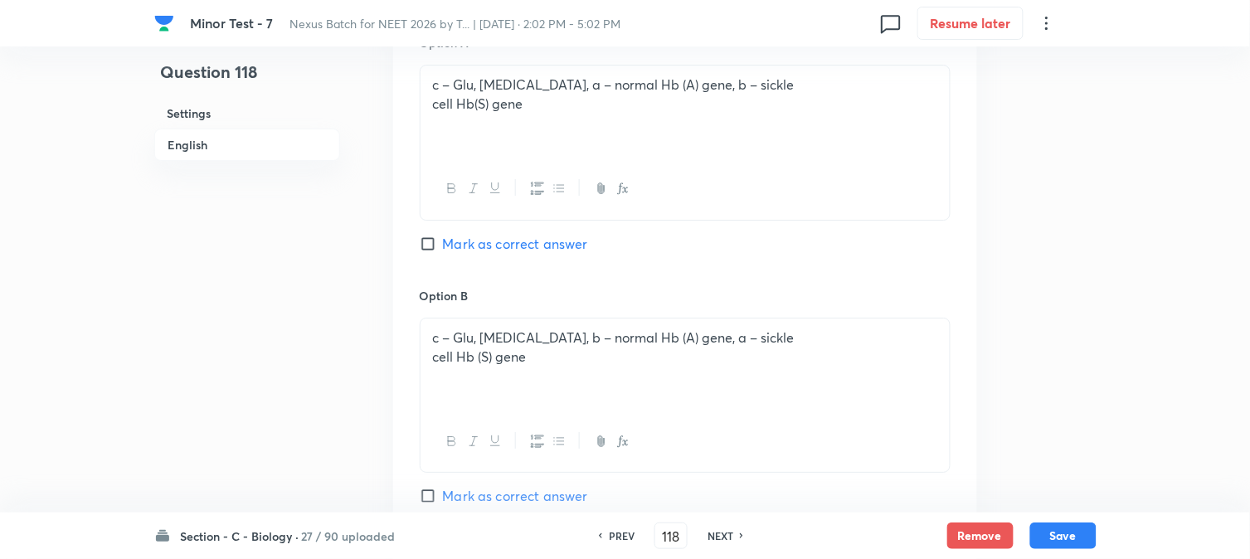
scroll to position [1779, 0]
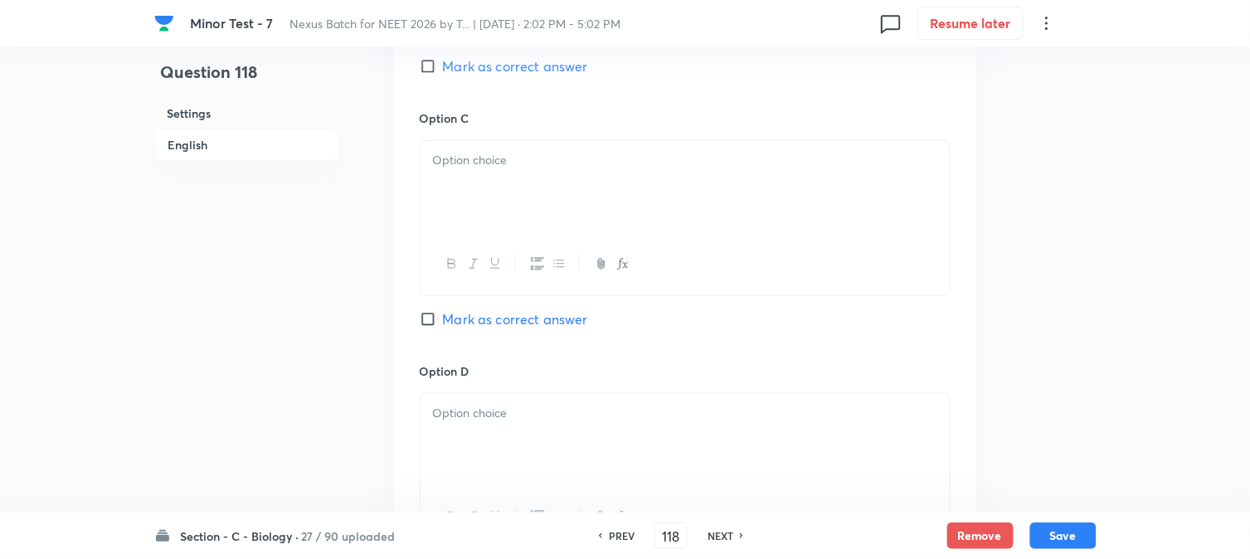
click at [457, 196] on div at bounding box center [685, 187] width 529 height 93
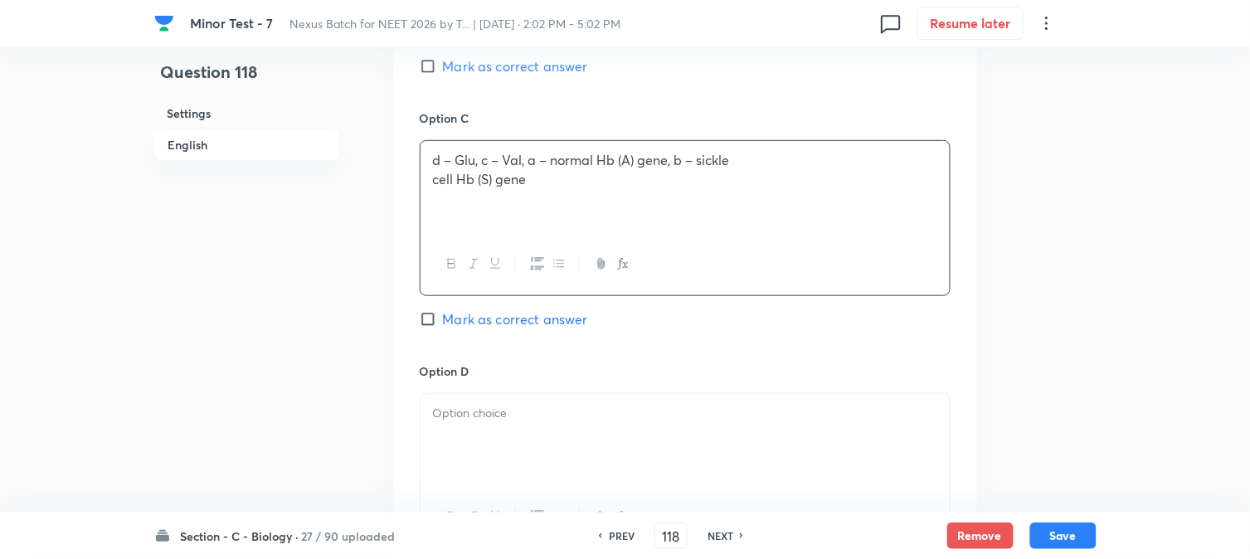
click at [531, 67] on span "Mark as correct answer" at bounding box center [515, 66] width 145 height 20
click at [443, 67] on input "Mark as correct answer" at bounding box center [431, 66] width 23 height 17
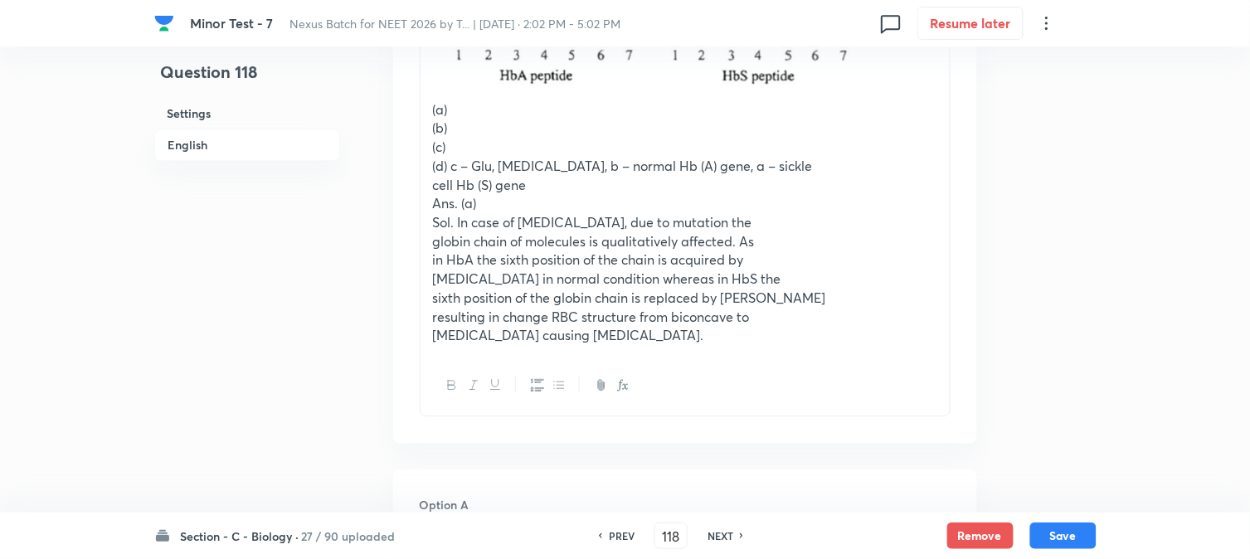
scroll to position [858, 0]
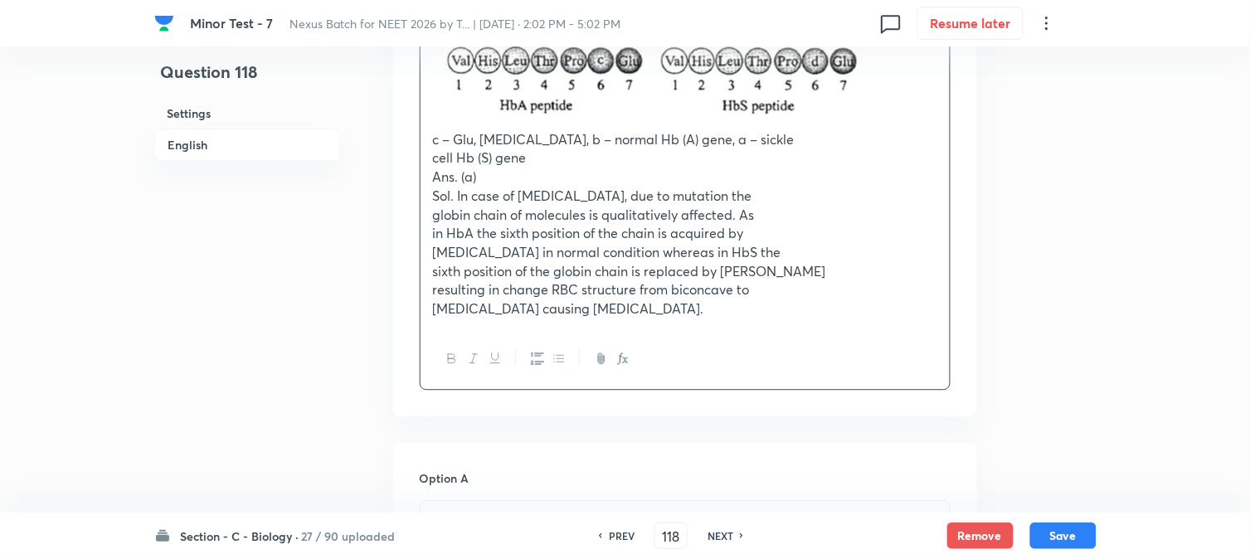
drag, startPoint x: 450, startPoint y: 195, endPoint x: 957, endPoint y: 385, distance: 541.3
click at [957, 385] on div "Question c – Glu, [MEDICAL_DATA], b – normal Hb (A) gene, a – [MEDICAL_DATA] Hb…" at bounding box center [685, 59] width 584 height 713
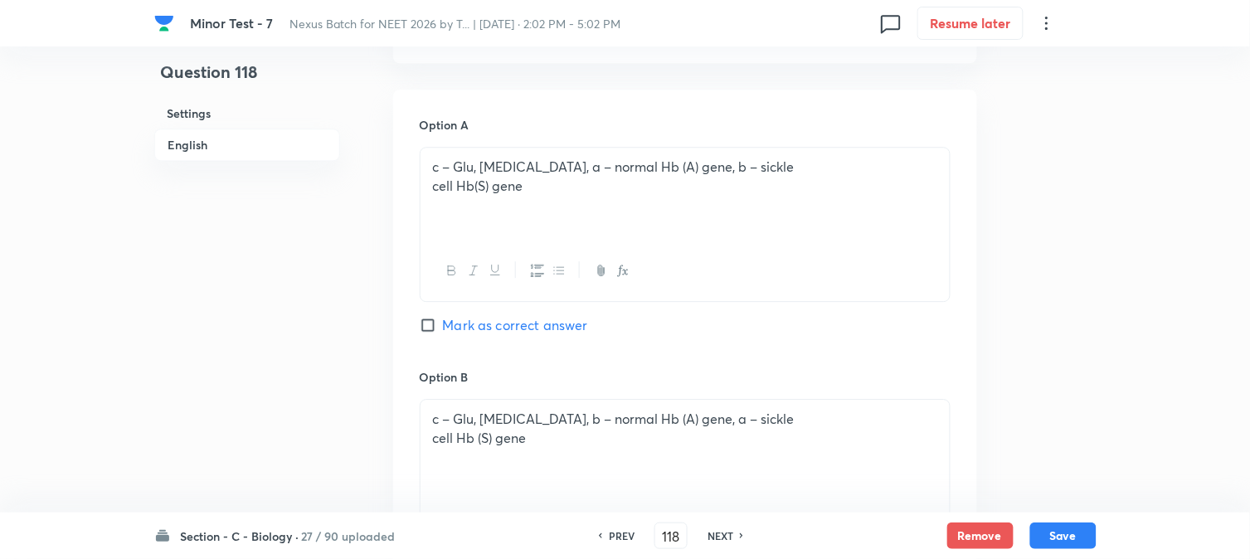
click at [509, 330] on span "Mark as correct answer" at bounding box center [515, 325] width 145 height 20
click at [443, 330] on input "Mark as correct answer" at bounding box center [431, 325] width 23 height 17
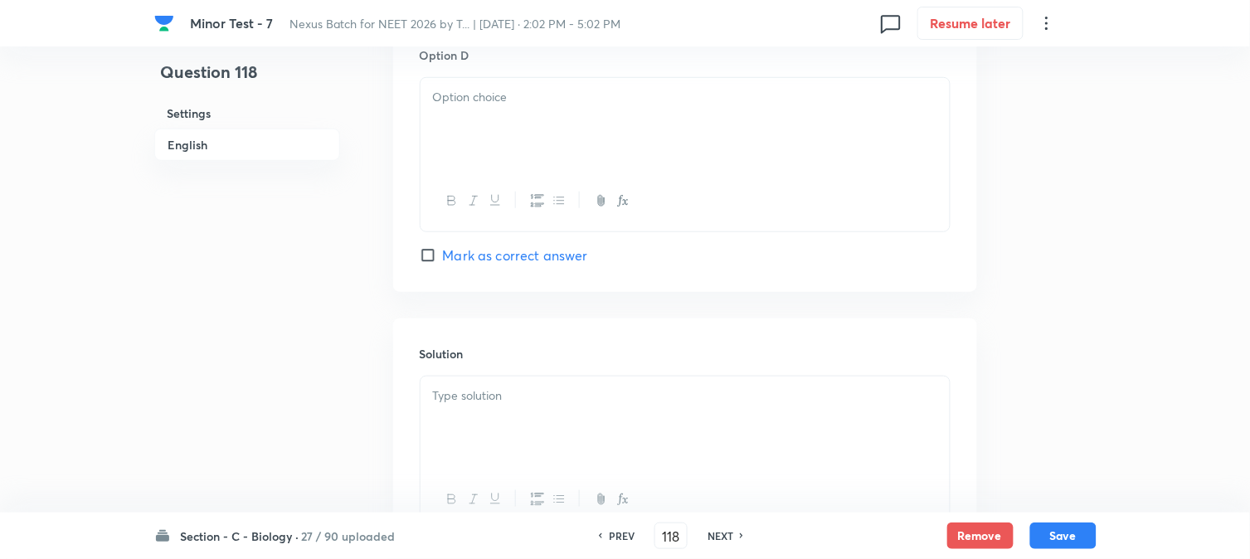
scroll to position [1871, 0]
click at [452, 126] on div at bounding box center [685, 121] width 529 height 93
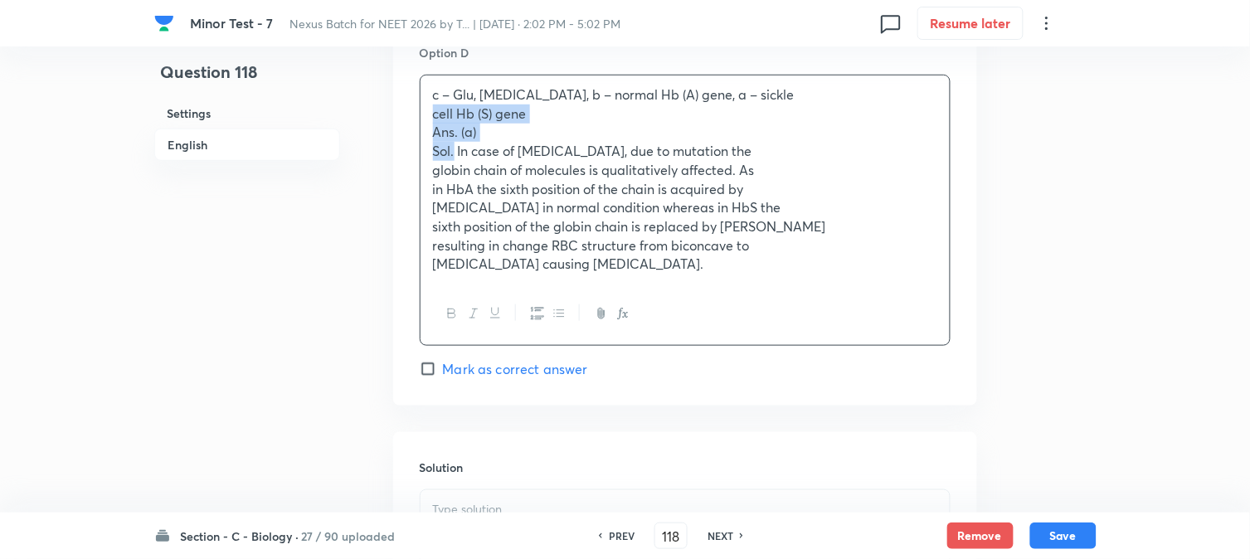
drag, startPoint x: 431, startPoint y: 114, endPoint x: 454, endPoint y: 148, distance: 40.7
click at [454, 148] on div "c – Glu, [MEDICAL_DATA], b – normal Hb (A) gene, a – [MEDICAL_DATA] Hb (S) gene…" at bounding box center [685, 179] width 529 height 208
click at [421, 154] on div "c – Glu, [MEDICAL_DATA], b – normal Hb (A) gene, a – [MEDICAL_DATA] Hb (S) gene…" at bounding box center [685, 179] width 529 height 208
drag, startPoint x: 429, startPoint y: 133, endPoint x: 883, endPoint y: 319, distance: 491.4
click at [885, 319] on div "c – Glu, [MEDICAL_DATA], b – normal Hb (A) gene, a – [MEDICAL_DATA] Hb (S) gene…" at bounding box center [685, 210] width 531 height 271
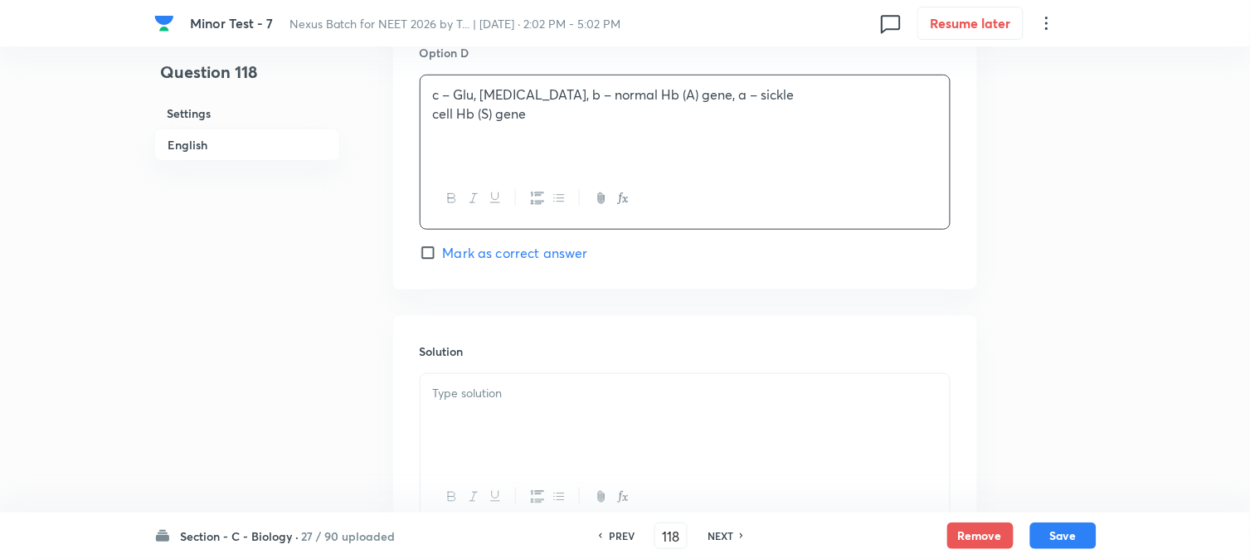
click at [587, 421] on div at bounding box center [685, 420] width 529 height 93
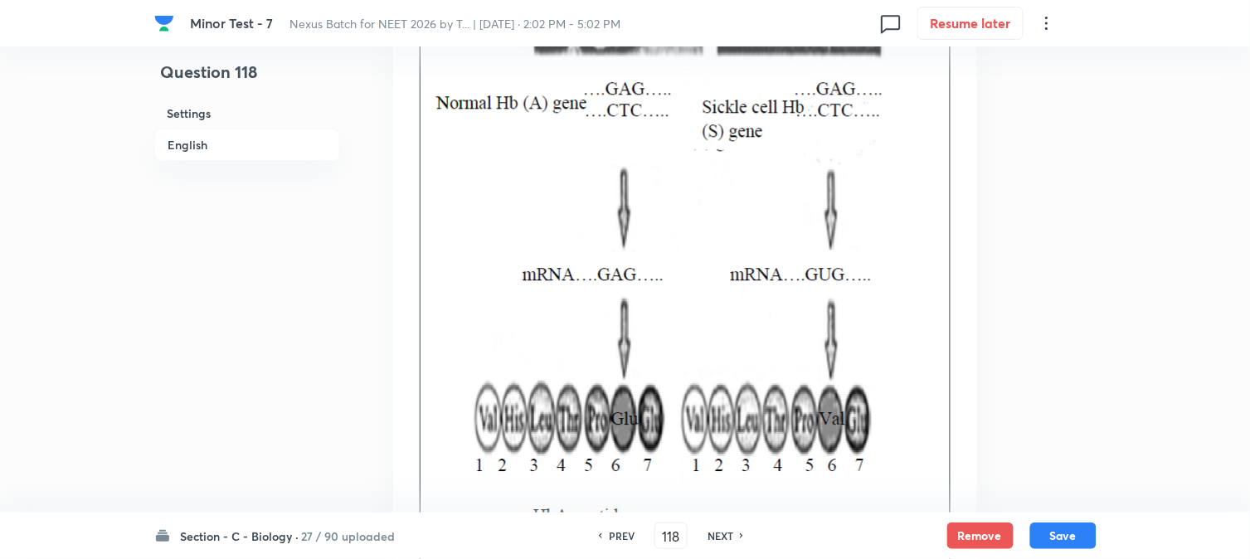
scroll to position [2667, 0]
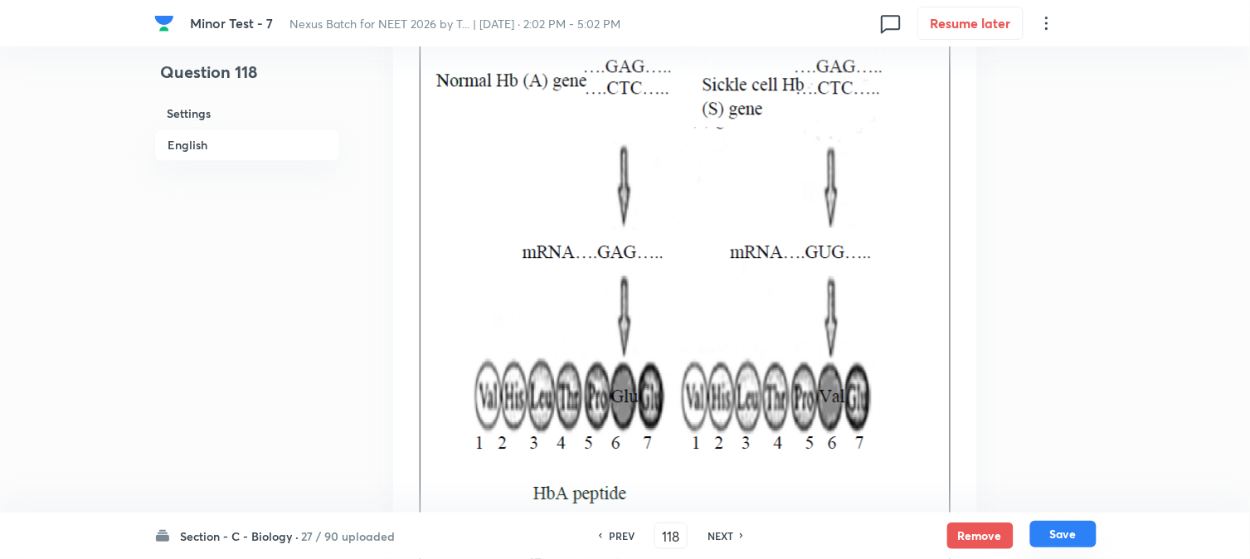
drag, startPoint x: 1070, startPoint y: 525, endPoint x: 1062, endPoint y: 529, distance: 9.3
click at [1070, 526] on button "Save" at bounding box center [1063, 534] width 66 height 27
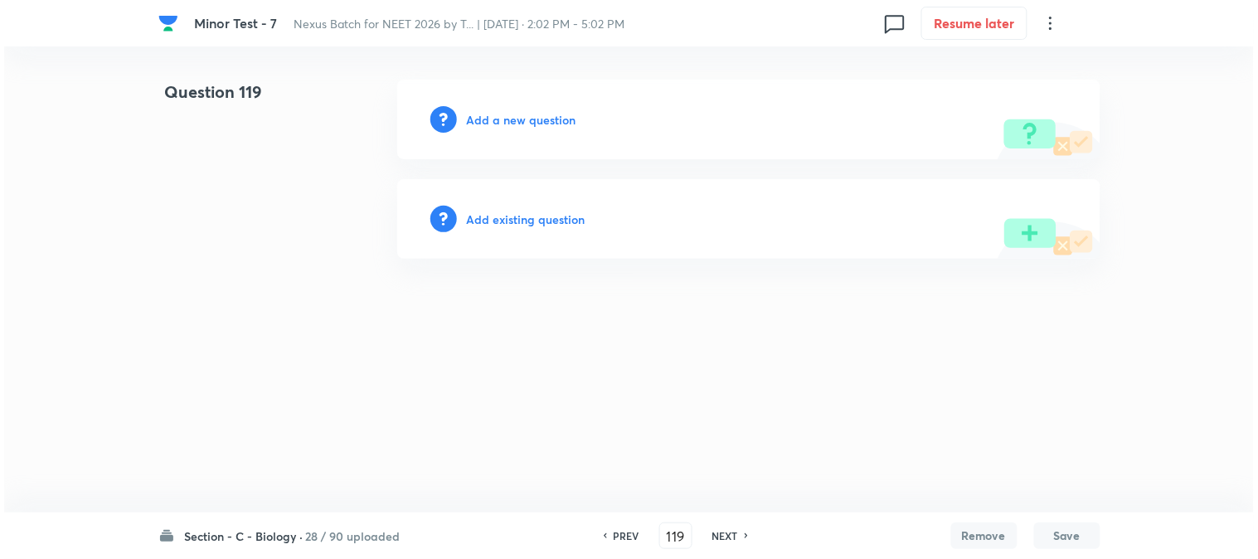
scroll to position [0, 0]
click at [537, 119] on h6 "Add a new question" at bounding box center [522, 119] width 110 height 17
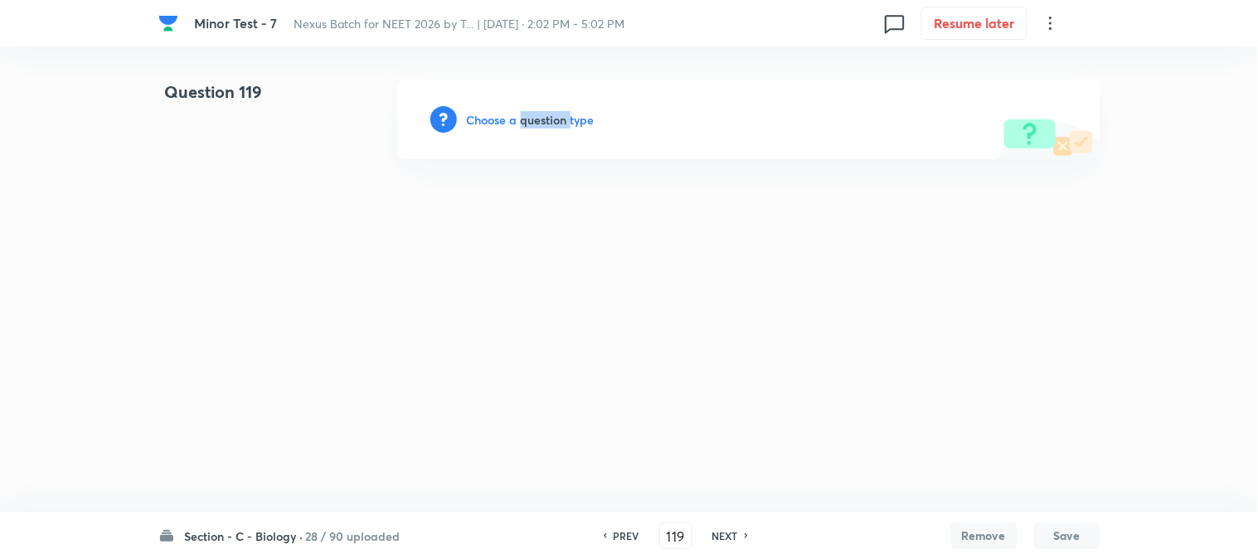
click at [537, 119] on h6 "Choose a question type" at bounding box center [531, 119] width 128 height 17
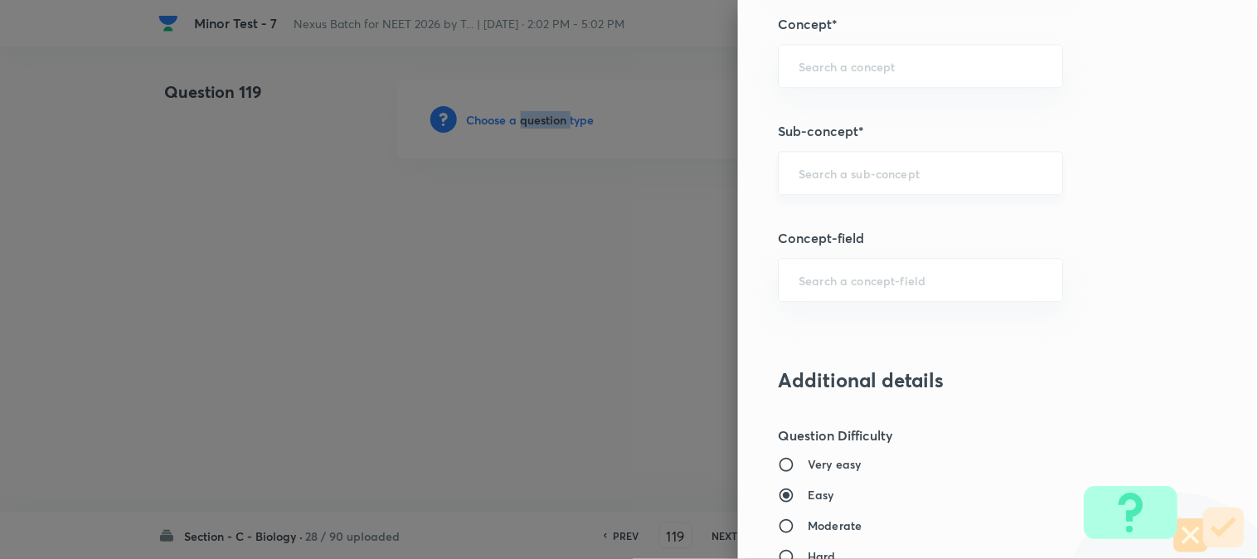
click at [890, 165] on input "text" at bounding box center [921, 173] width 244 height 16
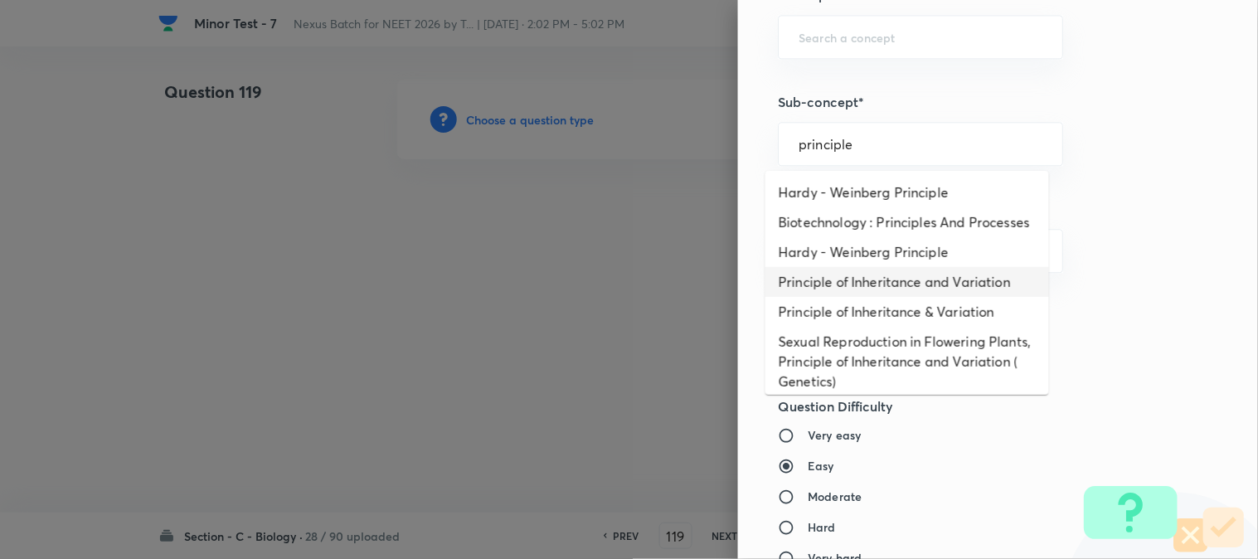
click at [864, 297] on li "Principle of Inheritance and Variation" at bounding box center [908, 282] width 284 height 30
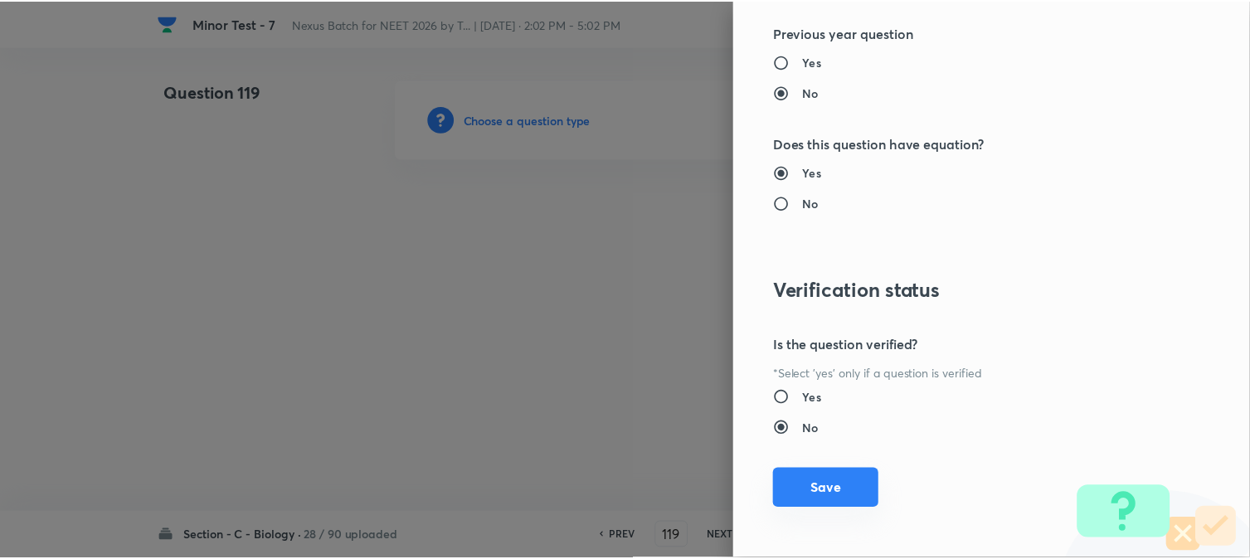
scroll to position [1702, 0]
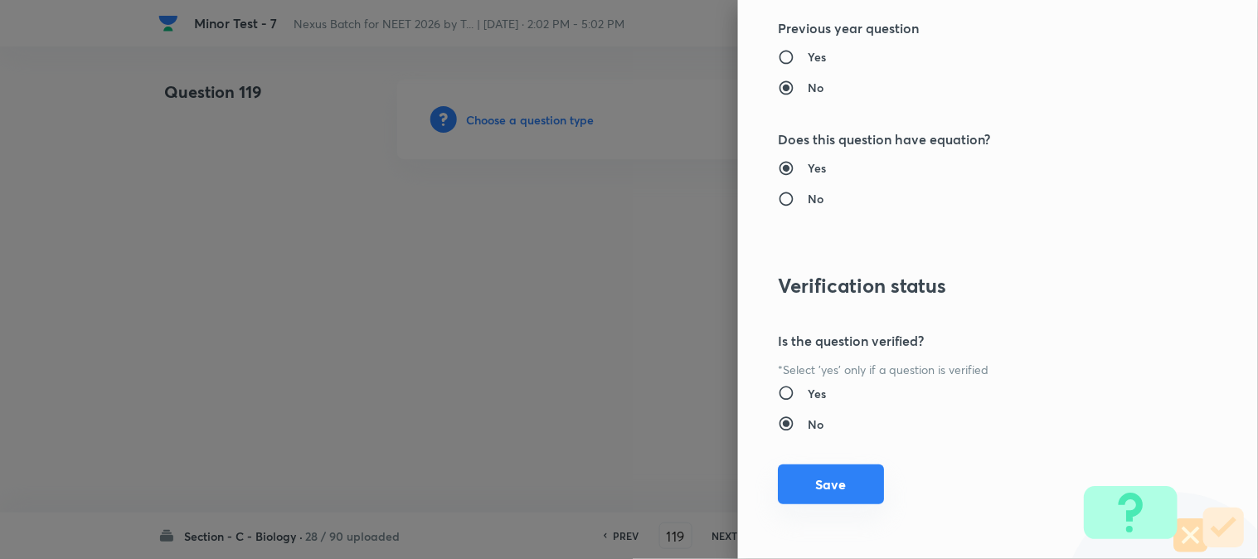
click at [849, 489] on button "Save" at bounding box center [831, 485] width 106 height 40
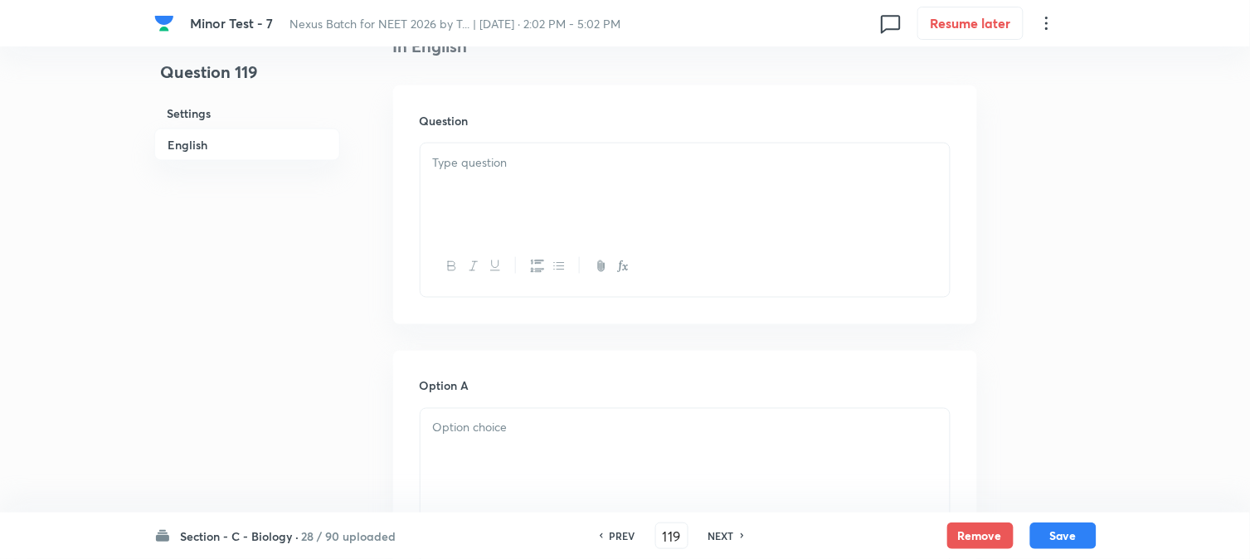
scroll to position [489, 0]
click at [501, 213] on div at bounding box center [685, 175] width 529 height 93
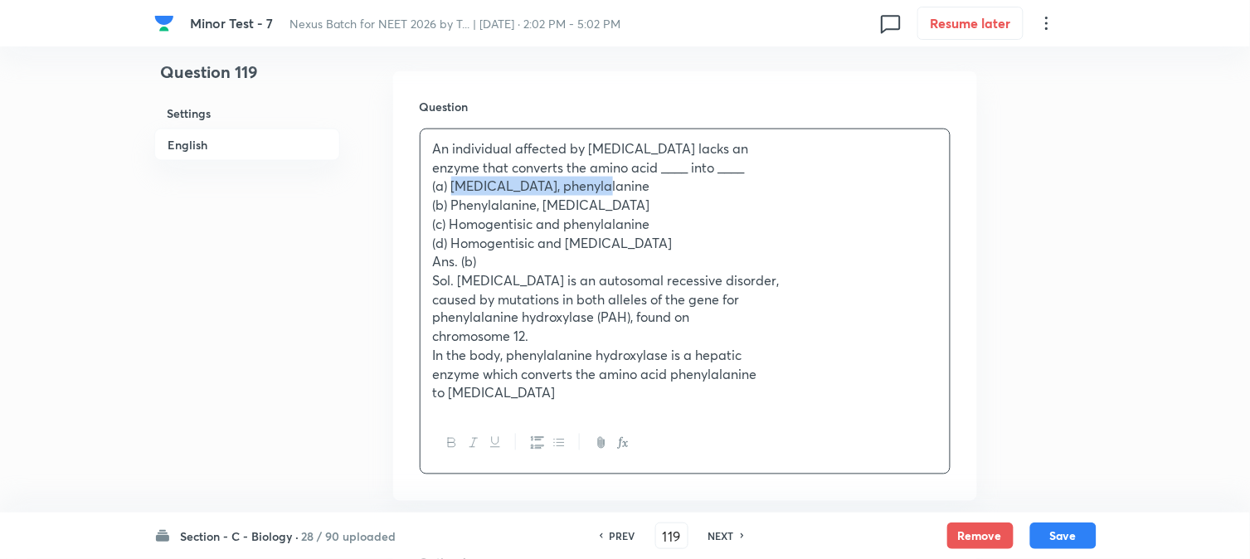
drag, startPoint x: 453, startPoint y: 184, endPoint x: 620, endPoint y: 192, distance: 166.9
click at [620, 192] on p "(a) [MEDICAL_DATA], phenylalanine" at bounding box center [685, 186] width 504 height 19
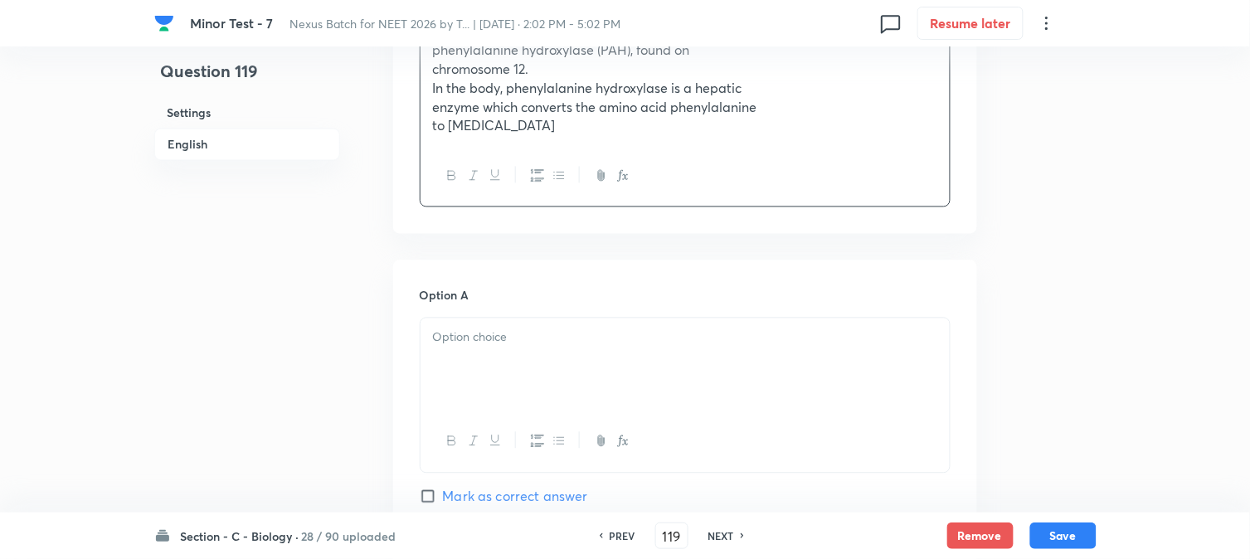
scroll to position [766, 0]
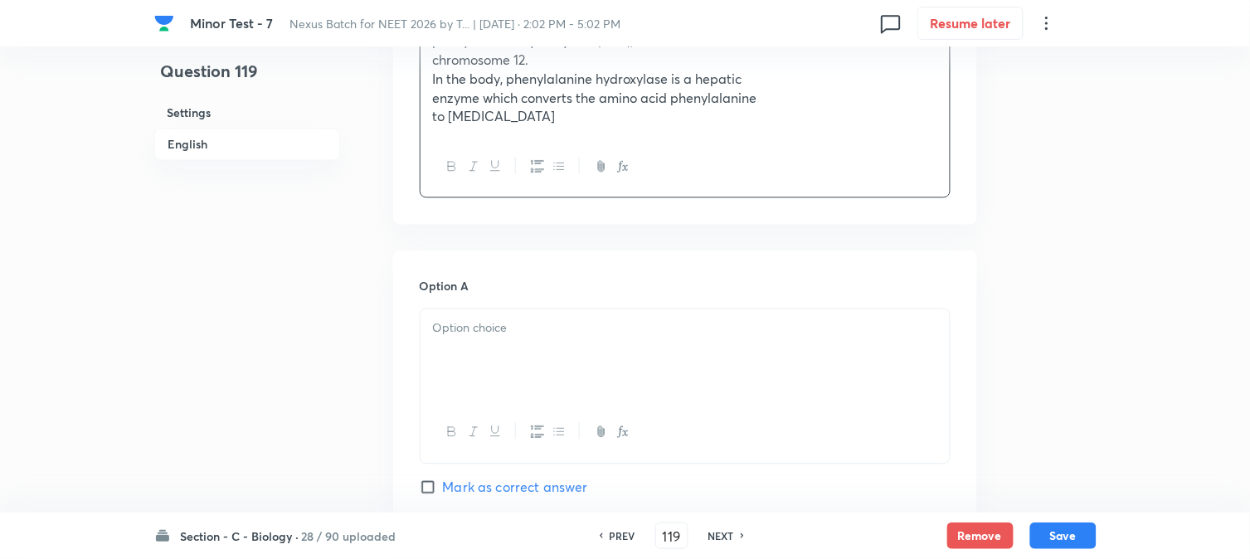
click at [452, 309] on div "Option A Mark as correct answer" at bounding box center [685, 404] width 531 height 252
click at [451, 367] on div at bounding box center [685, 355] width 529 height 93
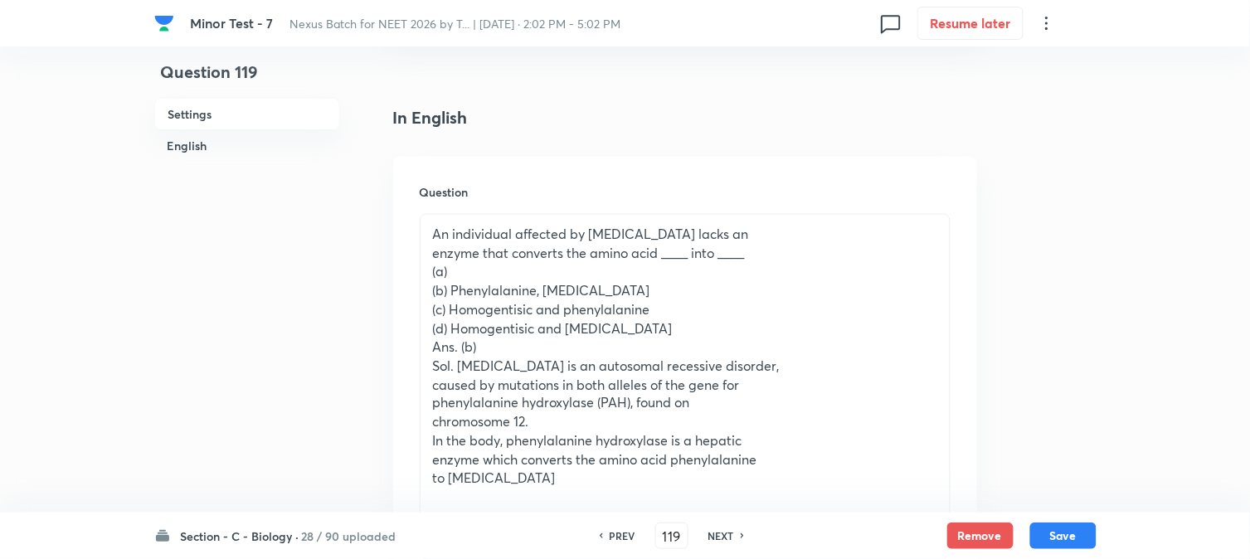
scroll to position [397, 0]
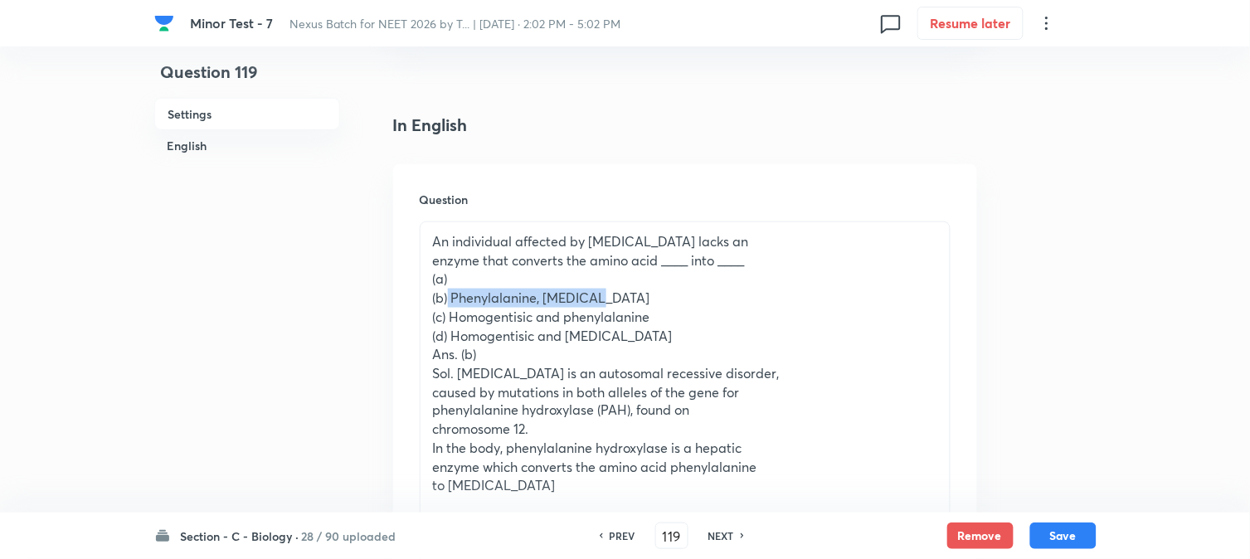
drag, startPoint x: 449, startPoint y: 299, endPoint x: 607, endPoint y: 297, distance: 158.5
click at [607, 297] on p "(b) Phenylalanine, [MEDICAL_DATA]" at bounding box center [685, 298] width 504 height 19
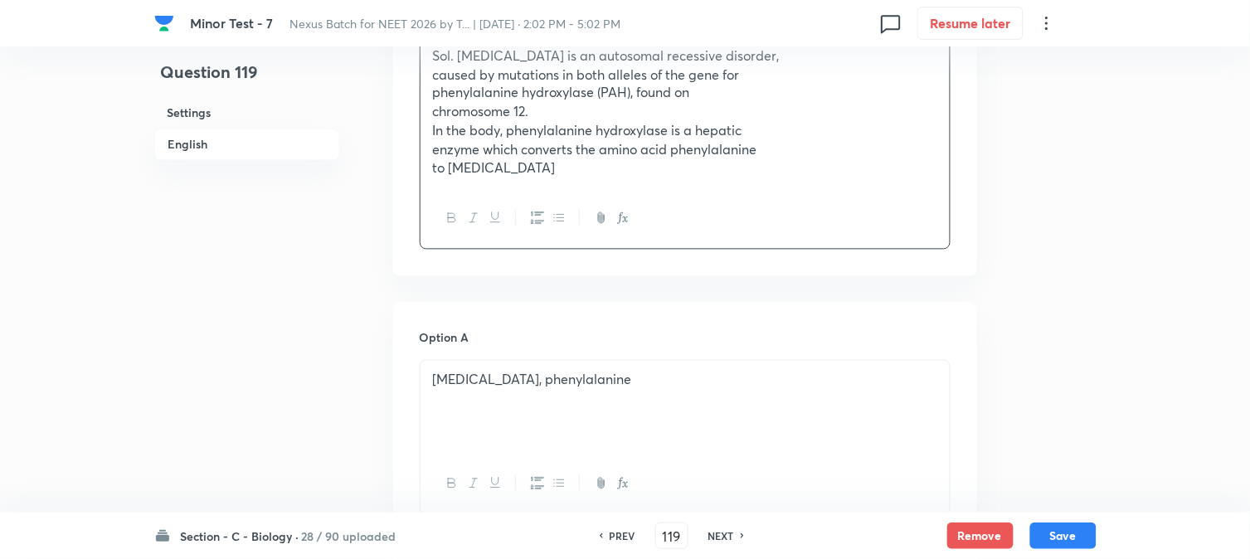
scroll to position [1042, 0]
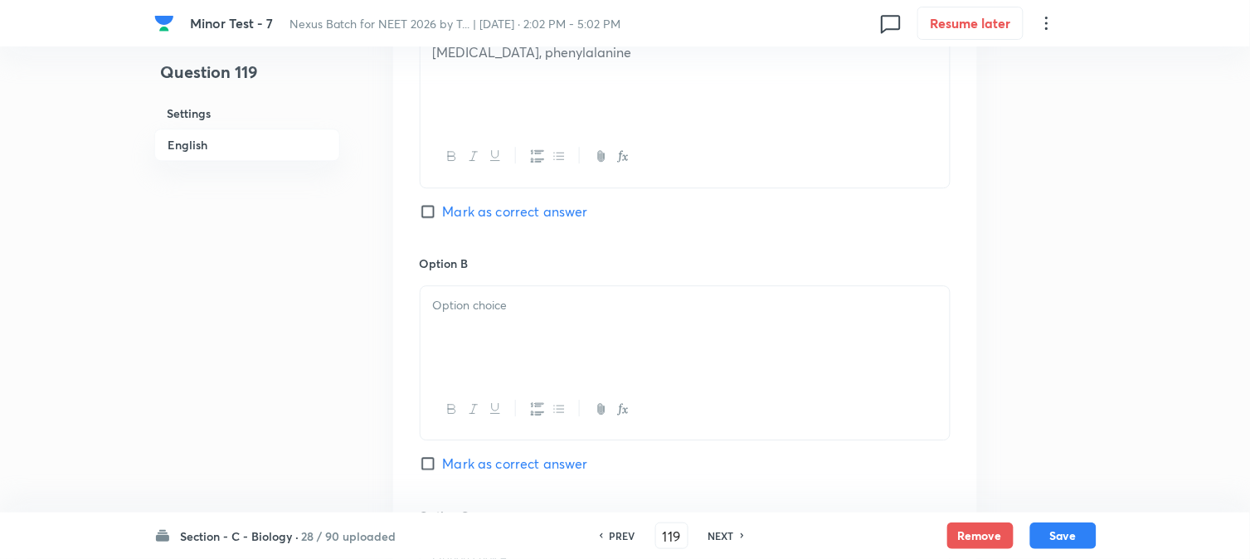
click at [466, 326] on div at bounding box center [685, 332] width 529 height 93
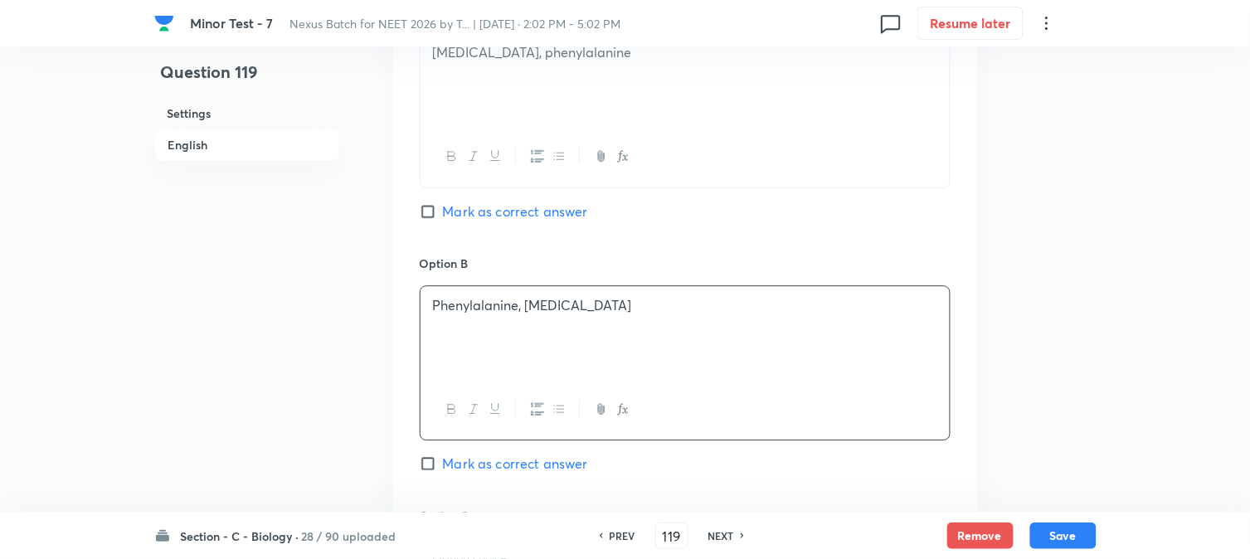
click at [502, 476] on div "Option B Phenylalanine, [MEDICAL_DATA] Mark as correct answer" at bounding box center [685, 381] width 531 height 252
click at [502, 469] on span "Mark as correct answer" at bounding box center [515, 464] width 145 height 20
click at [443, 469] on input "Mark as correct answer" at bounding box center [431, 463] width 23 height 17
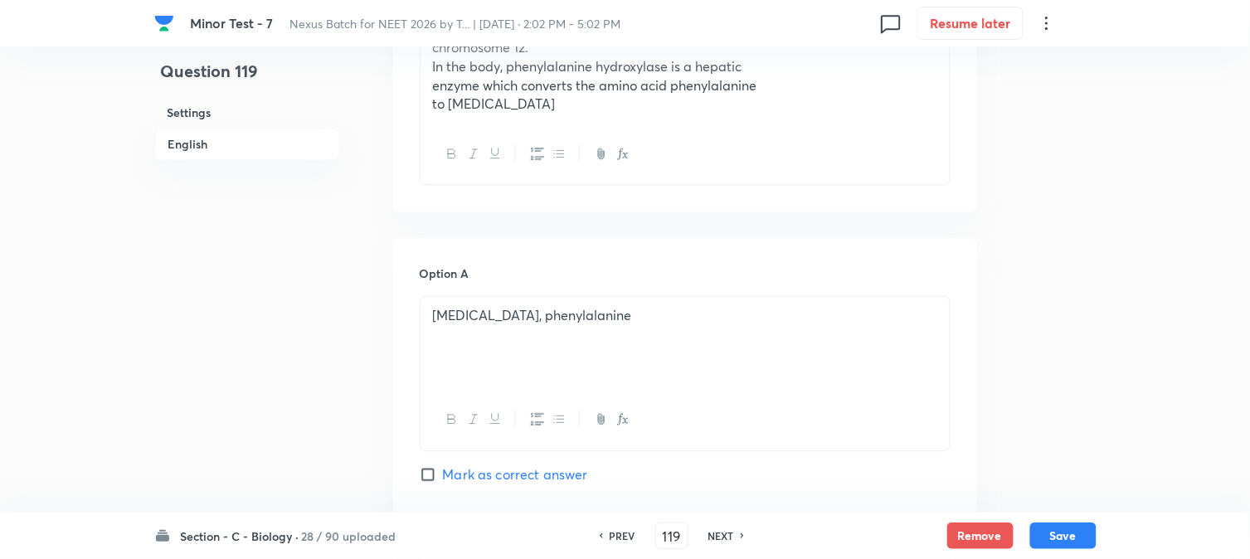
scroll to position [489, 0]
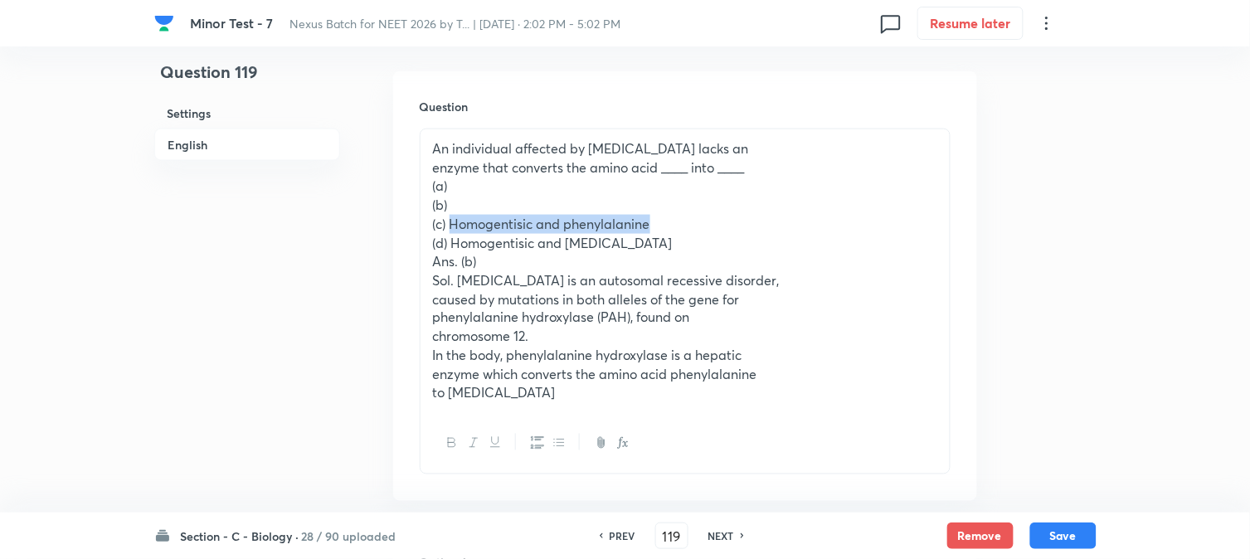
drag, startPoint x: 450, startPoint y: 225, endPoint x: 666, endPoint y: 224, distance: 216.5
click at [666, 224] on p "(c) Homogentisic and phenylalanine" at bounding box center [685, 224] width 504 height 19
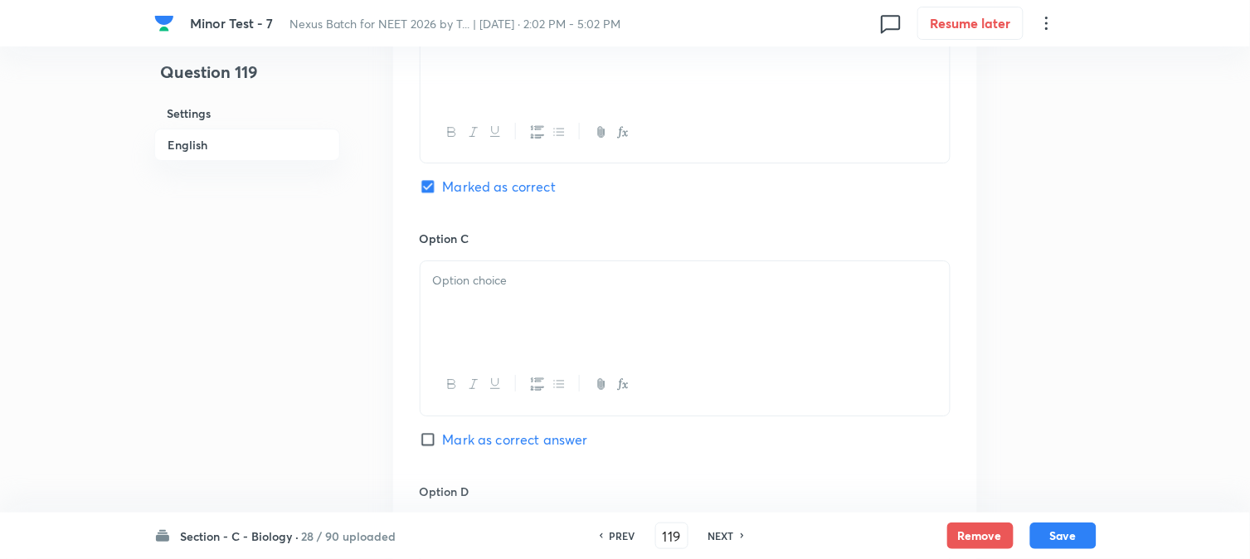
click at [465, 291] on div at bounding box center [685, 307] width 529 height 93
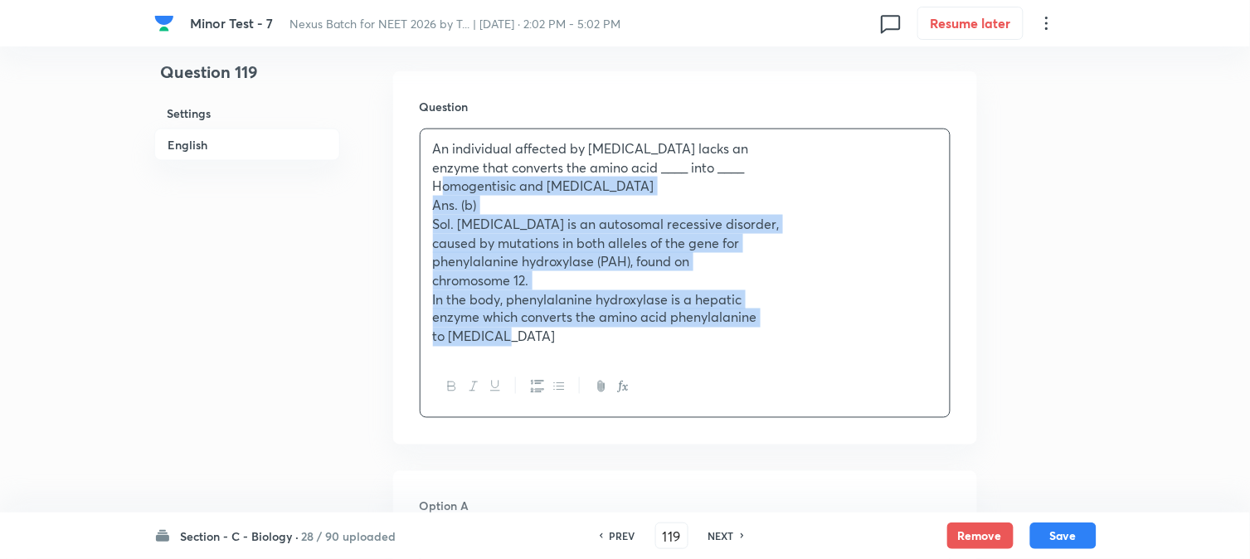
drag, startPoint x: 449, startPoint y: 239, endPoint x: 660, endPoint y: 440, distance: 291.6
click at [660, 440] on div "Question An individual affected by [MEDICAL_DATA] lacks an enzyme that converts…" at bounding box center [685, 257] width 584 height 373
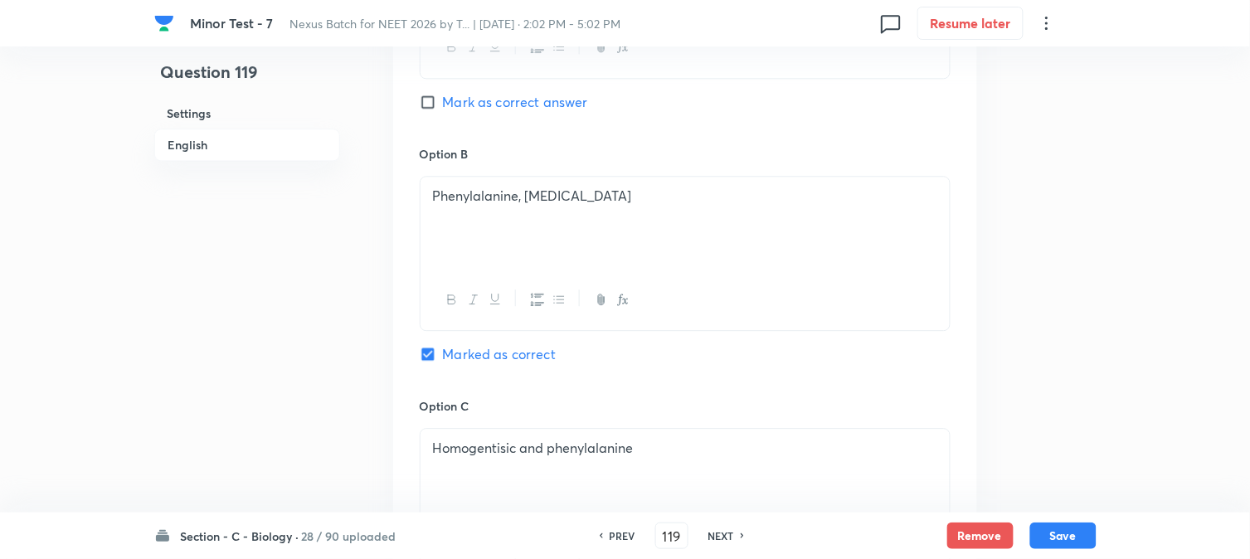
scroll to position [1411, 0]
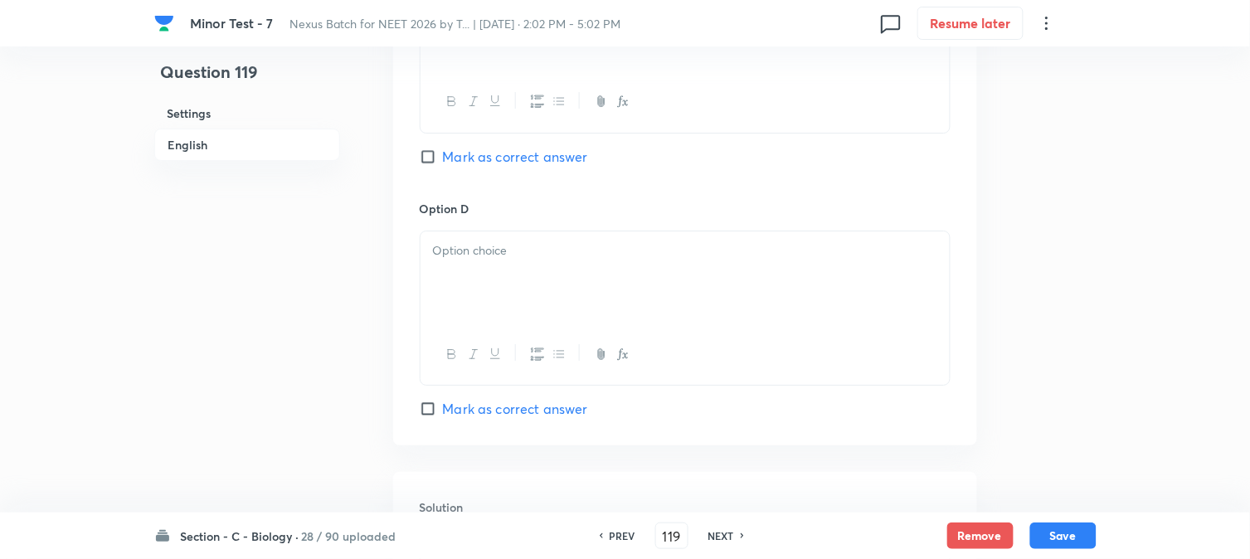
click at [442, 275] on div at bounding box center [685, 277] width 529 height 93
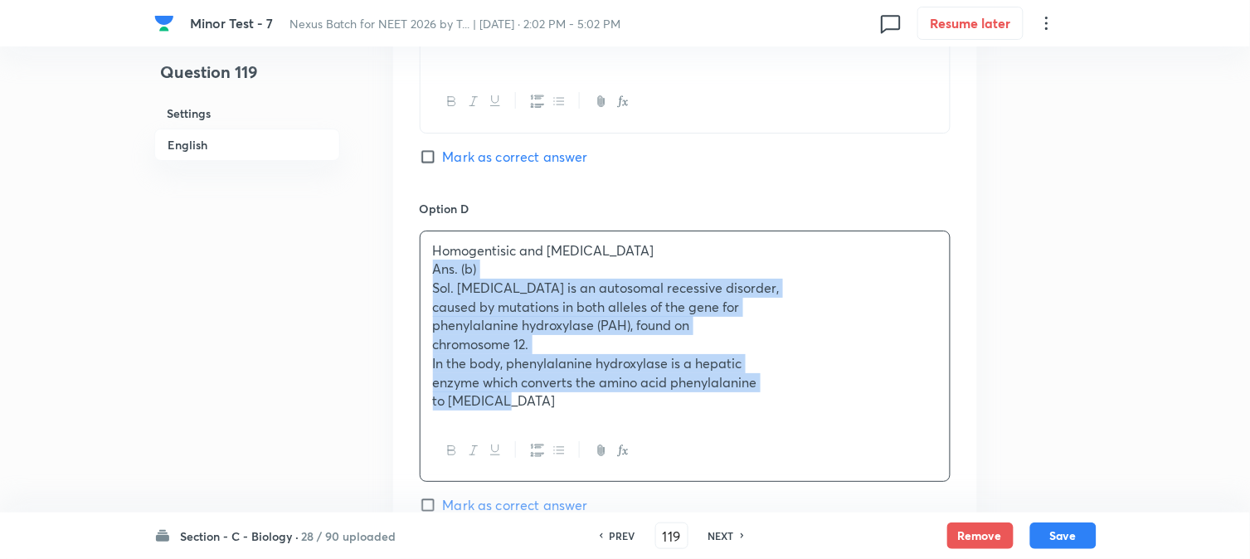
drag, startPoint x: 426, startPoint y: 271, endPoint x: 560, endPoint y: 427, distance: 205.3
click at [568, 451] on div "Homogentisic and [MEDICAL_DATA] Ans. (b) Sol. [MEDICAL_DATA] is an autosomal re…" at bounding box center [685, 357] width 531 height 252
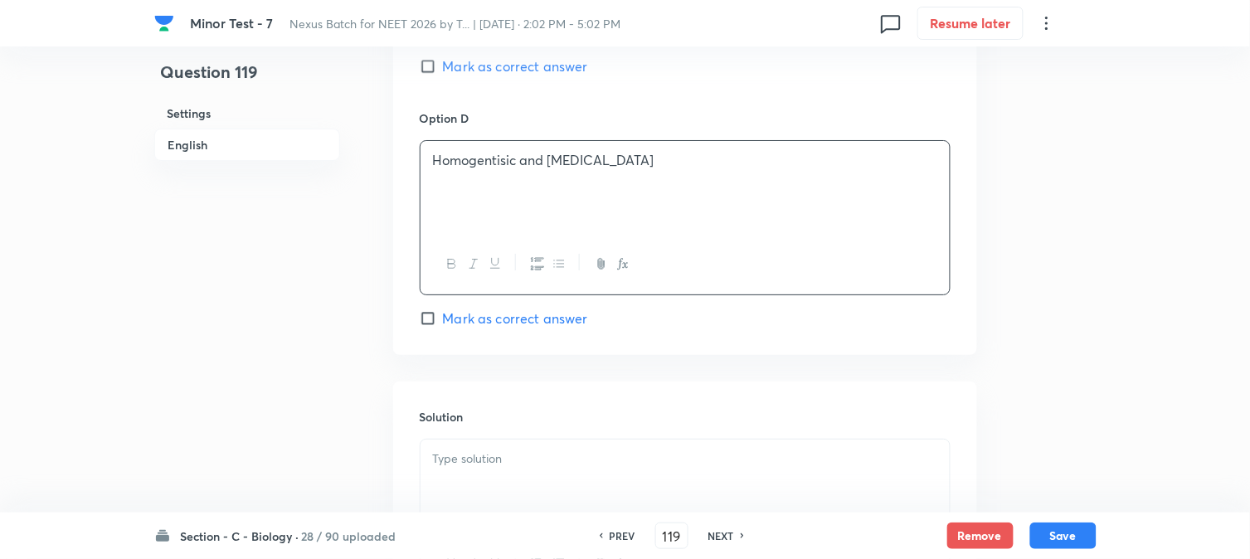
scroll to position [1687, 0]
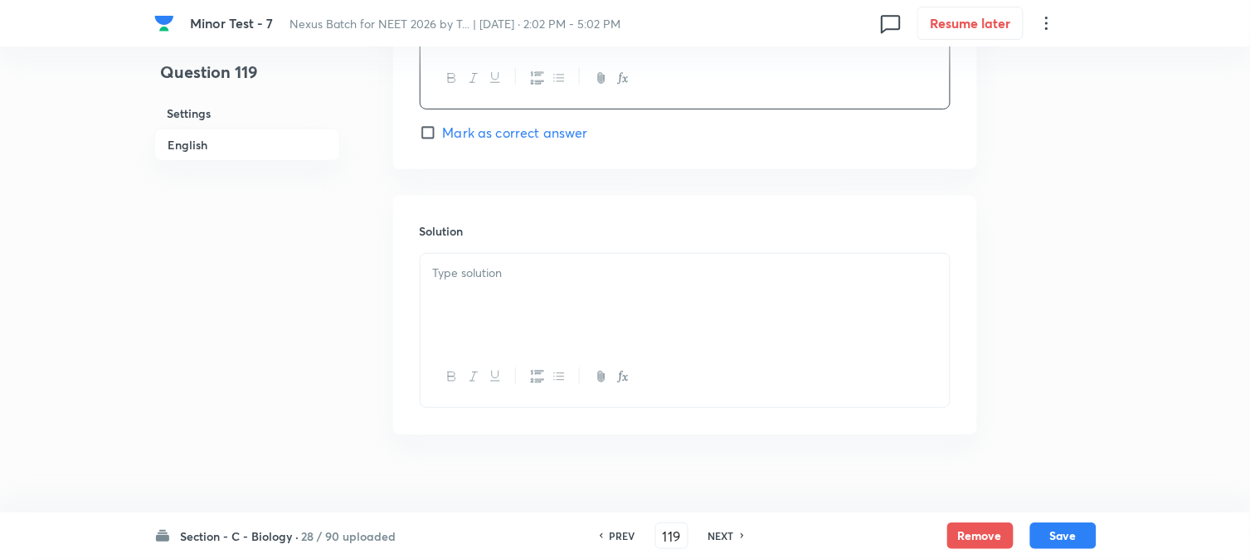
click at [477, 317] on div at bounding box center [685, 300] width 529 height 93
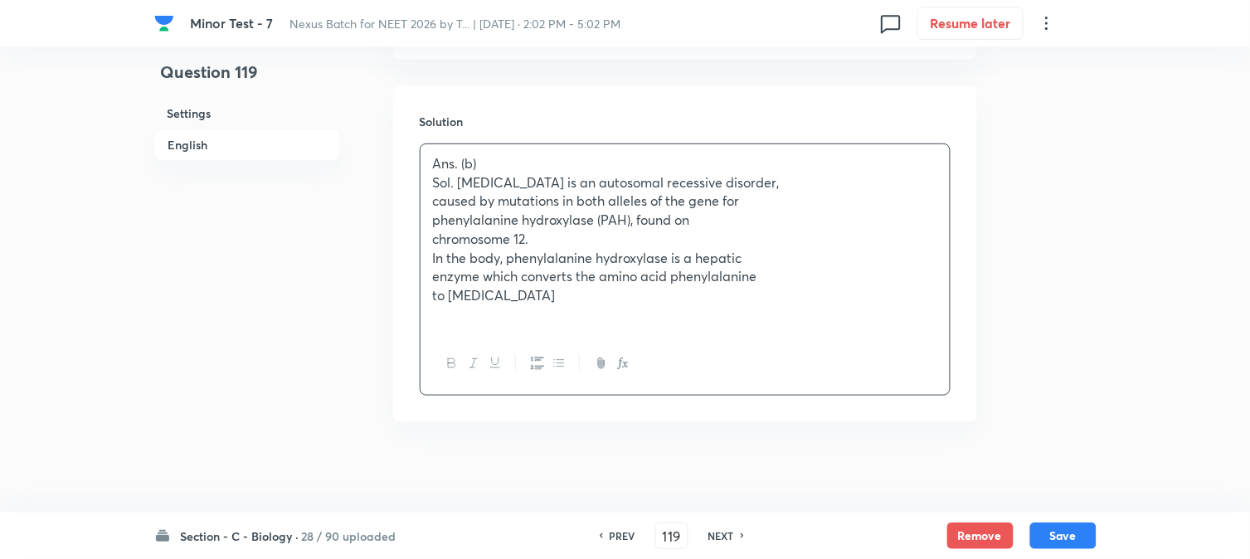
scroll to position [1809, 0]
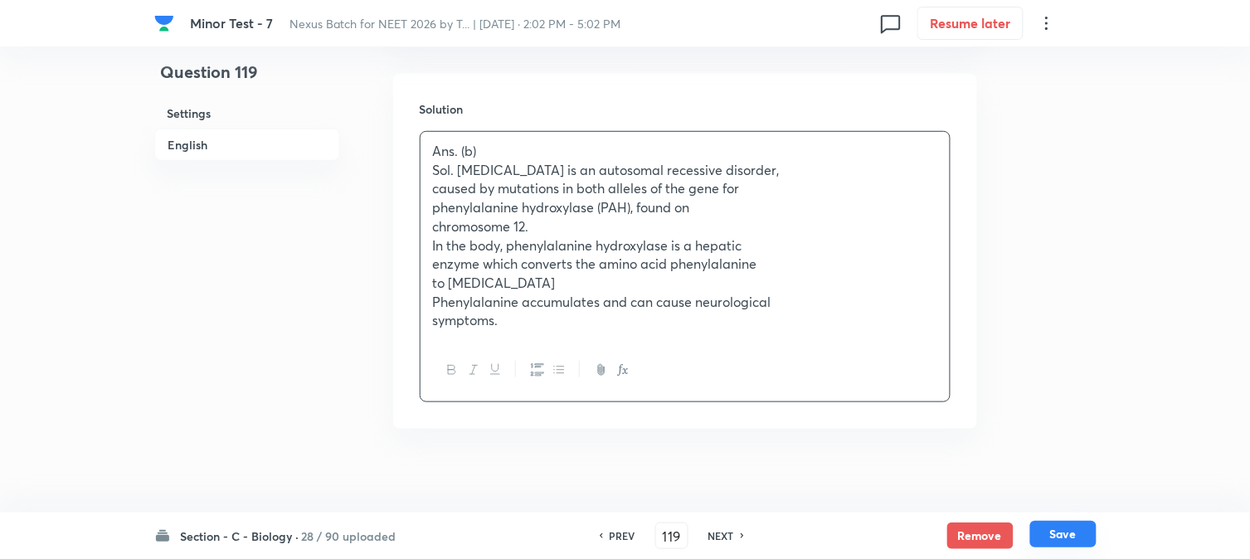
click at [1066, 531] on button "Save" at bounding box center [1063, 534] width 66 height 27
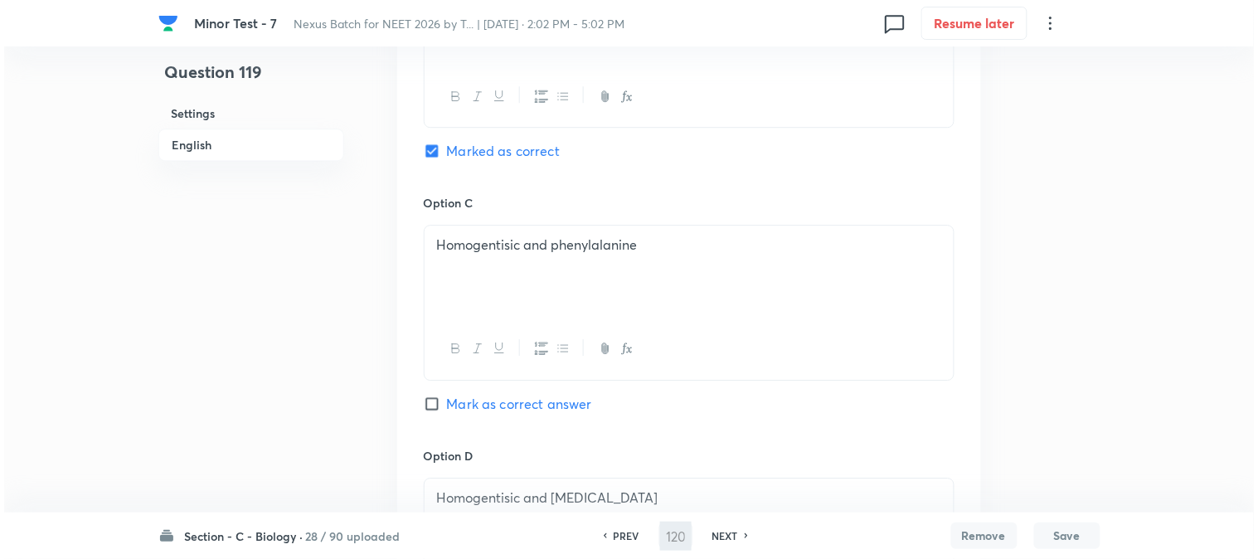
scroll to position [0, 0]
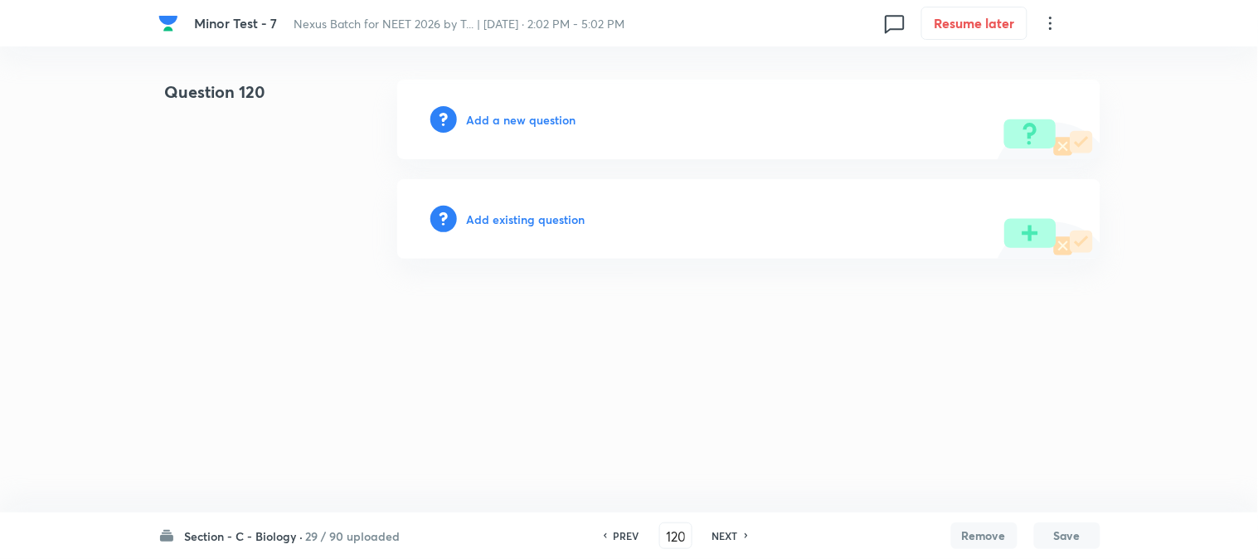
click at [538, 118] on h6 "Add a new question" at bounding box center [522, 119] width 110 height 17
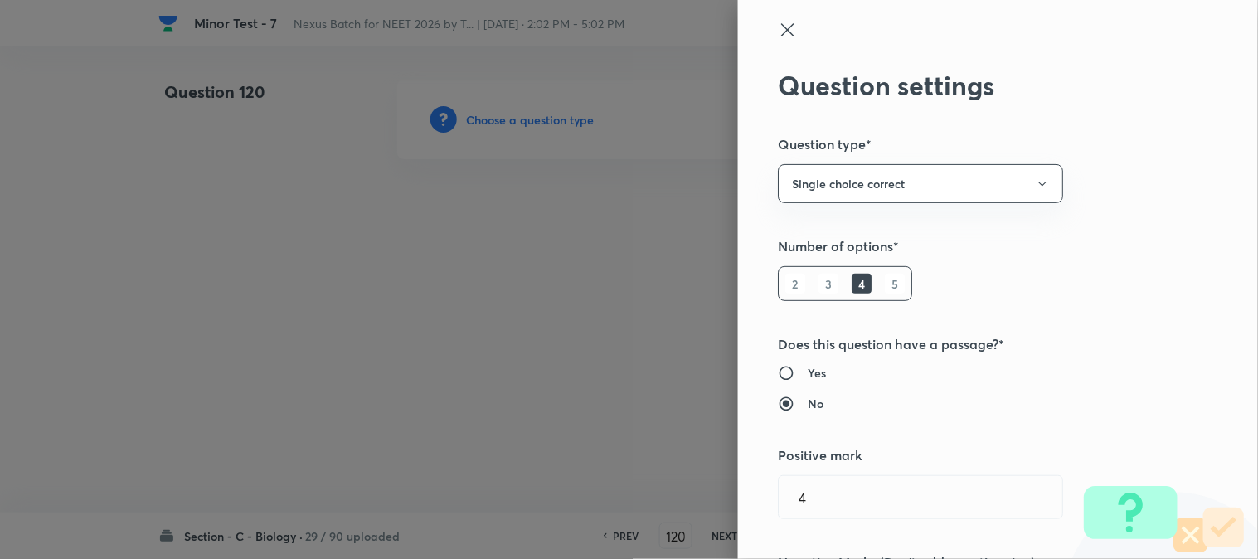
click at [538, 118] on div at bounding box center [629, 279] width 1258 height 559
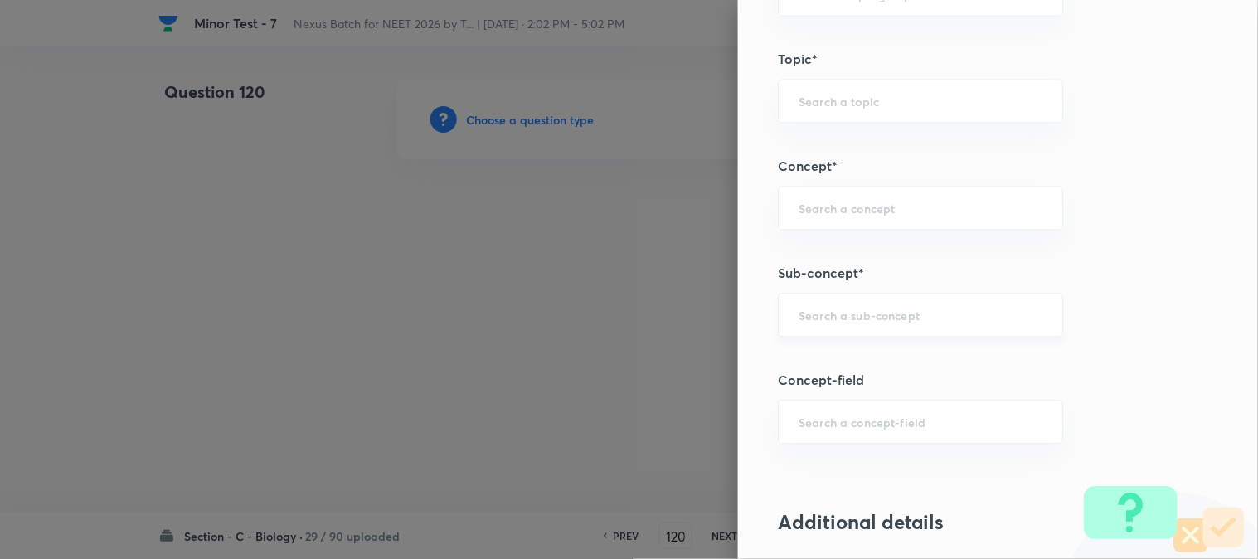
scroll to position [979, 0]
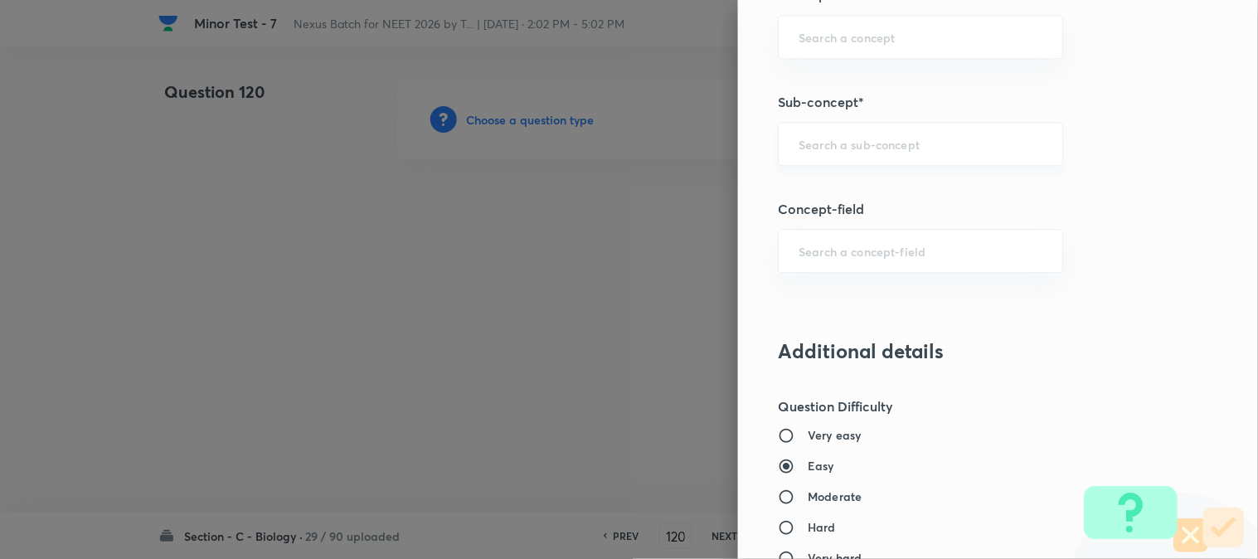
click at [821, 137] on input "text" at bounding box center [921, 144] width 244 height 16
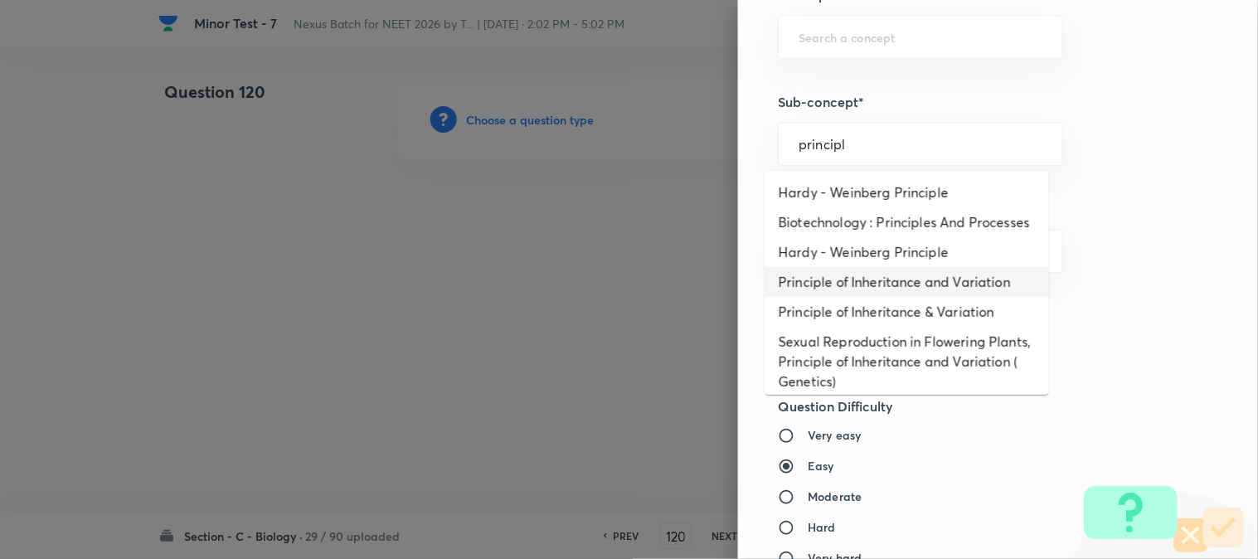
click at [867, 297] on li "Principle of Inheritance and Variation" at bounding box center [908, 282] width 284 height 30
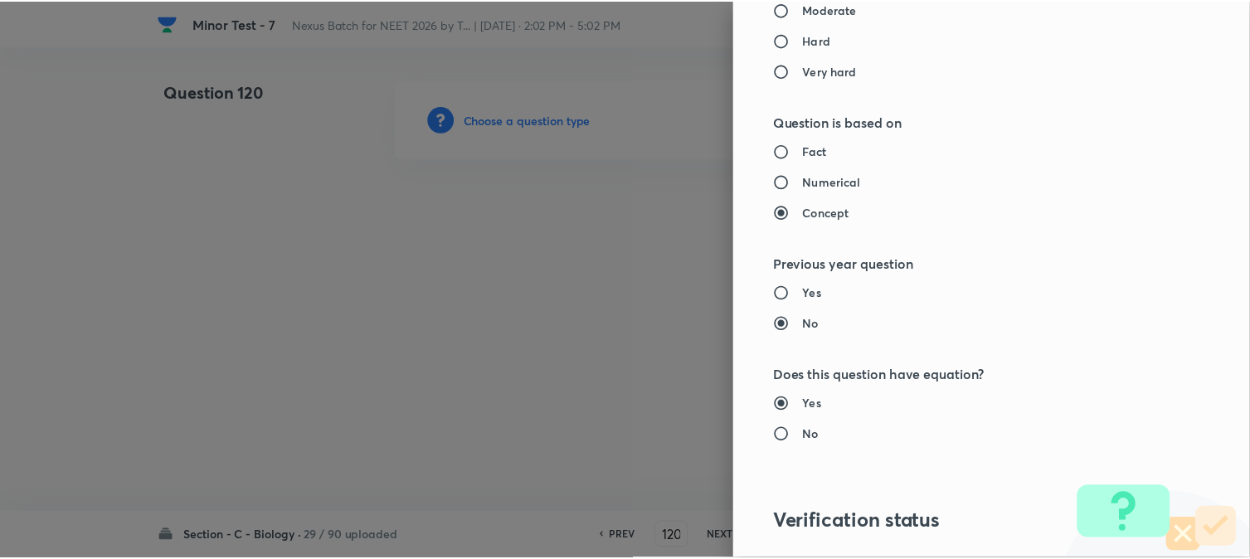
scroll to position [1702, 0]
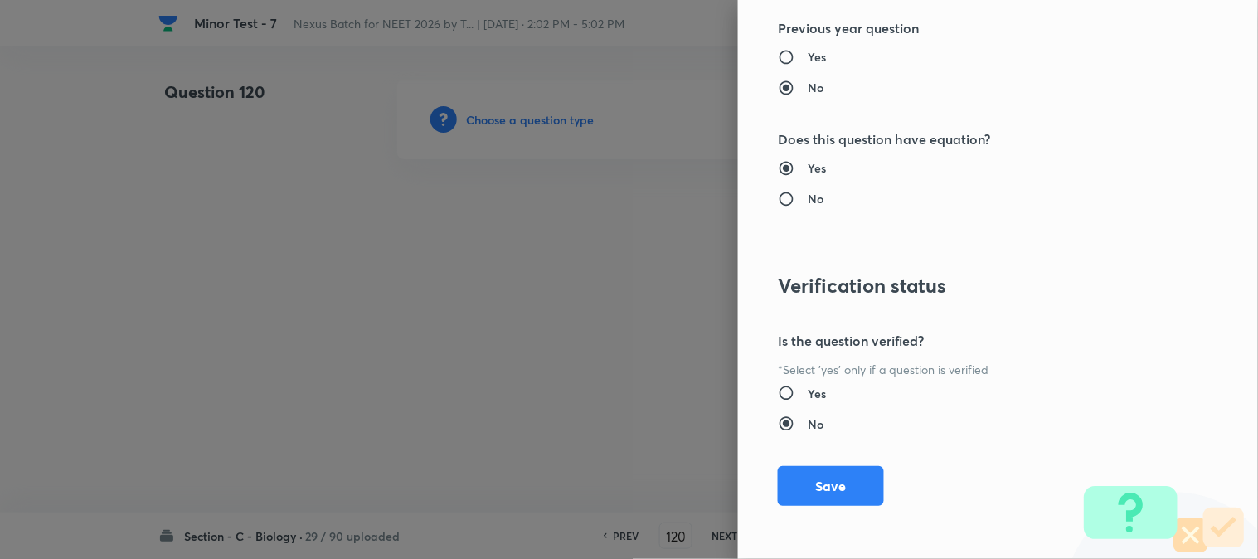
click at [841, 507] on div "Question settings Question type* Single choice correct Number of options* 2 3 4…" at bounding box center [998, 279] width 520 height 559
click at [839, 489] on button "Save" at bounding box center [831, 485] width 106 height 40
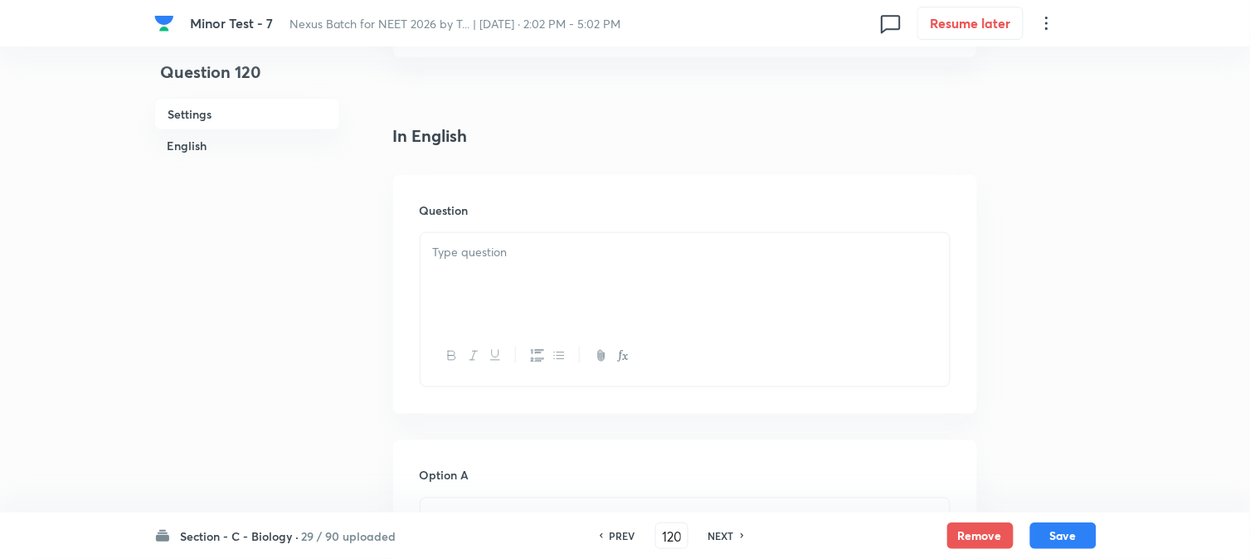
scroll to position [489, 0]
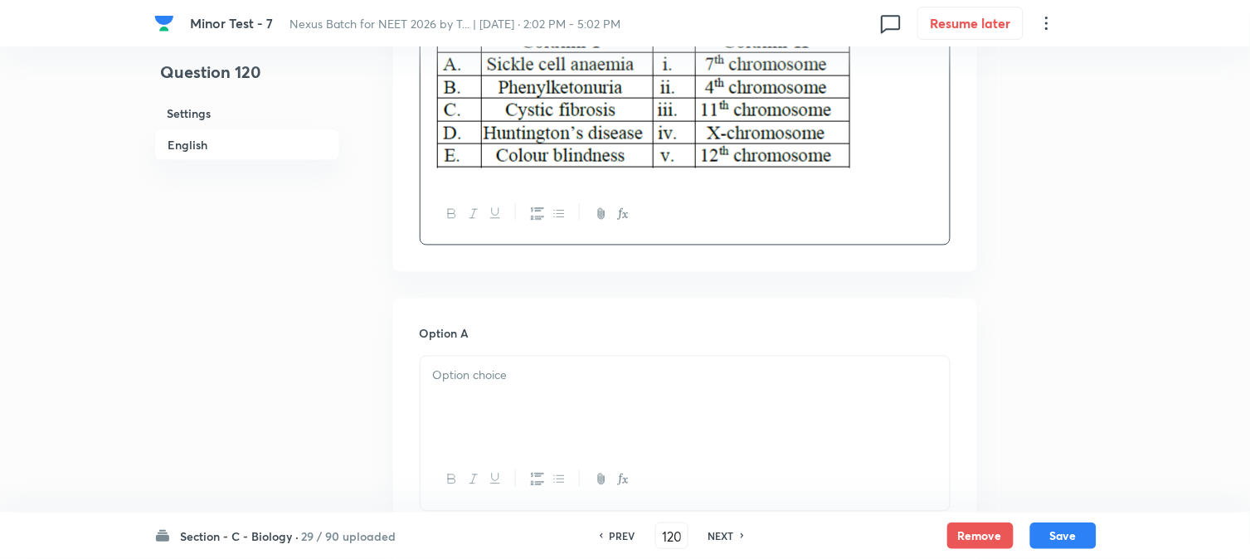
scroll to position [674, 0]
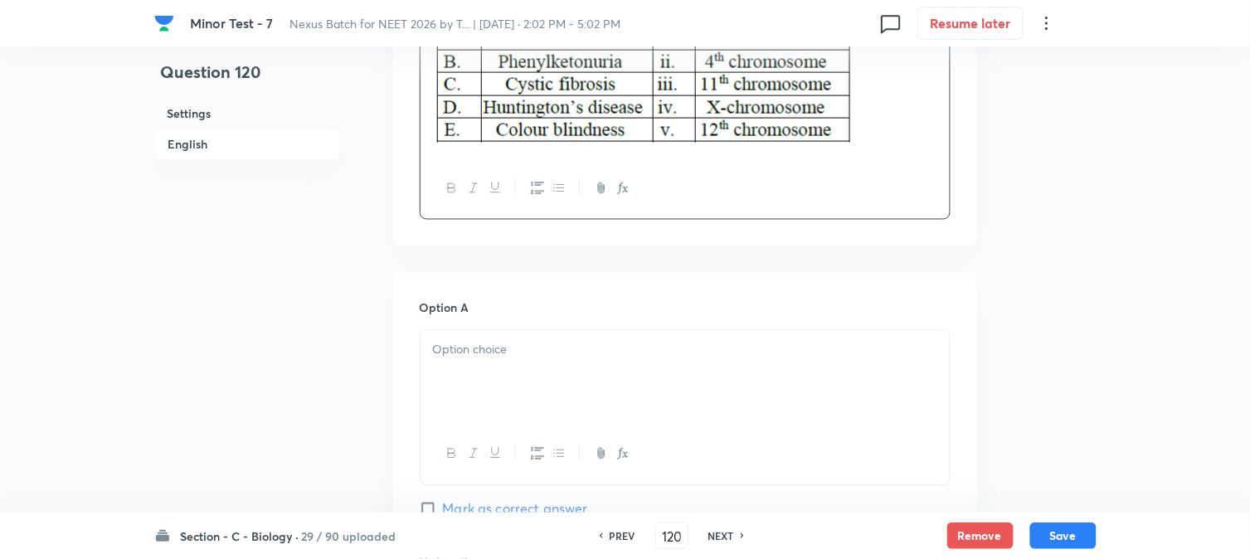
click at [465, 378] on div at bounding box center [685, 377] width 529 height 93
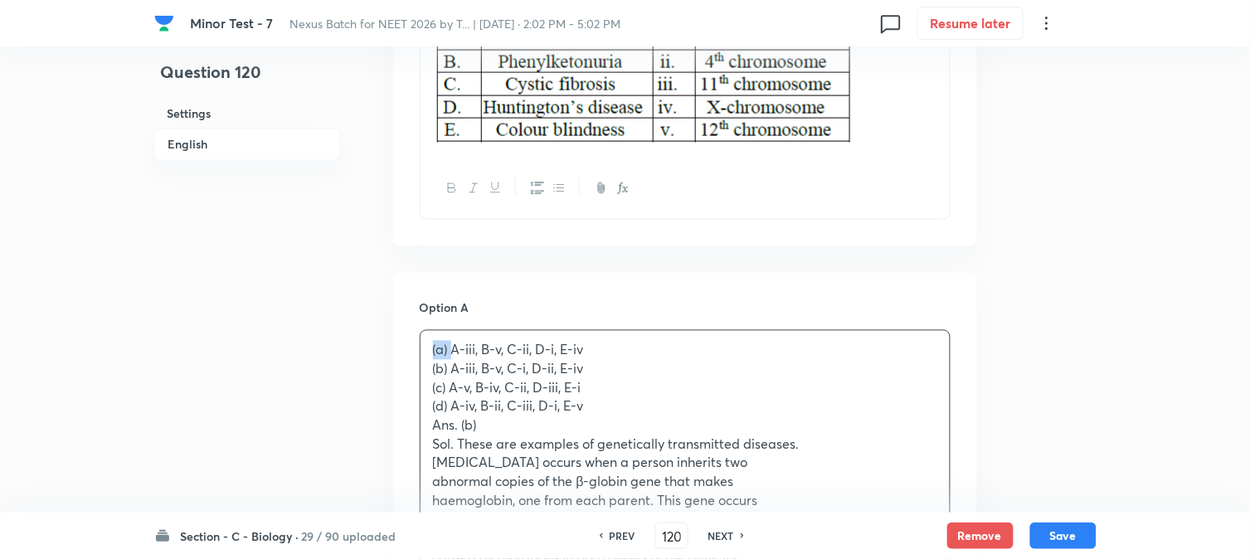
drag, startPoint x: 453, startPoint y: 350, endPoint x: 426, endPoint y: 353, distance: 27.6
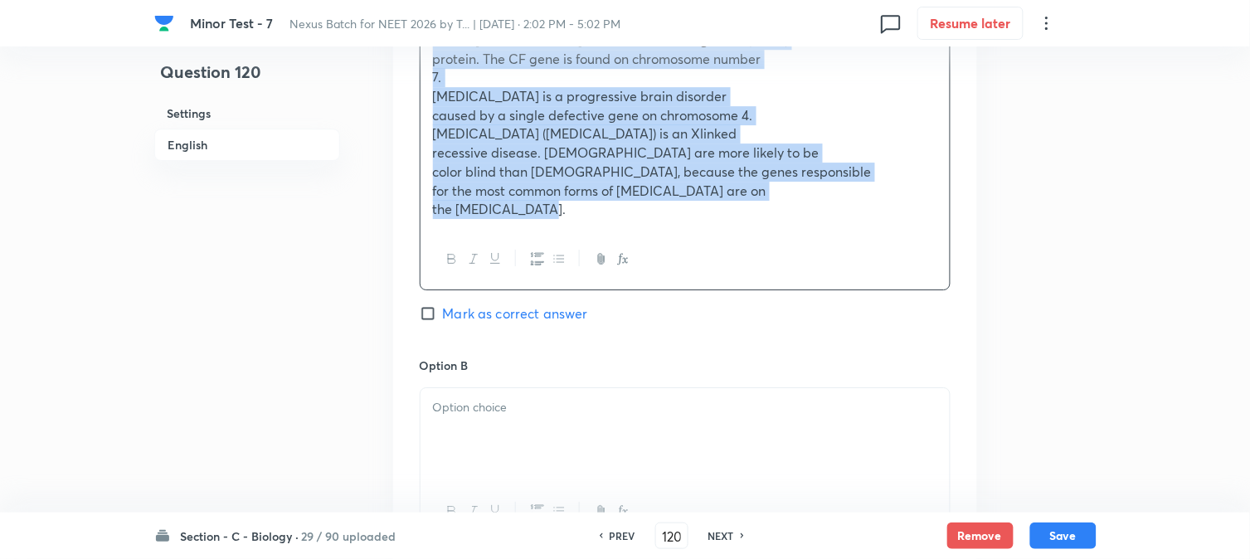
drag, startPoint x: 428, startPoint y: 429, endPoint x: 830, endPoint y: 458, distance: 403.4
click at [830, 462] on div "Option A A-iii, B-v, C-ii, D-i, E-iv (b) A-iii, B-v, C-i, D-ii, E-iv (c) A-v, B…" at bounding box center [685, 394] width 584 height 1428
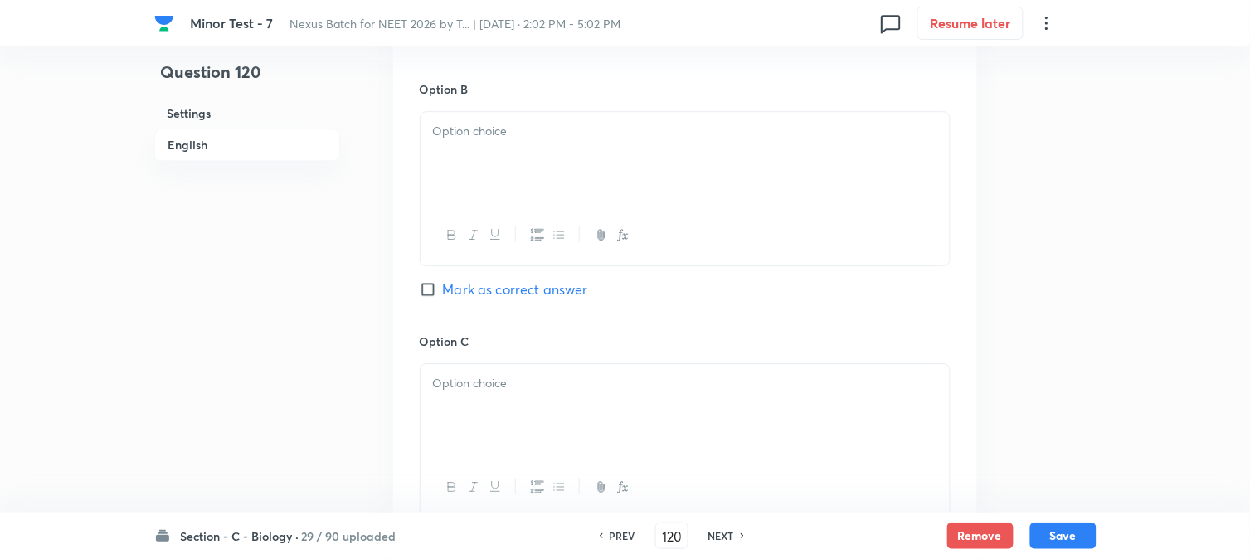
click at [507, 295] on span "Mark as correct answer" at bounding box center [515, 290] width 145 height 20
click at [443, 295] on input "Mark as correct answer" at bounding box center [431, 289] width 23 height 17
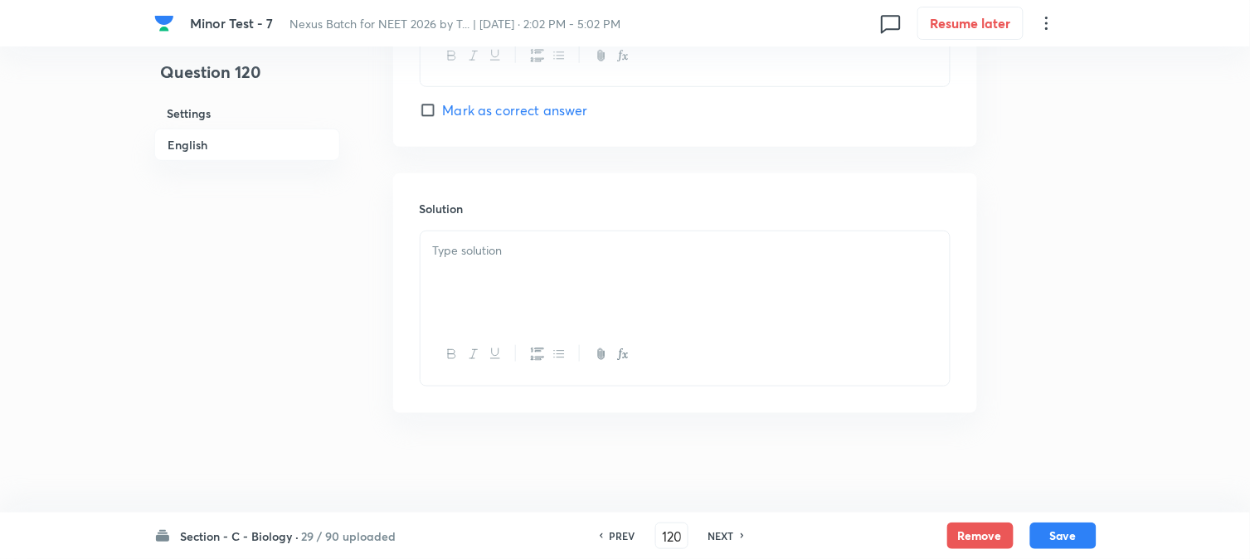
click at [455, 295] on div at bounding box center [685, 277] width 529 height 93
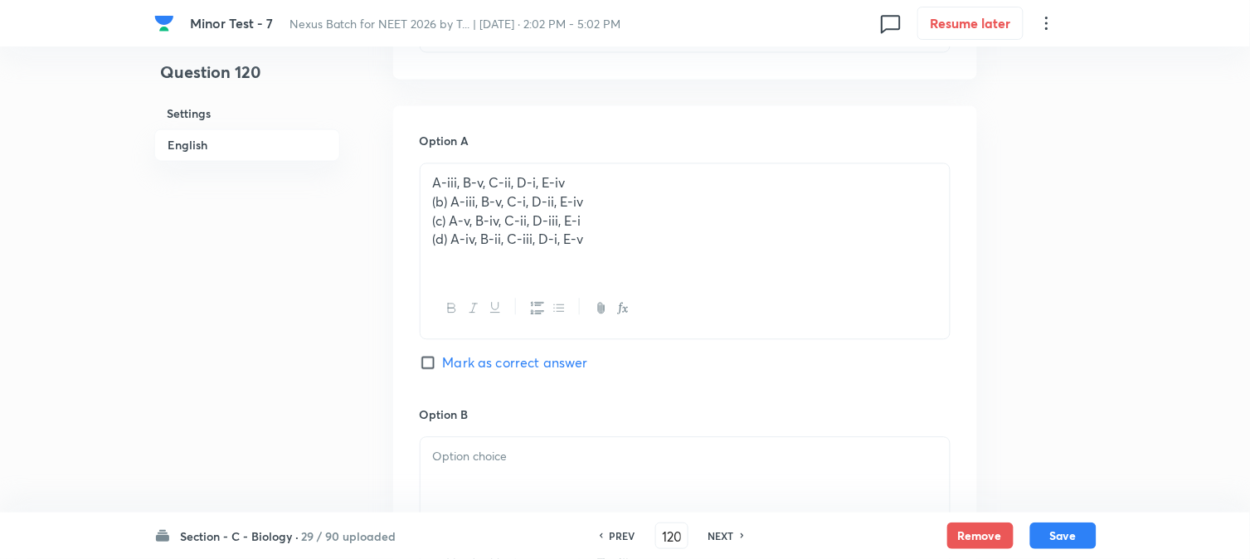
scroll to position [840, 0]
drag, startPoint x: 450, startPoint y: 207, endPoint x: 670, endPoint y: 202, distance: 220.7
click at [670, 202] on p "(b) A-iii, B-v, C-i, D-ii, E-iv" at bounding box center [685, 203] width 504 height 19
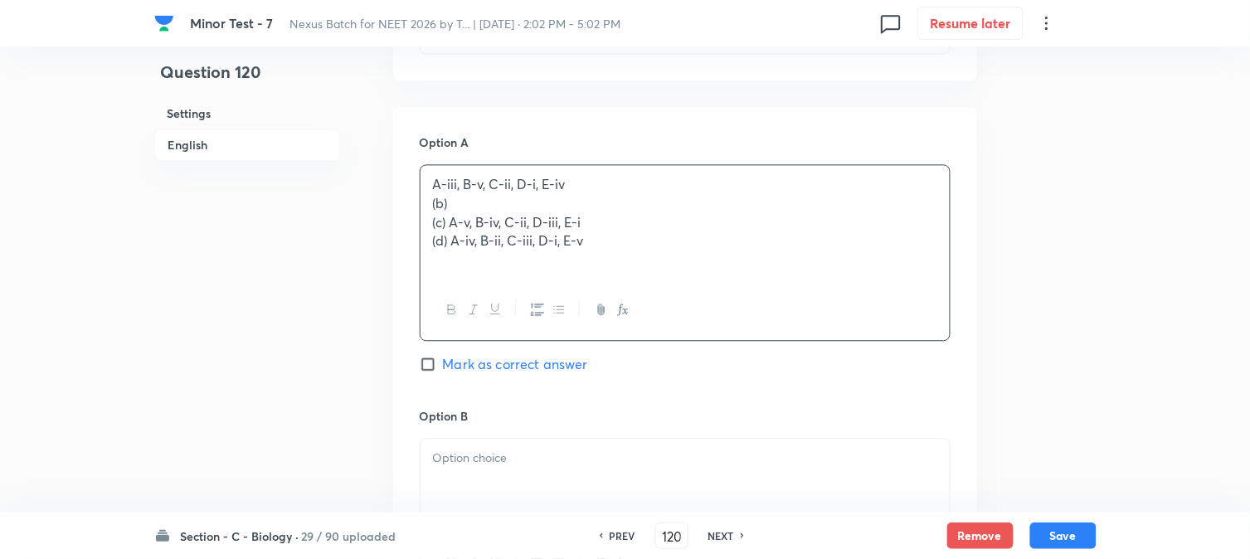
click at [468, 486] on div at bounding box center [685, 485] width 529 height 93
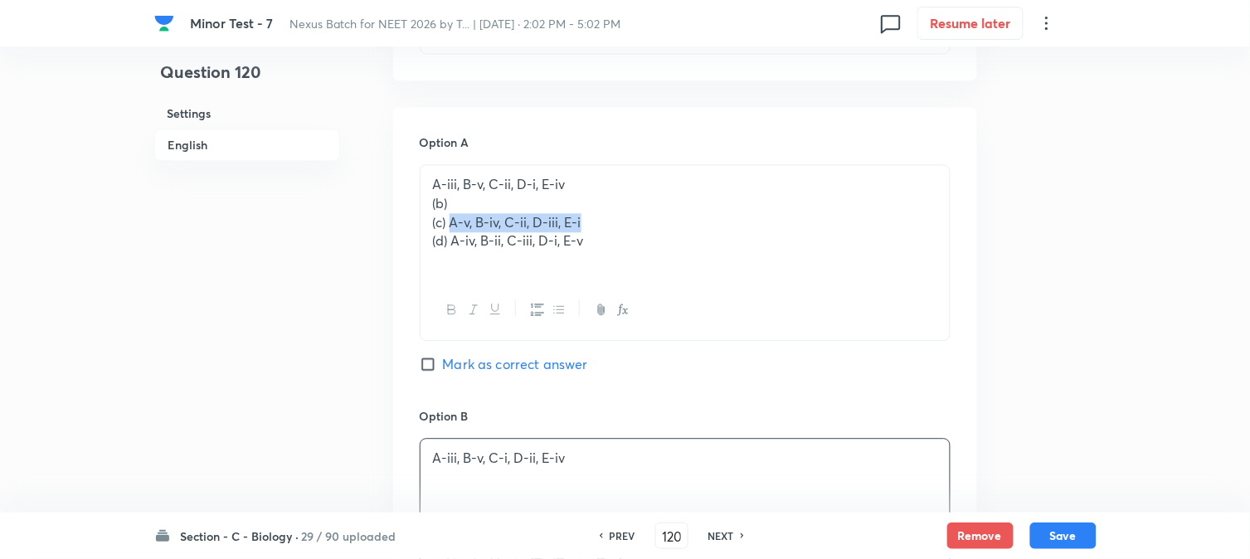
drag, startPoint x: 451, startPoint y: 224, endPoint x: 659, endPoint y: 222, distance: 208.2
click at [666, 222] on p "(c) A-v, B-iv, C-ii, D-iii, E-i" at bounding box center [685, 222] width 504 height 19
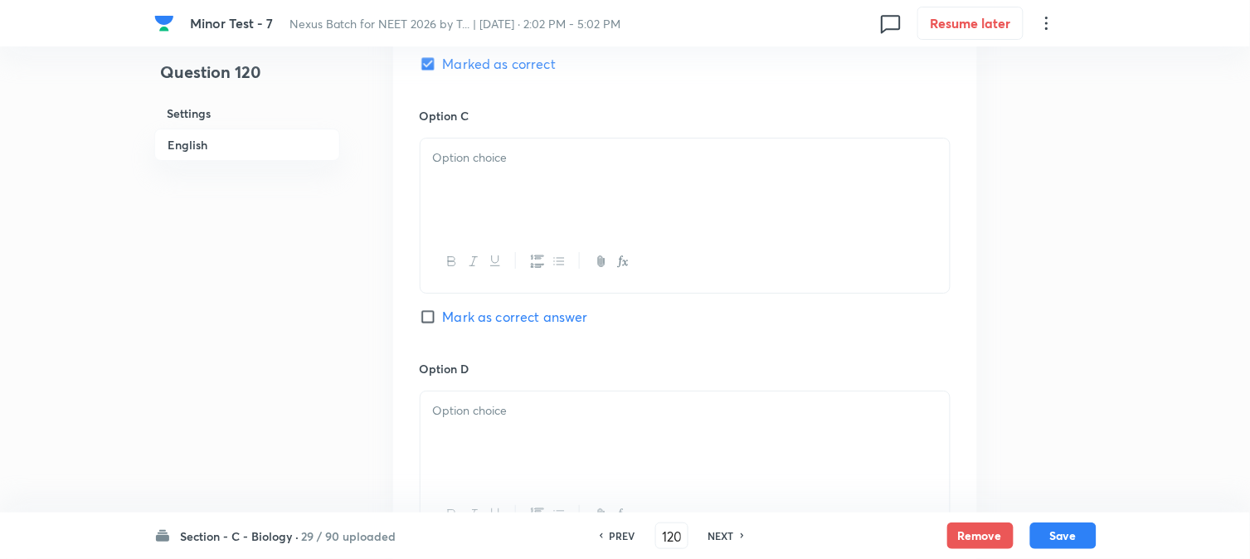
click at [482, 199] on div at bounding box center [685, 185] width 529 height 93
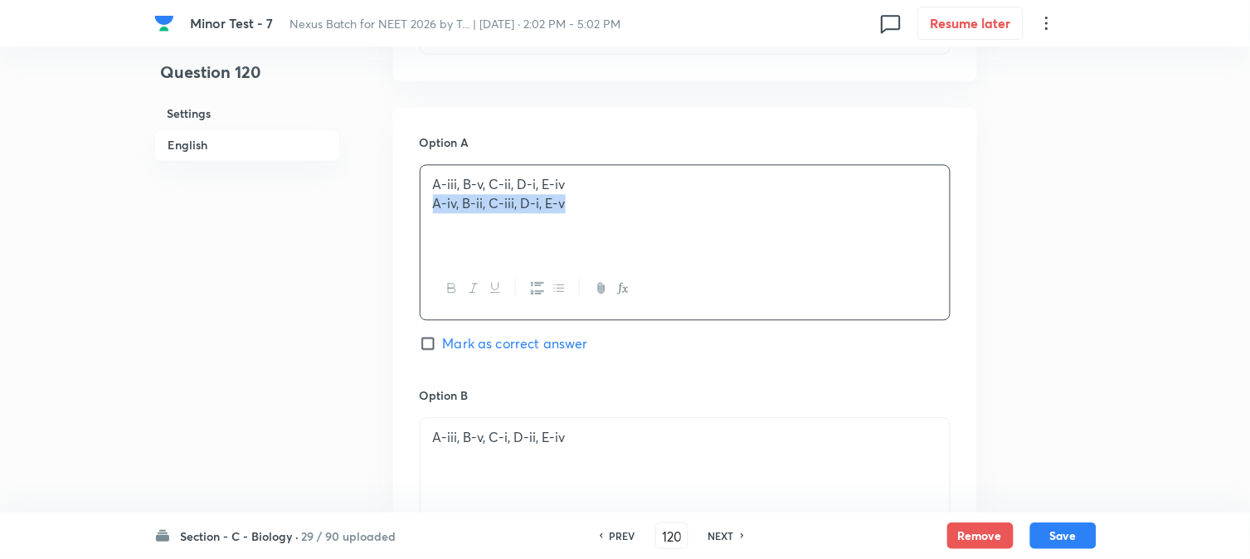
drag, startPoint x: 451, startPoint y: 239, endPoint x: 675, endPoint y: 204, distance: 226.7
click at [675, 204] on p "A-iv, B-ii, C-iii, D-i, E-v" at bounding box center [685, 203] width 504 height 19
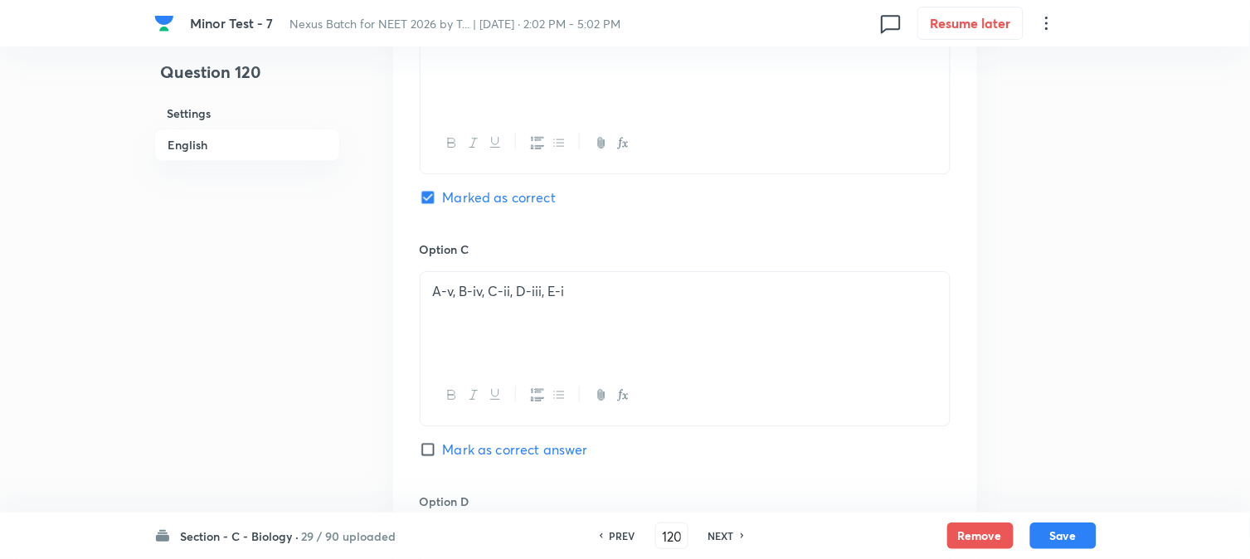
scroll to position [1669, 0]
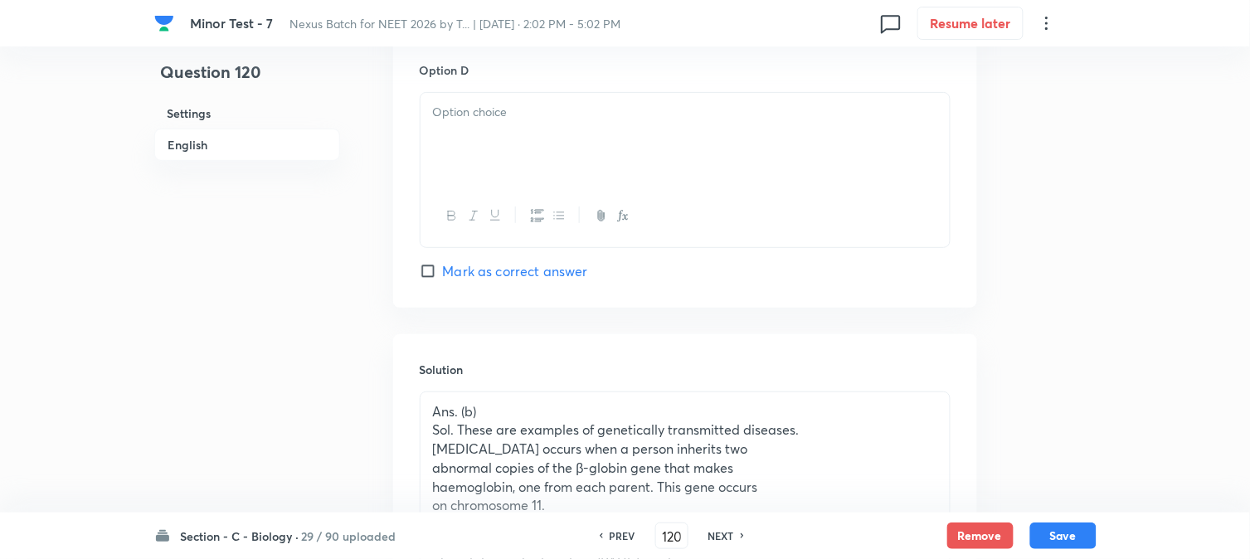
click at [474, 155] on div at bounding box center [685, 139] width 529 height 93
click at [1052, 533] on button "Save" at bounding box center [1063, 534] width 66 height 27
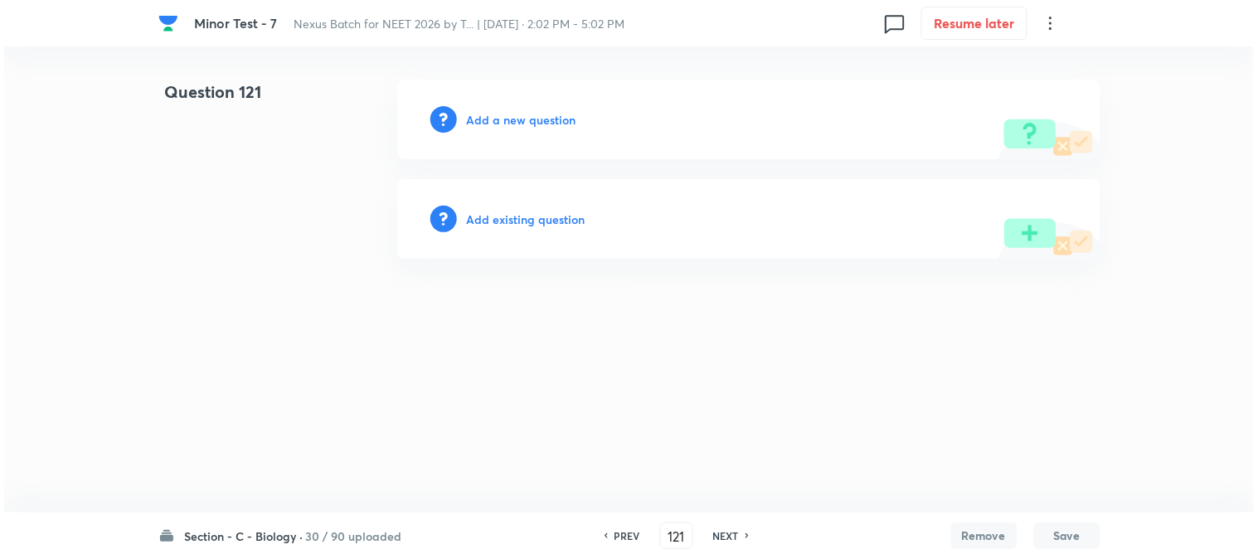
scroll to position [0, 0]
click at [532, 116] on h6 "Add a new question" at bounding box center [522, 119] width 110 height 17
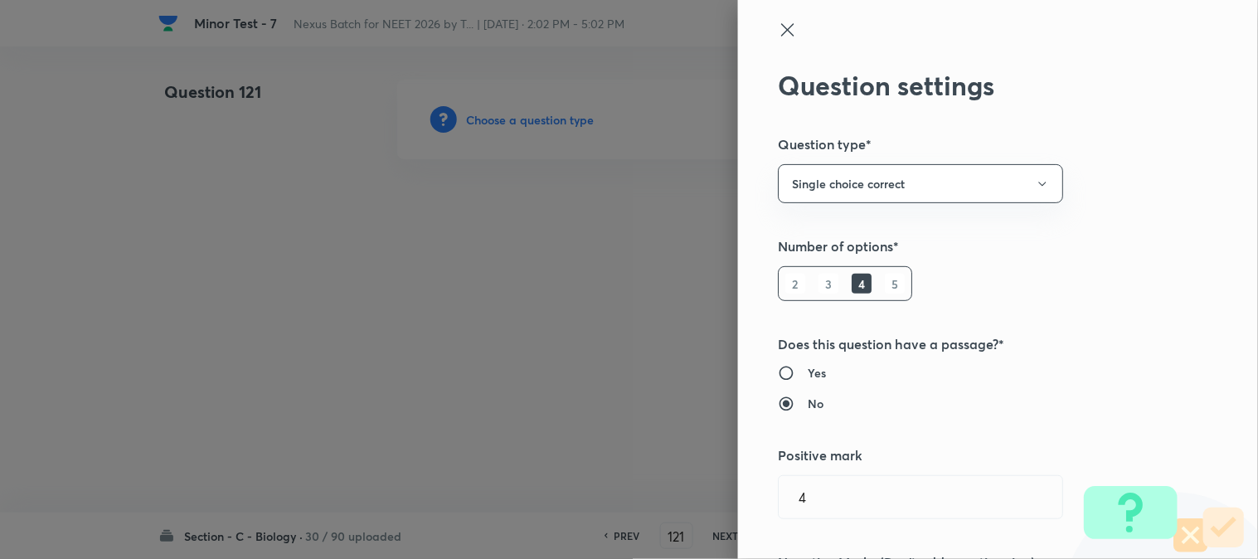
click at [533, 119] on div at bounding box center [629, 279] width 1258 height 559
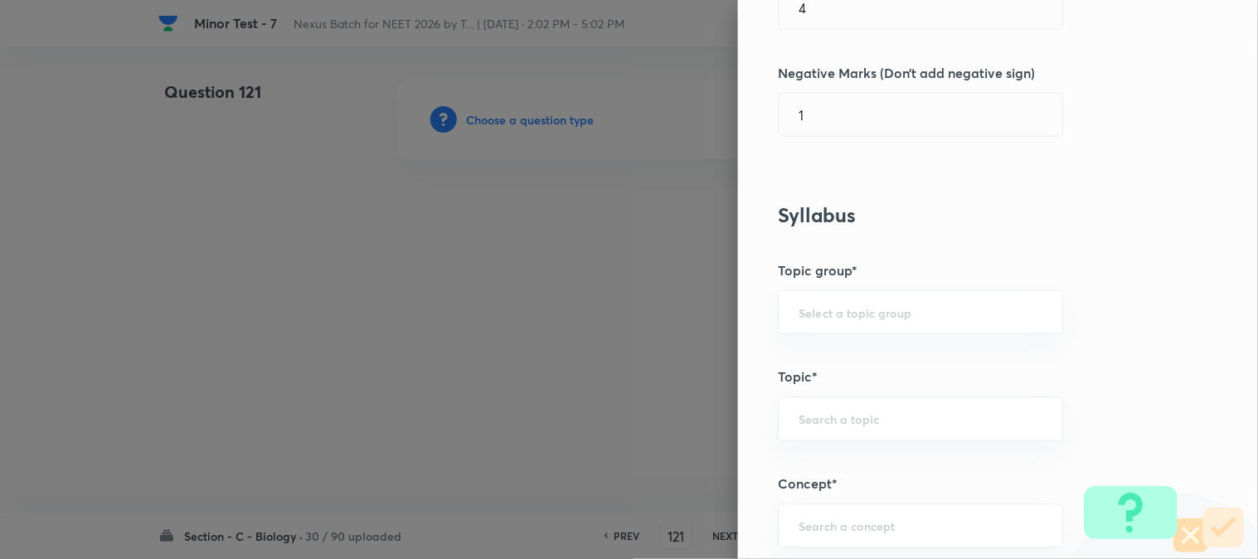
scroll to position [979, 0]
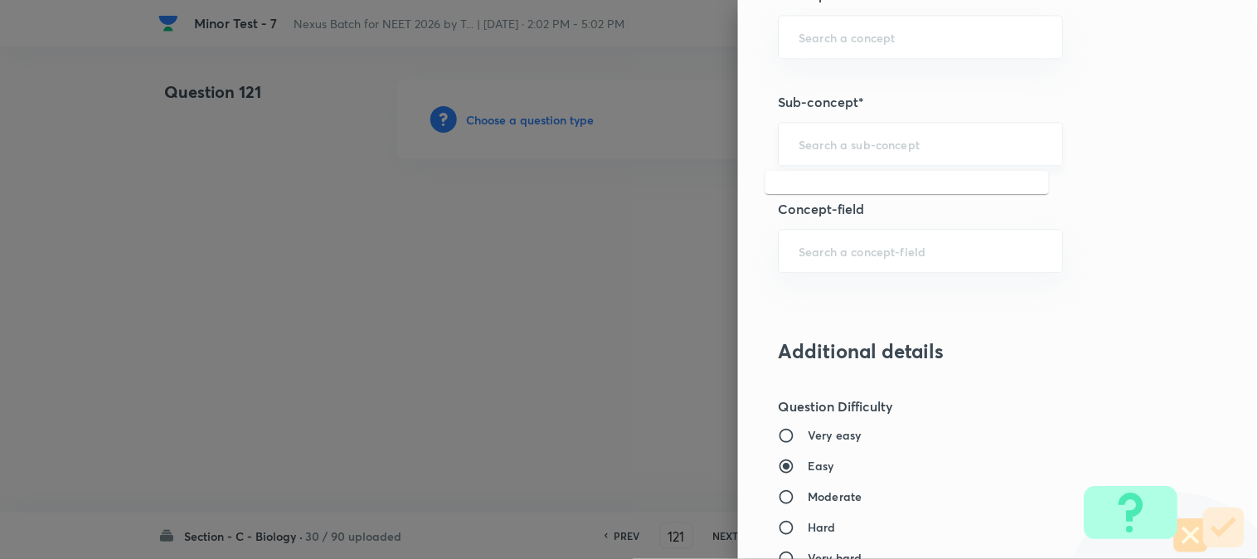
click at [869, 152] on input "text" at bounding box center [921, 144] width 244 height 16
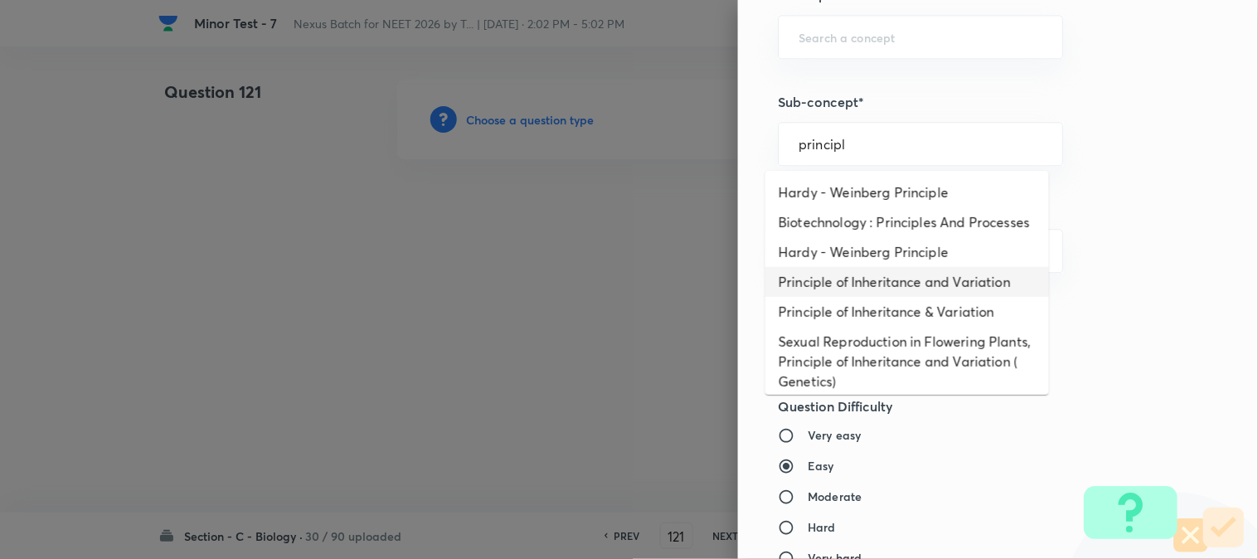
click at [915, 297] on li "Principle of Inheritance and Variation" at bounding box center [908, 282] width 284 height 30
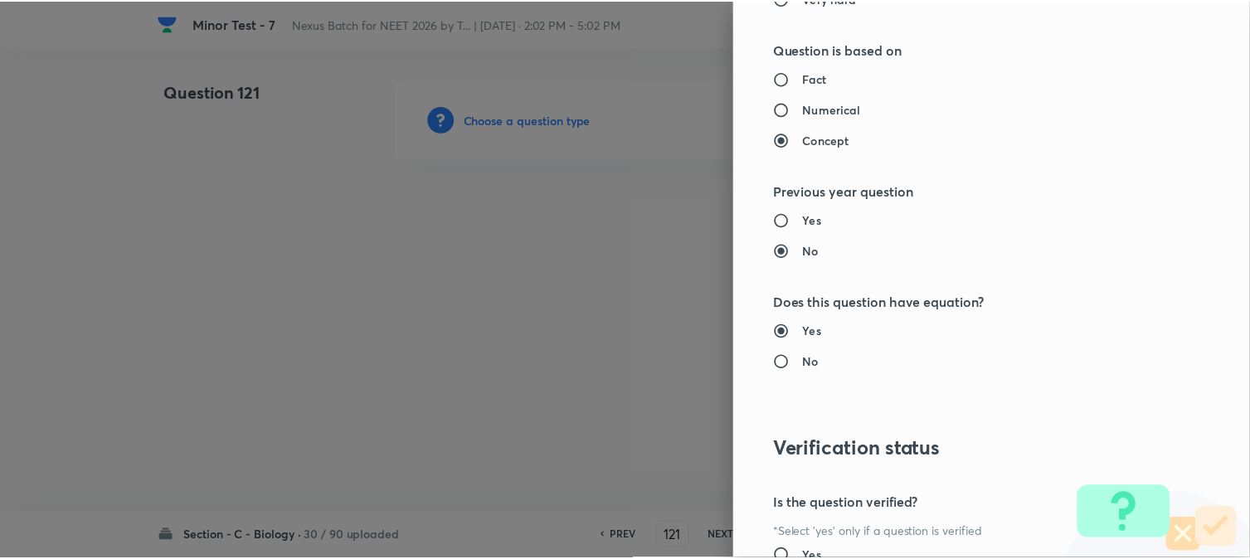
scroll to position [1702, 0]
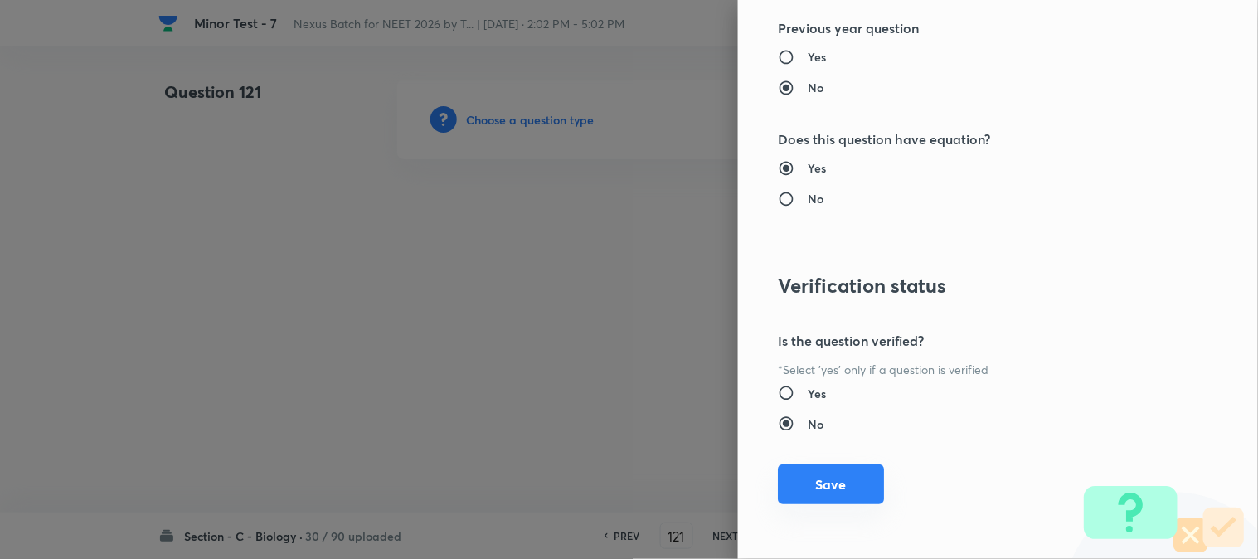
click at [841, 482] on button "Save" at bounding box center [831, 485] width 106 height 40
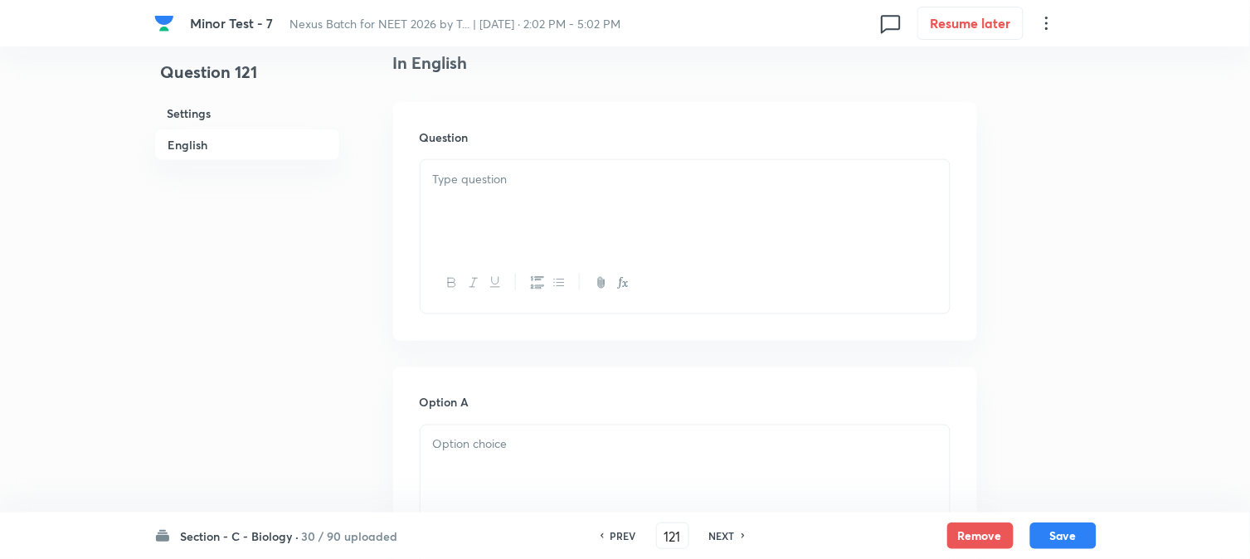
scroll to position [489, 0]
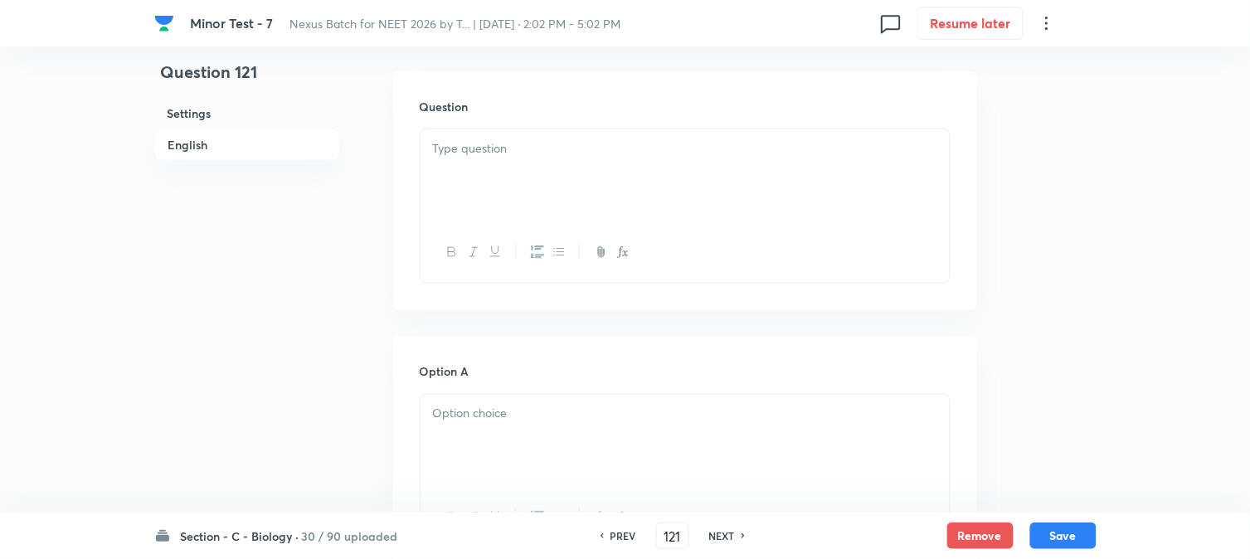
click at [504, 176] on div at bounding box center [685, 175] width 529 height 93
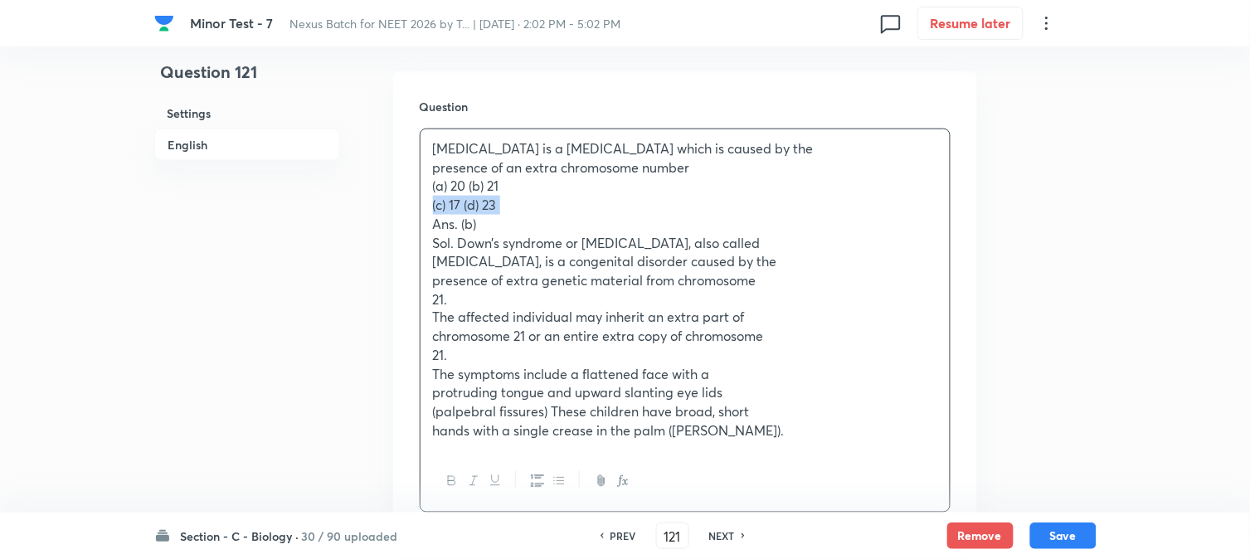
drag, startPoint x: 426, startPoint y: 233, endPoint x: 428, endPoint y: 197, distance: 35.8
click at [428, 197] on div "[MEDICAL_DATA] is a [MEDICAL_DATA] which is caused by the presence of an extra …" at bounding box center [685, 290] width 529 height 322
click at [440, 236] on p "Sol. Down’s syndrome or [MEDICAL_DATA], also called" at bounding box center [685, 243] width 504 height 19
click at [461, 185] on p "(a) 20 (b) 21" at bounding box center [685, 186] width 504 height 19
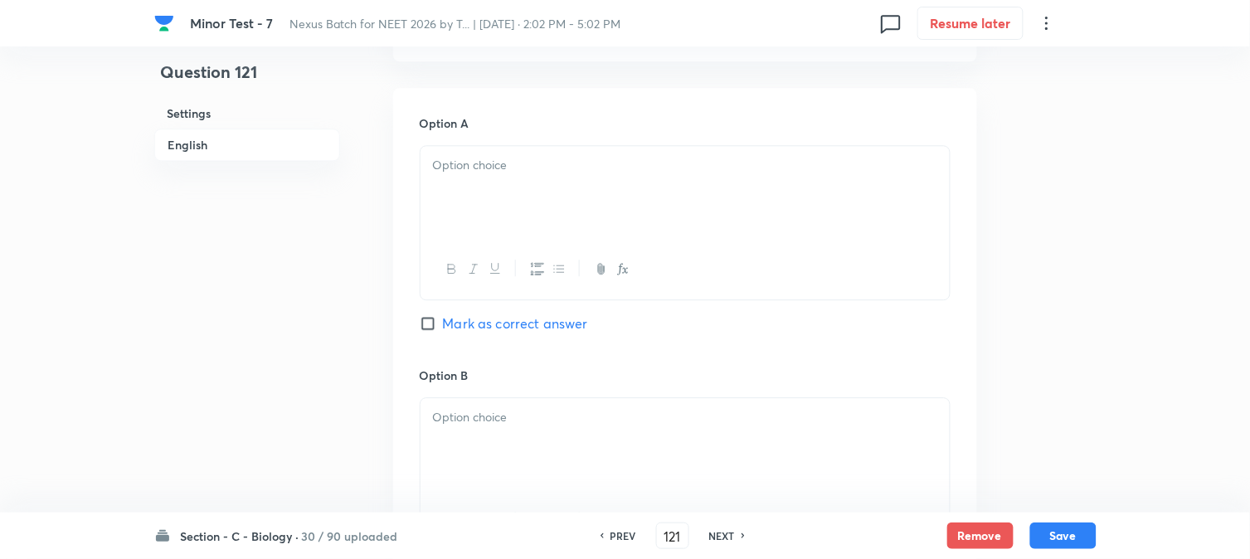
scroll to position [1042, 0]
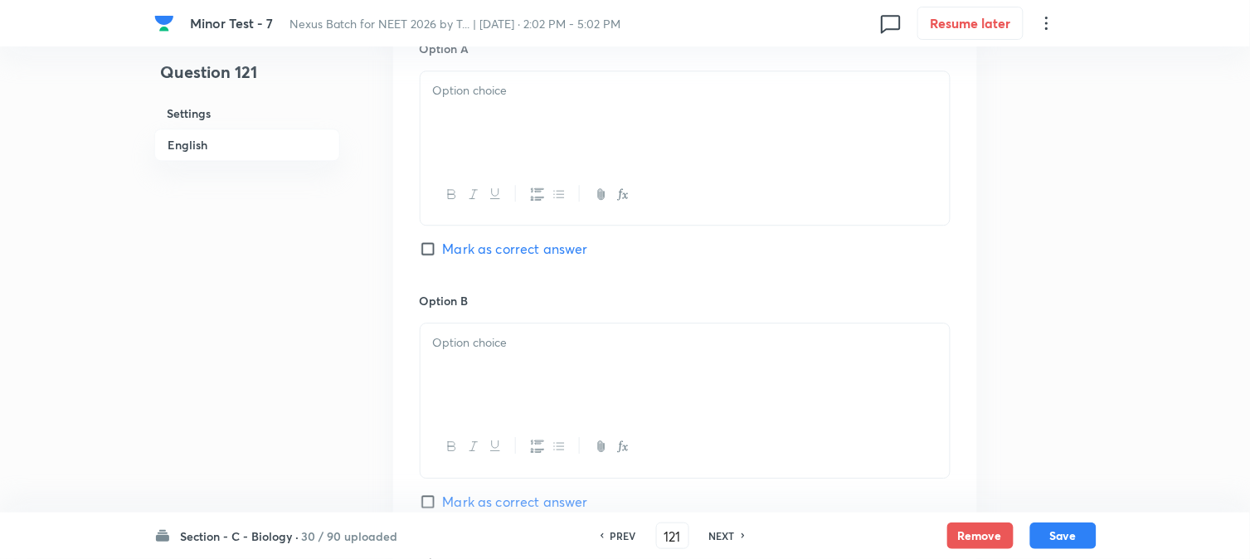
click at [500, 141] on div at bounding box center [685, 117] width 529 height 93
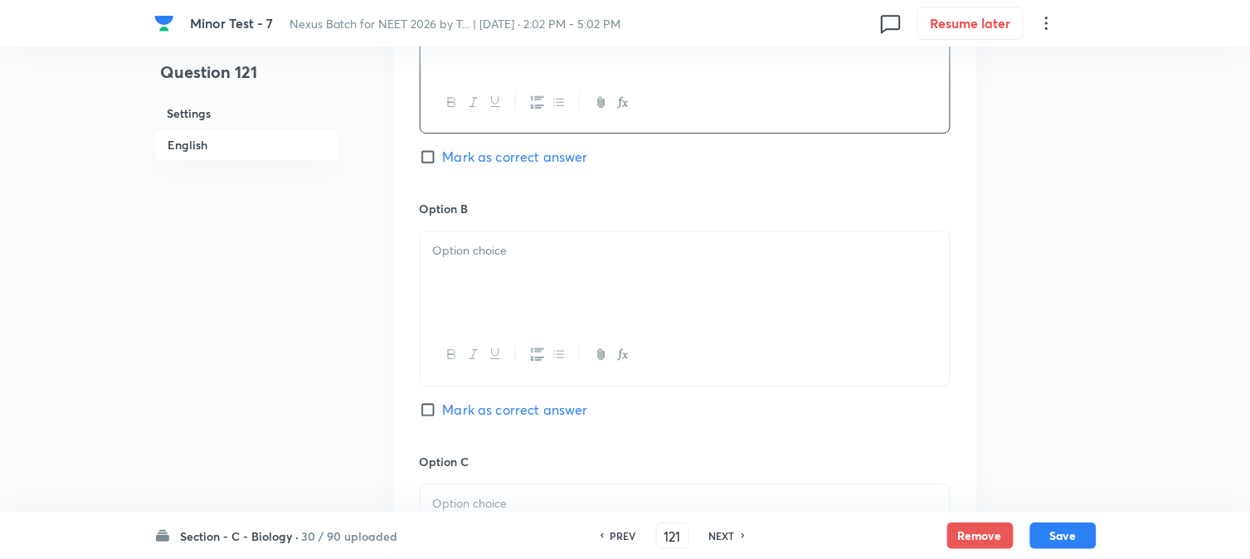
click at [504, 275] on div at bounding box center [685, 277] width 529 height 93
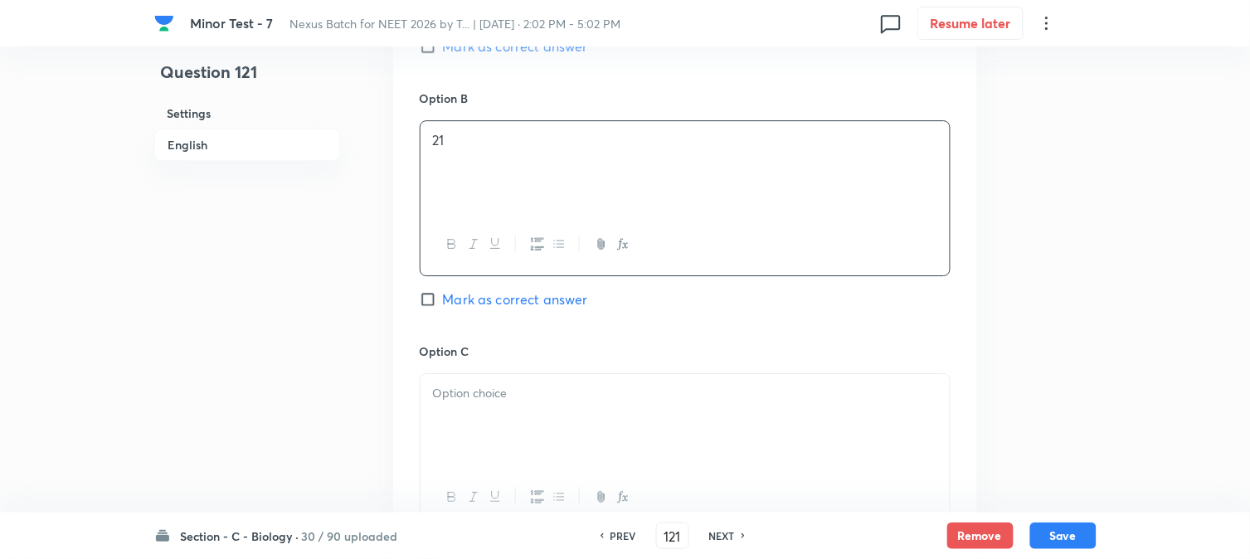
scroll to position [1411, 0]
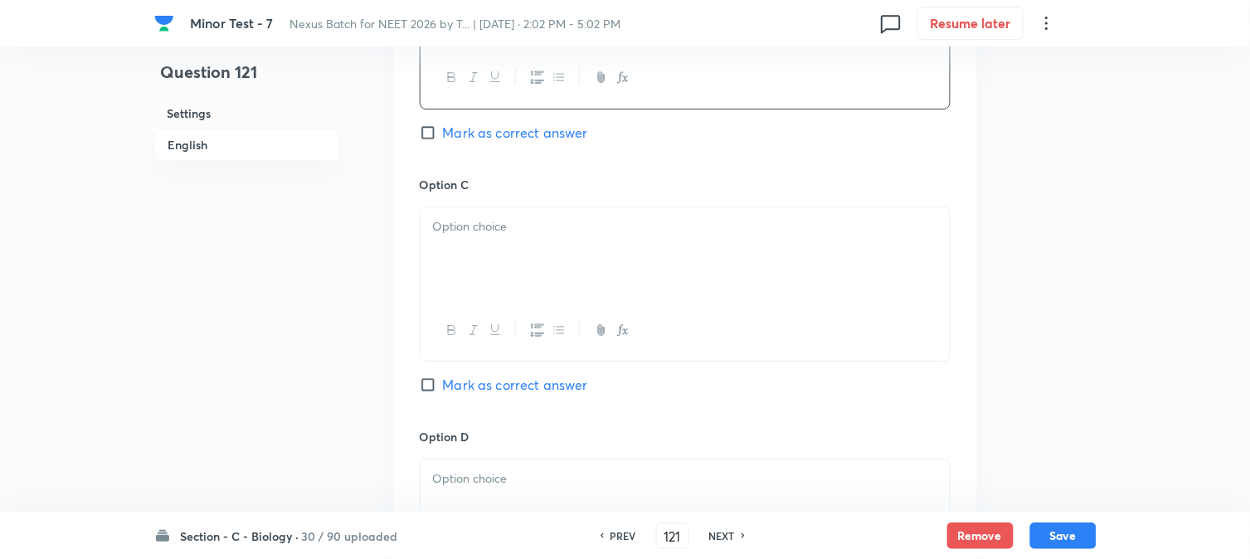
click at [488, 262] on div at bounding box center [685, 253] width 529 height 93
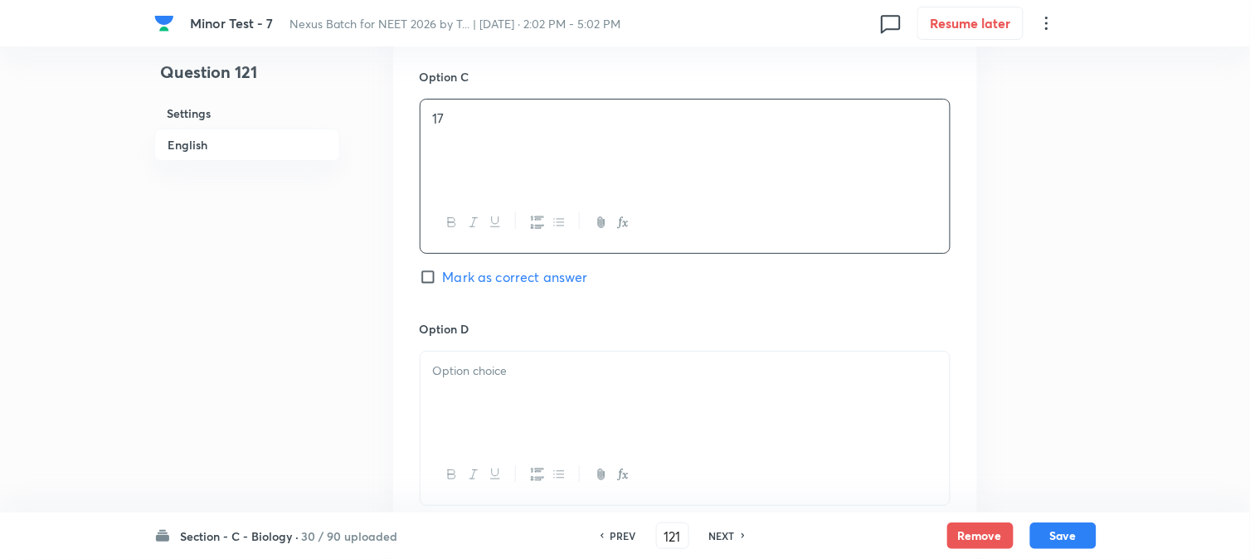
scroll to position [1687, 0]
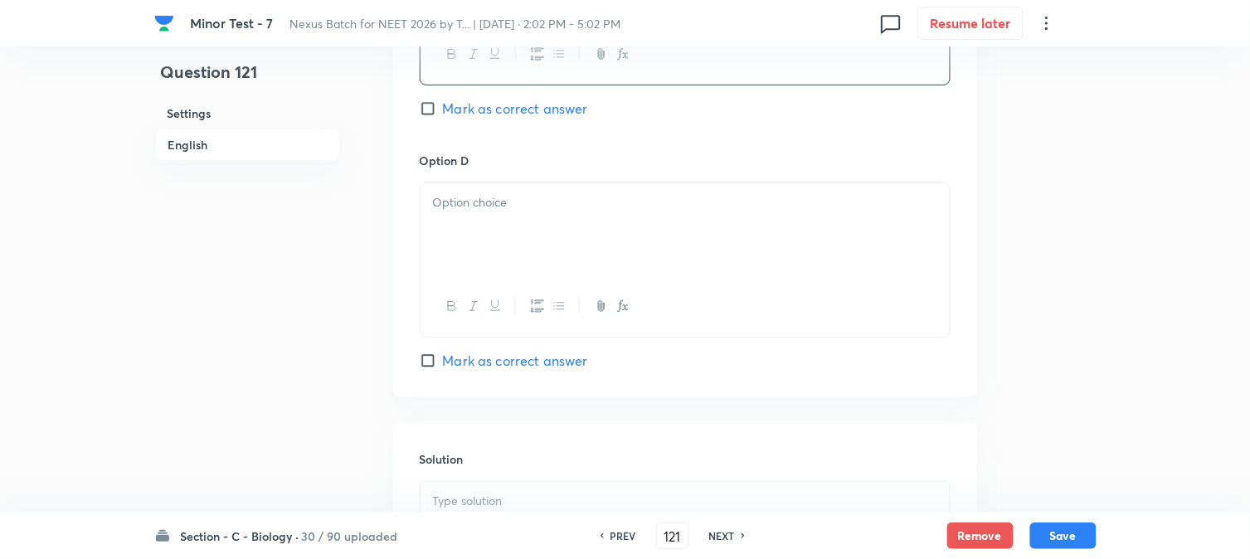
click at [496, 250] on div at bounding box center [685, 229] width 529 height 93
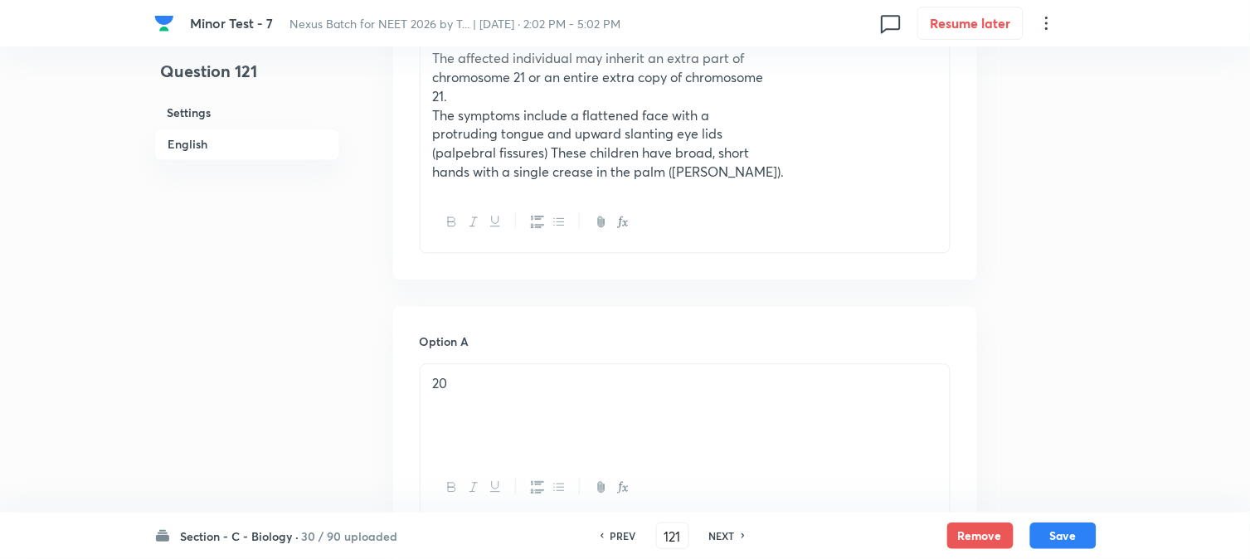
scroll to position [489, 0]
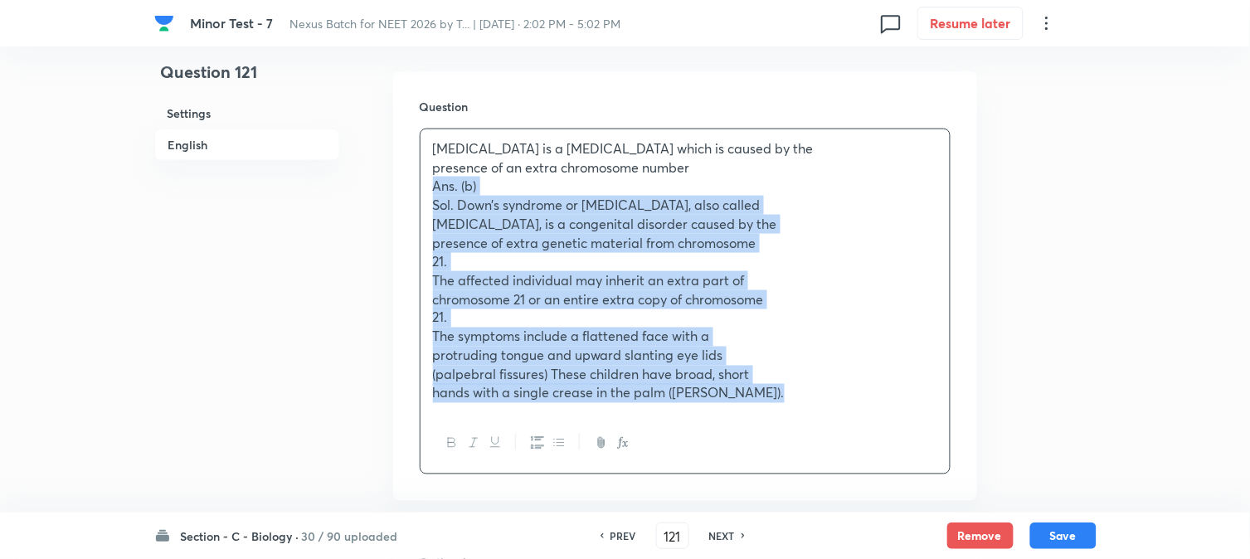
drag, startPoint x: 436, startPoint y: 224, endPoint x: 1019, endPoint y: 416, distance: 614.1
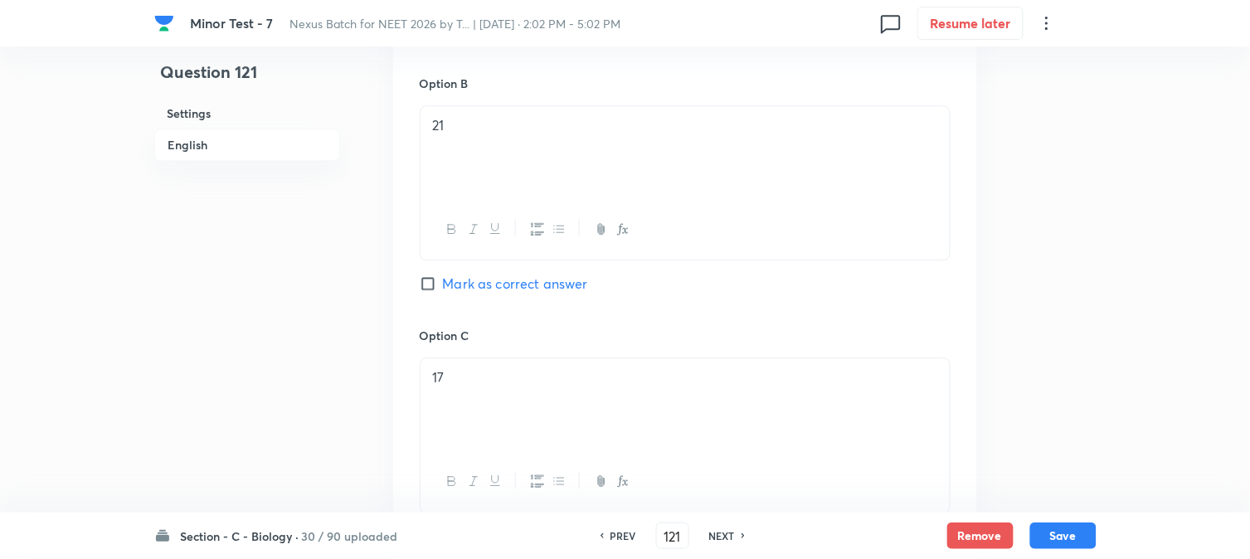
scroll to position [1042, 0]
click at [491, 266] on span "Mark as correct answer" at bounding box center [515, 273] width 145 height 20
click at [443, 266] on input "Mark as correct answer" at bounding box center [431, 273] width 23 height 17
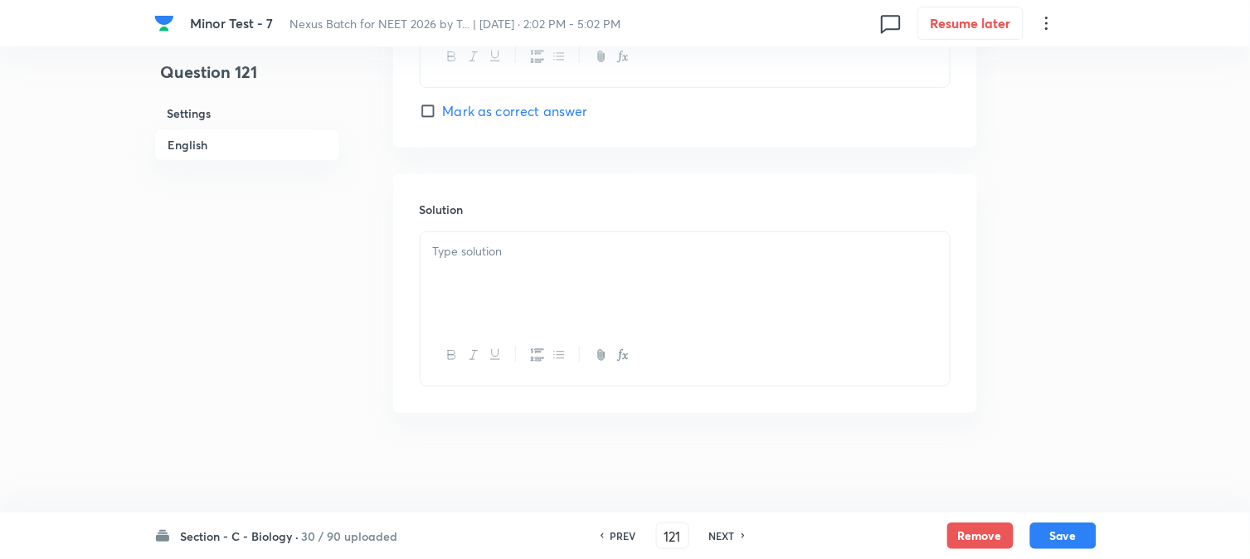
click at [445, 314] on div at bounding box center [685, 278] width 529 height 93
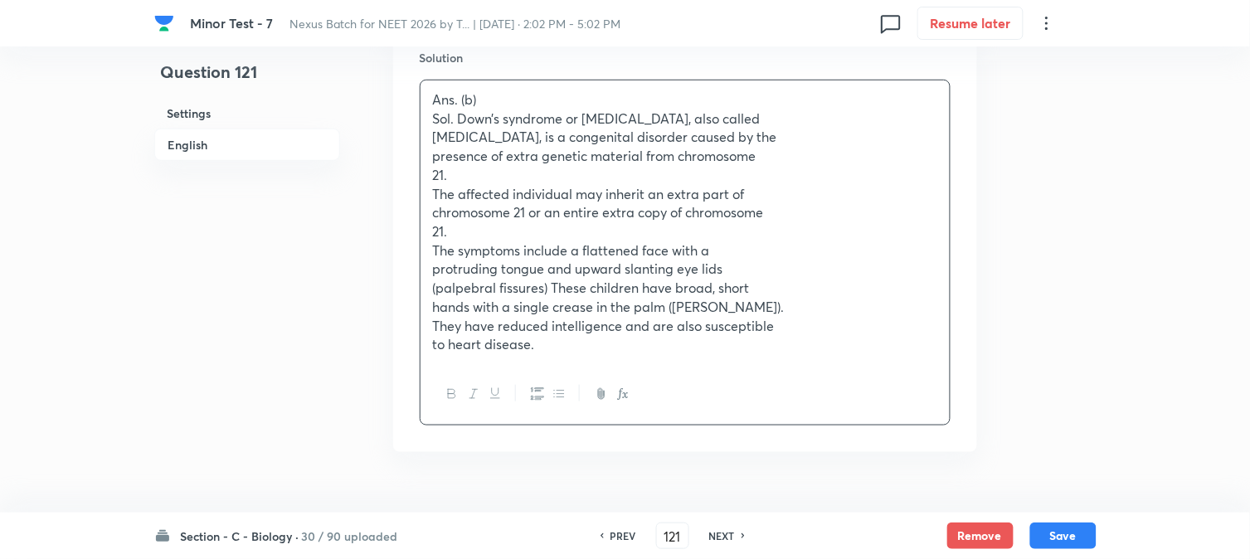
scroll to position [1865, 0]
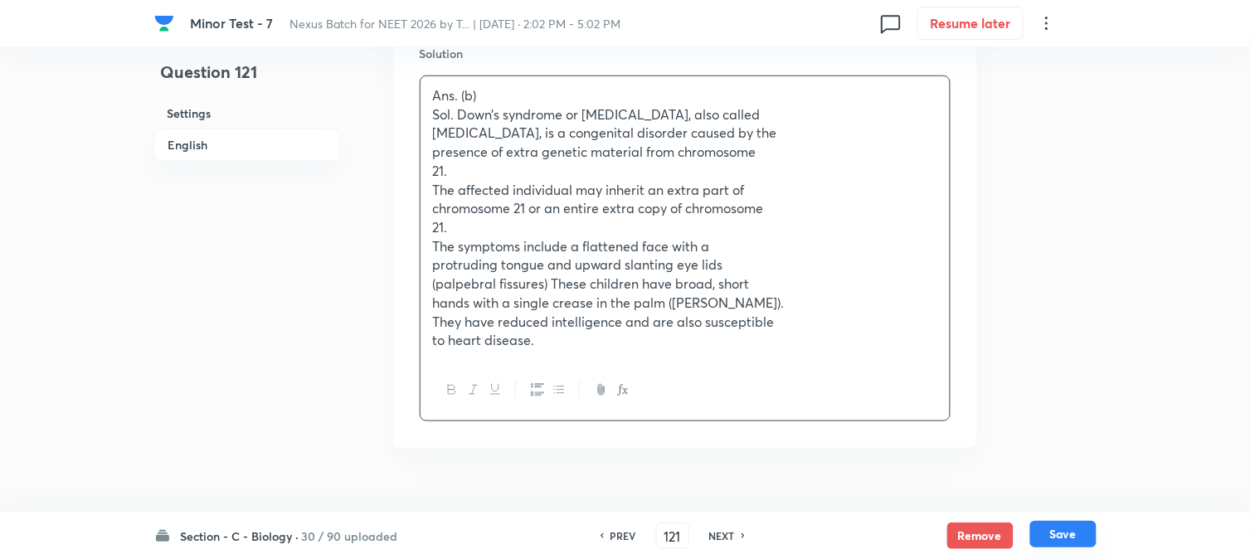
click at [1038, 533] on button "Save" at bounding box center [1063, 534] width 66 height 27
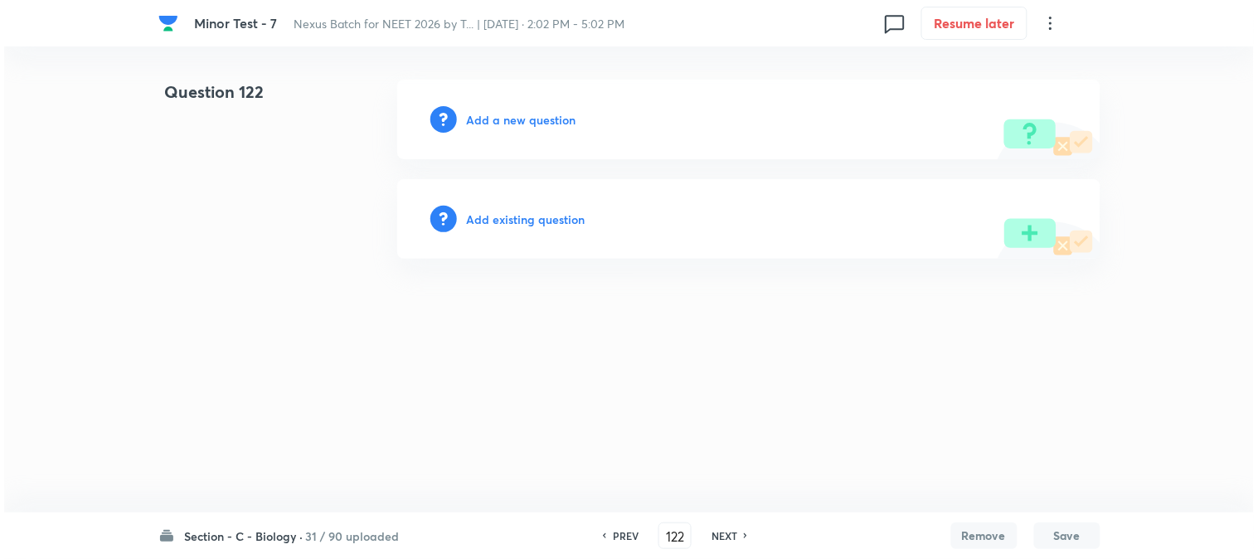
scroll to position [0, 0]
click at [562, 118] on h6 "Add a new question" at bounding box center [522, 119] width 110 height 17
click at [559, 124] on h6 "Choose a question type" at bounding box center [531, 119] width 128 height 17
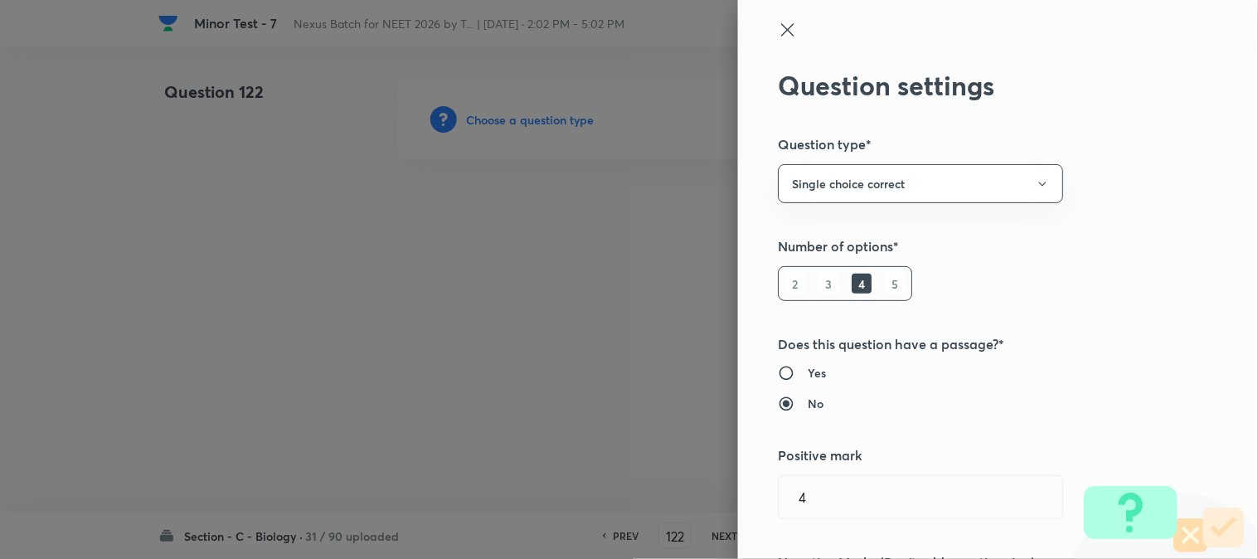
click at [559, 124] on div at bounding box center [629, 279] width 1258 height 559
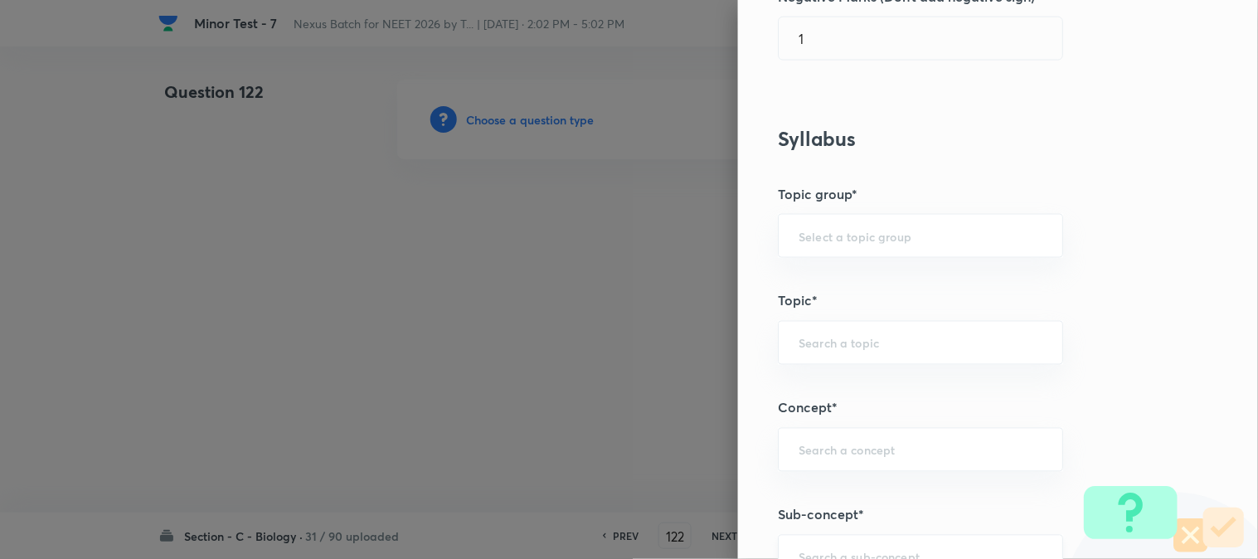
scroll to position [979, 0]
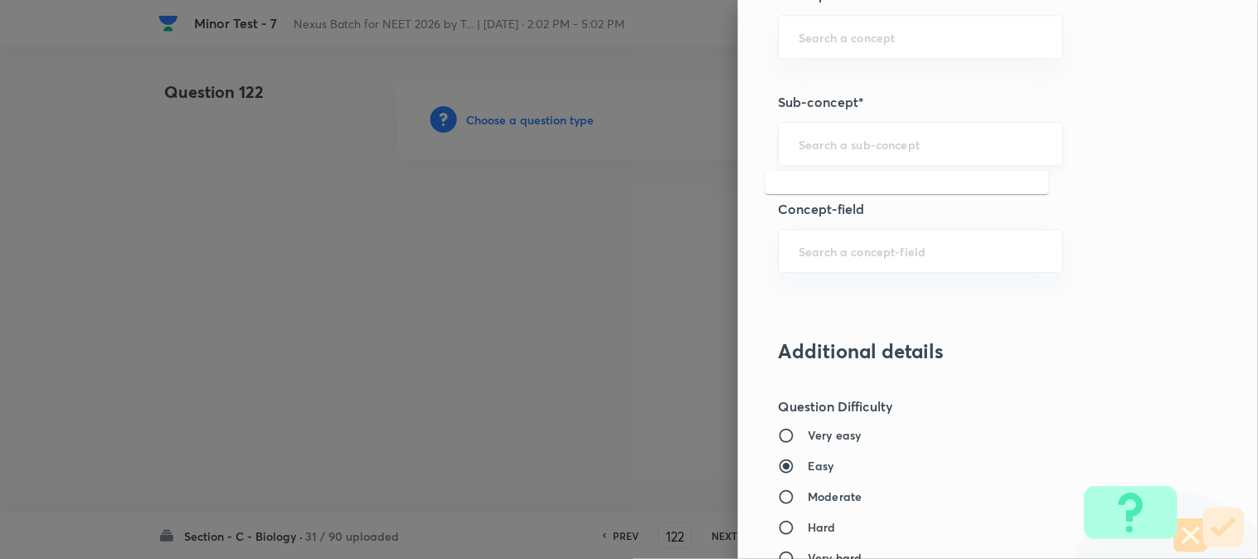
click at [882, 144] on input "text" at bounding box center [921, 144] width 244 height 16
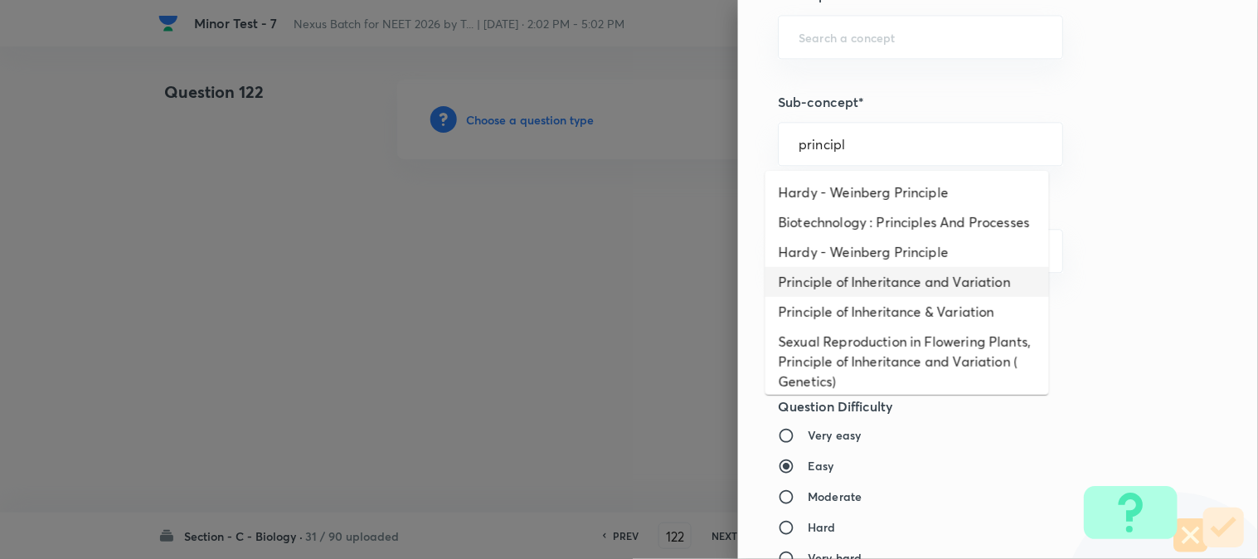
click at [913, 297] on li "Principle of Inheritance and Variation" at bounding box center [908, 282] width 284 height 30
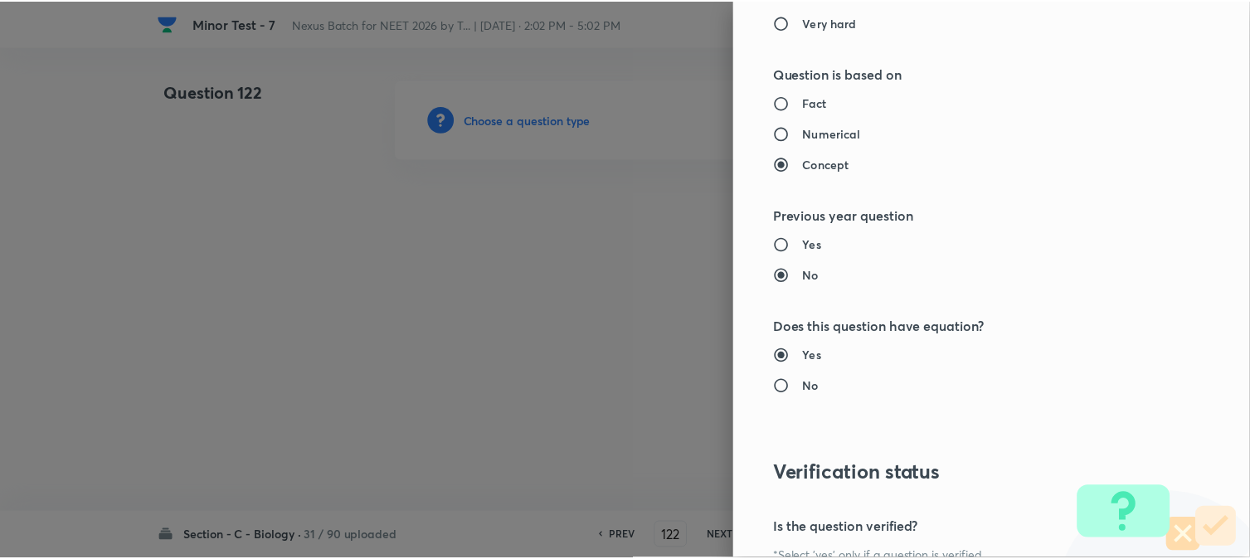
scroll to position [1702, 0]
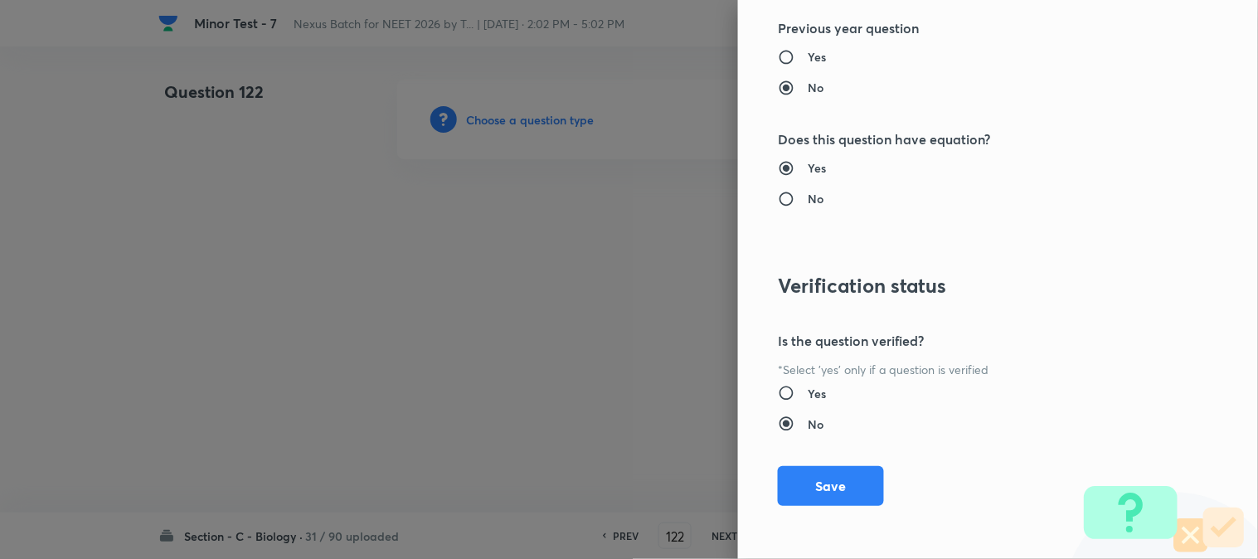
click at [851, 507] on div "Question settings Question type* Single choice correct Number of options* 2 3 4…" at bounding box center [998, 279] width 520 height 559
click at [848, 499] on button "Save" at bounding box center [831, 485] width 106 height 40
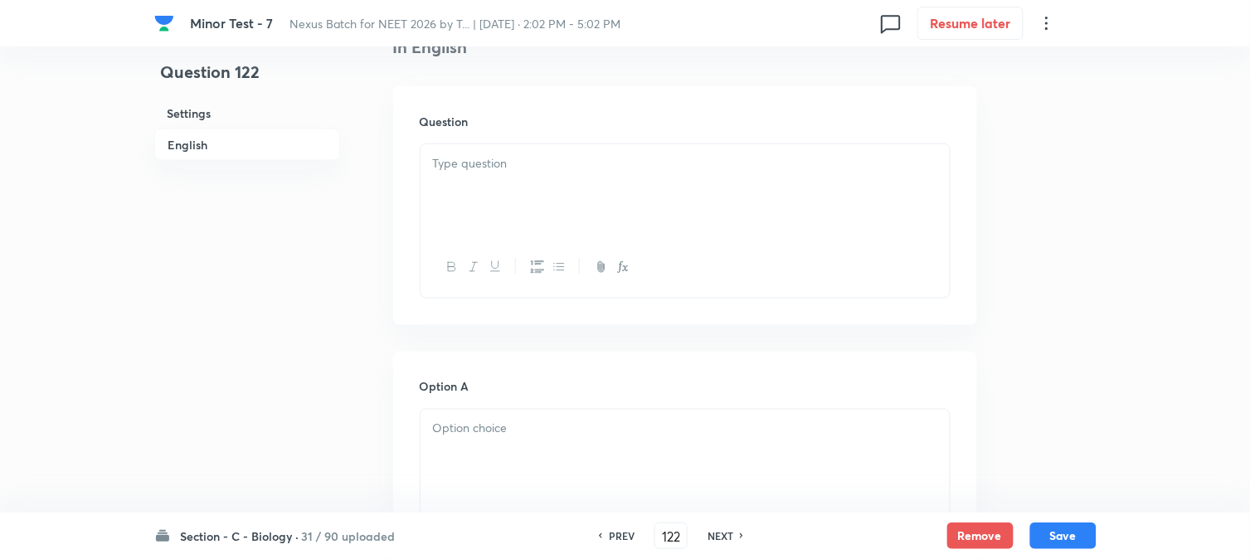
scroll to position [489, 0]
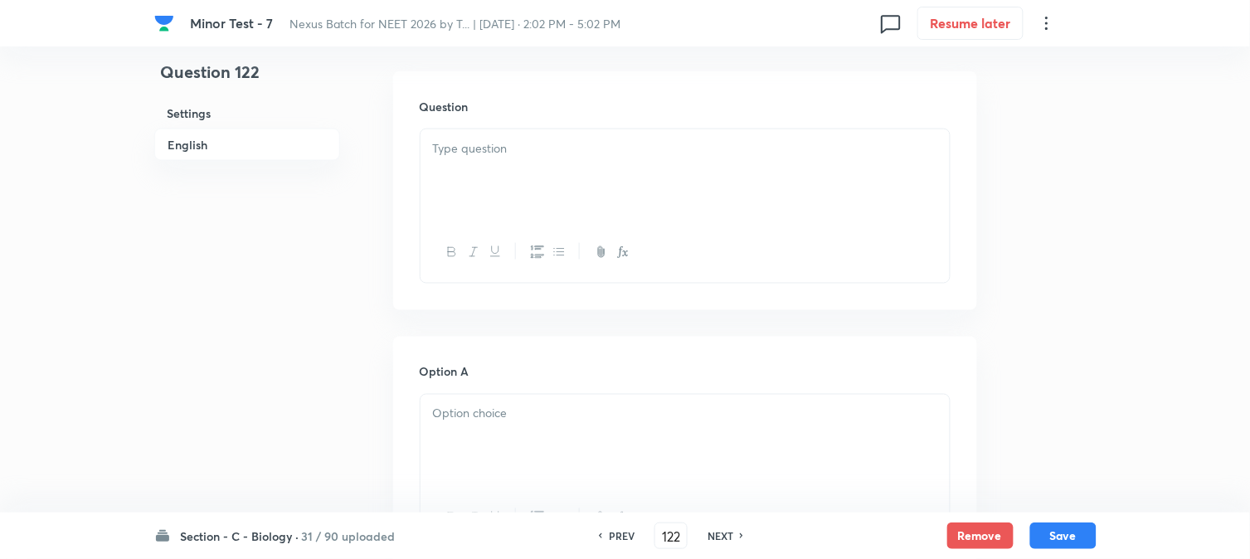
click at [459, 163] on div at bounding box center [685, 175] width 529 height 93
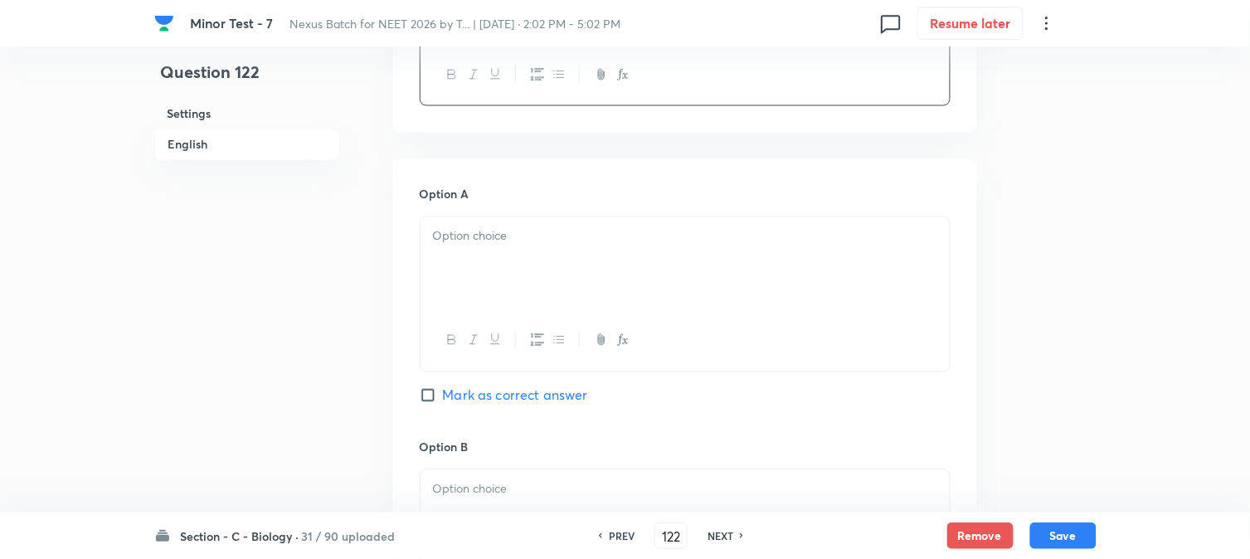
scroll to position [674, 0]
click at [504, 263] on div at bounding box center [685, 257] width 529 height 93
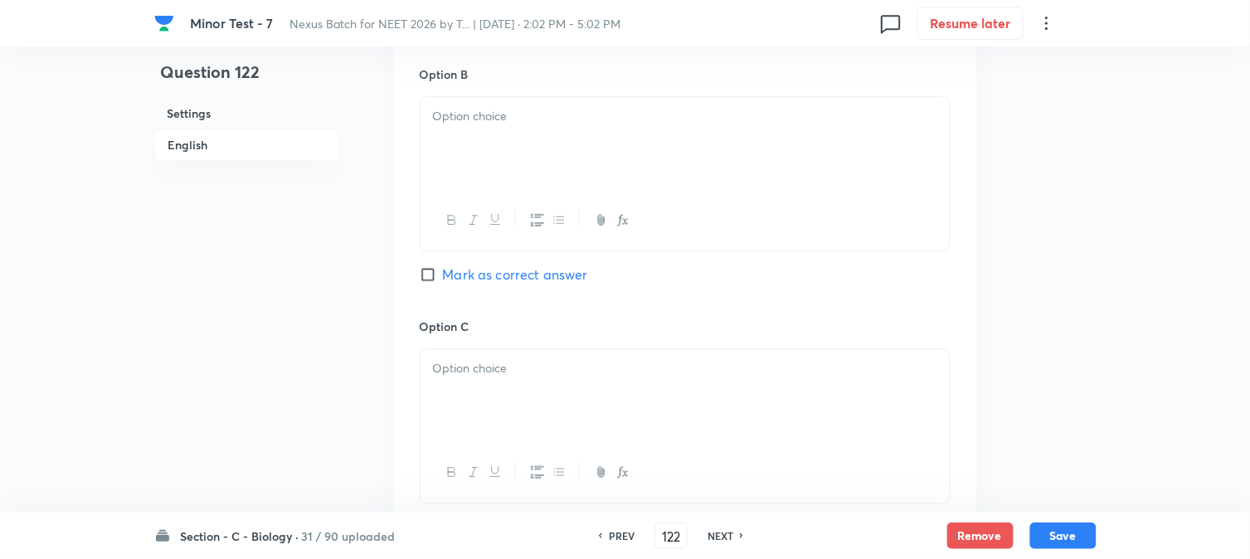
scroll to position [1042, 0]
click at [493, 162] on body "[MEDICAL_DATA] - 7 Nexus Batch for NEET 2026 by T... | [DATE] · 2:02 PM - 5:02 …" at bounding box center [625, 92] width 1250 height 2109
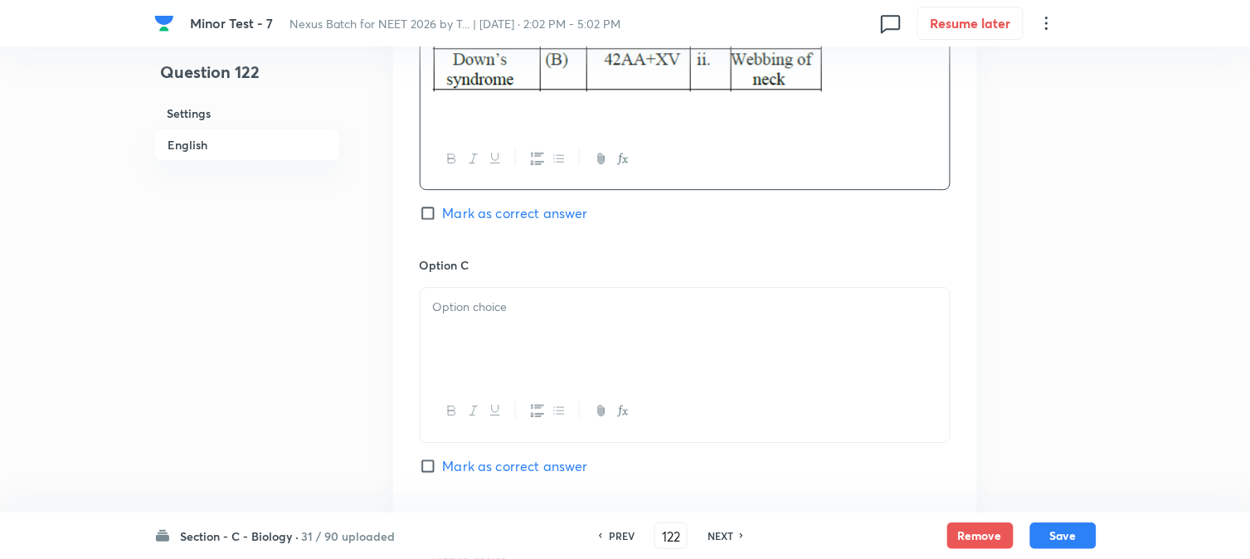
scroll to position [1134, 0]
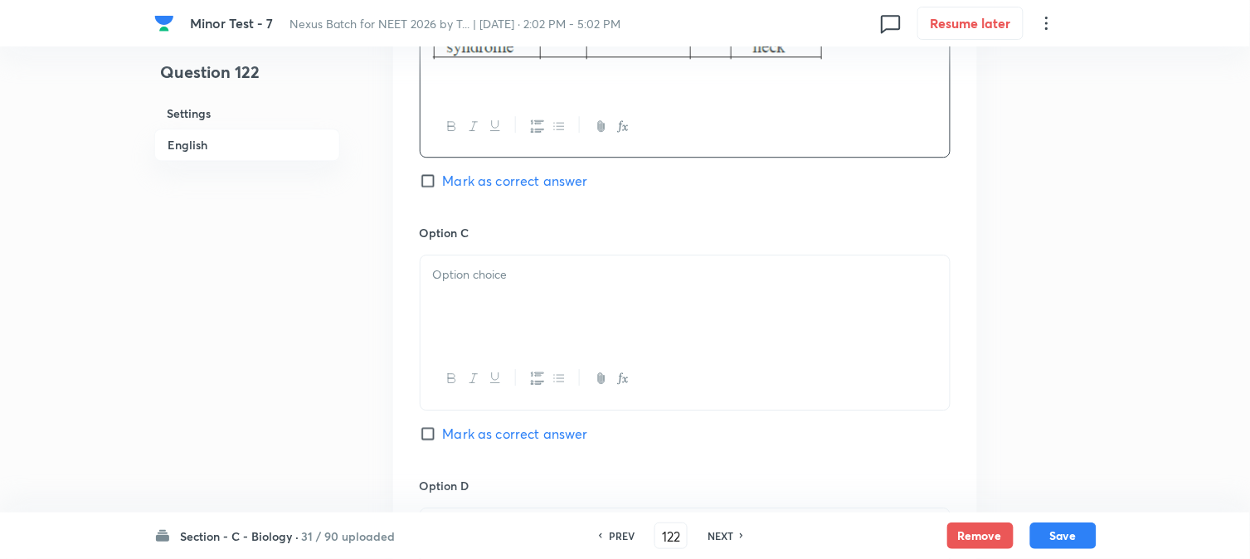
click at [500, 282] on p at bounding box center [685, 274] width 504 height 19
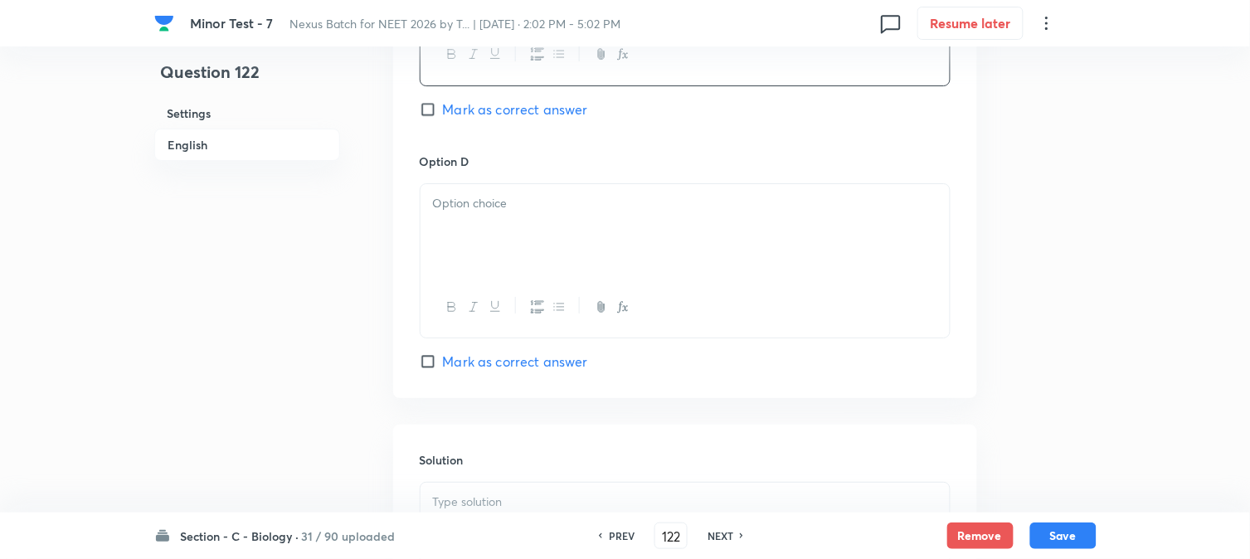
scroll to position [1503, 0]
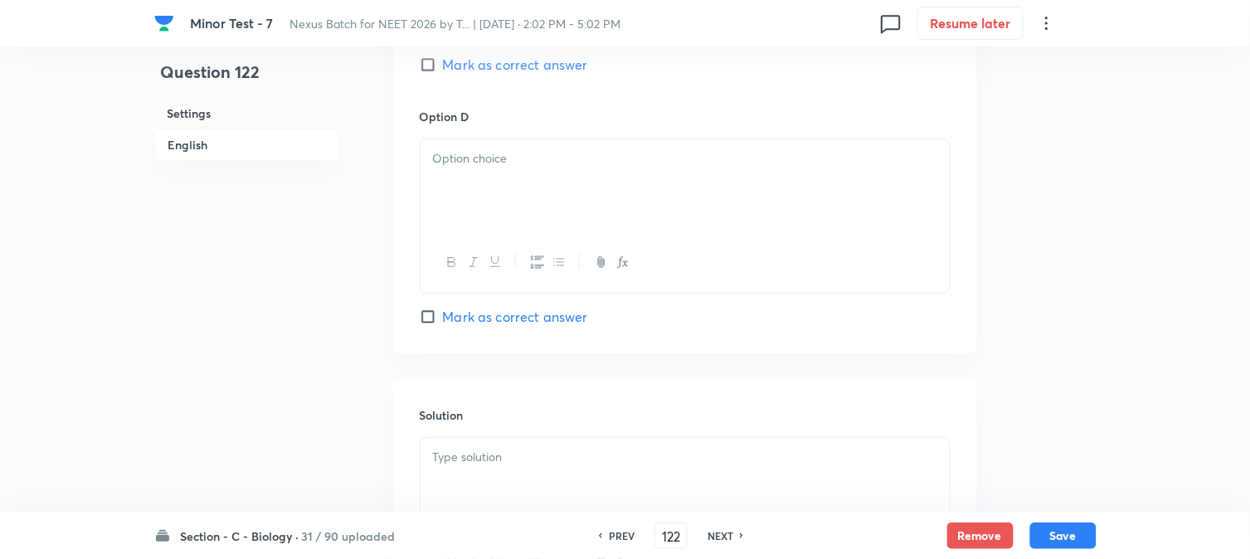
click at [494, 319] on span "Mark as correct answer" at bounding box center [515, 317] width 145 height 20
click at [443, 319] on input "Mark as correct answer" at bounding box center [431, 317] width 23 height 17
click at [501, 186] on div at bounding box center [685, 185] width 529 height 93
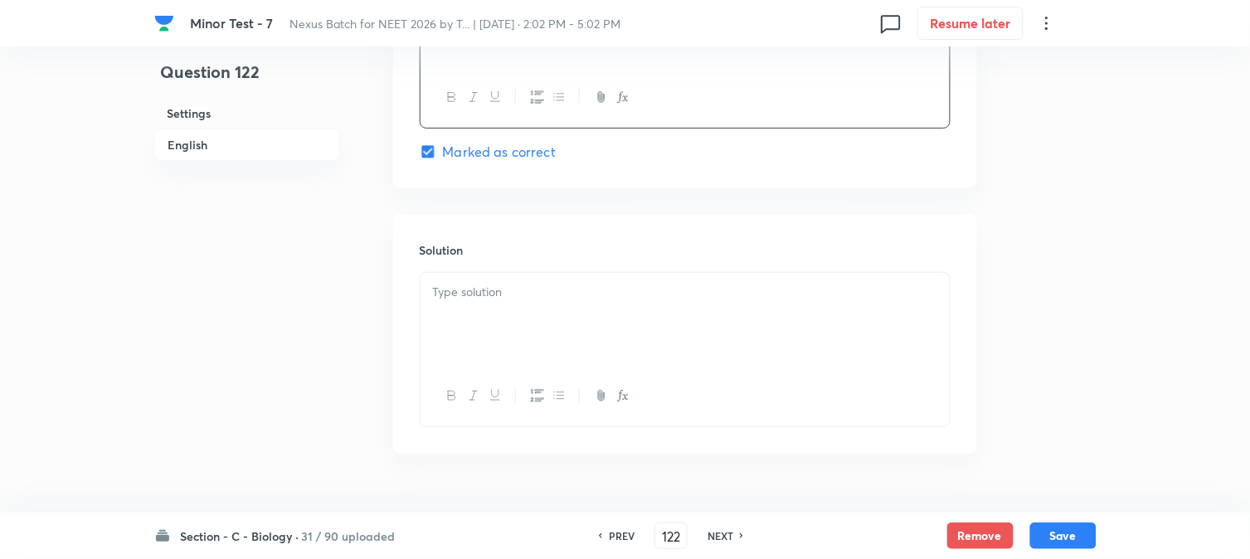
scroll to position [1712, 0]
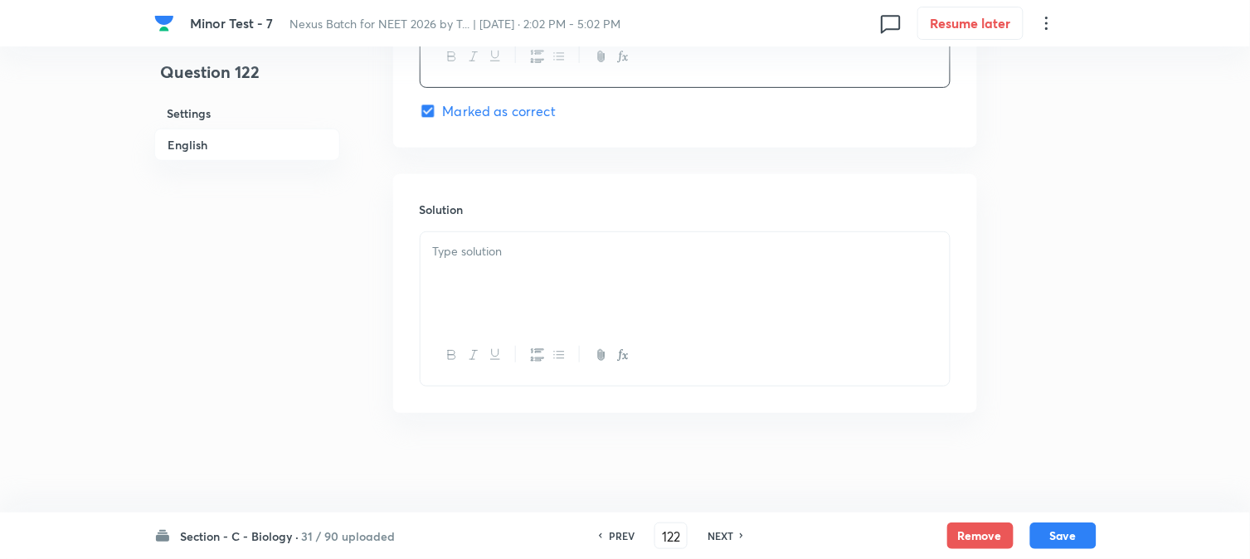
click at [489, 253] on p at bounding box center [685, 251] width 504 height 19
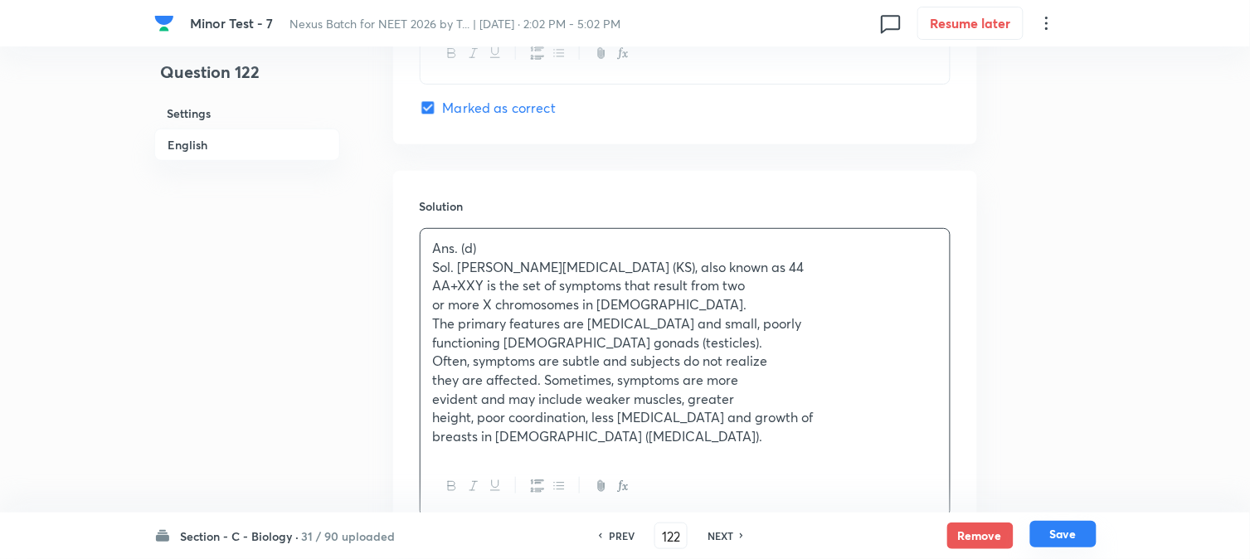
click at [1082, 539] on button "Save" at bounding box center [1063, 534] width 66 height 27
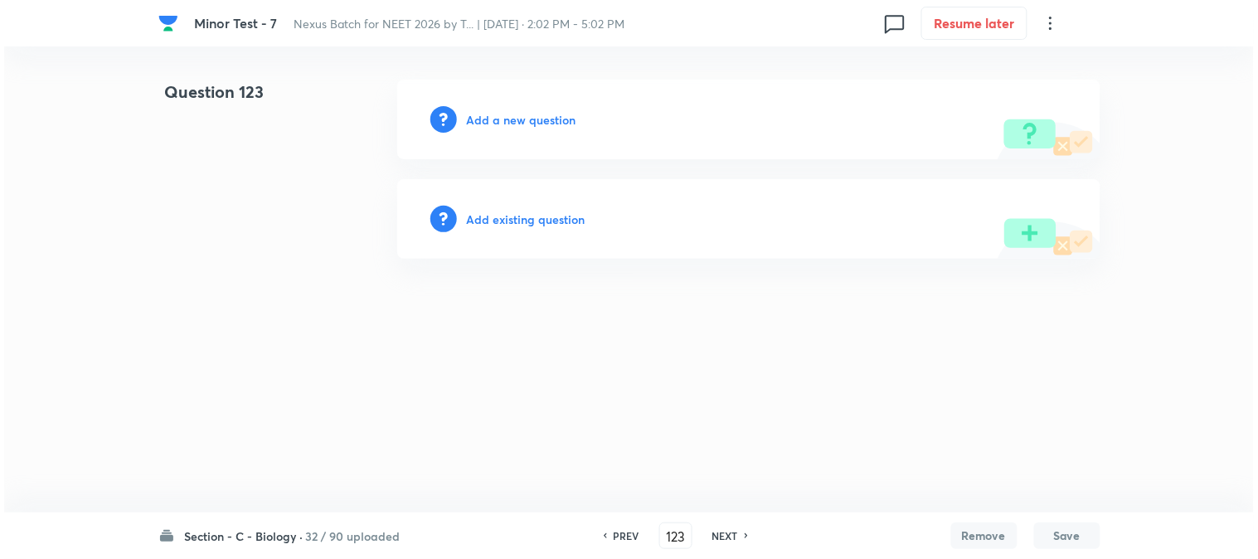
scroll to position [0, 0]
